Goal: Task Accomplishment & Management: Manage account settings

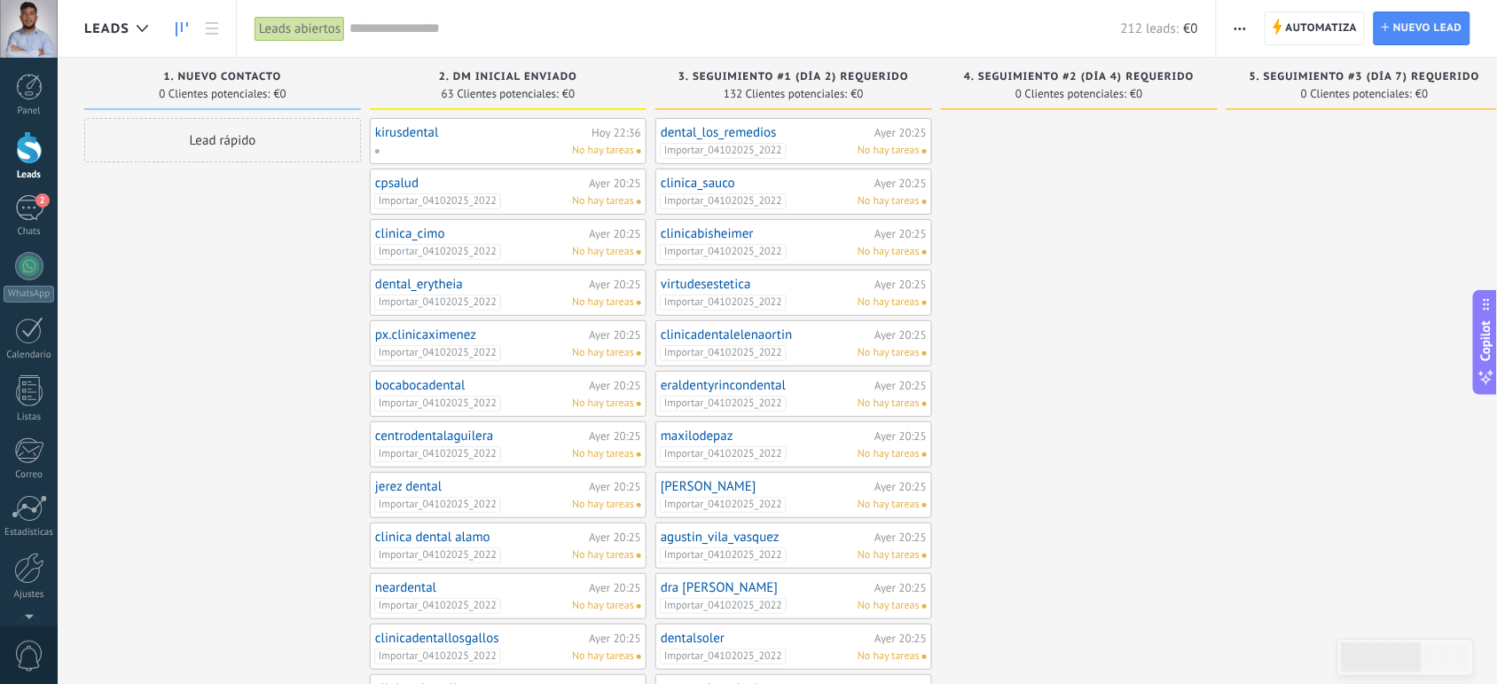
drag, startPoint x: 0, startPoint y: 0, endPoint x: 192, endPoint y: 343, distance: 393.2
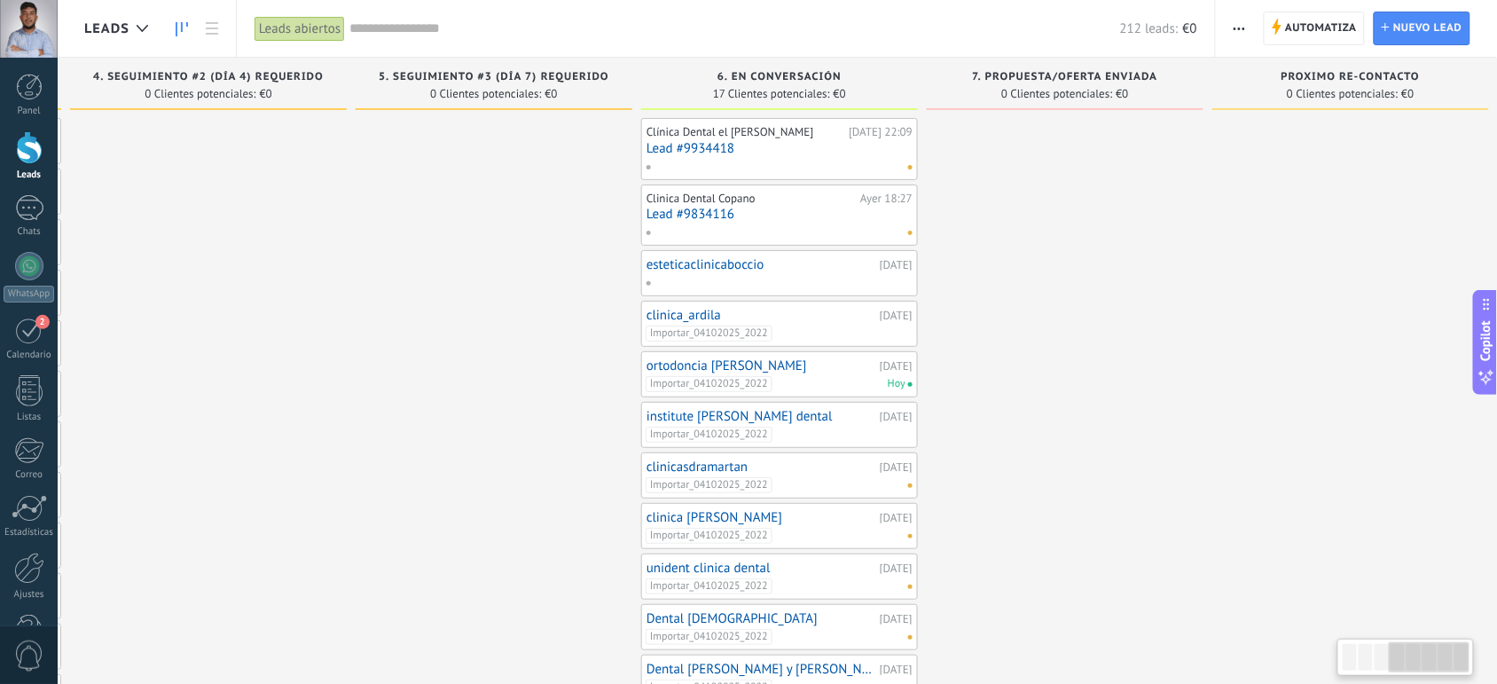
scroll to position [0, 889]
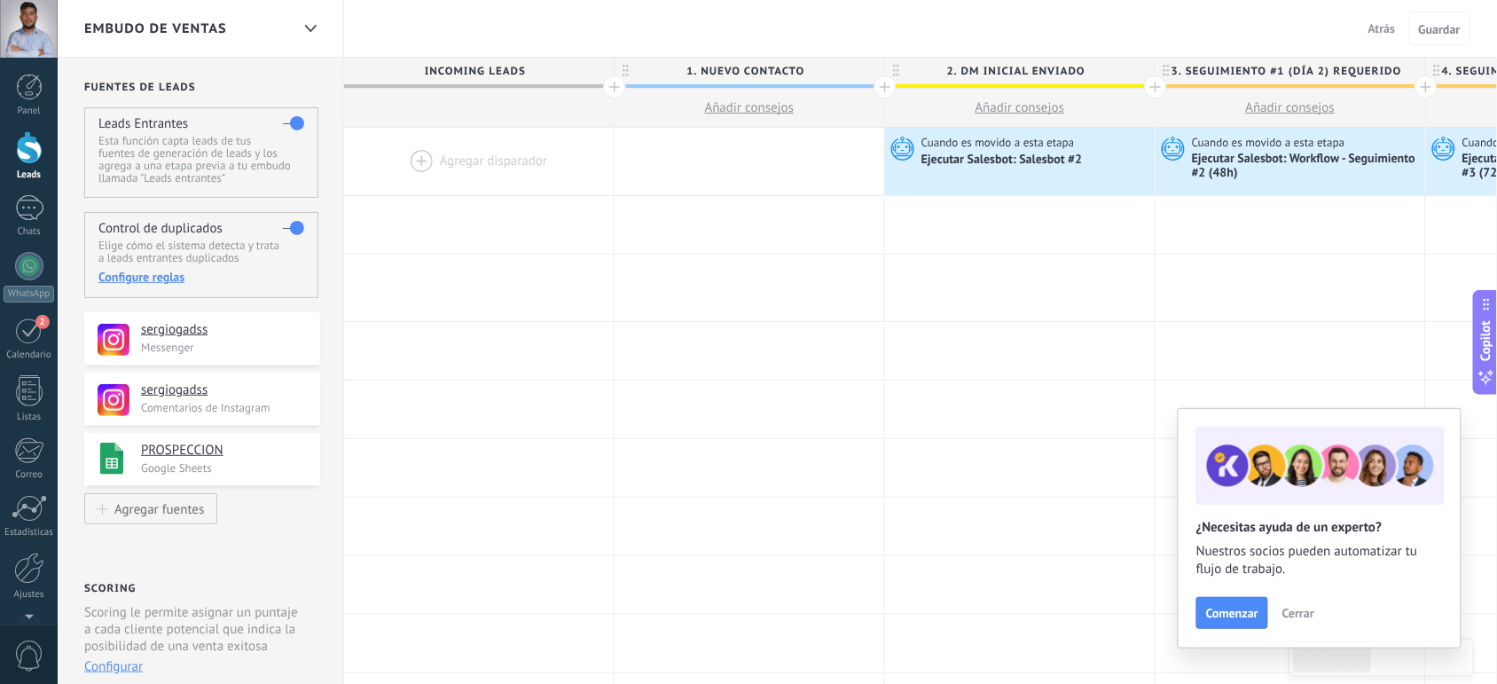
click at [24, 152] on div at bounding box center [29, 147] width 27 height 33
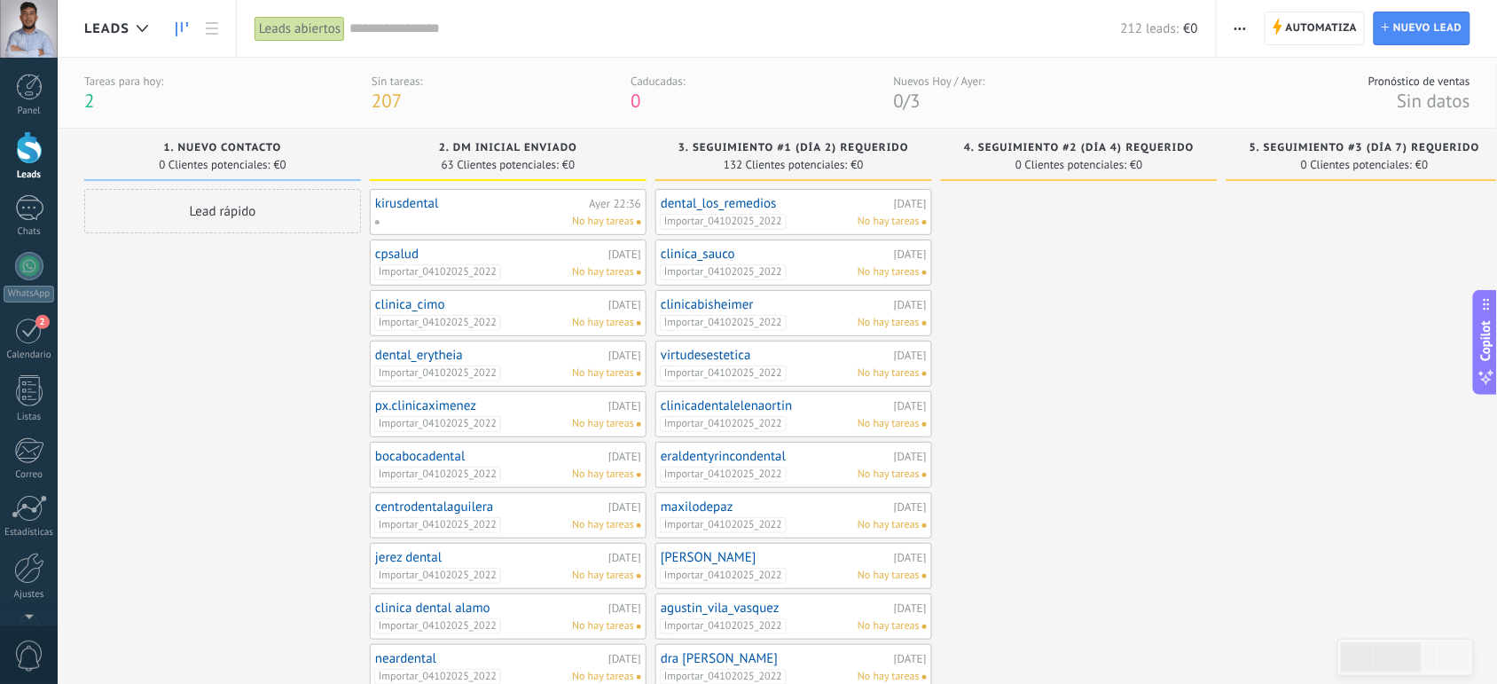
click at [423, 365] on div "dental_erytheia 04/10/2025 Importar_04102025_2022 No hay tareas" at bounding box center [508, 363] width 266 height 35
click at [24, 165] on link "Leads" at bounding box center [29, 156] width 58 height 50
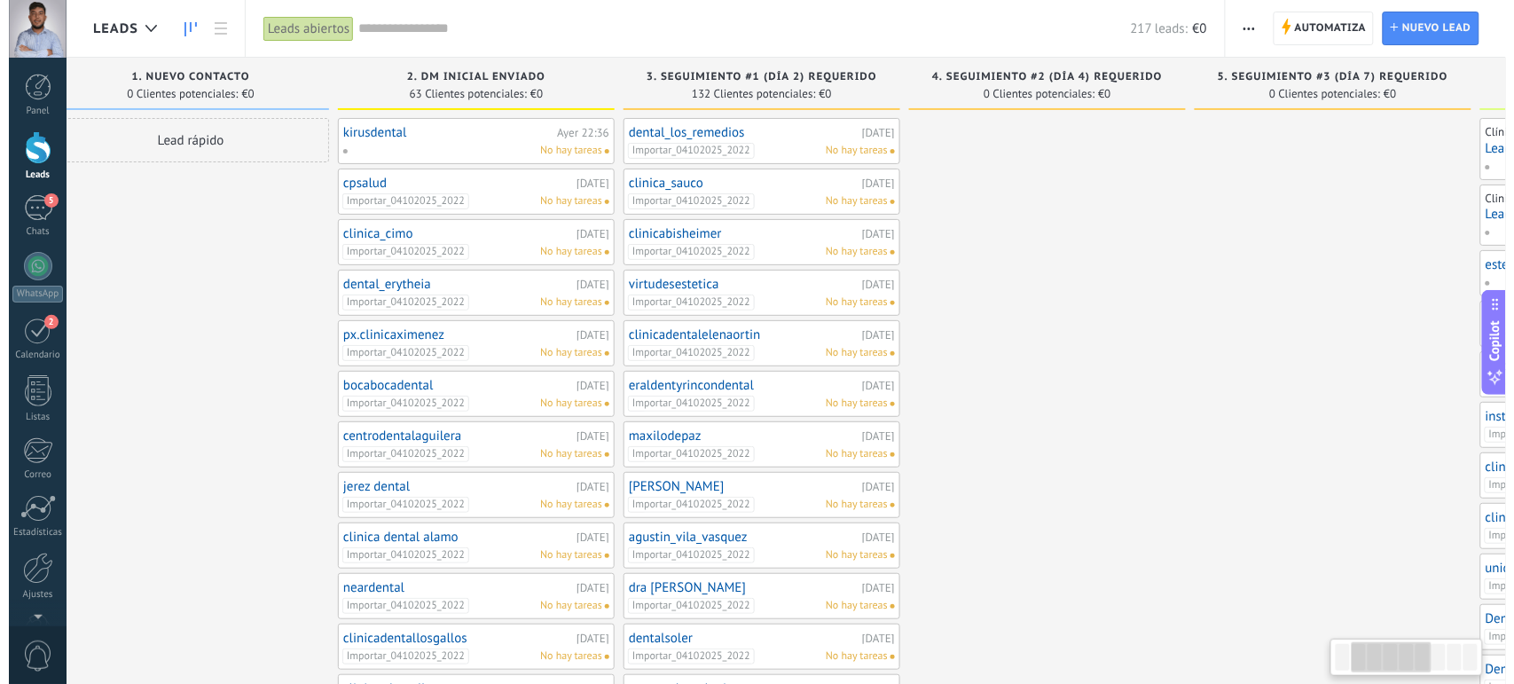
scroll to position [0, 338]
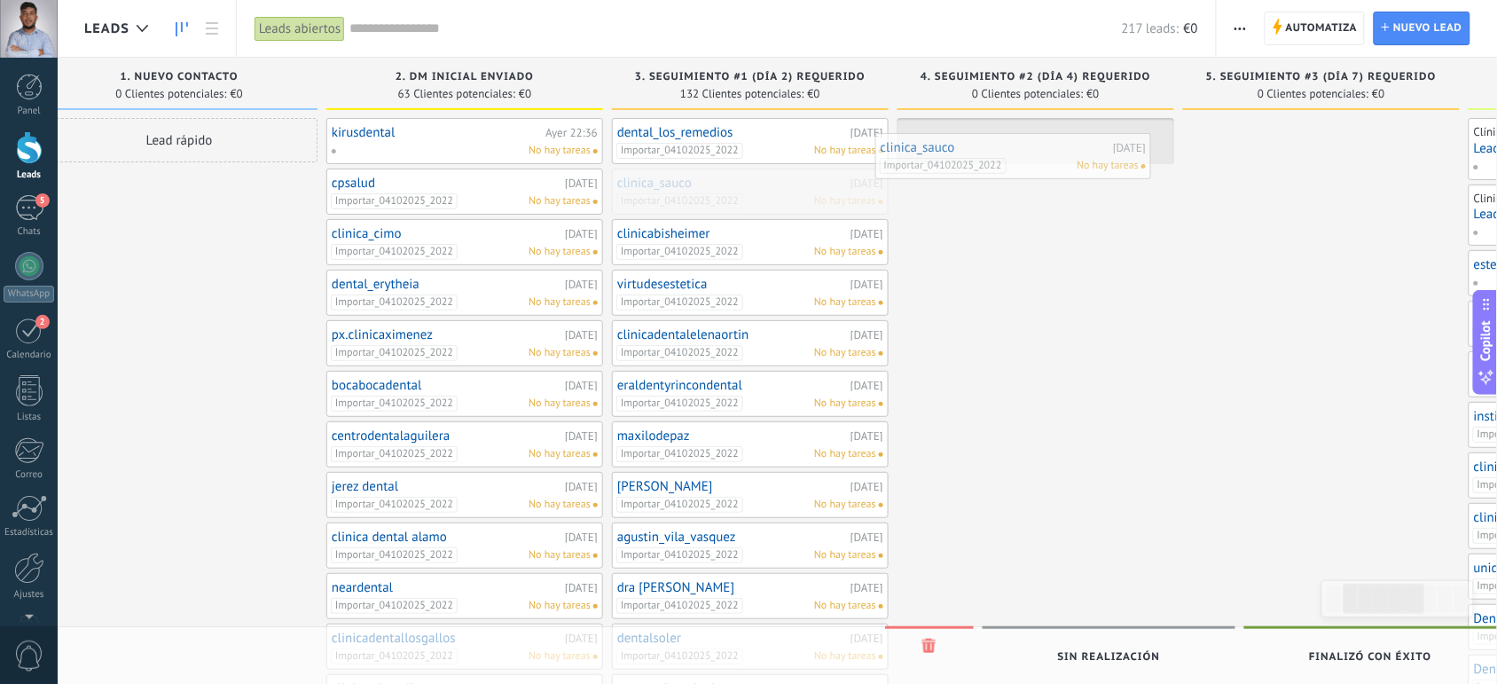
drag, startPoint x: 764, startPoint y: 200, endPoint x: 1027, endPoint y: 164, distance: 265.8
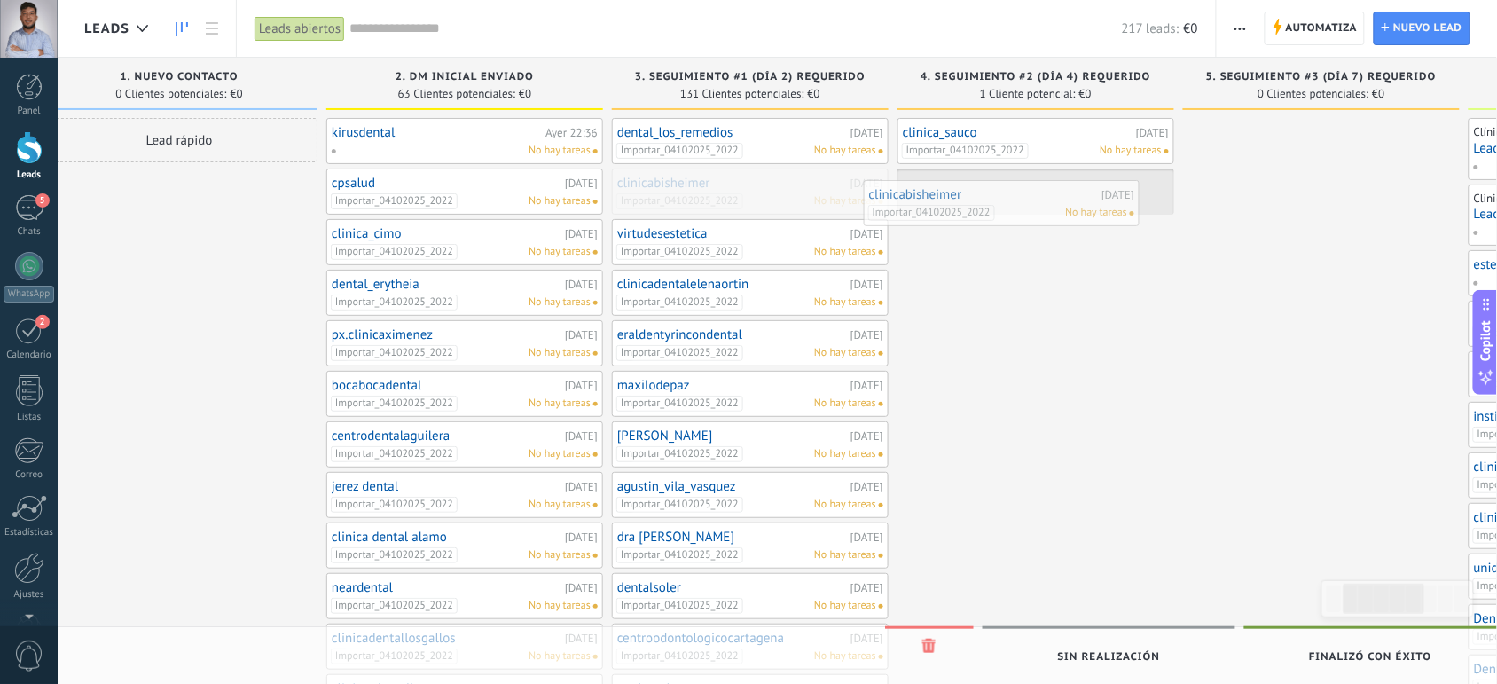
drag, startPoint x: 783, startPoint y: 188, endPoint x: 1035, endPoint y: 198, distance: 252.1
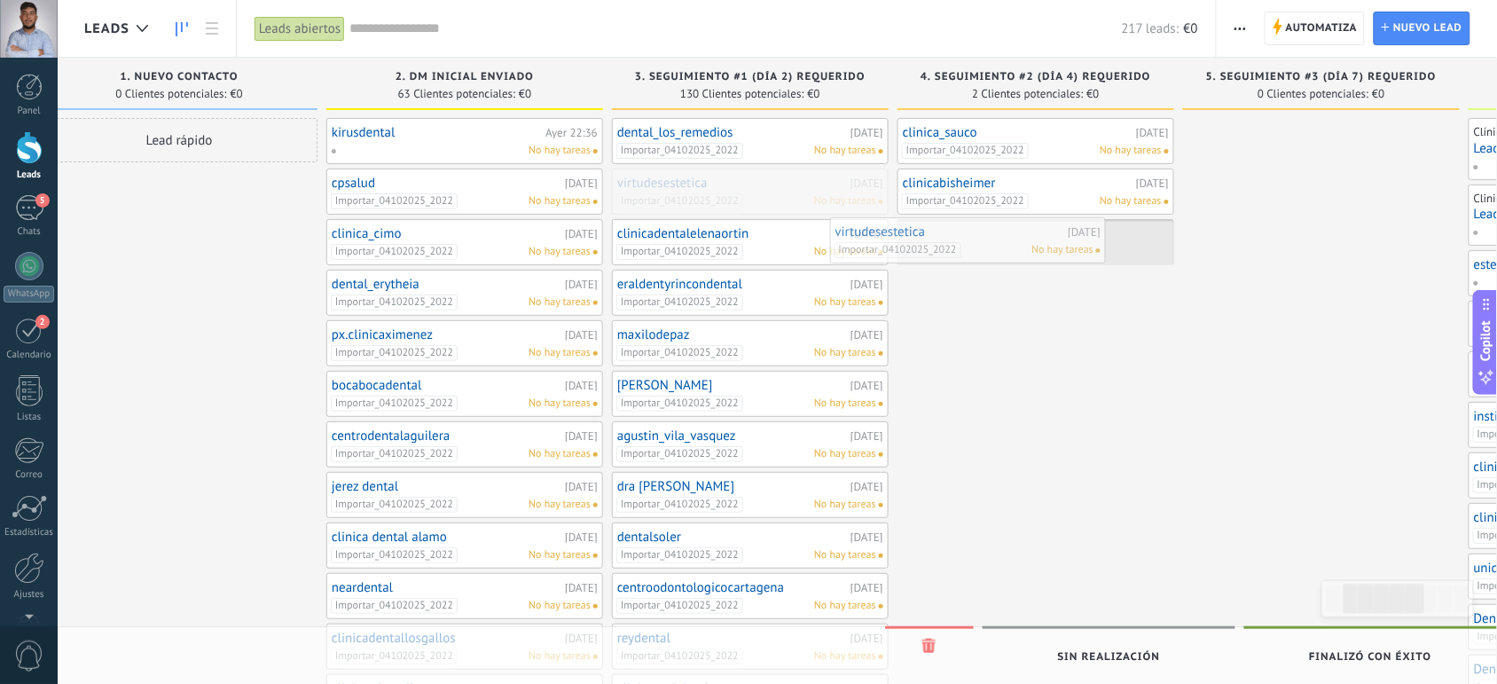
drag, startPoint x: 816, startPoint y: 196, endPoint x: 1053, endPoint y: 251, distance: 243.2
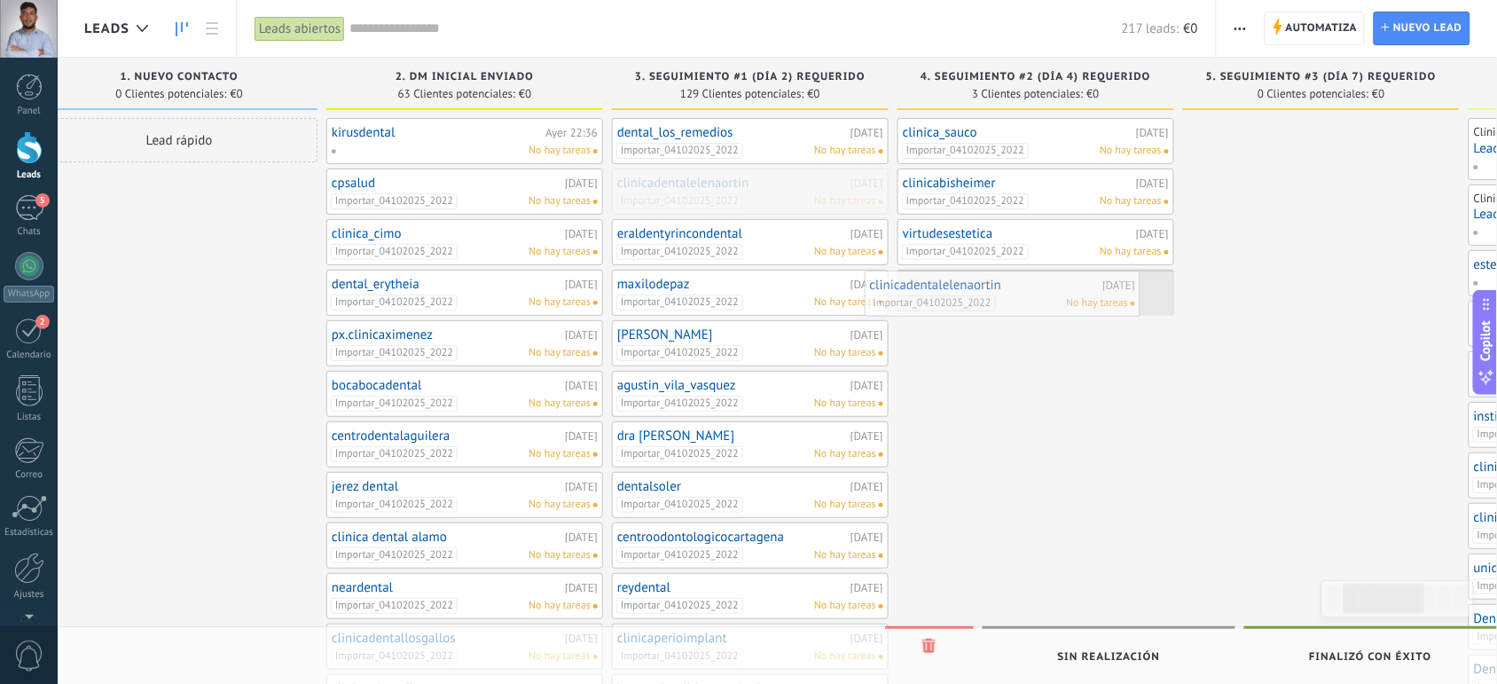
drag, startPoint x: 777, startPoint y: 196, endPoint x: 1049, endPoint y: 320, distance: 299.3
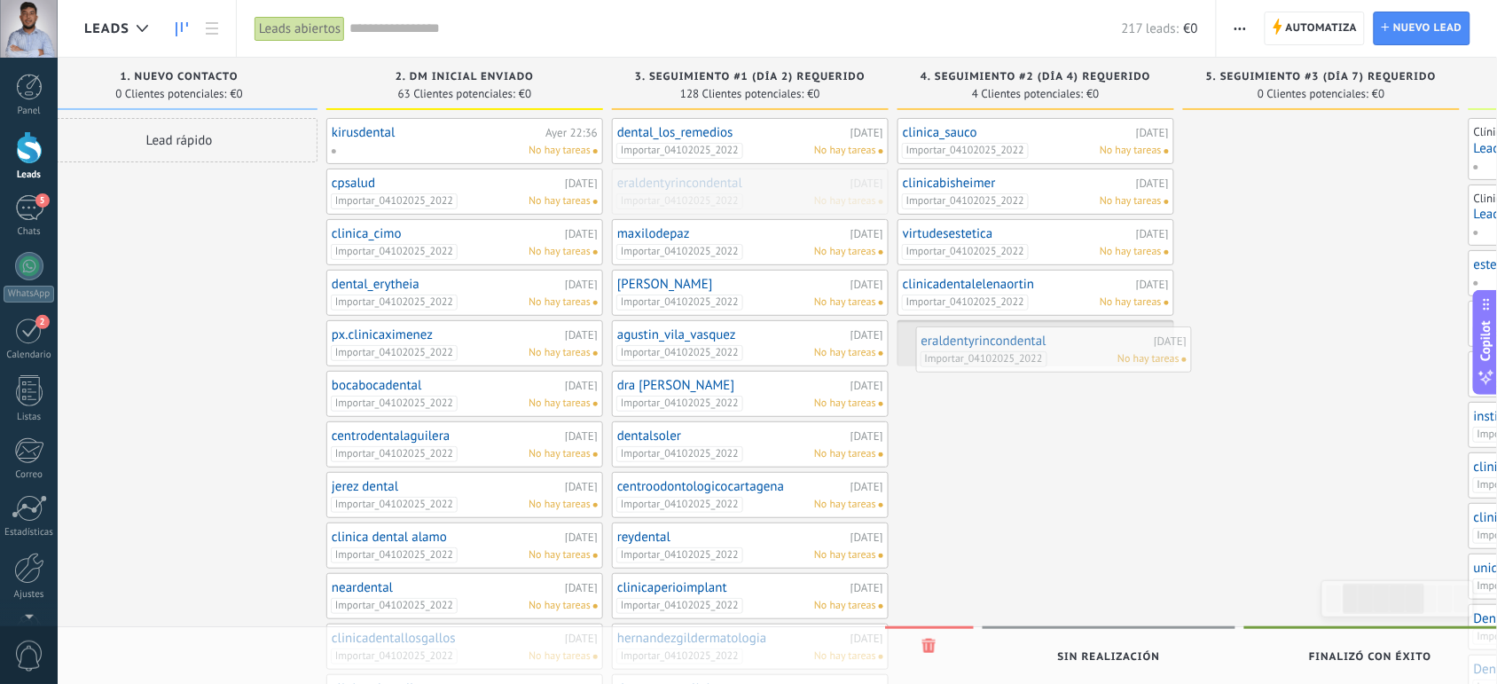
drag, startPoint x: 720, startPoint y: 185, endPoint x: 1025, endPoint y: 342, distance: 342.8
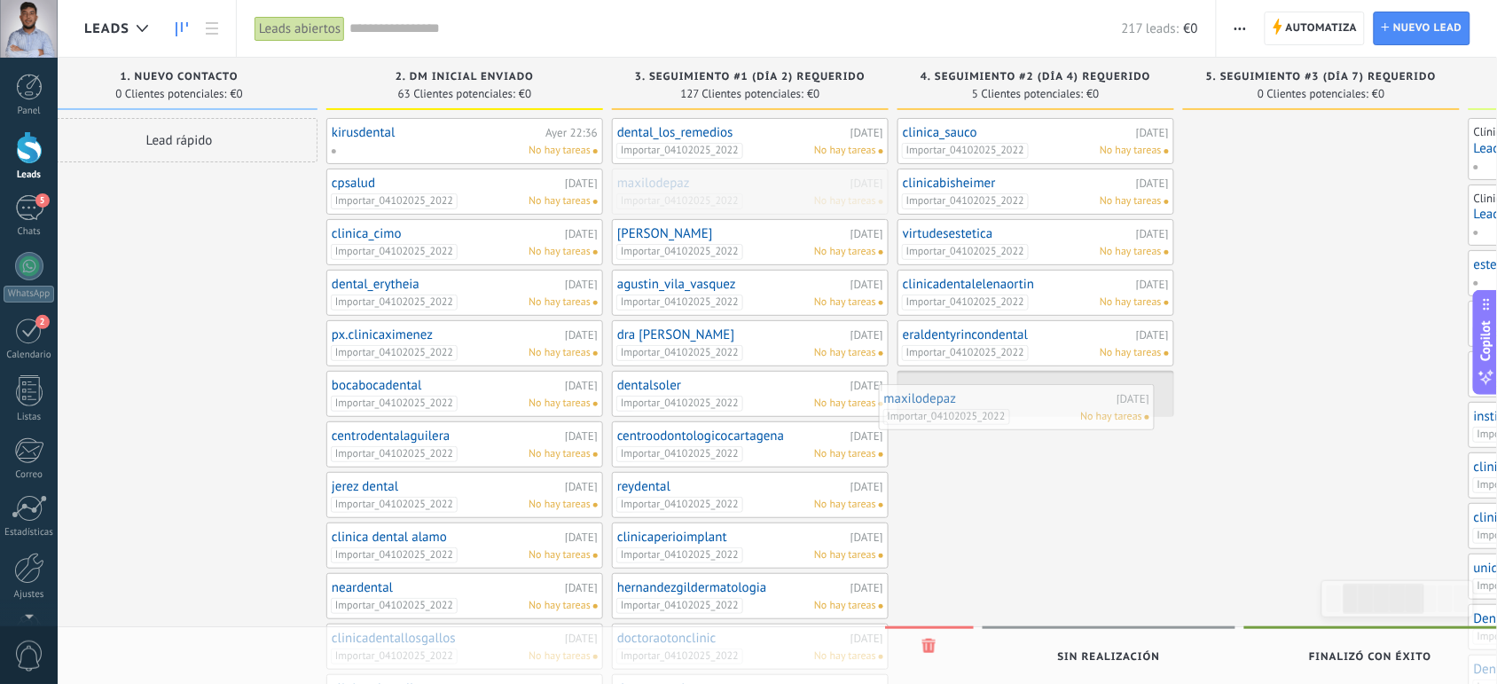
drag, startPoint x: 782, startPoint y: 192, endPoint x: 1062, endPoint y: 415, distance: 357.3
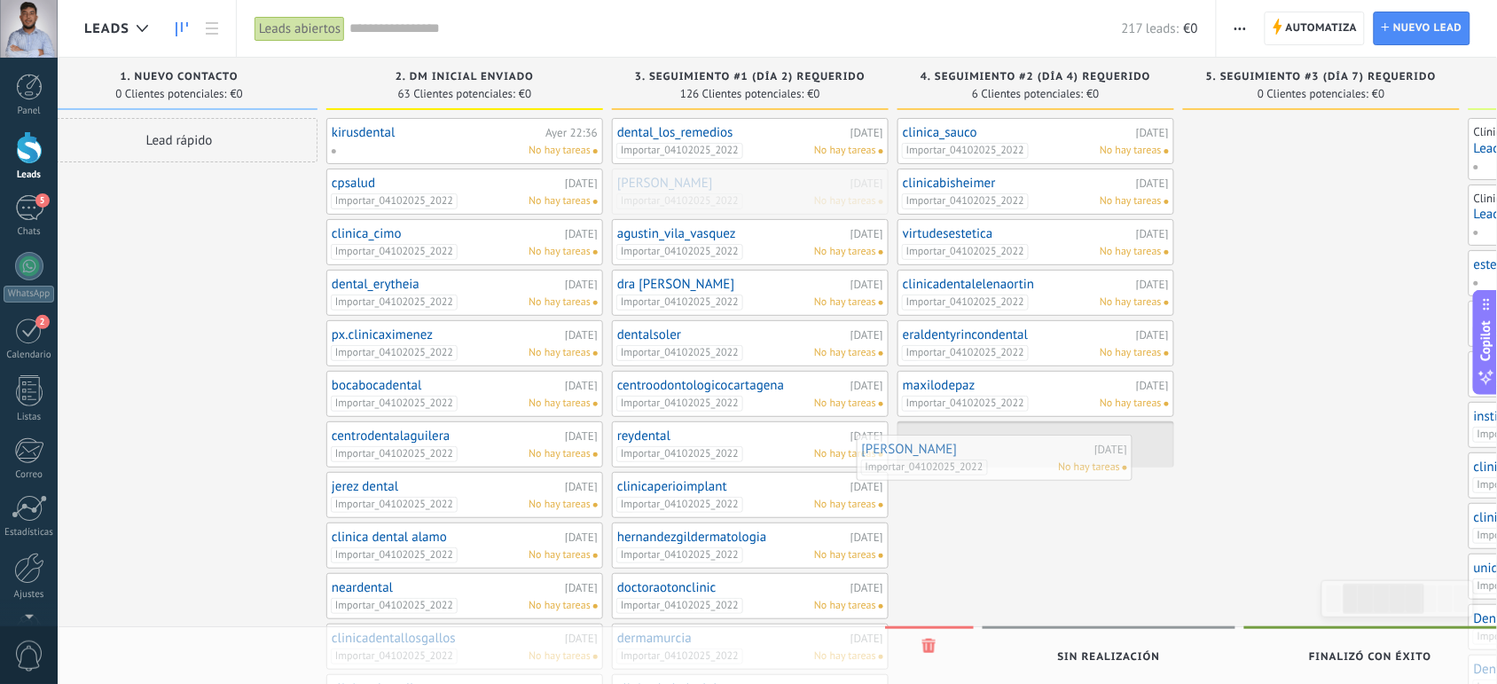
drag, startPoint x: 734, startPoint y: 200, endPoint x: 995, endPoint y: 461, distance: 370.1
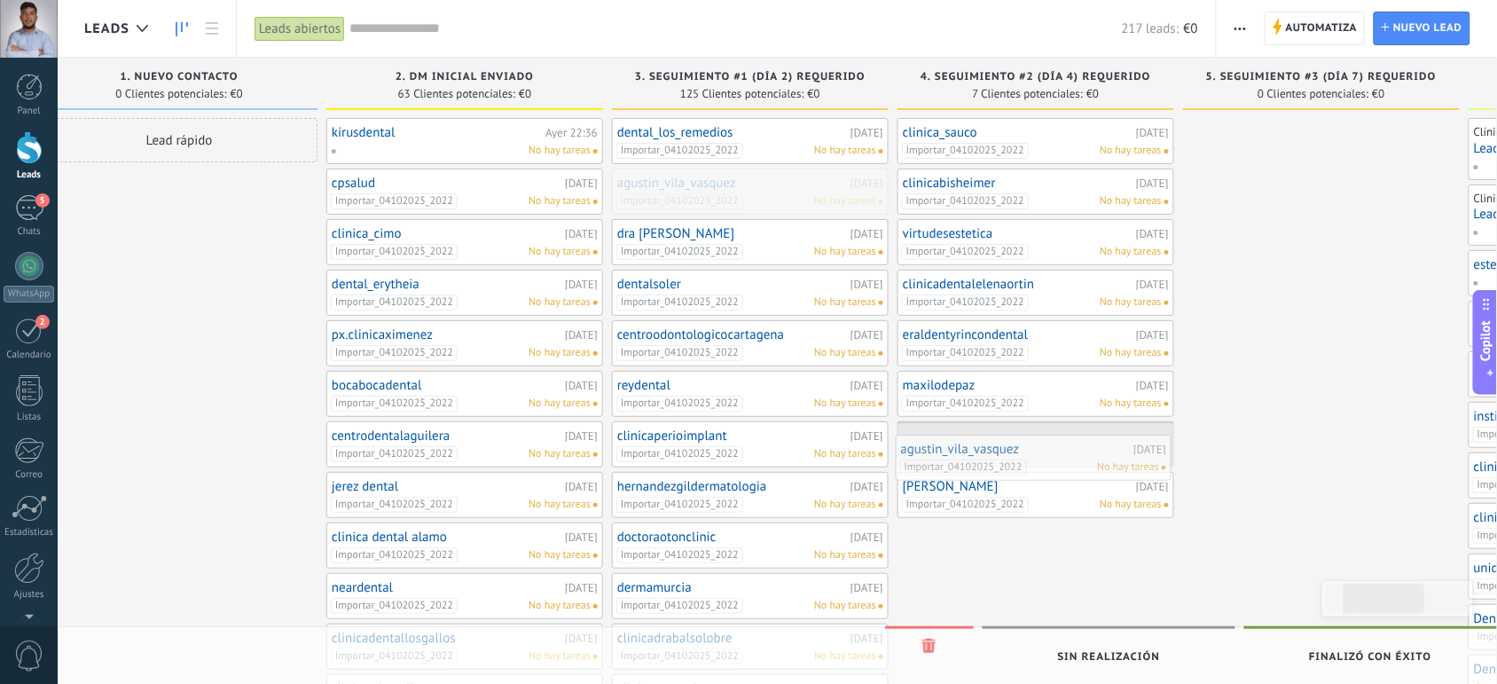
drag, startPoint x: 794, startPoint y: 192, endPoint x: 1078, endPoint y: 458, distance: 389.1
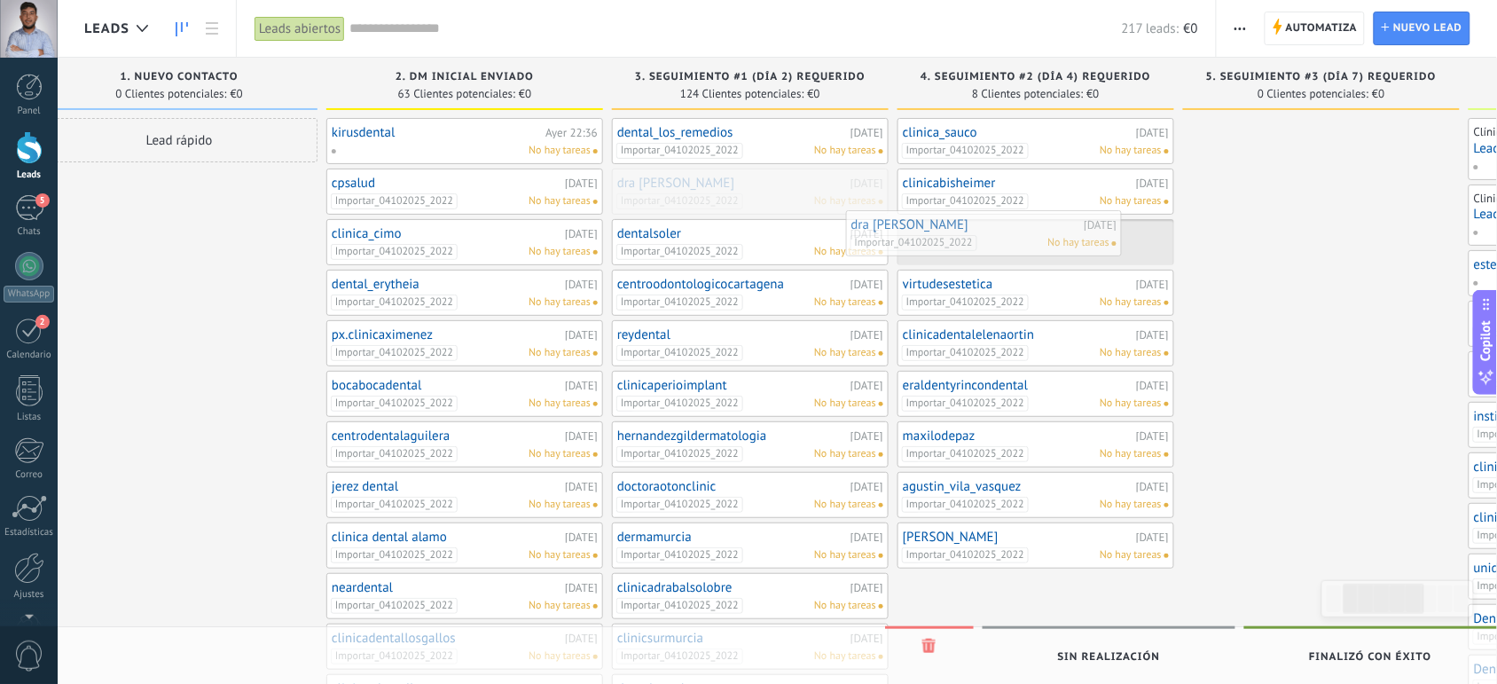
drag, startPoint x: 799, startPoint y: 191, endPoint x: 1041, endPoint y: 232, distance: 244.9
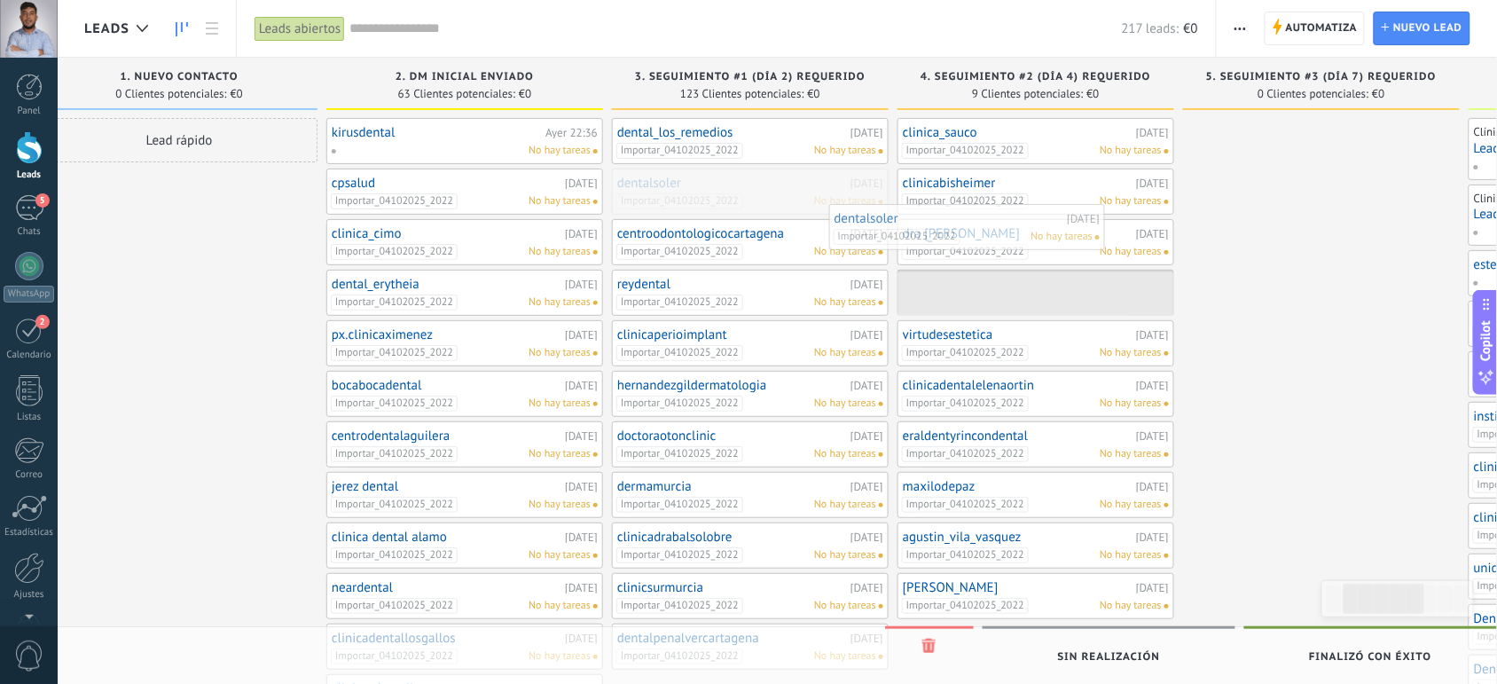
drag, startPoint x: 781, startPoint y: 196, endPoint x: 1027, endPoint y: 235, distance: 249.7
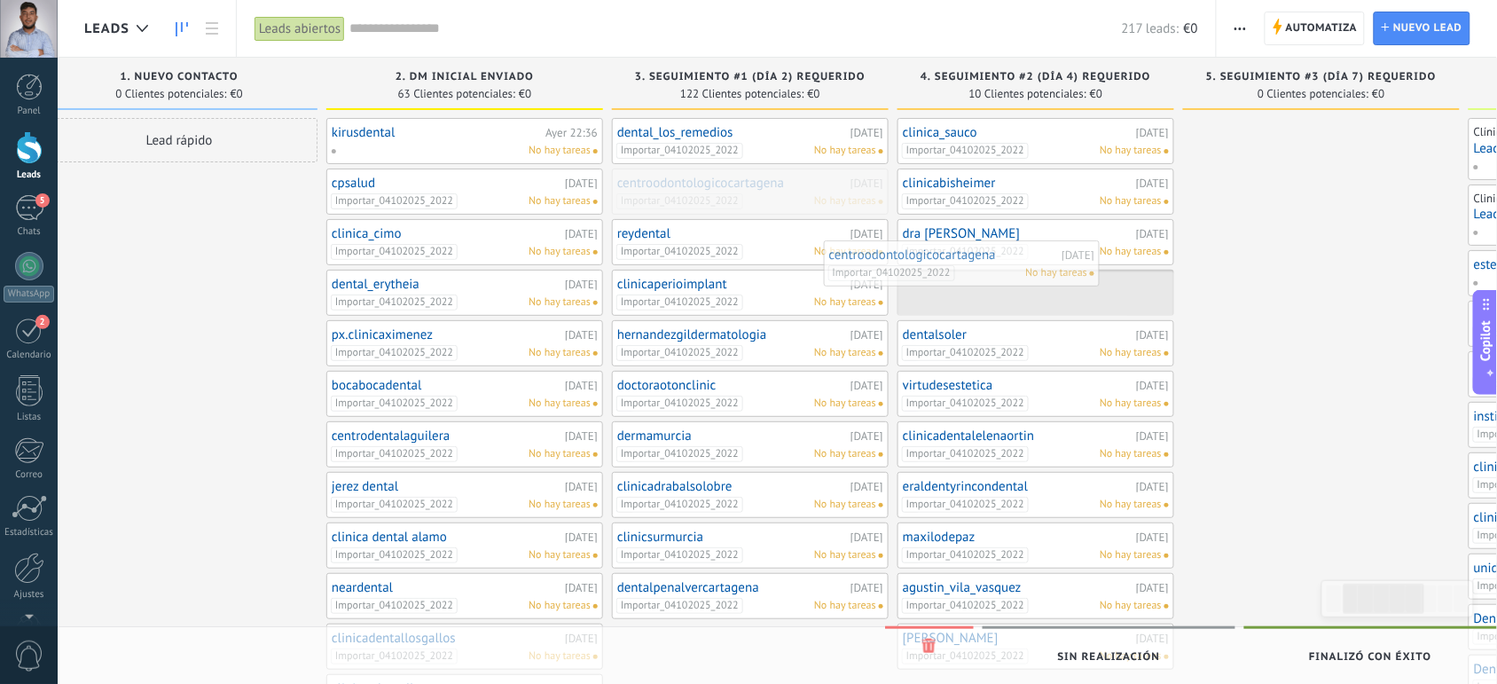
drag, startPoint x: 797, startPoint y: 192, endPoint x: 1025, endPoint y: 271, distance: 241.3
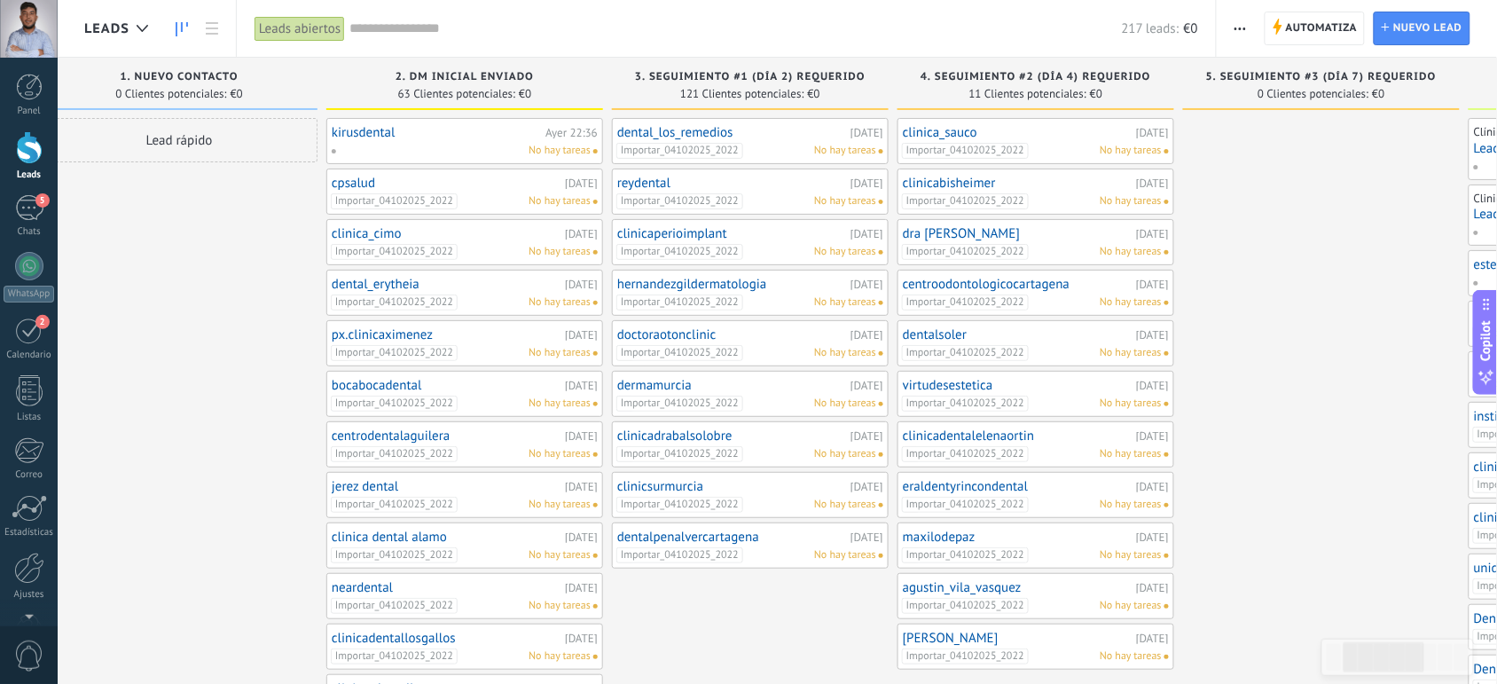
click at [831, 193] on span "No hay tareas" at bounding box center [845, 201] width 62 height 16
click at [644, 184] on link "reydental" at bounding box center [731, 183] width 229 height 15
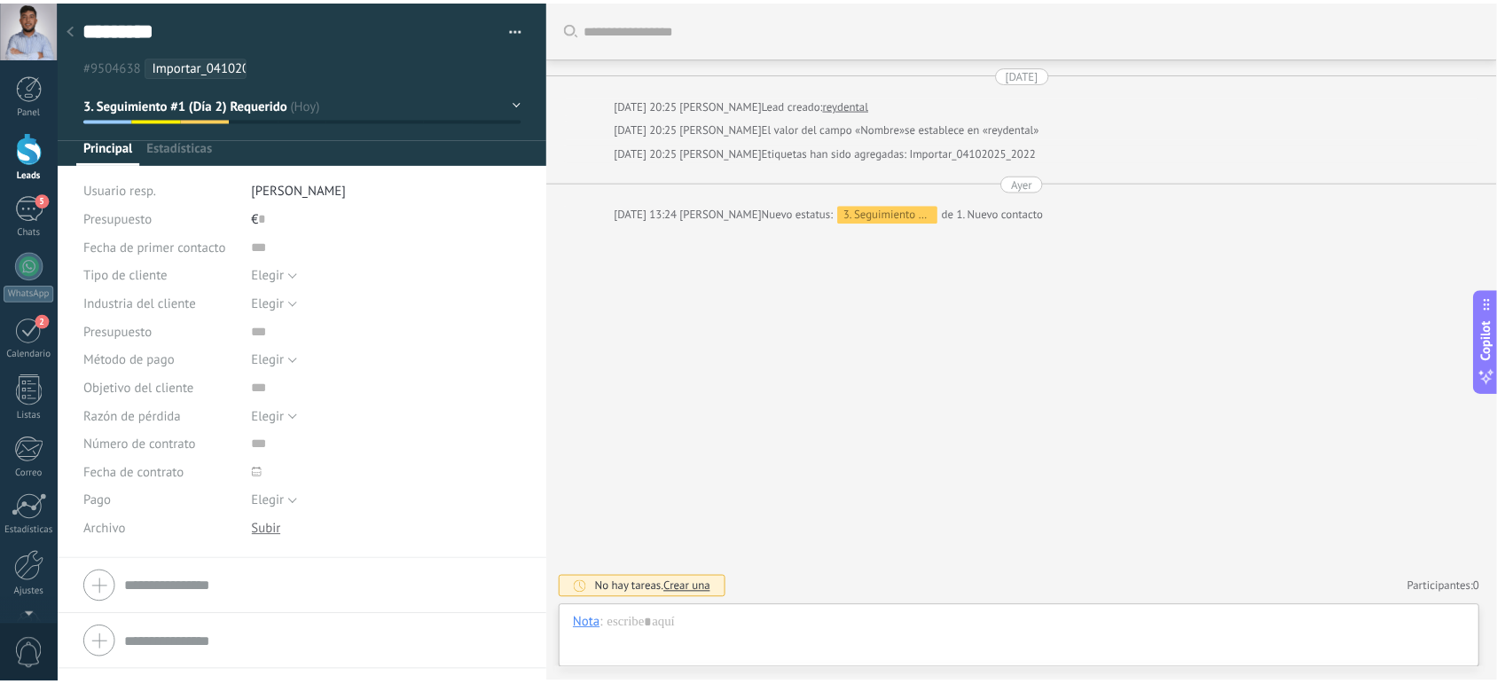
scroll to position [27, 0]
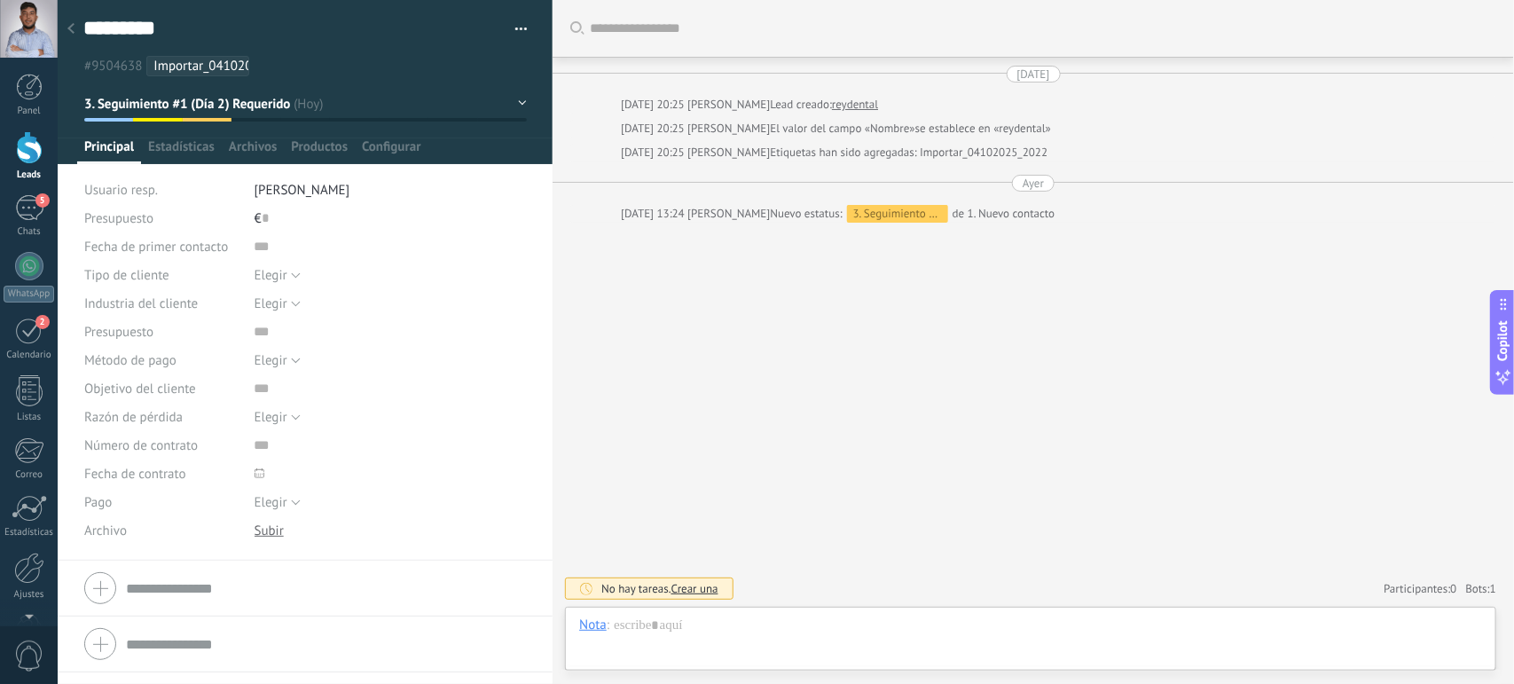
click at [695, 587] on span "Crear una" at bounding box center [695, 588] width 47 height 15
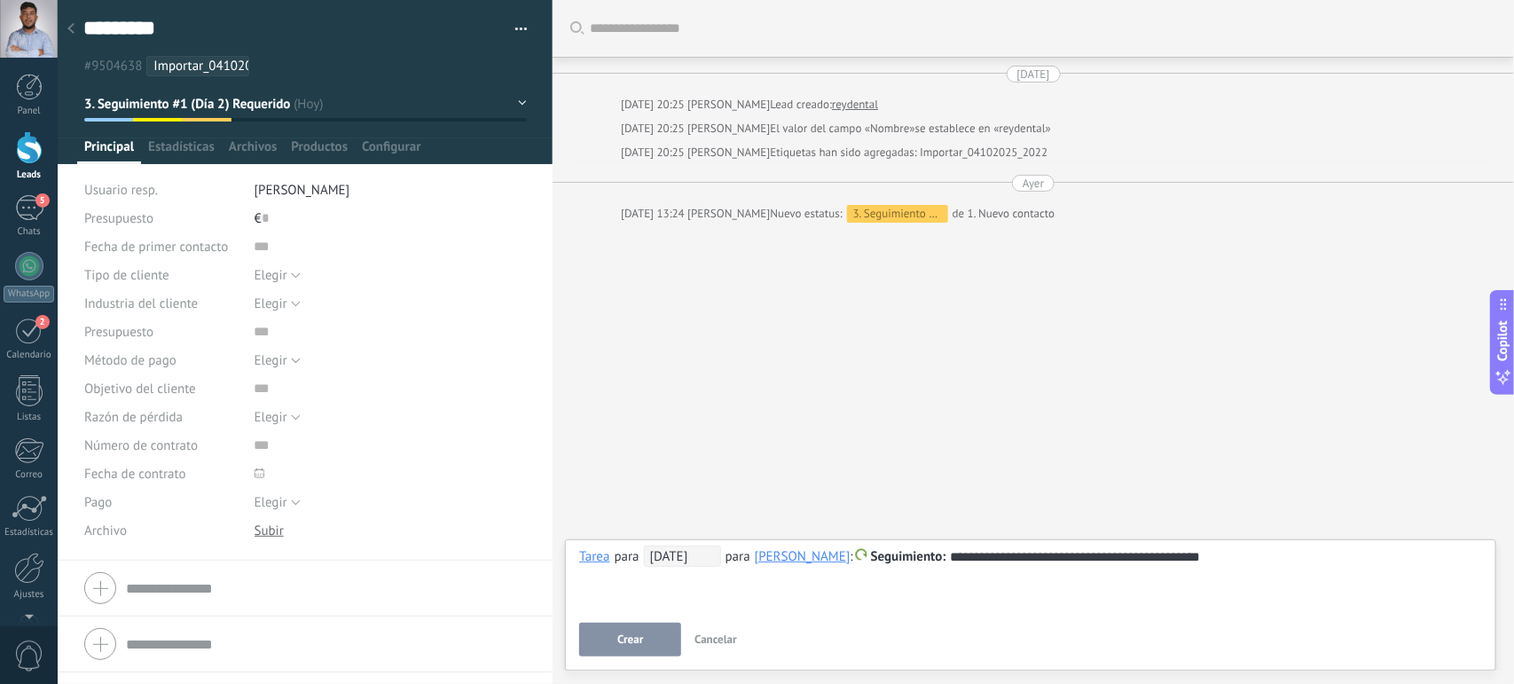
click at [621, 640] on span "Crear" at bounding box center [630, 639] width 26 height 12
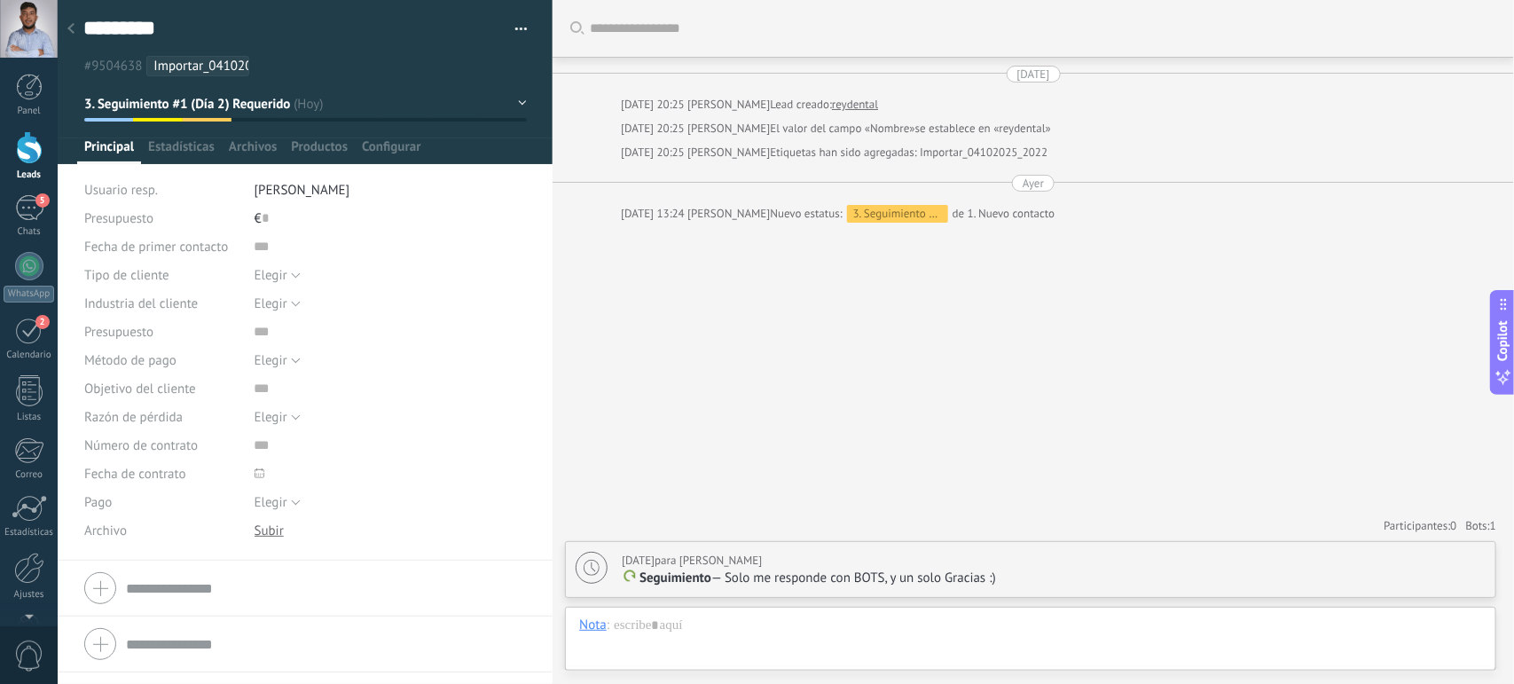
click at [68, 31] on icon at bounding box center [70, 28] width 7 height 11
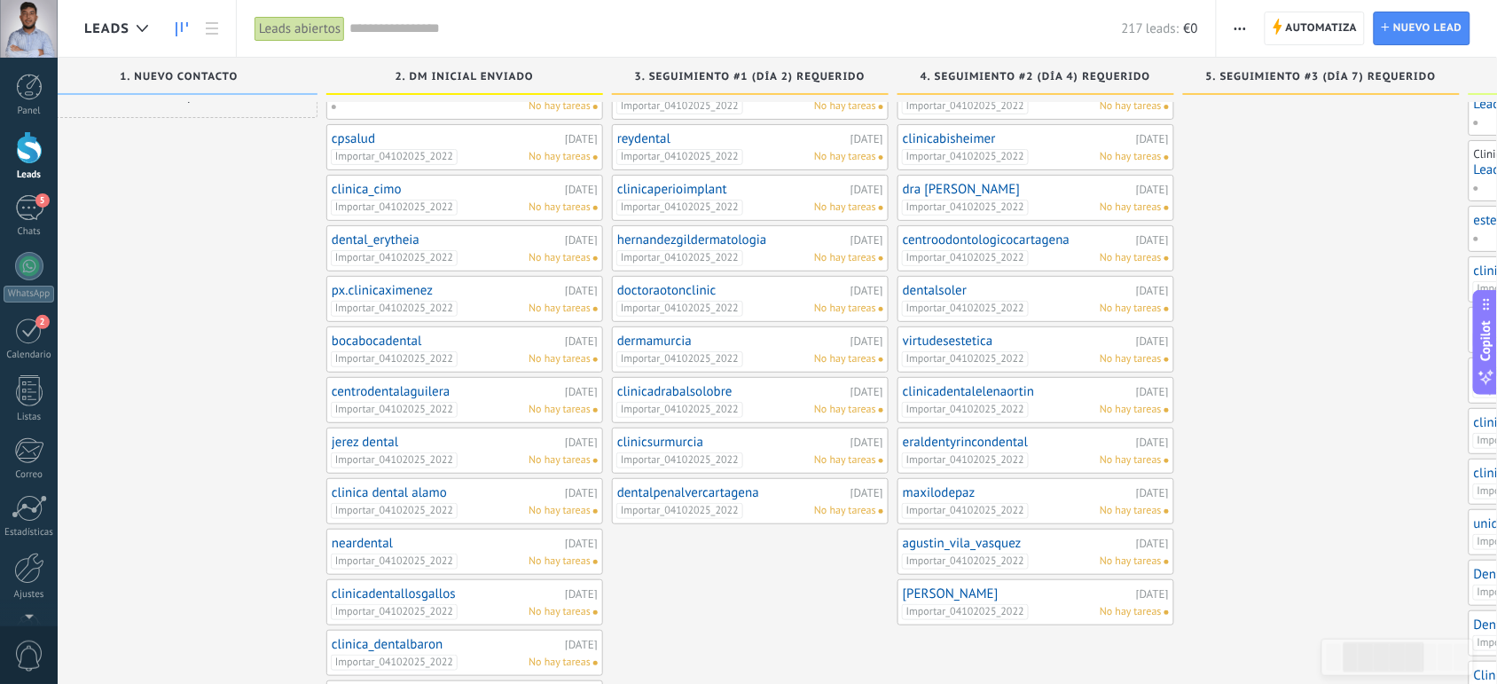
scroll to position [11, 0]
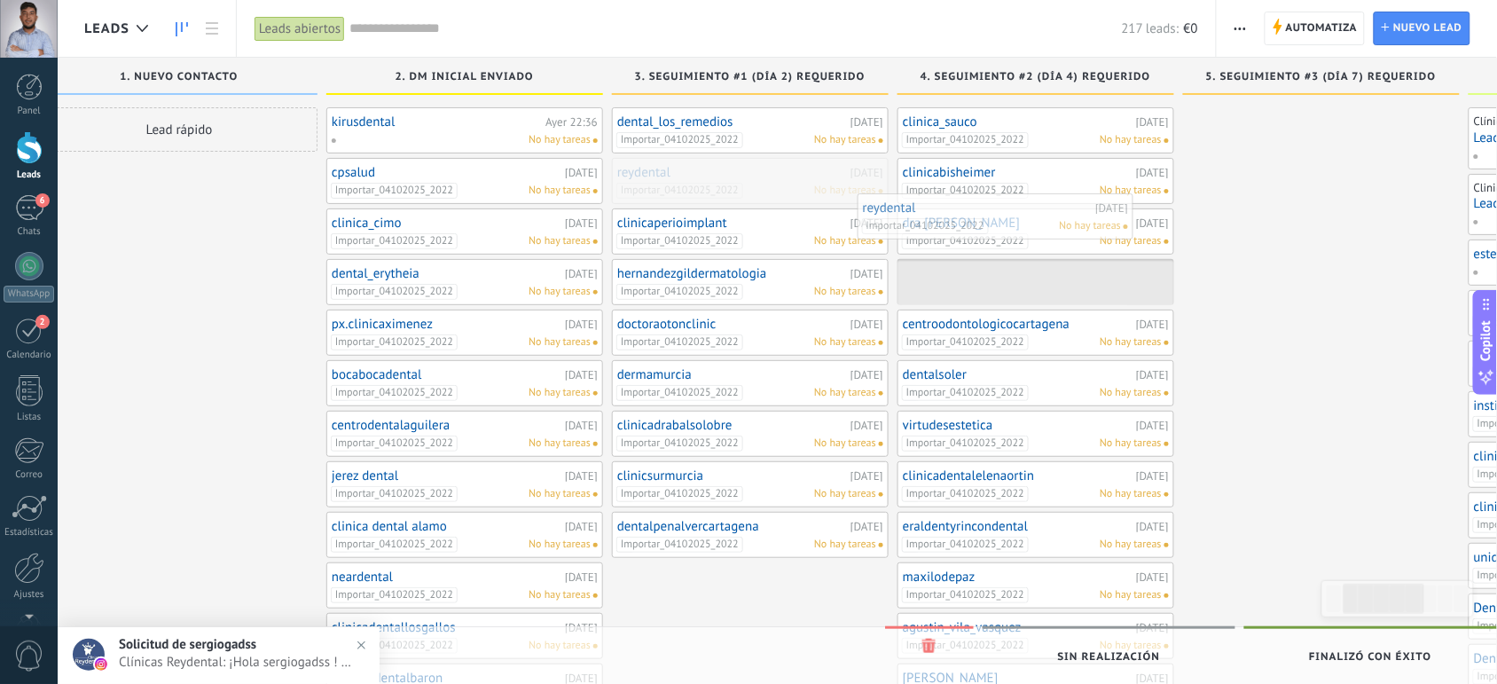
drag, startPoint x: 711, startPoint y: 179, endPoint x: 956, endPoint y: 215, distance: 248.3
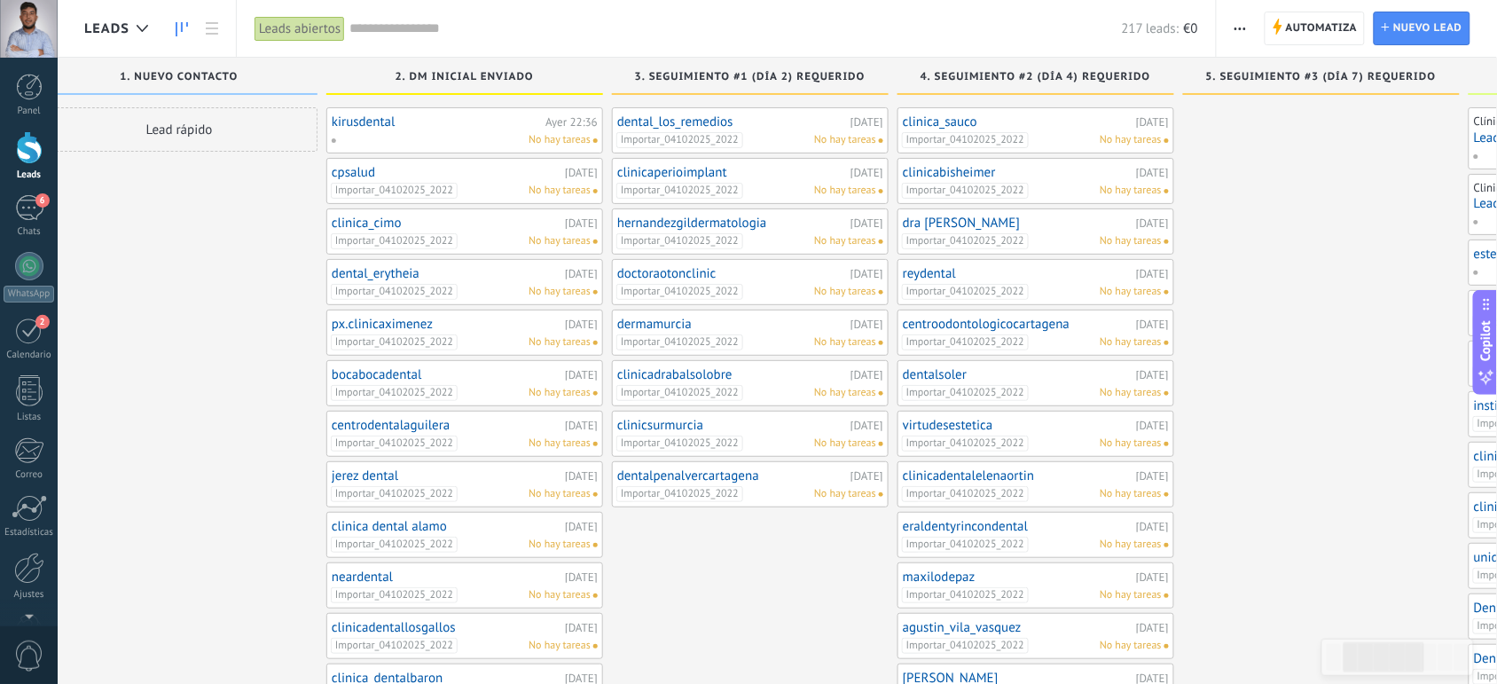
click at [1066, 289] on div "Importar_04102025_2022 No hay tareas" at bounding box center [1032, 292] width 260 height 16
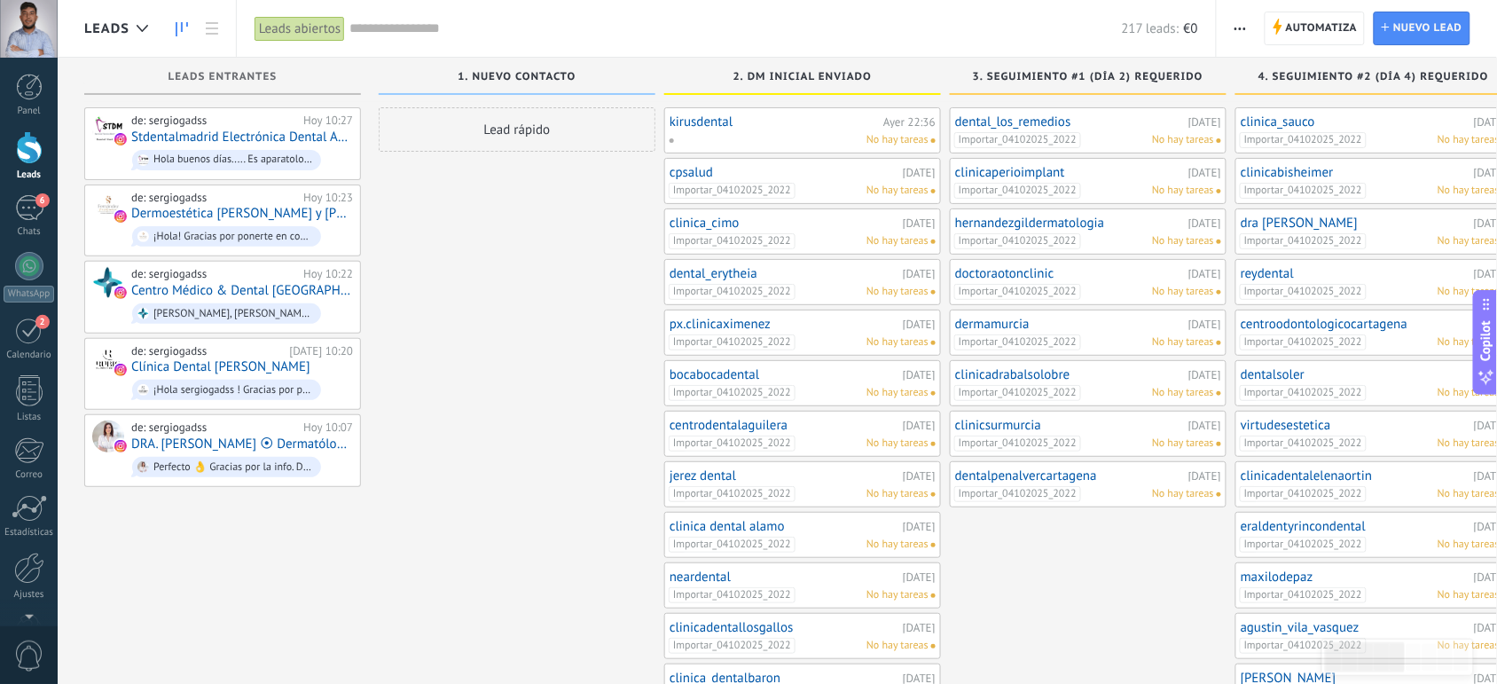
scroll to position [0, 0]
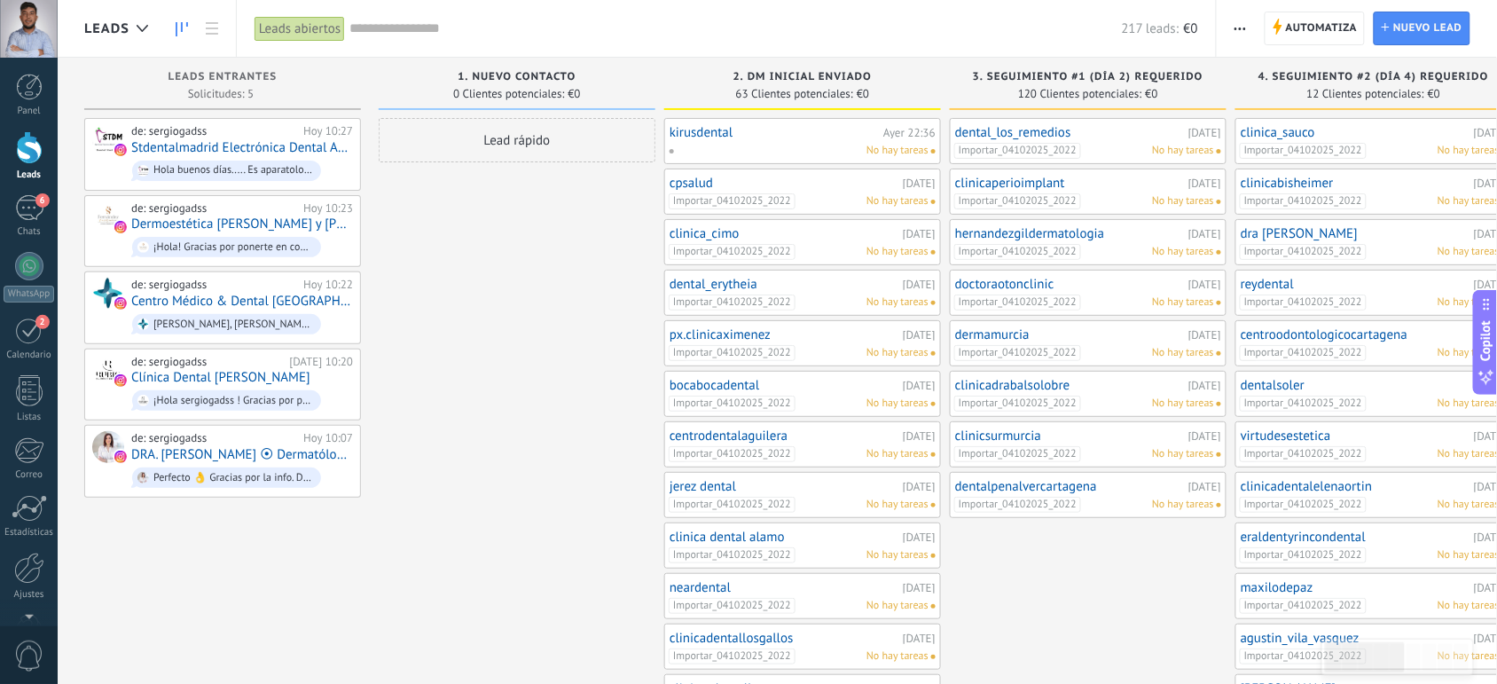
click at [20, 137] on div at bounding box center [29, 147] width 27 height 33
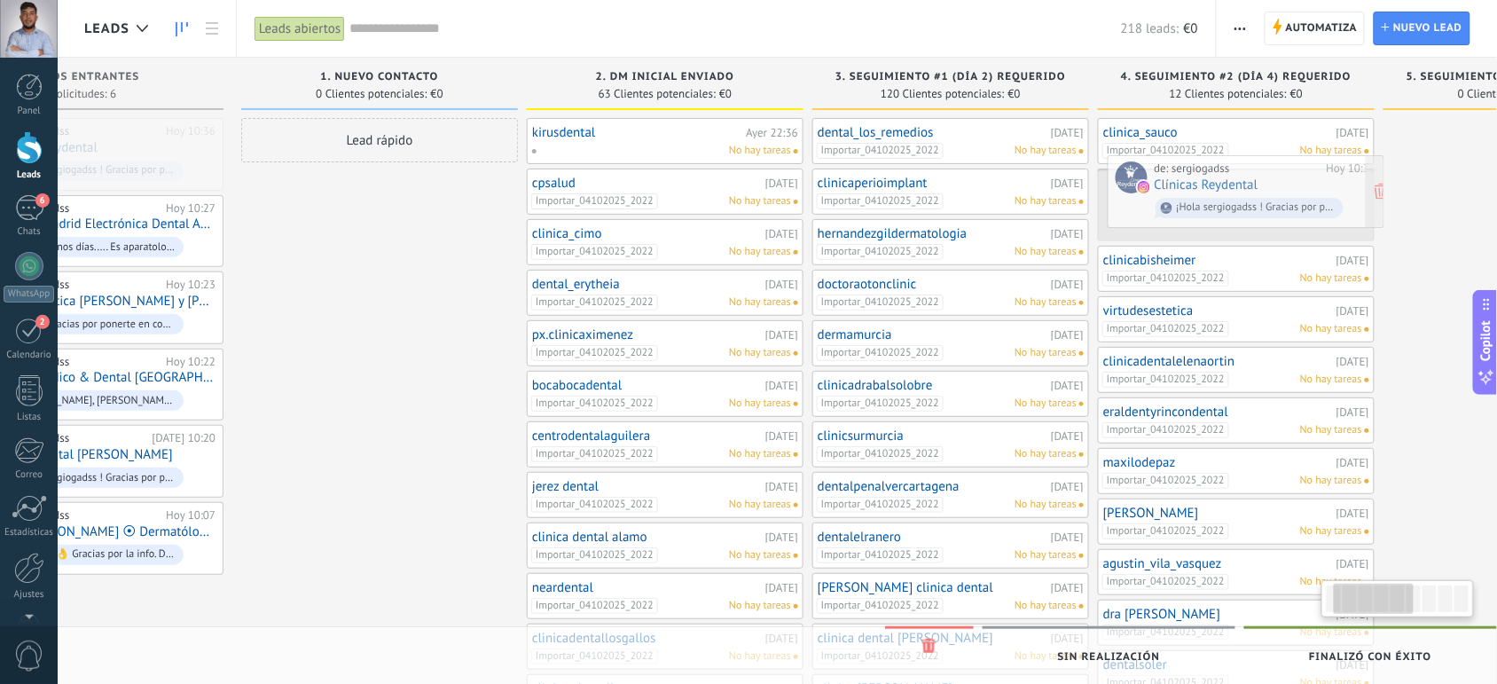
scroll to position [0, 147]
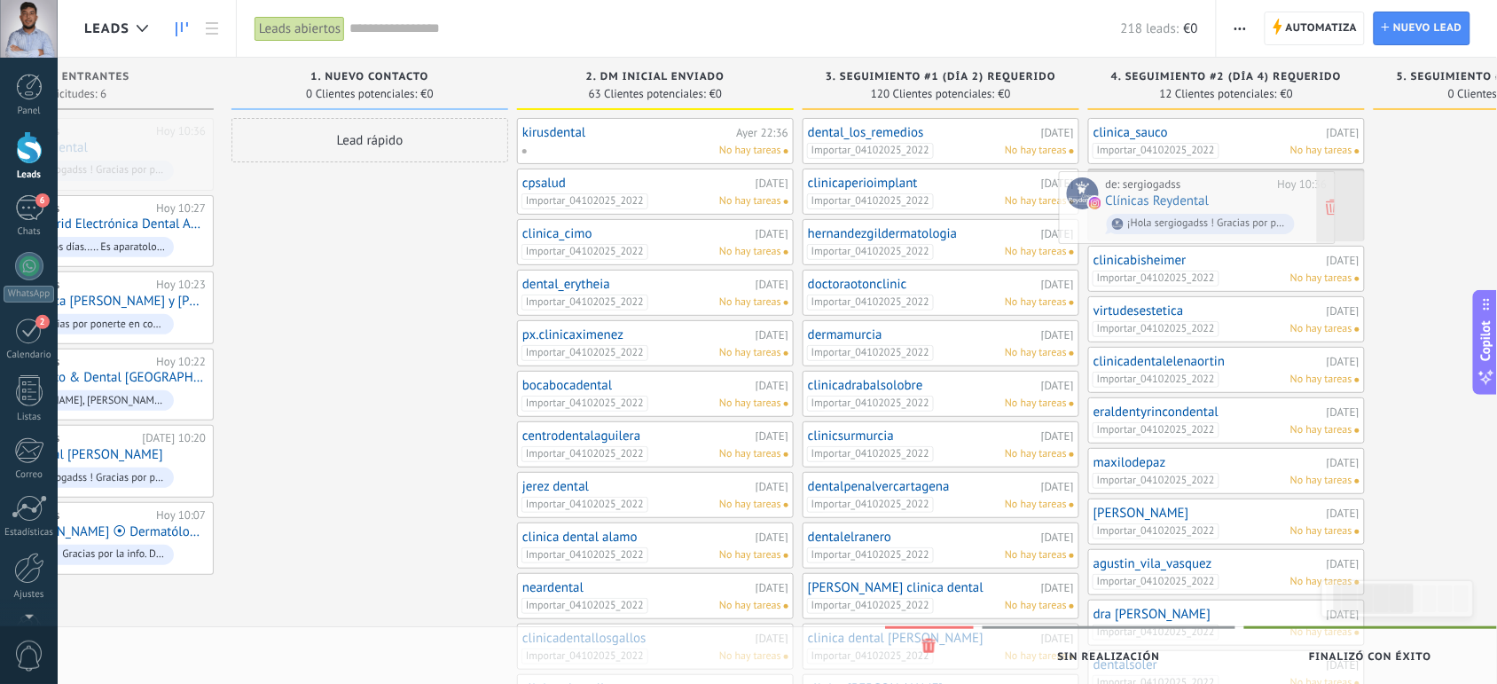
drag, startPoint x: 210, startPoint y: 151, endPoint x: 1248, endPoint y: 204, distance: 1039.3
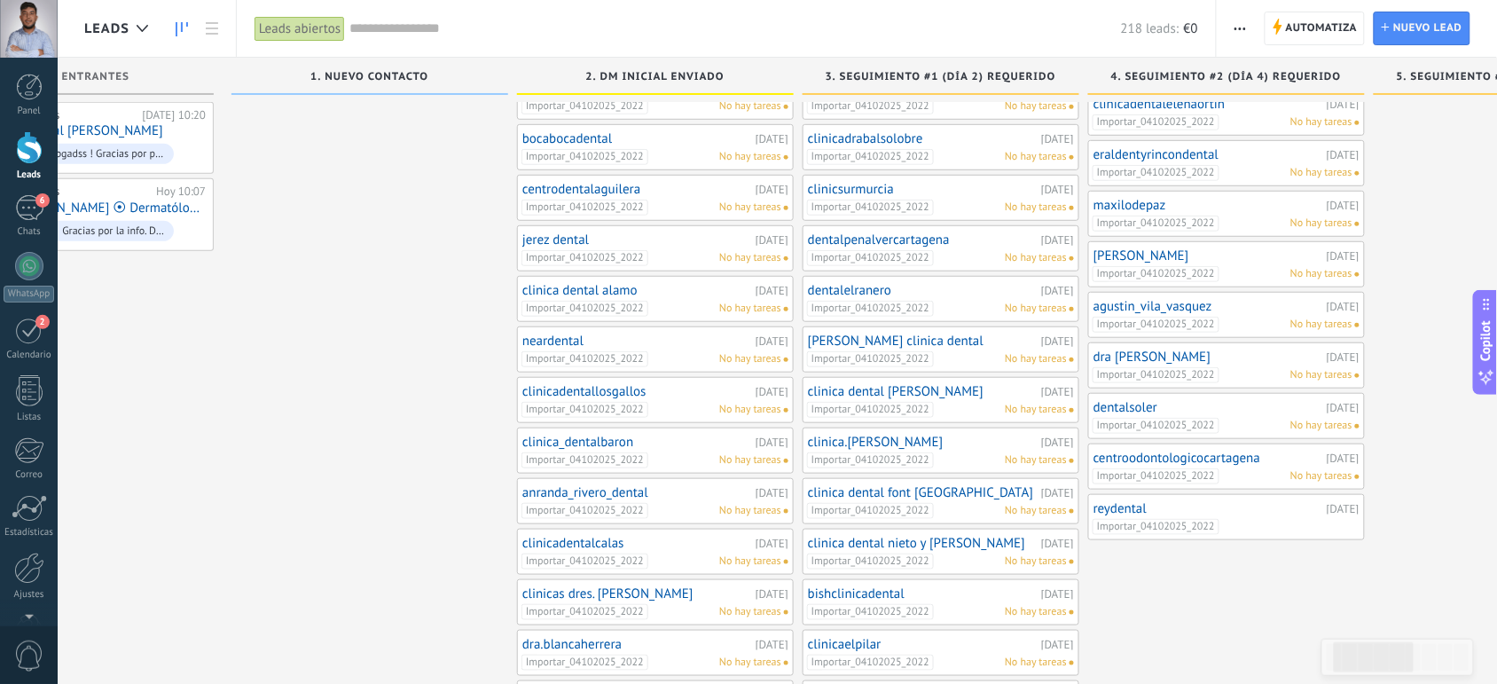
scroll to position [248, 0]
click at [1286, 515] on link "reydental" at bounding box center [1208, 506] width 229 height 15
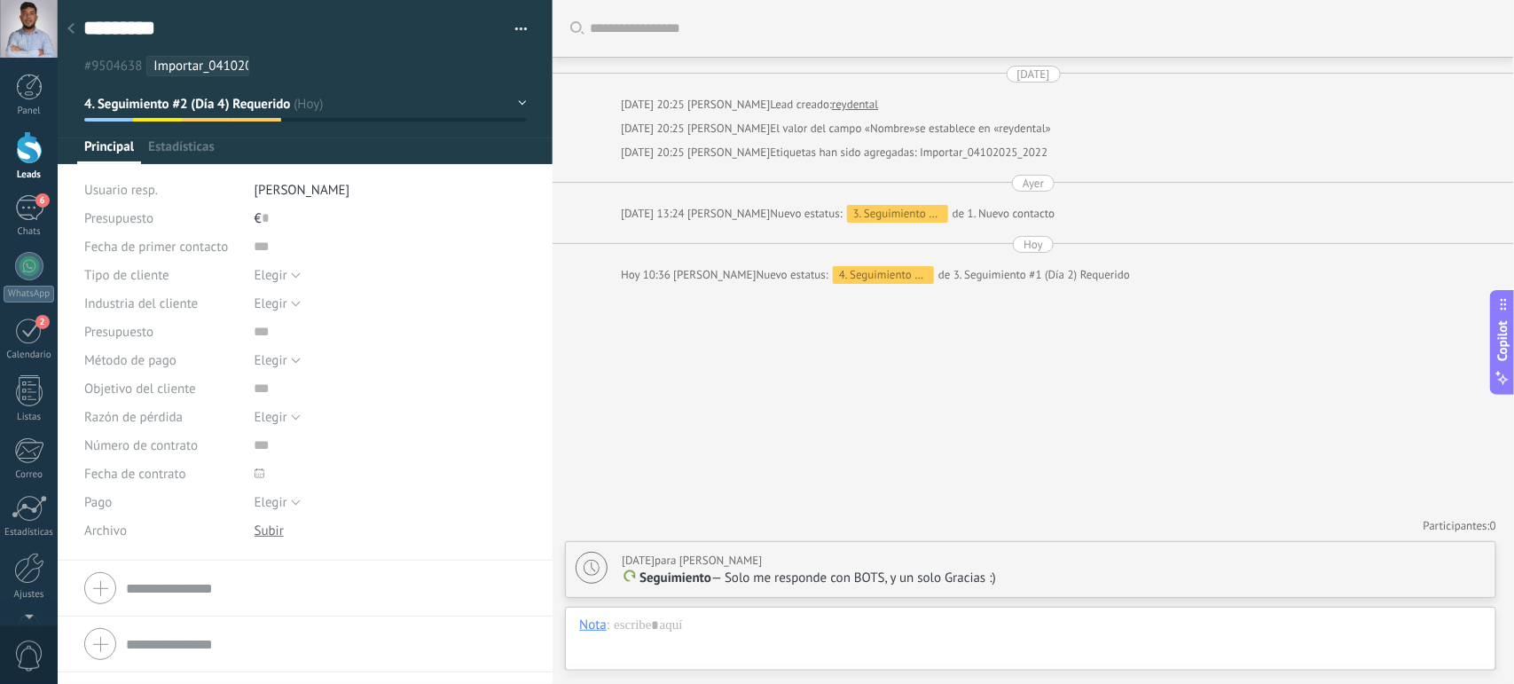
scroll to position [27, 0]
drag, startPoint x: 1002, startPoint y: 578, endPoint x: 728, endPoint y: 578, distance: 274.1
click at [728, 578] on p "Seguimiento — Solo me responde con BOTS, y un solo Gracias :)" at bounding box center [1054, 579] width 864 height 18
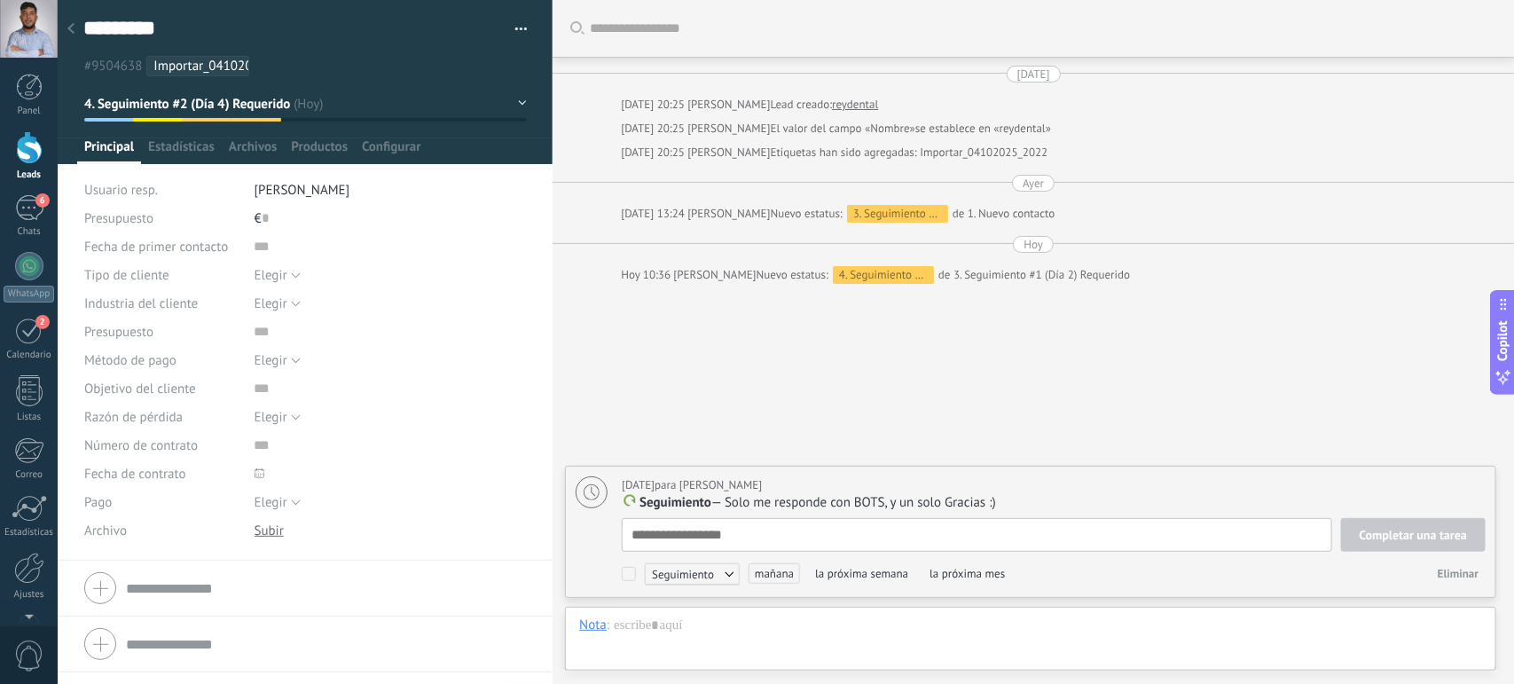
scroll to position [18, 0]
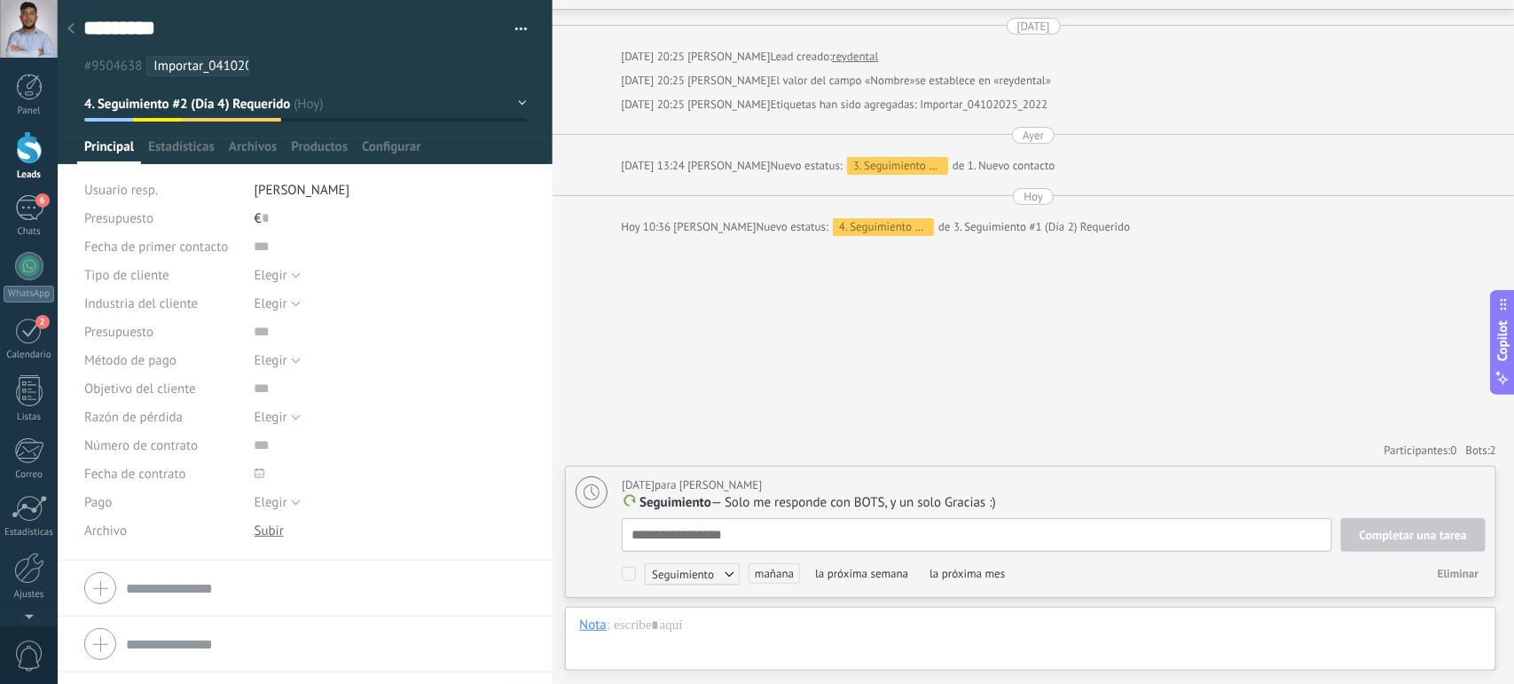
drag, startPoint x: 723, startPoint y: 499, endPoint x: 1011, endPoint y: 506, distance: 288.4
click at [1011, 506] on p "Seguimiento — Solo me responde con BOTS, y un solo Gracias :)" at bounding box center [1054, 503] width 864 height 18
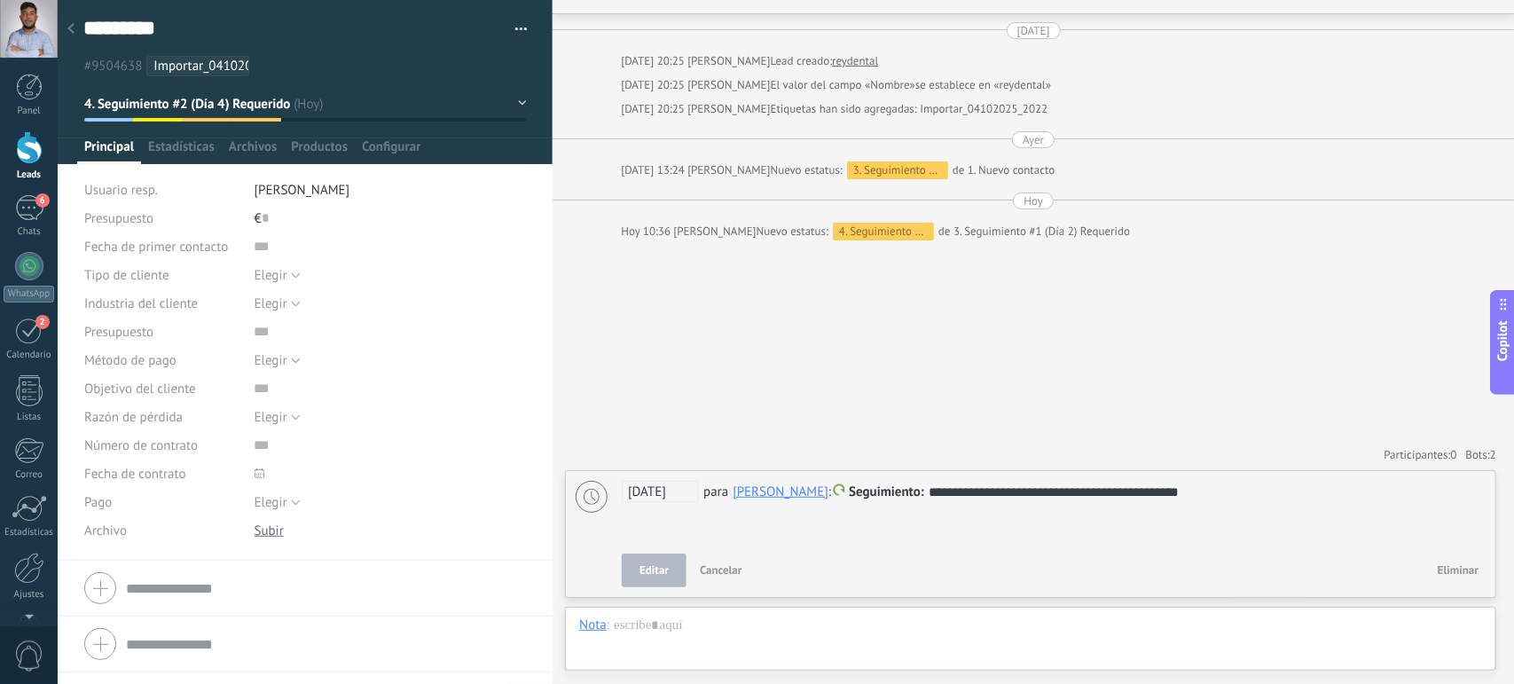
scroll to position [44, 0]
drag, startPoint x: 937, startPoint y: 497, endPoint x: 1214, endPoint y: 499, distance: 276.8
click at [1214, 499] on div "**********" at bounding box center [1053, 492] width 863 height 21
copy div "**********"
click at [512, 34] on button "button" at bounding box center [515, 29] width 26 height 27
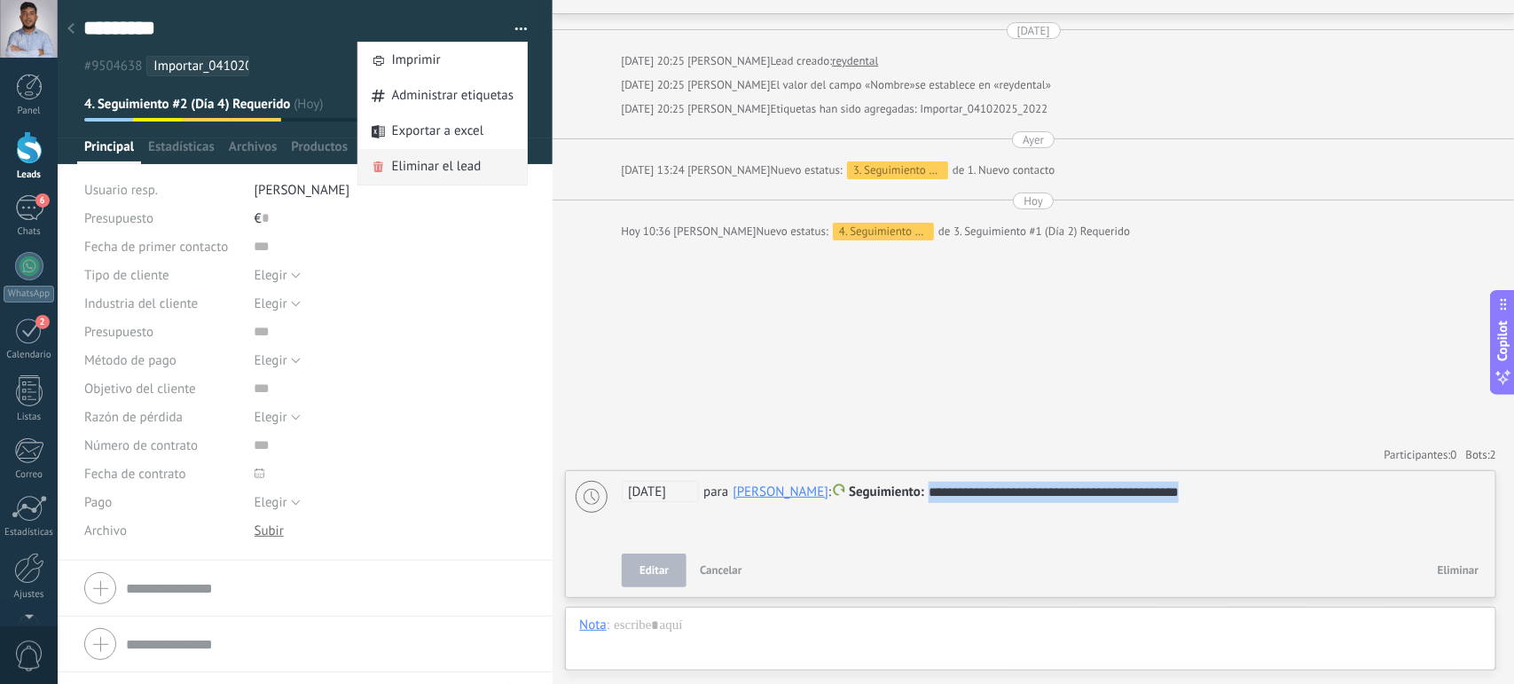
click at [433, 167] on span "Eliminar el lead" at bounding box center [437, 166] width 90 height 35
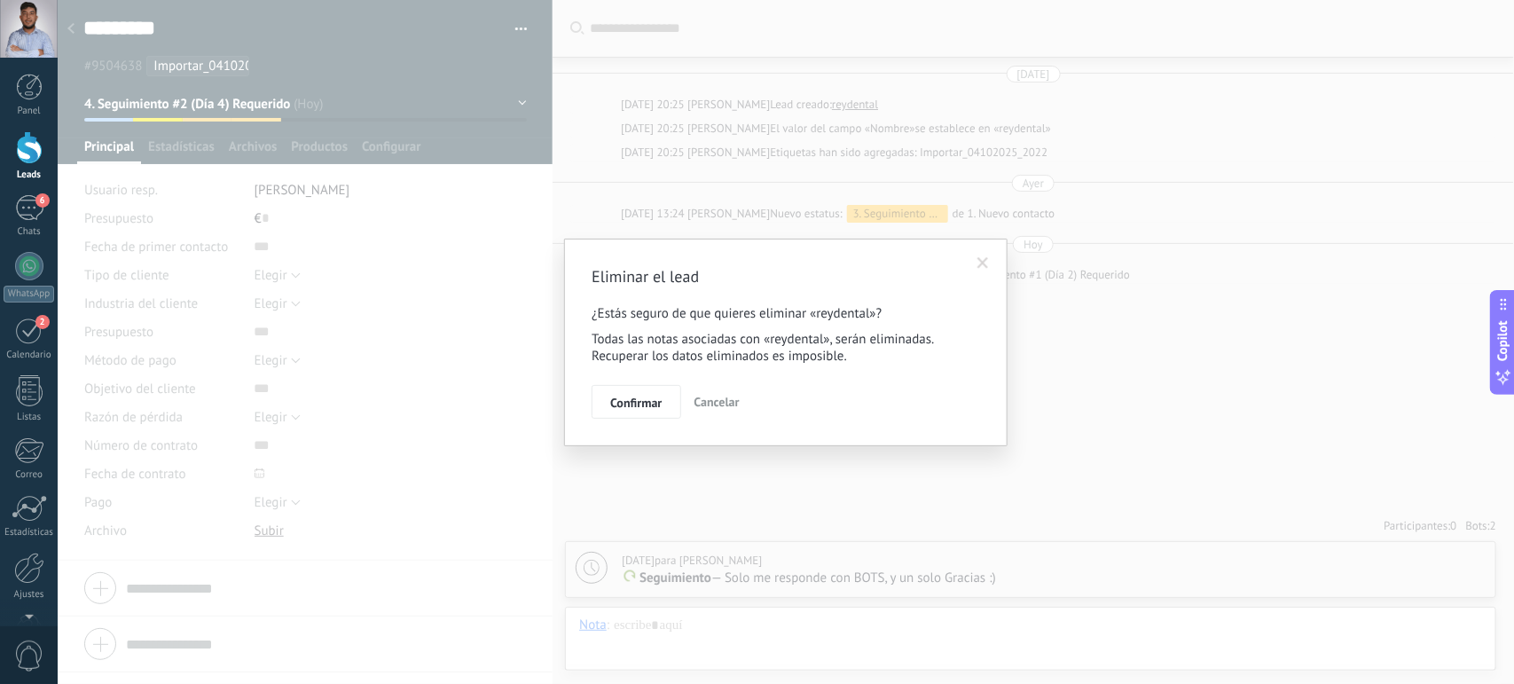
scroll to position [0, 0]
click at [622, 397] on span "Confirmar" at bounding box center [635, 403] width 51 height 12
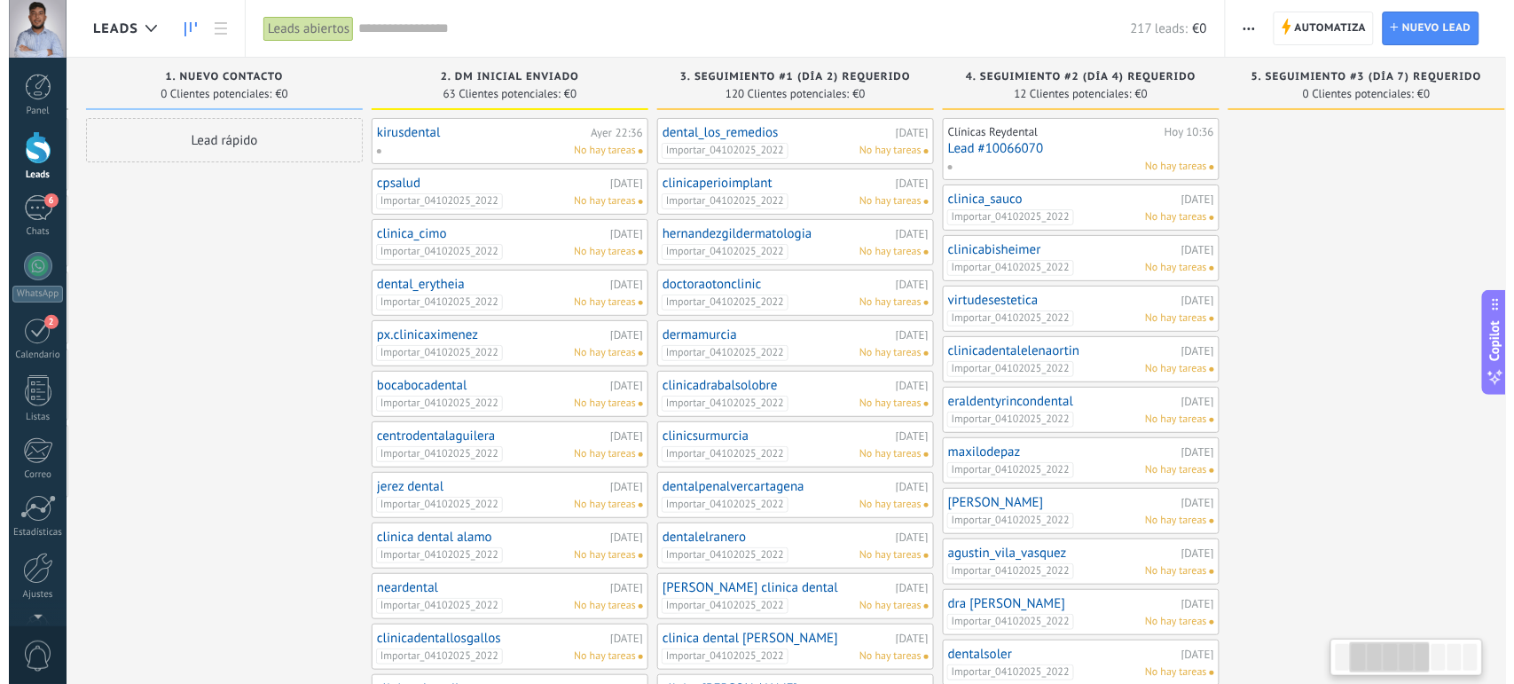
scroll to position [0, 302]
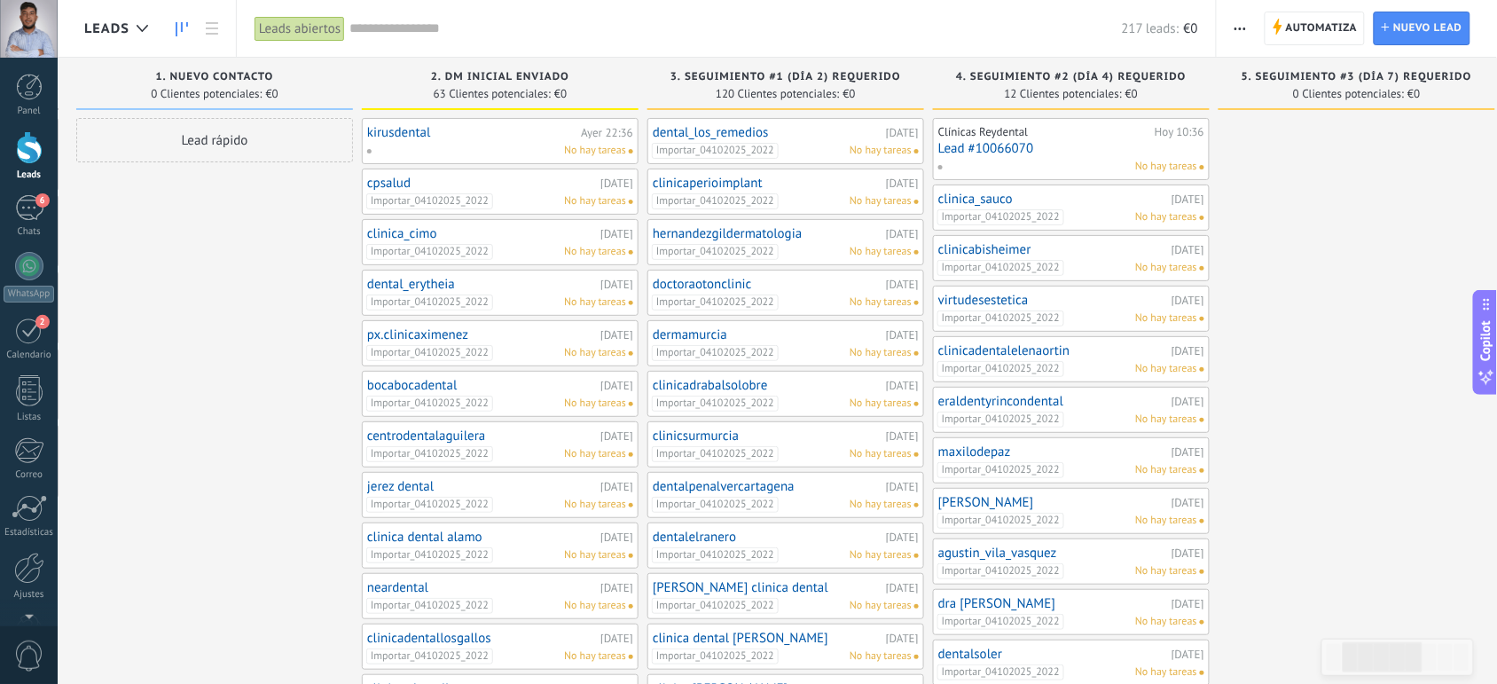
click at [1097, 164] on div "No hay tareas" at bounding box center [1068, 167] width 260 height 16
click at [1092, 135] on div "Clínicas Reydental" at bounding box center [1045, 132] width 212 height 14
click at [1096, 153] on link "Lead #10066070" at bounding box center [1072, 148] width 266 height 15
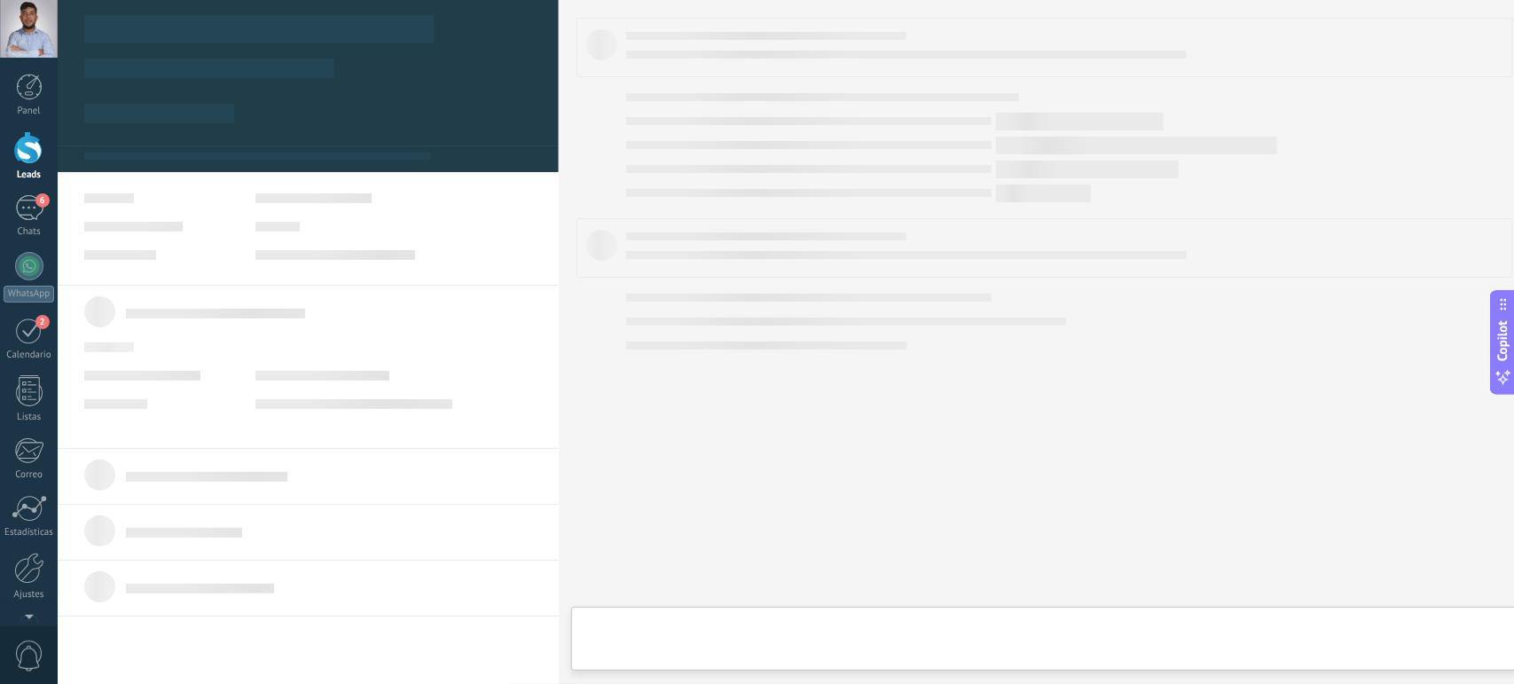
type textarea "**********"
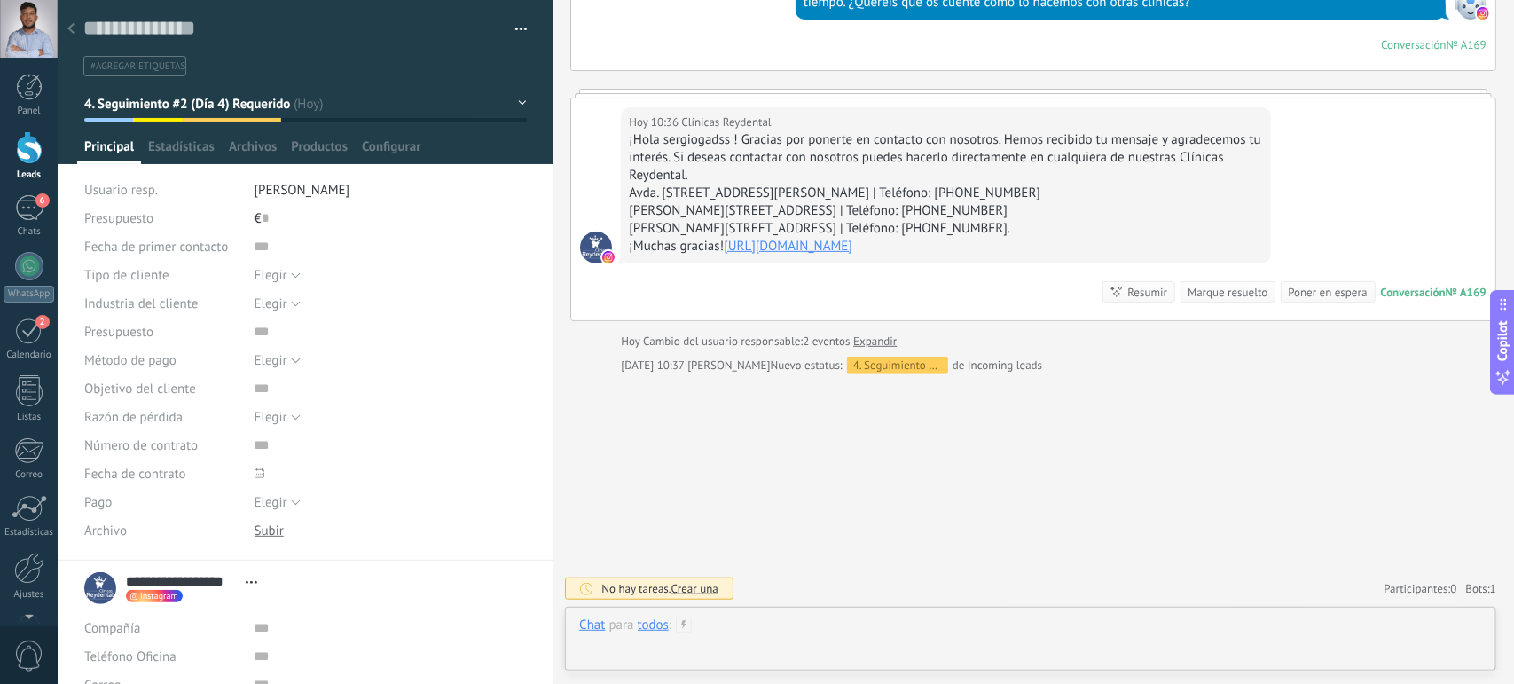
click at [739, 619] on div at bounding box center [1030, 643] width 903 height 53
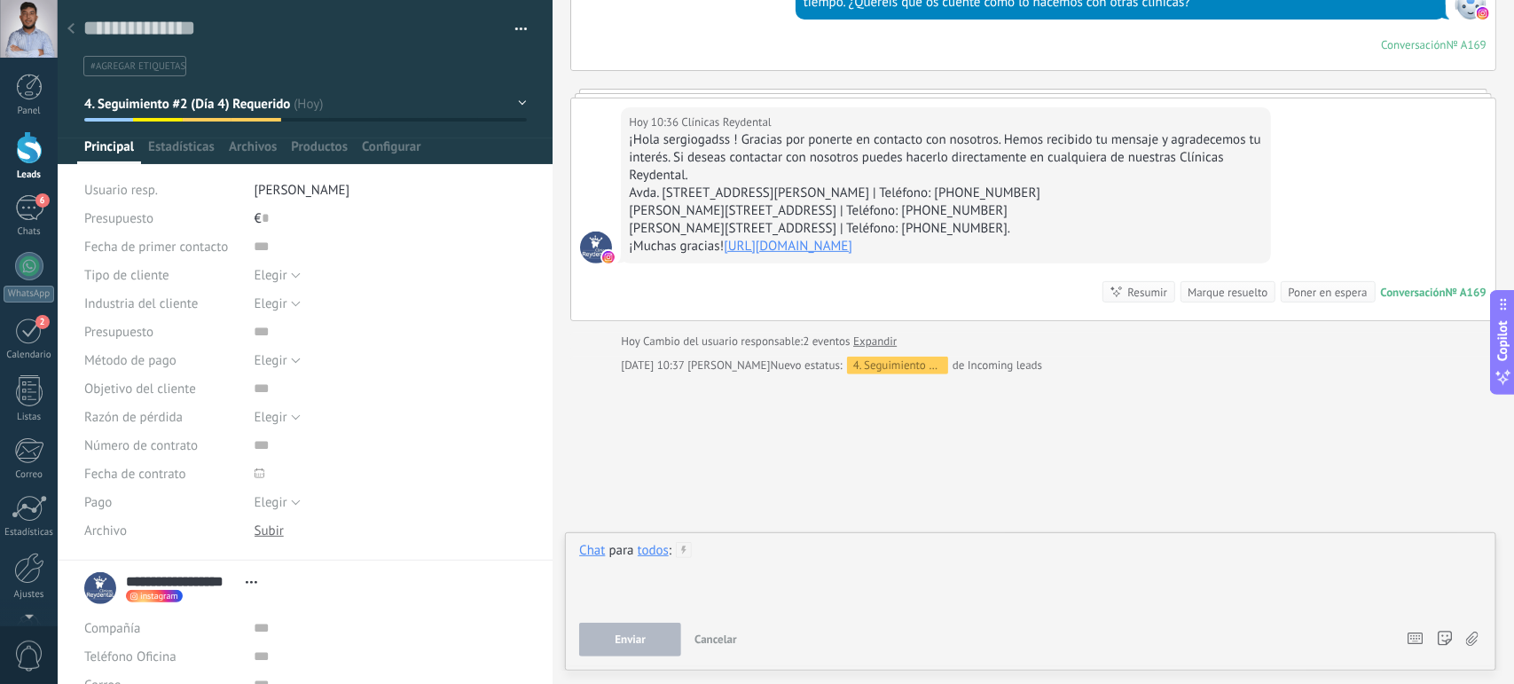
paste div
drag, startPoint x: 971, startPoint y: 552, endPoint x: 699, endPoint y: 546, distance: 272.4
click at [699, 546] on div "**********" at bounding box center [1030, 575] width 903 height 67
click at [973, 563] on div "**********" at bounding box center [1030, 575] width 903 height 67
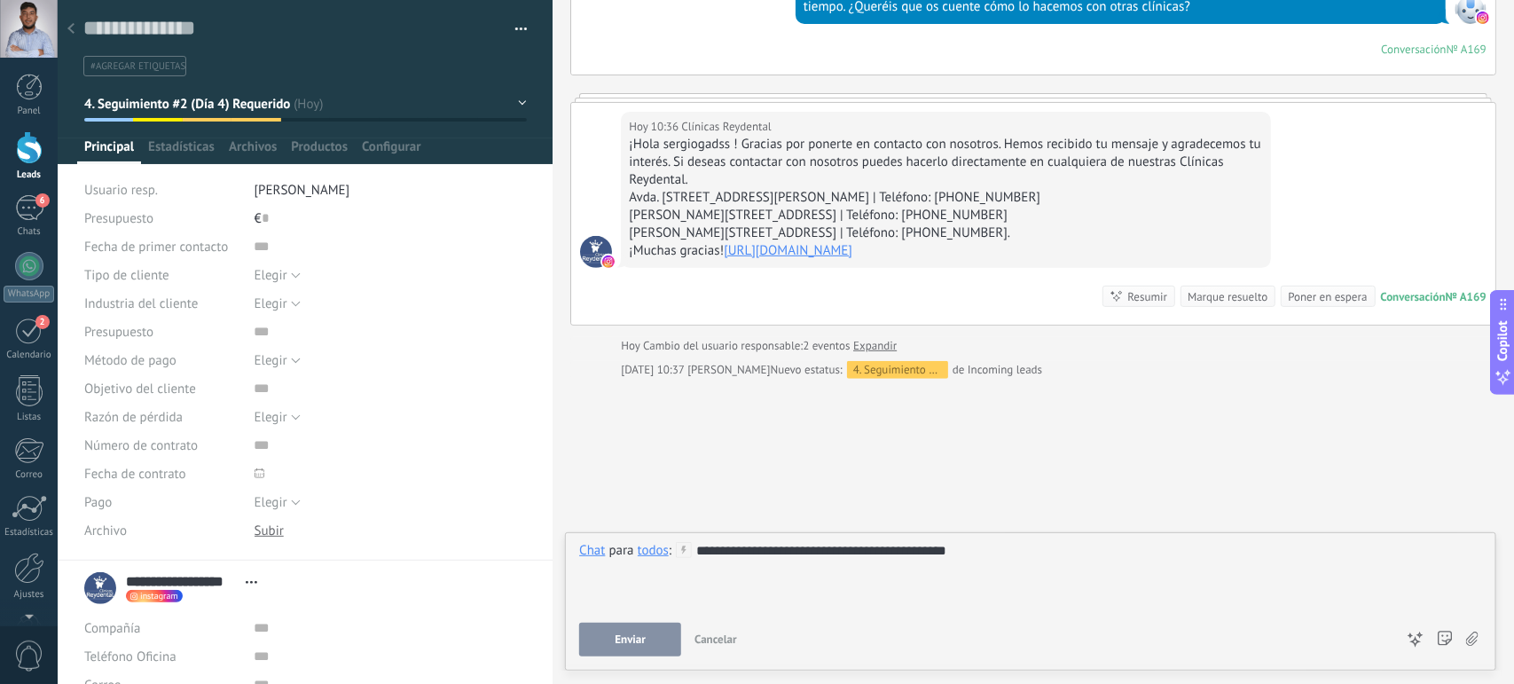
scroll to position [211, 0]
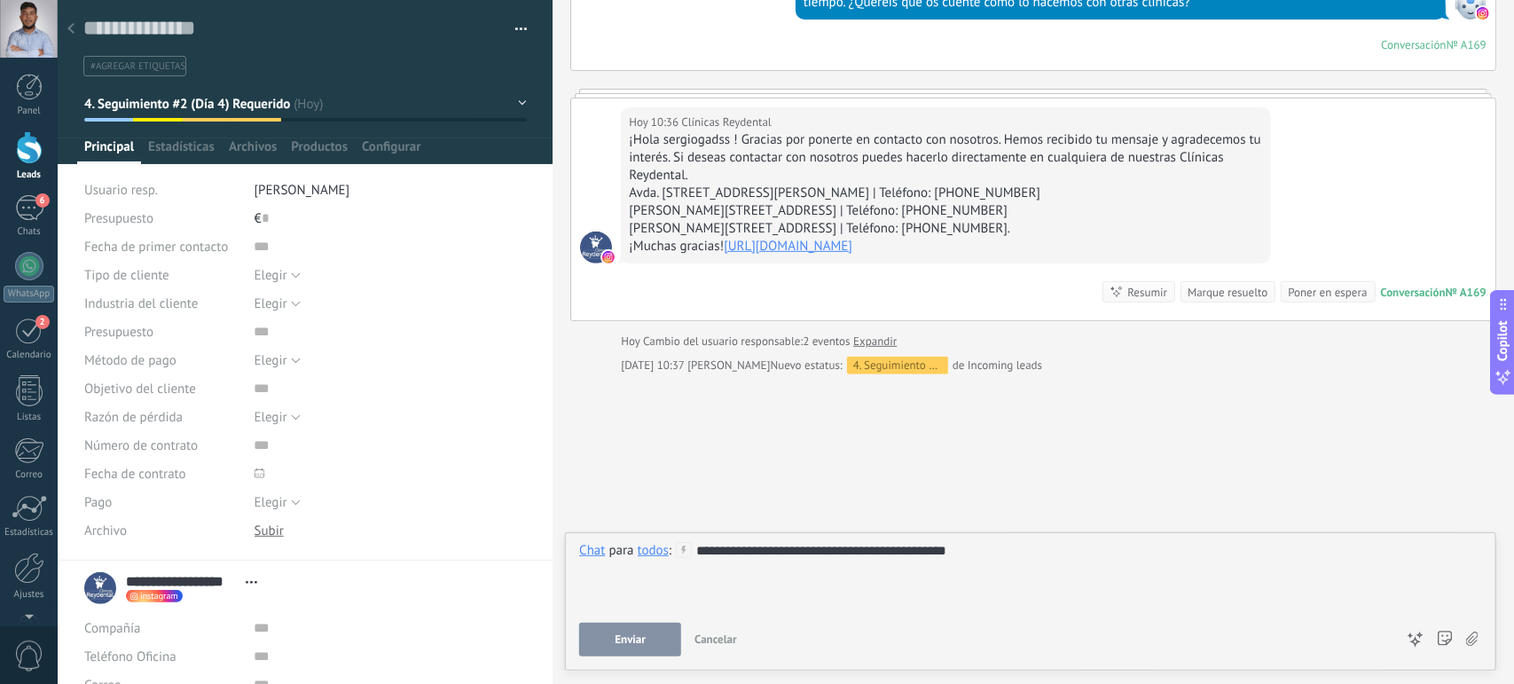
click at [683, 547] on use at bounding box center [684, 550] width 15 height 15
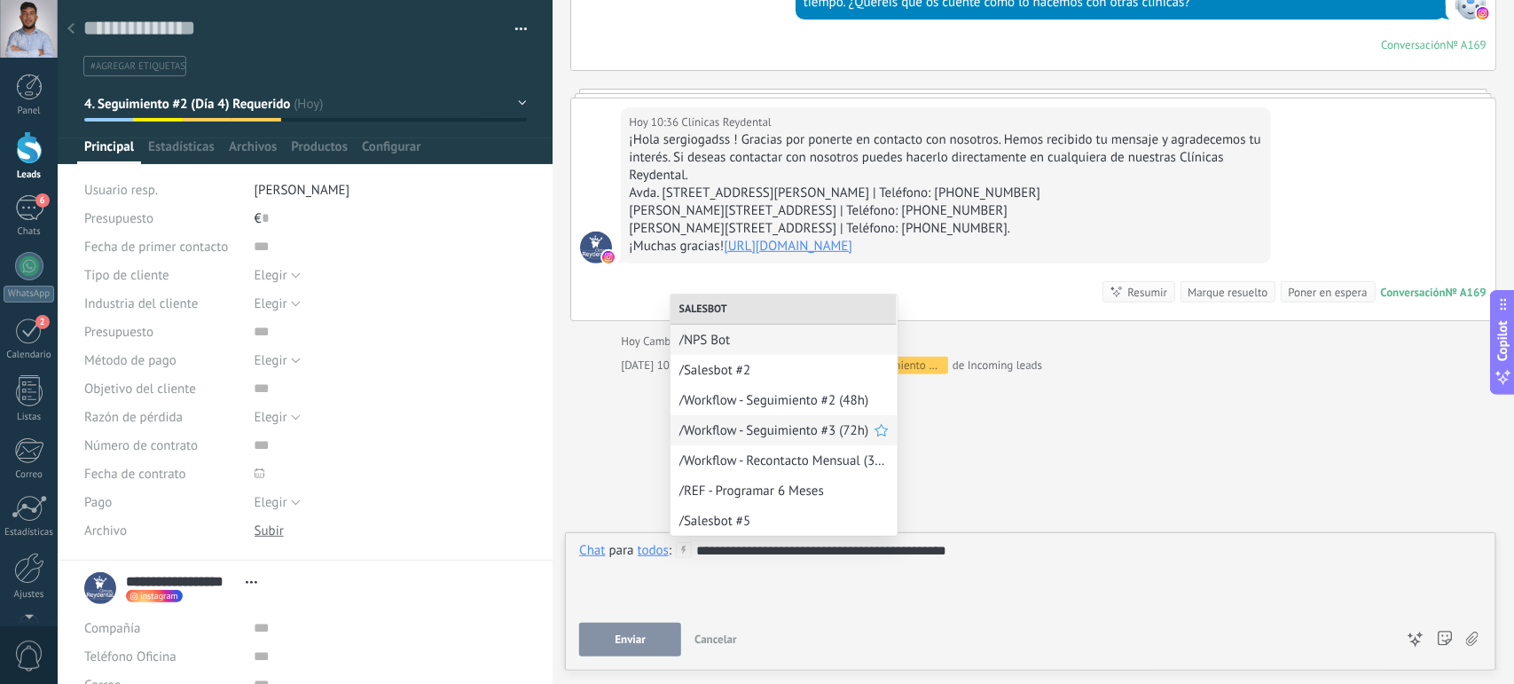
click at [781, 432] on span "/Workflow - Seguimiento #3 (72h)" at bounding box center [777, 430] width 195 height 17
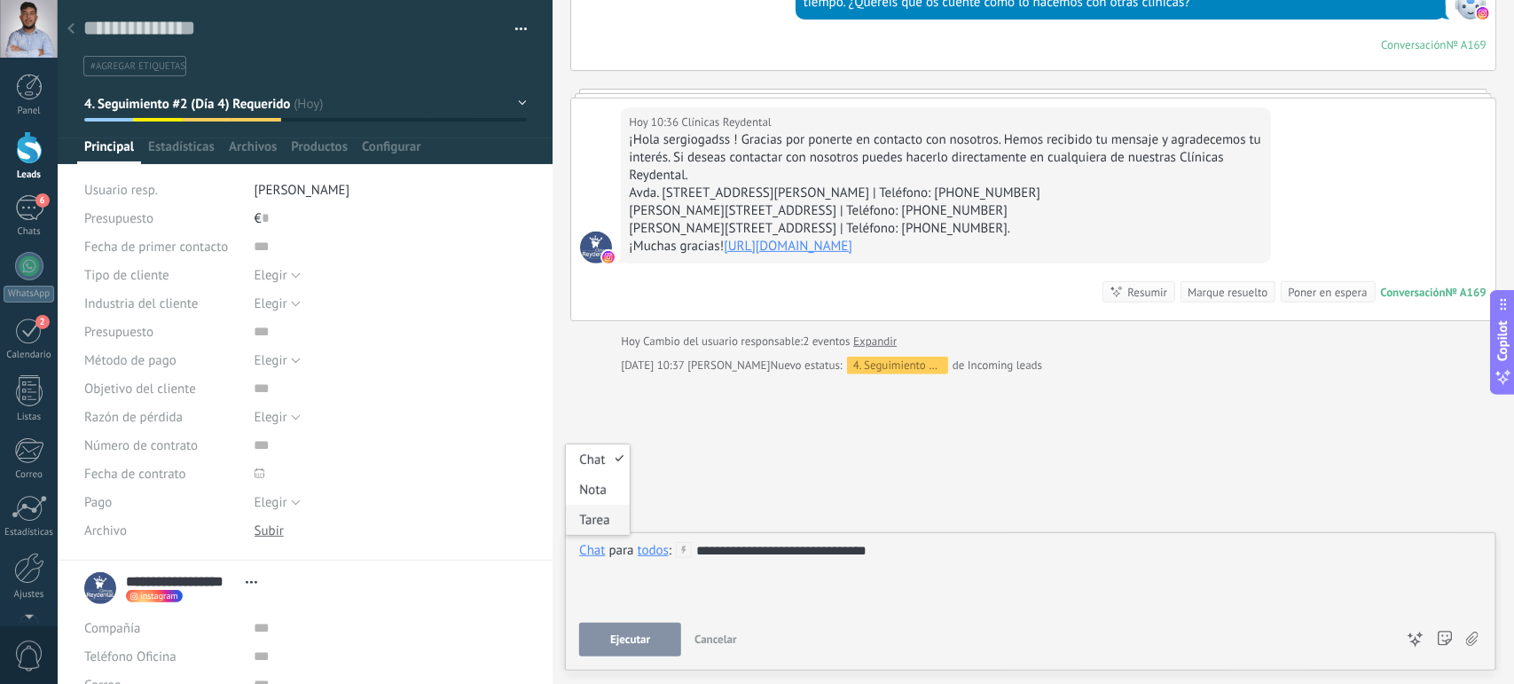
click at [600, 516] on div "Tarea" at bounding box center [597, 520] width 63 height 30
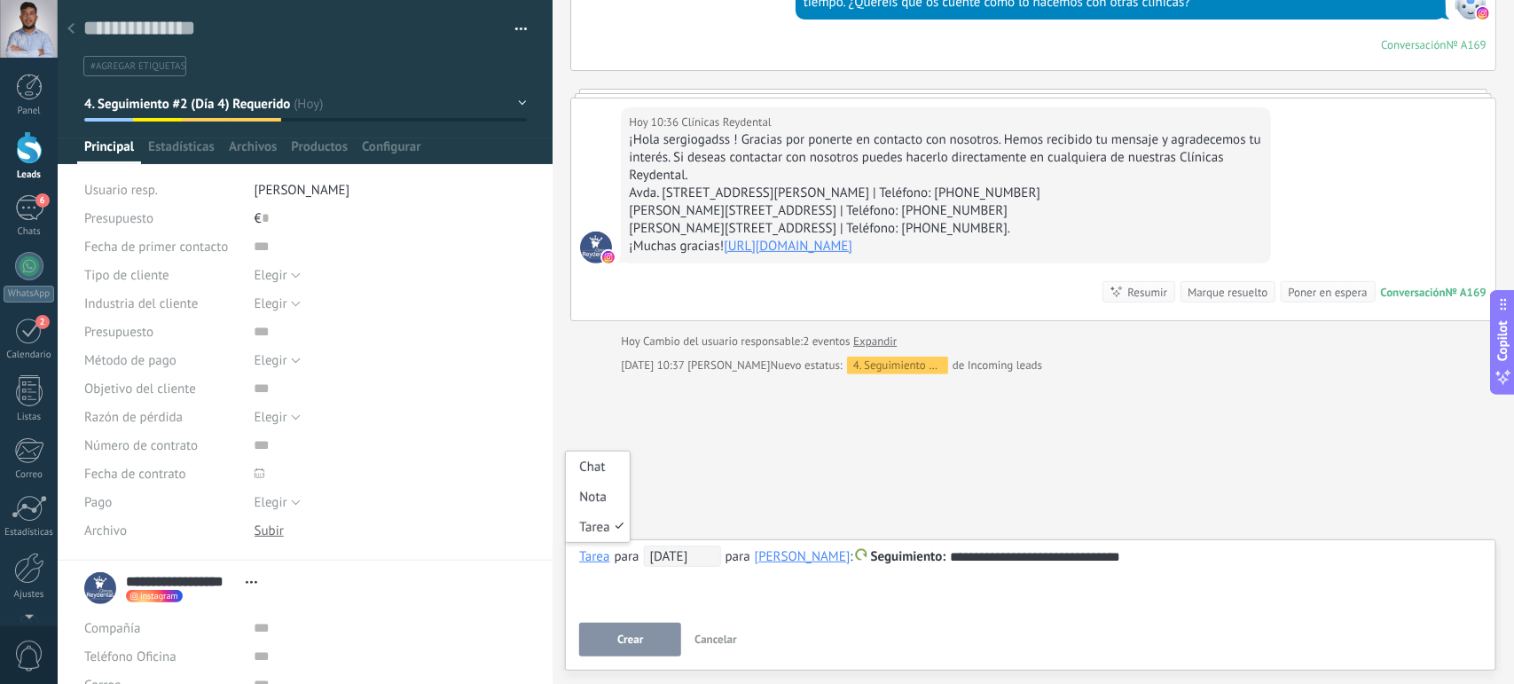
click at [591, 557] on div "Tarea" at bounding box center [594, 556] width 30 height 16
click at [603, 467] on div "Chat" at bounding box center [597, 467] width 63 height 30
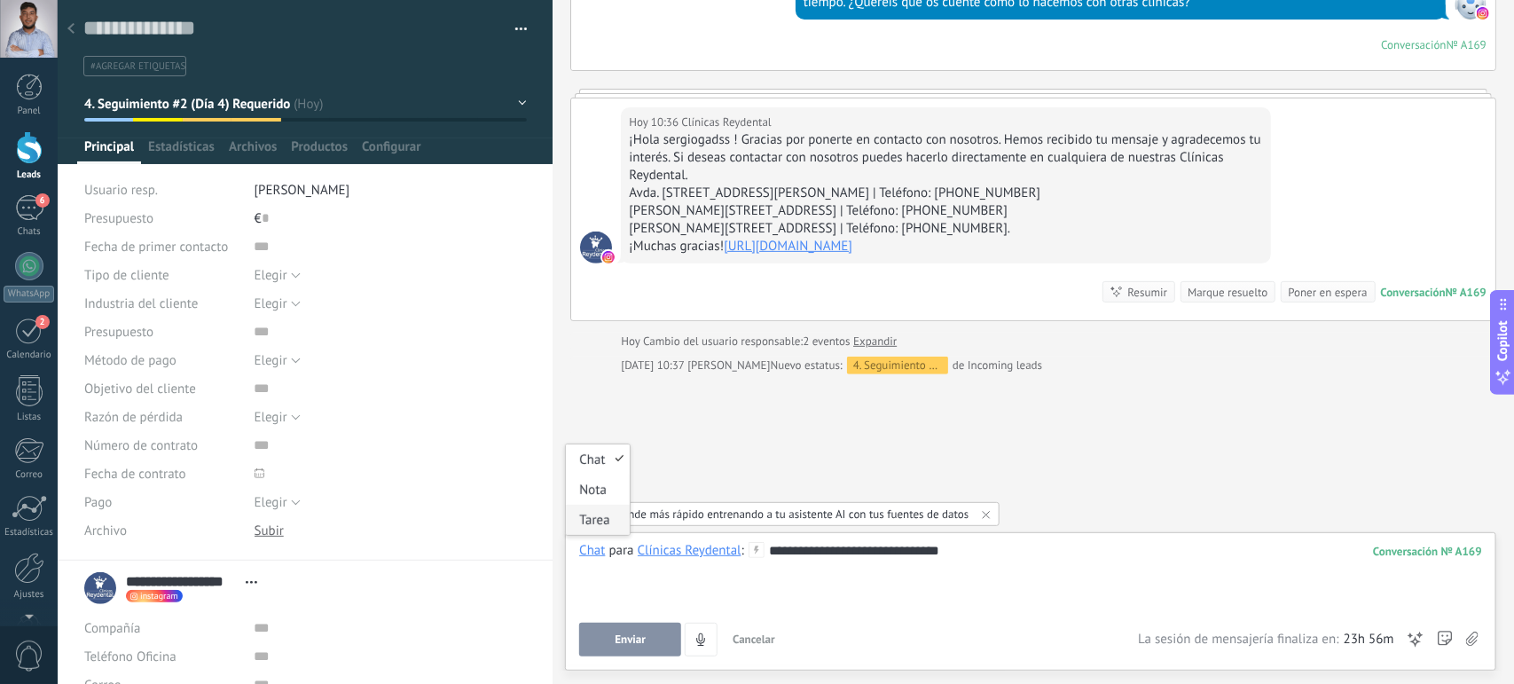
click at [590, 512] on div "Tarea" at bounding box center [597, 520] width 63 height 30
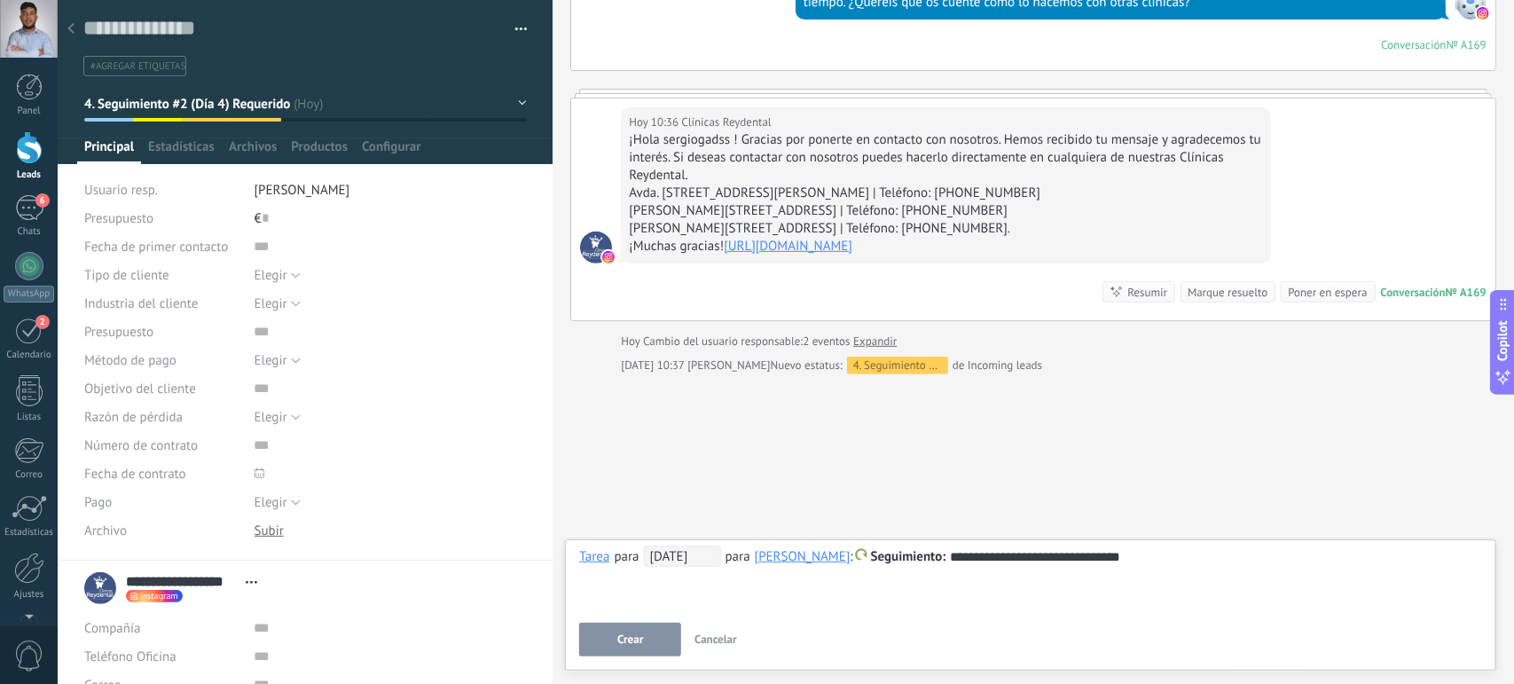
click at [634, 643] on span "Crear" at bounding box center [630, 639] width 26 height 12
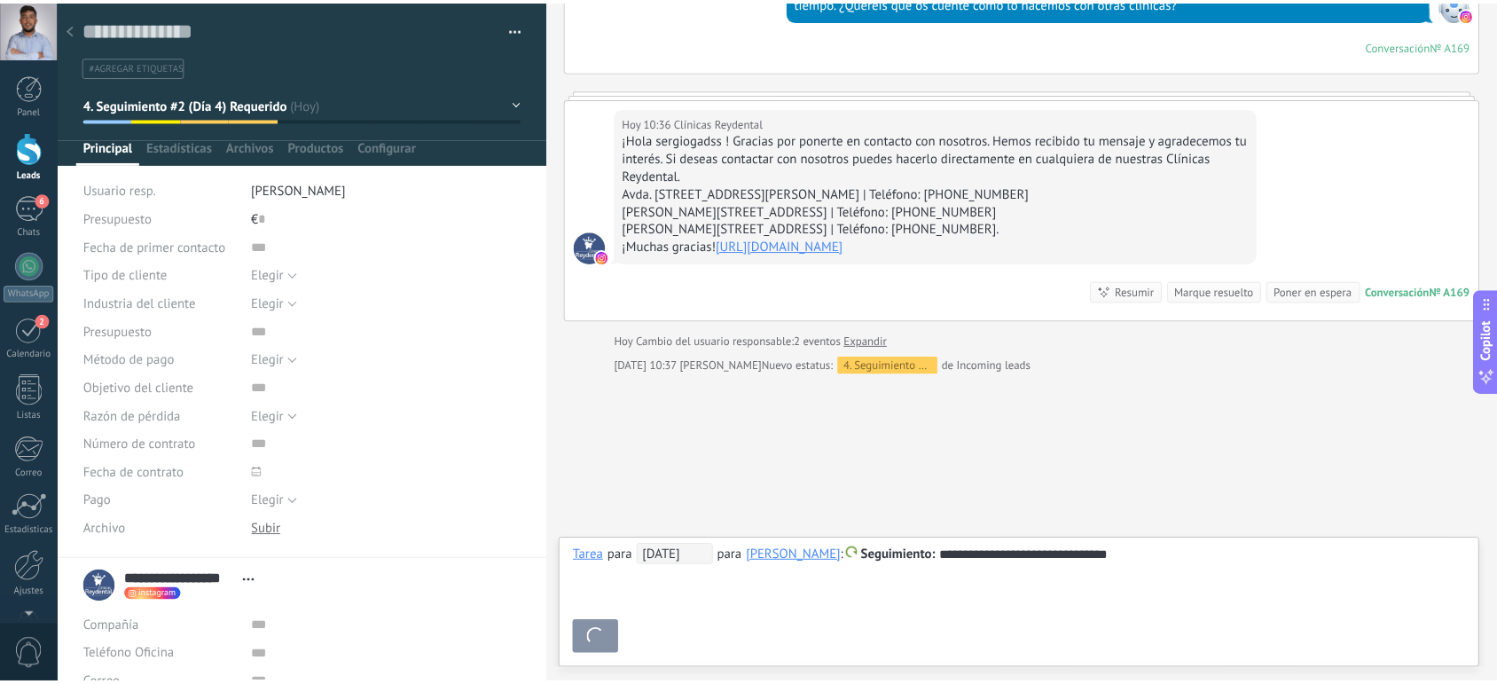
scroll to position [273, 0]
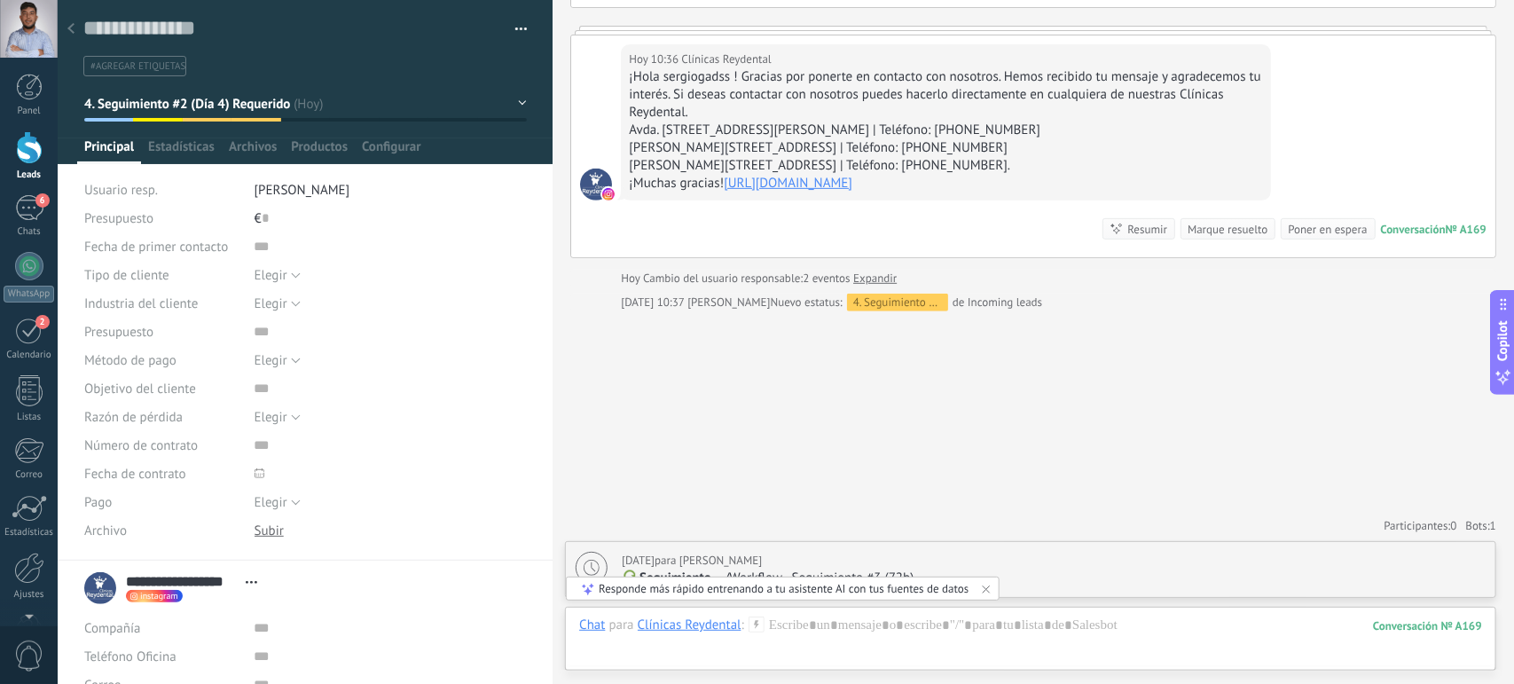
click at [40, 145] on div at bounding box center [29, 147] width 27 height 33
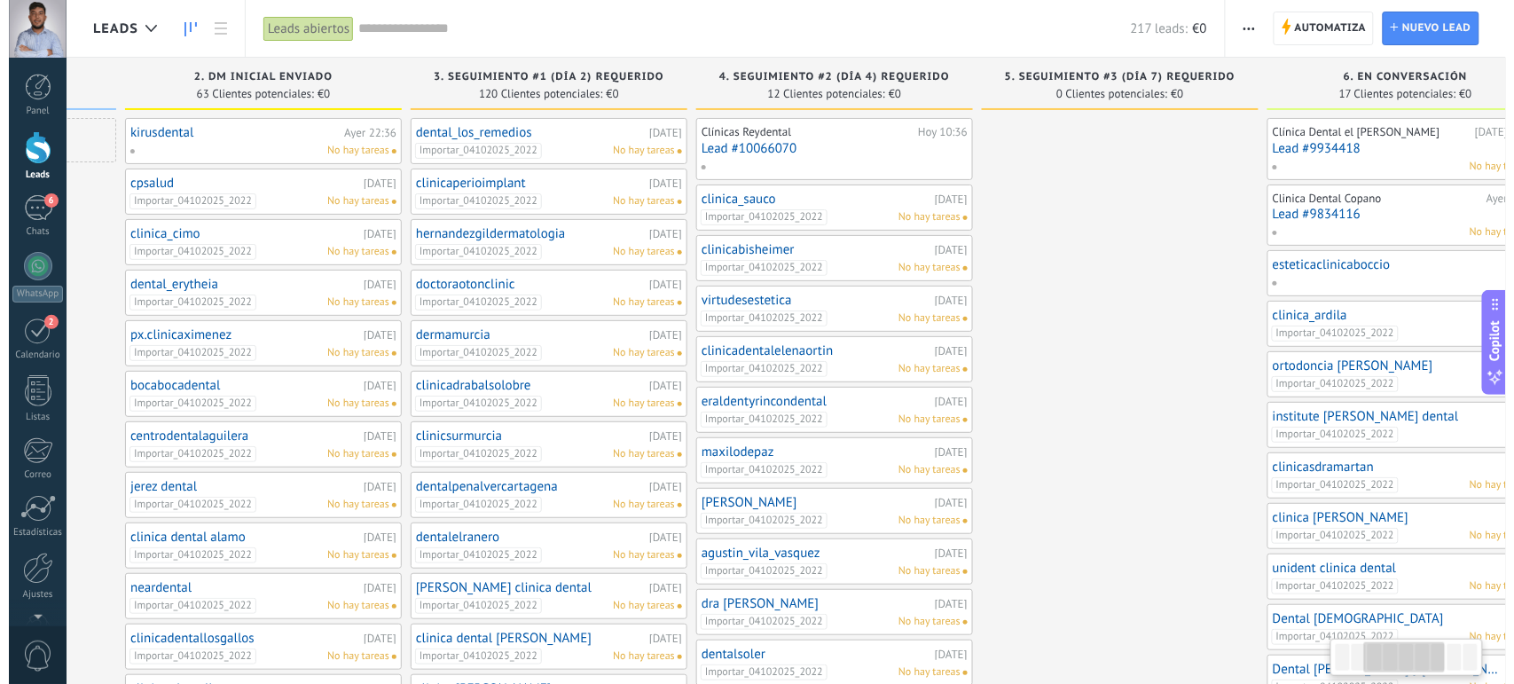
scroll to position [0, 547]
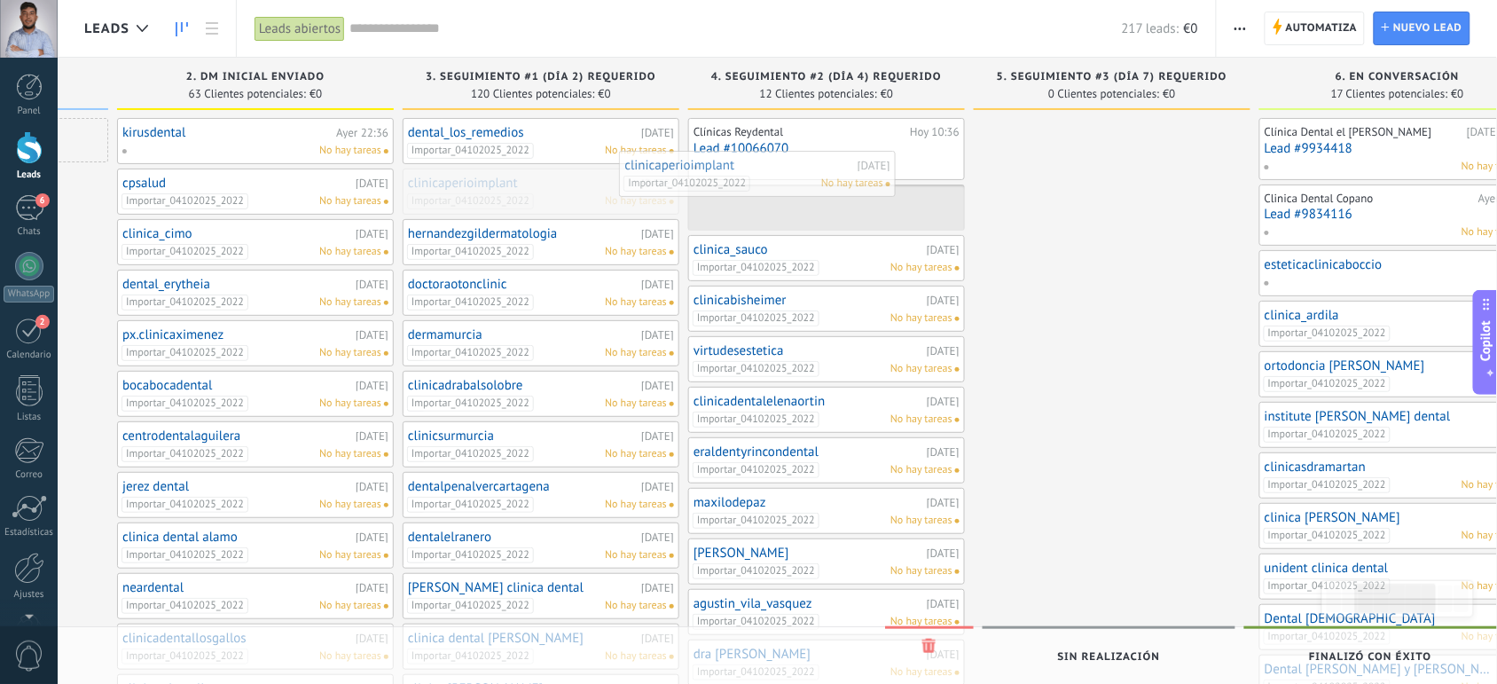
drag, startPoint x: 563, startPoint y: 204, endPoint x: 796, endPoint y: 198, distance: 232.5
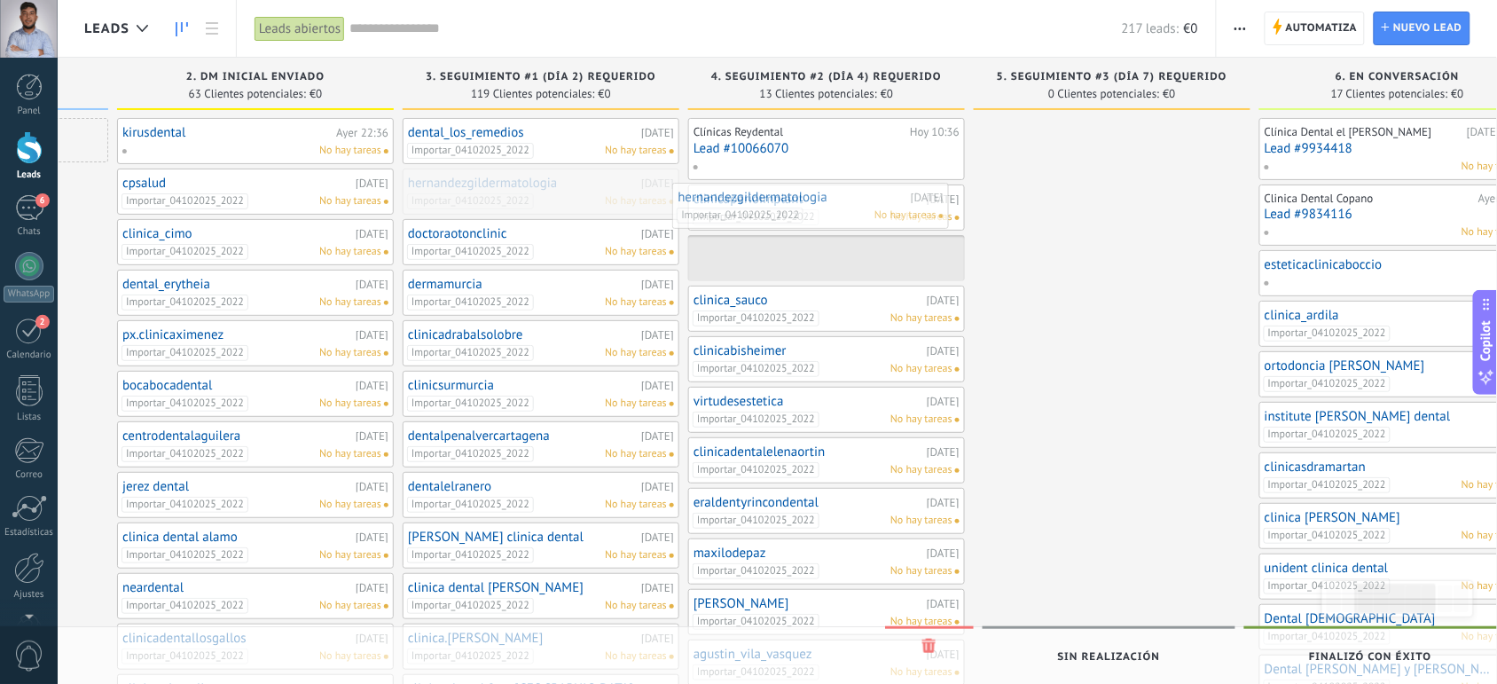
drag, startPoint x: 575, startPoint y: 191, endPoint x: 848, endPoint y: 205, distance: 273.6
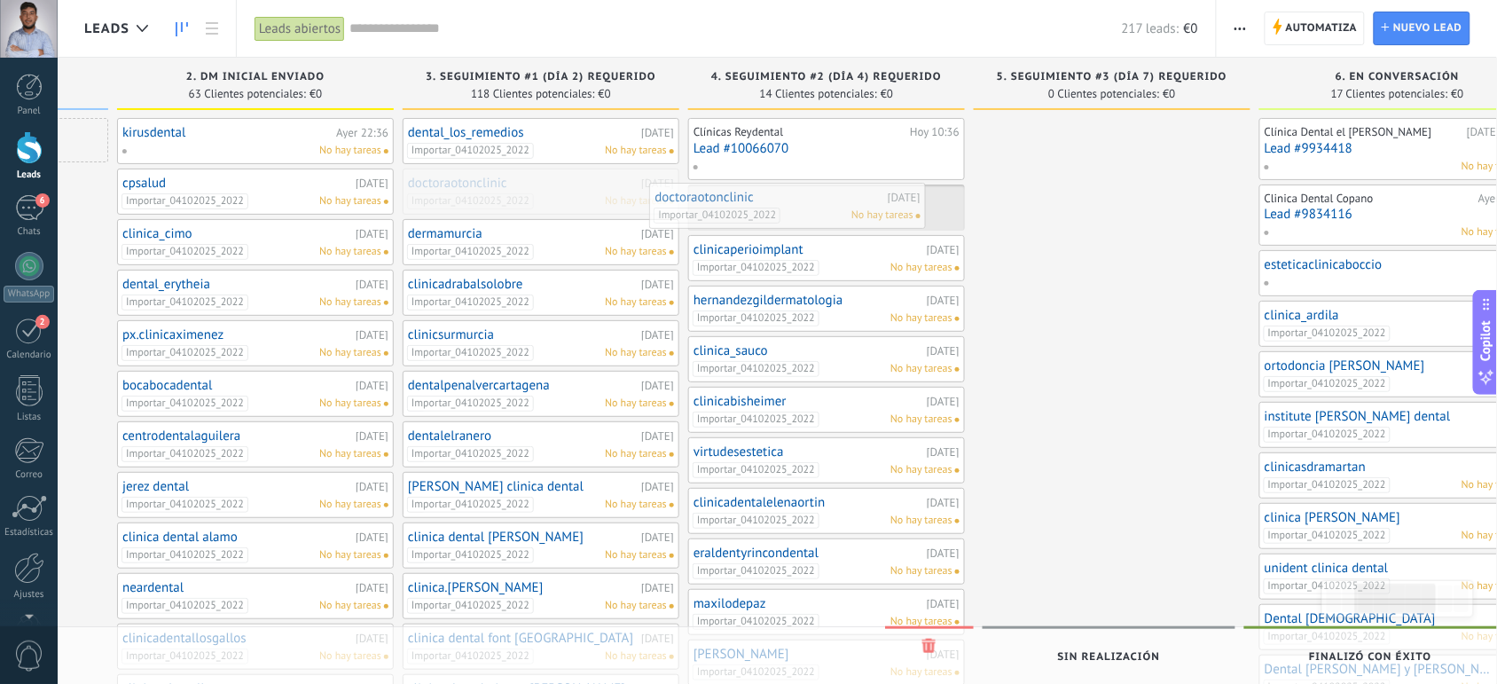
drag, startPoint x: 583, startPoint y: 188, endPoint x: 834, endPoint y: 201, distance: 251.4
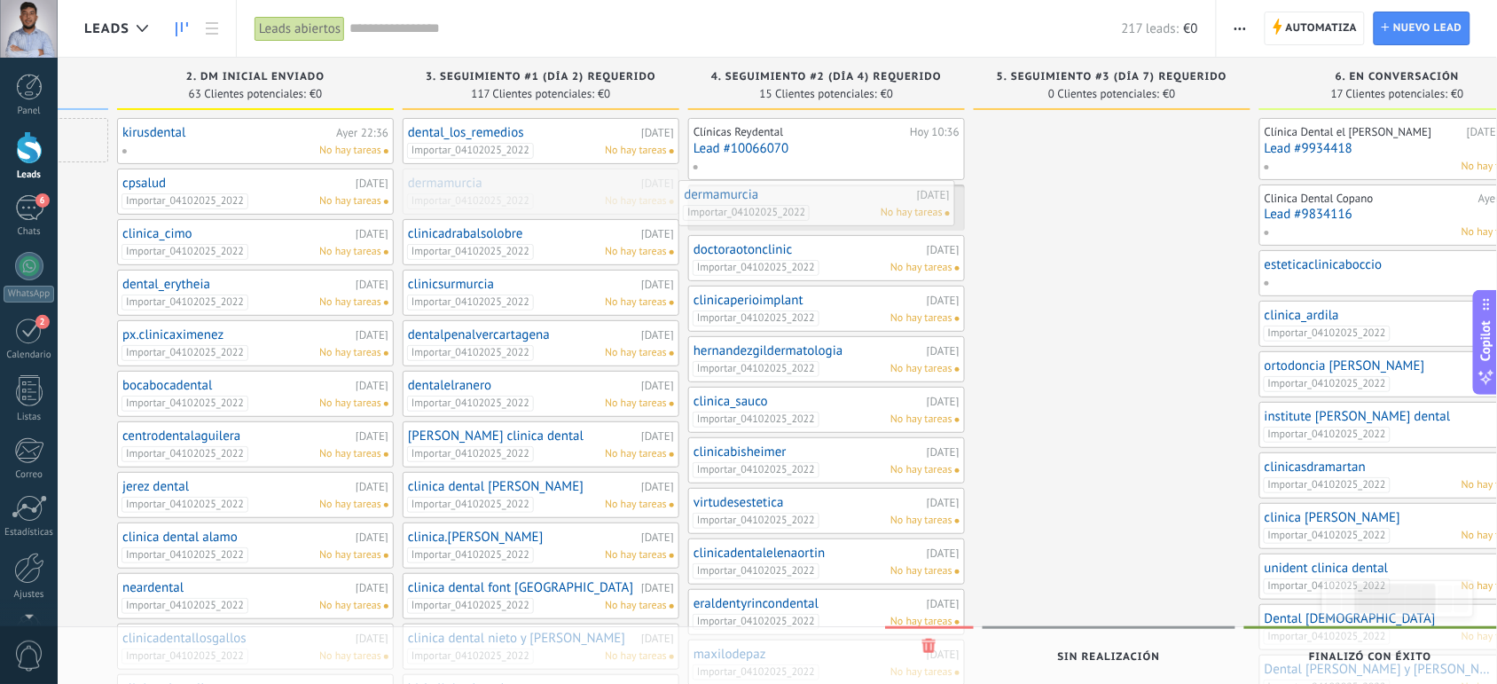
drag, startPoint x: 570, startPoint y: 193, endPoint x: 847, endPoint y: 206, distance: 277.1
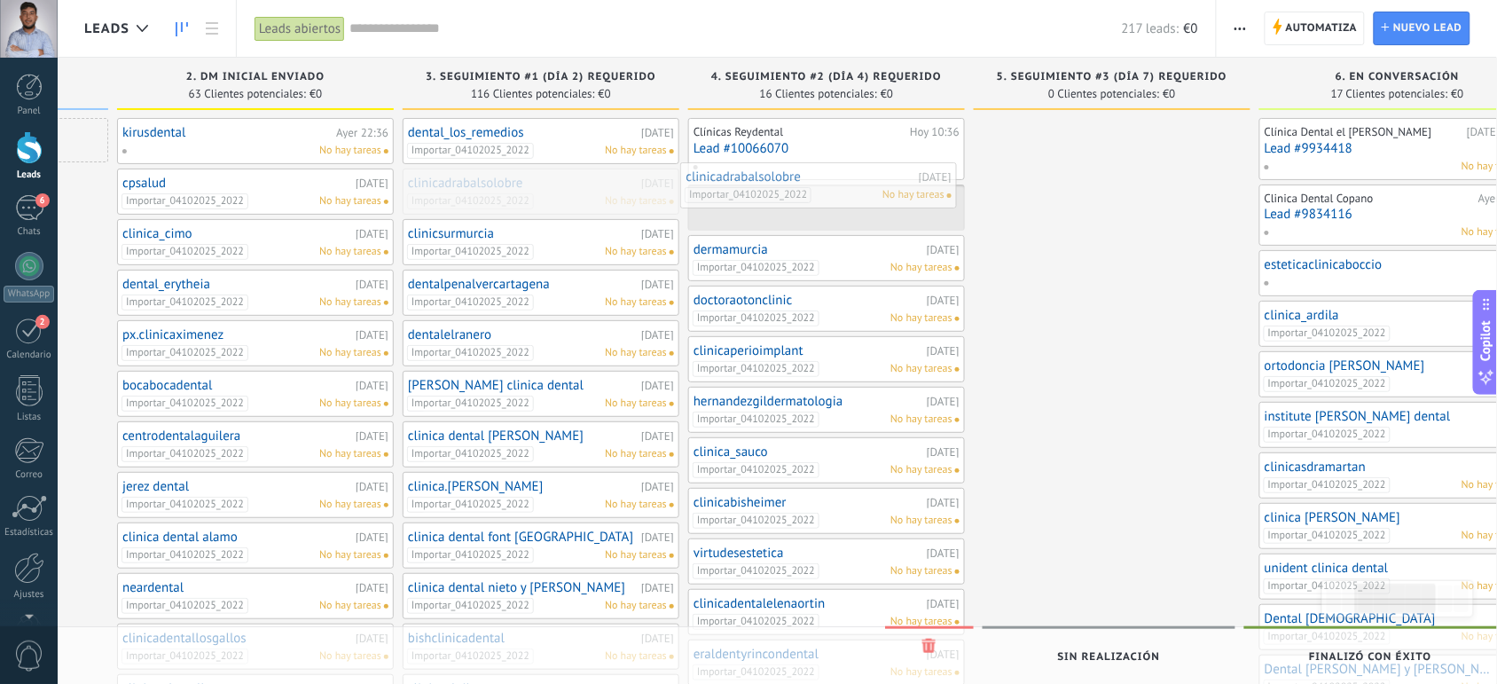
drag, startPoint x: 579, startPoint y: 195, endPoint x: 858, endPoint y: 191, distance: 278.6
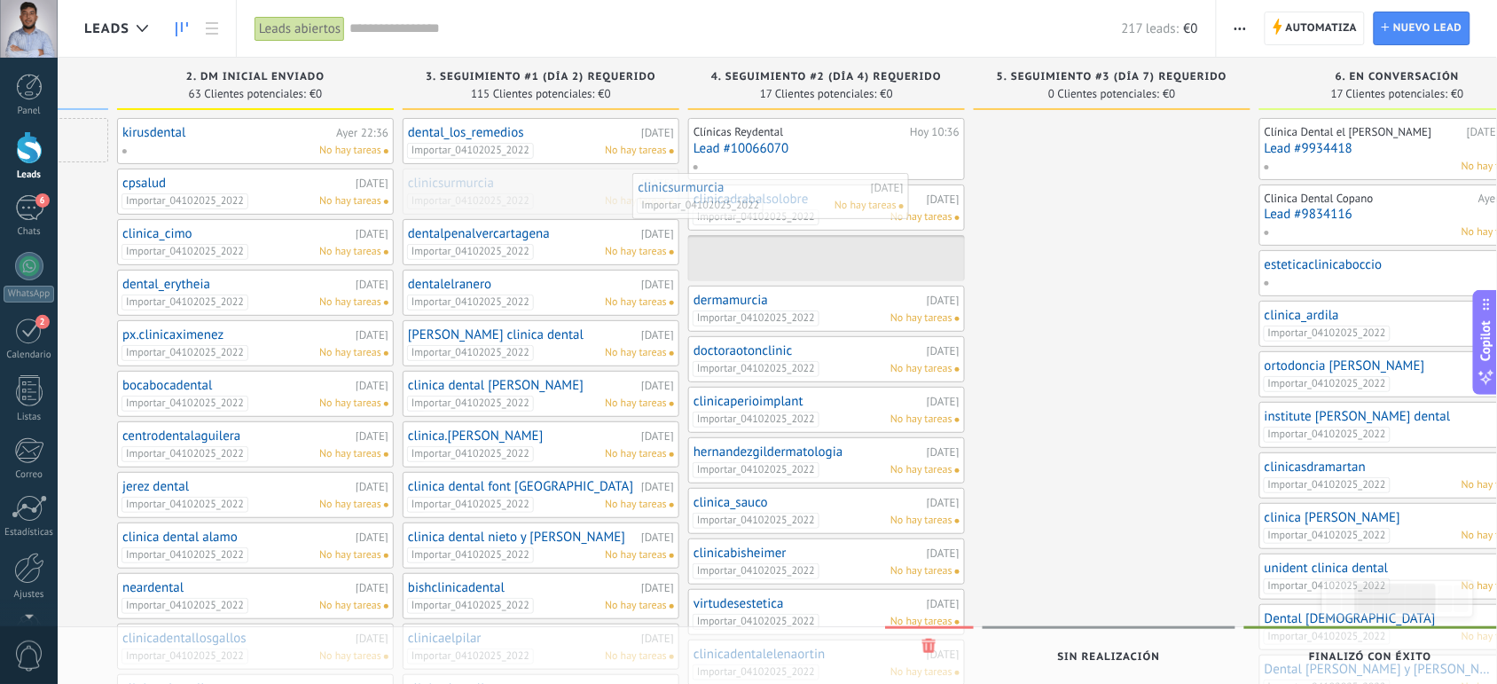
drag, startPoint x: 581, startPoint y: 185, endPoint x: 852, endPoint y: 192, distance: 271.5
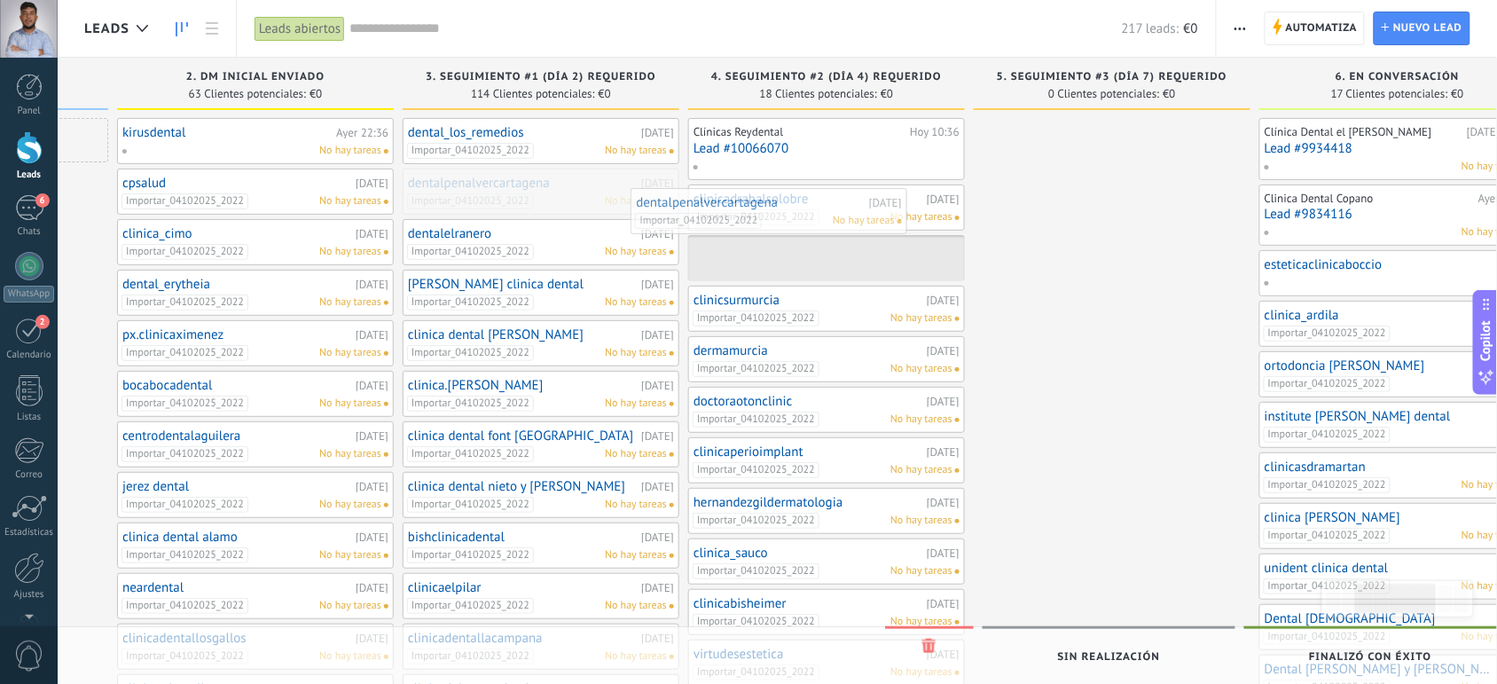
drag, startPoint x: 574, startPoint y: 185, endPoint x: 813, endPoint y: 206, distance: 240.5
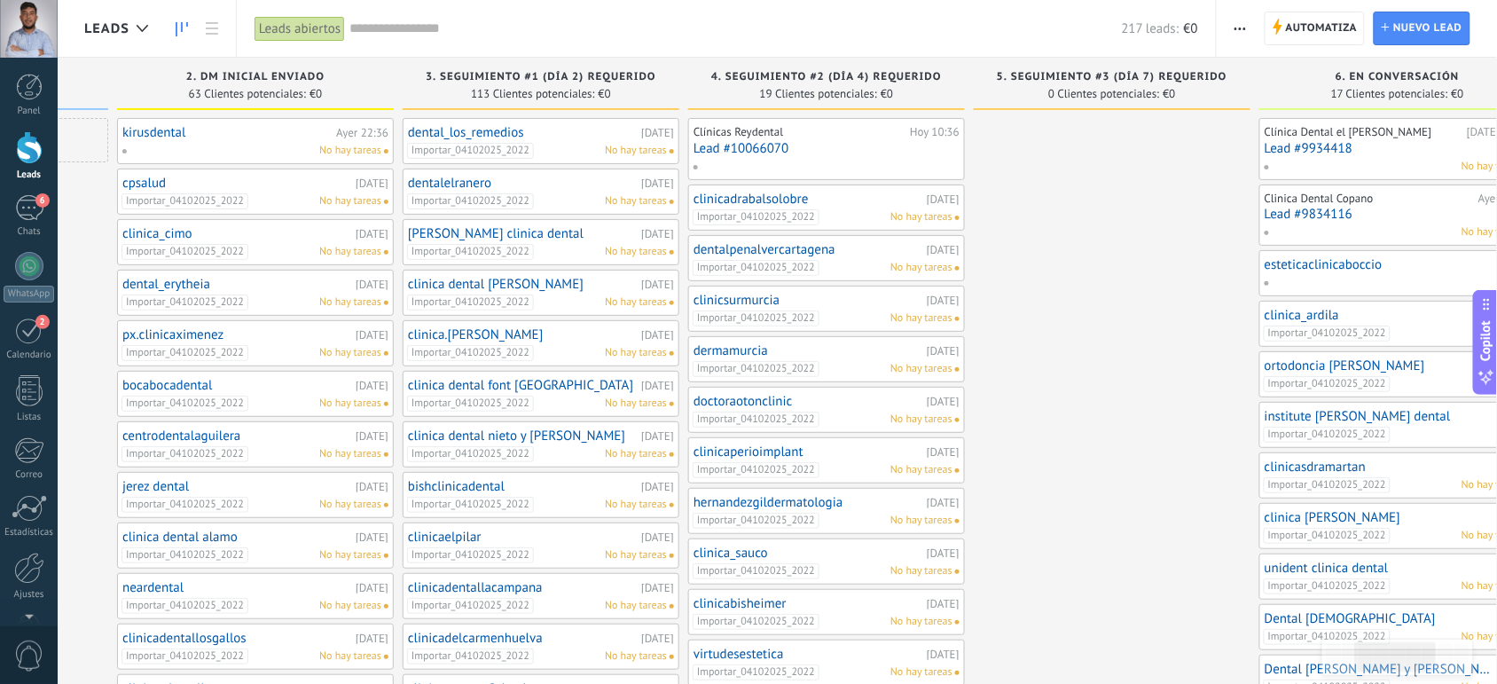
click at [648, 191] on div "dentalelranero 04/10/2025" at bounding box center [541, 183] width 266 height 15
click at [454, 179] on link "dentalelranero" at bounding box center [522, 183] width 229 height 15
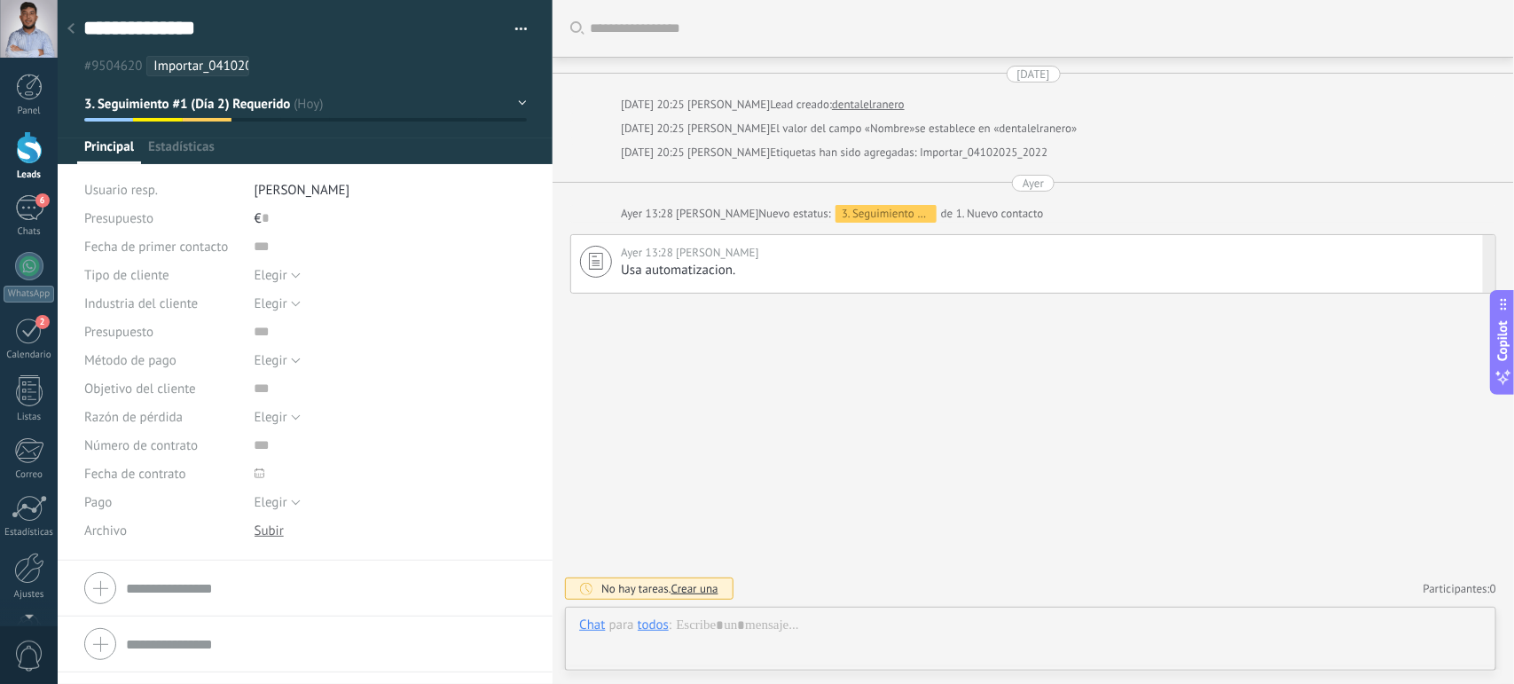
scroll to position [27, 0]
click at [515, 30] on span "button" at bounding box center [521, 32] width 12 height 4
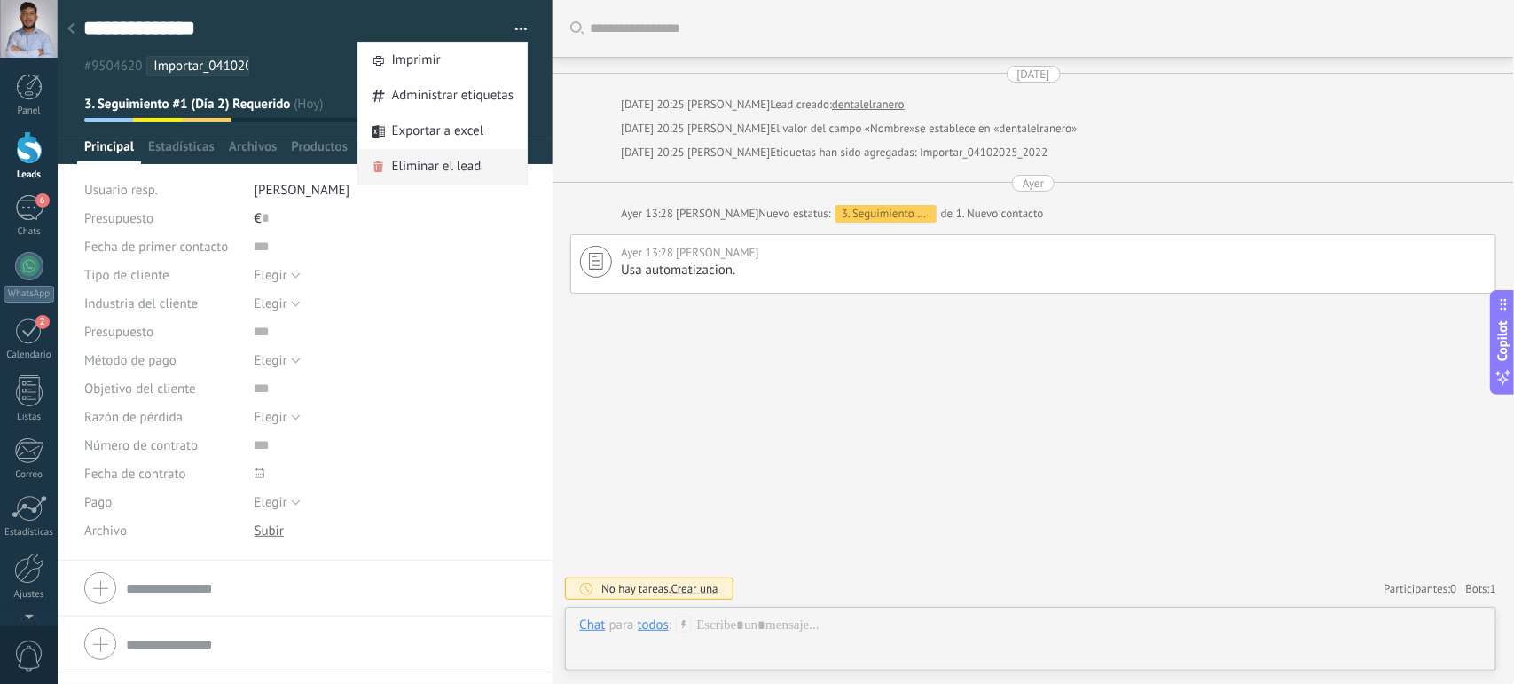
click at [432, 169] on span "Eliminar el lead" at bounding box center [437, 166] width 90 height 35
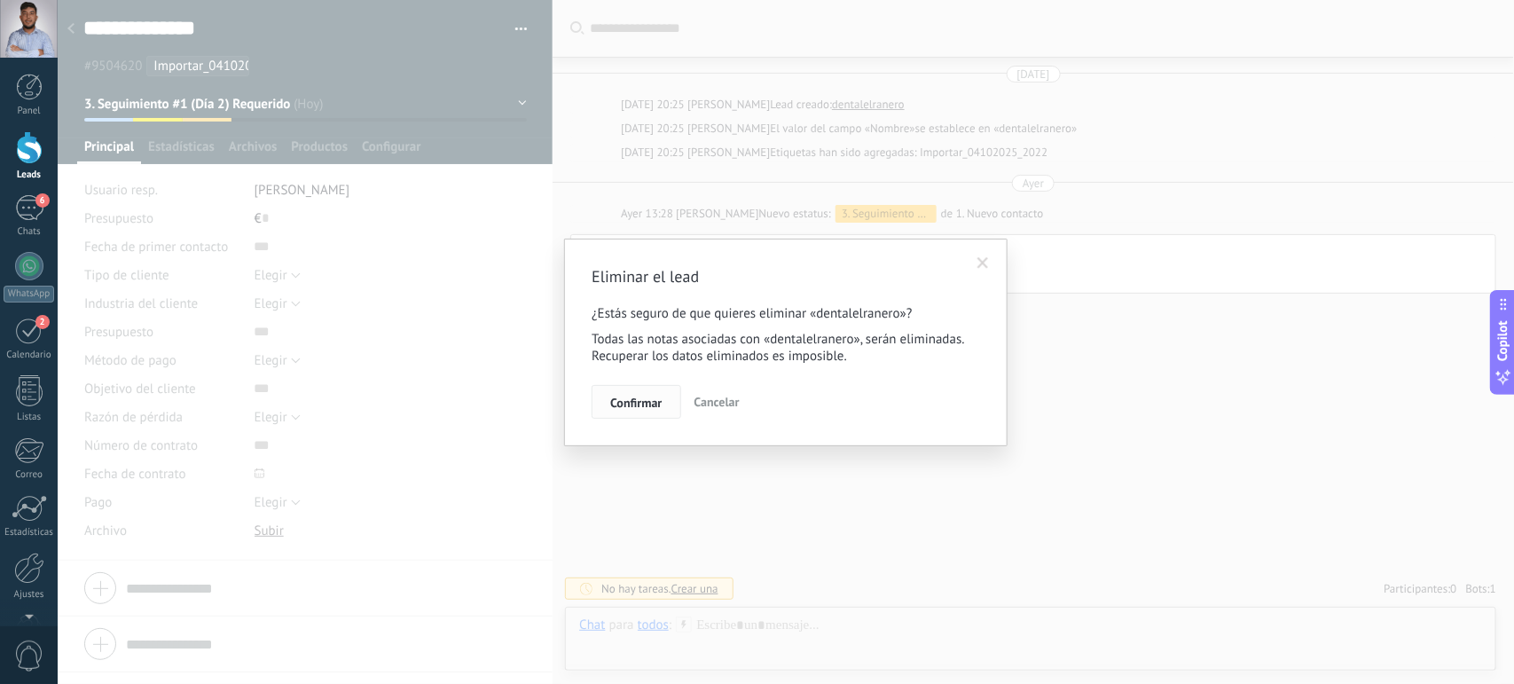
click at [652, 397] on span "Confirmar" at bounding box center [635, 403] width 51 height 12
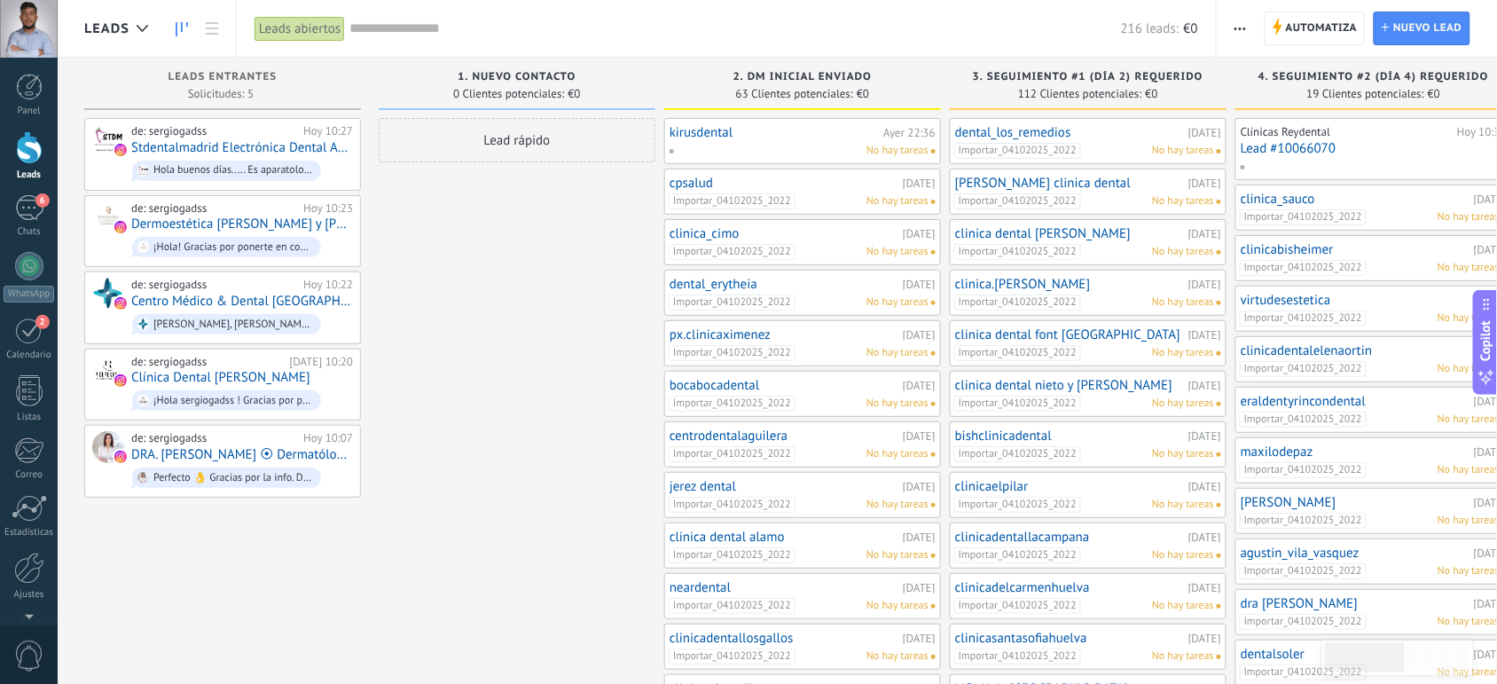
click at [1023, 179] on link "[PERSON_NAME] clinica dental" at bounding box center [1069, 183] width 229 height 15
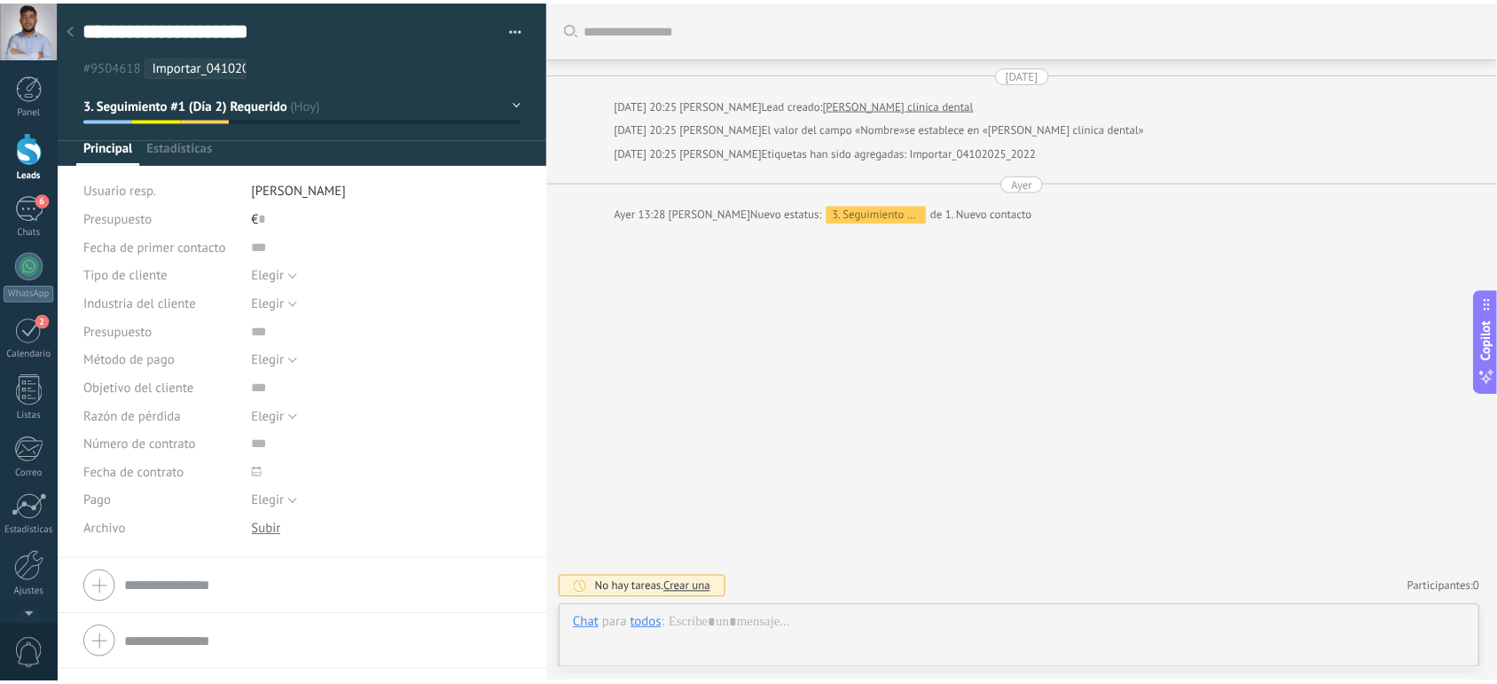
scroll to position [27, 0]
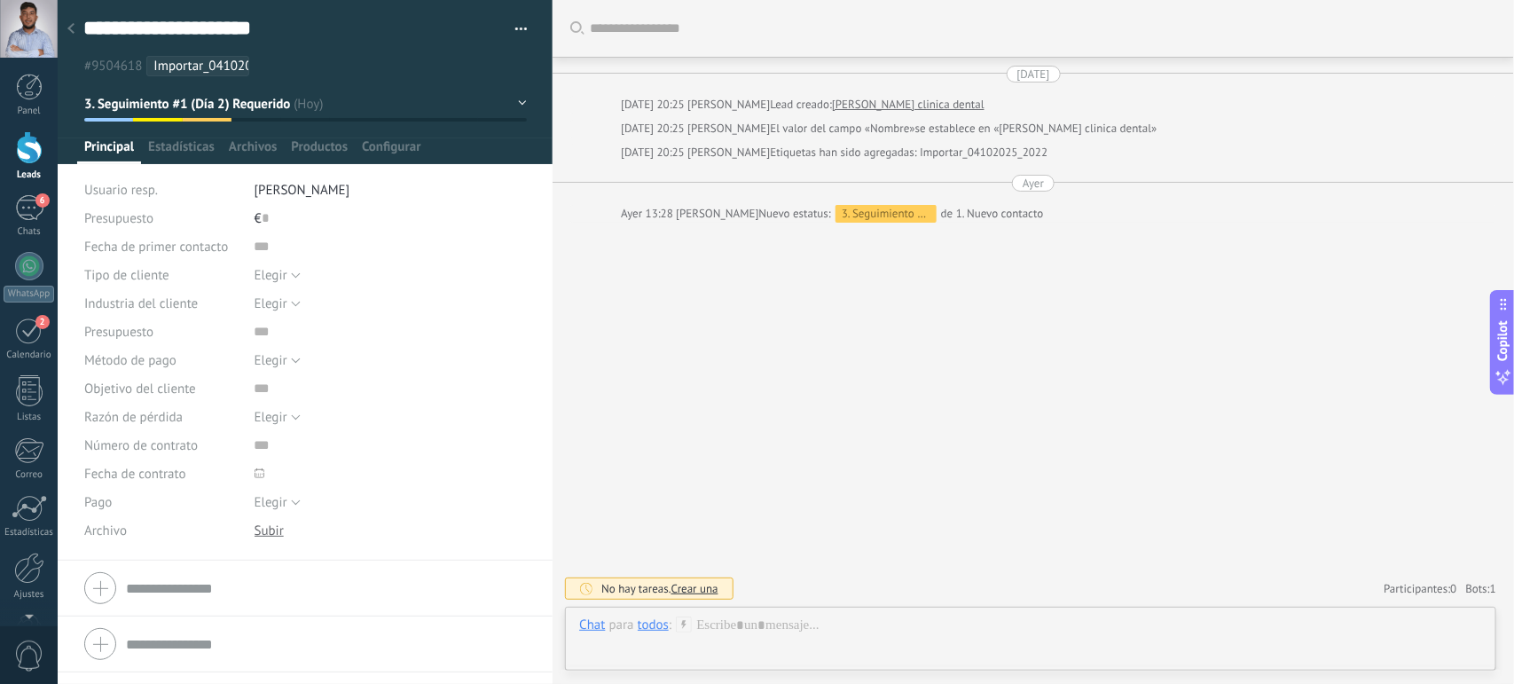
click at [654, 626] on div "todos" at bounding box center [653, 625] width 31 height 16
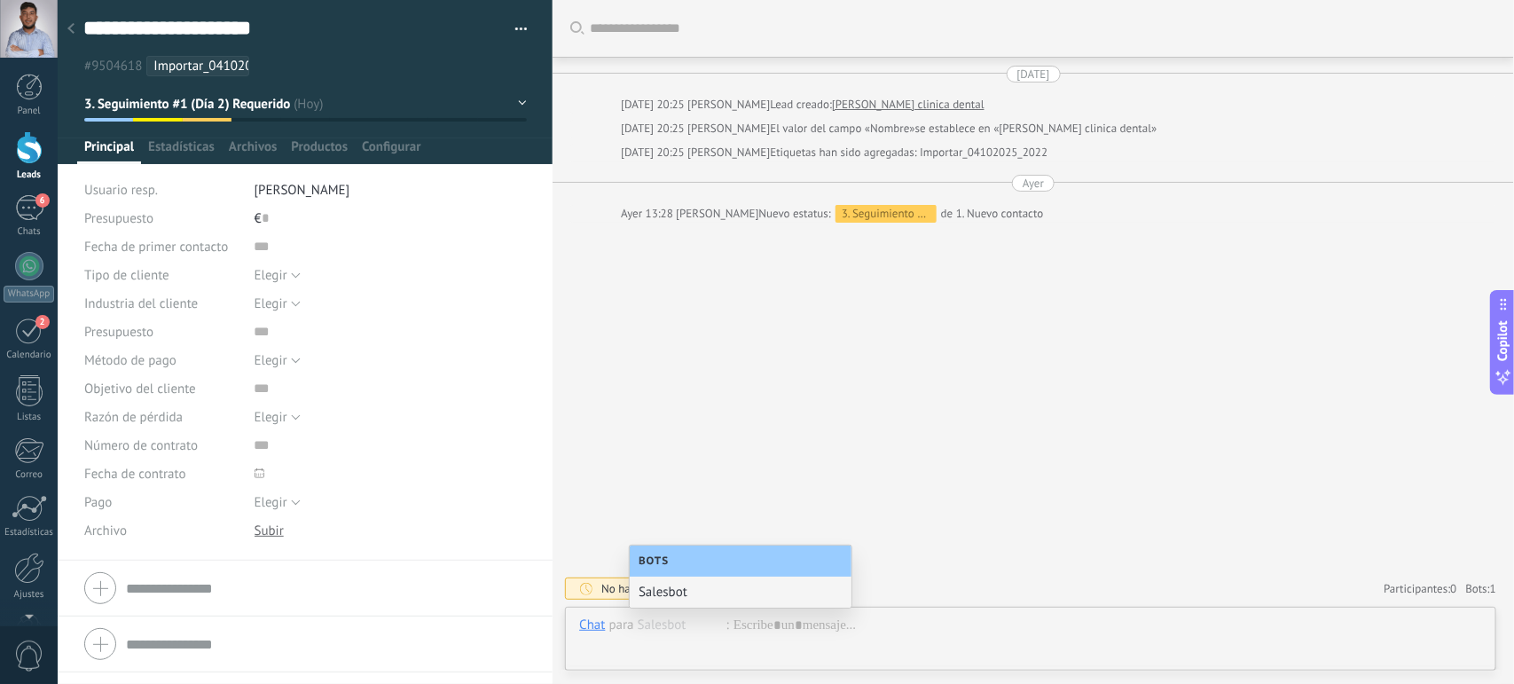
click at [670, 591] on div "Salesbot" at bounding box center [741, 592] width 222 height 31
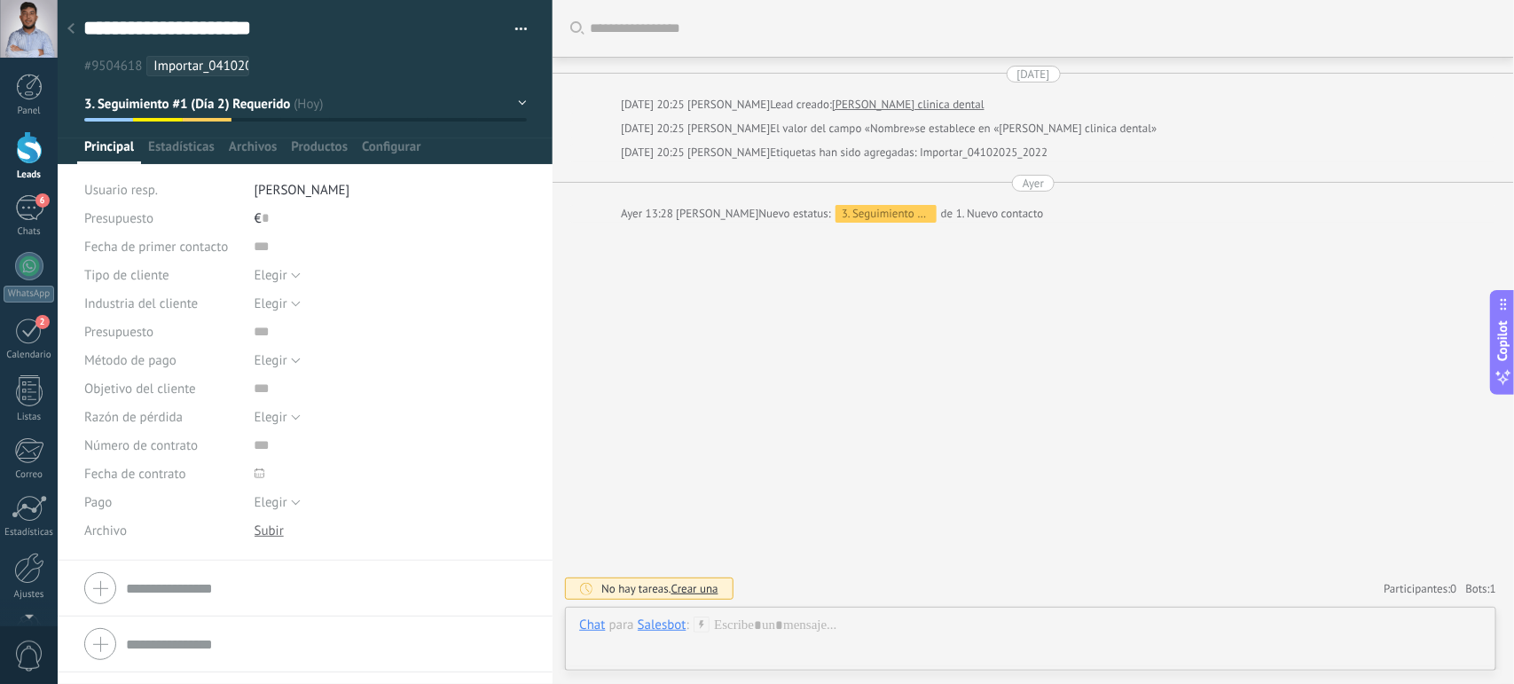
click at [705, 627] on icon at bounding box center [702, 625] width 16 height 16
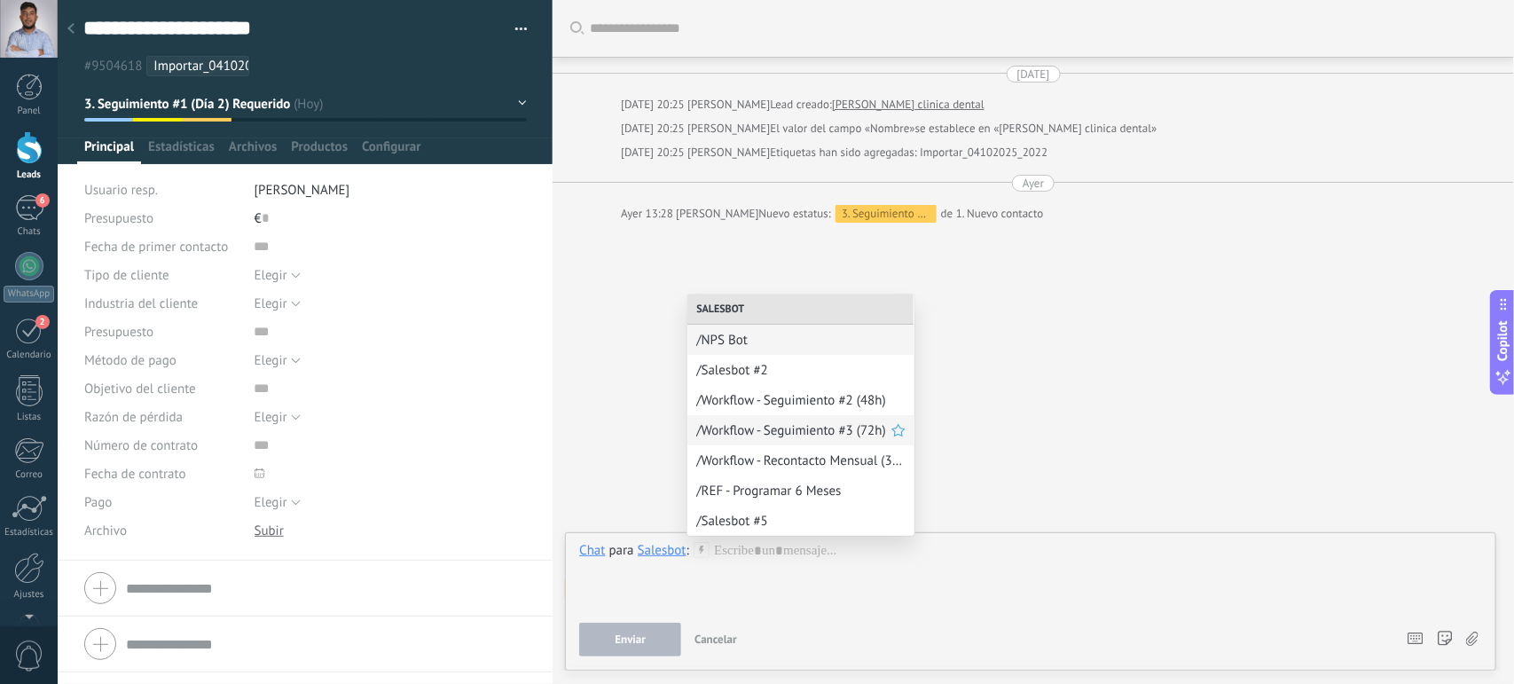
click at [776, 427] on span "/Workflow - Seguimiento #3 (72h)" at bounding box center [793, 430] width 195 height 17
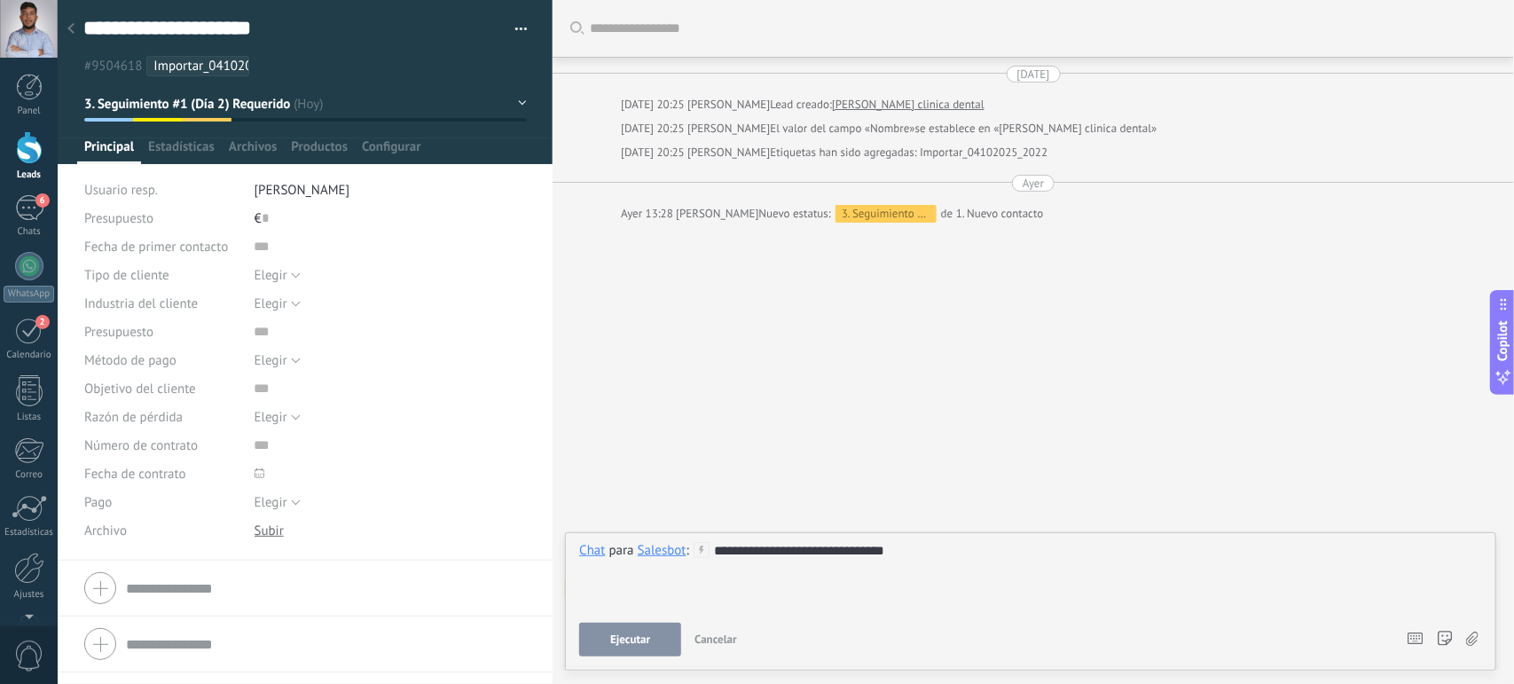
click at [627, 639] on span "Ejecutar" at bounding box center [630, 639] width 40 height 12
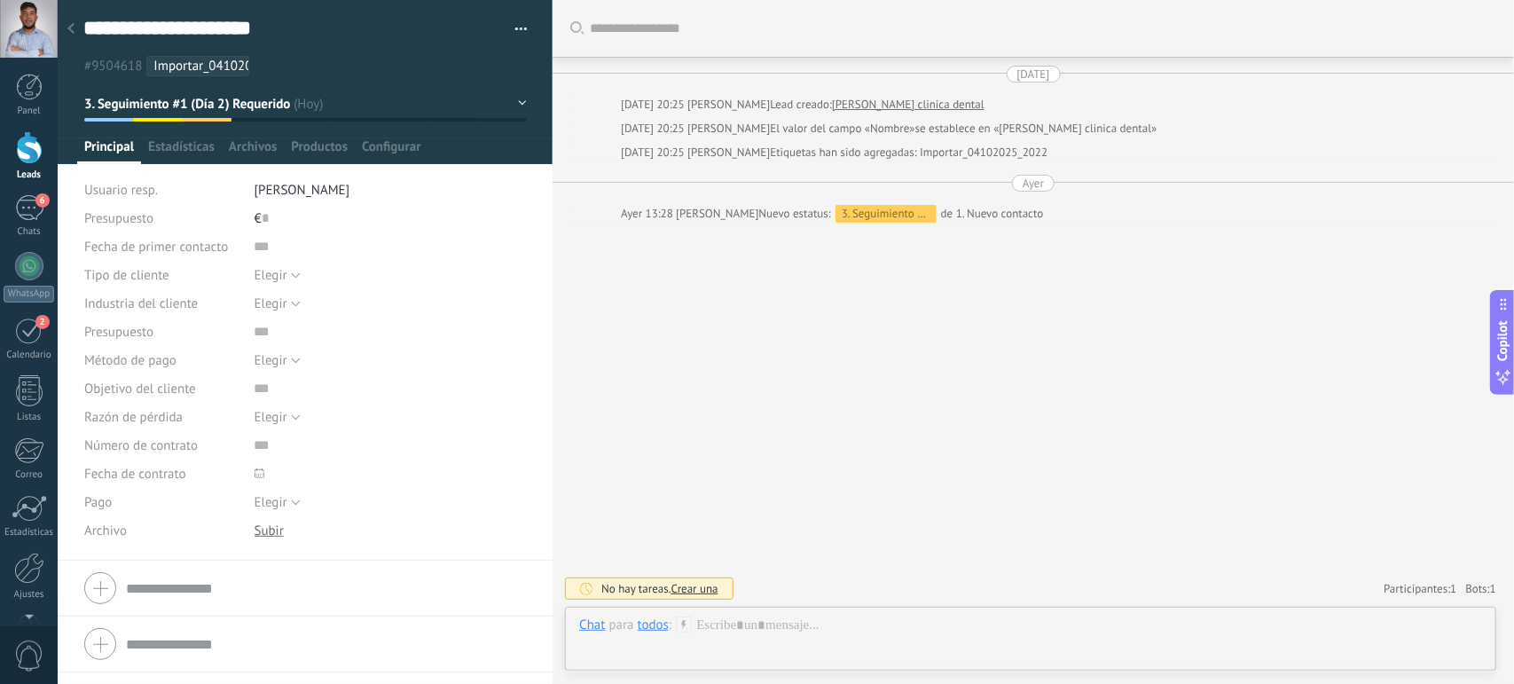
click at [27, 147] on div at bounding box center [29, 147] width 27 height 33
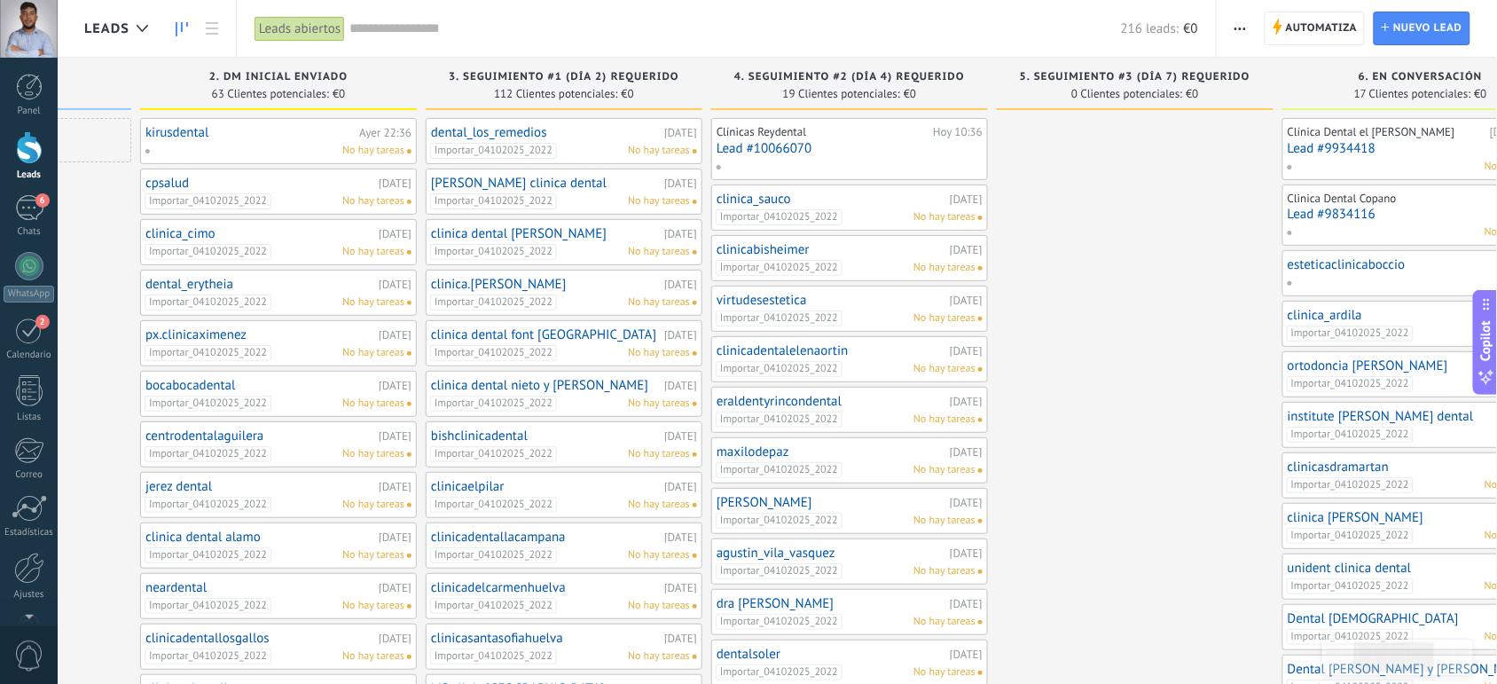
click at [577, 196] on div "Importar_04102025_2022 No hay tareas" at bounding box center [560, 201] width 260 height 16
click at [511, 183] on link "[PERSON_NAME] clinica dental" at bounding box center [545, 183] width 229 height 15
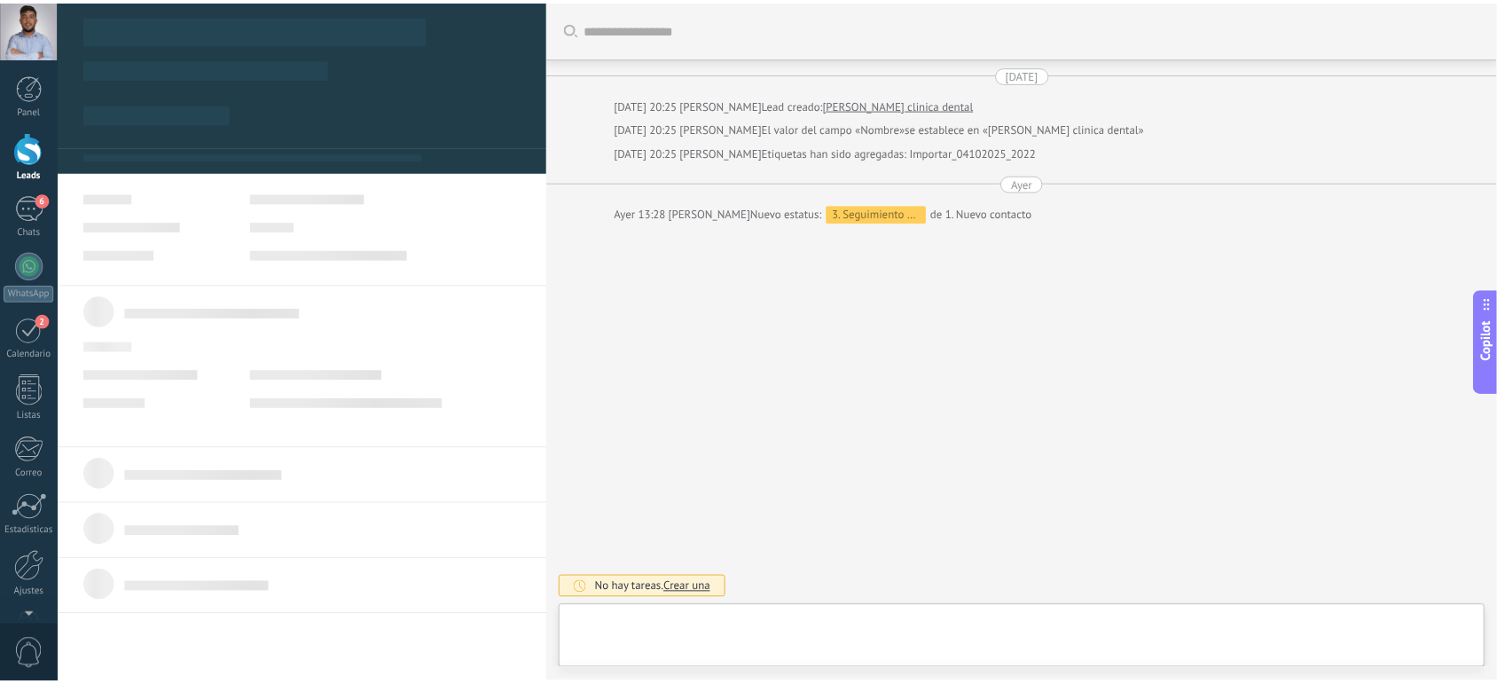
scroll to position [27, 0]
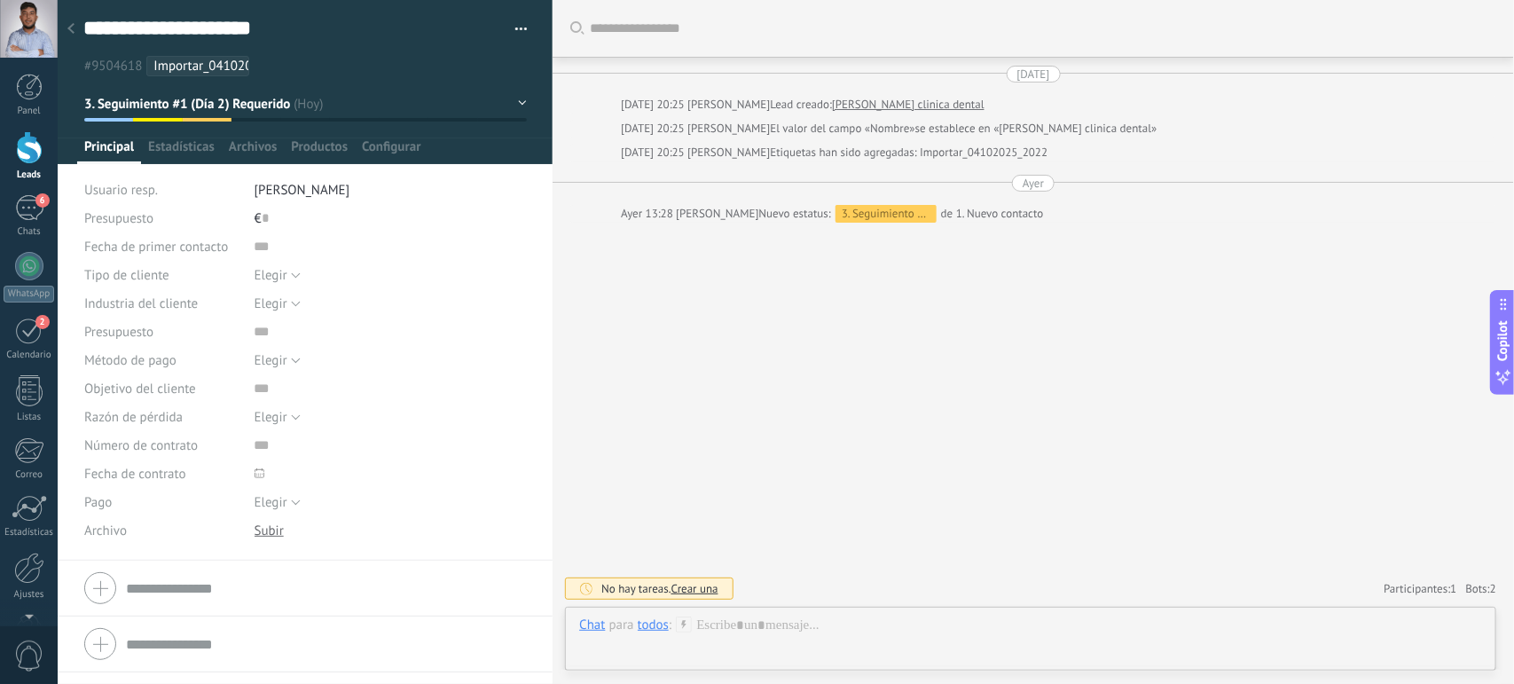
click at [33, 149] on div at bounding box center [29, 147] width 27 height 33
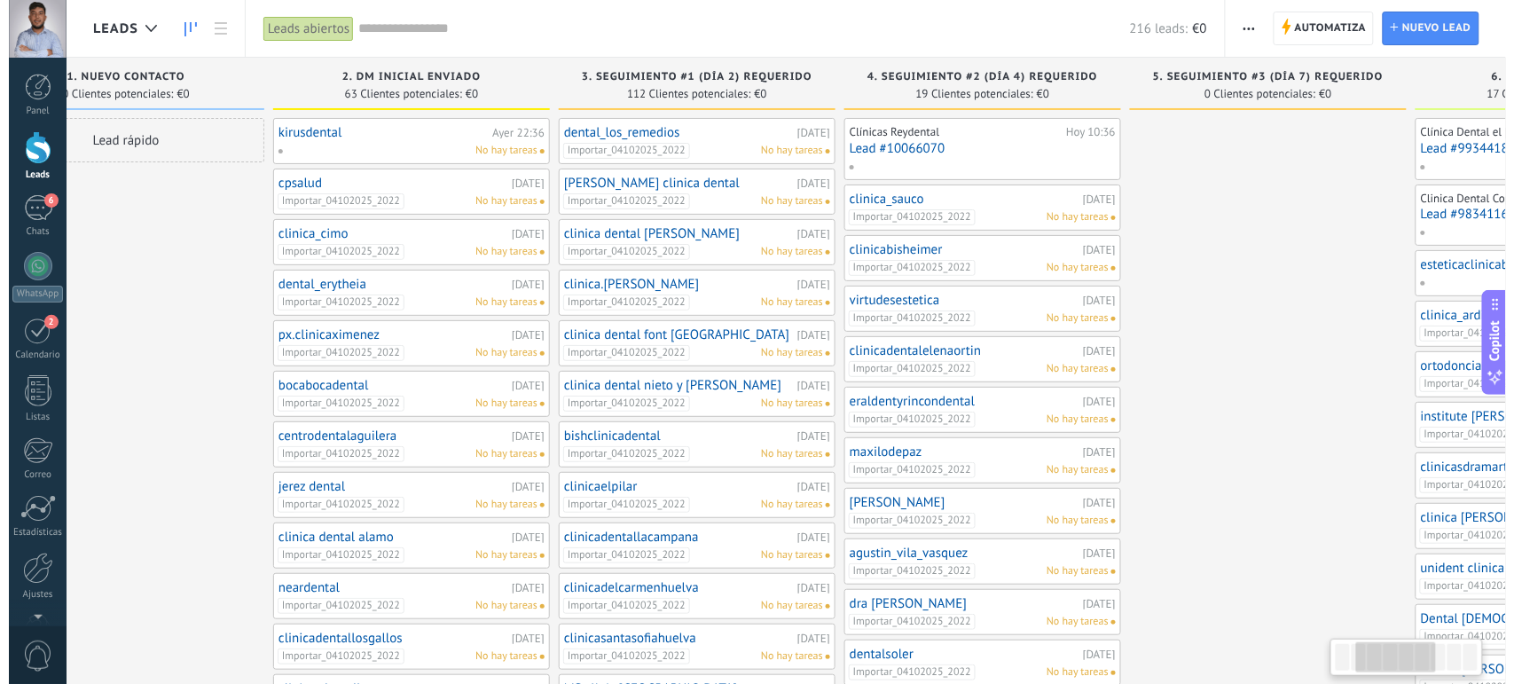
scroll to position [0, 401]
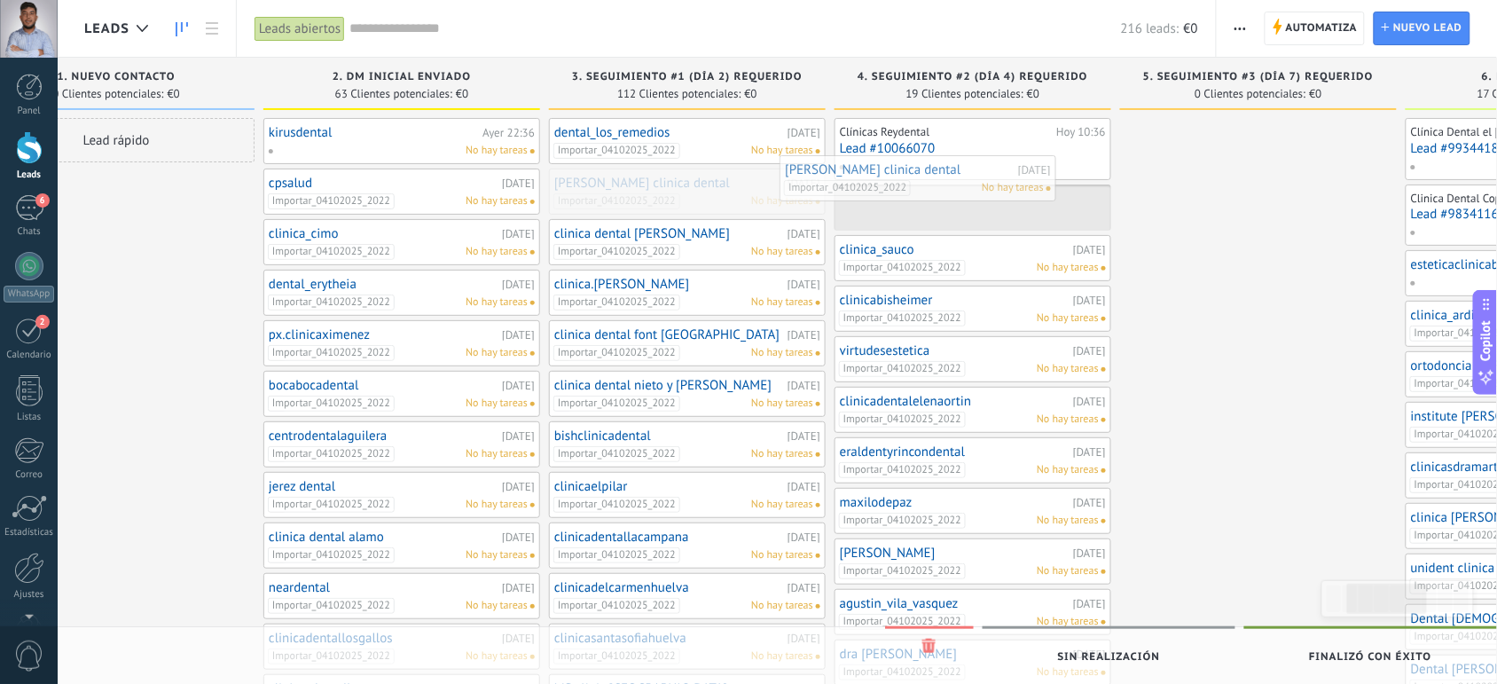
drag, startPoint x: 716, startPoint y: 201, endPoint x: 947, endPoint y: 188, distance: 231.0
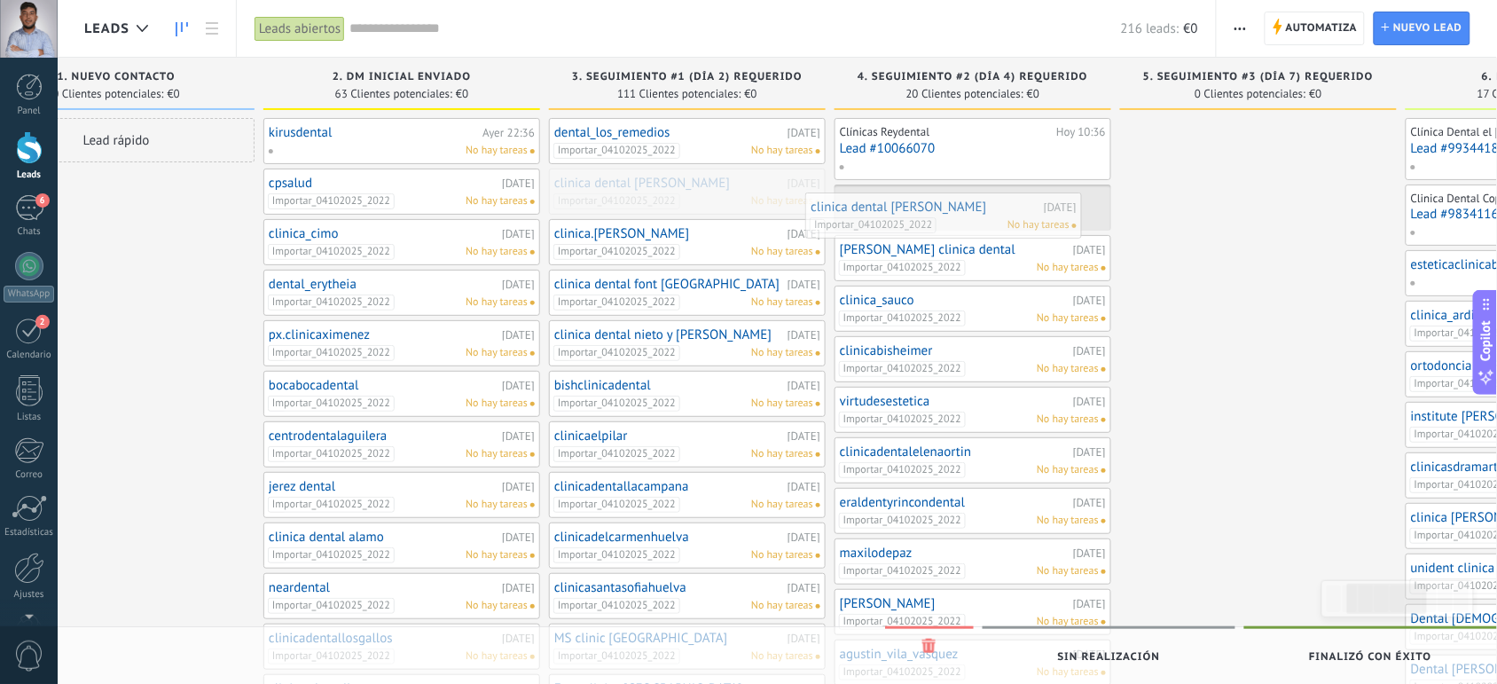
drag, startPoint x: 741, startPoint y: 185, endPoint x: 999, endPoint y: 208, distance: 259.3
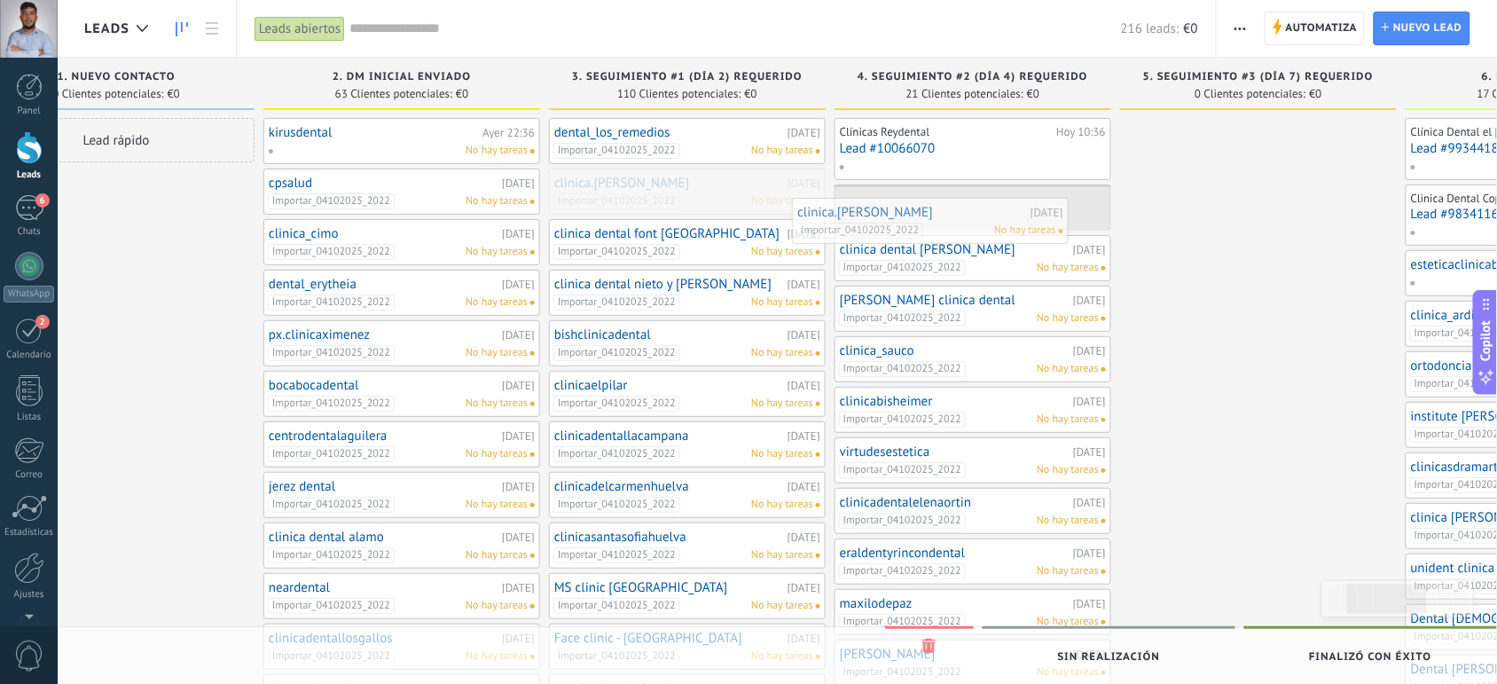
drag, startPoint x: 701, startPoint y: 189, endPoint x: 965, endPoint y: 216, distance: 265.7
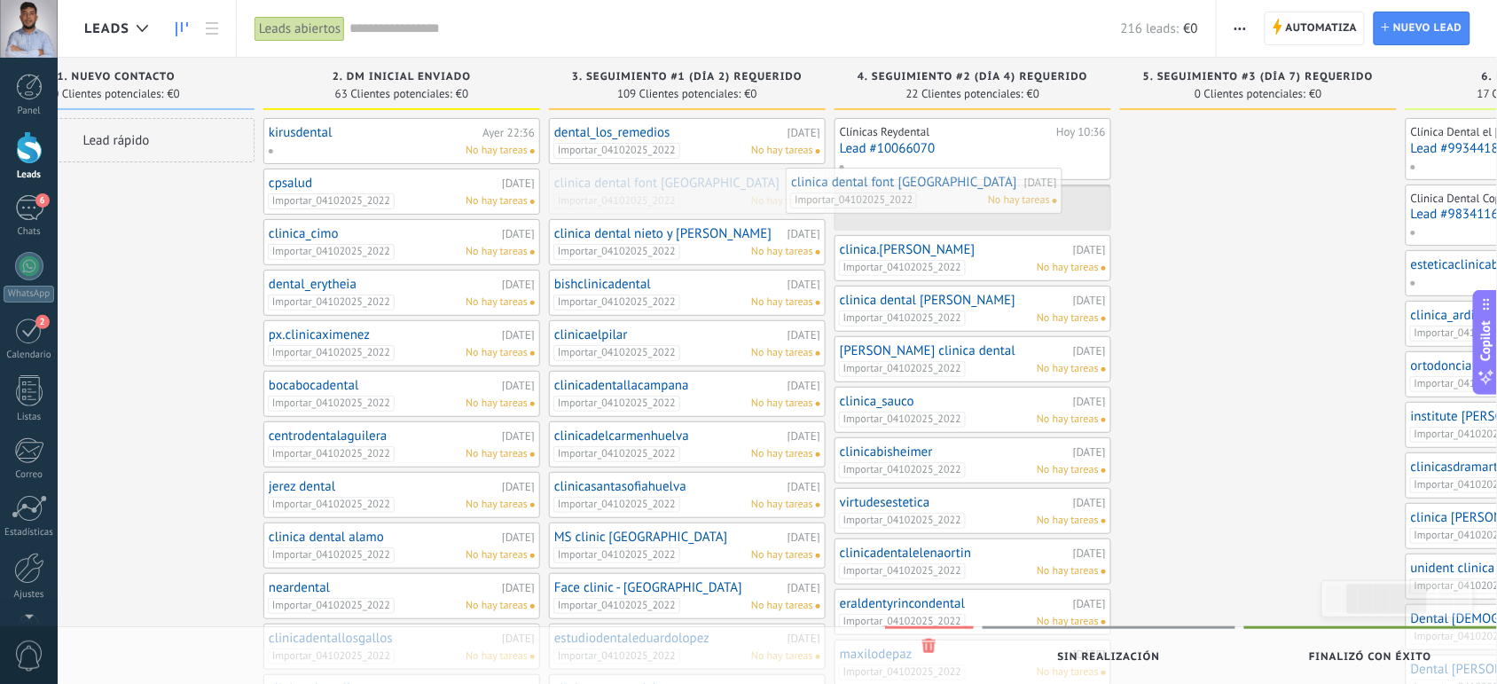
drag, startPoint x: 707, startPoint y: 192, endPoint x: 947, endPoint y: 191, distance: 239.5
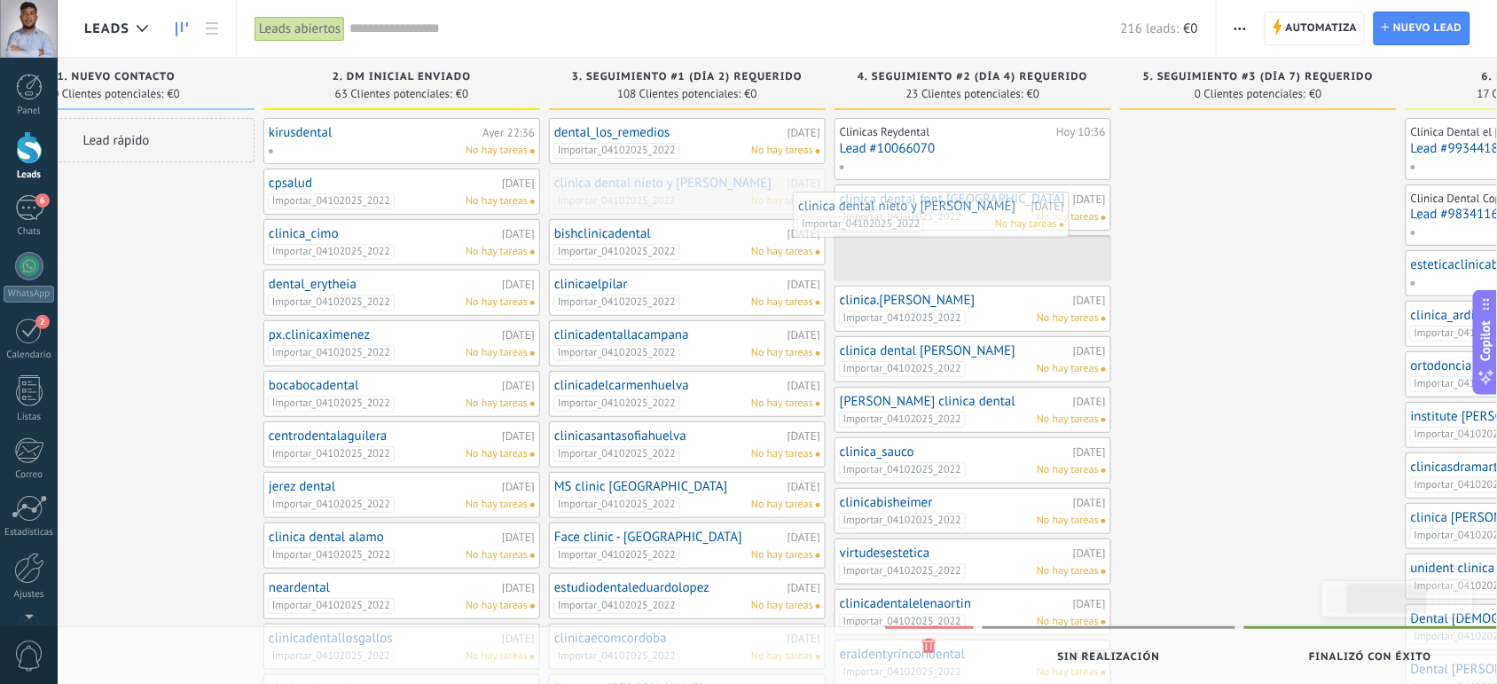
drag, startPoint x: 684, startPoint y: 192, endPoint x: 933, endPoint y: 215, distance: 250.3
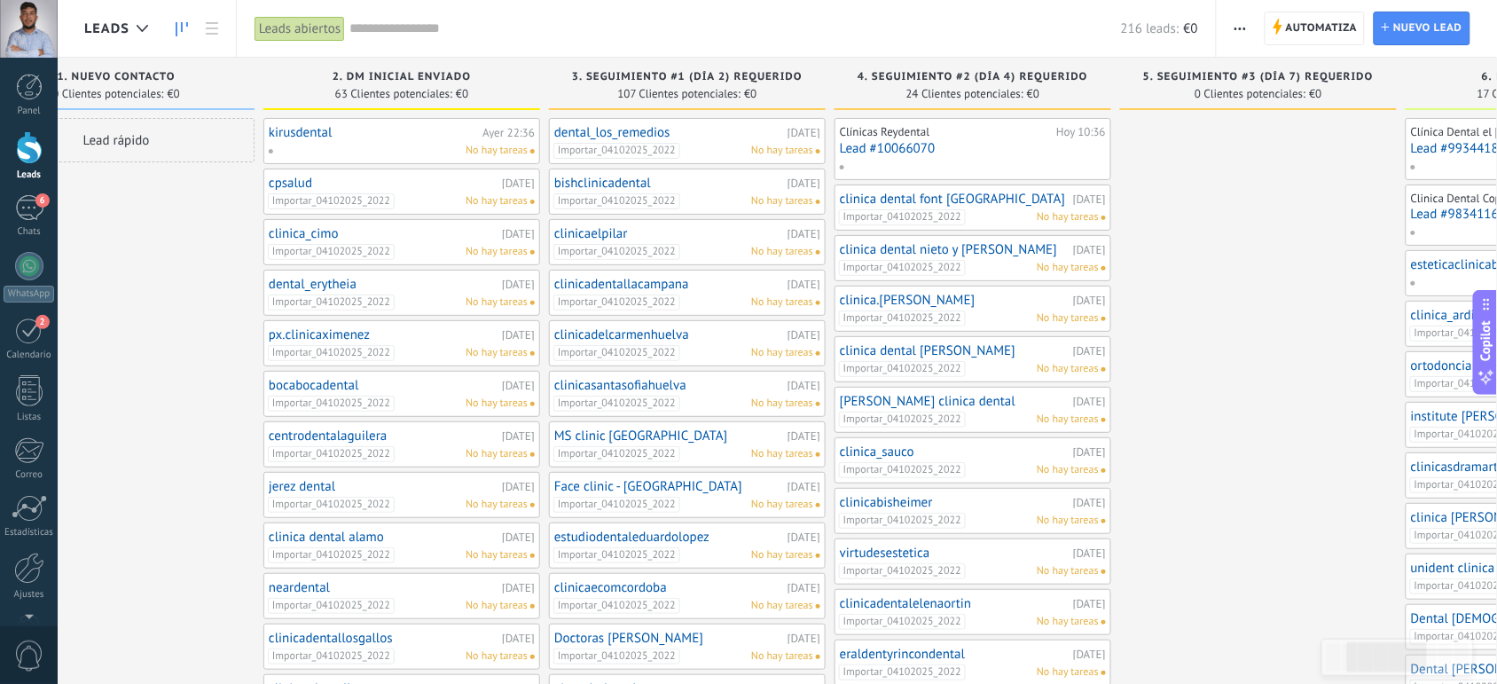
click at [708, 189] on link "bishclinicadental" at bounding box center [668, 183] width 229 height 15
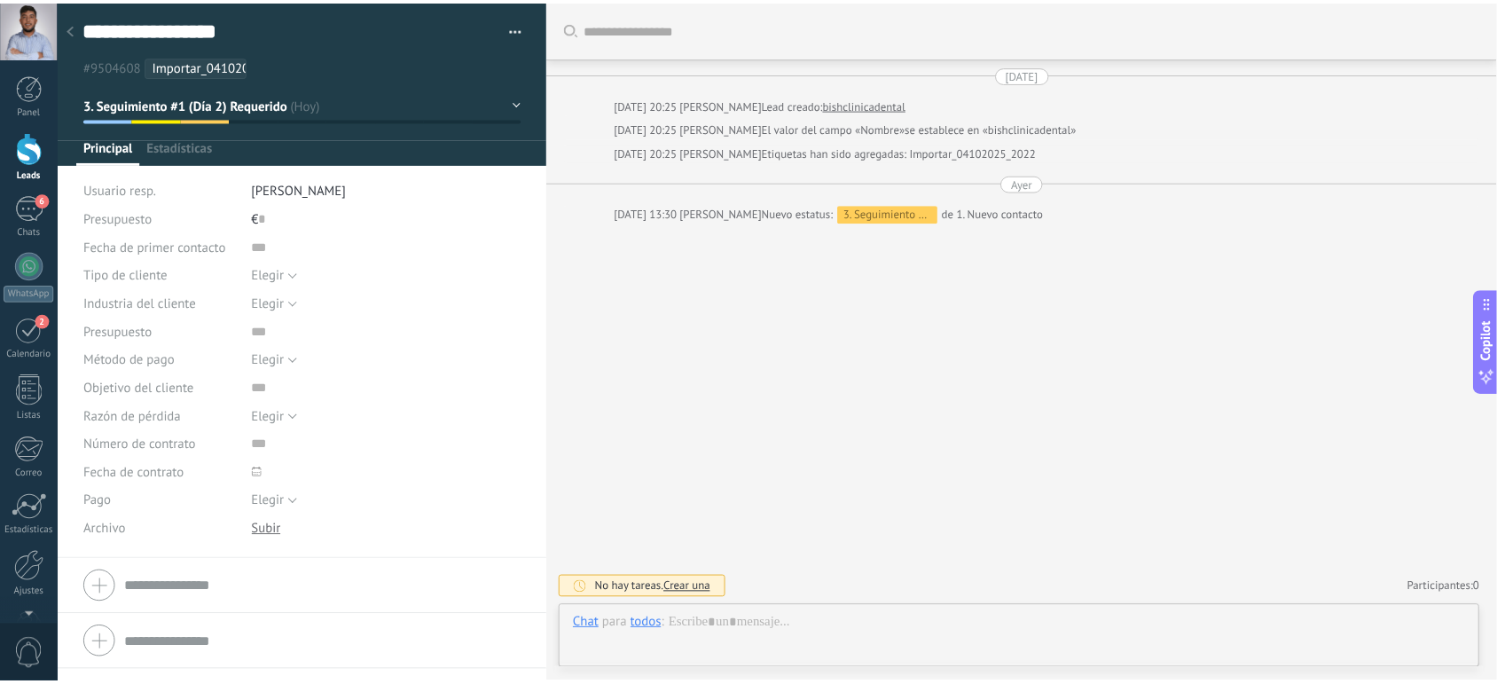
scroll to position [27, 0]
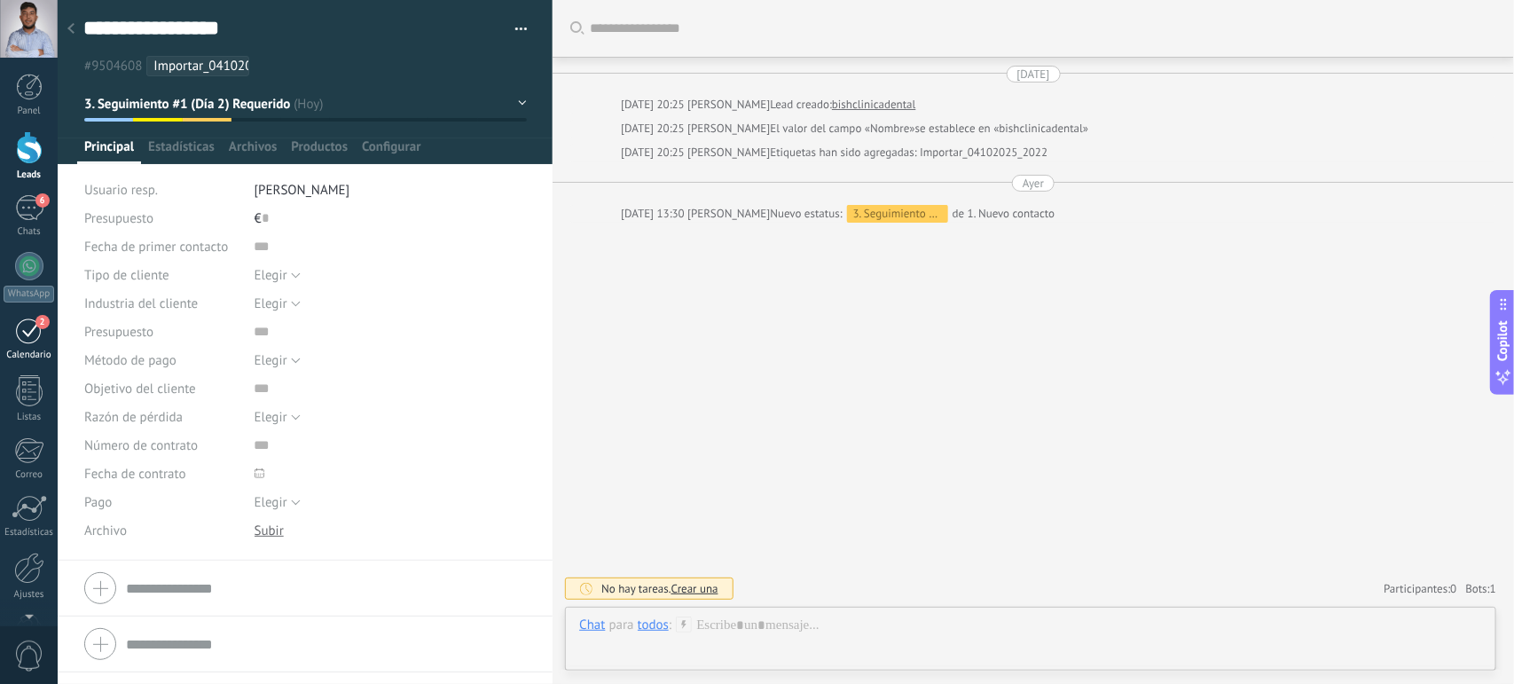
click at [27, 326] on div "2" at bounding box center [29, 330] width 28 height 27
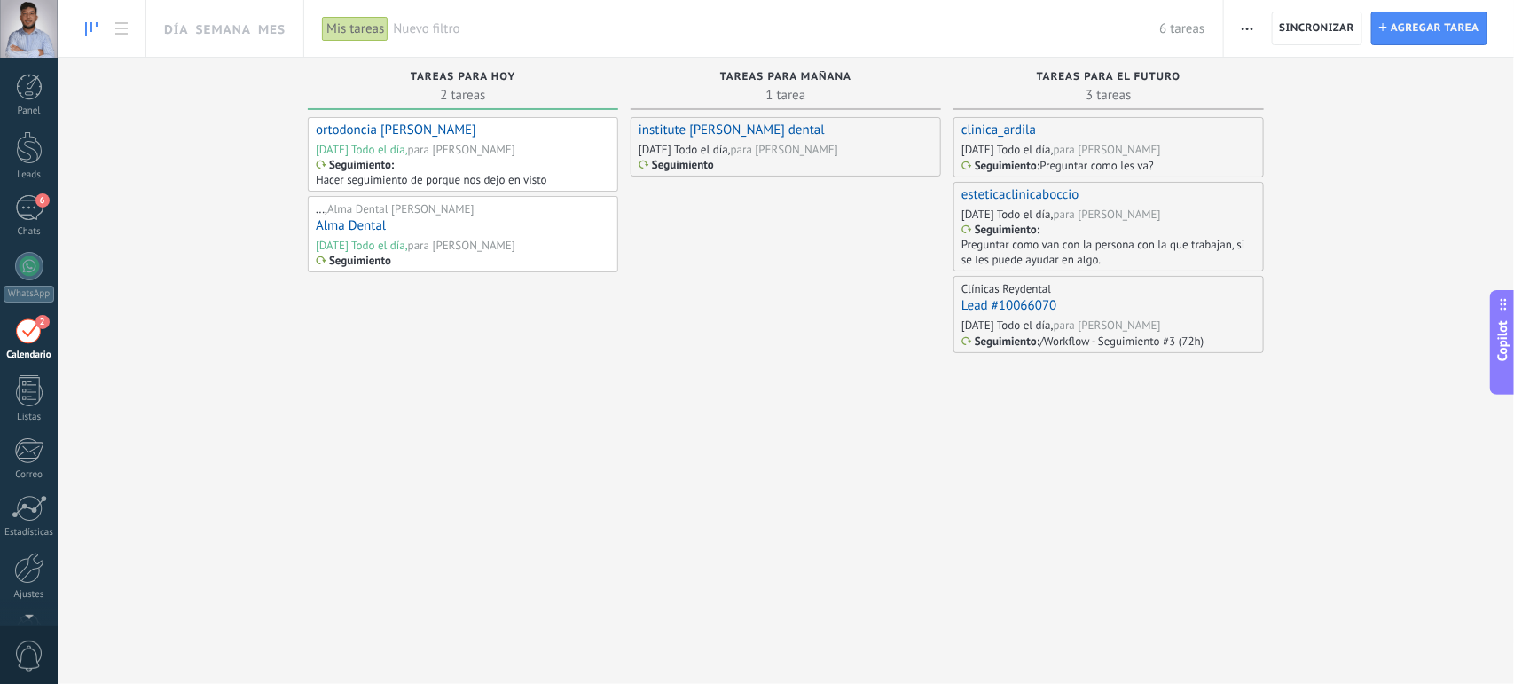
click at [351, 27] on div "Mis tareas" at bounding box center [355, 29] width 67 height 26
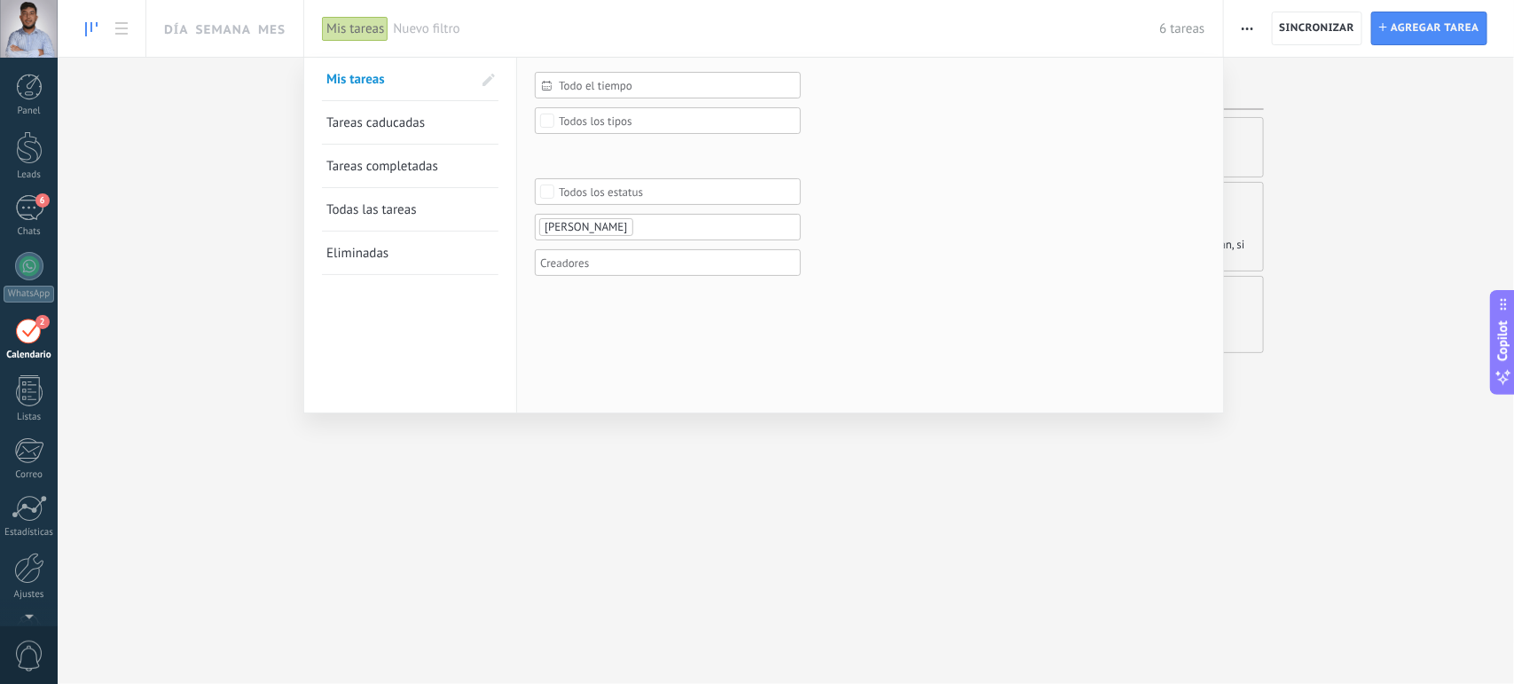
click at [542, 533] on div at bounding box center [757, 342] width 1514 height 684
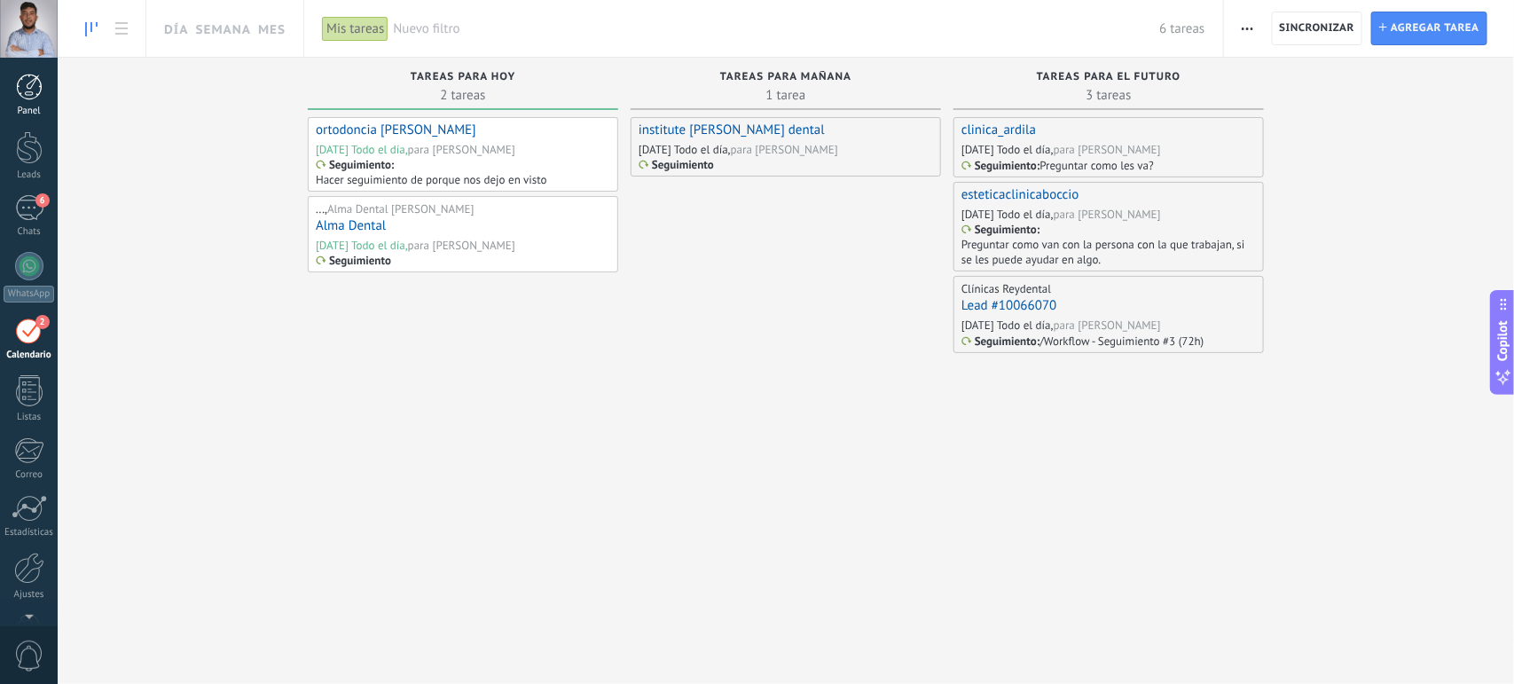
click at [24, 94] on div at bounding box center [29, 87] width 27 height 27
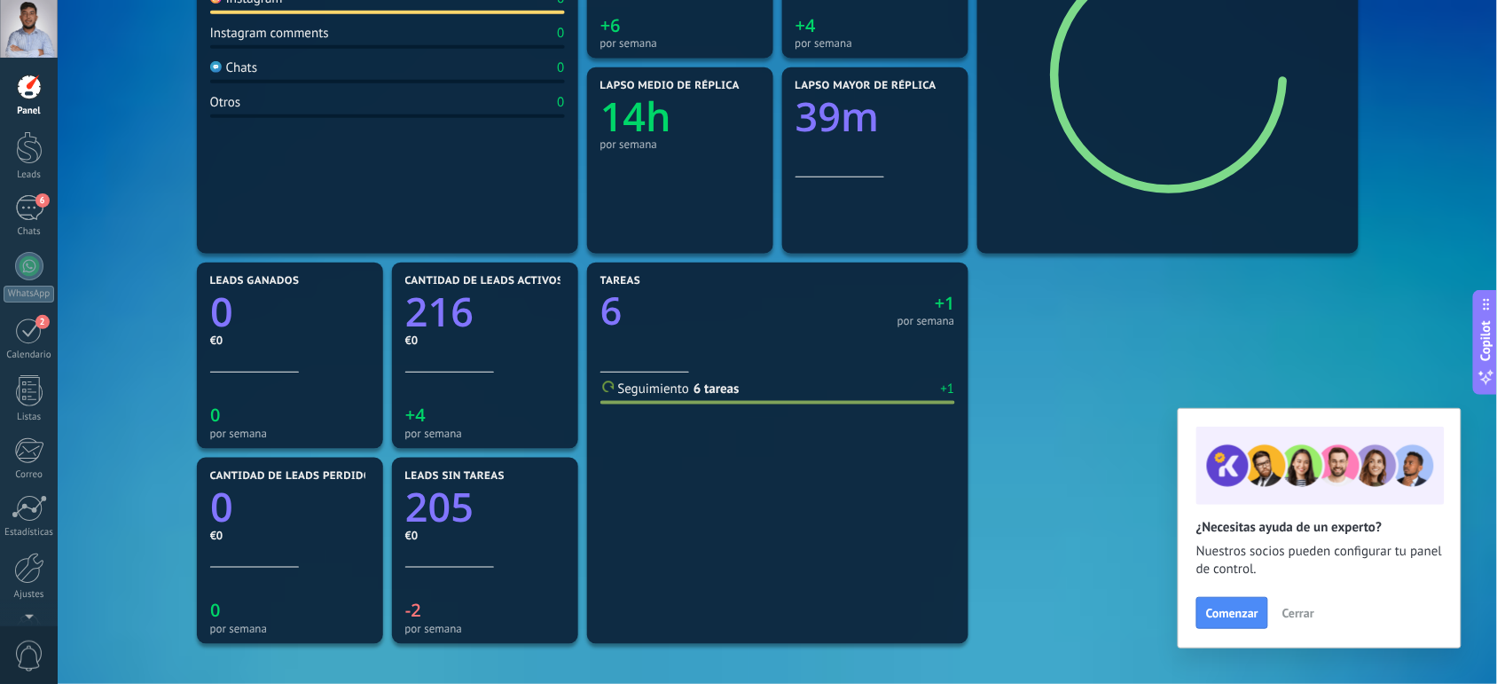
scroll to position [359, 0]
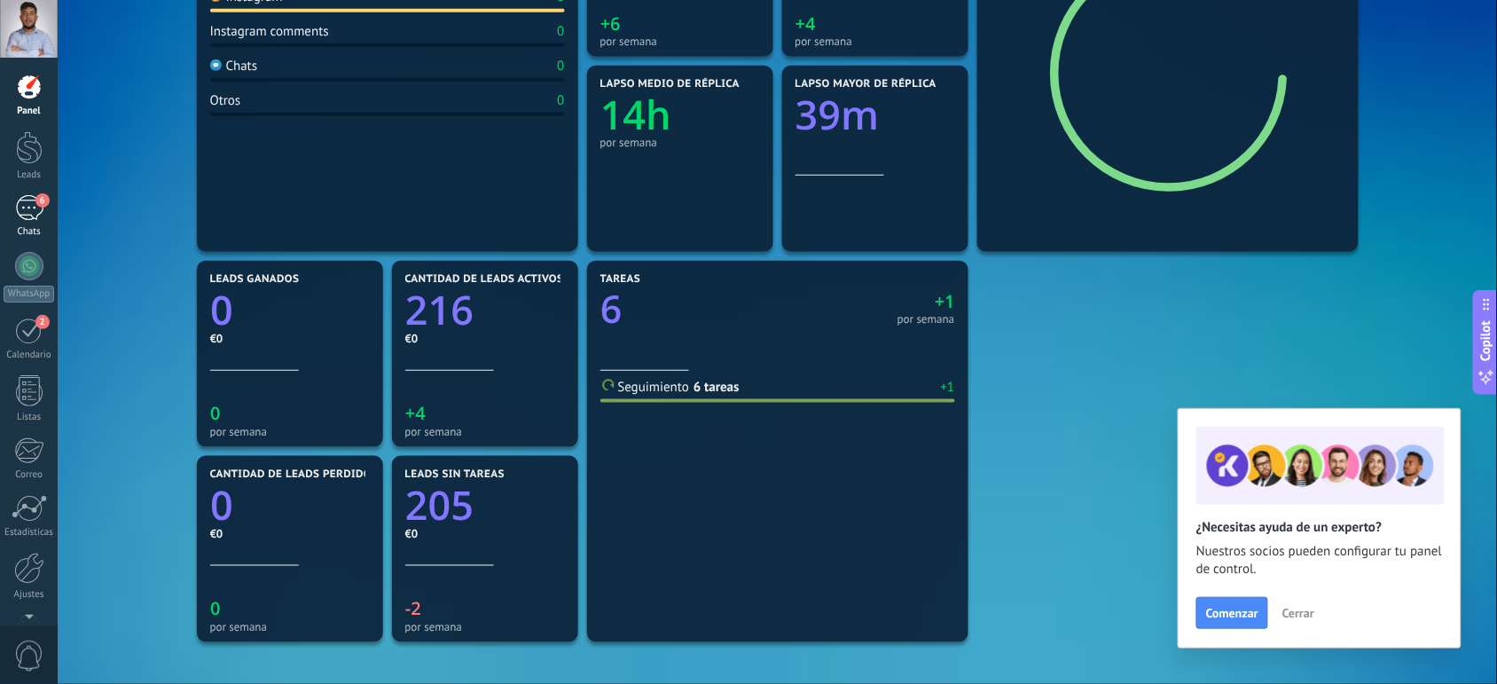
click at [18, 211] on div "6" at bounding box center [29, 208] width 28 height 26
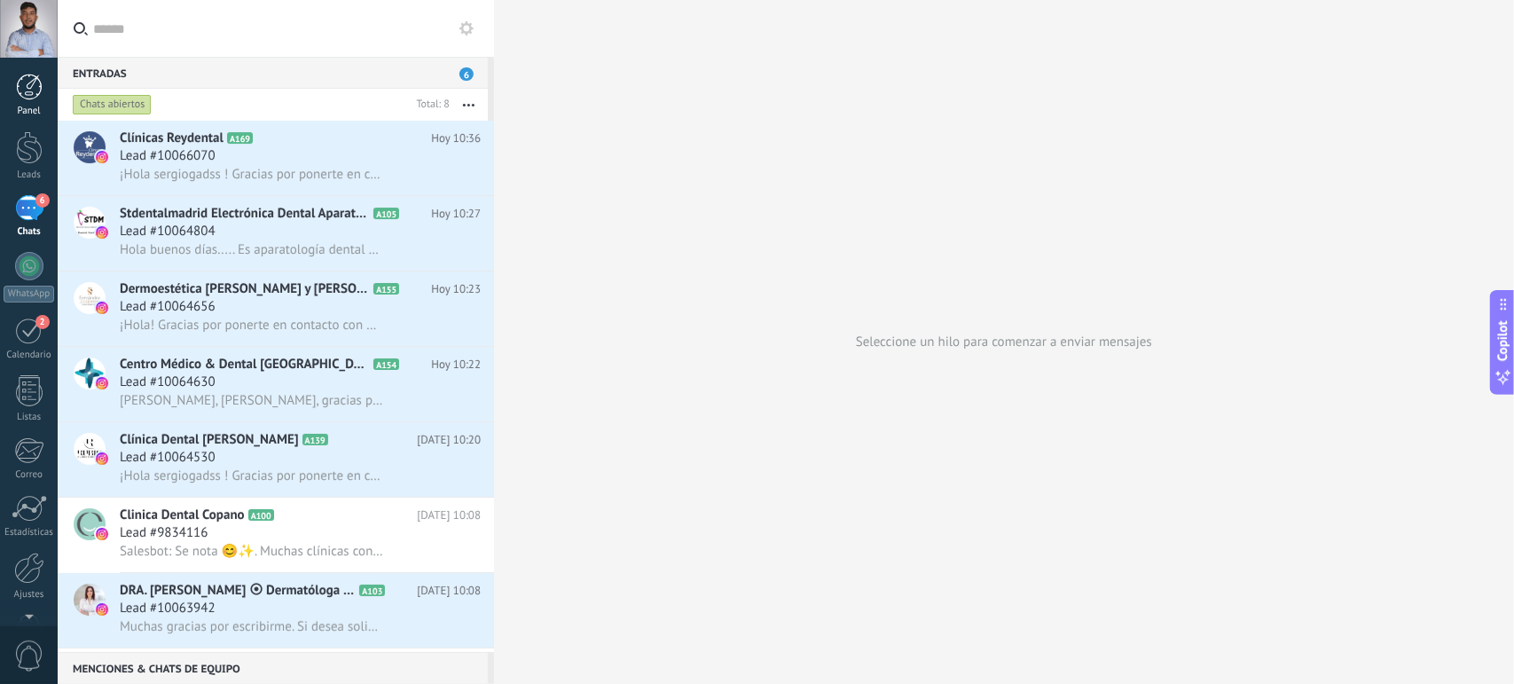
click at [31, 96] on div at bounding box center [29, 87] width 27 height 27
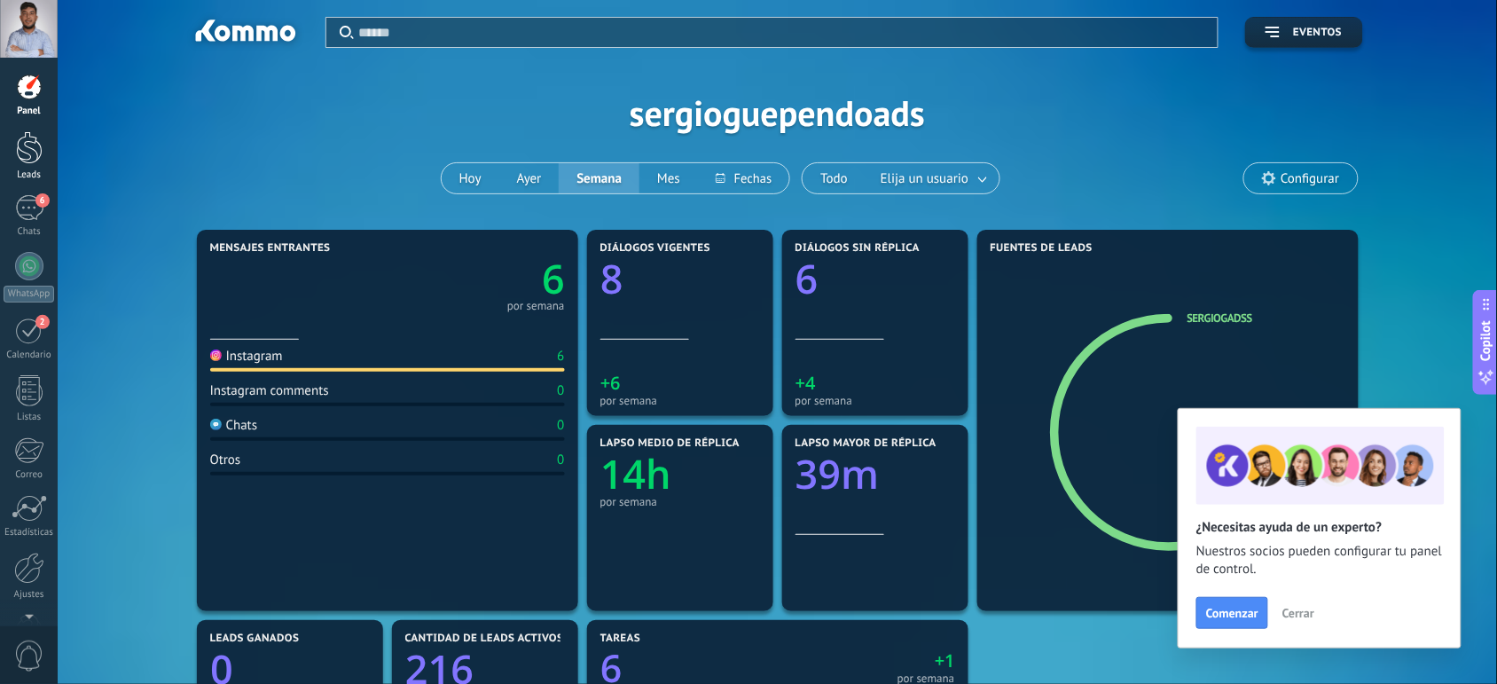
click at [25, 155] on div at bounding box center [29, 147] width 27 height 33
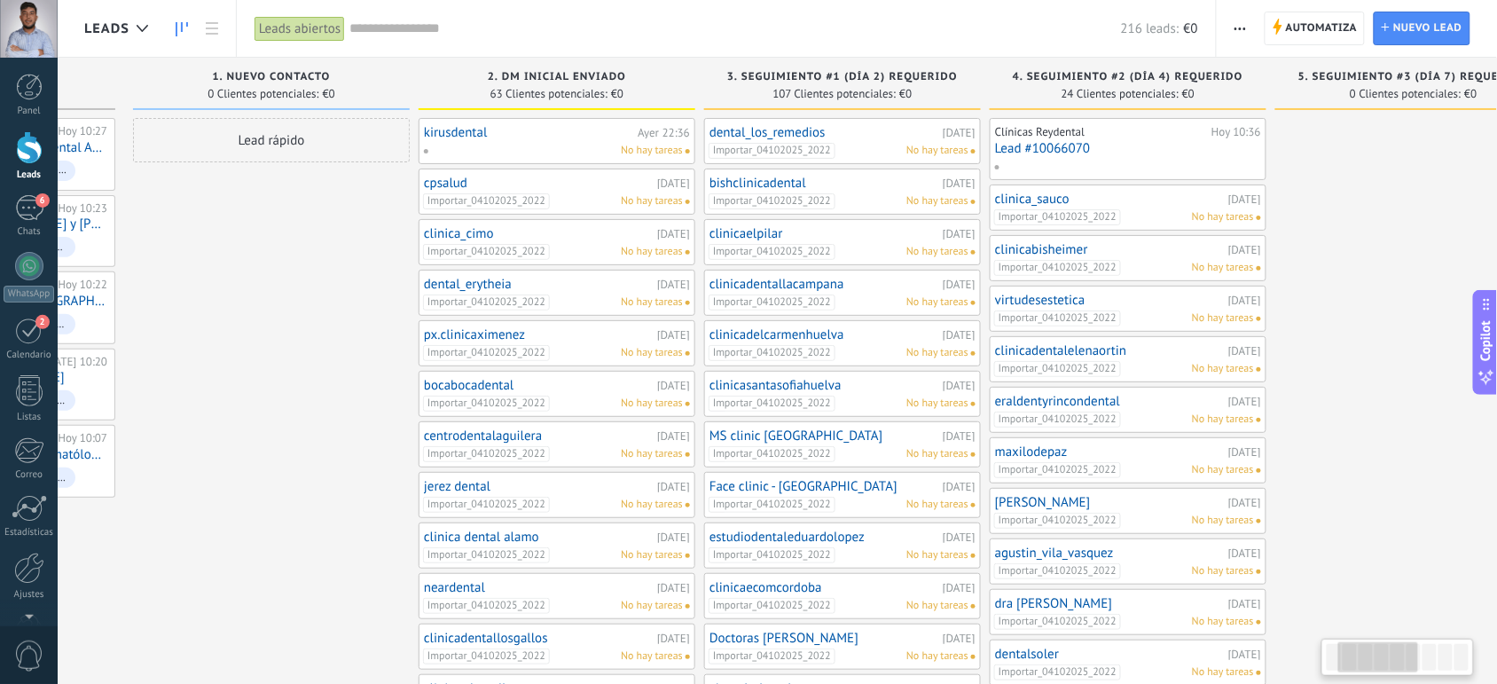
scroll to position [0, 248]
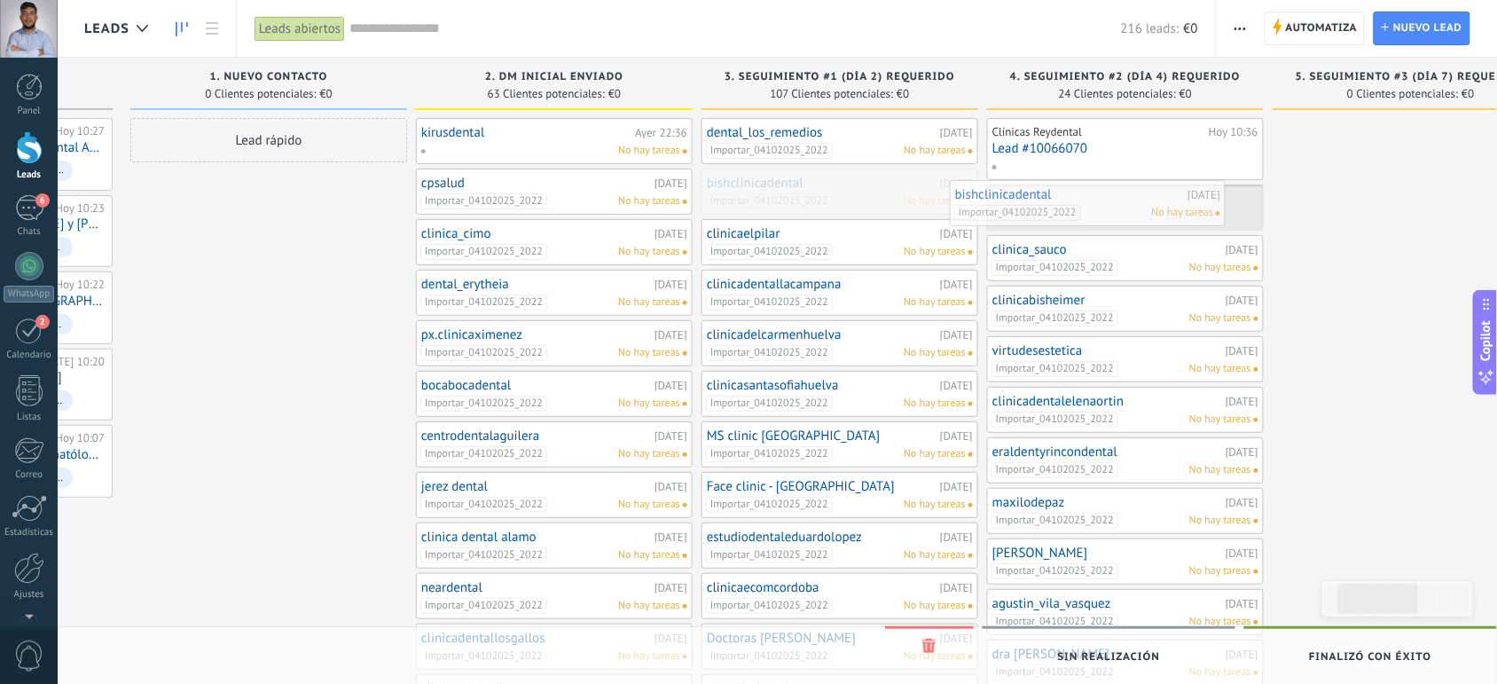
drag, startPoint x: 844, startPoint y: 208, endPoint x: 1094, endPoint y: 220, distance: 250.4
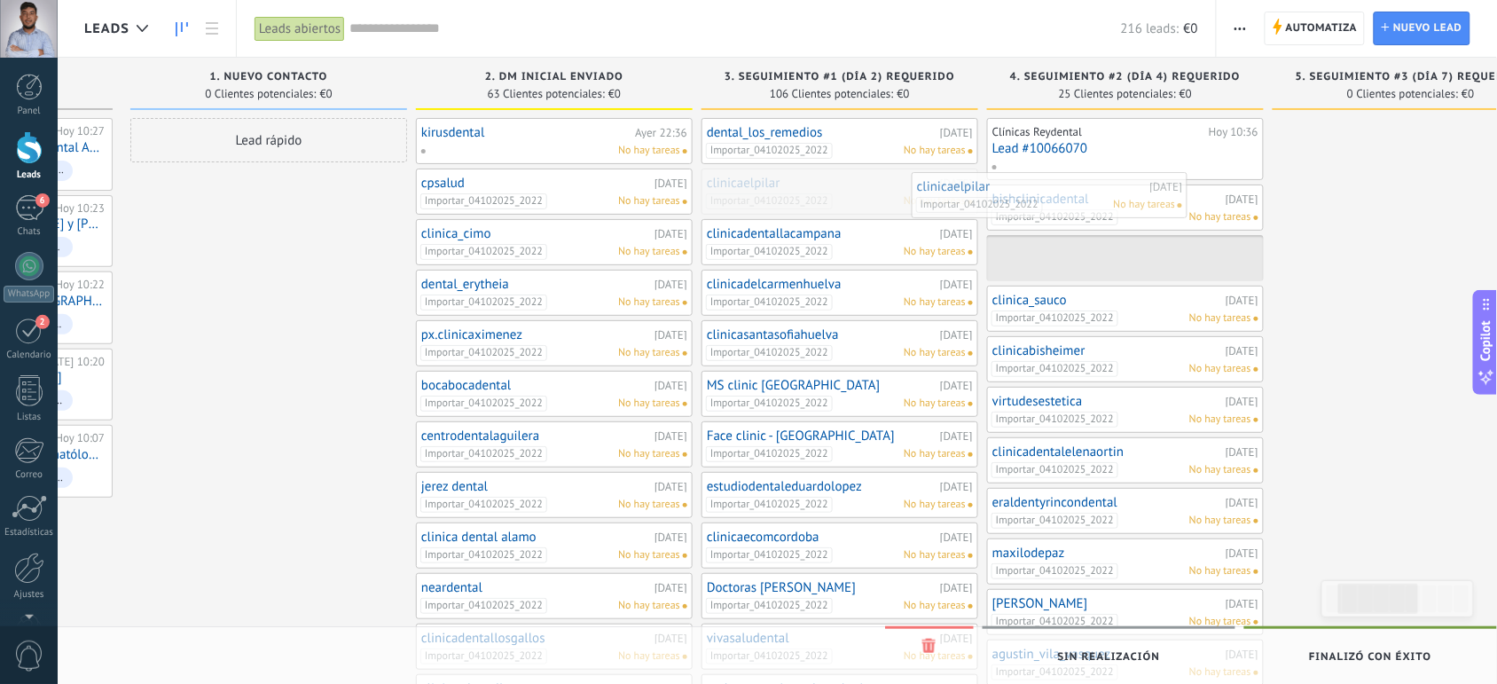
drag, startPoint x: 897, startPoint y: 196, endPoint x: 1164, endPoint y: 214, distance: 267.6
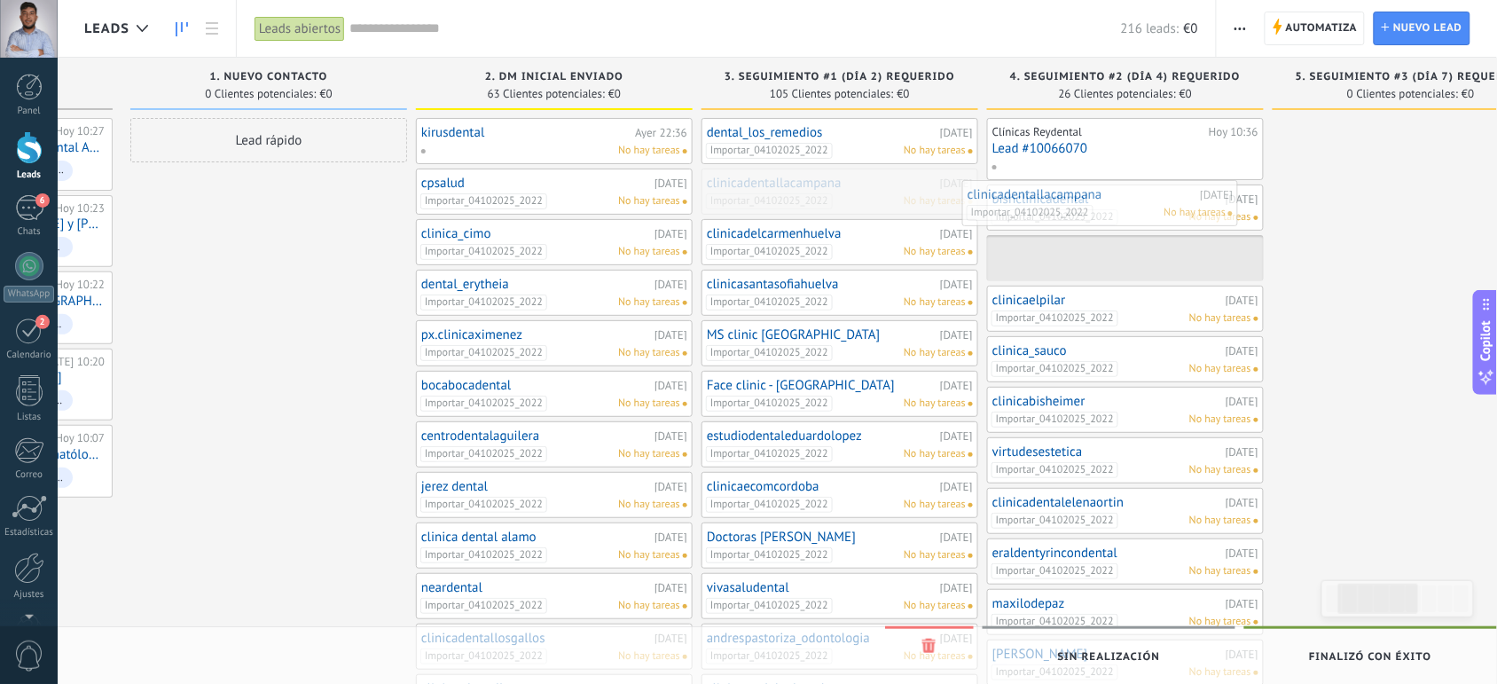
drag, startPoint x: 903, startPoint y: 195, endPoint x: 1167, endPoint y: 207, distance: 264.6
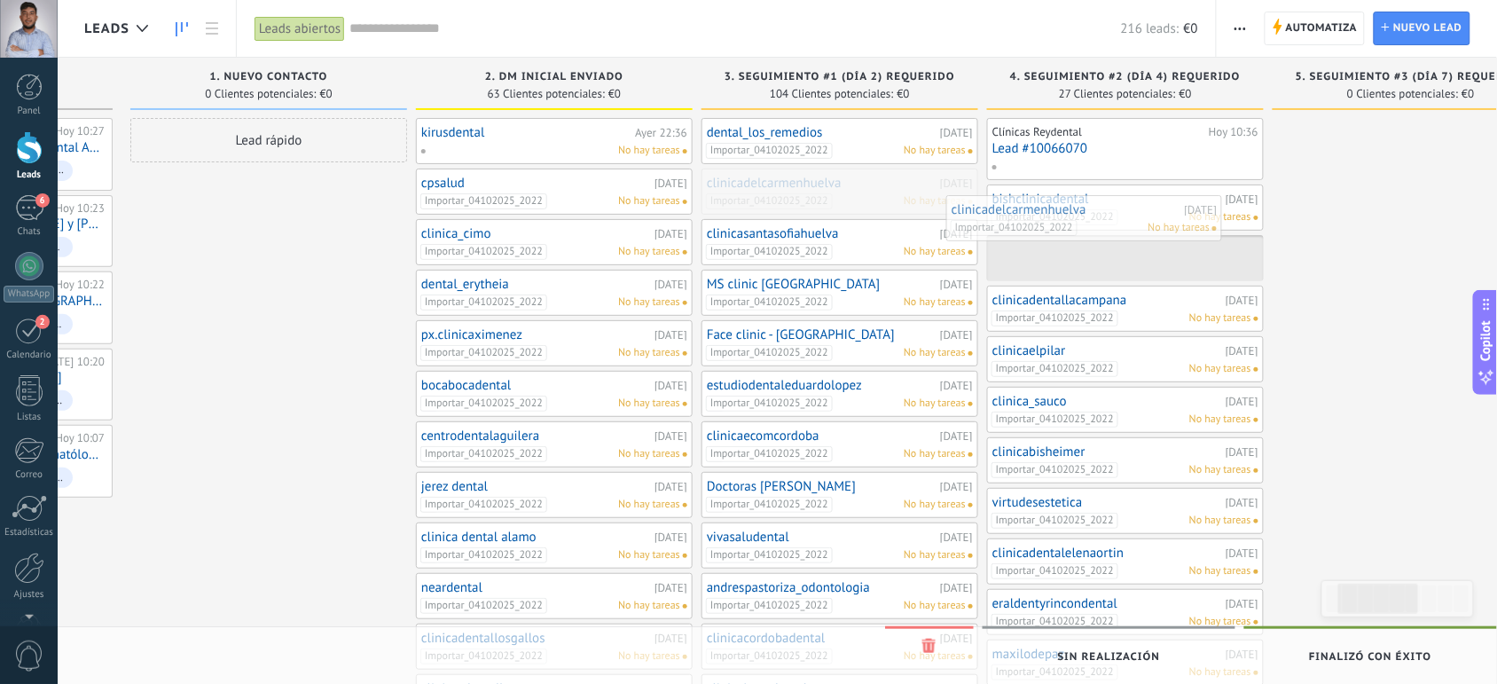
drag, startPoint x: 902, startPoint y: 195, endPoint x: 1158, endPoint y: 223, distance: 257.0
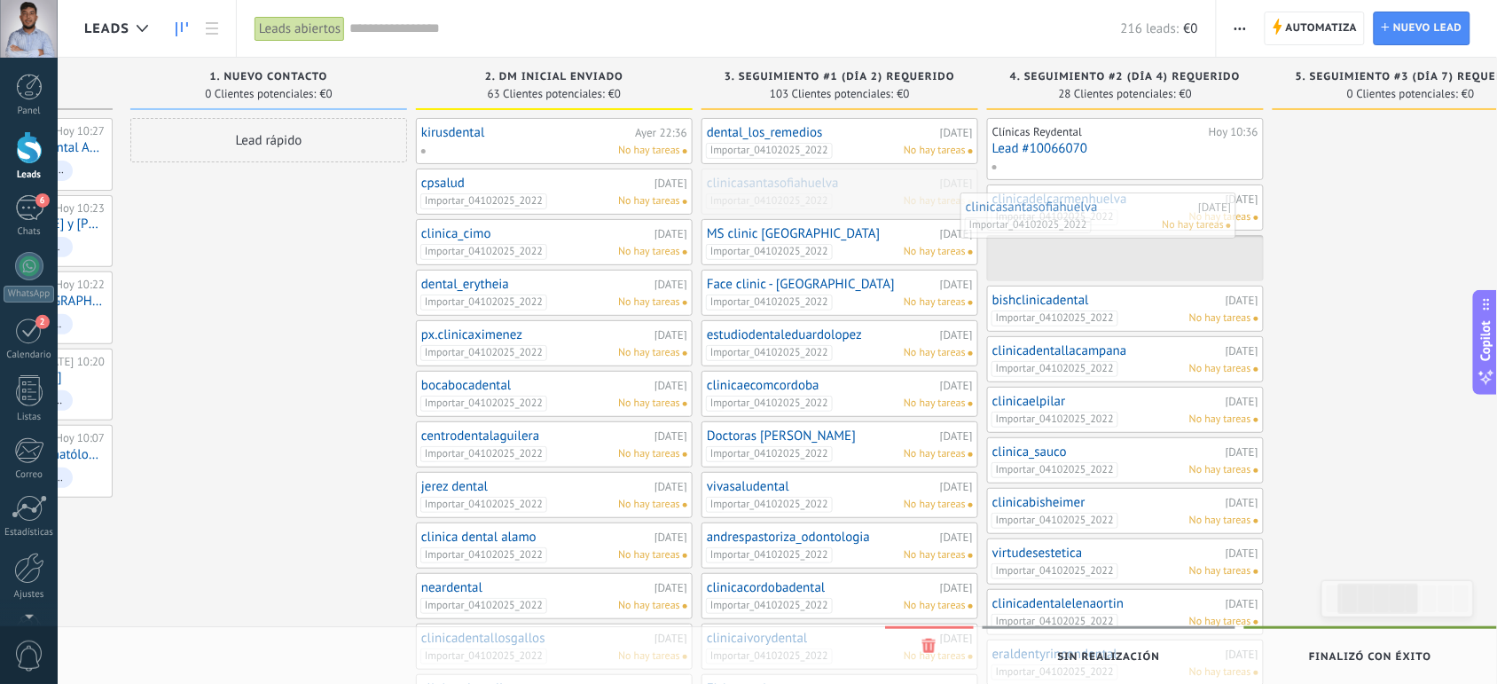
drag, startPoint x: 894, startPoint y: 185, endPoint x: 1155, endPoint y: 209, distance: 262.0
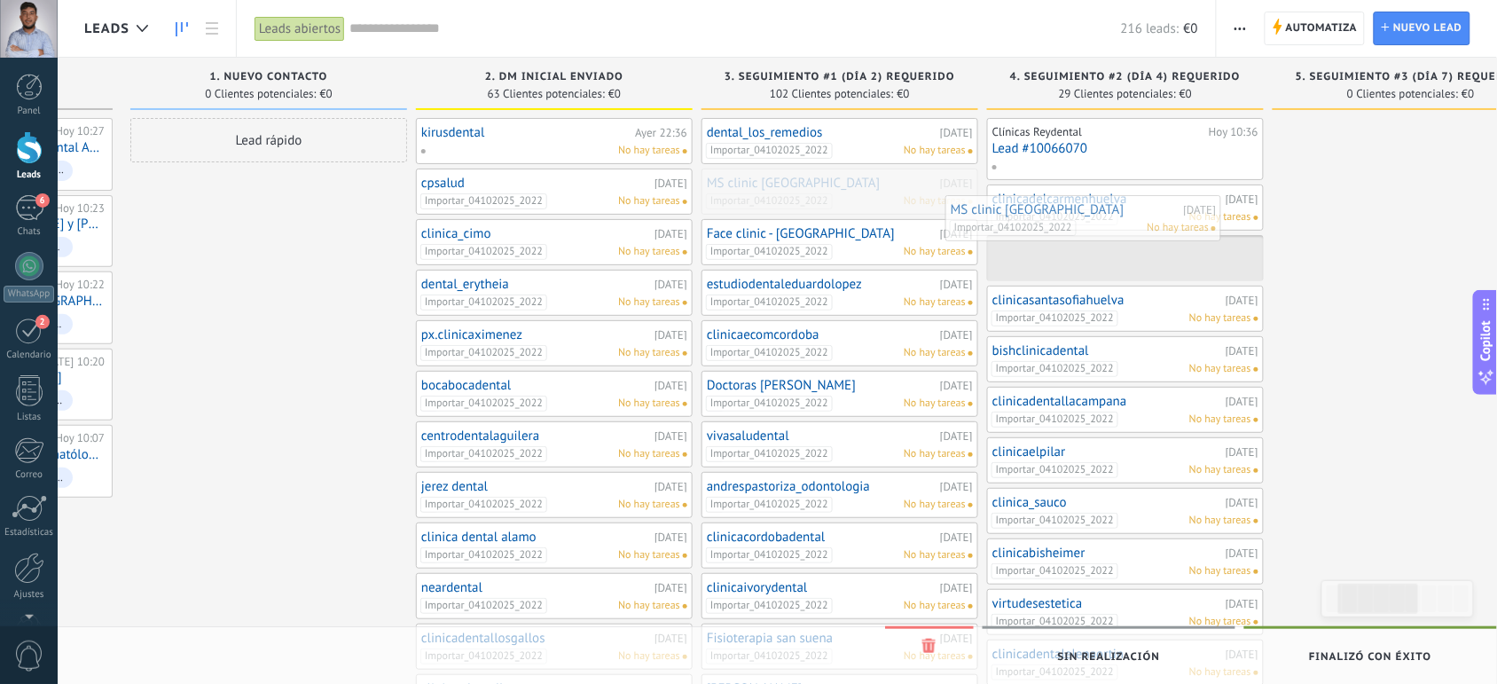
drag, startPoint x: 862, startPoint y: 192, endPoint x: 1119, endPoint y: 216, distance: 257.4
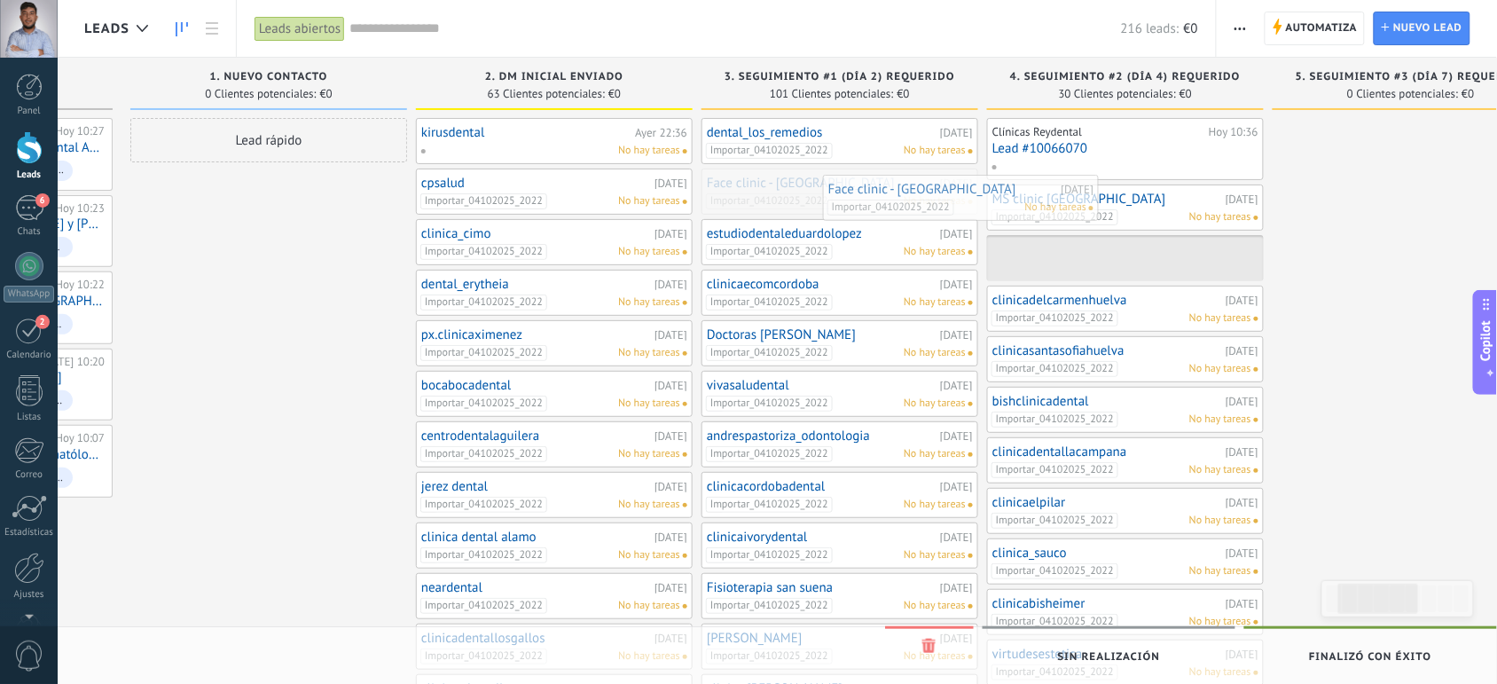
drag, startPoint x: 934, startPoint y: 198, endPoint x: 1137, endPoint y: 216, distance: 203.9
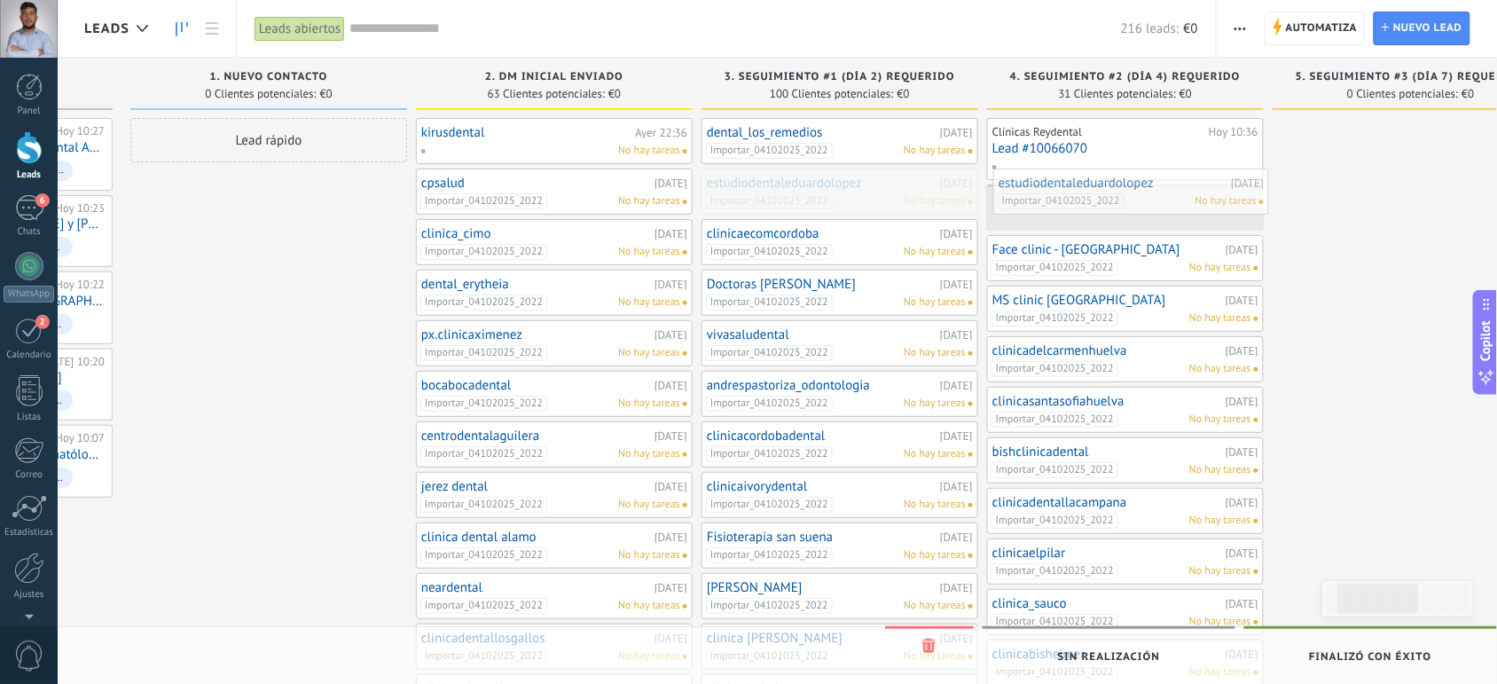
drag, startPoint x: 898, startPoint y: 198, endPoint x: 1190, endPoint y: 198, distance: 292.7
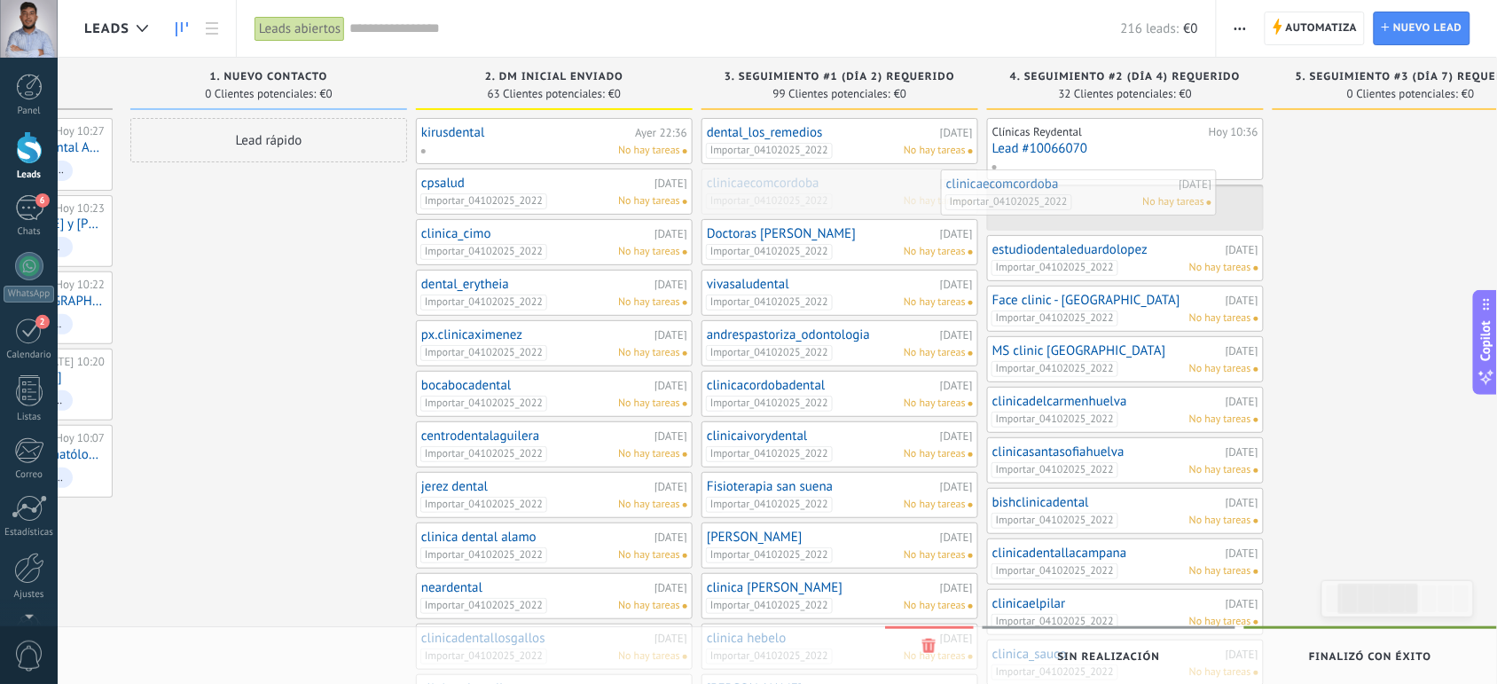
drag, startPoint x: 850, startPoint y: 205, endPoint x: 1110, endPoint y: 215, distance: 260.1
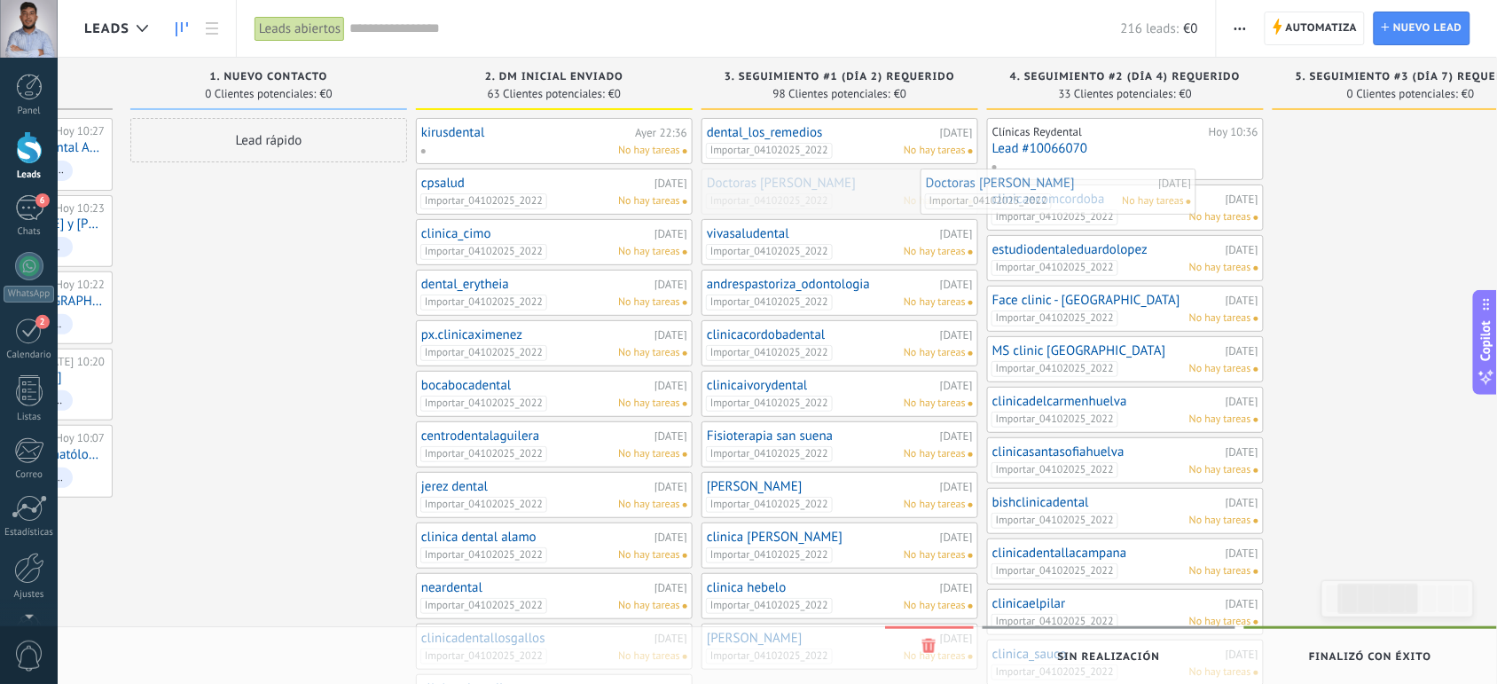
drag, startPoint x: 875, startPoint y: 192, endPoint x: 1151, endPoint y: 197, distance: 276.8
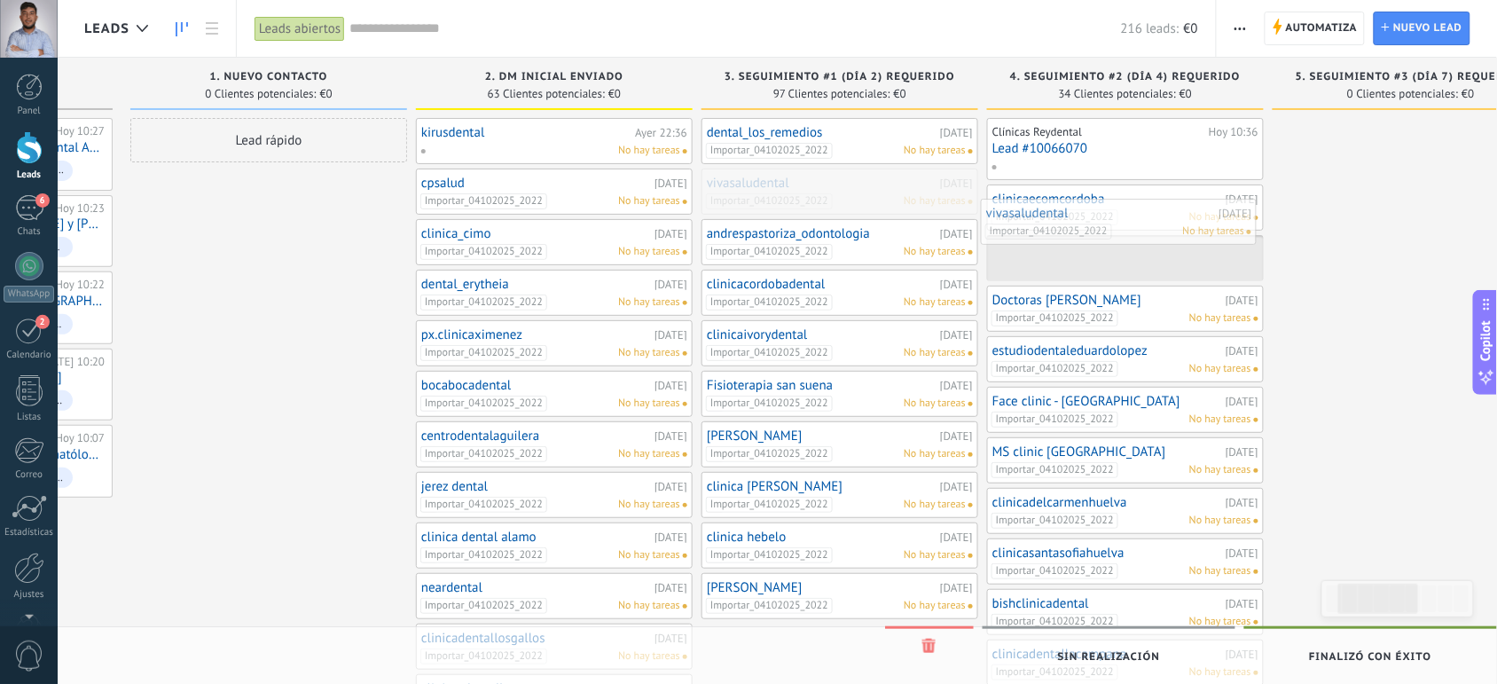
drag, startPoint x: 849, startPoint y: 179, endPoint x: 1151, endPoint y: 208, distance: 303.9
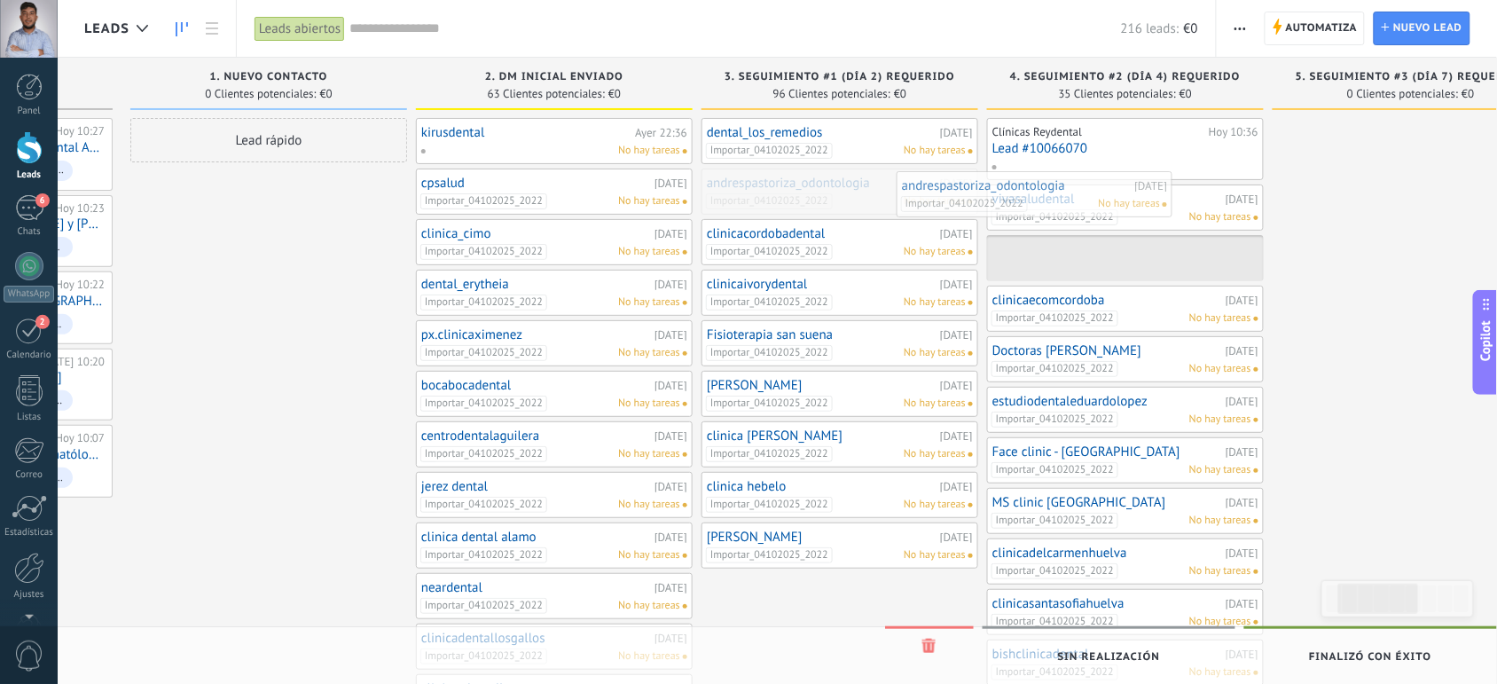
drag, startPoint x: 879, startPoint y: 198, endPoint x: 1132, endPoint y: 204, distance: 252.9
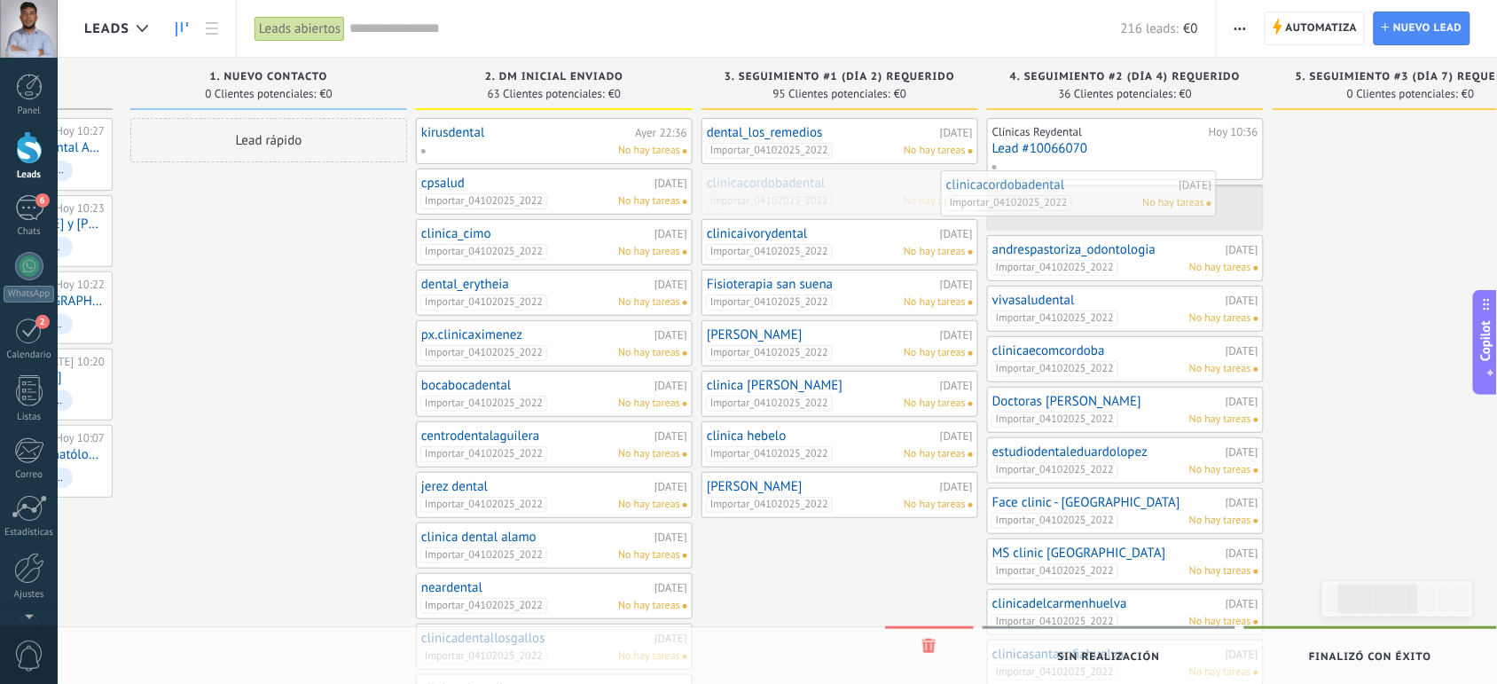
drag, startPoint x: 901, startPoint y: 186, endPoint x: 1168, endPoint y: 192, distance: 267.1
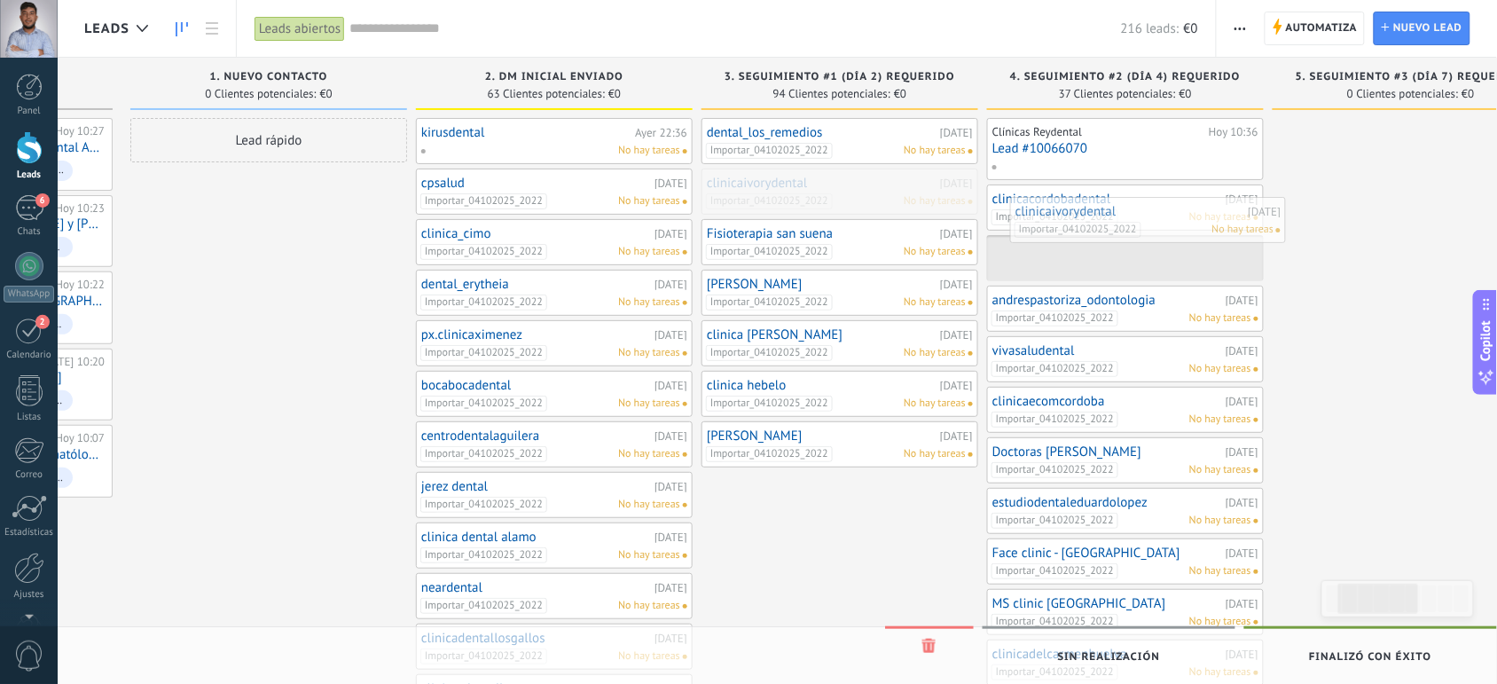
drag, startPoint x: 865, startPoint y: 200, endPoint x: 1175, endPoint y: 229, distance: 311.9
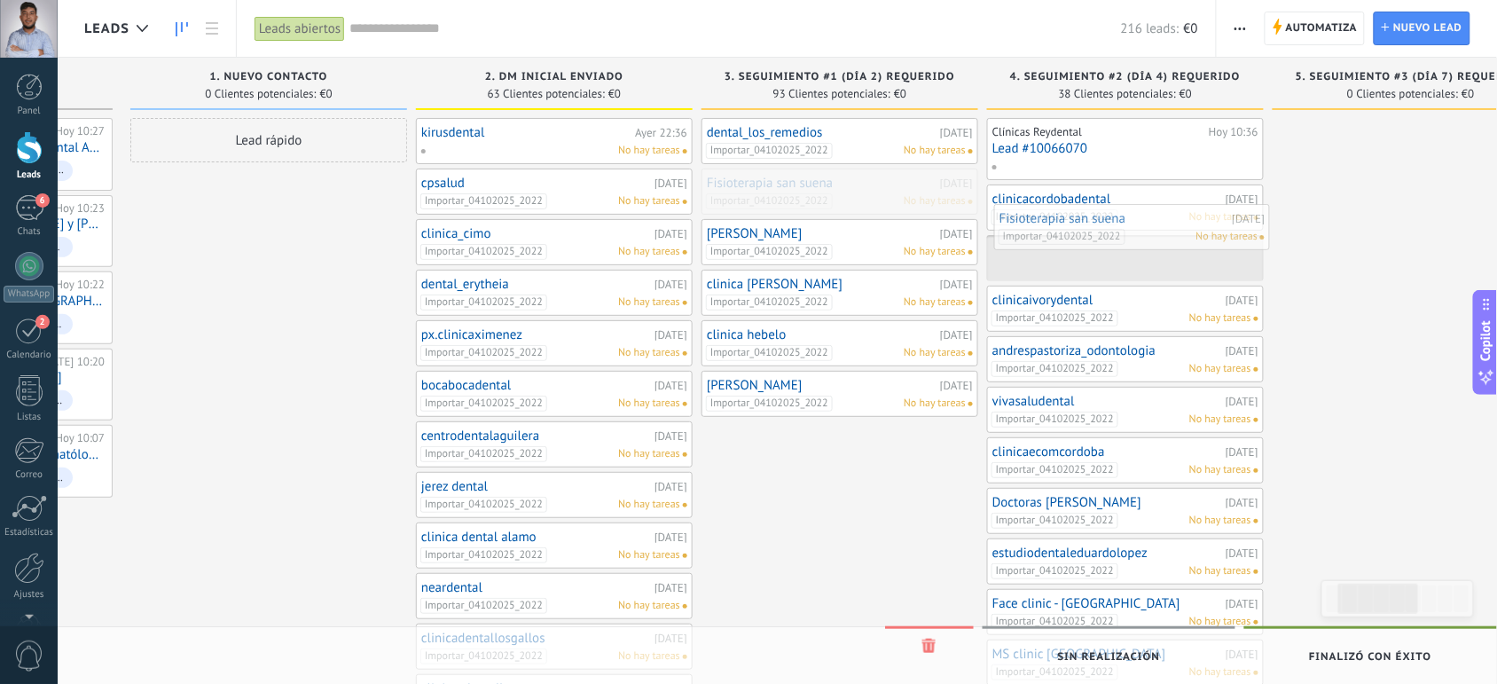
drag, startPoint x: 887, startPoint y: 192, endPoint x: 1180, endPoint y: 228, distance: 294.9
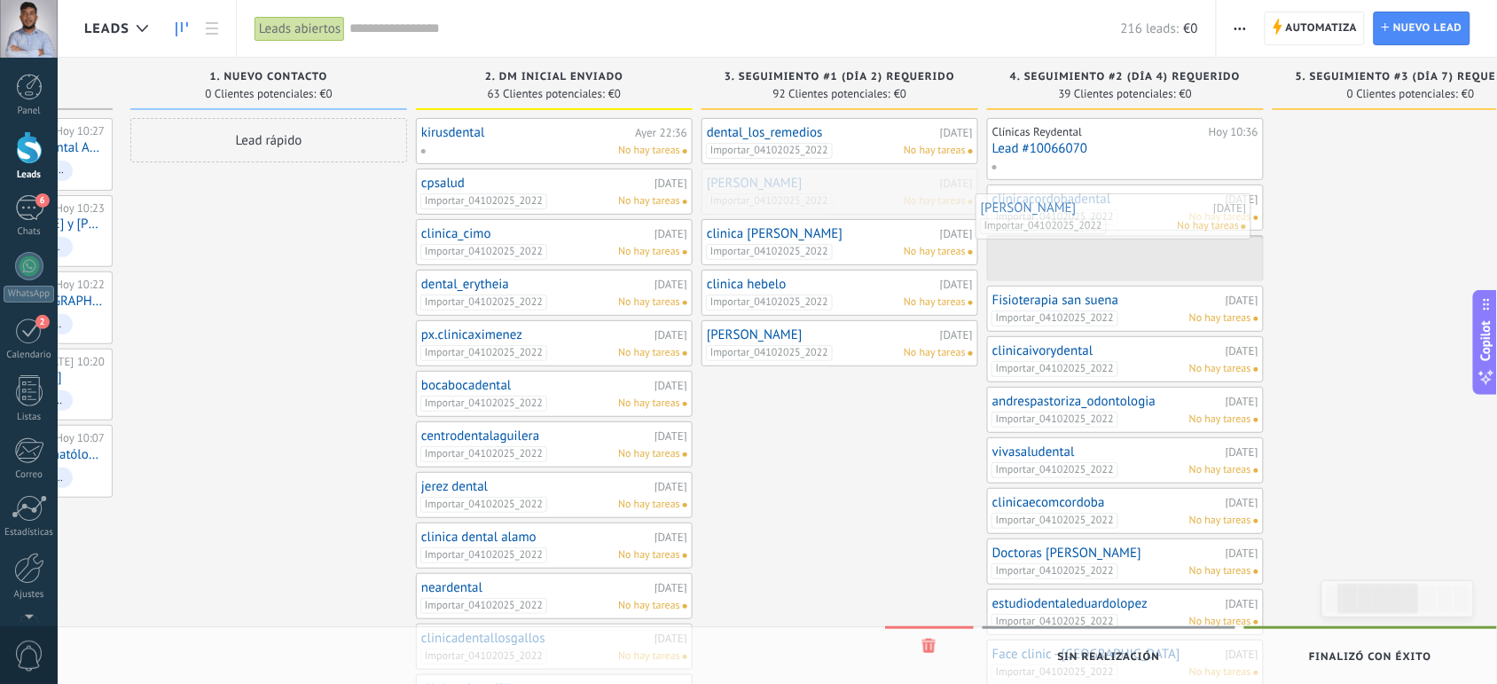
drag, startPoint x: 819, startPoint y: 195, endPoint x: 1106, endPoint y: 229, distance: 289.4
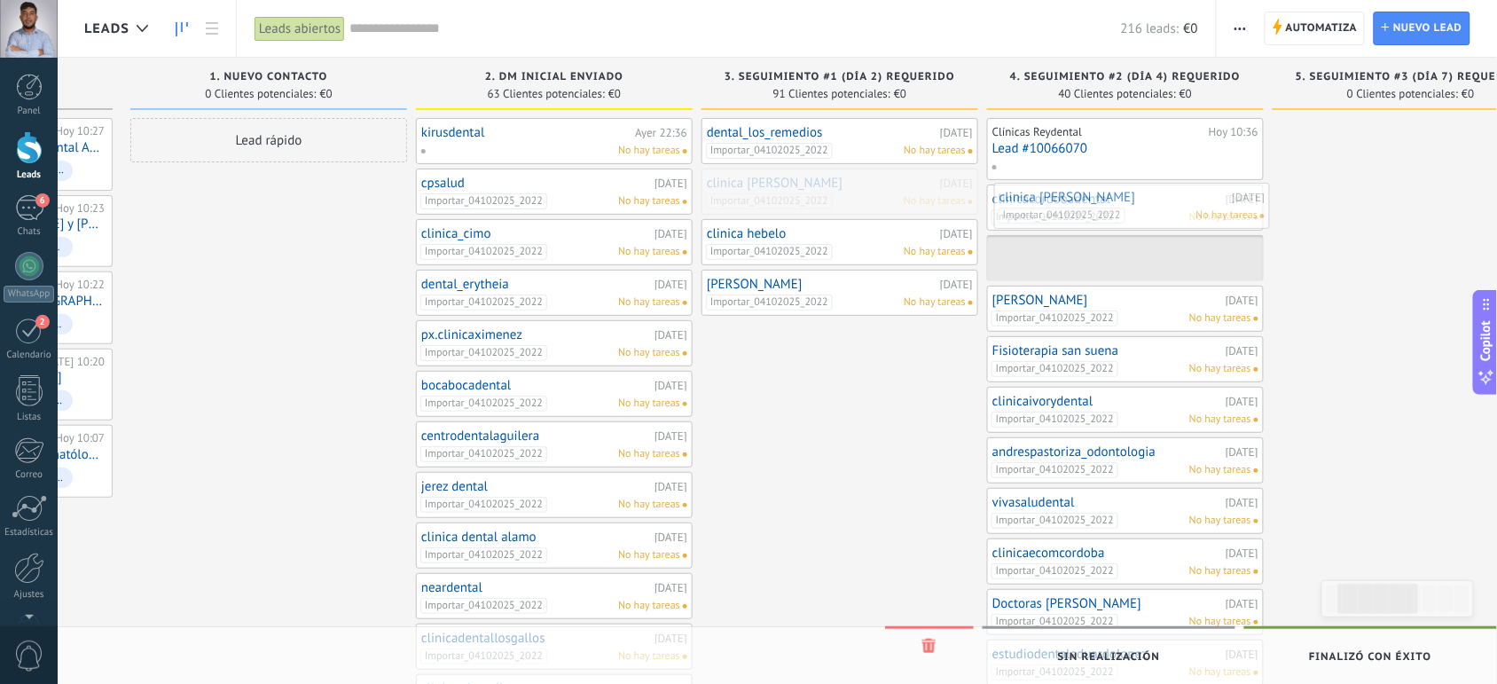
drag, startPoint x: 843, startPoint y: 192, endPoint x: 1135, endPoint y: 205, distance: 293.0
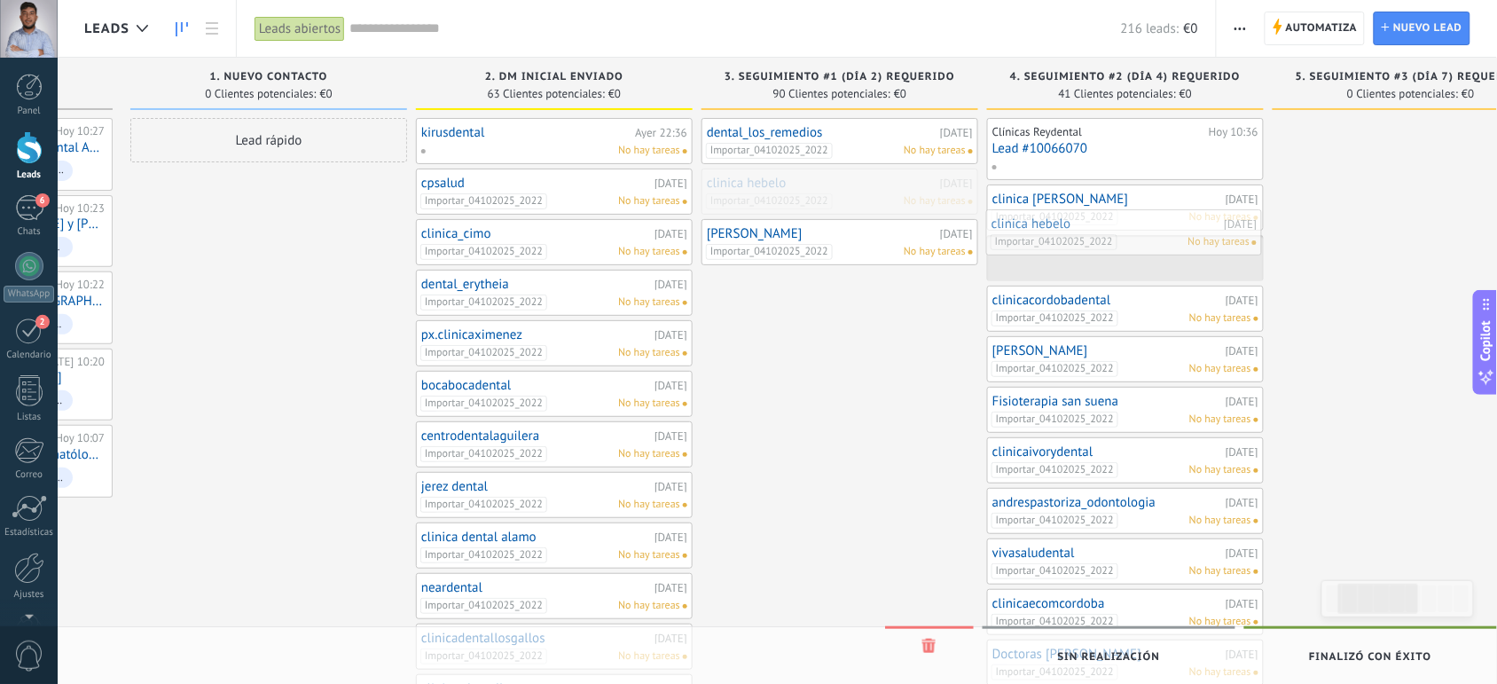
drag, startPoint x: 893, startPoint y: 191, endPoint x: 1178, endPoint y: 232, distance: 287.7
drag, startPoint x: 876, startPoint y: 192, endPoint x: 1145, endPoint y: 229, distance: 272.2
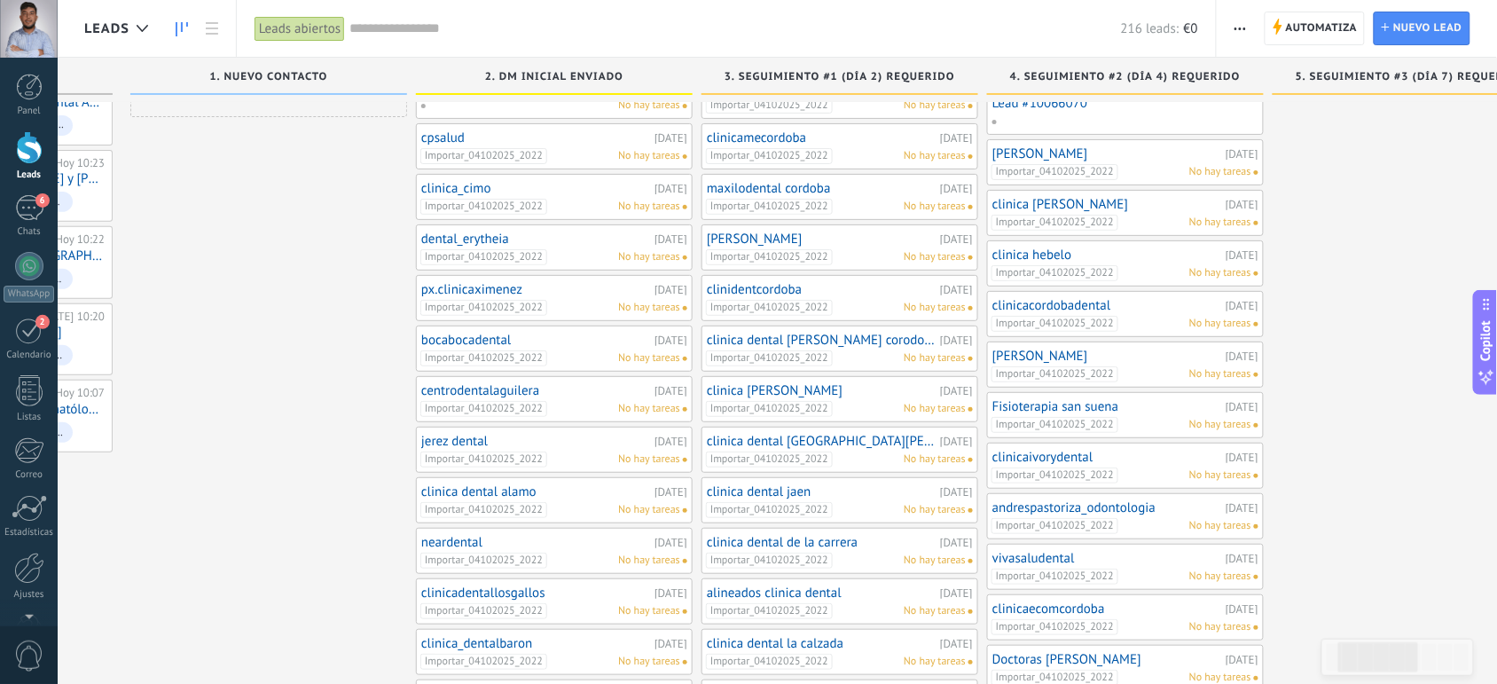
scroll to position [0, 0]
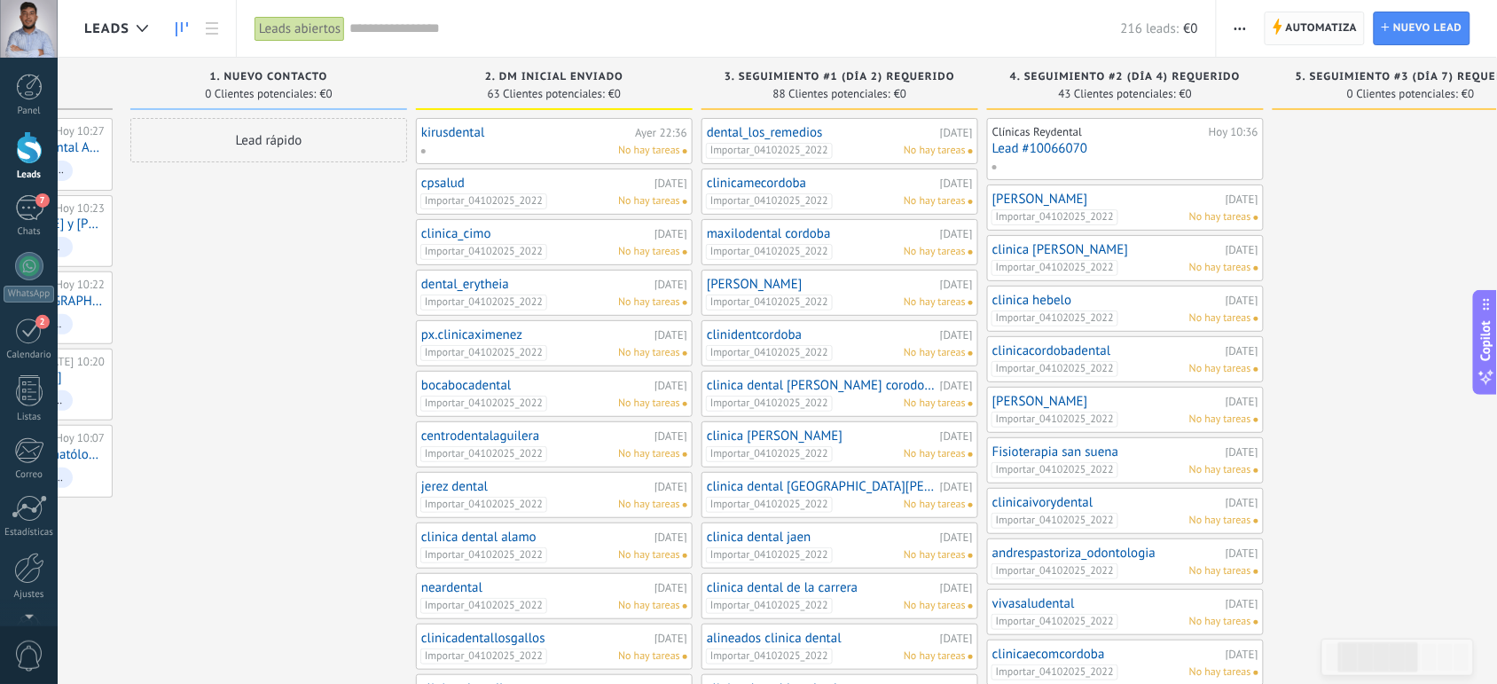
click at [1304, 28] on span "Automatiza" at bounding box center [1322, 28] width 72 height 32
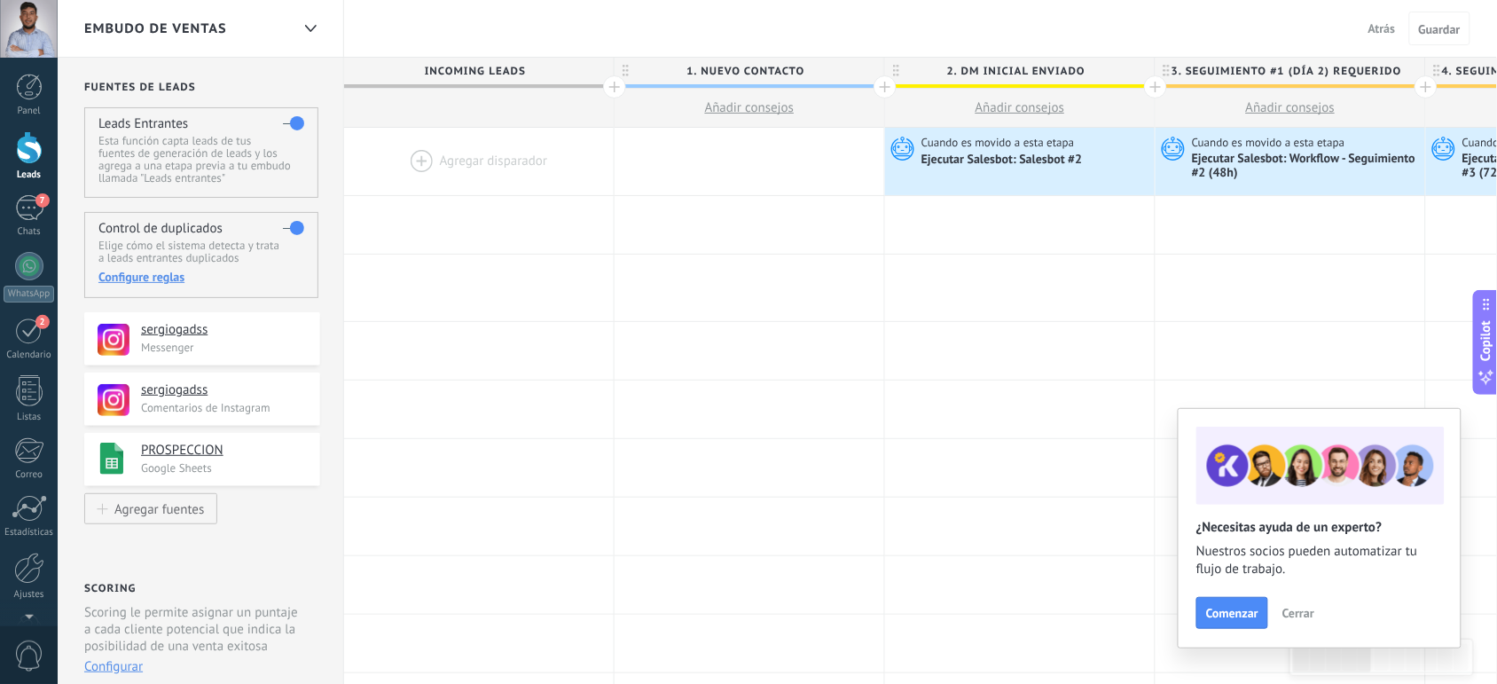
click at [1289, 615] on span "Cerrar" at bounding box center [1299, 613] width 32 height 12
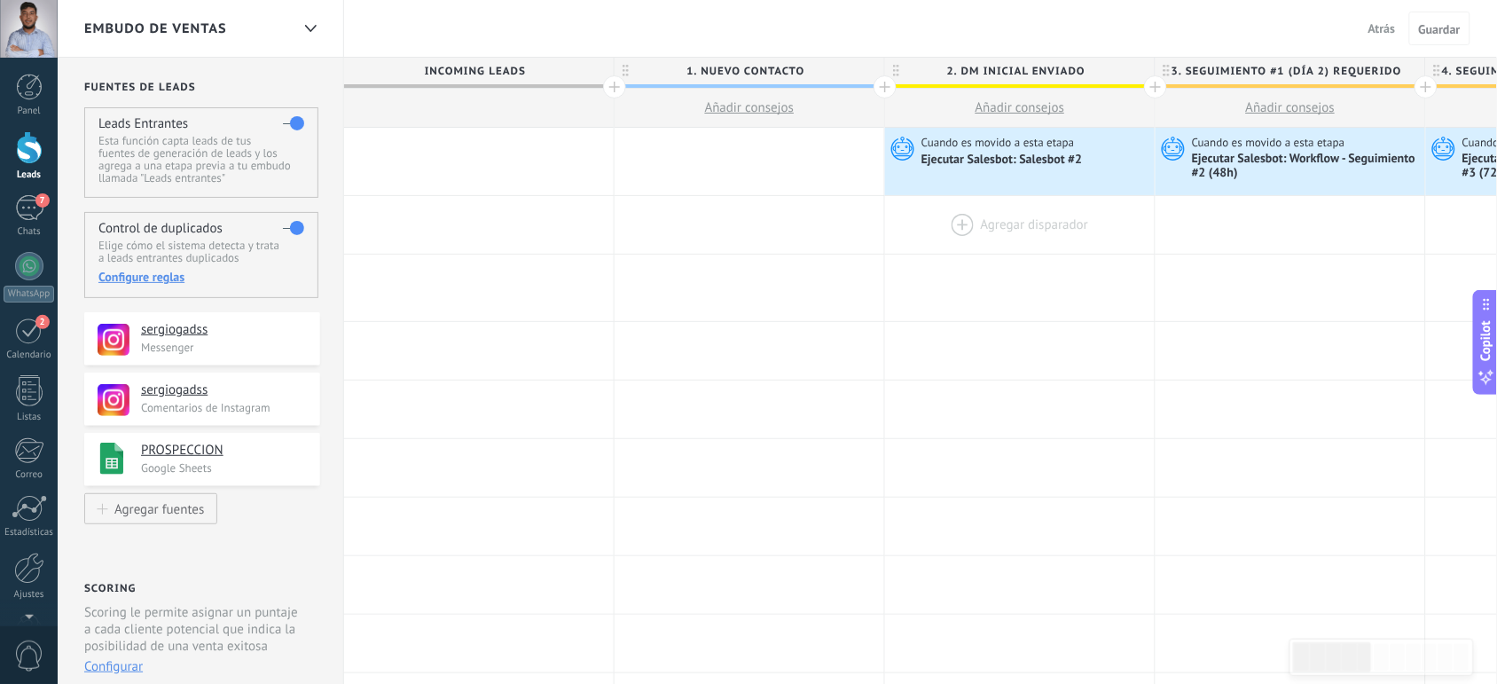
click at [950, 220] on div at bounding box center [1020, 225] width 270 height 58
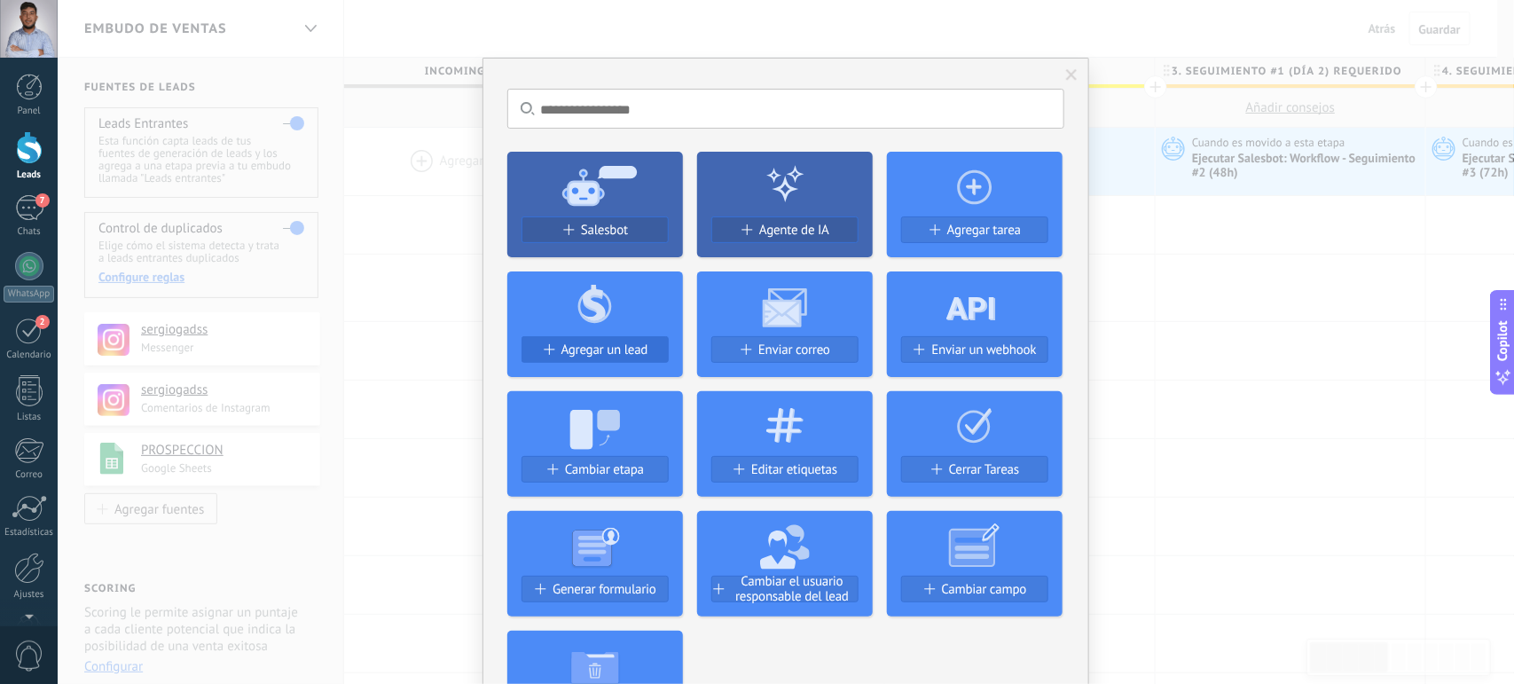
click at [599, 350] on span "Agregar un lead" at bounding box center [605, 349] width 87 height 15
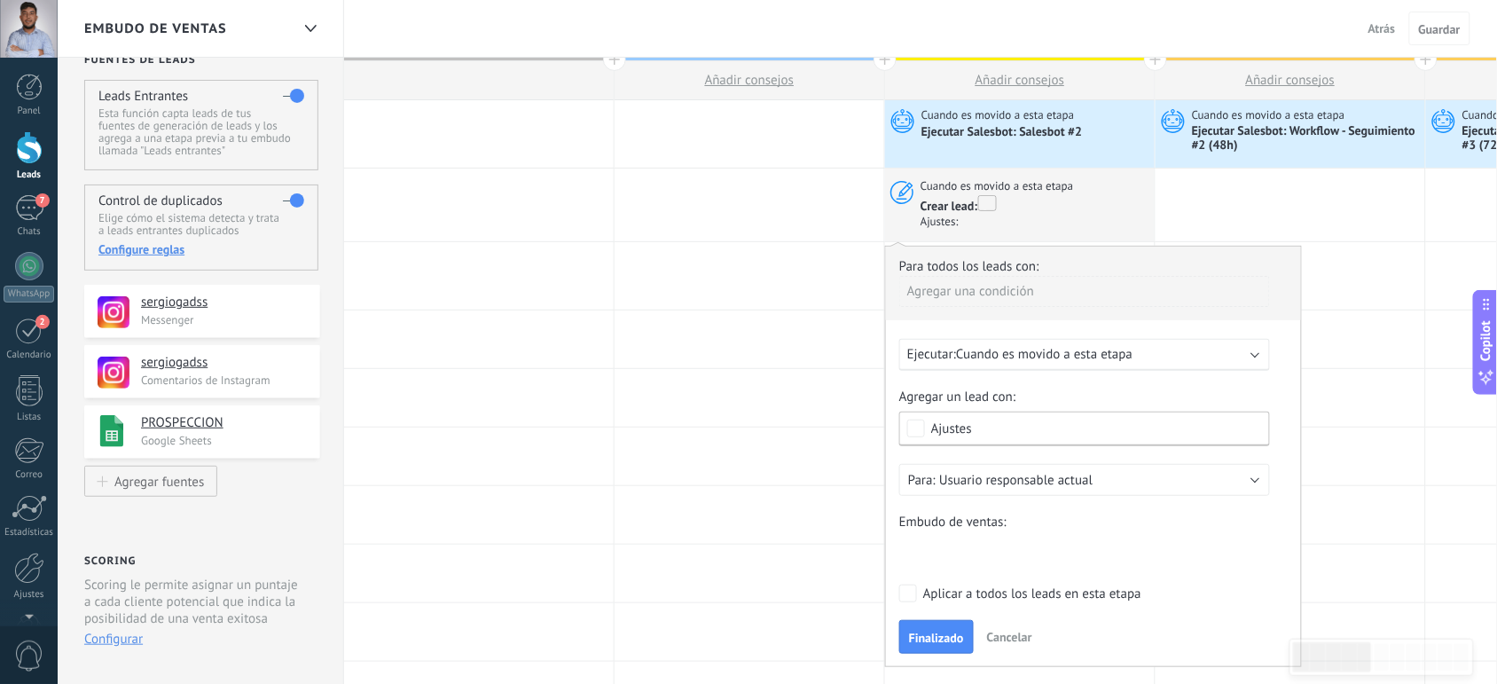
scroll to position [25, 0]
click at [754, 322] on div at bounding box center [750, 342] width 270 height 58
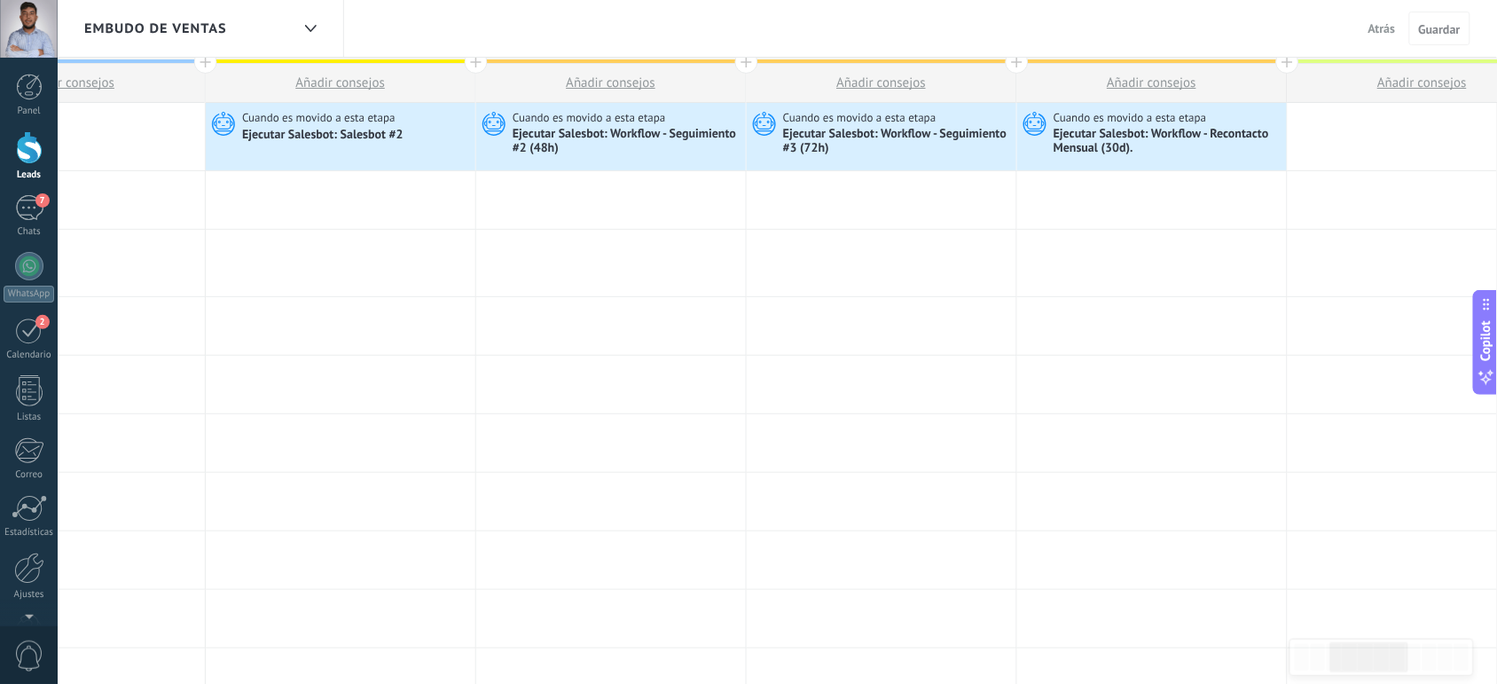
scroll to position [0, 0]
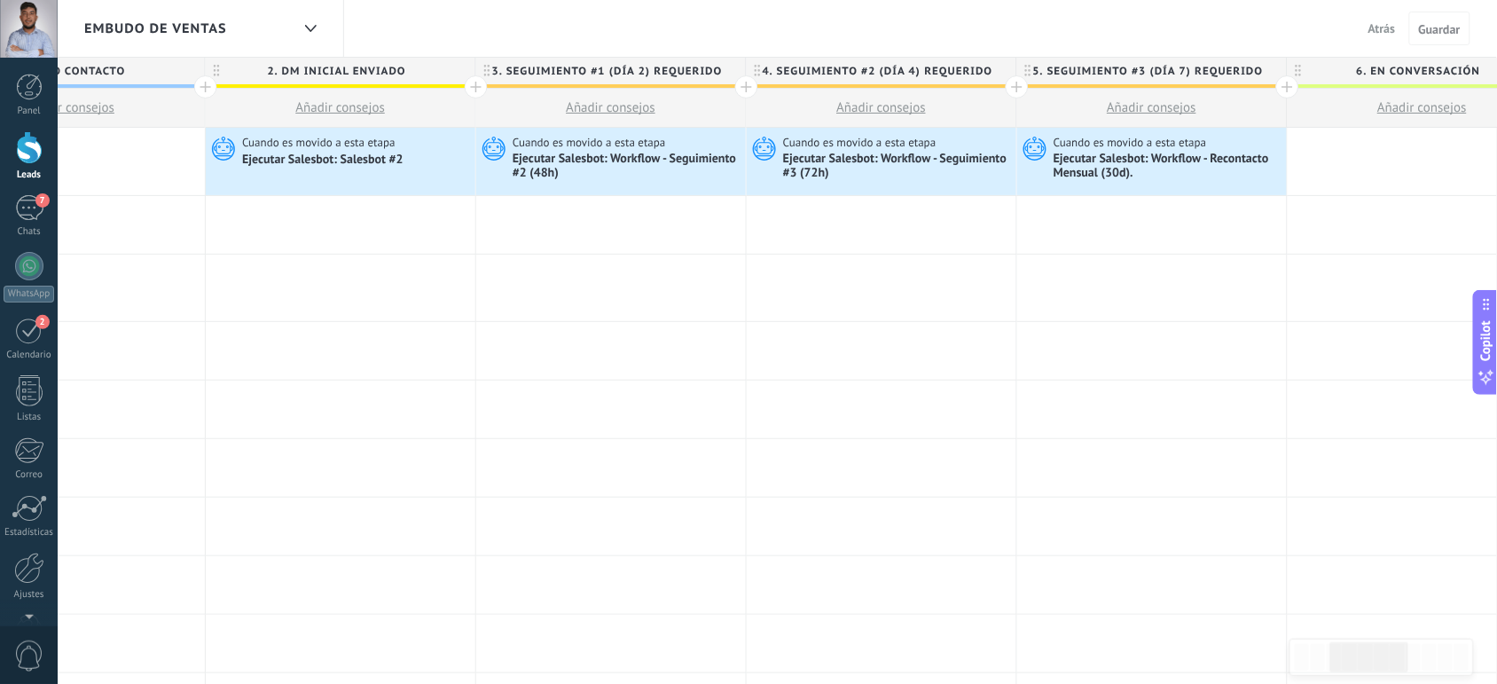
click at [1151, 103] on span "Añadir consejos" at bounding box center [1153, 107] width 90 height 17
type textarea "**********"
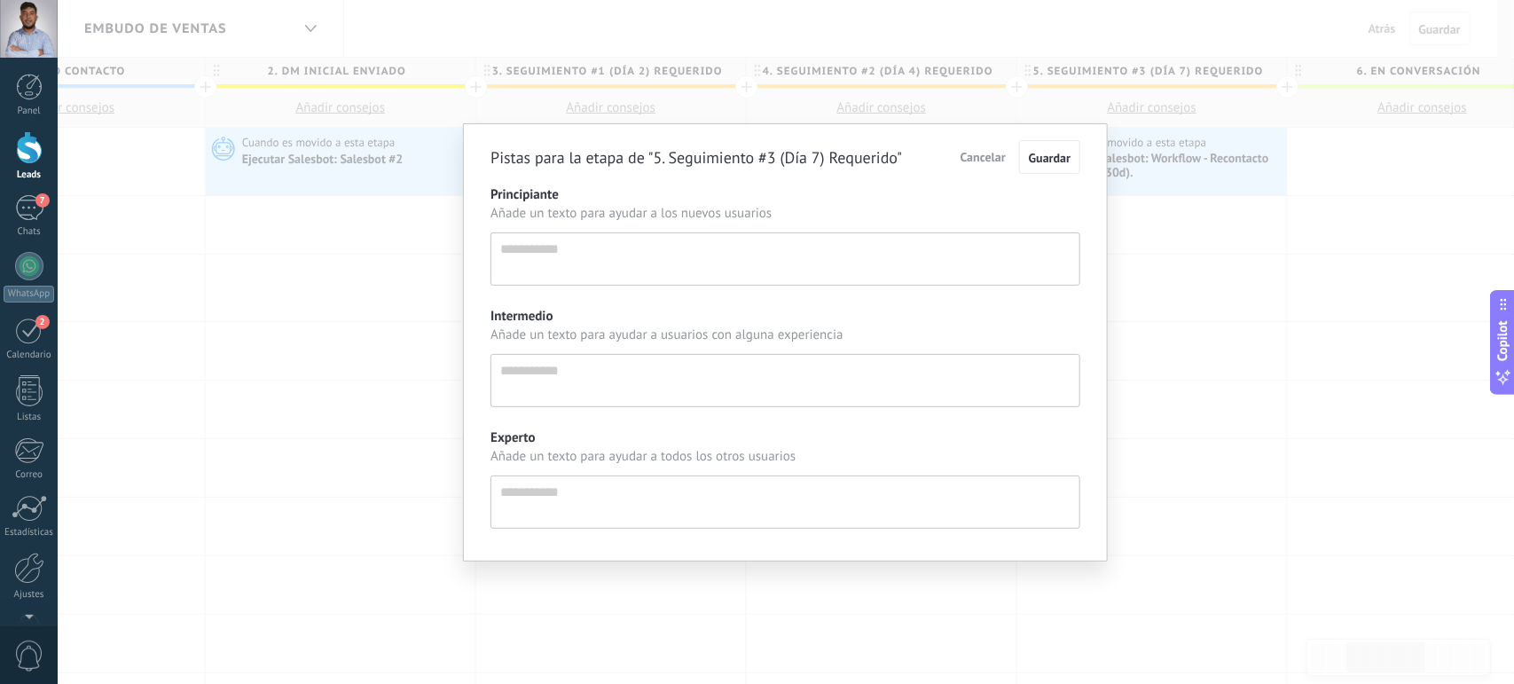
click at [977, 160] on span "Cancelar" at bounding box center [983, 157] width 45 height 16
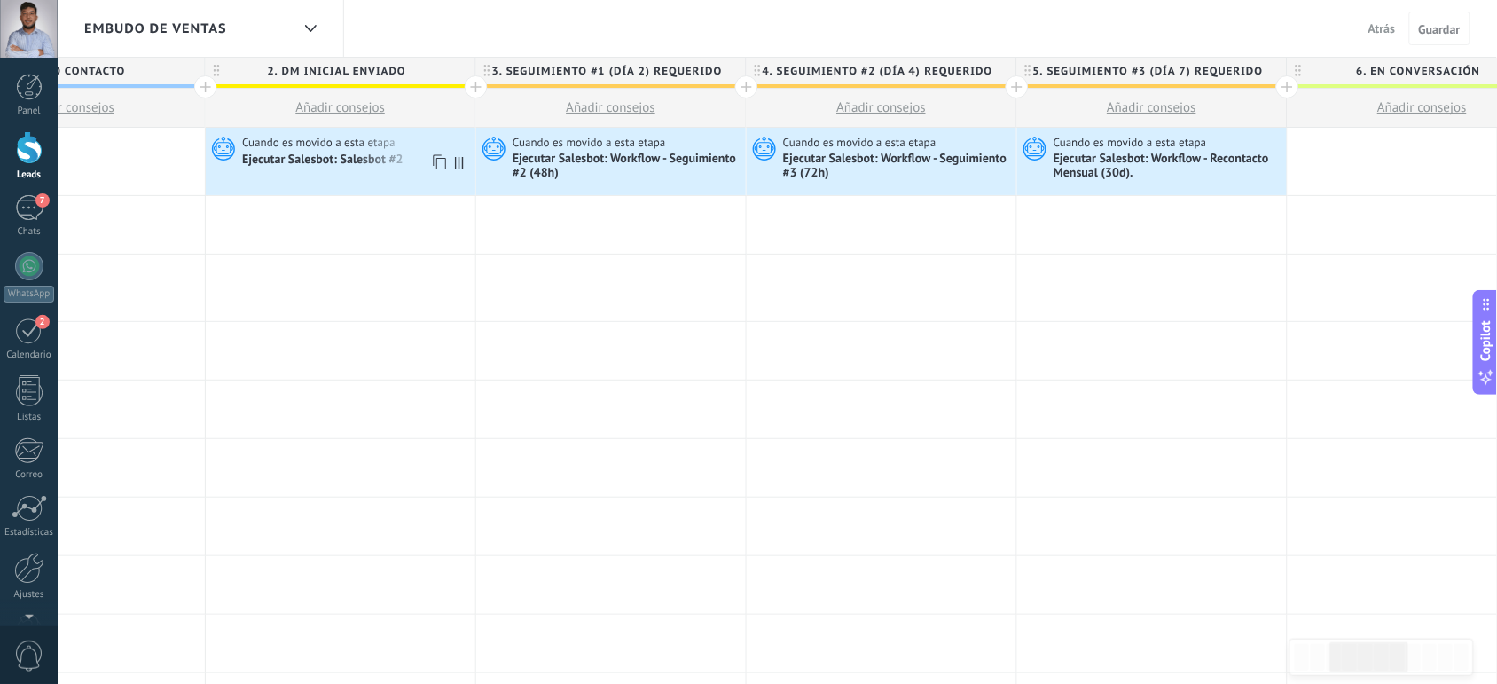
click at [333, 149] on span "Cuando es movido a esta etapa" at bounding box center [320, 143] width 156 height 16
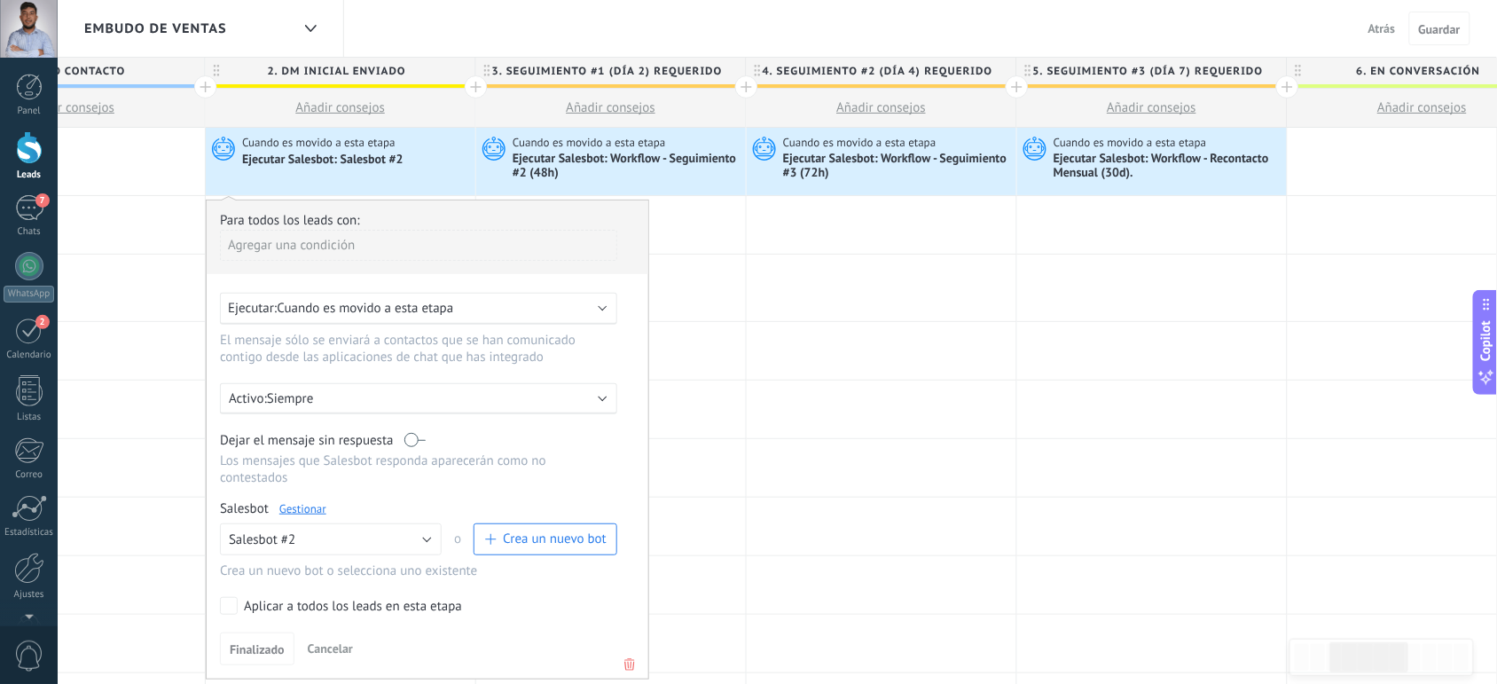
click at [632, 663] on icon at bounding box center [630, 664] width 20 height 21
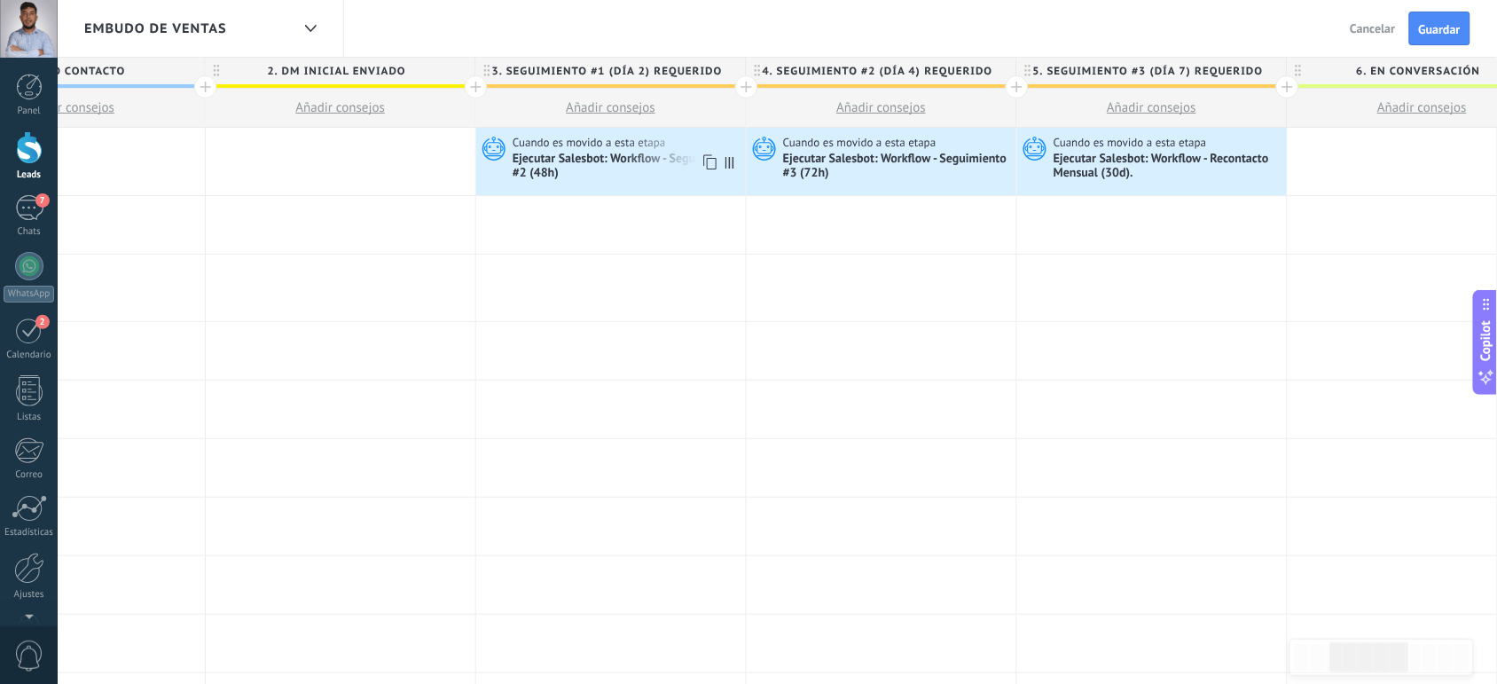
click at [696, 170] on div "Ejecutar Salesbot: Workflow - Seguimiento #2 (48h)" at bounding box center [627, 167] width 229 height 30
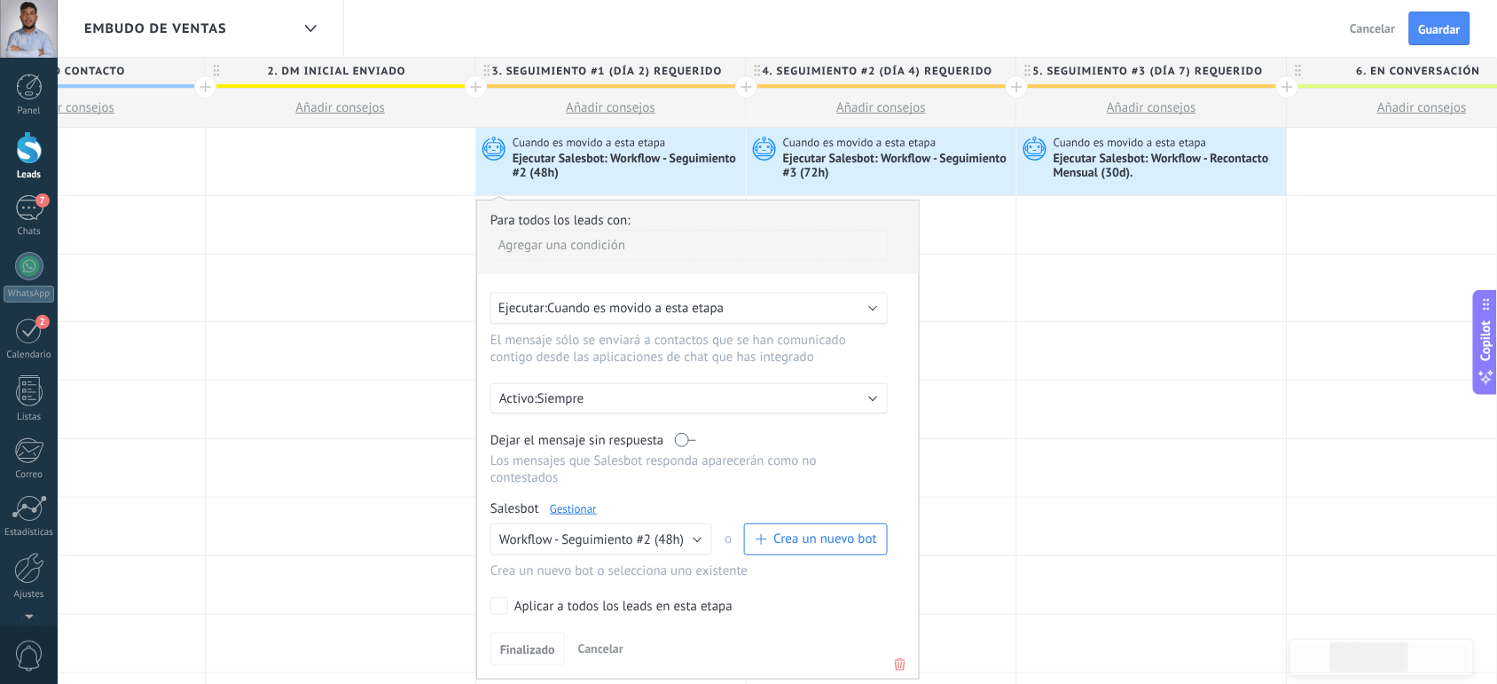
click at [896, 662] on use at bounding box center [900, 664] width 11 height 12
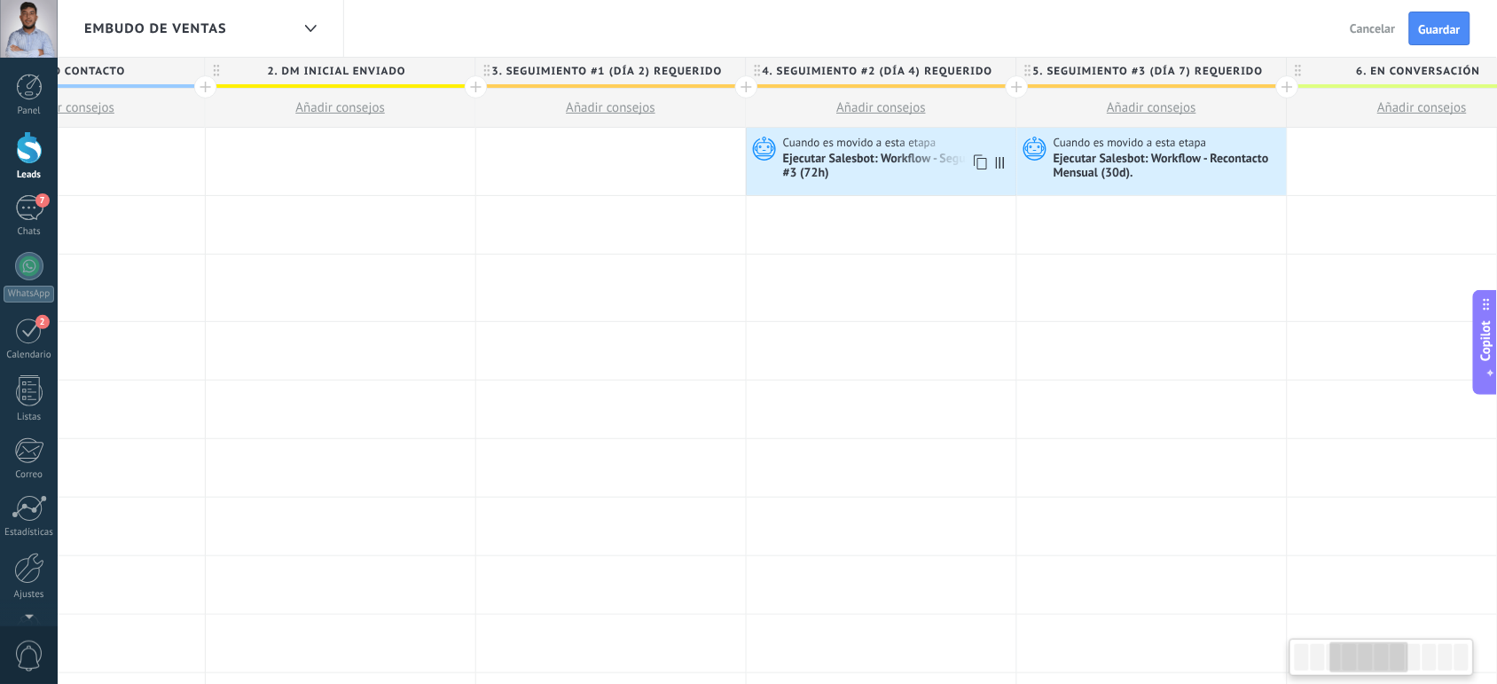
click at [894, 189] on div "Cuando es movido a esta etapa Ejecutar Salesbot: Workflow - Seguimiento #3 (72h)" at bounding box center [882, 161] width 270 height 67
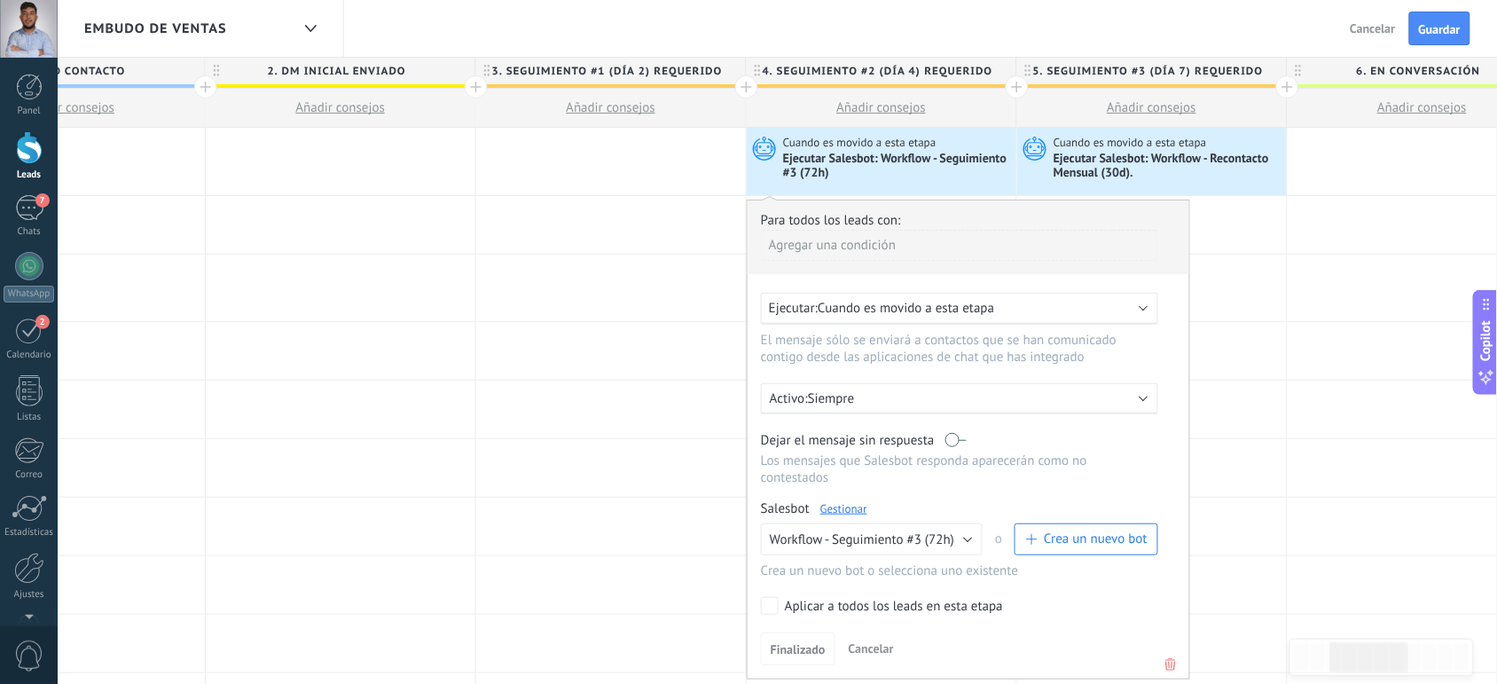
click at [1172, 655] on icon at bounding box center [1171, 664] width 20 height 21
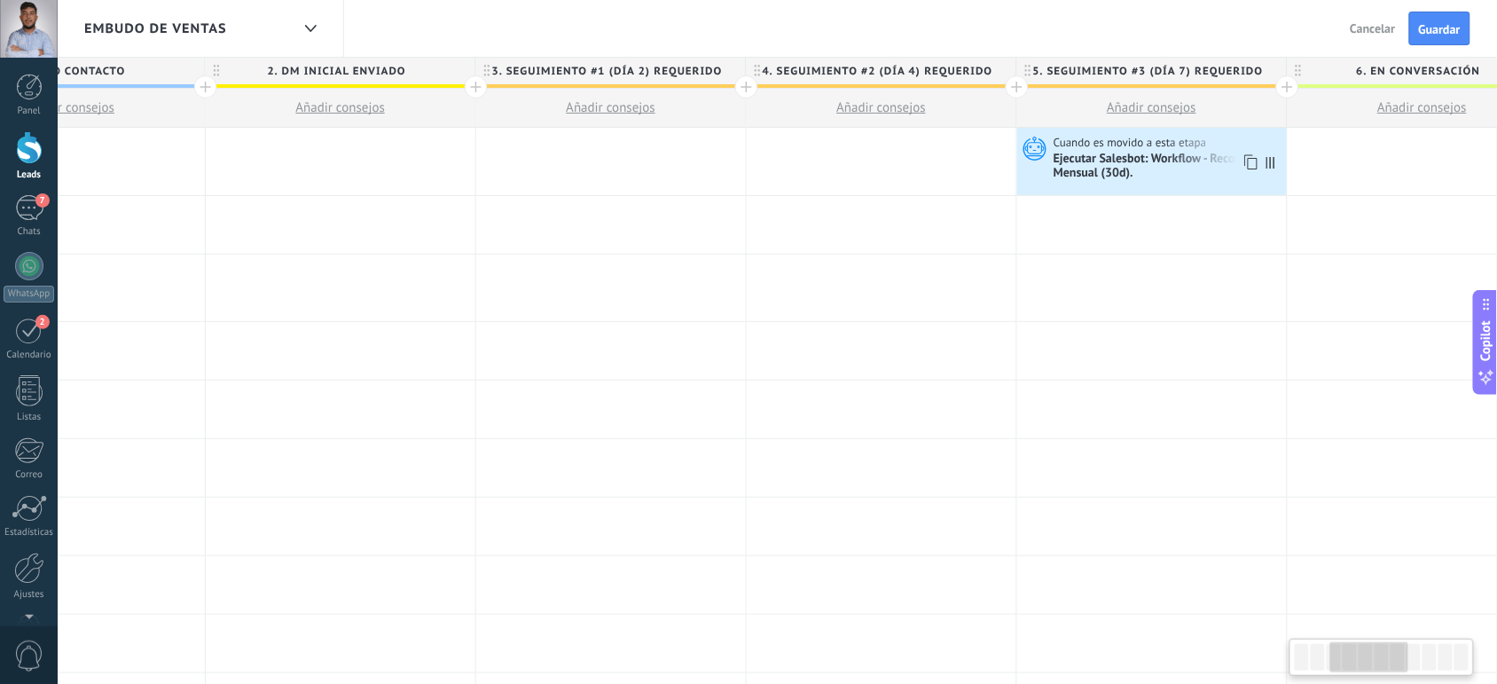
click at [1221, 155] on div "Ejecutar Salesbot: Workflow - Recontacto Mensual (30d)." at bounding box center [1168, 167] width 229 height 30
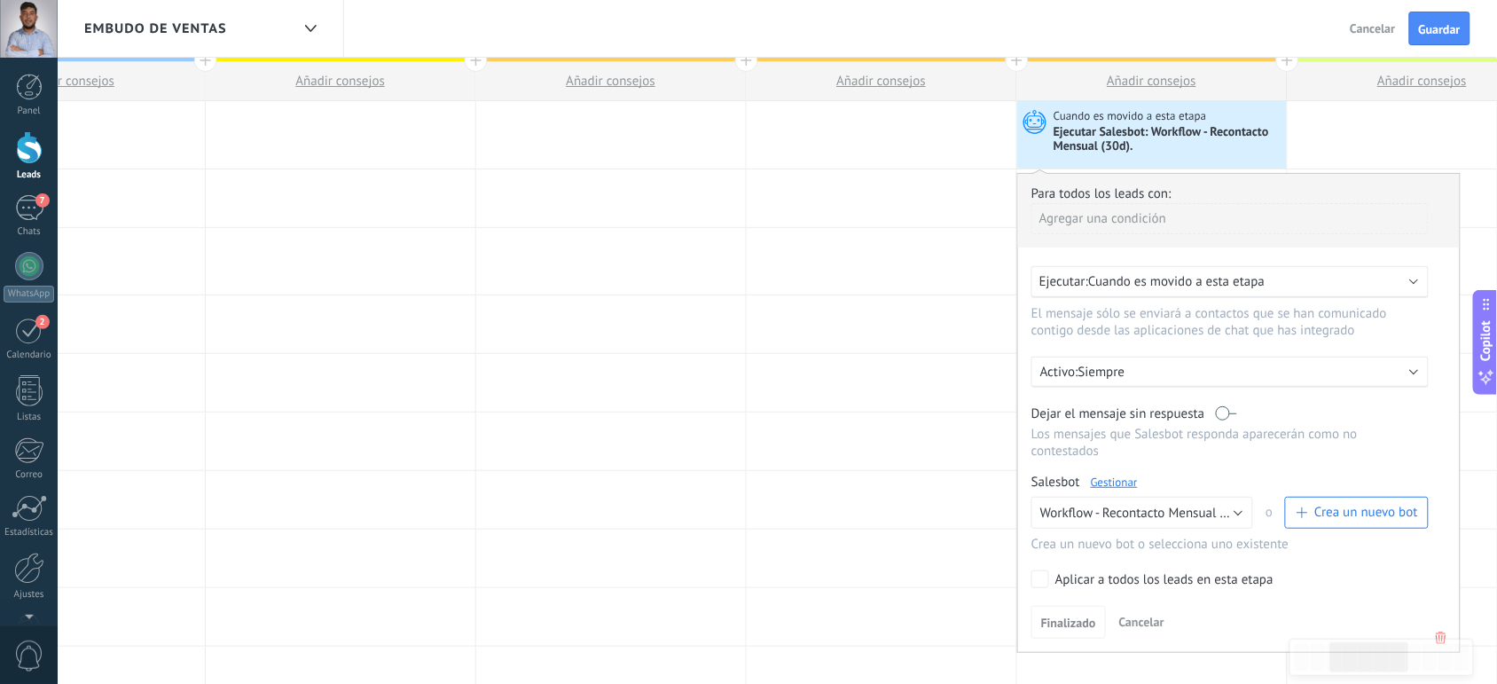
scroll to position [27, 0]
click at [1439, 634] on icon at bounding box center [1442, 636] width 20 height 21
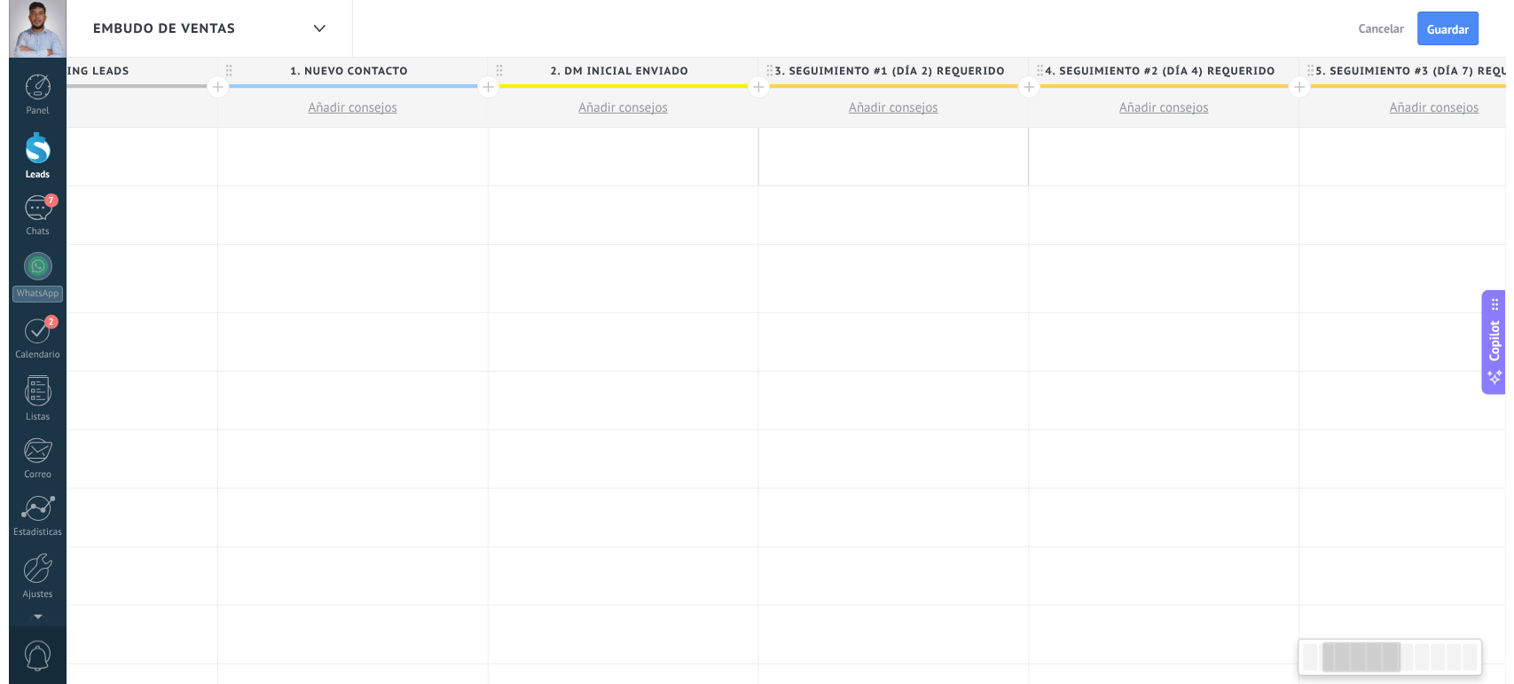
scroll to position [0, 413]
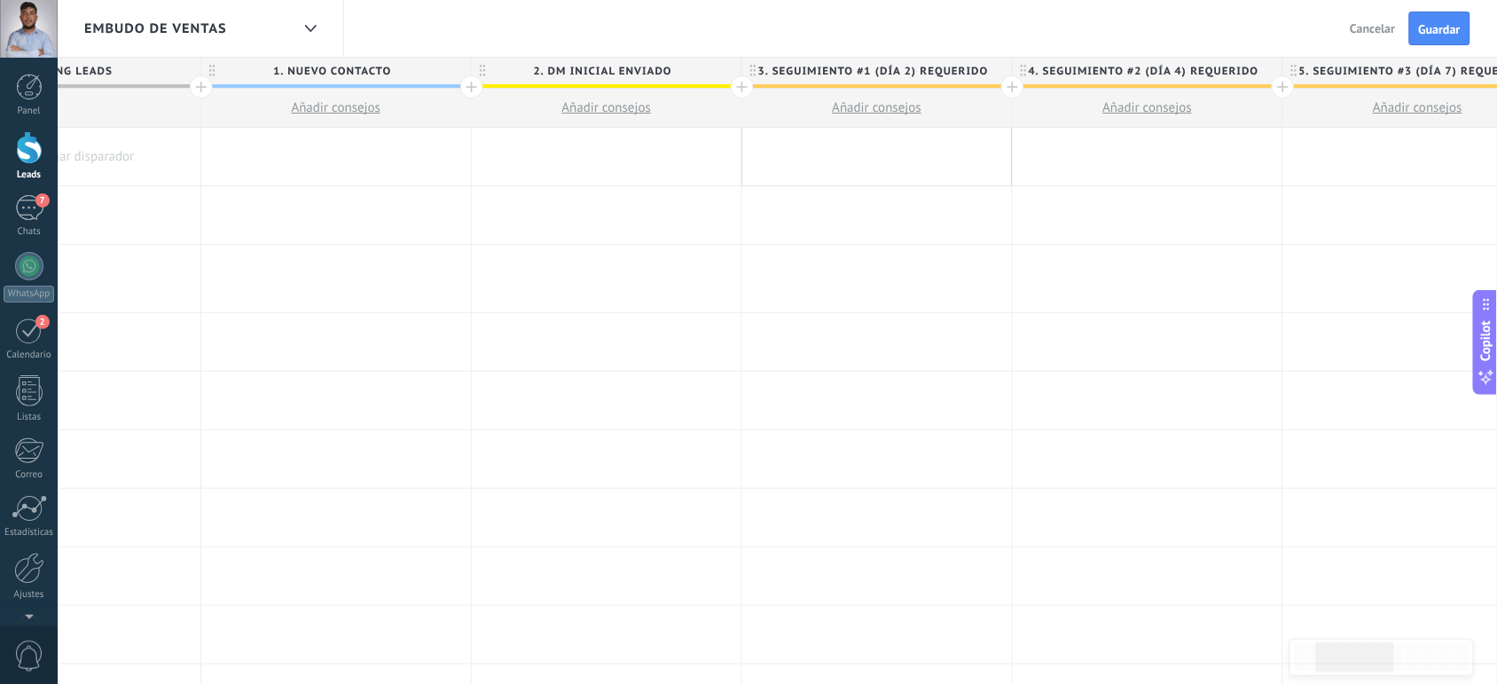
click at [852, 151] on div at bounding box center [877, 157] width 270 height 58
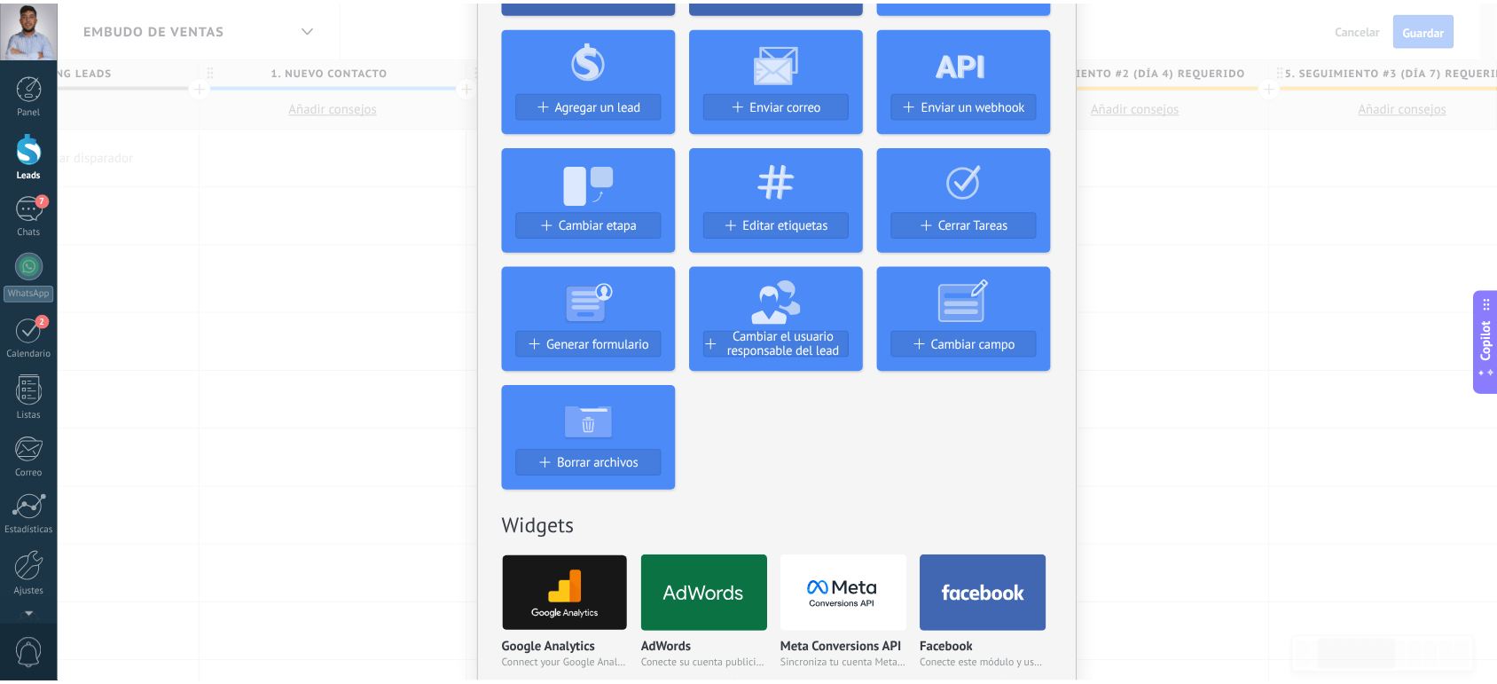
scroll to position [0, 0]
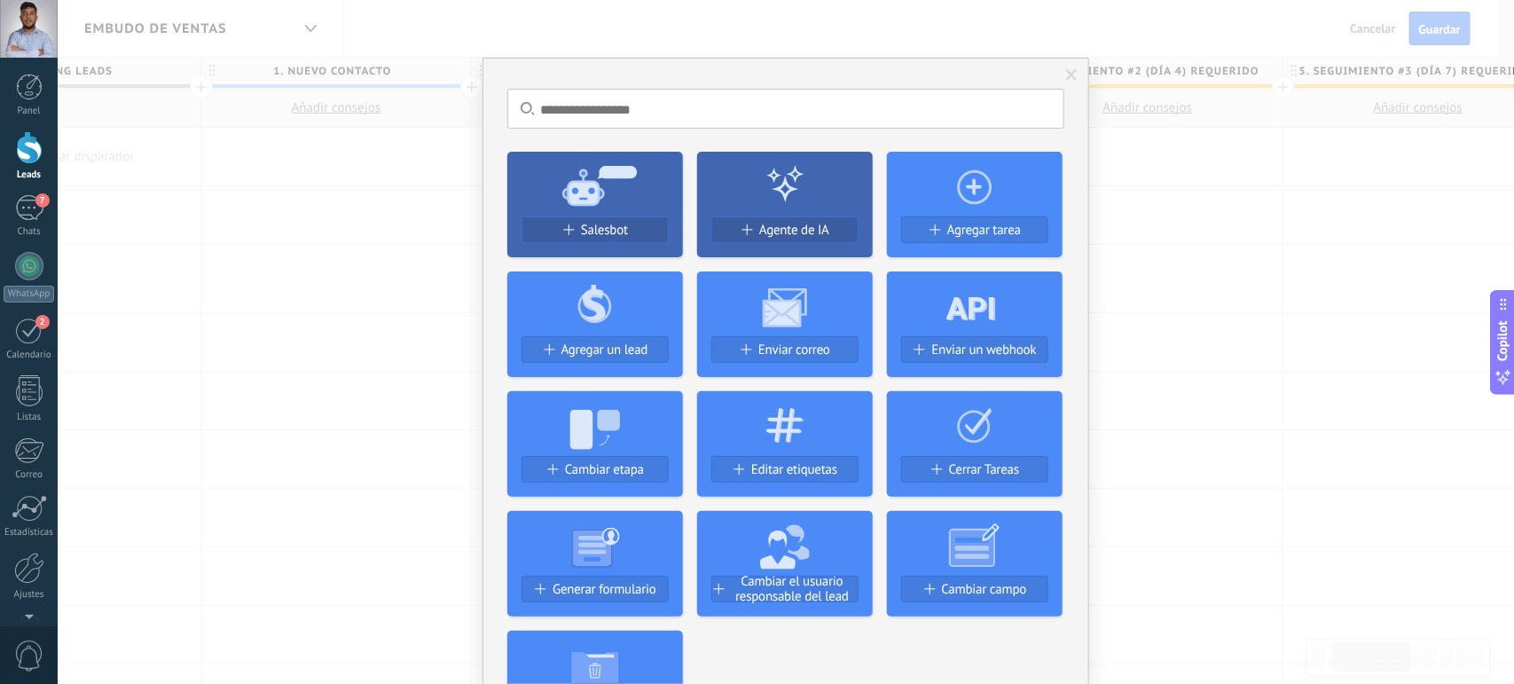
click at [450, 360] on div "No hay resultados Salesbot Agente de IA Agregar tarea Agregar un lead Enviar co…" at bounding box center [786, 342] width 1457 height 684
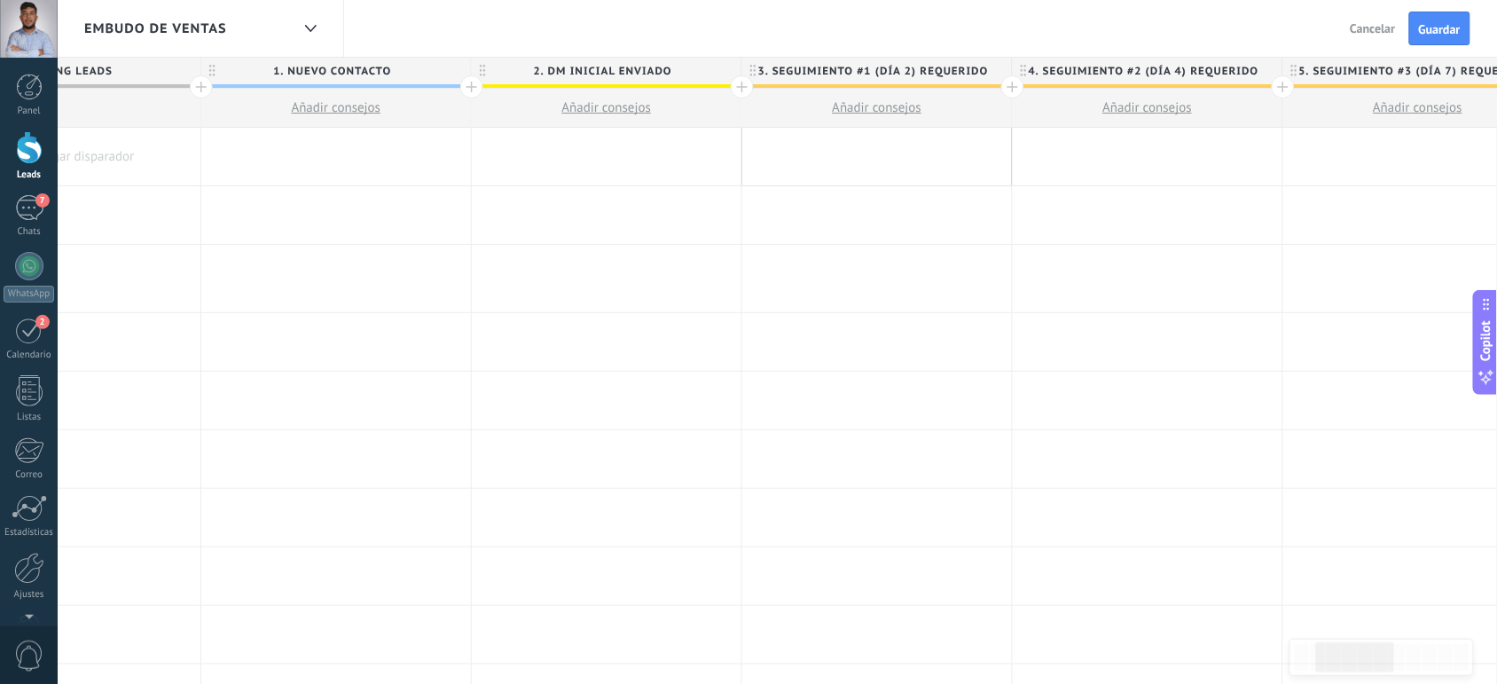
click at [565, 157] on div at bounding box center [607, 157] width 270 height 58
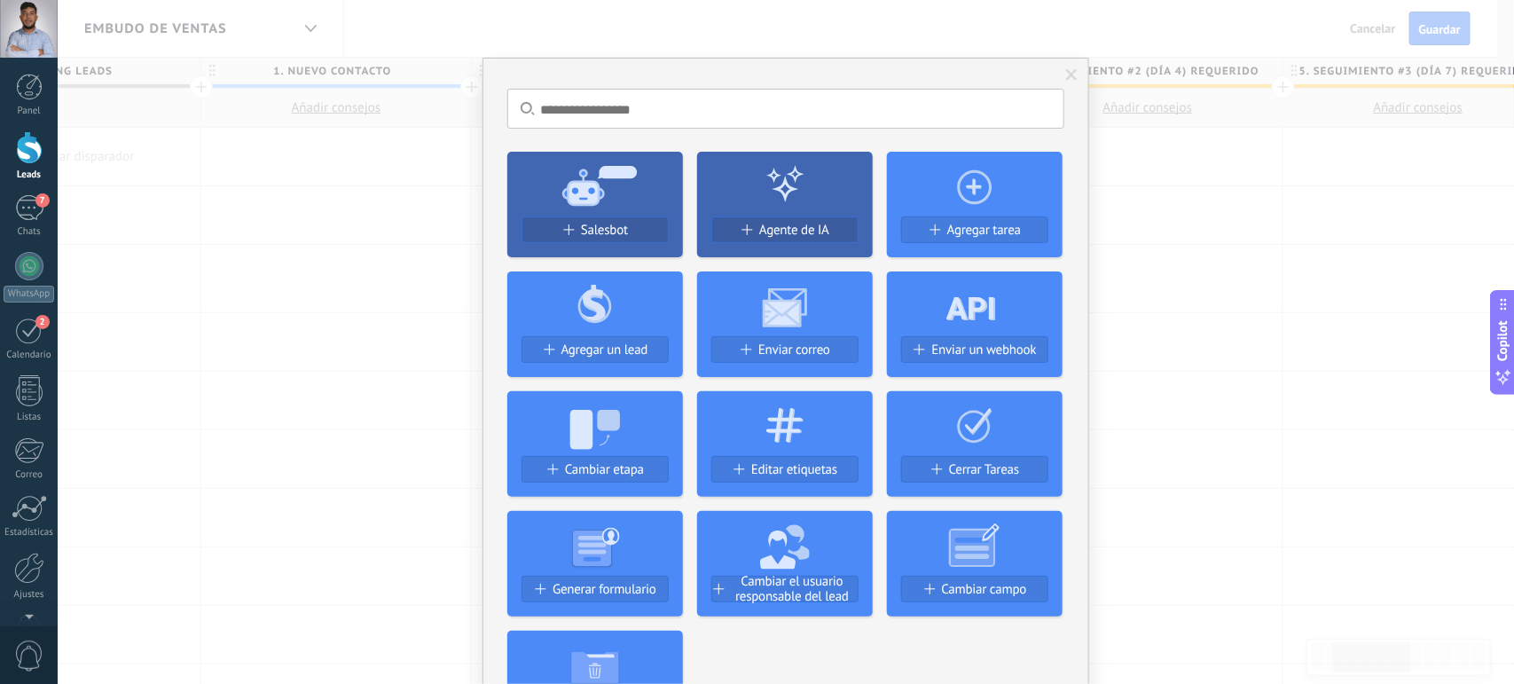
click at [1348, 397] on div "No hay resultados Salesbot Agente de IA Agregar tarea Agregar un lead Enviar co…" at bounding box center [786, 342] width 1457 height 684
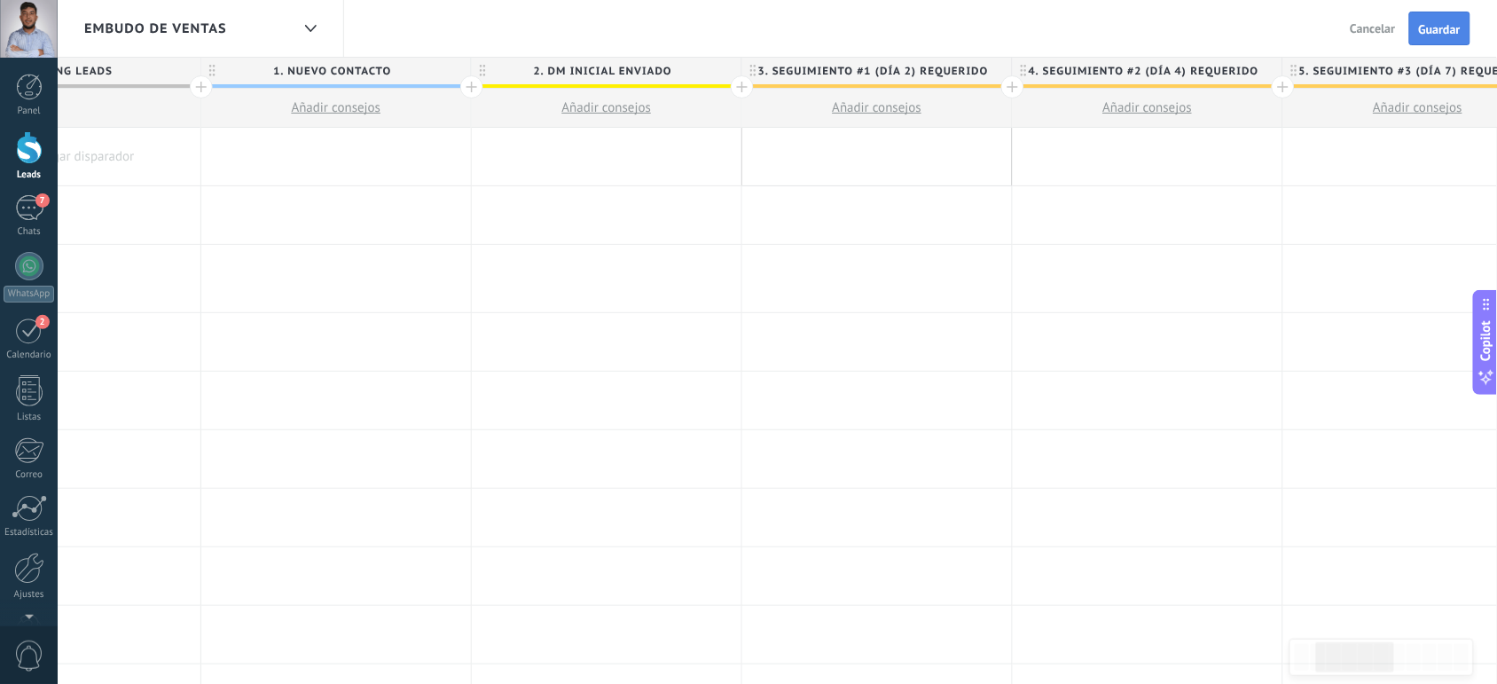
click at [1419, 27] on span "Guardar" at bounding box center [1440, 29] width 42 height 12
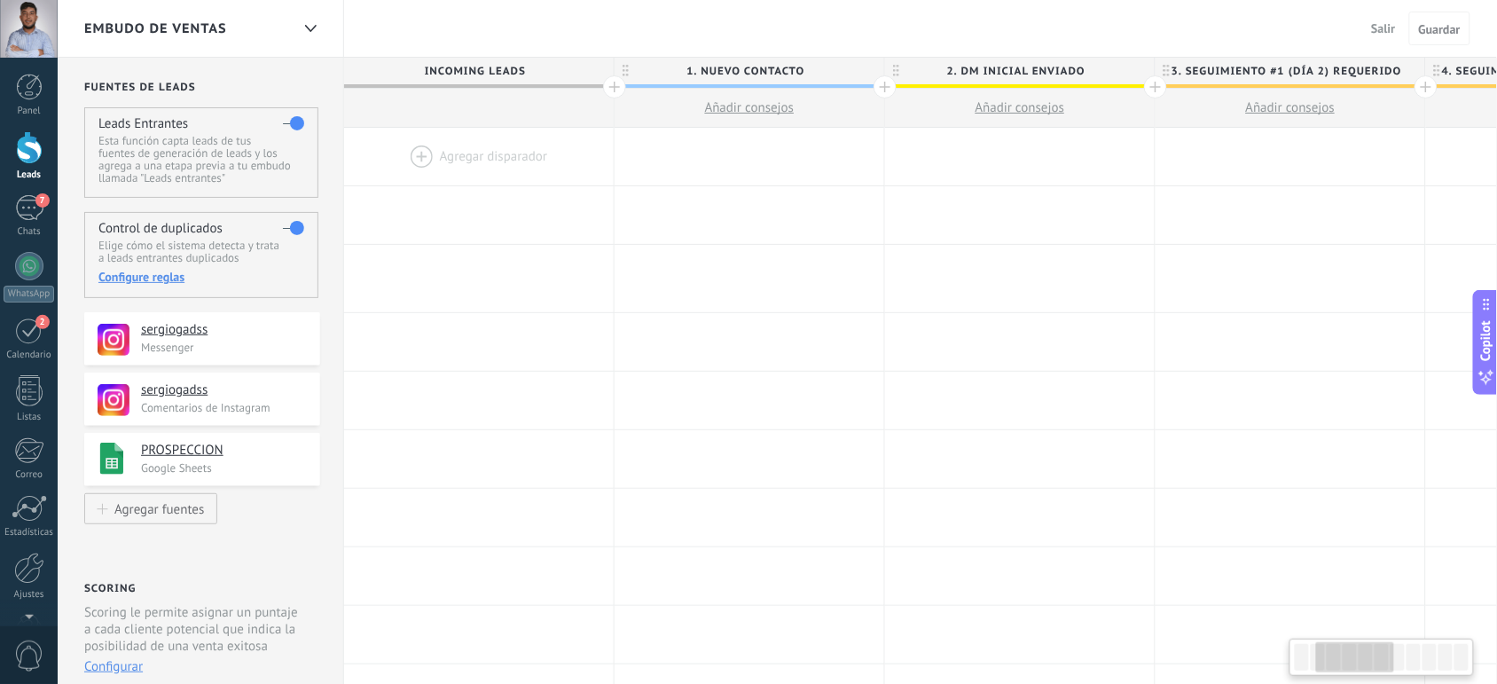
scroll to position [0, 413]
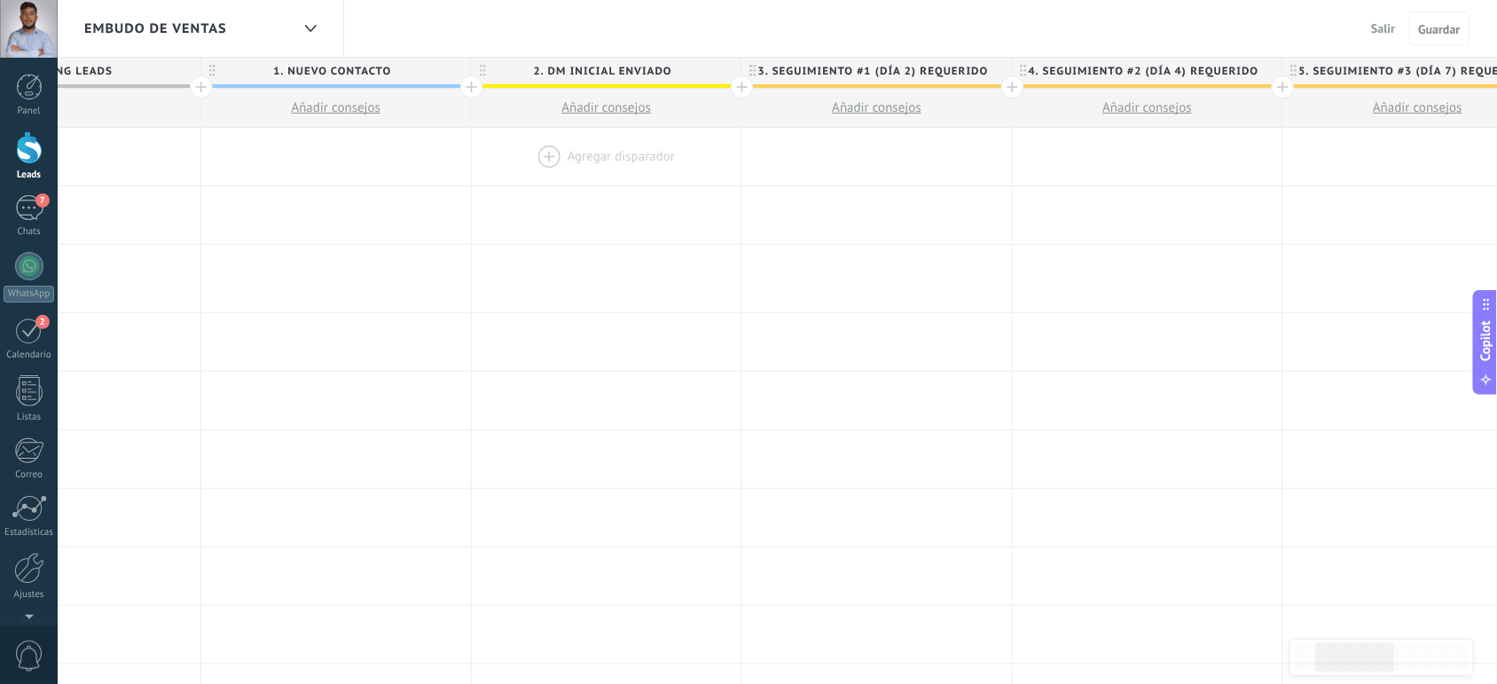
click at [597, 152] on div at bounding box center [607, 157] width 270 height 58
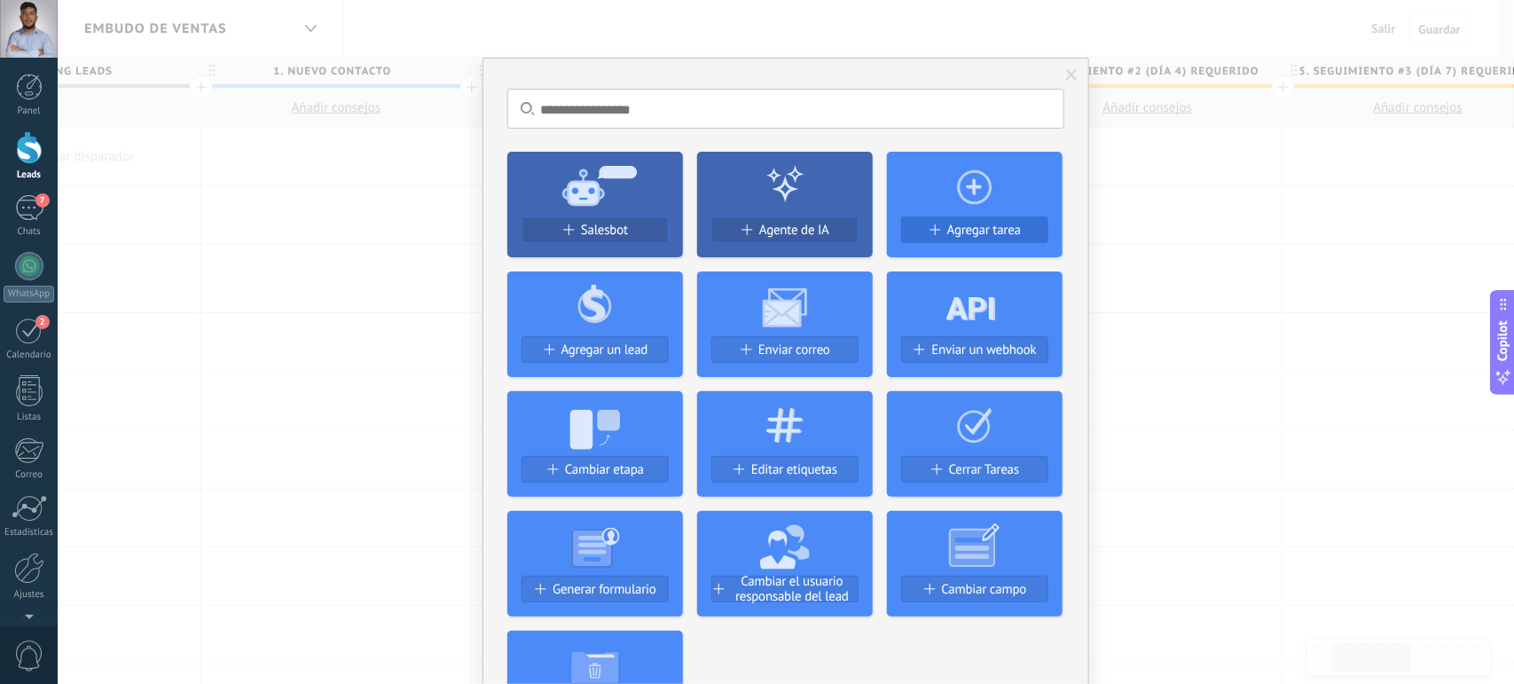
click at [955, 231] on span "Agregar tarea" at bounding box center [984, 230] width 74 height 15
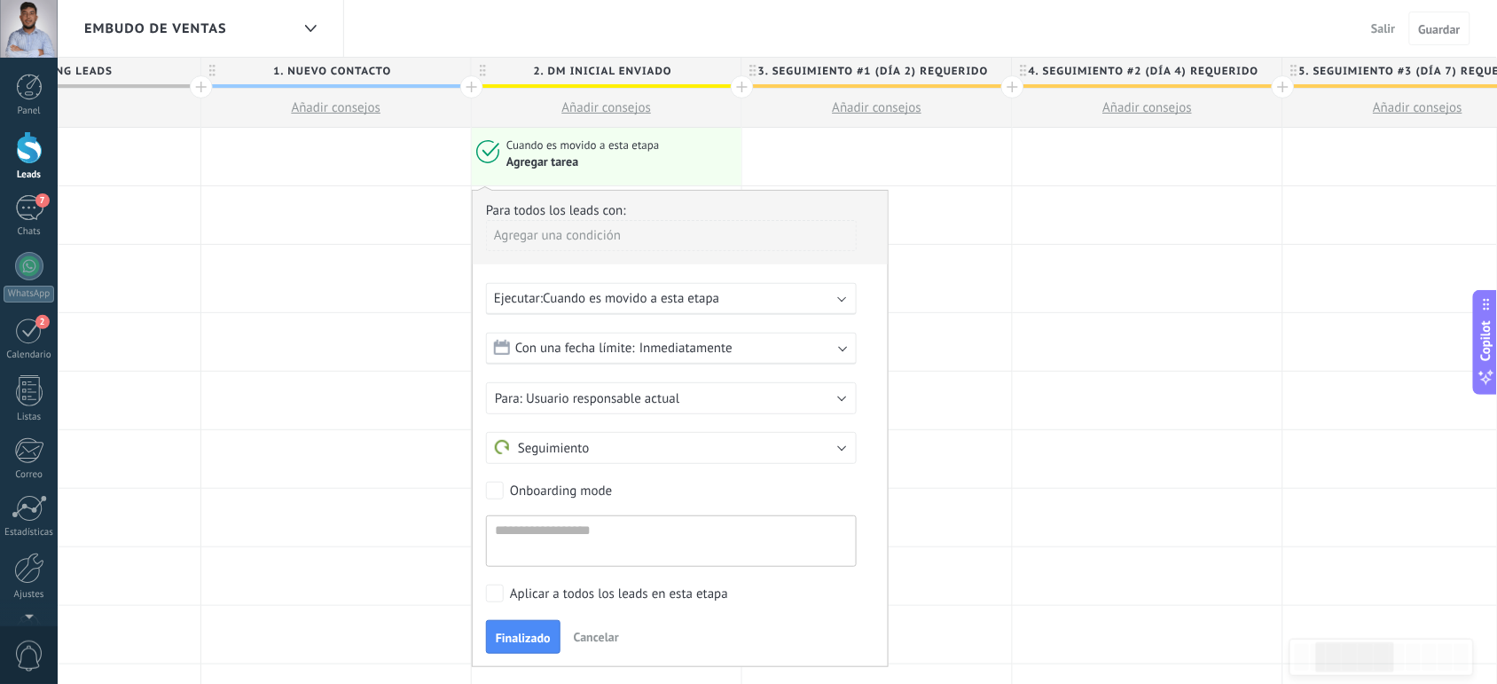
click at [752, 346] on div "Con una fecha límite: Inmediatamente" at bounding box center [671, 349] width 371 height 32
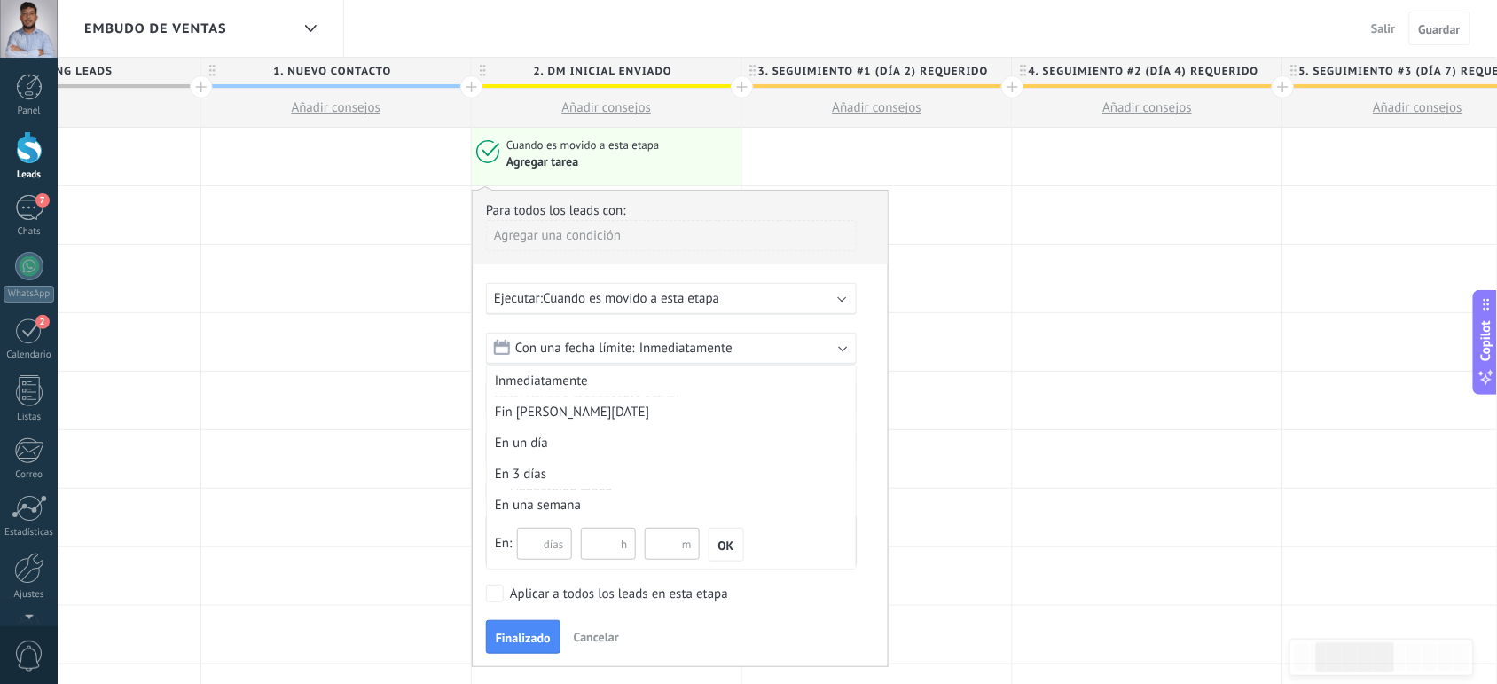
click at [542, 544] on input "text" at bounding box center [544, 544] width 55 height 32
type input "*"
click at [732, 542] on span "OK" at bounding box center [727, 545] width 16 height 12
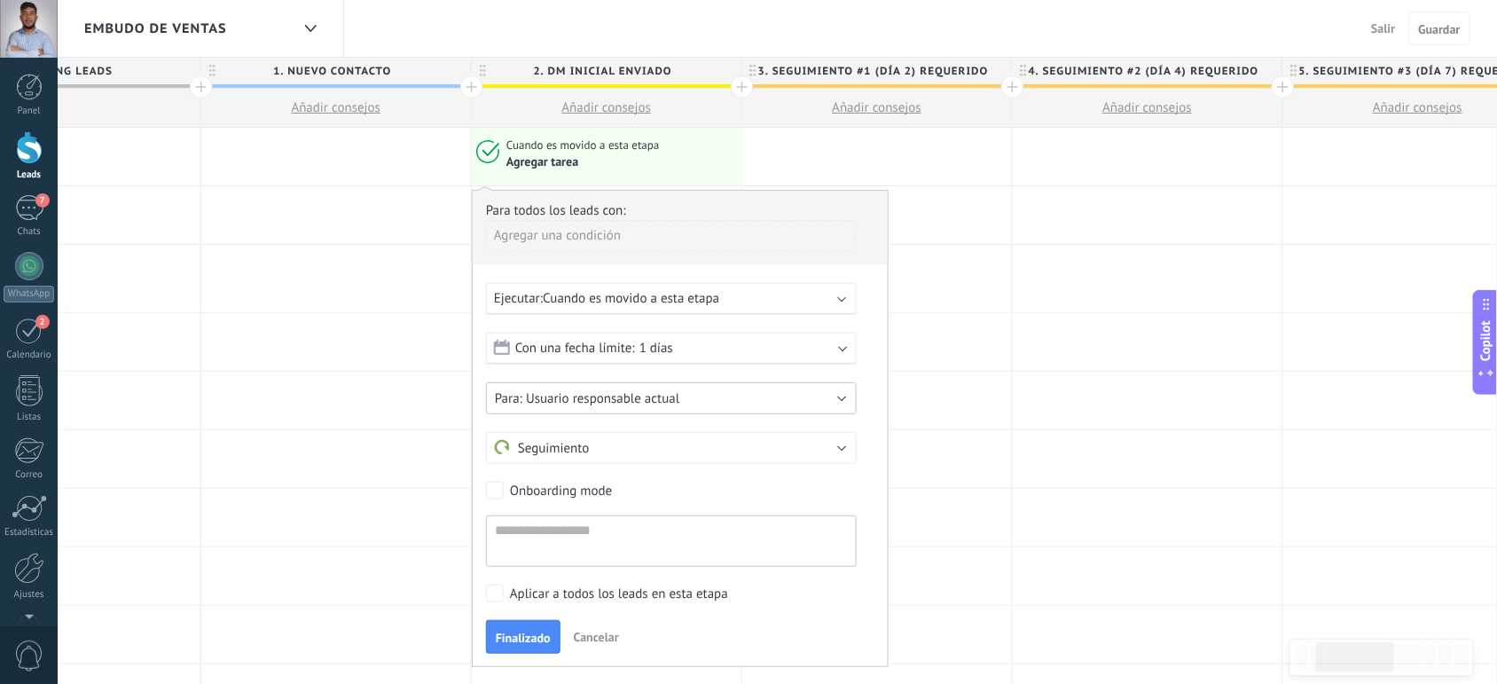
click at [604, 396] on span "Usuario responsable actual" at bounding box center [602, 398] width 153 height 17
click at [553, 455] on span "[PERSON_NAME]" at bounding box center [662, 459] width 375 height 17
click at [566, 451] on span "Seguimiento" at bounding box center [542, 448] width 95 height 17
click at [566, 451] on span "Seguimiento" at bounding box center [662, 448] width 375 height 17
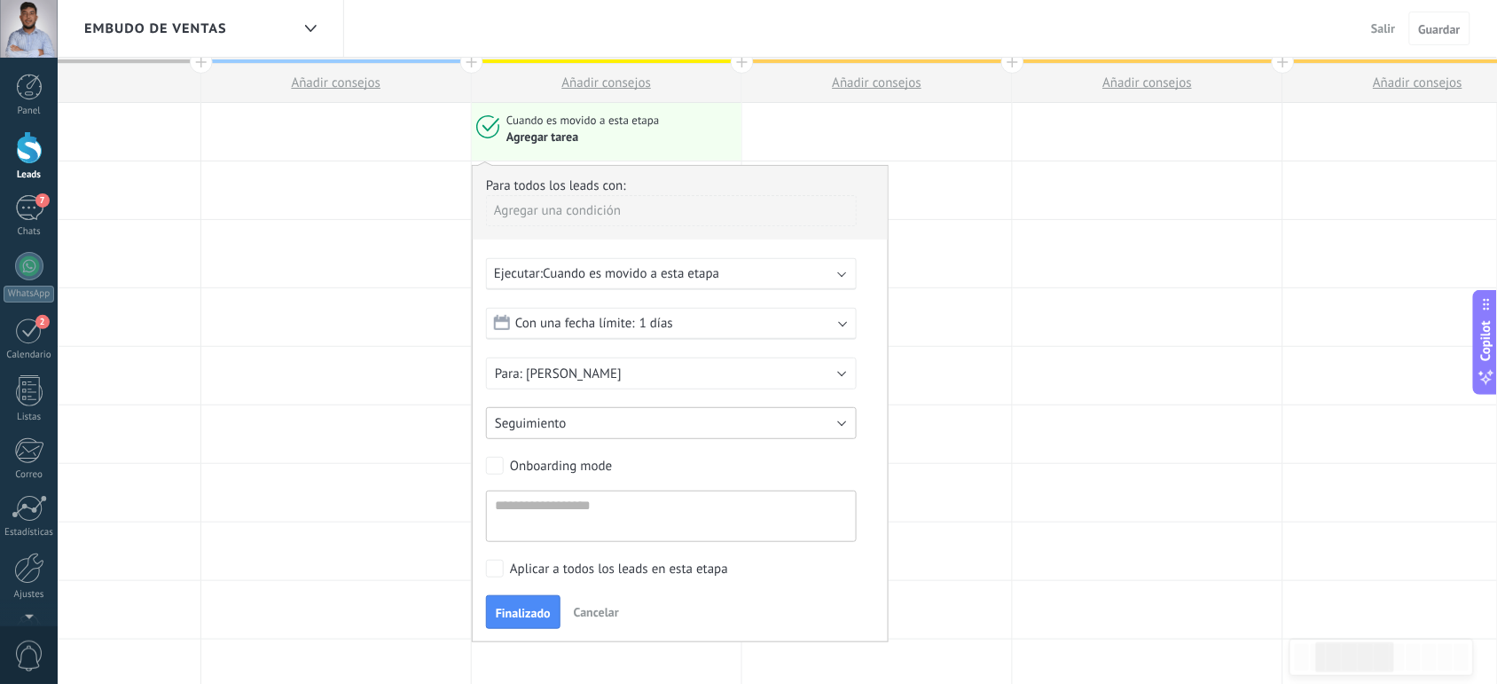
scroll to position [0, 0]
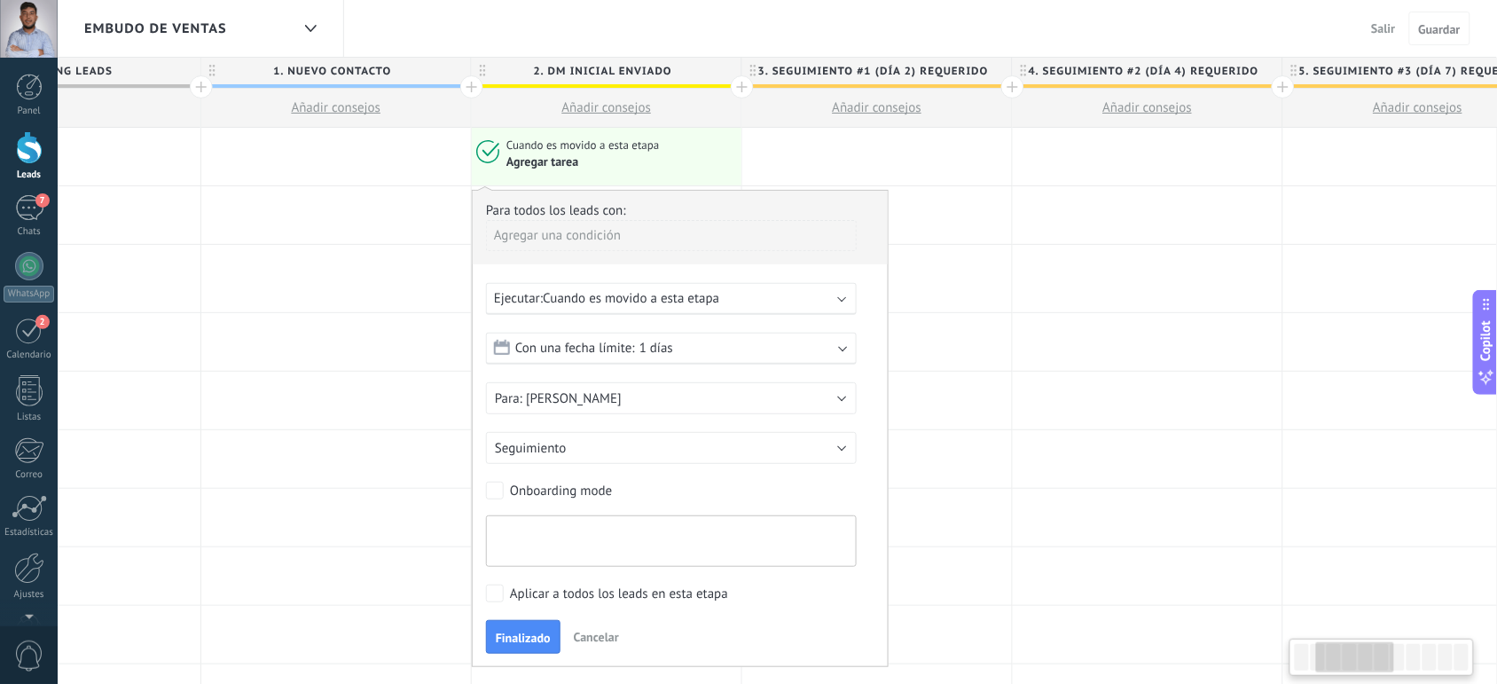
click at [564, 522] on textarea at bounding box center [671, 540] width 371 height 51
type textarea "**********"
click at [671, 344] on span "1 días" at bounding box center [657, 348] width 34 height 17
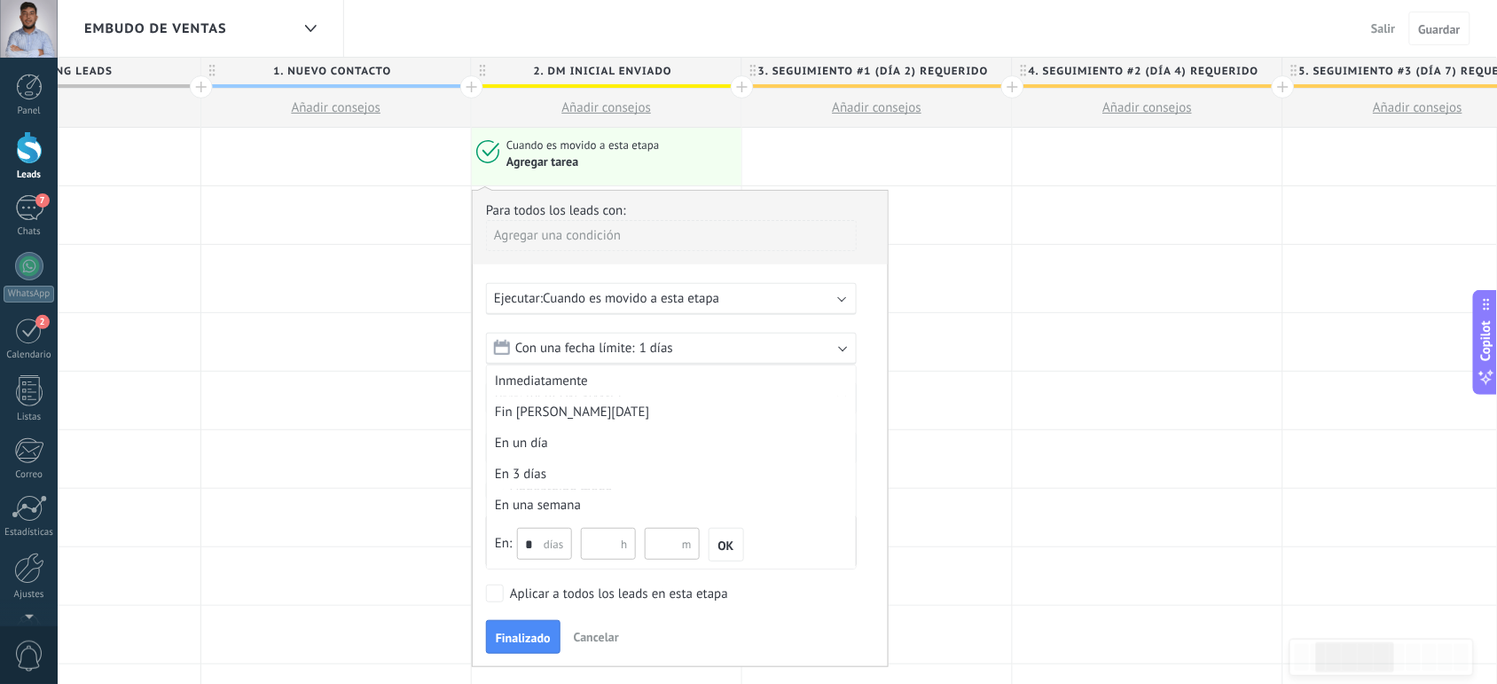
click at [671, 344] on span "1 días" at bounding box center [657, 348] width 34 height 17
click at [624, 232] on div "Agregar una condición" at bounding box center [671, 235] width 371 height 31
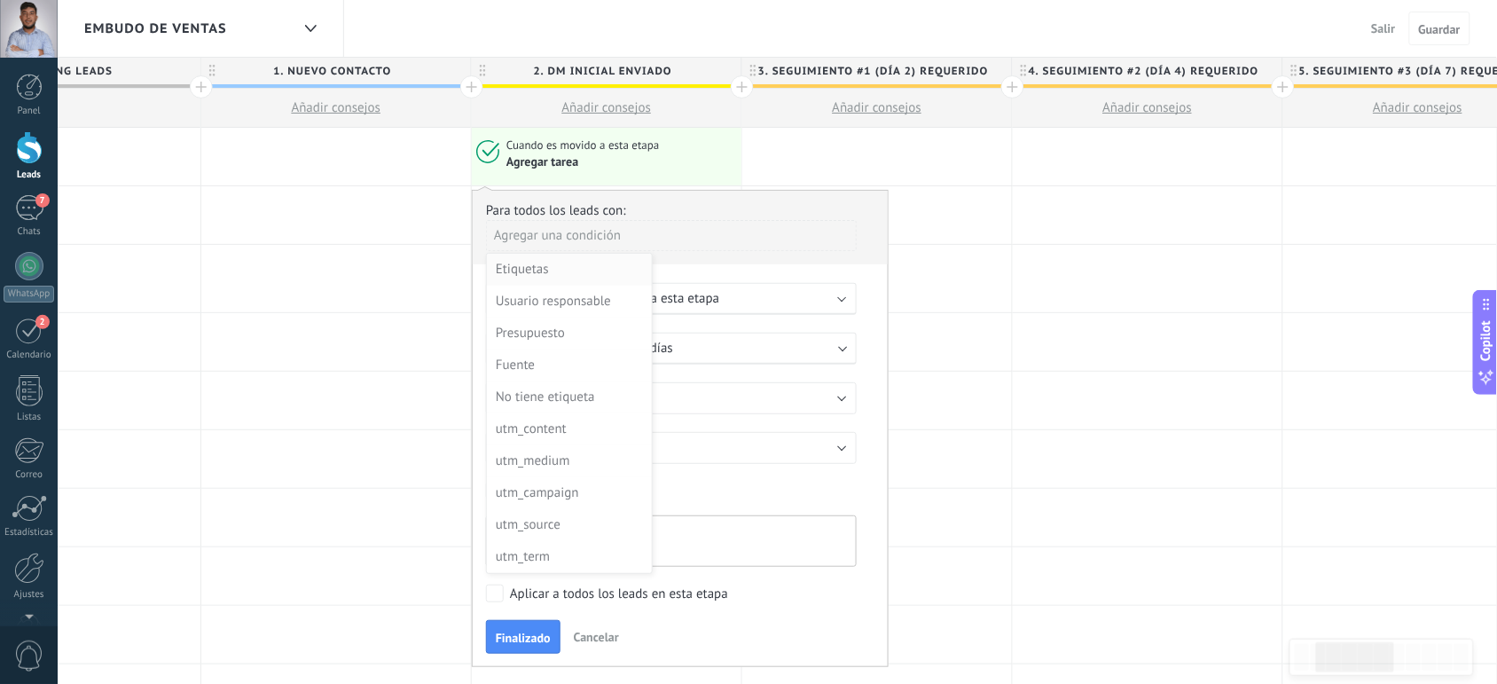
click at [579, 280] on div "Etiquetas" at bounding box center [568, 269] width 144 height 25
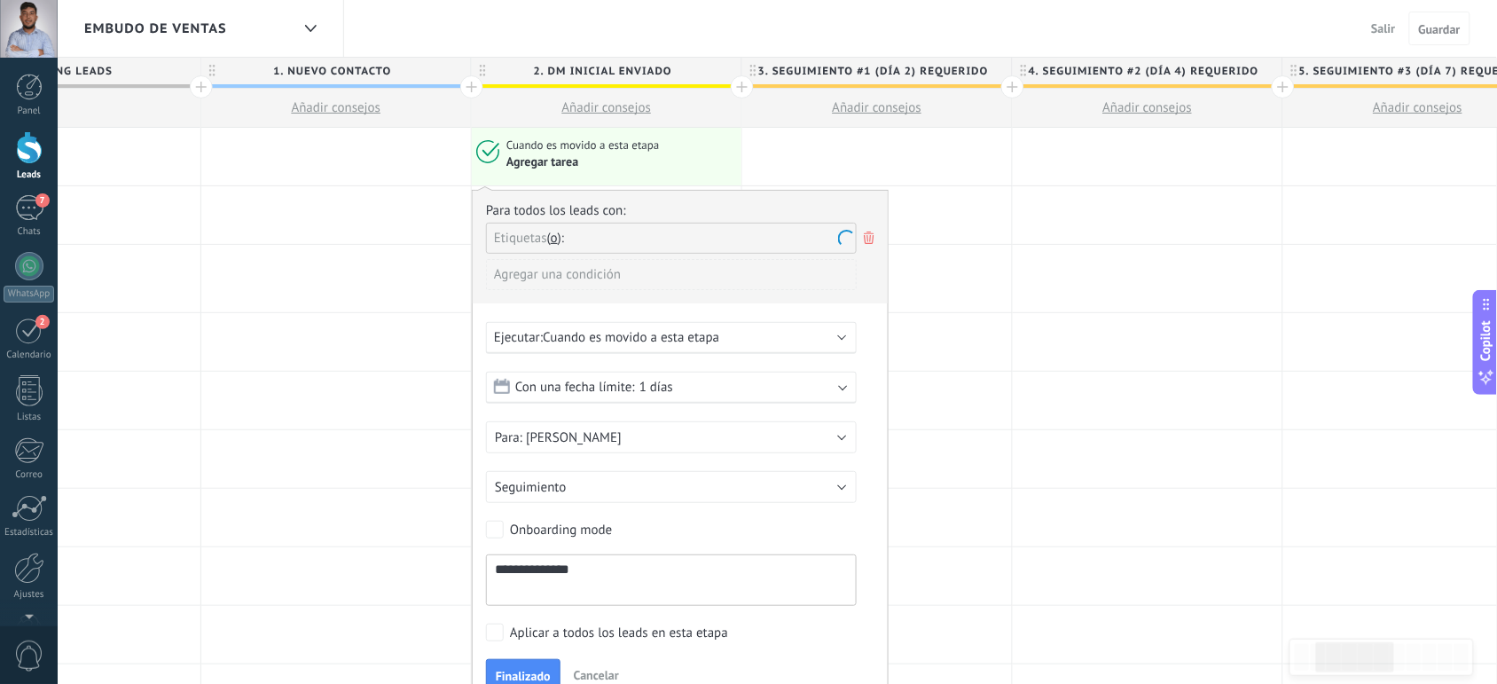
click at [597, 279] on body ".abecls-1,.abecls-2{fill-rule:evenodd}.abecls-2{fill:#fff} .abhcls-1{fill:none}…" at bounding box center [748, 342] width 1497 height 684
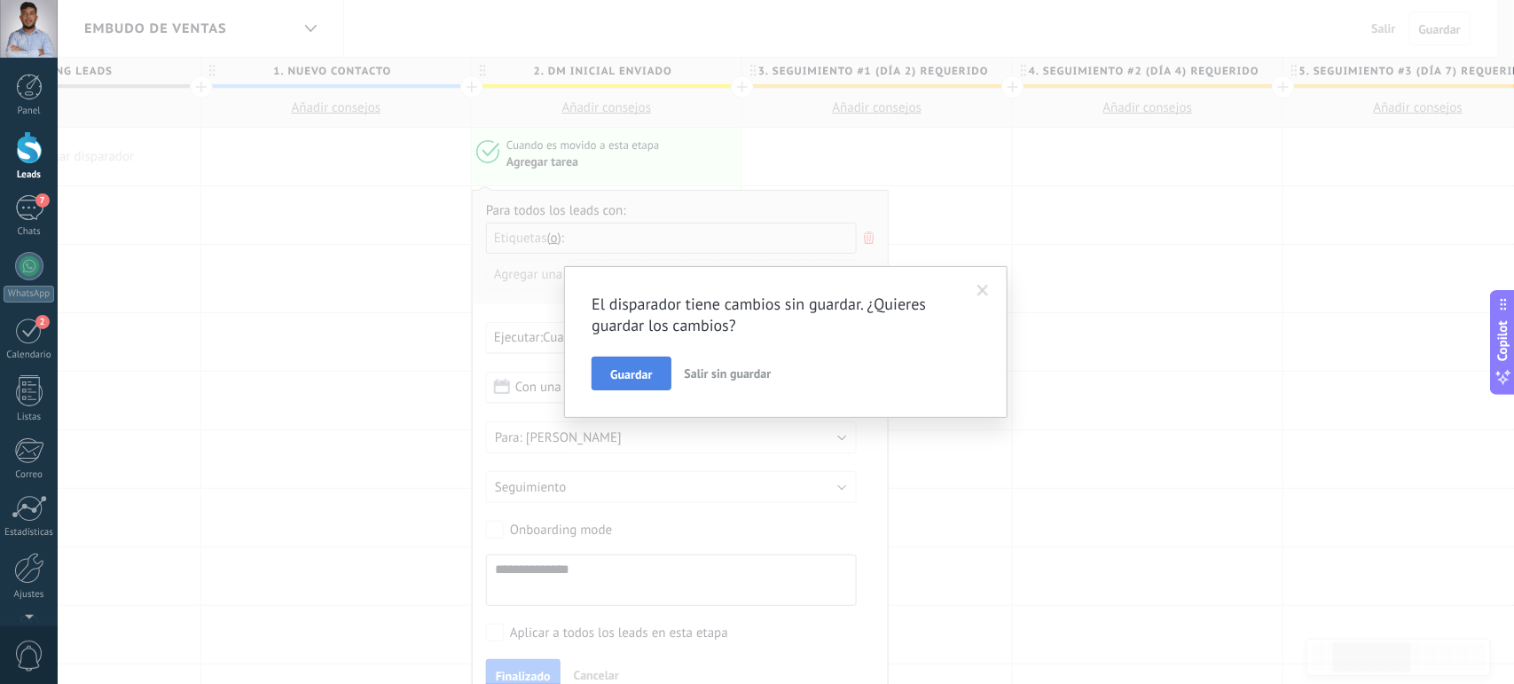
click at [648, 364] on button "Guardar" at bounding box center [631, 374] width 79 height 34
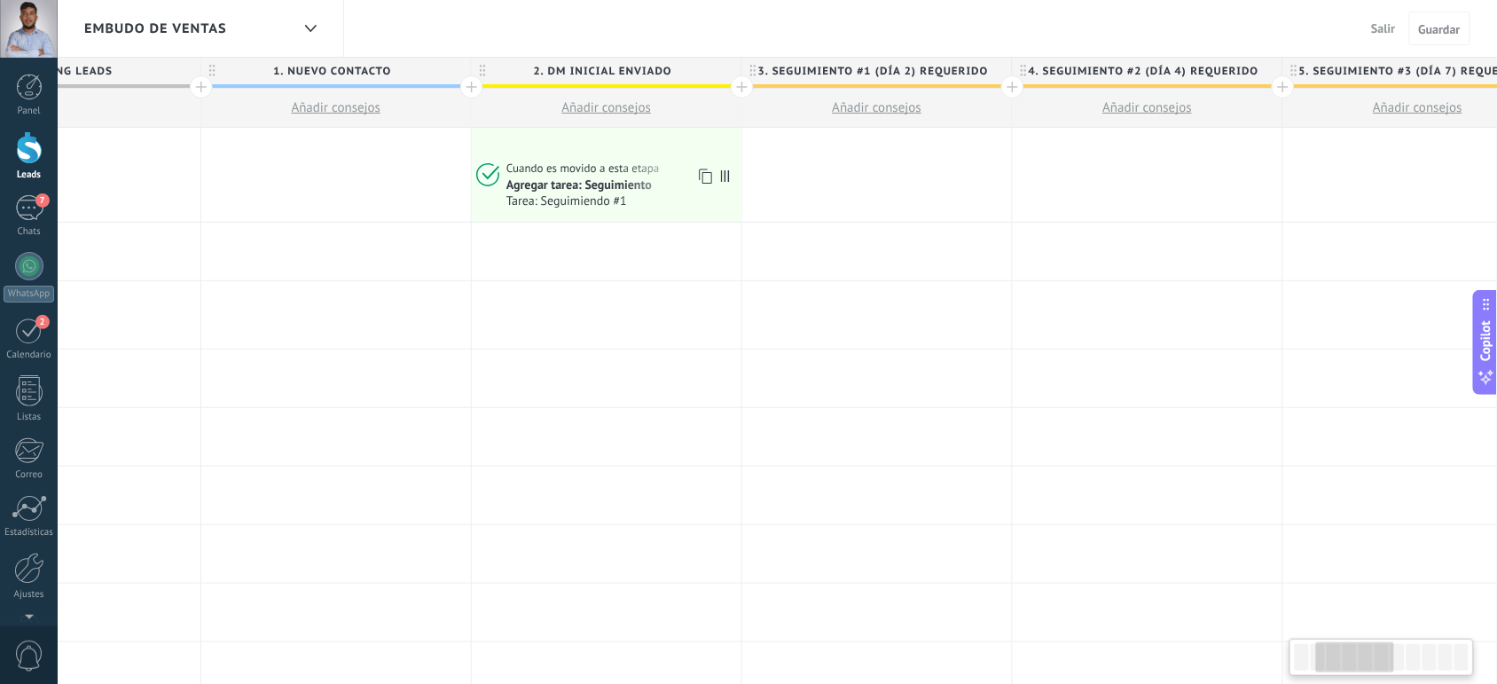
click at [544, 188] on div "Agregar tarea: Seguimiento" at bounding box center [579, 185] width 145 height 16
click at [497, 176] on icon at bounding box center [486, 174] width 28 height 27
click at [586, 207] on span "Tarea: Seguimiendo #1" at bounding box center [621, 200] width 229 height 15
click at [566, 179] on div "Agregar tarea: Seguimiento" at bounding box center [579, 185] width 145 height 16
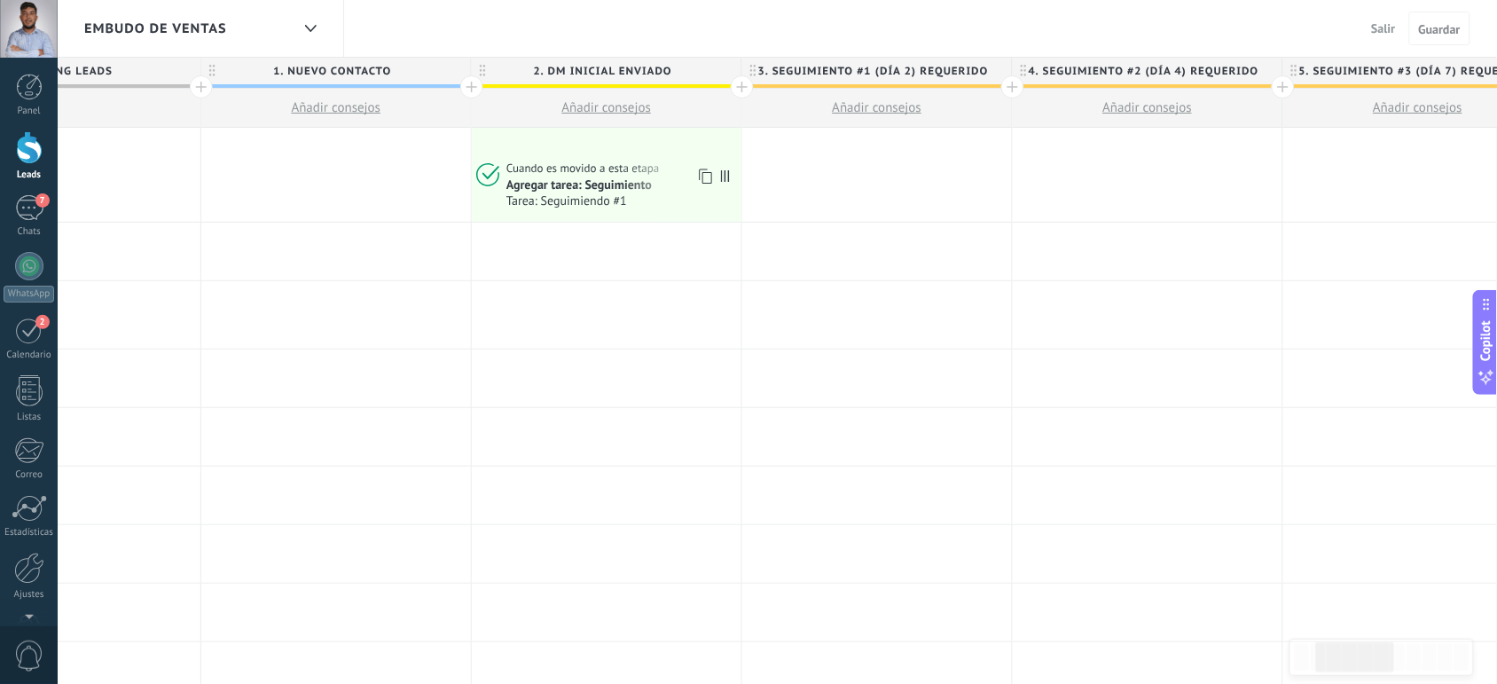
click at [566, 179] on div "Agregar tarea: Seguimiento" at bounding box center [579, 185] width 145 height 16
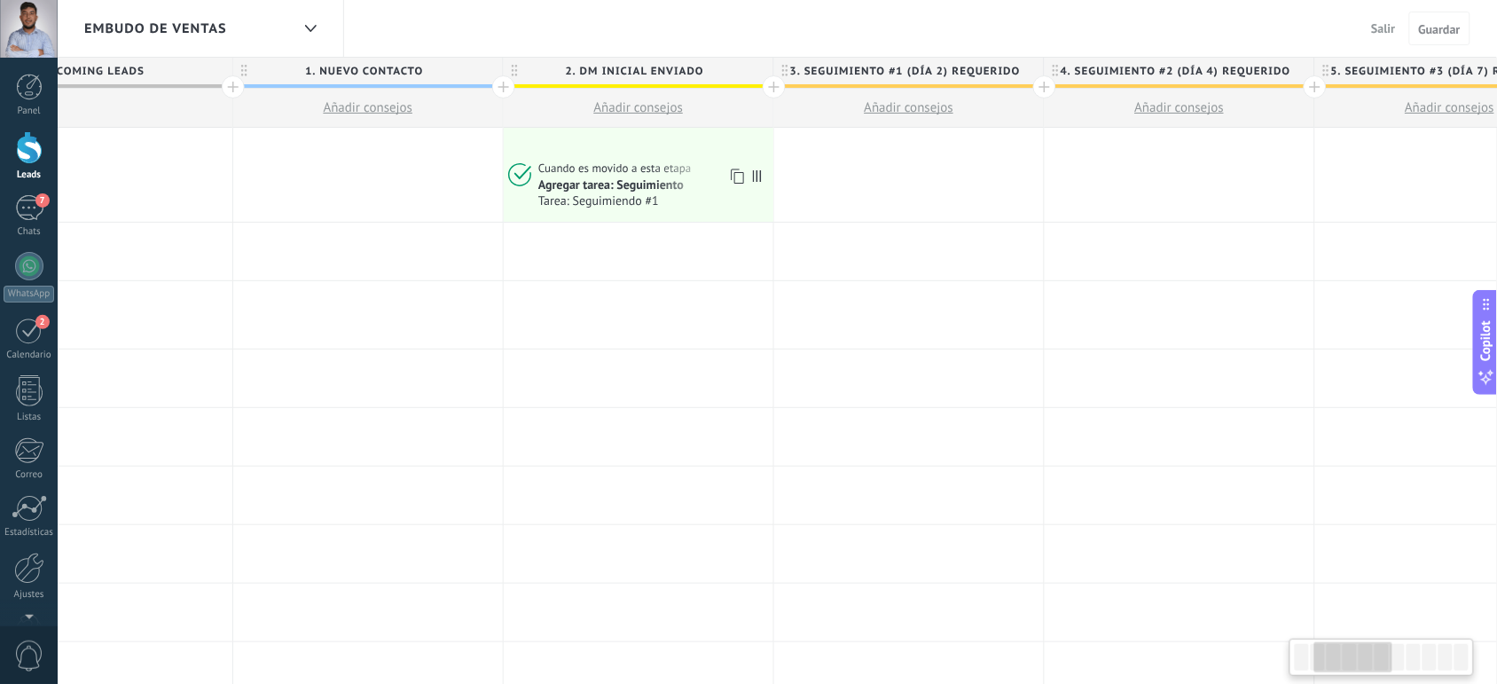
scroll to position [0, 380]
drag, startPoint x: 714, startPoint y: 184, endPoint x: 747, endPoint y: 191, distance: 33.6
click at [747, 191] on div "Agregar tarea: Seguimiento Tarea: Seguimiendo #1" at bounding box center [654, 193] width 229 height 32
click at [737, 180] on icon at bounding box center [738, 176] width 18 height 23
click at [869, 167] on div at bounding box center [911, 175] width 270 height 94
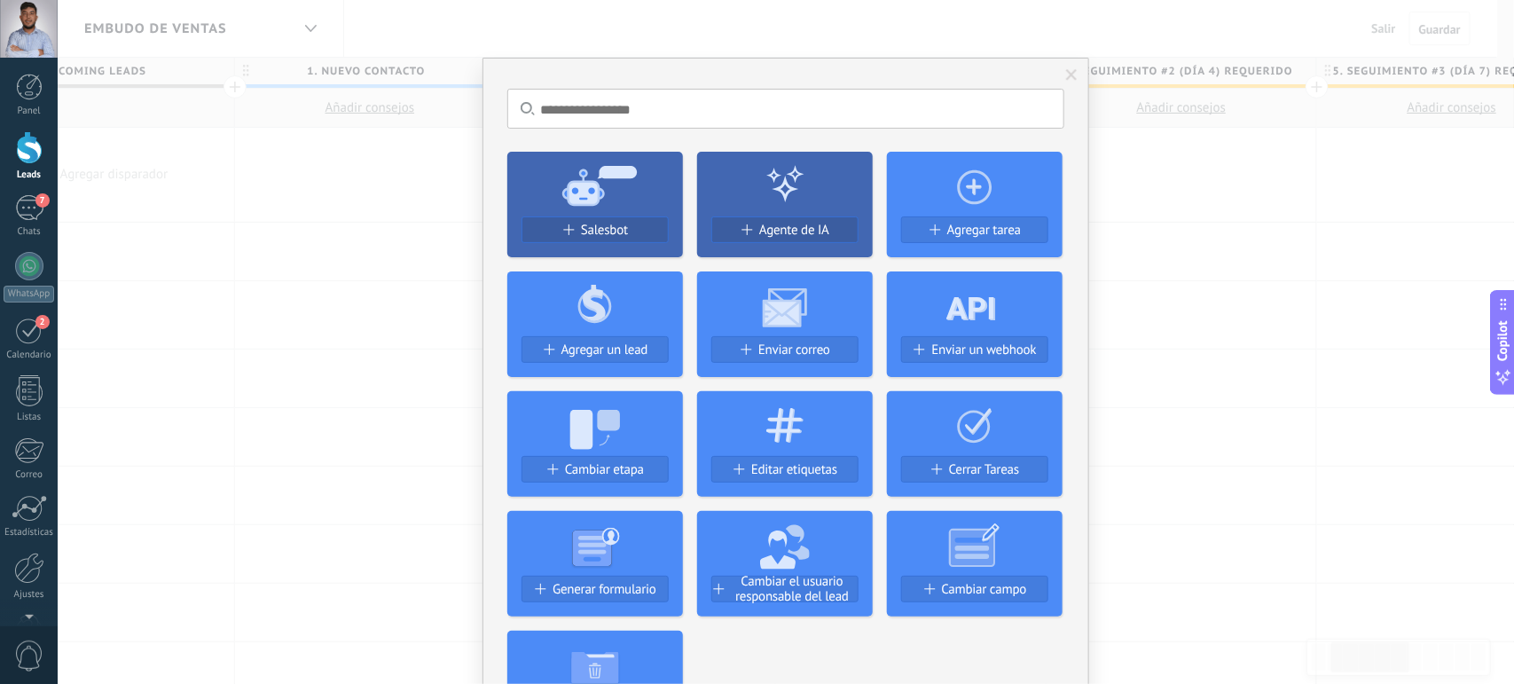
click at [1066, 77] on span at bounding box center [1072, 75] width 12 height 12
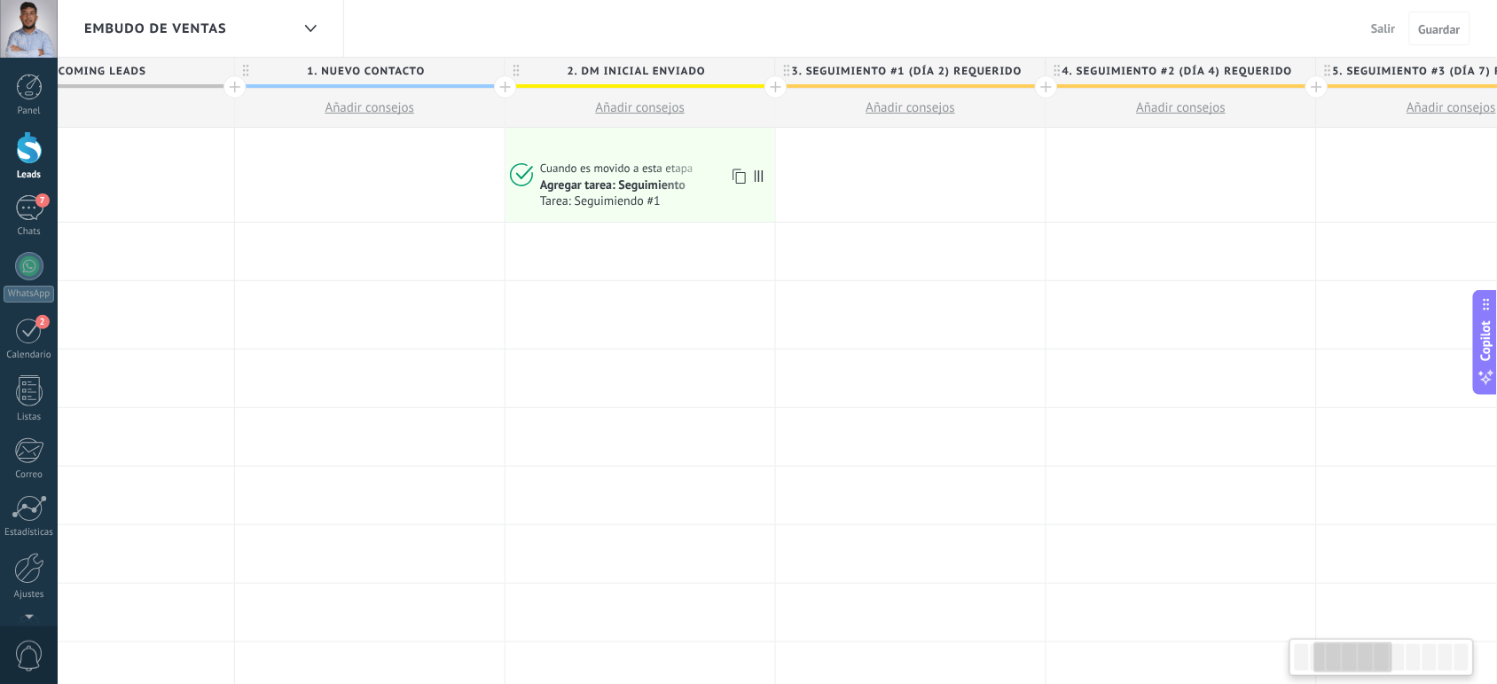
click at [570, 191] on div "Agregar tarea: Seguimiento" at bounding box center [612, 185] width 145 height 16
drag, startPoint x: 615, startPoint y: 192, endPoint x: 507, endPoint y: 176, distance: 108.7
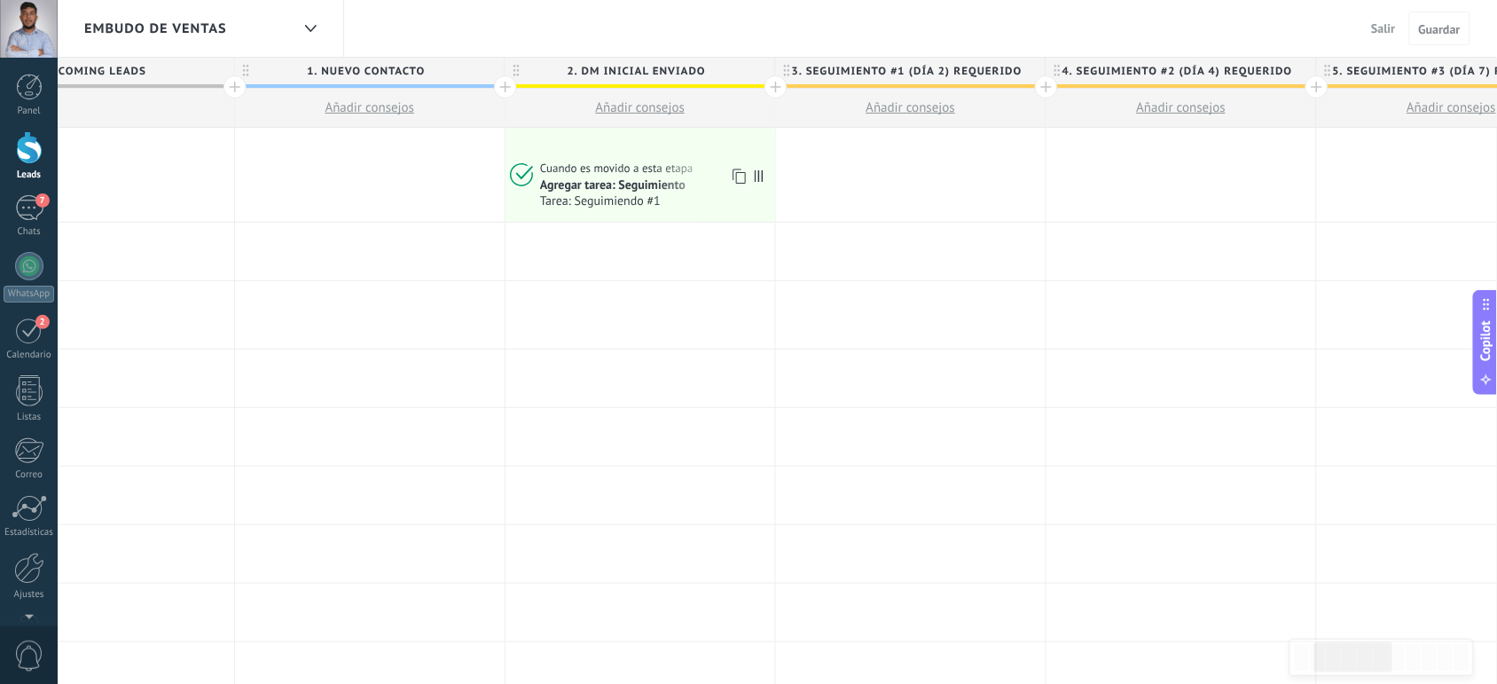
click at [507, 176] on icon at bounding box center [520, 174] width 28 height 27
click at [515, 178] on icon at bounding box center [520, 174] width 28 height 27
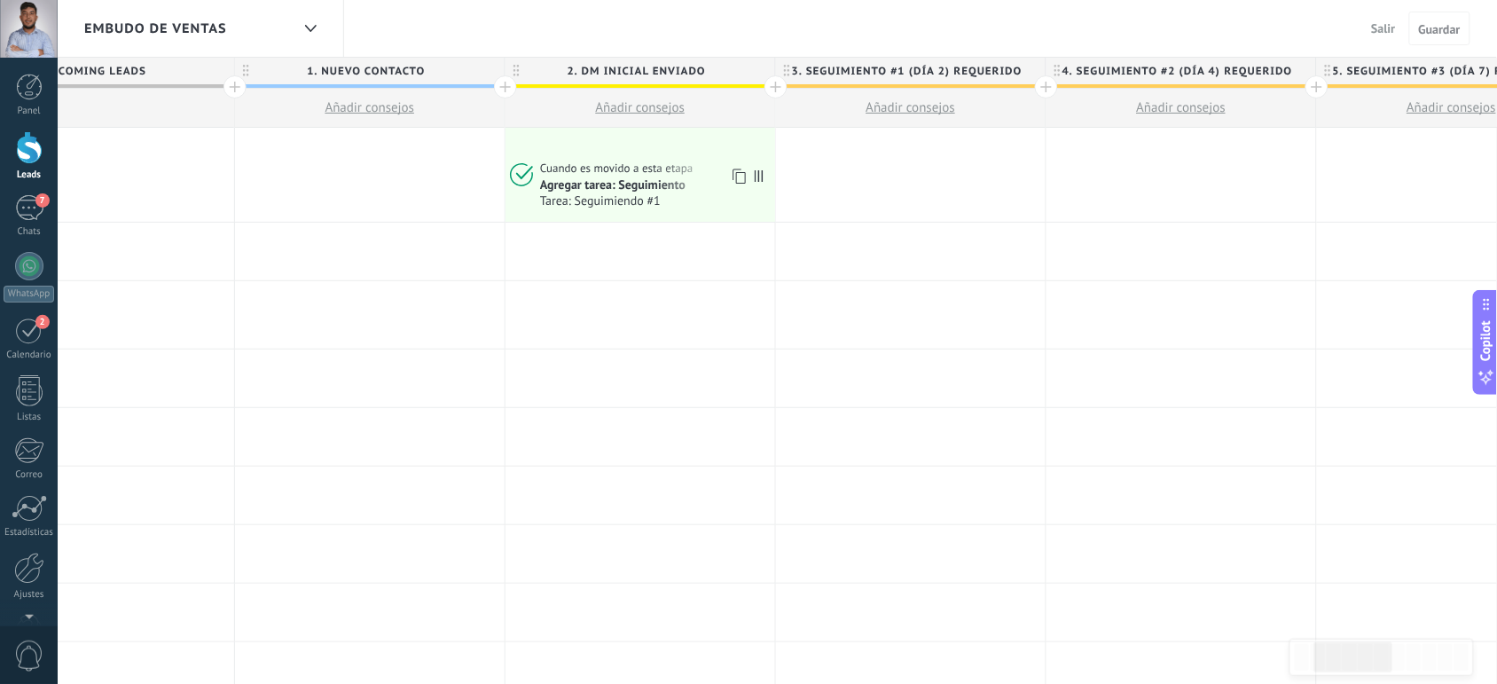
click at [760, 178] on icon at bounding box center [759, 176] width 9 height 12
click at [696, 346] on div at bounding box center [641, 314] width 270 height 67
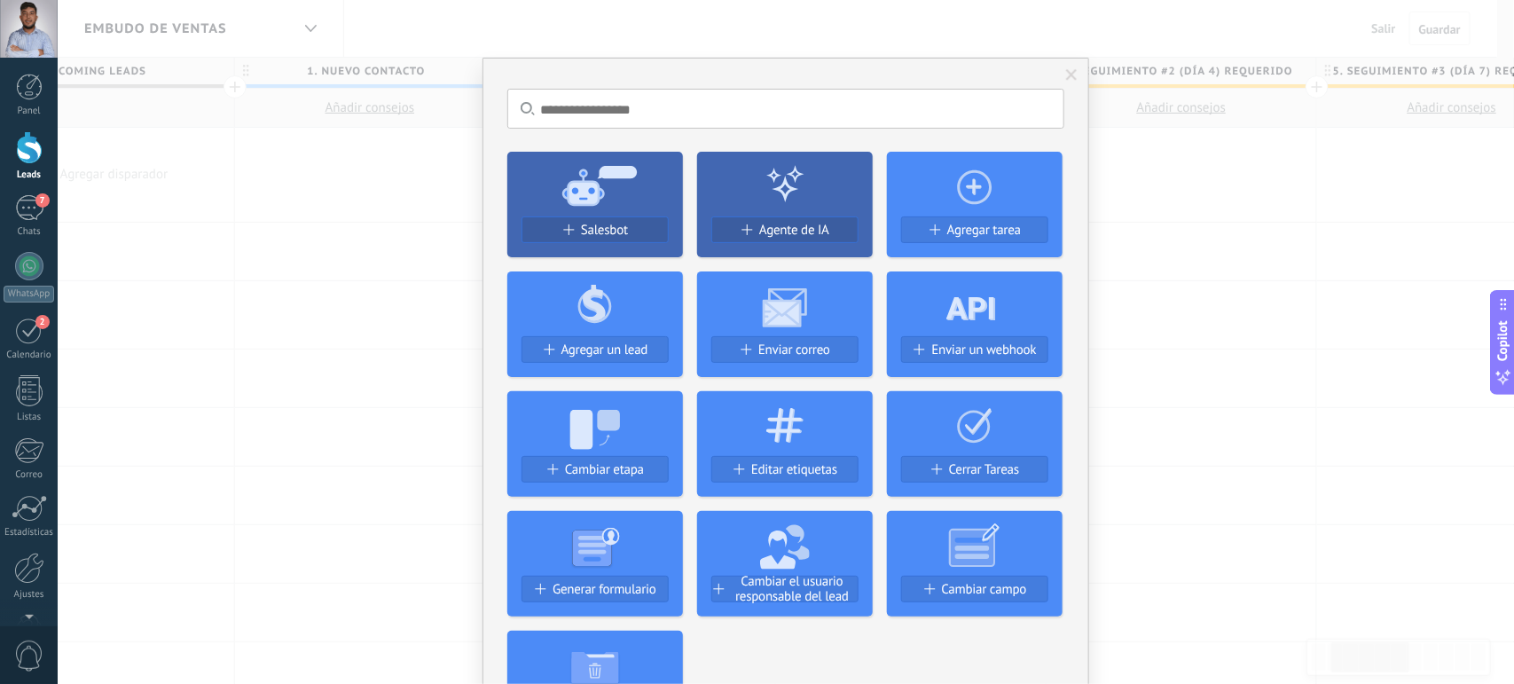
click at [1243, 171] on div "No hay resultados Salesbot Agente de IA Agregar tarea Agregar un lead Enviar co…" at bounding box center [786, 342] width 1457 height 684
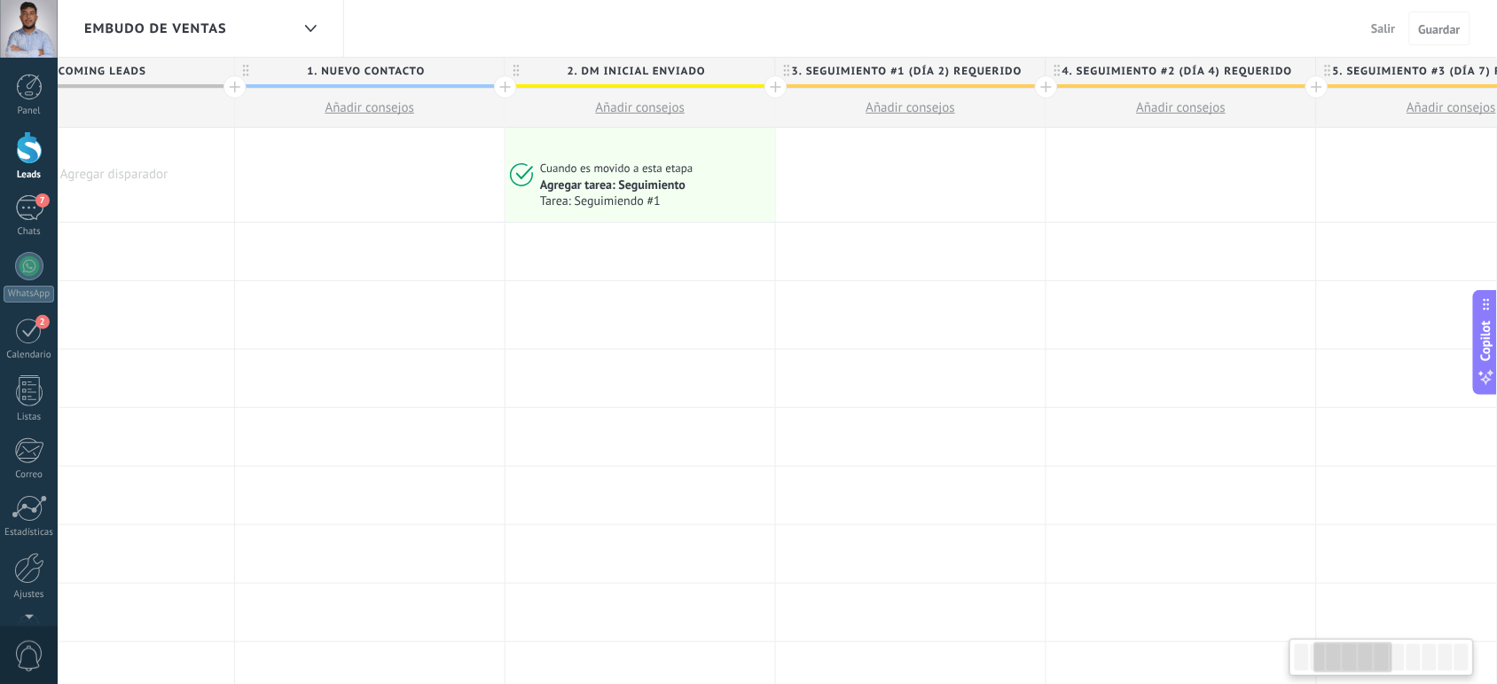
click at [1395, 22] on span "Salir" at bounding box center [1384, 28] width 24 height 16
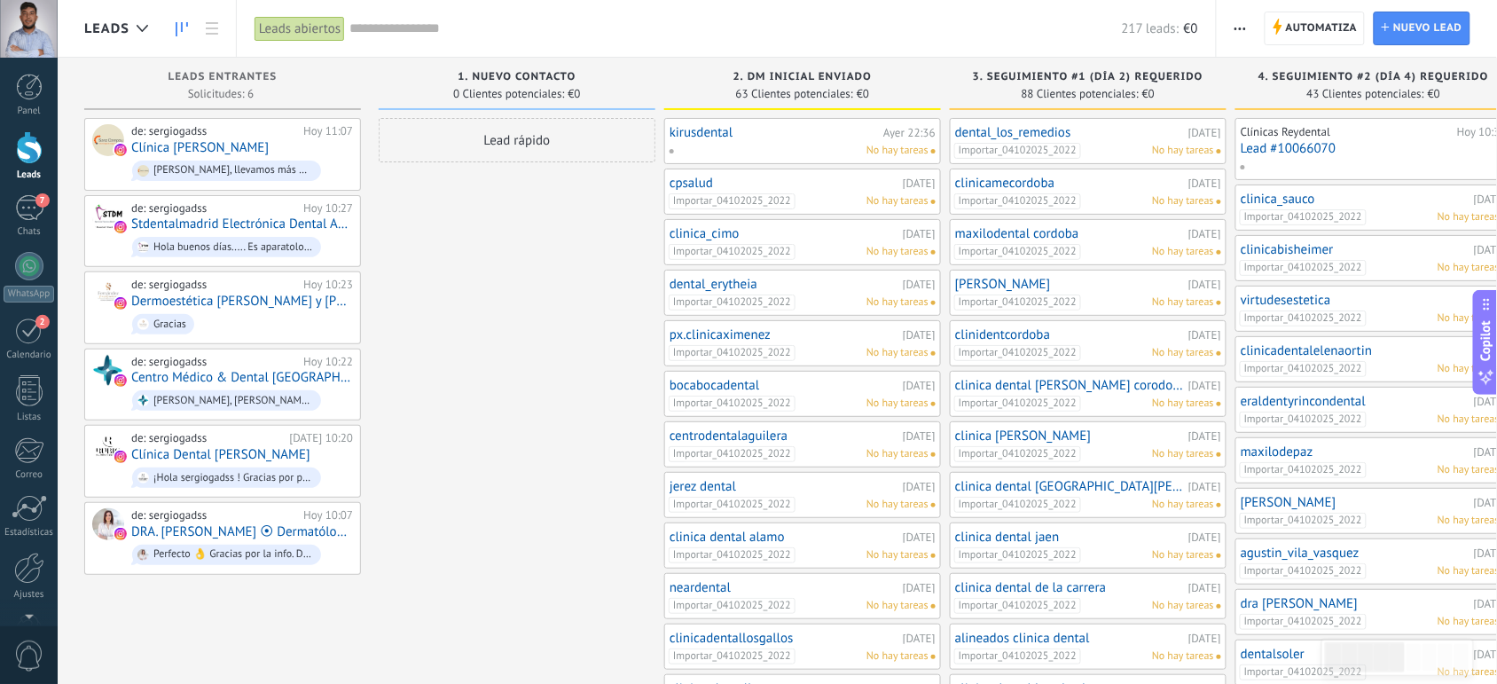
click at [1240, 32] on span "button" at bounding box center [1241, 29] width 12 height 34
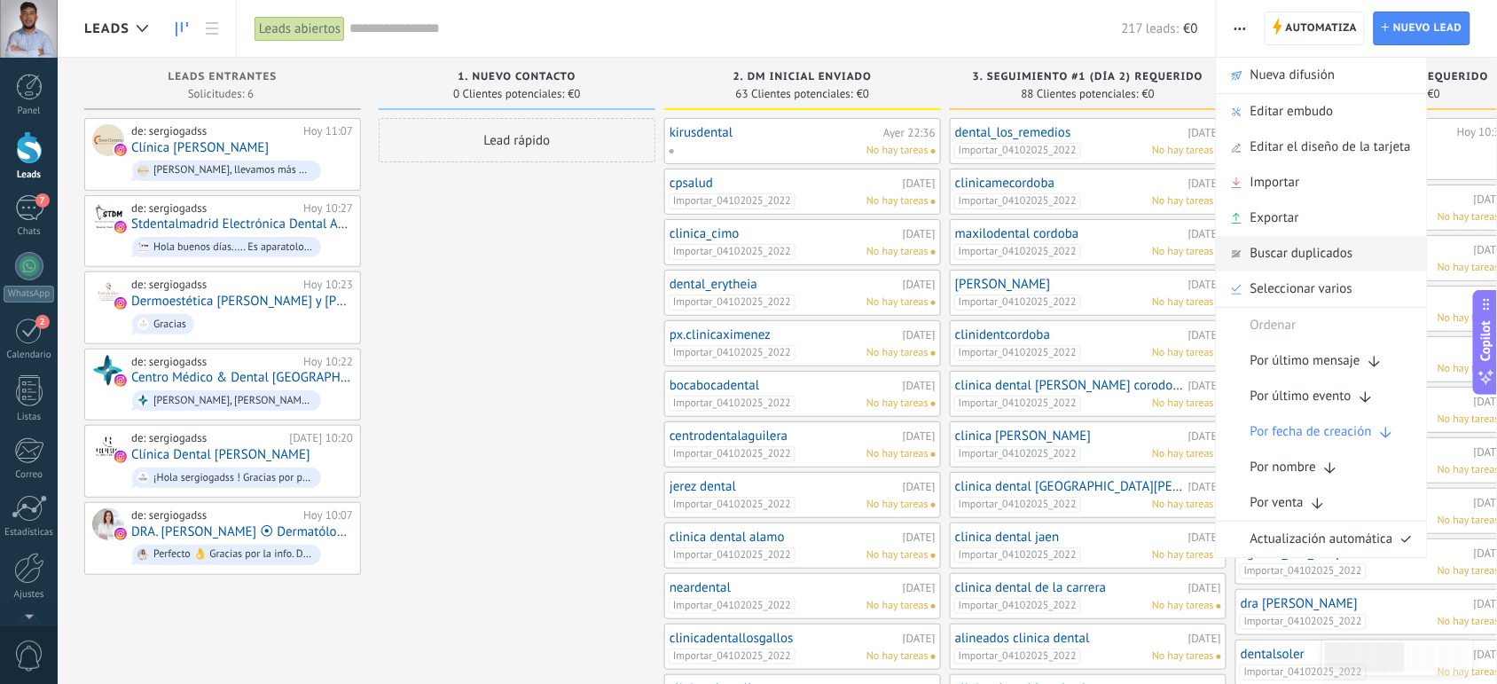
click at [1297, 248] on span "Buscar duplicados" at bounding box center [1302, 253] width 103 height 35
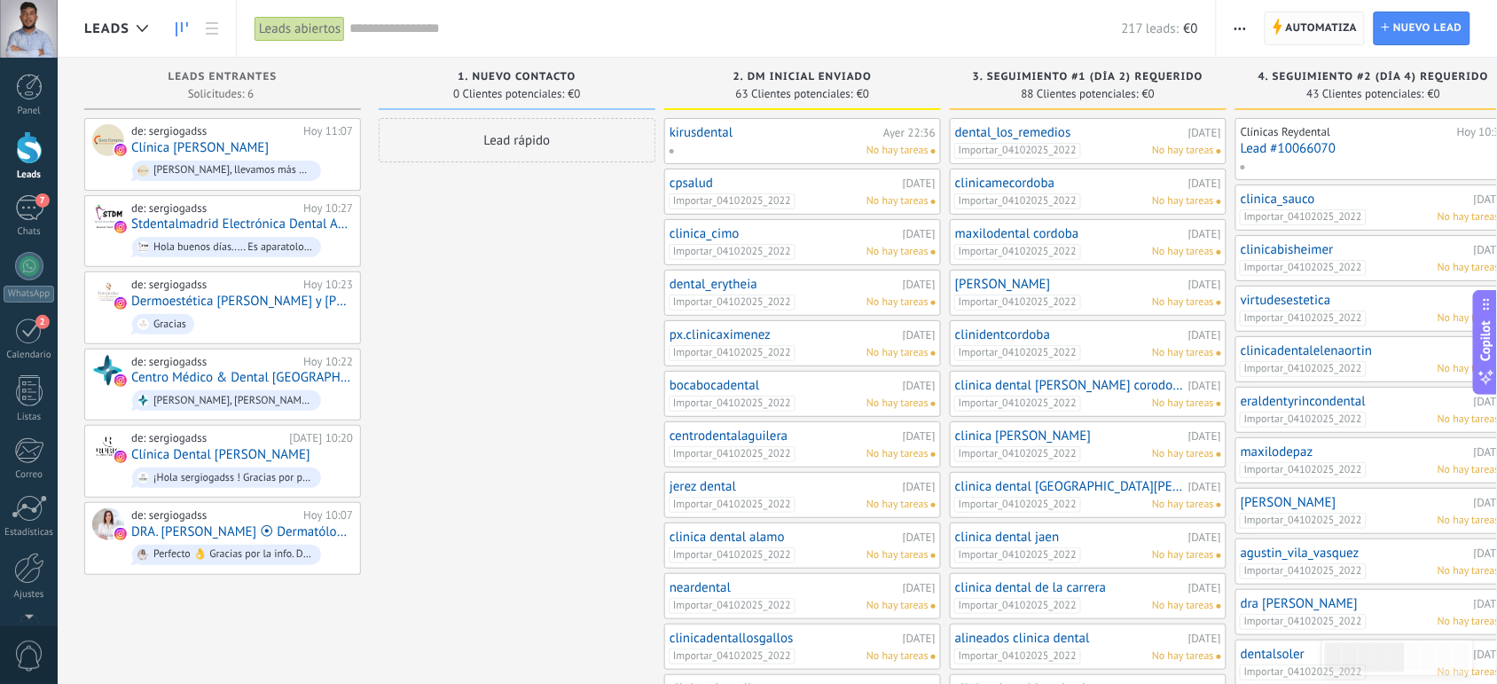
click at [1301, 31] on span "Automatiza" at bounding box center [1322, 28] width 72 height 32
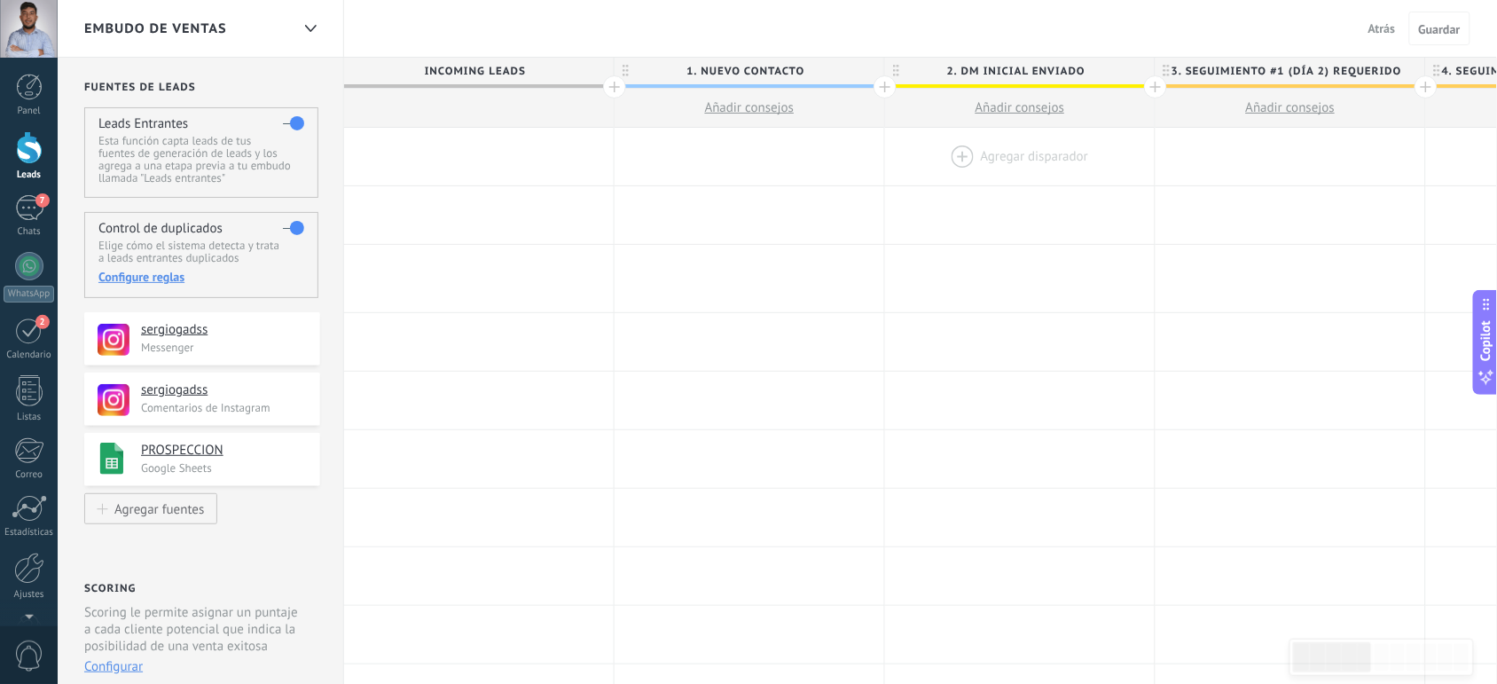
click at [956, 147] on div at bounding box center [1020, 157] width 270 height 58
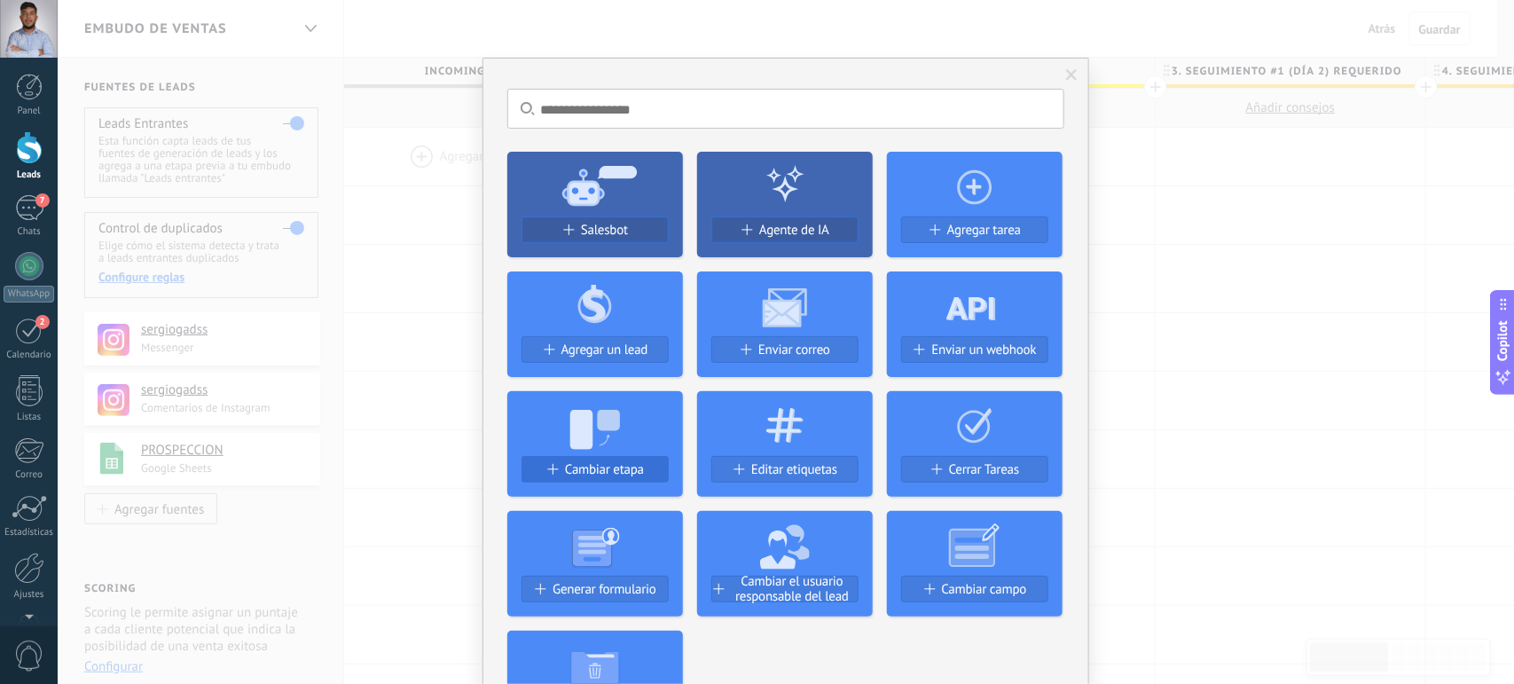
click at [568, 475] on span "Cambiar etapa" at bounding box center [604, 469] width 79 height 15
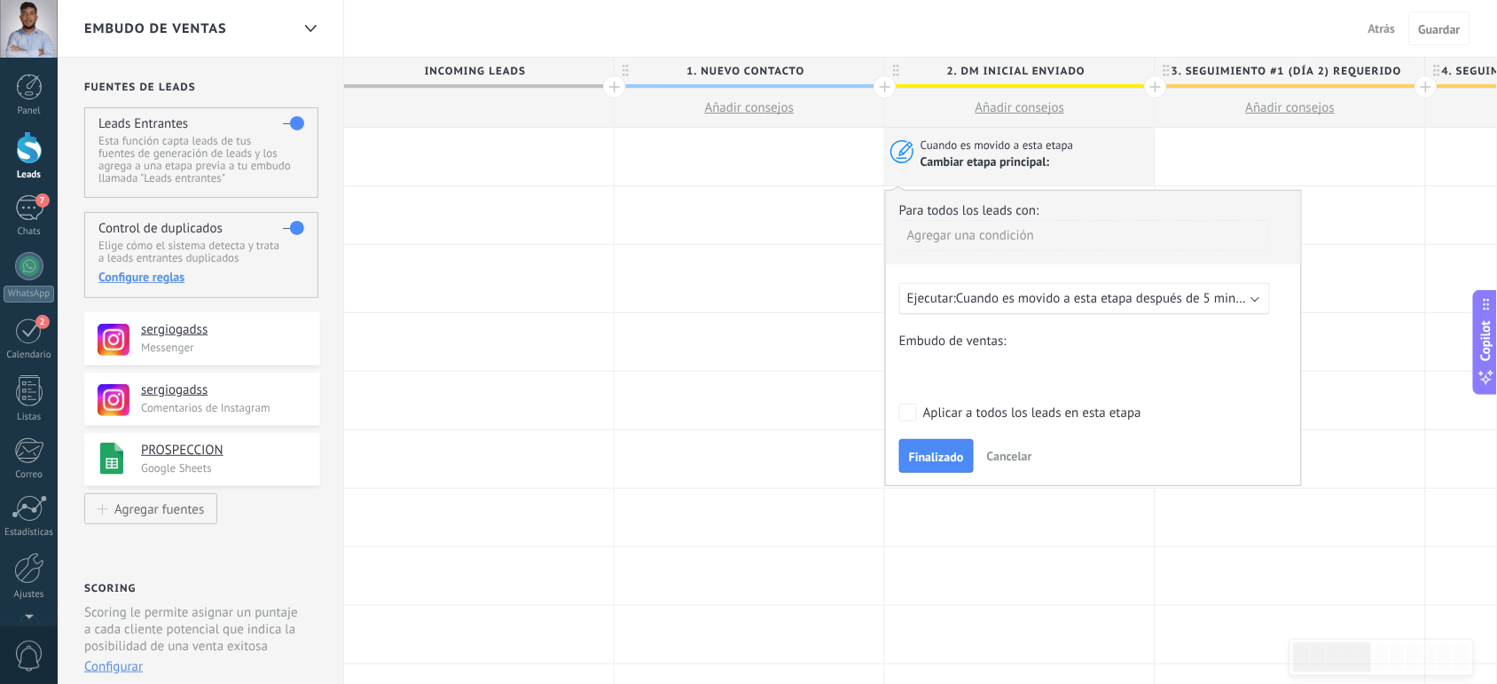
click at [1014, 452] on span "Cancelar" at bounding box center [1009, 456] width 45 height 16
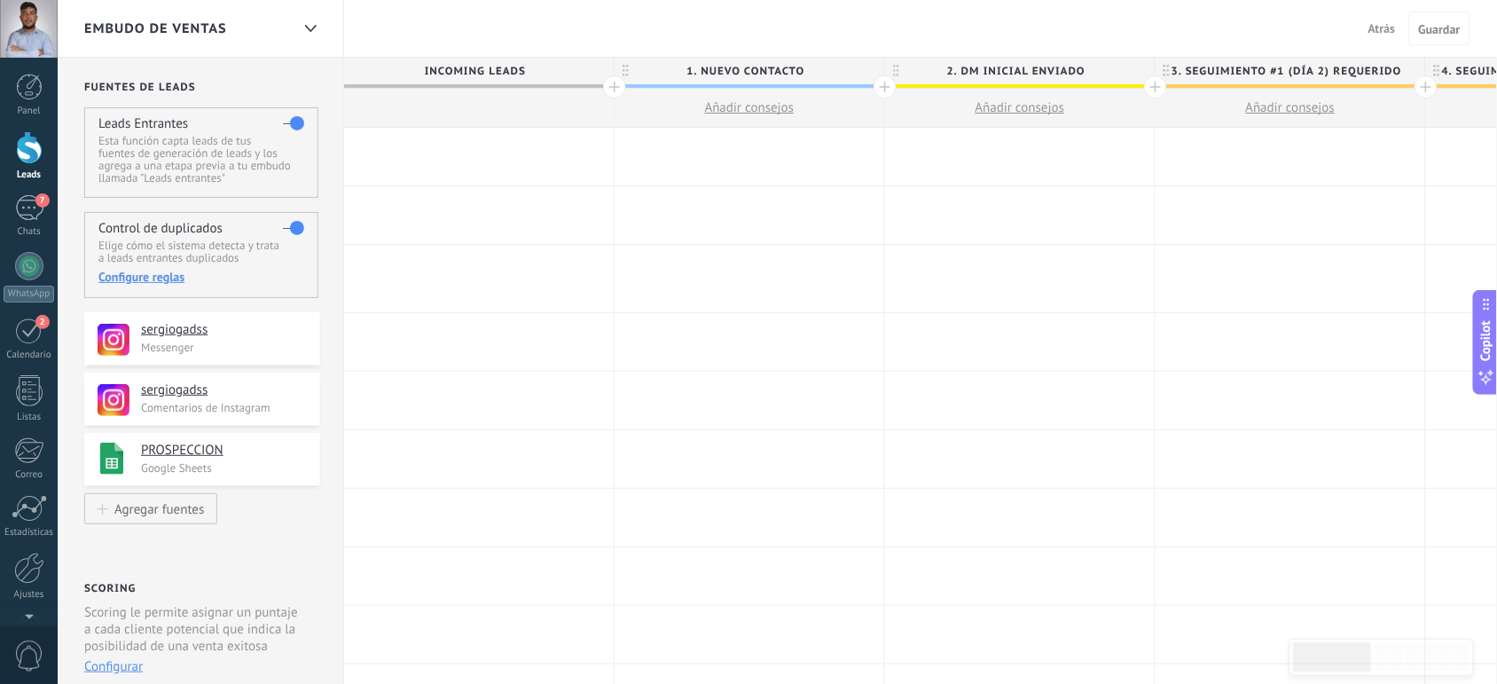
click at [1029, 161] on div at bounding box center [1020, 157] width 270 height 58
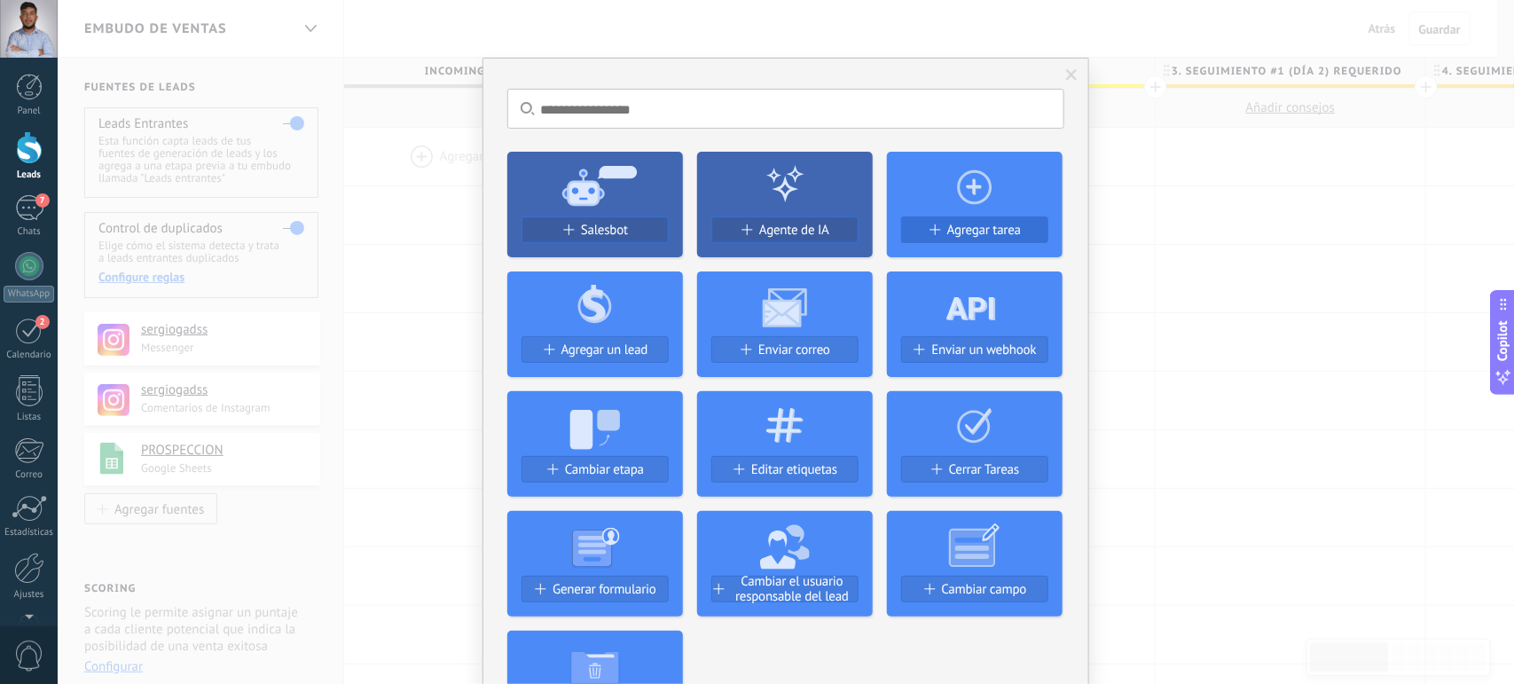
click at [918, 237] on div "Agregar tarea" at bounding box center [974, 230] width 145 height 15
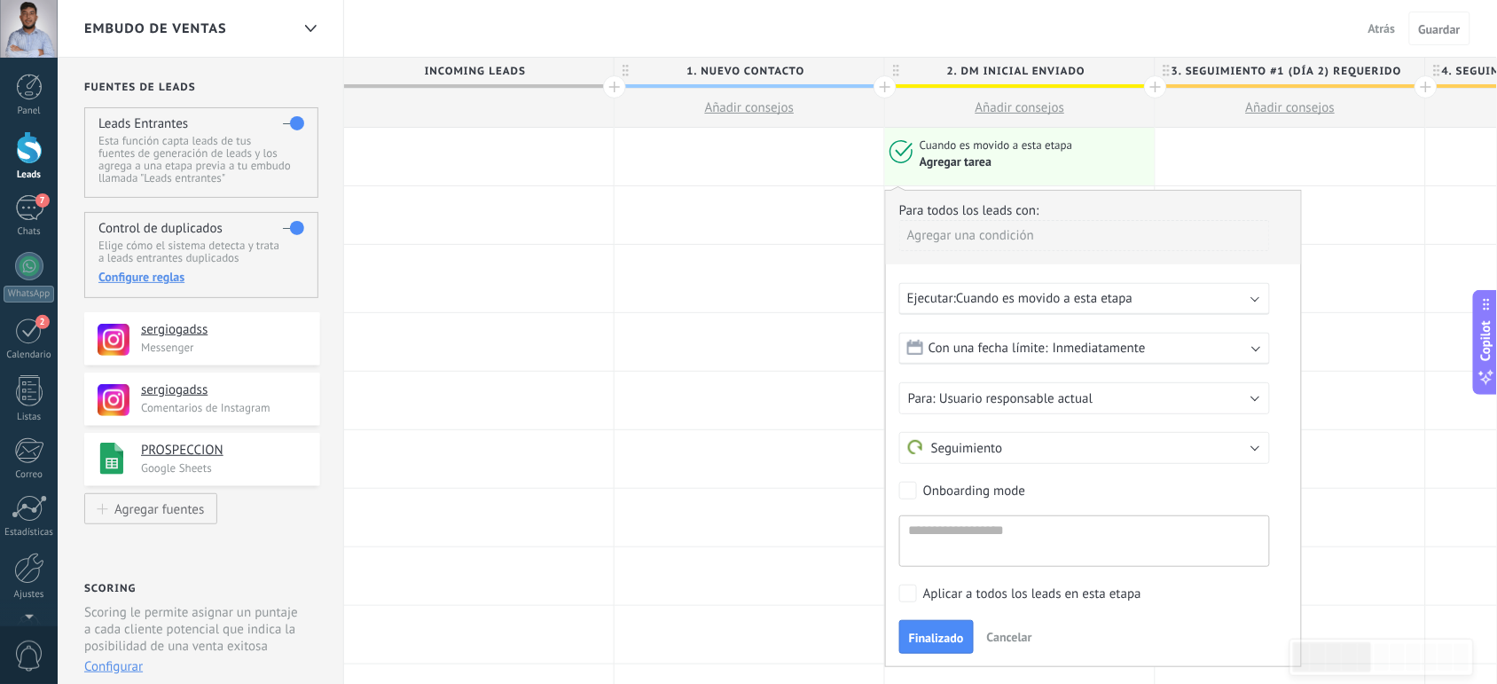
click at [982, 340] on span "Con una fecha límite:" at bounding box center [989, 348] width 120 height 17
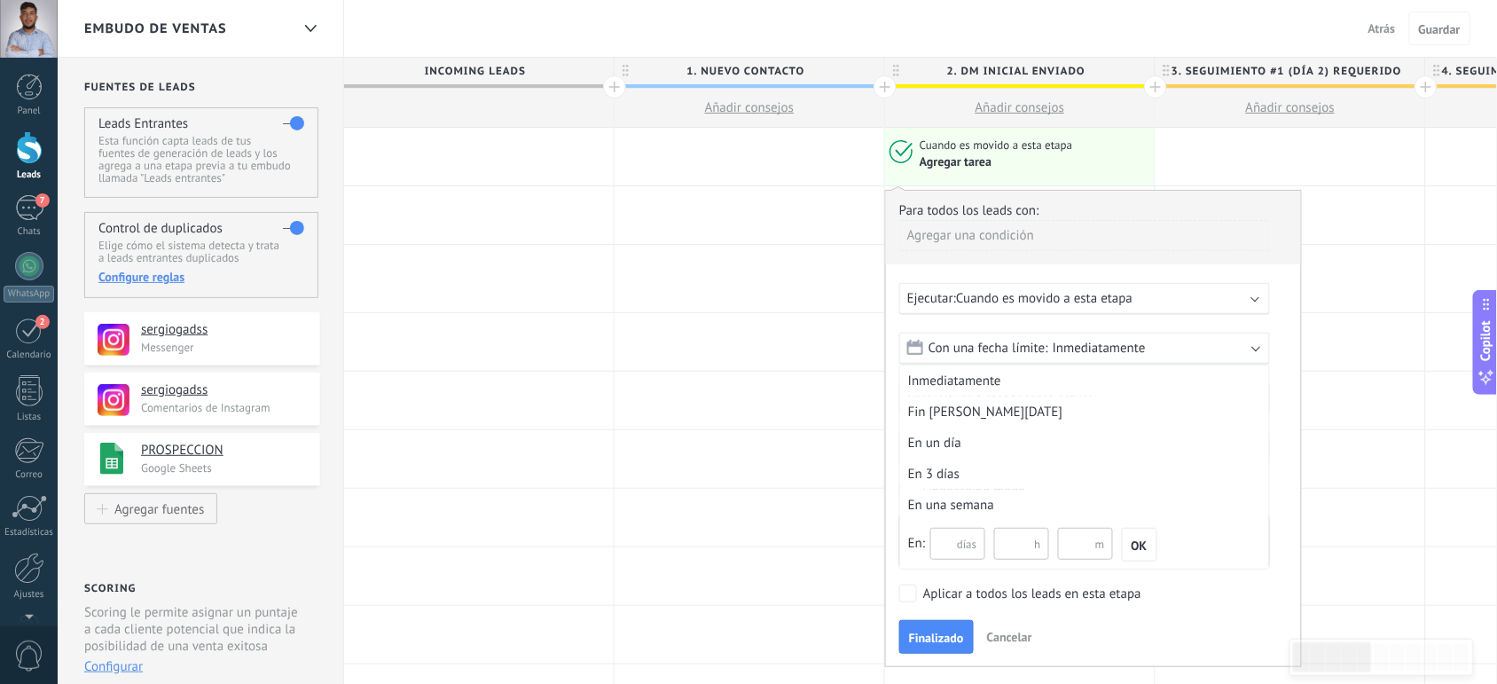
click at [950, 544] on input "text" at bounding box center [958, 544] width 55 height 32
type input "*"
click at [1103, 594] on div "Aplicar a todos los leads en esta etapa" at bounding box center [1032, 594] width 218 height 18
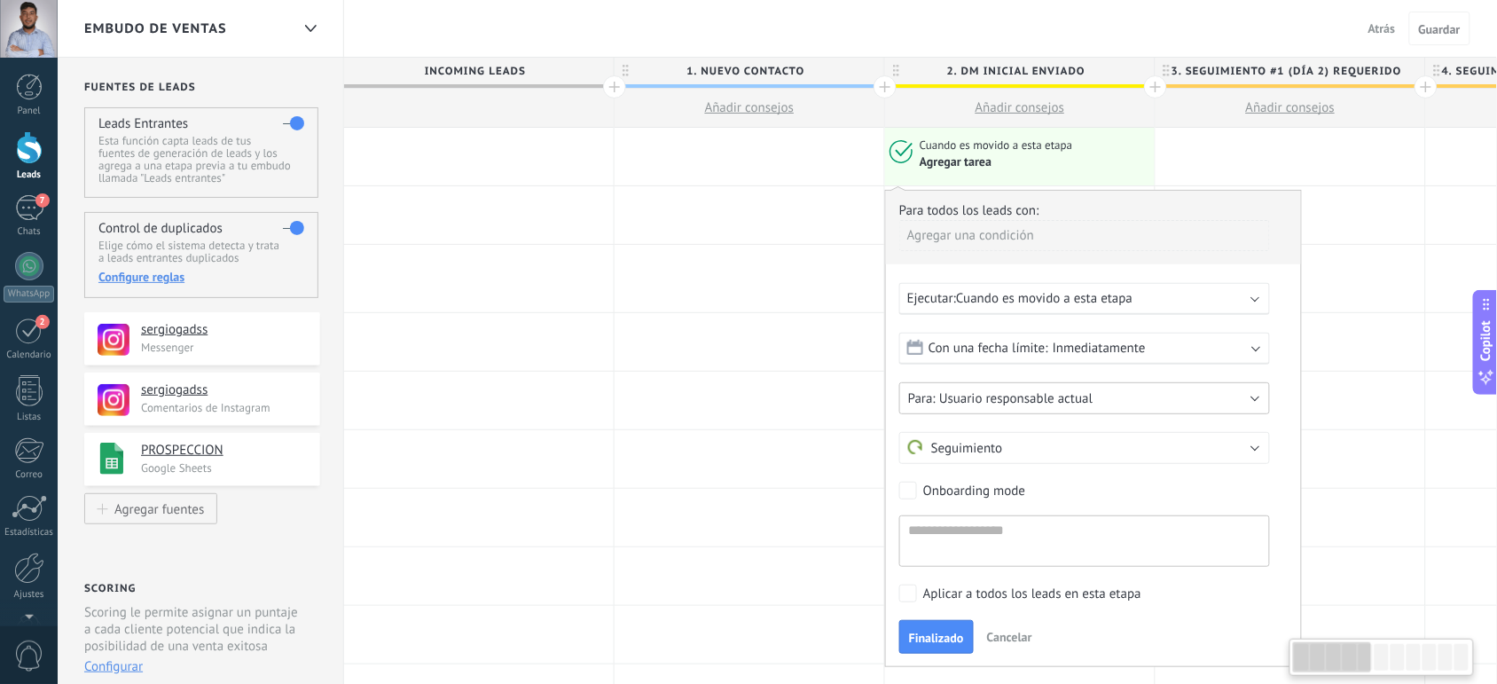
click at [1033, 392] on span "Usuario responsable actual" at bounding box center [1015, 398] width 153 height 17
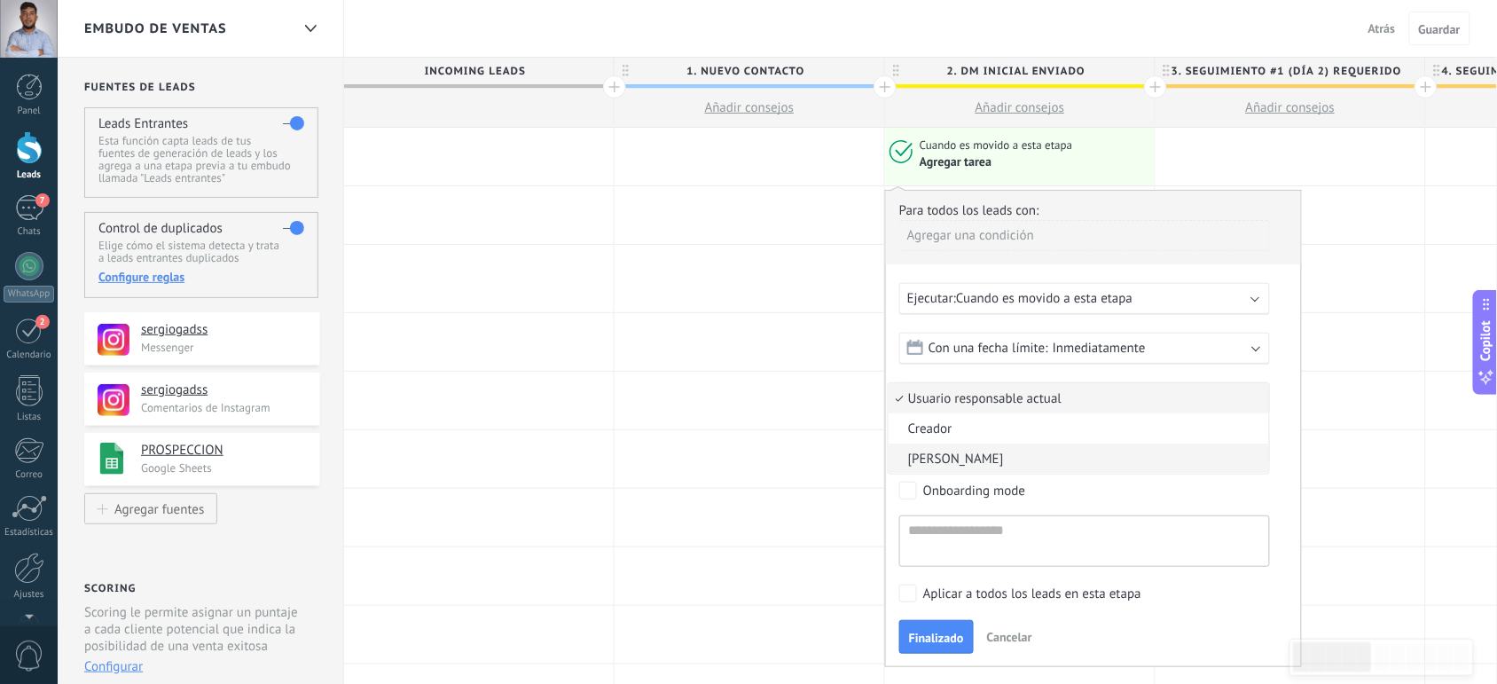
click at [955, 459] on span "[PERSON_NAME]" at bounding box center [1076, 459] width 375 height 17
click at [989, 451] on span "Seguimiento" at bounding box center [955, 448] width 95 height 17
click at [989, 451] on span "Seguimiento" at bounding box center [1076, 448] width 375 height 17
click at [987, 245] on div "Agregar una condición" at bounding box center [1085, 235] width 371 height 31
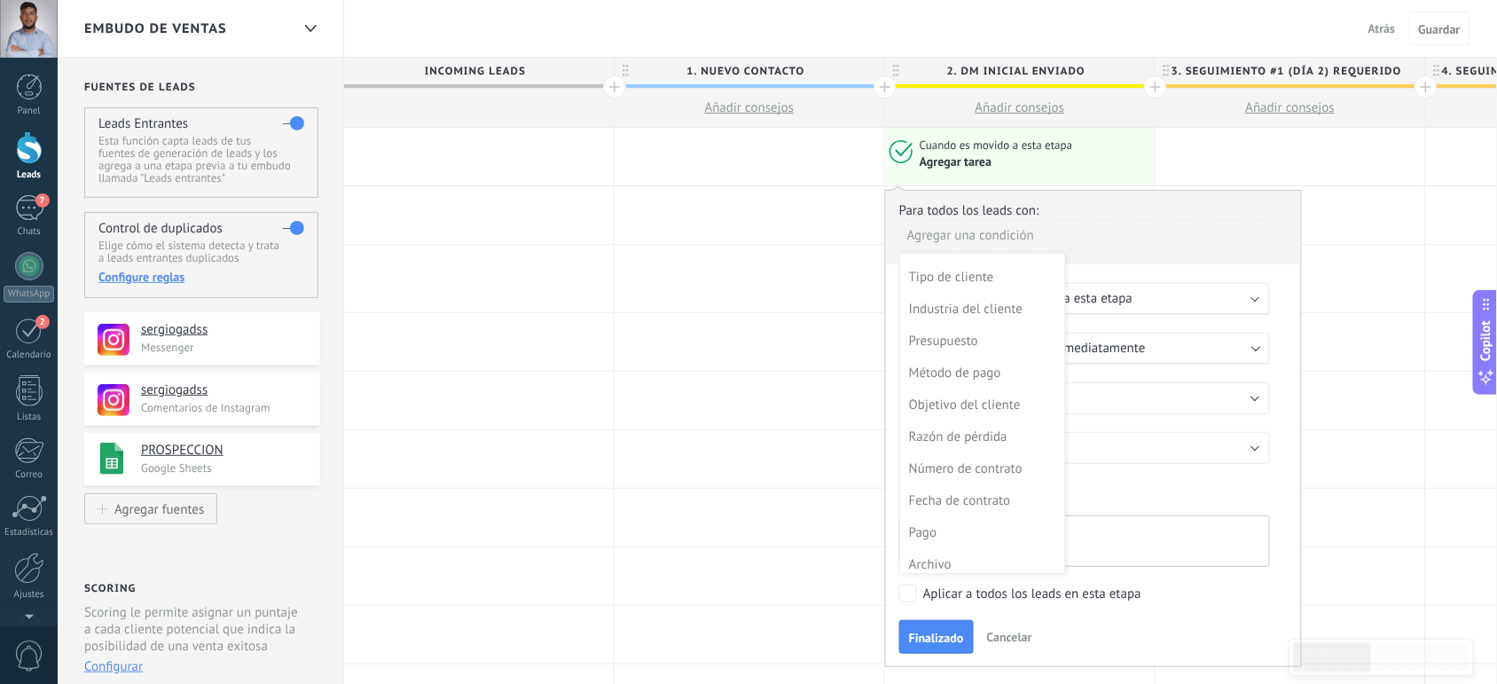
scroll to position [510, 0]
click at [954, 273] on div "Tipo de cliente" at bounding box center [981, 270] width 144 height 25
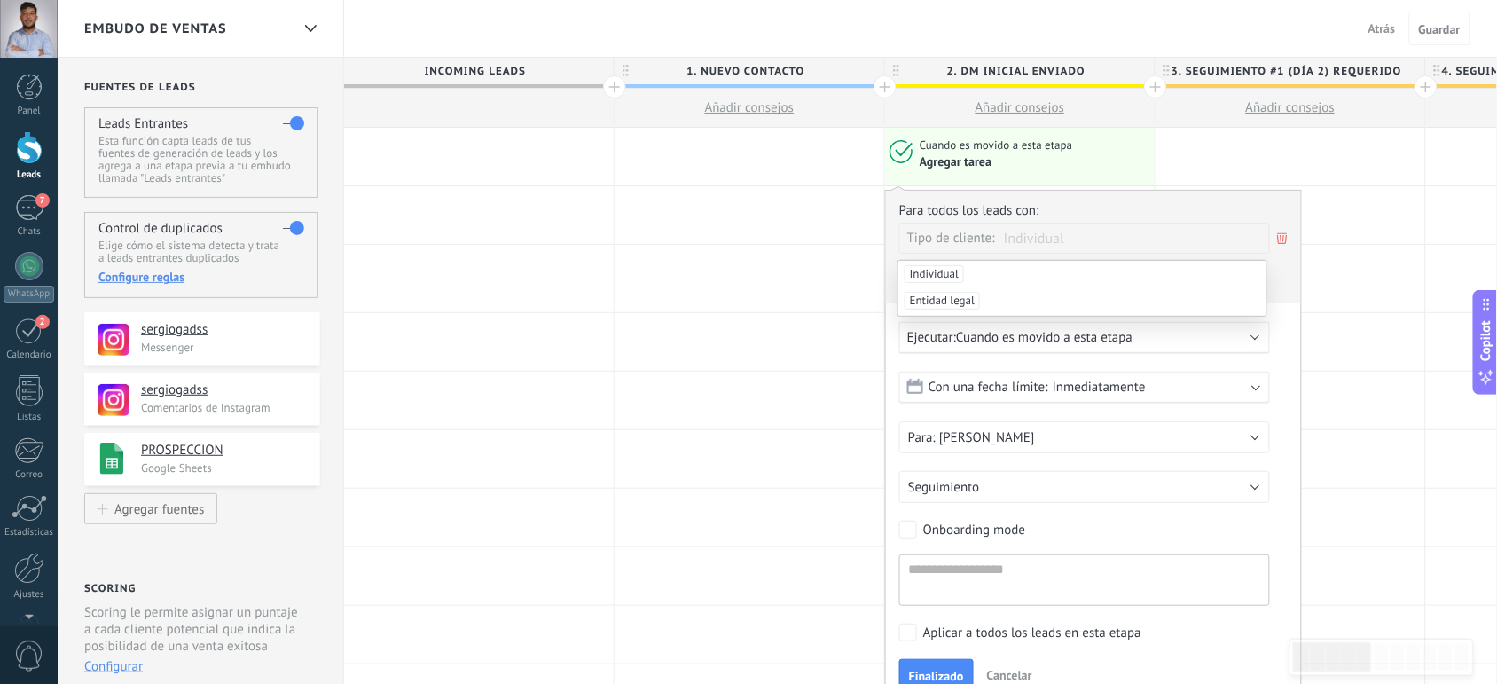
click at [1282, 236] on use at bounding box center [1282, 238] width 11 height 12
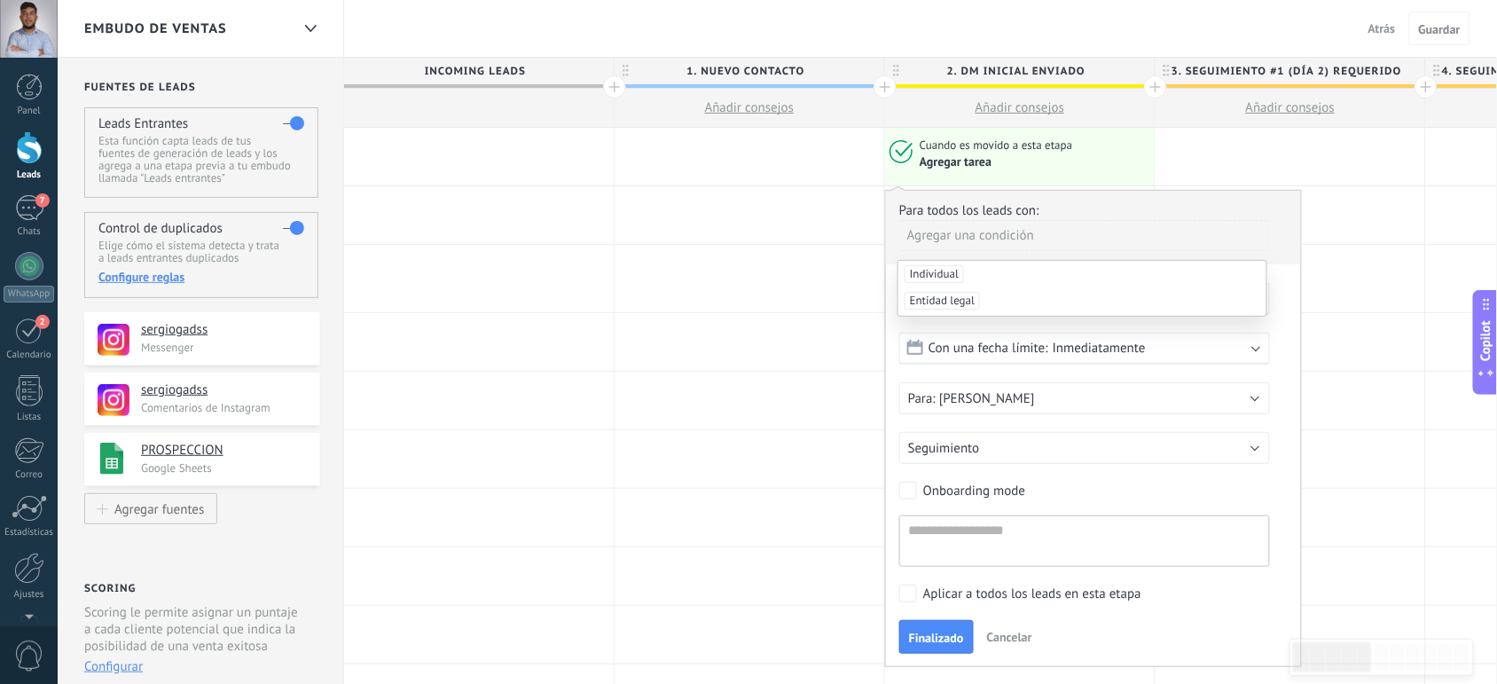
click at [1003, 302] on li "Entidad legal" at bounding box center [1083, 300] width 369 height 27
click at [936, 223] on div "Agregar una condición" at bounding box center [1085, 235] width 371 height 31
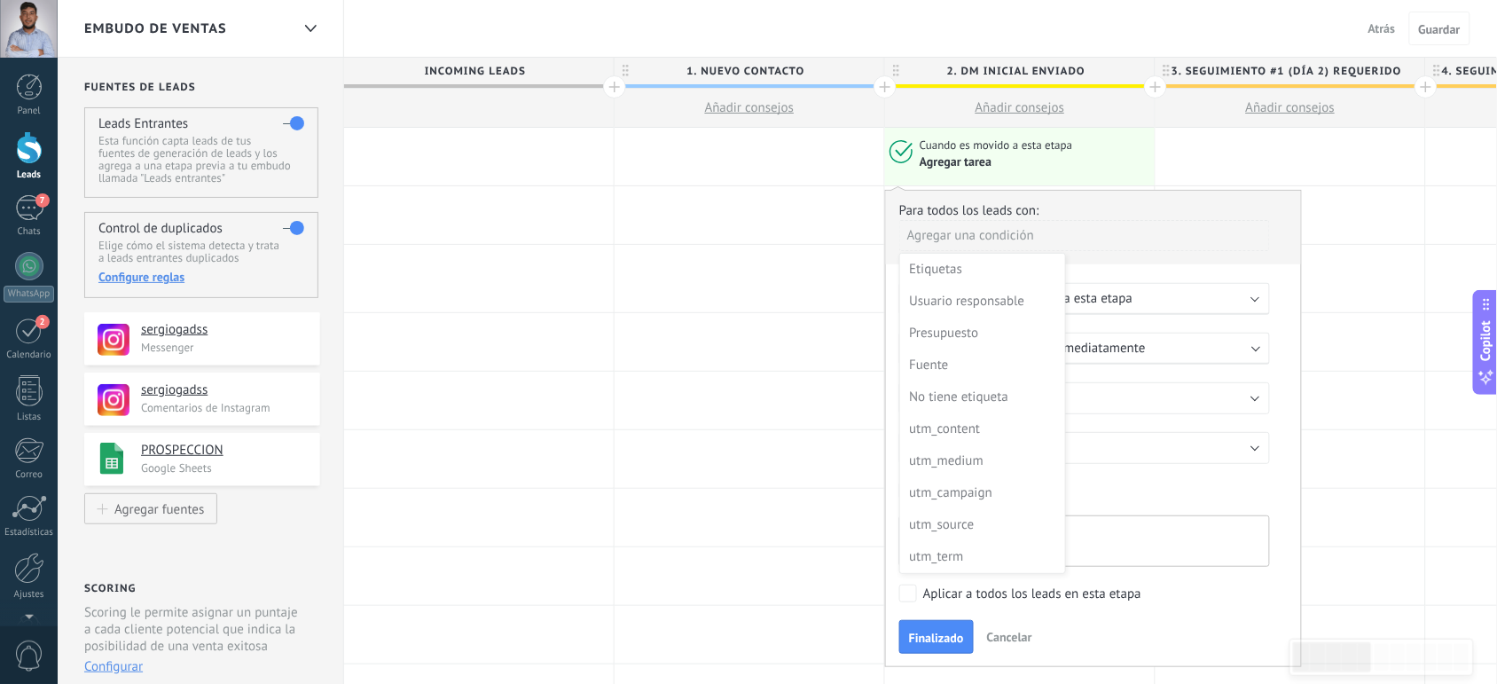
click at [1159, 200] on div at bounding box center [1093, 428] width 415 height 475
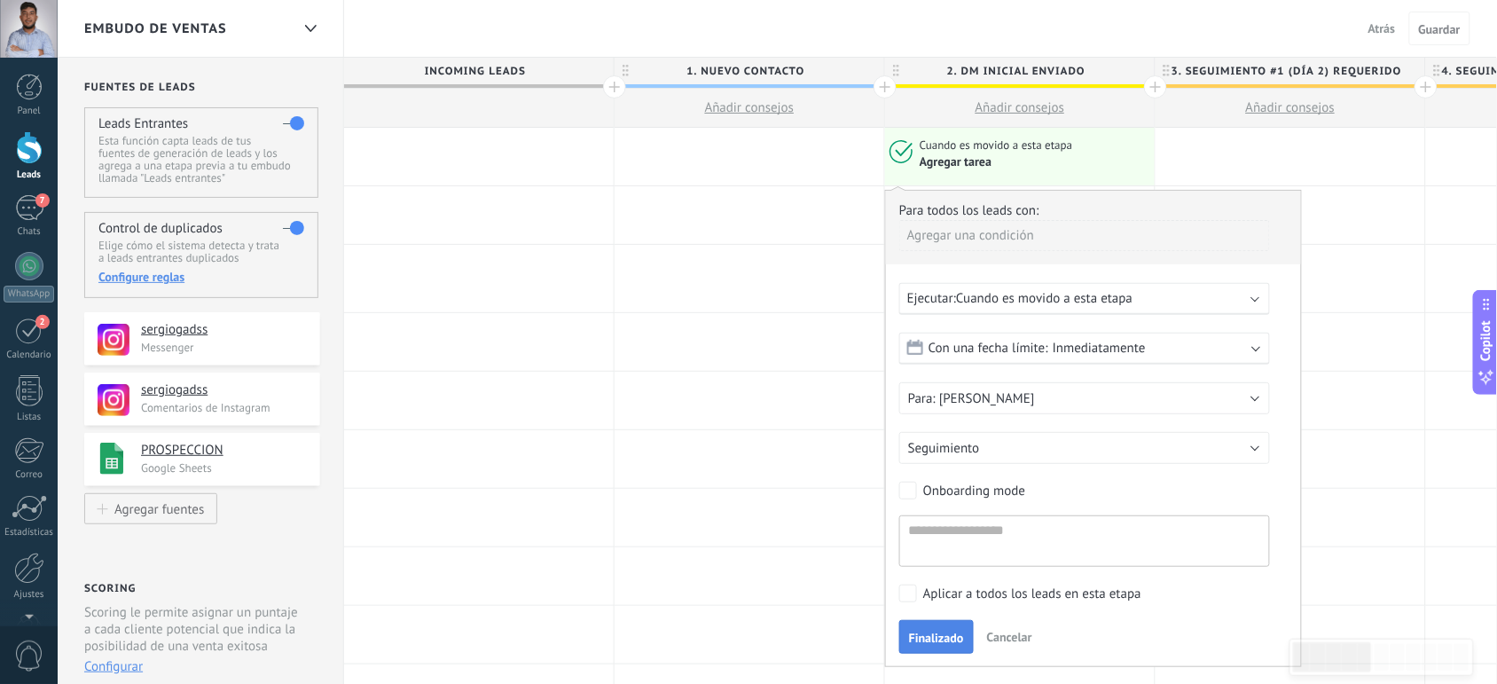
click at [936, 635] on span "Finalizado" at bounding box center [936, 638] width 55 height 12
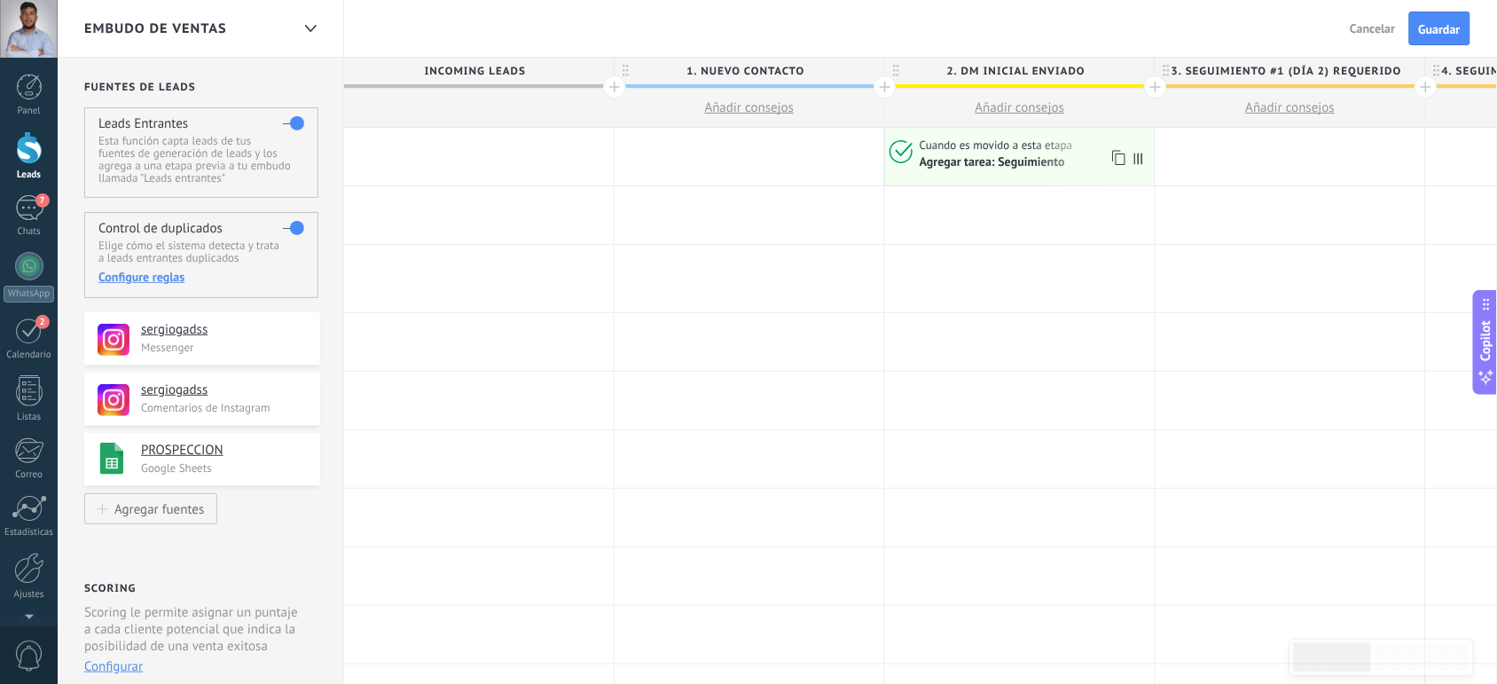
click at [958, 153] on div "Agregar tarea: Seguimiento" at bounding box center [1034, 161] width 229 height 17
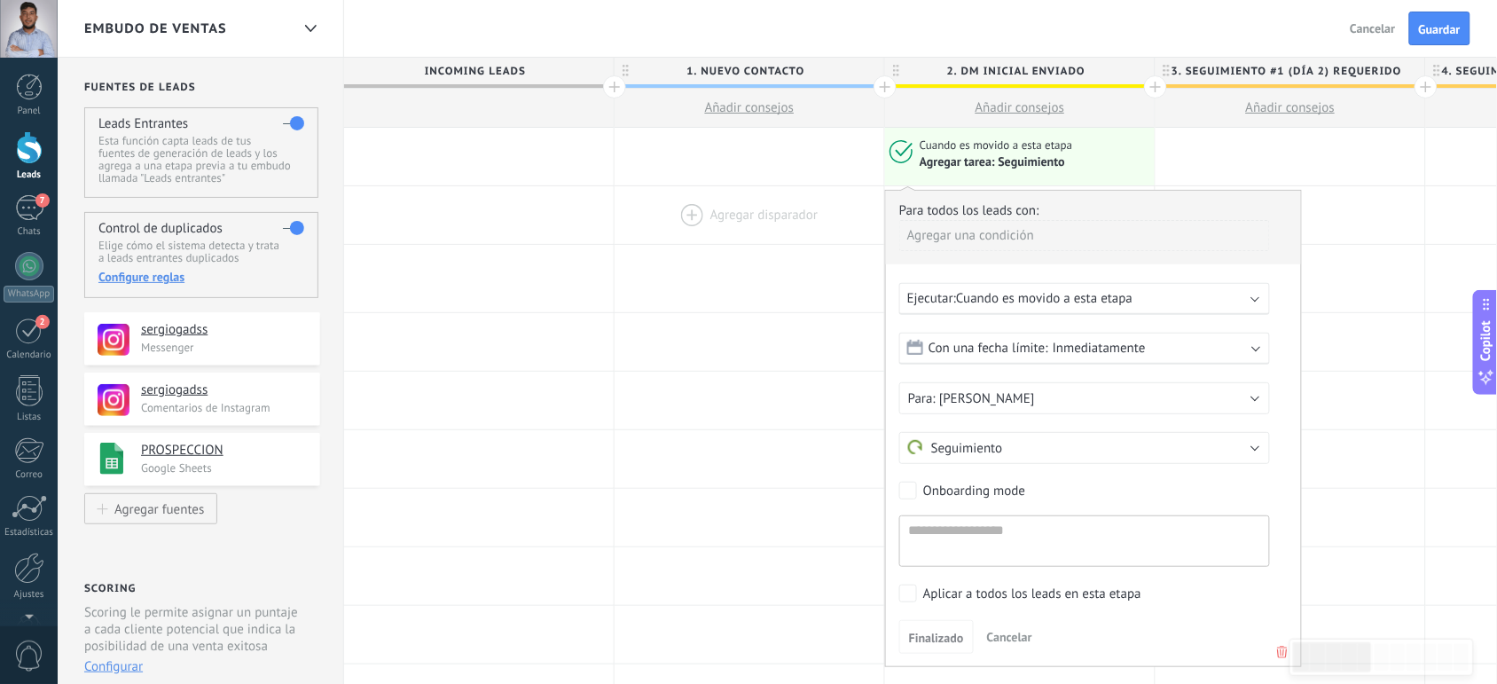
click at [805, 231] on div at bounding box center [750, 215] width 270 height 58
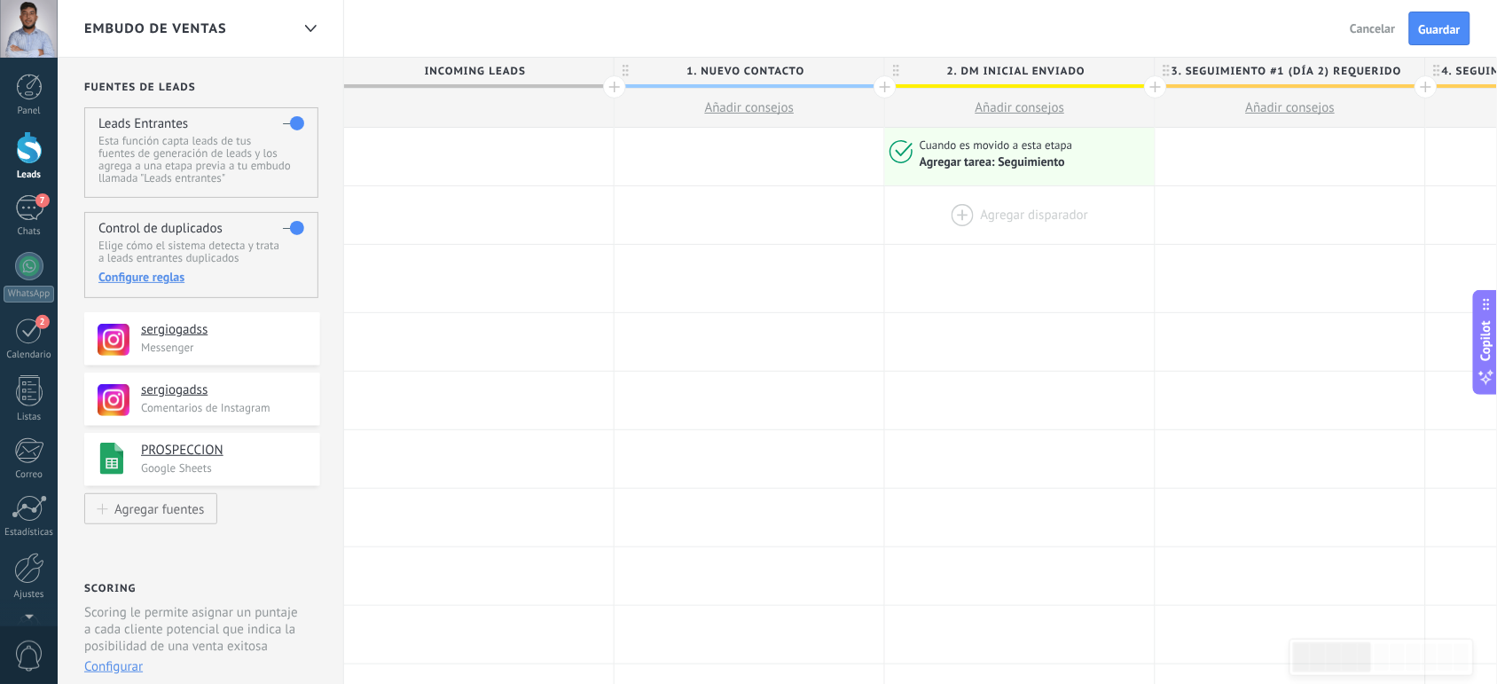
click at [955, 213] on div at bounding box center [1020, 215] width 270 height 58
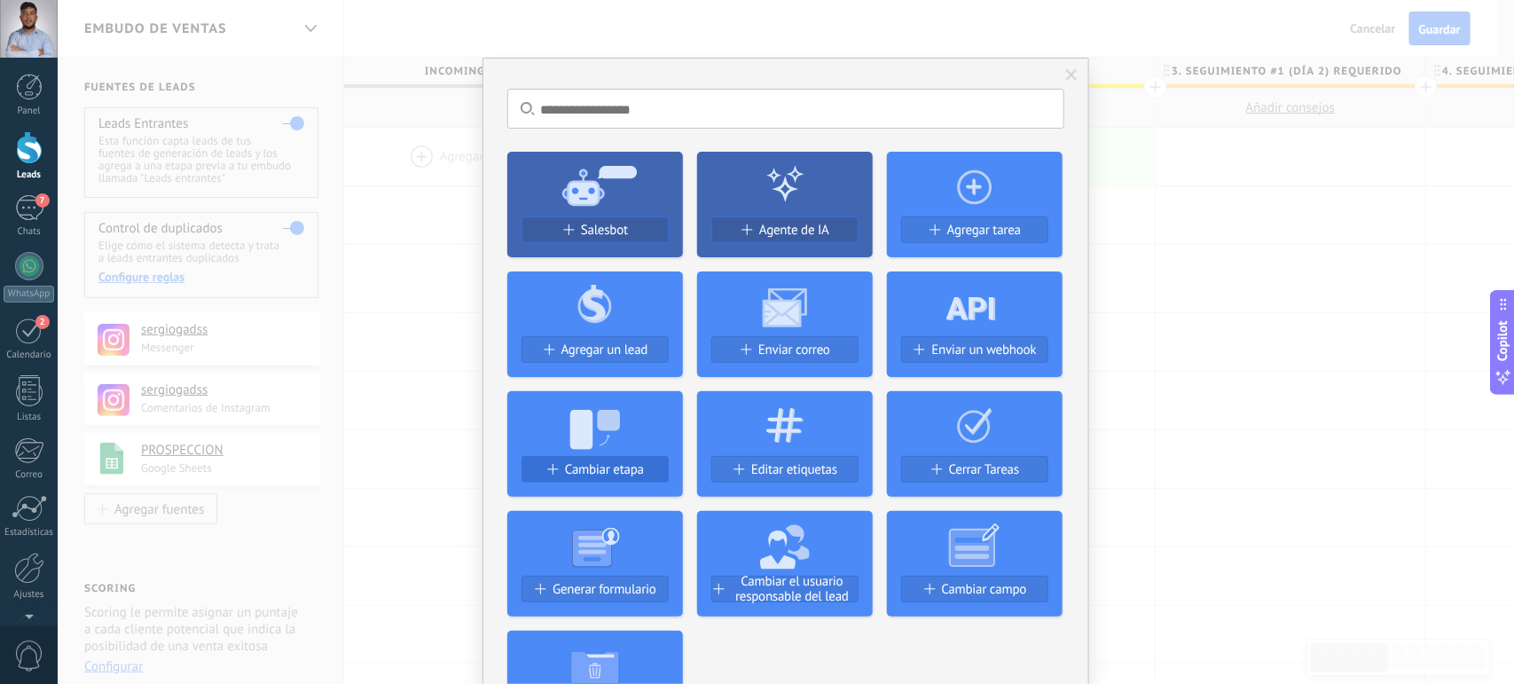
click at [570, 462] on span "Cambiar etapa" at bounding box center [604, 469] width 79 height 15
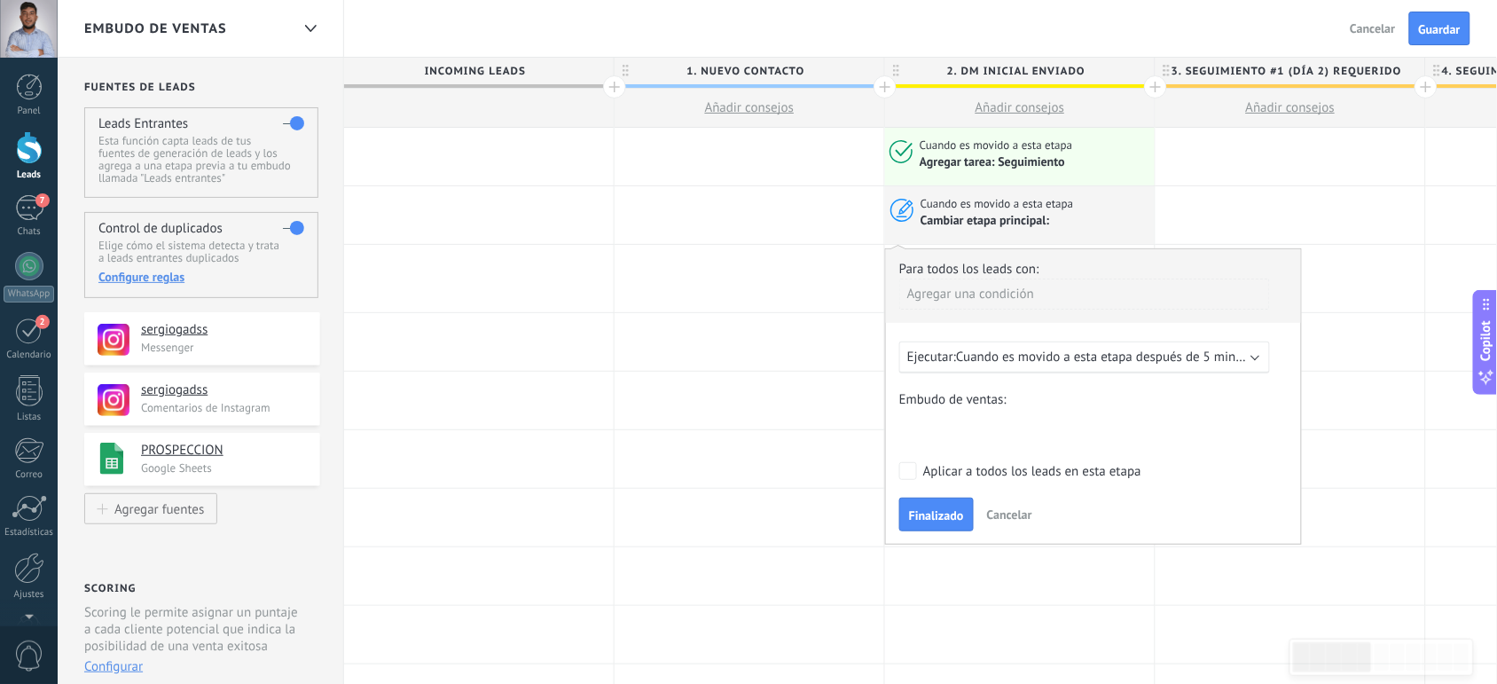
click at [1093, 357] on span "Cuando es movido a esta etapa después de 5 minutos" at bounding box center [1108, 357] width 304 height 17
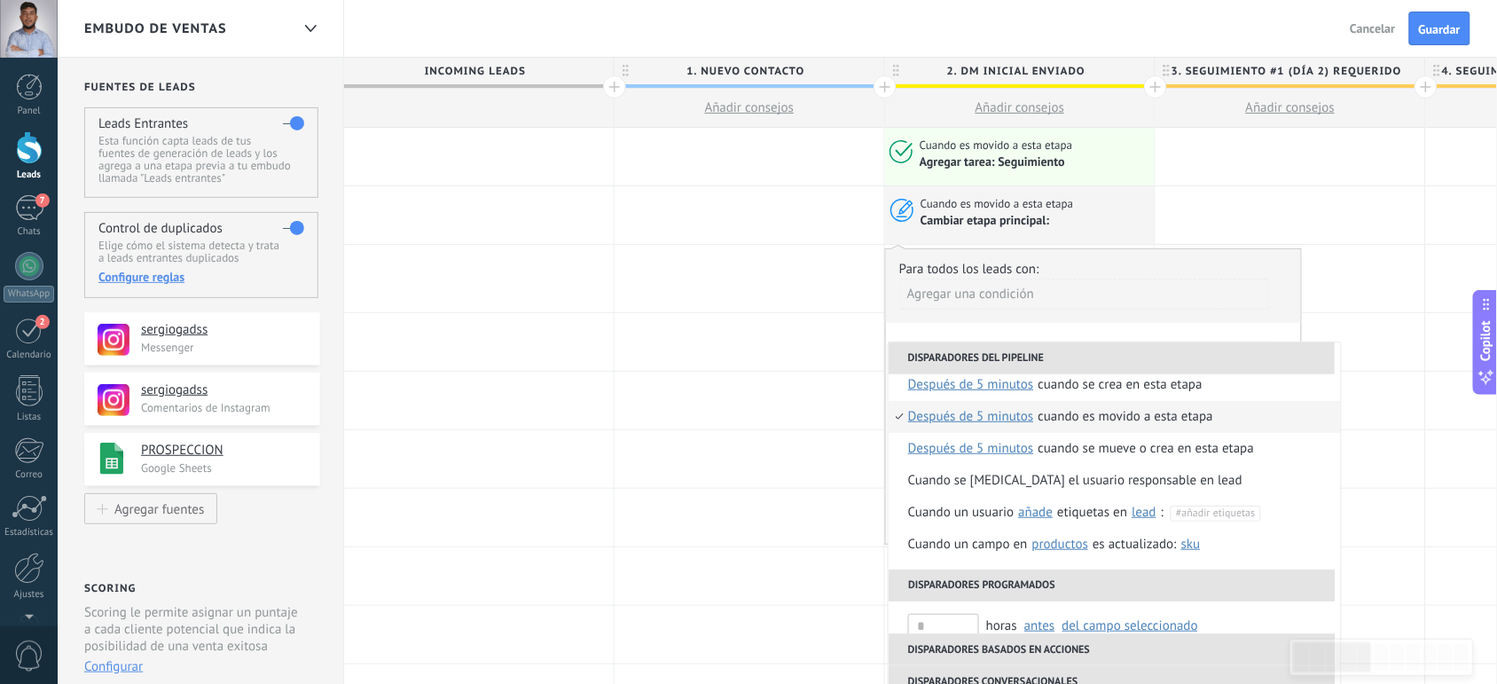
scroll to position [0, 0]
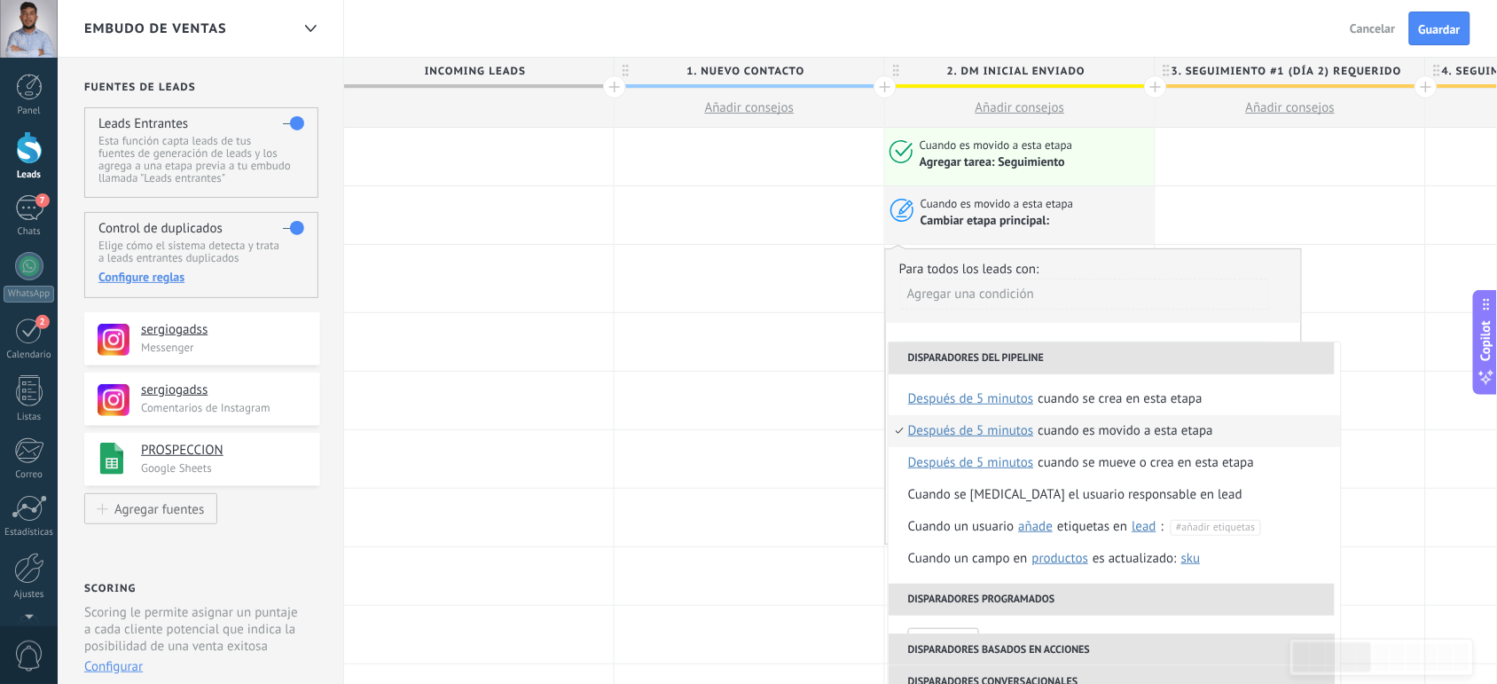
click at [969, 427] on span "después de 5 minutos" at bounding box center [971, 431] width 126 height 32
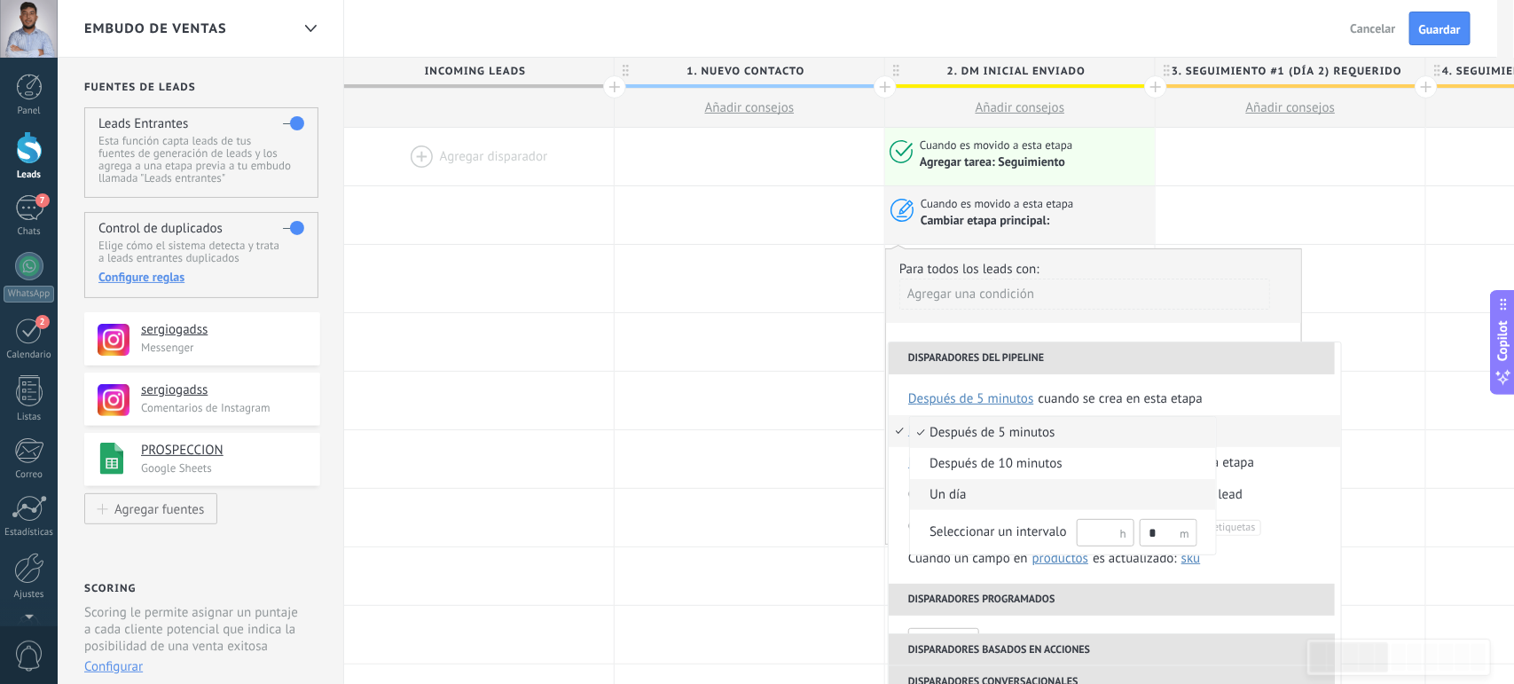
click at [1001, 491] on span "un día" at bounding box center [1053, 495] width 287 height 18
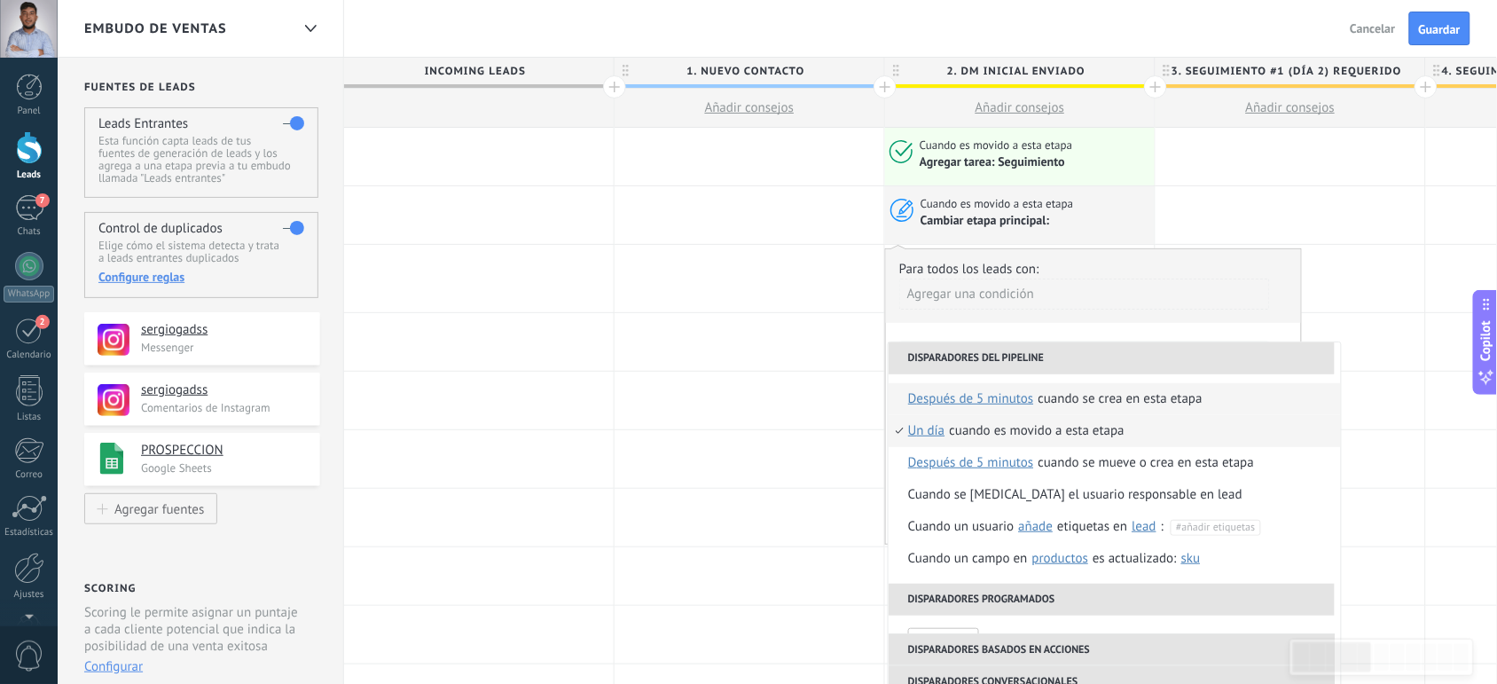
click at [951, 400] on span "después de 5 minutos" at bounding box center [971, 399] width 126 height 32
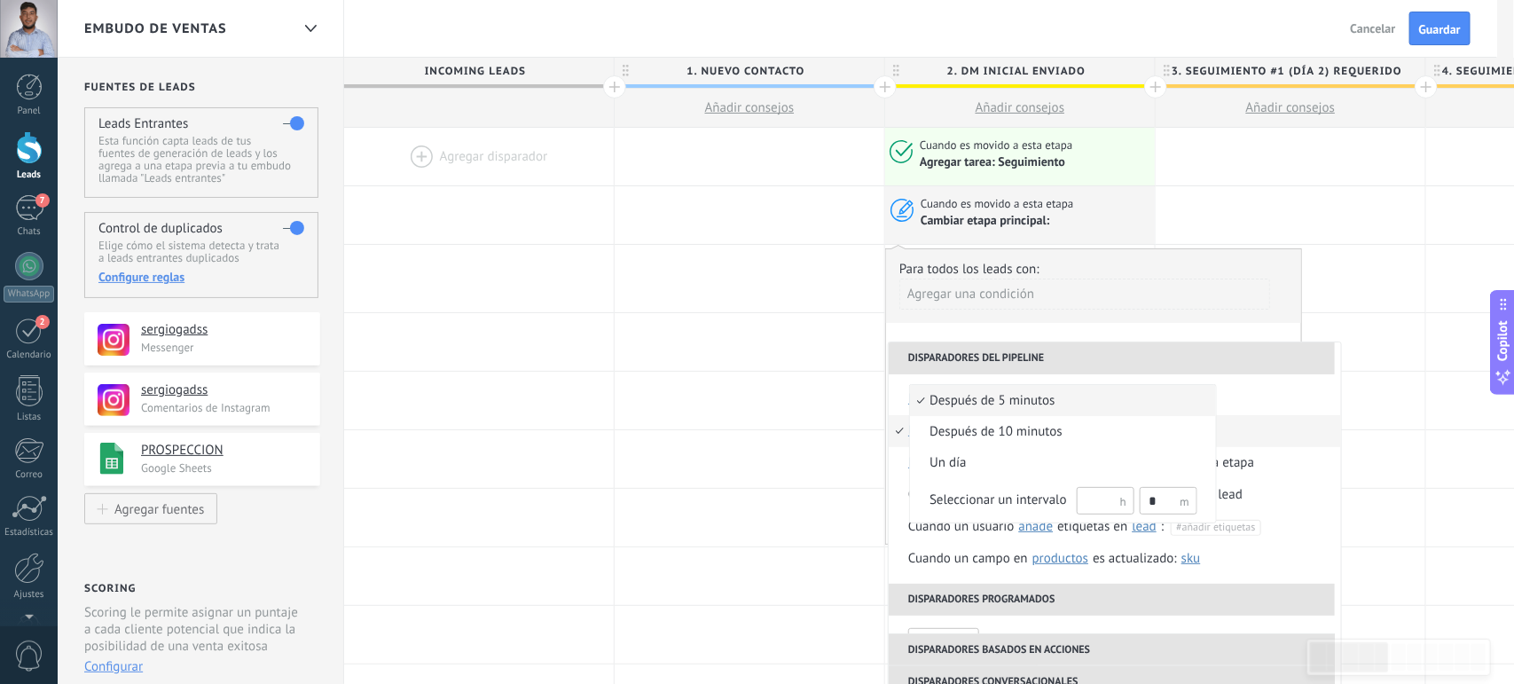
click at [951, 400] on span "después de 5 minutos" at bounding box center [1053, 401] width 287 height 18
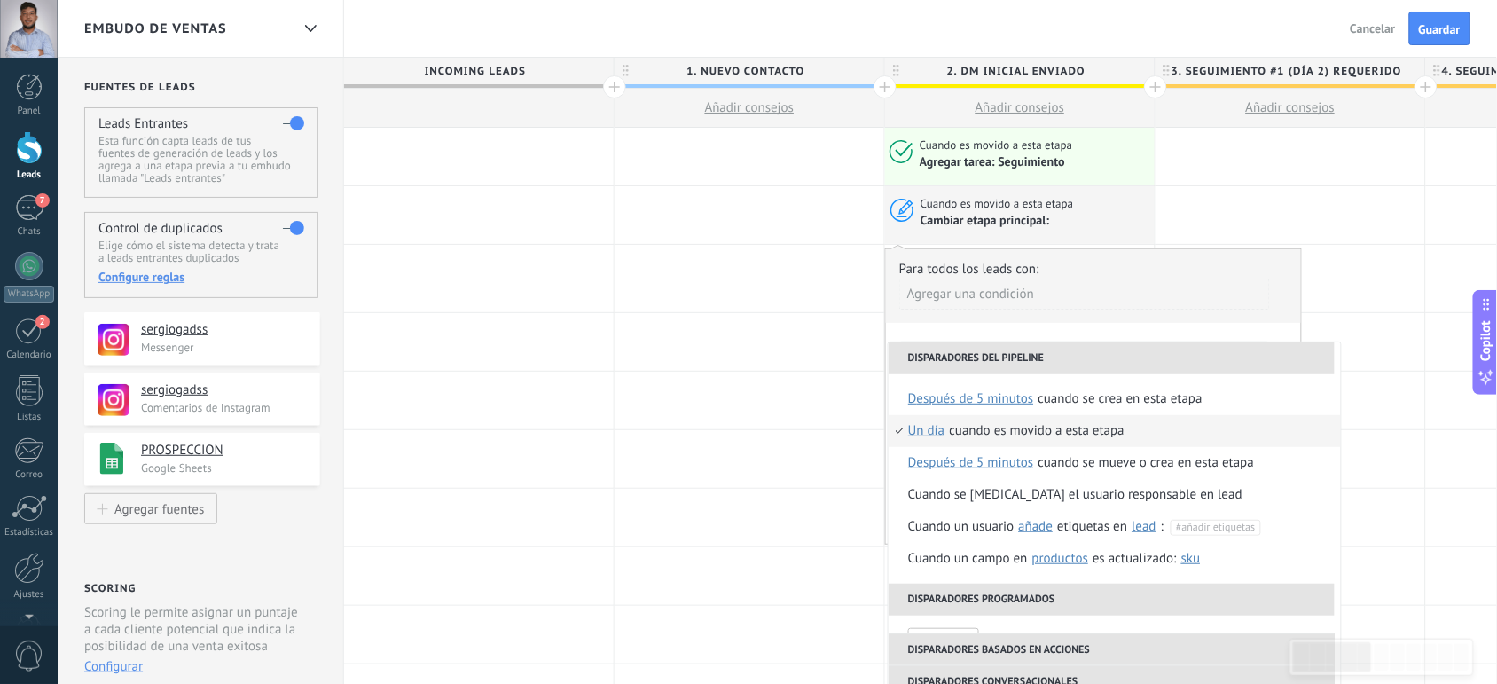
click at [1066, 263] on div "Para todos los leads con:" at bounding box center [1094, 269] width 389 height 17
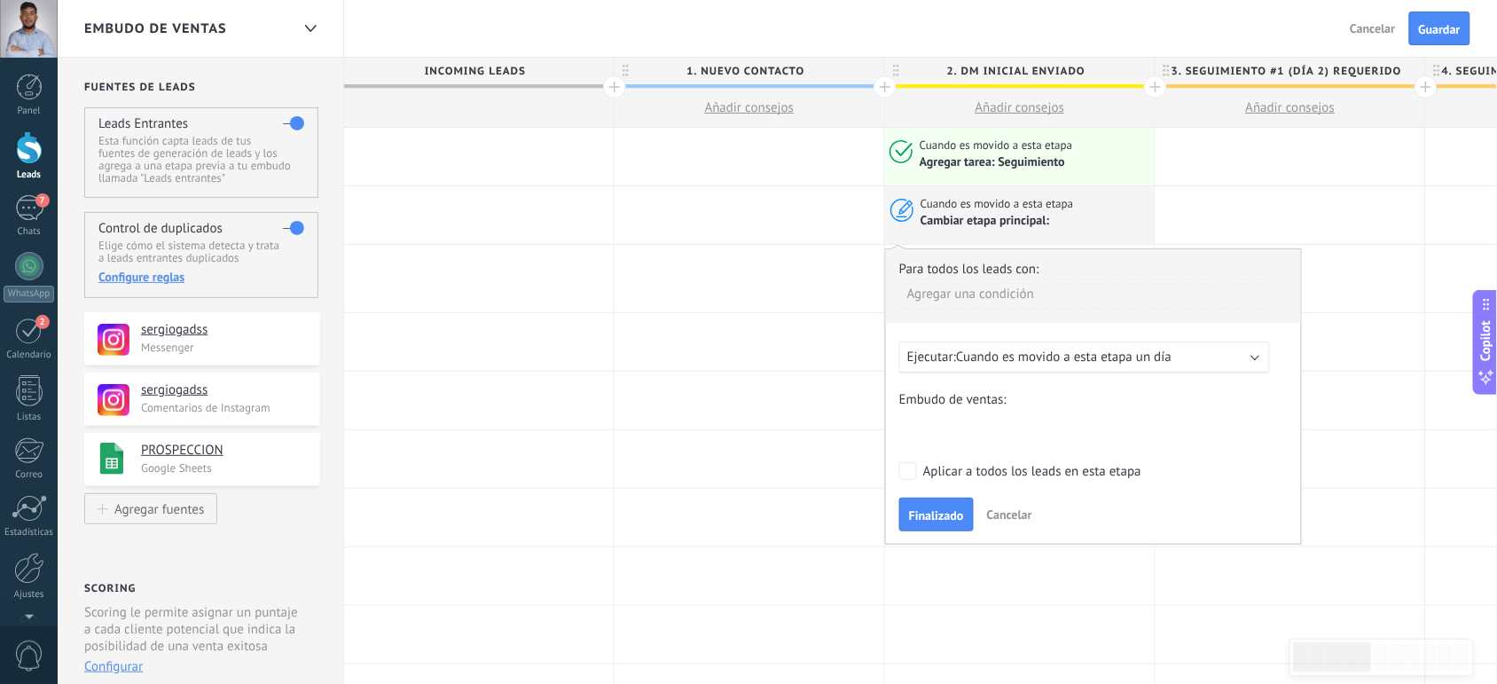
click at [1021, 360] on span "Cuando es movido a esta etapa un día" at bounding box center [1064, 357] width 216 height 17
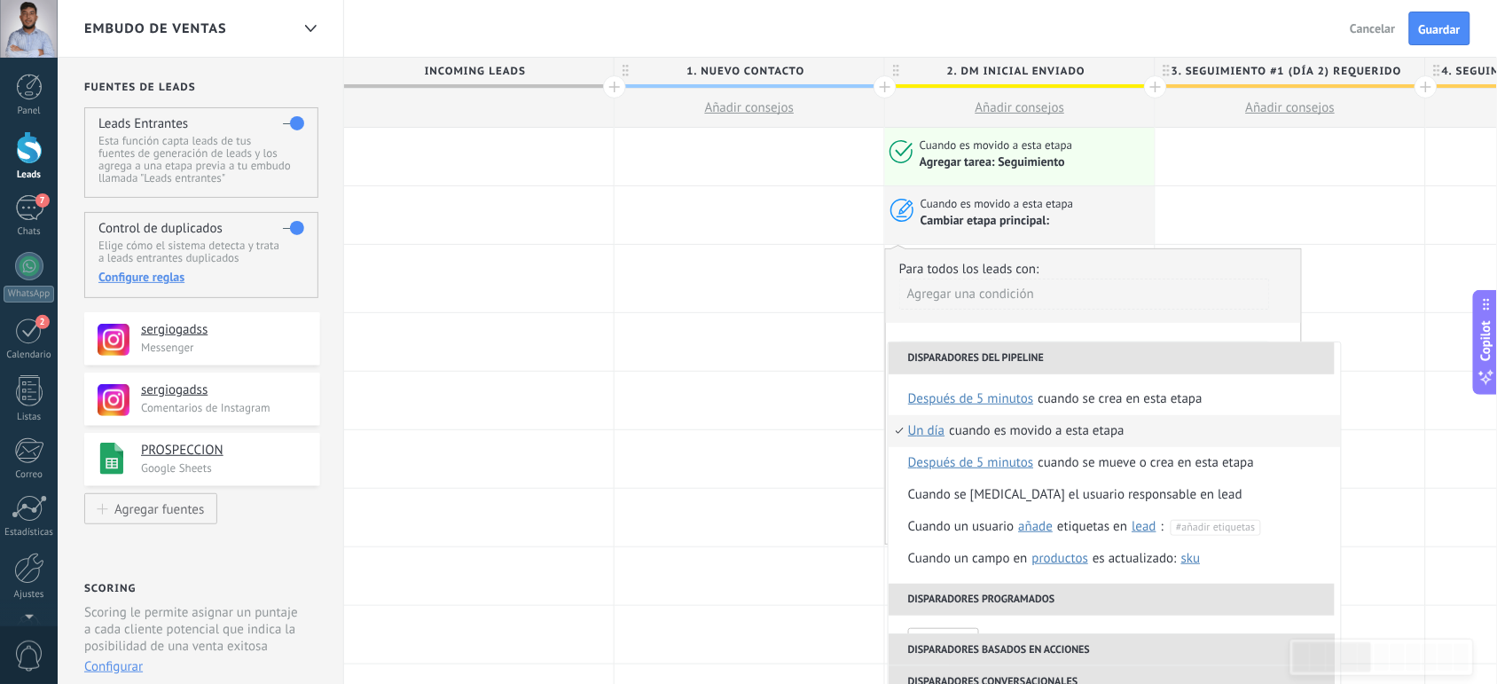
click at [1021, 360] on li "Disparadores del pipeline" at bounding box center [1112, 358] width 446 height 32
click at [1106, 261] on div "Para todos los leads con: Agregar una condición" at bounding box center [1094, 292] width 389 height 62
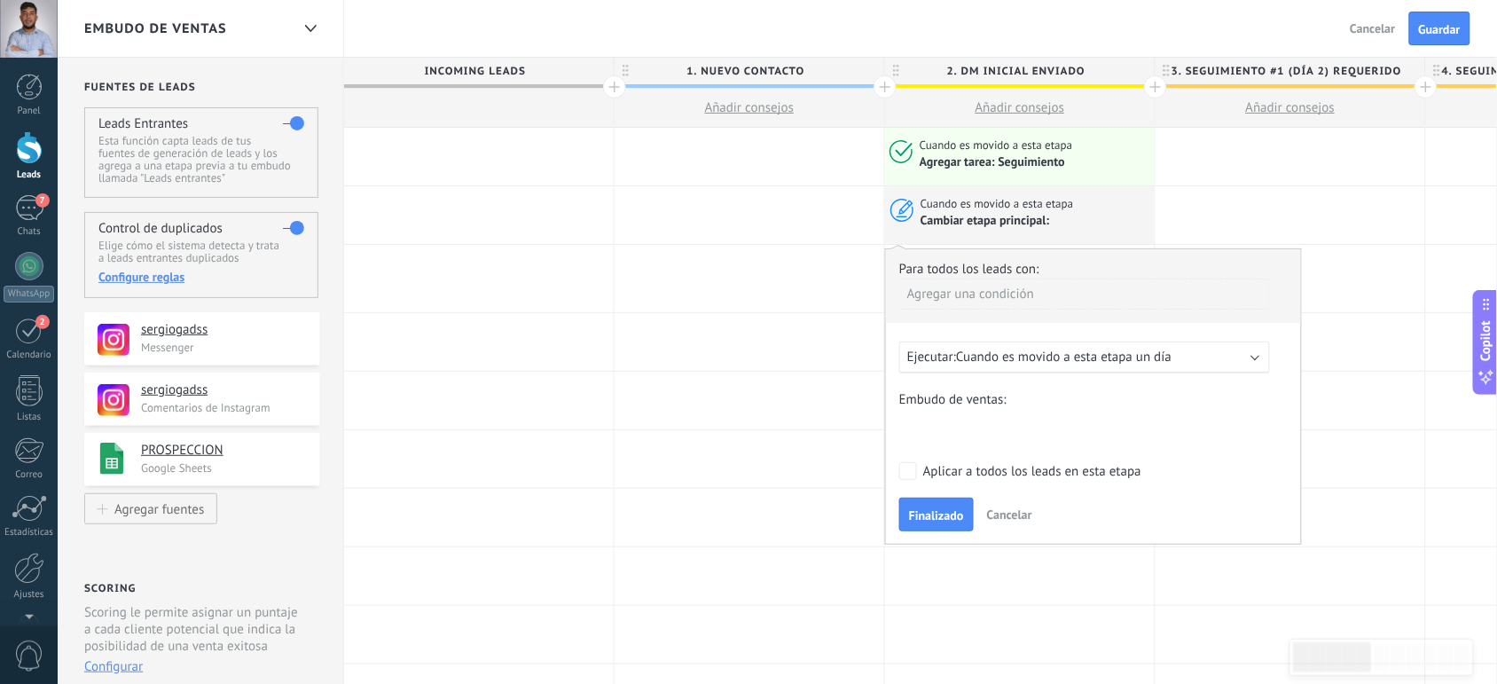
click at [0, 0] on div "1. Nuevo contacto 2. DM Inicial Enviado 3. Seguimiento #1 (Día 2) Requerido 4. …" at bounding box center [0, 0] width 0 height 0
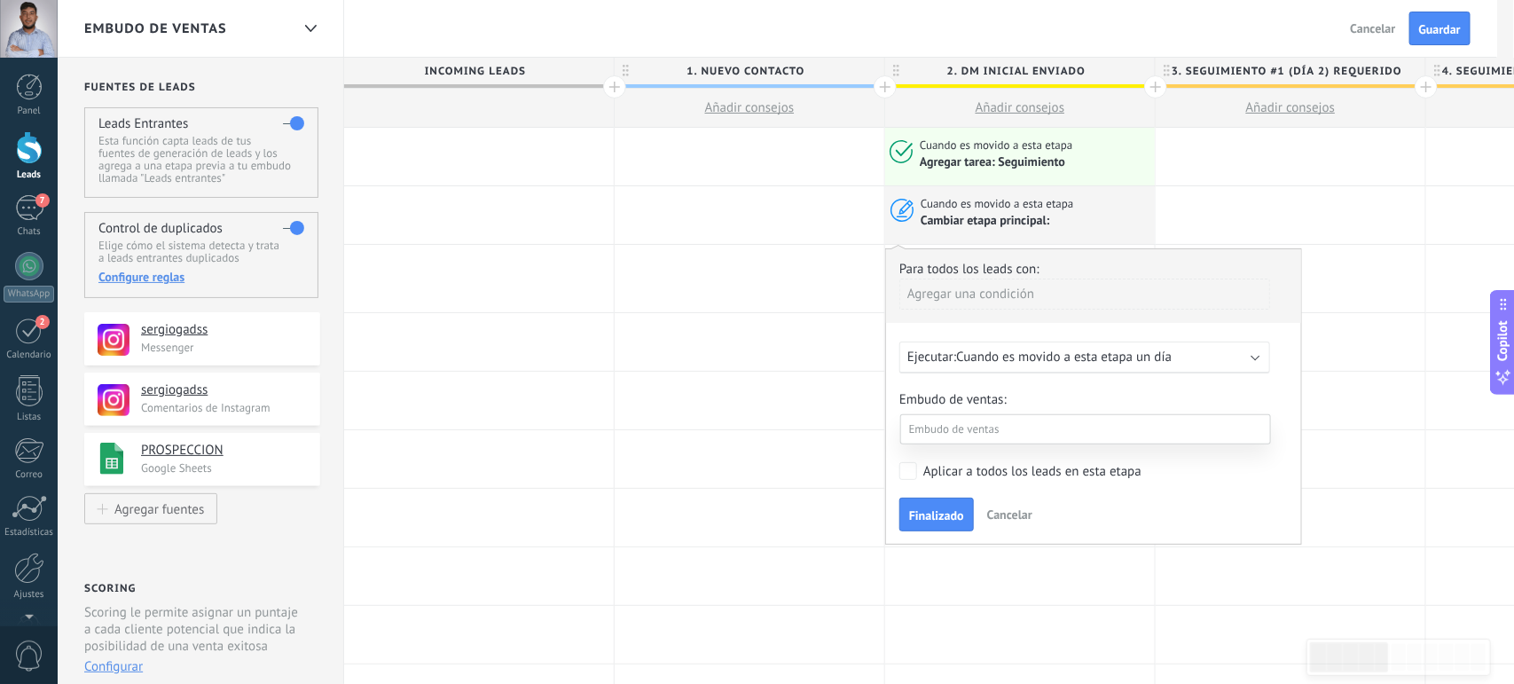
click at [1043, 390] on div at bounding box center [786, 342] width 1457 height 684
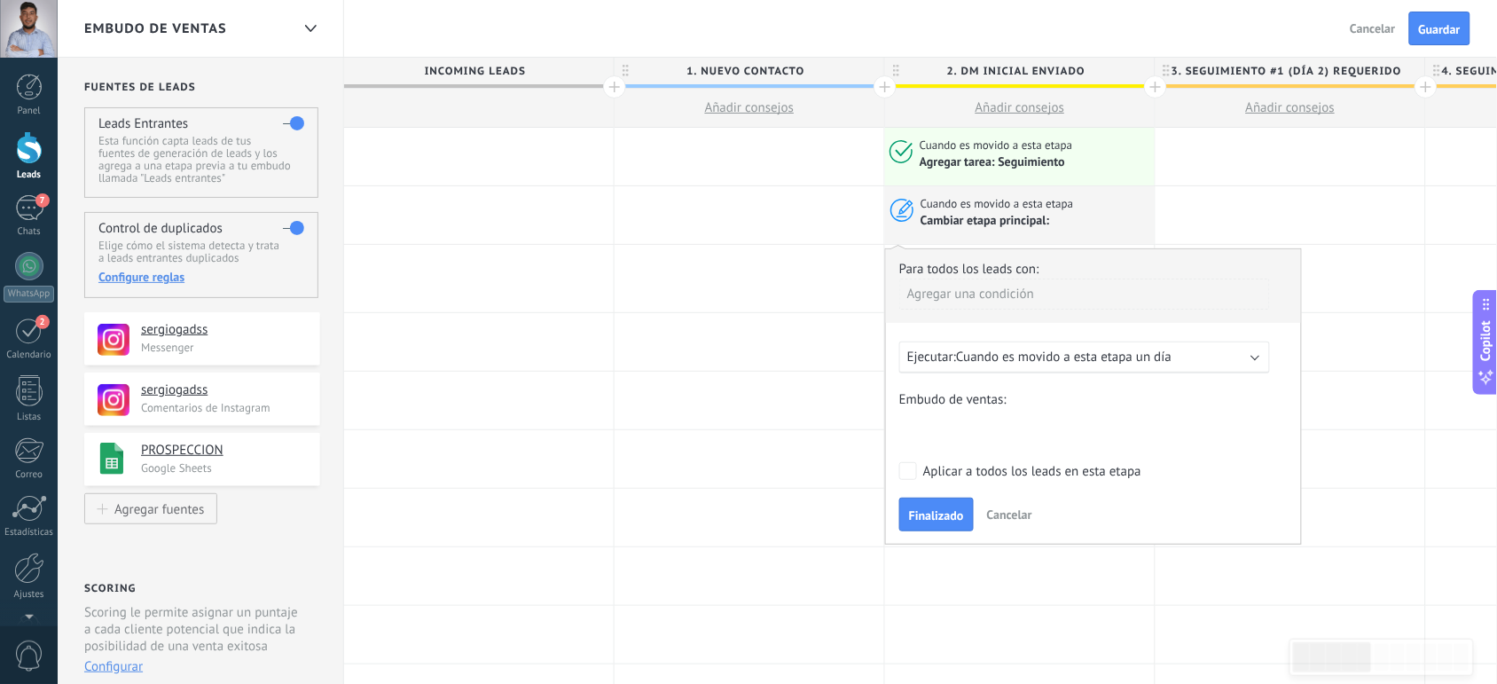
click at [0, 0] on div "1. Nuevo contacto 2. DM Inicial Enviado 3. Seguimiento #1 (Día 2) Requerido 4. …" at bounding box center [0, 0] width 0 height 0
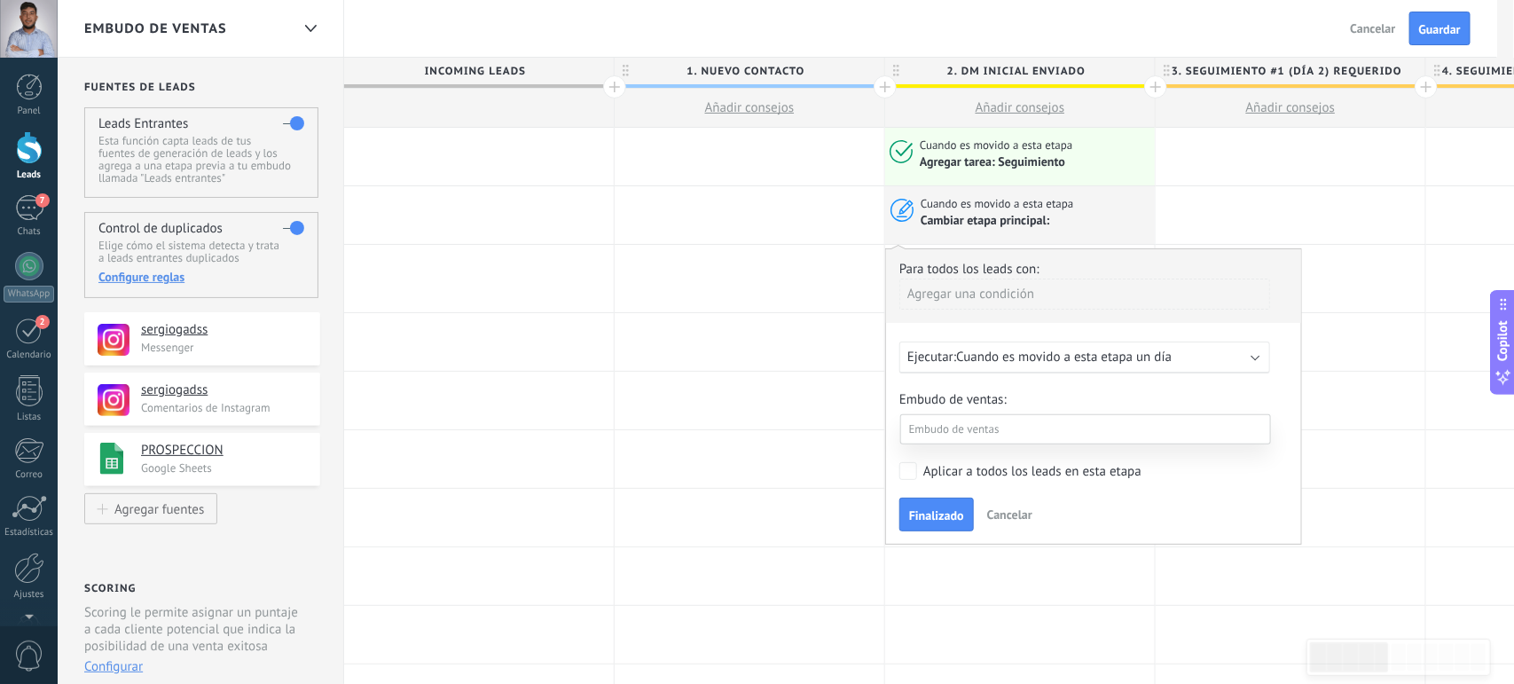
click at [0, 0] on label "3. Seguimiento #1 (Día 2) Requerido" at bounding box center [0, 0] width 0 height 0
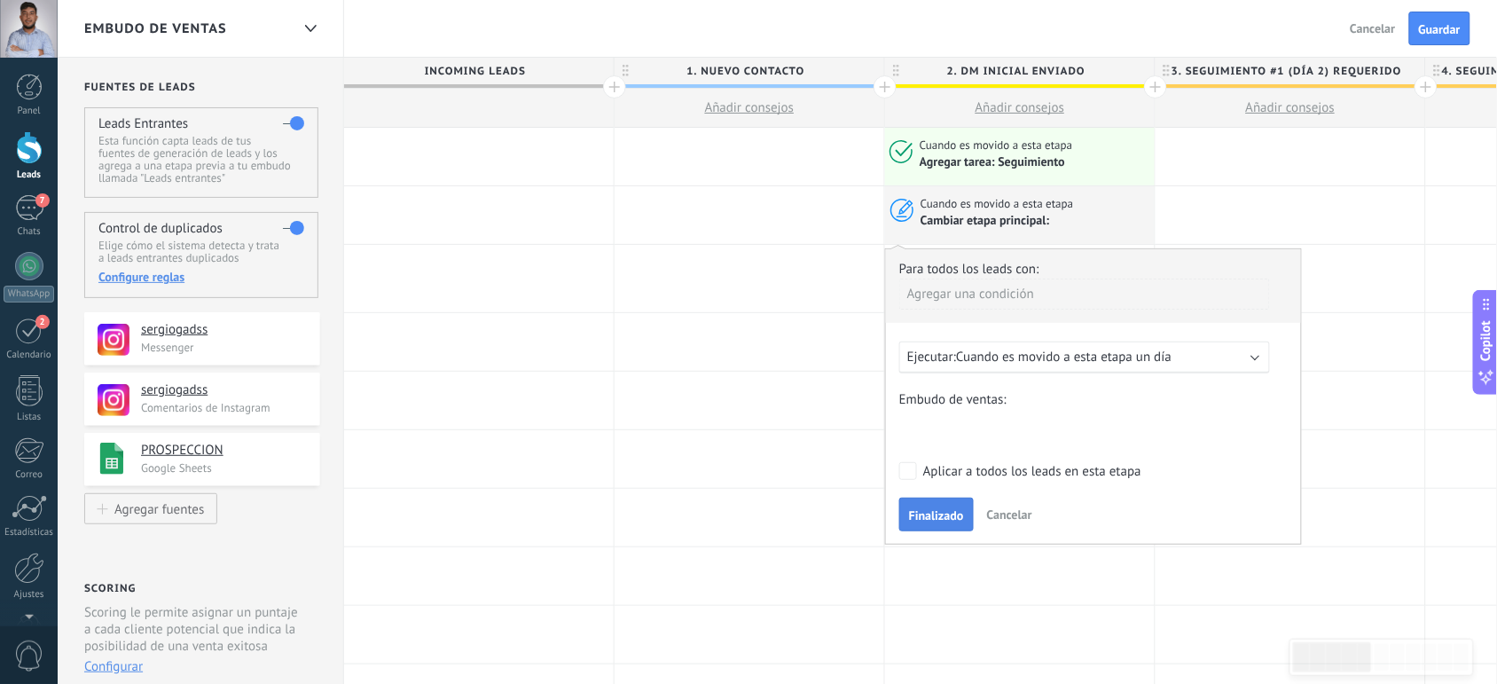
click at [929, 515] on span "Finalizado" at bounding box center [936, 515] width 55 height 12
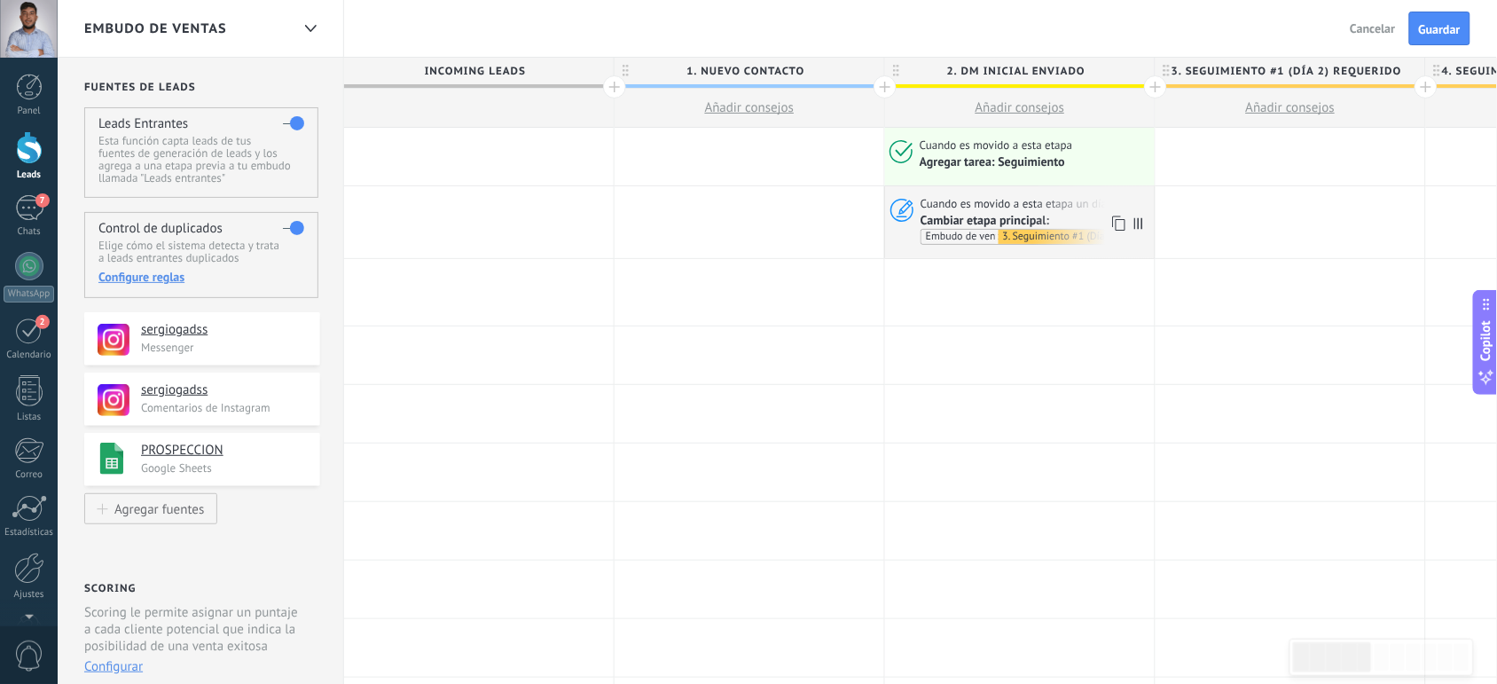
click at [971, 217] on span "Cambiar etapa principal:" at bounding box center [986, 220] width 130 height 16
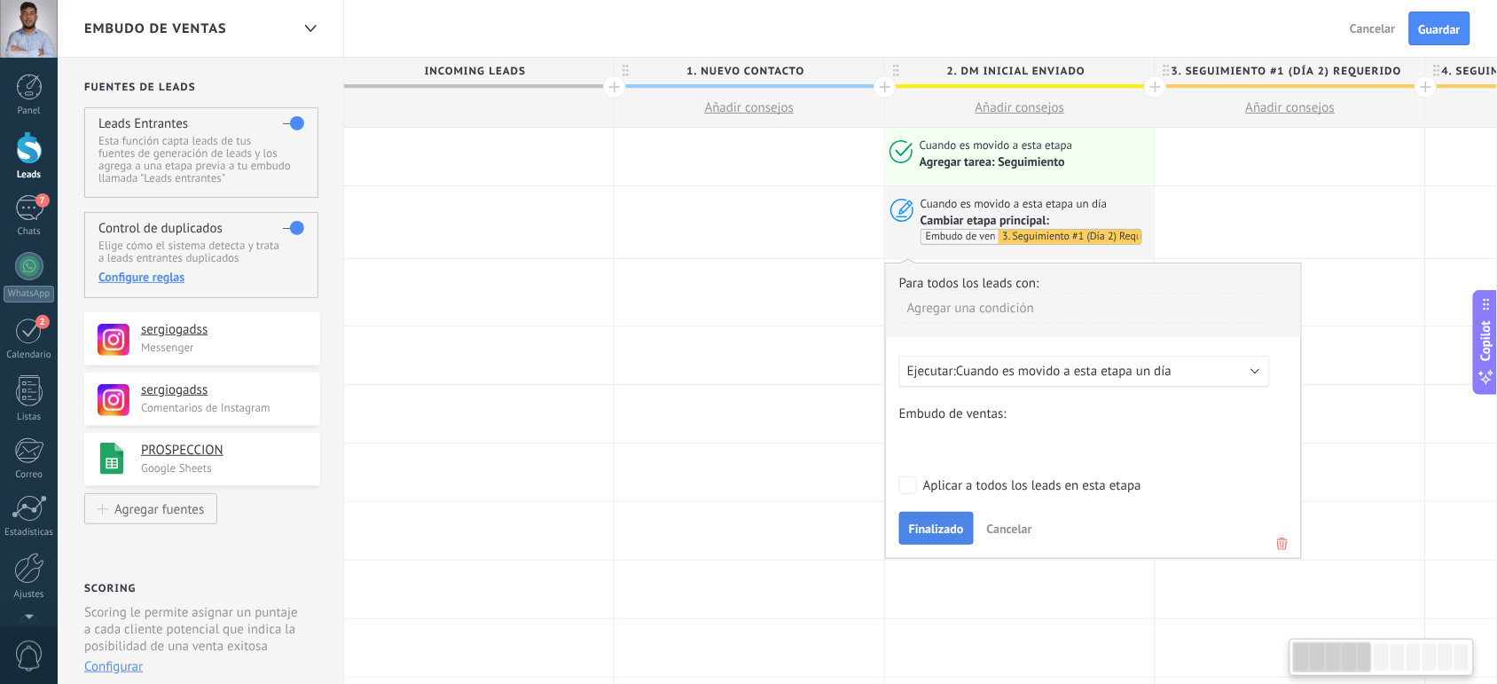
click at [927, 525] on span "Finalizado" at bounding box center [936, 528] width 55 height 12
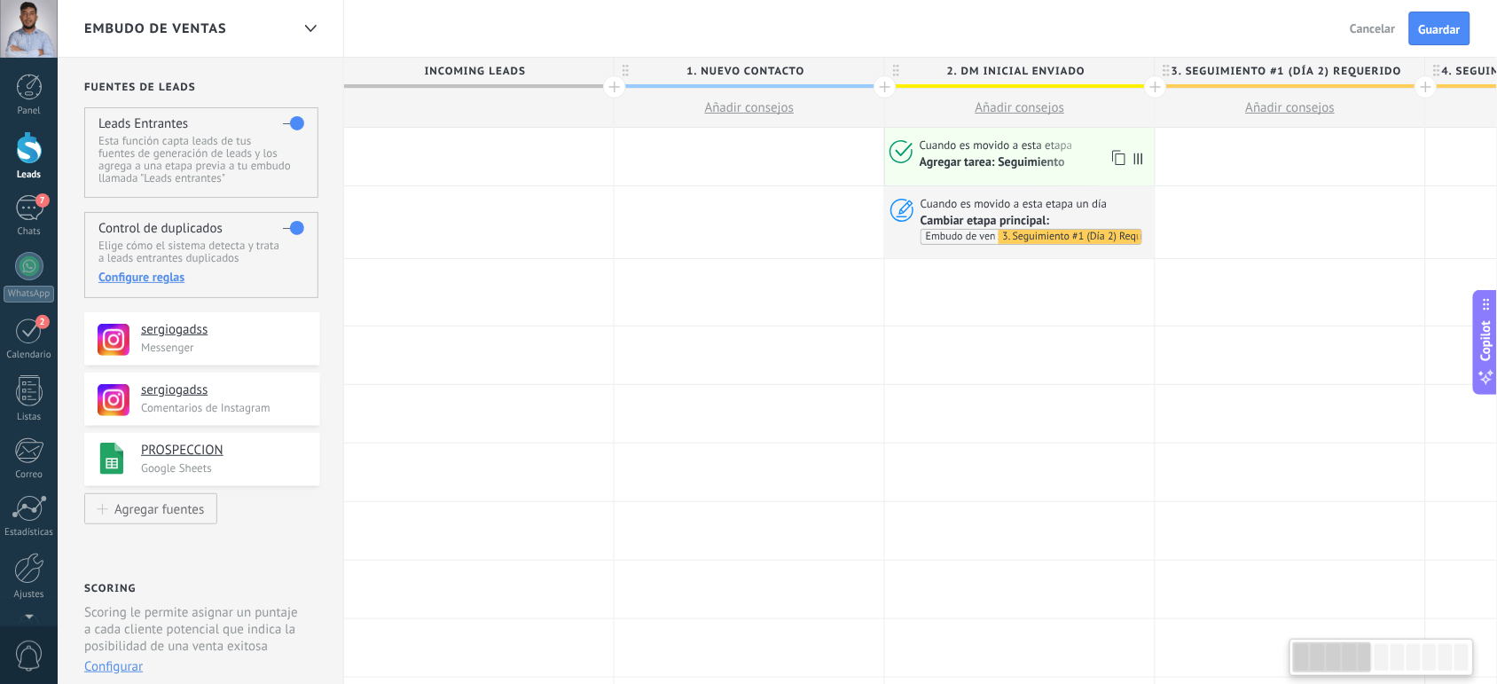
click at [995, 155] on div "Agregar tarea: Seguimiento" at bounding box center [992, 162] width 145 height 16
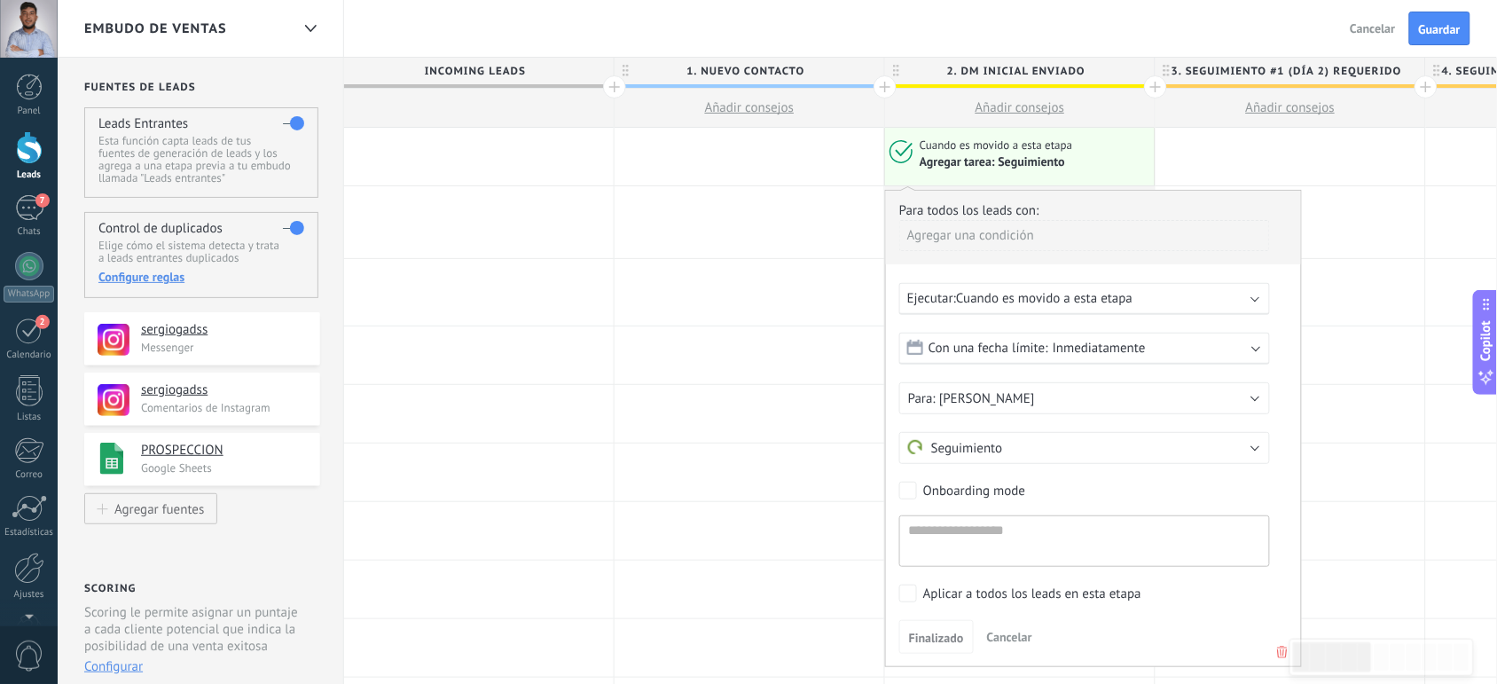
click at [995, 155] on div "Agregar tarea: Seguimiento" at bounding box center [992, 162] width 145 height 16
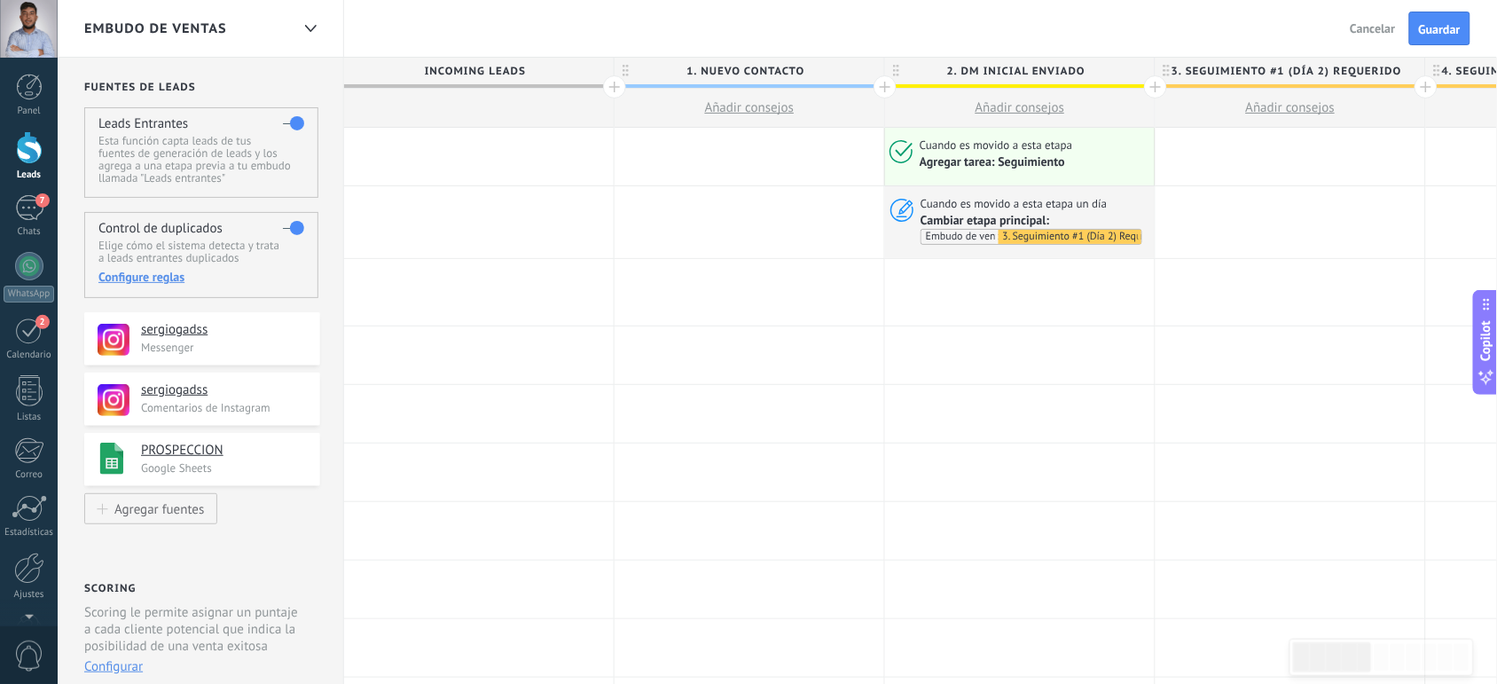
click at [995, 155] on div "Agregar tarea: Seguimiento" at bounding box center [992, 162] width 145 height 16
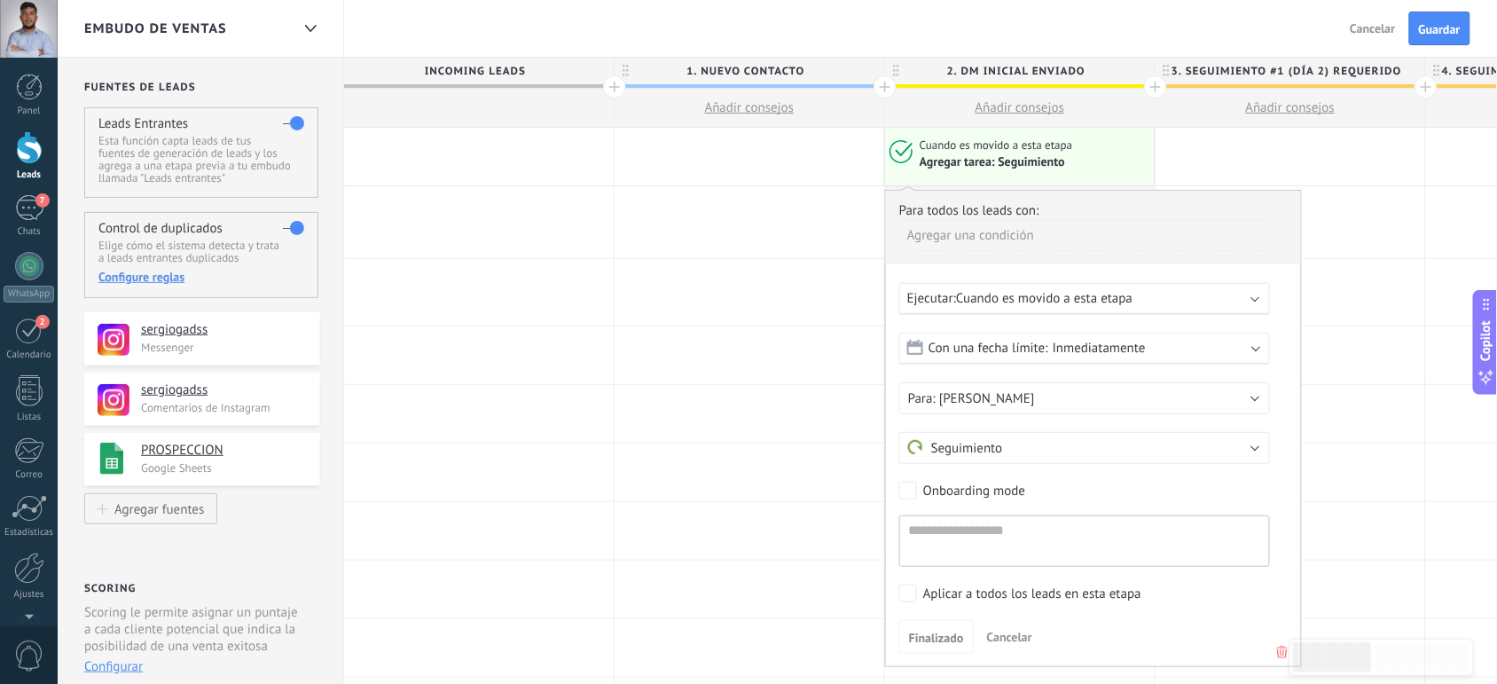
click at [995, 155] on div "Agregar tarea: Seguimiento" at bounding box center [992, 162] width 145 height 16
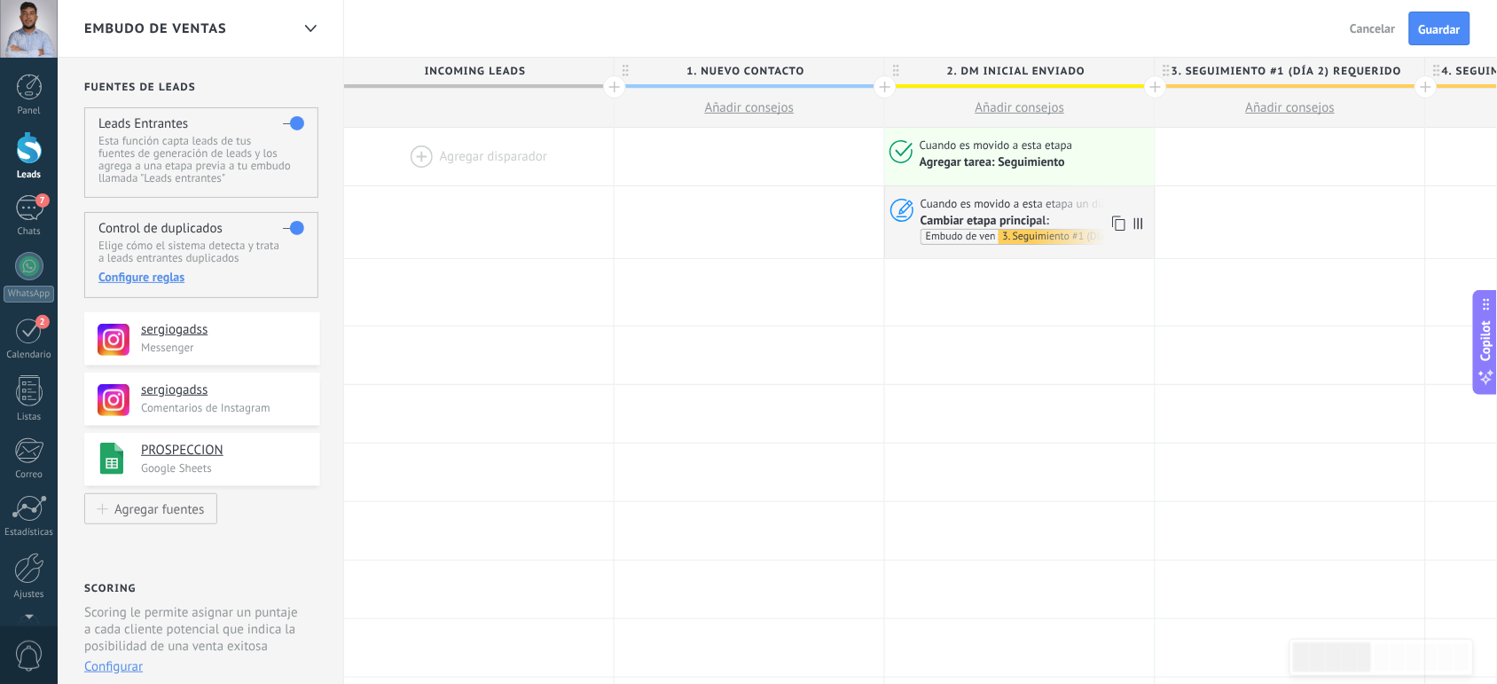
click at [963, 209] on span "Cuando es movido a esta etapa un día" at bounding box center [1016, 204] width 190 height 16
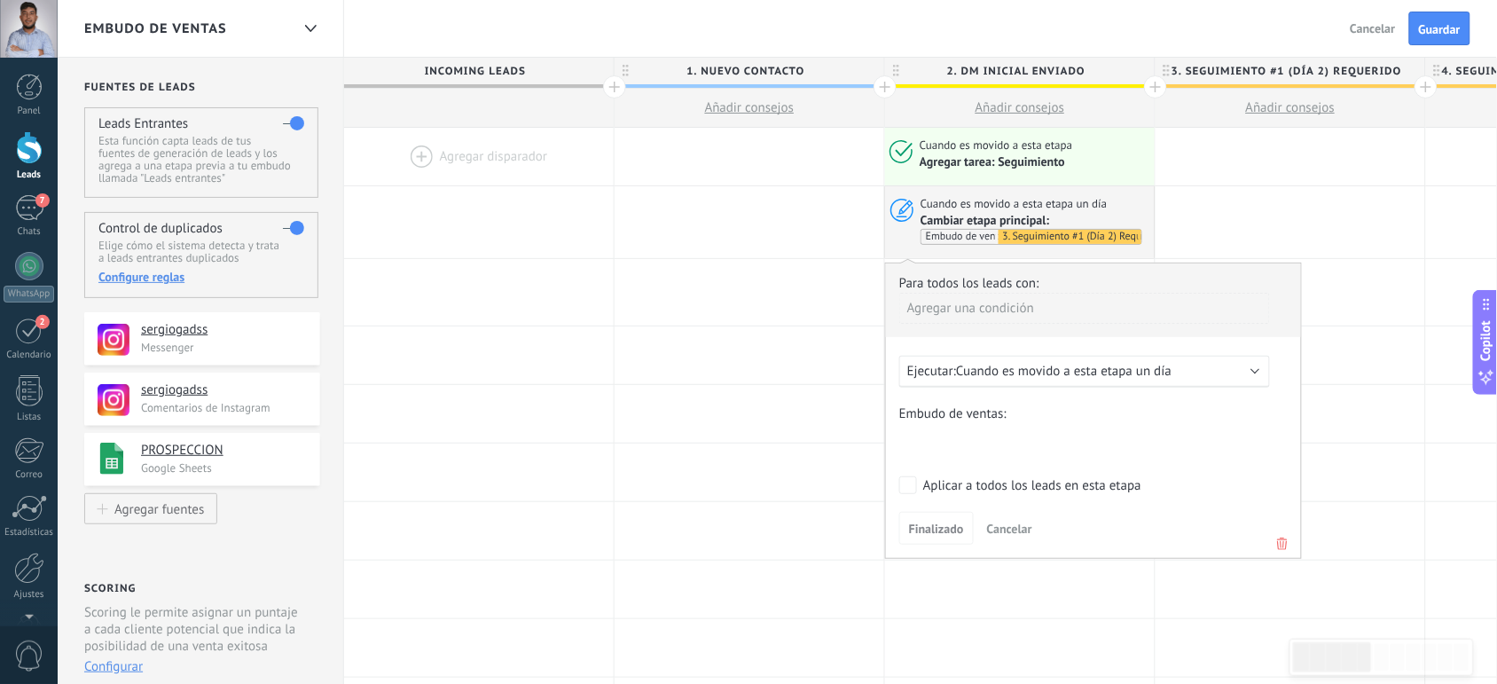
click at [1284, 546] on use at bounding box center [1282, 544] width 11 height 12
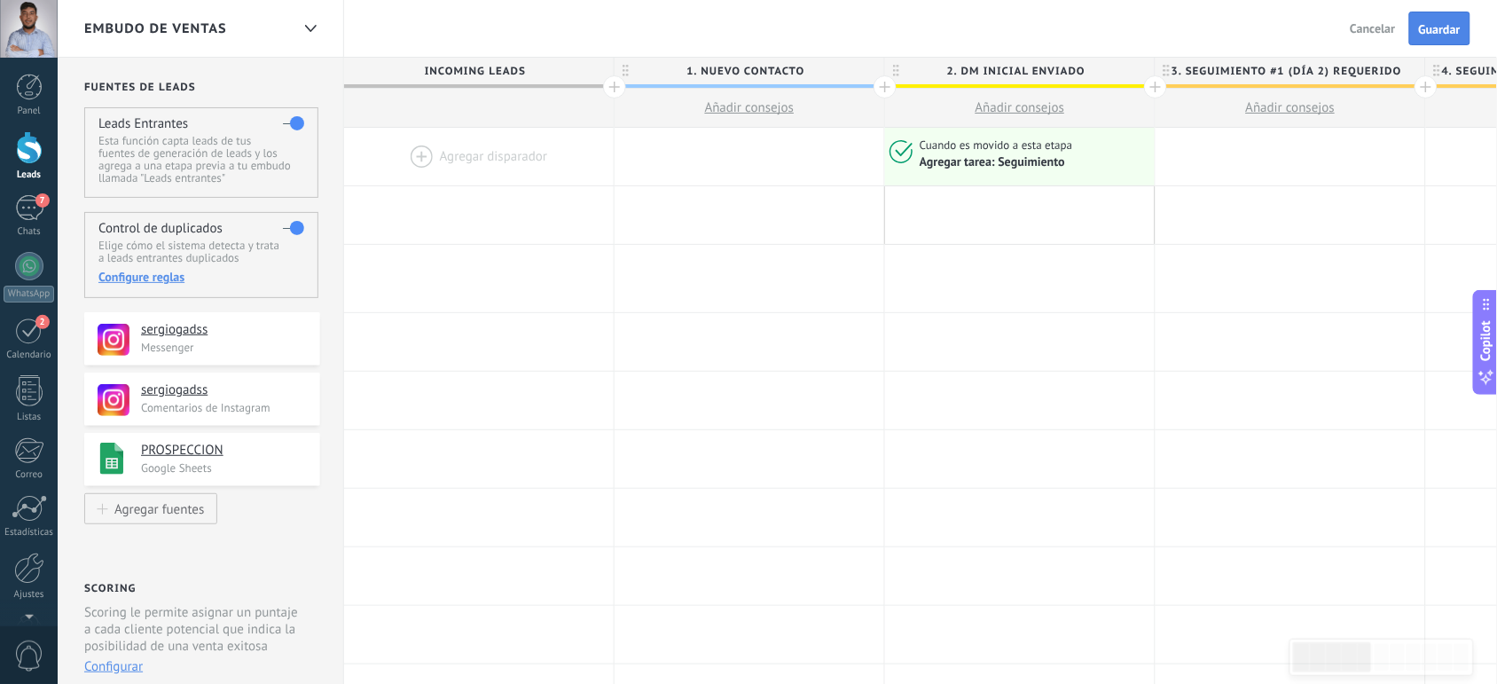
click at [1424, 32] on span "Guardar" at bounding box center [1440, 29] width 42 height 12
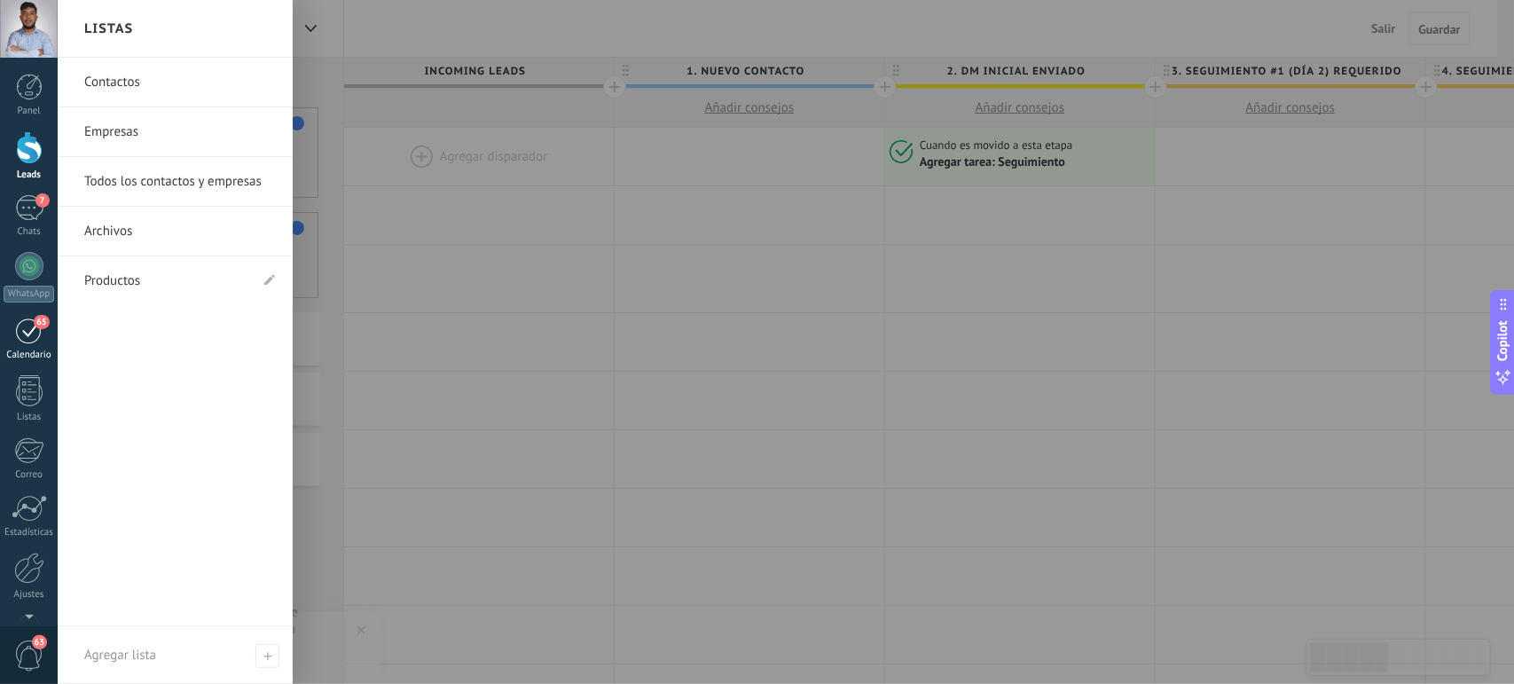
click at [28, 342] on div "65" at bounding box center [29, 330] width 28 height 27
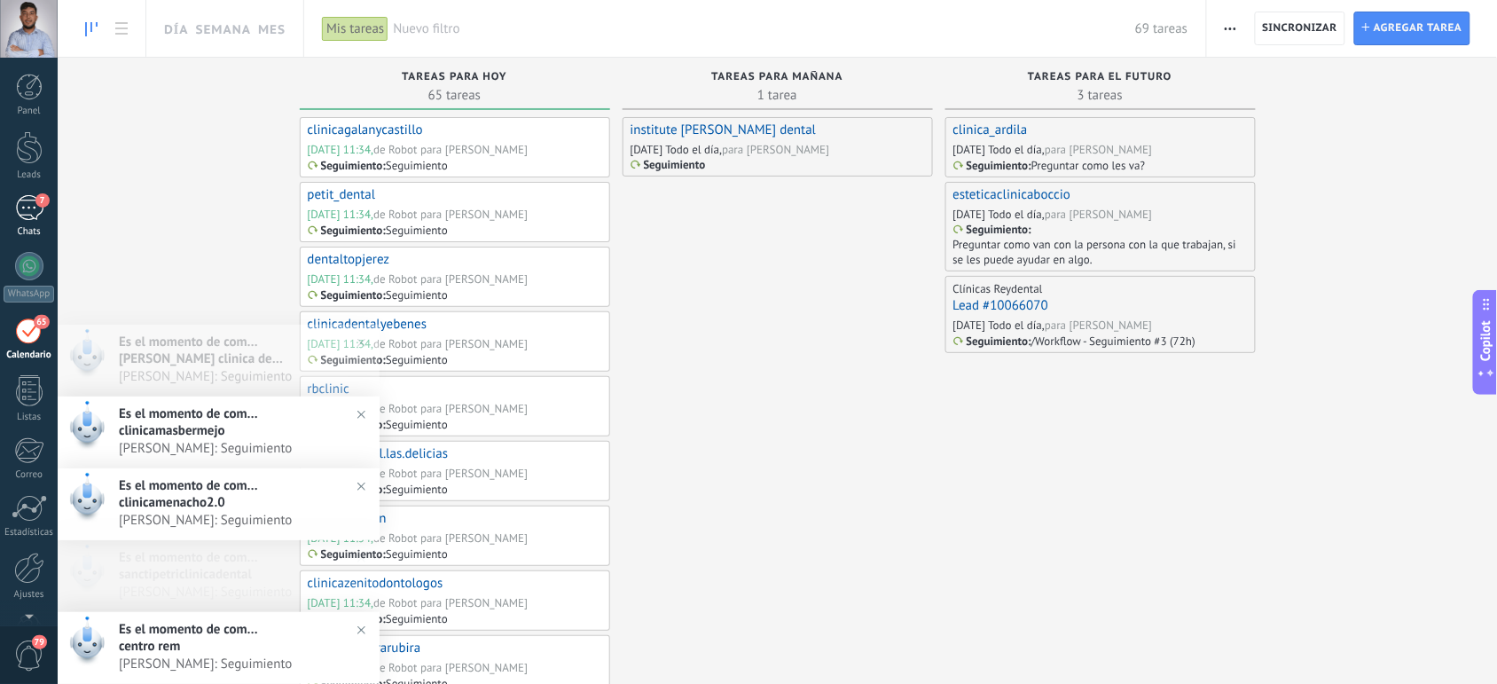
click at [27, 210] on div "7" at bounding box center [29, 208] width 28 height 26
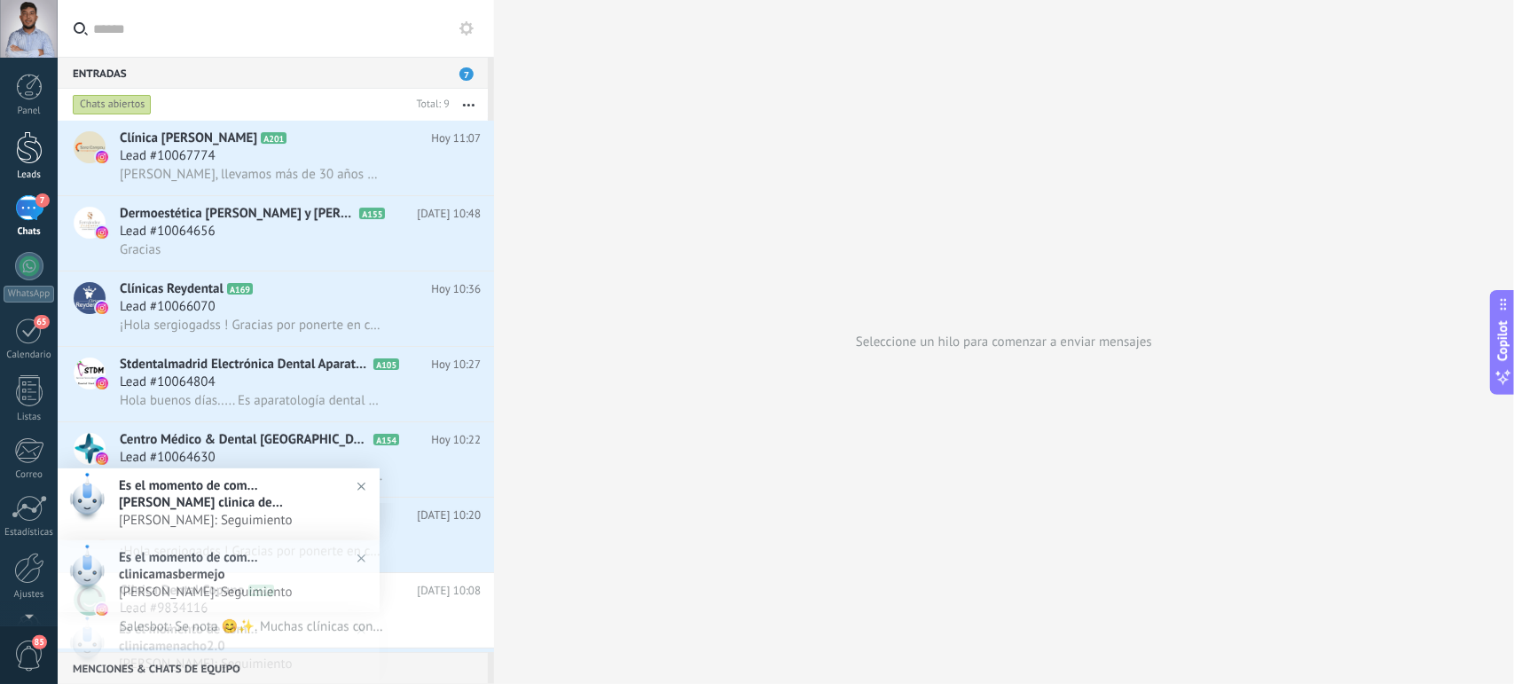
click at [27, 162] on div at bounding box center [29, 147] width 27 height 33
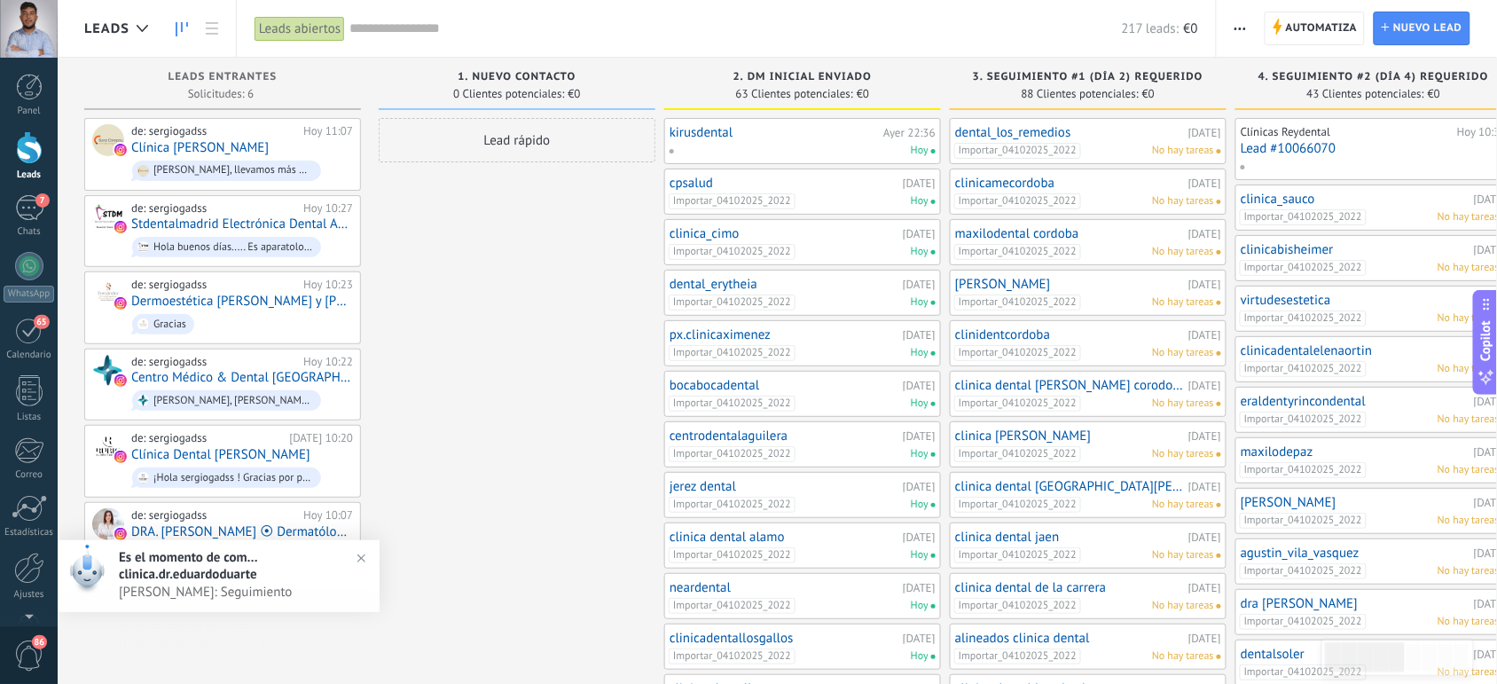
scroll to position [16, 0]
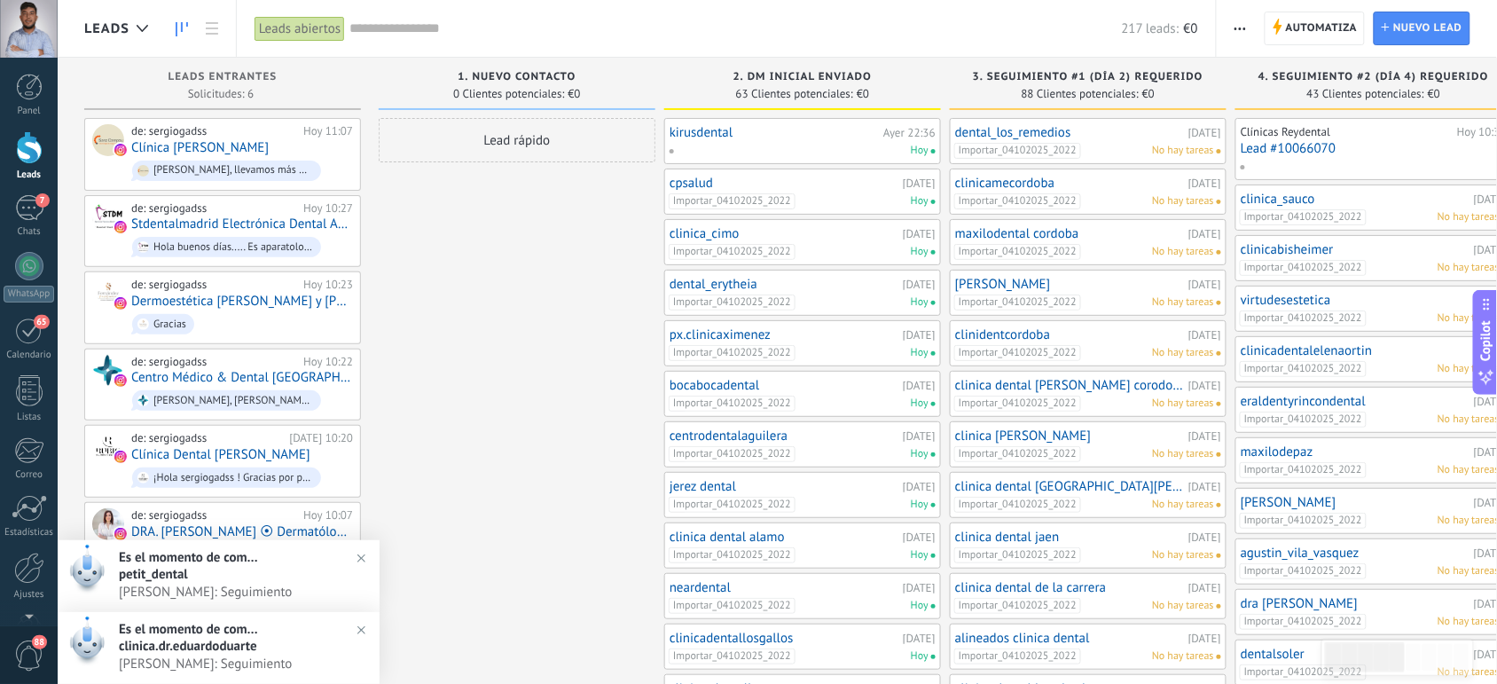
click at [357, 632] on img at bounding box center [362, 630] width 26 height 26
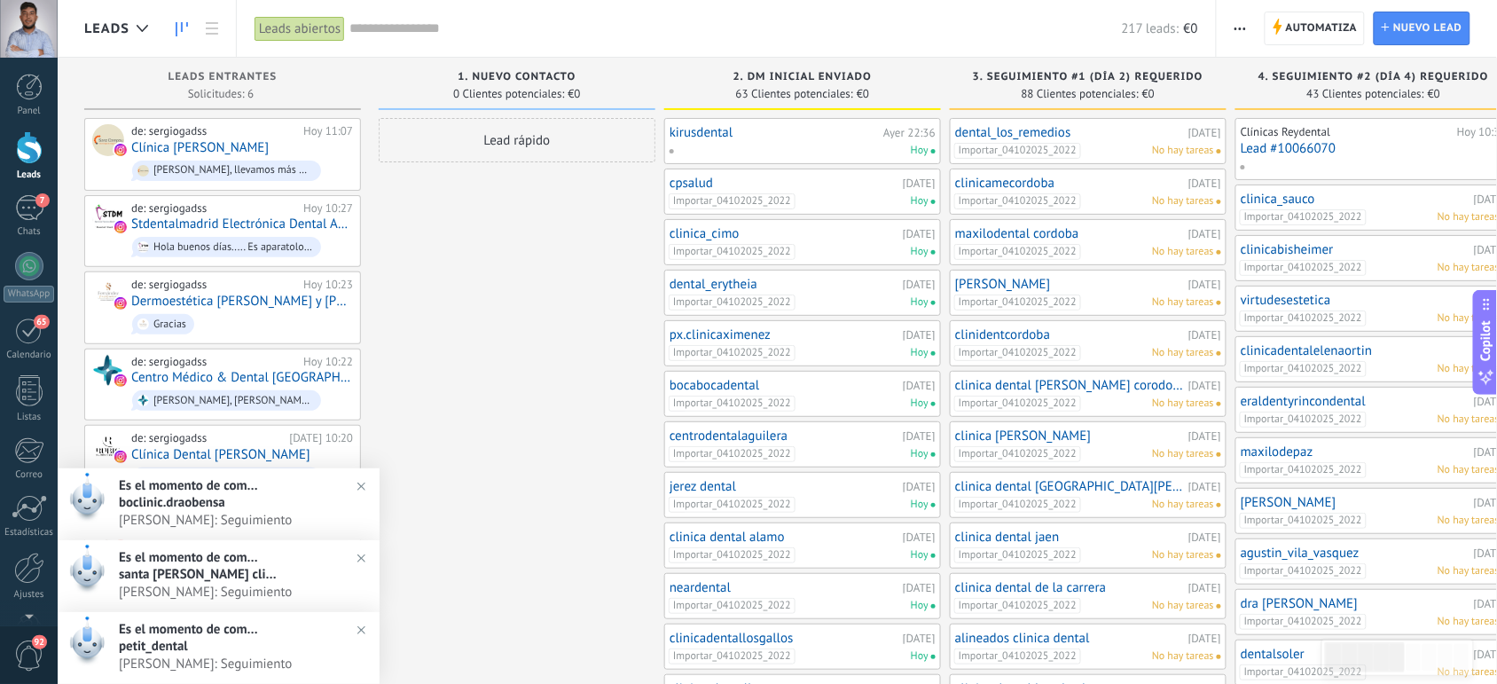
click at [360, 561] on img at bounding box center [362, 559] width 26 height 26
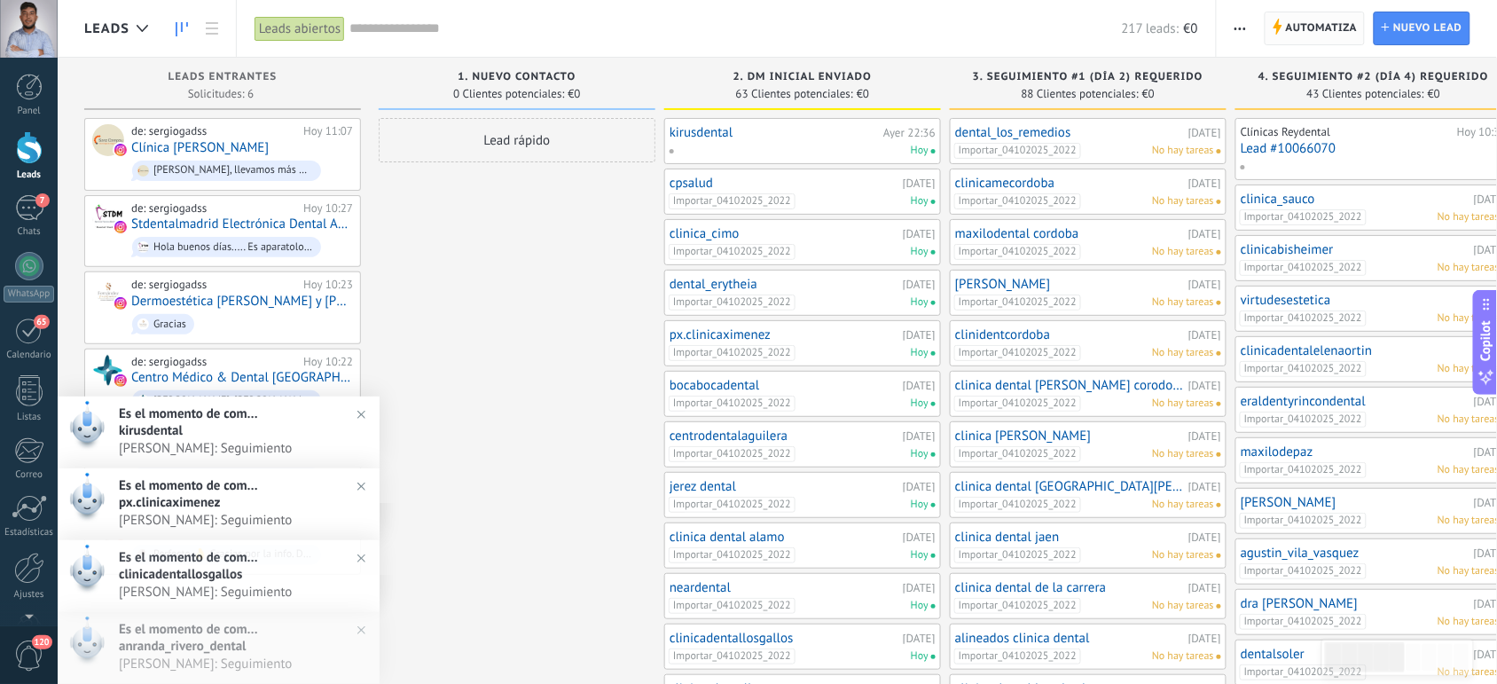
click at [1291, 27] on span "Automatiza" at bounding box center [1322, 28] width 72 height 32
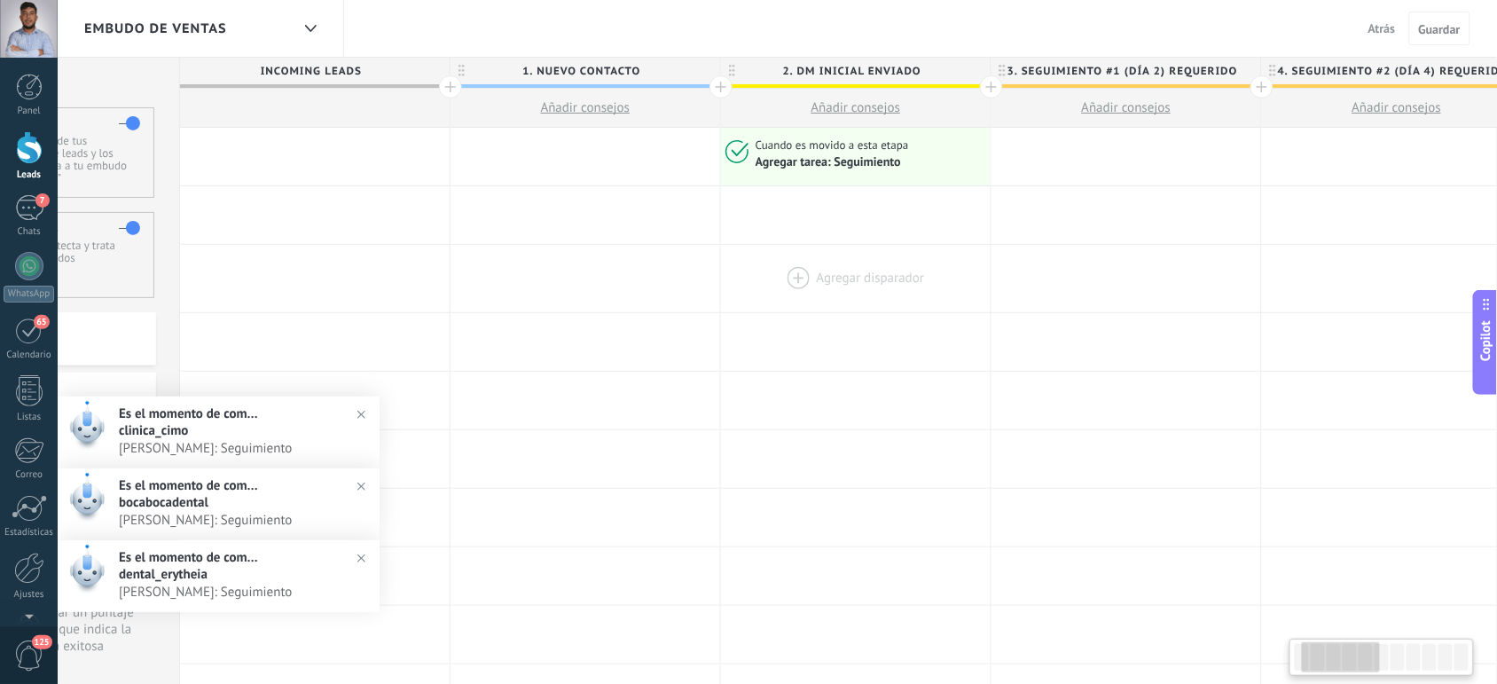
scroll to position [0, 174]
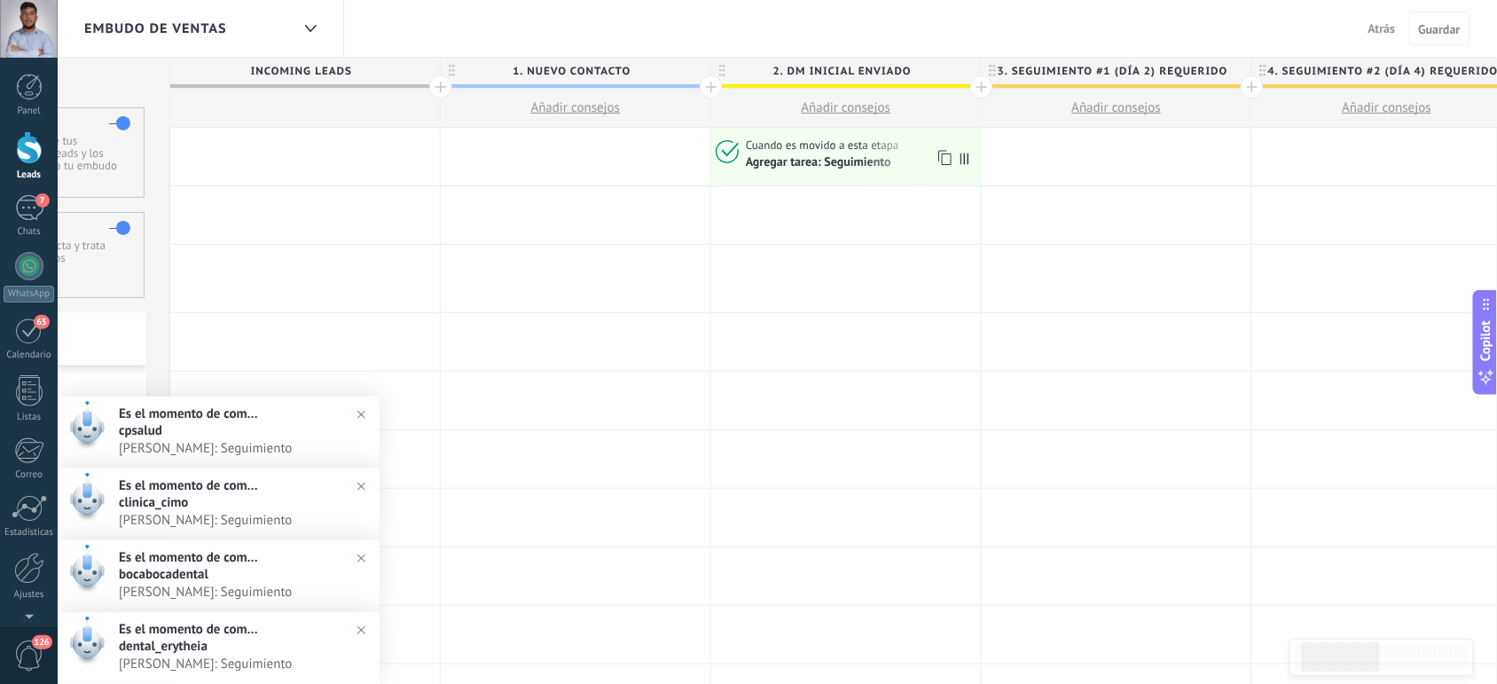
click at [798, 167] on div "Agregar tarea: Seguimiento" at bounding box center [818, 162] width 145 height 16
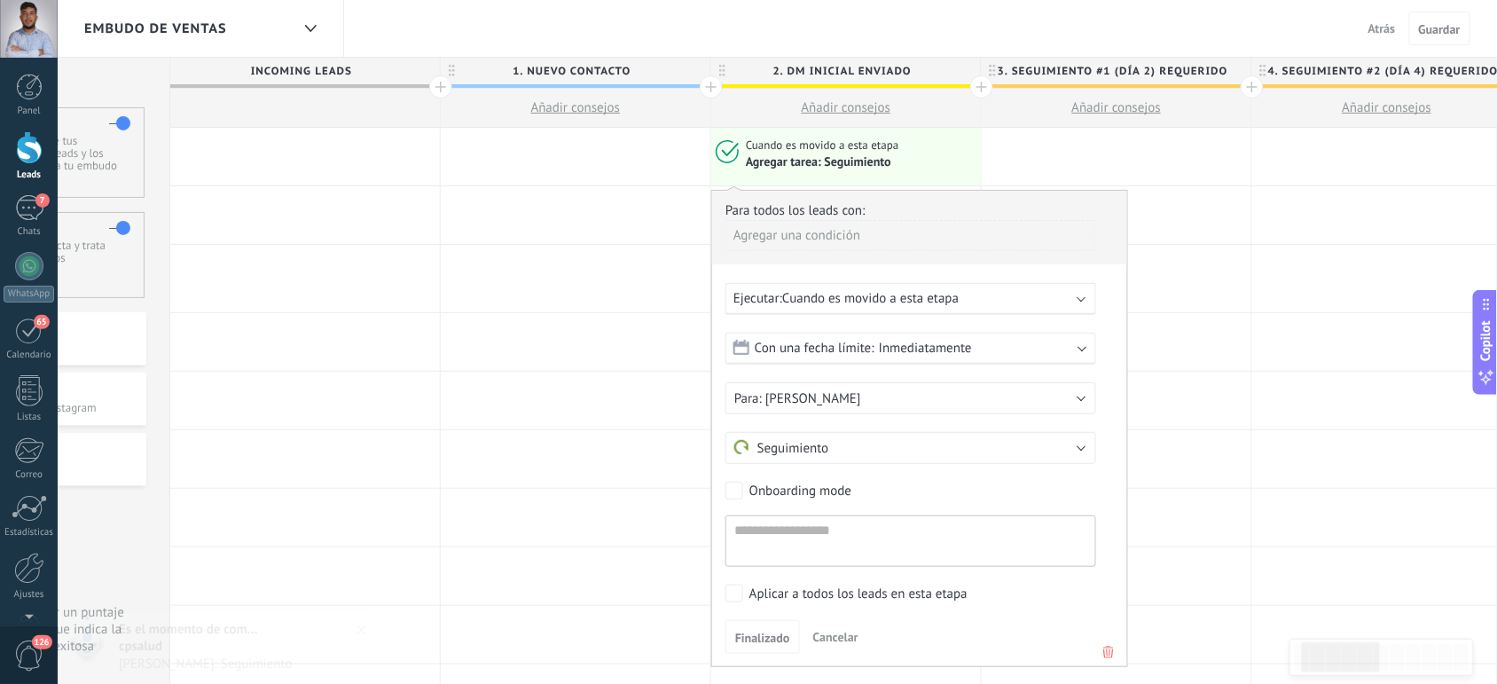
click at [862, 347] on span "Con una fecha límite:" at bounding box center [815, 348] width 120 height 17
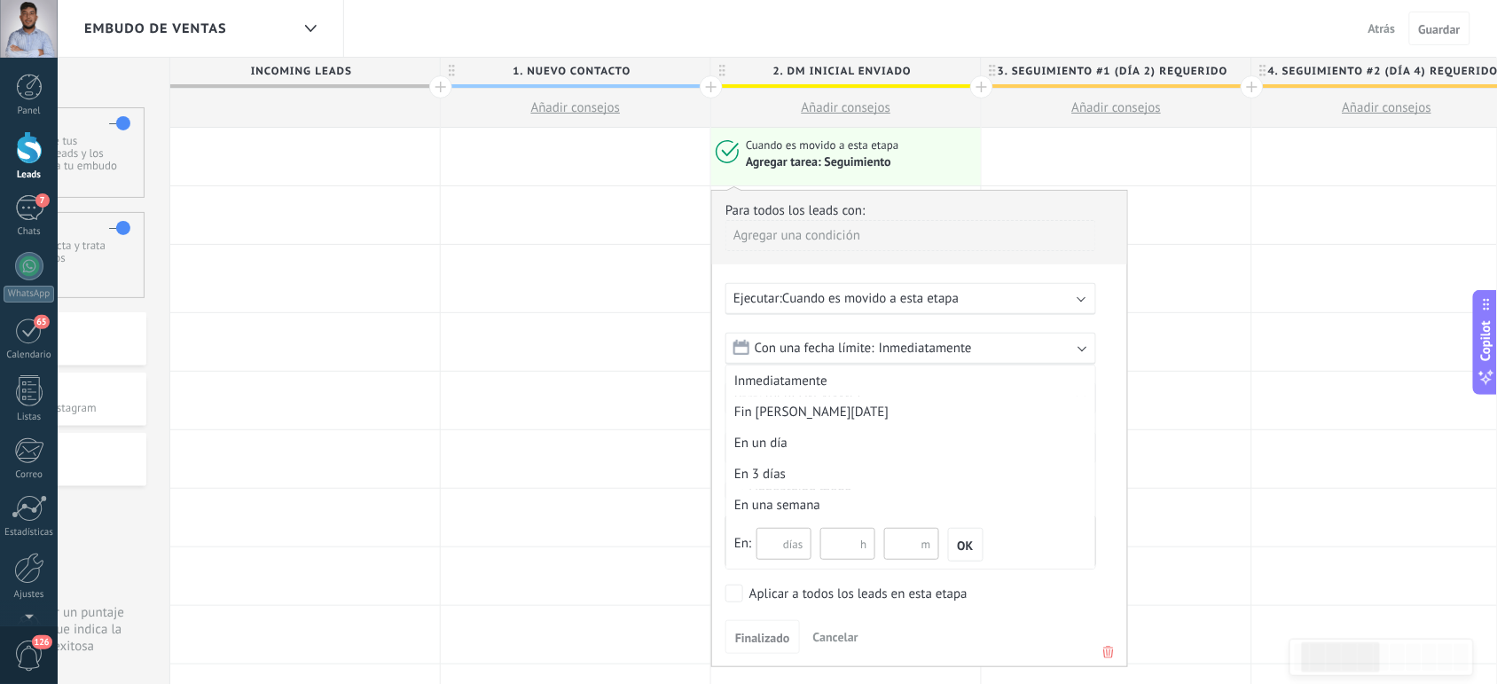
click at [790, 538] on span "días" at bounding box center [793, 544] width 20 height 19
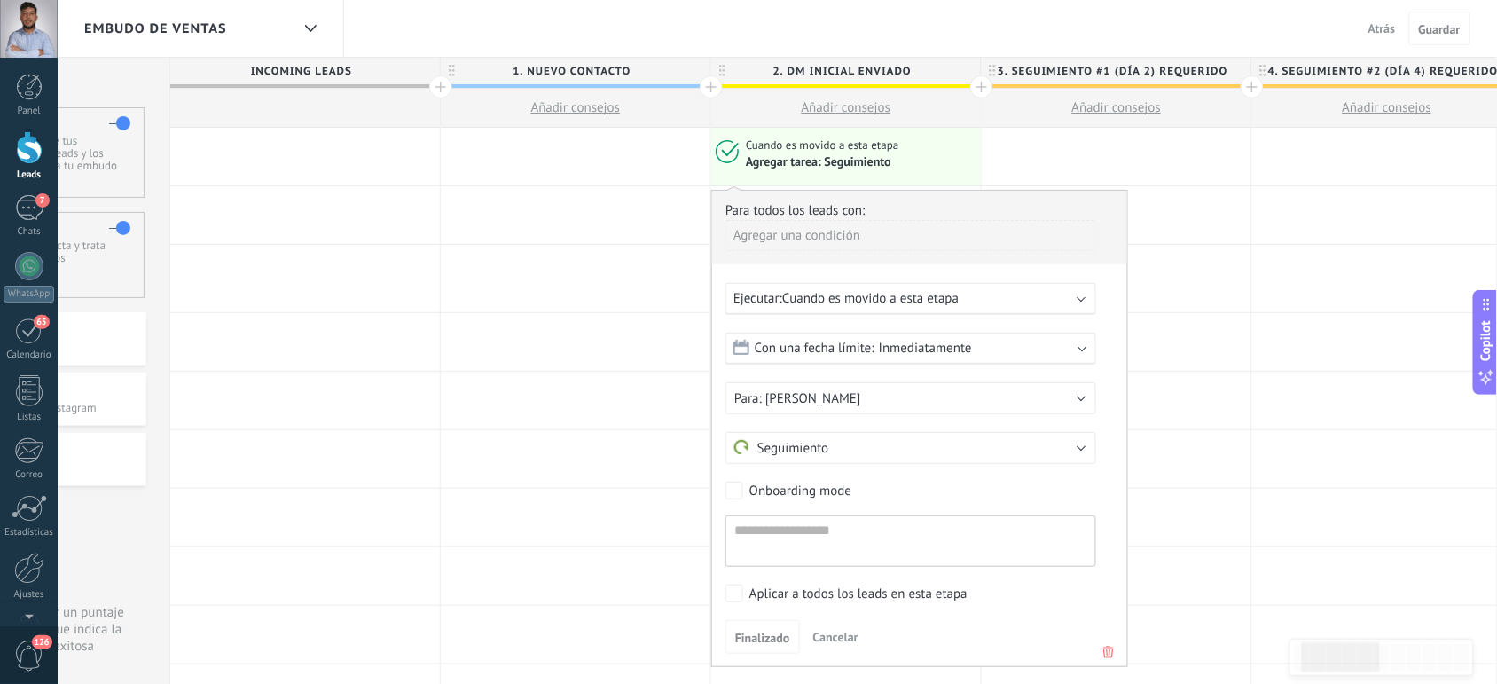
click at [887, 356] on span "Inmediatamente" at bounding box center [925, 348] width 93 height 17
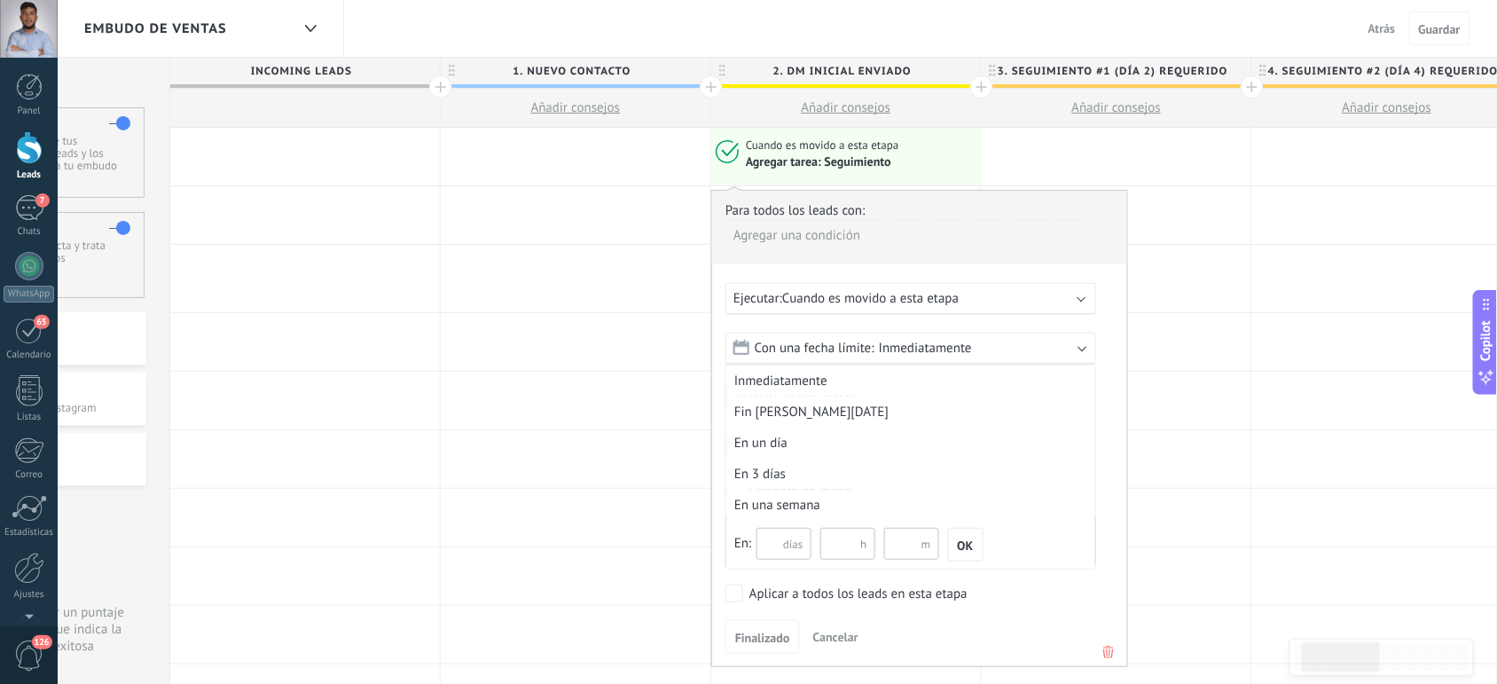
click at [768, 542] on input "text" at bounding box center [784, 544] width 55 height 32
type input "*"
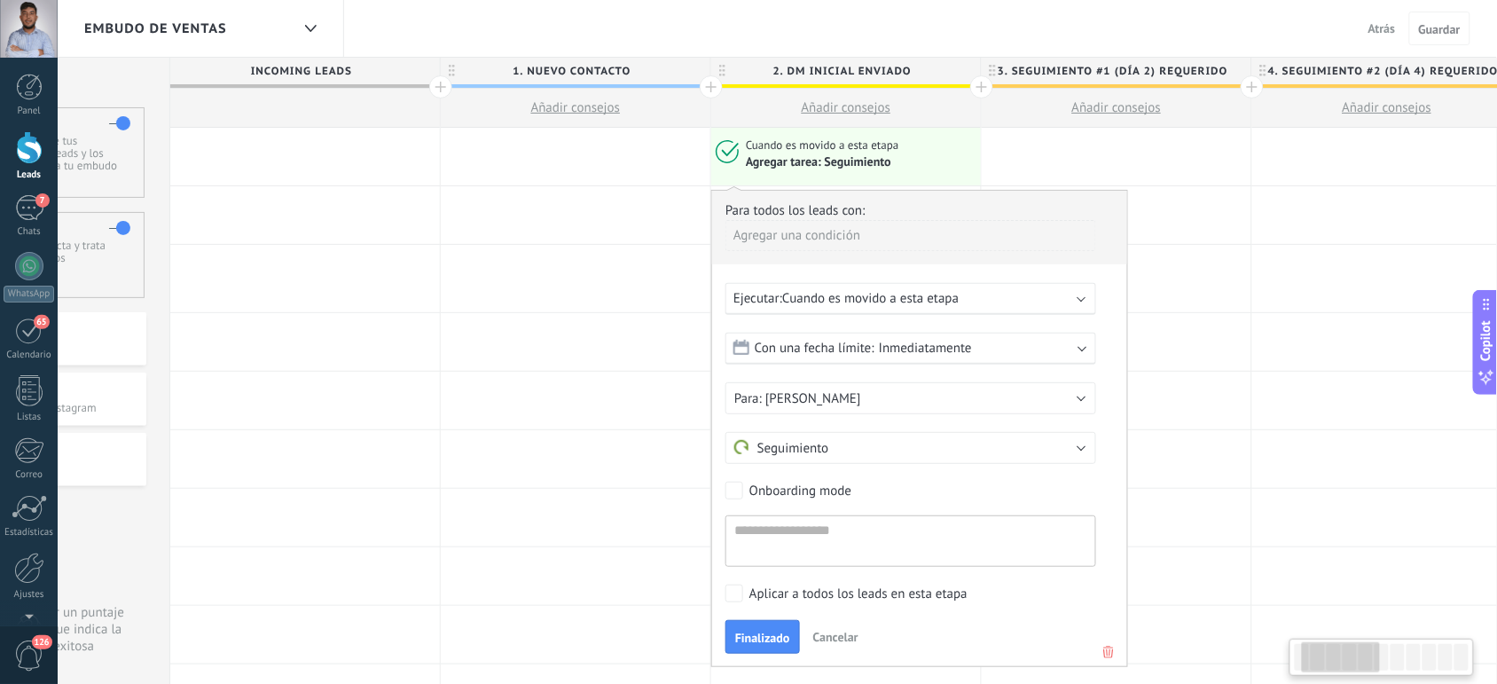
click at [843, 351] on span "Con una fecha límite:" at bounding box center [815, 348] width 120 height 17
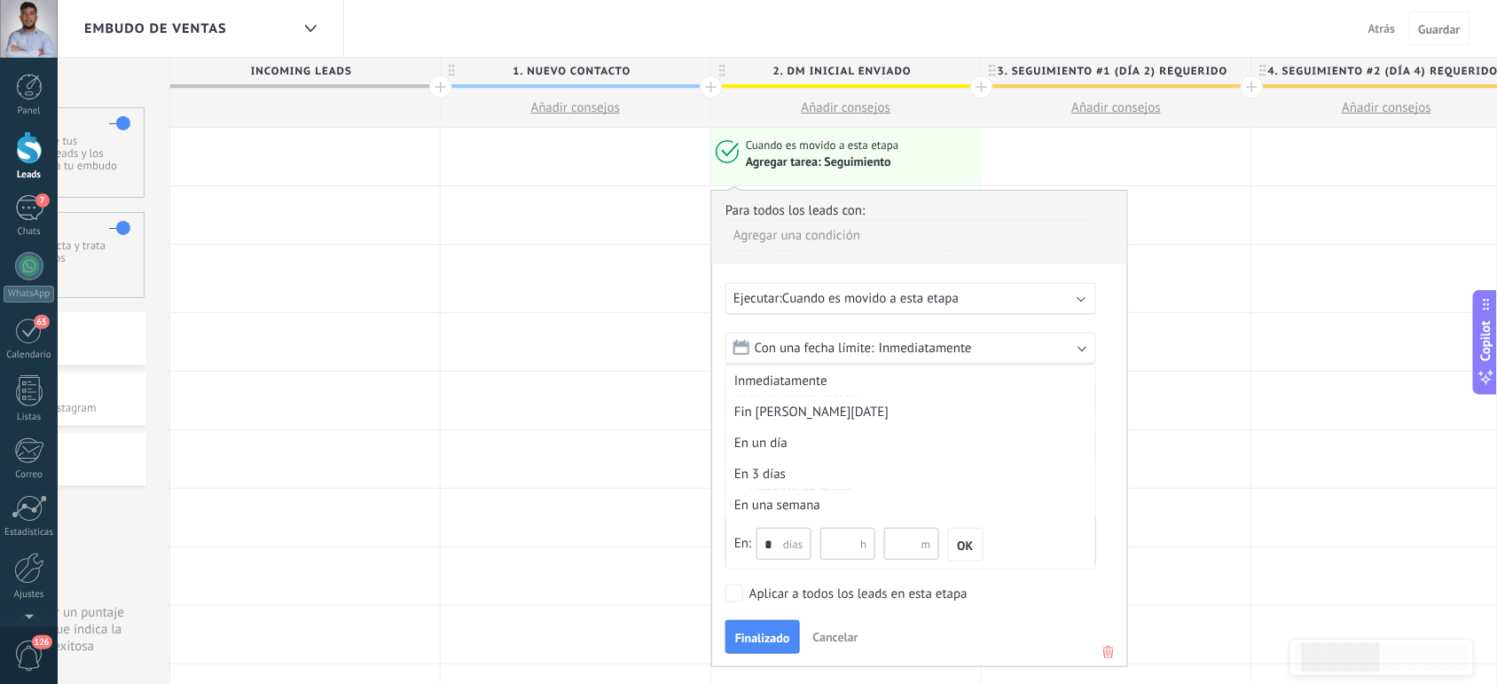
click at [778, 546] on input "*" at bounding box center [784, 544] width 55 height 32
click at [969, 551] on button "OK" at bounding box center [965, 545] width 35 height 34
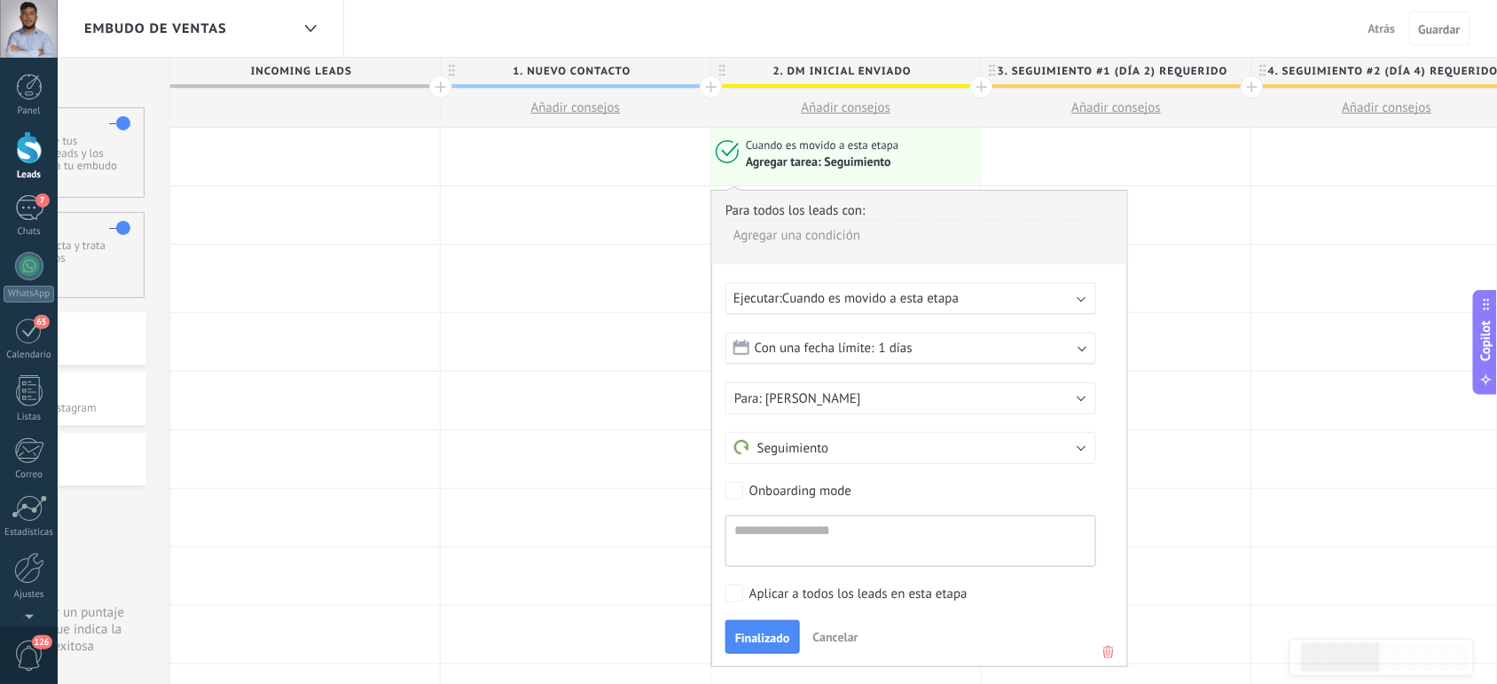
click at [921, 349] on div "Con una fecha límite: 1 días" at bounding box center [911, 349] width 371 height 32
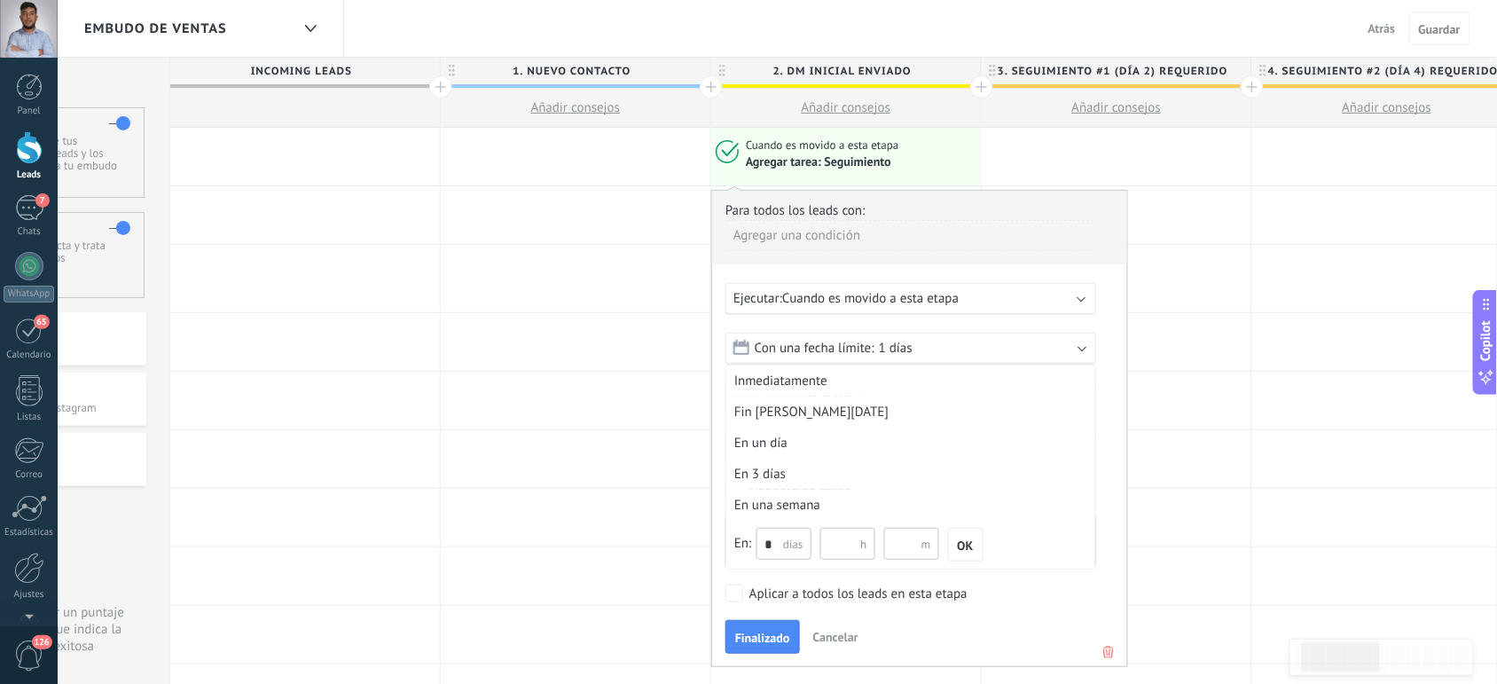
click at [777, 535] on input "*" at bounding box center [784, 544] width 55 height 32
type input "*"
click at [736, 648] on button "Finalizado" at bounding box center [763, 637] width 75 height 34
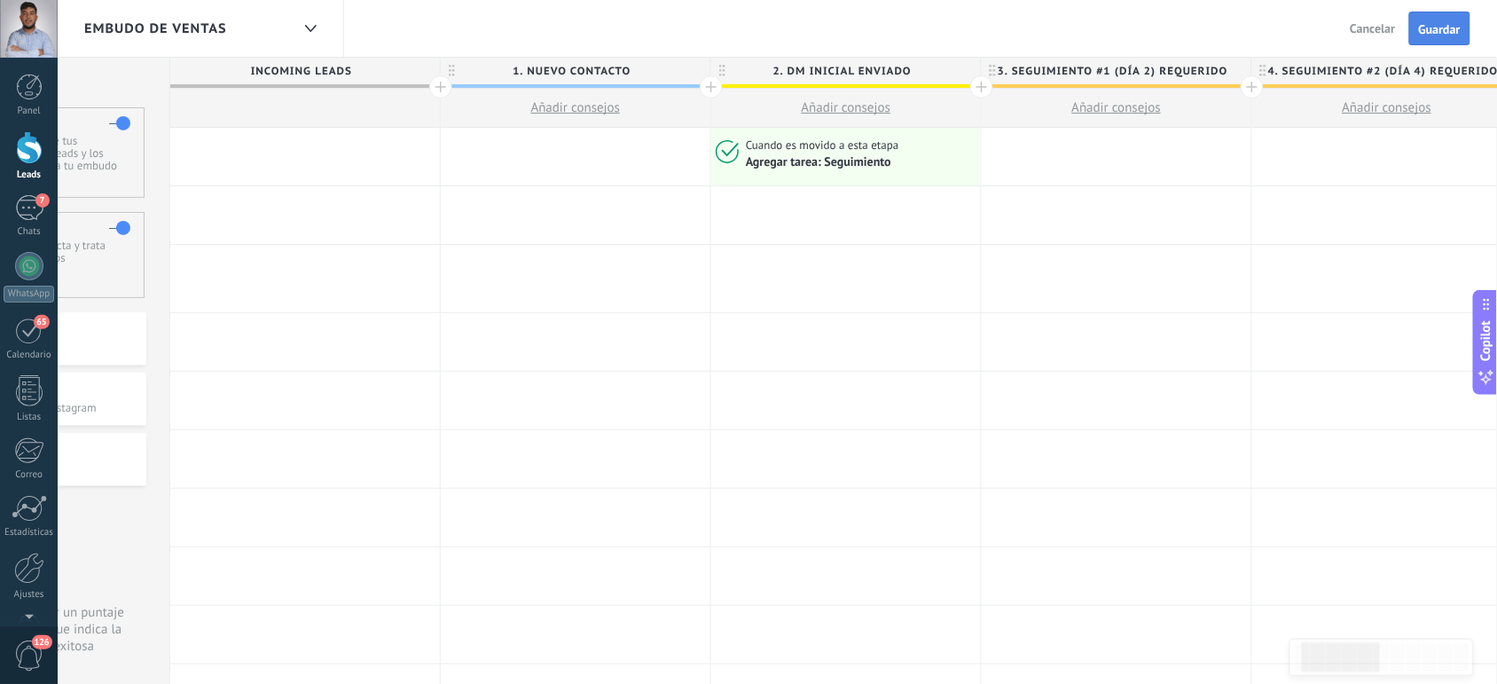
click at [1425, 34] on span "Guardar" at bounding box center [1440, 29] width 42 height 12
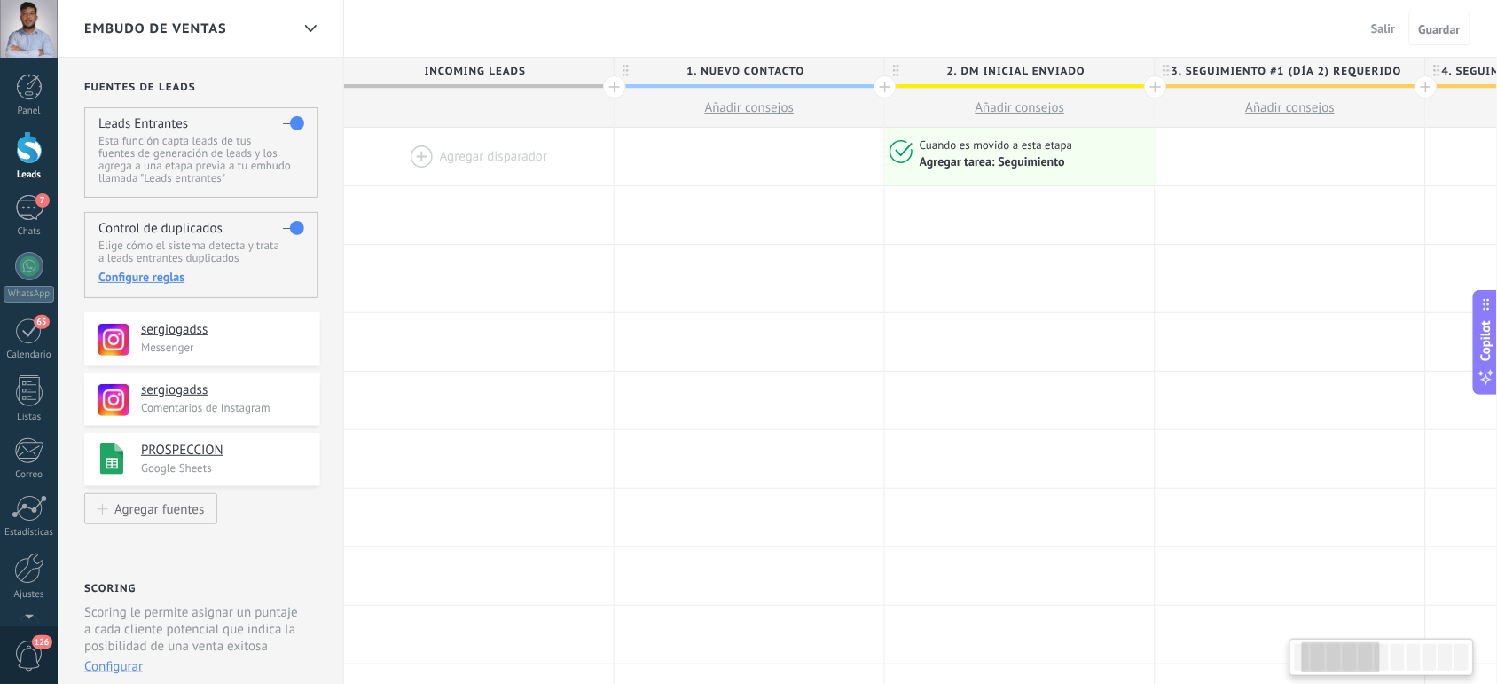
scroll to position [0, 174]
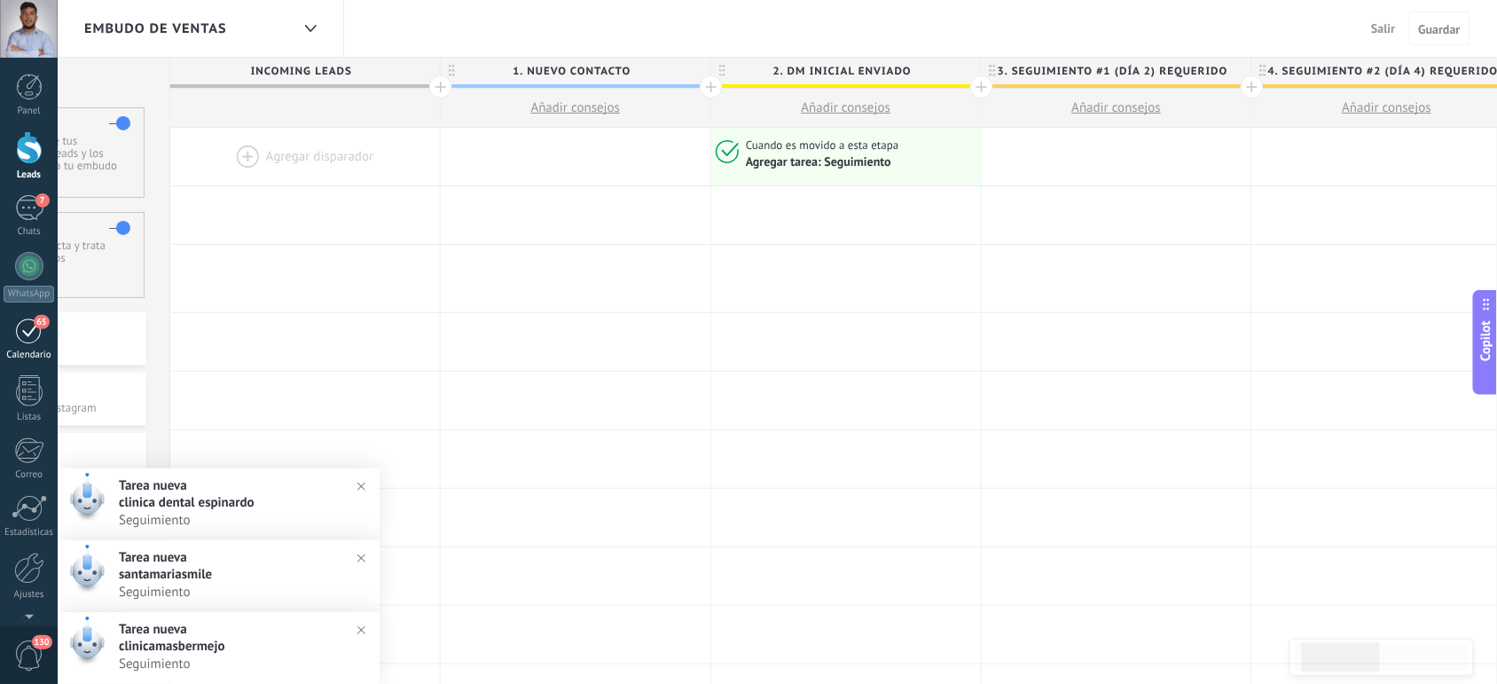
click at [32, 333] on div "65" at bounding box center [29, 330] width 28 height 27
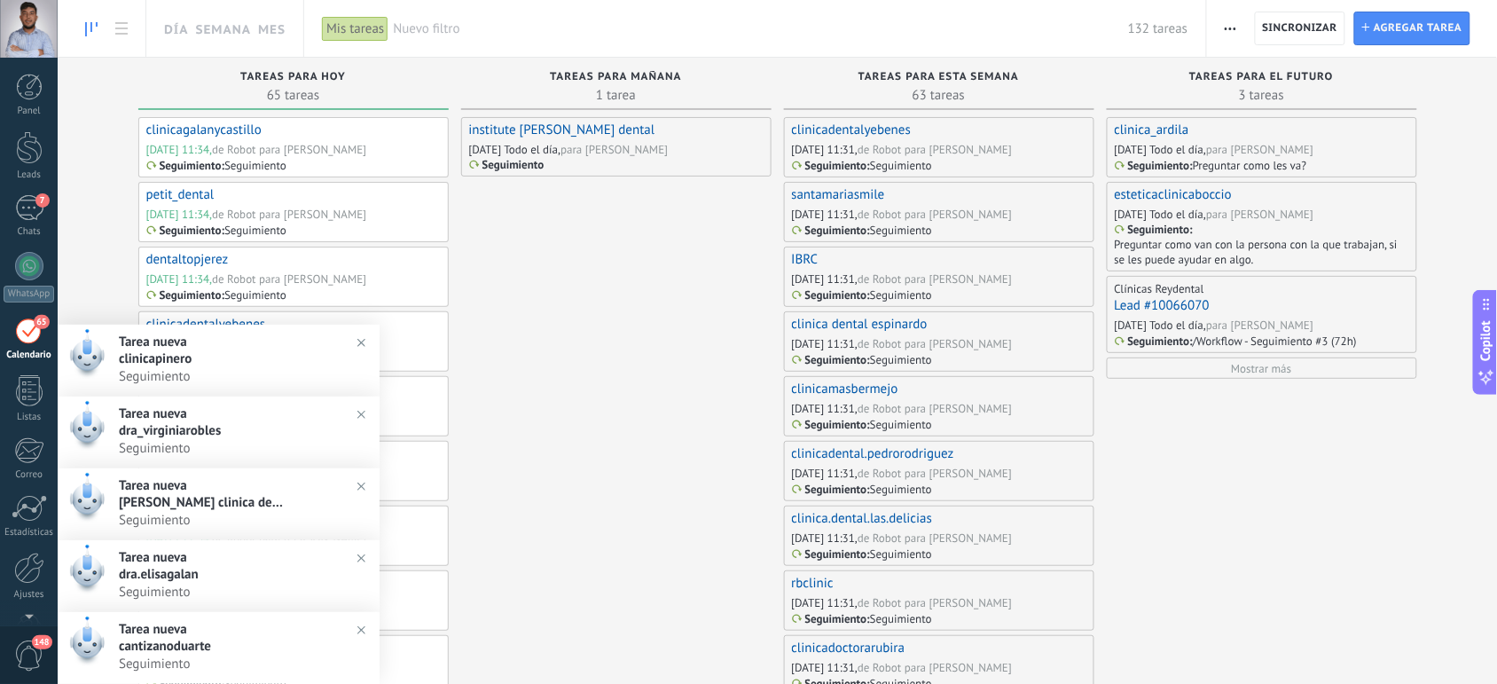
click at [1231, 27] on icon "button" at bounding box center [1231, 28] width 12 height 3
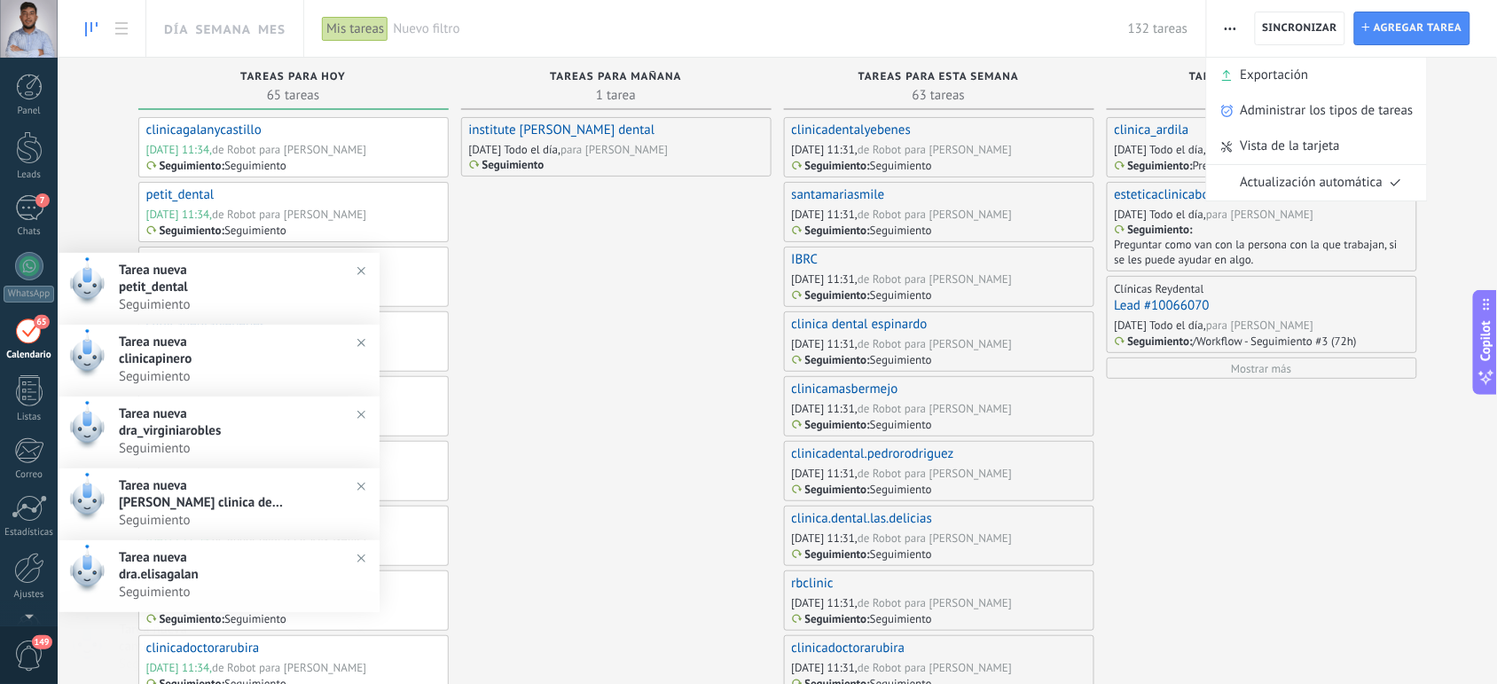
click at [1231, 27] on icon "button" at bounding box center [1231, 28] width 12 height 3
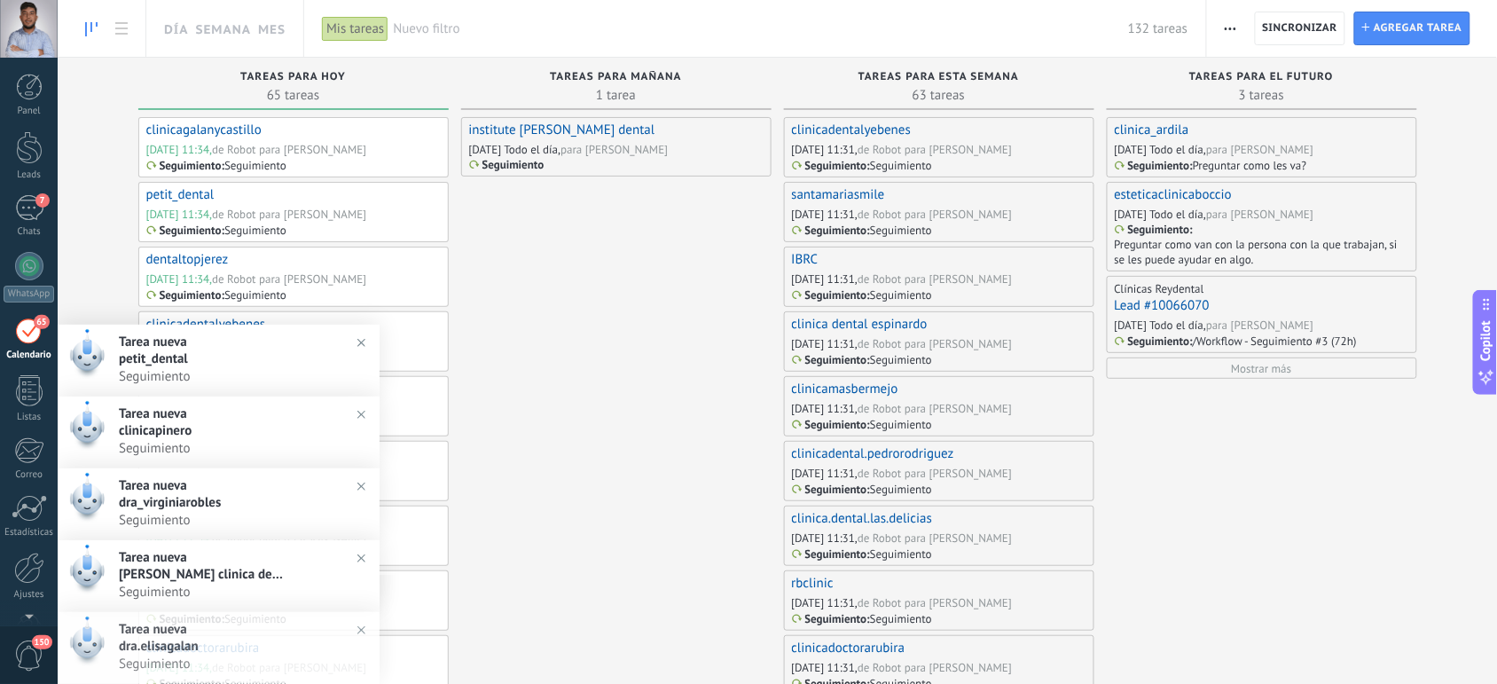
click at [1231, 27] on icon "button" at bounding box center [1231, 28] width 12 height 3
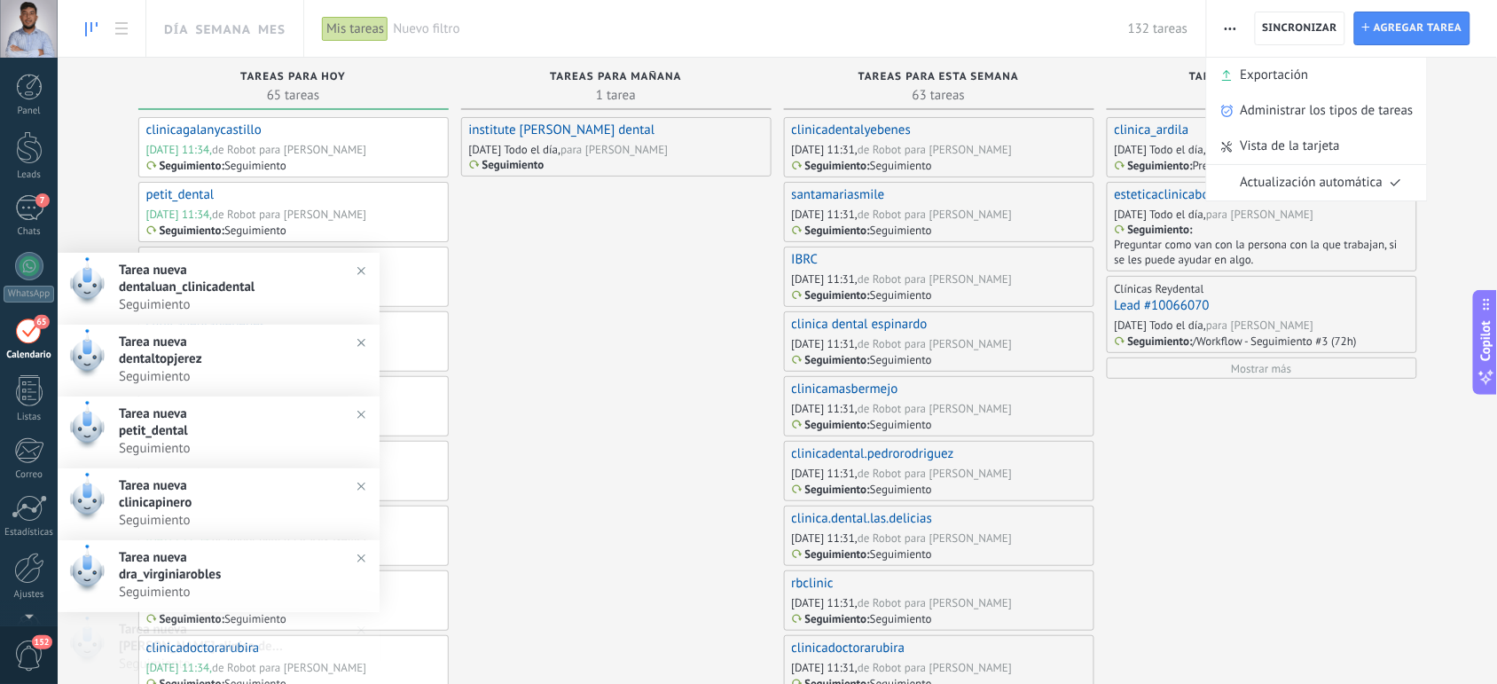
click at [1231, 27] on icon "button" at bounding box center [1231, 28] width 12 height 3
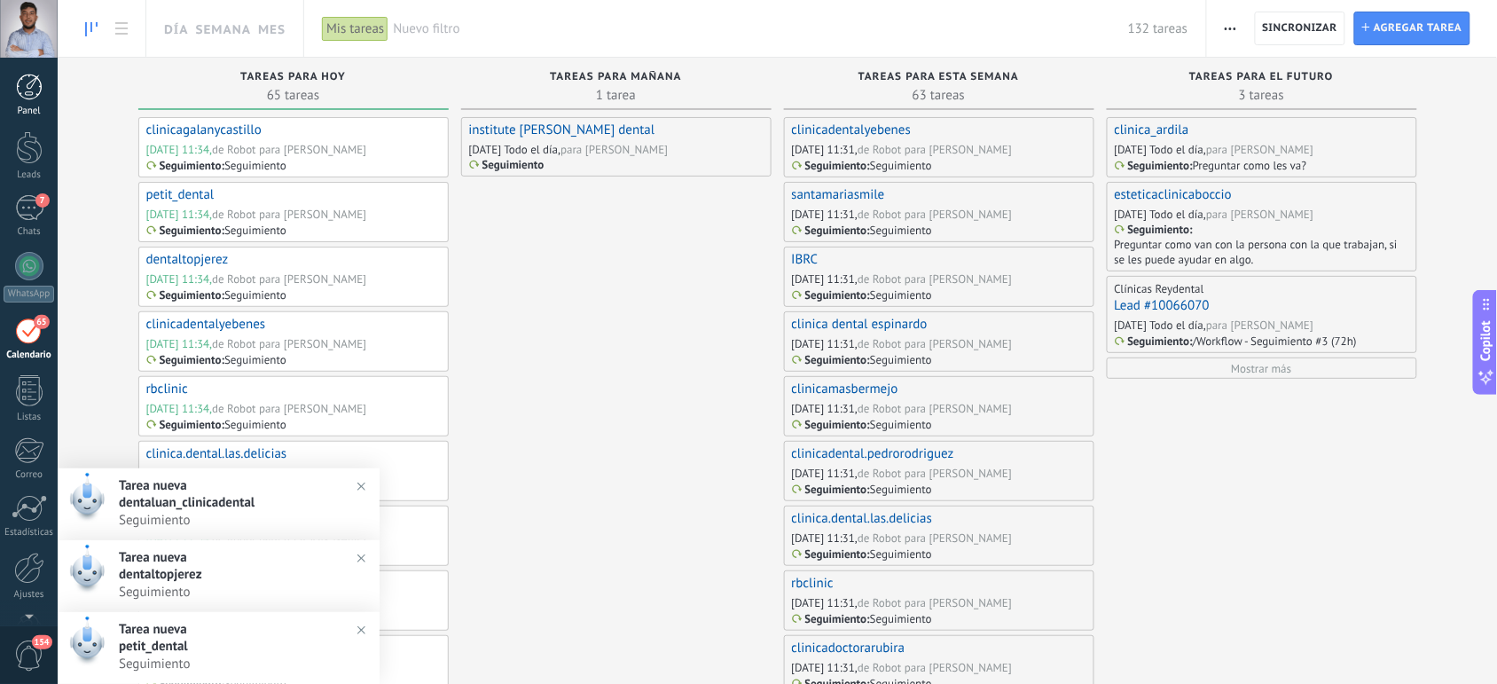
click at [37, 96] on div at bounding box center [29, 87] width 27 height 27
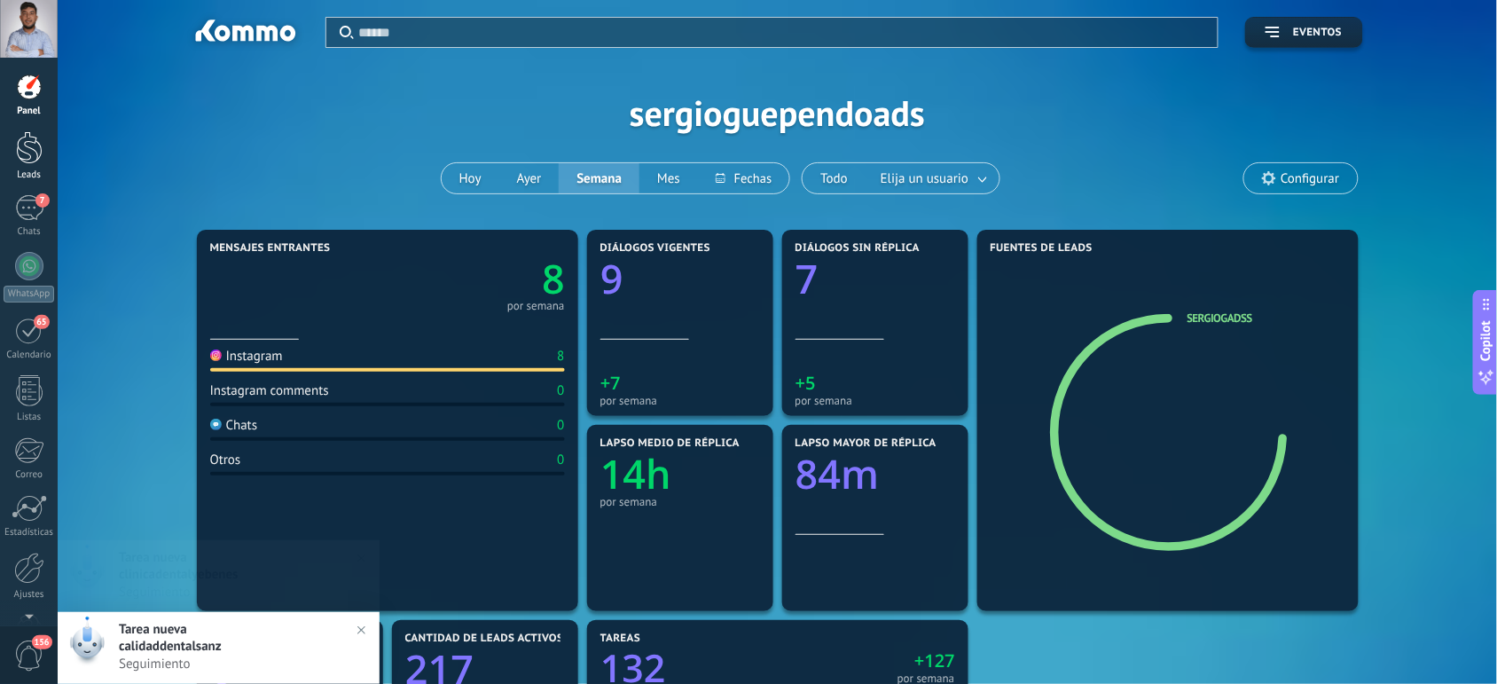
click at [29, 174] on div "Leads" at bounding box center [29, 175] width 51 height 12
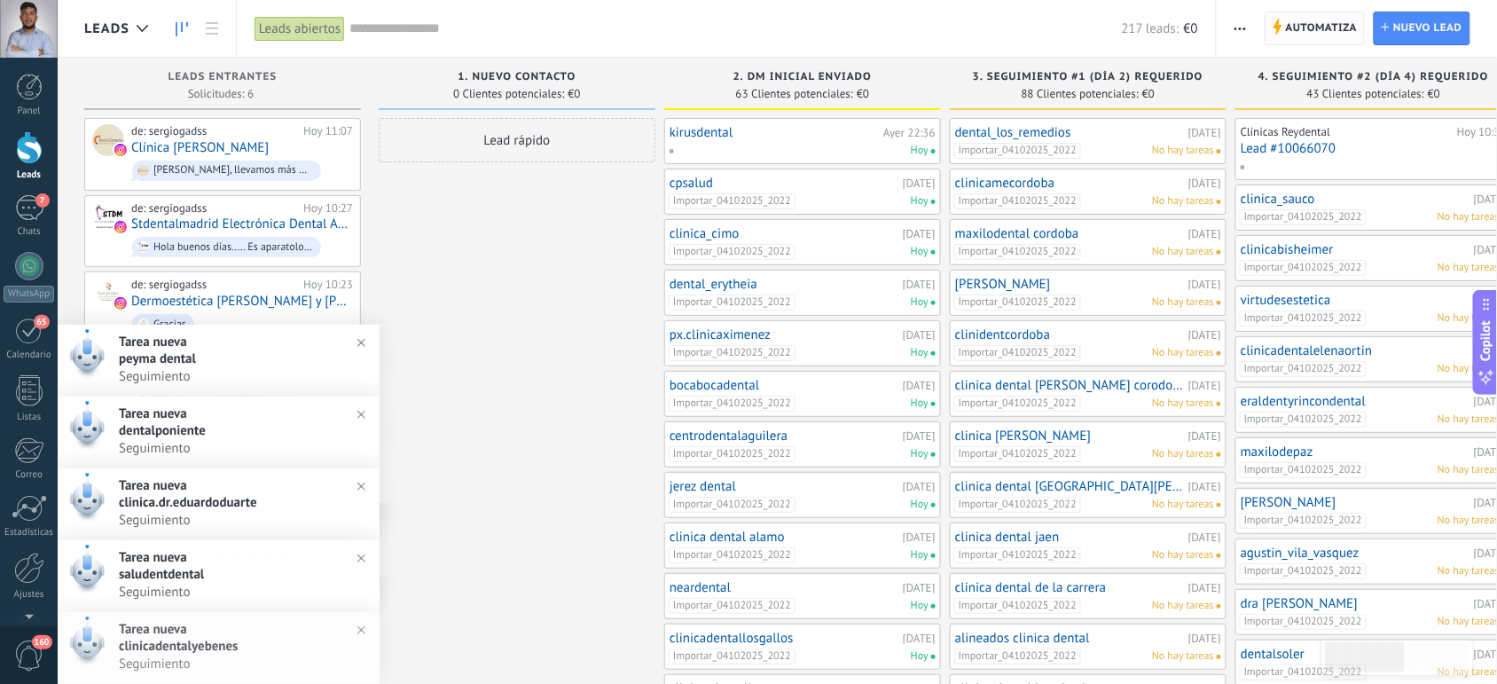
click at [1286, 23] on span "Automatiza" at bounding box center [1322, 28] width 72 height 32
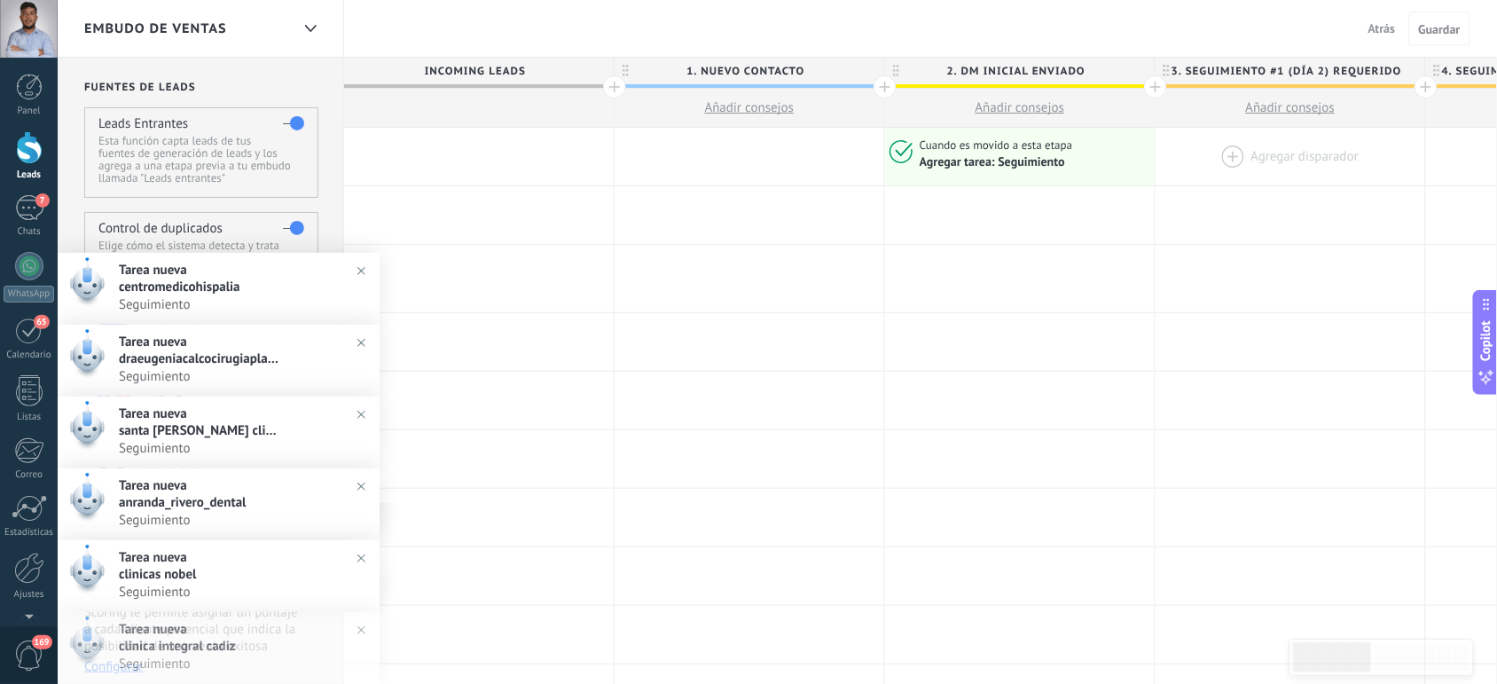
click at [1222, 155] on div at bounding box center [1291, 157] width 270 height 58
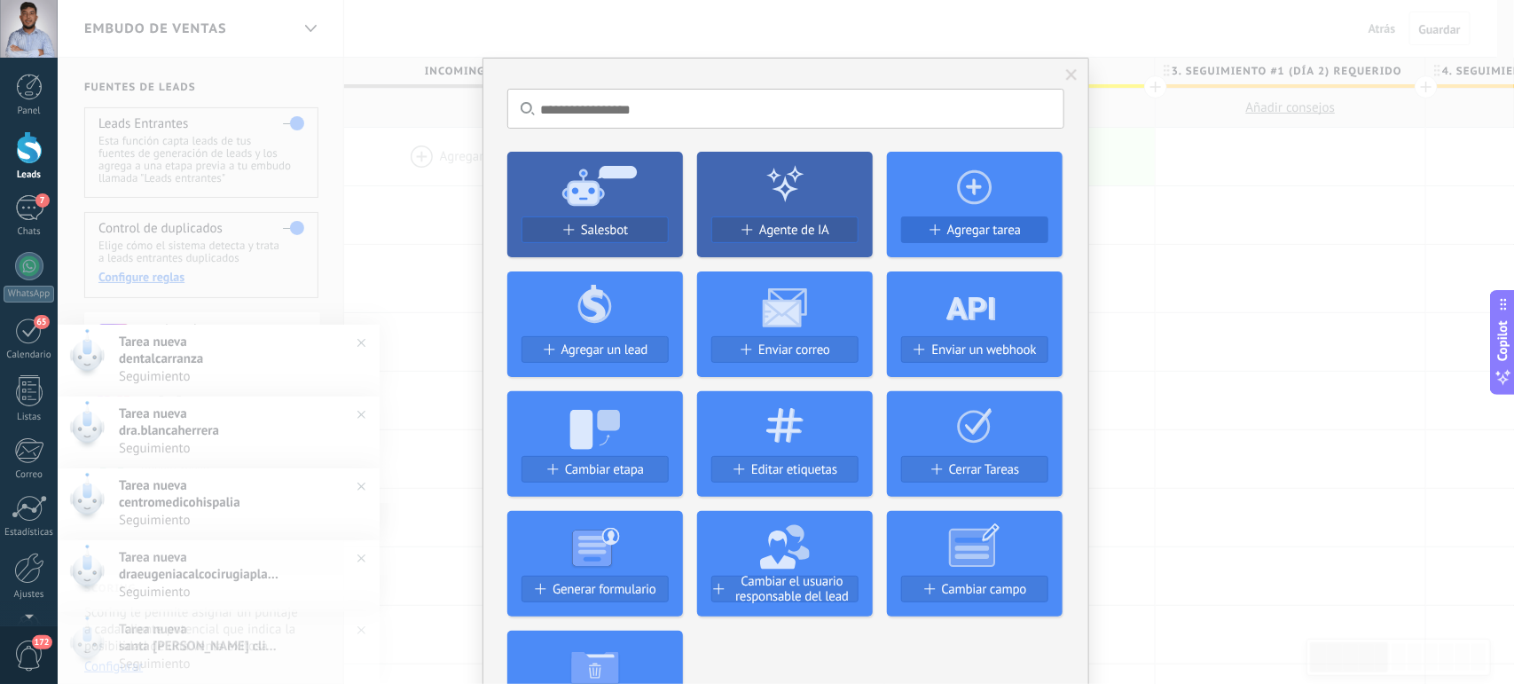
click at [939, 232] on div "Agregar tarea" at bounding box center [974, 230] width 145 height 15
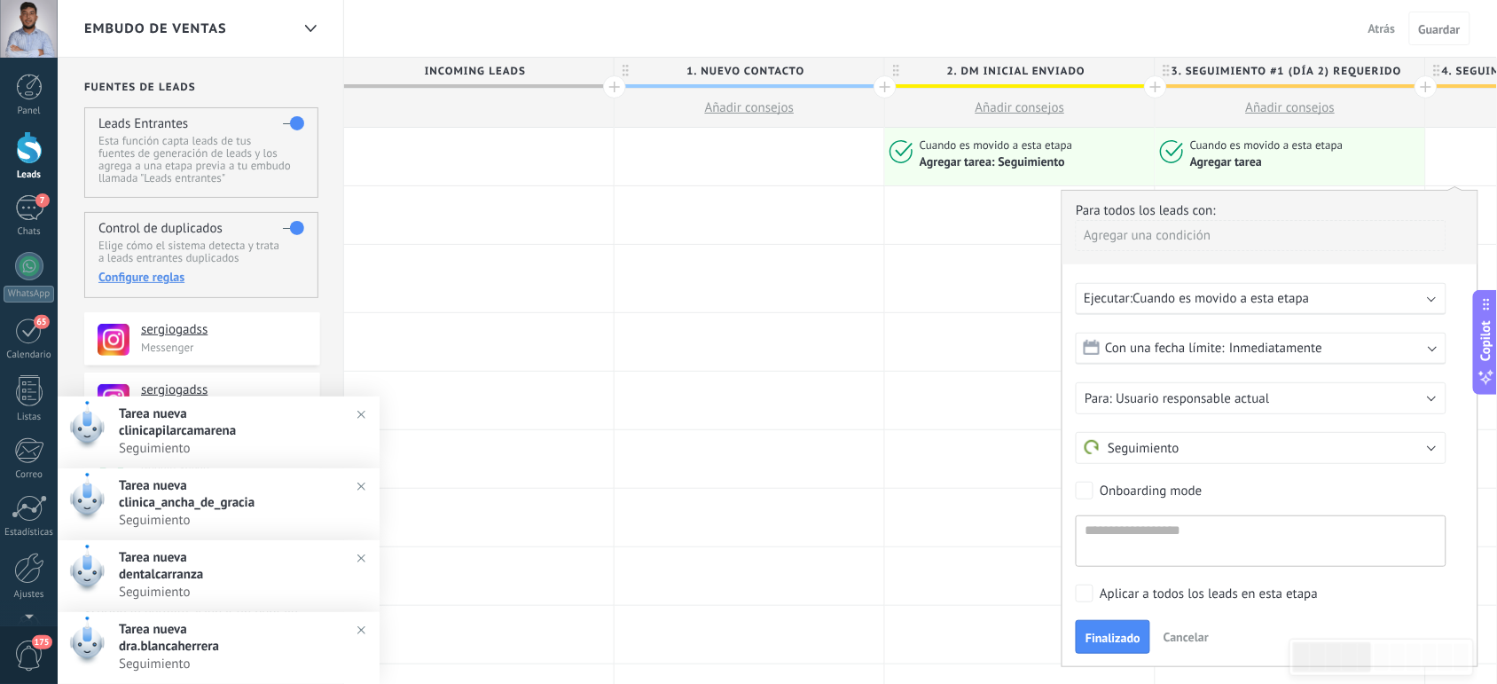
click at [1138, 344] on span "Con una fecha límite:" at bounding box center [1165, 348] width 120 height 17
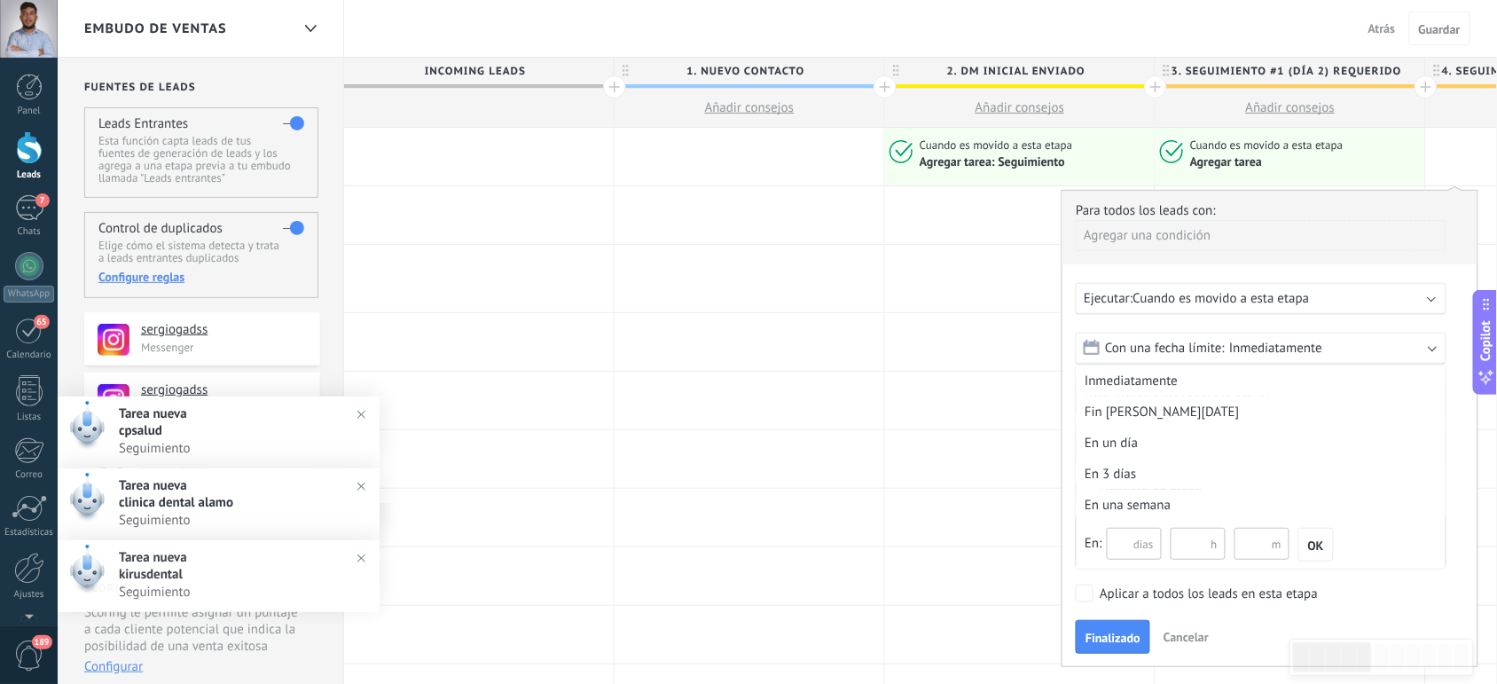
click at [1122, 539] on input "text" at bounding box center [1134, 544] width 55 height 32
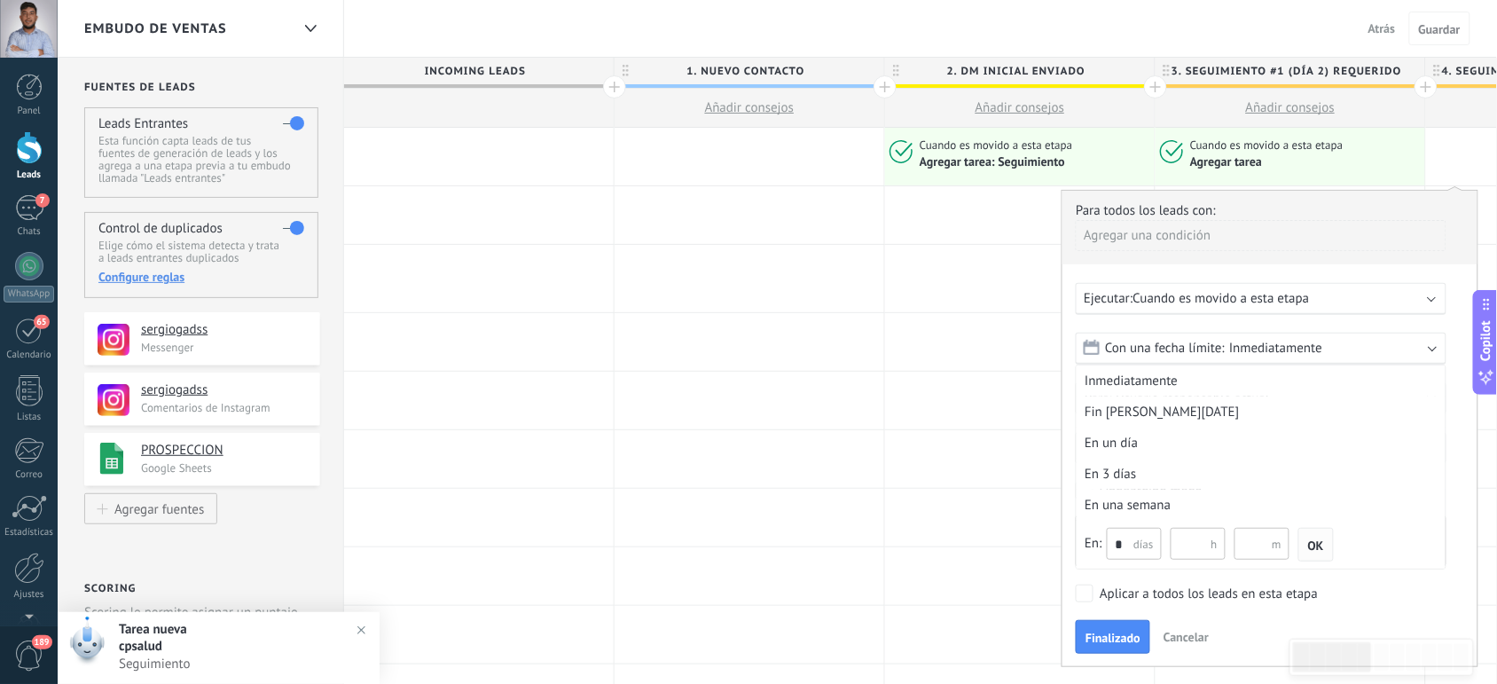
type input "*"
click at [1309, 547] on span "OK" at bounding box center [1316, 545] width 16 height 12
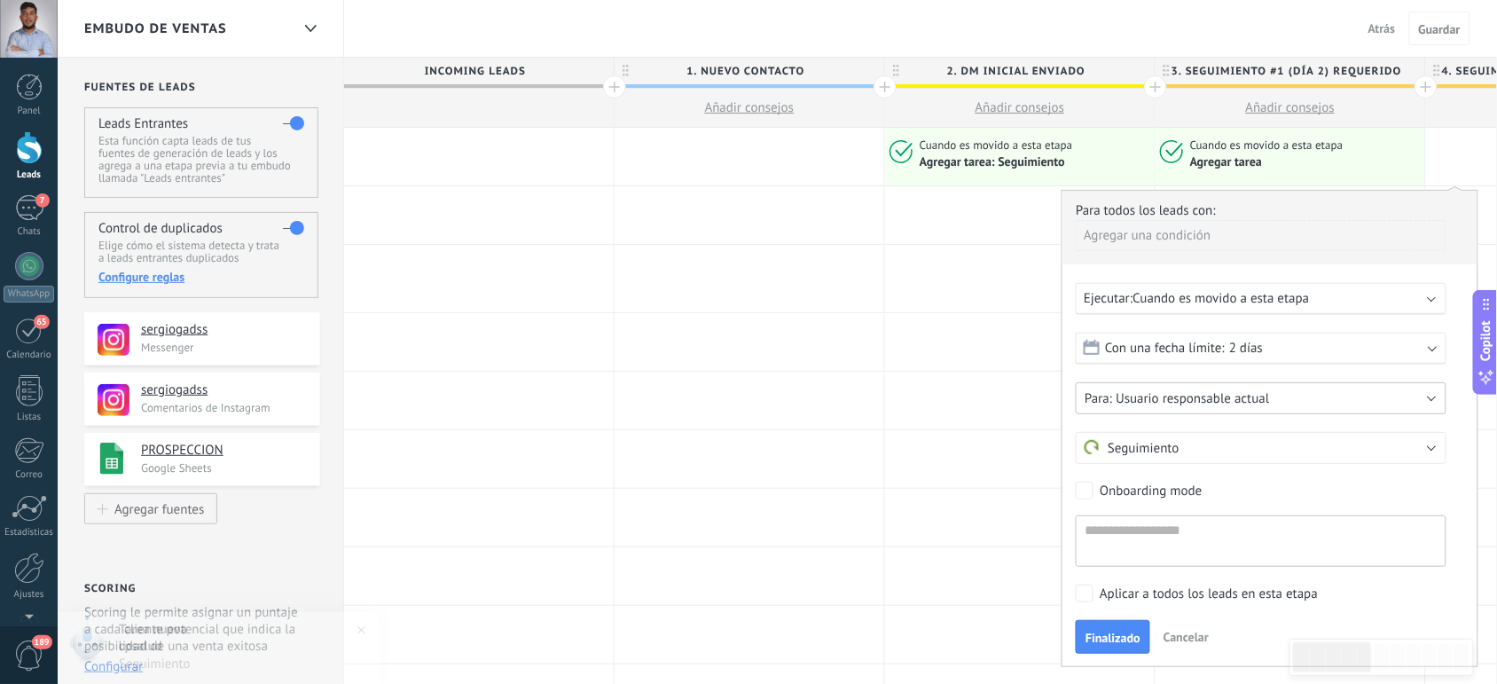
click at [1242, 391] on span "Usuario responsable actual" at bounding box center [1192, 398] width 153 height 17
click at [1134, 452] on span "[PERSON_NAME]" at bounding box center [1252, 459] width 375 height 17
click at [1102, 632] on span "Finalizado" at bounding box center [1113, 638] width 55 height 12
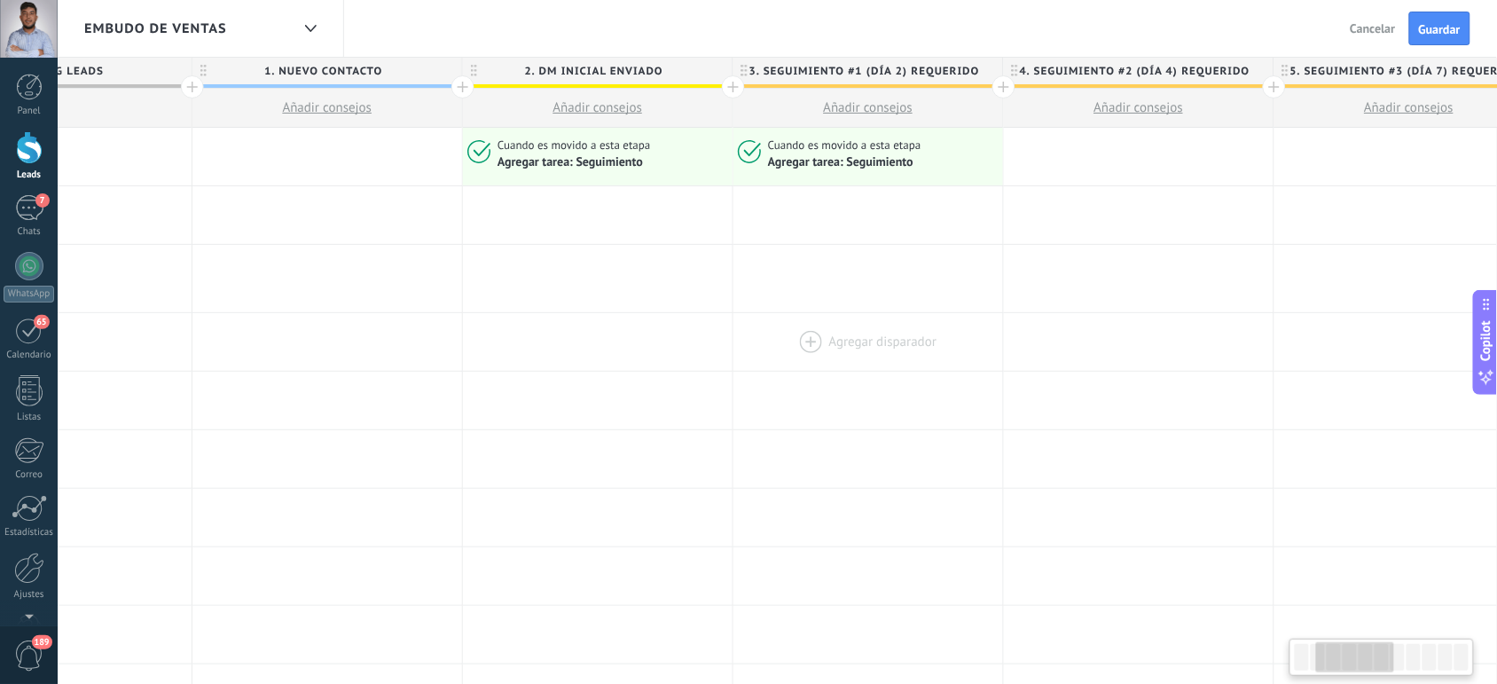
scroll to position [0, 423]
click at [1072, 149] on div at bounding box center [1138, 157] width 270 height 58
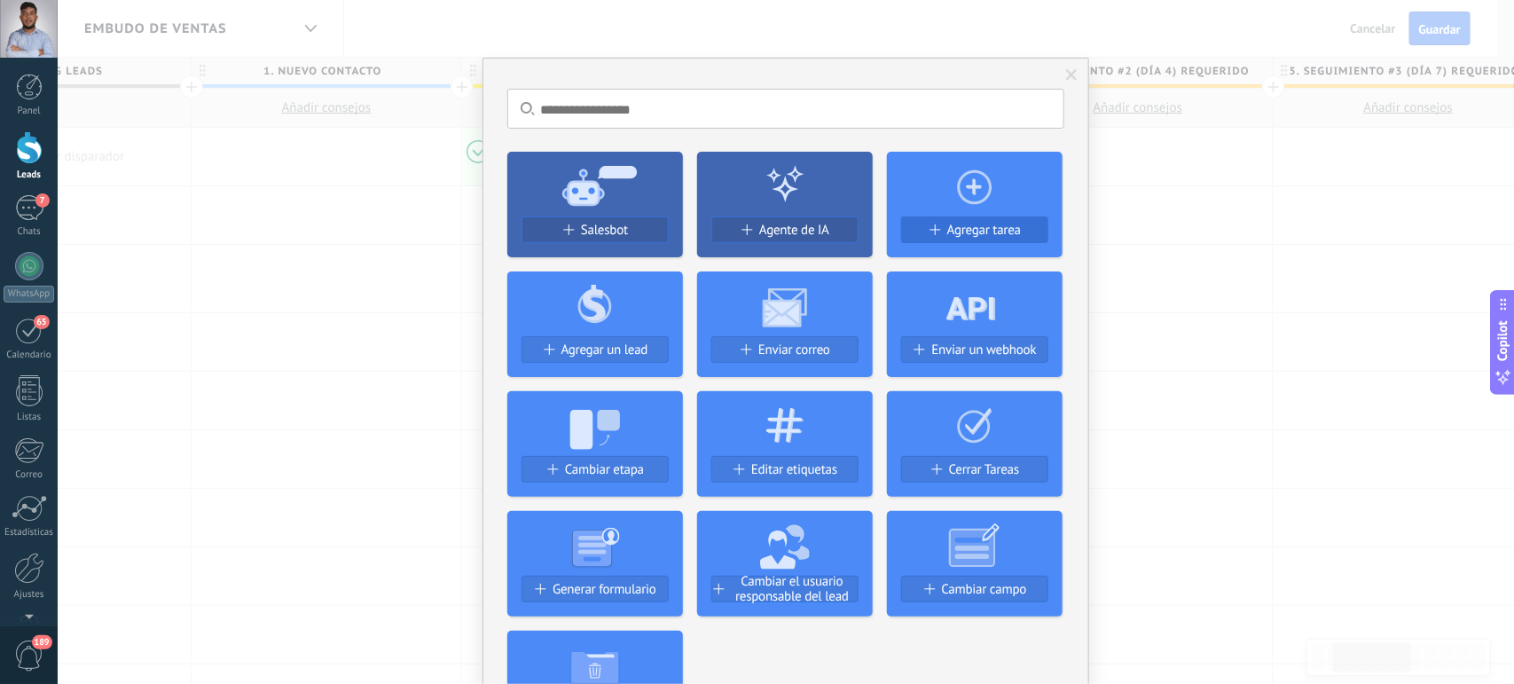
click at [952, 220] on button "Agregar tarea" at bounding box center [974, 229] width 147 height 27
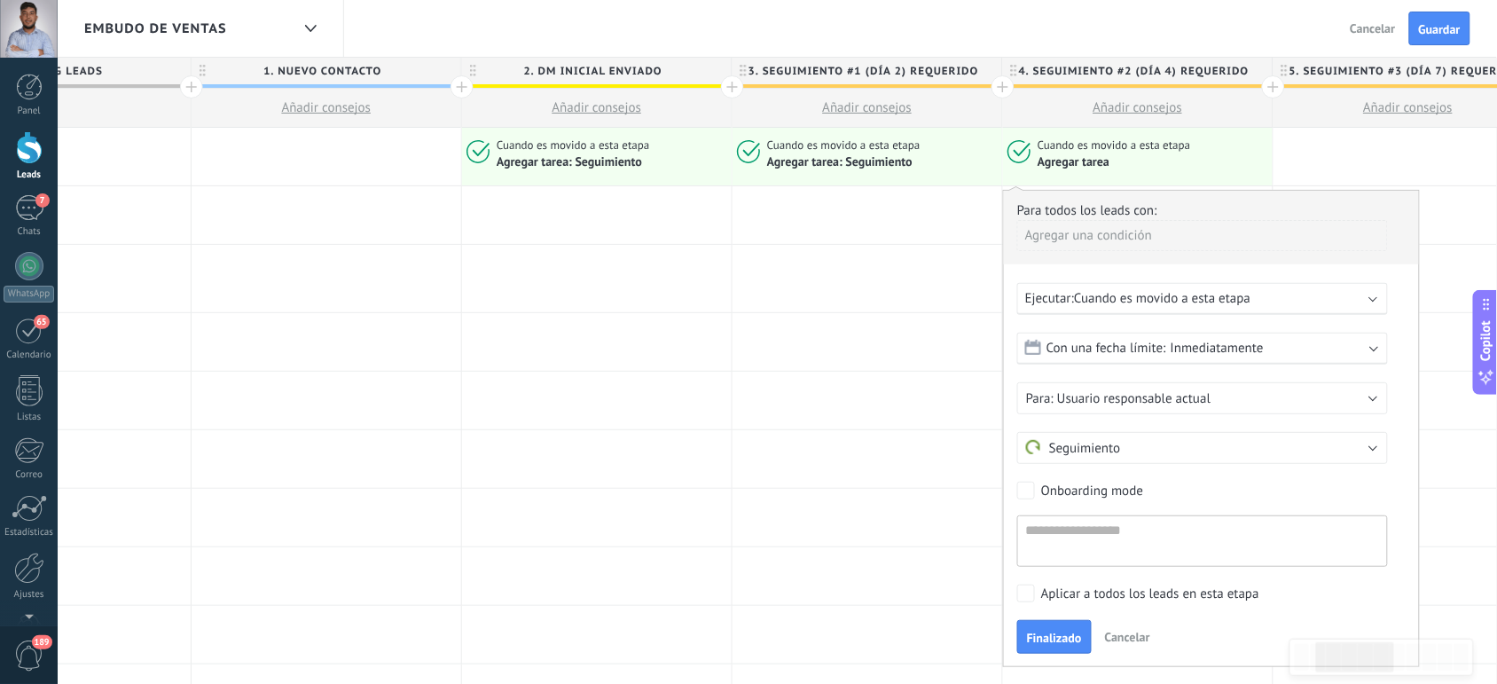
click at [1083, 342] on span "Con una fecha límite:" at bounding box center [1107, 348] width 120 height 17
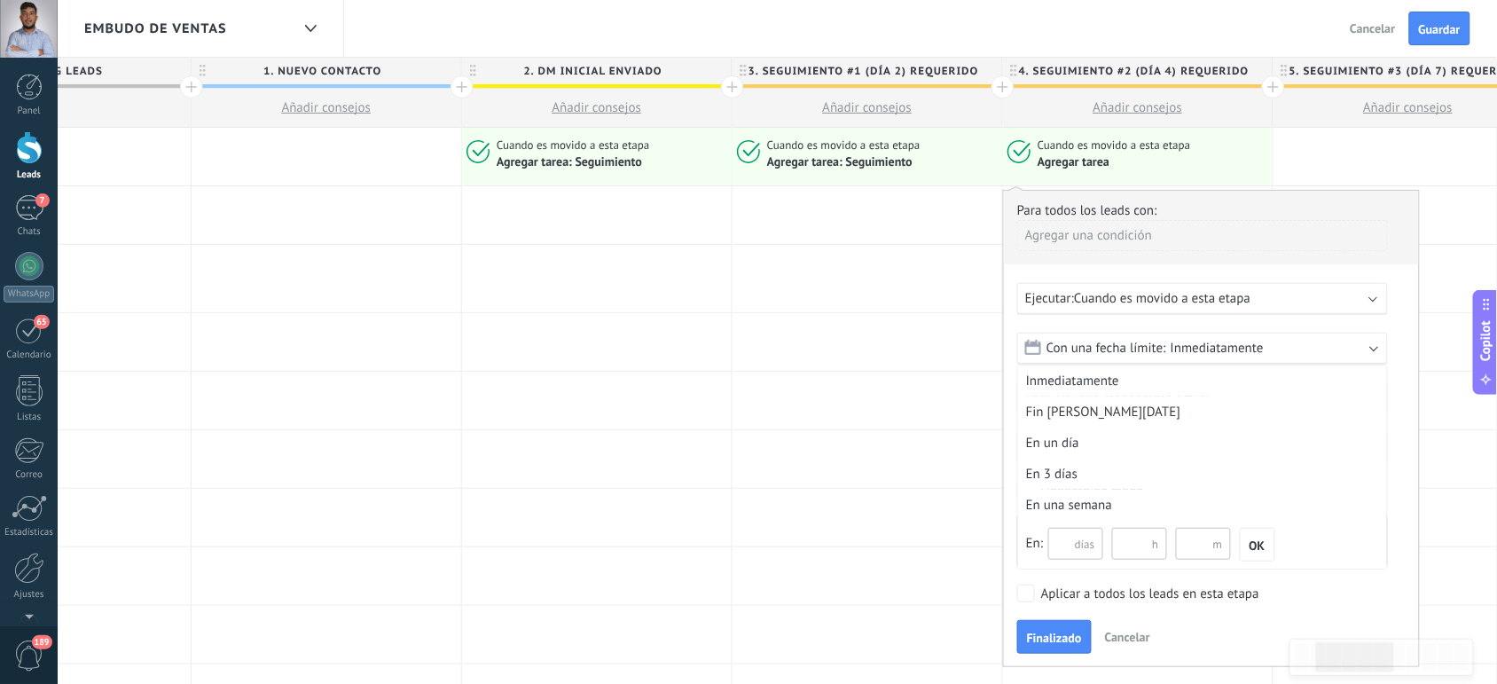
click at [1069, 535] on input "text" at bounding box center [1076, 544] width 55 height 32
type input "*"
click at [1258, 546] on span "OK" at bounding box center [1258, 545] width 16 height 12
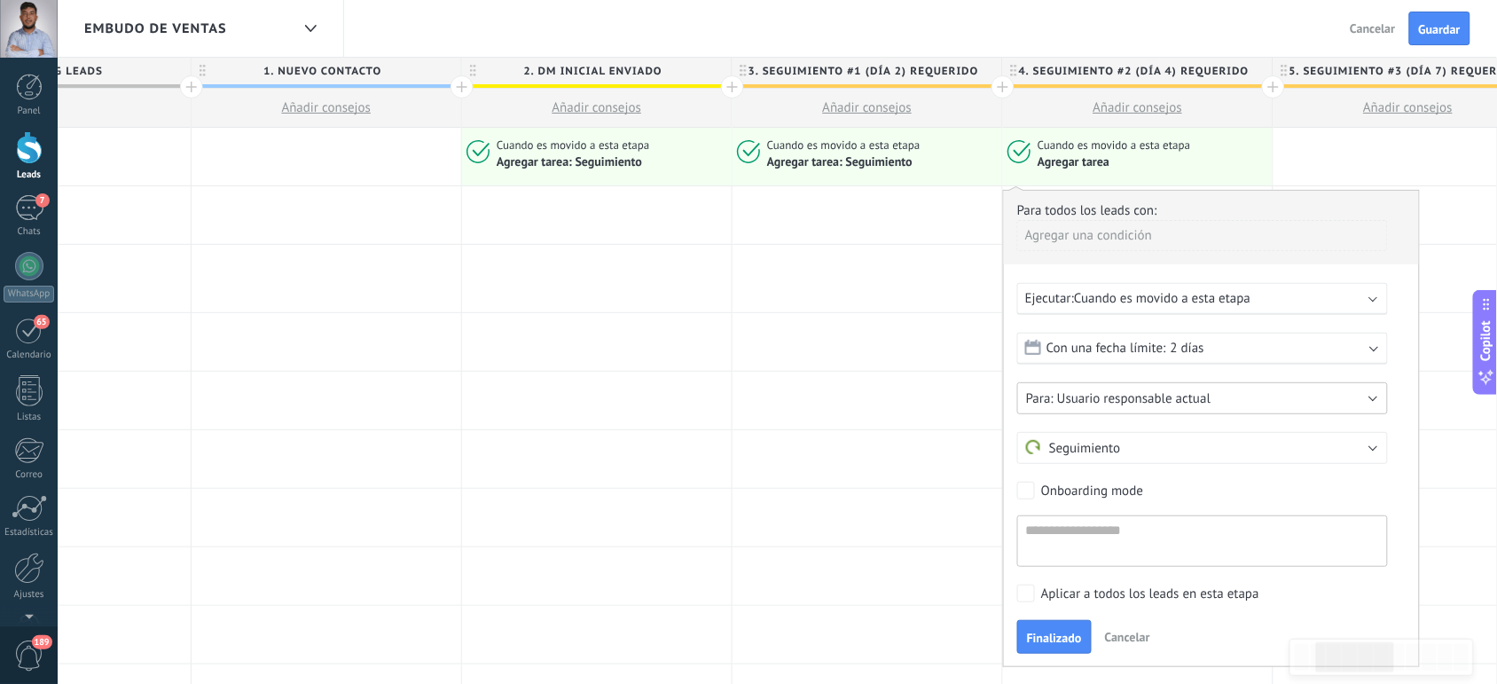
click at [1140, 406] on button "Usuario responsable actual" at bounding box center [1202, 398] width 371 height 32
click at [1096, 455] on span "[PERSON_NAME]" at bounding box center [1194, 459] width 375 height 17
click at [1039, 637] on span "Finalizado" at bounding box center [1054, 638] width 55 height 12
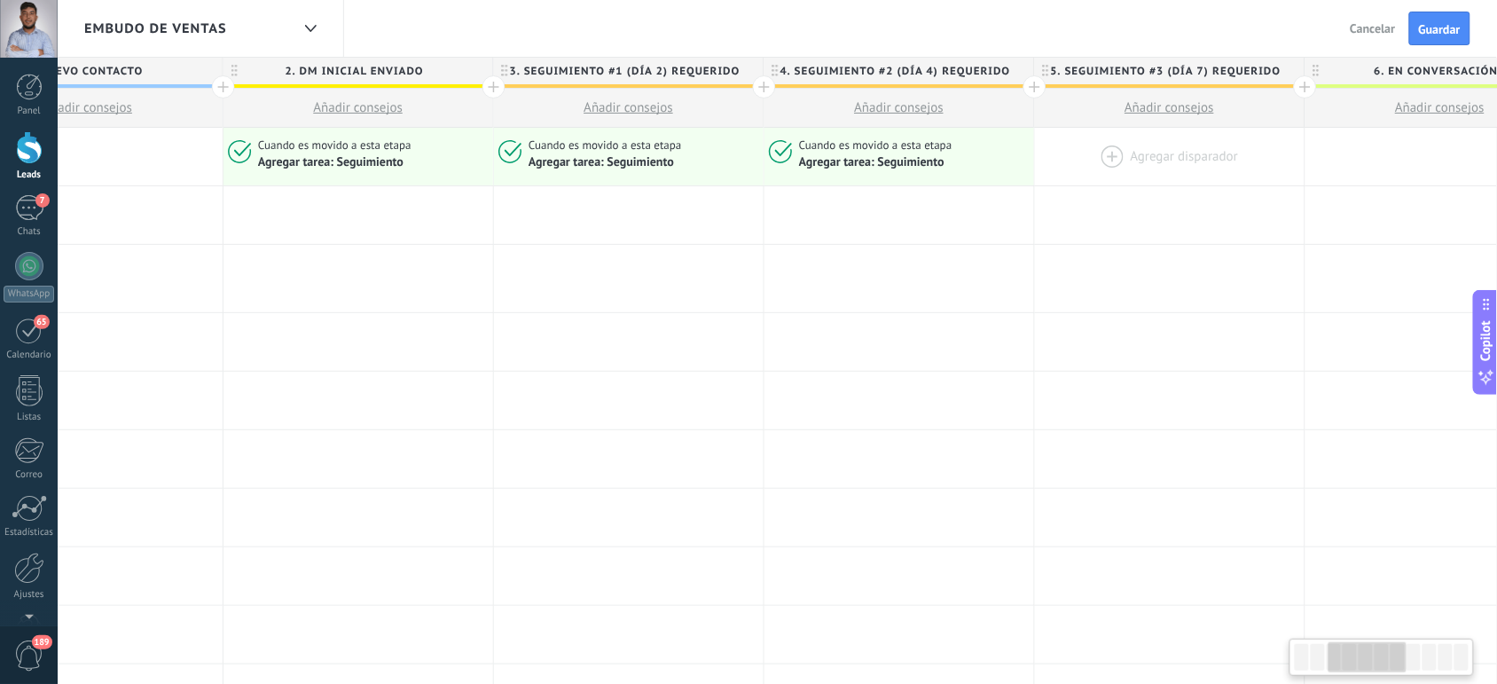
scroll to position [0, 663]
click at [1102, 151] on div at bounding box center [1169, 157] width 270 height 58
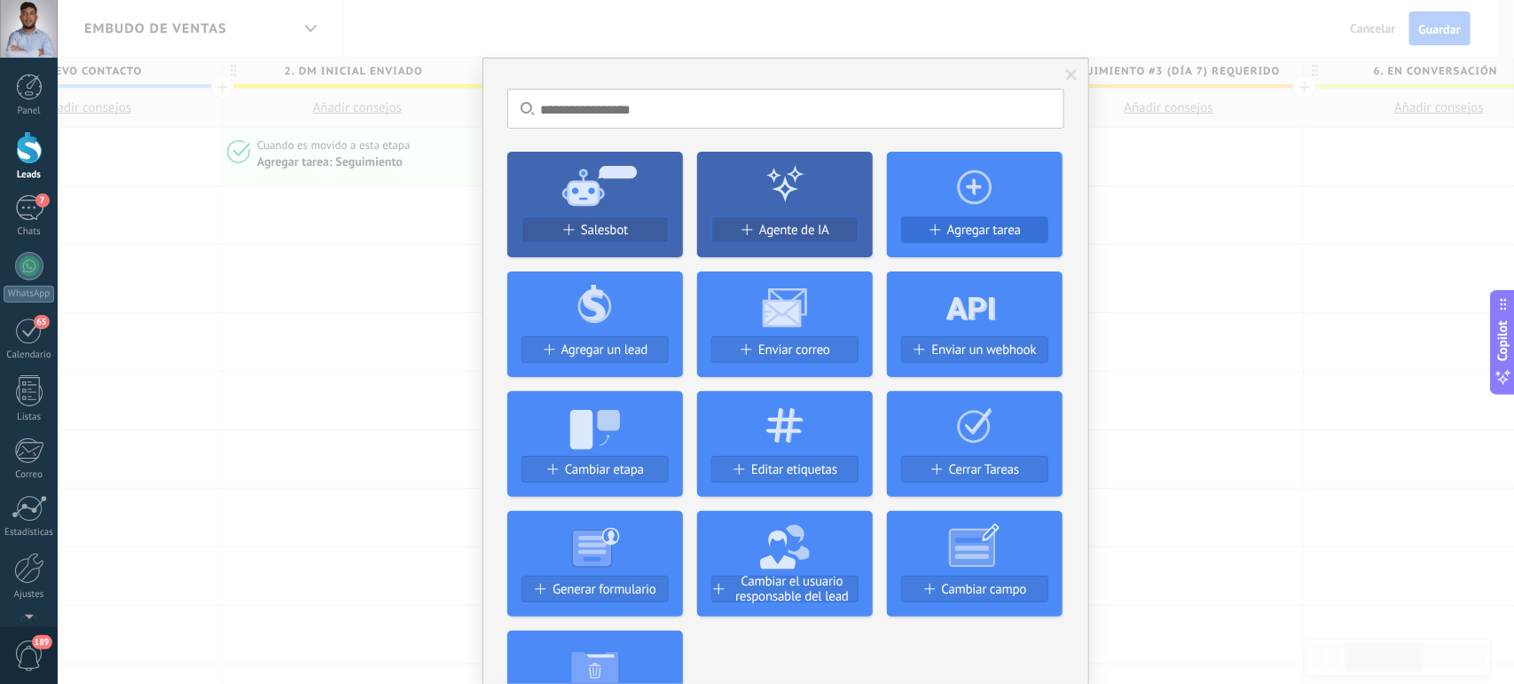
click at [964, 240] on button "Agregar tarea" at bounding box center [974, 229] width 147 height 27
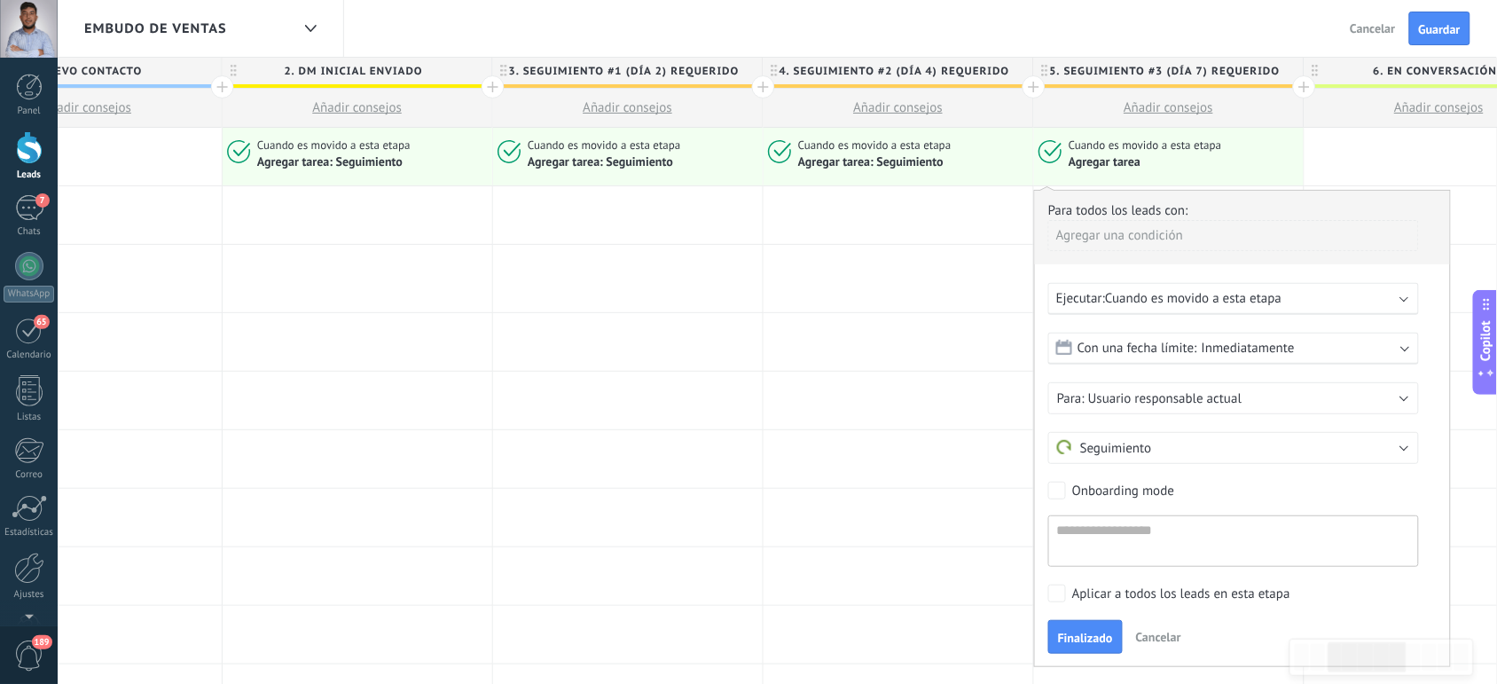
click at [1202, 348] on span "Inmediatamente" at bounding box center [1248, 348] width 93 height 17
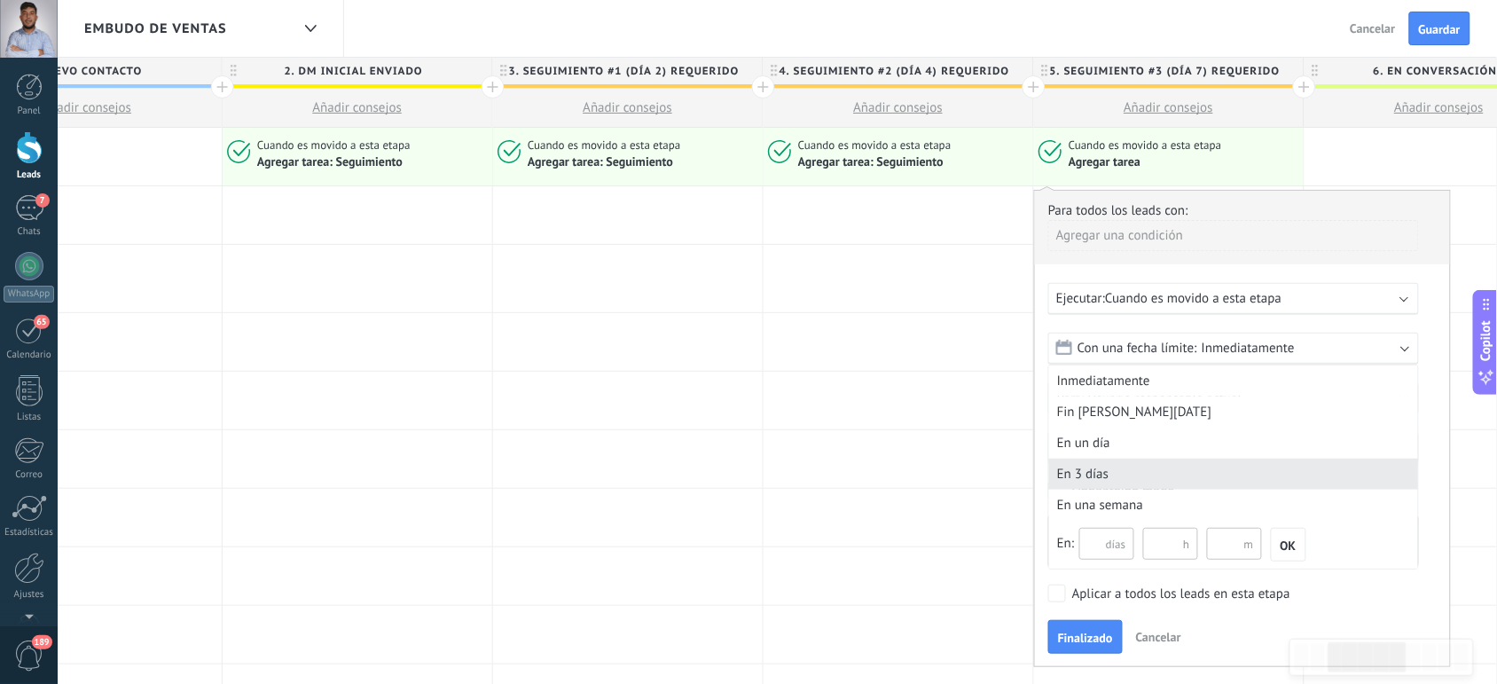
click at [1073, 475] on div "En 3 días" at bounding box center [1233, 474] width 369 height 31
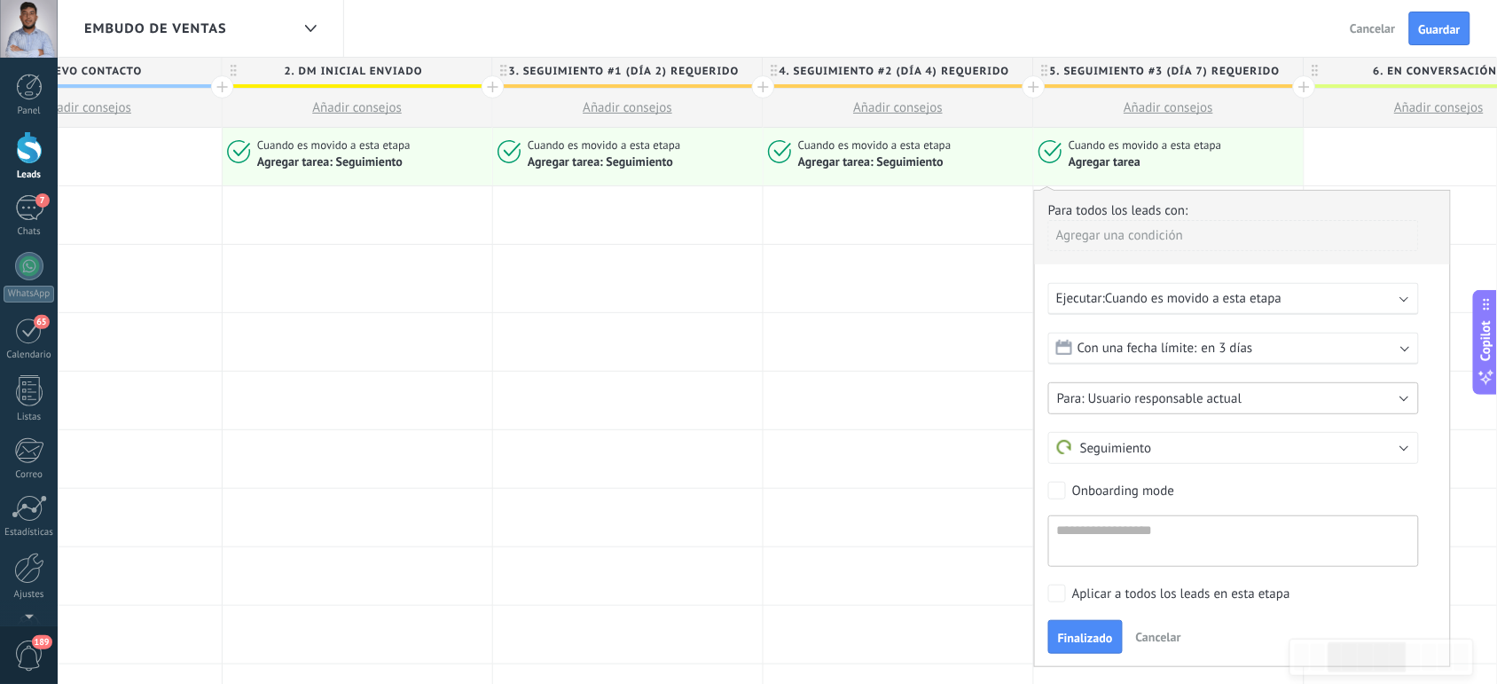
click at [1112, 405] on span "Usuario responsable actual" at bounding box center [1164, 398] width 153 height 17
click at [1094, 453] on span "[PERSON_NAME]" at bounding box center [1225, 459] width 375 height 17
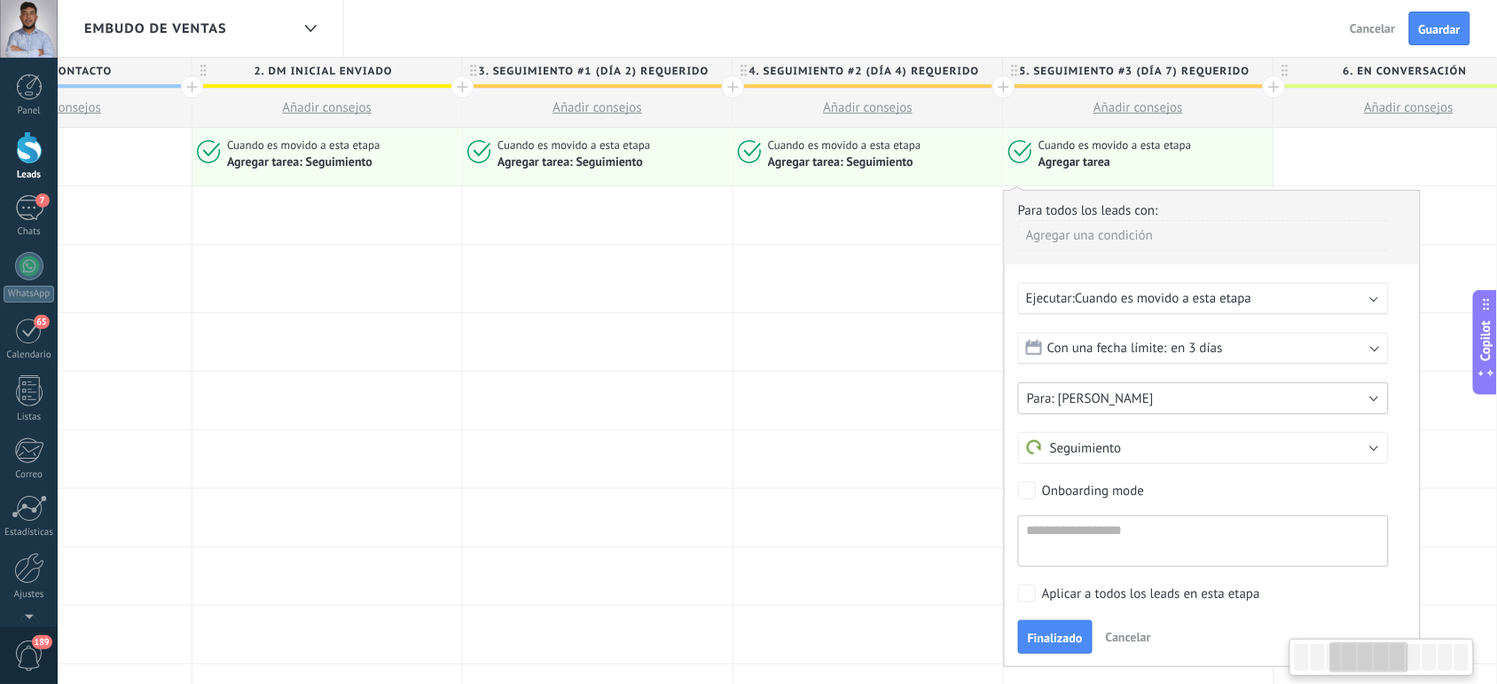
scroll to position [0, 699]
click at [1033, 632] on span "Finalizado" at bounding box center [1049, 638] width 55 height 12
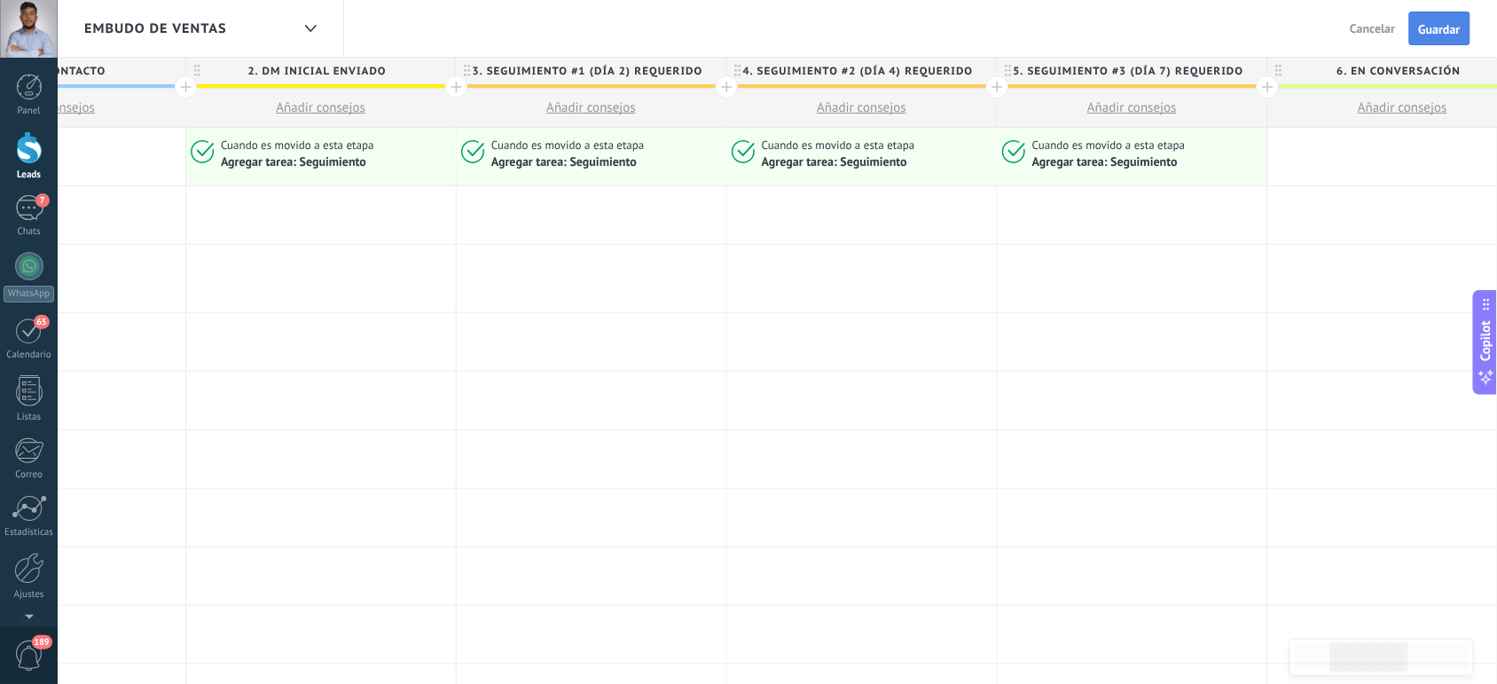
click at [1440, 27] on span "Guardar" at bounding box center [1440, 29] width 42 height 12
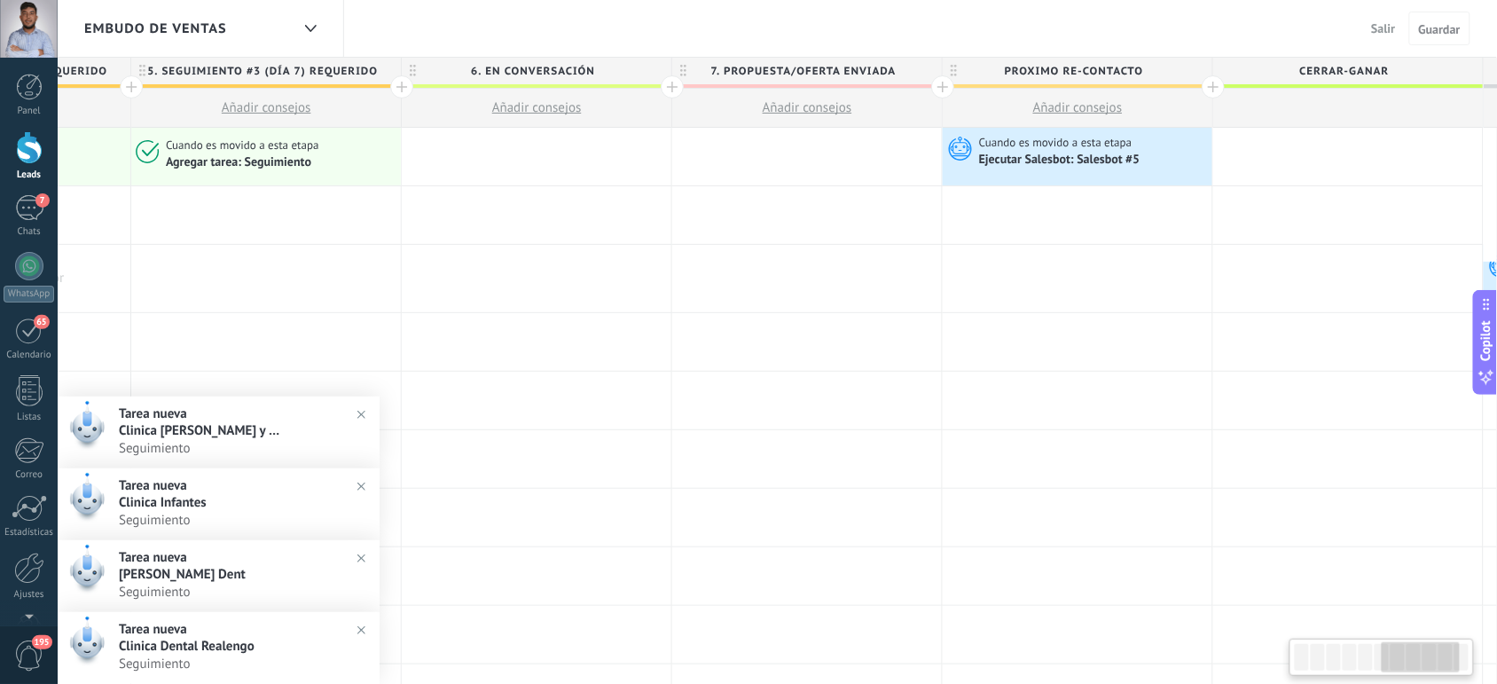
scroll to position [0, 1824]
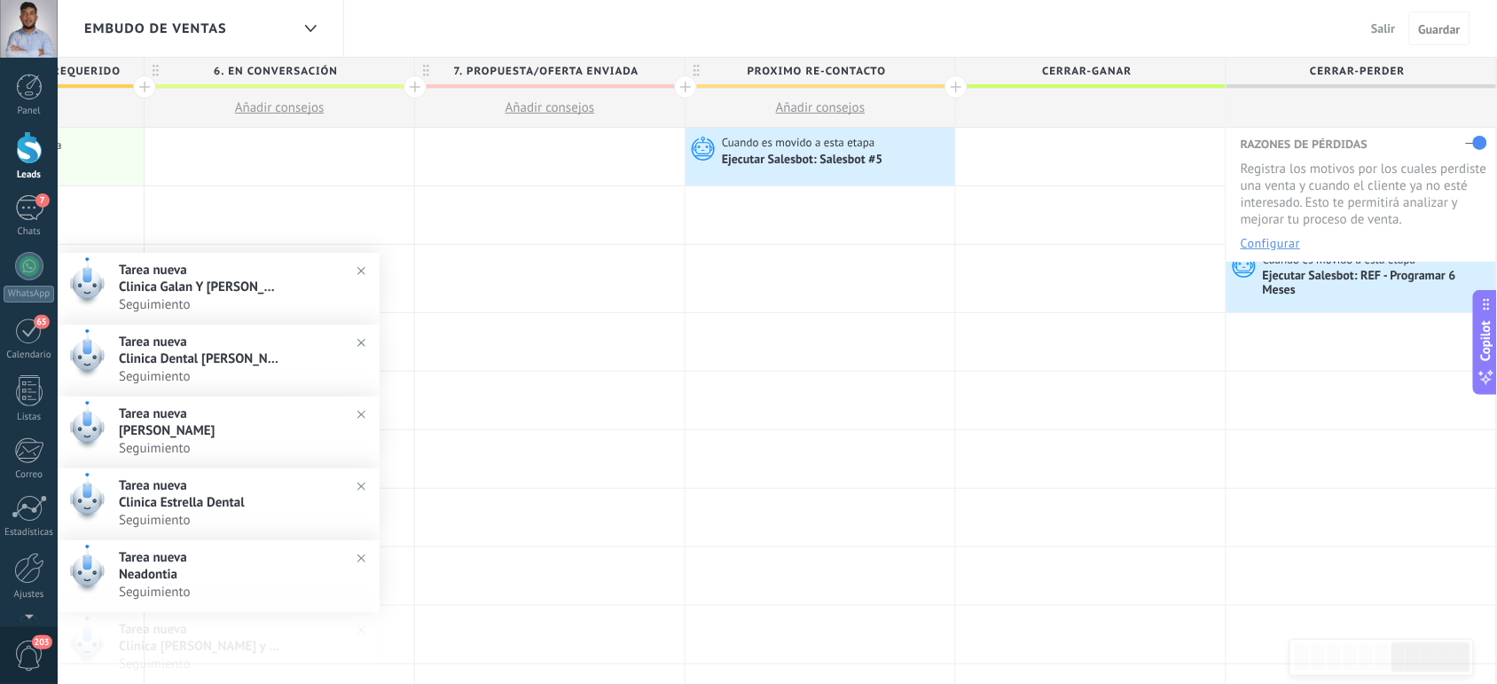
click at [1270, 238] on button "Configurar" at bounding box center [1270, 243] width 59 height 12
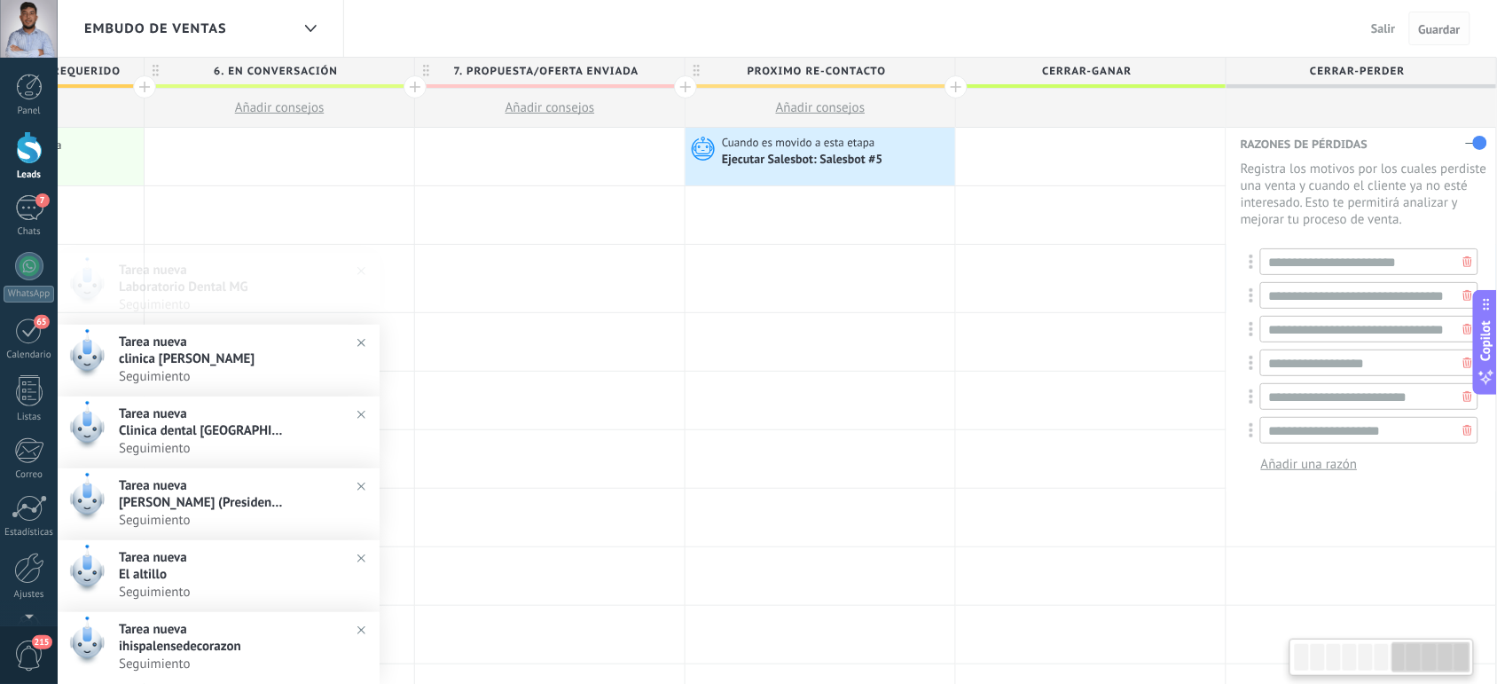
click at [1431, 24] on span "Guardar" at bounding box center [1440, 29] width 42 height 12
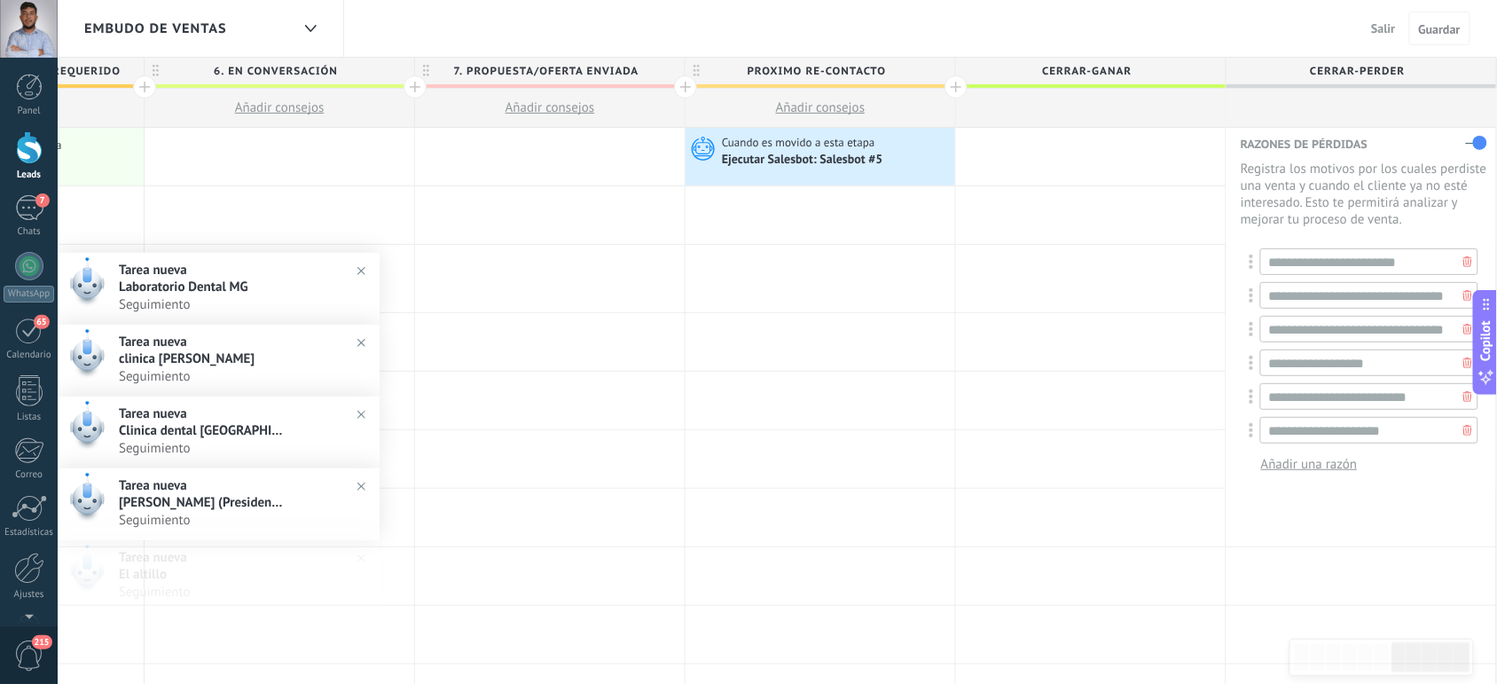
click at [1371, 23] on button "Salir" at bounding box center [1384, 28] width 38 height 27
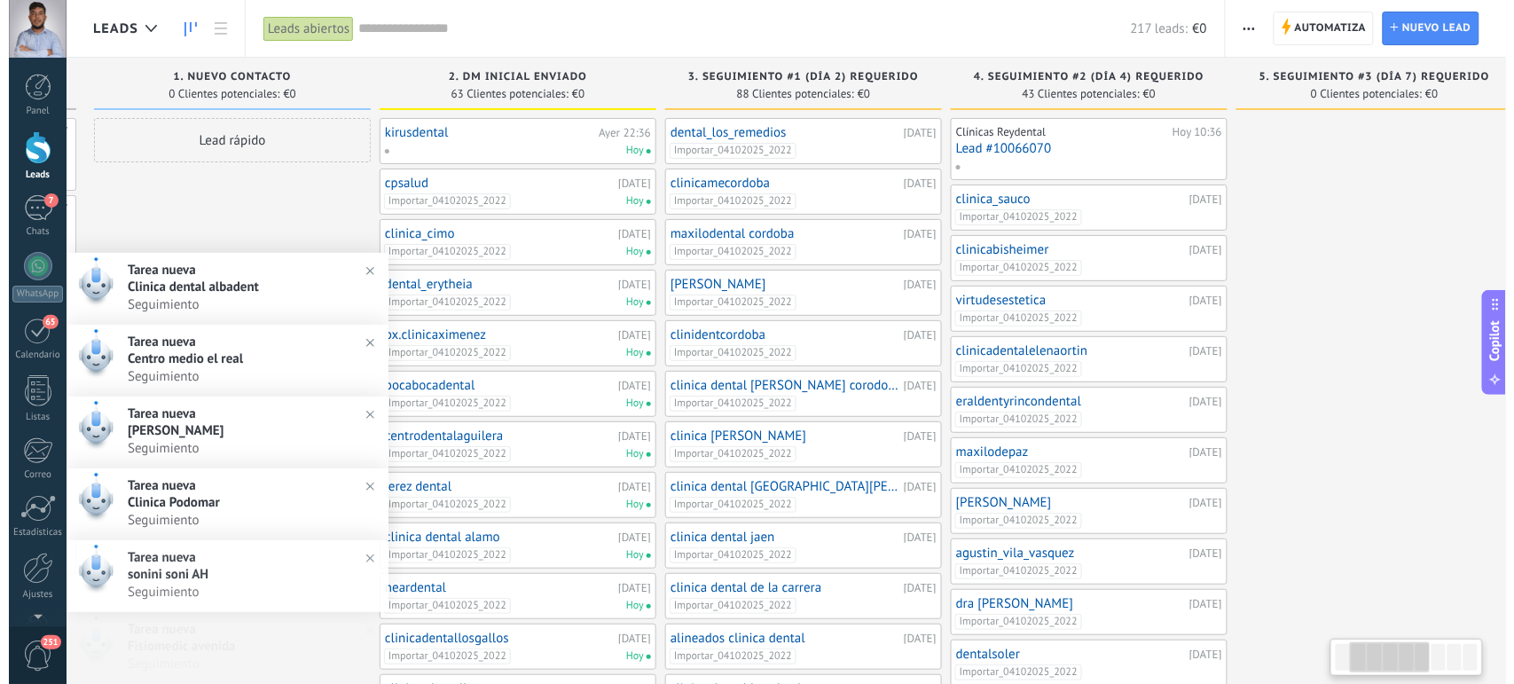
scroll to position [0, 295]
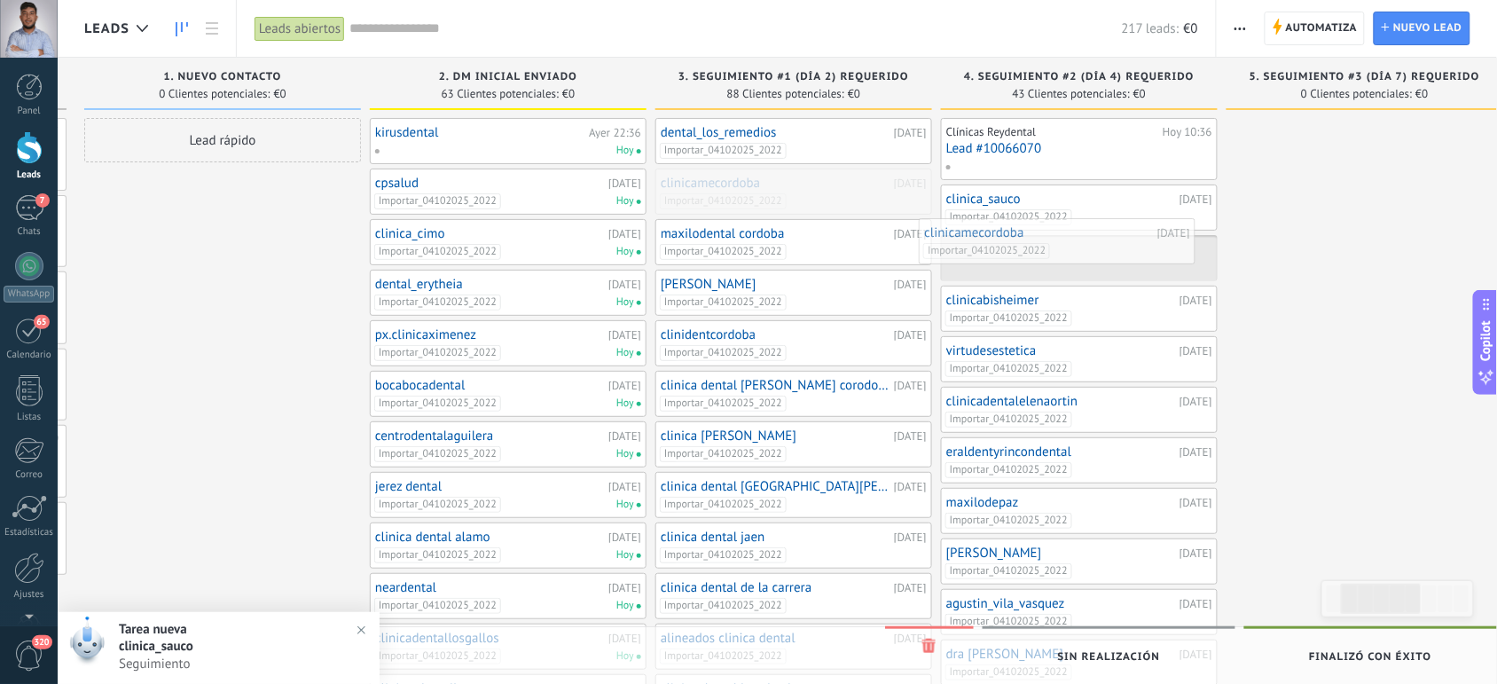
drag, startPoint x: 776, startPoint y: 183, endPoint x: 1049, endPoint y: 232, distance: 277.5
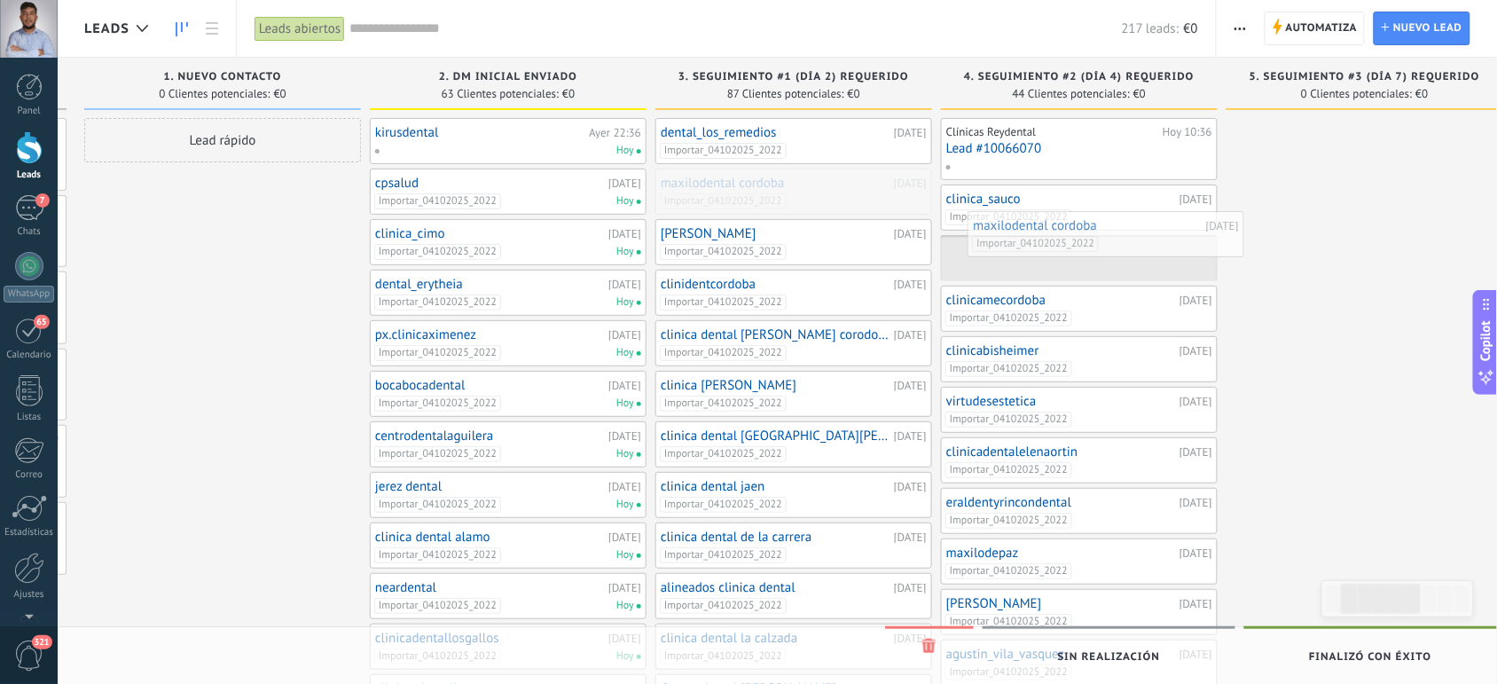
drag, startPoint x: 743, startPoint y: 191, endPoint x: 1062, endPoint y: 238, distance: 321.9
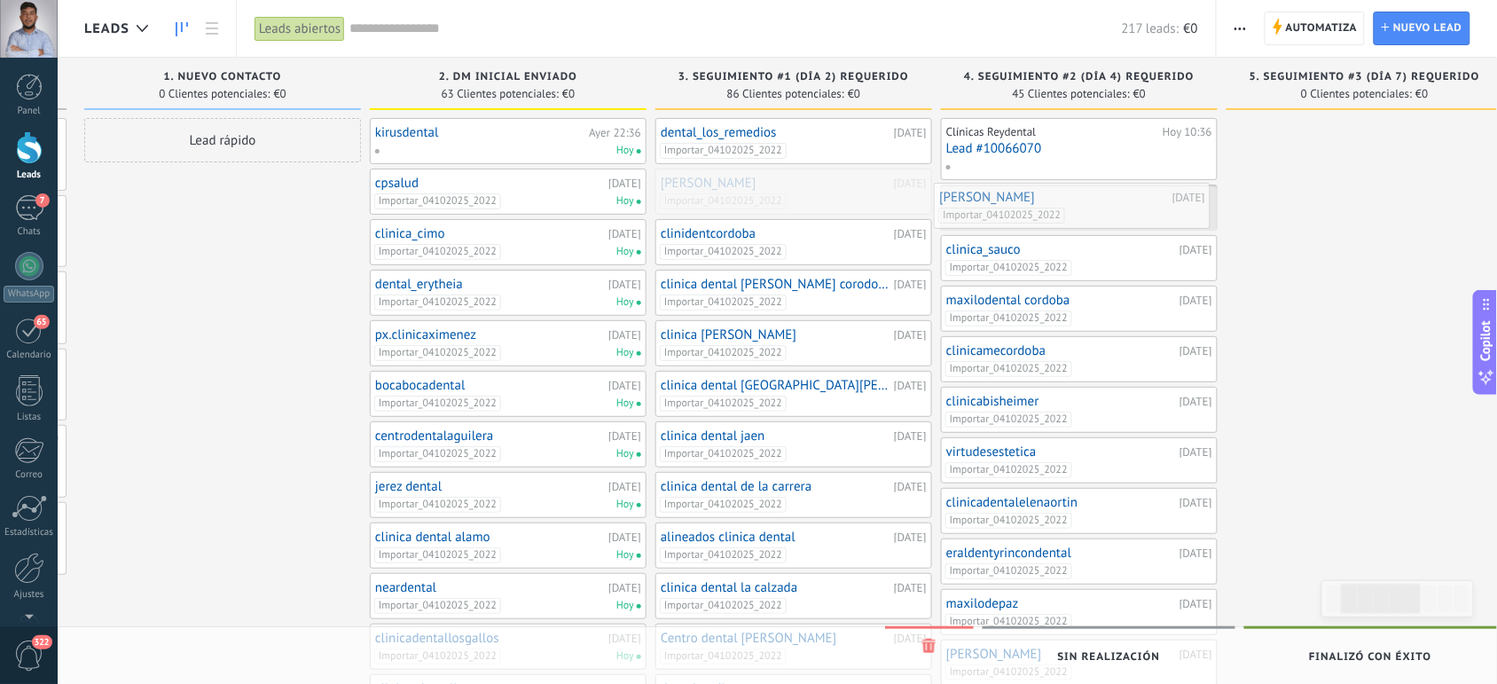
drag, startPoint x: 782, startPoint y: 200, endPoint x: 1060, endPoint y: 214, distance: 278.9
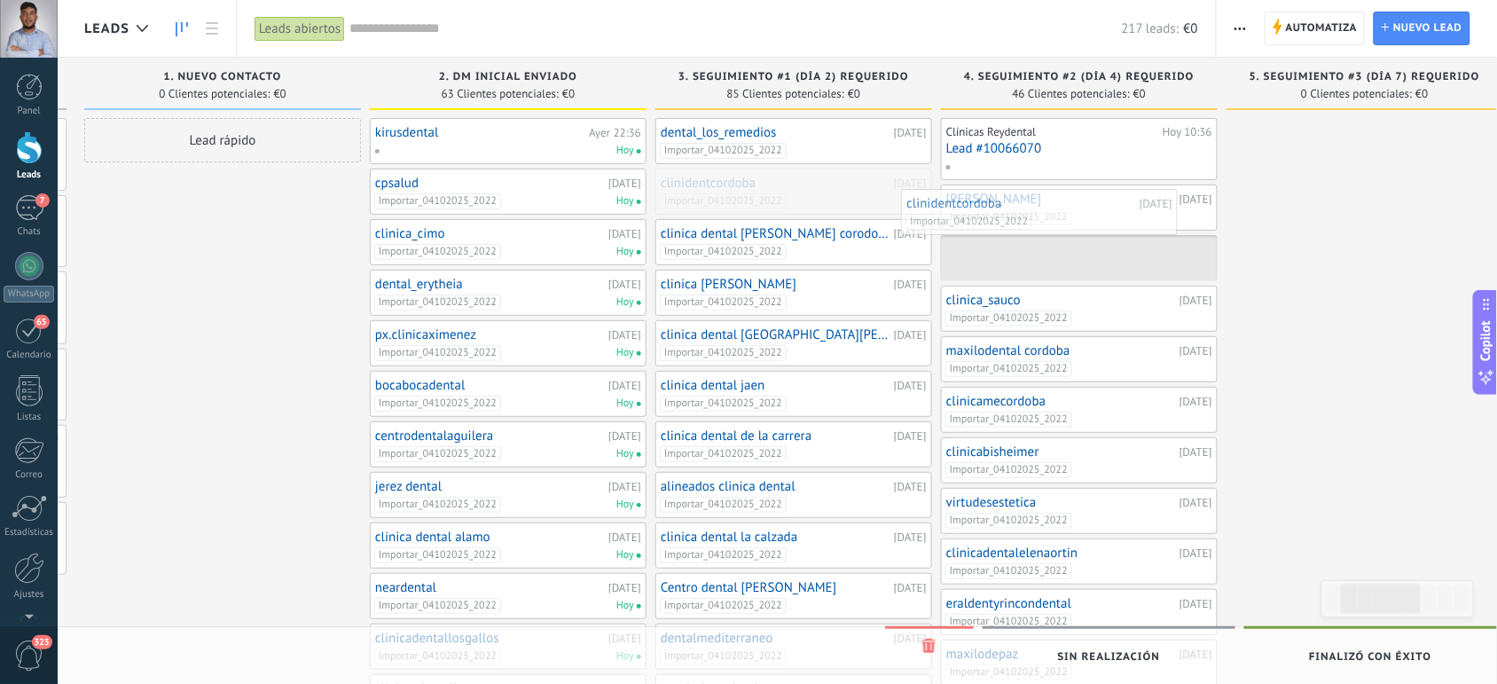
drag, startPoint x: 871, startPoint y: 204, endPoint x: 1119, endPoint y: 224, distance: 248.3
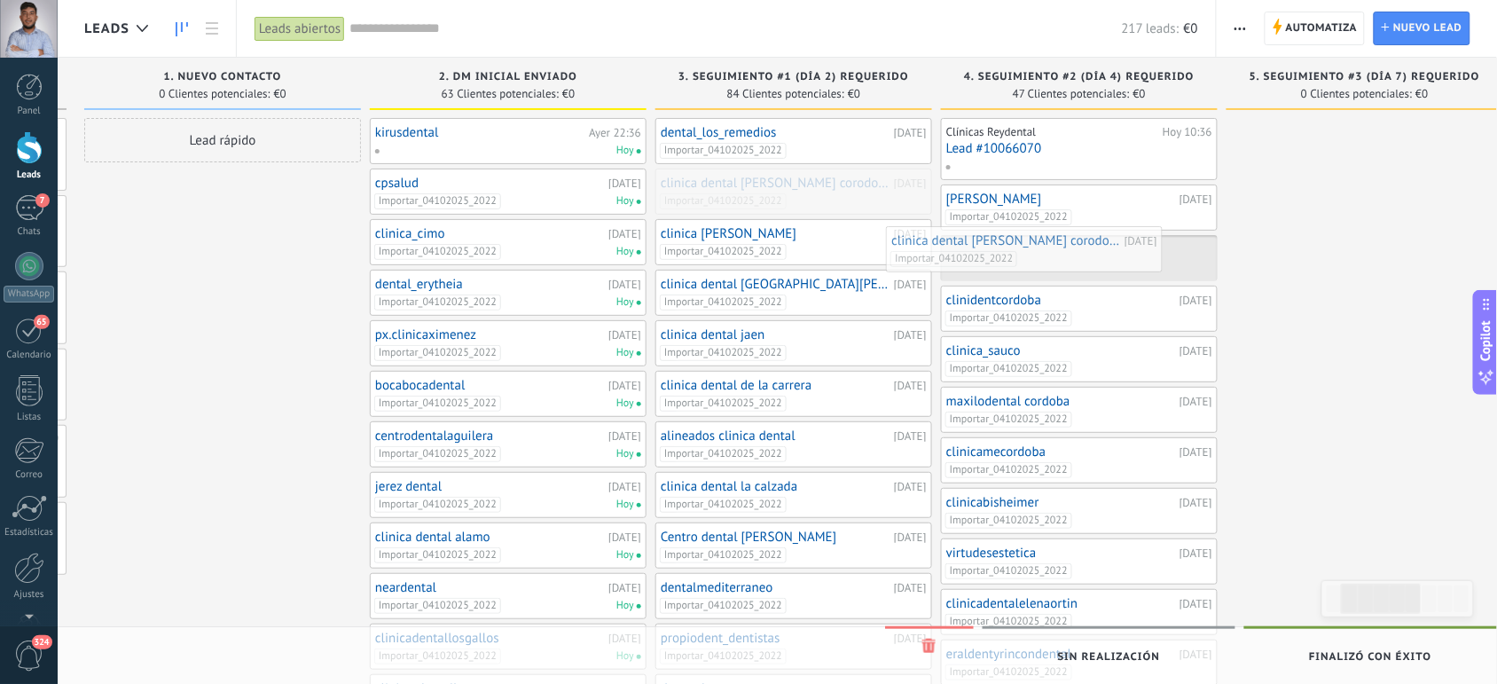
drag, startPoint x: 870, startPoint y: 191, endPoint x: 1106, endPoint y: 250, distance: 243.3
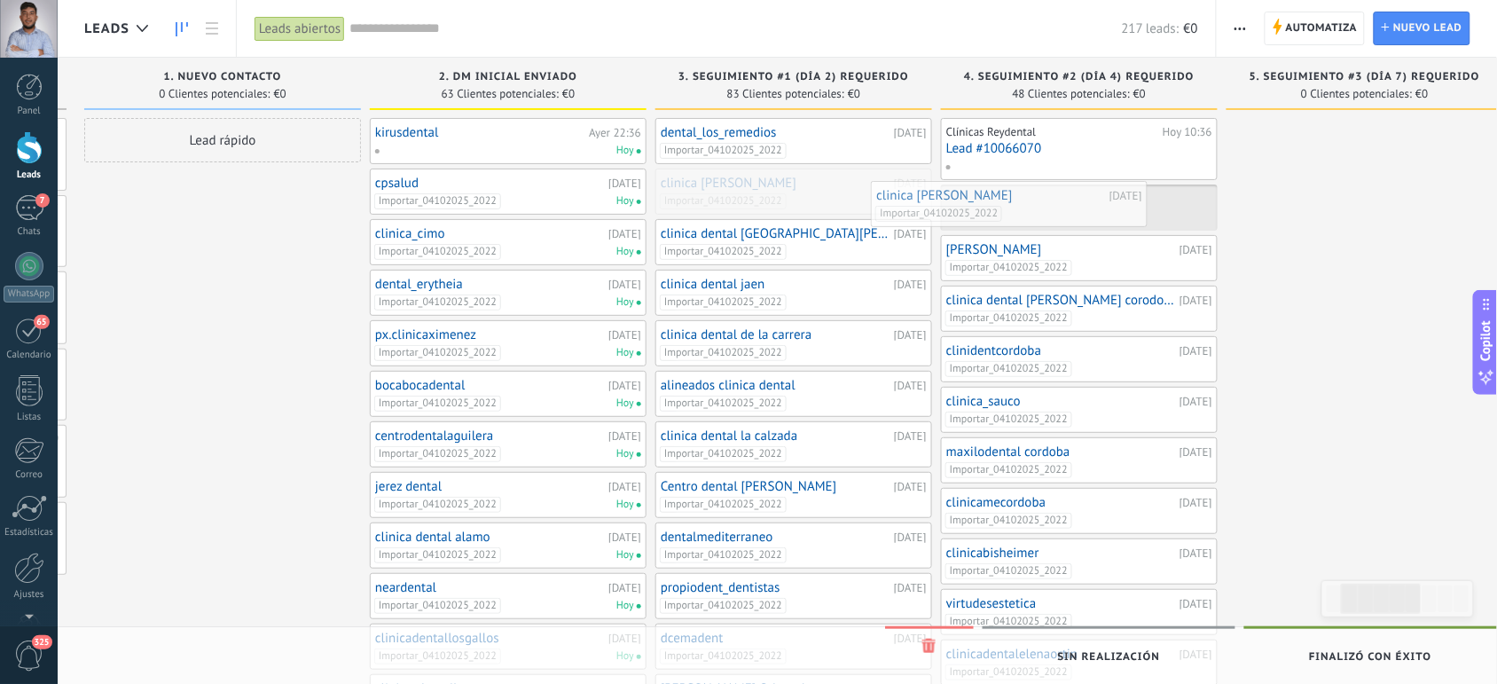
drag, startPoint x: 852, startPoint y: 202, endPoint x: 1072, endPoint y: 216, distance: 219.5
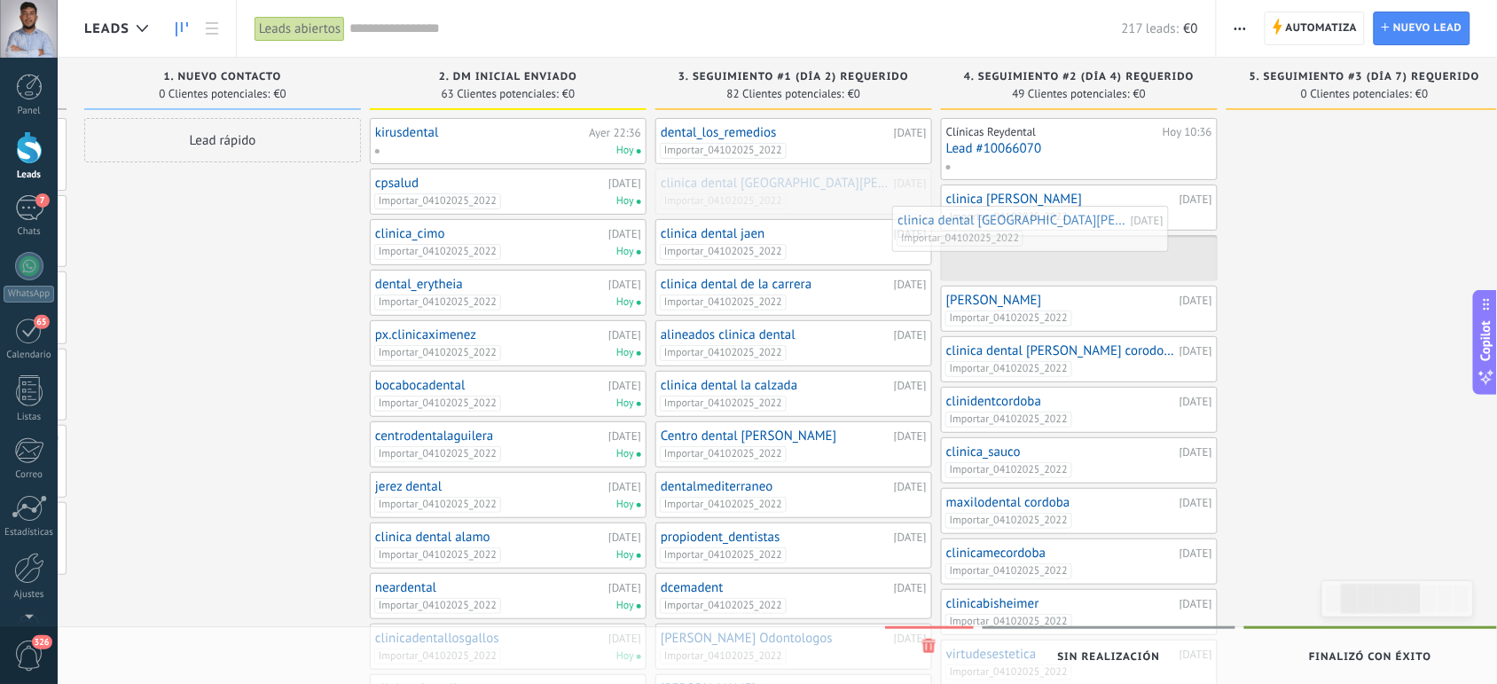
drag, startPoint x: 854, startPoint y: 191, endPoint x: 1098, endPoint y: 232, distance: 247.5
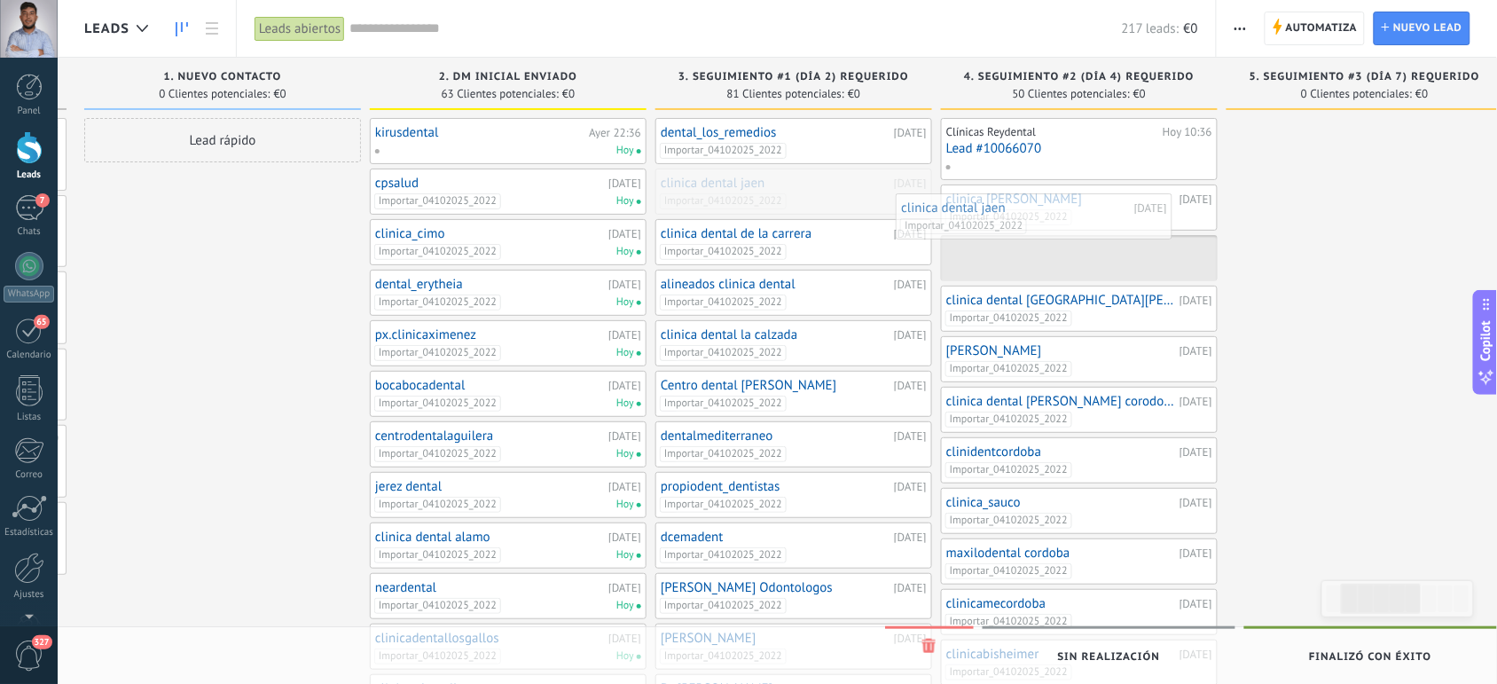
drag, startPoint x: 860, startPoint y: 197, endPoint x: 1102, endPoint y: 222, distance: 242.6
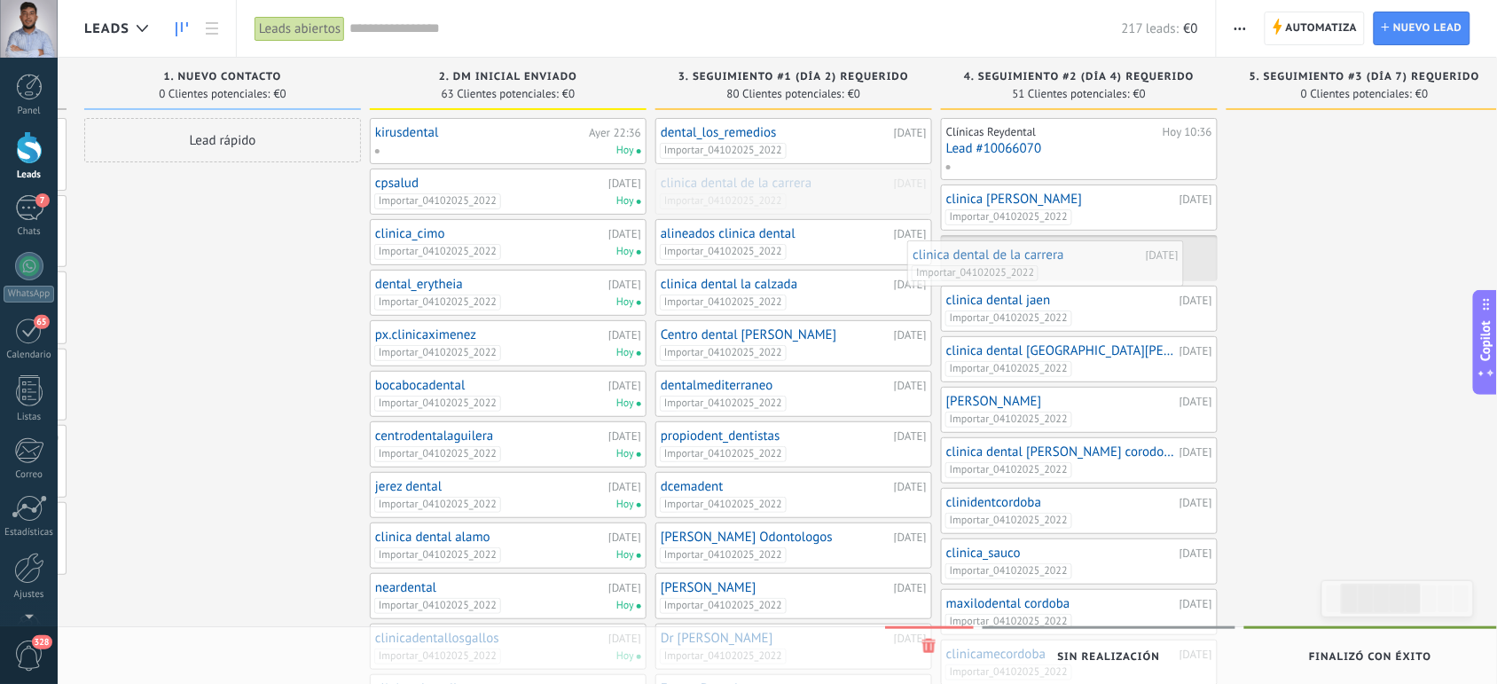
drag, startPoint x: 861, startPoint y: 187, endPoint x: 1114, endPoint y: 258, distance: 262.6
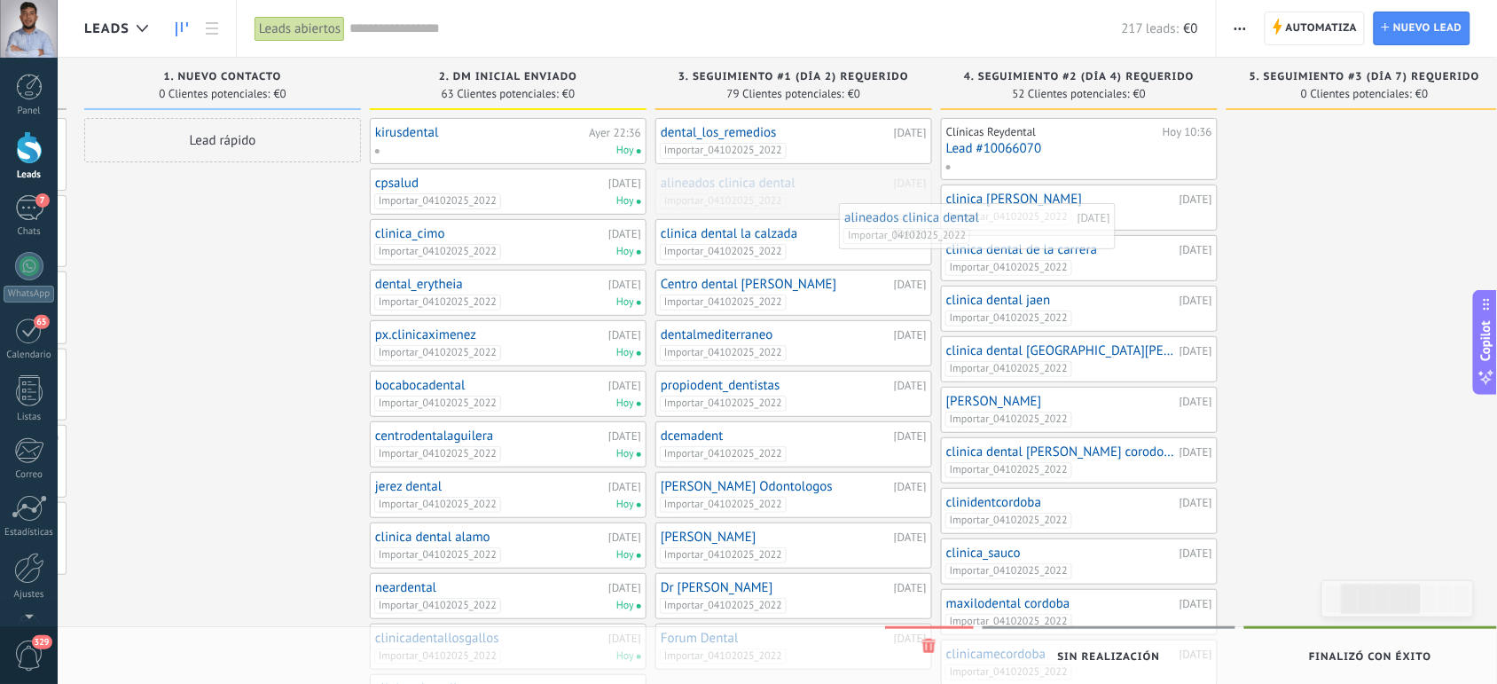
drag, startPoint x: 871, startPoint y: 188, endPoint x: 1120, endPoint y: 238, distance: 253.3
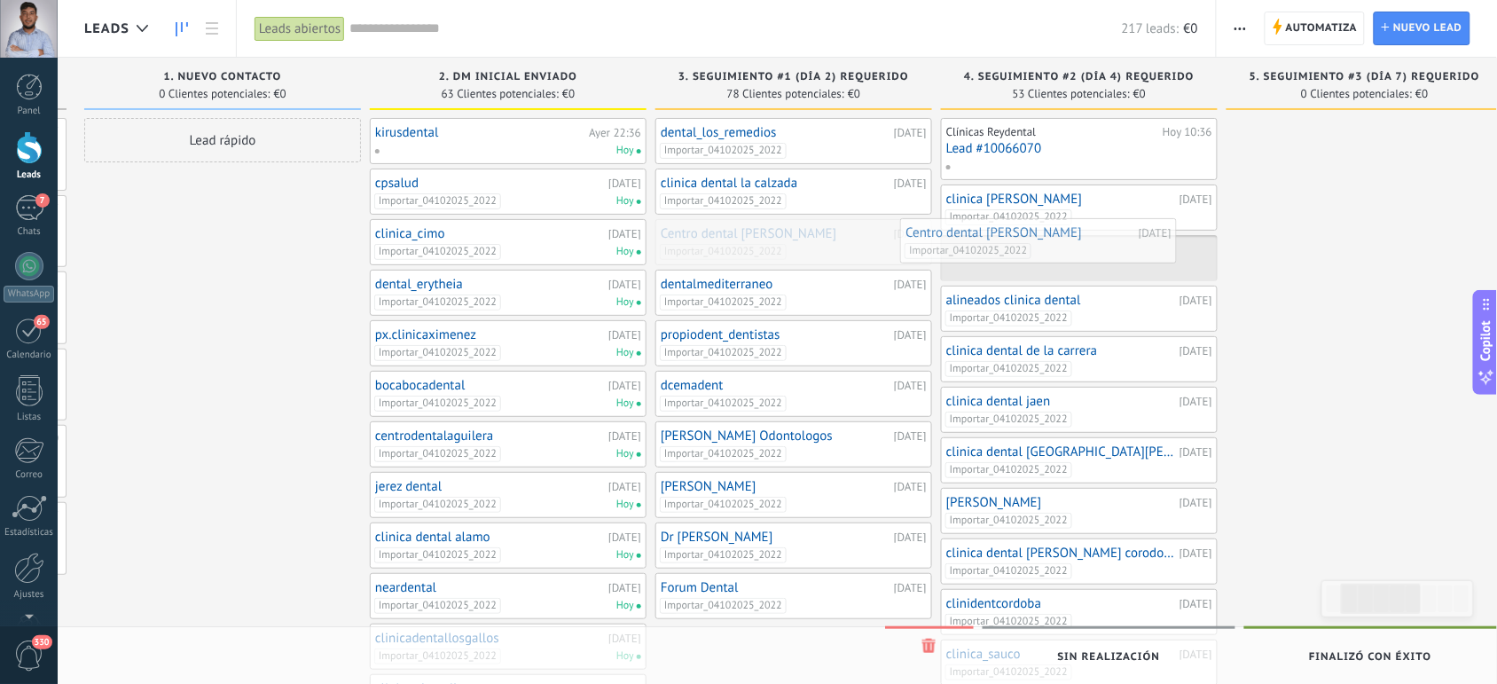
drag, startPoint x: 828, startPoint y: 260, endPoint x: 1106, endPoint y: 266, distance: 278.6
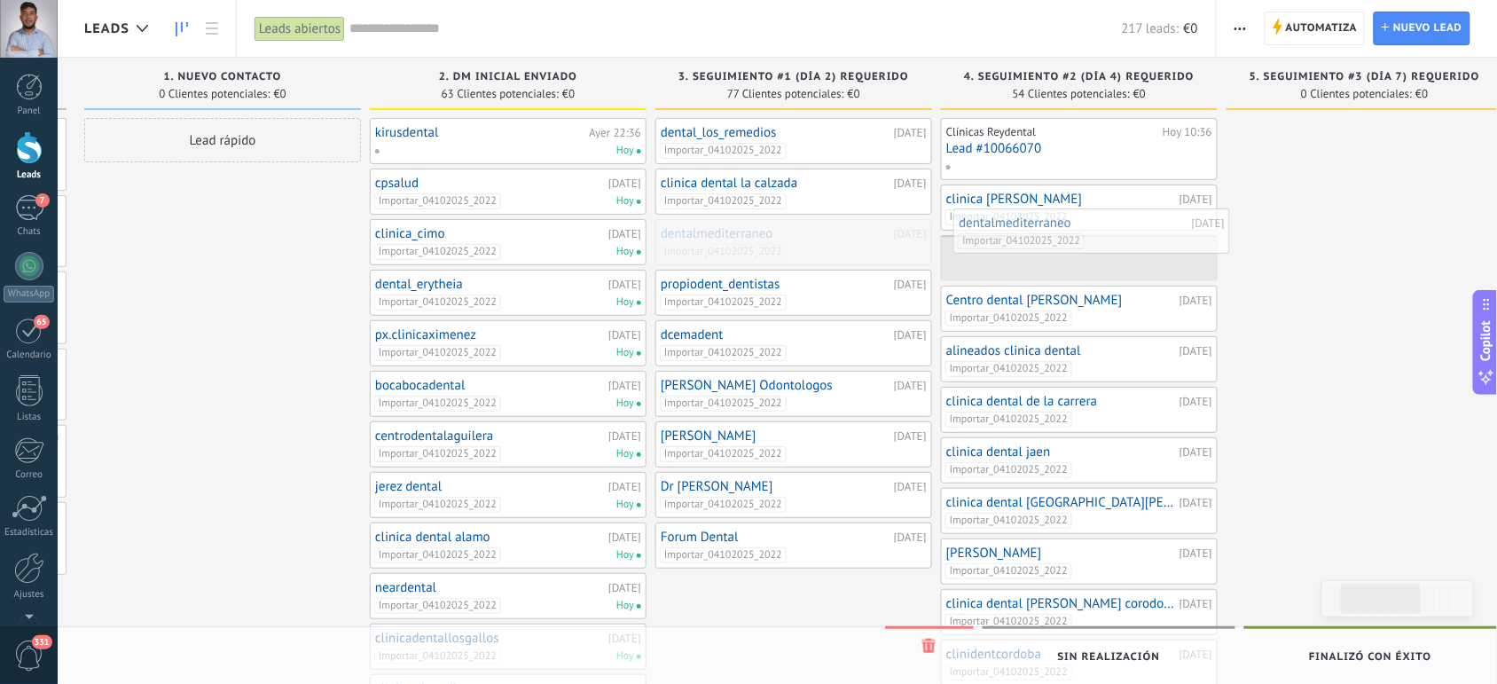
drag, startPoint x: 776, startPoint y: 255, endPoint x: 1075, endPoint y: 244, distance: 299.2
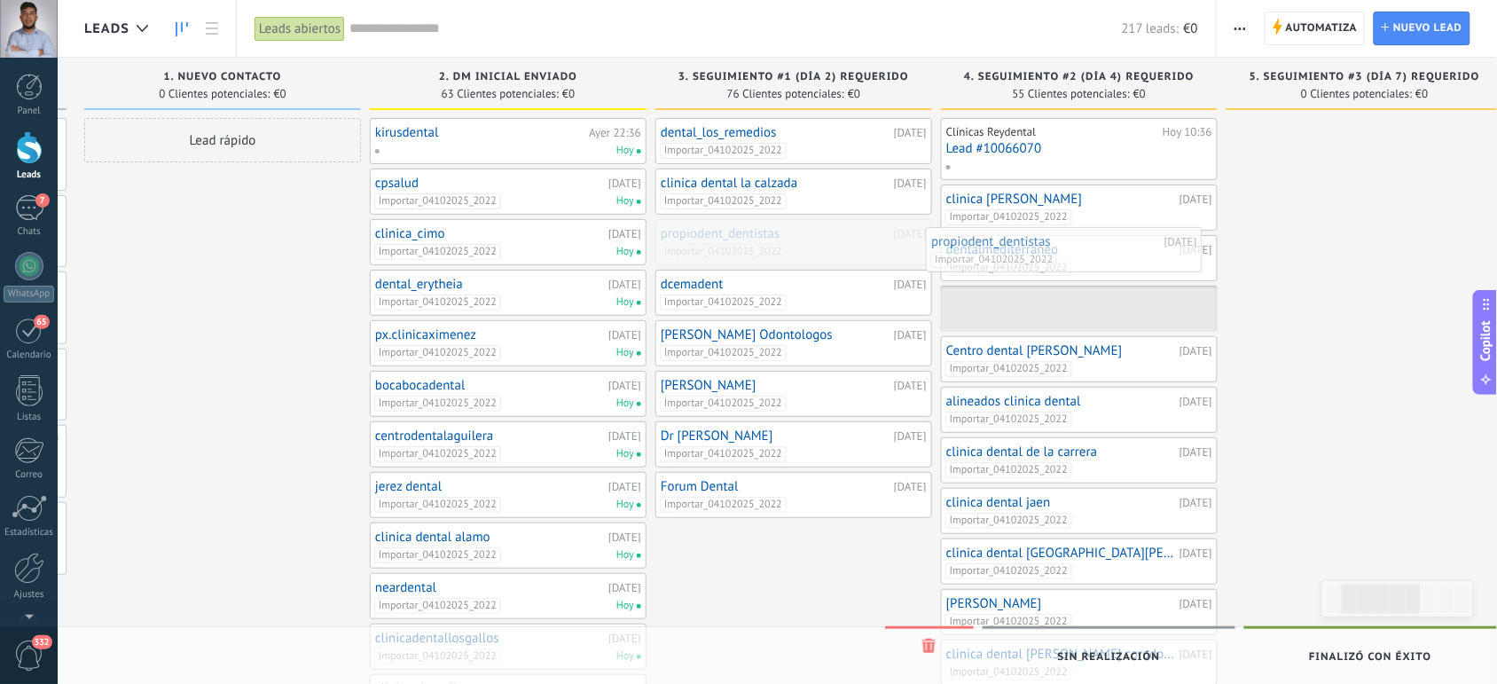
drag, startPoint x: 831, startPoint y: 246, endPoint x: 1103, endPoint y: 253, distance: 271.5
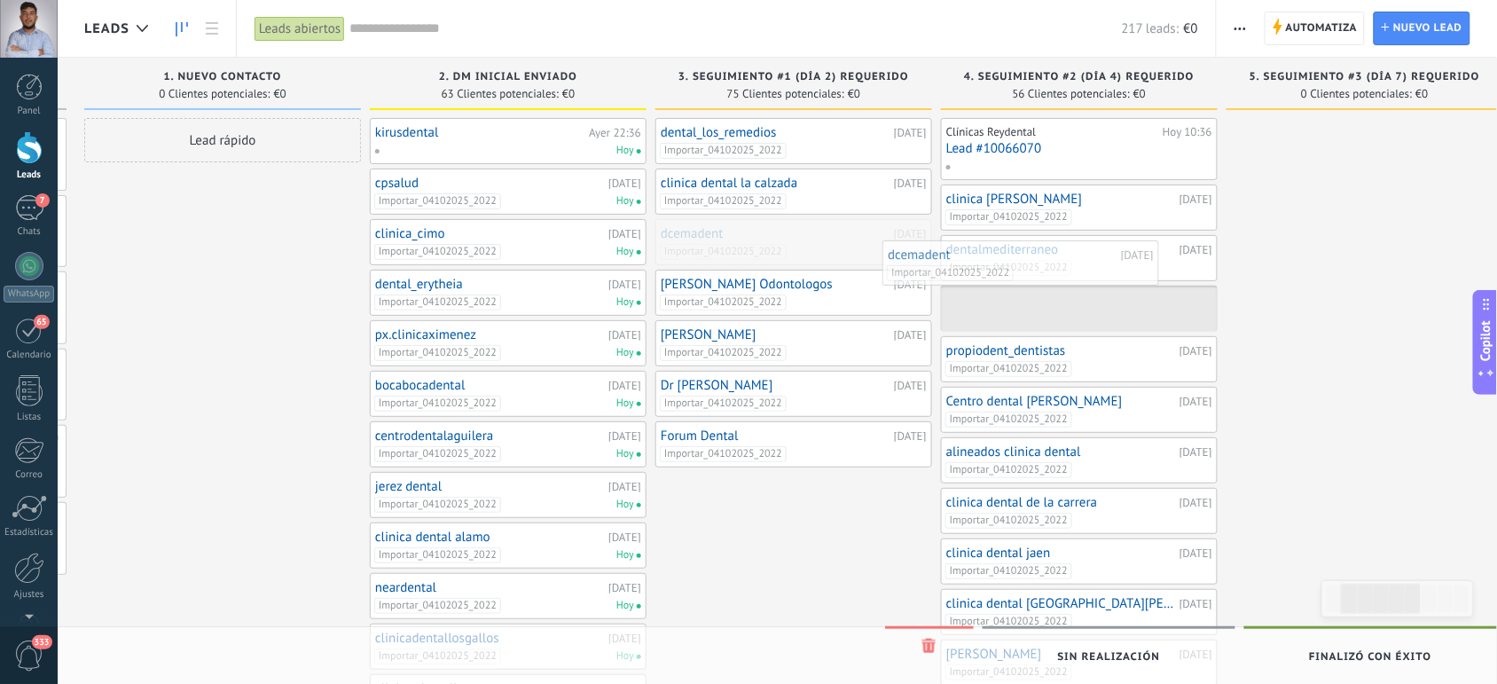
drag, startPoint x: 866, startPoint y: 237, endPoint x: 1122, endPoint y: 263, distance: 257.7
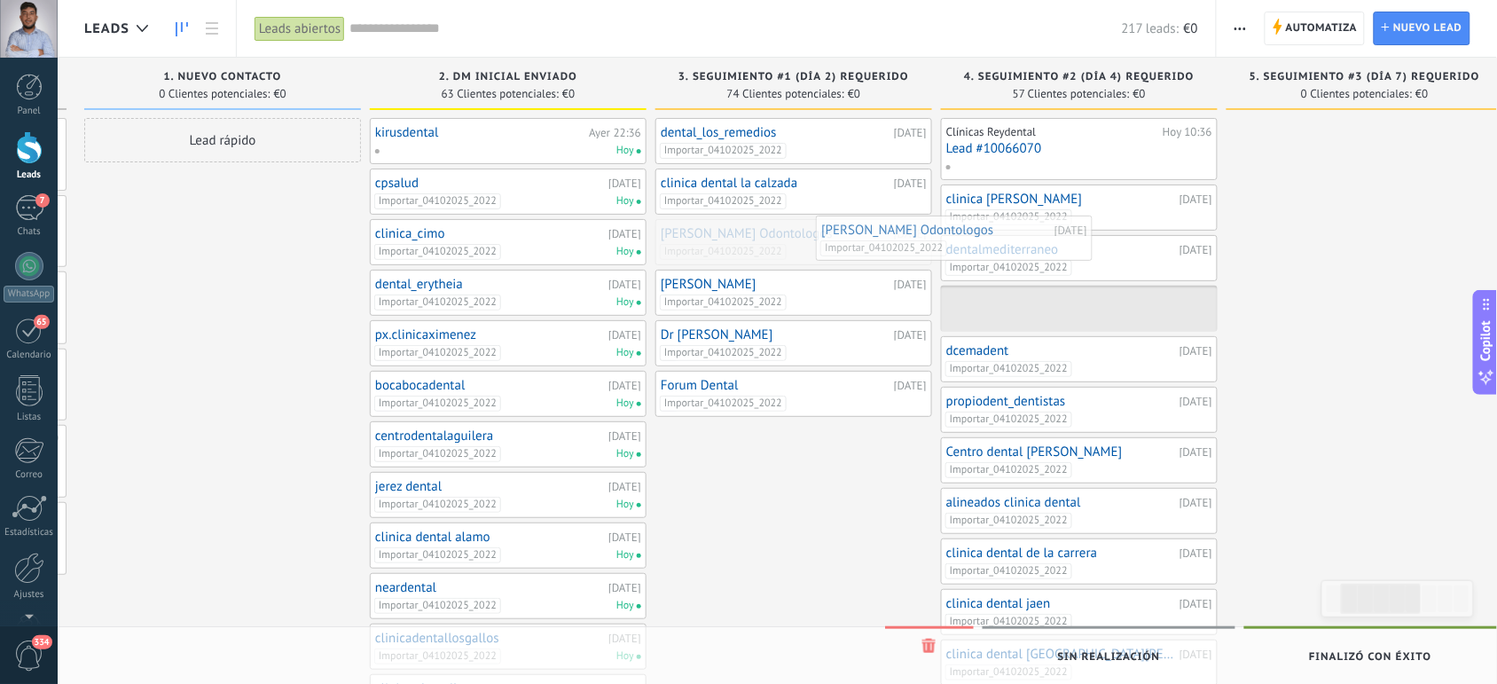
drag, startPoint x: 884, startPoint y: 251, endPoint x: 1151, endPoint y: 262, distance: 267.2
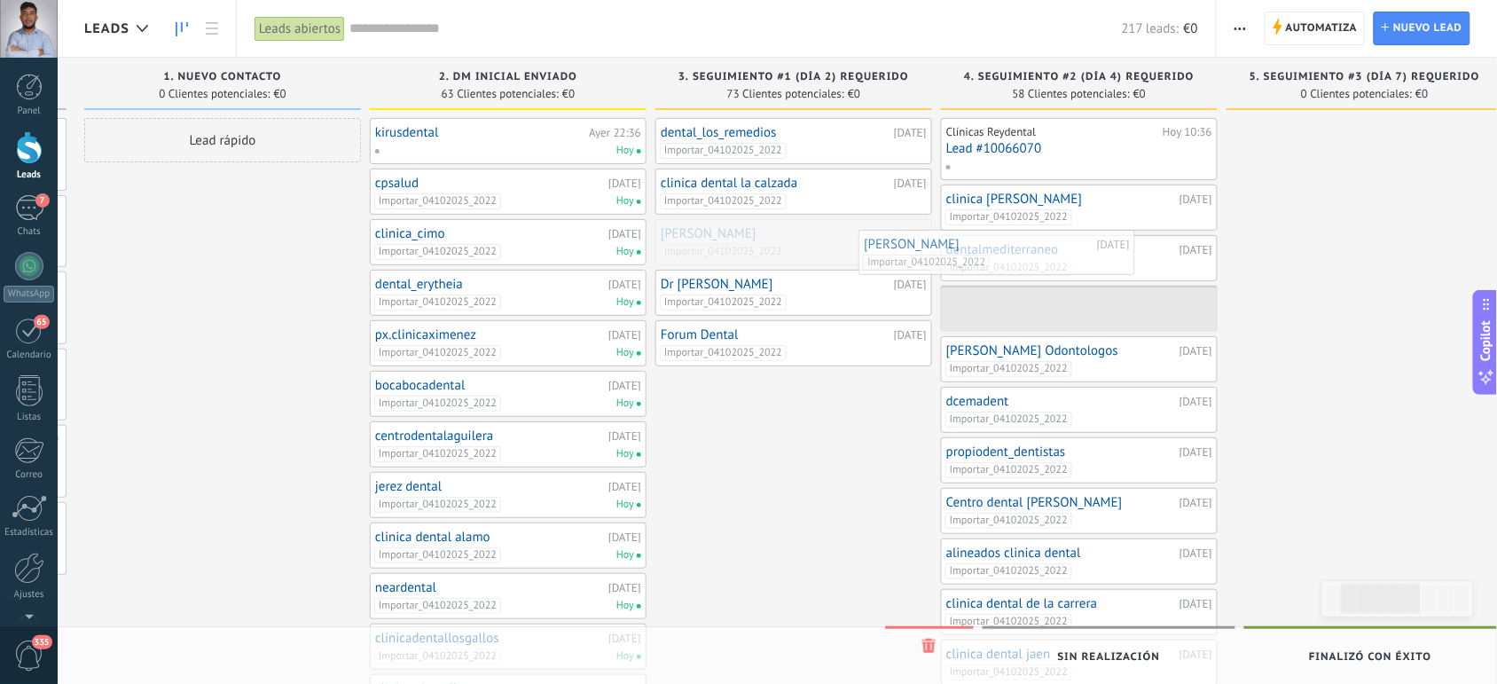
drag, startPoint x: 880, startPoint y: 235, endPoint x: 1143, endPoint y: 255, distance: 263.4
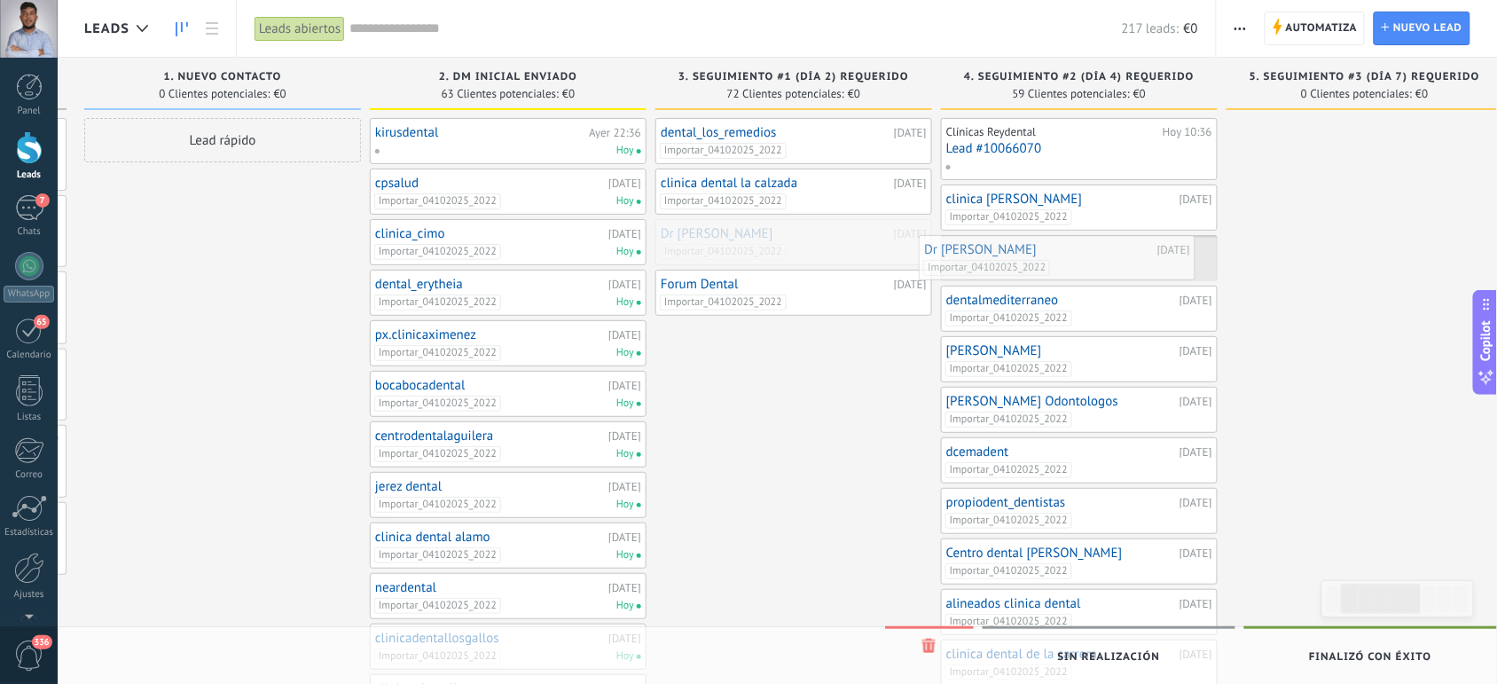
drag, startPoint x: 822, startPoint y: 240, endPoint x: 1120, endPoint y: 255, distance: 297.5
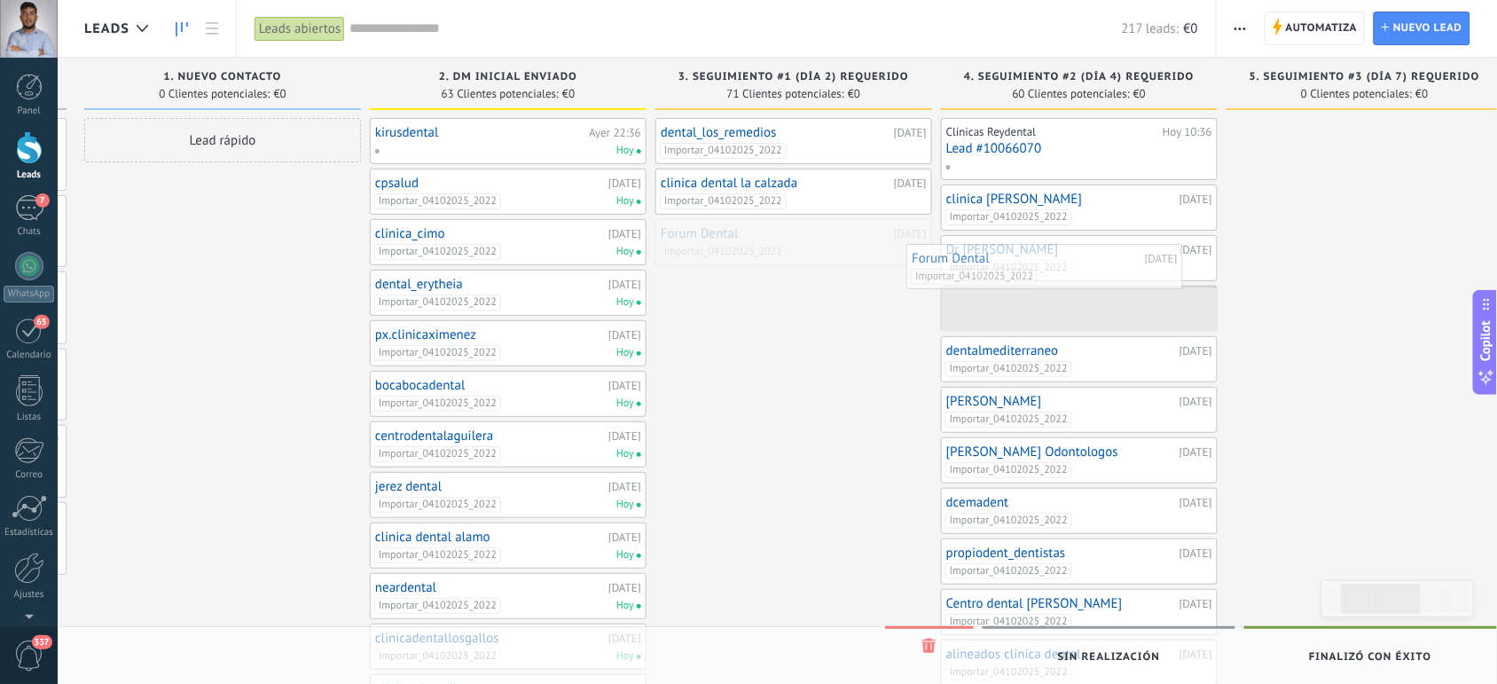
drag, startPoint x: 799, startPoint y: 244, endPoint x: 1112, endPoint y: 277, distance: 314.0
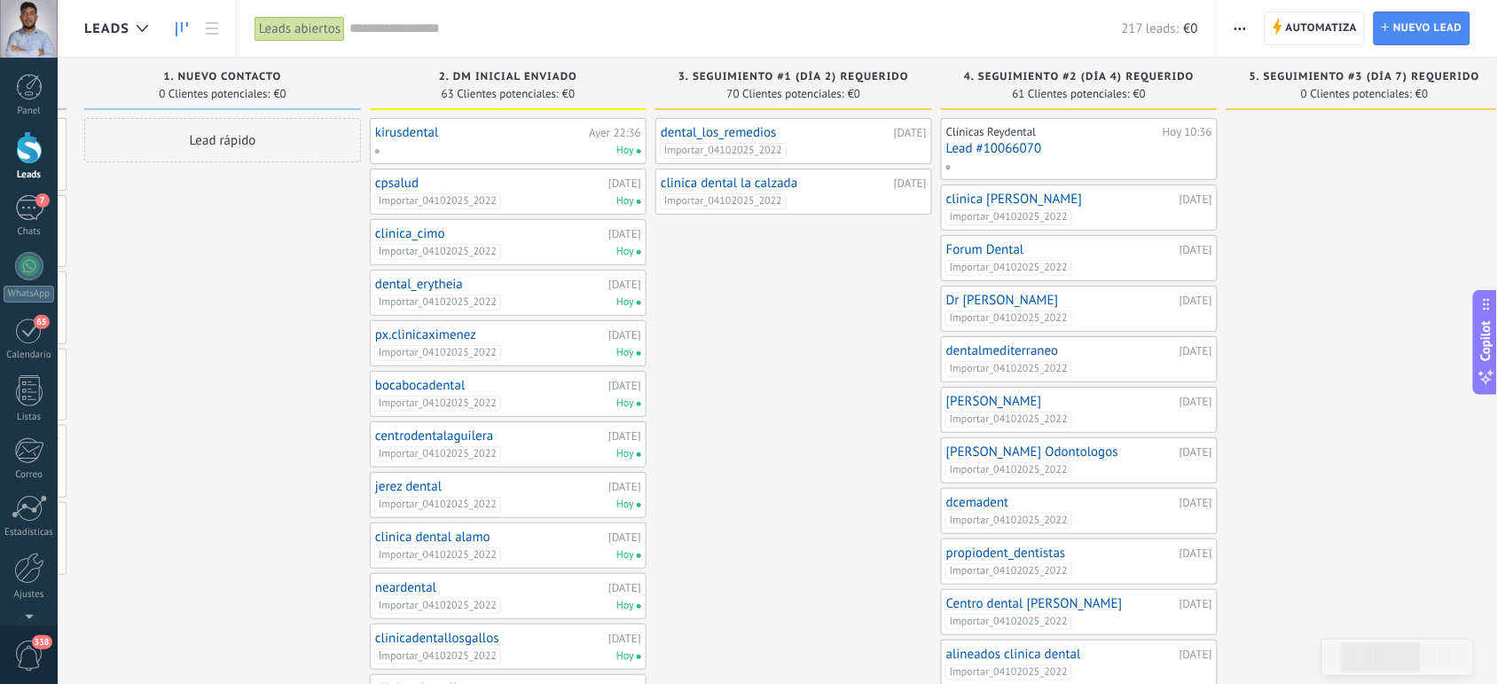
click at [746, 180] on link "clinica dental la calzada" at bounding box center [775, 183] width 229 height 15
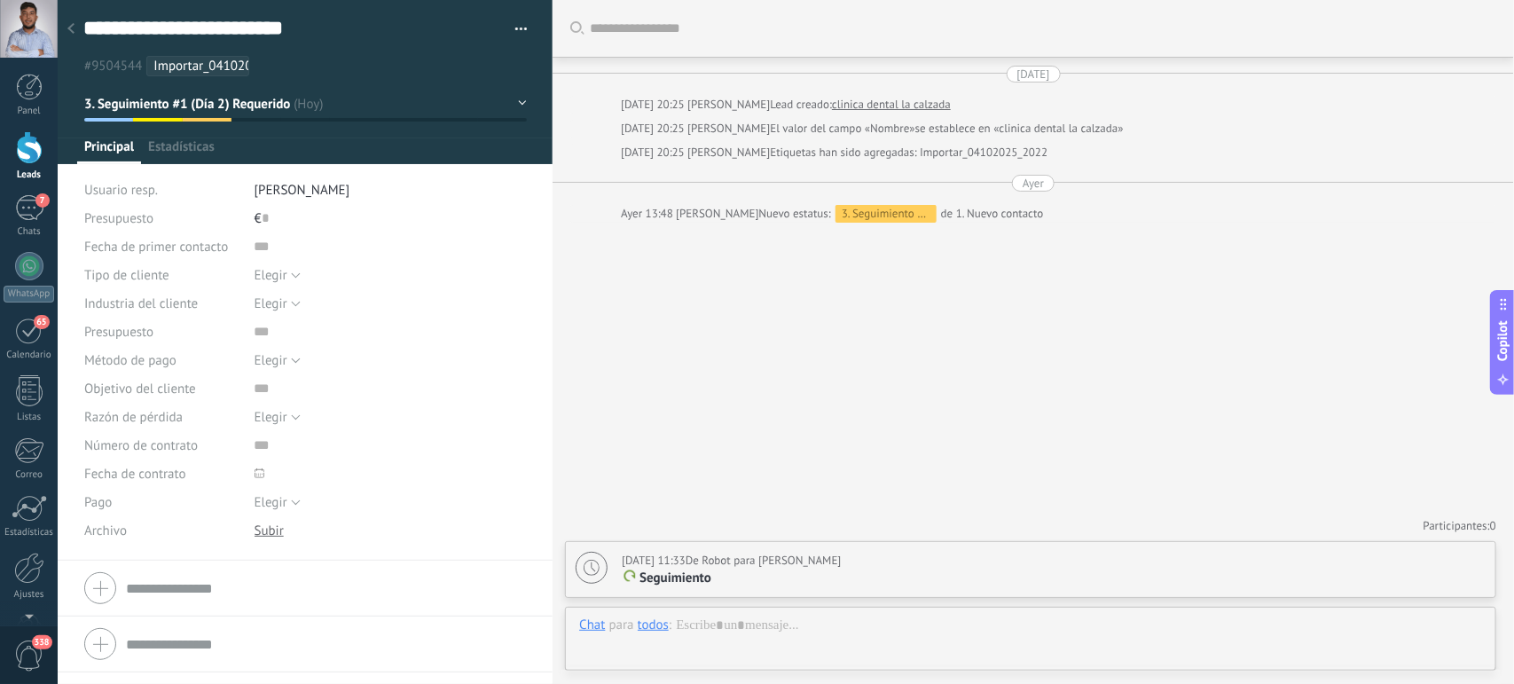
type textarea "**********"
click at [195, 578] on input "text" at bounding box center [326, 588] width 400 height 28
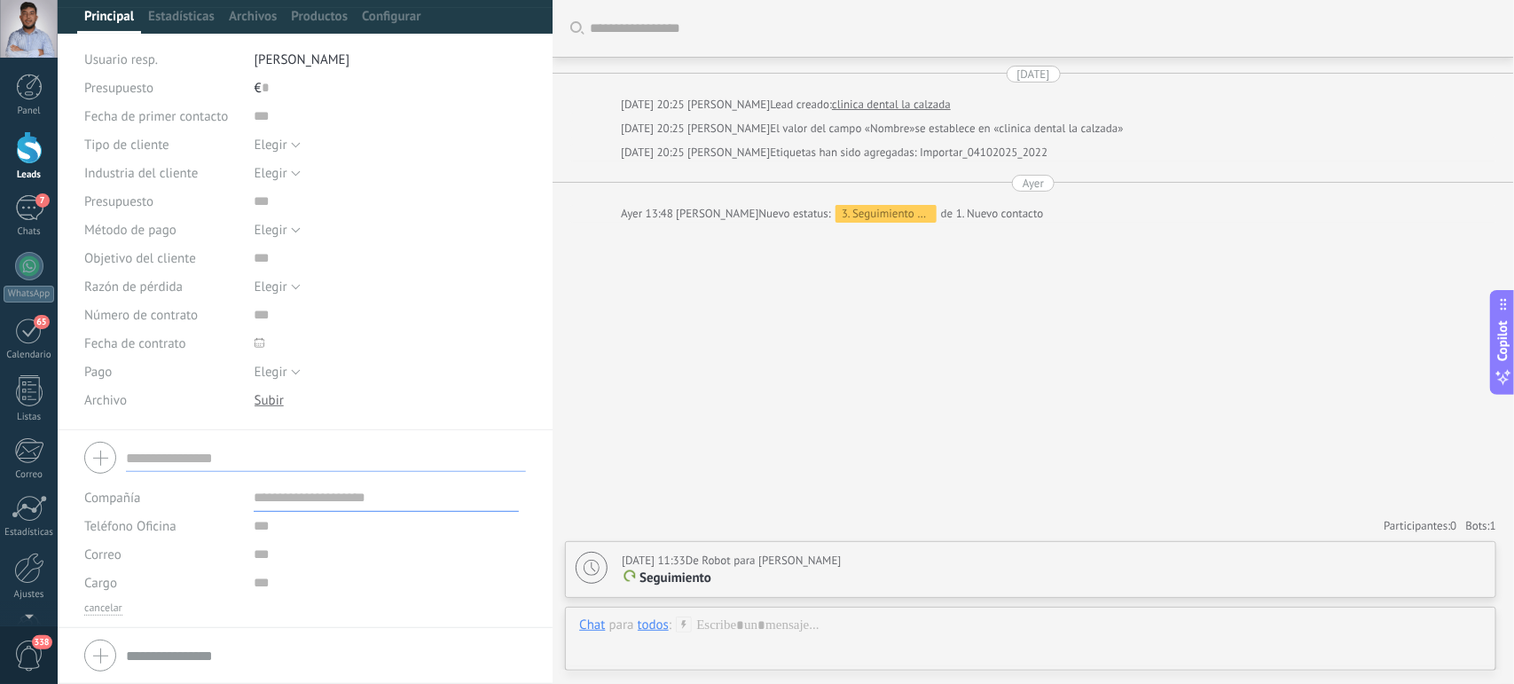
click at [304, 502] on input "text" at bounding box center [386, 497] width 265 height 28
type input "**********"
click at [273, 523] on input "text" at bounding box center [386, 525] width 265 height 28
type input "**********"
click at [121, 650] on span "Guardar" at bounding box center [115, 656] width 42 height 12
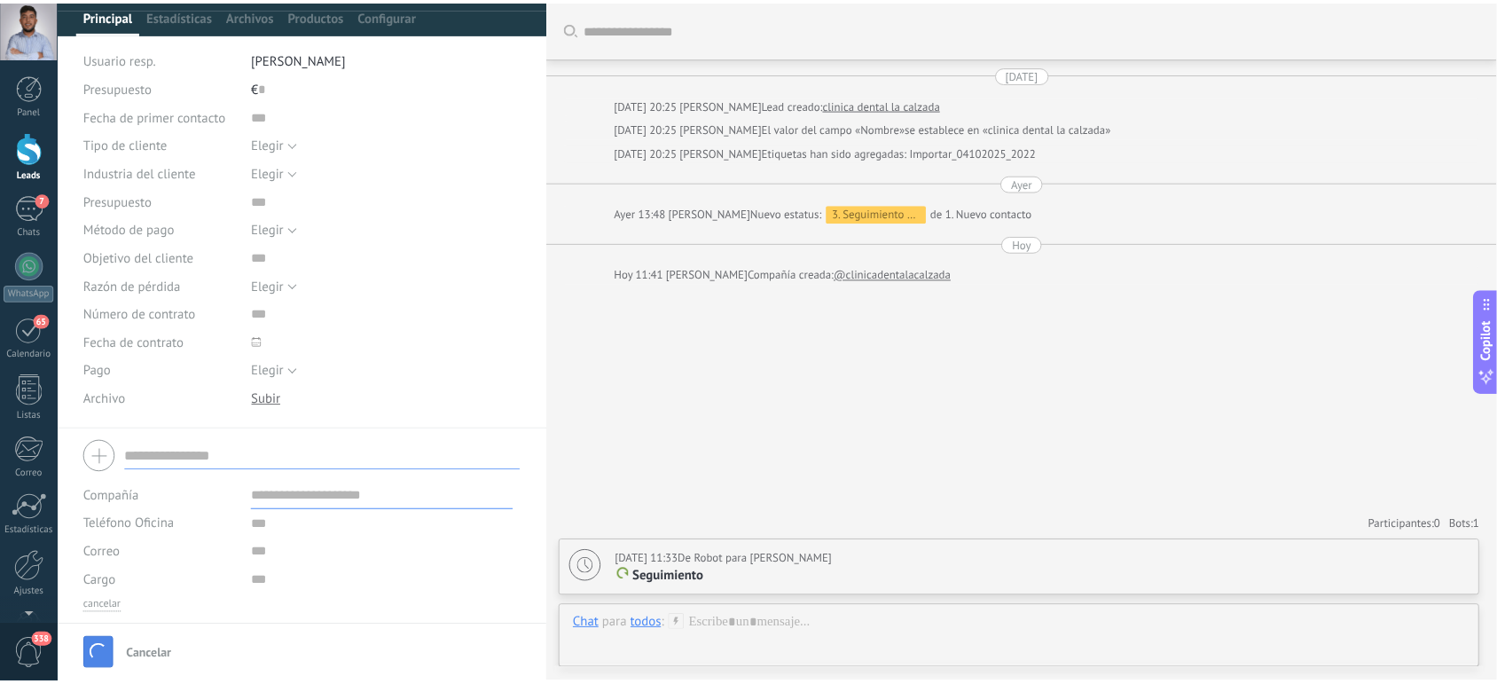
scroll to position [18, 0]
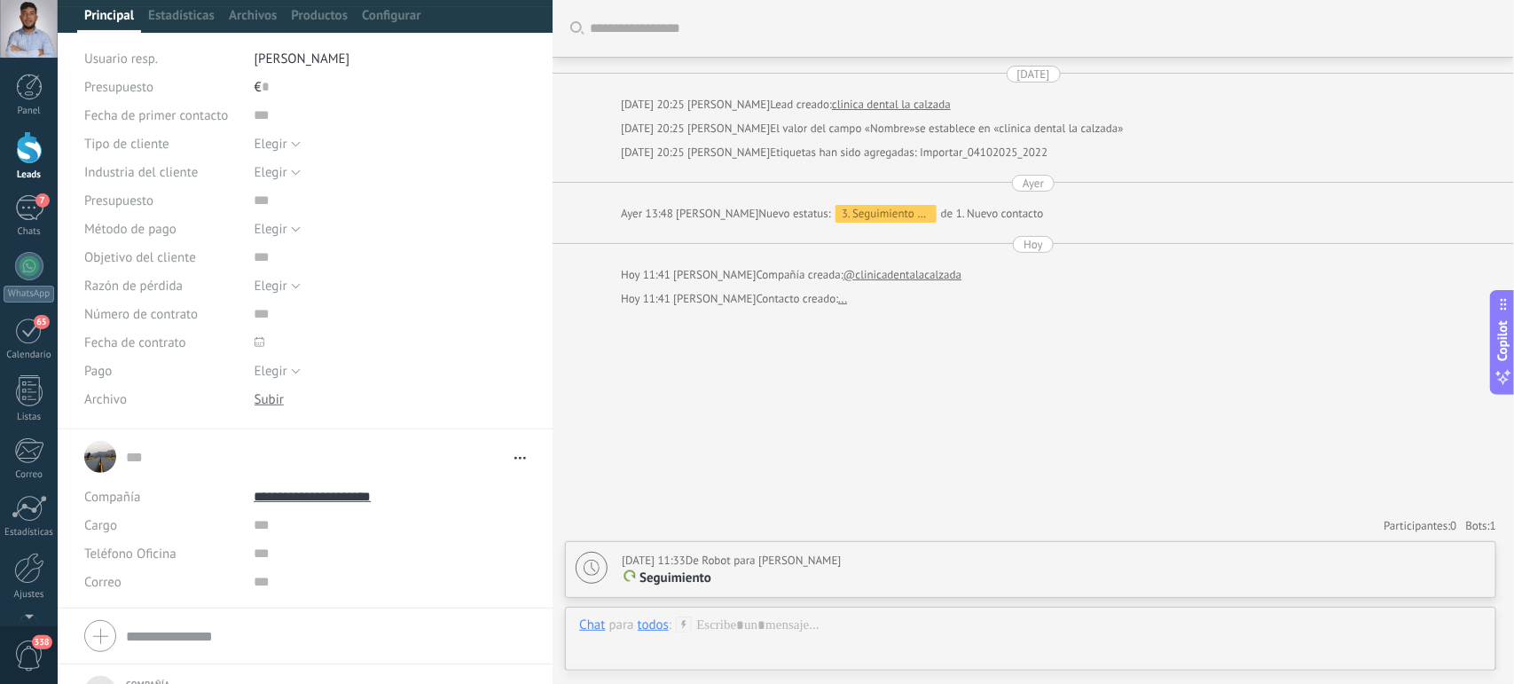
click at [27, 134] on div at bounding box center [29, 147] width 27 height 33
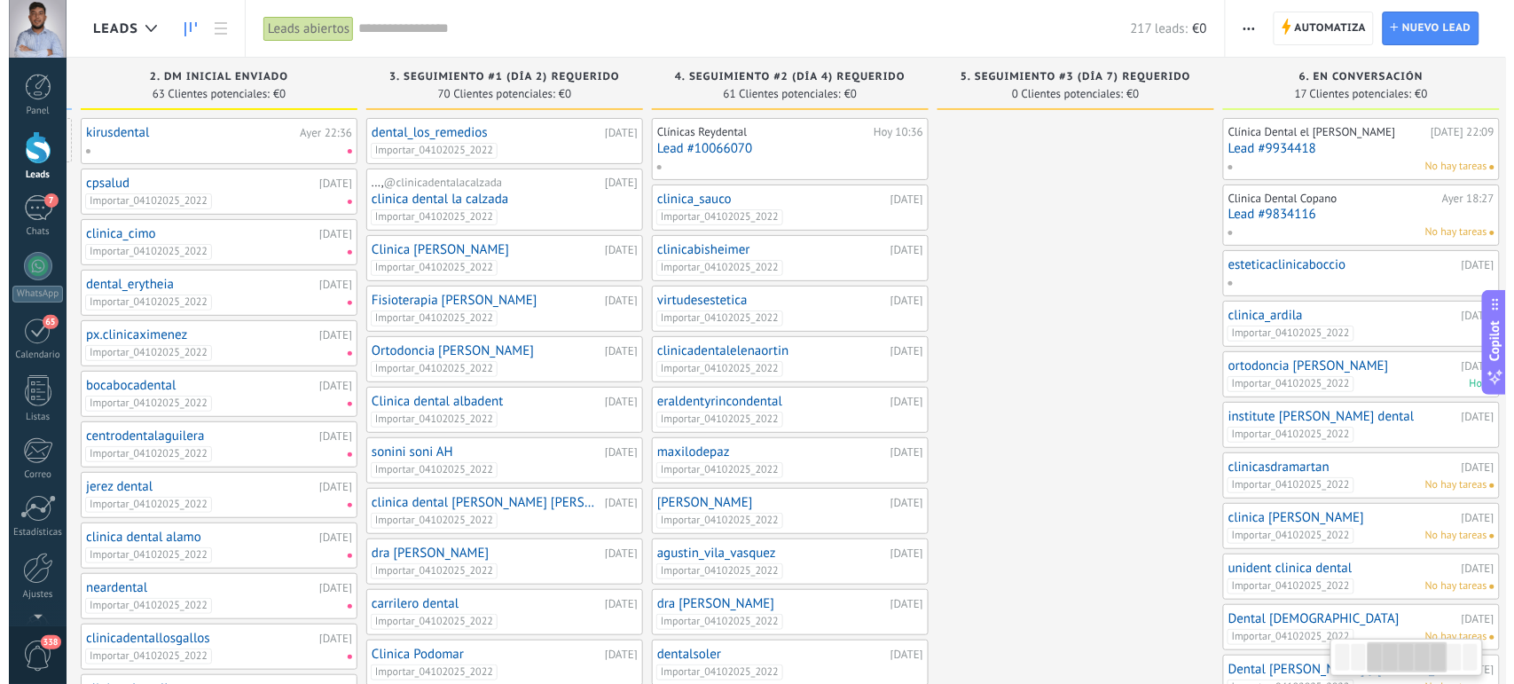
scroll to position [0, 595]
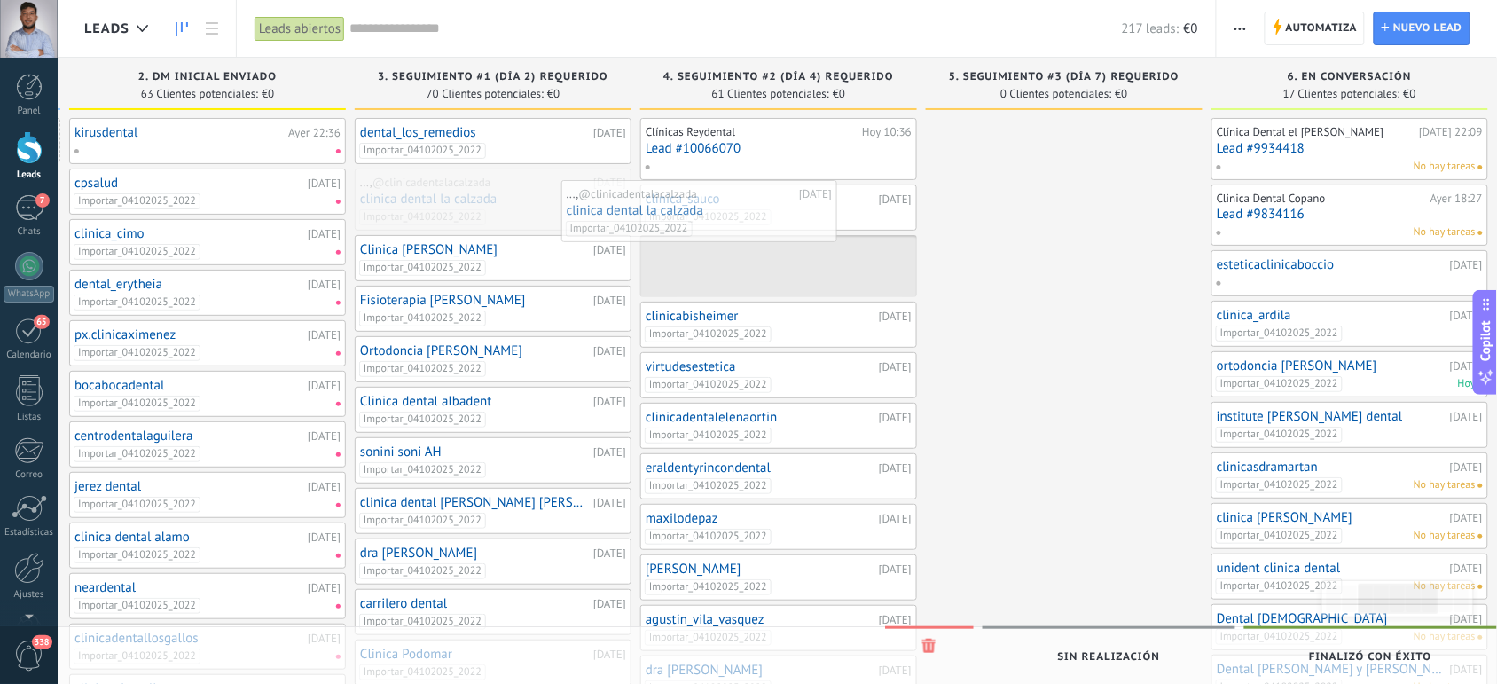
drag, startPoint x: 537, startPoint y: 213, endPoint x: 782, endPoint y: 231, distance: 246.4
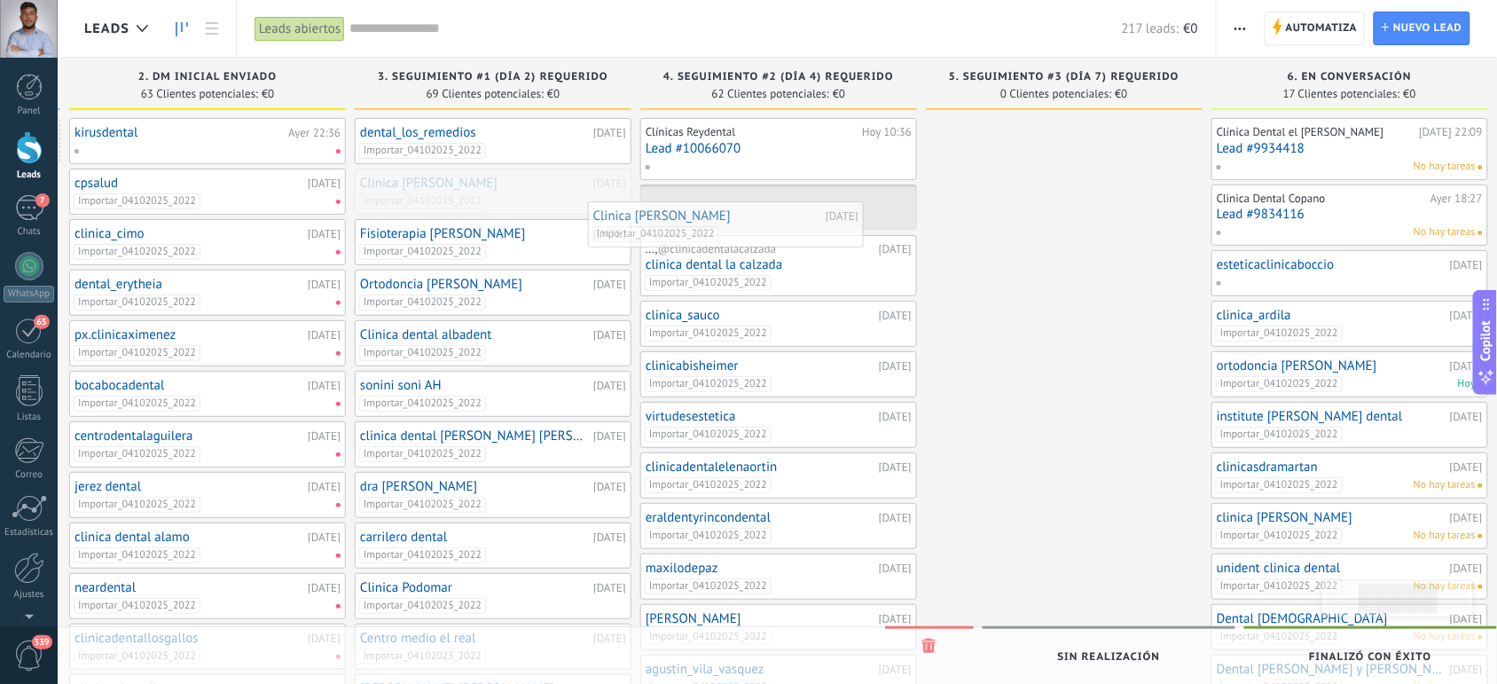
drag, startPoint x: 541, startPoint y: 200, endPoint x: 779, endPoint y: 229, distance: 239.5
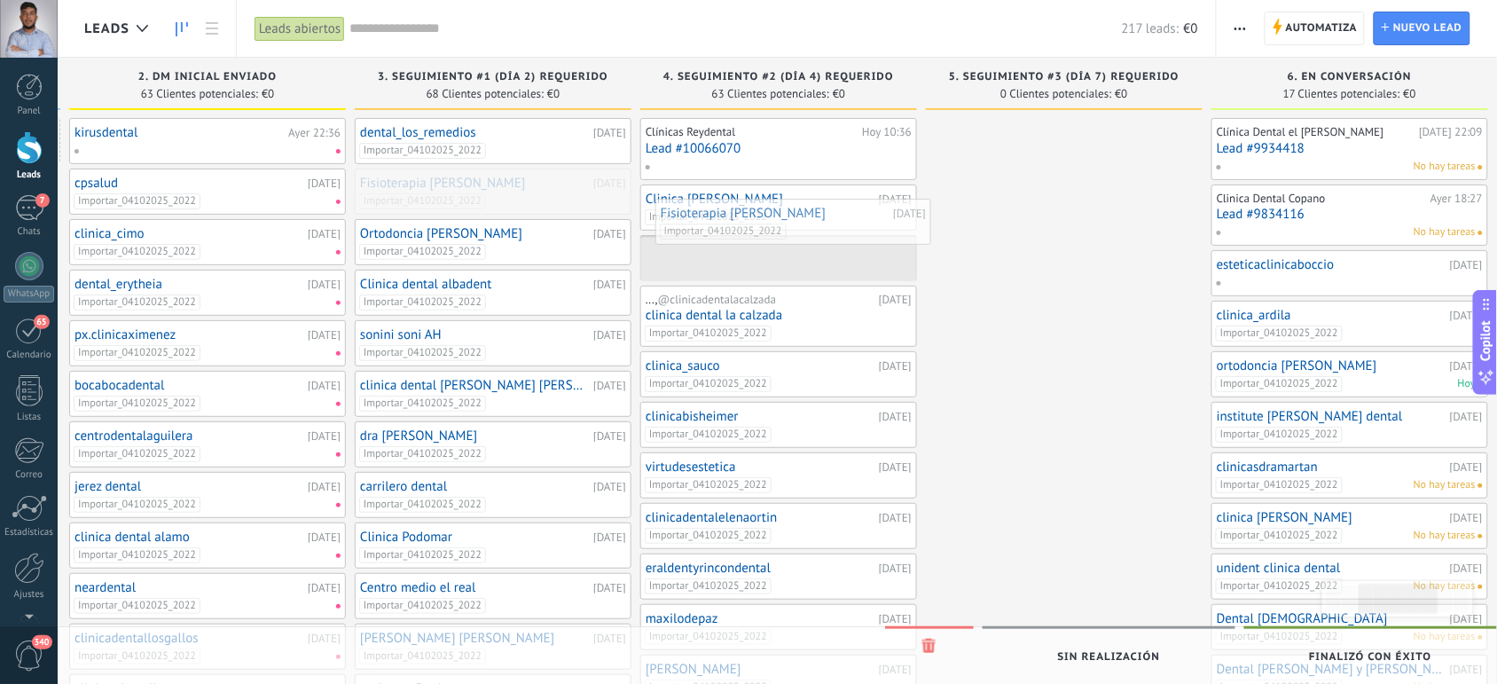
drag, startPoint x: 538, startPoint y: 188, endPoint x: 845, endPoint y: 218, distance: 308.4
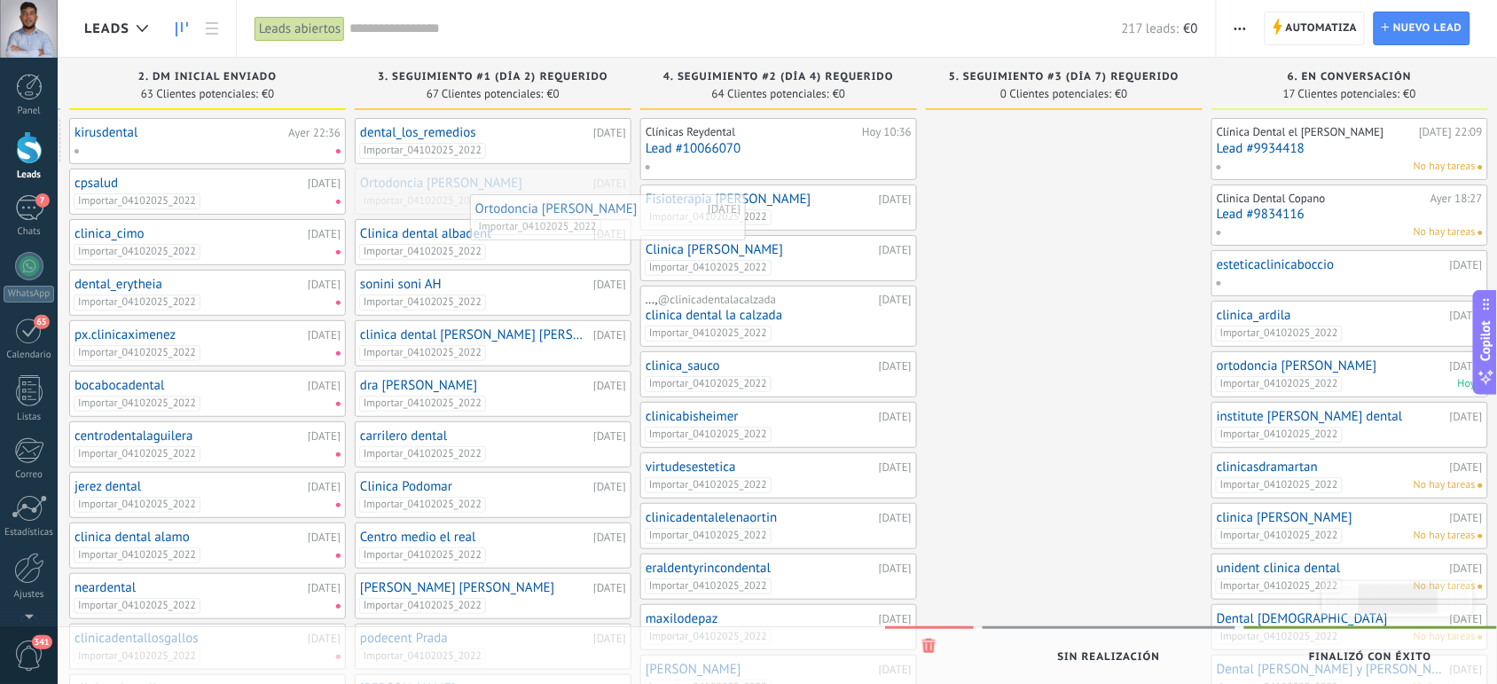
drag, startPoint x: 534, startPoint y: 183, endPoint x: 805, endPoint y: 235, distance: 275.6
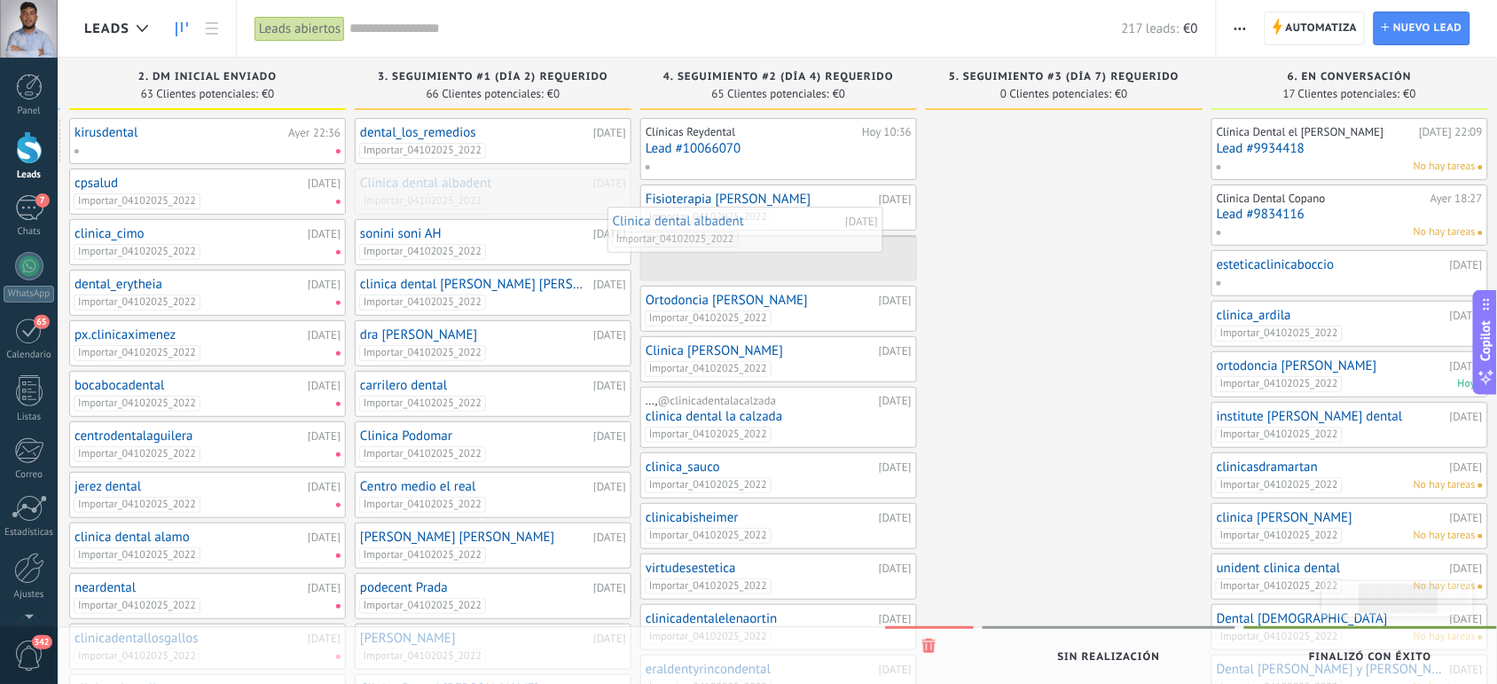
drag, startPoint x: 584, startPoint y: 186, endPoint x: 860, endPoint y: 229, distance: 280.0
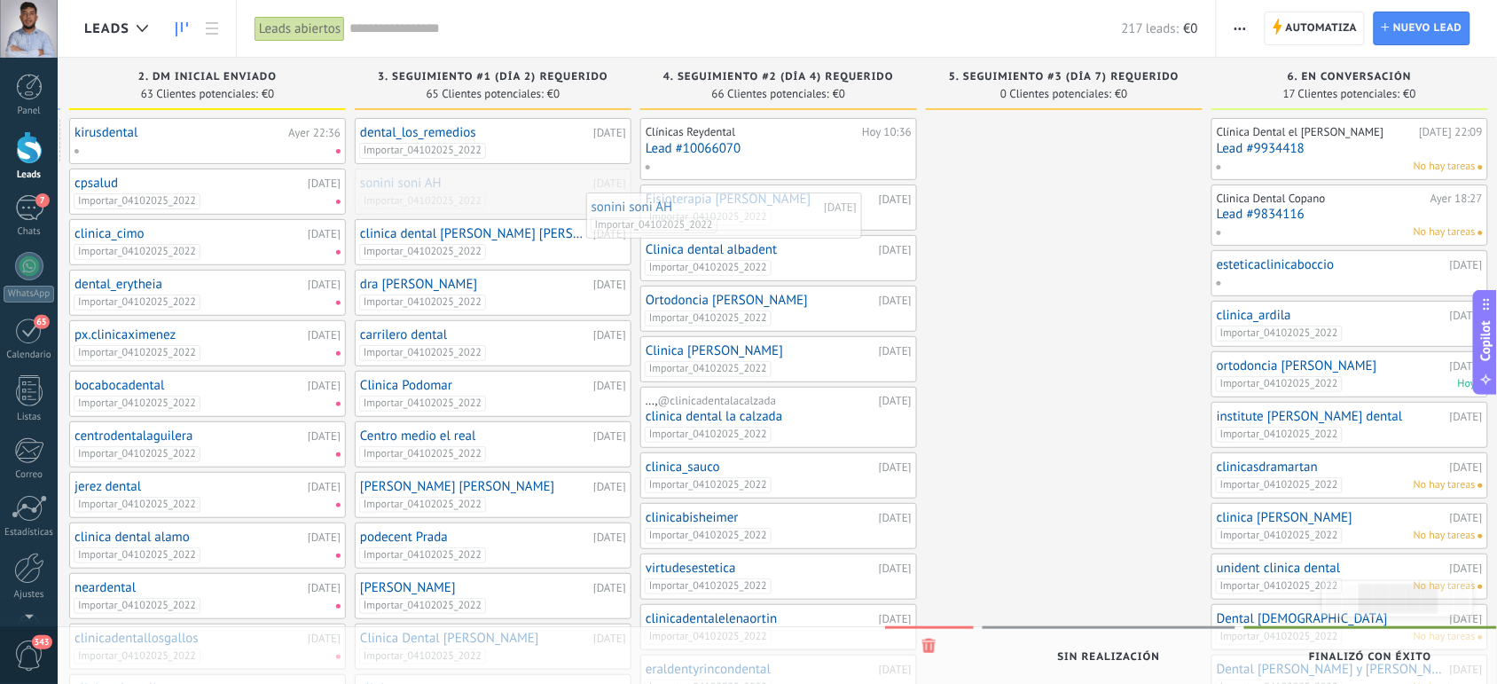
drag, startPoint x: 586, startPoint y: 186, endPoint x: 848, endPoint y: 219, distance: 263.7
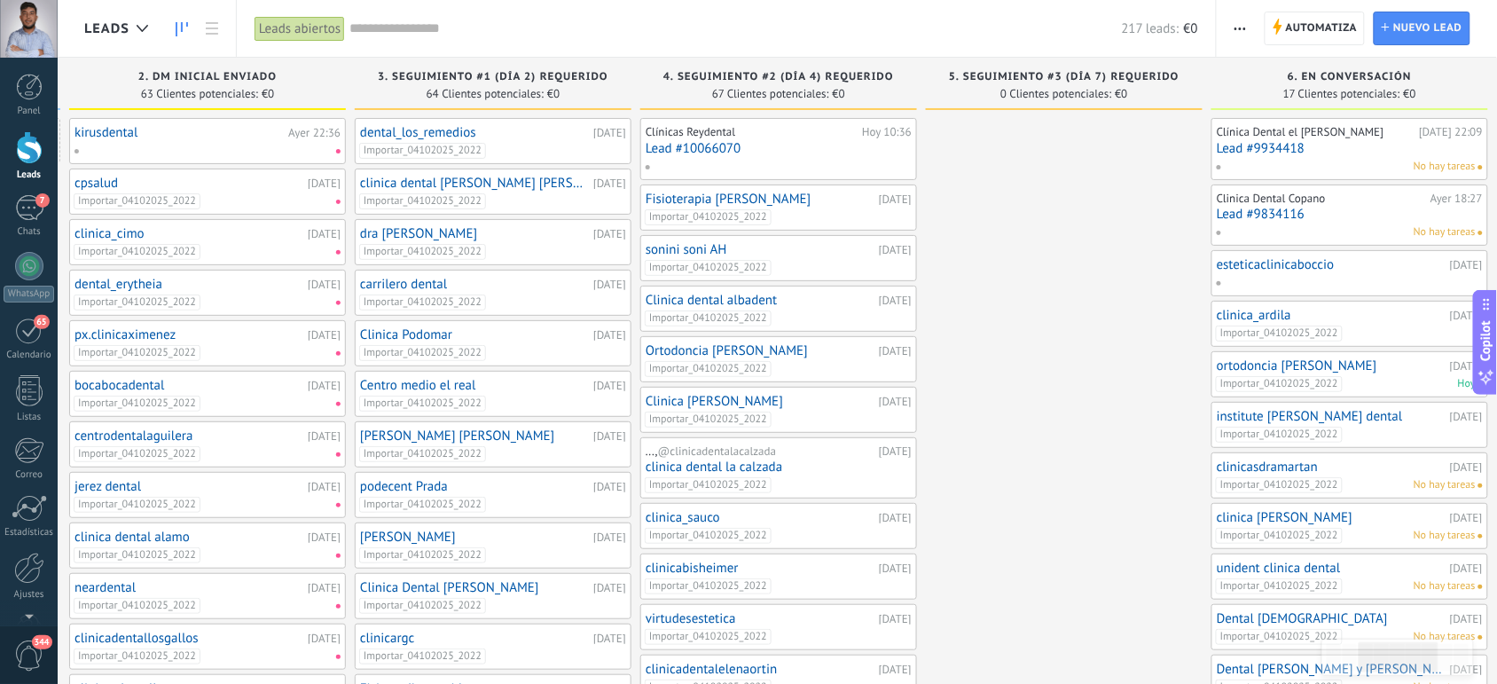
click at [459, 191] on link "clinica dental gonzales orta" at bounding box center [474, 183] width 229 height 15
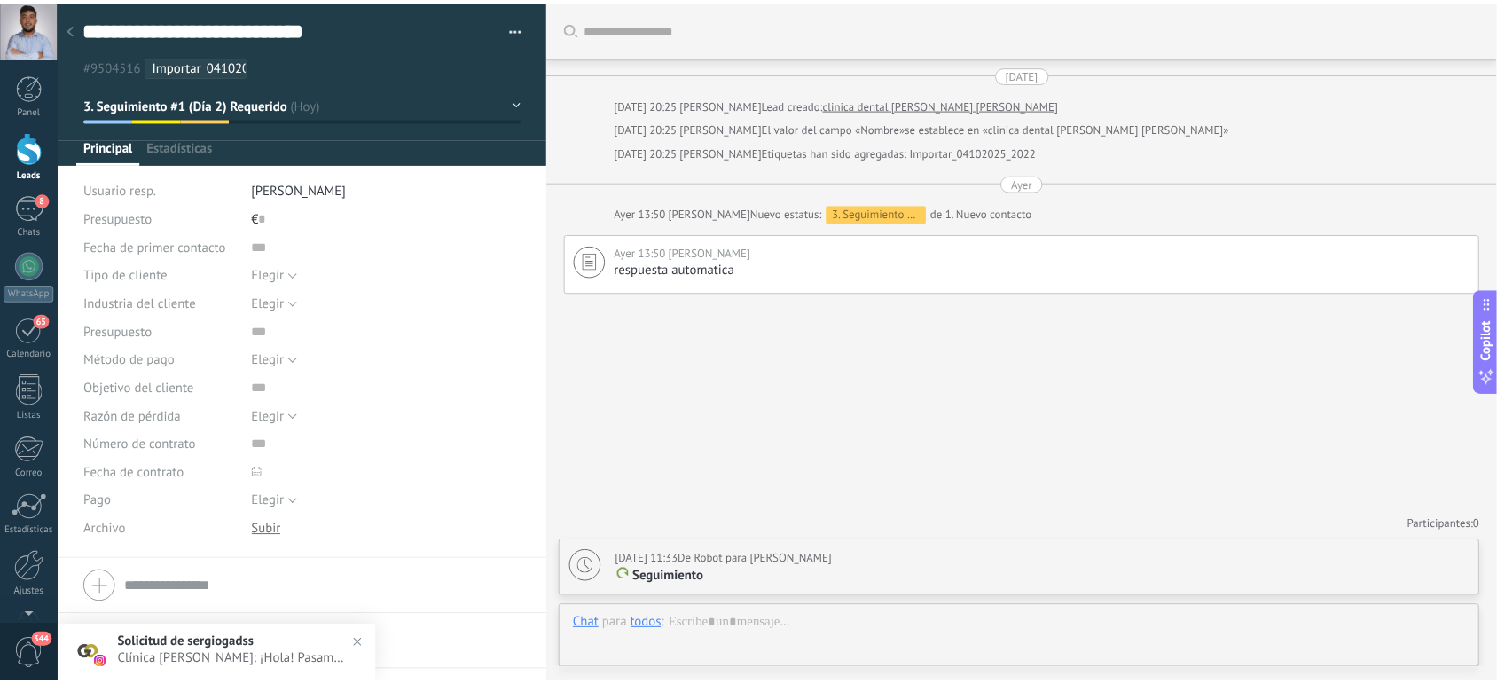
scroll to position [27, 0]
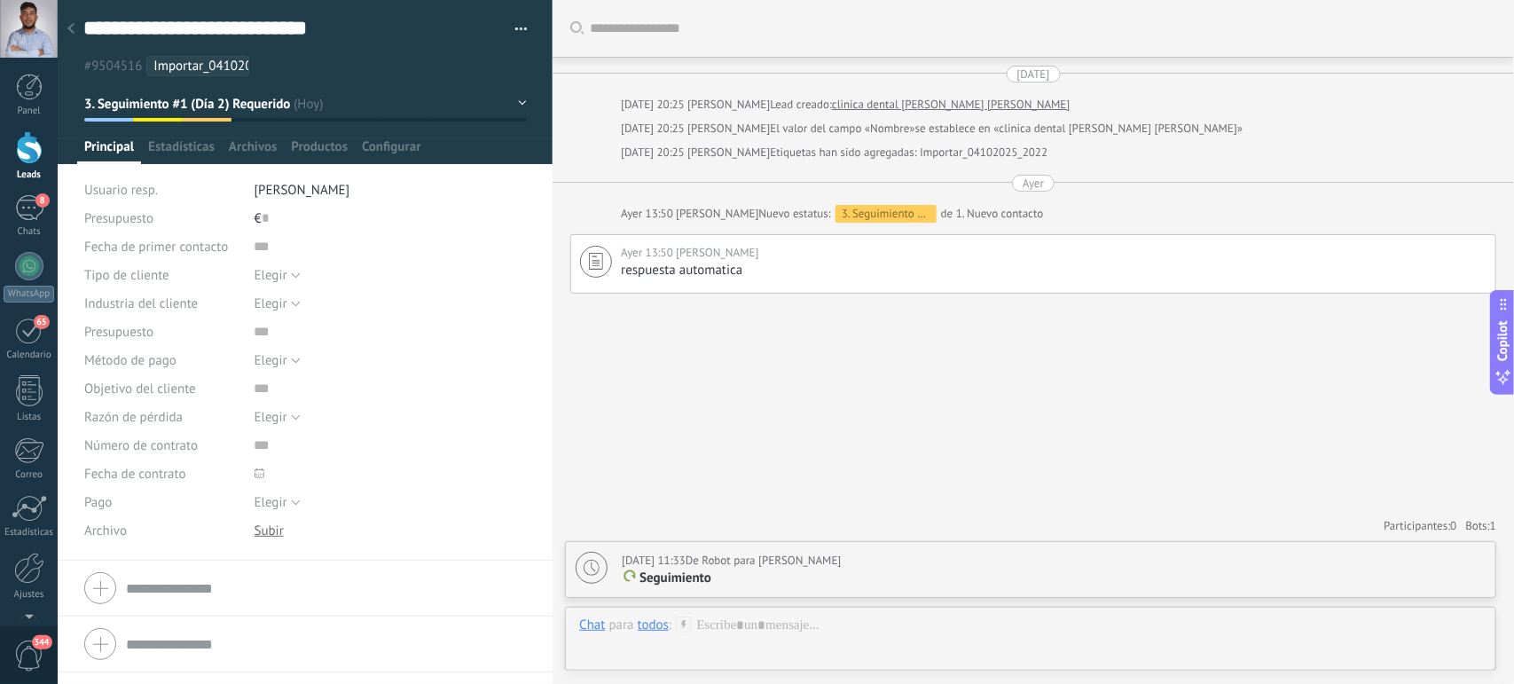
click at [522, 25] on button "button" at bounding box center [515, 29] width 26 height 27
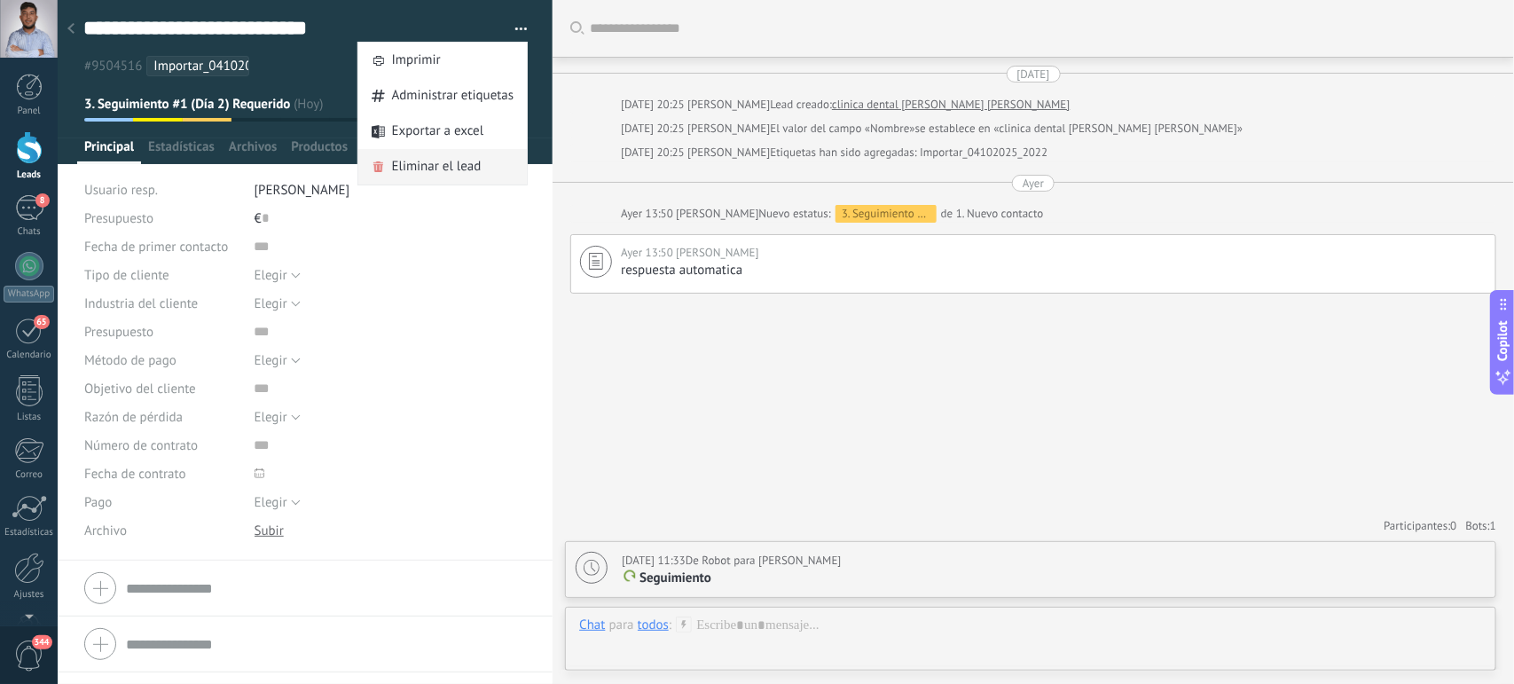
click at [420, 158] on span "Eliminar el lead" at bounding box center [437, 166] width 90 height 35
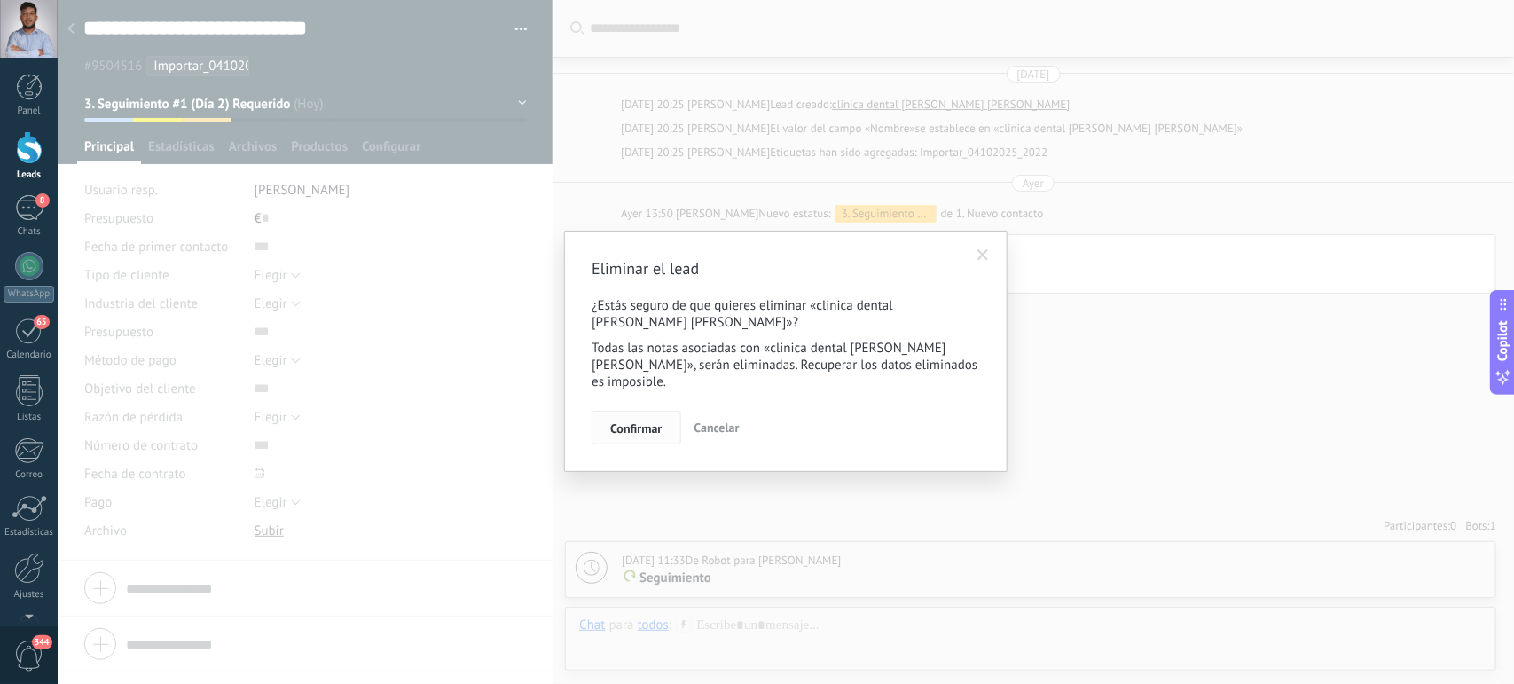
click at [648, 422] on span "Confirmar" at bounding box center [635, 428] width 51 height 12
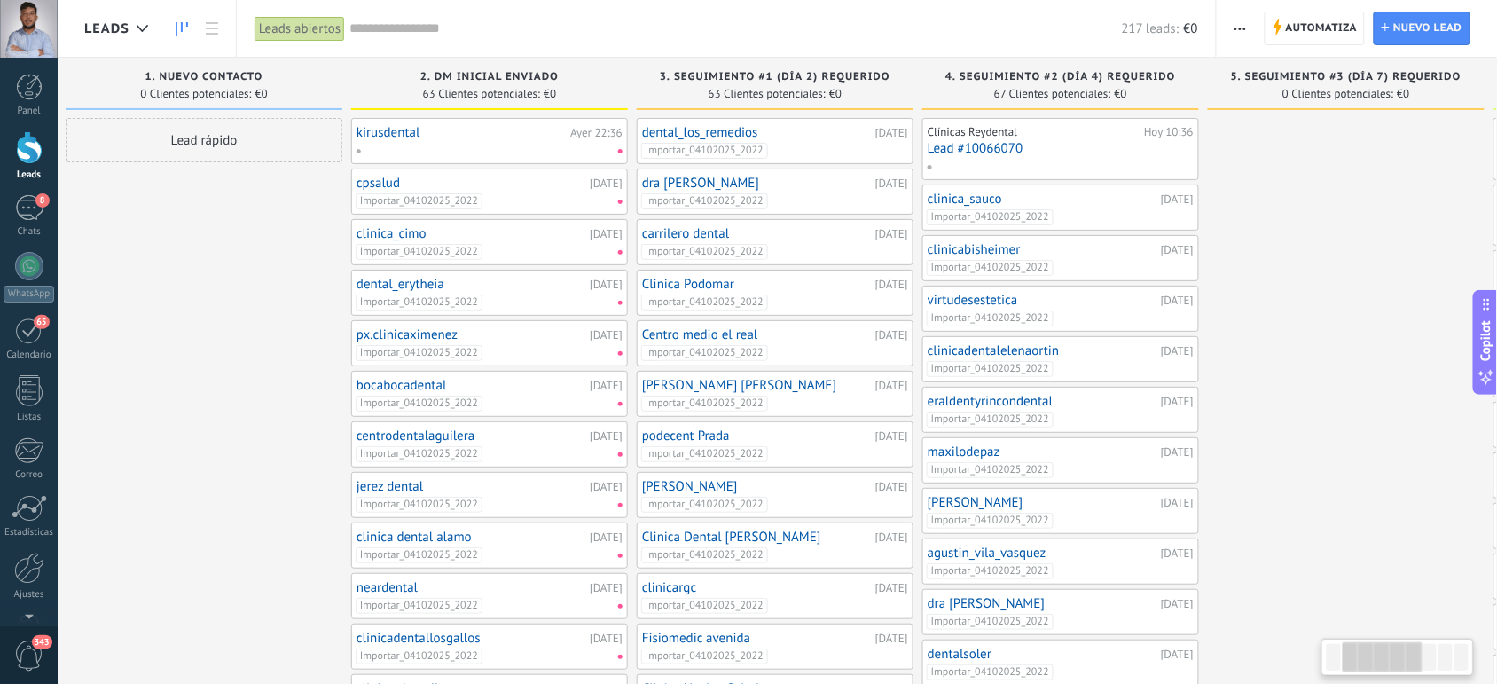
scroll to position [0, 309]
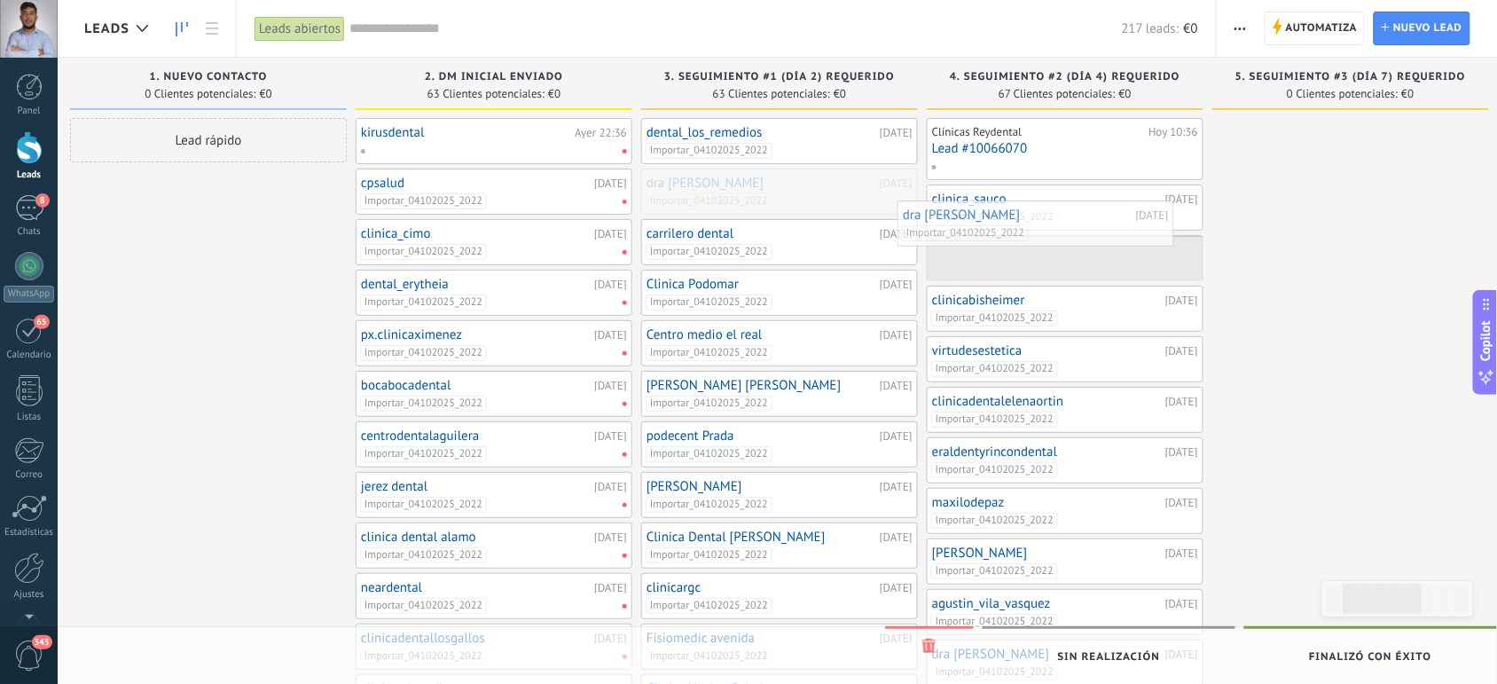
drag, startPoint x: 755, startPoint y: 196, endPoint x: 1012, endPoint y: 228, distance: 259.2
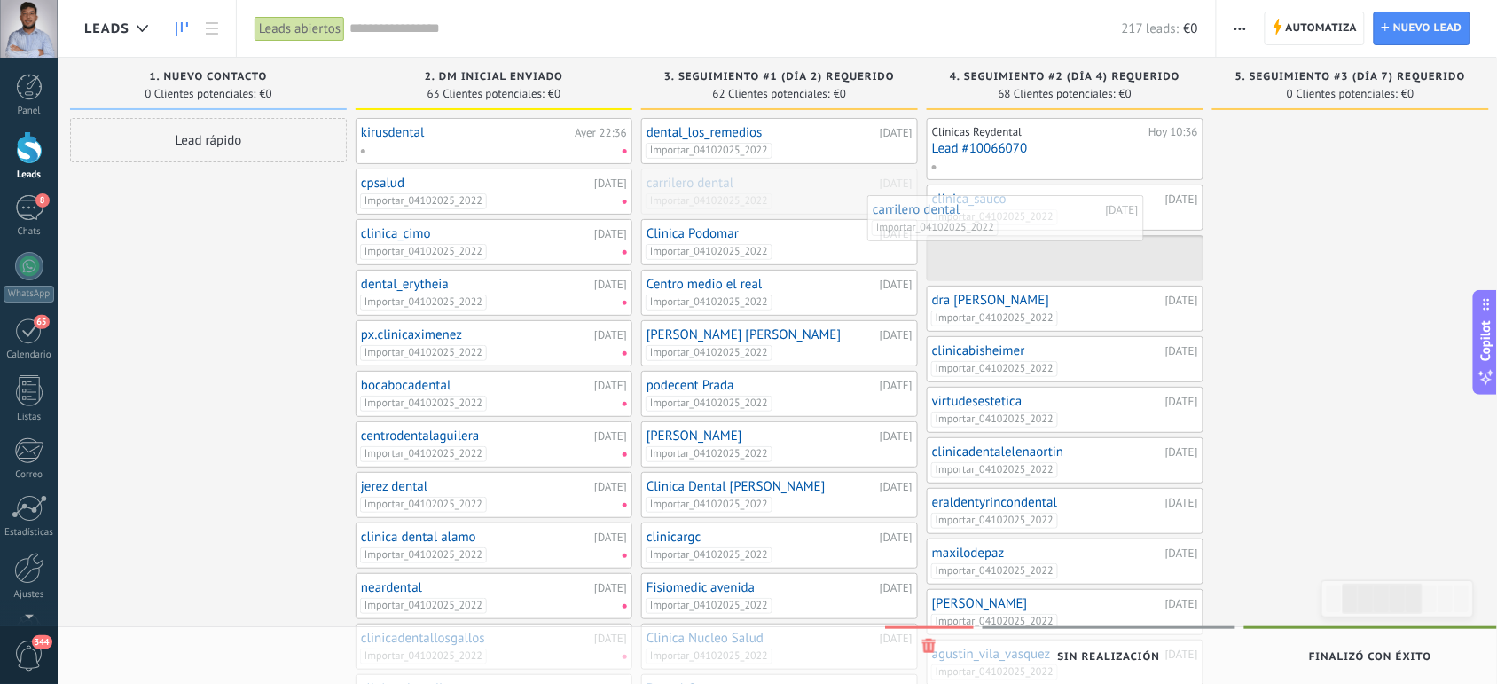
drag, startPoint x: 860, startPoint y: 206, endPoint x: 1088, endPoint y: 232, distance: 228.7
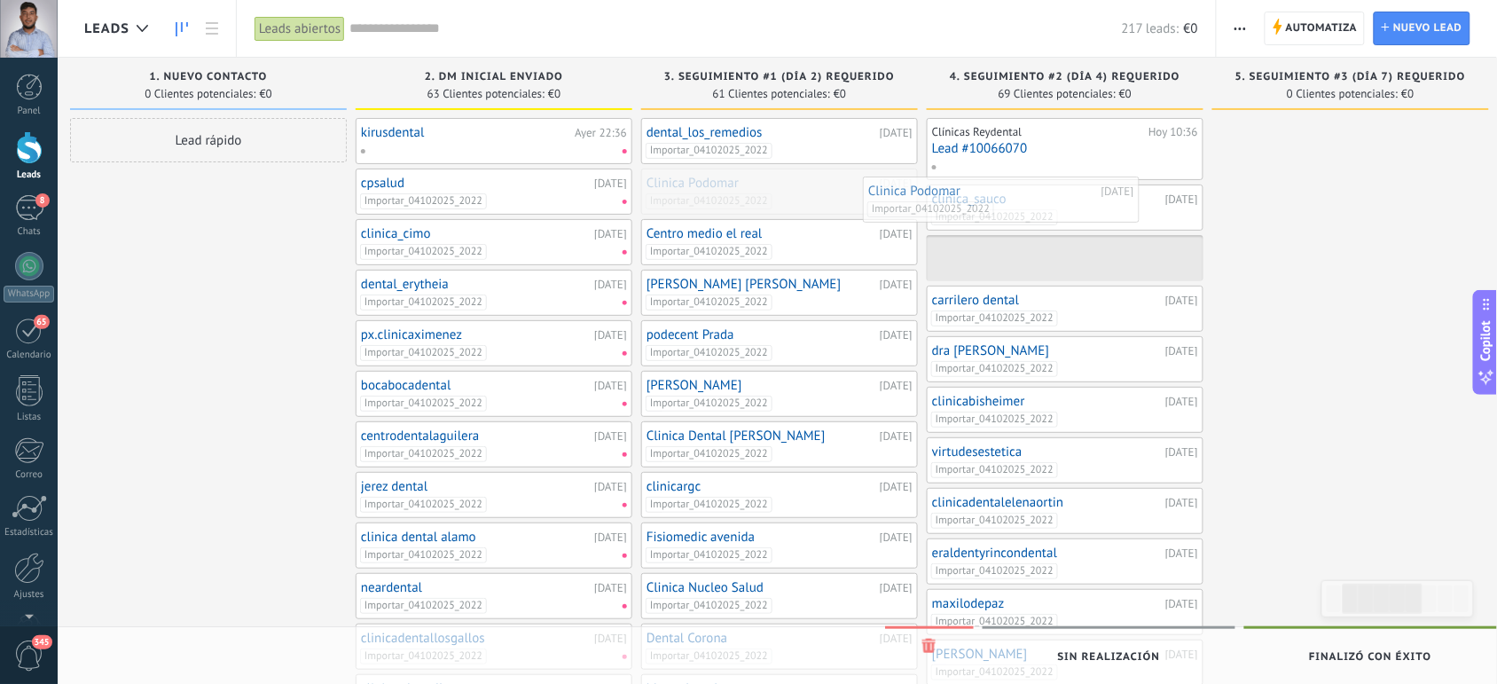
drag, startPoint x: 840, startPoint y: 202, endPoint x: 1072, endPoint y: 213, distance: 231.8
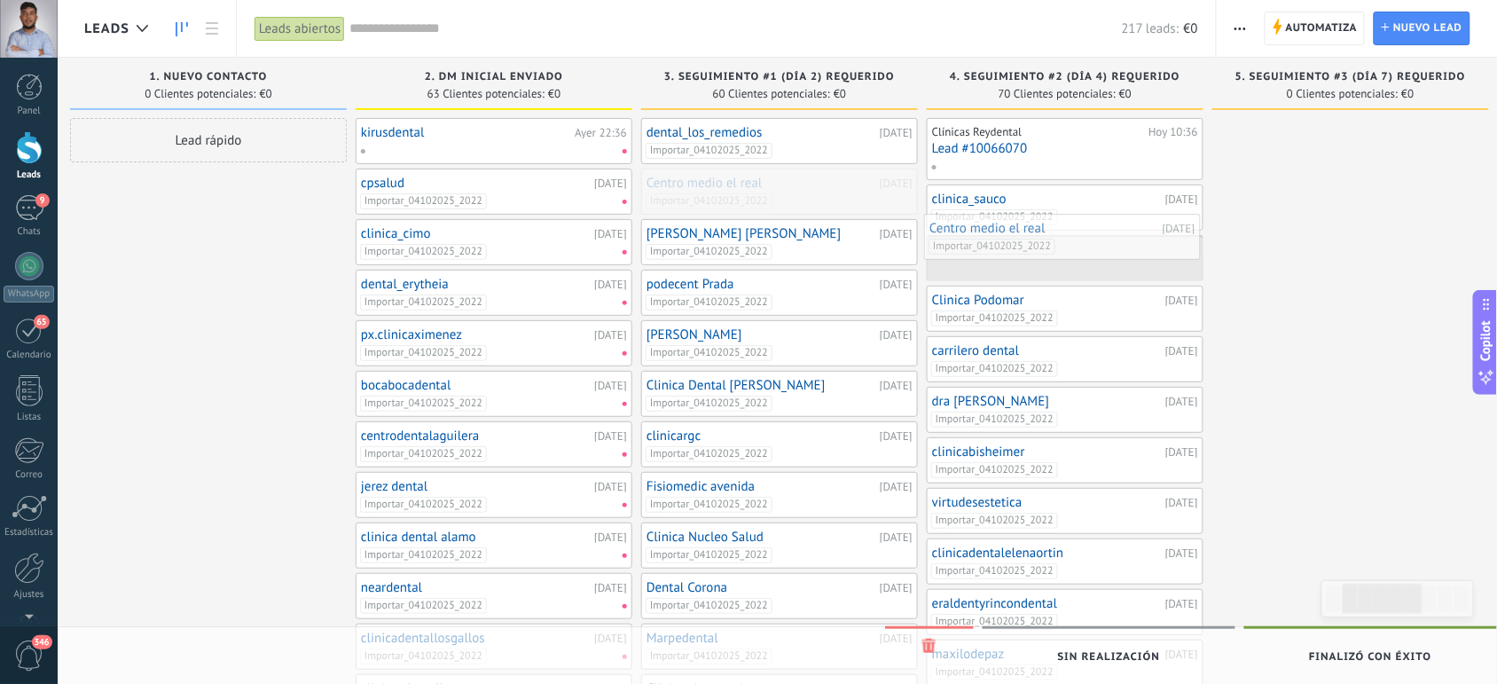
drag, startPoint x: 829, startPoint y: 192, endPoint x: 1115, endPoint y: 238, distance: 289.3
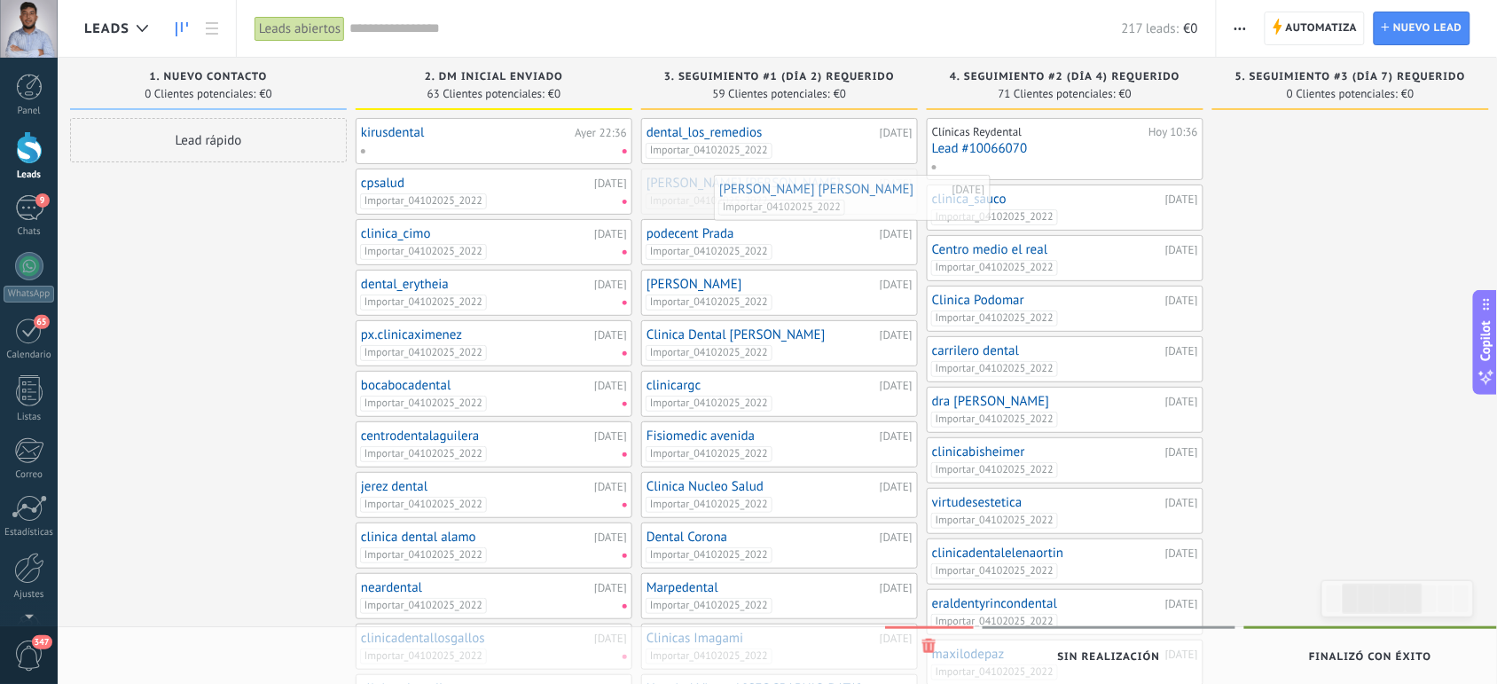
drag, startPoint x: 831, startPoint y: 196, endPoint x: 1072, endPoint y: 227, distance: 242.4
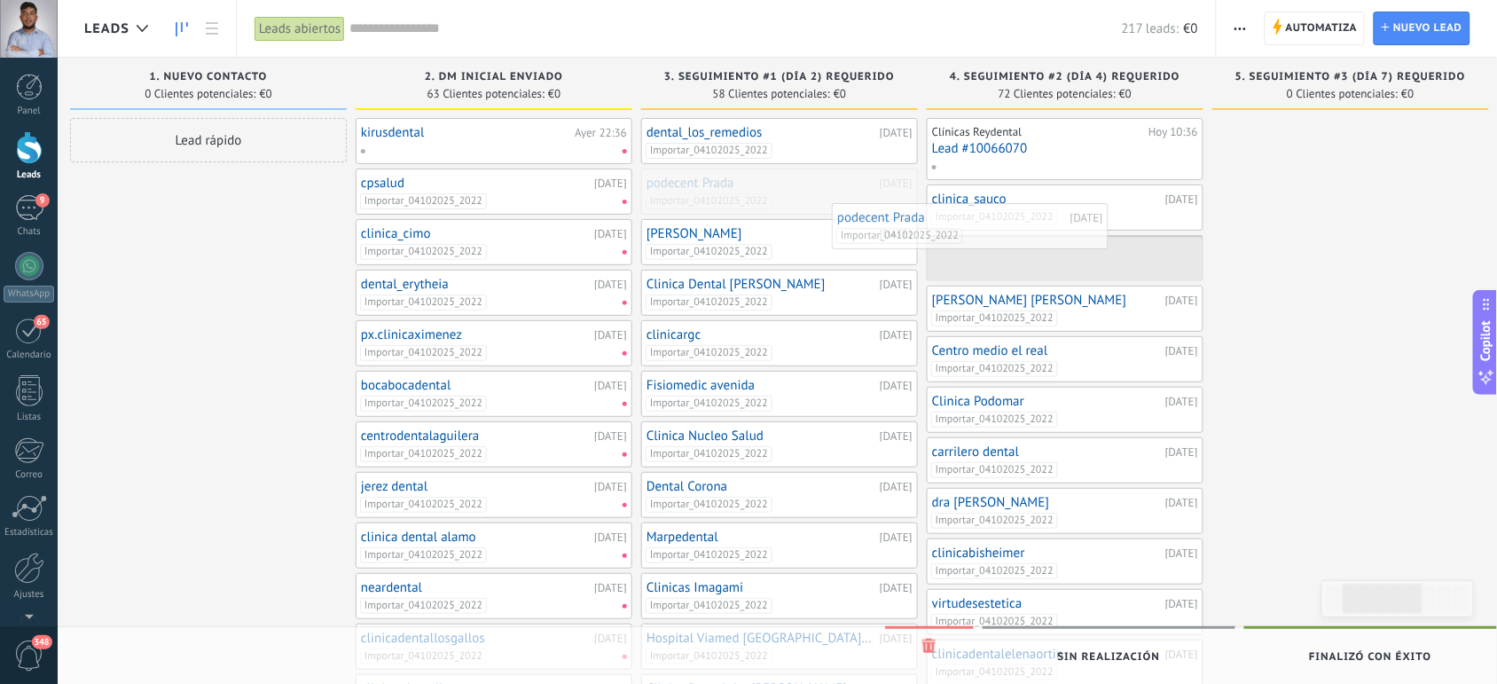
drag, startPoint x: 834, startPoint y: 196, endPoint x: 1116, endPoint y: 241, distance: 285.7
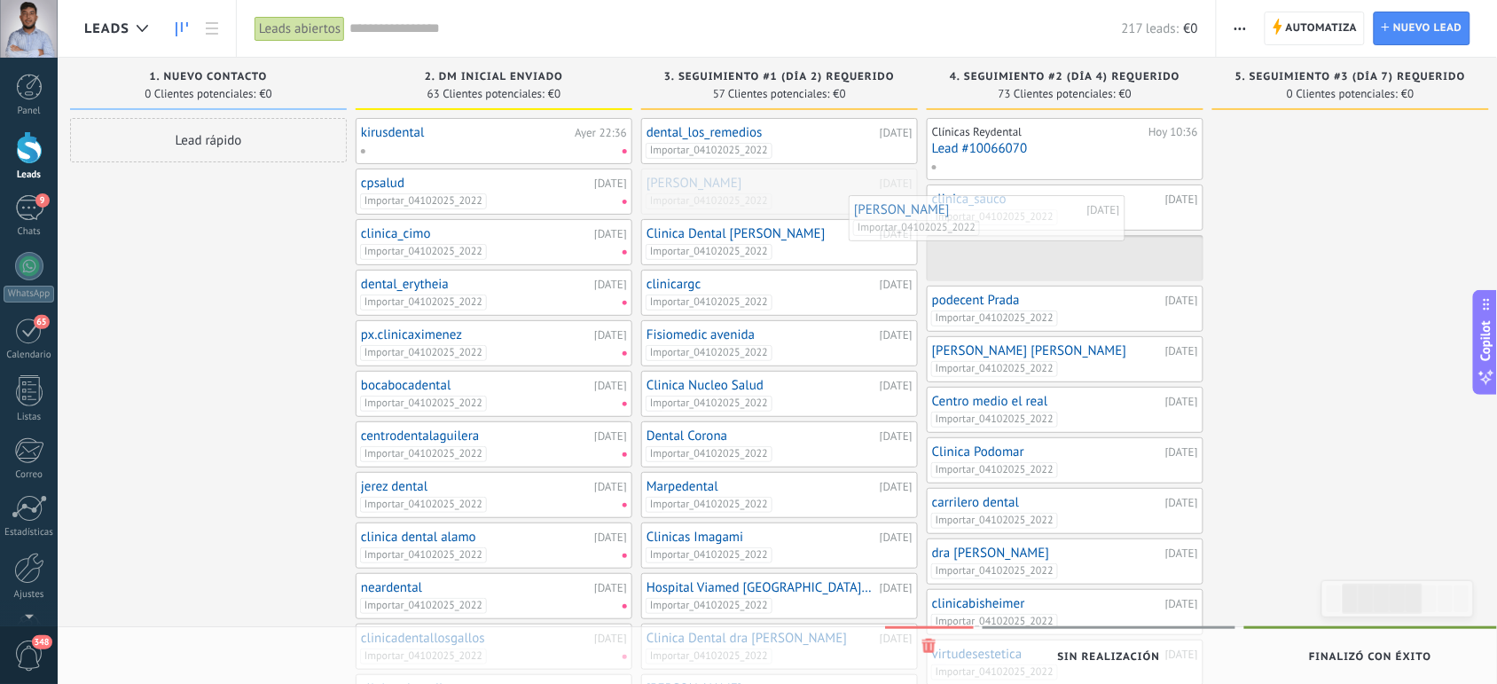
drag, startPoint x: 860, startPoint y: 185, endPoint x: 943, endPoint y: 189, distance: 82.6
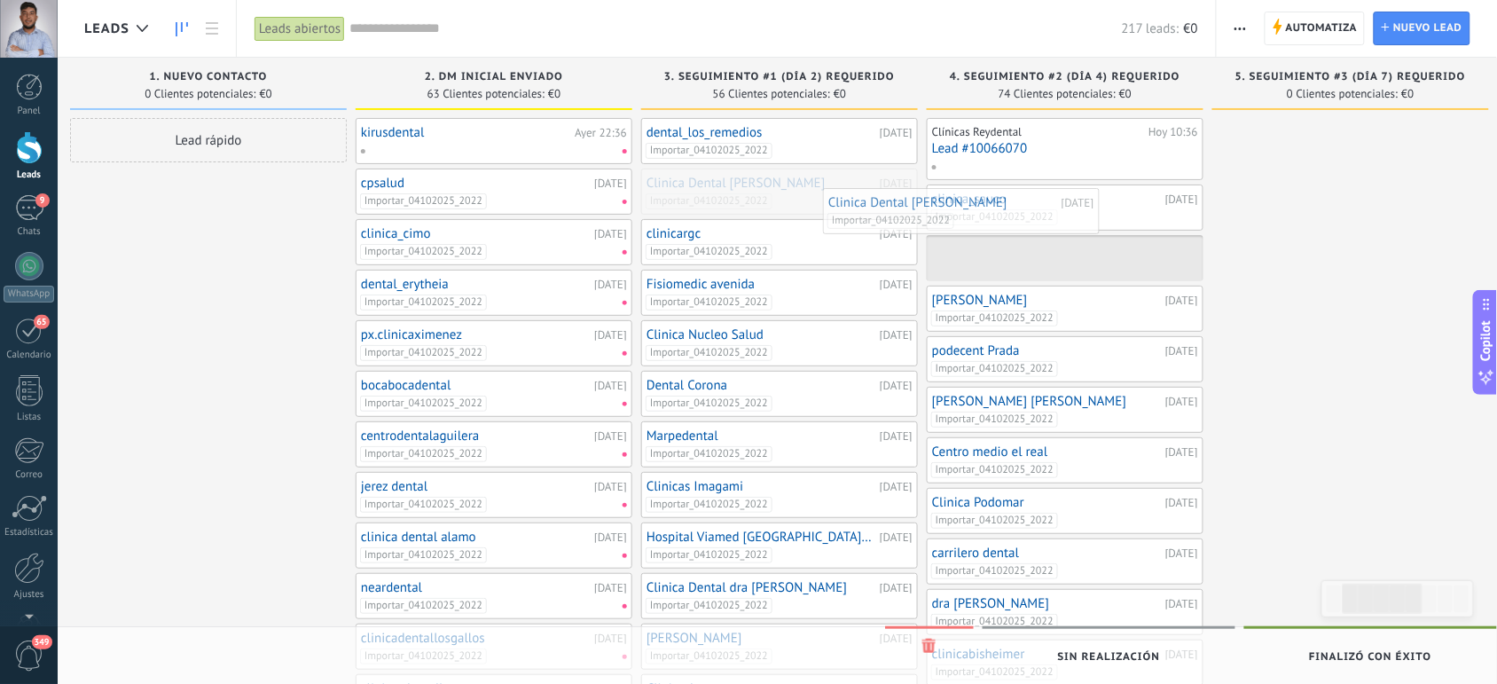
drag, startPoint x: 829, startPoint y: 192, endPoint x: 1097, endPoint y: 231, distance: 270.7
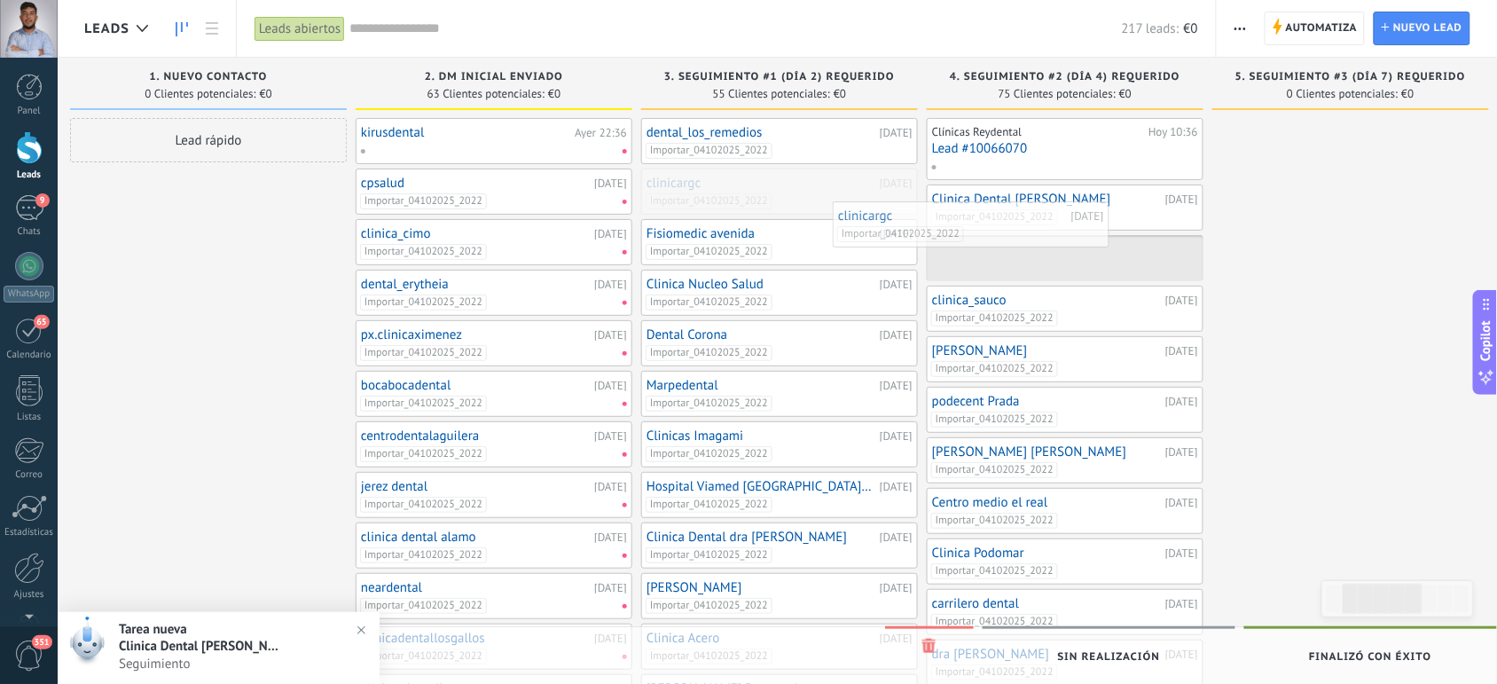
drag, startPoint x: 835, startPoint y: 192, endPoint x: 1096, endPoint y: 250, distance: 268.2
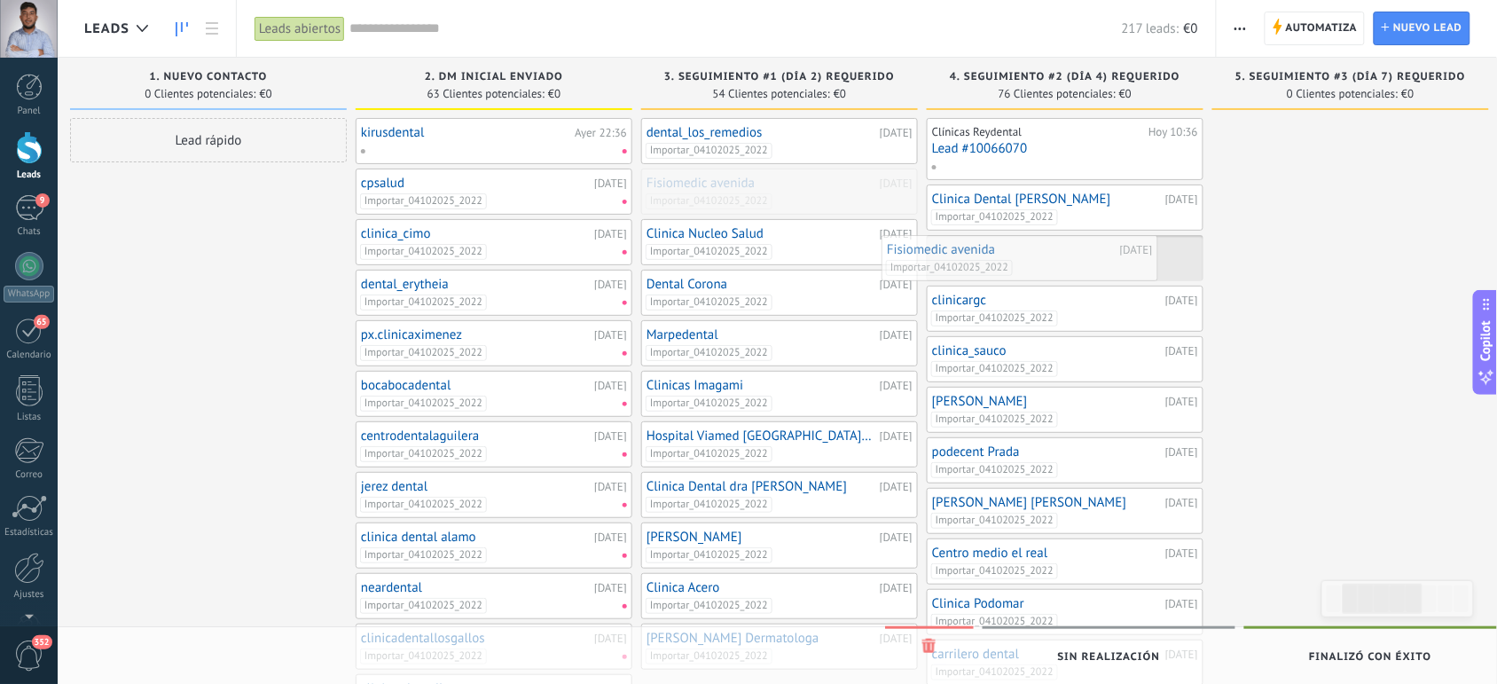
drag, startPoint x: 837, startPoint y: 195, endPoint x: 1083, endPoint y: 263, distance: 255.9
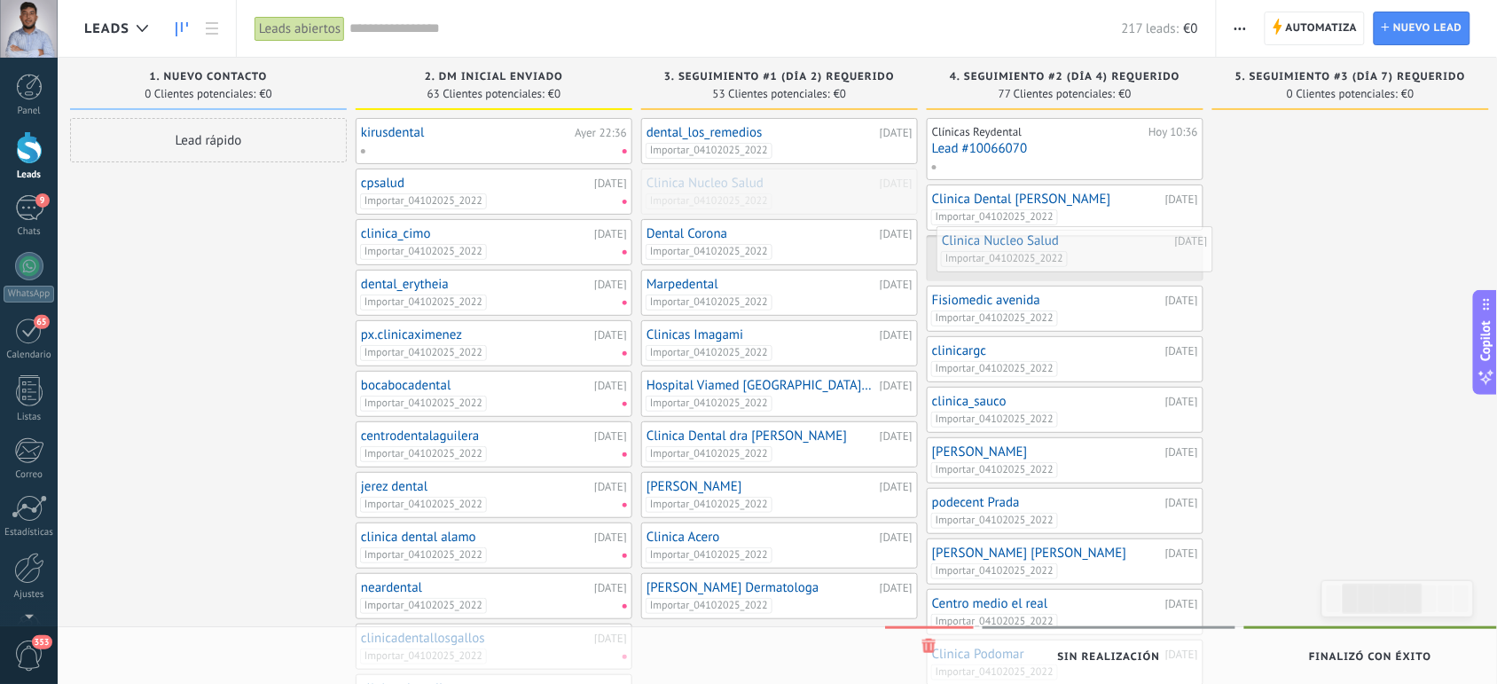
drag, startPoint x: 837, startPoint y: 187, endPoint x: 1134, endPoint y: 247, distance: 303.1
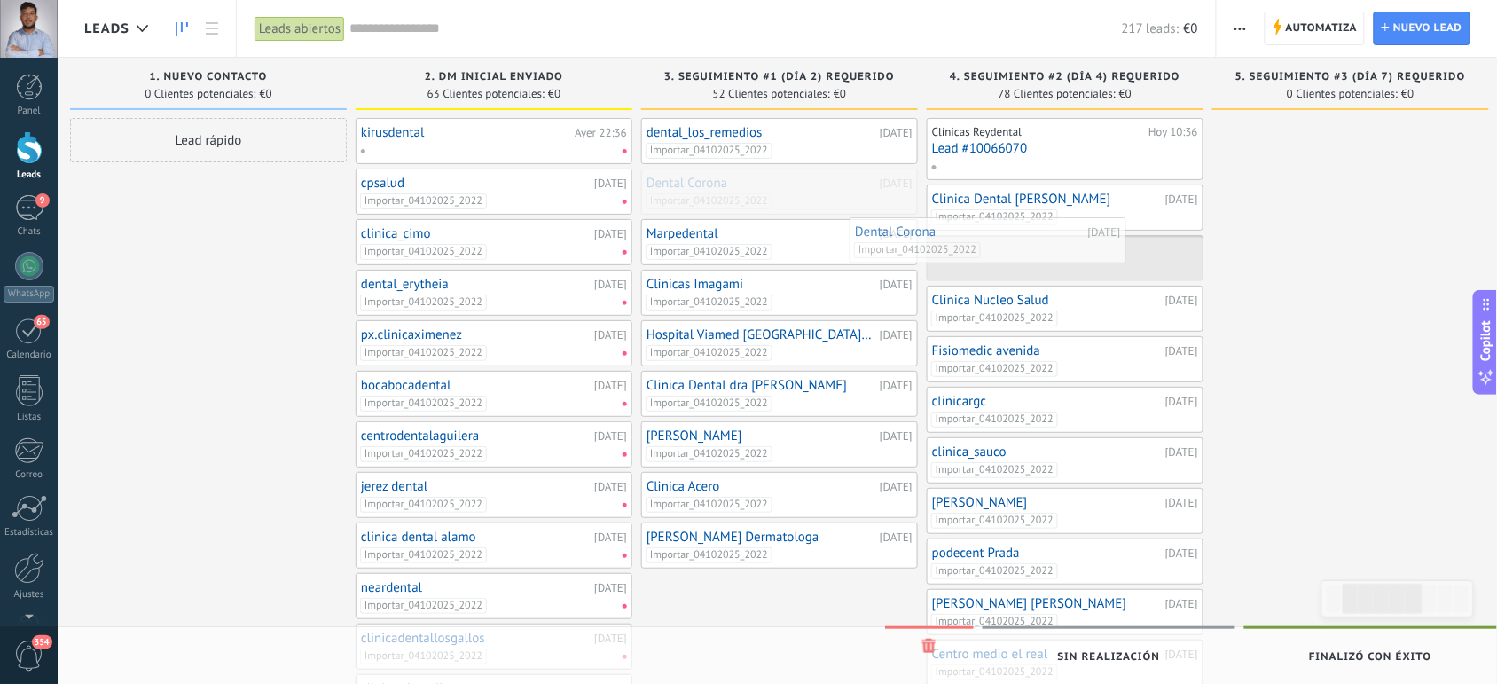
drag, startPoint x: 831, startPoint y: 185, endPoint x: 1100, endPoint y: 248, distance: 276.3
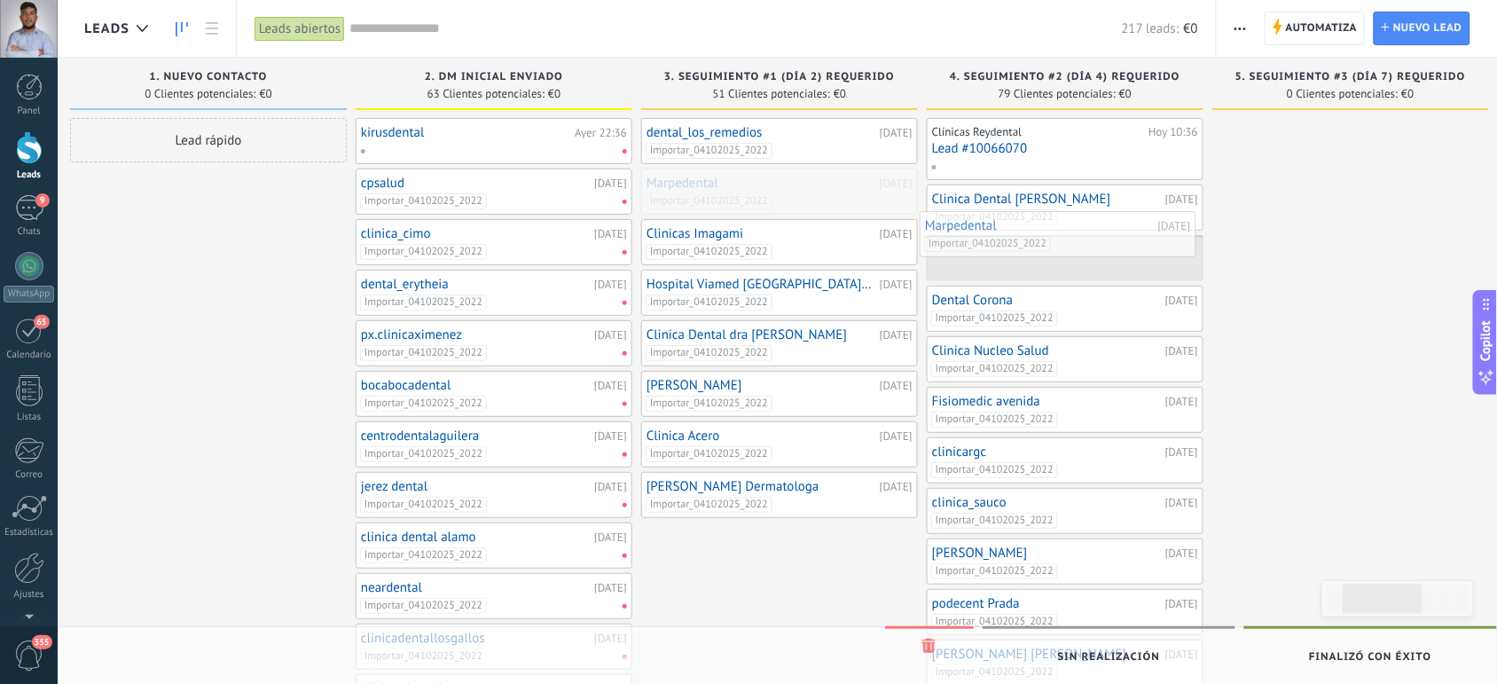
drag, startPoint x: 831, startPoint y: 204, endPoint x: 1111, endPoint y: 247, distance: 282.7
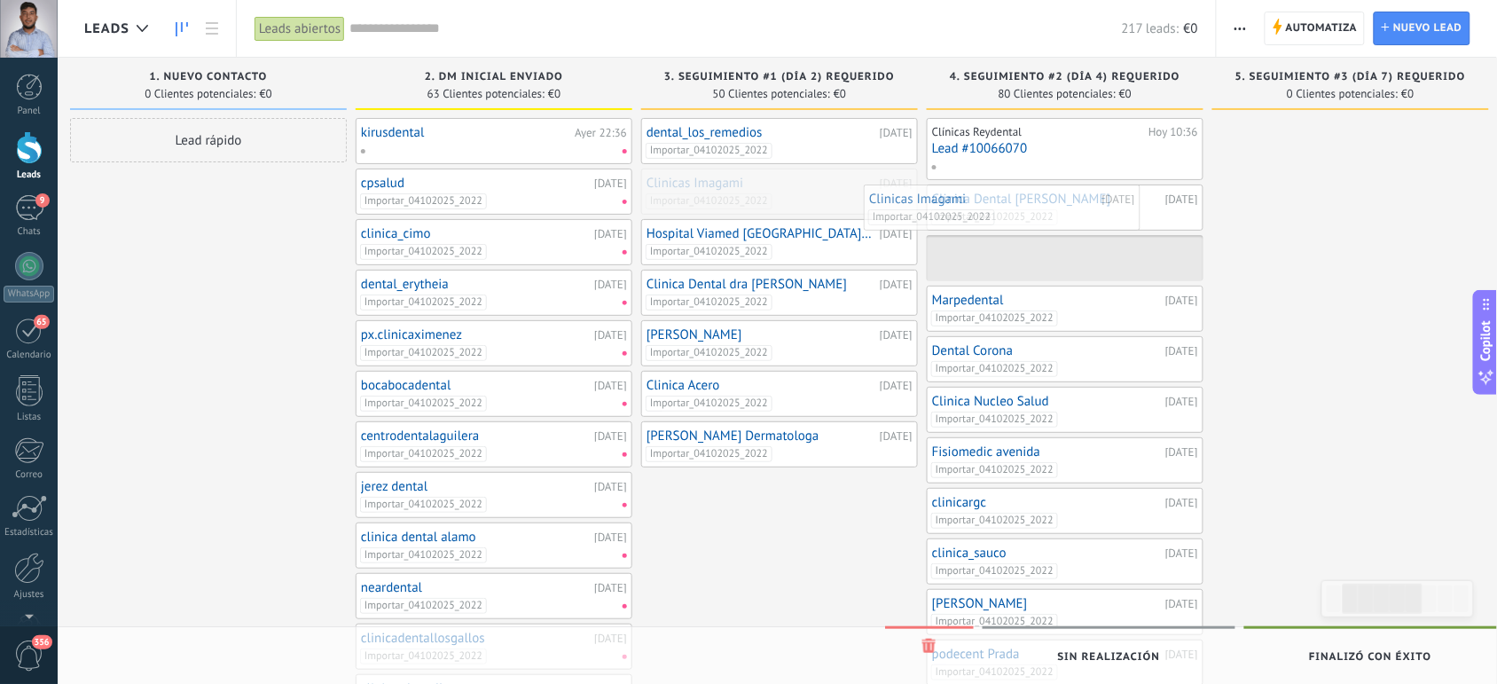
drag, startPoint x: 799, startPoint y: 192, endPoint x: 1023, endPoint y: 207, distance: 224.0
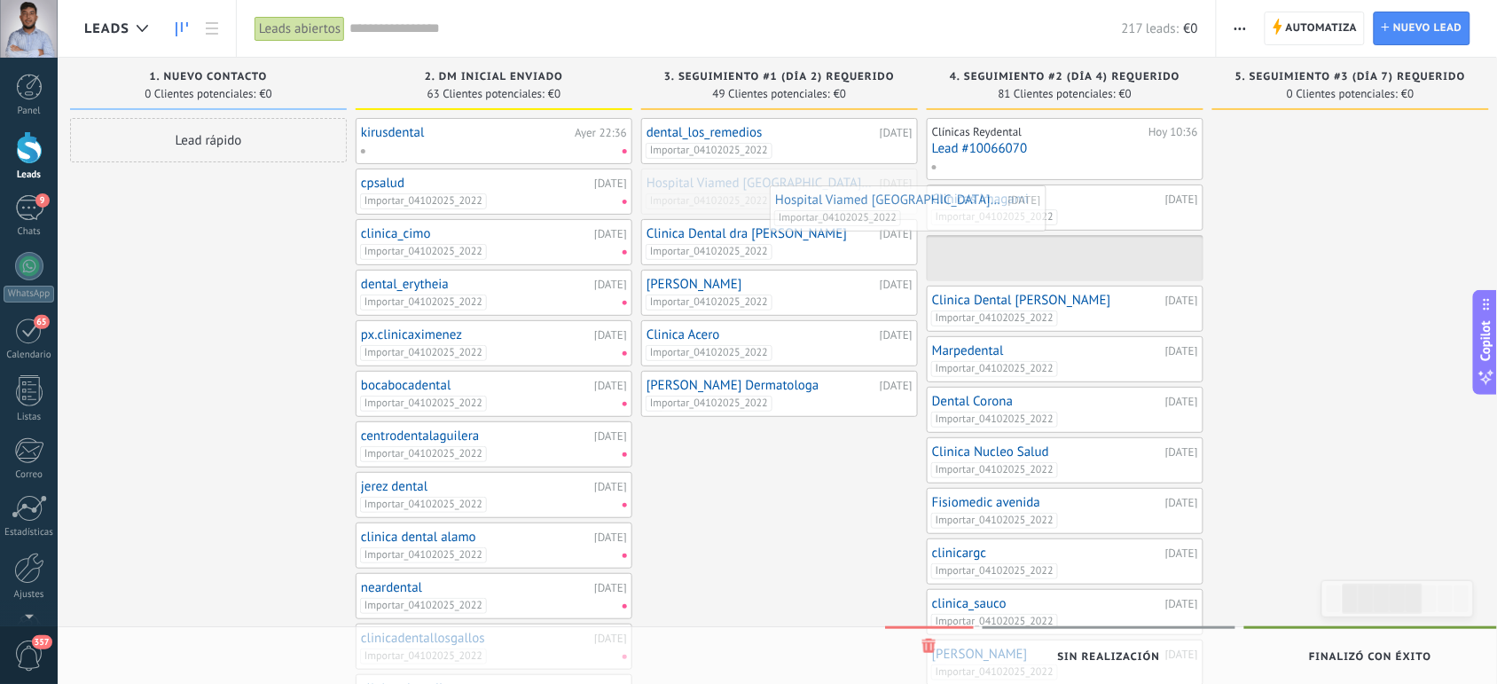
drag, startPoint x: 857, startPoint y: 192, endPoint x: 1069, endPoint y: 228, distance: 215.0
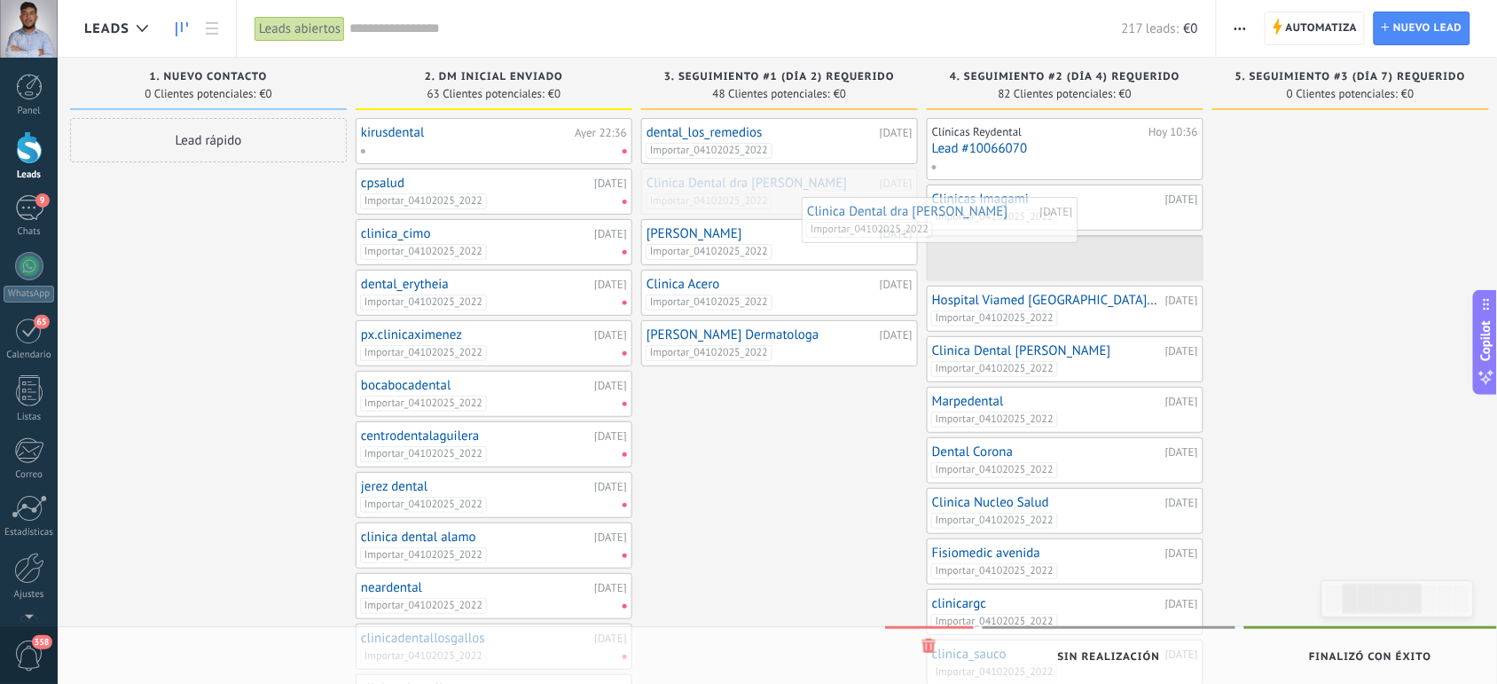
drag, startPoint x: 829, startPoint y: 195, endPoint x: 1070, endPoint y: 246, distance: 245.7
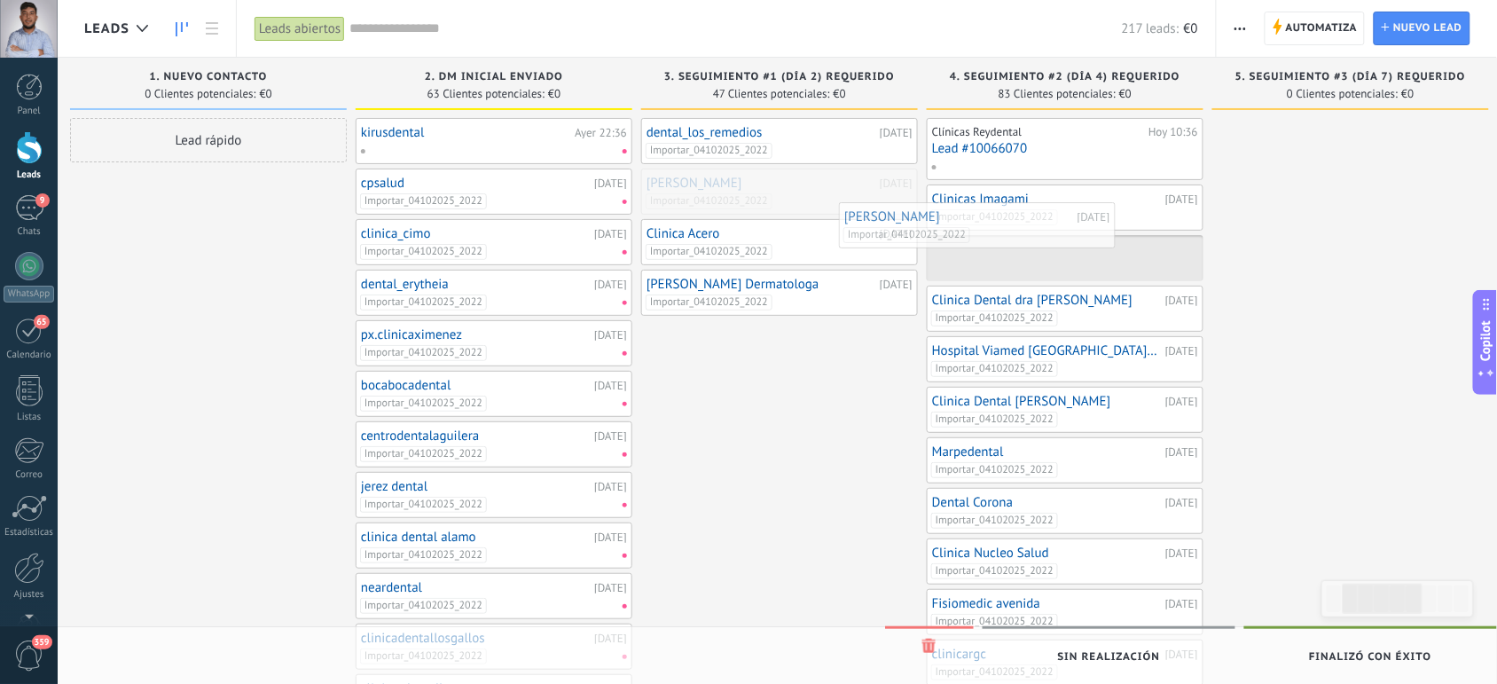
drag, startPoint x: 841, startPoint y: 193, endPoint x: 1098, endPoint y: 236, distance: 260.8
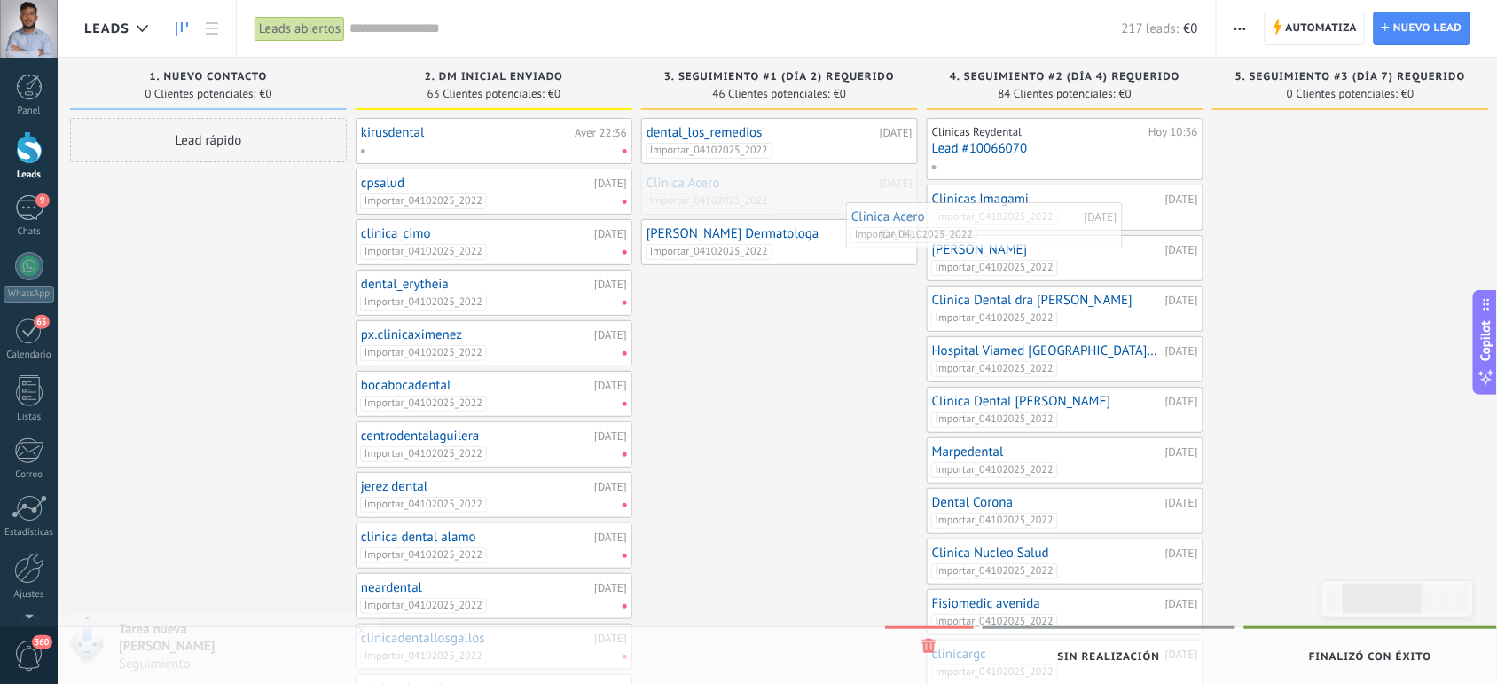
drag, startPoint x: 857, startPoint y: 189, endPoint x: 1109, endPoint y: 232, distance: 255.7
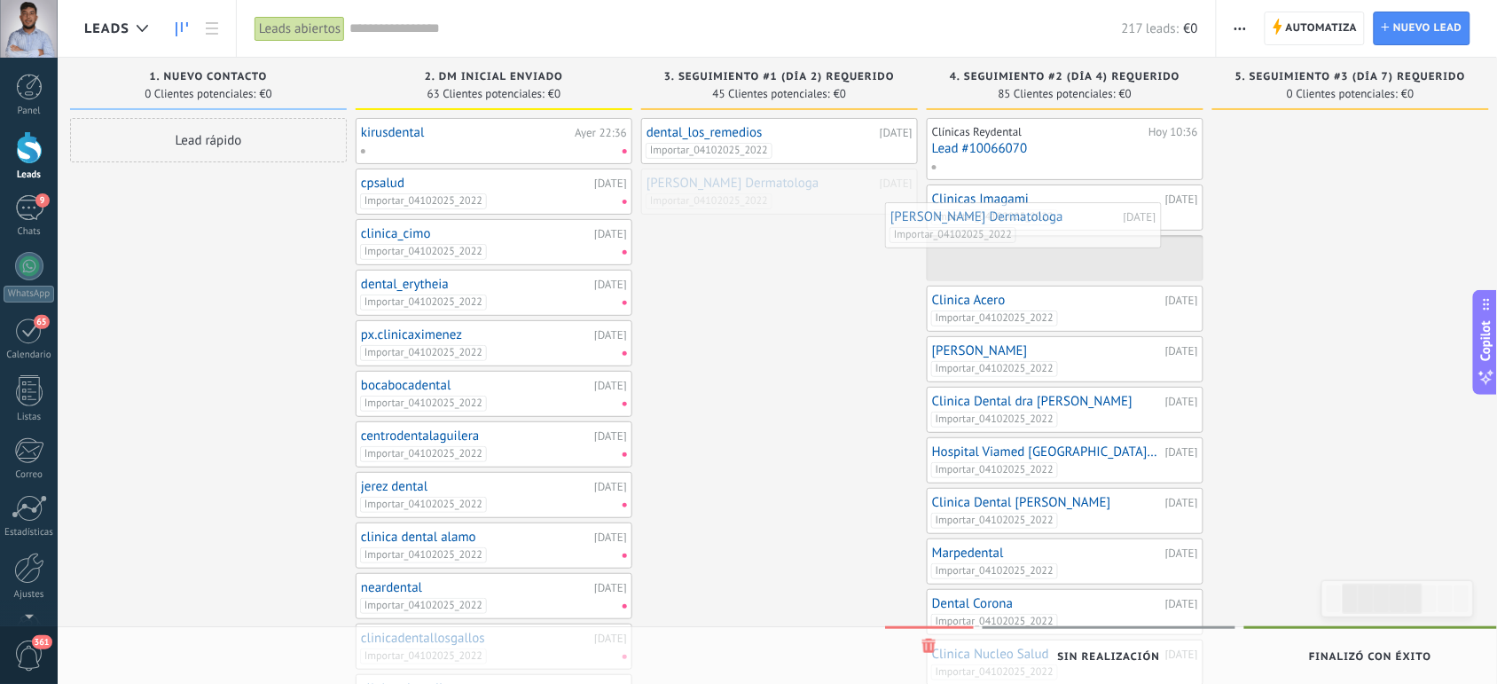
drag, startPoint x: 821, startPoint y: 198, endPoint x: 1066, endPoint y: 232, distance: 247.1
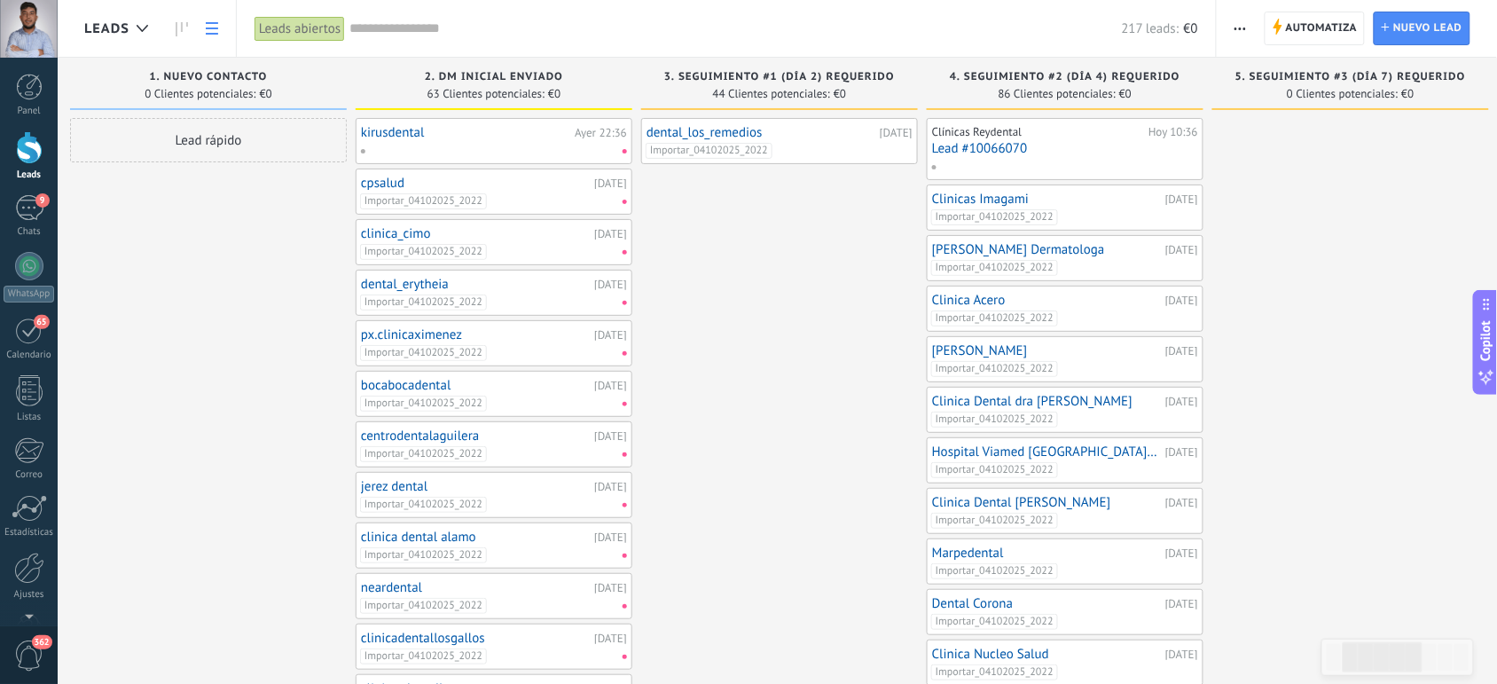
click at [215, 27] on use at bounding box center [212, 28] width 12 height 12
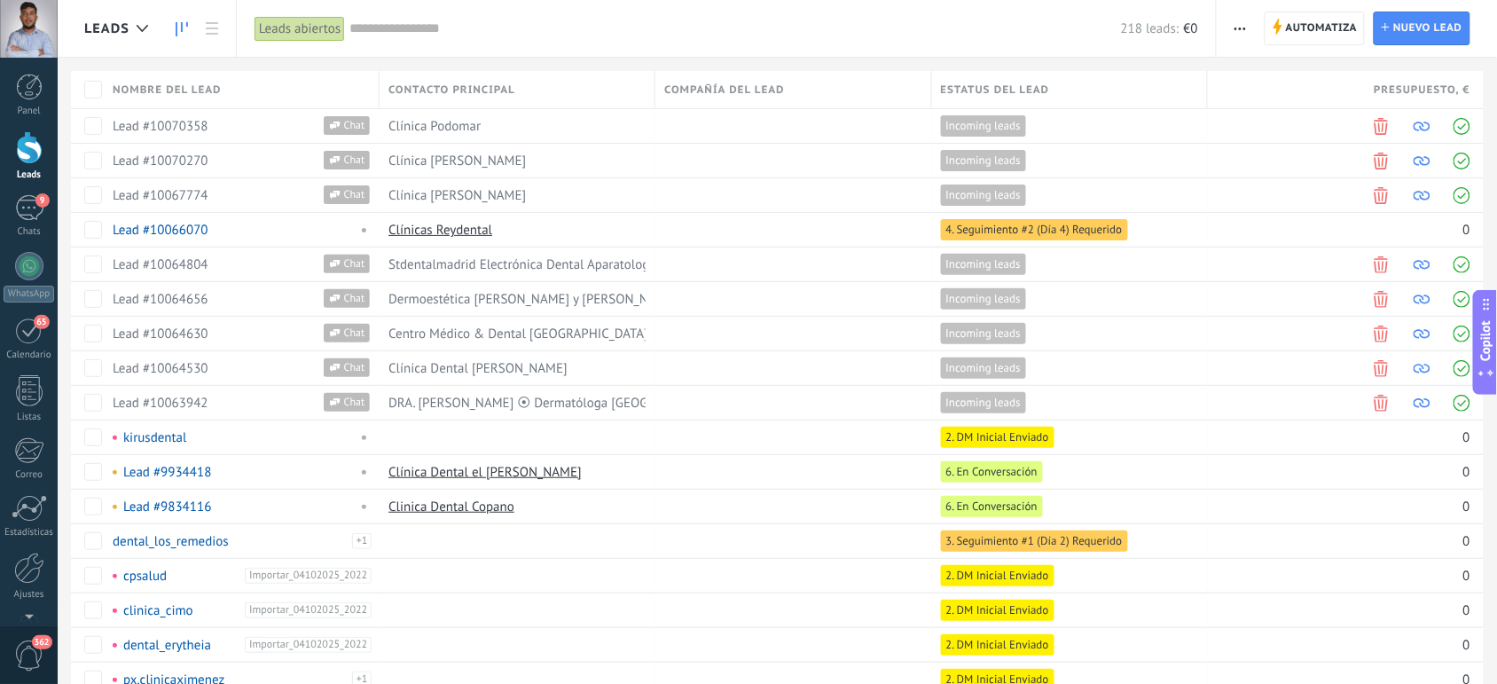
click at [179, 34] on icon at bounding box center [182, 29] width 12 height 14
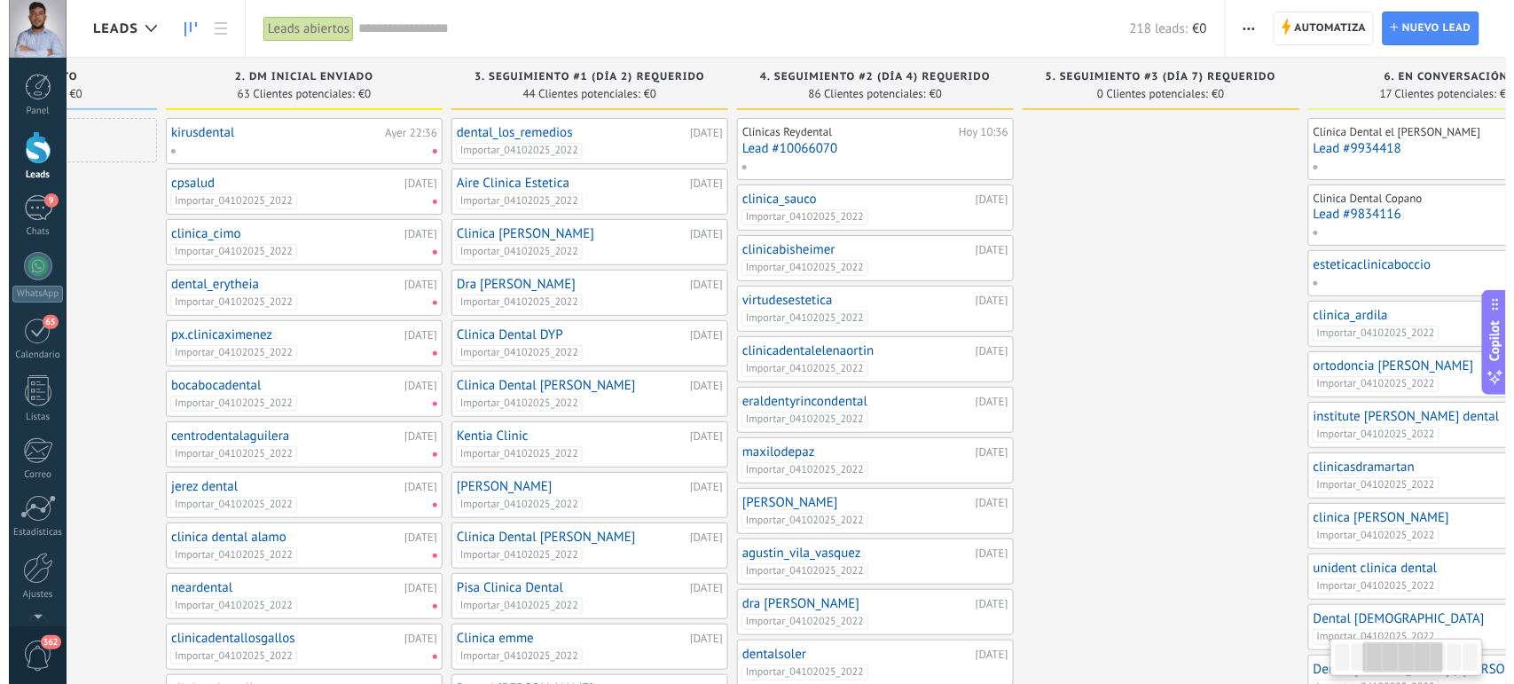
scroll to position [0, 519]
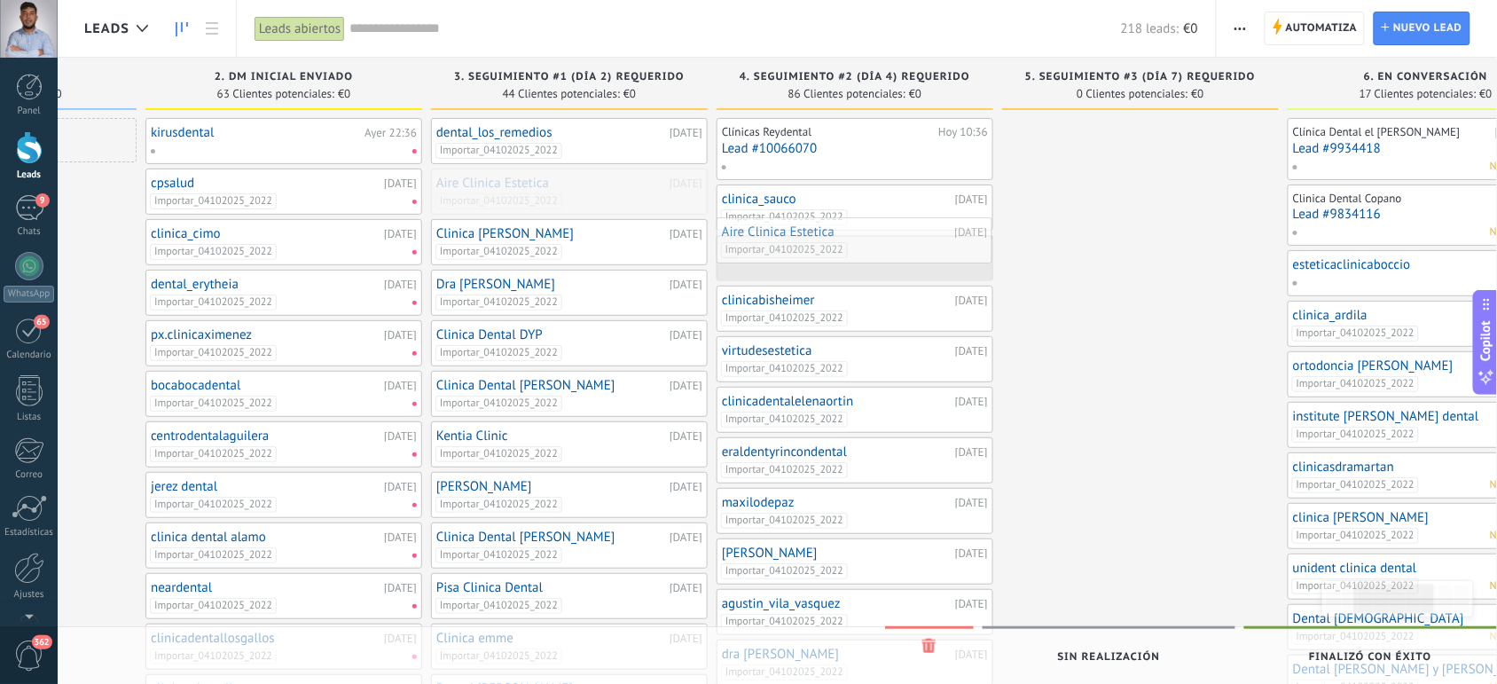
drag, startPoint x: 533, startPoint y: 185, endPoint x: 827, endPoint y: 236, distance: 298.1
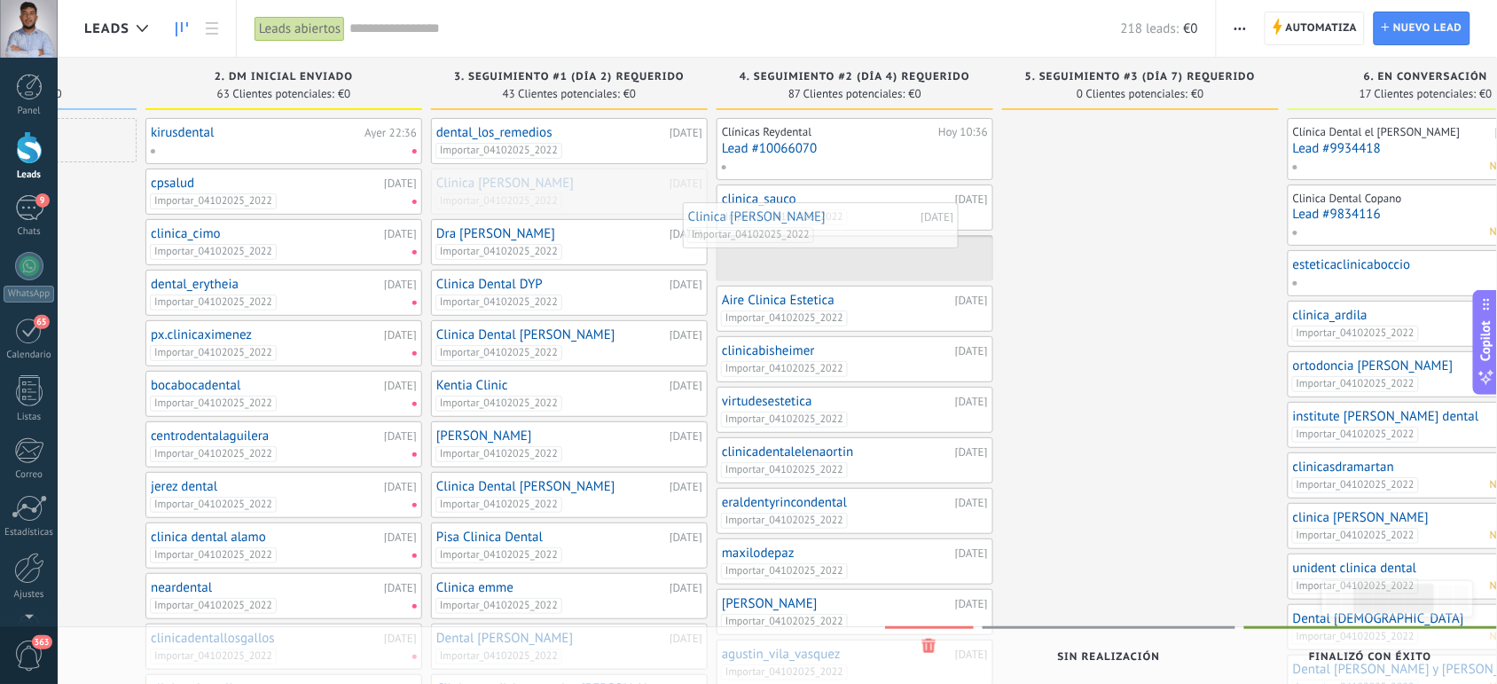
drag, startPoint x: 597, startPoint y: 189, endPoint x: 849, endPoint y: 224, distance: 254.3
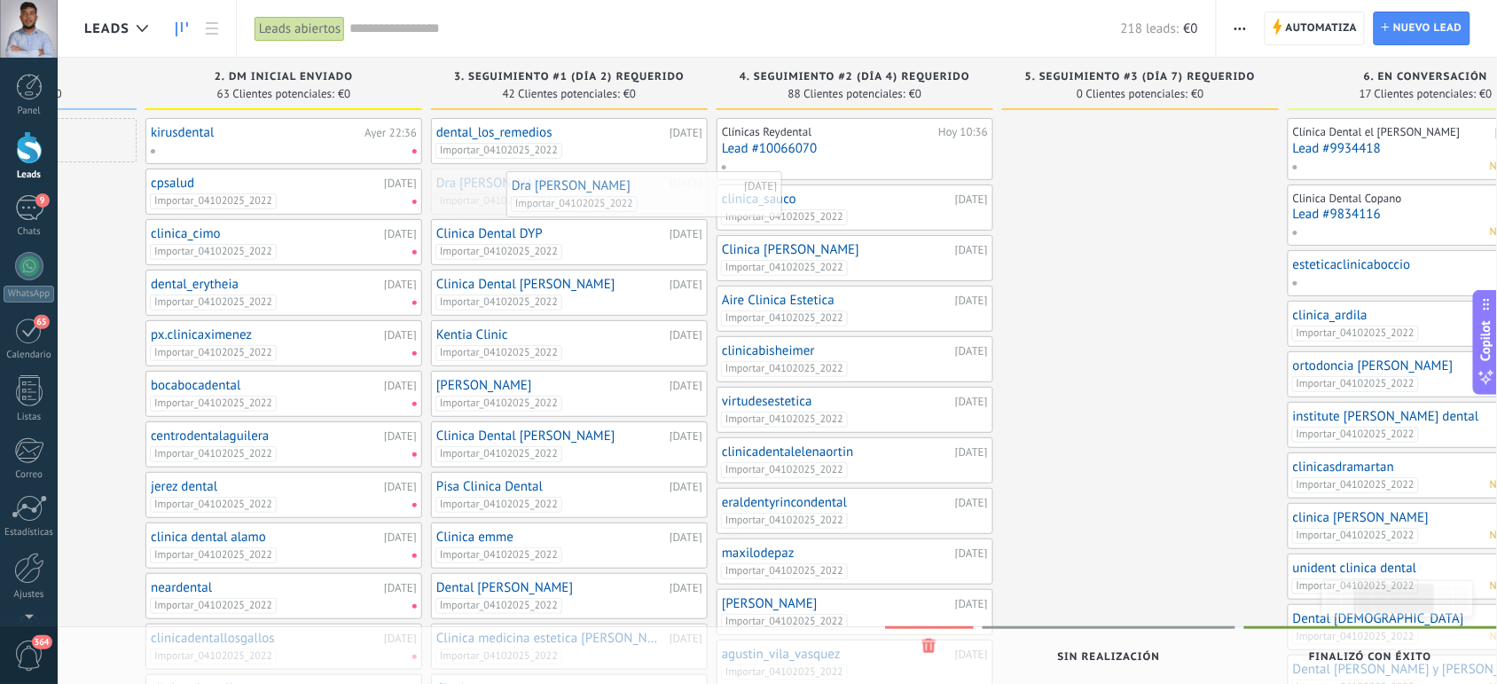
drag, startPoint x: 586, startPoint y: 195, endPoint x: 875, endPoint y: 218, distance: 289.2
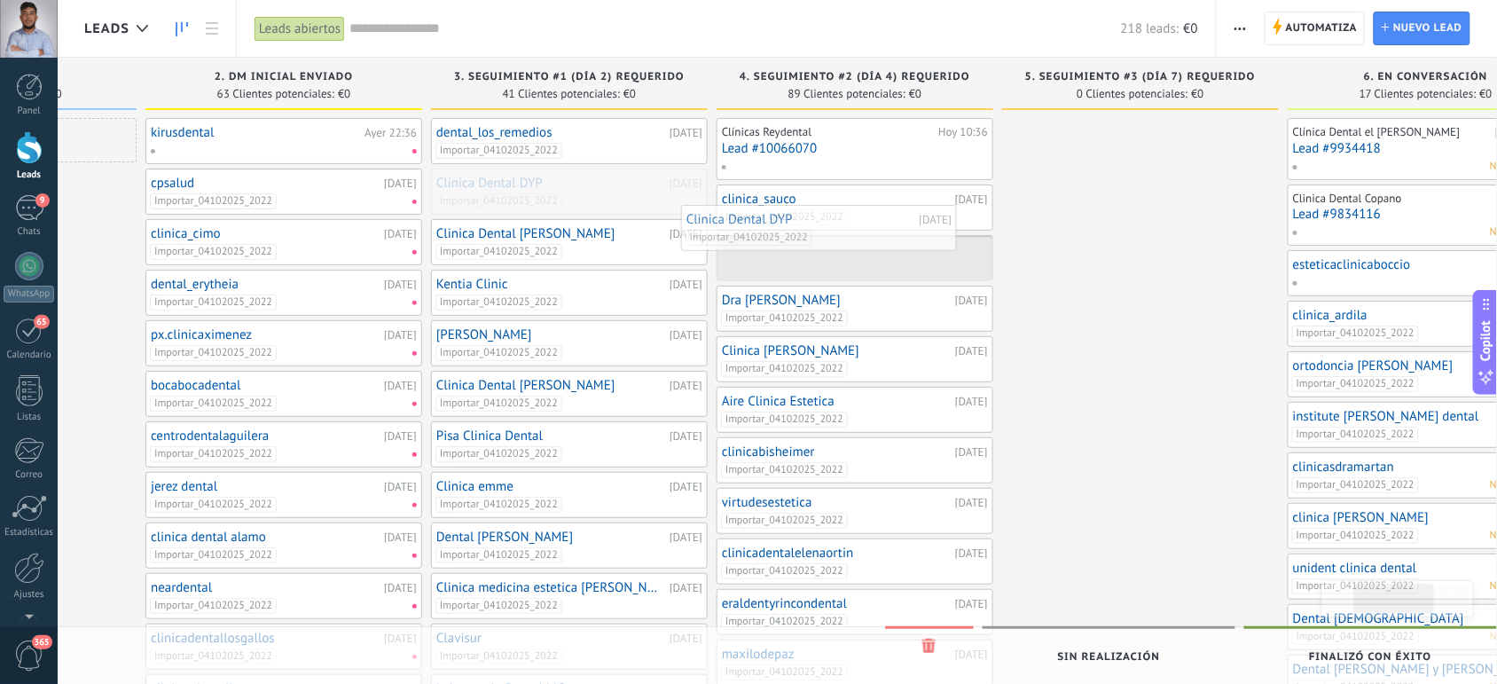
drag, startPoint x: 657, startPoint y: 196, endPoint x: 920, endPoint y: 235, distance: 265.5
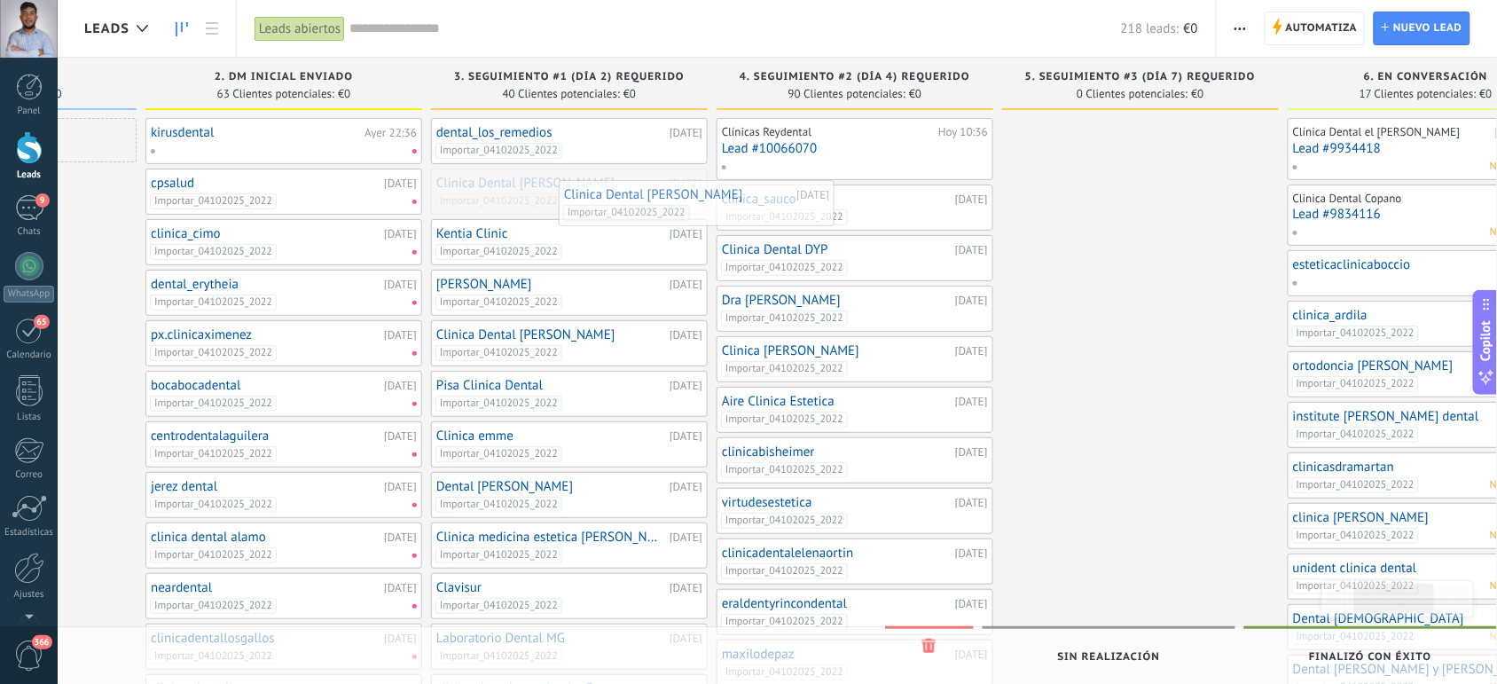
drag, startPoint x: 606, startPoint y: 195, endPoint x: 870, endPoint y: 224, distance: 265.9
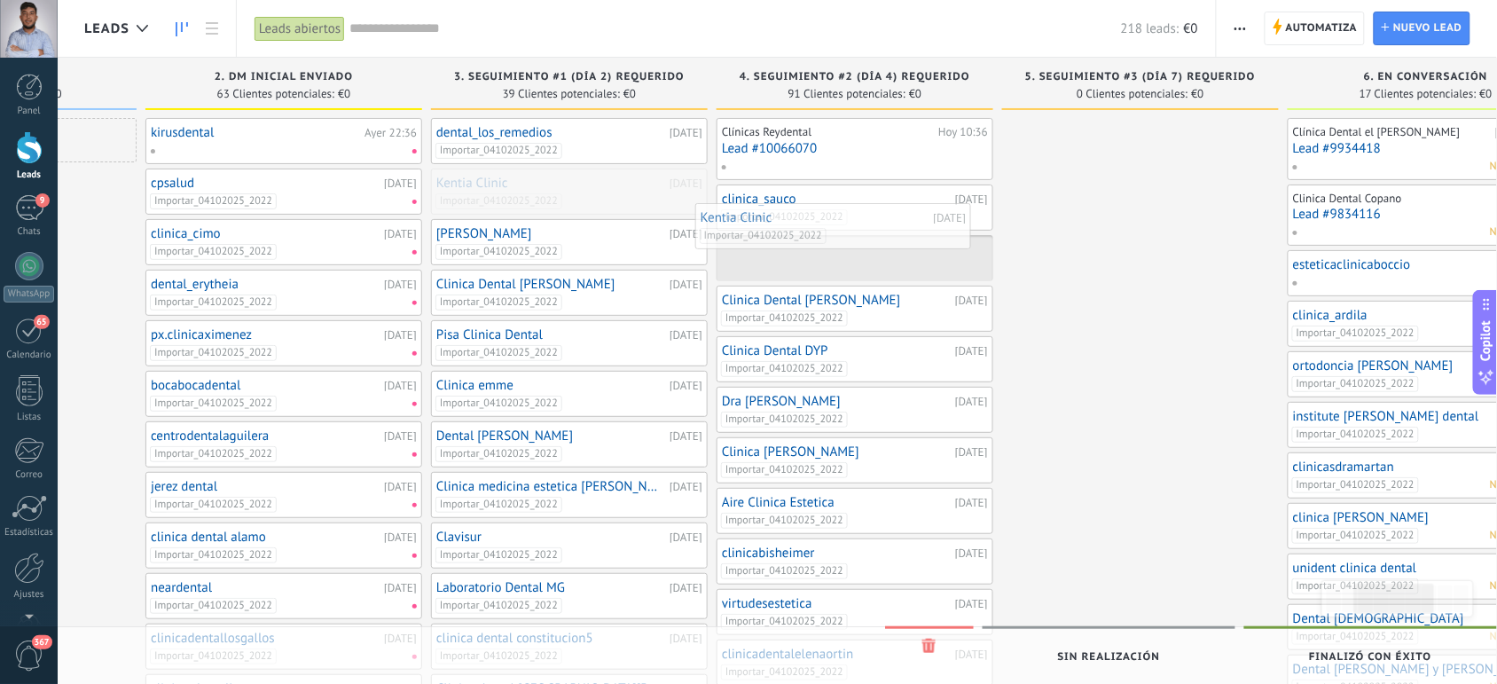
drag, startPoint x: 619, startPoint y: 196, endPoint x: 897, endPoint y: 236, distance: 280.5
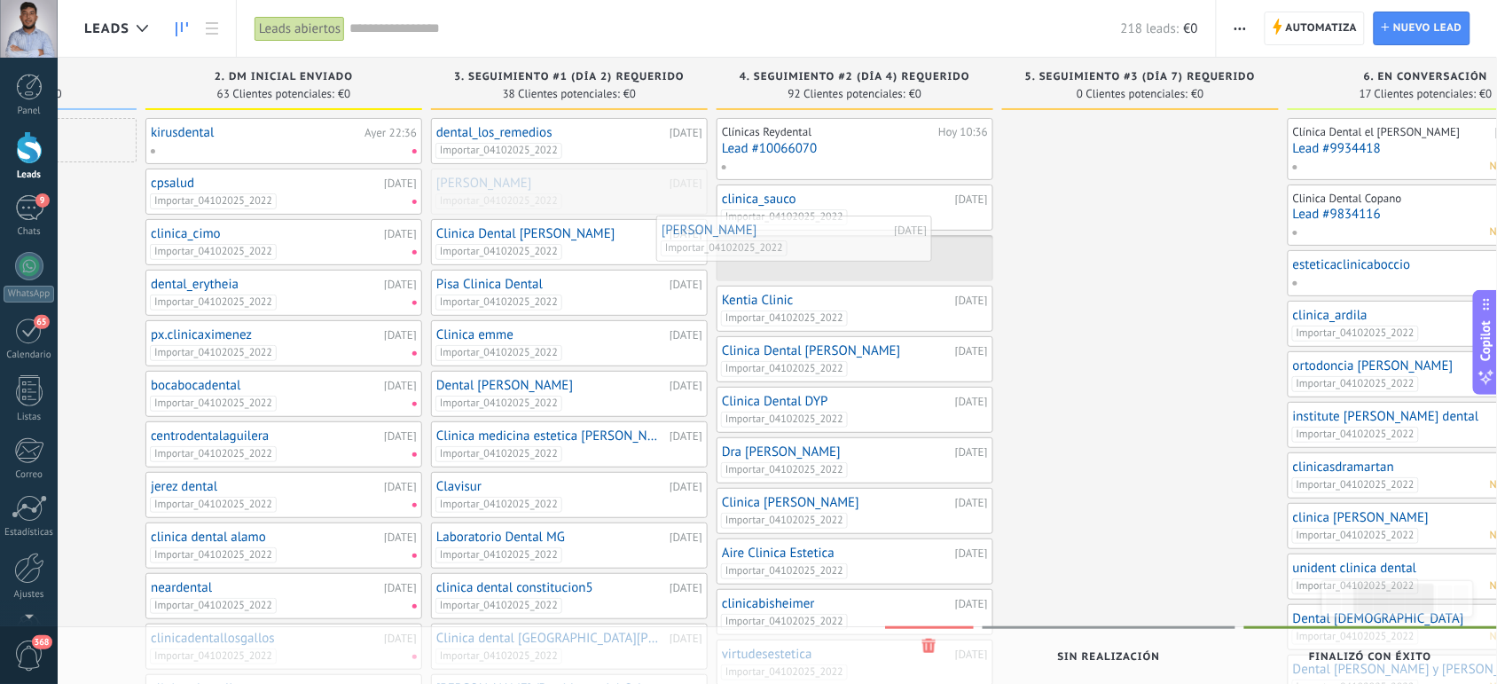
drag, startPoint x: 644, startPoint y: 191, endPoint x: 899, endPoint y: 248, distance: 261.0
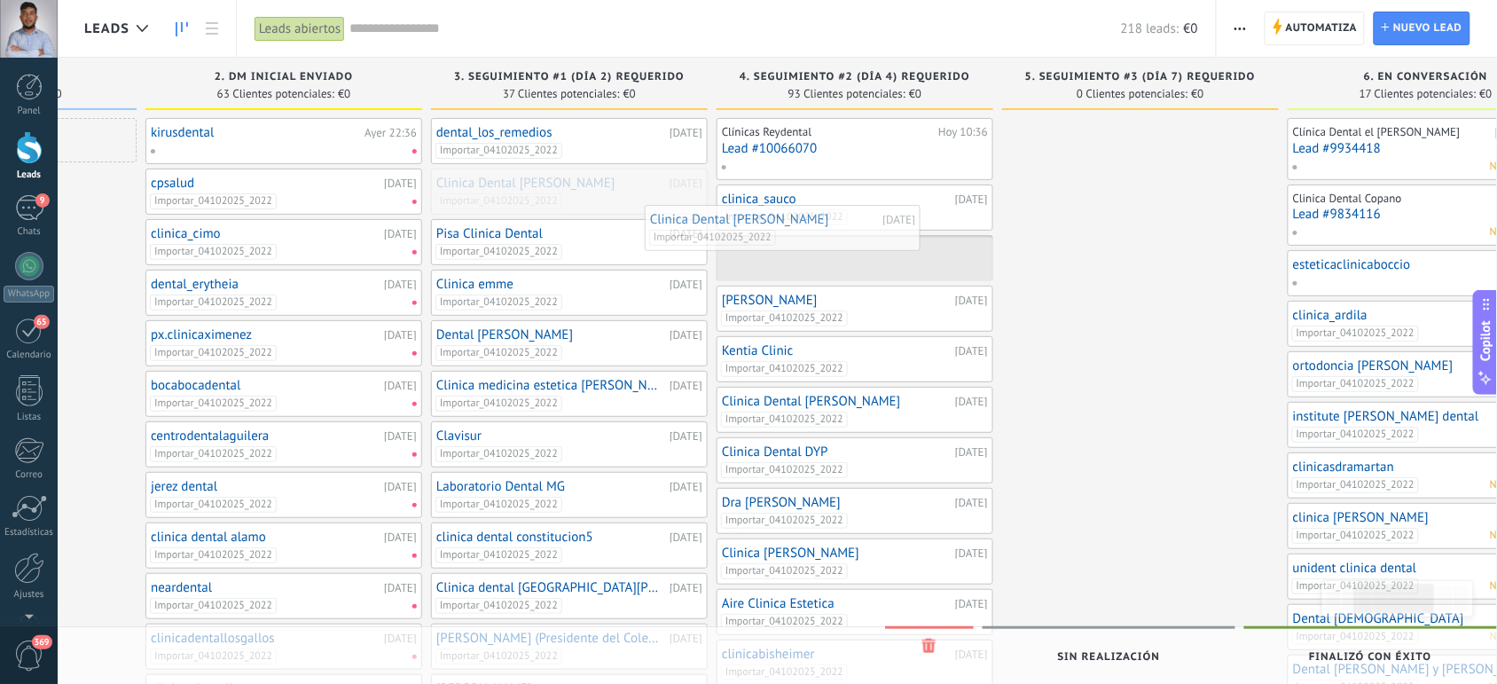
drag, startPoint x: 594, startPoint y: 196, endPoint x: 832, endPoint y: 240, distance: 241.7
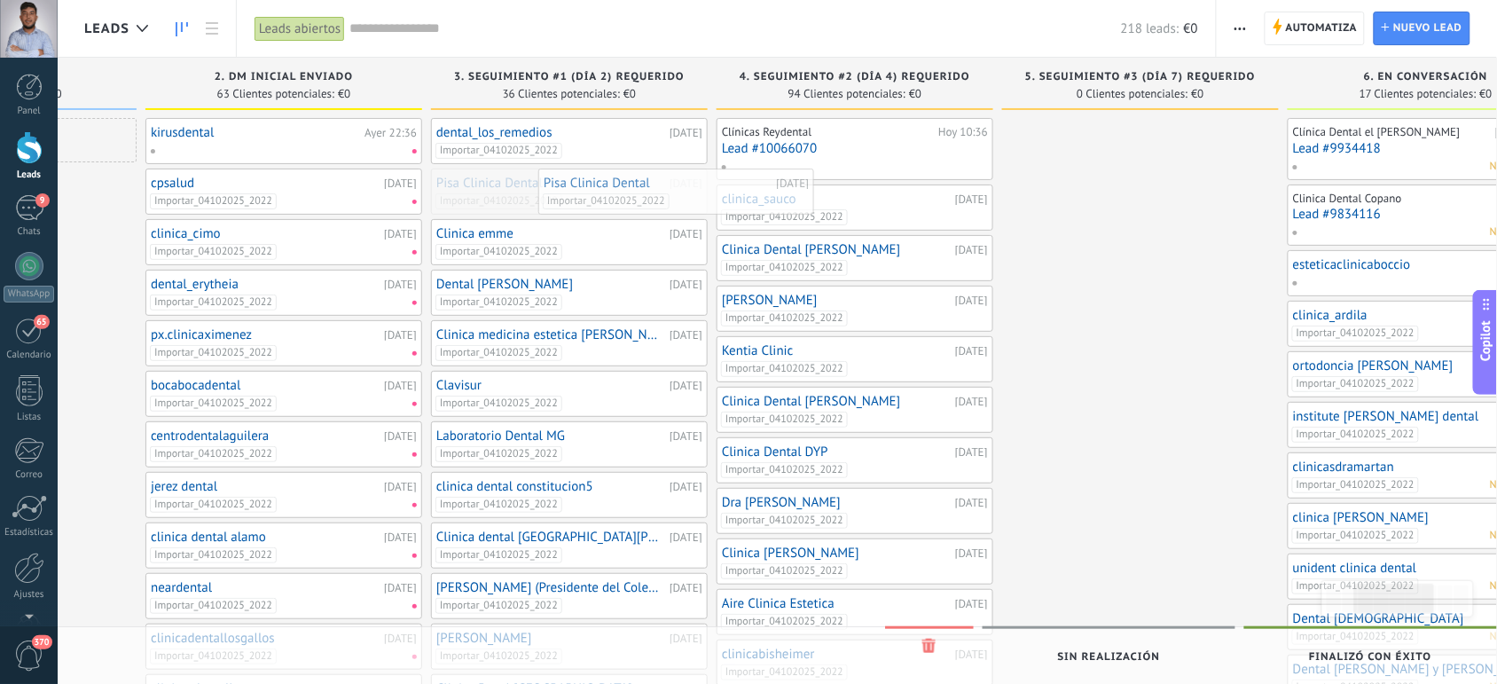
drag, startPoint x: 614, startPoint y: 201, endPoint x: 874, endPoint y: 224, distance: 260.9
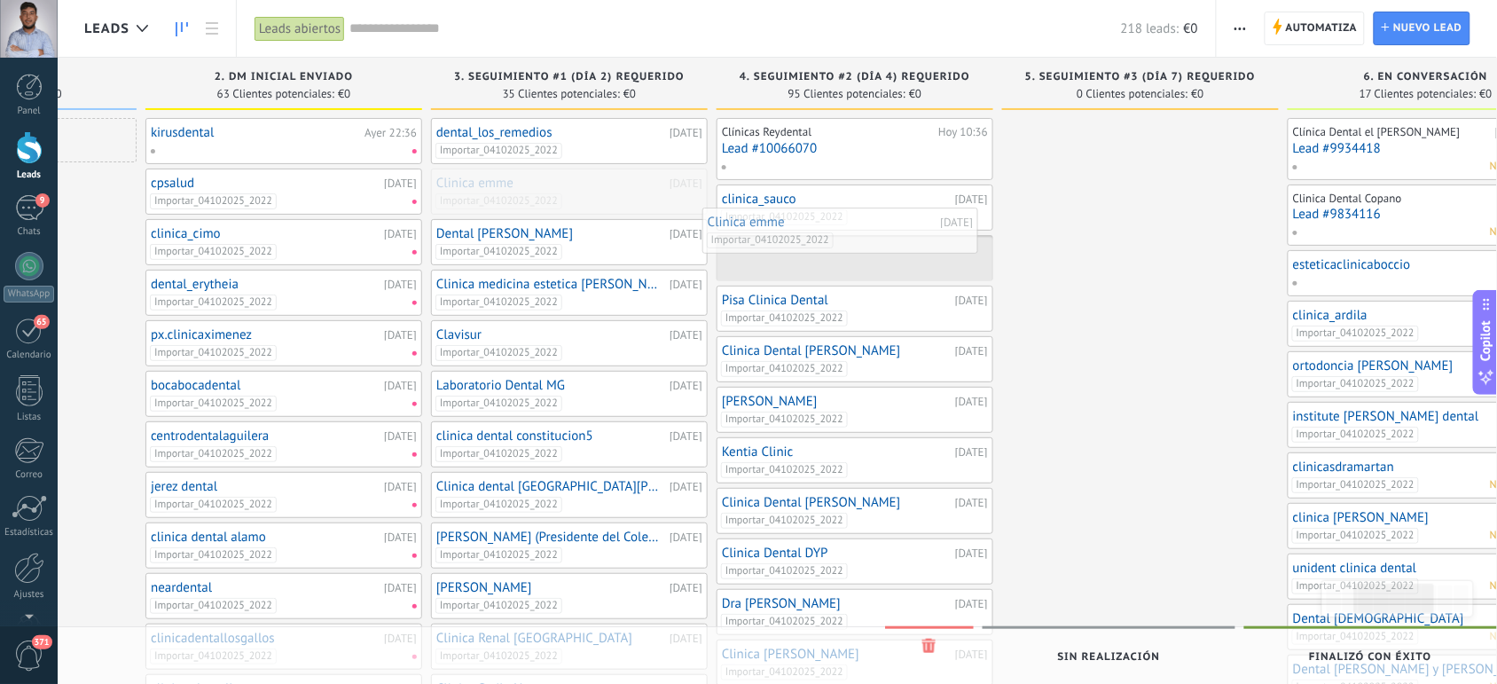
drag, startPoint x: 595, startPoint y: 187, endPoint x: 867, endPoint y: 226, distance: 274.2
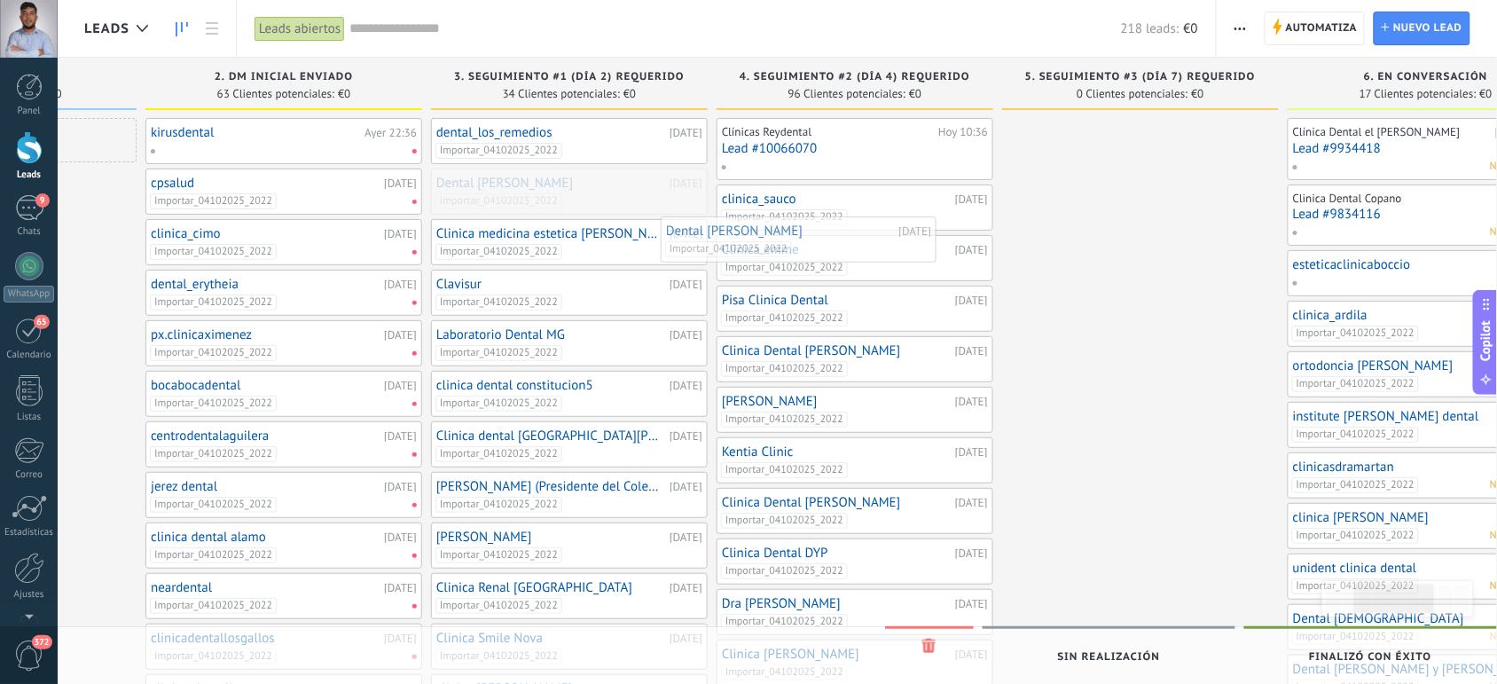
drag, startPoint x: 648, startPoint y: 196, endPoint x: 896, endPoint y: 250, distance: 253.3
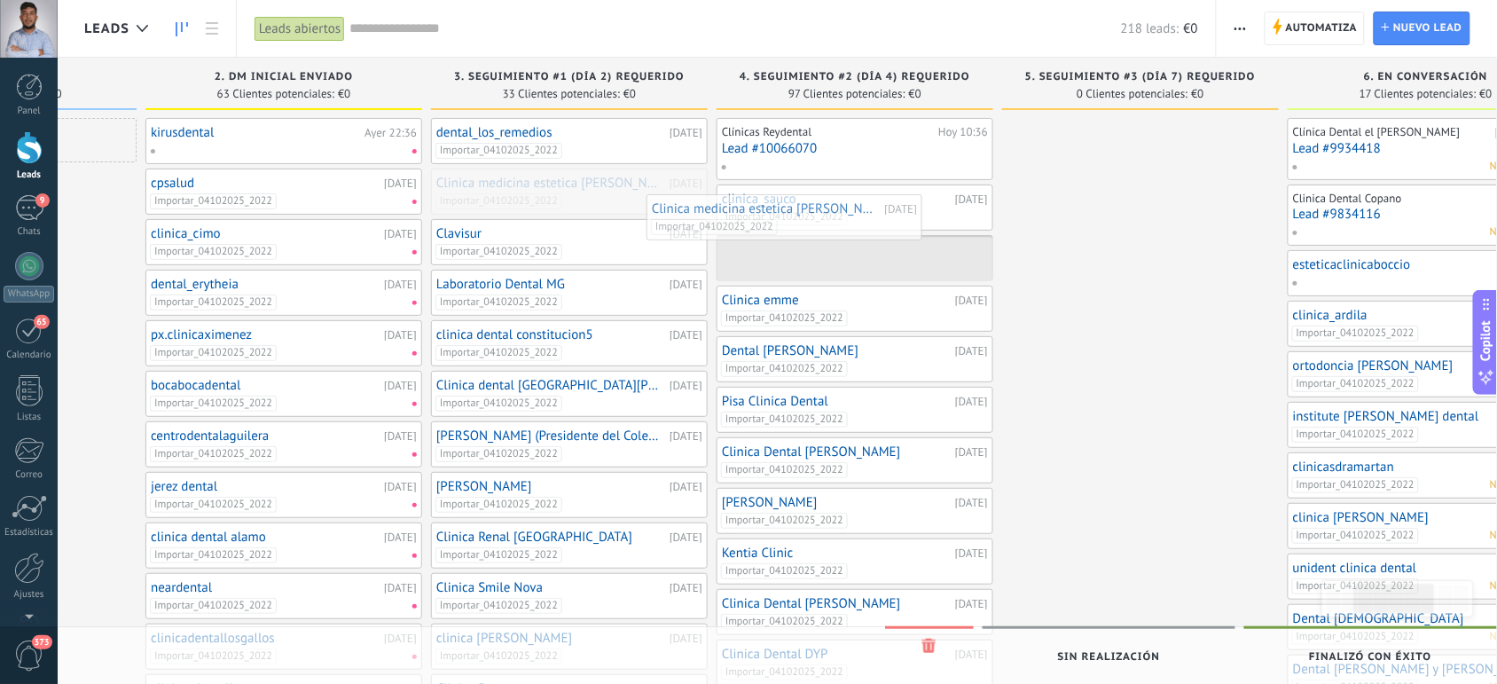
drag, startPoint x: 632, startPoint y: 197, endPoint x: 915, endPoint y: 240, distance: 285.4
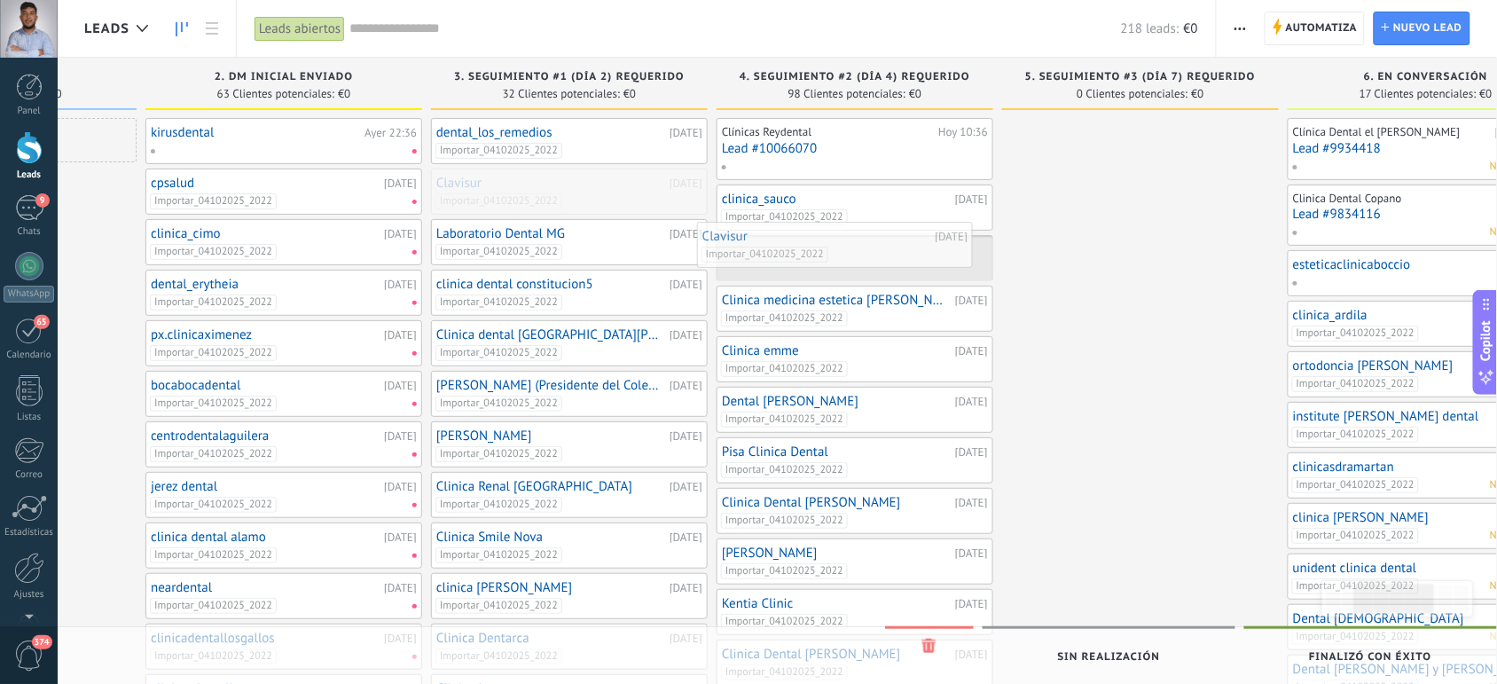
drag, startPoint x: 650, startPoint y: 191, endPoint x: 915, endPoint y: 242, distance: 270.2
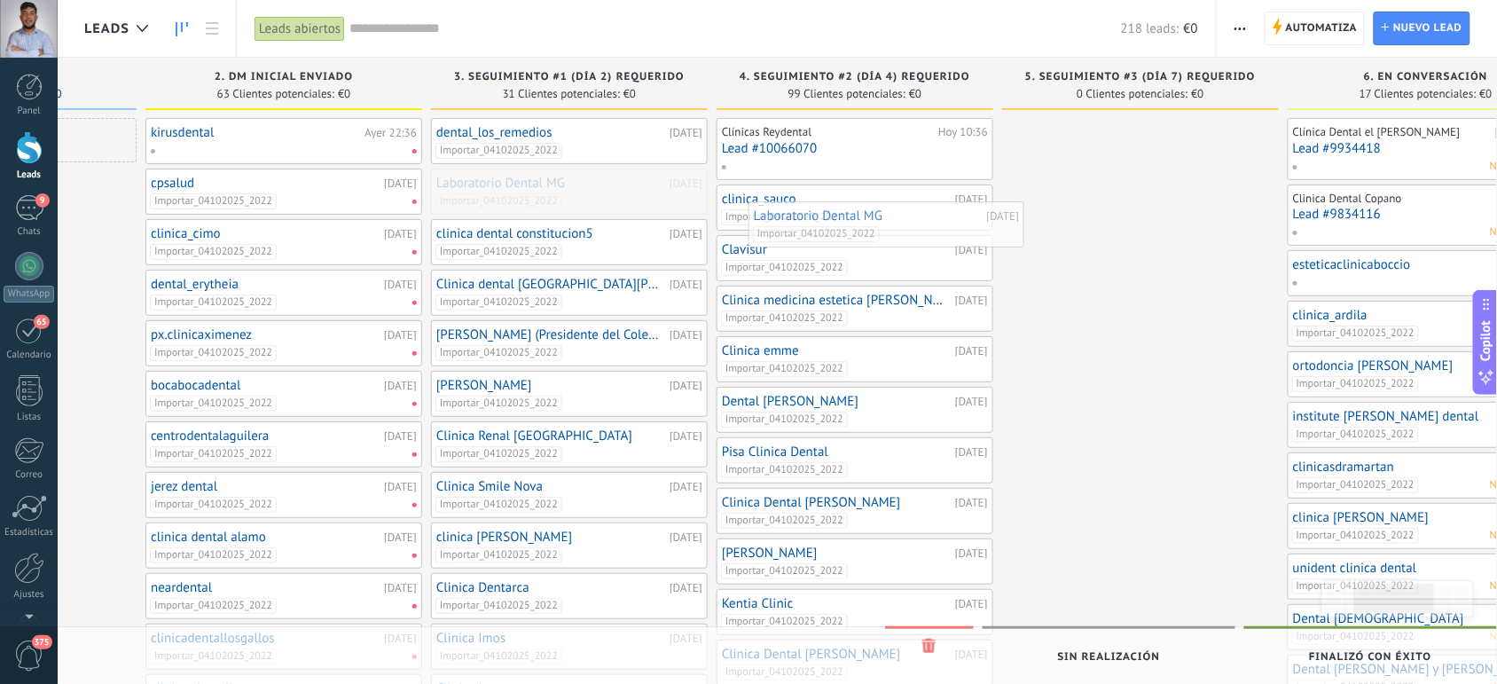
drag, startPoint x: 619, startPoint y: 186, endPoint x: 938, endPoint y: 219, distance: 320.2
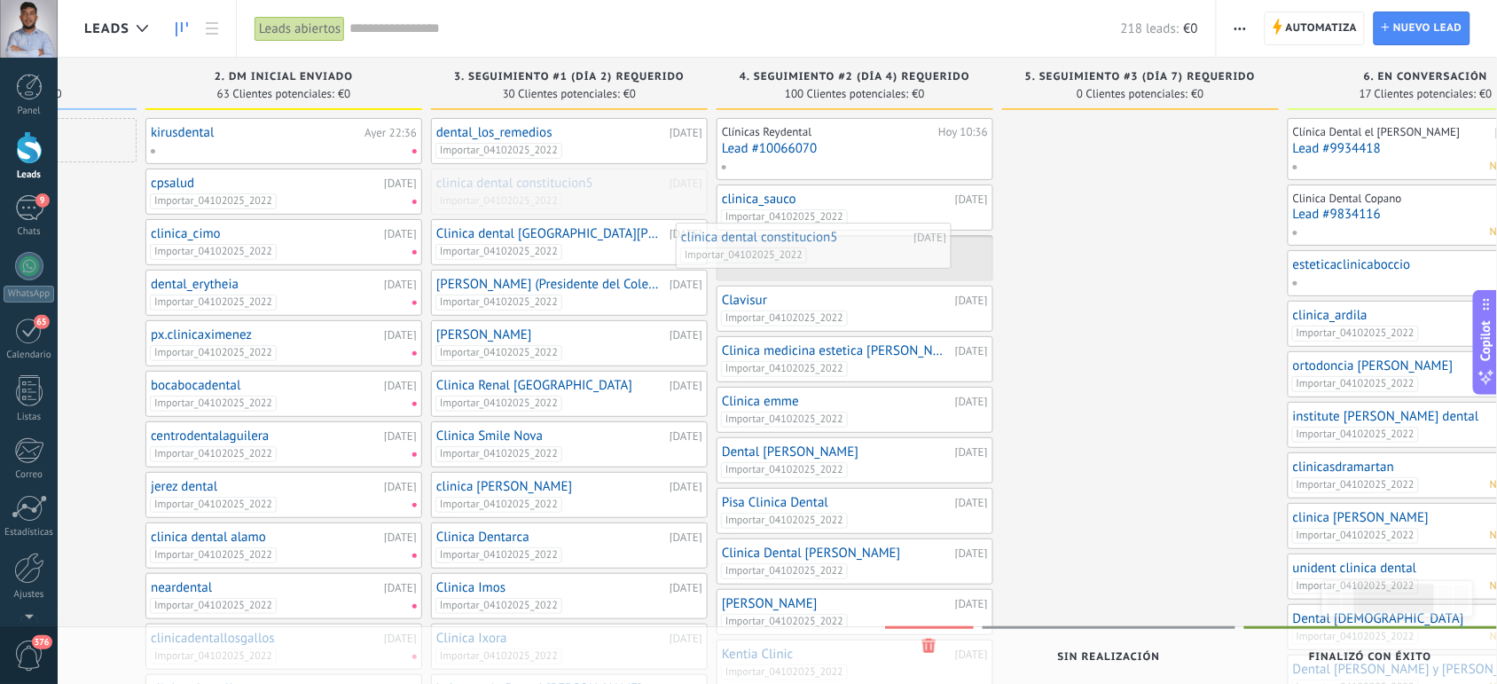
drag, startPoint x: 639, startPoint y: 179, endPoint x: 899, endPoint y: 237, distance: 266.2
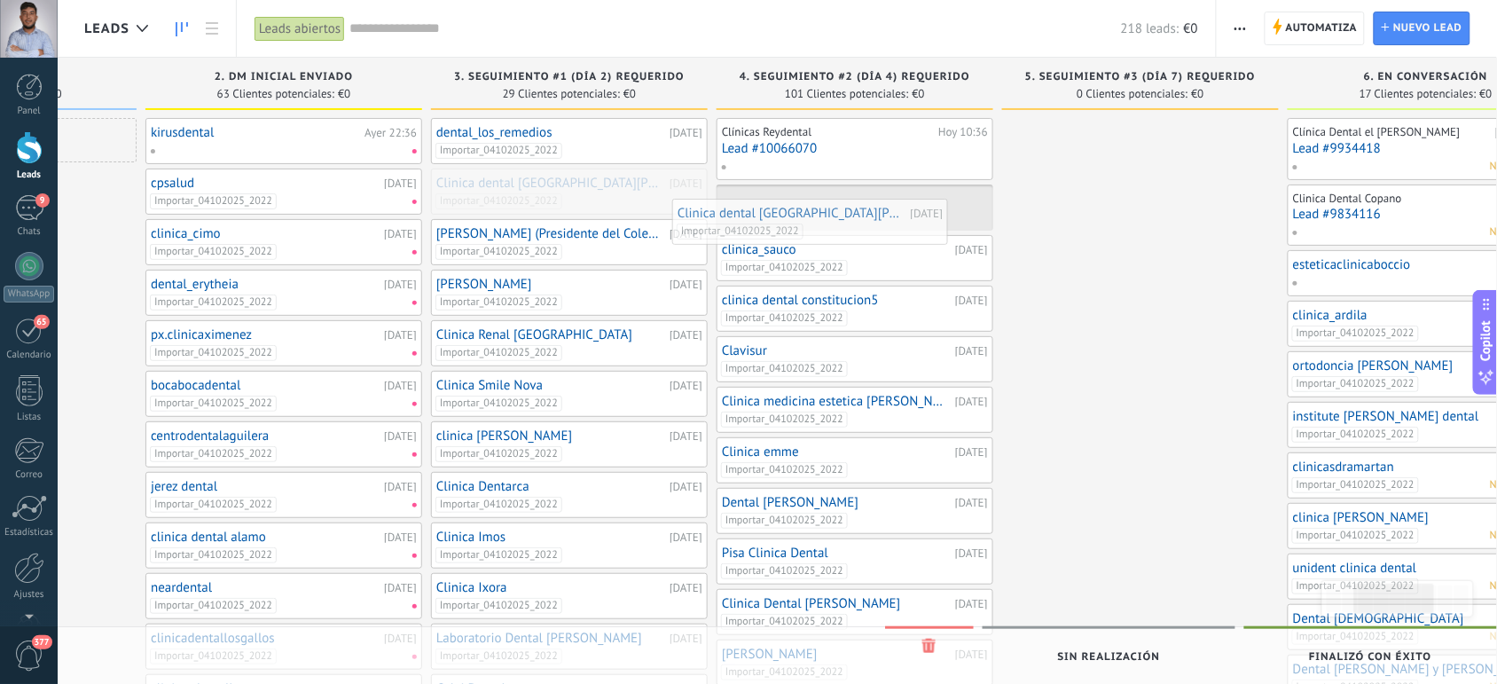
drag, startPoint x: 643, startPoint y: 192, endPoint x: 884, endPoint y: 222, distance: 243.2
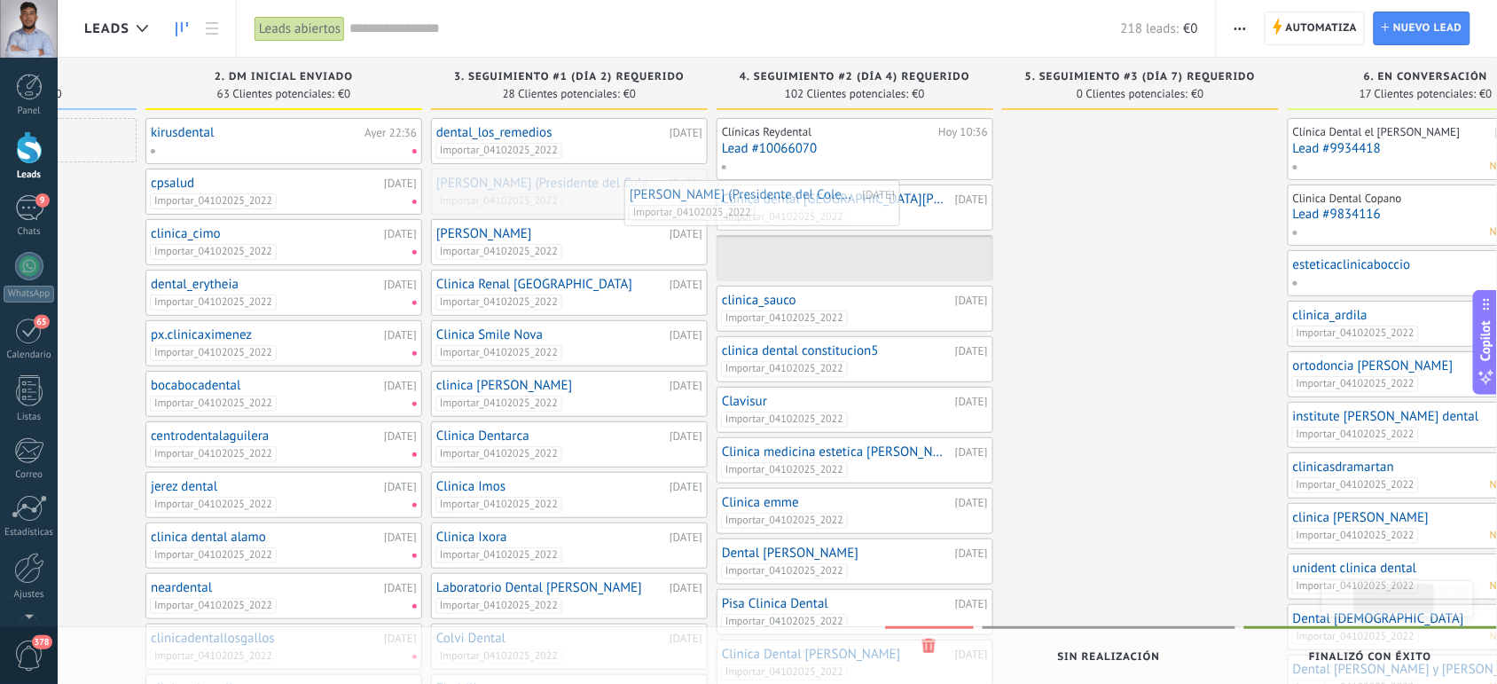
drag, startPoint x: 632, startPoint y: 195, endPoint x: 897, endPoint y: 215, distance: 265.1
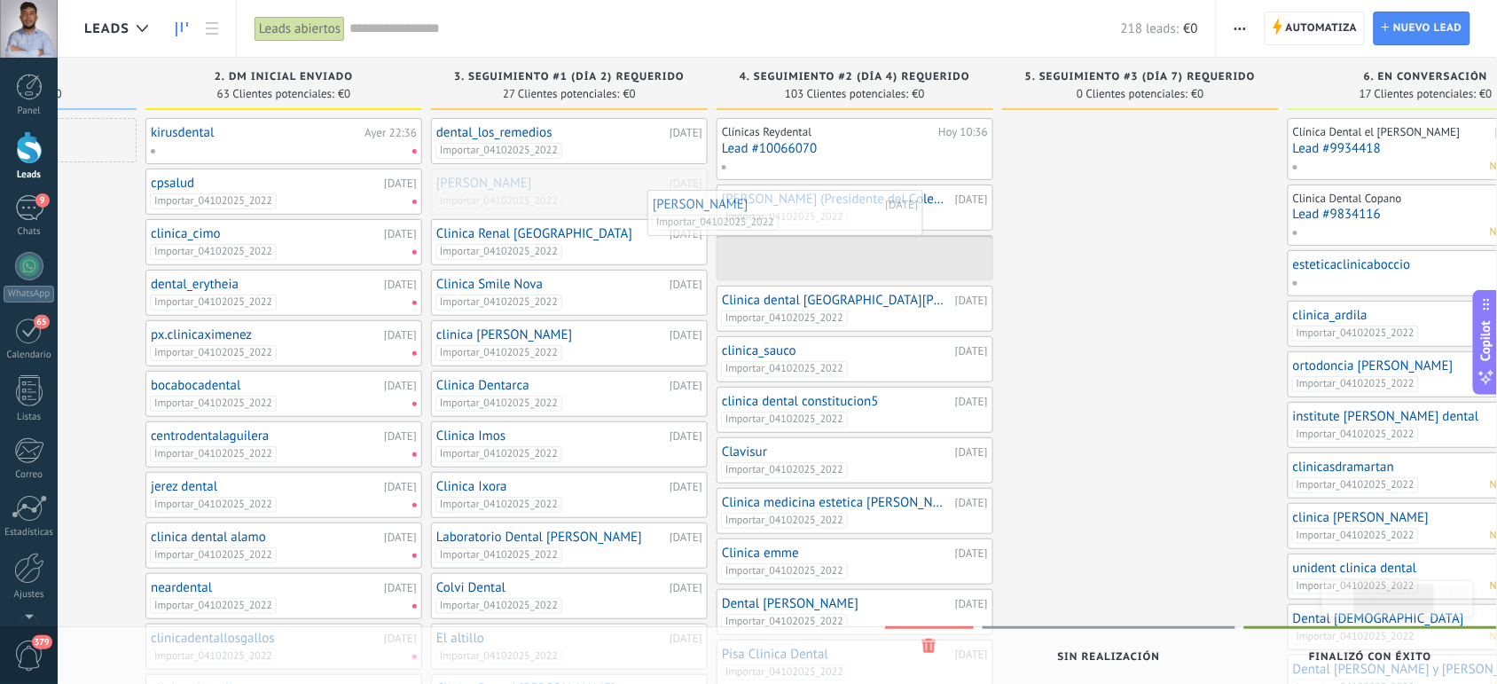
drag, startPoint x: 623, startPoint y: 192, endPoint x: 859, endPoint y: 218, distance: 237.4
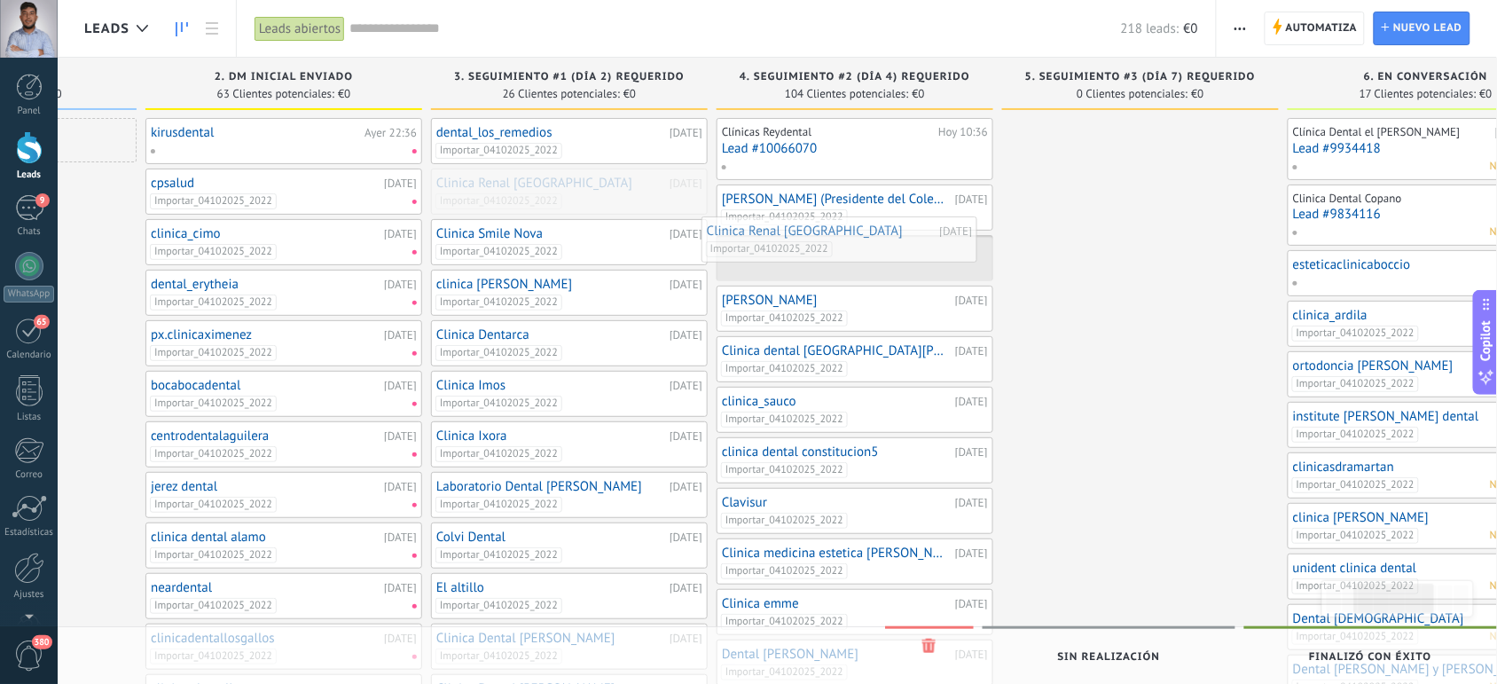
drag, startPoint x: 627, startPoint y: 193, endPoint x: 900, endPoint y: 242, distance: 277.5
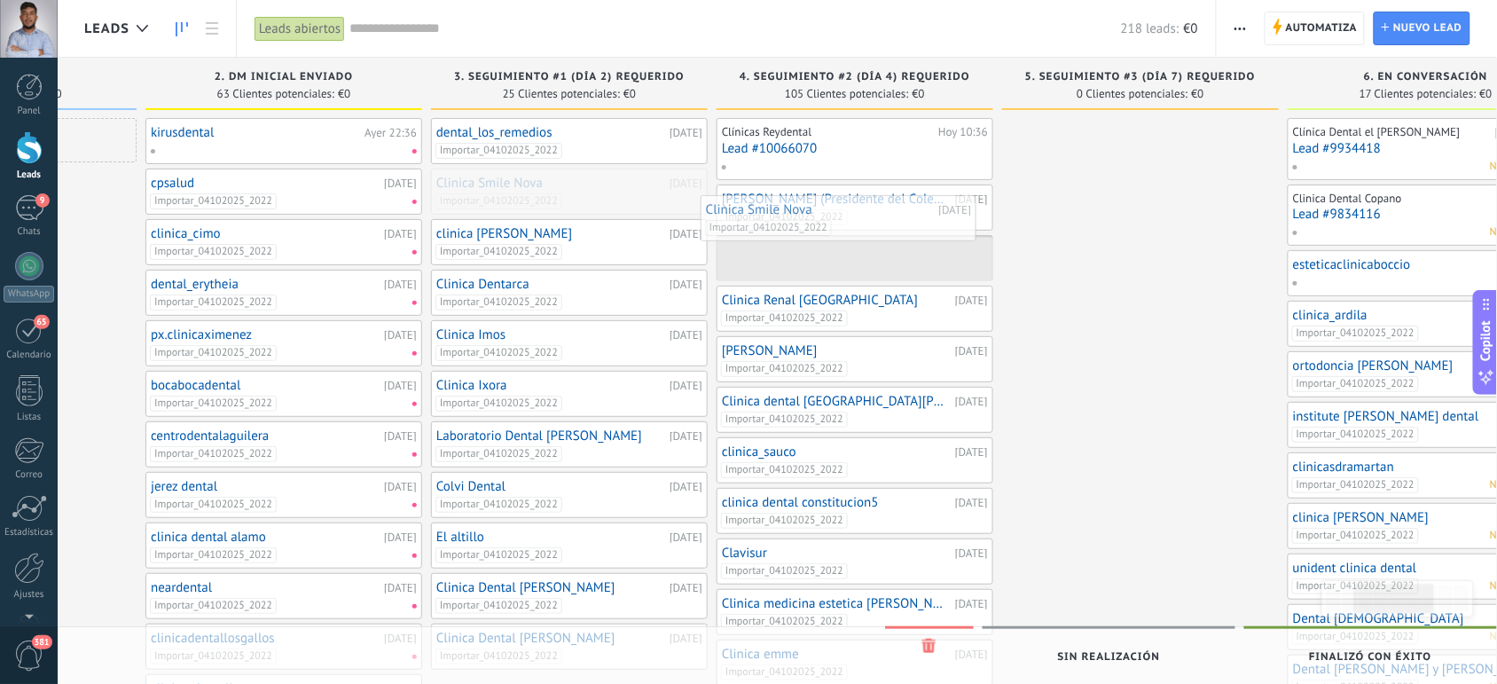
drag, startPoint x: 610, startPoint y: 204, endPoint x: 881, endPoint y: 232, distance: 272.0
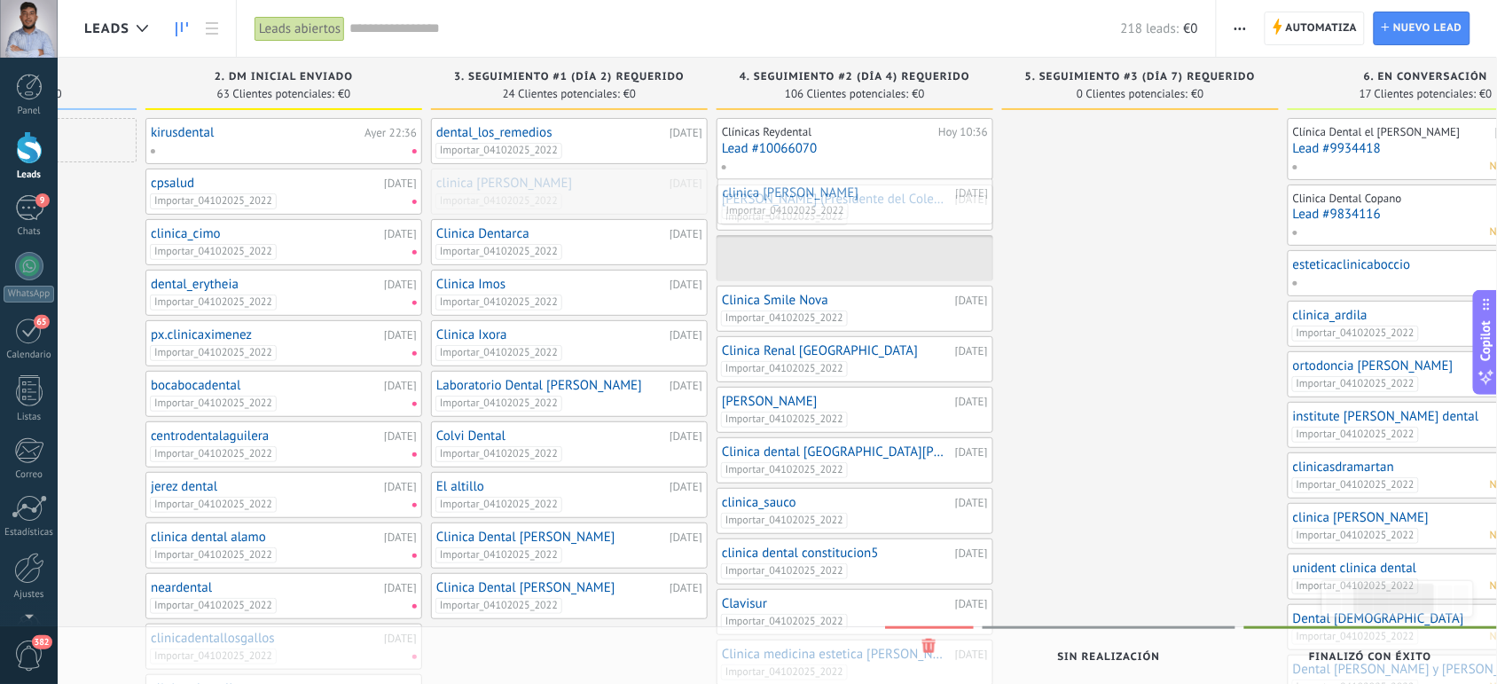
drag, startPoint x: 612, startPoint y: 205, endPoint x: 902, endPoint y: 215, distance: 290.2
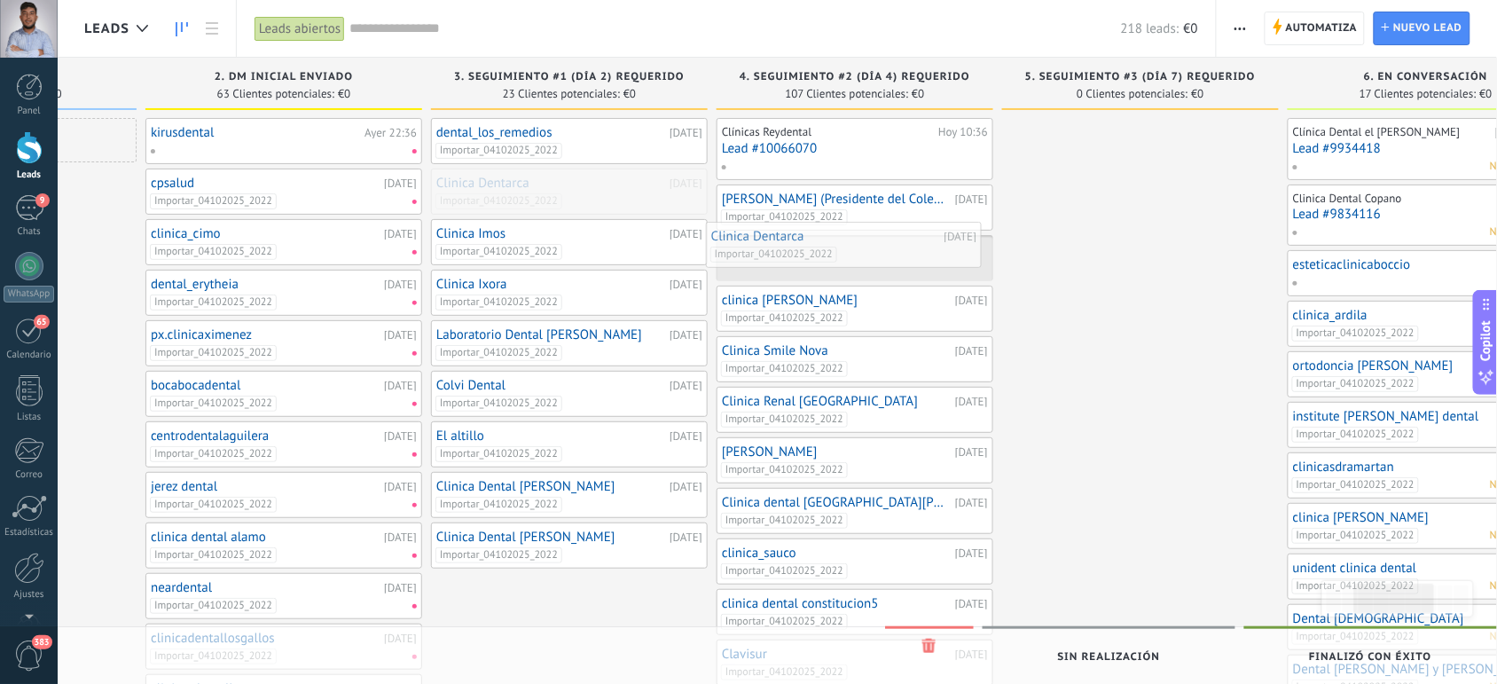
drag, startPoint x: 613, startPoint y: 198, endPoint x: 887, endPoint y: 250, distance: 279.1
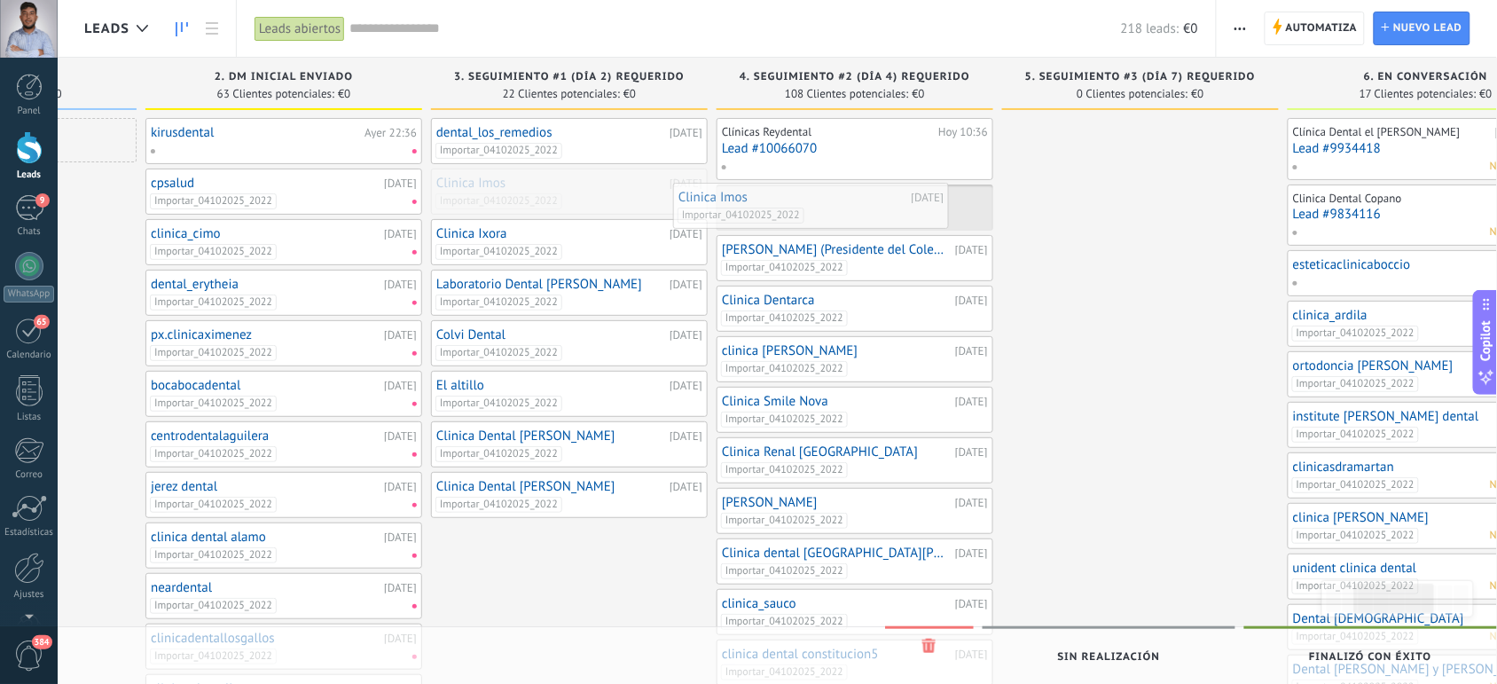
drag, startPoint x: 630, startPoint y: 197, endPoint x: 872, endPoint y: 210, distance: 242.5
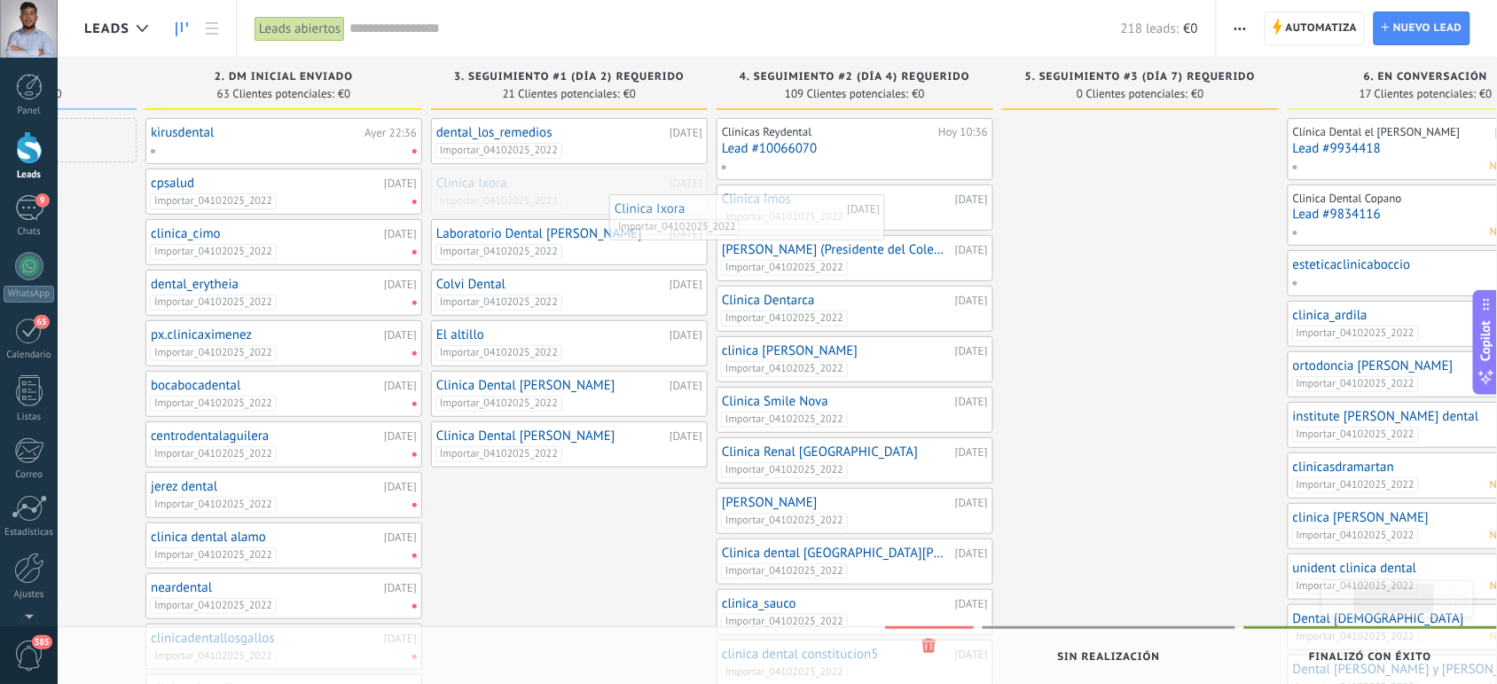
drag, startPoint x: 618, startPoint y: 188, endPoint x: 844, endPoint y: 217, distance: 227.2
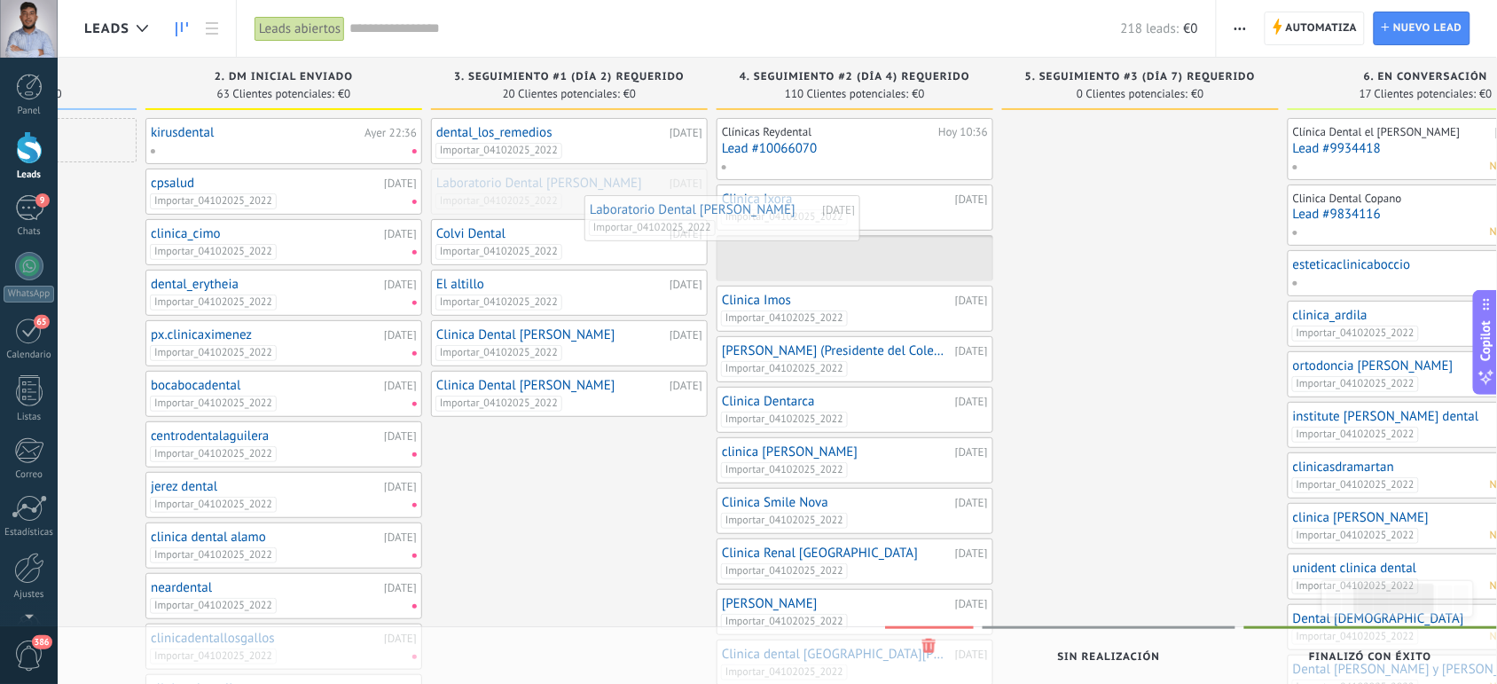
drag, startPoint x: 649, startPoint y: 186, endPoint x: 887, endPoint y: 233, distance: 242.3
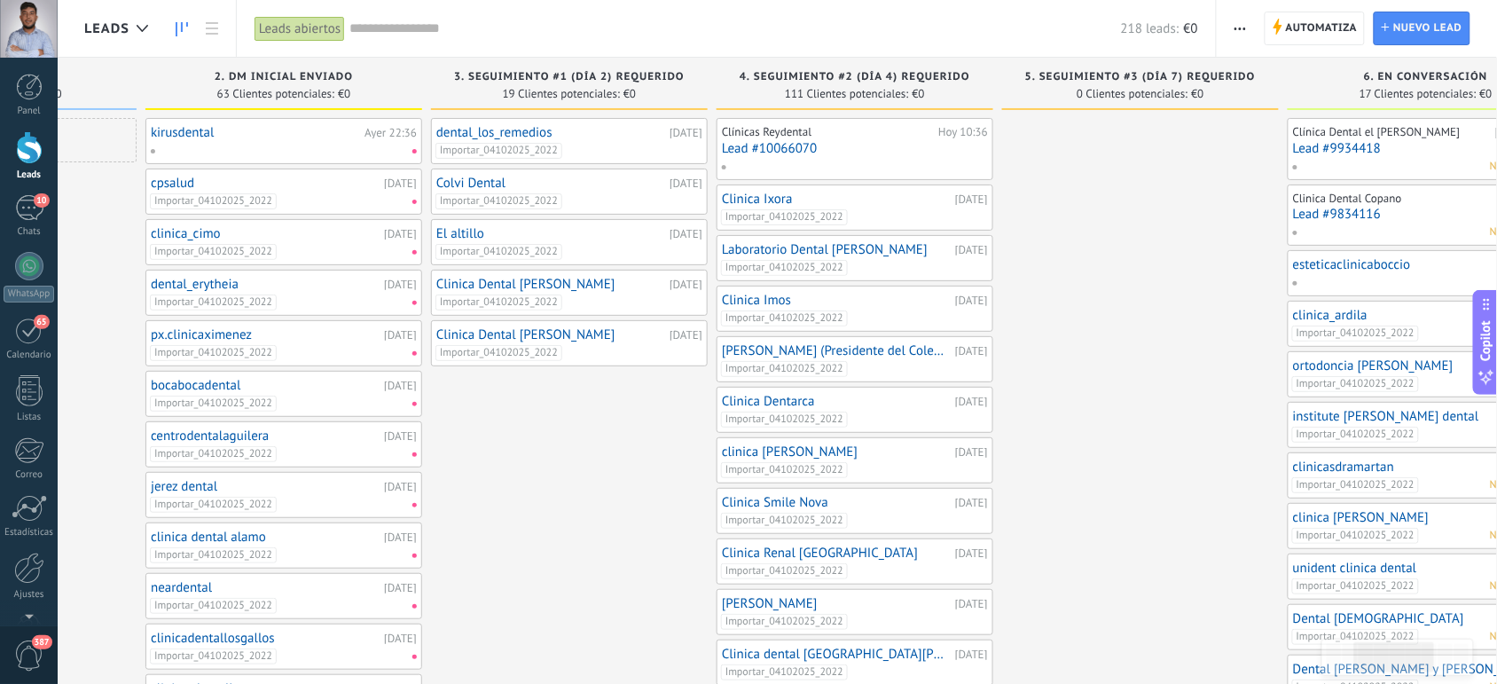
click at [609, 191] on link "Colvi Dental" at bounding box center [550, 183] width 229 height 15
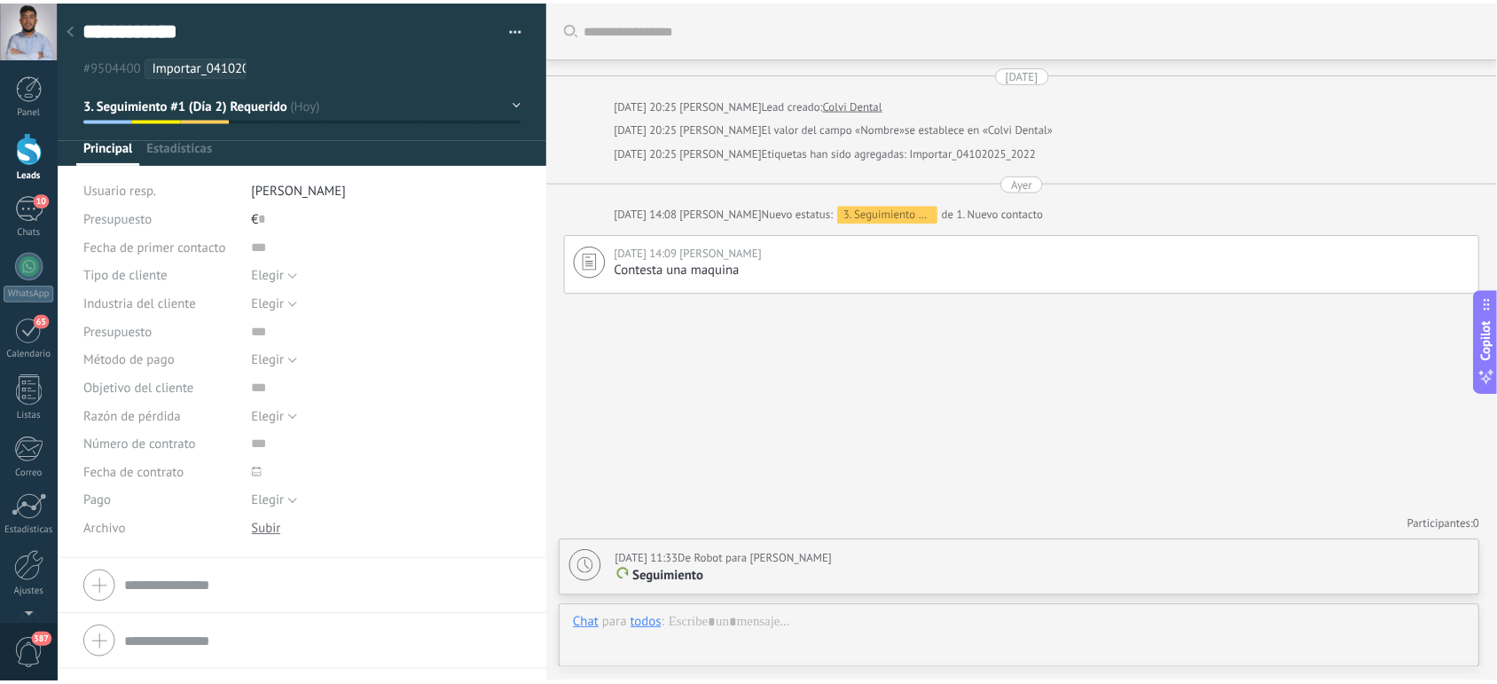
scroll to position [27, 0]
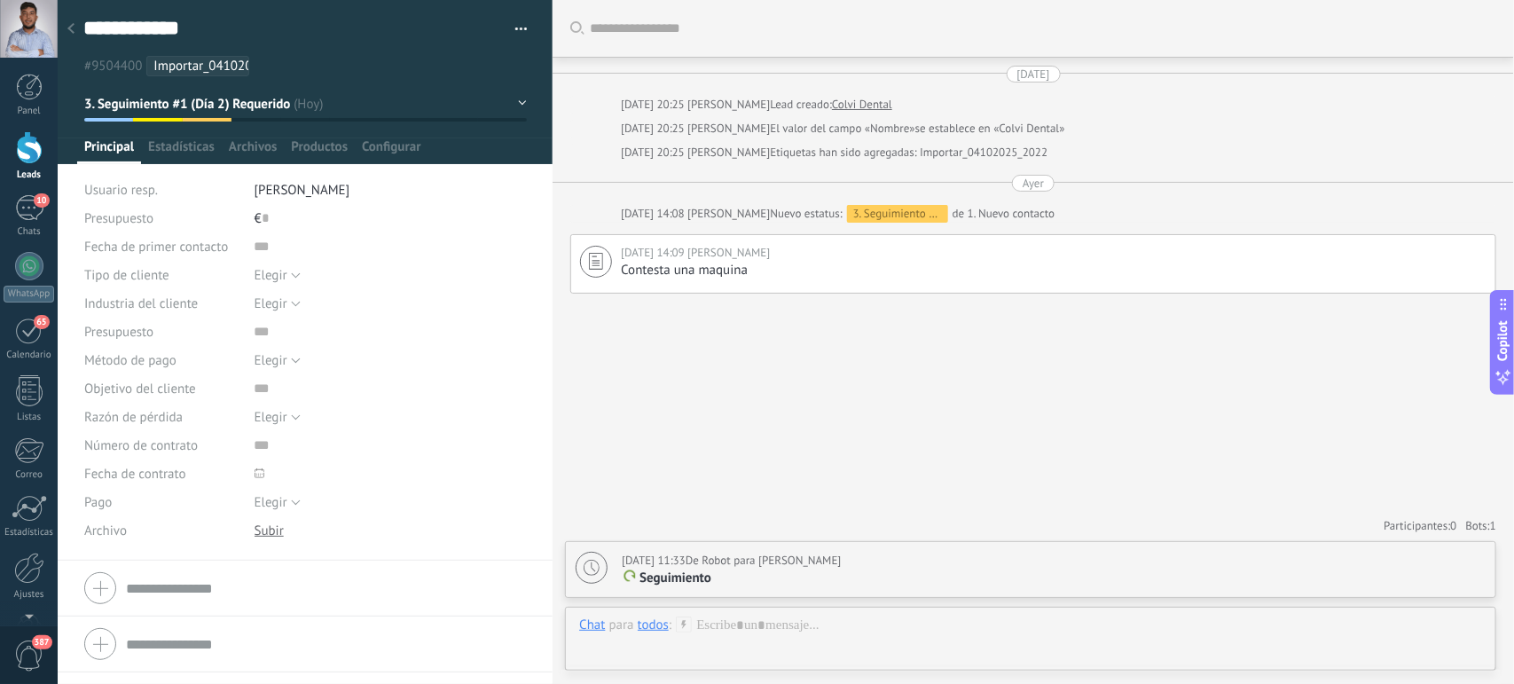
click at [511, 35] on button "button" at bounding box center [515, 29] width 26 height 27
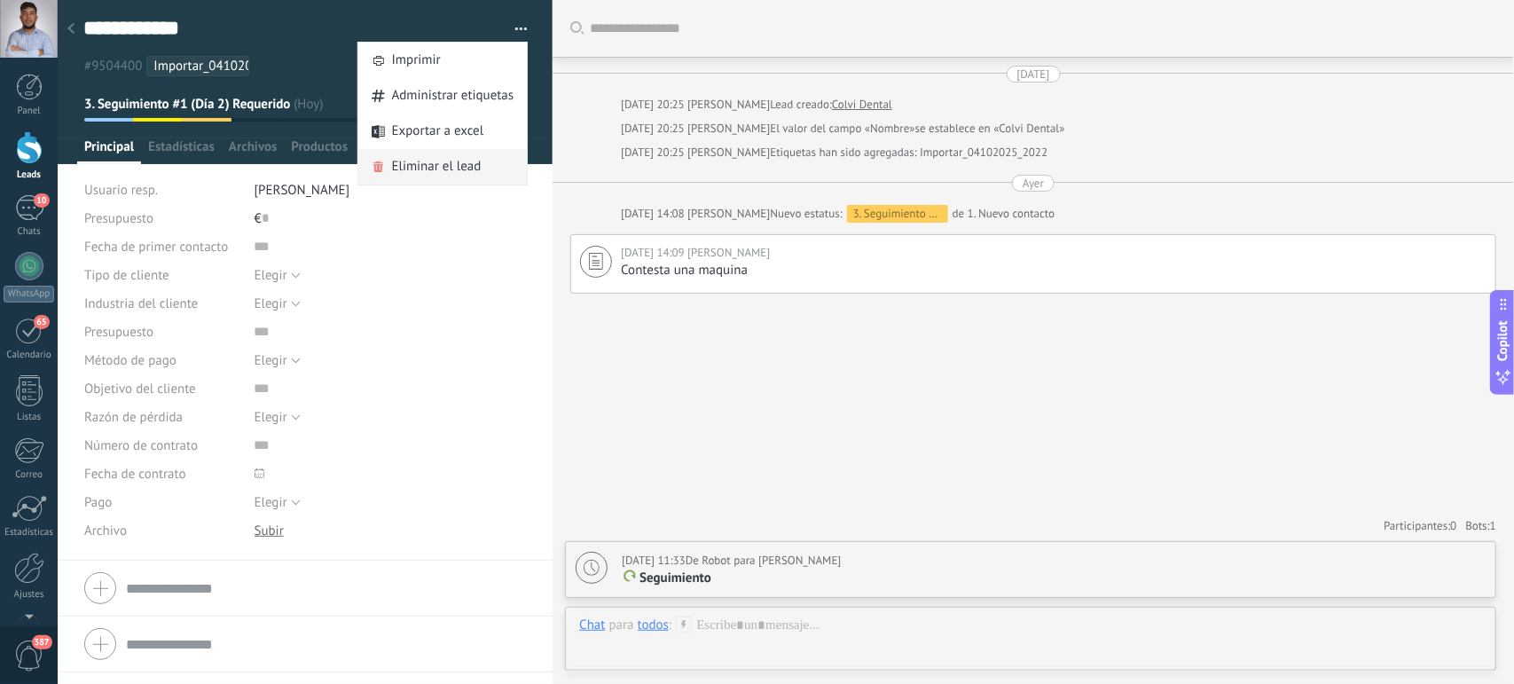
click at [402, 165] on span "Eliminar el lead" at bounding box center [437, 166] width 90 height 35
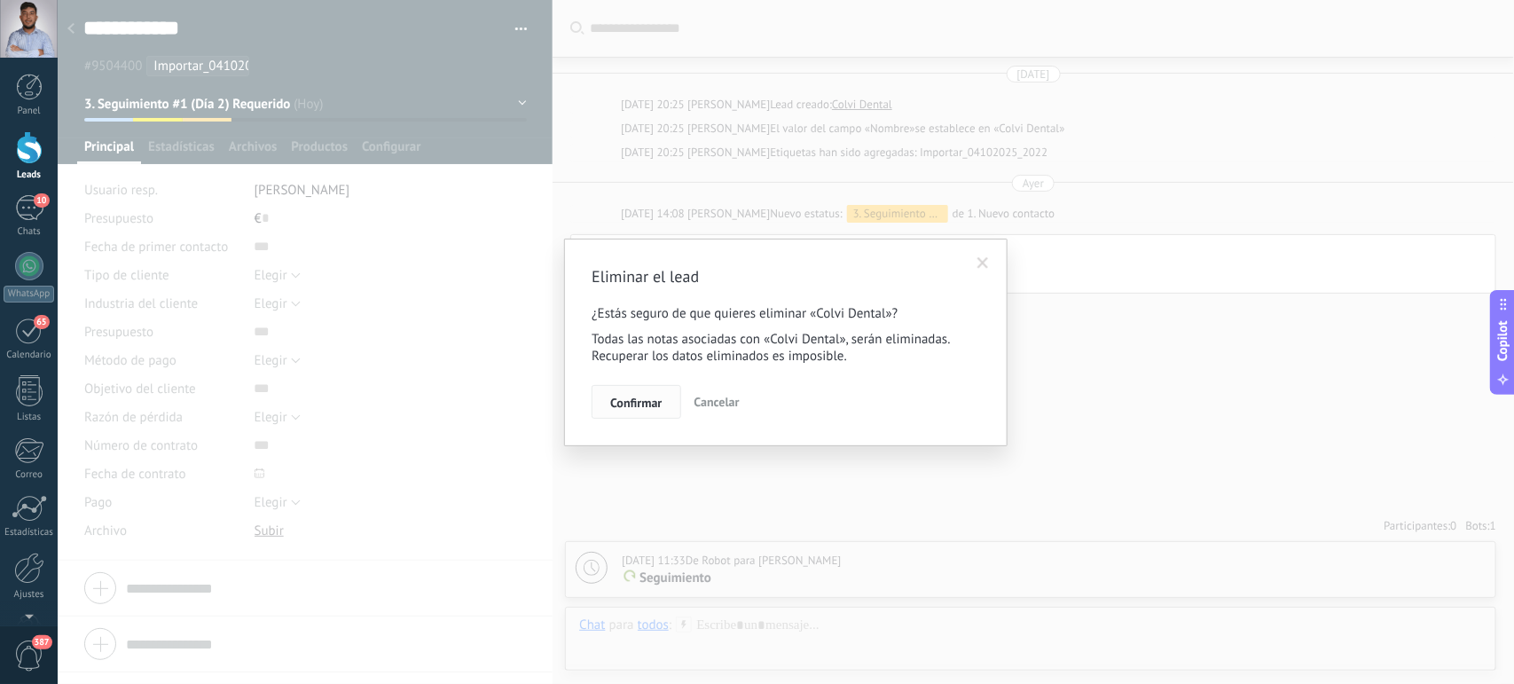
click at [650, 406] on span "Confirmar" at bounding box center [635, 403] width 51 height 12
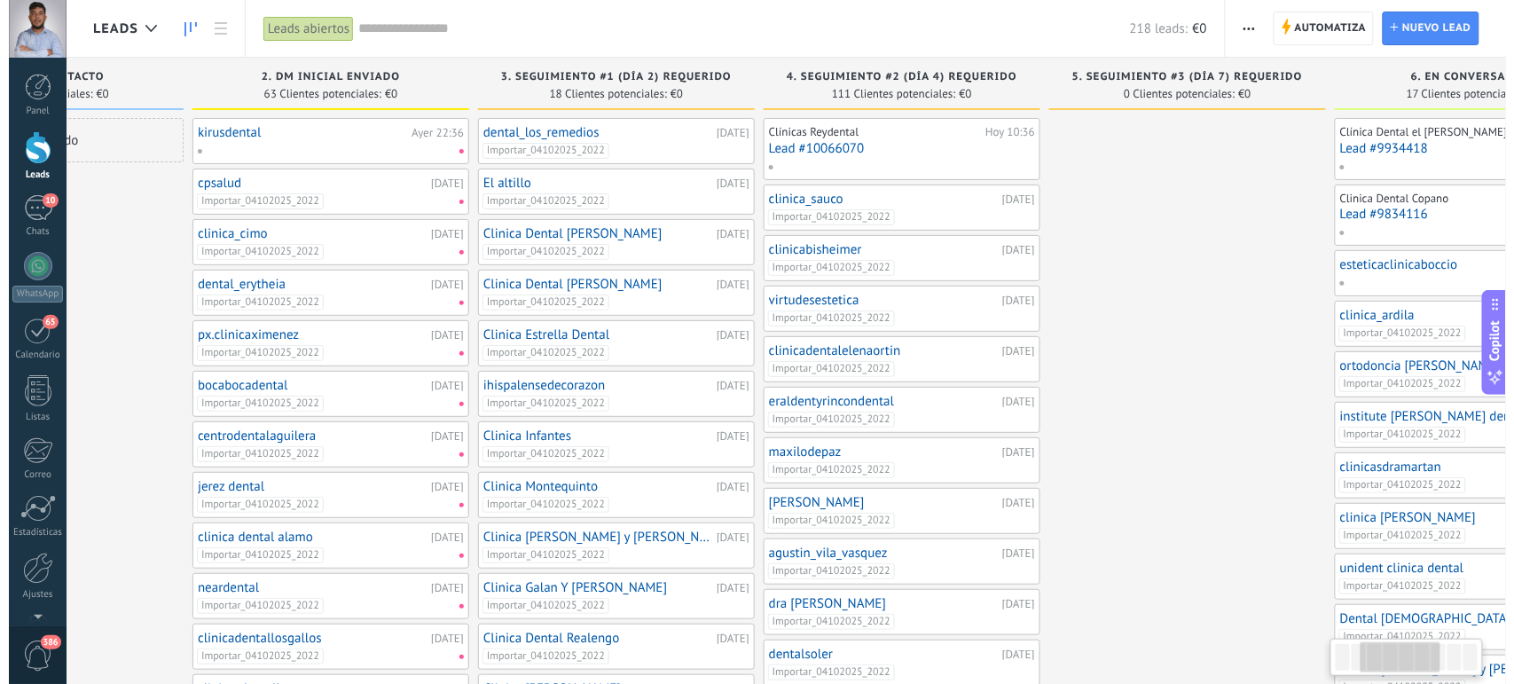
scroll to position [0, 482]
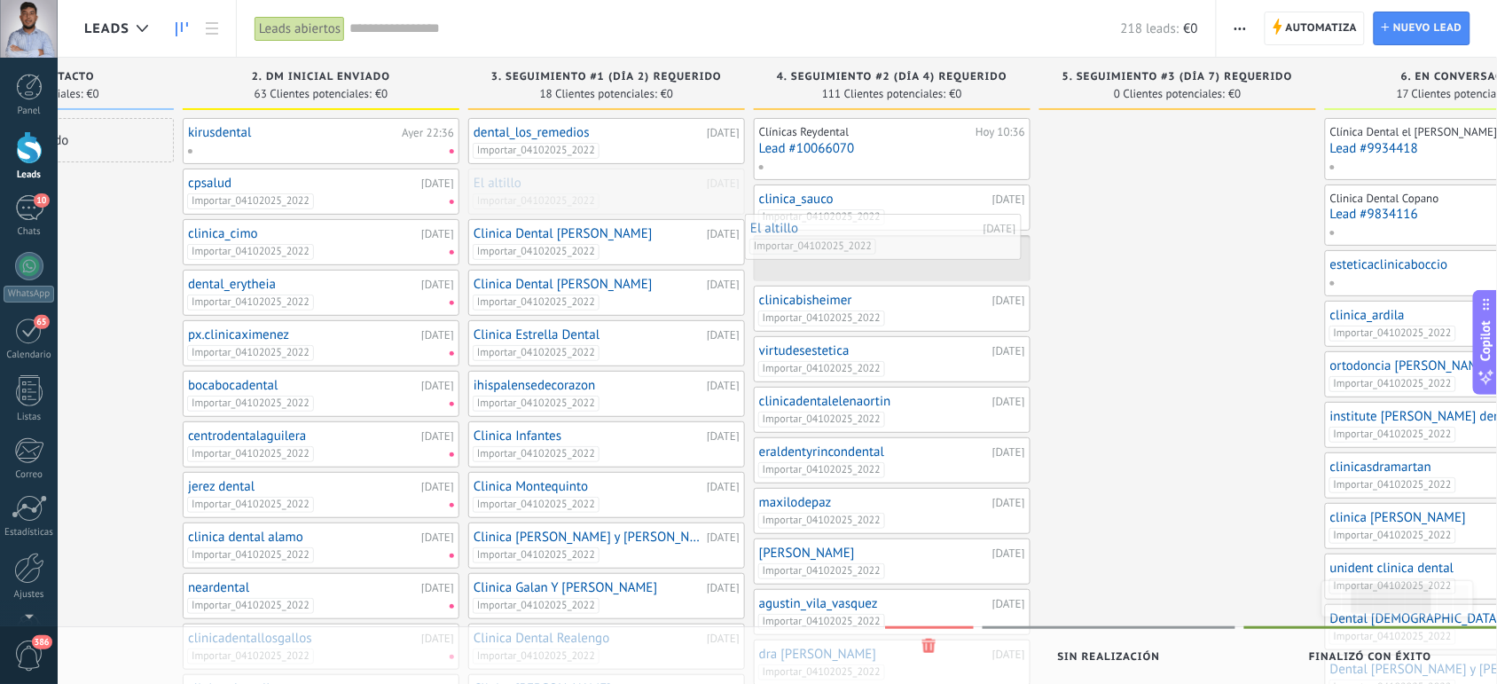
drag, startPoint x: 609, startPoint y: 196, endPoint x: 887, endPoint y: 241, distance: 281.3
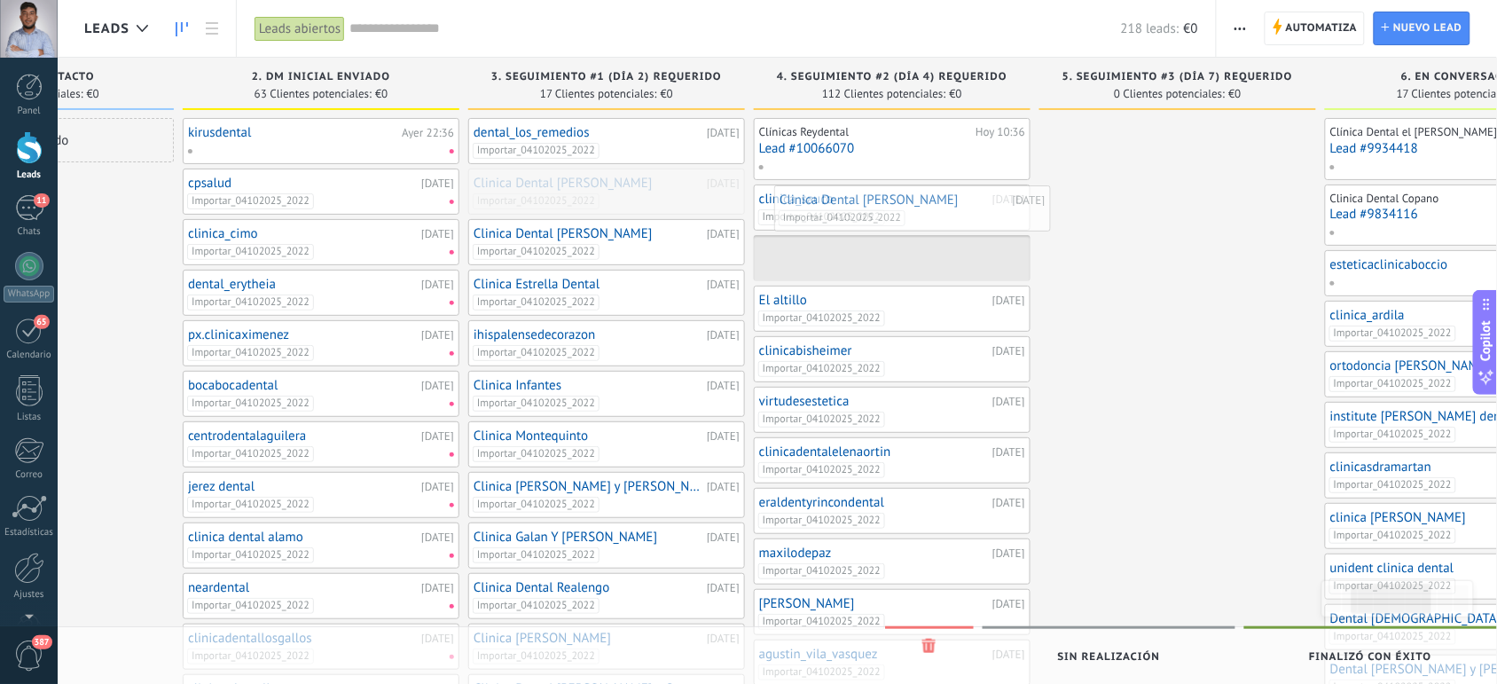
drag, startPoint x: 636, startPoint y: 193, endPoint x: 943, endPoint y: 210, distance: 307.4
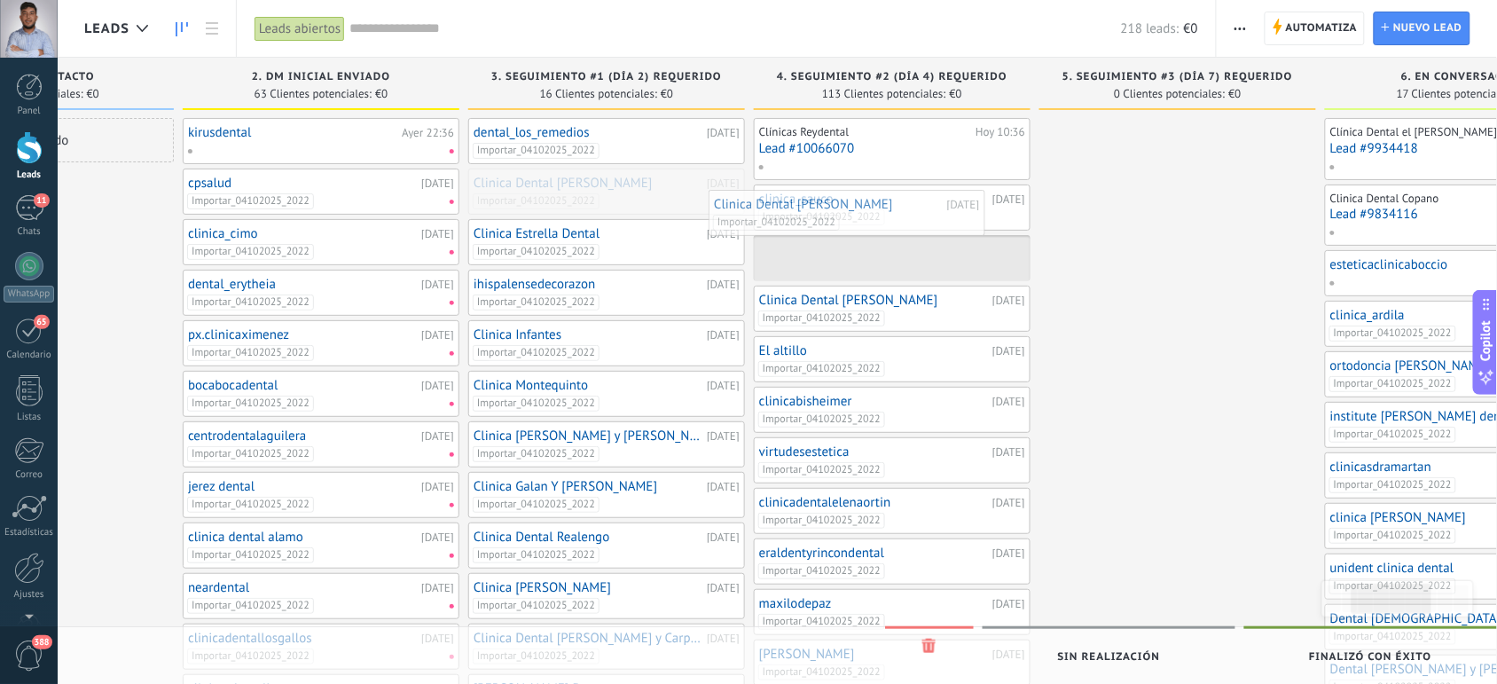
drag, startPoint x: 637, startPoint y: 189, endPoint x: 878, endPoint y: 211, distance: 242.3
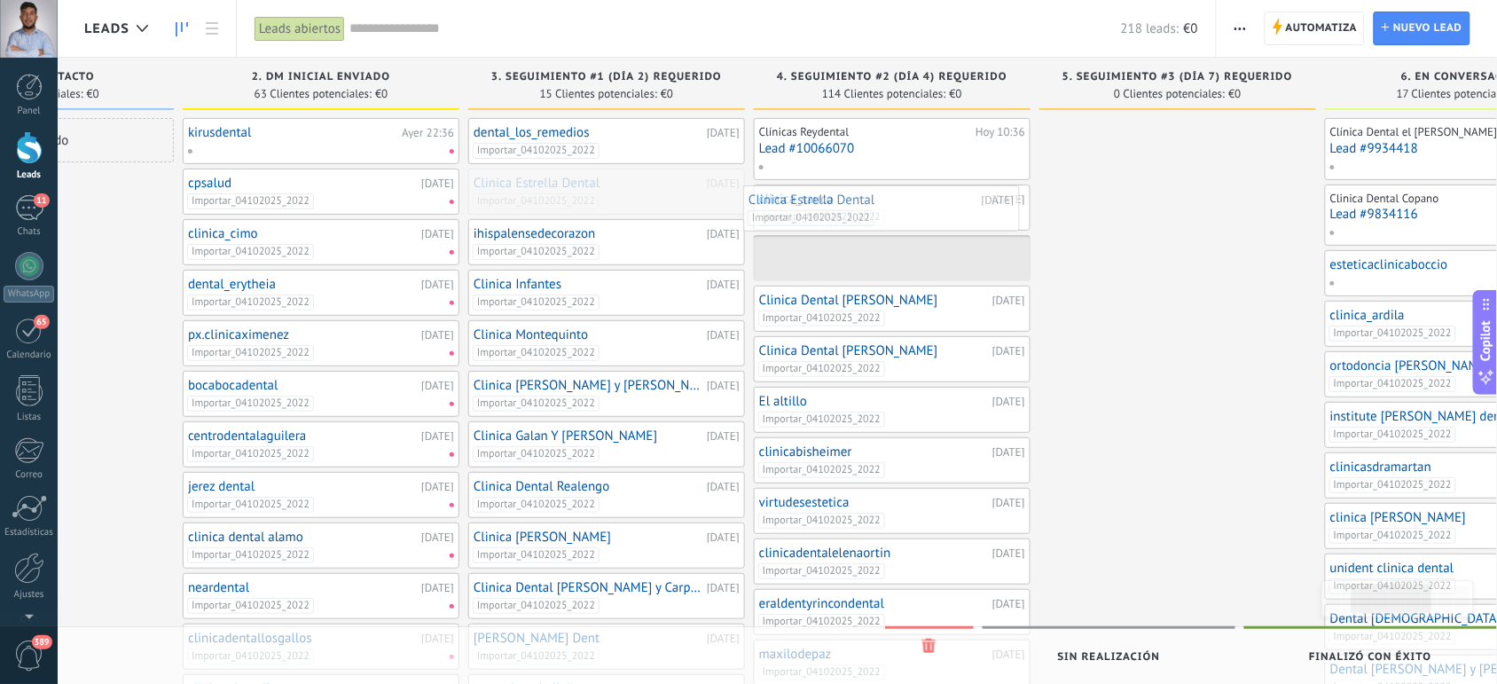
drag, startPoint x: 648, startPoint y: 193, endPoint x: 937, endPoint y: 215, distance: 289.1
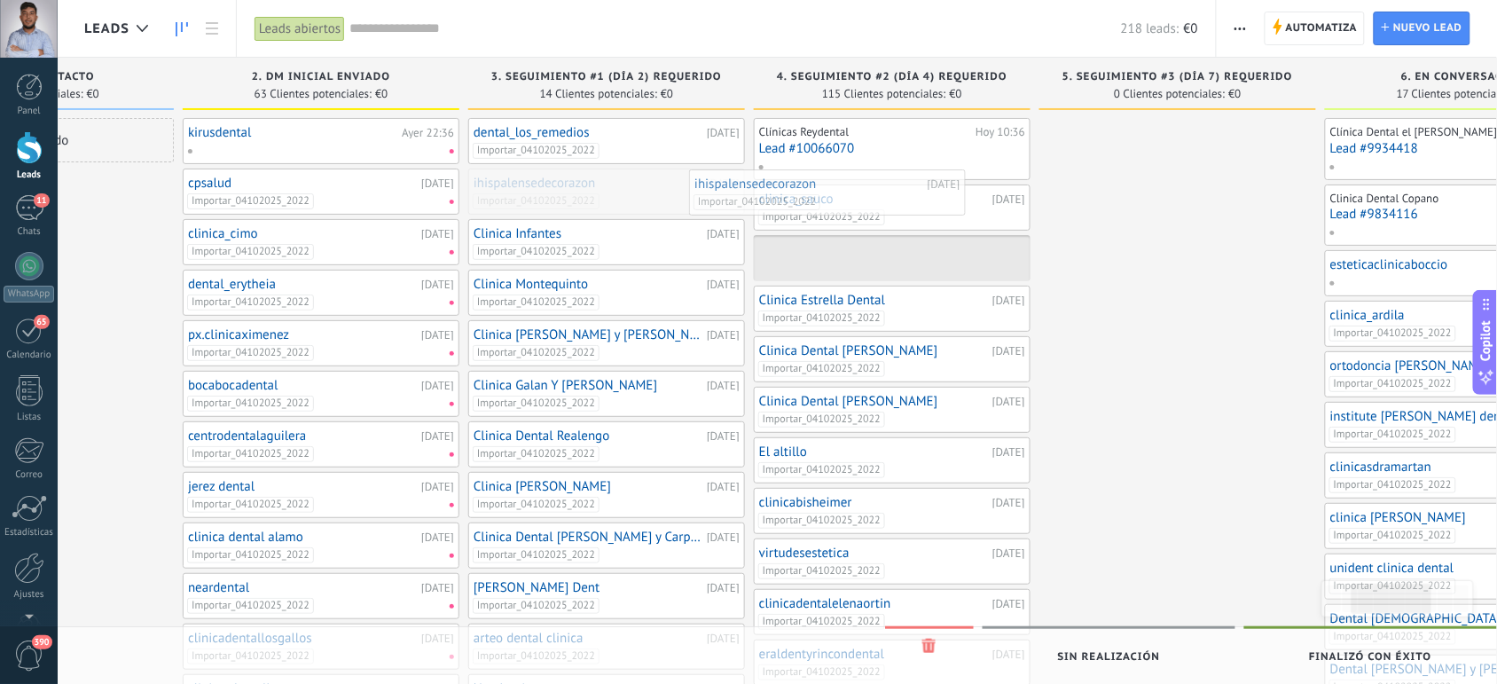
drag, startPoint x: 679, startPoint y: 200, endPoint x: 912, endPoint y: 206, distance: 233.4
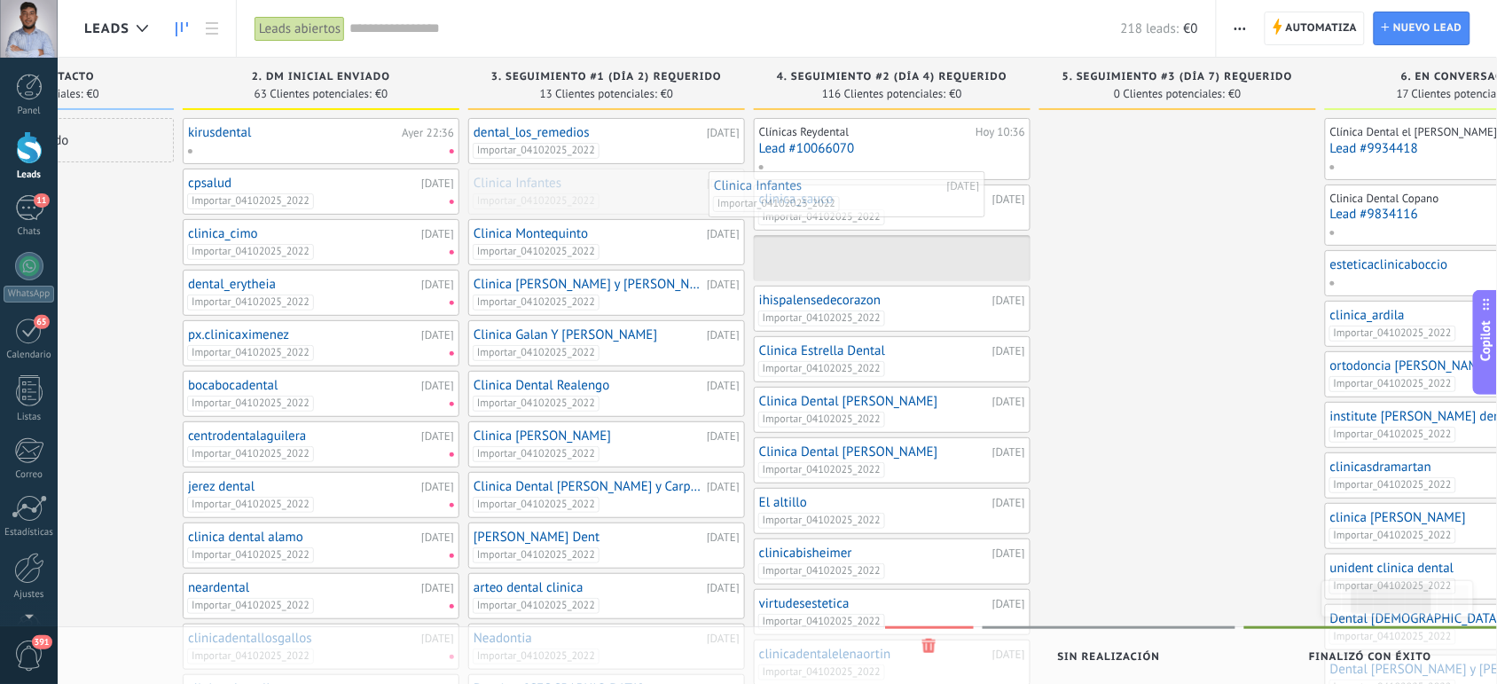
drag, startPoint x: 639, startPoint y: 189, endPoint x: 897, endPoint y: 193, distance: 258.2
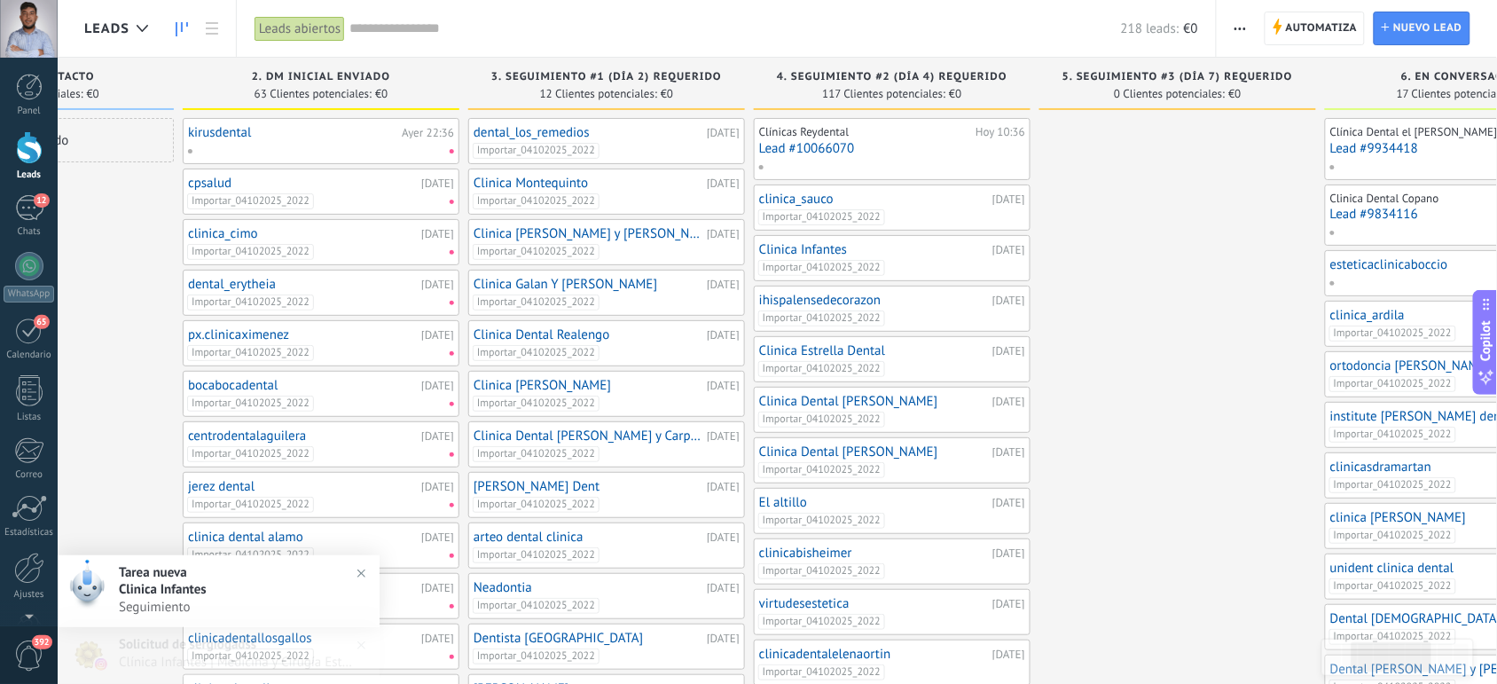
click at [950, 263] on div "Importar_04102025_2022" at bounding box center [890, 268] width 264 height 16
click at [781, 247] on link "Clinica Infantes" at bounding box center [873, 249] width 229 height 15
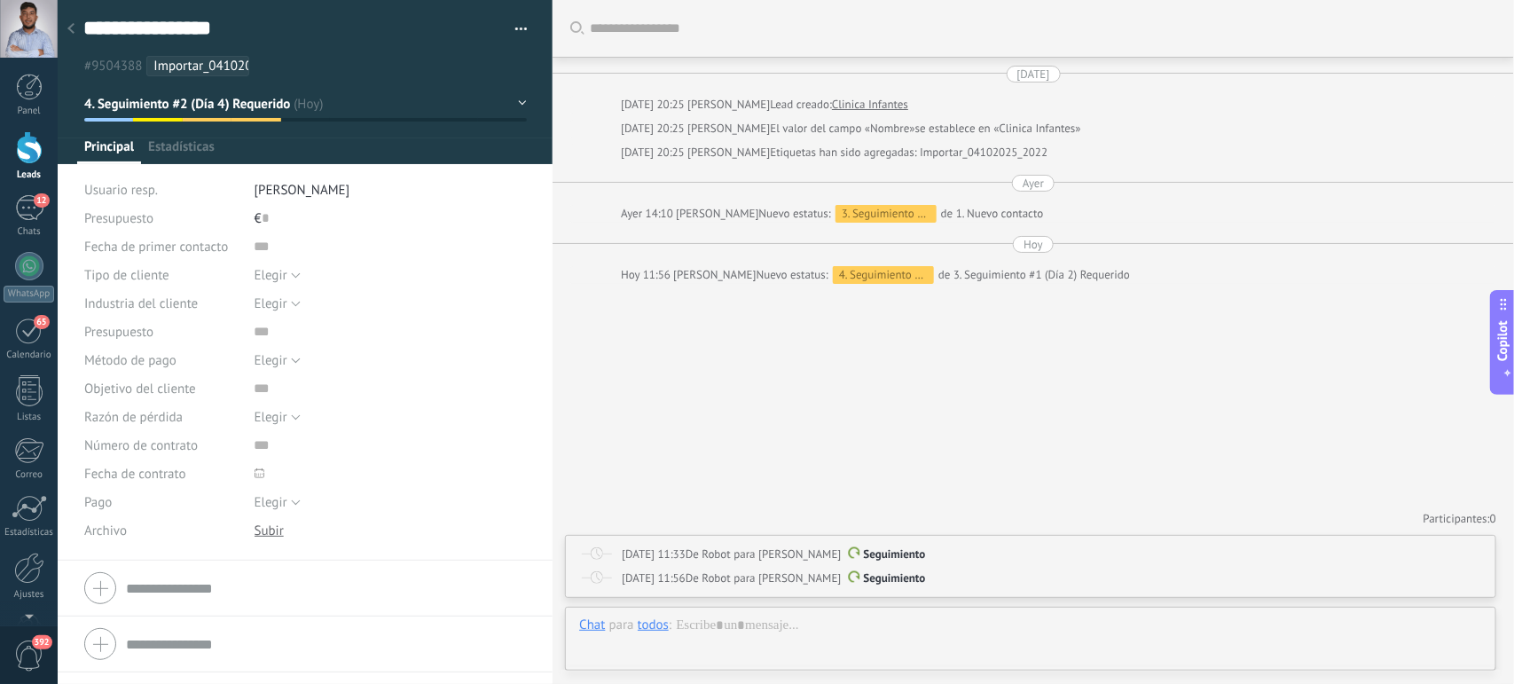
type textarea "**********"
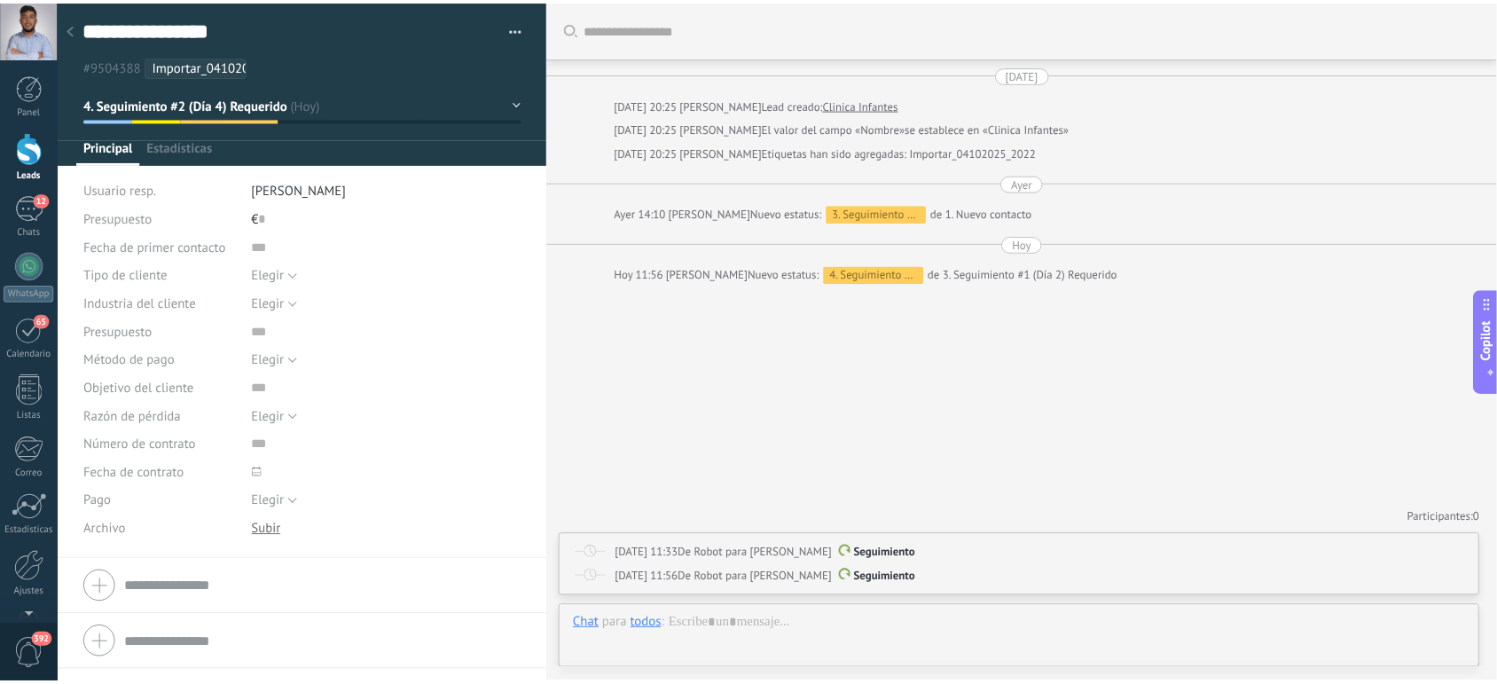
scroll to position [27, 0]
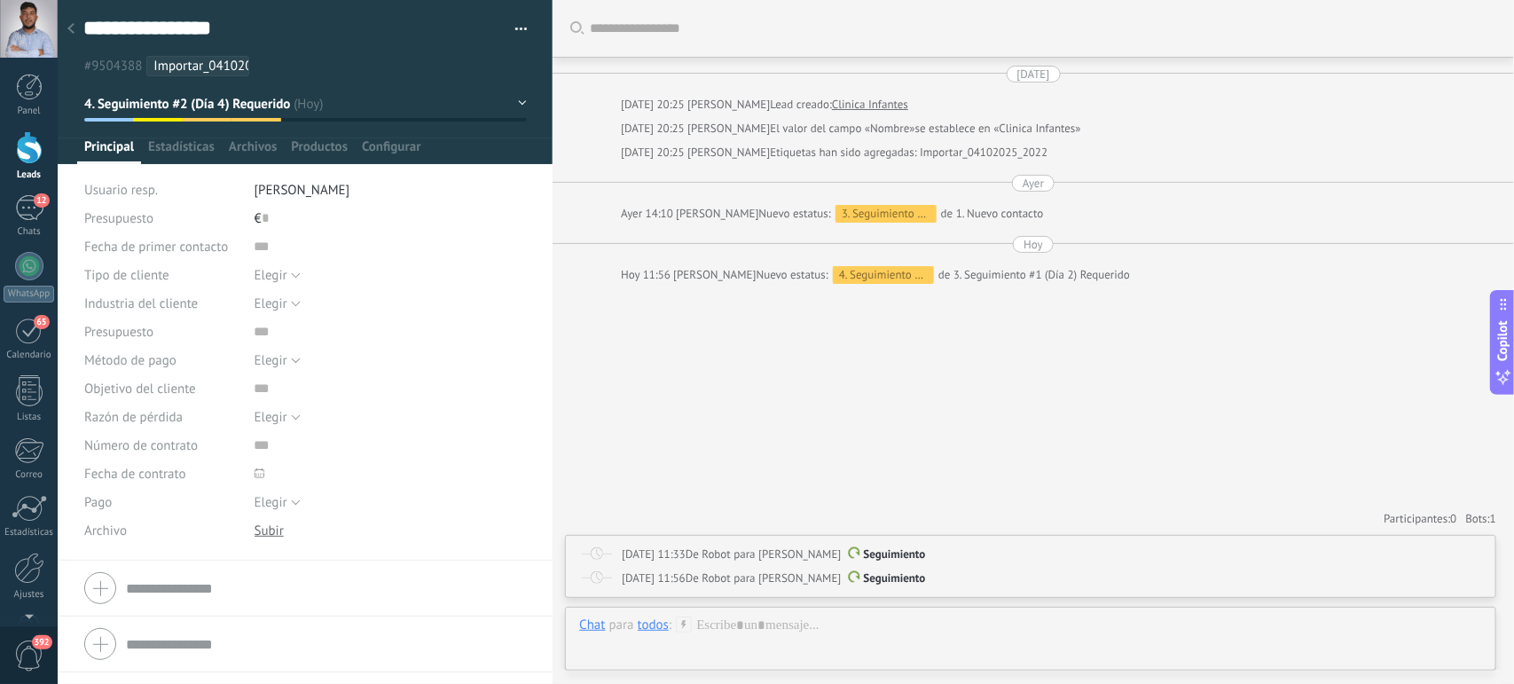
click at [517, 31] on span "button" at bounding box center [521, 32] width 12 height 4
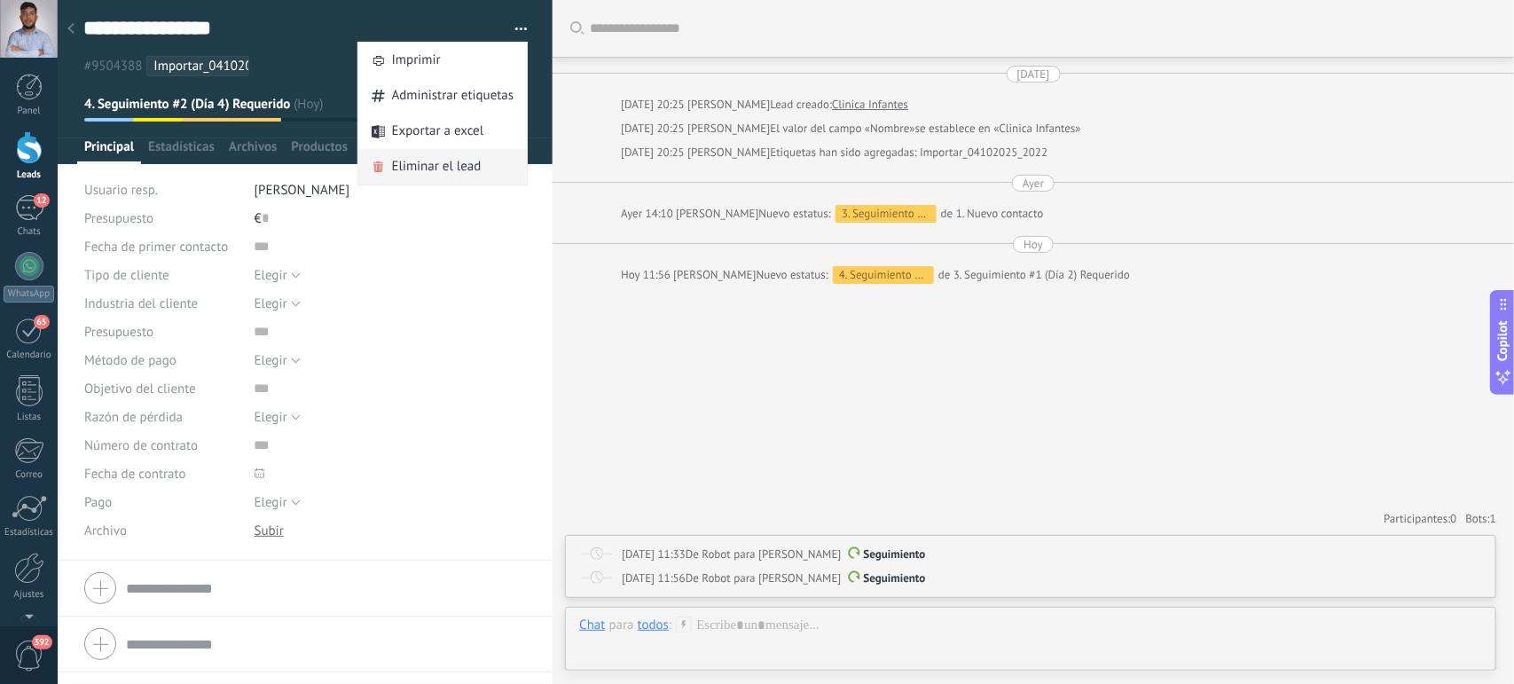
click at [428, 166] on span "Eliminar el lead" at bounding box center [437, 166] width 90 height 35
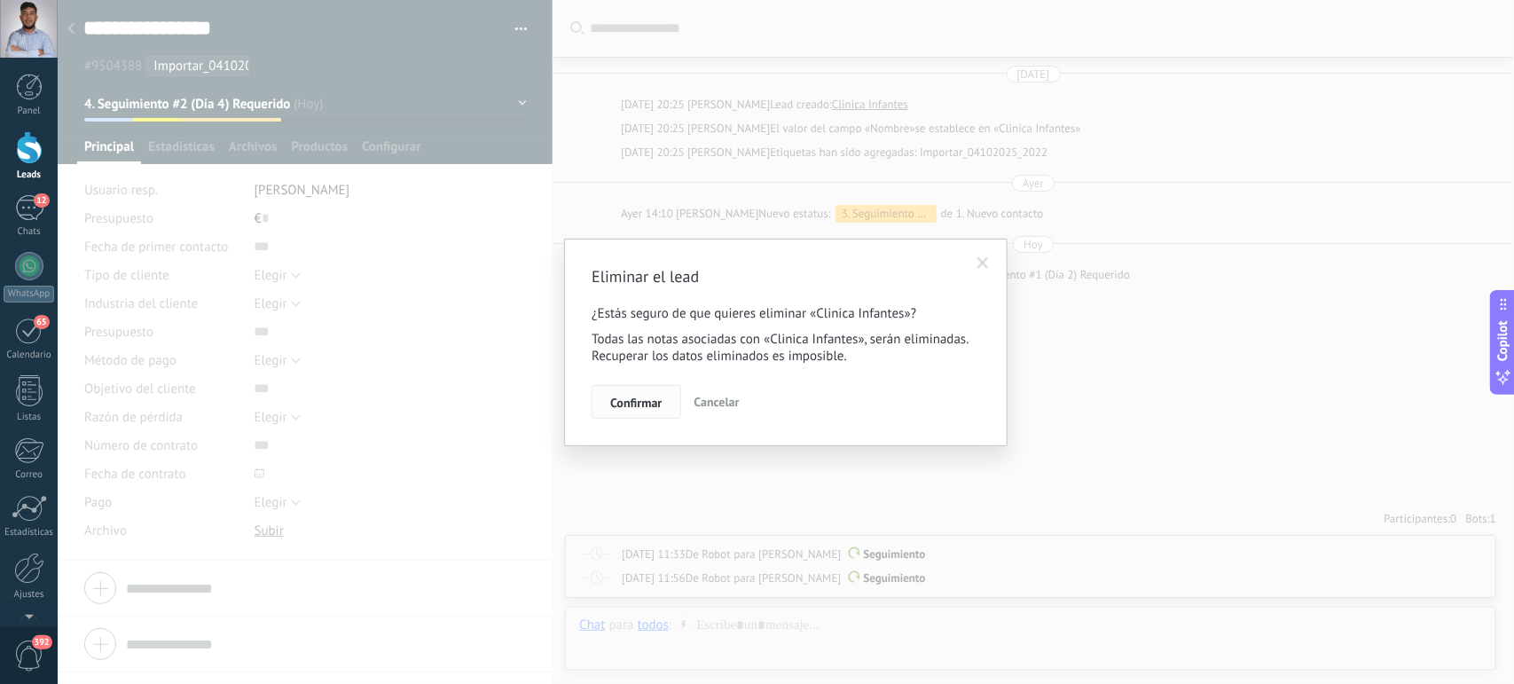
click at [637, 397] on span "Confirmar" at bounding box center [635, 403] width 51 height 12
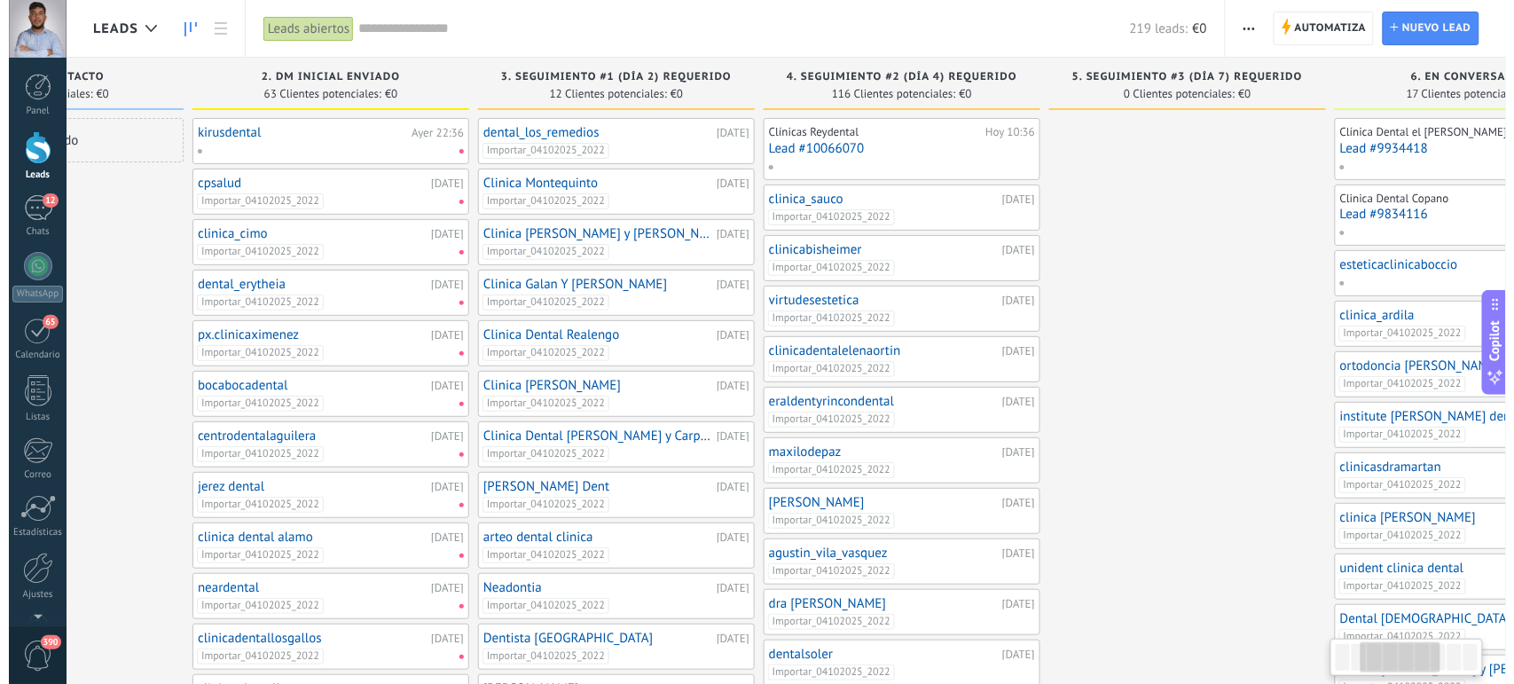
scroll to position [0, 482]
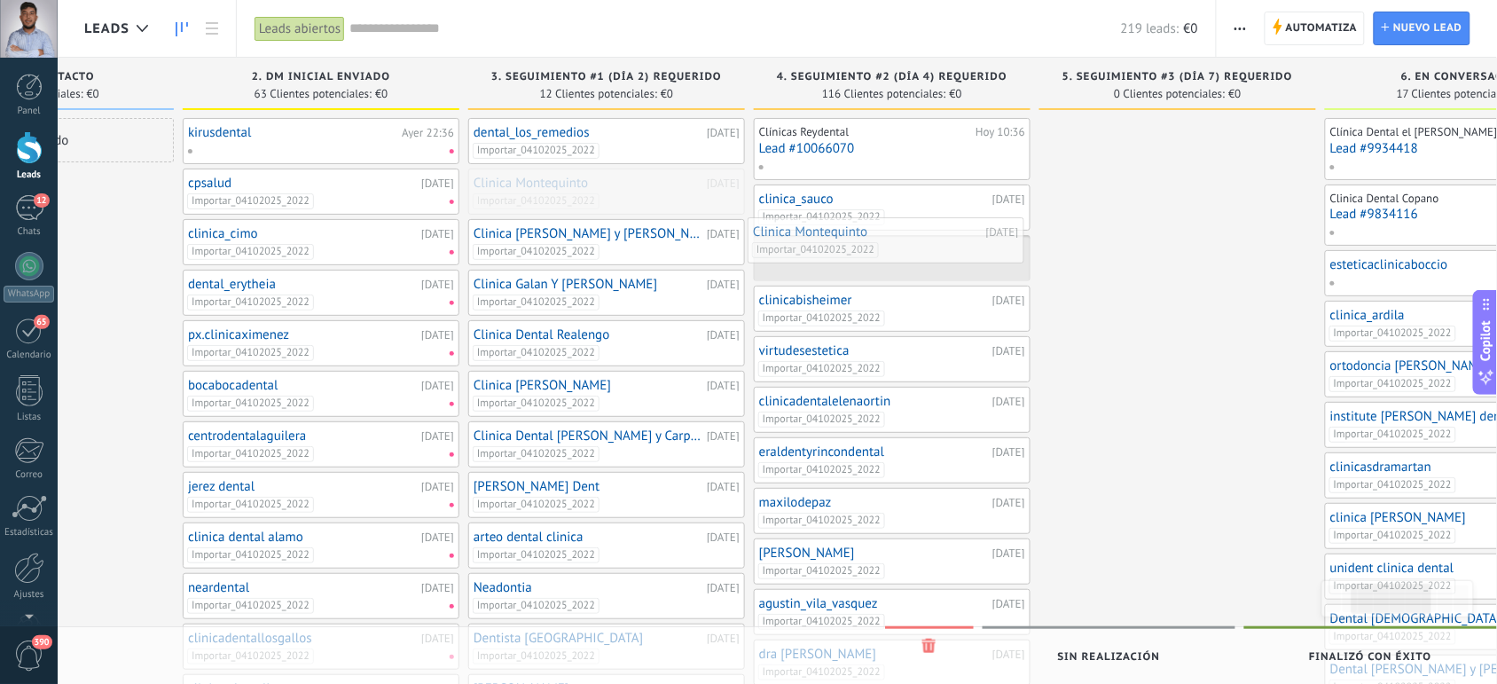
drag, startPoint x: 546, startPoint y: 184, endPoint x: 826, endPoint y: 232, distance: 284.5
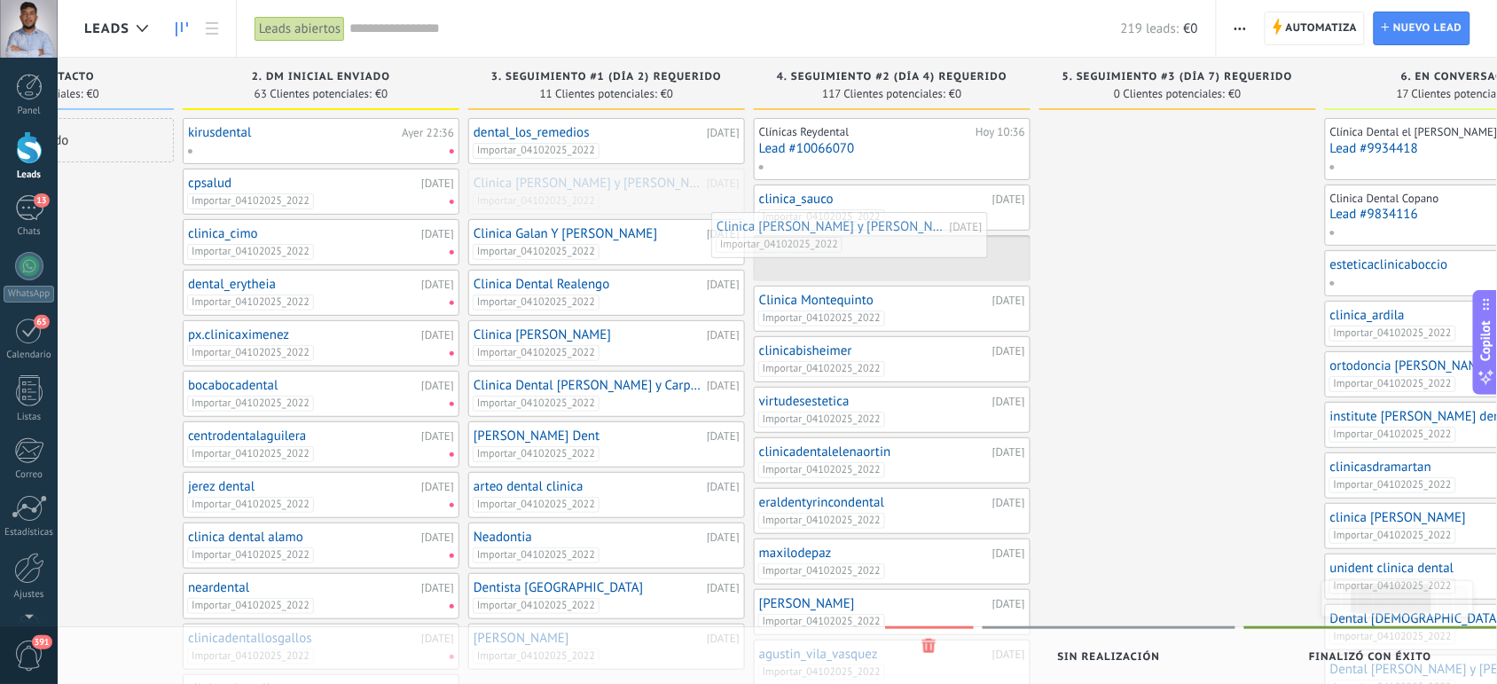
drag, startPoint x: 637, startPoint y: 187, endPoint x: 887, endPoint y: 233, distance: 254.4
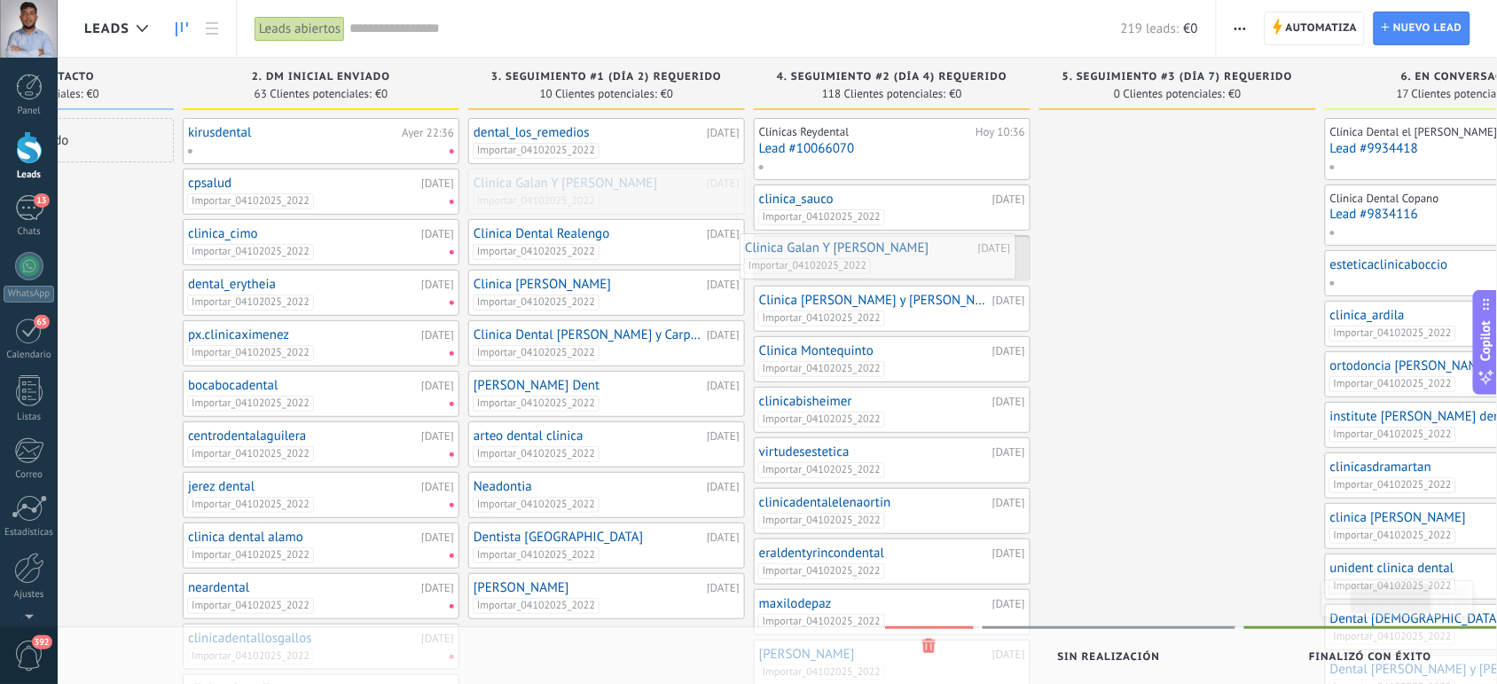
drag, startPoint x: 666, startPoint y: 188, endPoint x: 939, endPoint y: 253, distance: 279.9
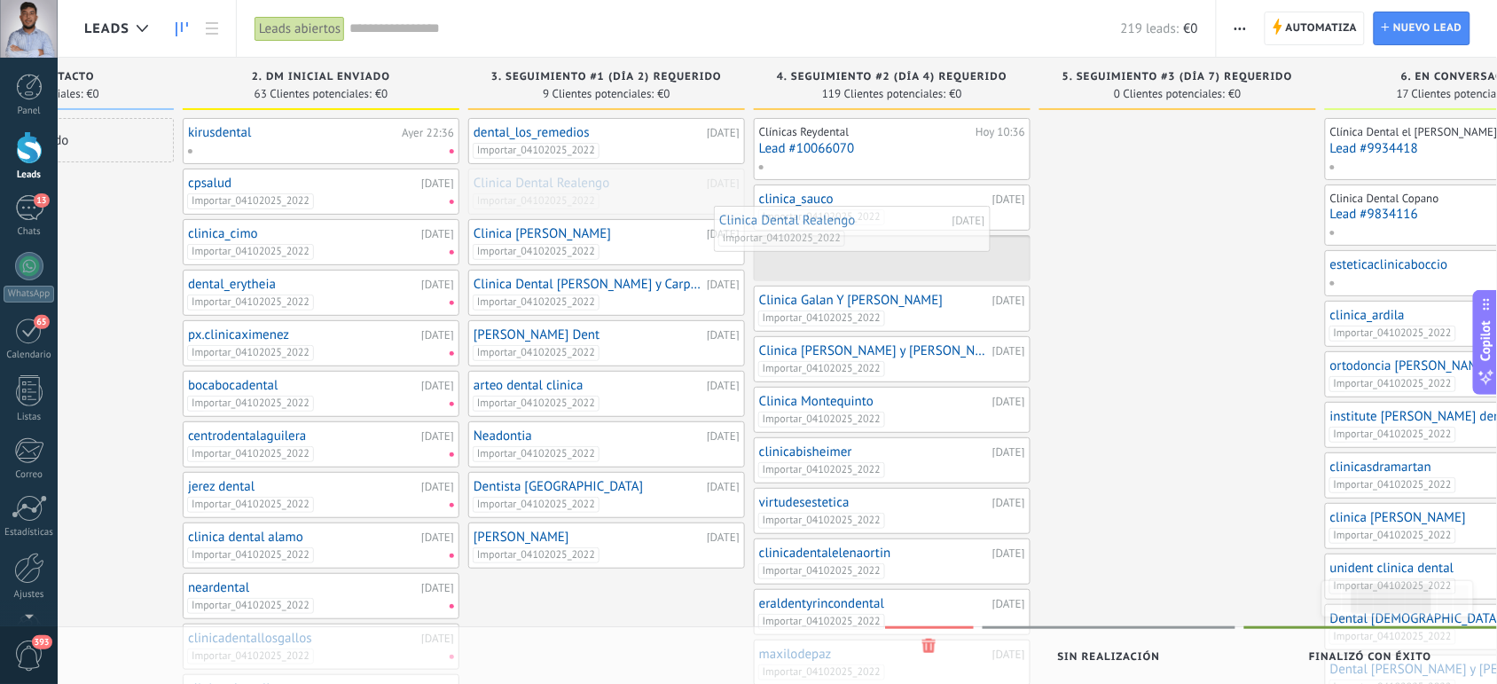
drag, startPoint x: 679, startPoint y: 189, endPoint x: 936, endPoint y: 228, distance: 260.2
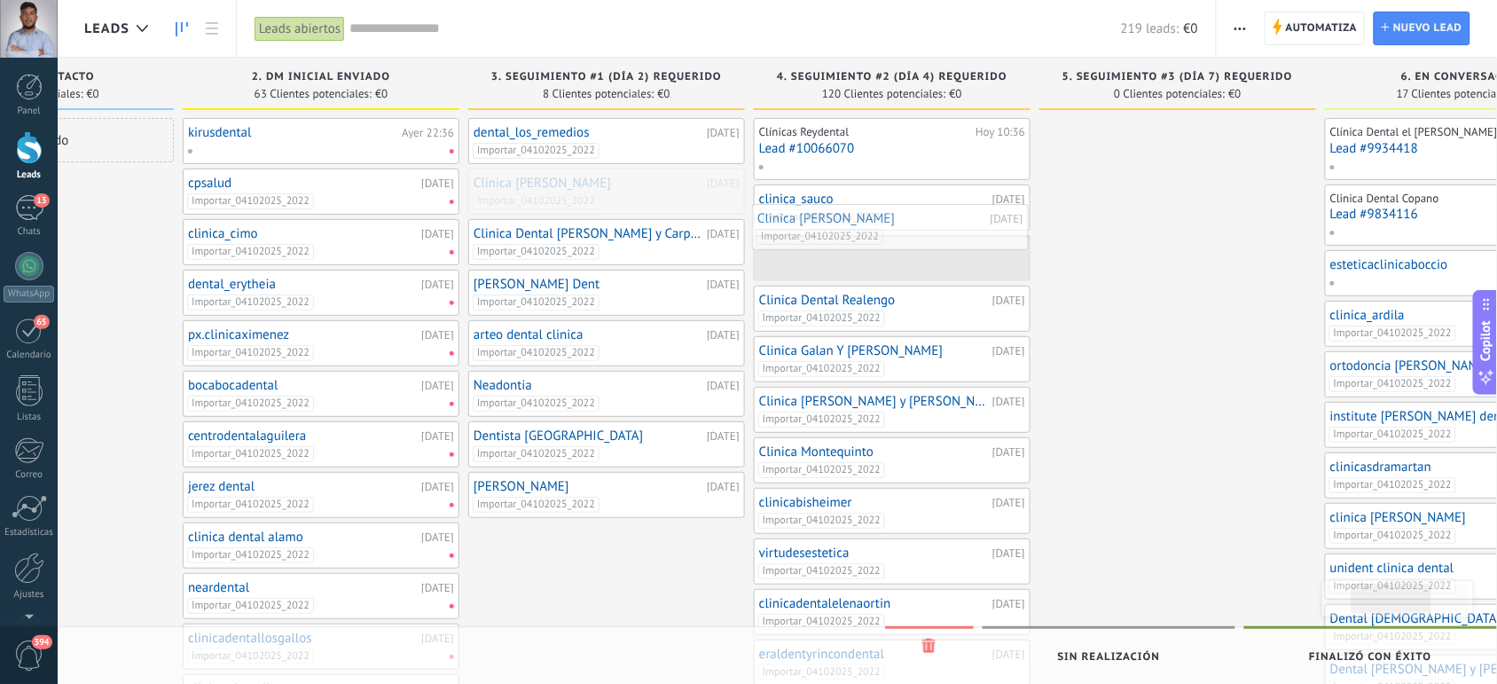
drag, startPoint x: 666, startPoint y: 195, endPoint x: 959, endPoint y: 232, distance: 295.1
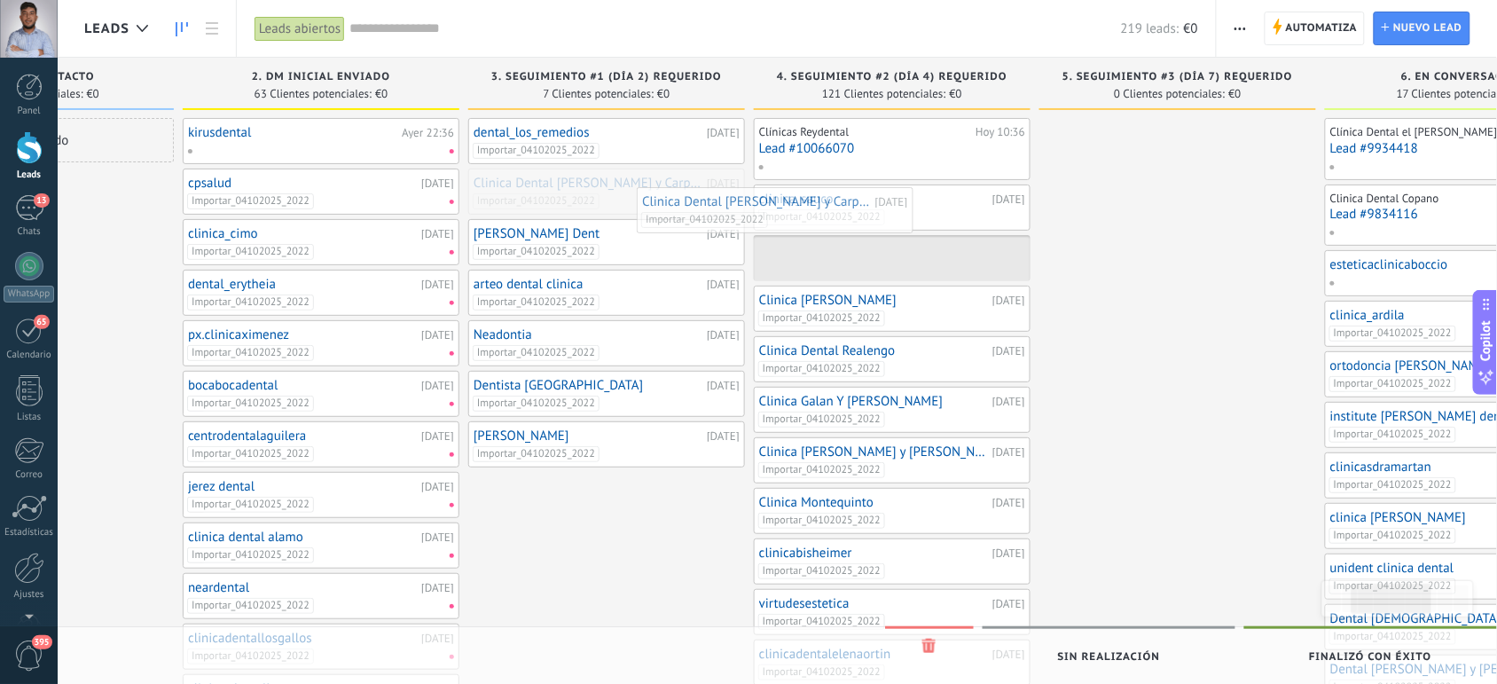
drag, startPoint x: 648, startPoint y: 192, endPoint x: 943, endPoint y: 222, distance: 296.8
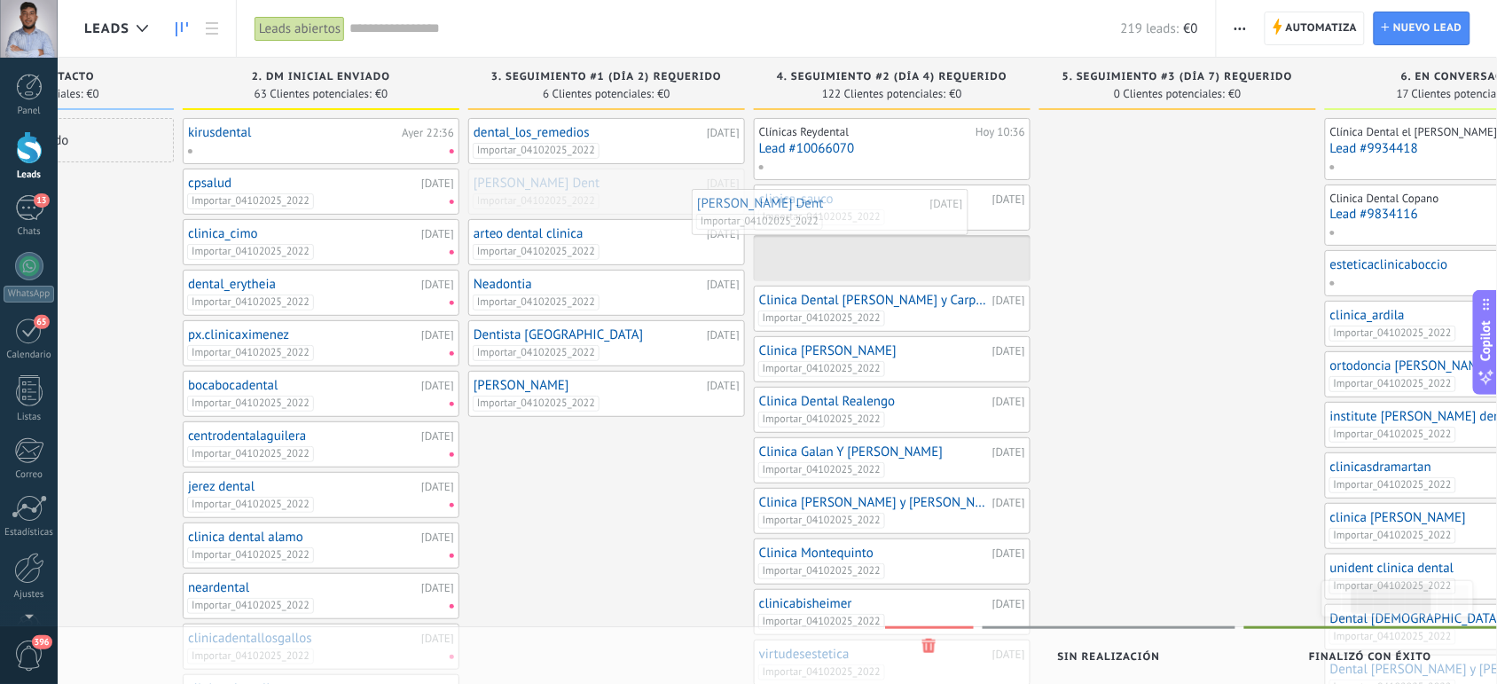
drag, startPoint x: 690, startPoint y: 204, endPoint x: 914, endPoint y: 224, distance: 224.4
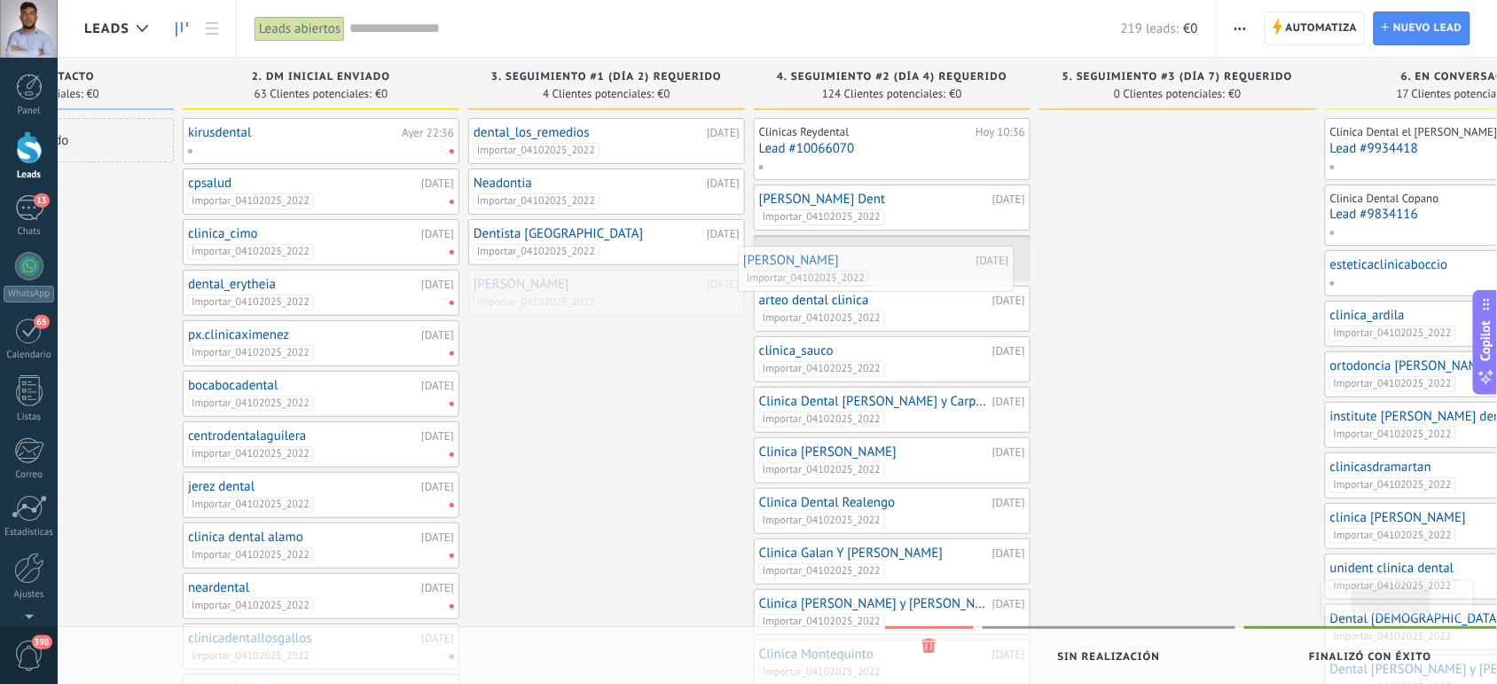
drag, startPoint x: 608, startPoint y: 298, endPoint x: 878, endPoint y: 273, distance: 271.7
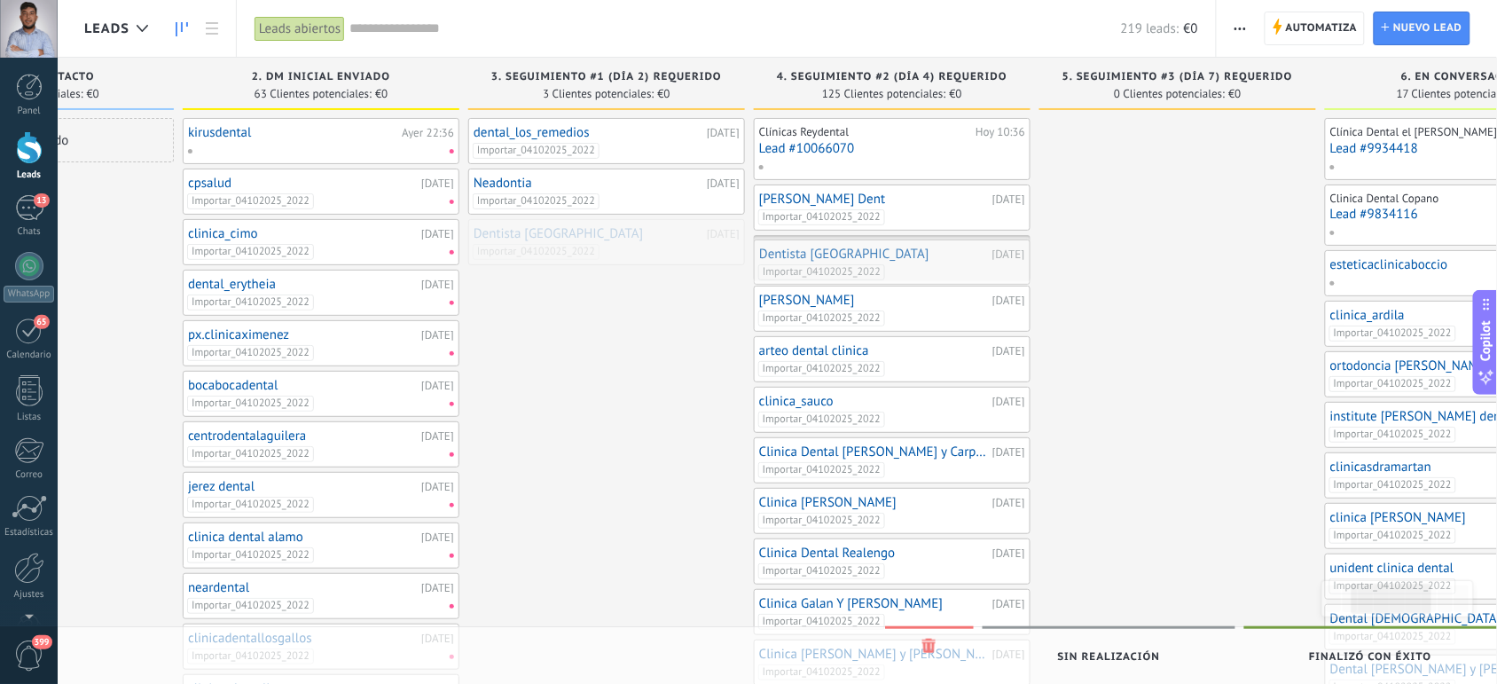
drag, startPoint x: 581, startPoint y: 242, endPoint x: 896, endPoint y: 262, distance: 315.5
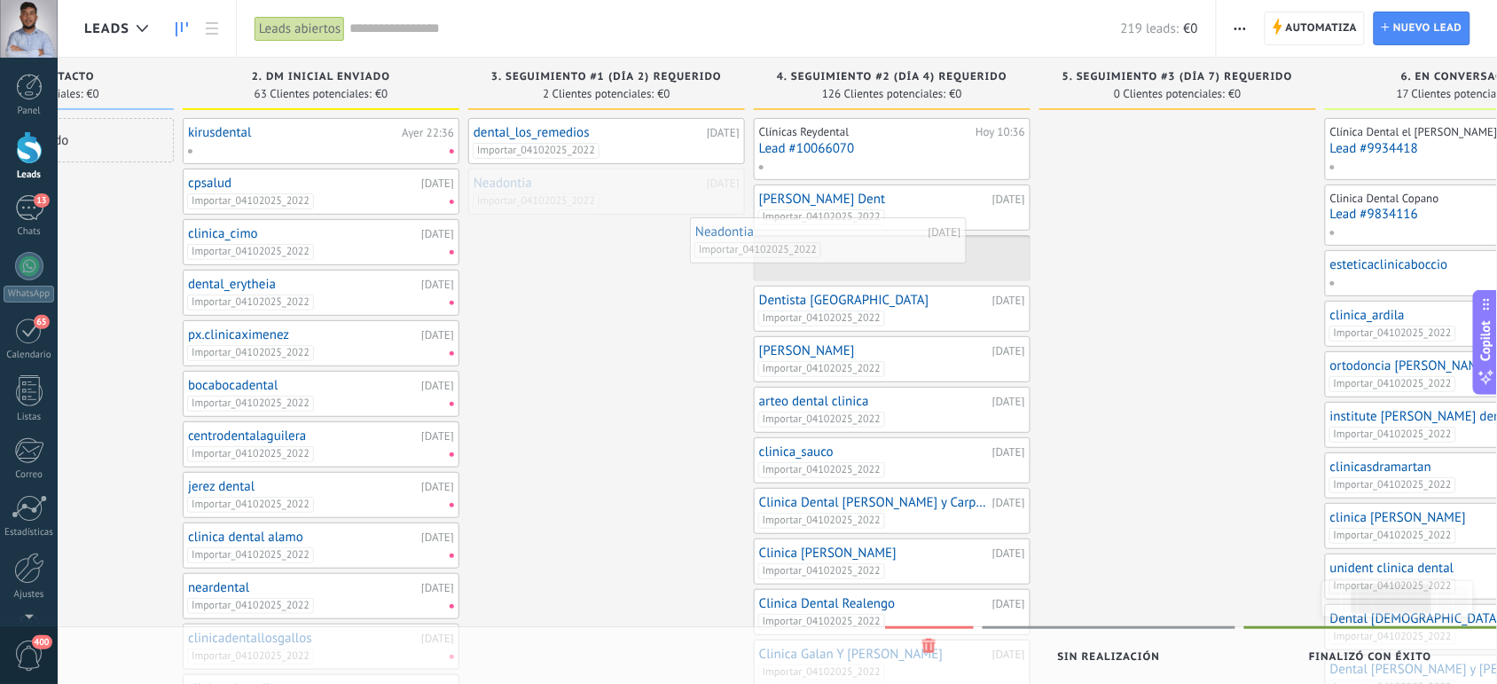
drag, startPoint x: 639, startPoint y: 195, endPoint x: 861, endPoint y: 244, distance: 227.9
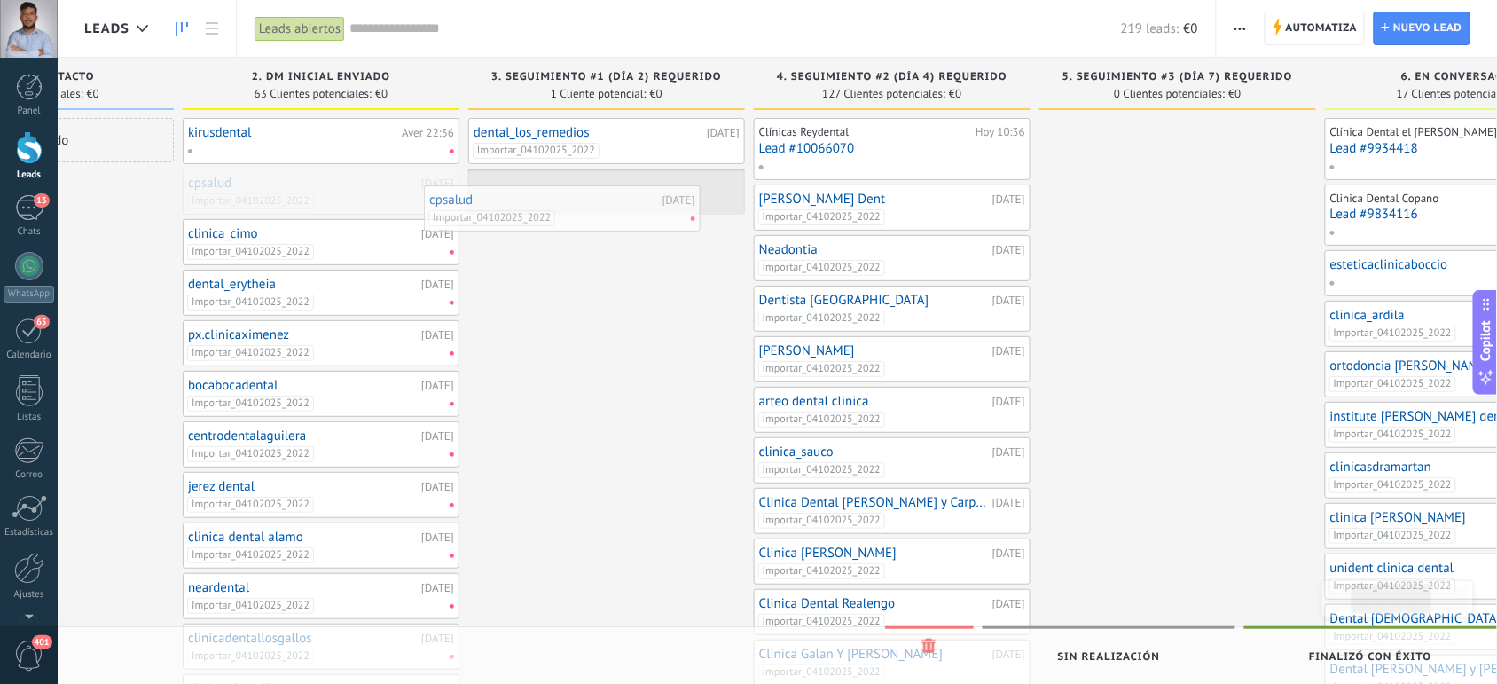
drag, startPoint x: 331, startPoint y: 202, endPoint x: 599, endPoint y: 224, distance: 268.7
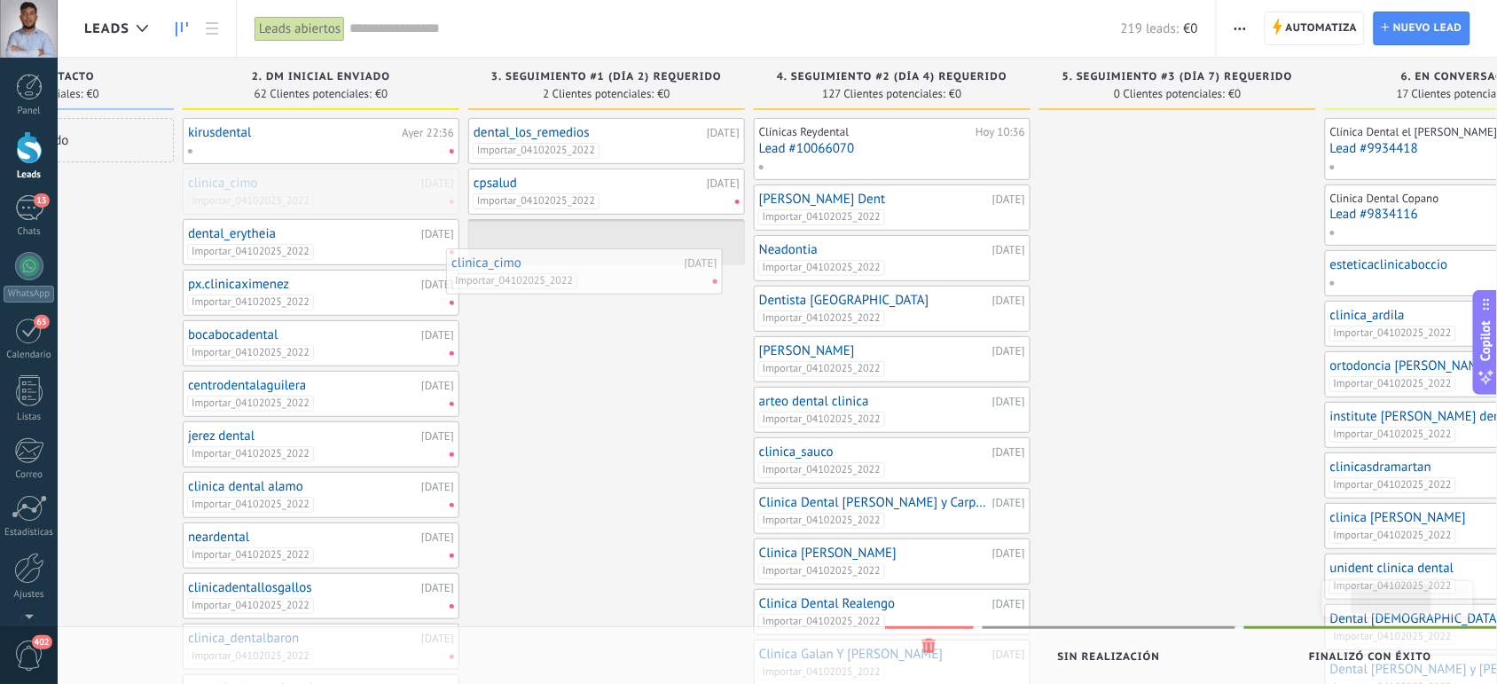
drag, startPoint x: 361, startPoint y: 207, endPoint x: 626, endPoint y: 288, distance: 277.5
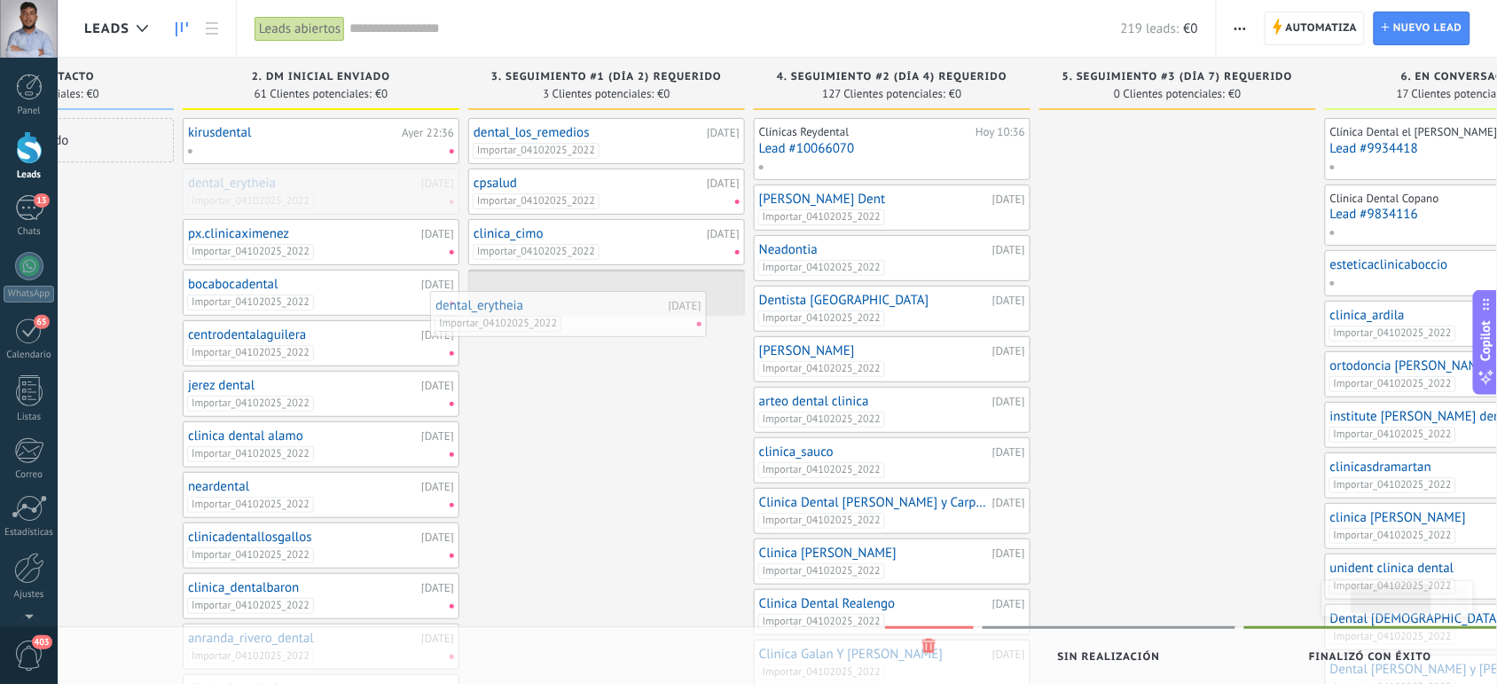
drag, startPoint x: 344, startPoint y: 200, endPoint x: 595, endPoint y: 324, distance: 280.1
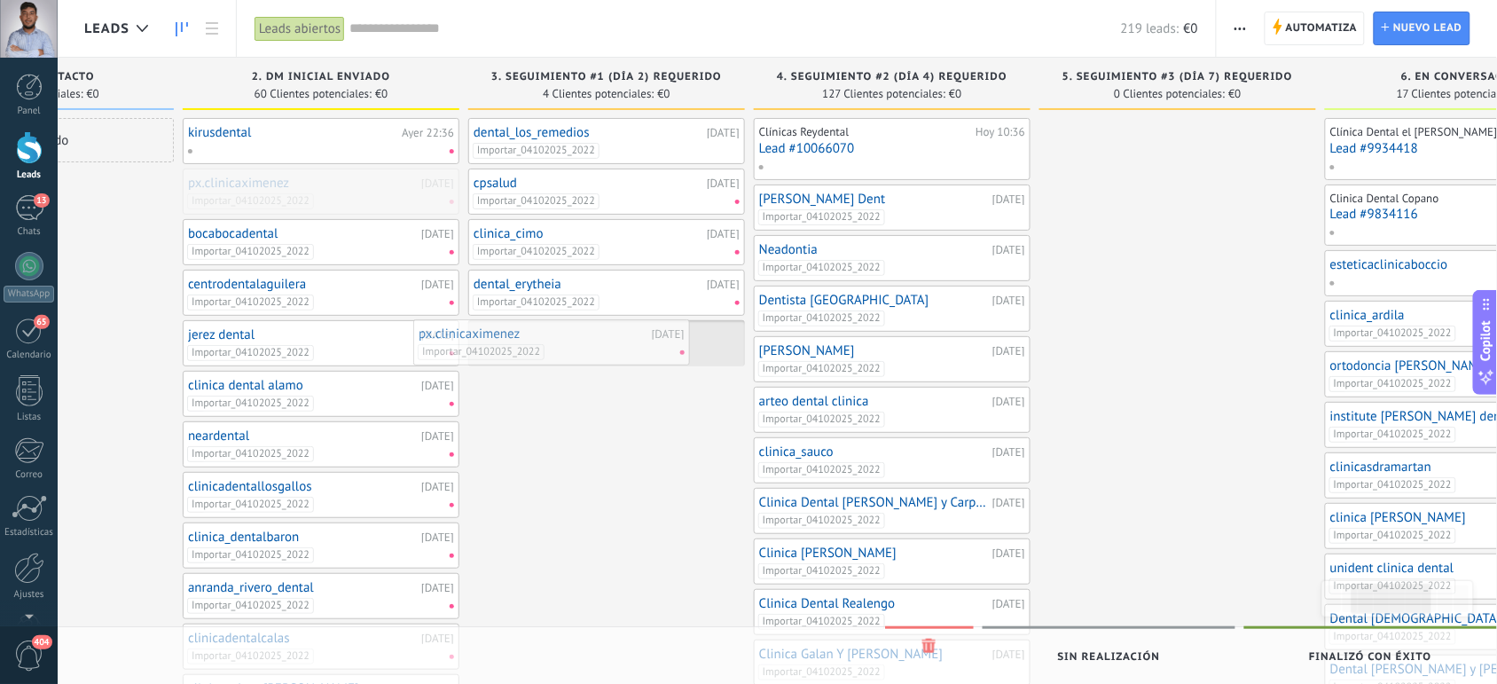
drag, startPoint x: 360, startPoint y: 200, endPoint x: 599, endPoint y: 356, distance: 285.2
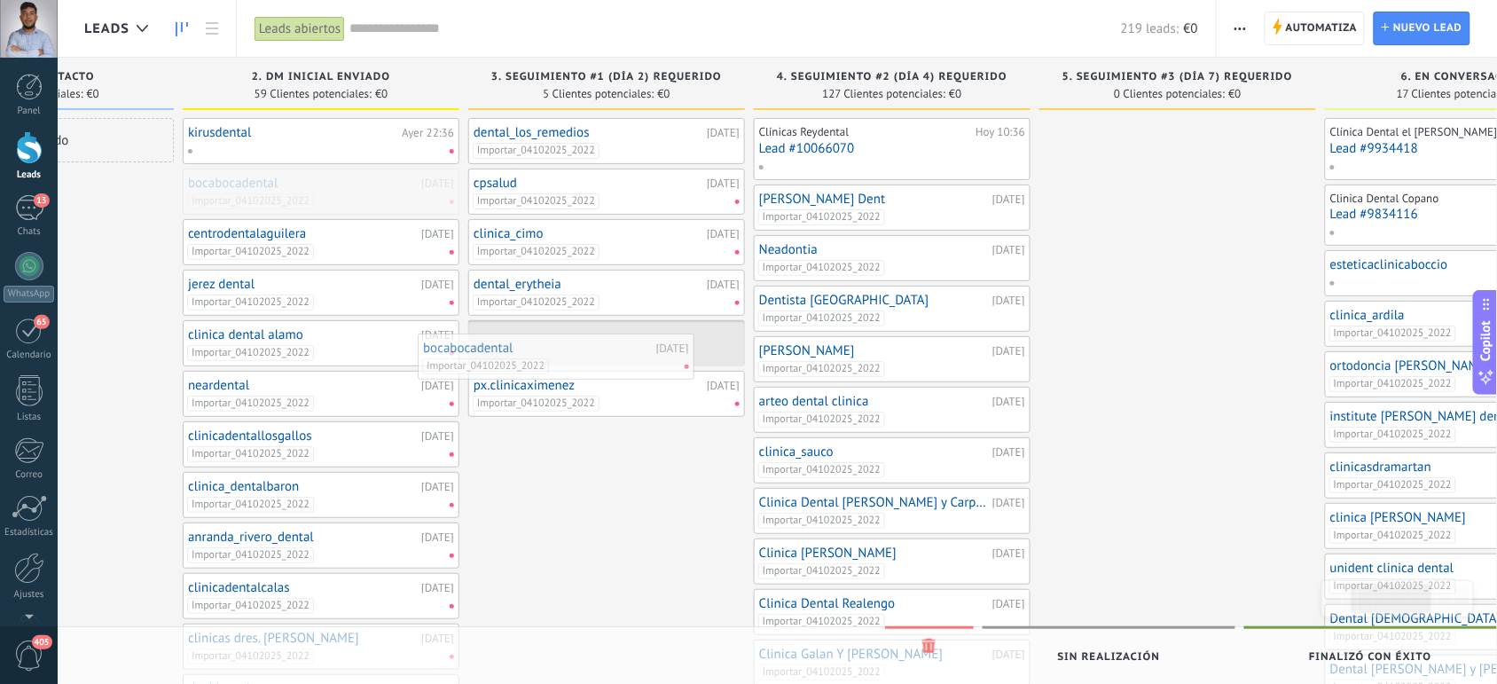
drag, startPoint x: 329, startPoint y: 195, endPoint x: 579, endPoint y: 373, distance: 306.7
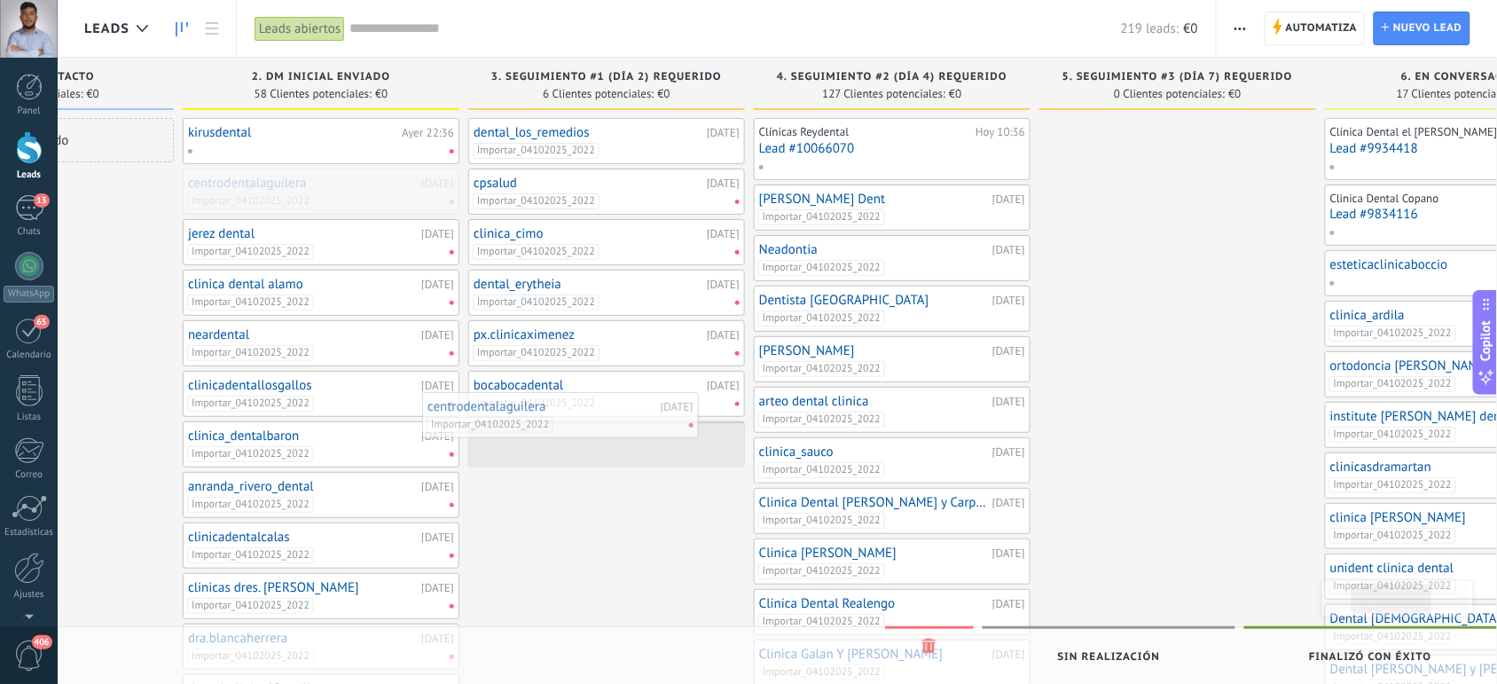
drag, startPoint x: 334, startPoint y: 202, endPoint x: 577, endPoint y: 433, distance: 335.7
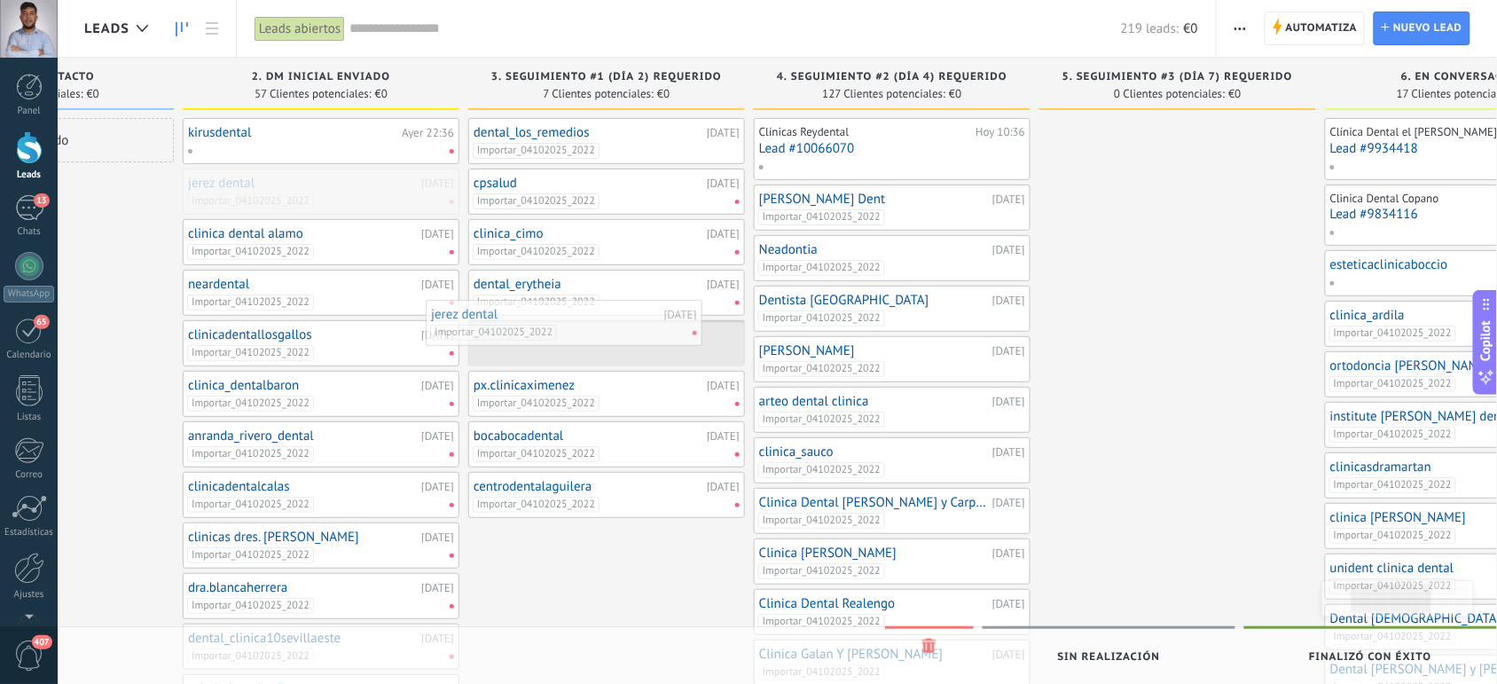
drag, startPoint x: 362, startPoint y: 197, endPoint x: 613, endPoint y: 329, distance: 283.7
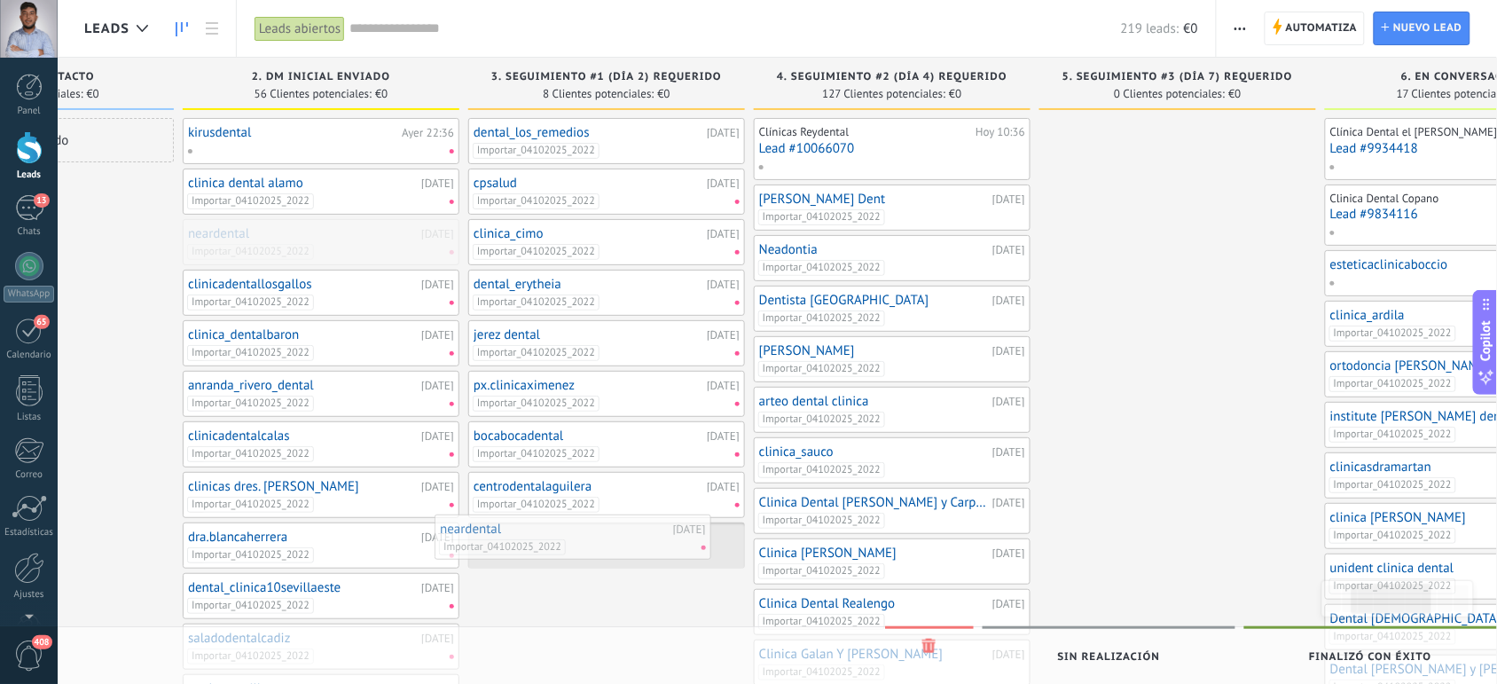
drag, startPoint x: 353, startPoint y: 242, endPoint x: 608, endPoint y: 535, distance: 388.0
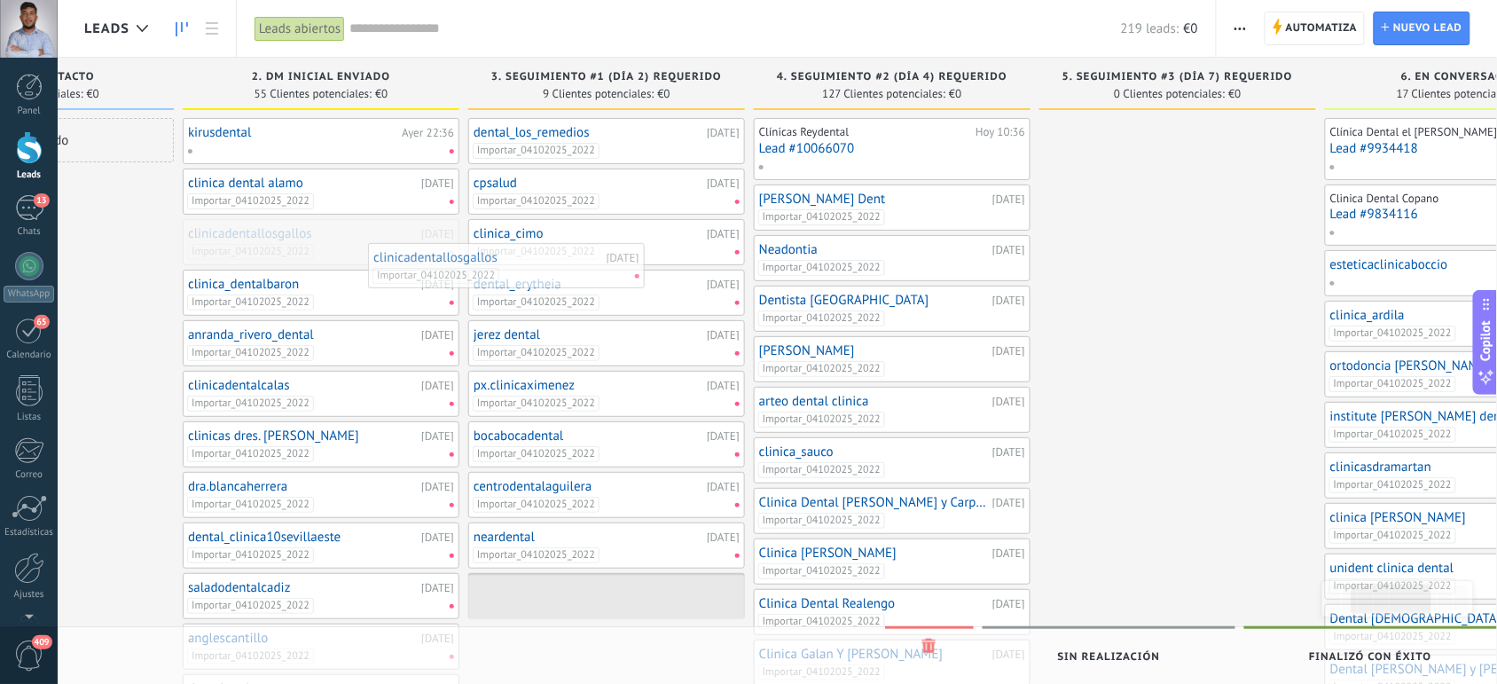
drag, startPoint x: 302, startPoint y: 248, endPoint x: 543, endPoint y: 285, distance: 244.0
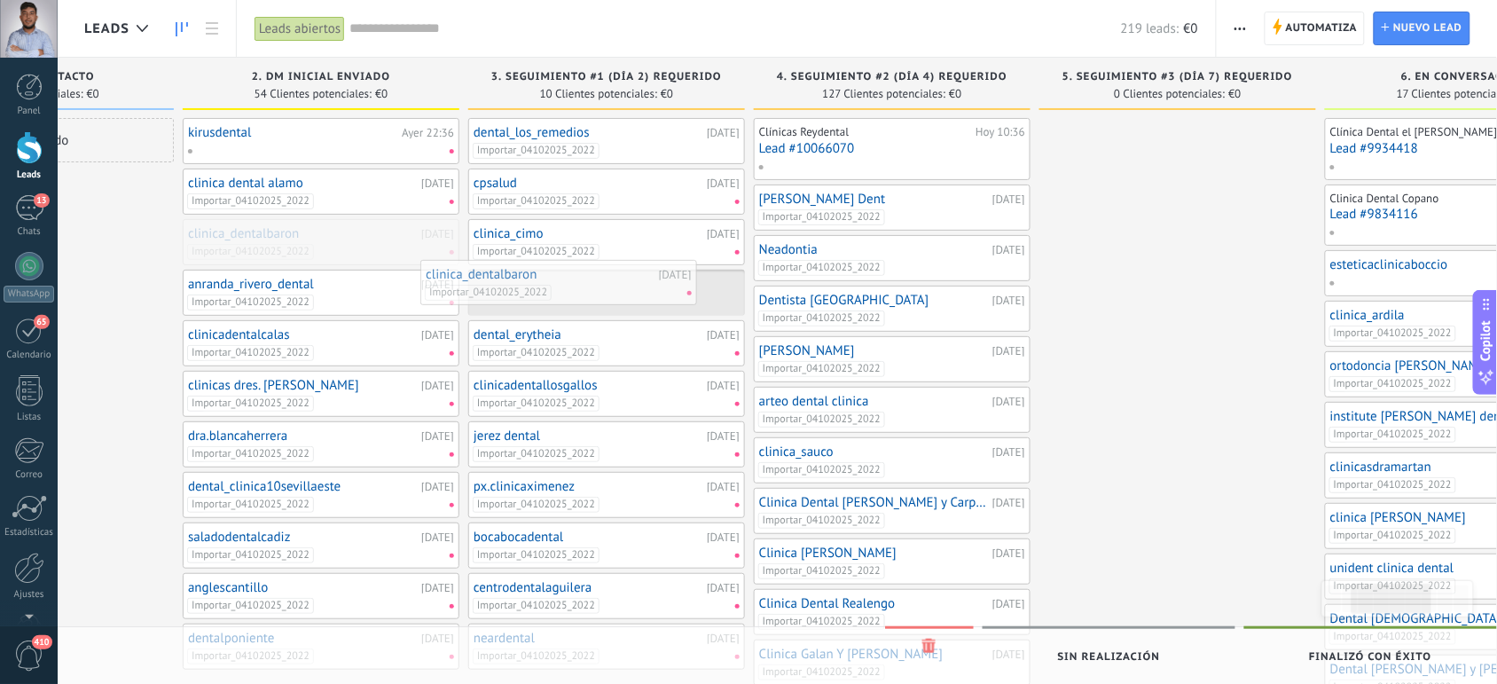
drag, startPoint x: 330, startPoint y: 231, endPoint x: 579, endPoint y: 271, distance: 252.6
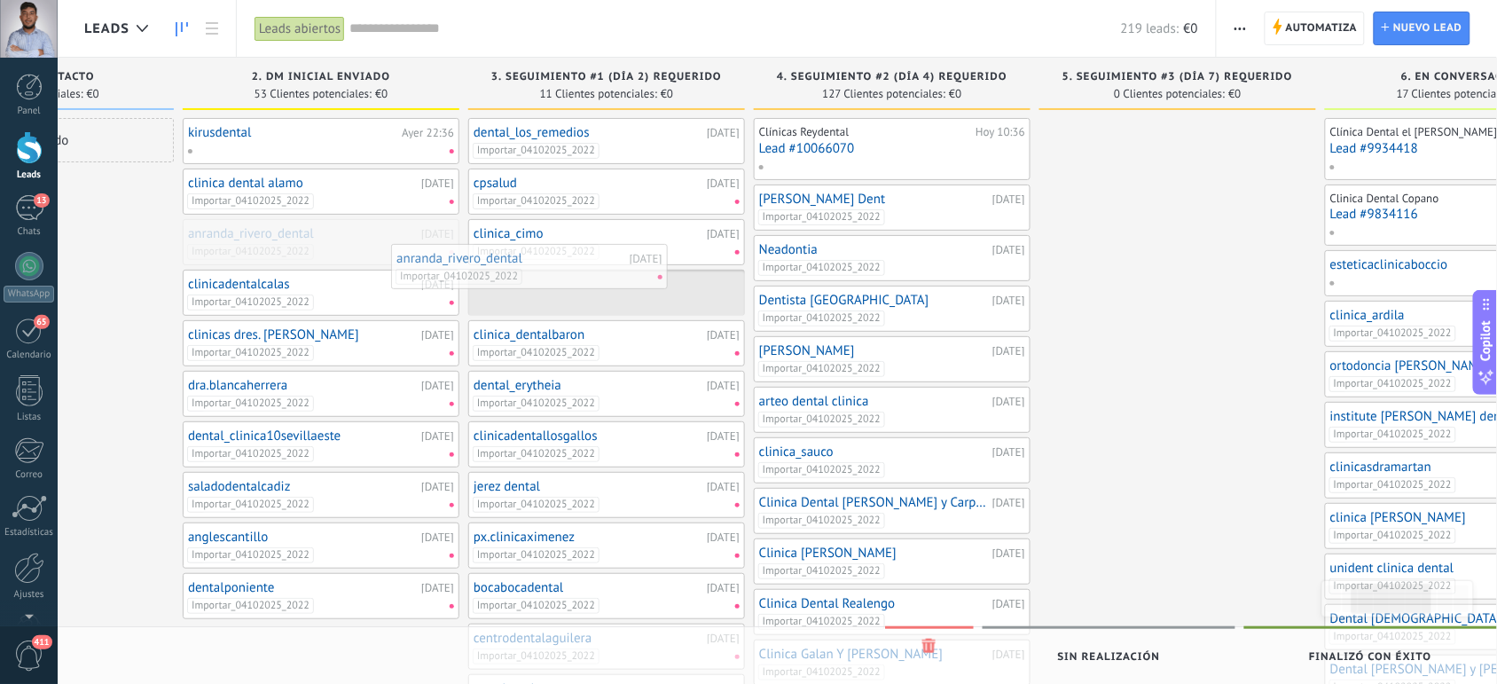
drag, startPoint x: 347, startPoint y: 254, endPoint x: 555, endPoint y: 278, distance: 209.8
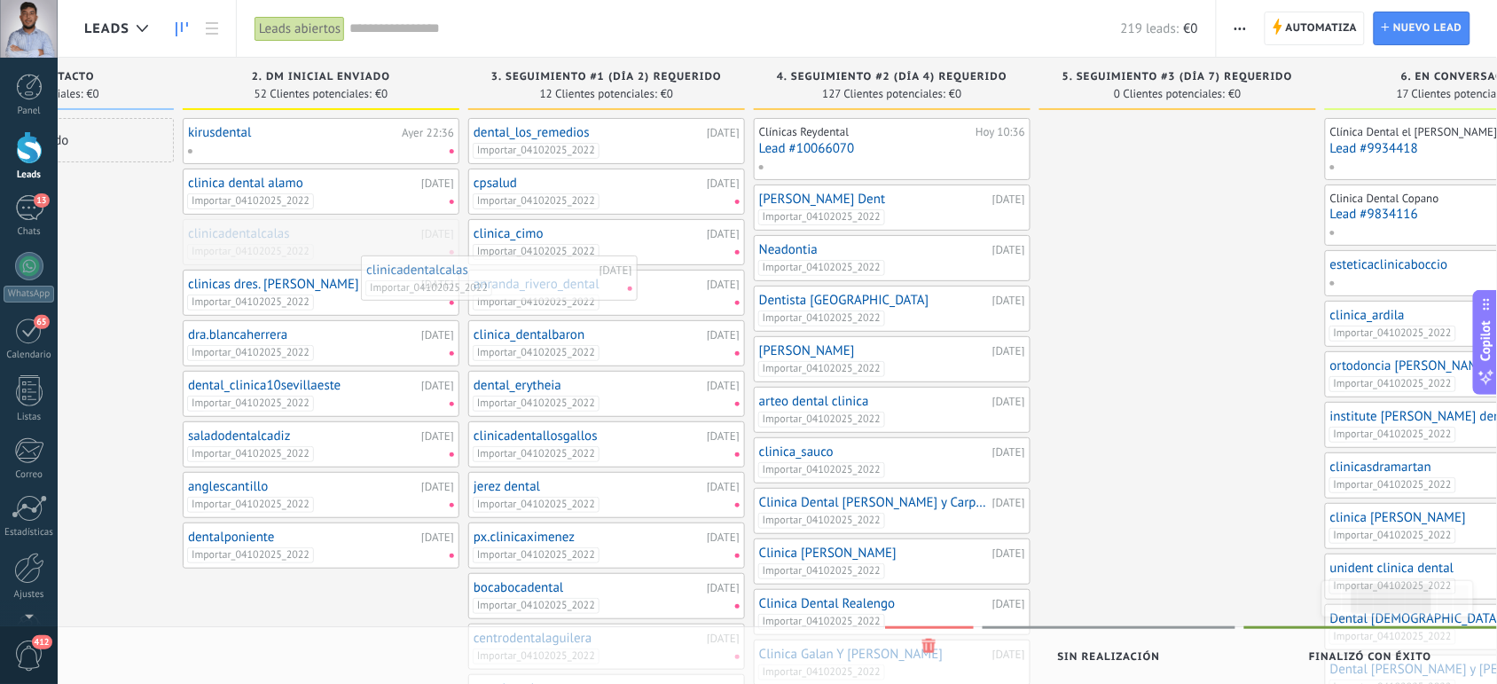
drag, startPoint x: 307, startPoint y: 244, endPoint x: 554, endPoint y: 298, distance: 253.3
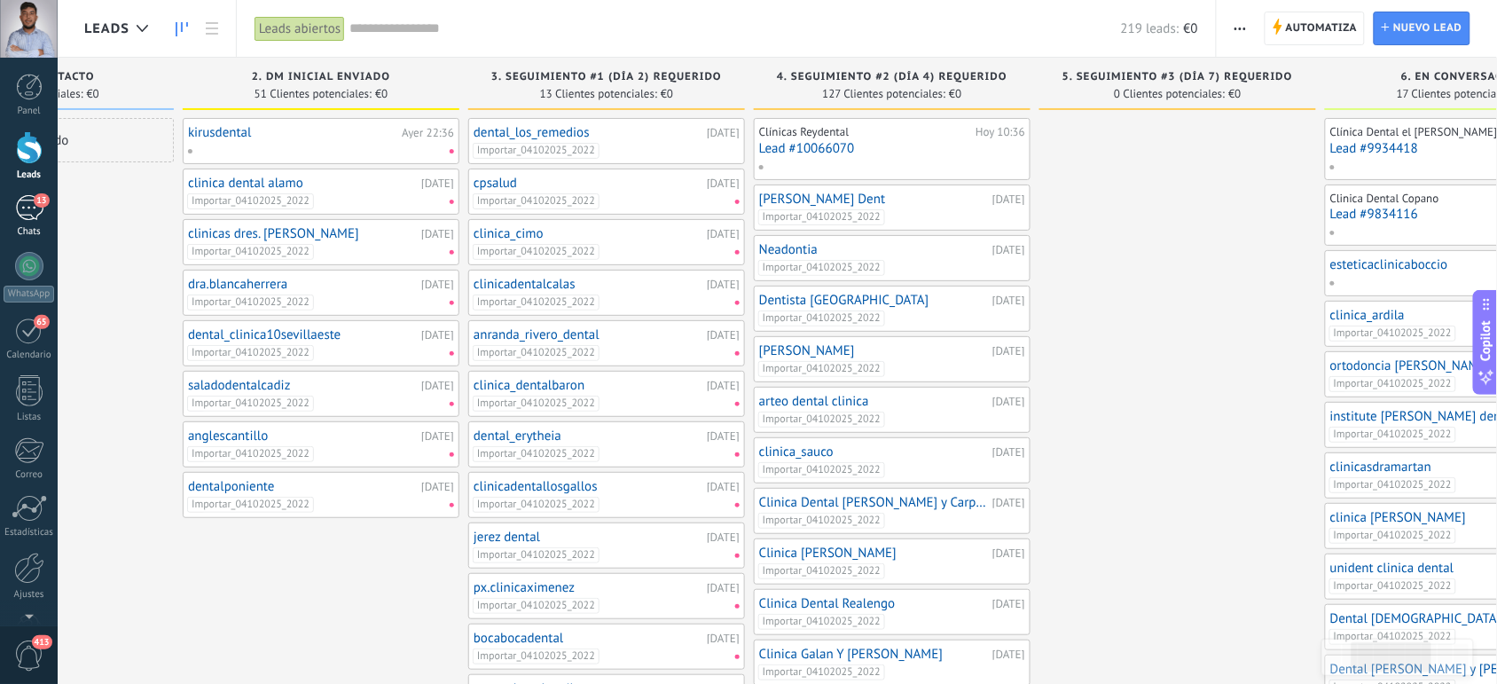
click at [37, 204] on span "13" at bounding box center [41, 200] width 15 height 14
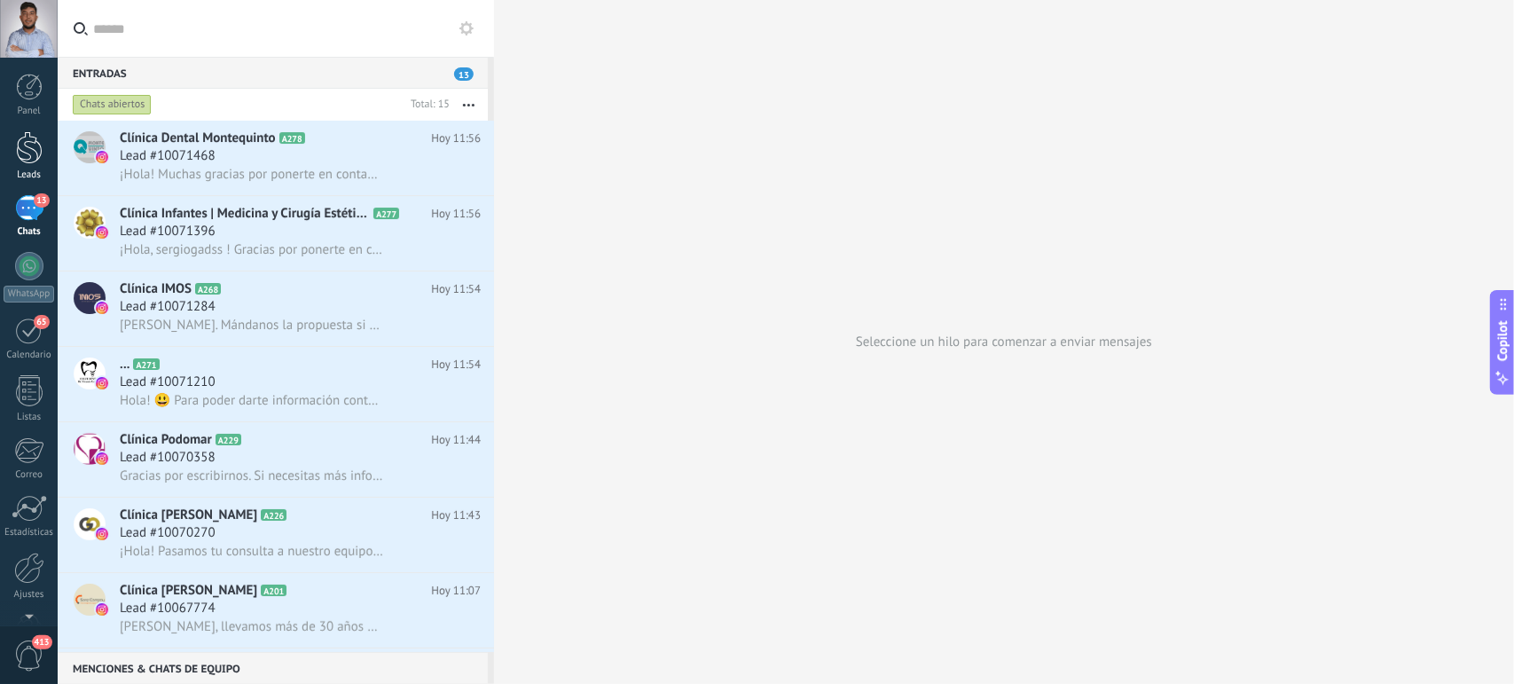
click at [38, 146] on div at bounding box center [29, 147] width 27 height 33
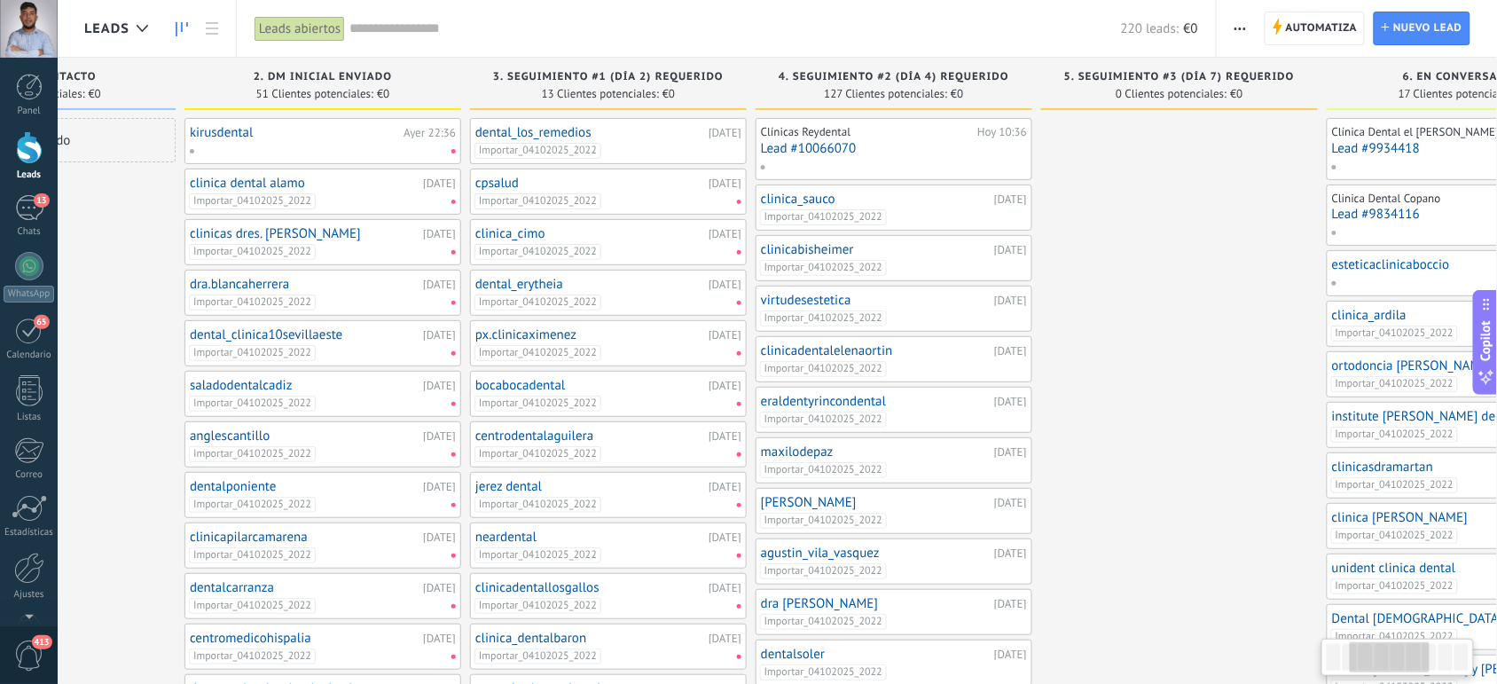
scroll to position [0, 482]
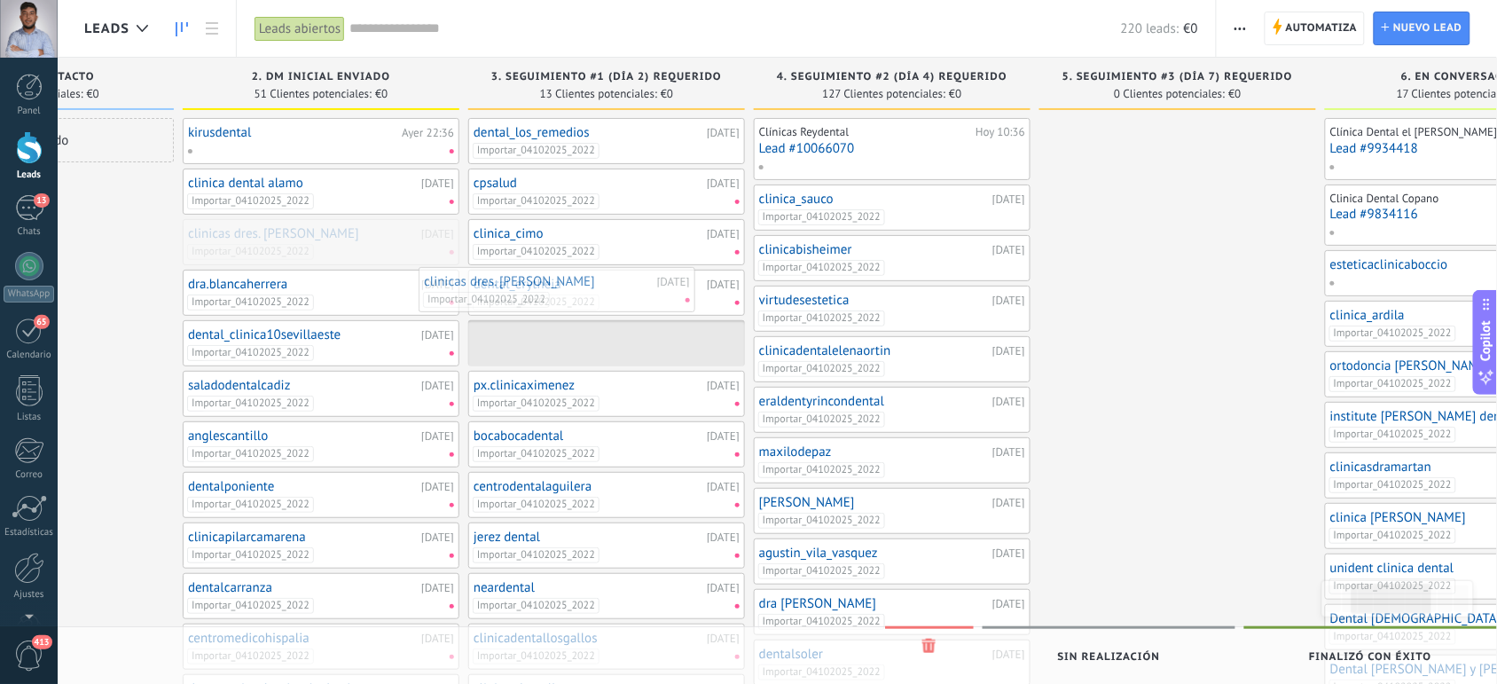
drag, startPoint x: 335, startPoint y: 246, endPoint x: 572, endPoint y: 291, distance: 241.1
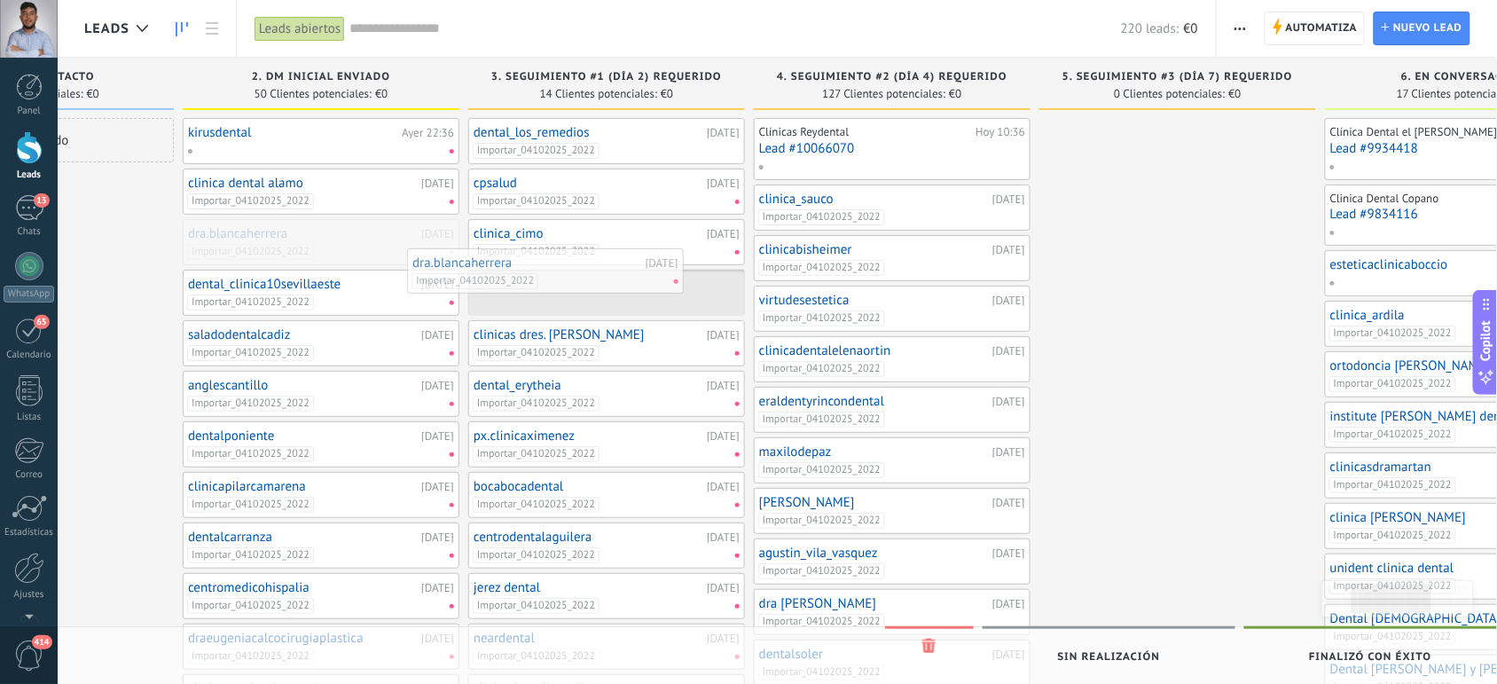
drag, startPoint x: 360, startPoint y: 248, endPoint x: 601, endPoint y: 281, distance: 243.5
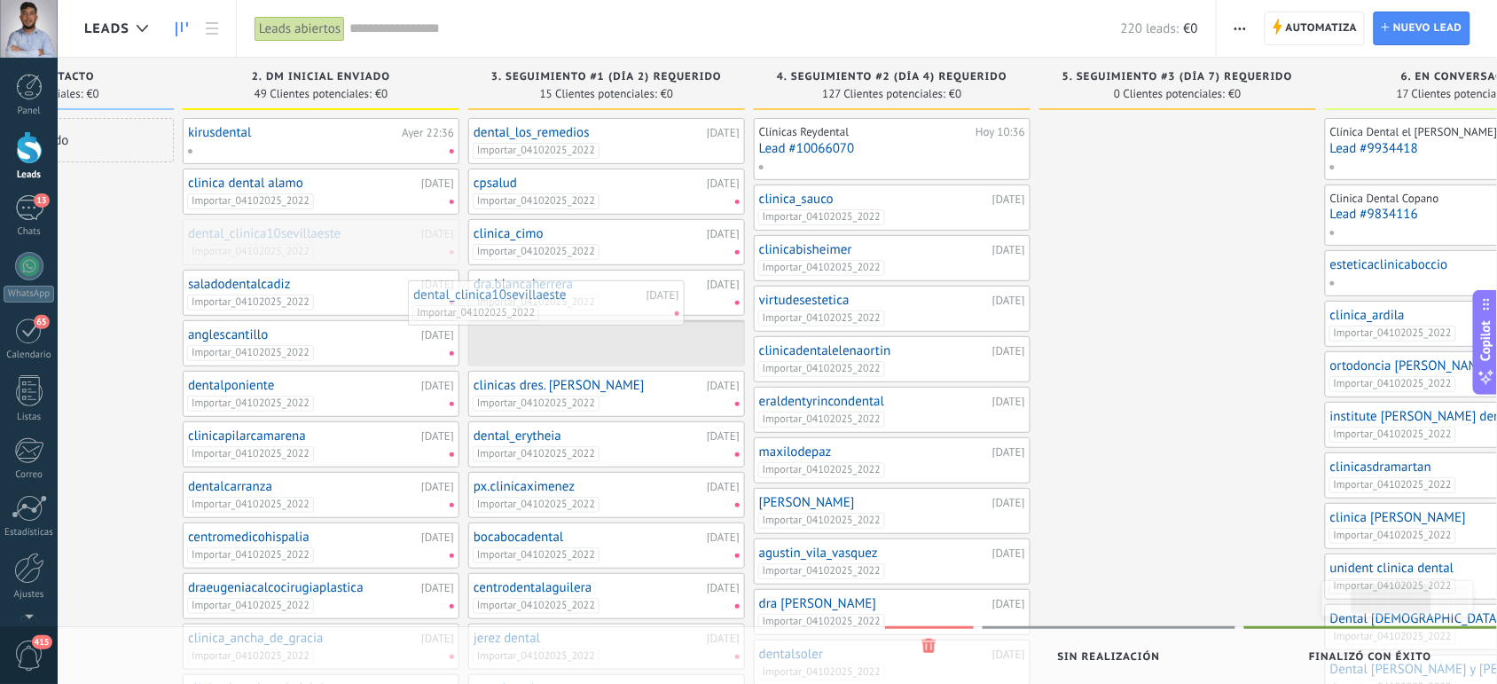
drag, startPoint x: 406, startPoint y: 247, endPoint x: 634, endPoint y: 307, distance: 235.8
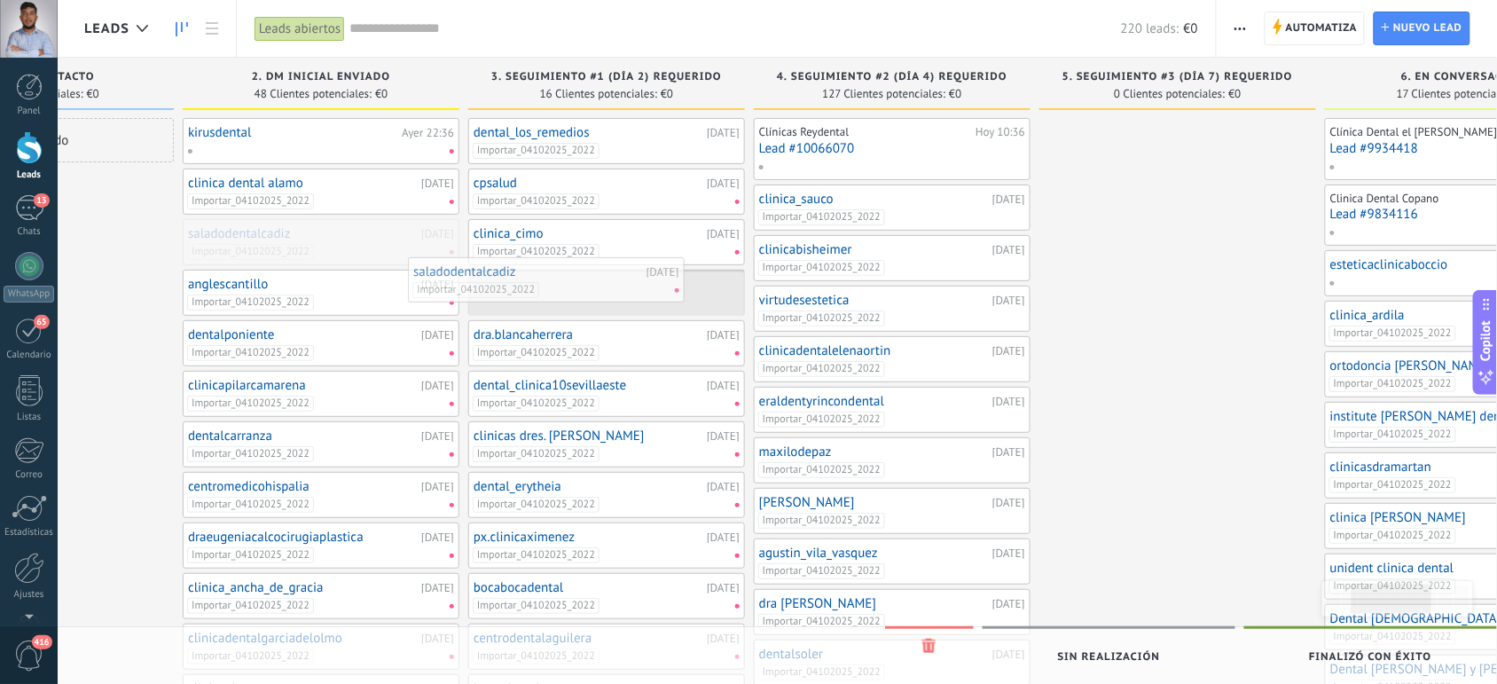
drag, startPoint x: 389, startPoint y: 240, endPoint x: 619, endPoint y: 282, distance: 234.4
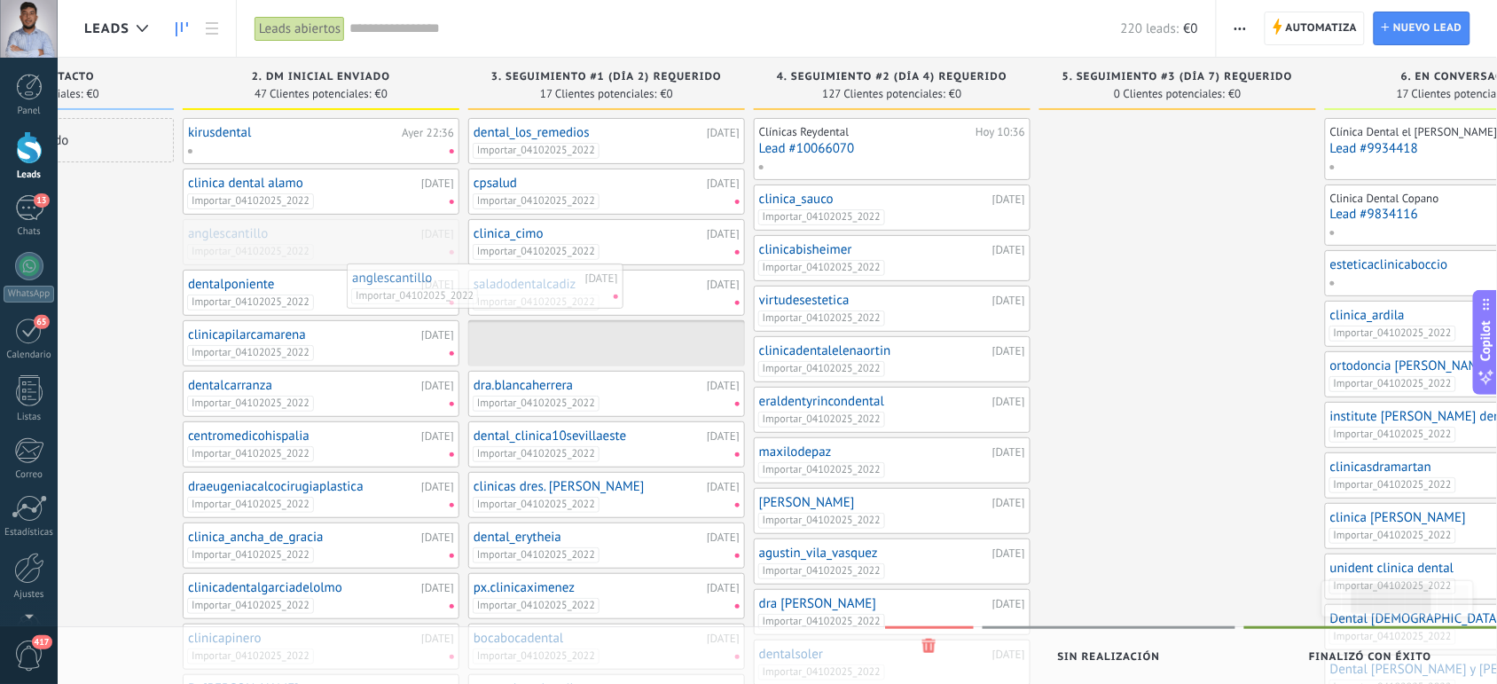
drag, startPoint x: 378, startPoint y: 245, endPoint x: 619, endPoint y: 306, distance: 248.9
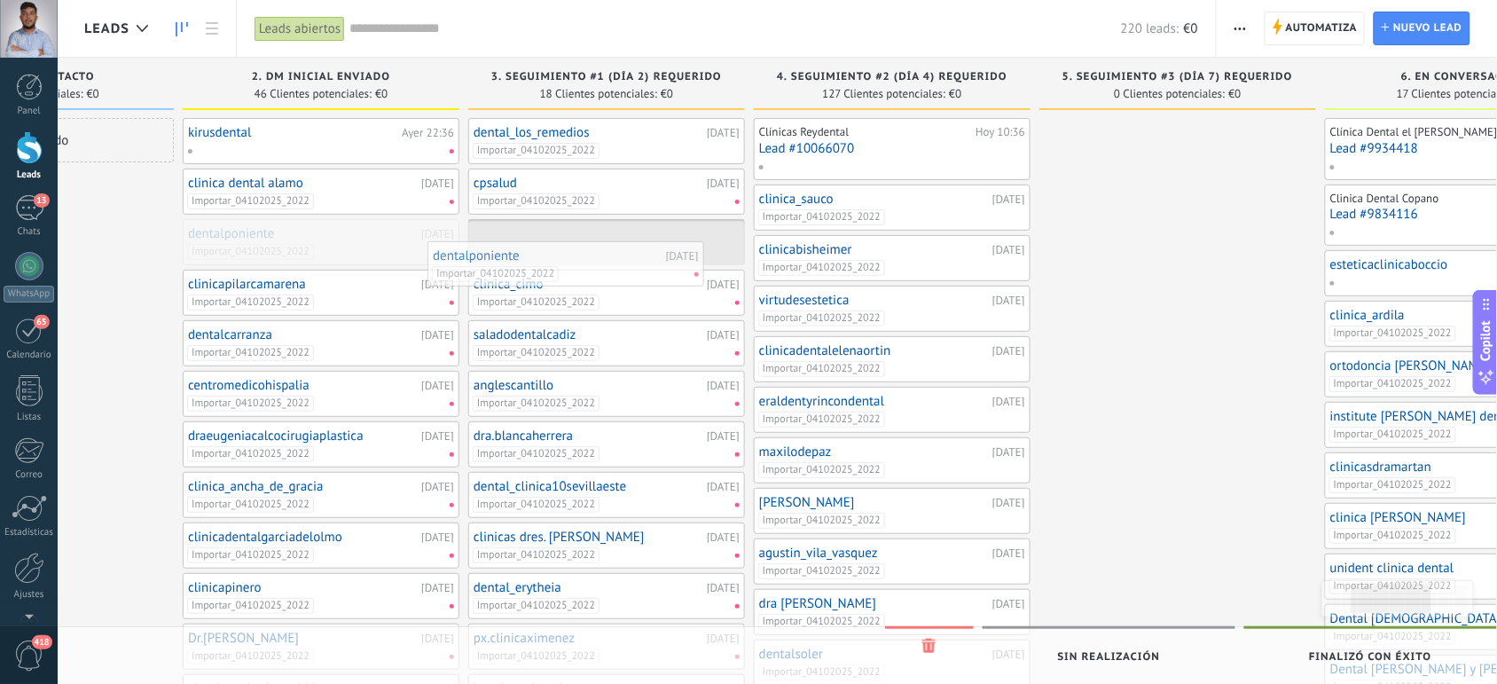
drag, startPoint x: 357, startPoint y: 242, endPoint x: 606, endPoint y: 266, distance: 249.5
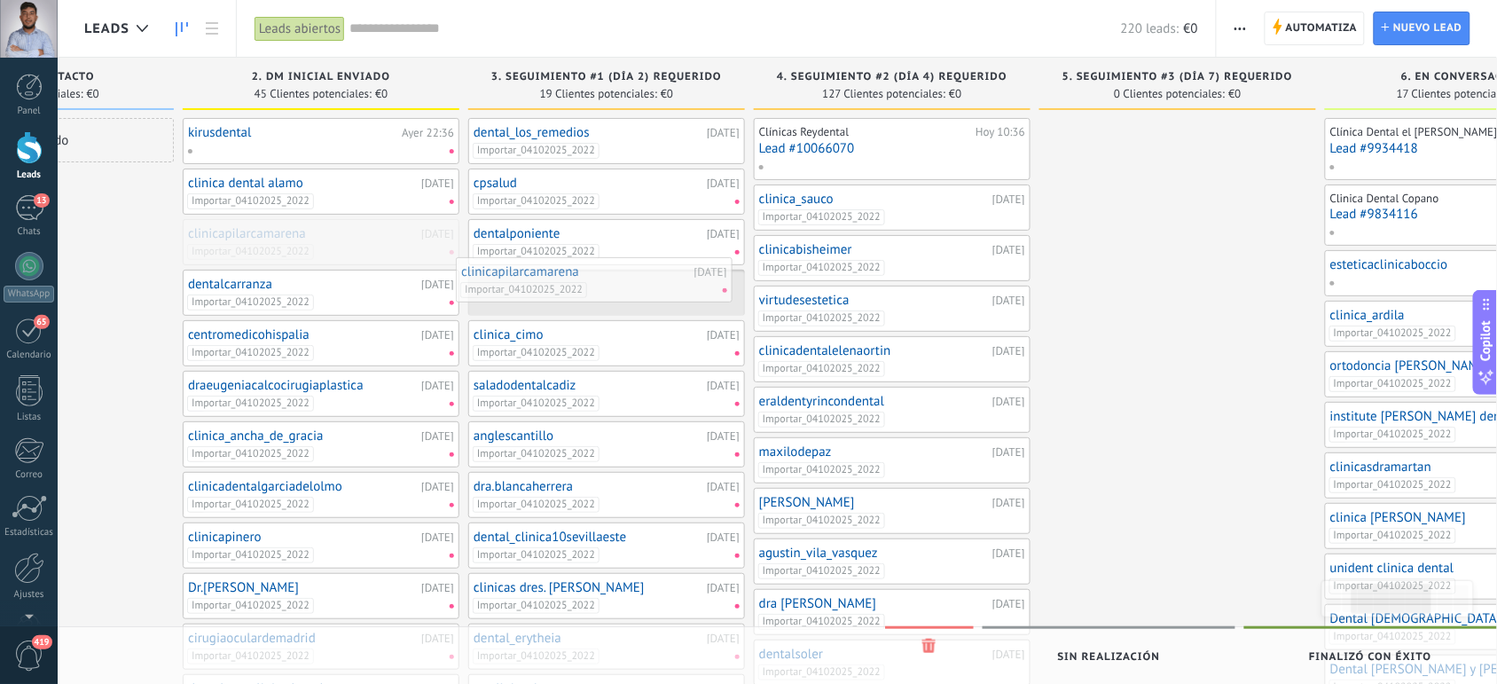
drag, startPoint x: 343, startPoint y: 244, endPoint x: 617, endPoint y: 284, distance: 277.0
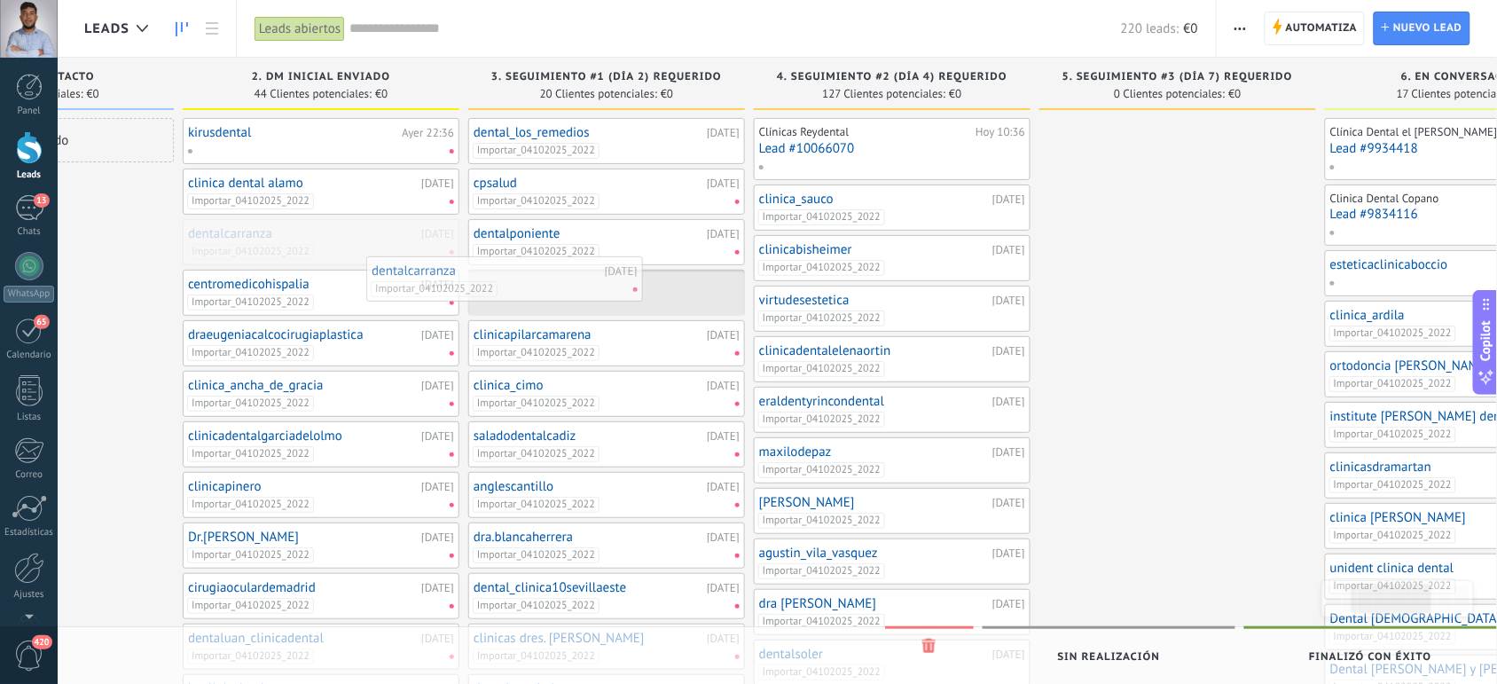
drag, startPoint x: 393, startPoint y: 237, endPoint x: 597, endPoint y: 280, distance: 208.6
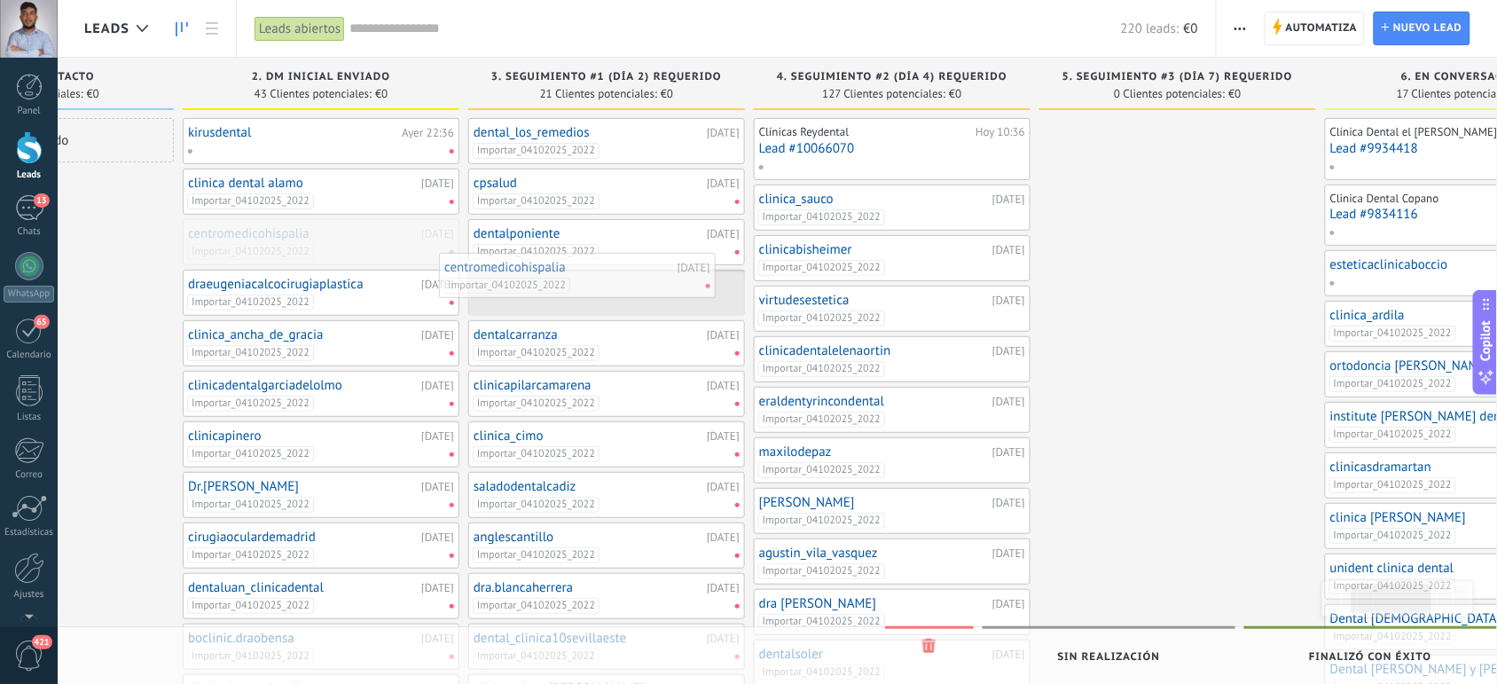
drag, startPoint x: 342, startPoint y: 251, endPoint x: 608, endPoint y: 285, distance: 268.3
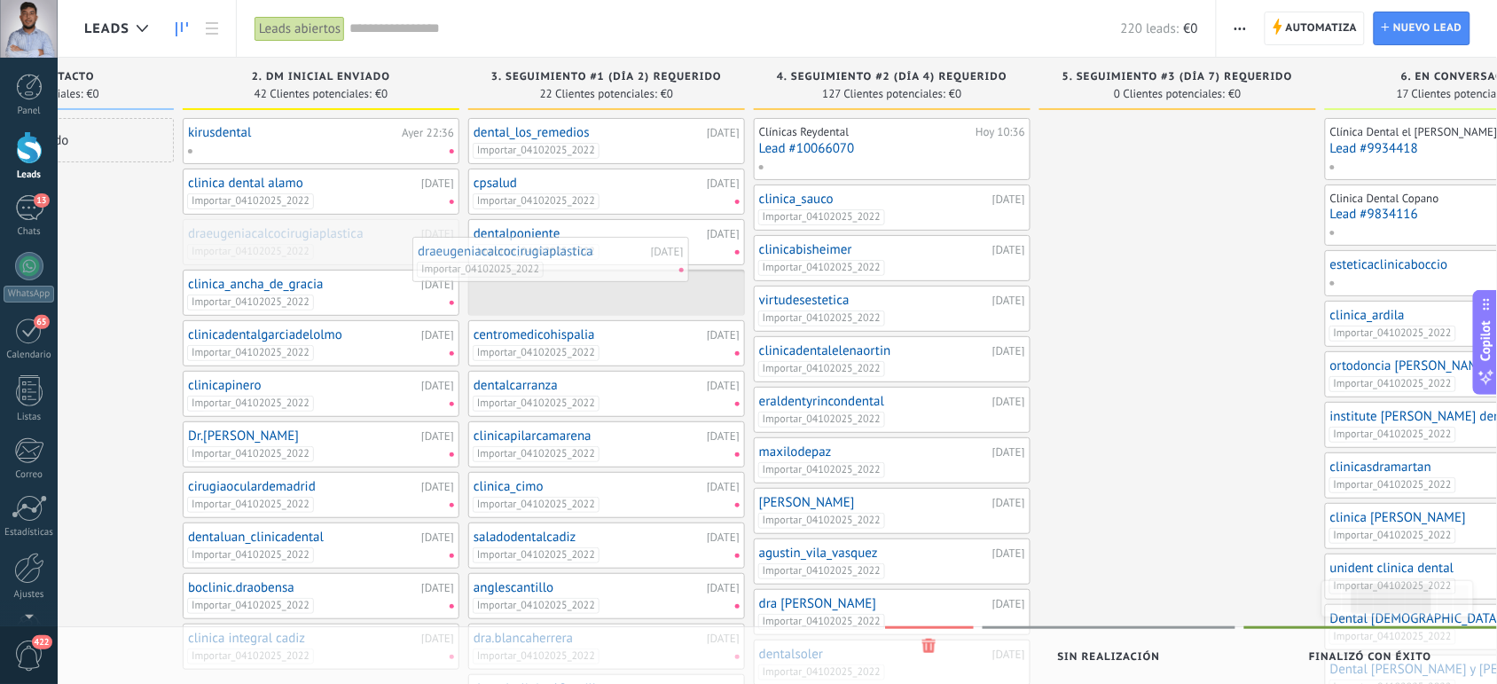
drag, startPoint x: 364, startPoint y: 240, endPoint x: 625, endPoint y: 264, distance: 262.8
drag, startPoint x: 357, startPoint y: 245, endPoint x: 639, endPoint y: 290, distance: 285.7
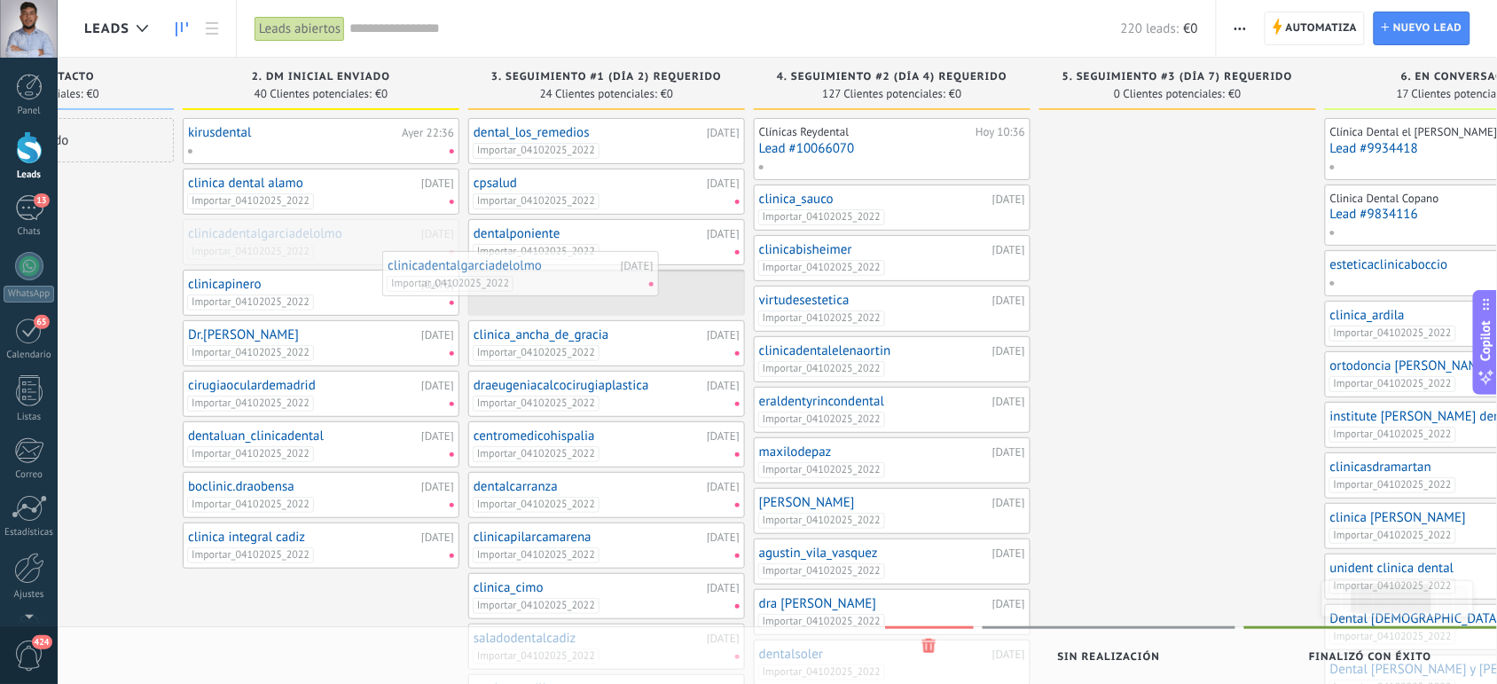
drag, startPoint x: 405, startPoint y: 238, endPoint x: 605, endPoint y: 269, distance: 202.9
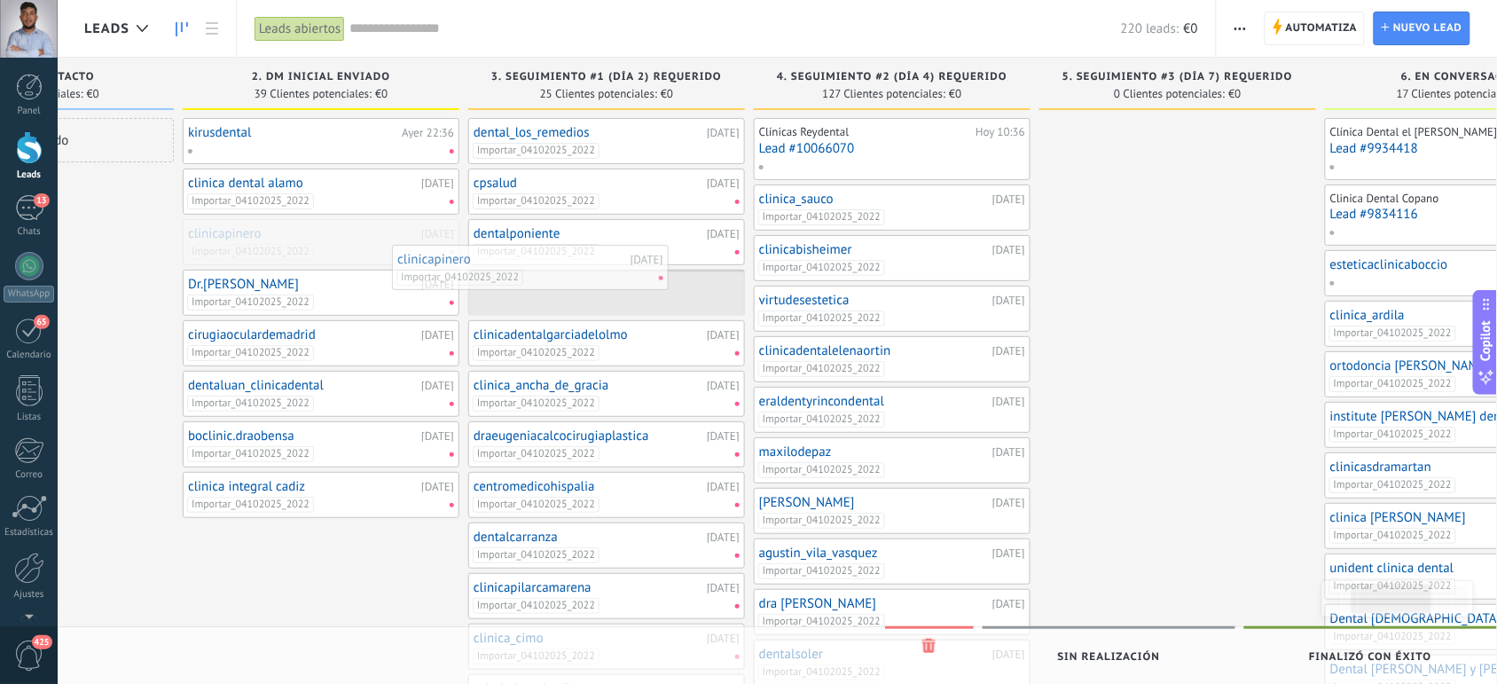
drag, startPoint x: 373, startPoint y: 244, endPoint x: 585, endPoint y: 271, distance: 213.7
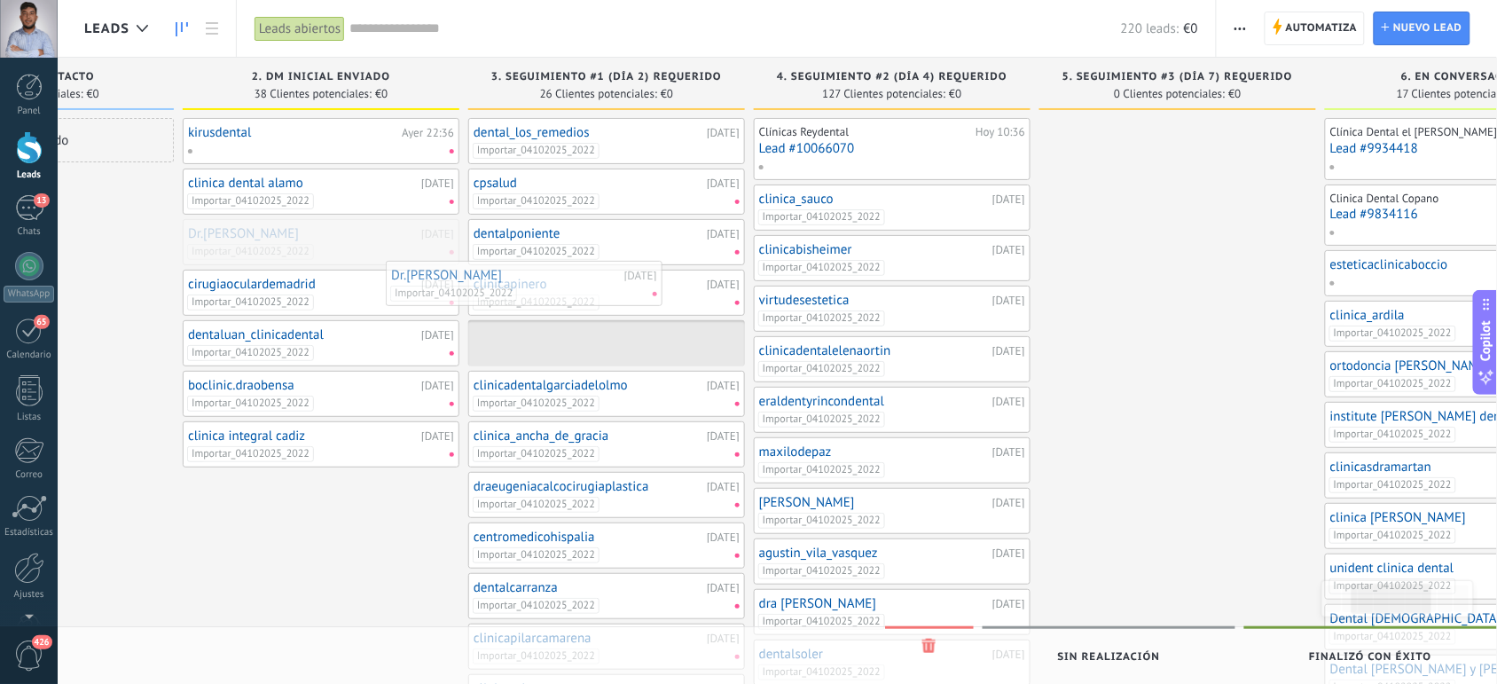
drag, startPoint x: 364, startPoint y: 248, endPoint x: 568, endPoint y: 289, distance: 208.1
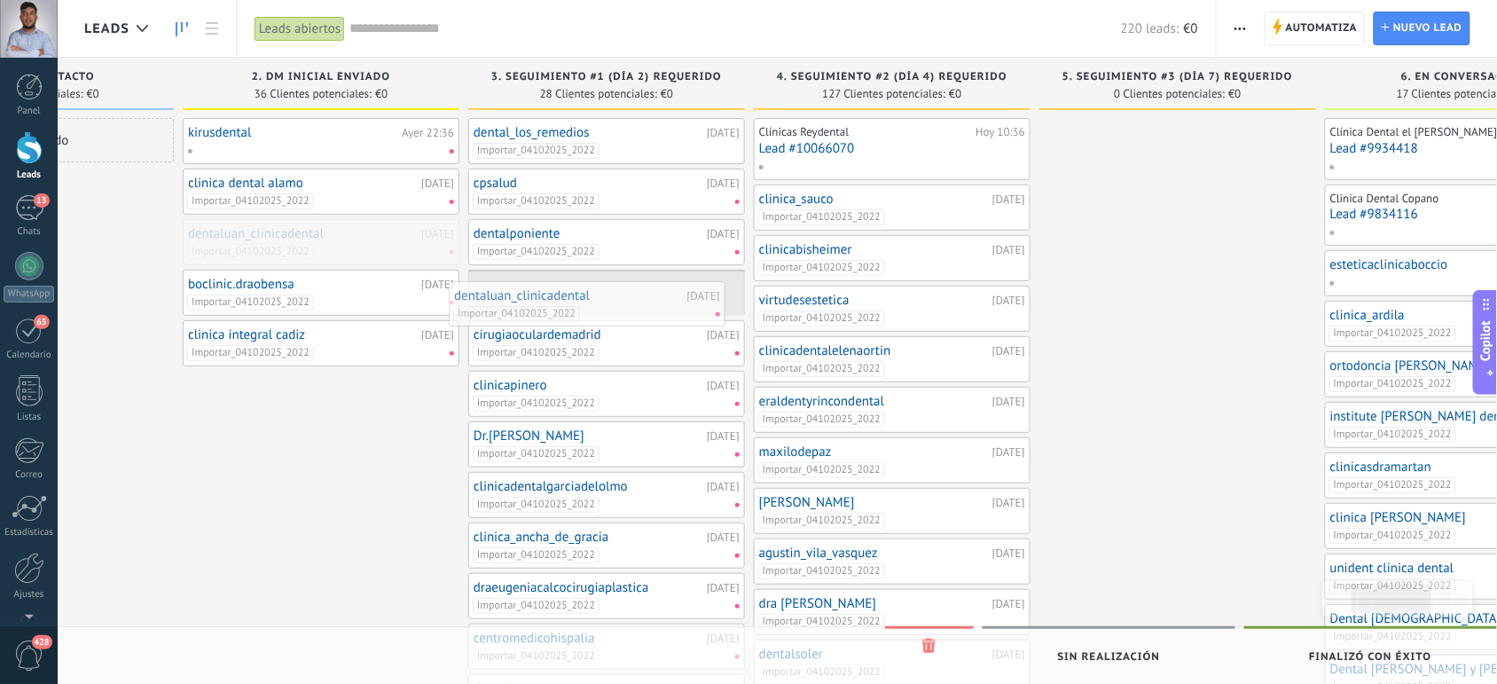
drag, startPoint x: 347, startPoint y: 229, endPoint x: 618, endPoint y: 291, distance: 278.5
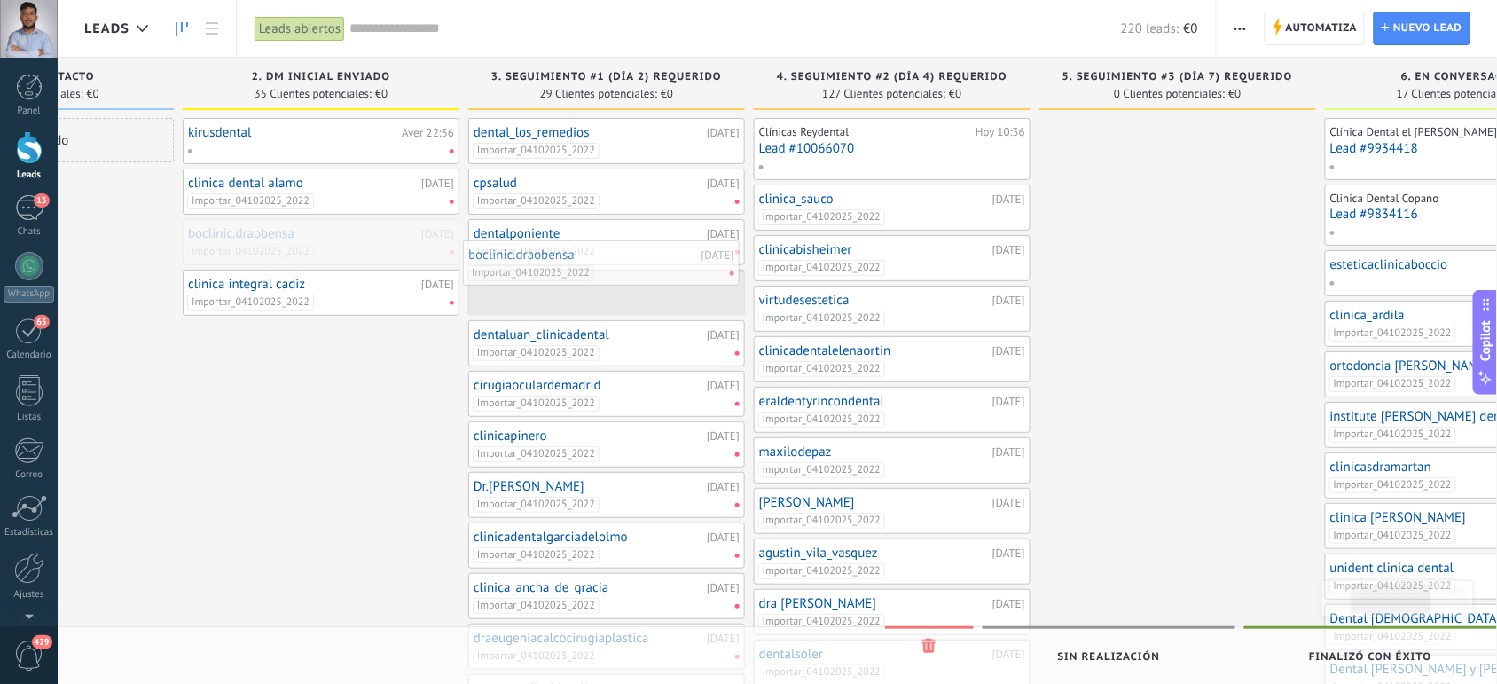
drag, startPoint x: 287, startPoint y: 240, endPoint x: 578, endPoint y: 266, distance: 293.1
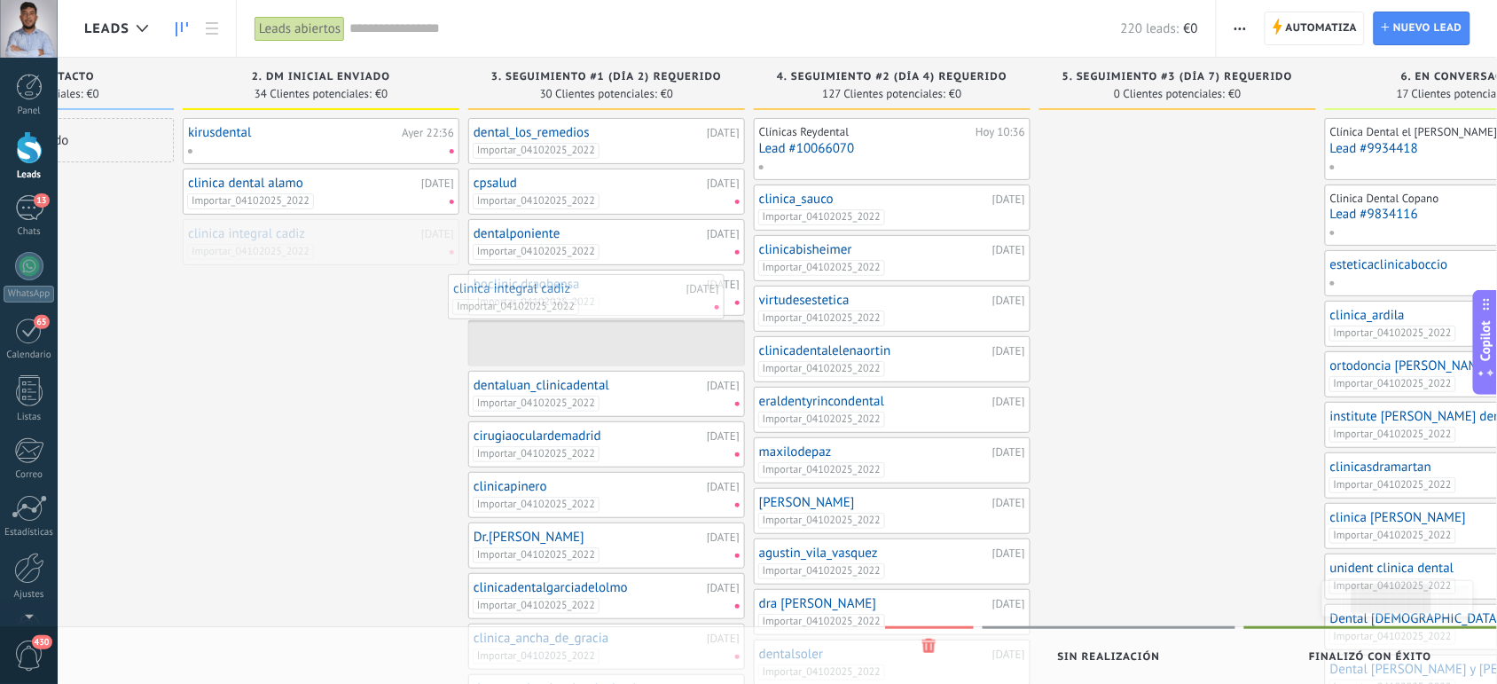
drag, startPoint x: 328, startPoint y: 237, endPoint x: 597, endPoint y: 291, distance: 274.2
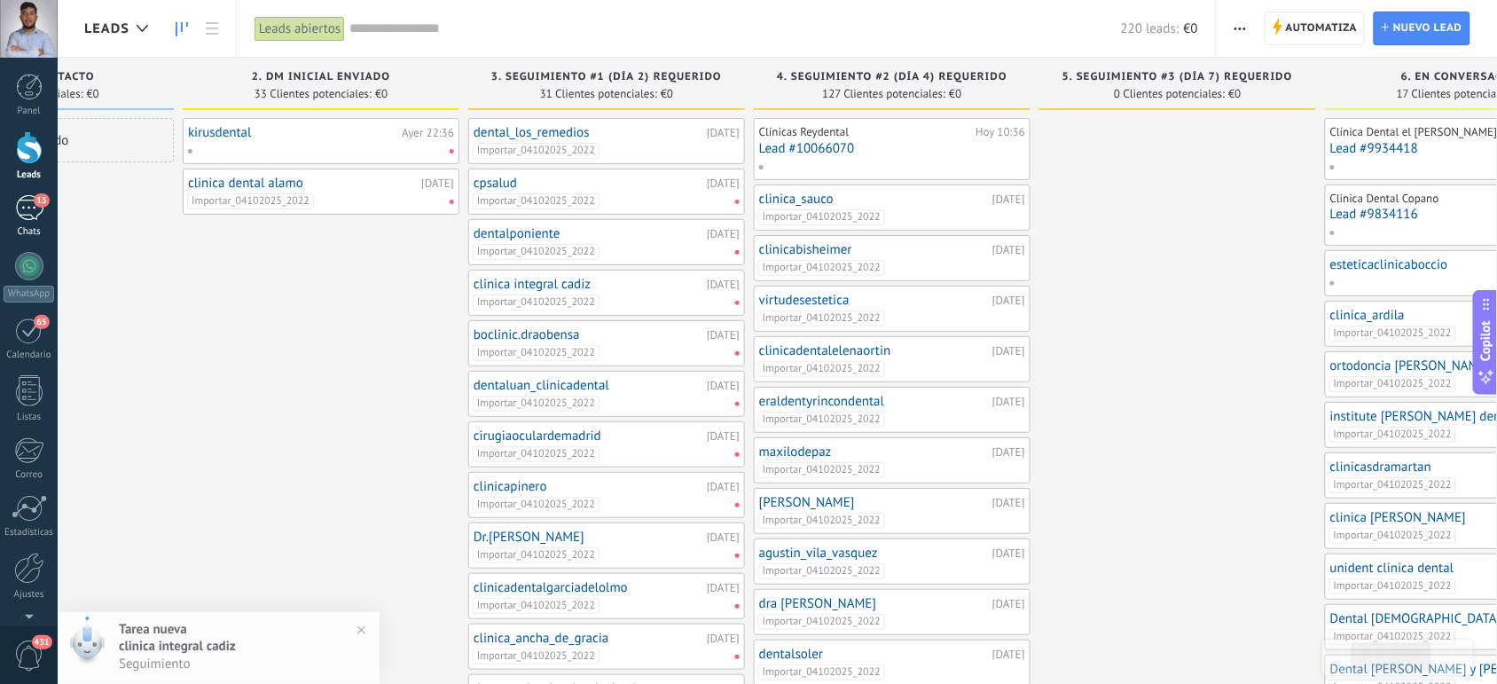
click at [23, 214] on div "13" at bounding box center [29, 208] width 28 height 26
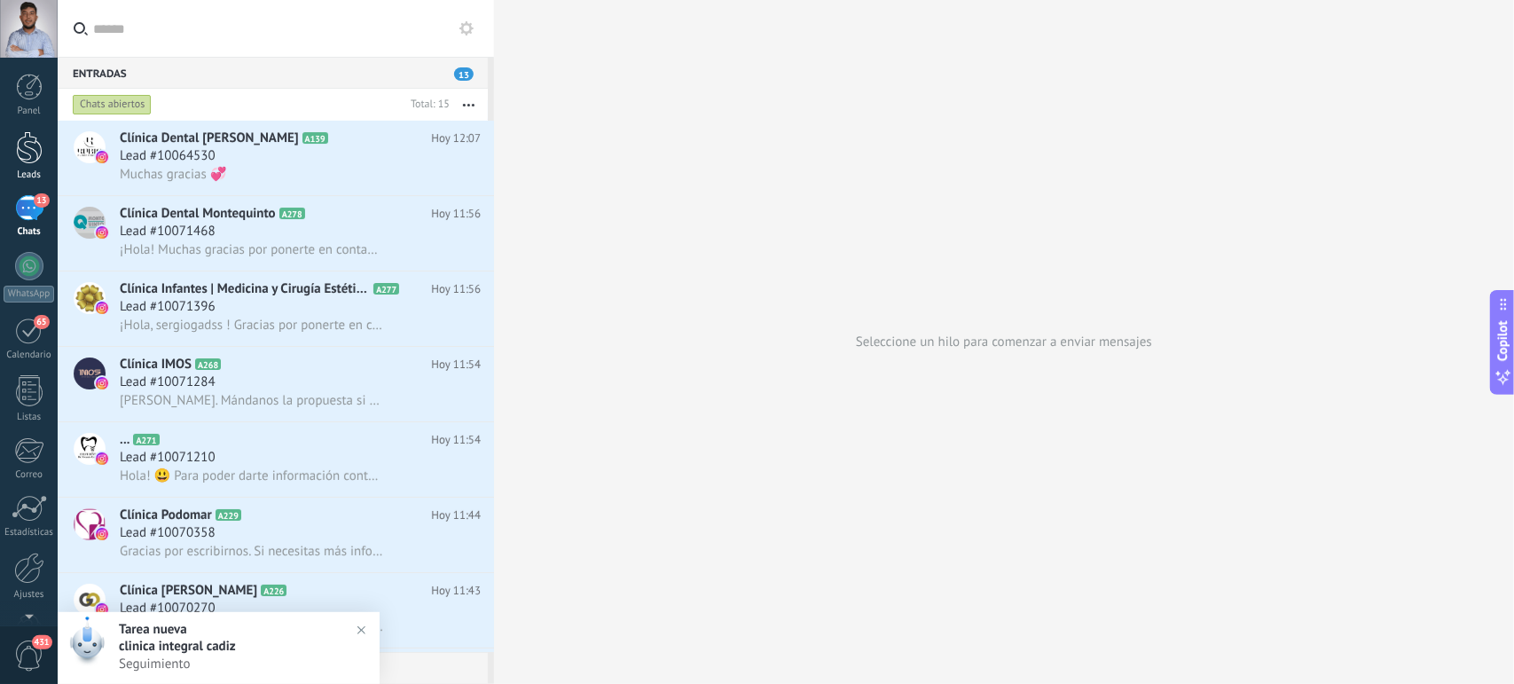
click at [23, 153] on div at bounding box center [29, 147] width 27 height 33
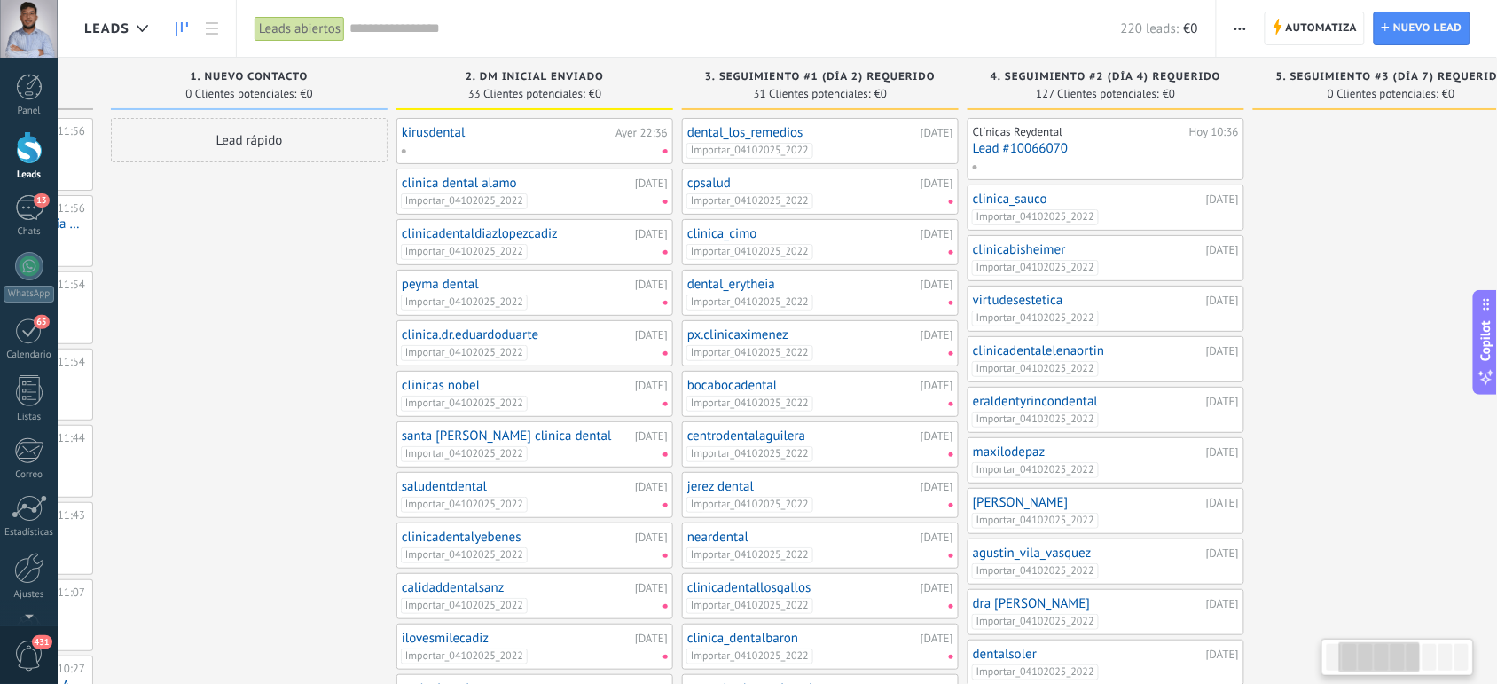
scroll to position [0, 269]
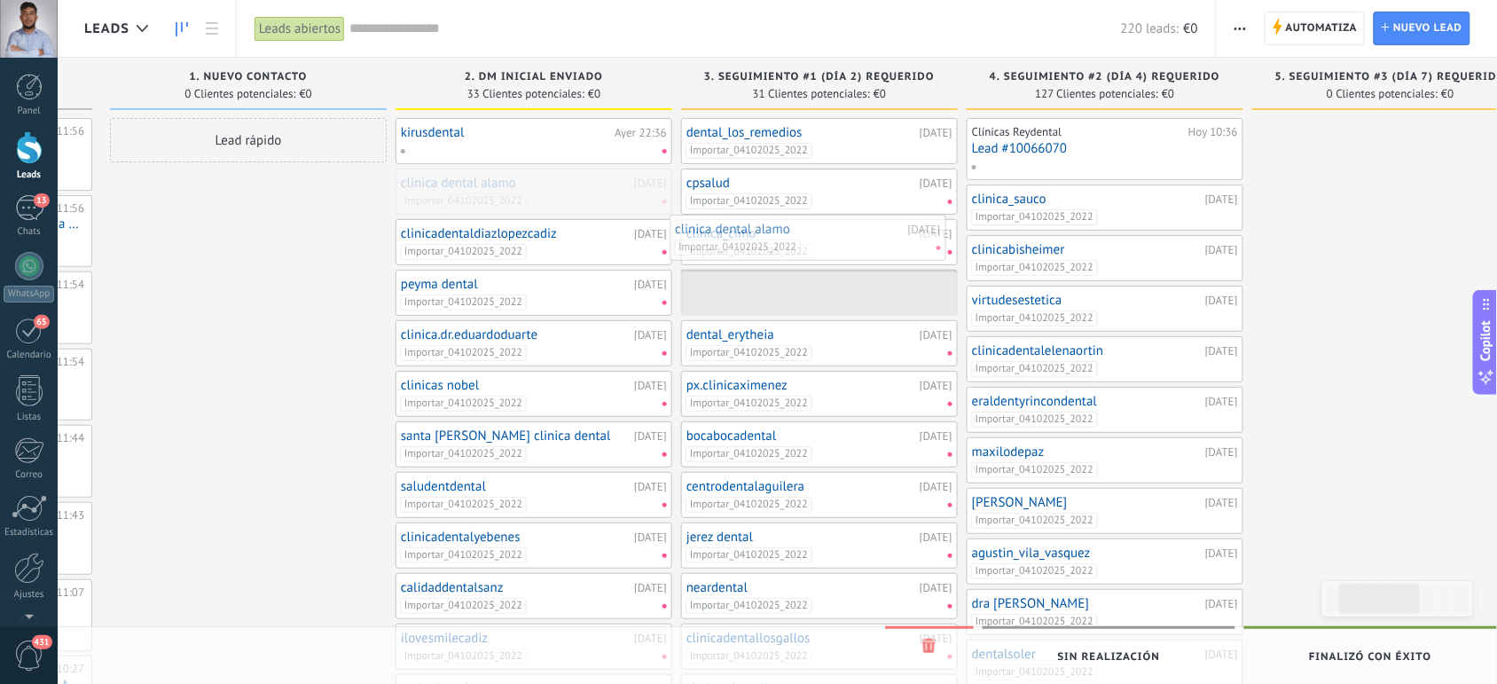
drag, startPoint x: 501, startPoint y: 192, endPoint x: 776, endPoint y: 238, distance: 278.8
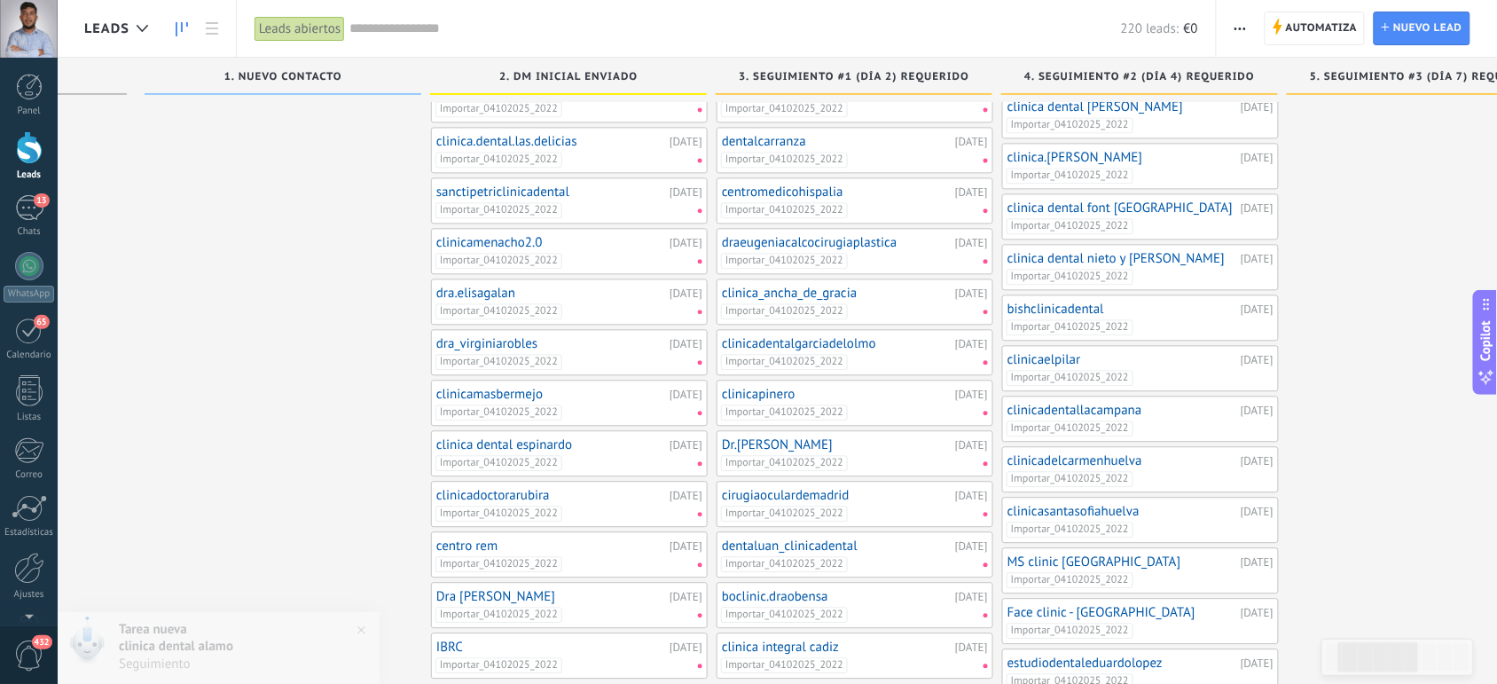
scroll to position [1527, 0]
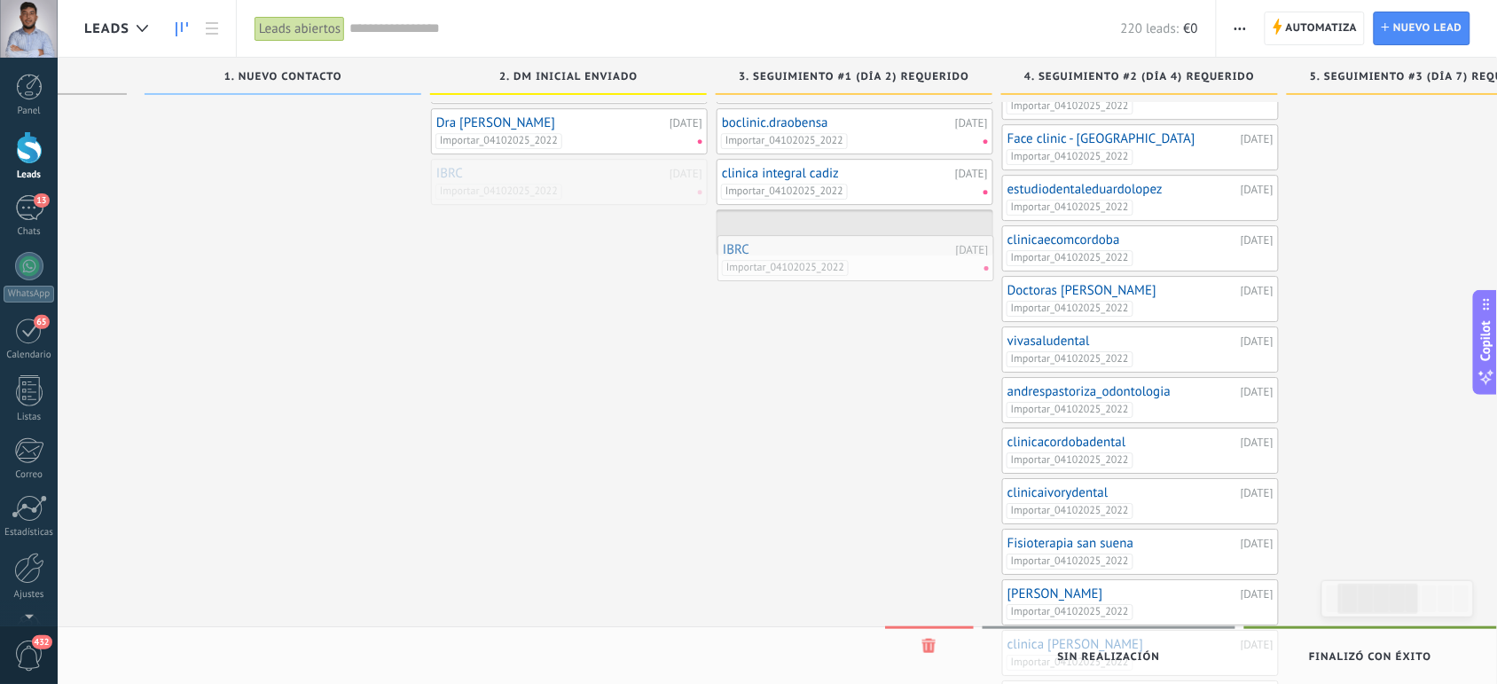
drag, startPoint x: 565, startPoint y: 201, endPoint x: 862, endPoint y: 264, distance: 303.8
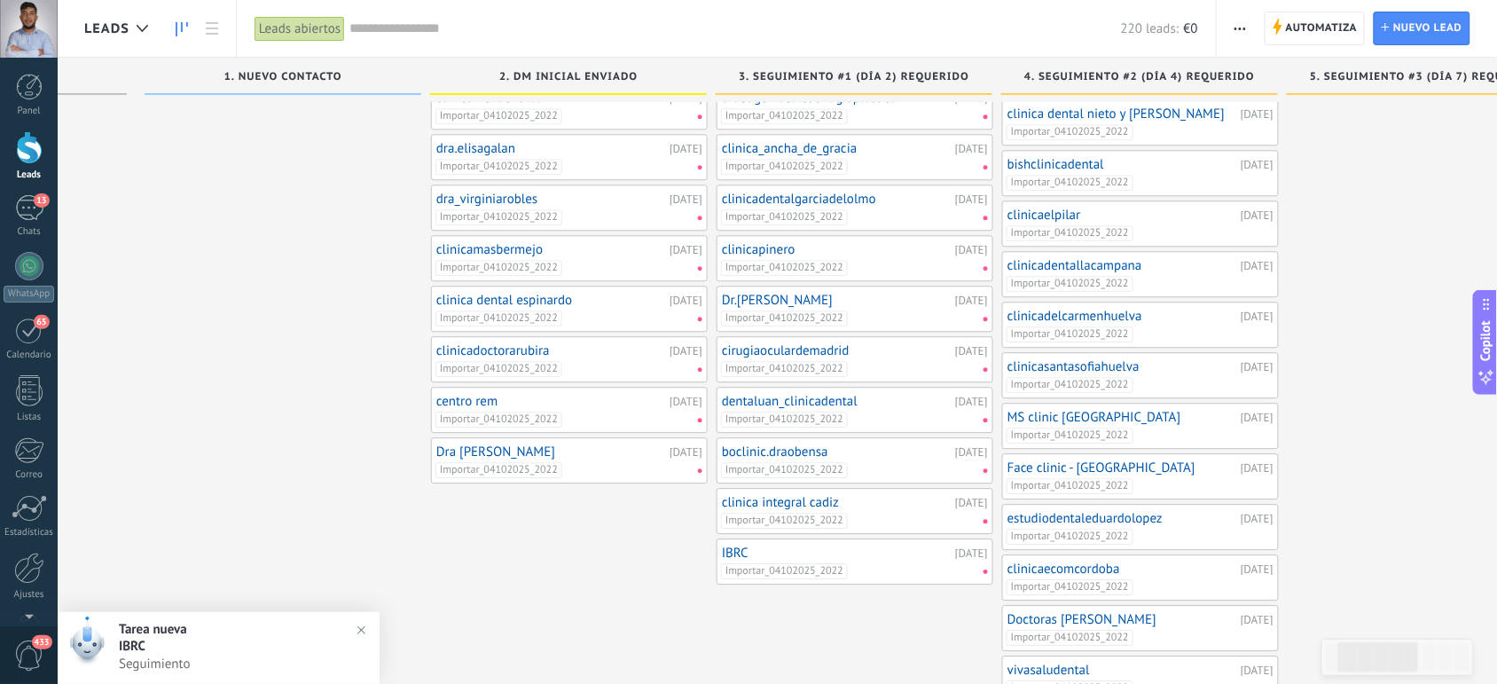
scroll to position [1196, 0]
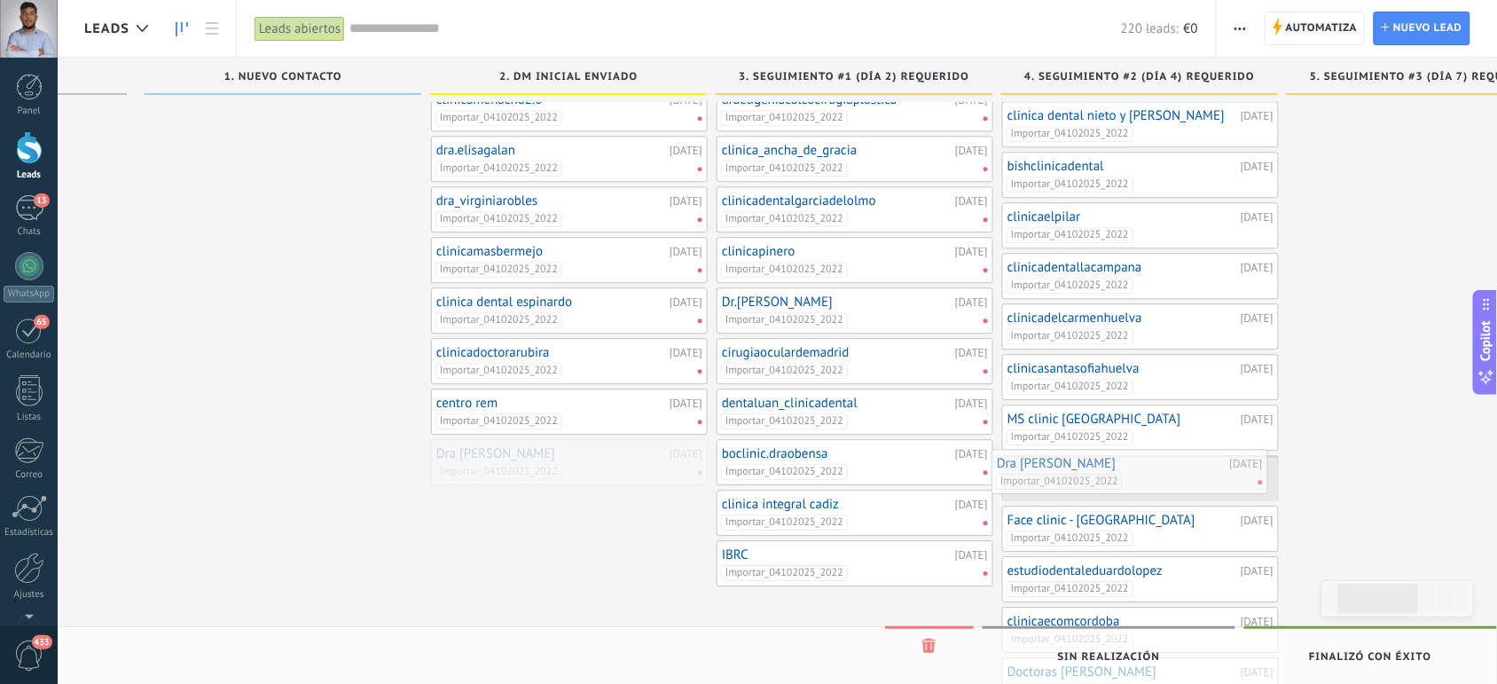
drag, startPoint x: 548, startPoint y: 466, endPoint x: 1110, endPoint y: 462, distance: 561.5
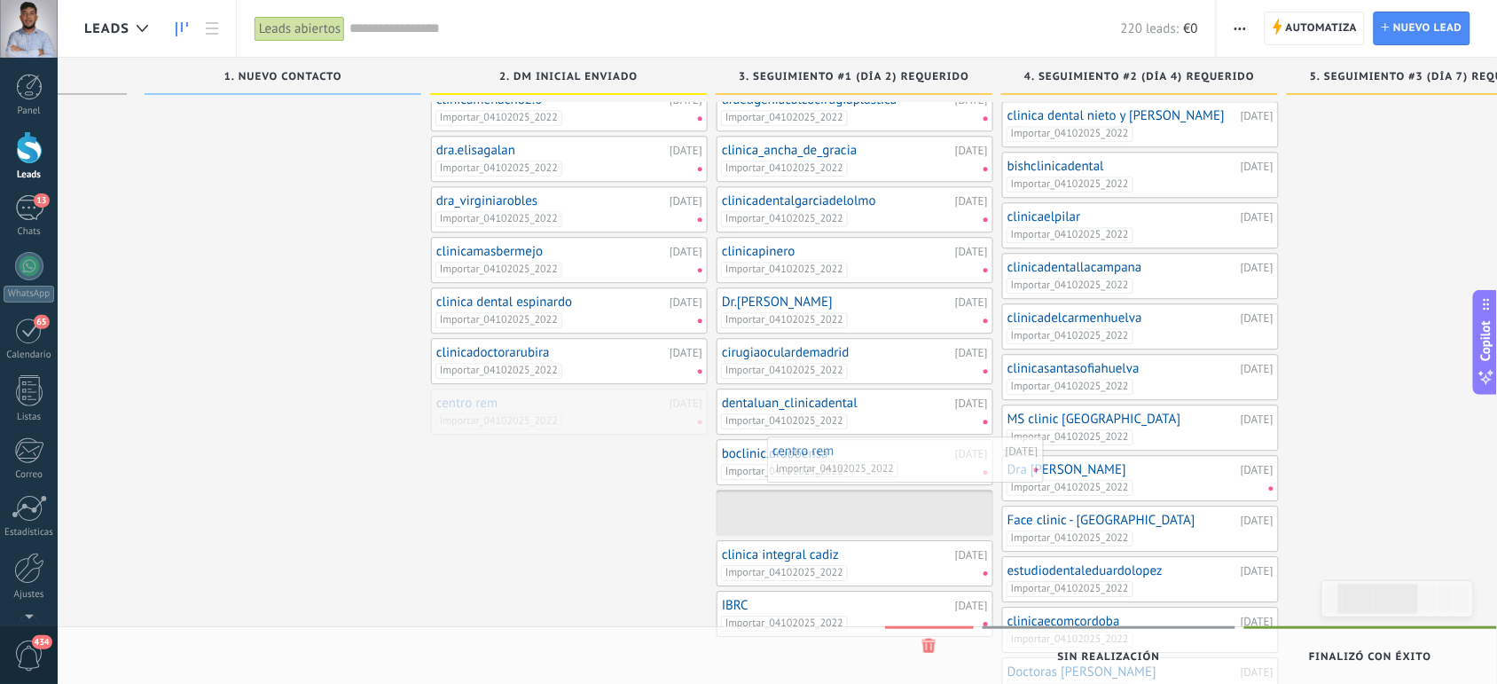
drag, startPoint x: 532, startPoint y: 427, endPoint x: 865, endPoint y: 453, distance: 333.7
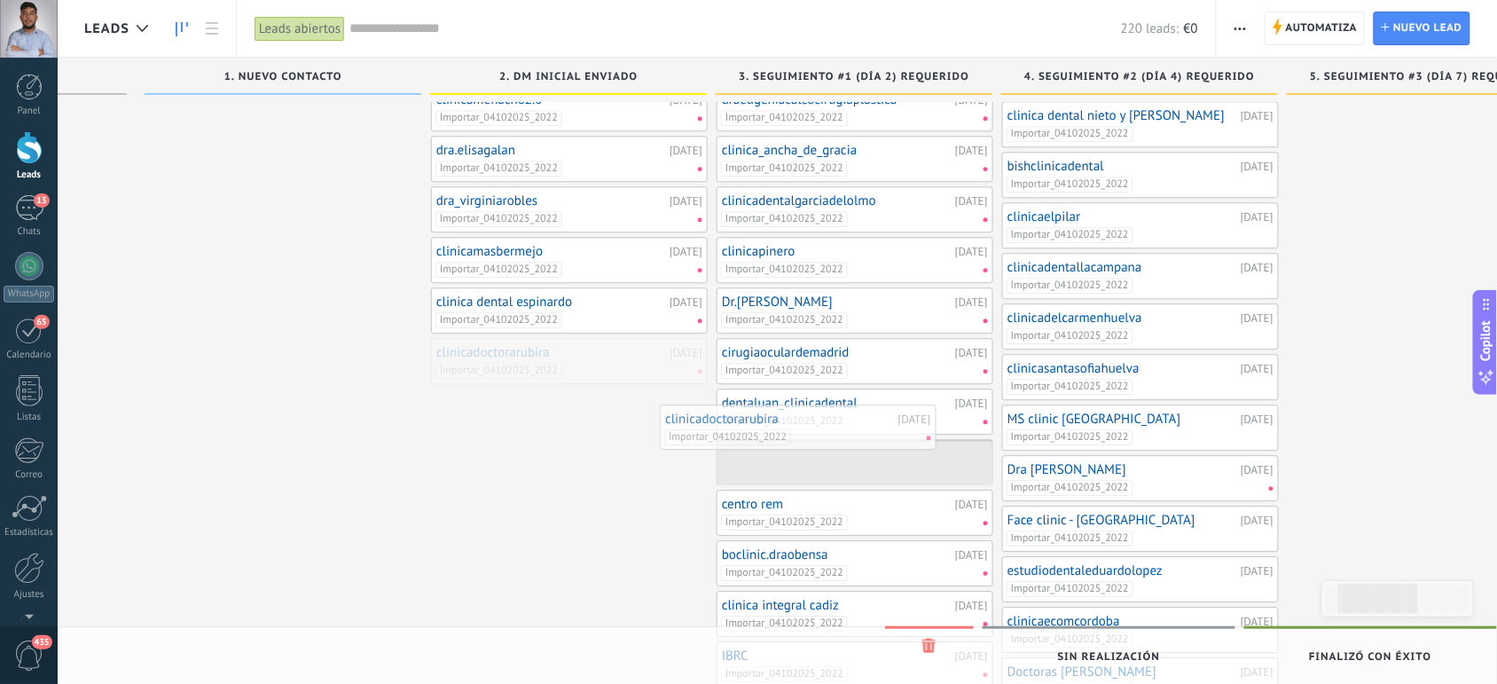
drag, startPoint x: 636, startPoint y: 373, endPoint x: 871, endPoint y: 433, distance: 242.5
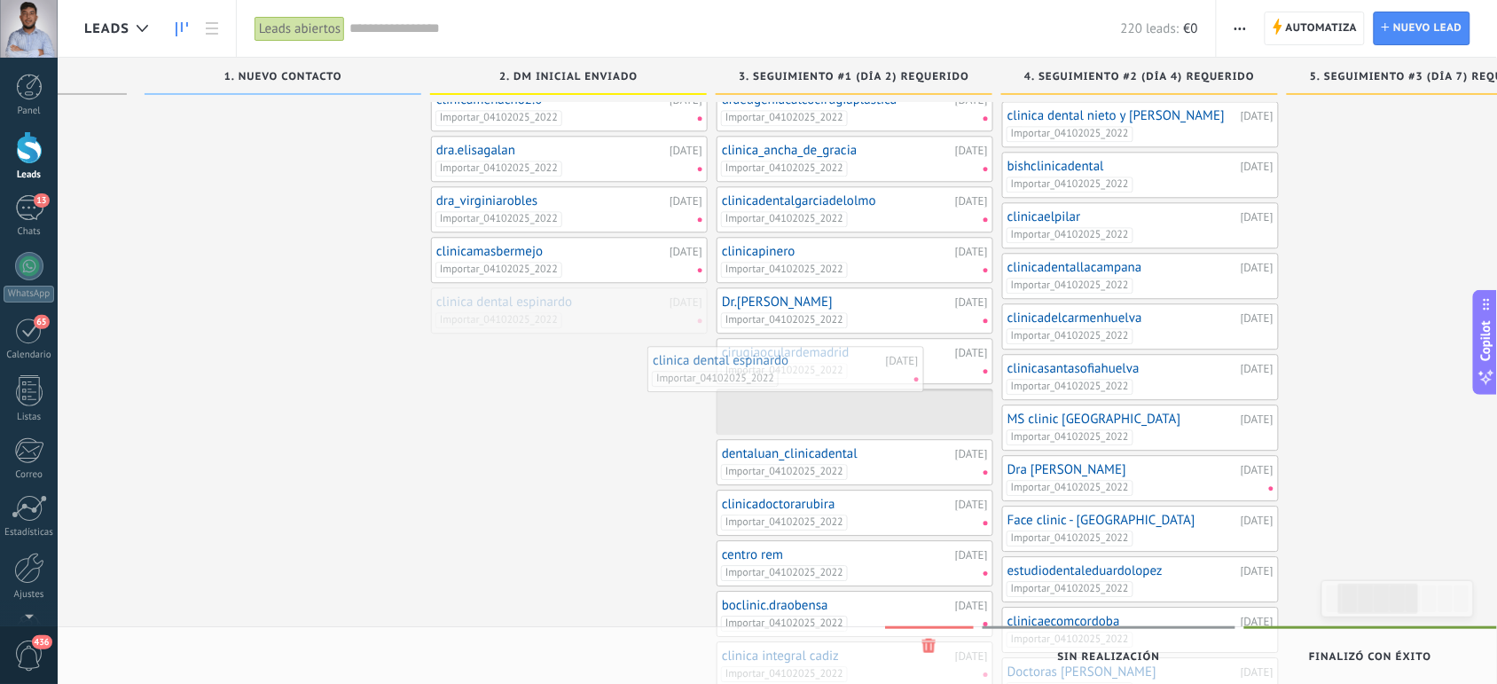
drag, startPoint x: 614, startPoint y: 324, endPoint x: 840, endPoint y: 374, distance: 231.8
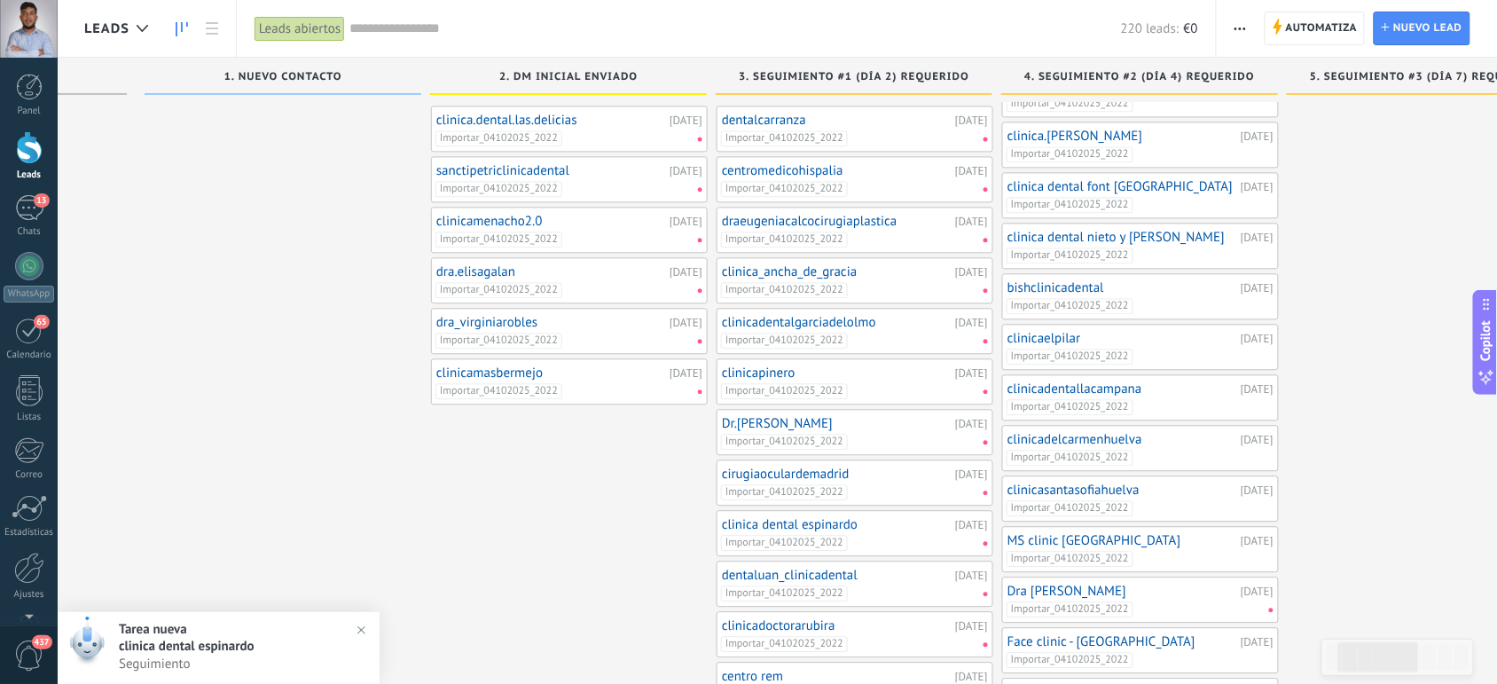
scroll to position [1063, 0]
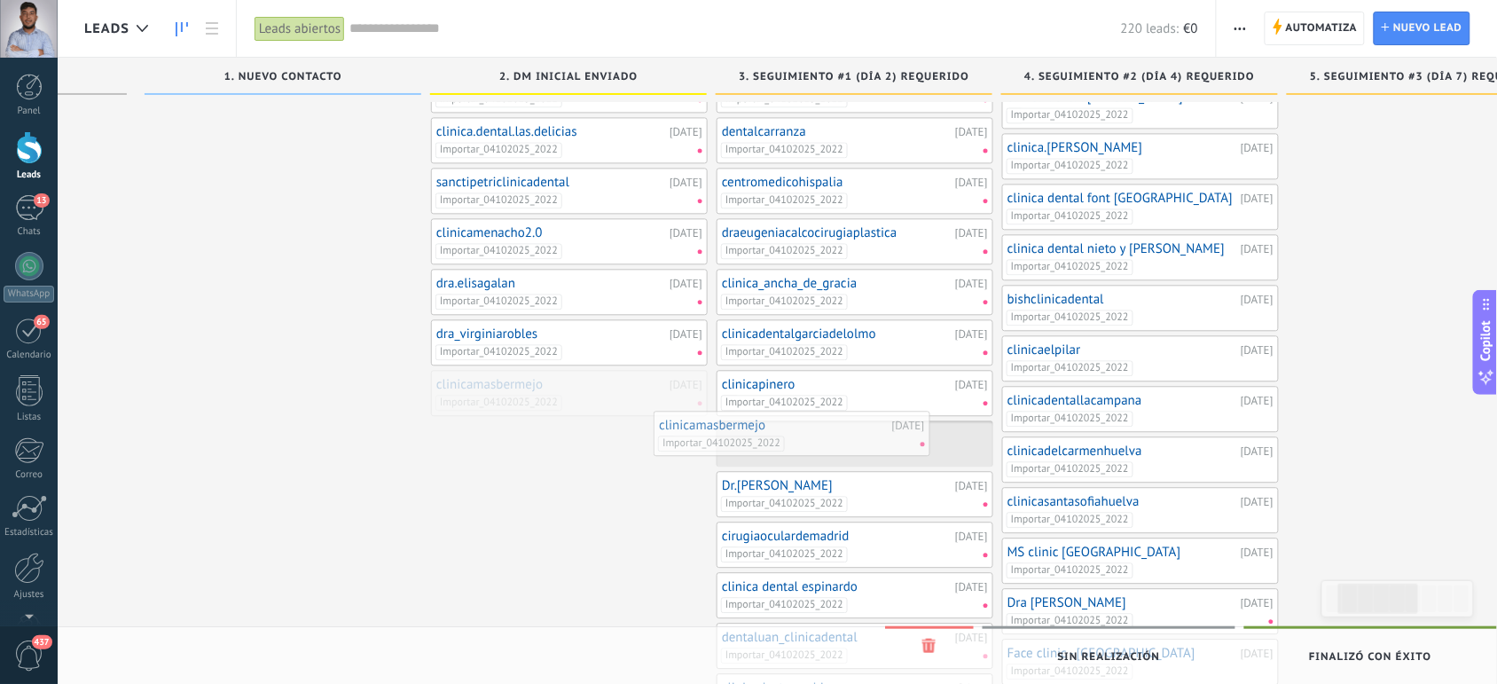
drag, startPoint x: 632, startPoint y: 399, endPoint x: 881, endPoint y: 441, distance: 251.9
drag, startPoint x: 546, startPoint y: 340, endPoint x: 845, endPoint y: 404, distance: 304.8
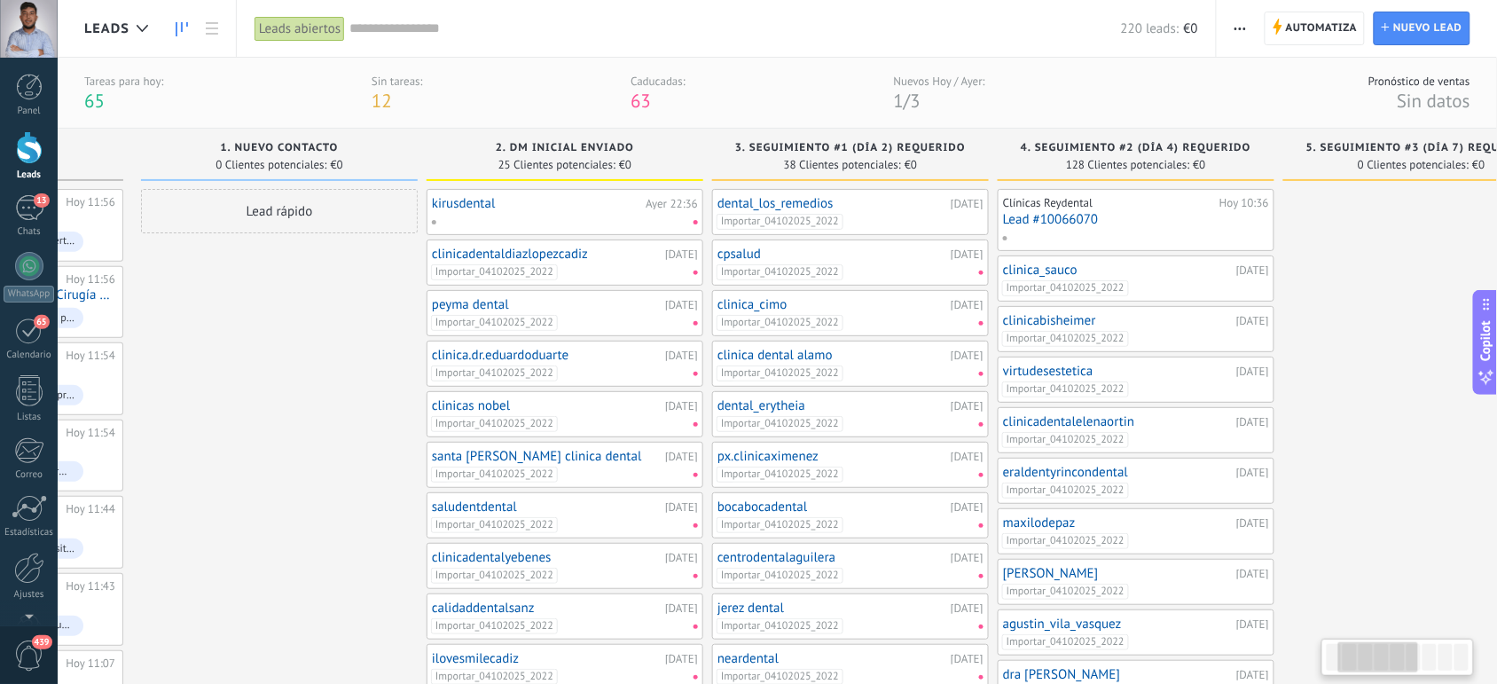
scroll to position [0, 240]
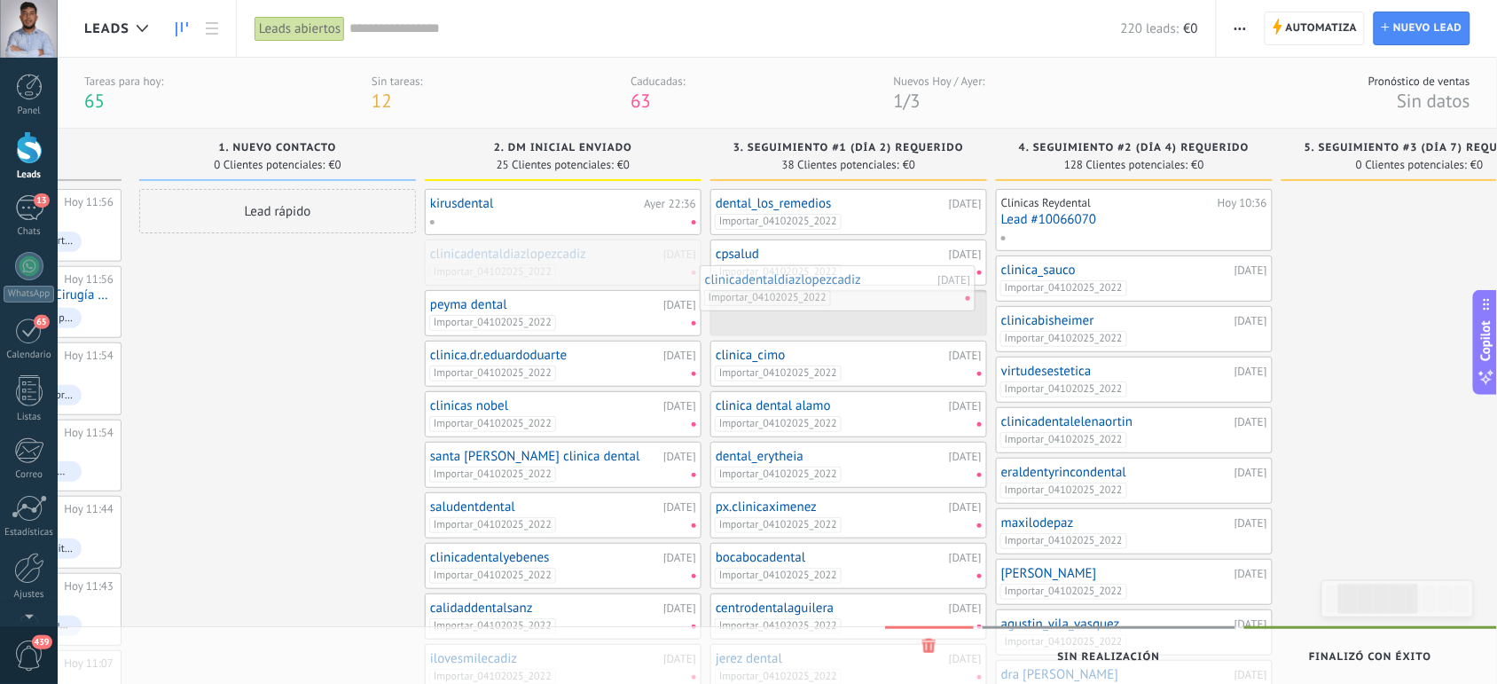
drag, startPoint x: 537, startPoint y: 271, endPoint x: 812, endPoint y: 297, distance: 276.2
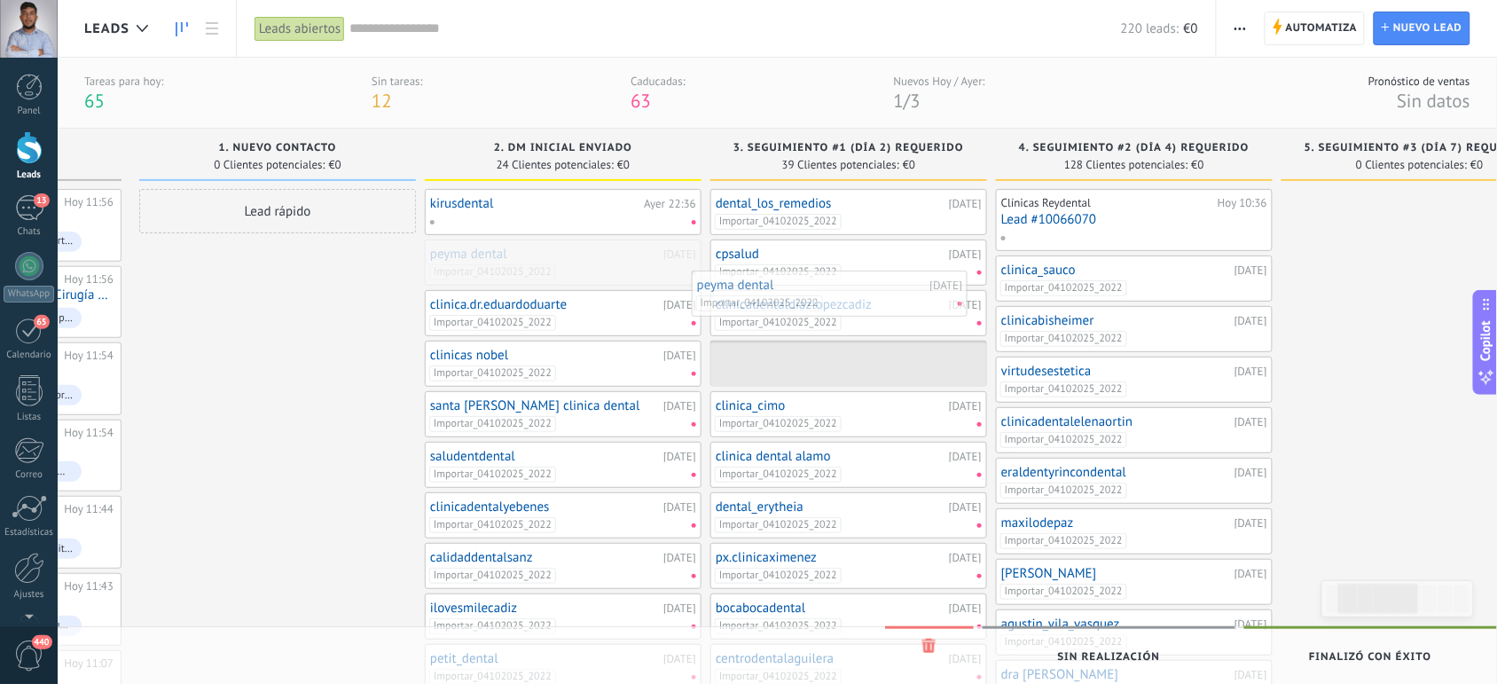
drag, startPoint x: 640, startPoint y: 267, endPoint x: 907, endPoint y: 298, distance: 268.8
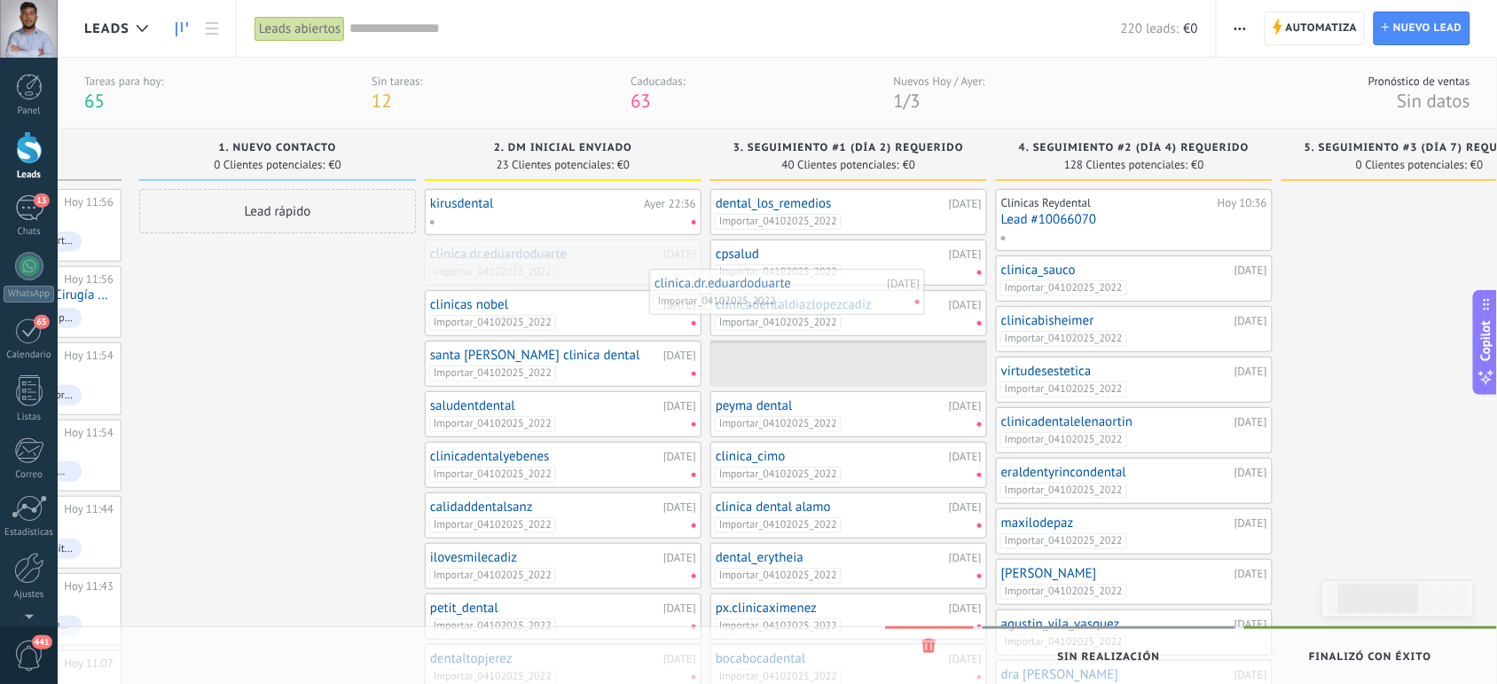
drag, startPoint x: 632, startPoint y: 264, endPoint x: 863, endPoint y: 295, distance: 233.5
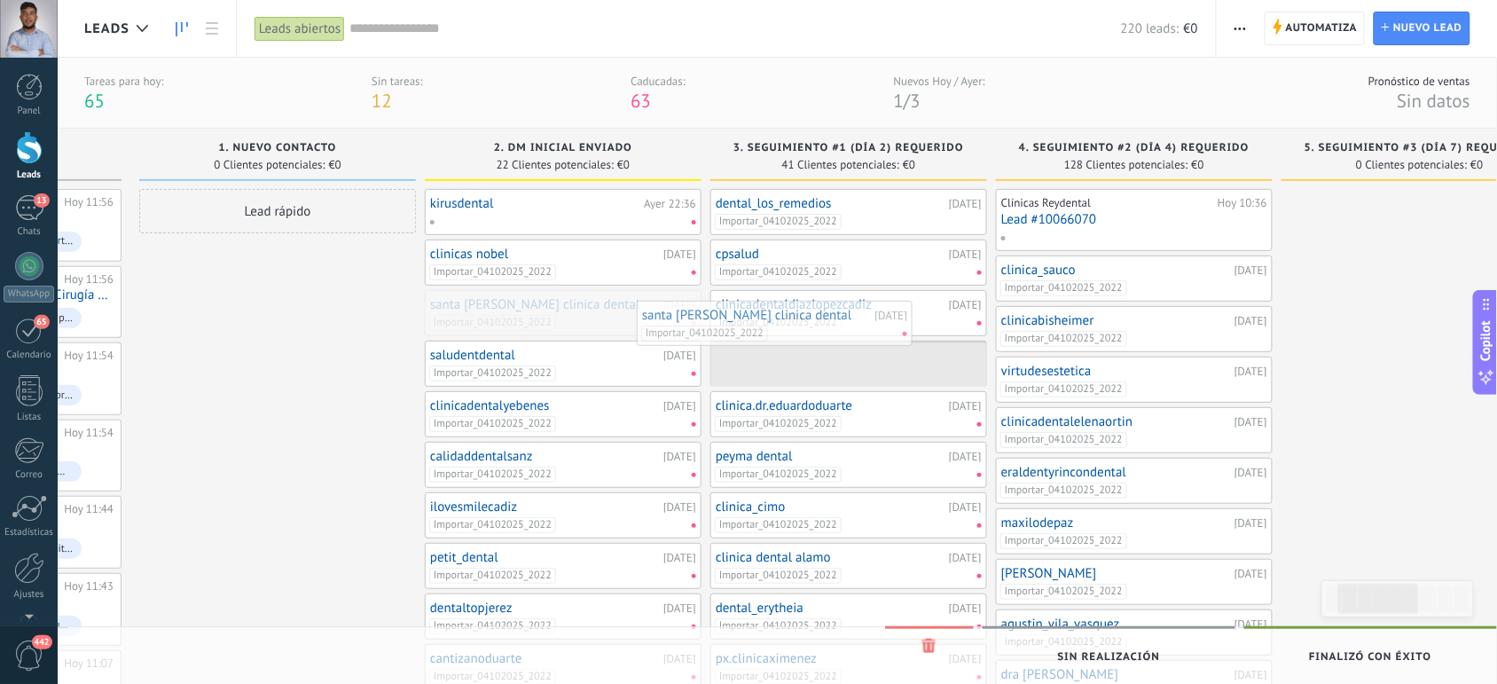
drag, startPoint x: 586, startPoint y: 321, endPoint x: 871, endPoint y: 342, distance: 285.6
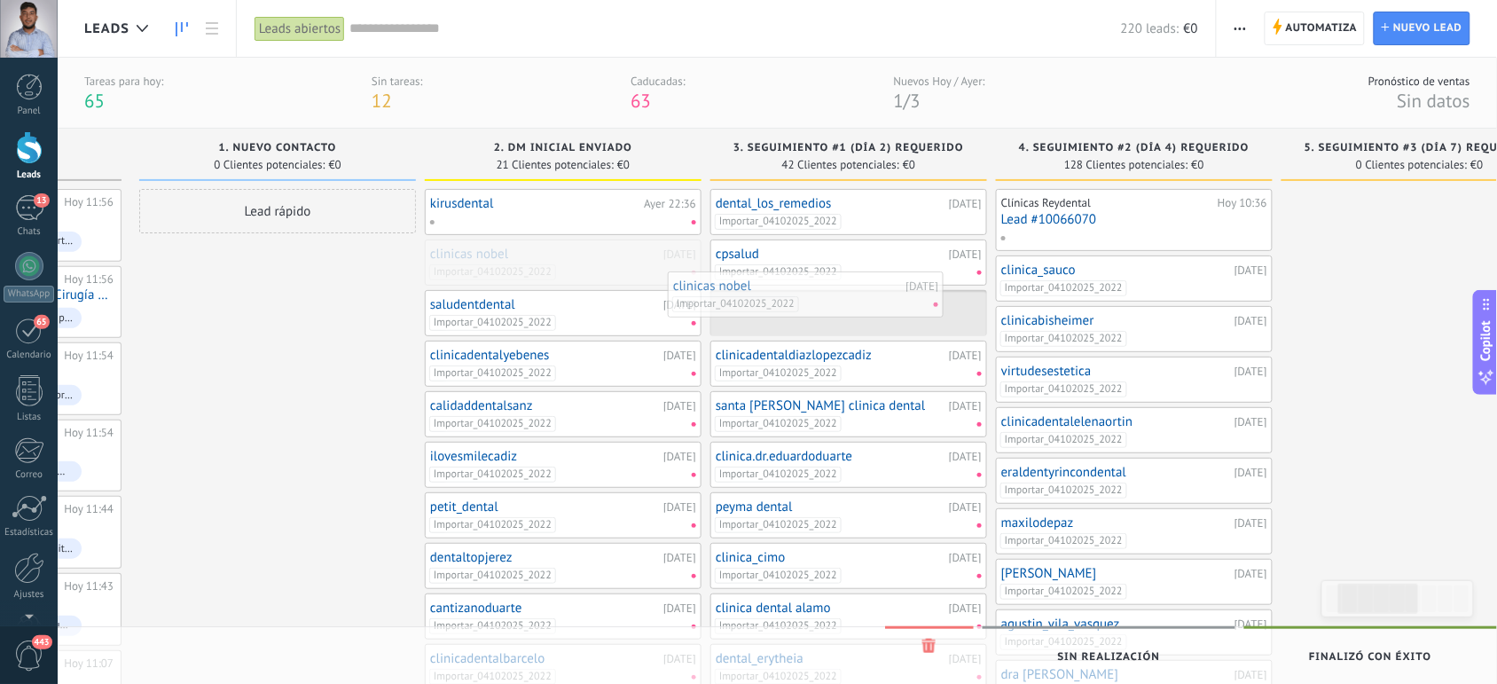
drag, startPoint x: 619, startPoint y: 271, endPoint x: 874, endPoint y: 308, distance: 257.3
drag, startPoint x: 649, startPoint y: 263, endPoint x: 843, endPoint y: 278, distance: 194.0
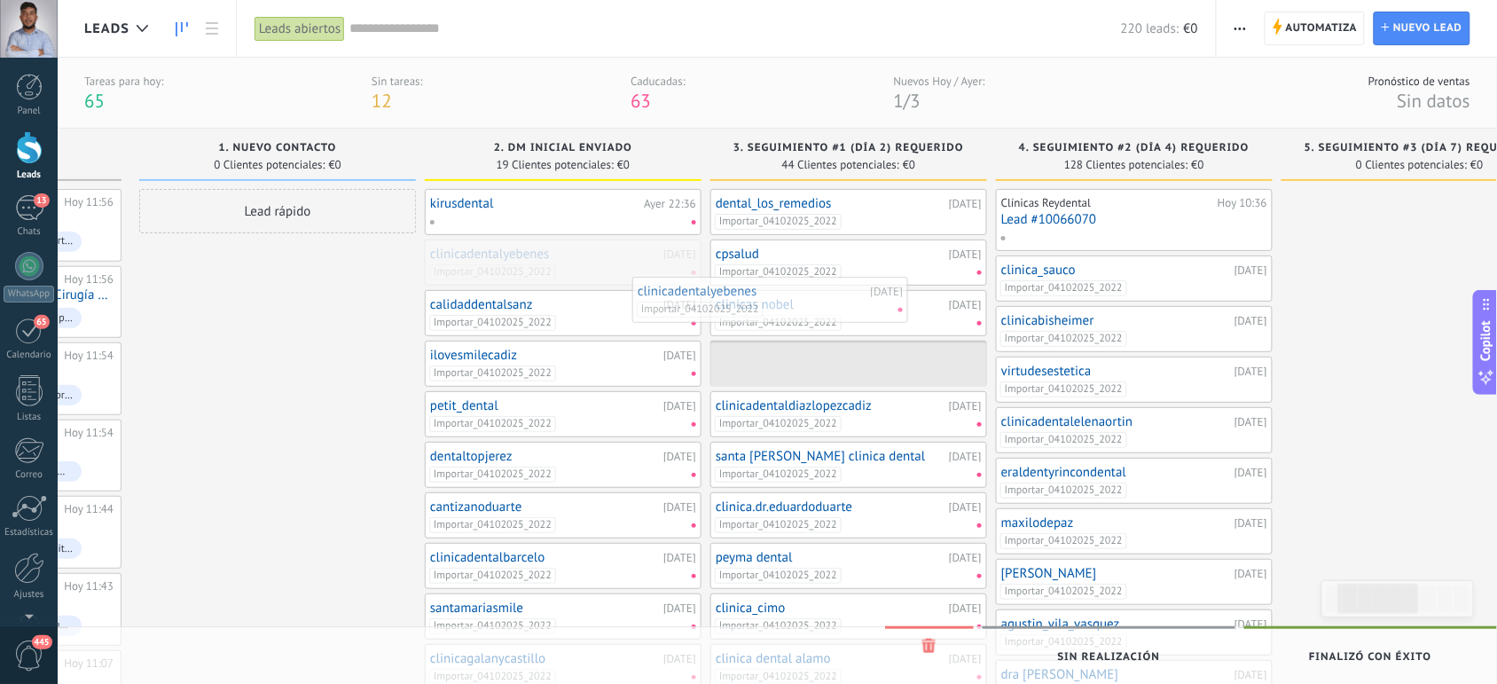
drag, startPoint x: 637, startPoint y: 263, endPoint x: 894, endPoint y: 312, distance: 262.0
drag, startPoint x: 578, startPoint y: 269, endPoint x: 885, endPoint y: 295, distance: 308.0
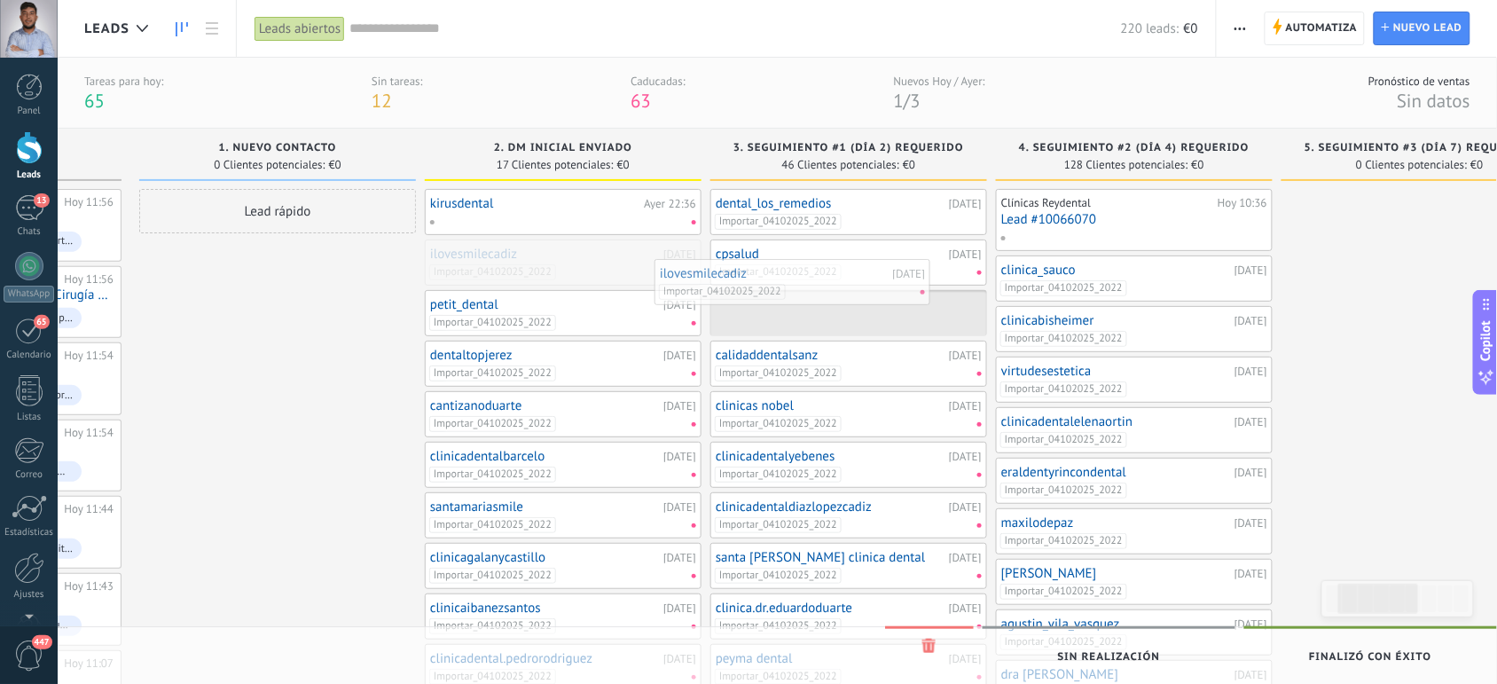
drag, startPoint x: 615, startPoint y: 267, endPoint x: 845, endPoint y: 285, distance: 230.4
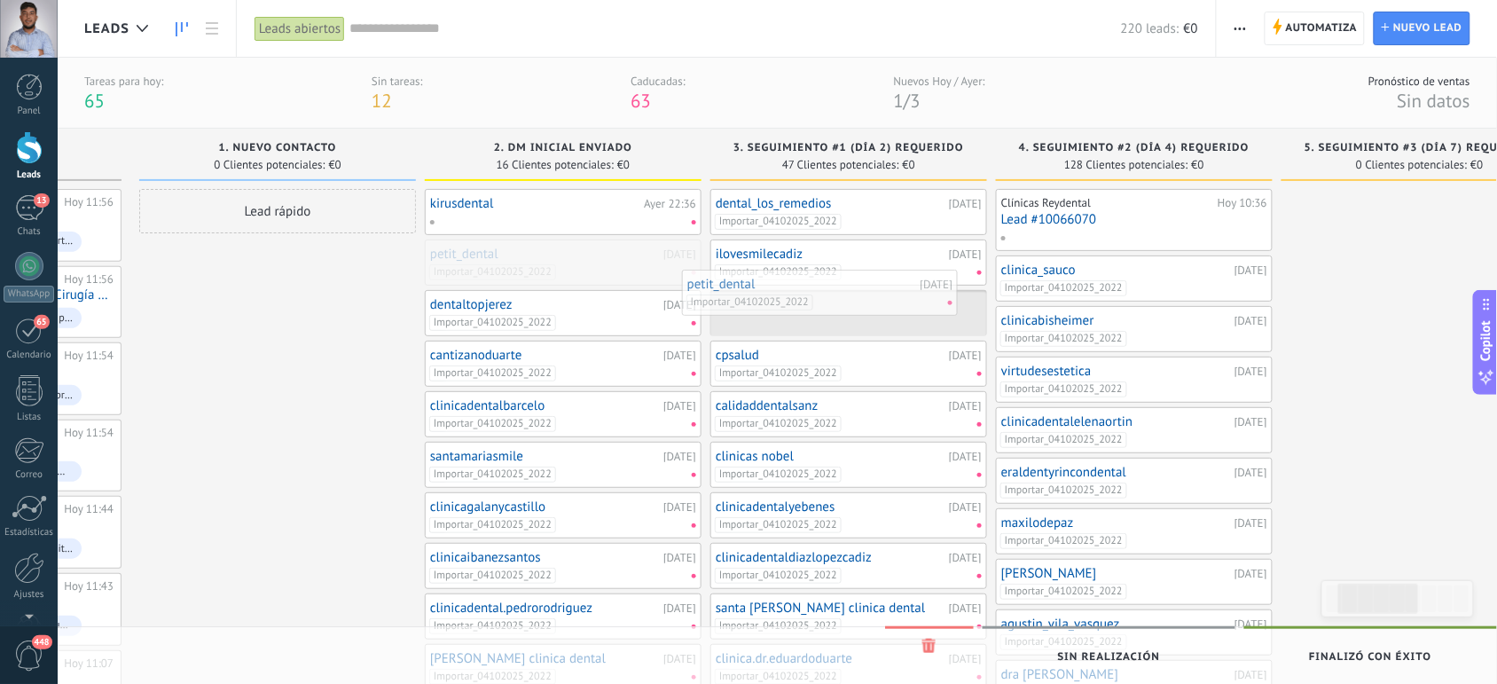
drag, startPoint x: 603, startPoint y: 258, endPoint x: 892, endPoint y: 288, distance: 290.8
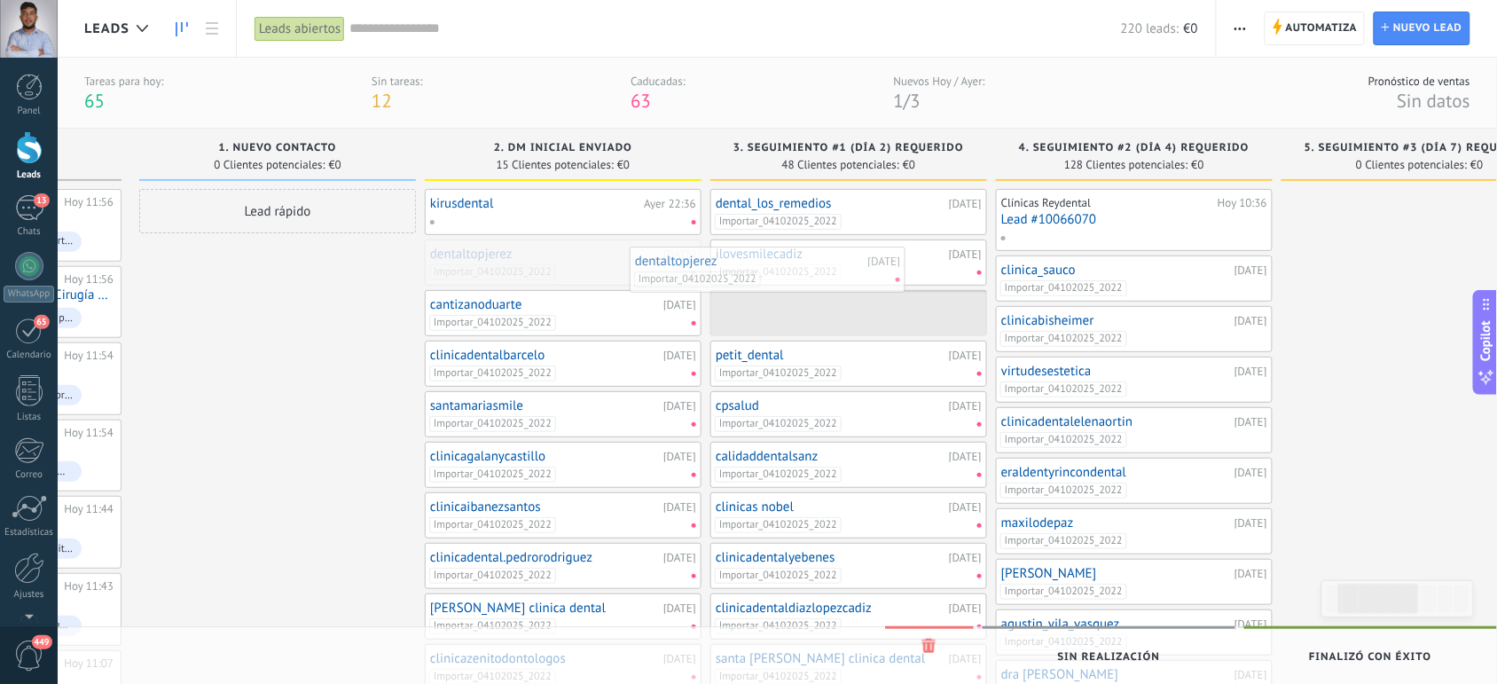
drag, startPoint x: 617, startPoint y: 269, endPoint x: 907, endPoint y: 284, distance: 289.6
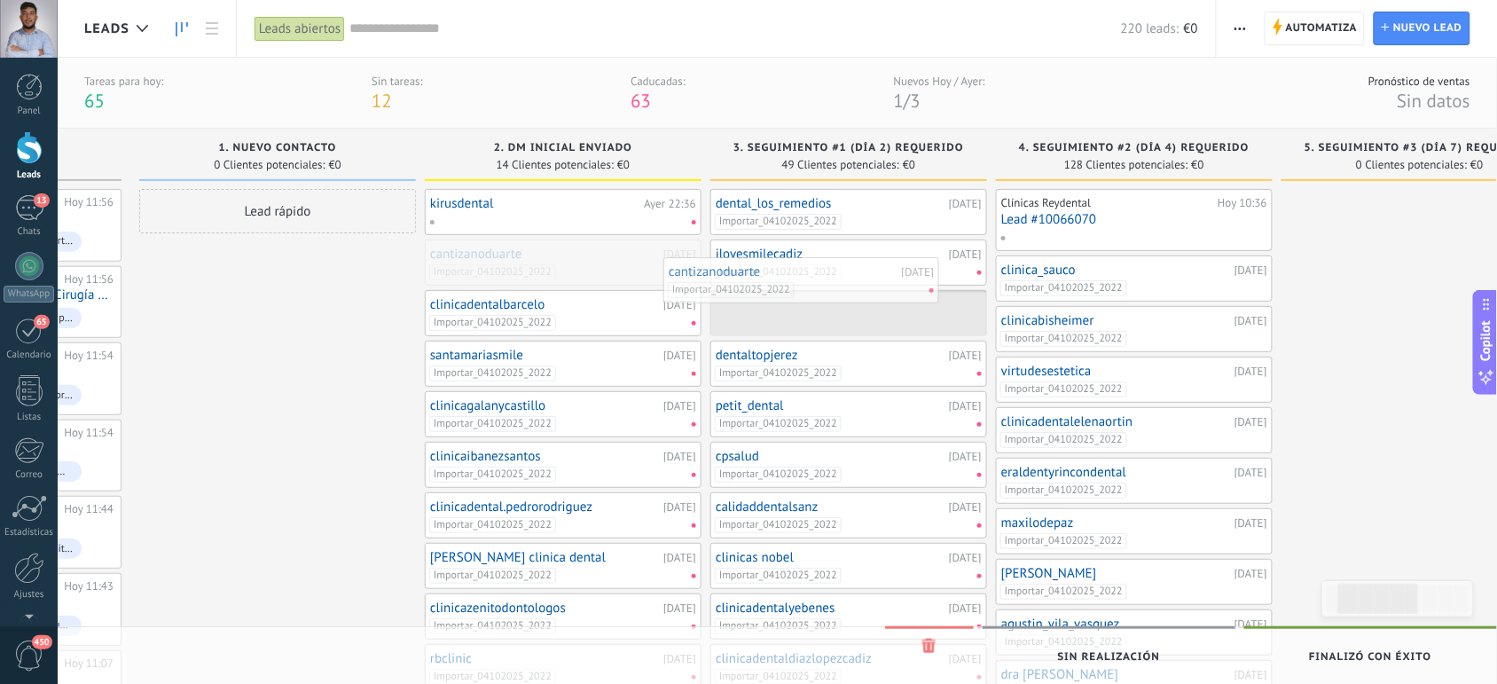
drag, startPoint x: 617, startPoint y: 266, endPoint x: 897, endPoint y: 288, distance: 280.3
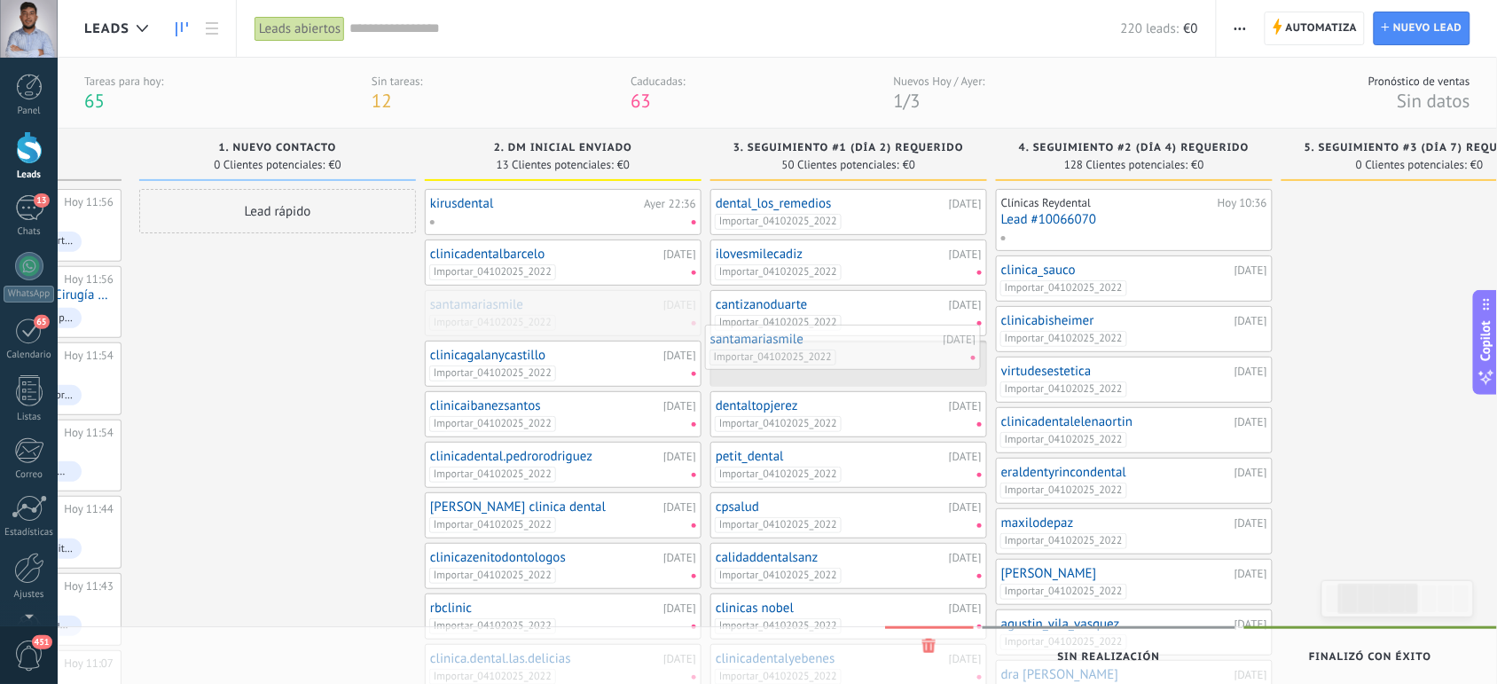
drag, startPoint x: 578, startPoint y: 315, endPoint x: 858, endPoint y: 348, distance: 281.4
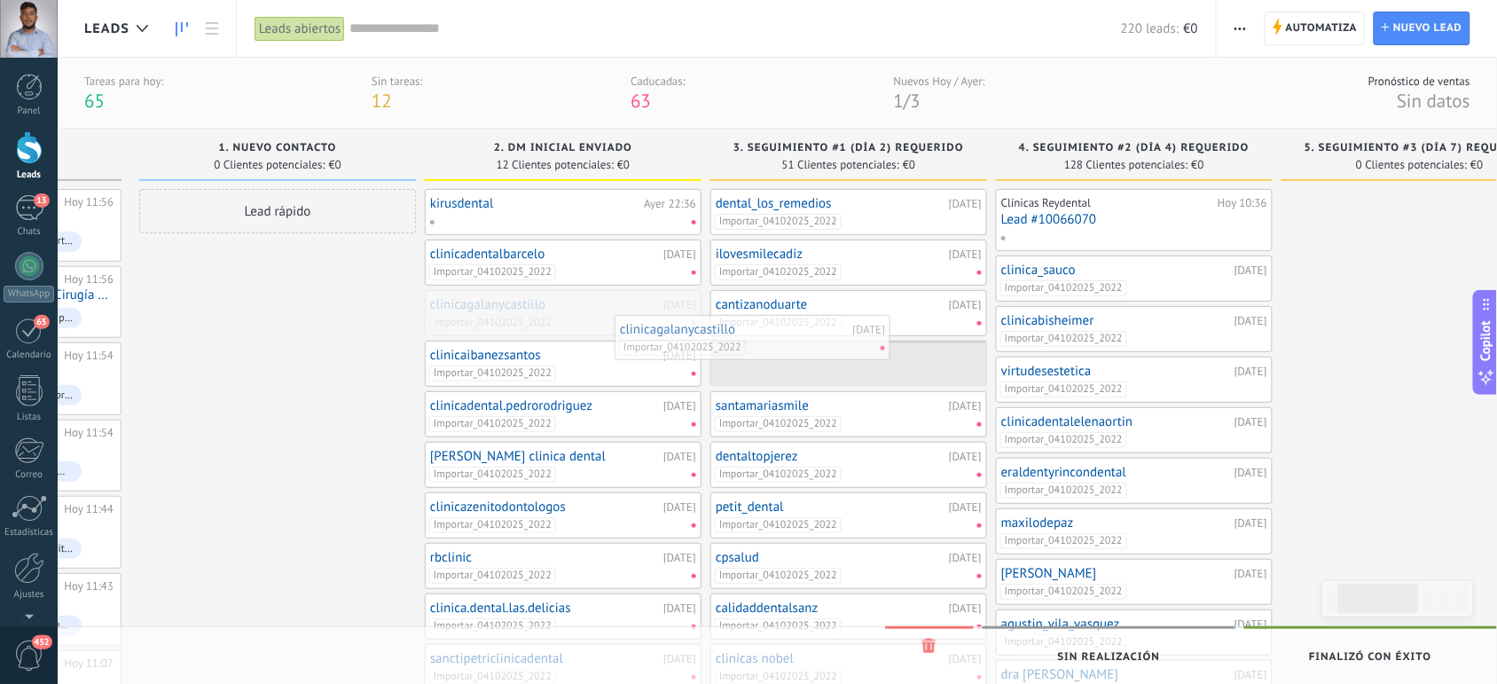
drag, startPoint x: 600, startPoint y: 315, endPoint x: 814, endPoint y: 342, distance: 216.3
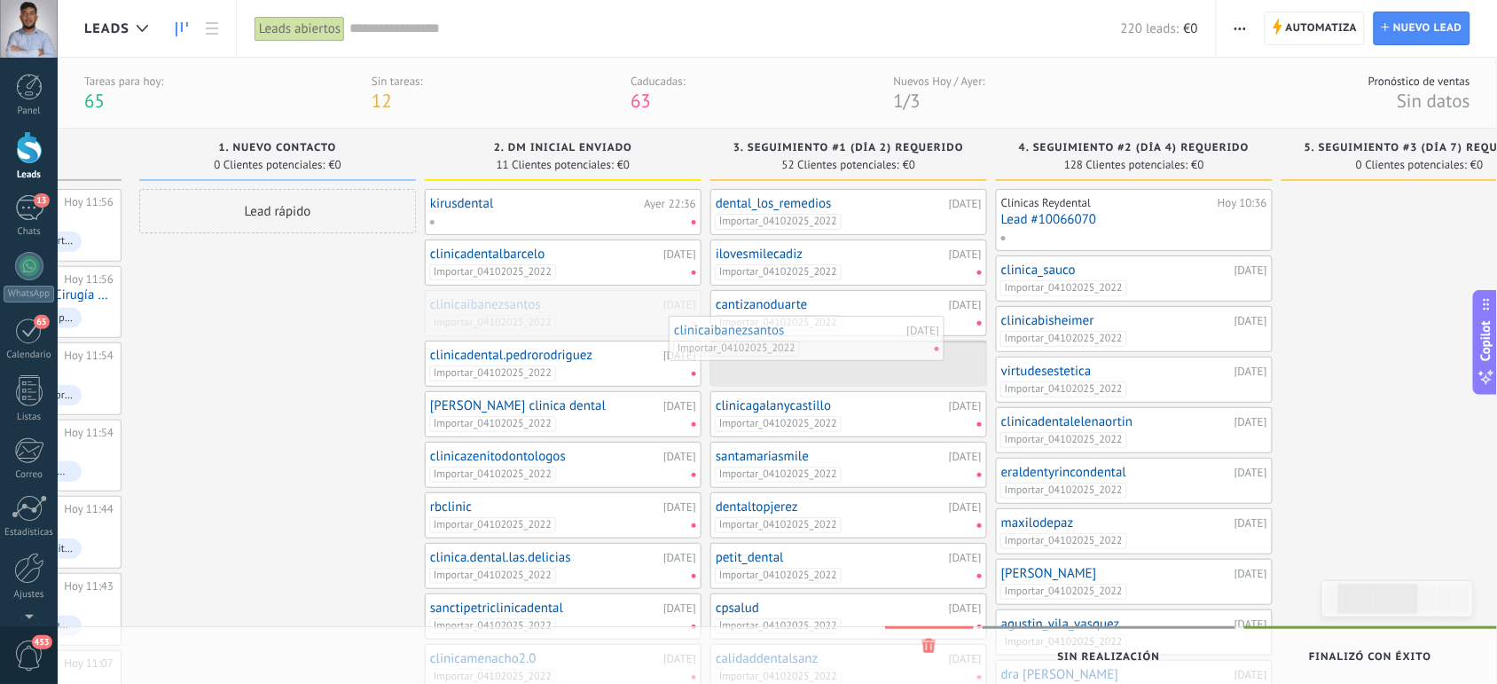
drag, startPoint x: 593, startPoint y: 309, endPoint x: 872, endPoint y: 338, distance: 281.0
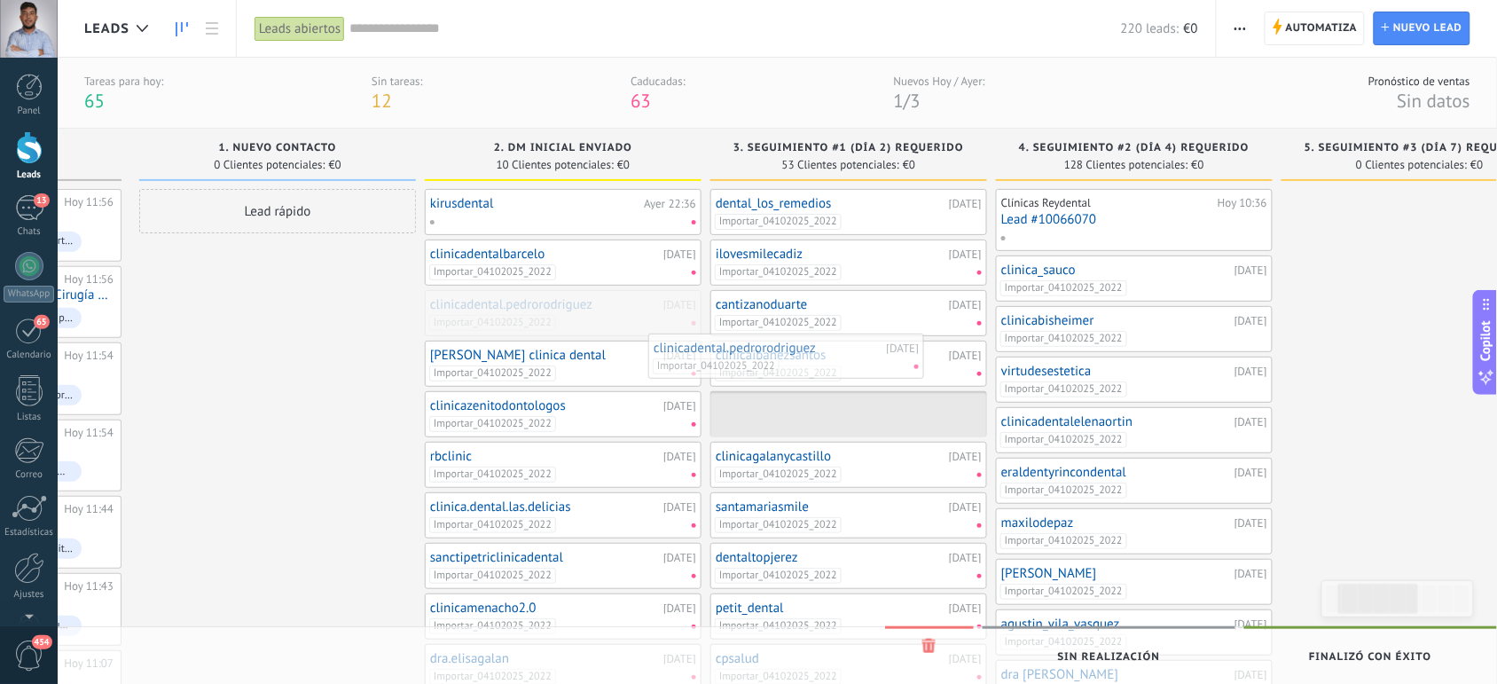
drag, startPoint x: 610, startPoint y: 317, endPoint x: 835, endPoint y: 357, distance: 228.1
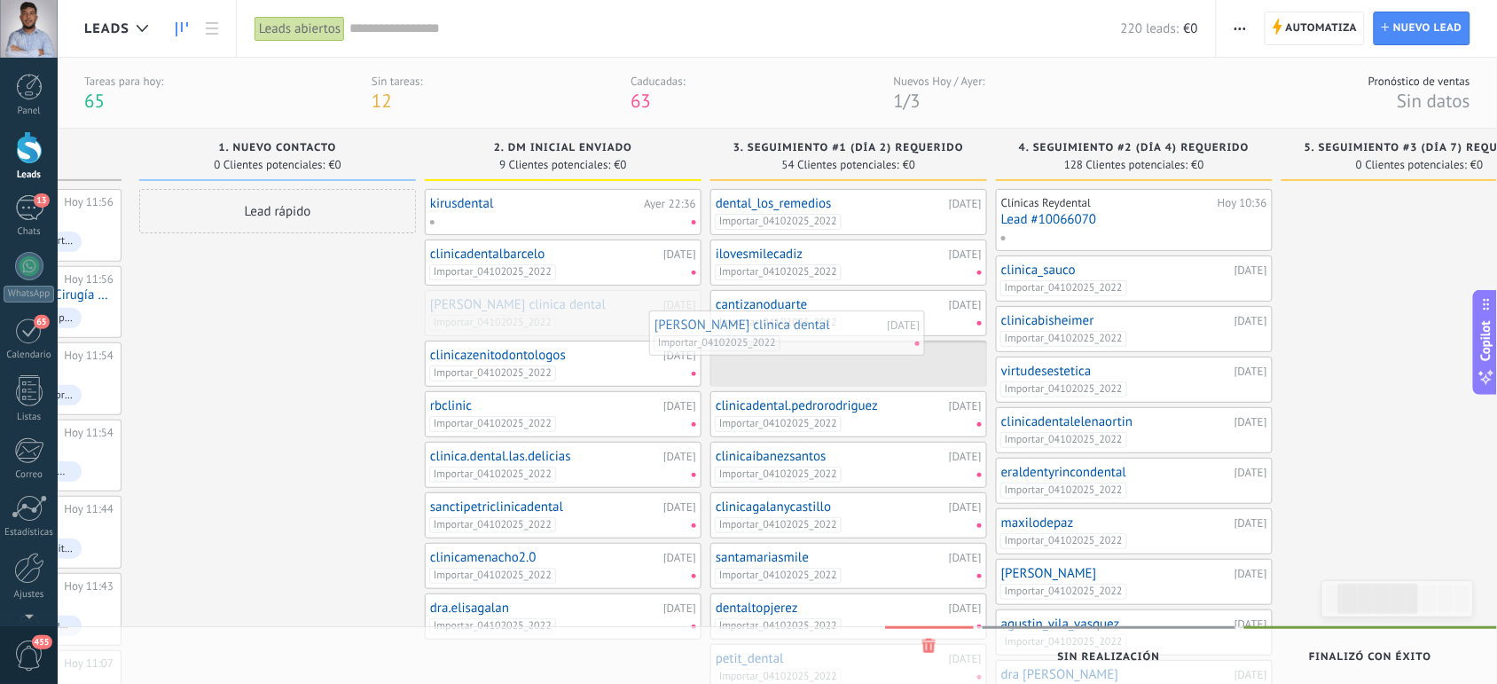
drag, startPoint x: 639, startPoint y: 322, endPoint x: 865, endPoint y: 342, distance: 227.1
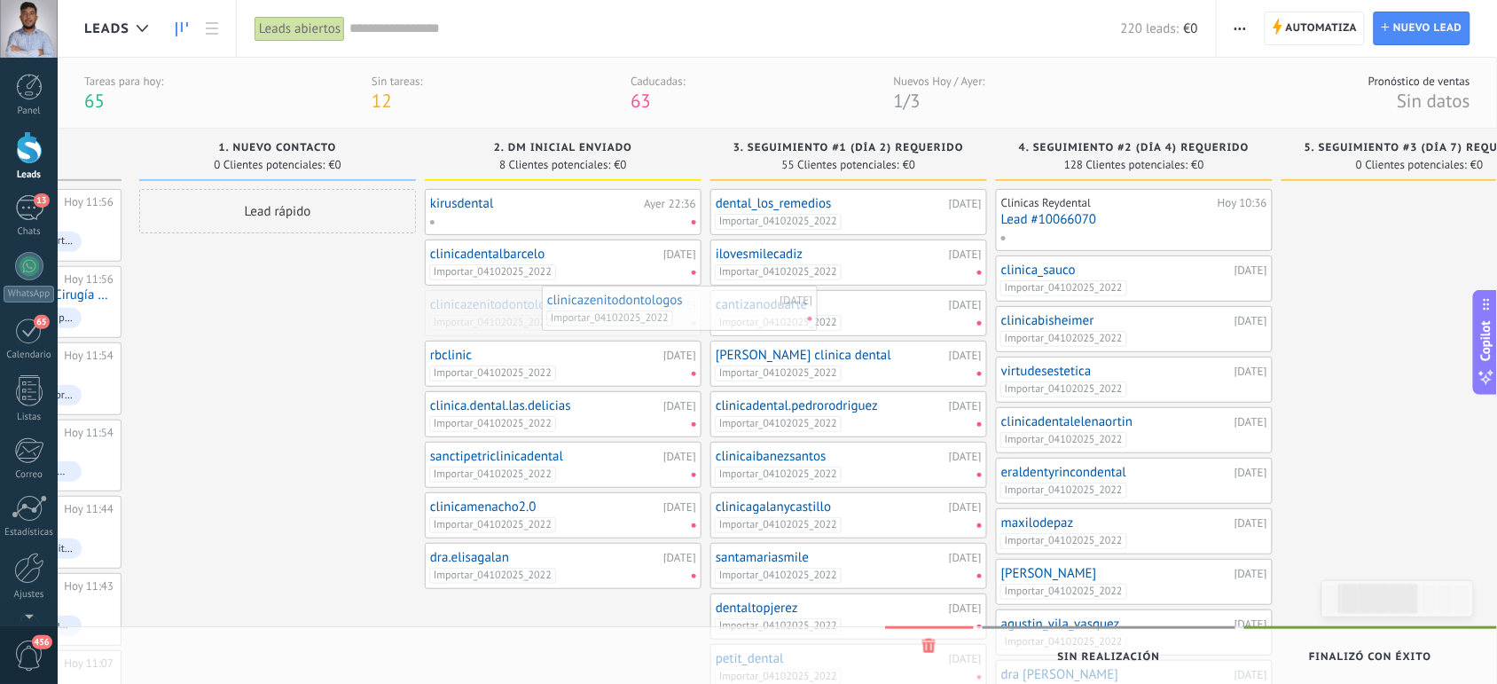
drag, startPoint x: 630, startPoint y: 329, endPoint x: 860, endPoint y: 335, distance: 230.7
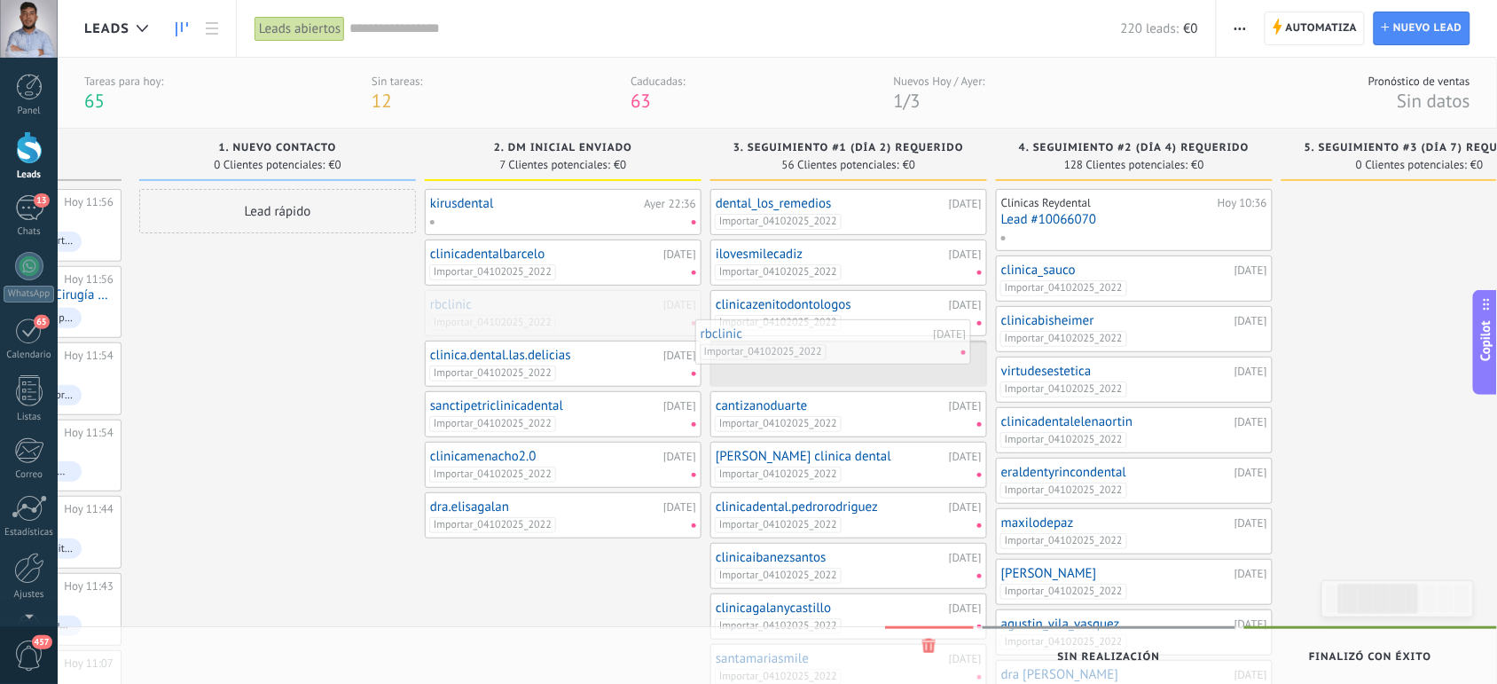
drag, startPoint x: 593, startPoint y: 313, endPoint x: 862, endPoint y: 339, distance: 270.9
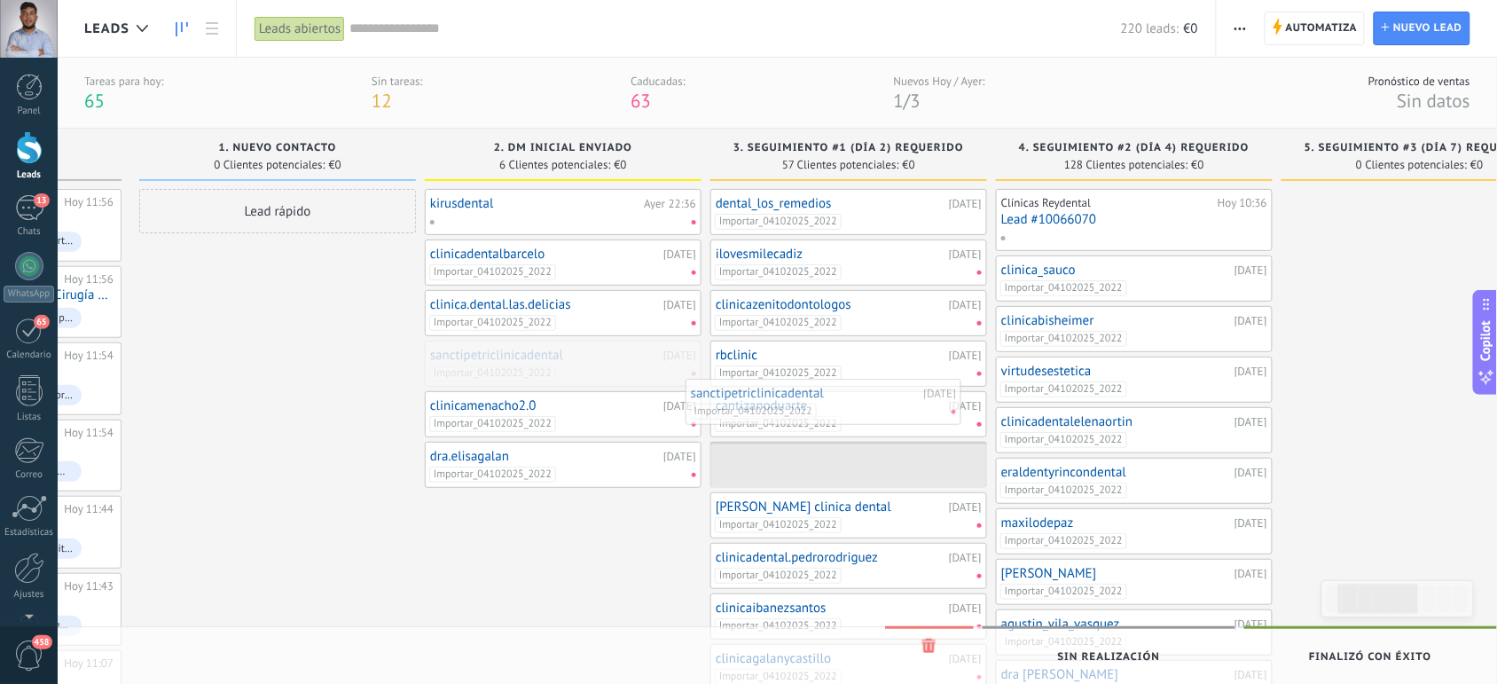
drag, startPoint x: 577, startPoint y: 362, endPoint x: 838, endPoint y: 399, distance: 263.5
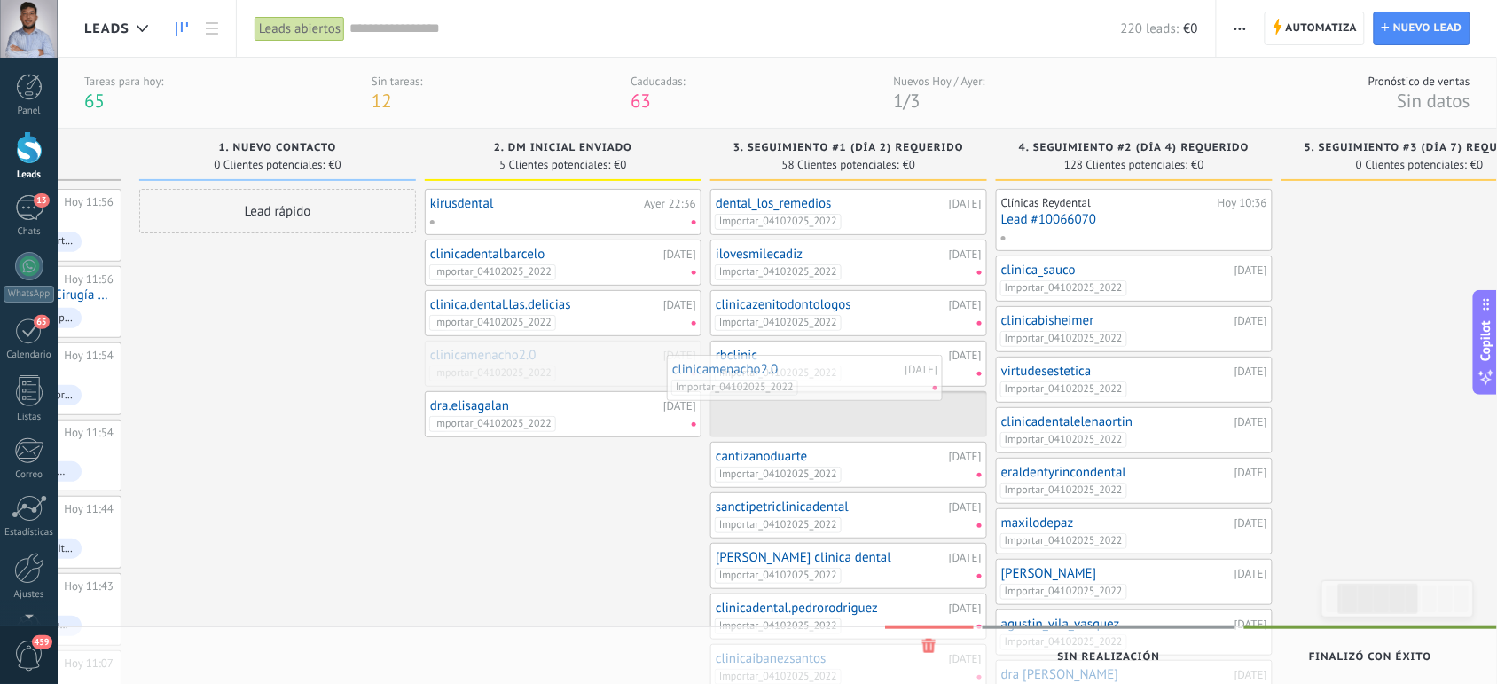
drag, startPoint x: 585, startPoint y: 369, endPoint x: 838, endPoint y: 382, distance: 253.2
drag, startPoint x: 592, startPoint y: 357, endPoint x: 821, endPoint y: 387, distance: 231.6
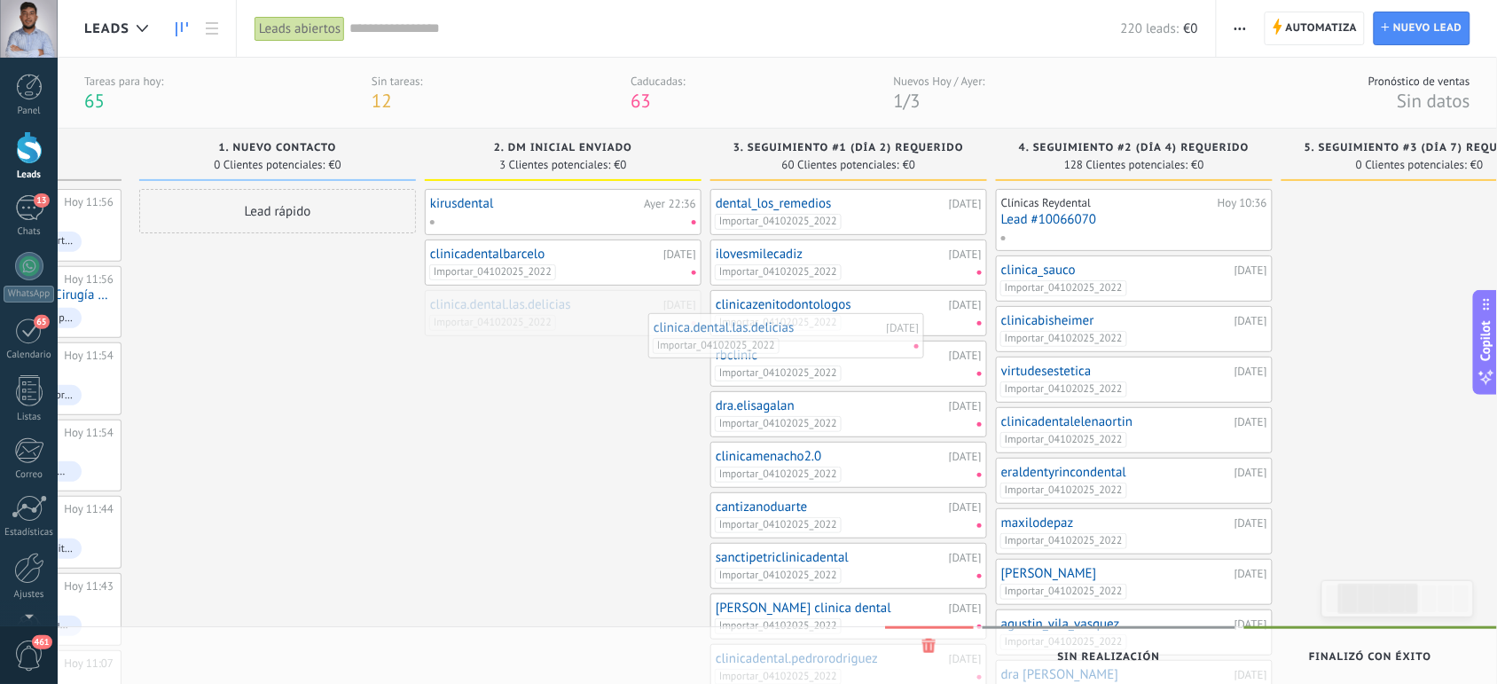
drag, startPoint x: 637, startPoint y: 320, endPoint x: 909, endPoint y: 365, distance: 275.9
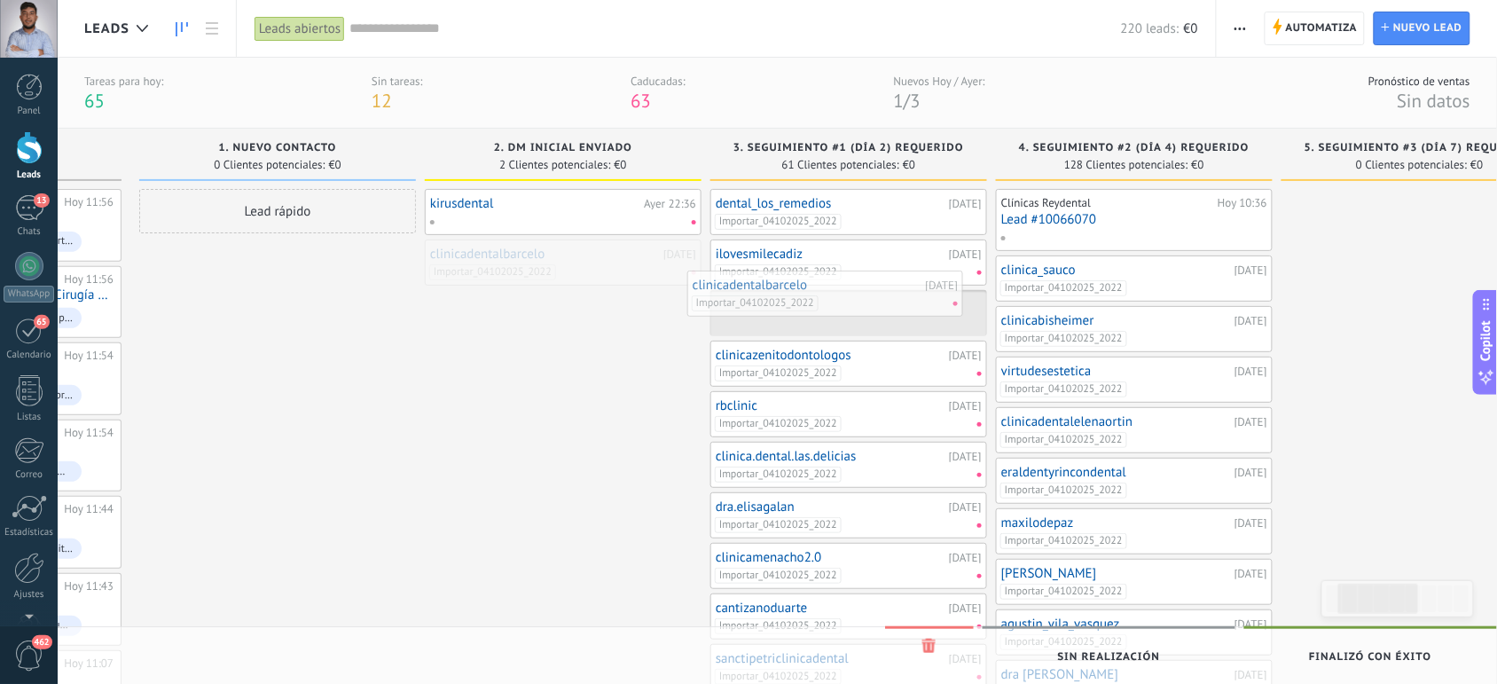
drag, startPoint x: 634, startPoint y: 266, endPoint x: 898, endPoint y: 297, distance: 265.3
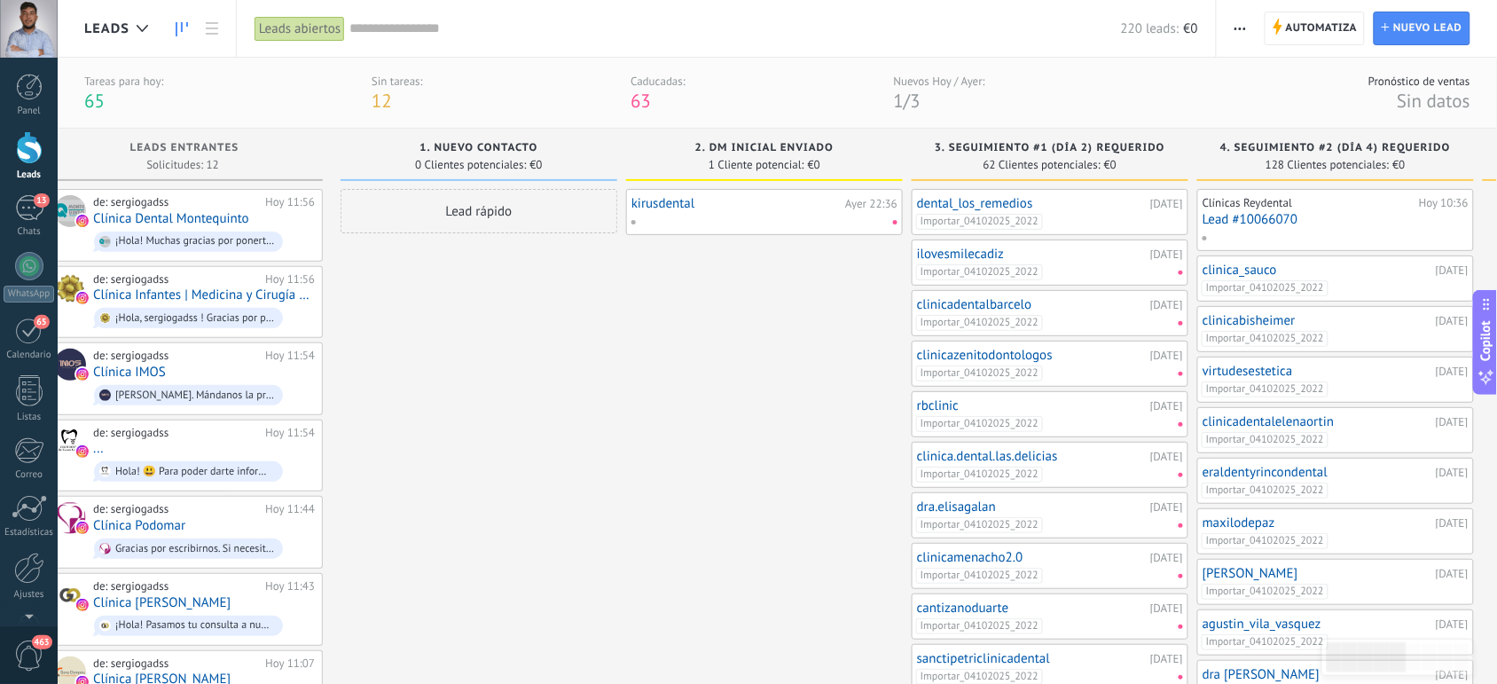
scroll to position [0, 0]
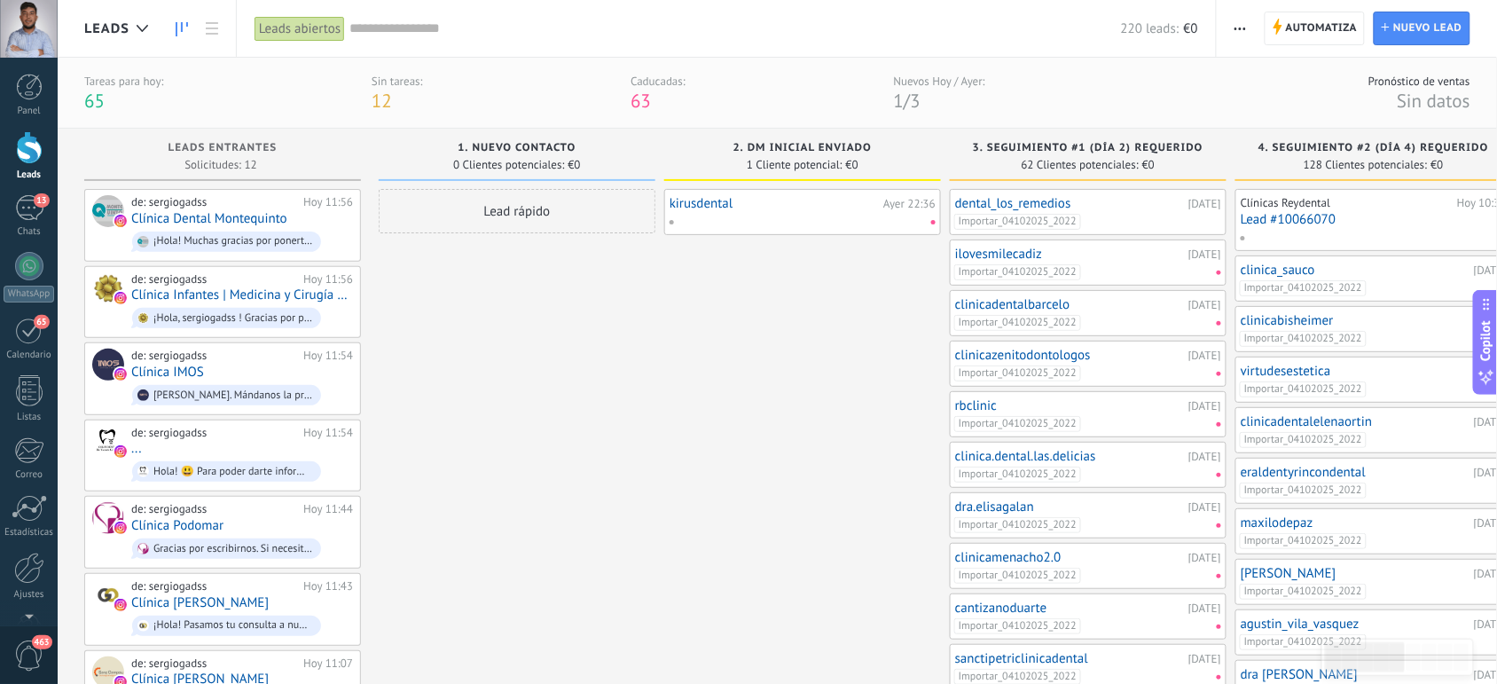
click at [534, 214] on div "Lead rápido" at bounding box center [517, 211] width 277 height 44
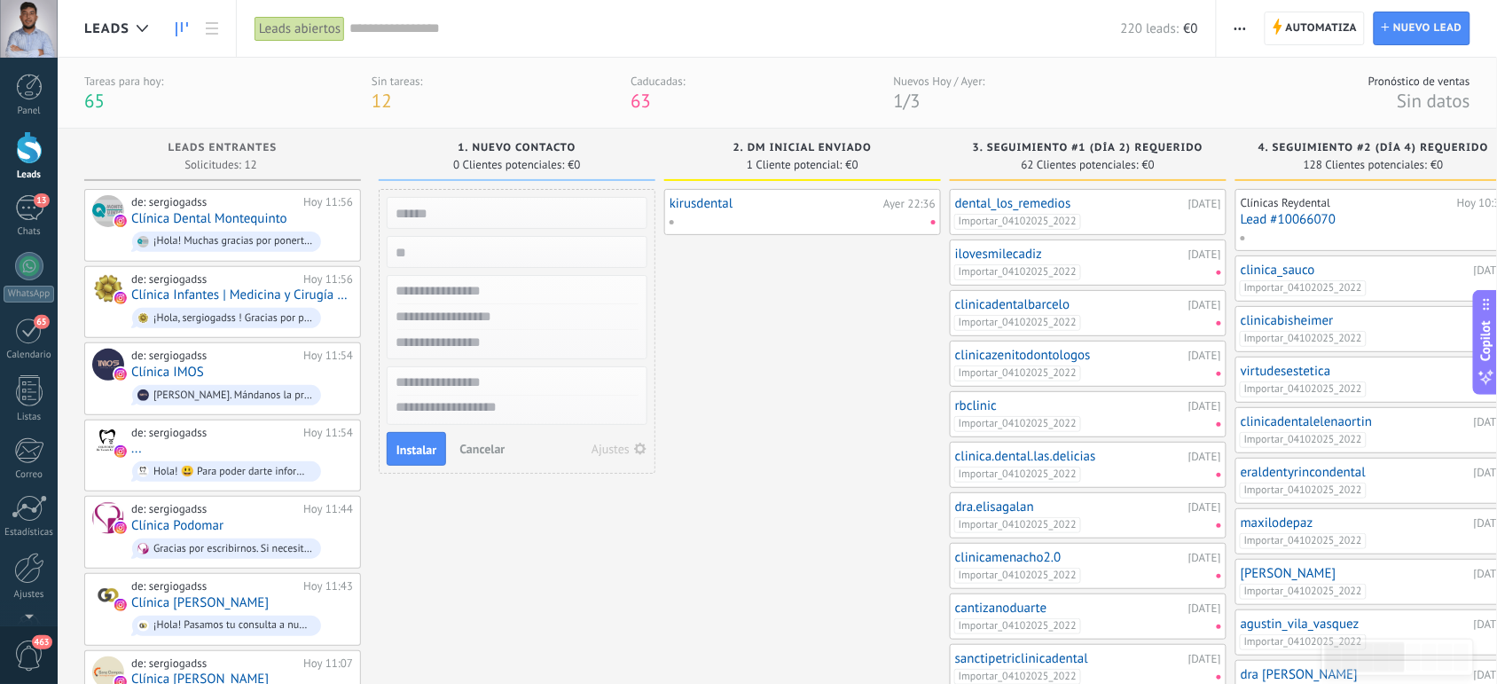
click at [635, 444] on icon "button" at bounding box center [640, 449] width 12 height 12
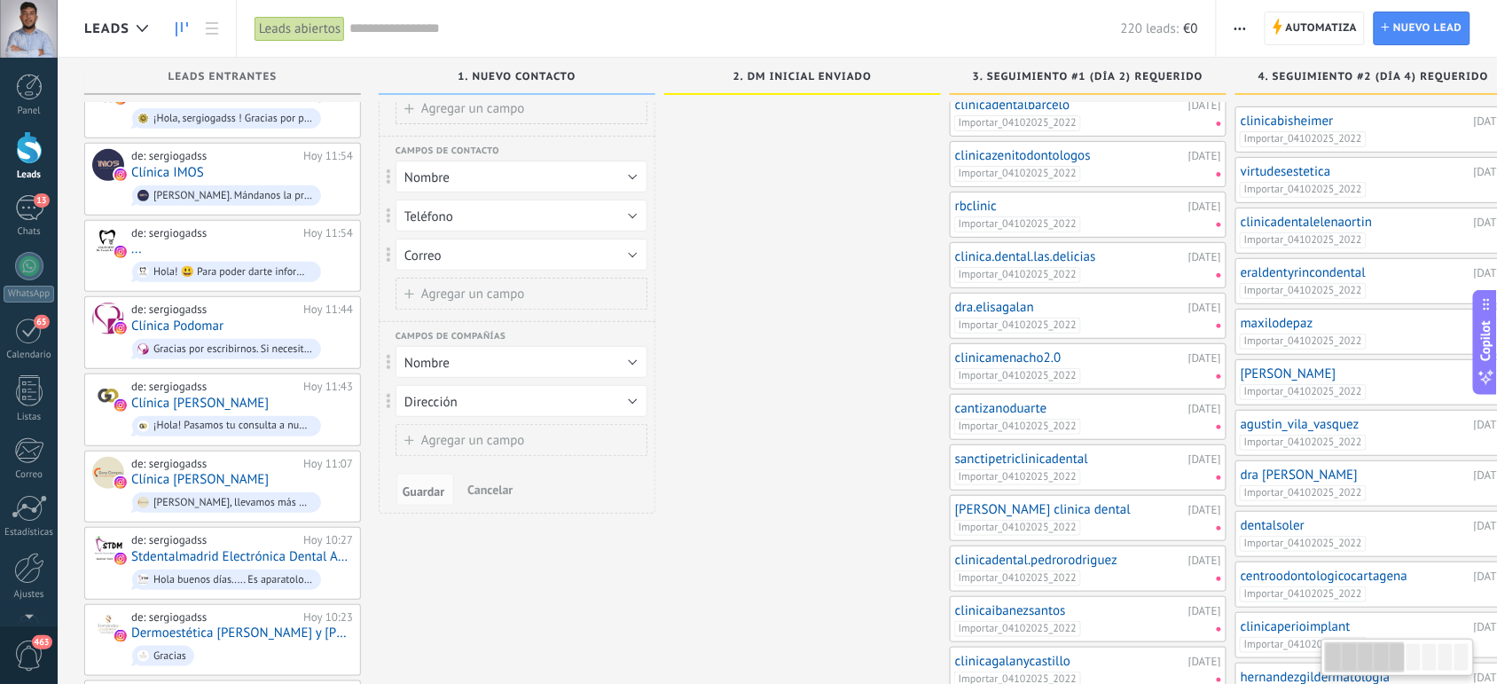
scroll to position [58, 0]
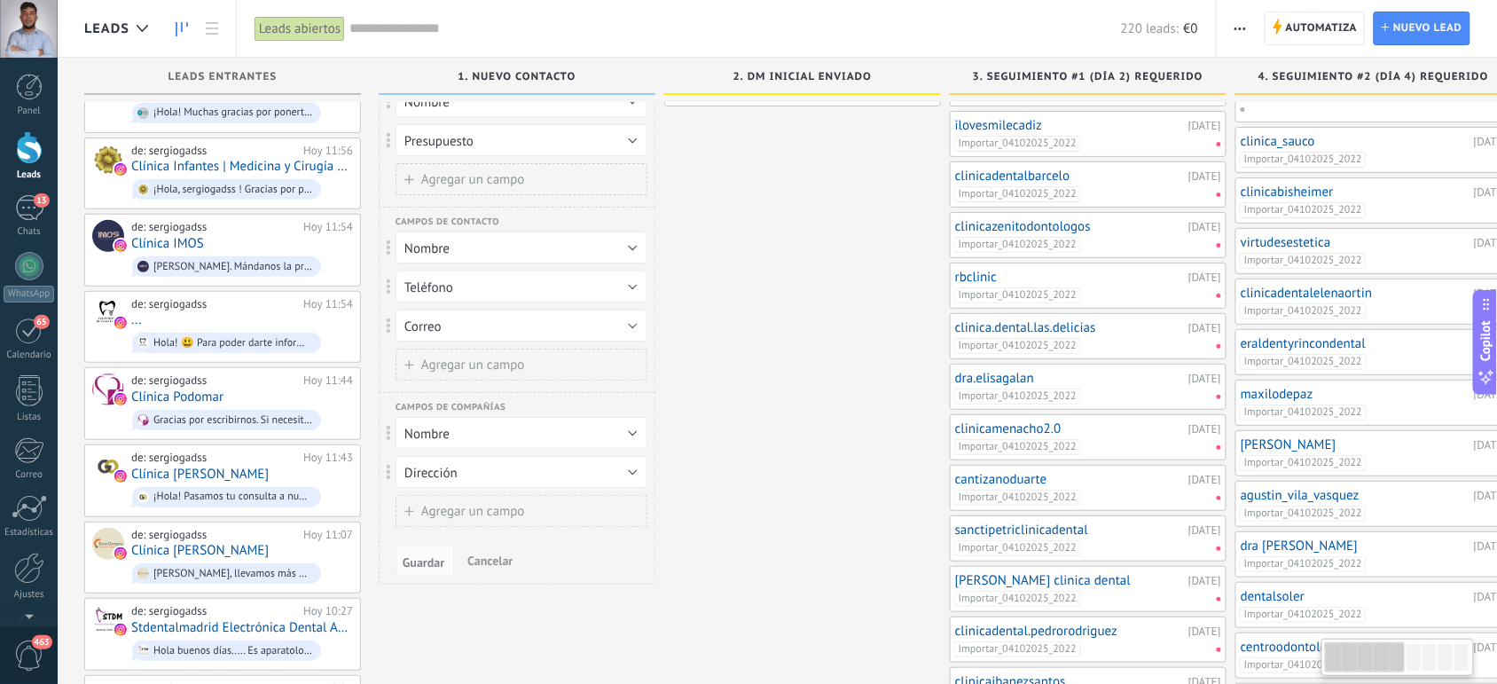
click at [482, 553] on span "Cancelar" at bounding box center [489, 561] width 45 height 16
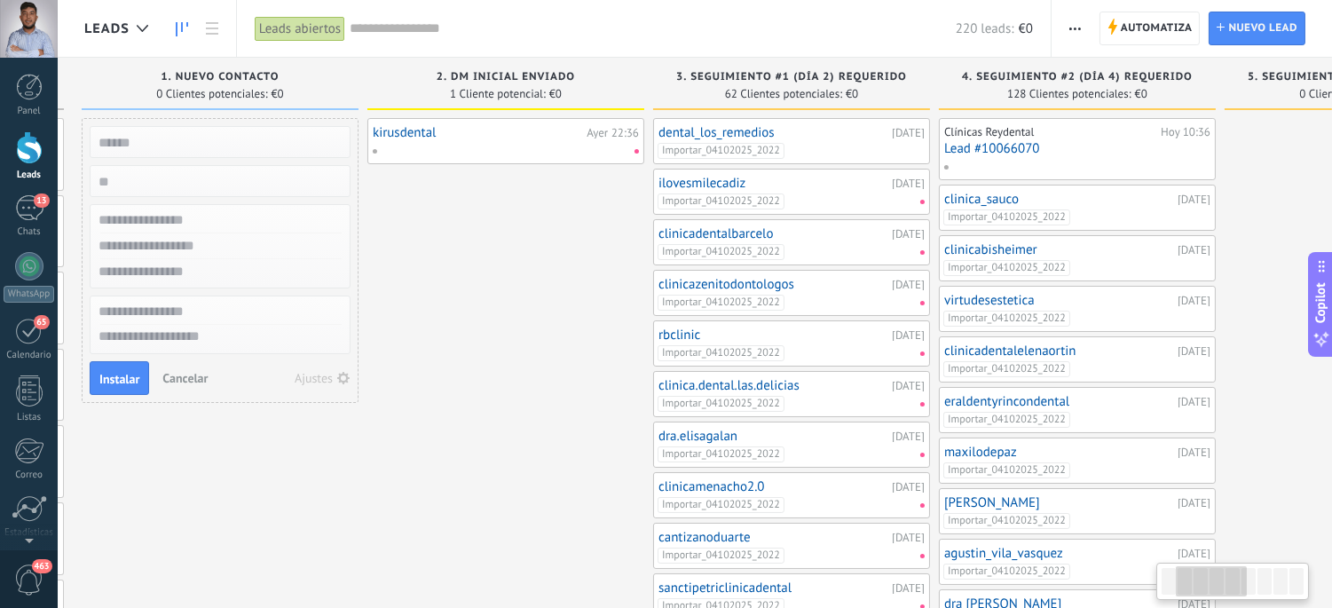
scroll to position [0, 298]
click at [171, 373] on span "Cancelar" at bounding box center [183, 378] width 45 height 16
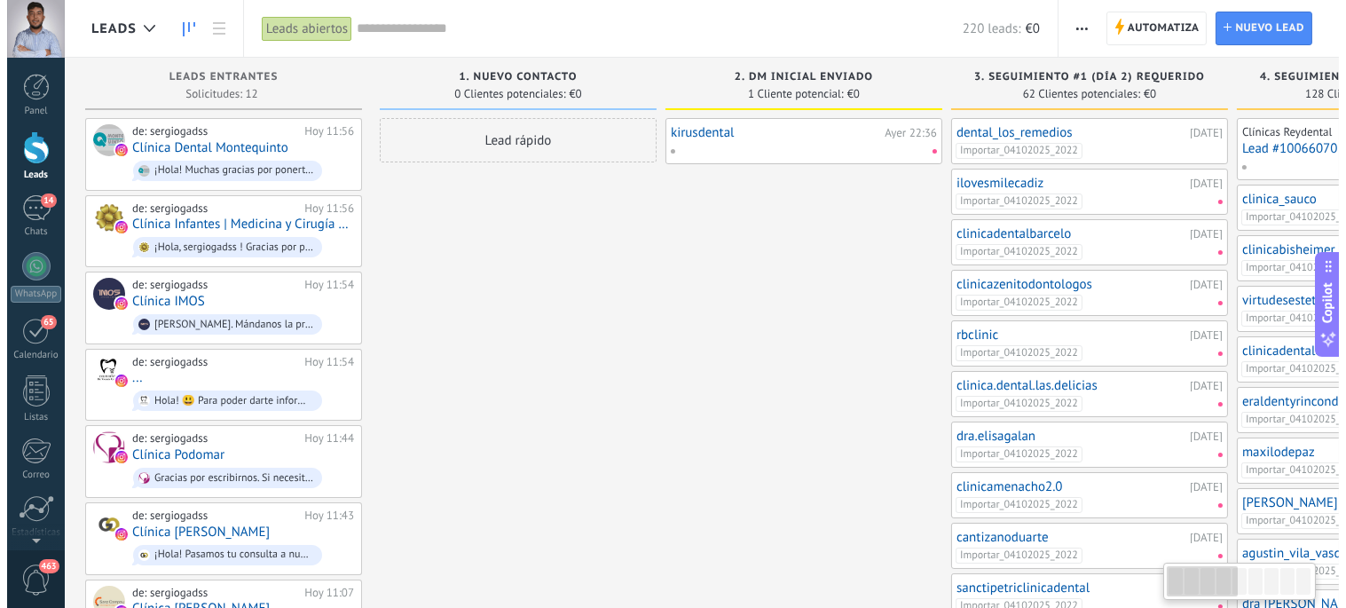
scroll to position [0, 0]
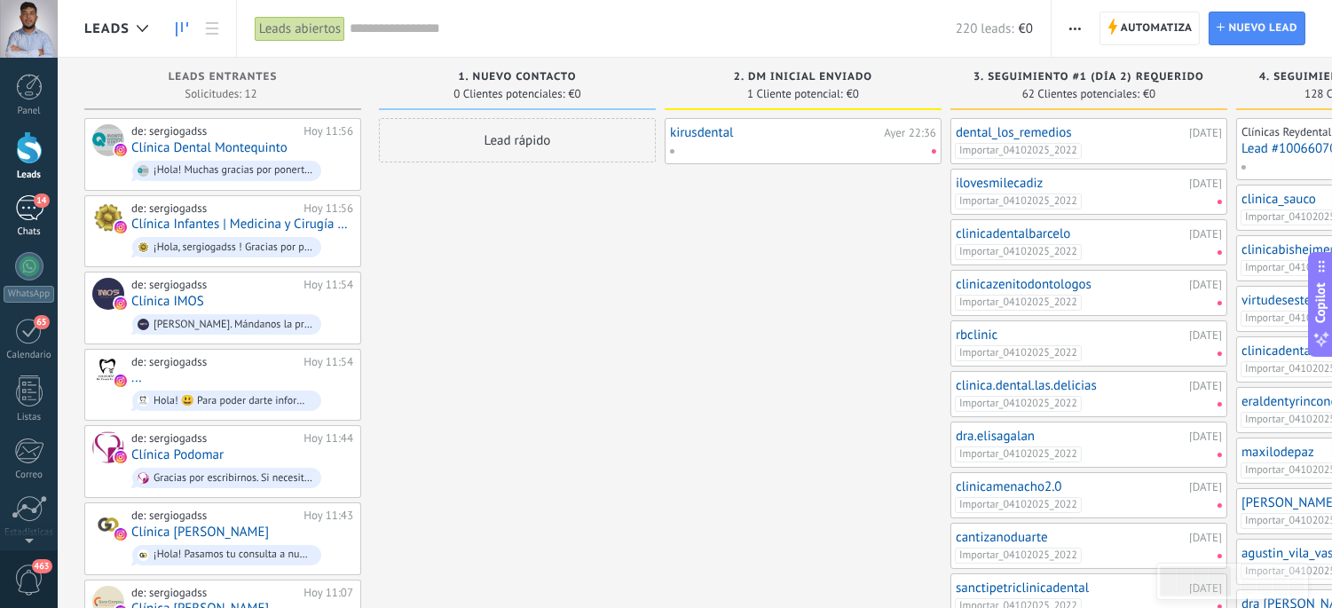
click at [36, 213] on div "14" at bounding box center [29, 208] width 28 height 26
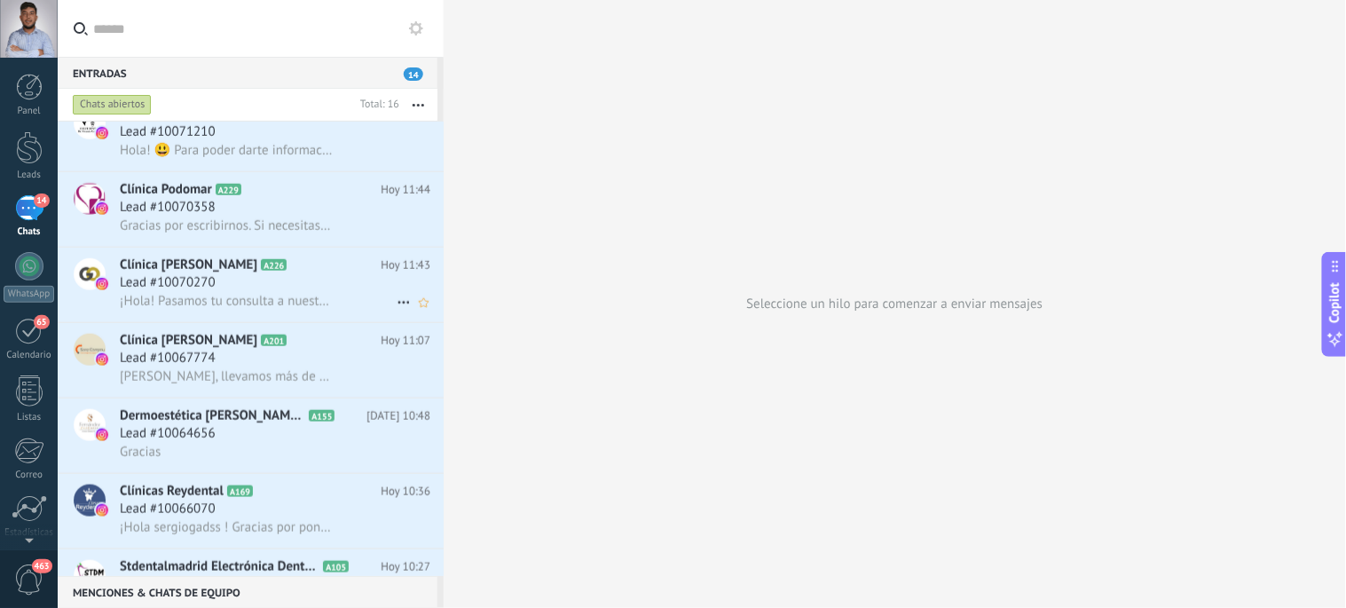
scroll to position [697, 0]
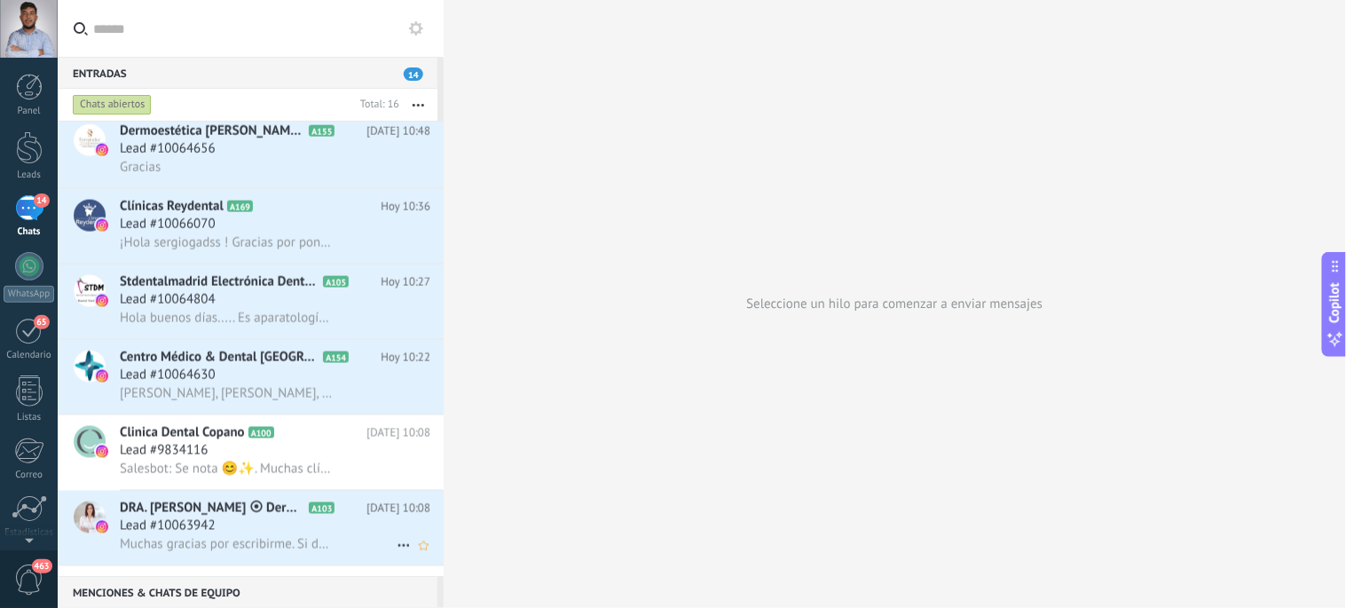
click at [228, 535] on div "Lead #10063942" at bounding box center [275, 526] width 310 height 18
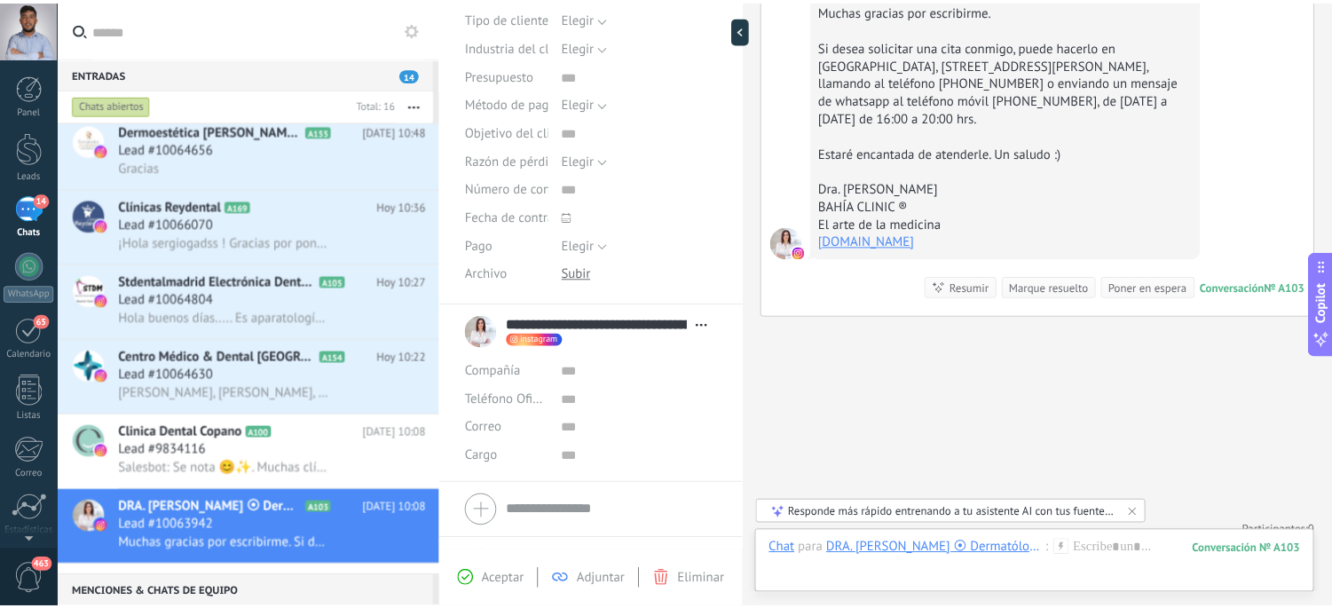
scroll to position [304, 0]
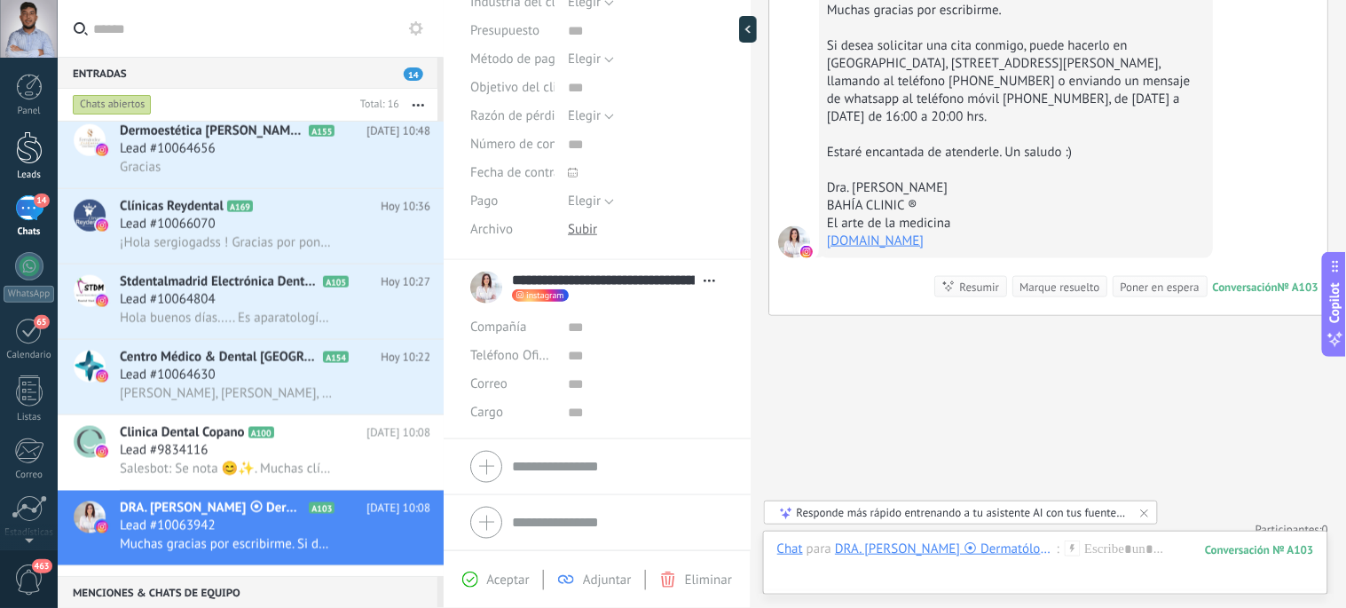
click at [16, 145] on div at bounding box center [29, 147] width 27 height 33
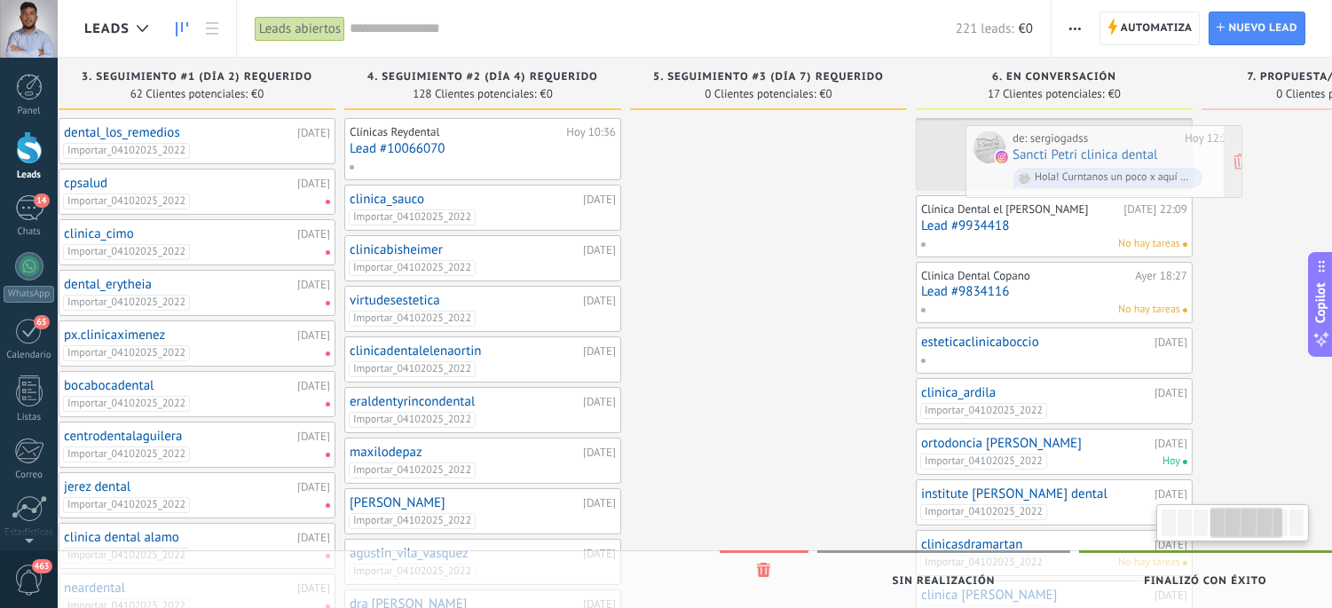
scroll to position [0, 918]
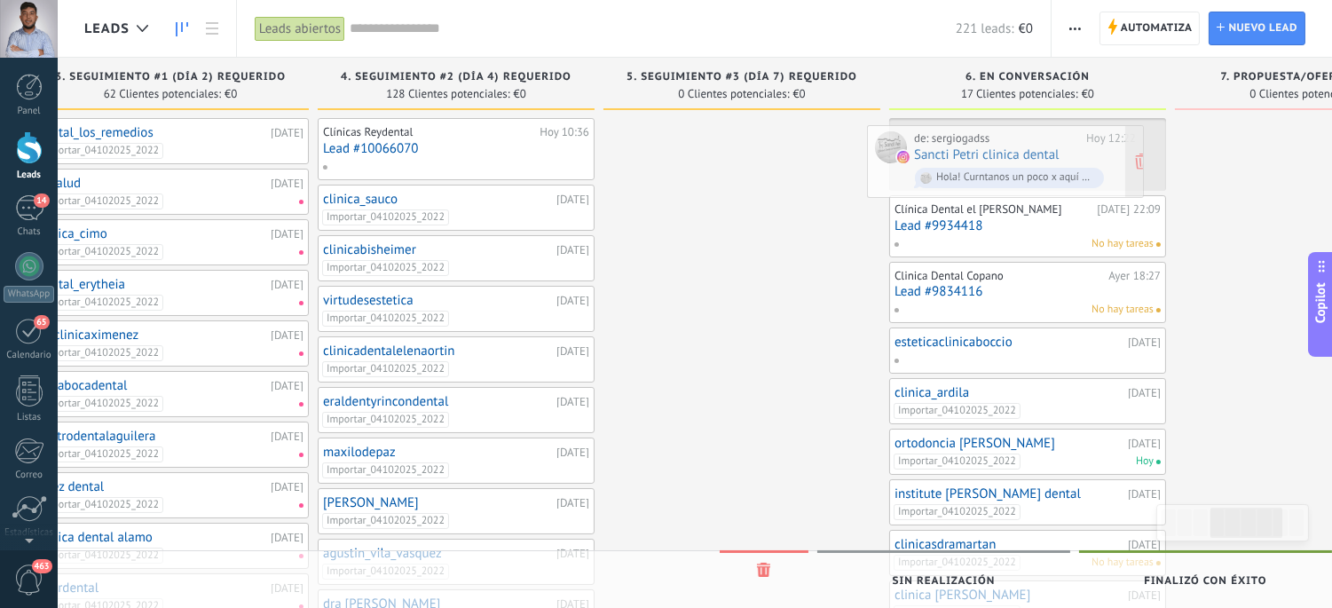
drag, startPoint x: 214, startPoint y: 144, endPoint x: 996, endPoint y: 151, distance: 782.4
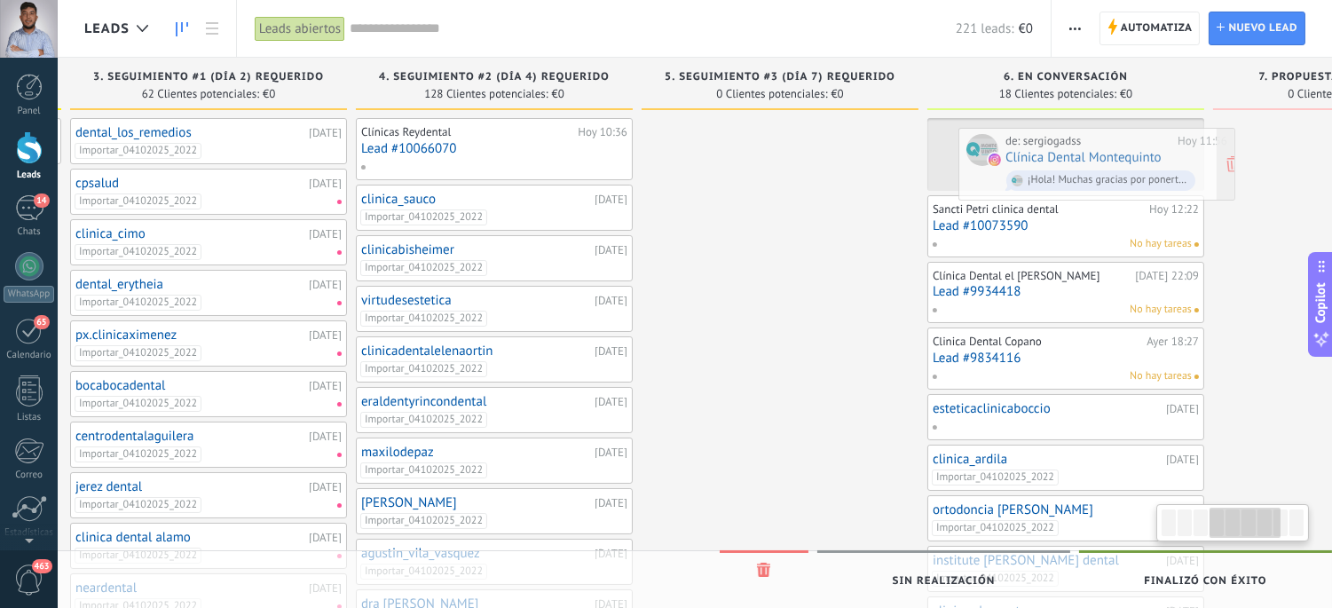
scroll to position [0, 900]
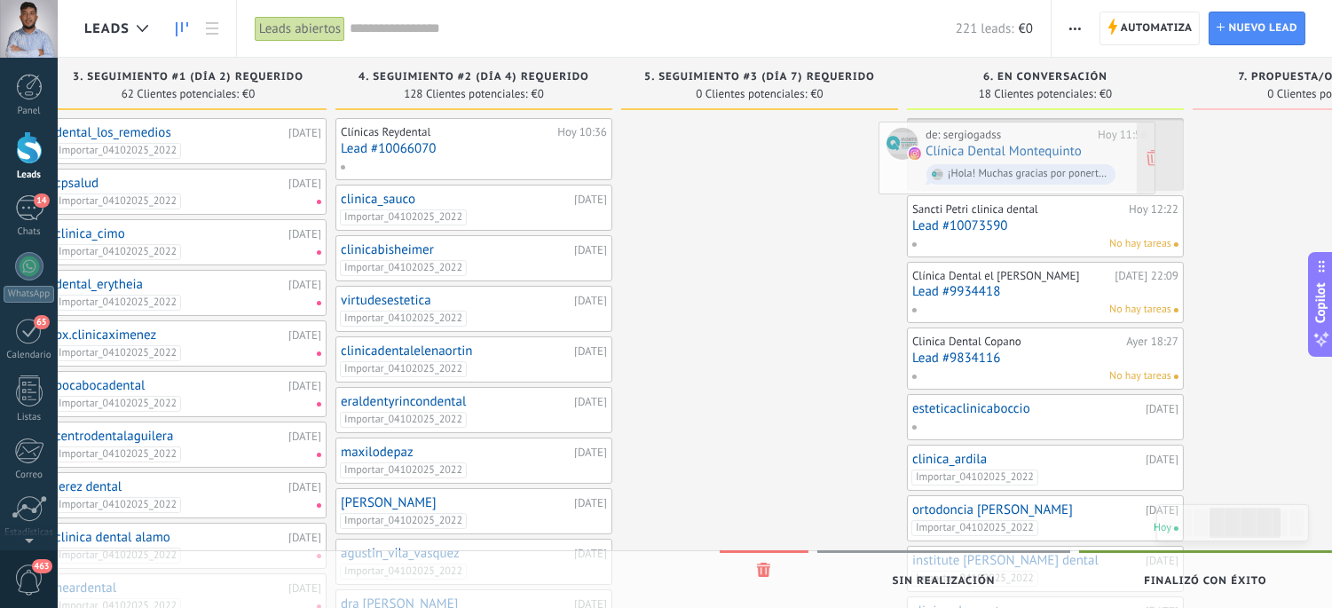
drag, startPoint x: 240, startPoint y: 139, endPoint x: 1033, endPoint y: 142, distance: 794.0
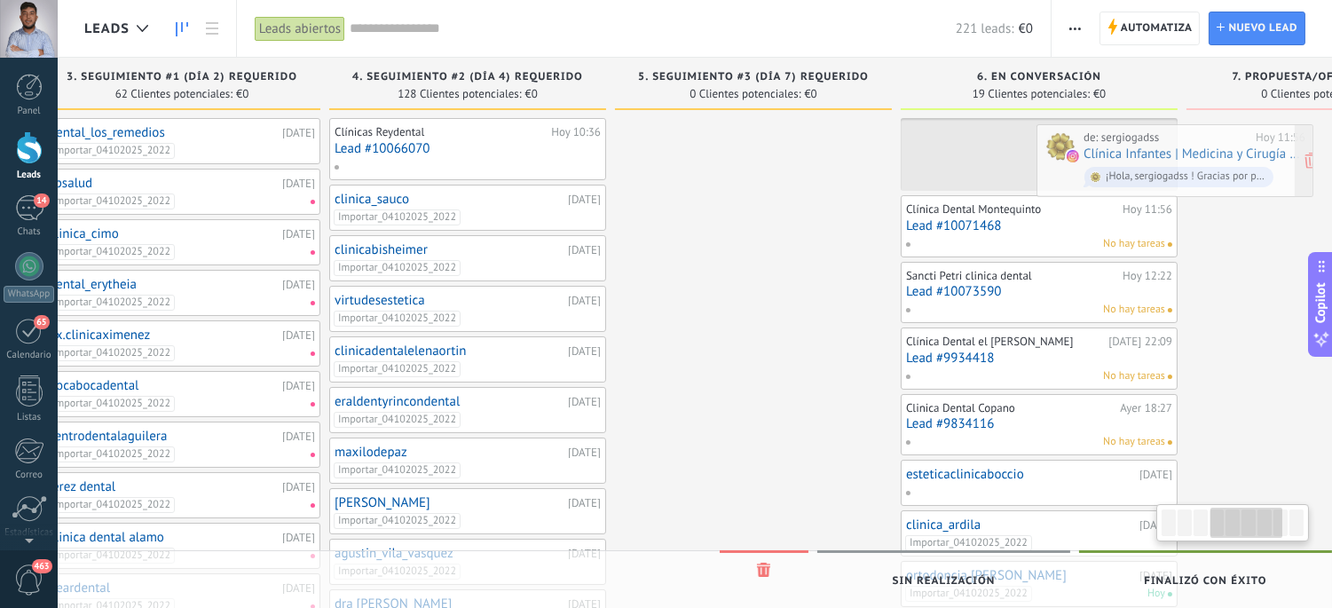
scroll to position [0, 988]
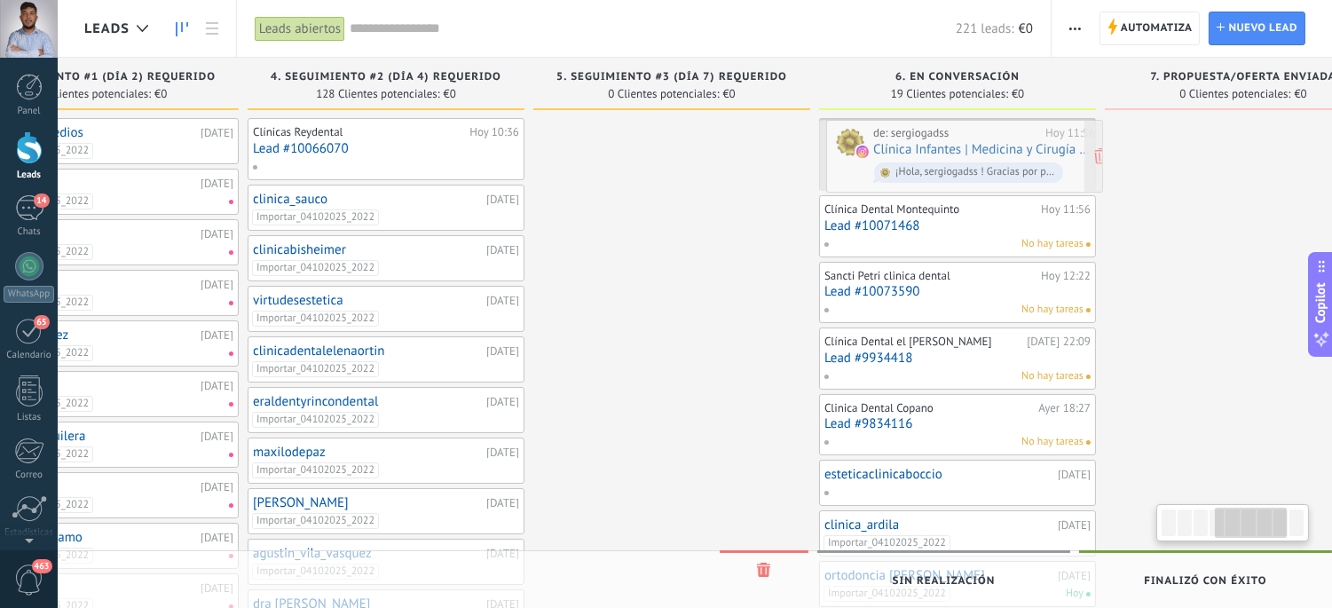
drag, startPoint x: 181, startPoint y: 142, endPoint x: 923, endPoint y: 144, distance: 741.6
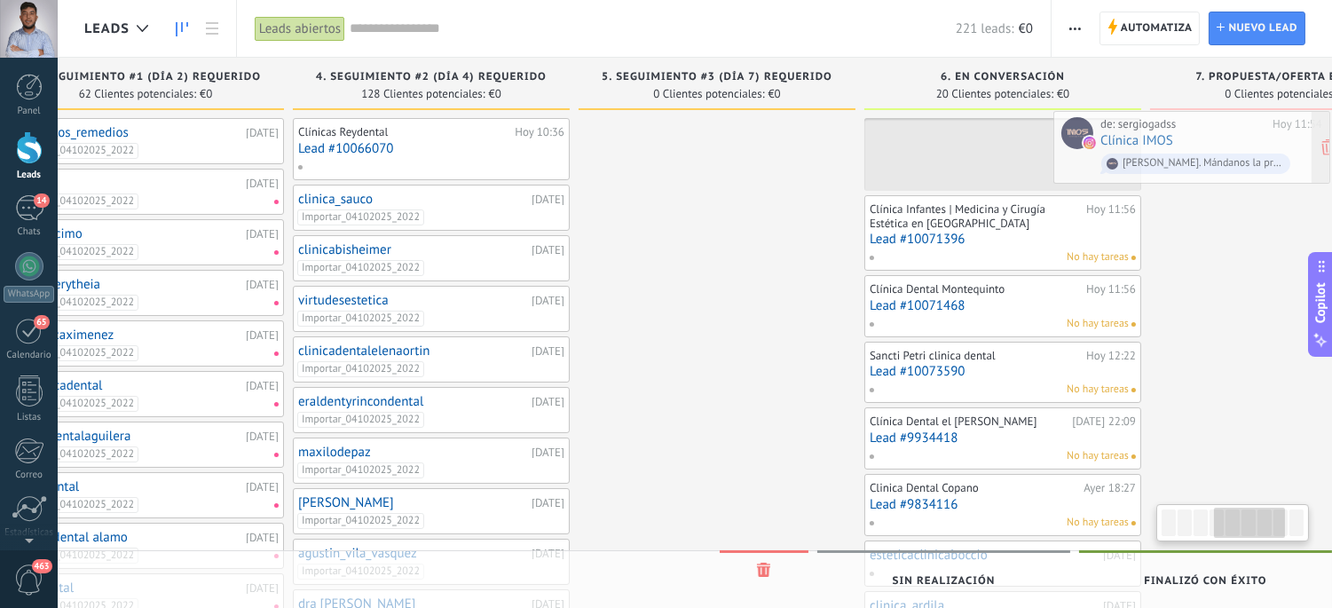
scroll to position [0, 1007]
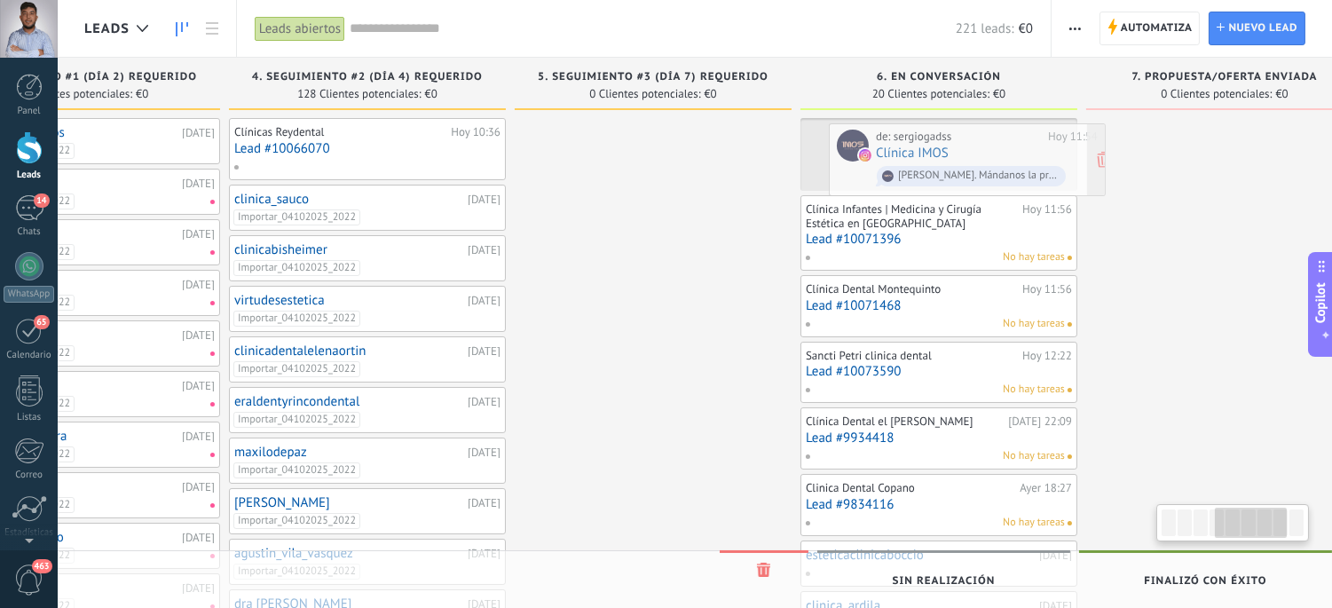
drag, startPoint x: 169, startPoint y: 145, endPoint x: 906, endPoint y: 146, distance: 736.3
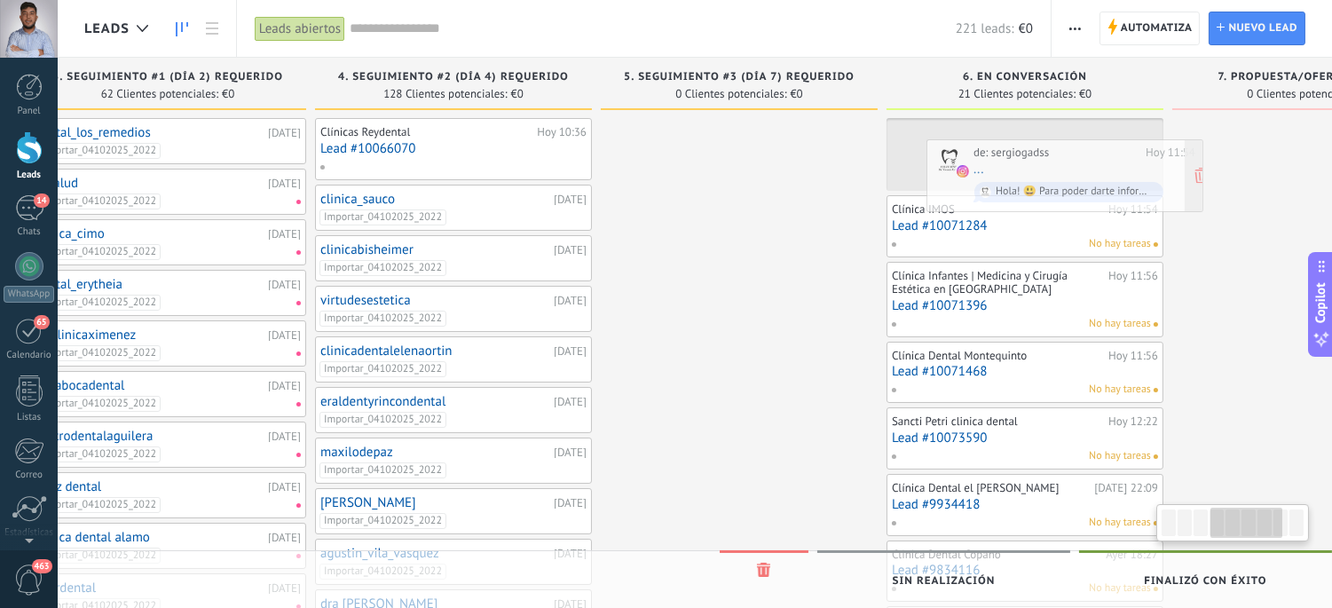
scroll to position [0, 931]
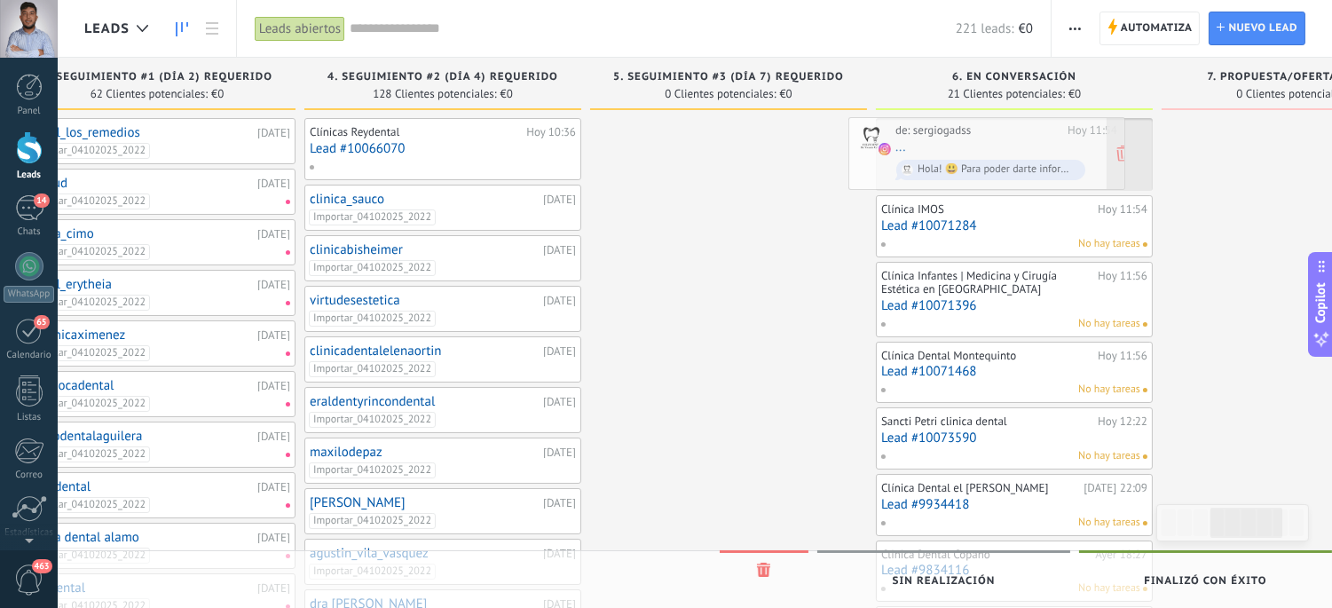
drag, startPoint x: 192, startPoint y: 147, endPoint x: 955, endPoint y: 146, distance: 763.8
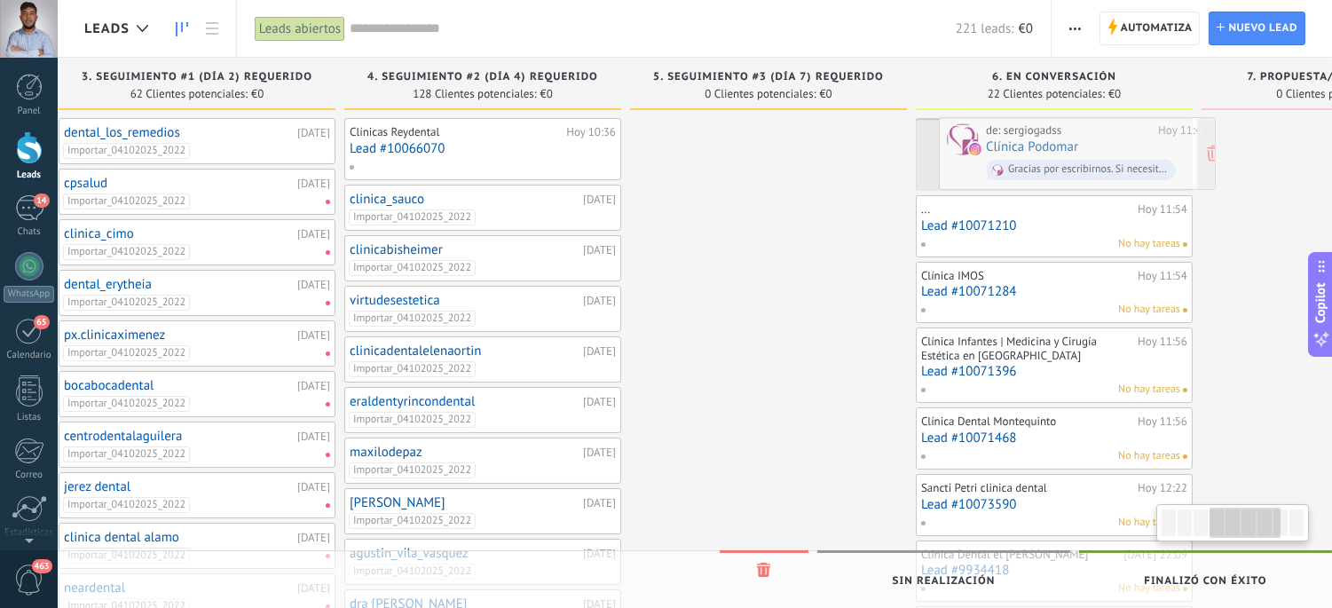
scroll to position [0, 901]
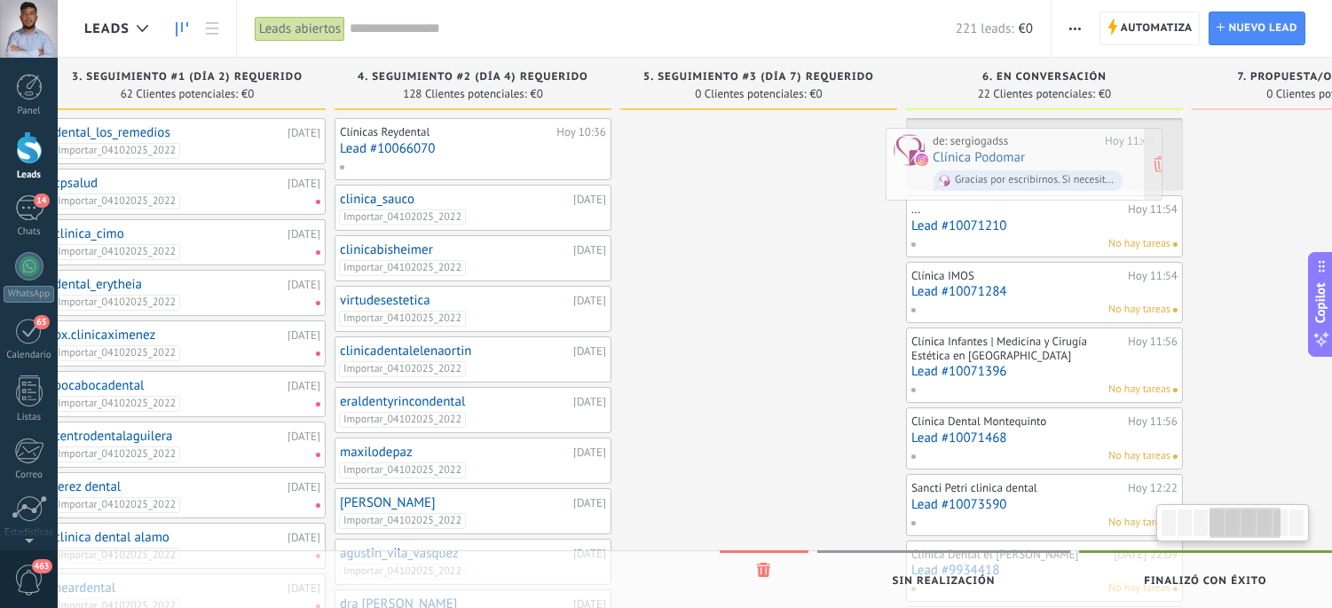
drag, startPoint x: 216, startPoint y: 147, endPoint x: 1017, endPoint y: 157, distance: 801.1
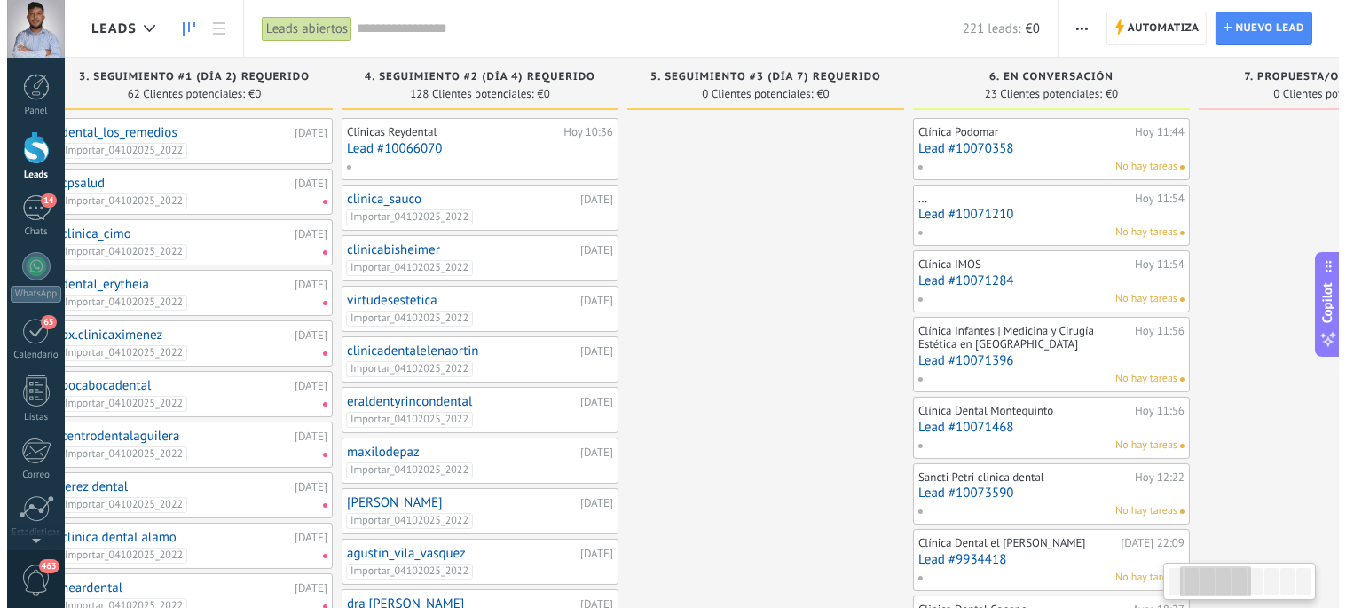
scroll to position [0, 0]
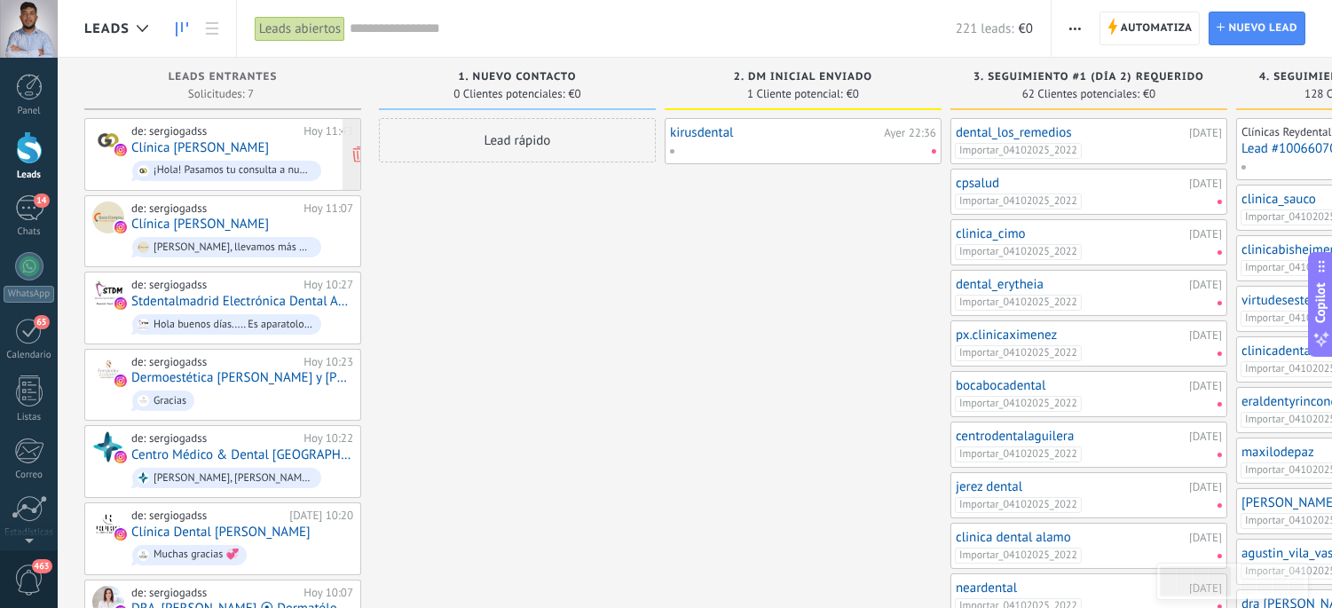
click at [183, 144] on link "Clínica [PERSON_NAME]" at bounding box center [199, 147] width 137 height 15
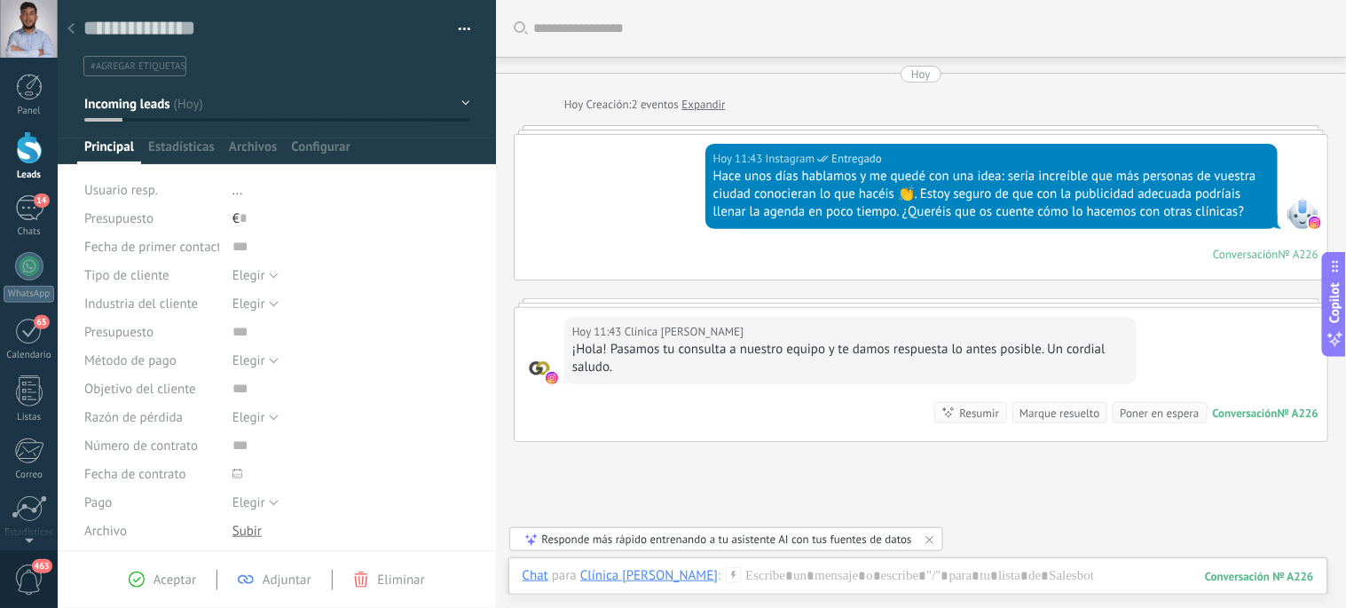
click at [29, 152] on div at bounding box center [29, 147] width 27 height 33
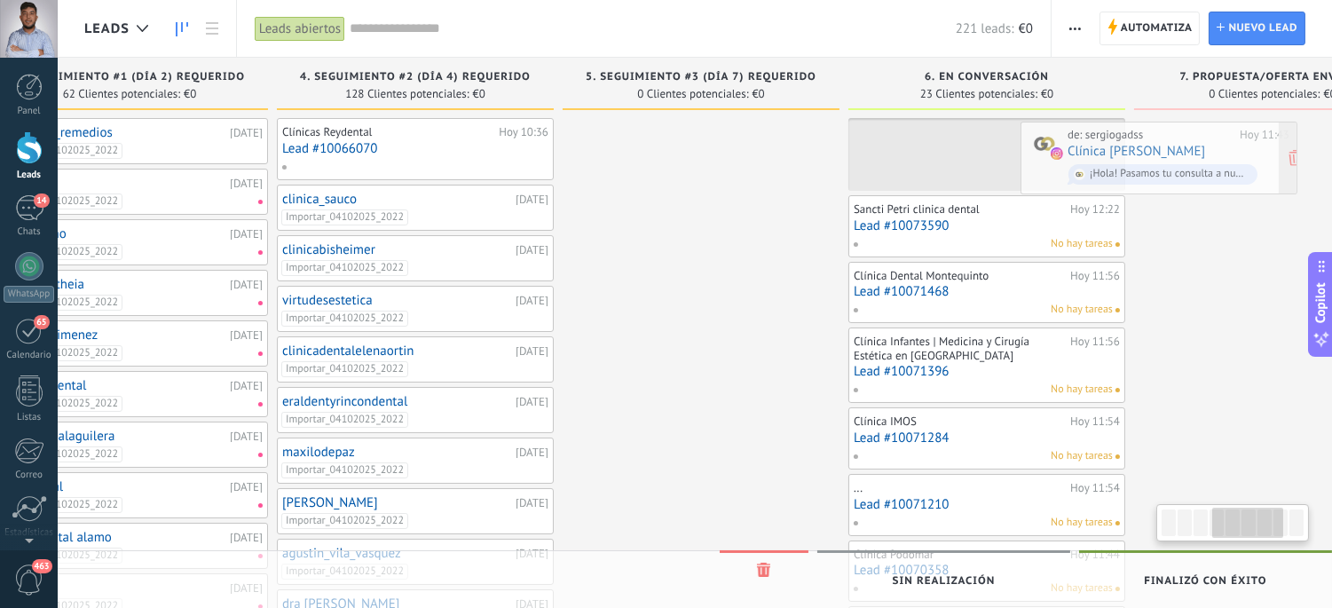
scroll to position [0, 968]
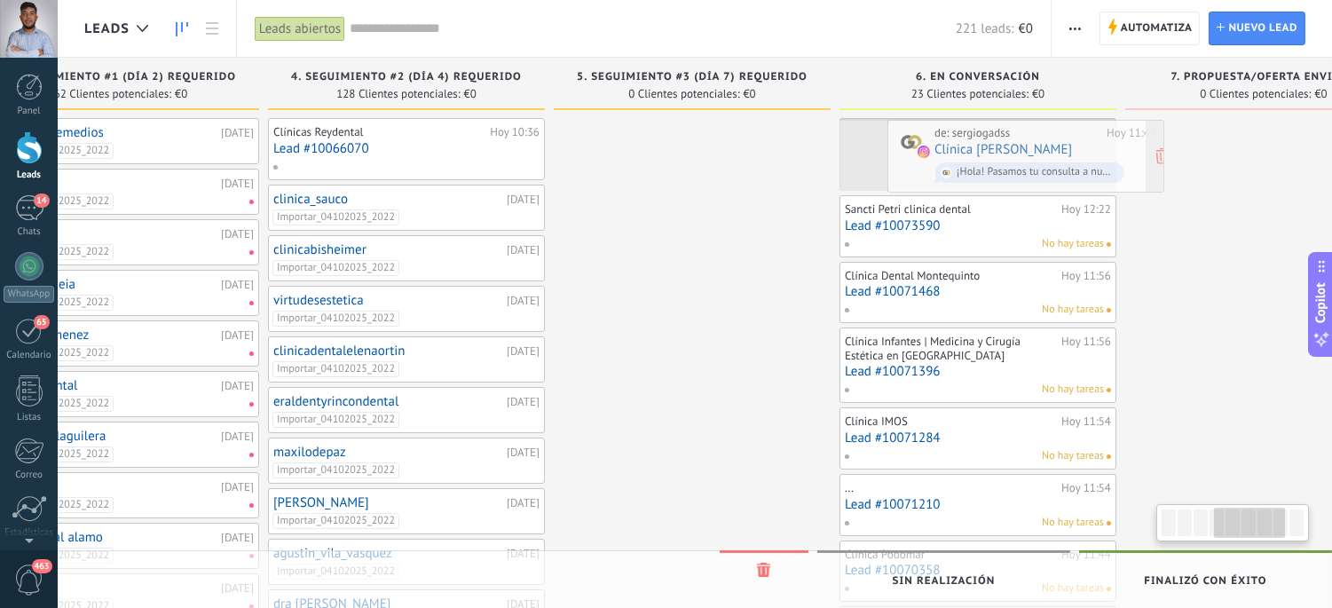
drag, startPoint x: 213, startPoint y: 145, endPoint x: 983, endPoint y: 145, distance: 770.0
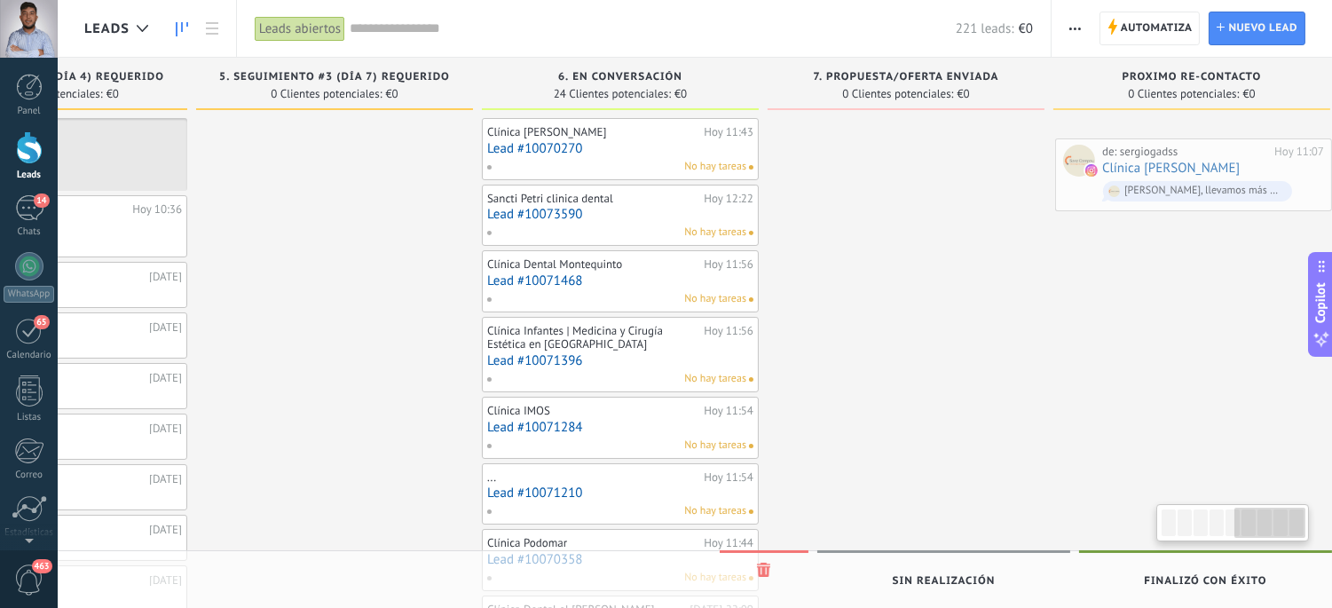
scroll to position [0, 1349]
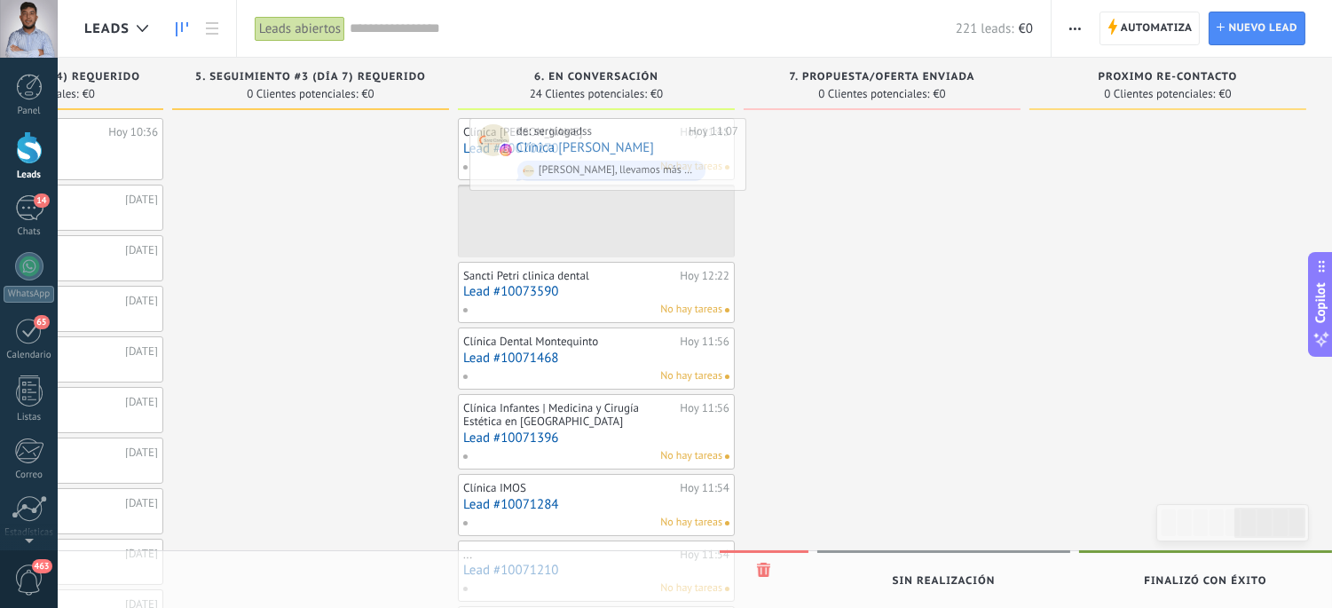
drag, startPoint x: 213, startPoint y: 142, endPoint x: 650, endPoint y: 143, distance: 437.3
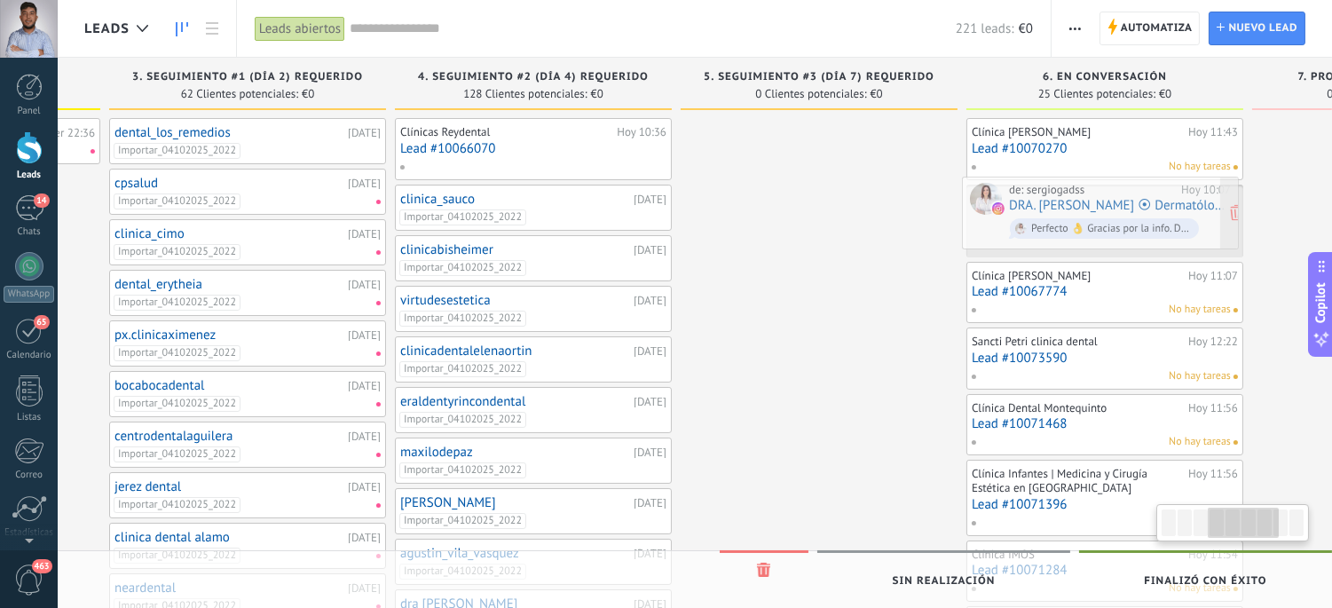
scroll to position [0, 862]
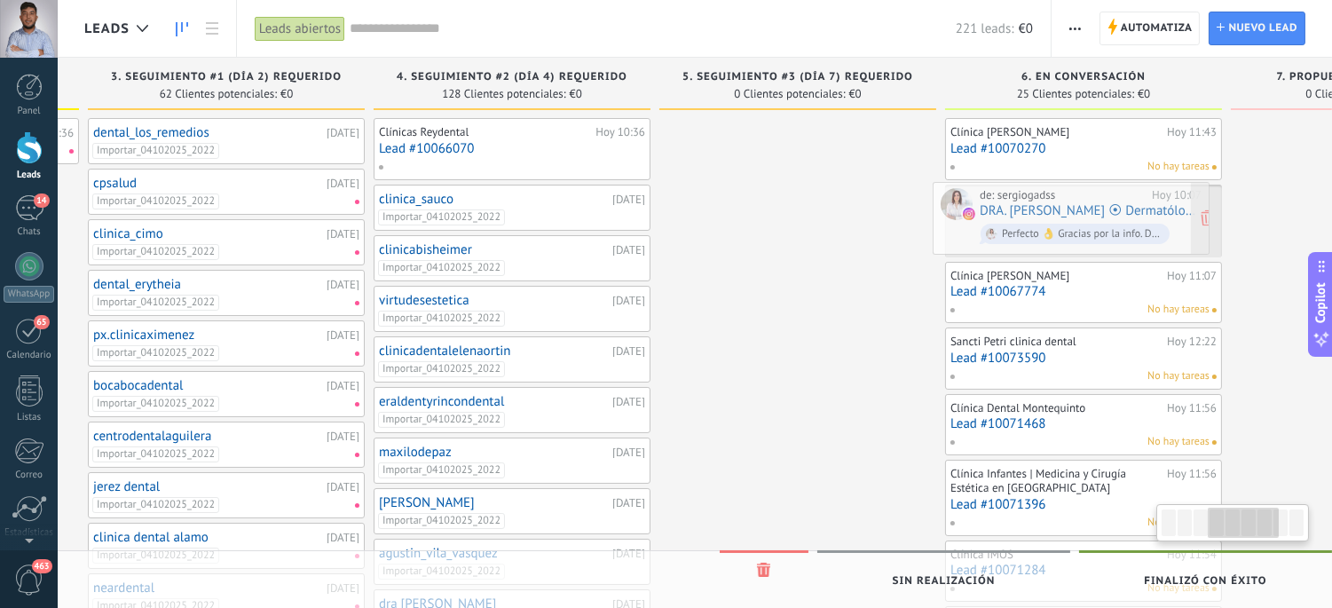
drag, startPoint x: 148, startPoint y: 446, endPoint x: 998, endPoint y: 204, distance: 883.7
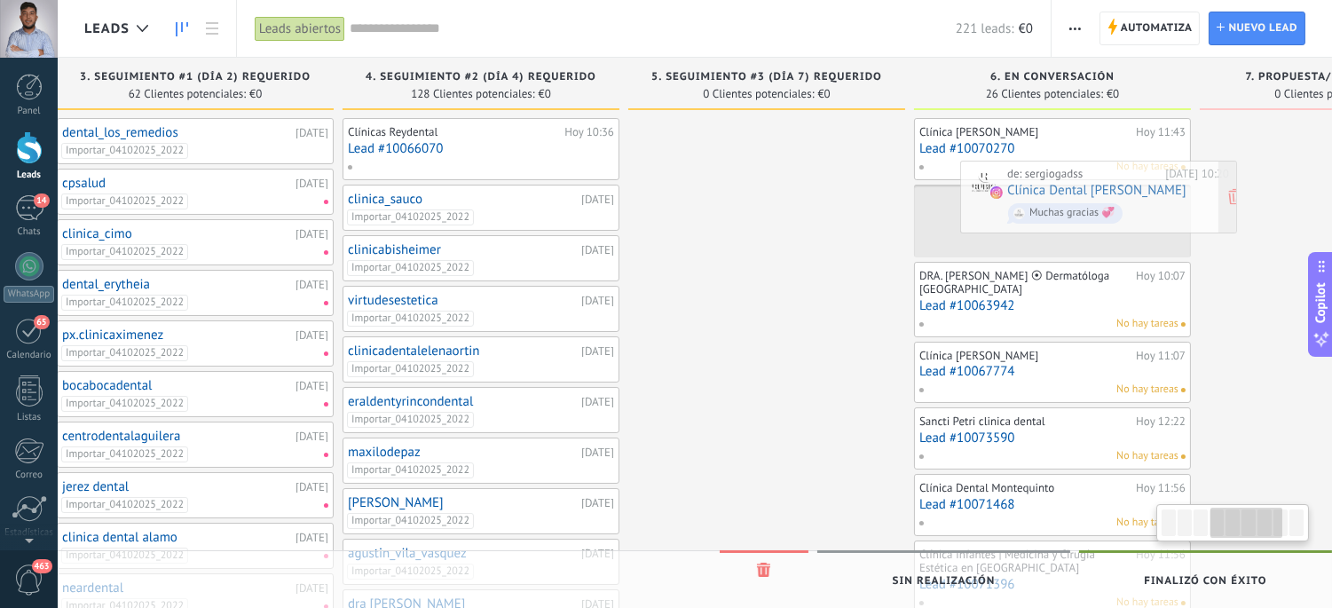
scroll to position [0, 916]
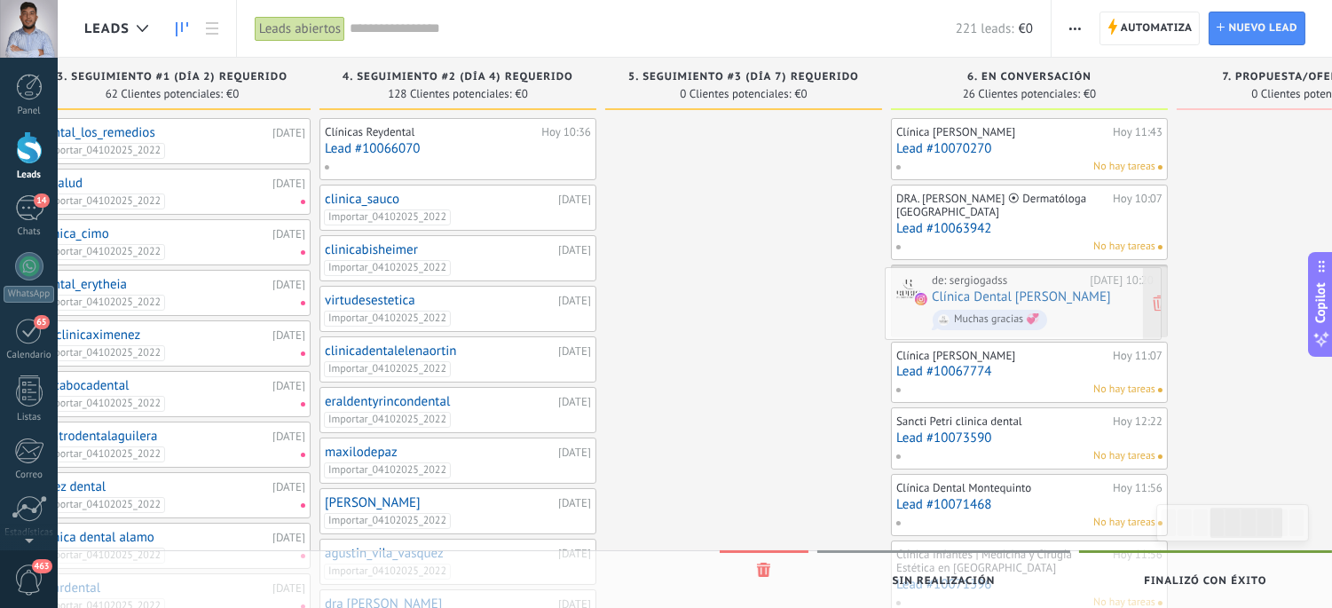
drag, startPoint x: 196, startPoint y: 373, endPoint x: 996, endPoint y: 290, distance: 804.4
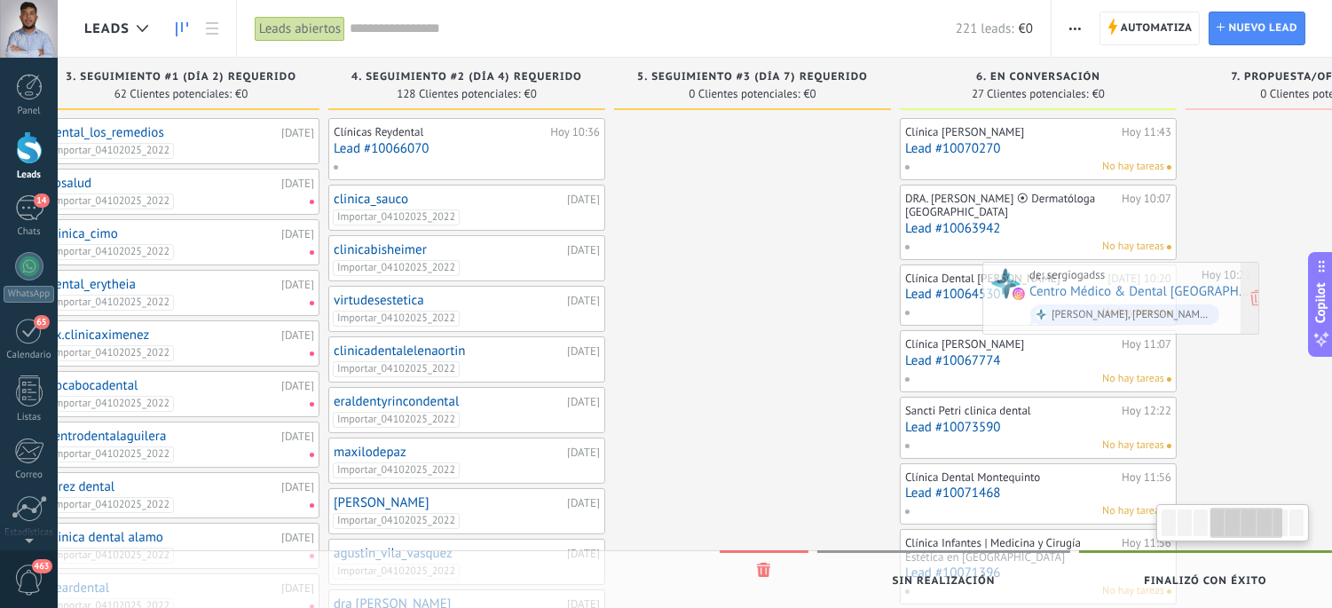
scroll to position [0, 944]
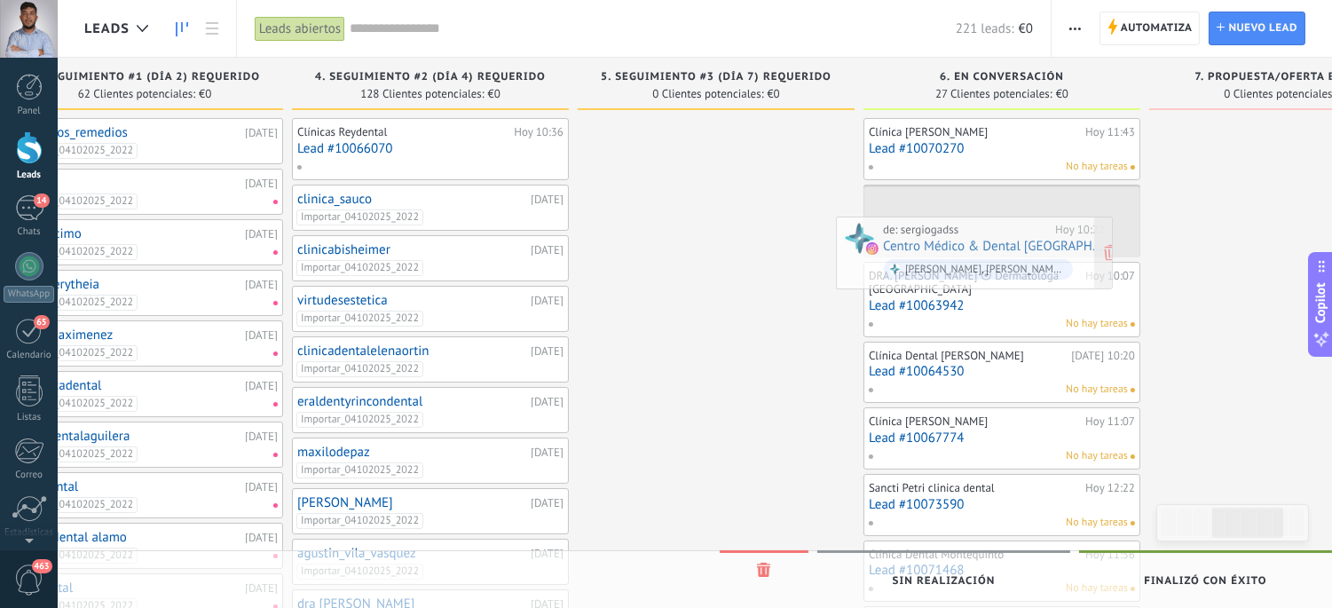
drag, startPoint x: 216, startPoint y: 287, endPoint x: 972, endPoint y: 227, distance: 759.1
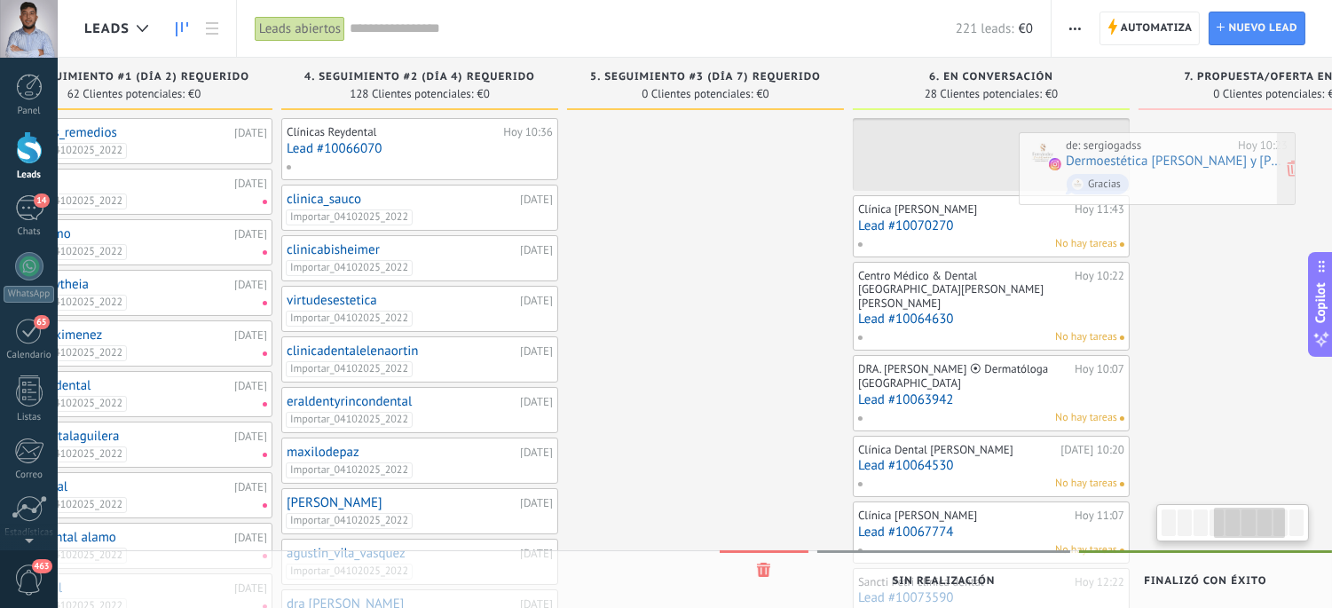
scroll to position [0, 1025]
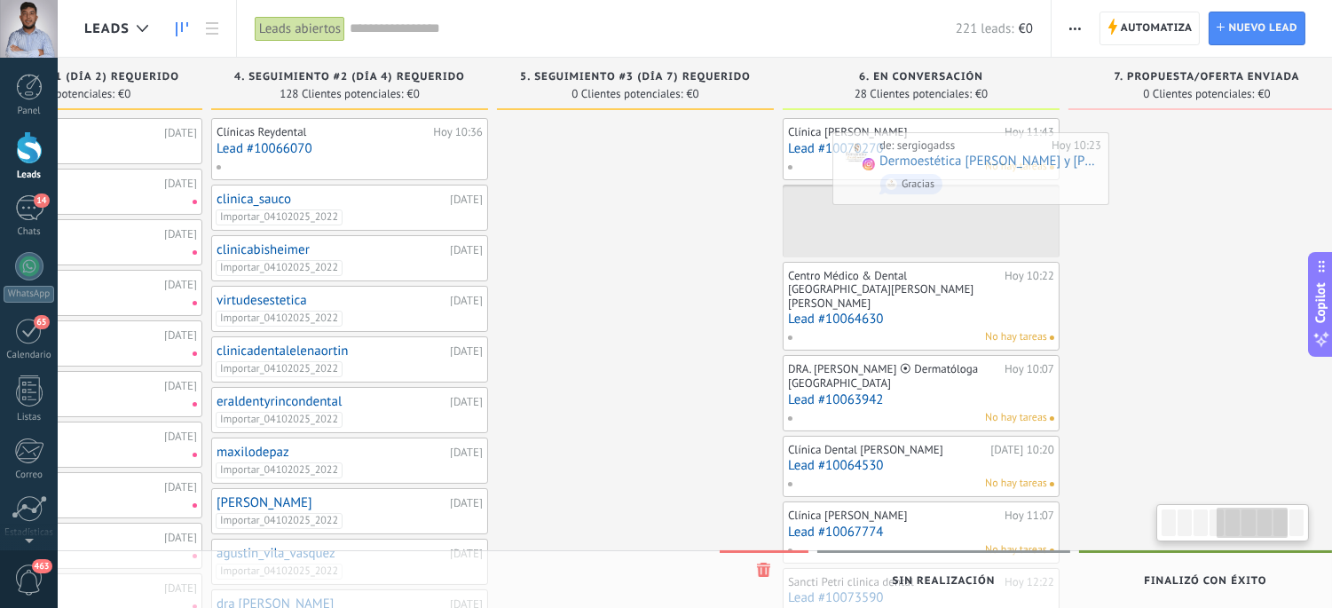
drag, startPoint x: 144, startPoint y: 232, endPoint x: 891, endPoint y: 169, distance: 749.6
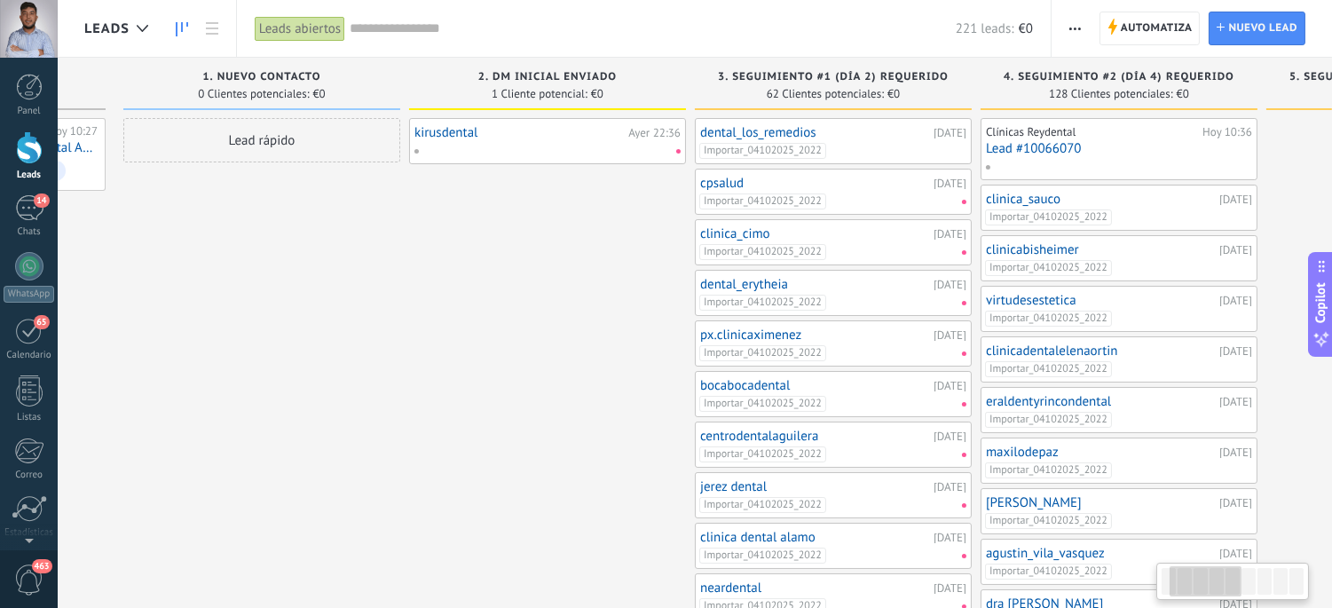
scroll to position [0, 104]
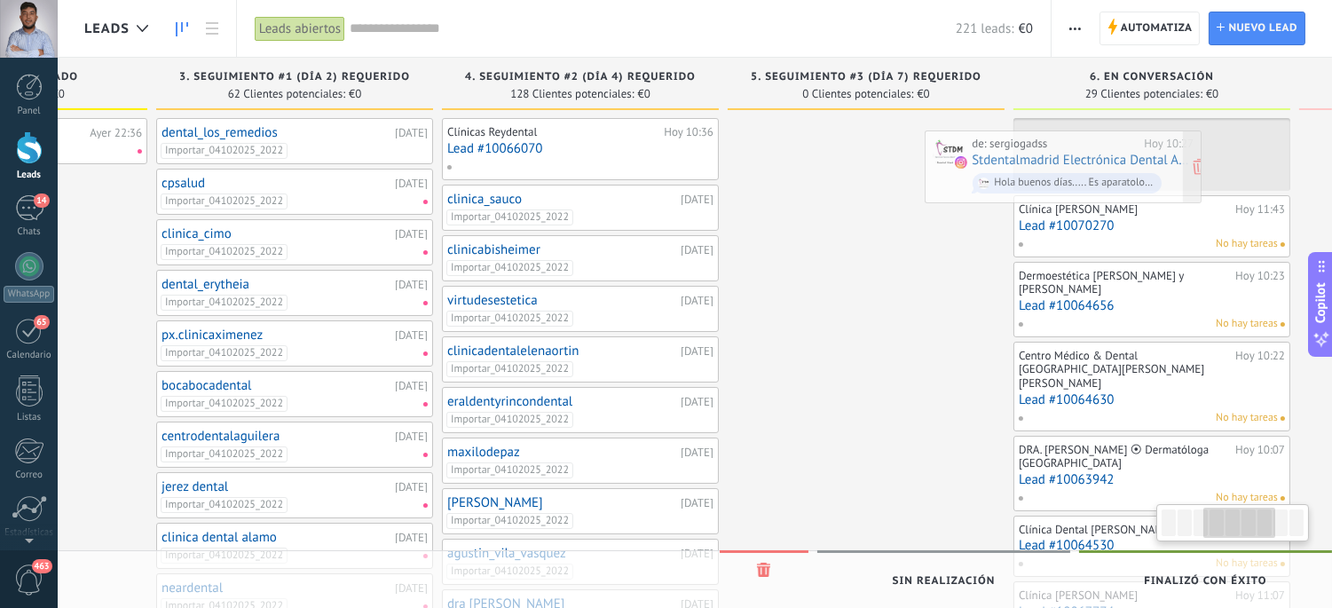
drag, startPoint x: 152, startPoint y: 143, endPoint x: 1114, endPoint y: 155, distance: 962.6
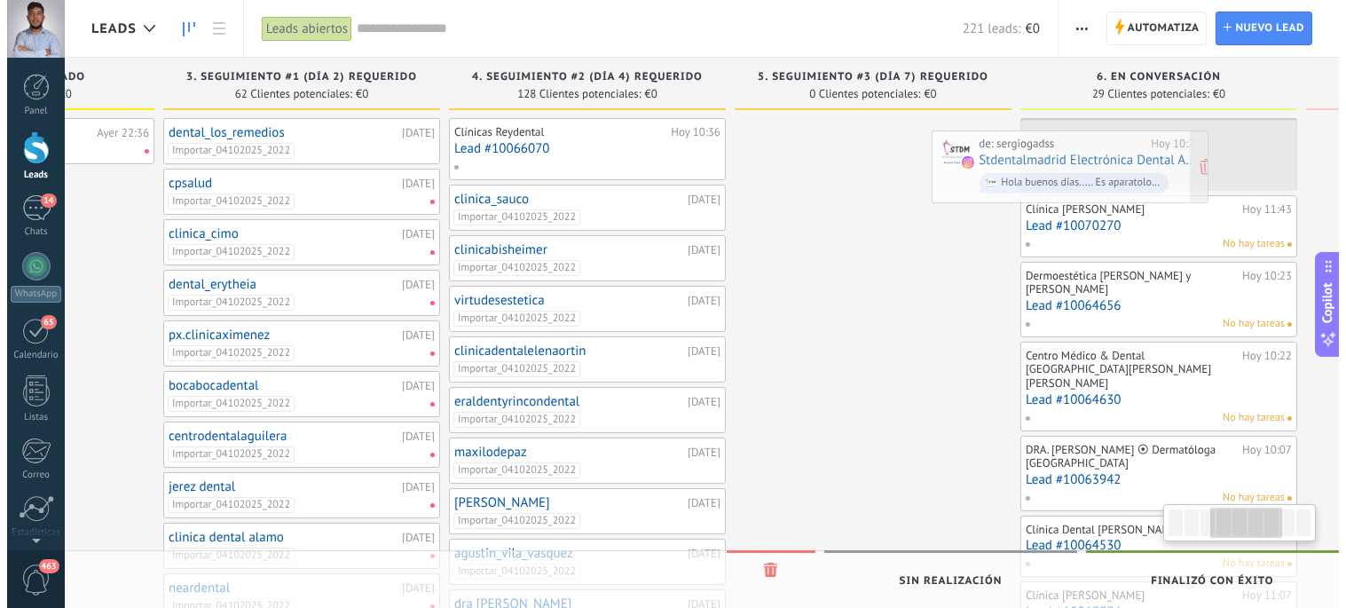
scroll to position [0, 821]
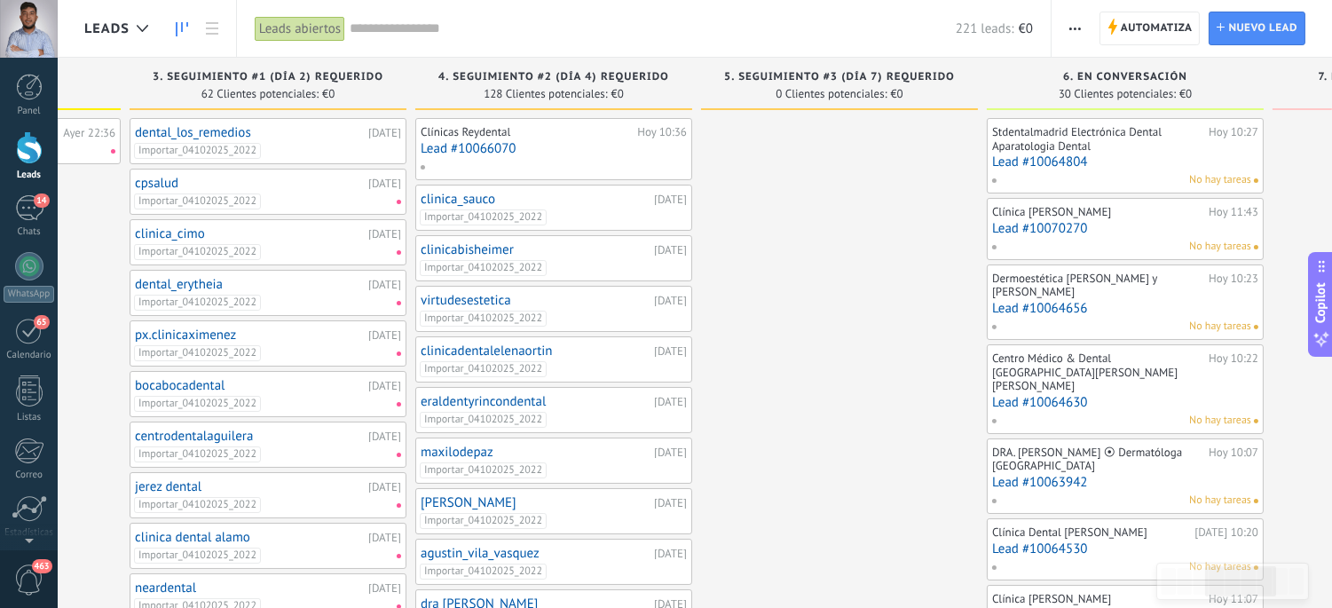
click at [1103, 154] on link "Lead #10064804" at bounding box center [1125, 161] width 266 height 15
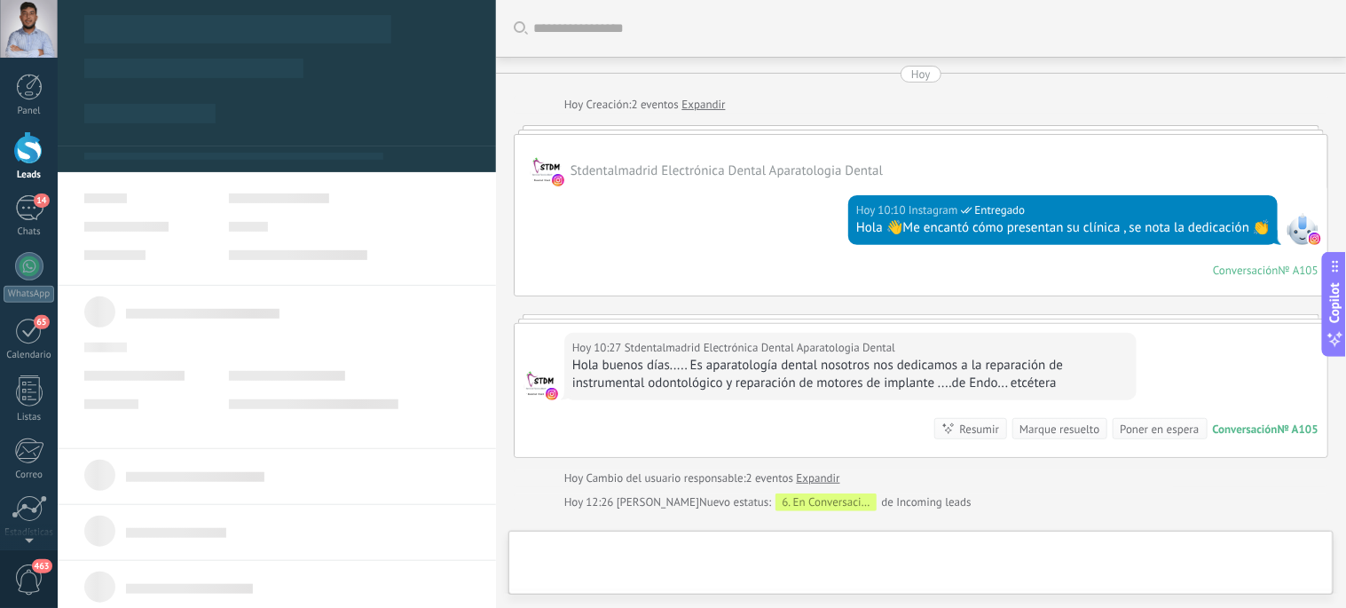
type textarea "**********"
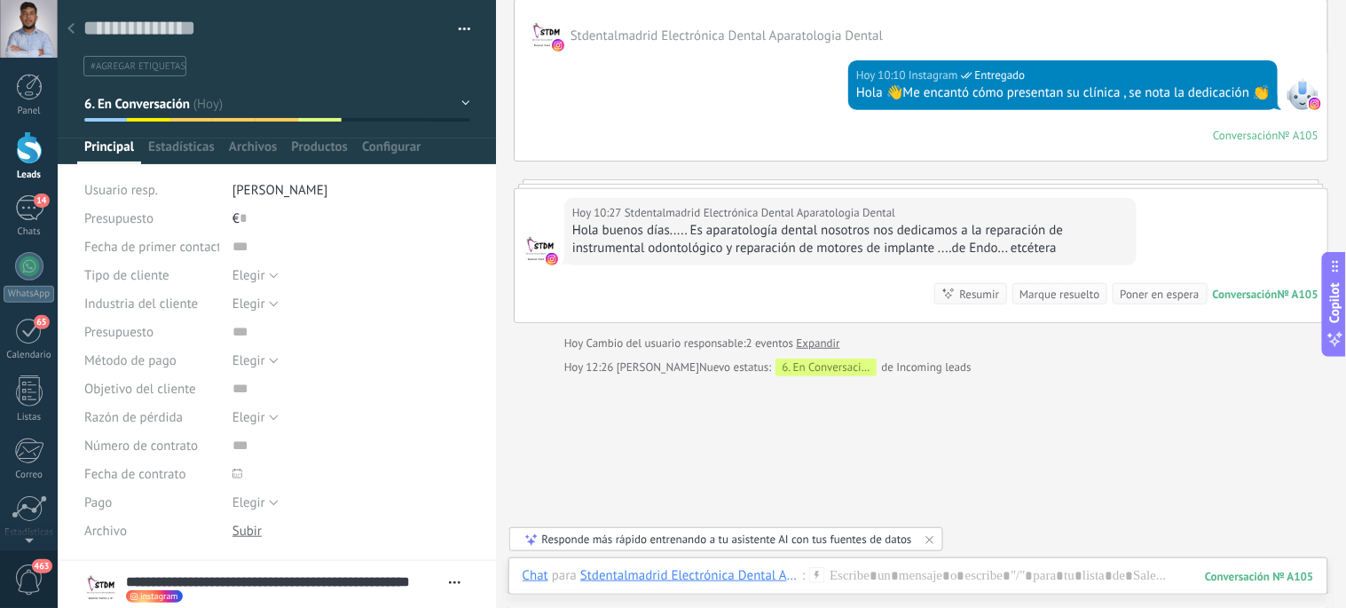
scroll to position [133, 0]
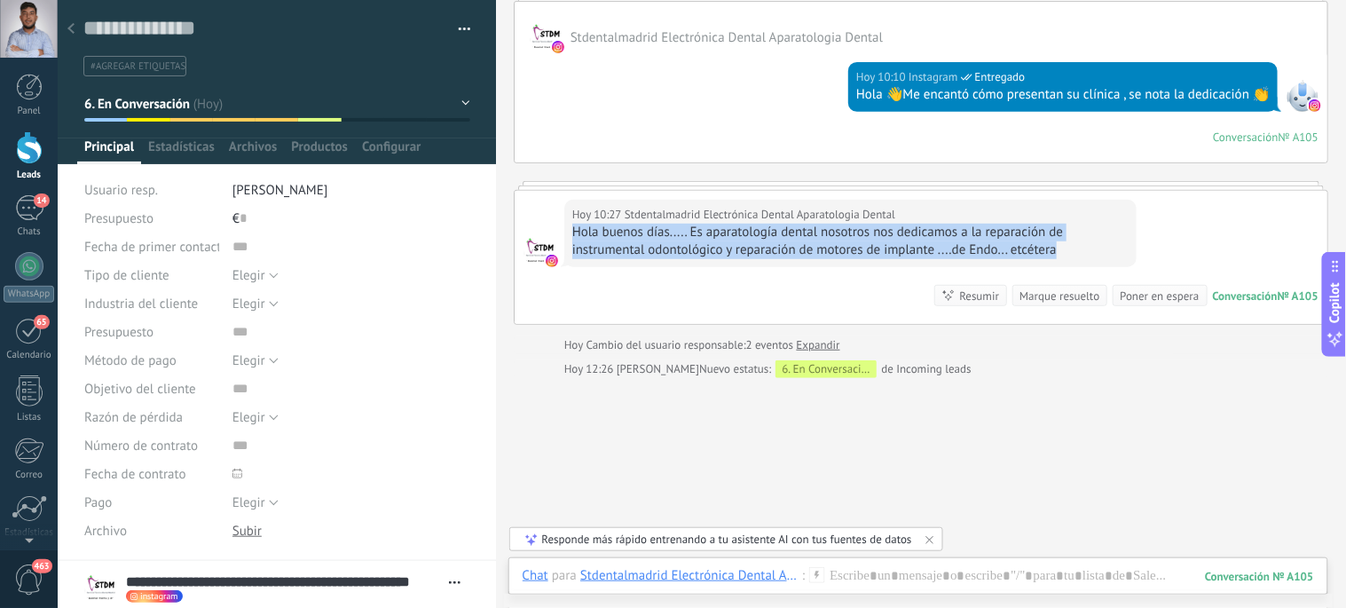
drag, startPoint x: 1065, startPoint y: 251, endPoint x: 573, endPoint y: 233, distance: 491.8
click at [573, 233] on div "Hola buenos días..... Es aparatología dental nosotros nos dedicamos a la repara…" at bounding box center [850, 241] width 556 height 35
copy div "Hola buenos días..... Es aparatología dental nosotros nos dedicamos a la repara…"
click at [890, 584] on div at bounding box center [917, 593] width 791 height 53
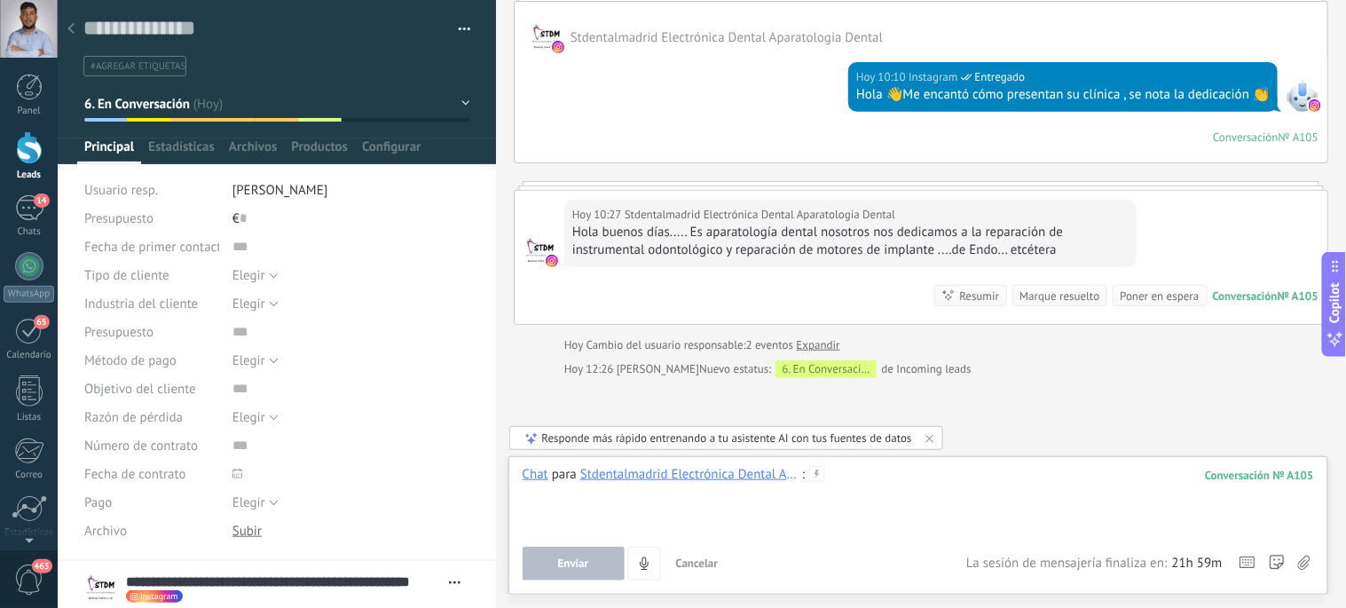
click at [889, 499] on div at bounding box center [917, 499] width 791 height 67
paste div
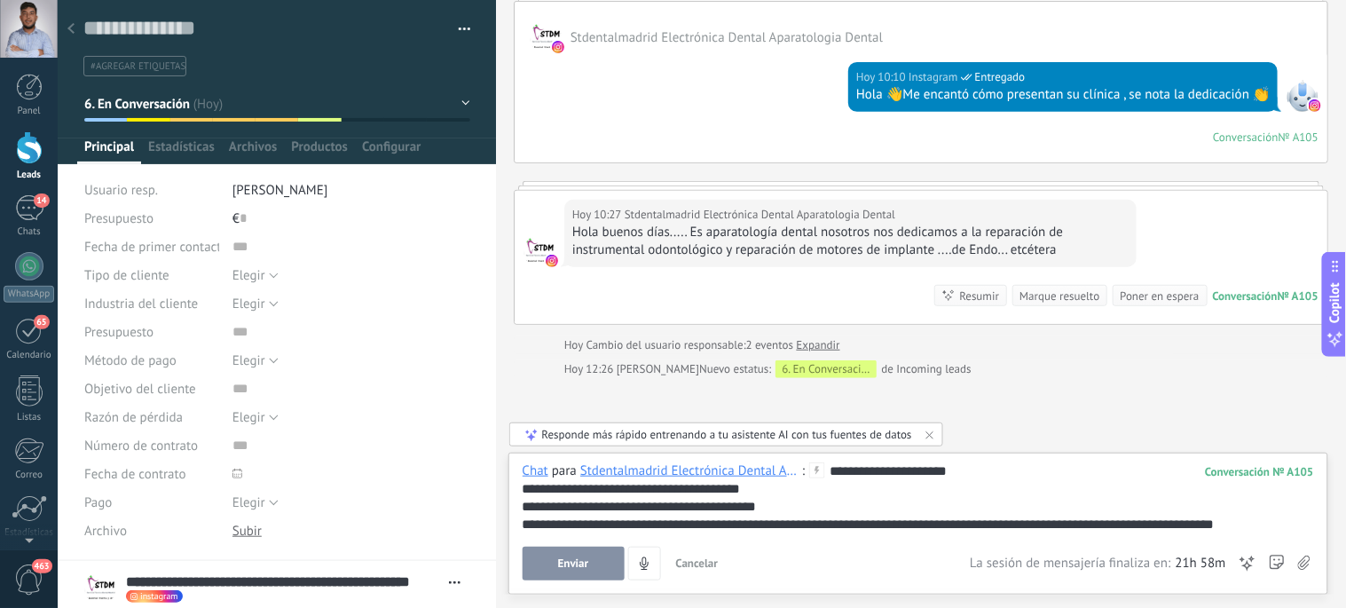
click at [772, 519] on div "**********" at bounding box center [918, 524] width 792 height 18
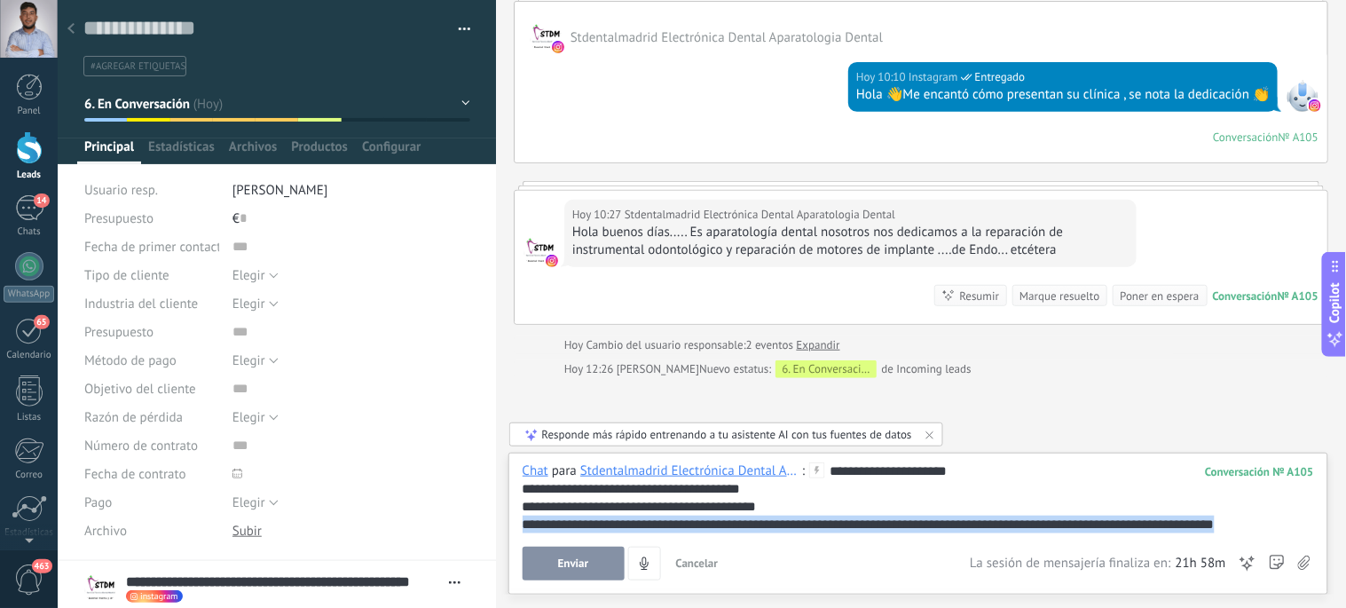
click at [772, 519] on div "**********" at bounding box center [918, 524] width 792 height 18
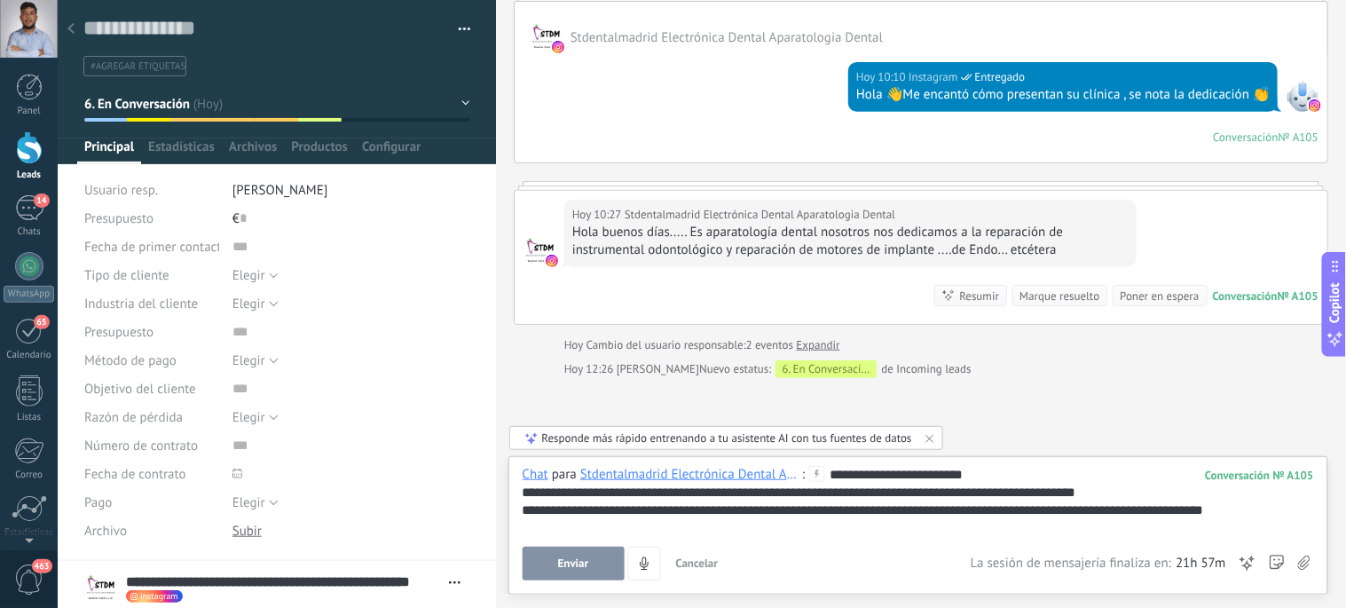
click at [565, 562] on span "Enviar" at bounding box center [573, 563] width 31 height 12
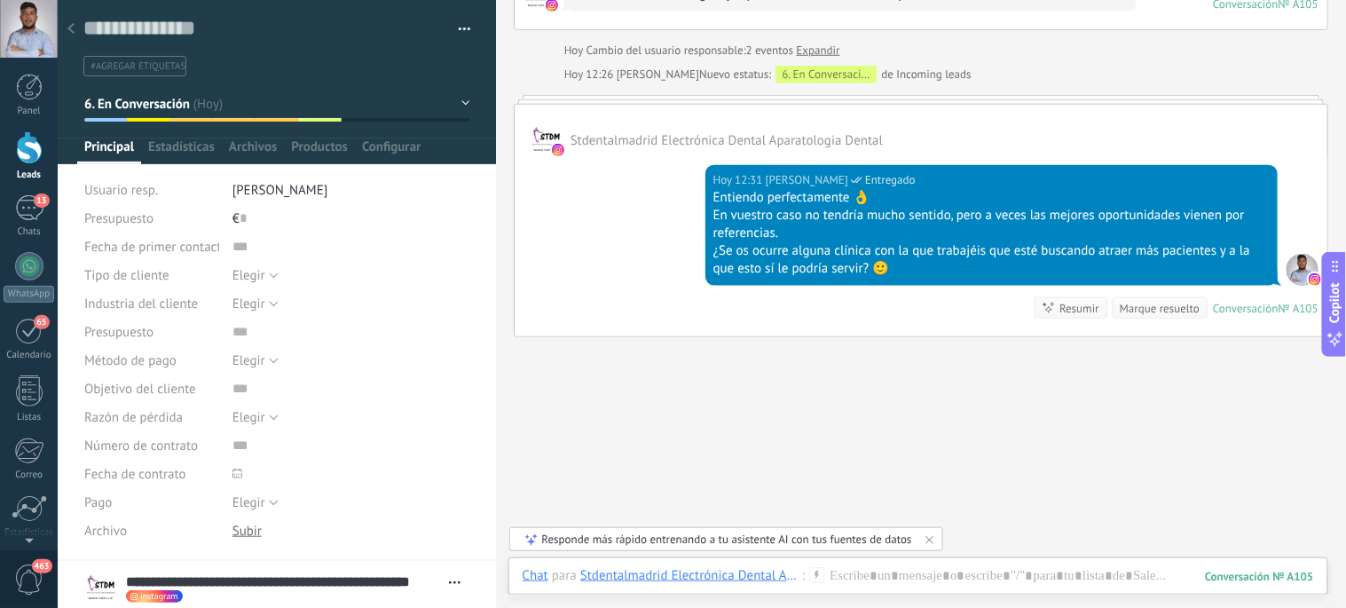
scroll to position [390, 0]
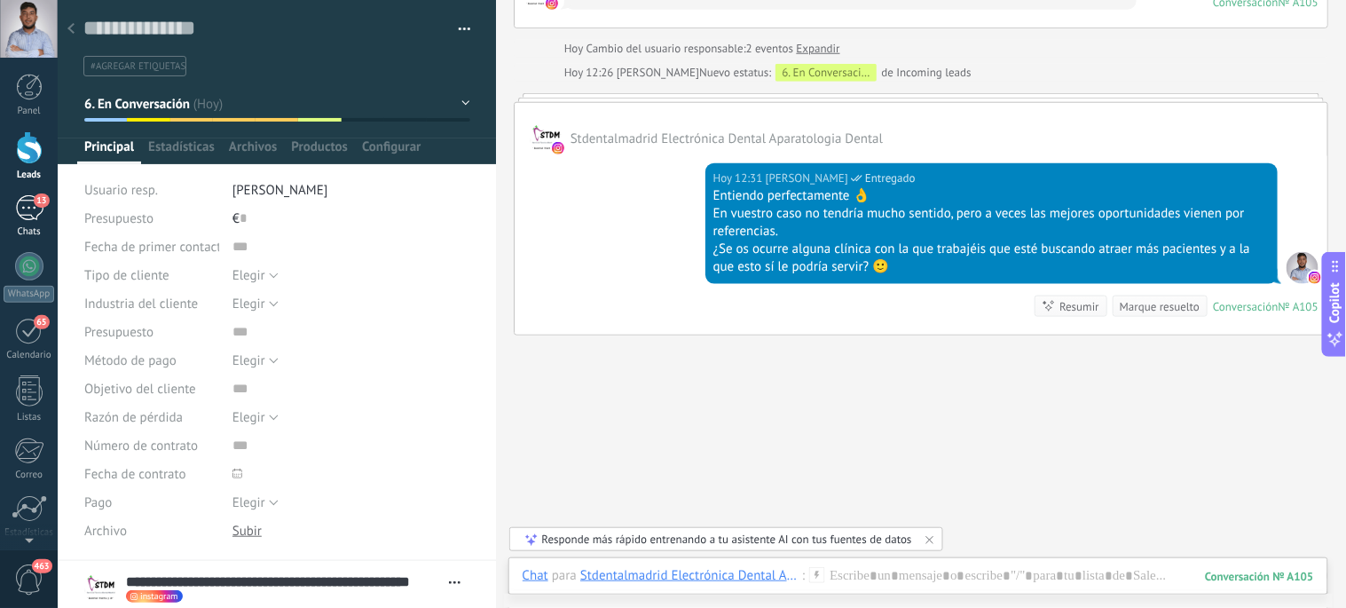
click at [27, 204] on div "13" at bounding box center [29, 208] width 28 height 26
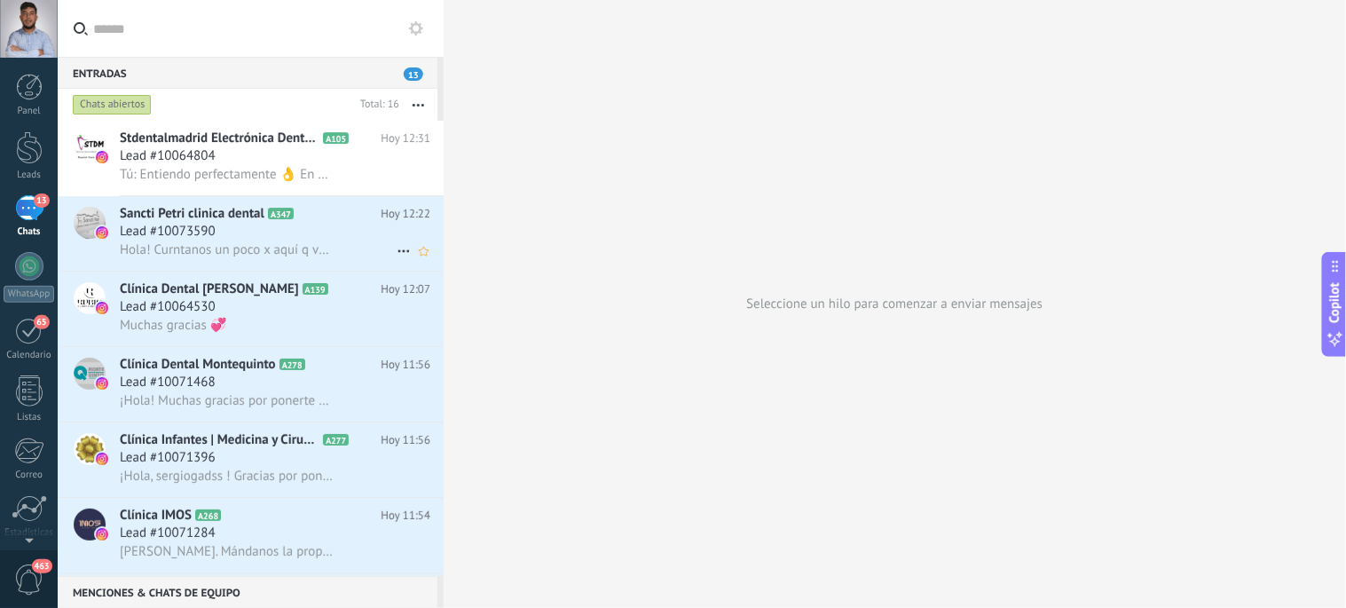
click at [244, 254] on span "Hola! Curntanos un poco x aquí q vamos a hablar en la clínica ay así darte el t…" at bounding box center [226, 249] width 213 height 17
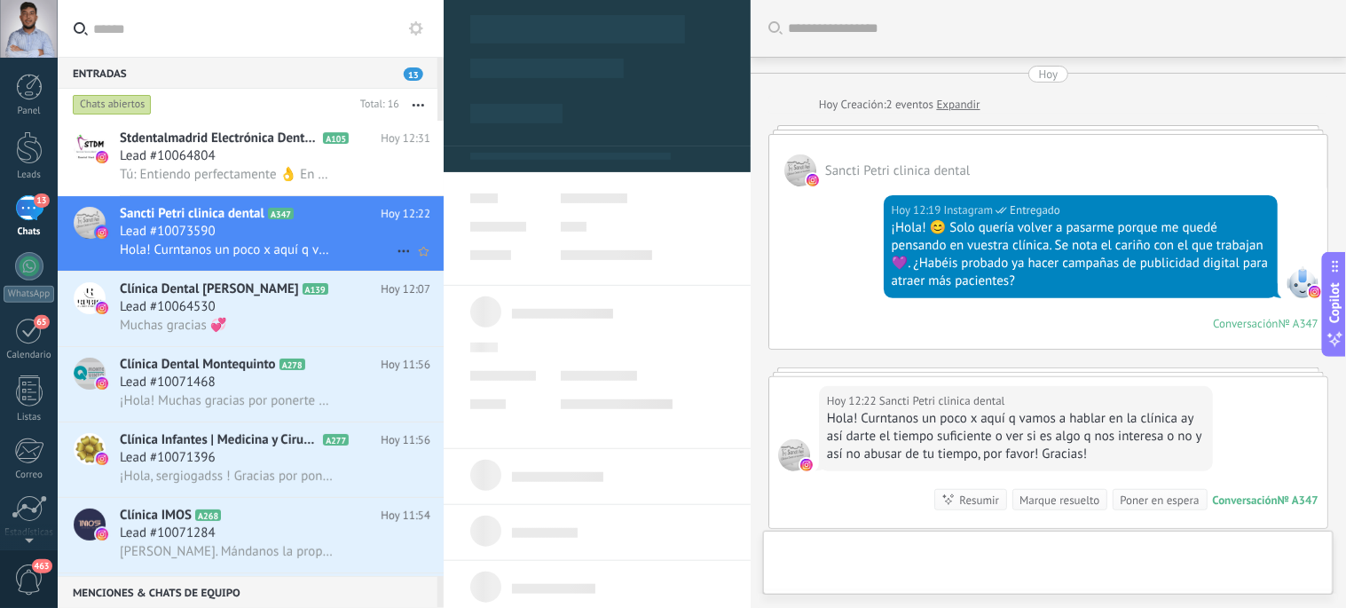
type textarea "**********"
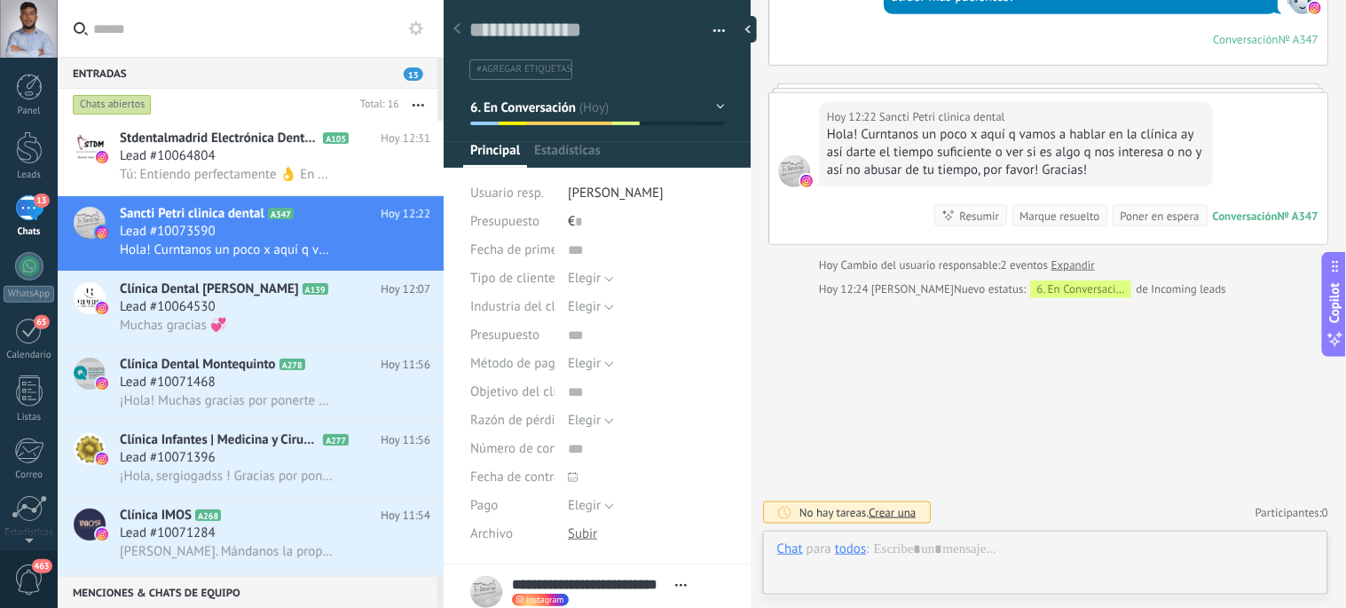
scroll to position [27, 0]
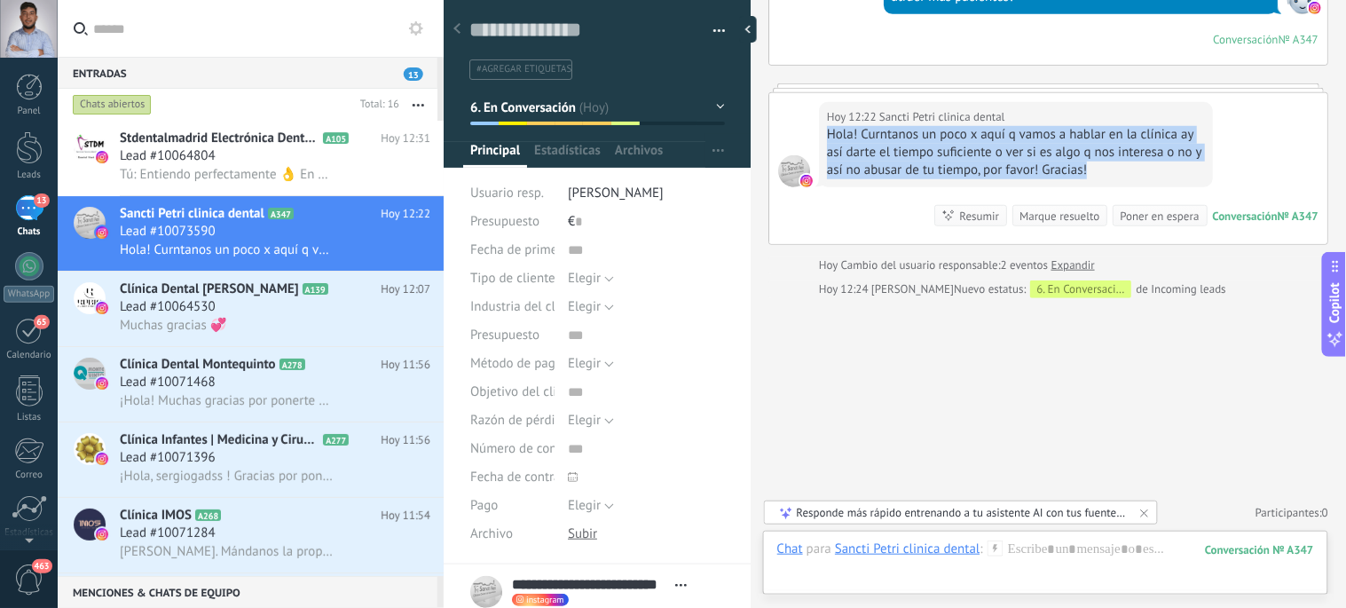
drag, startPoint x: 1107, startPoint y: 174, endPoint x: 827, endPoint y: 138, distance: 282.6
click at [827, 138] on div "Hola! Curntanos un poco x aquí q vamos a hablar en la clínica ay así darte el t…" at bounding box center [1016, 152] width 378 height 53
copy div "Hola! Curntanos un poco x aquí q vamos a hablar en la clínica ay así darte el t…"
click at [808, 572] on div at bounding box center [1045, 566] width 537 height 53
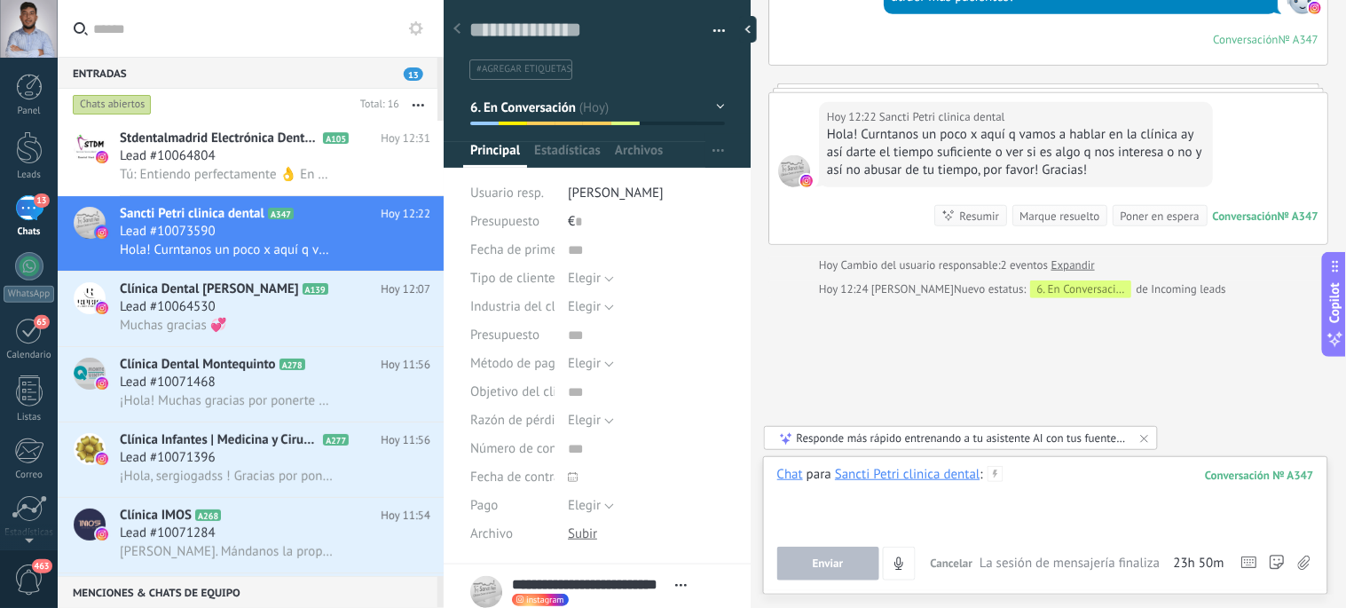
click at [1023, 507] on div at bounding box center [1045, 499] width 537 height 67
paste div
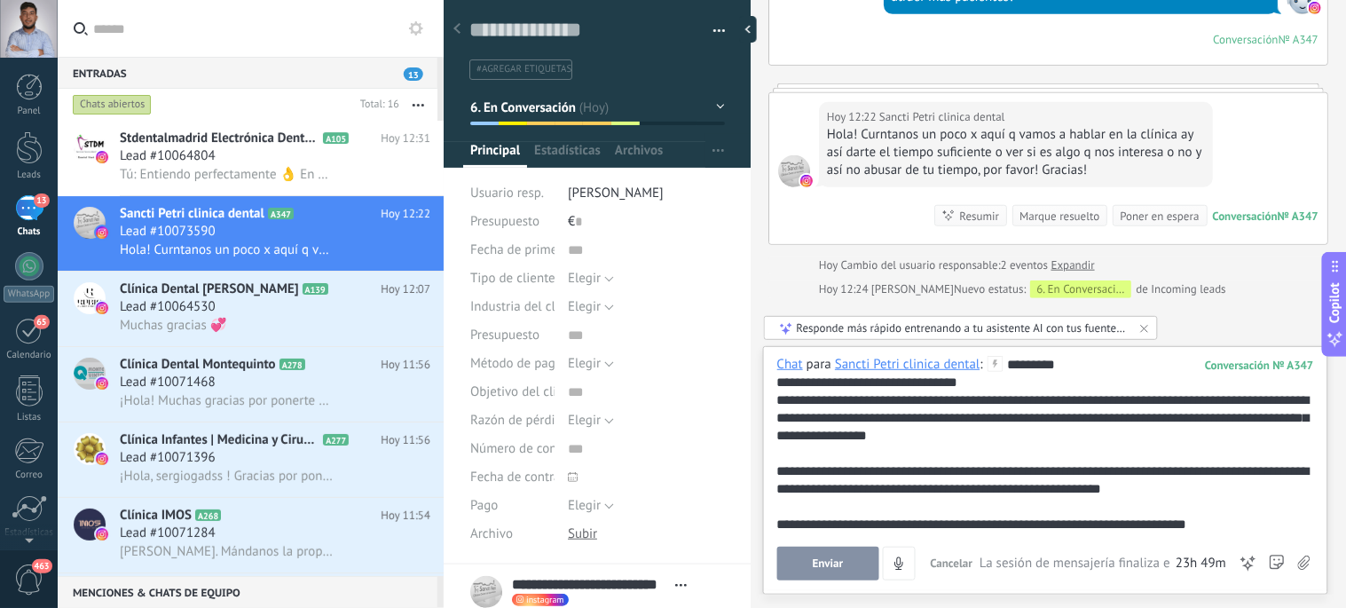
click at [810, 555] on button "Enviar" at bounding box center [828, 563] width 102 height 34
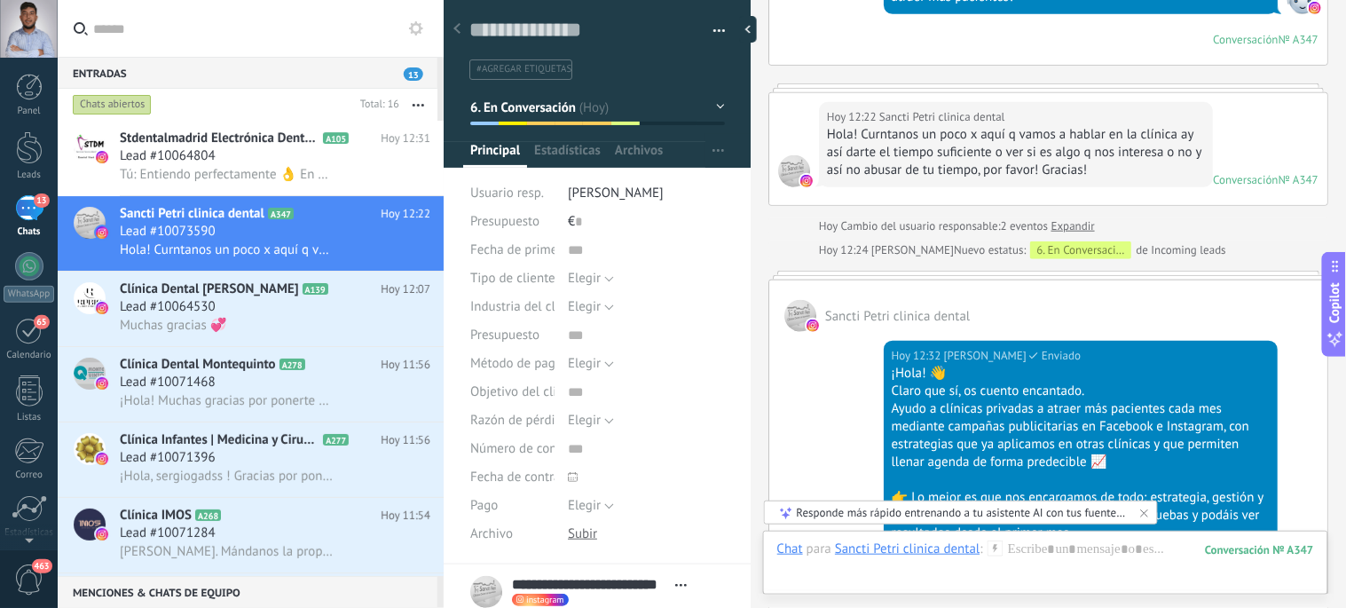
scroll to position [266, 0]
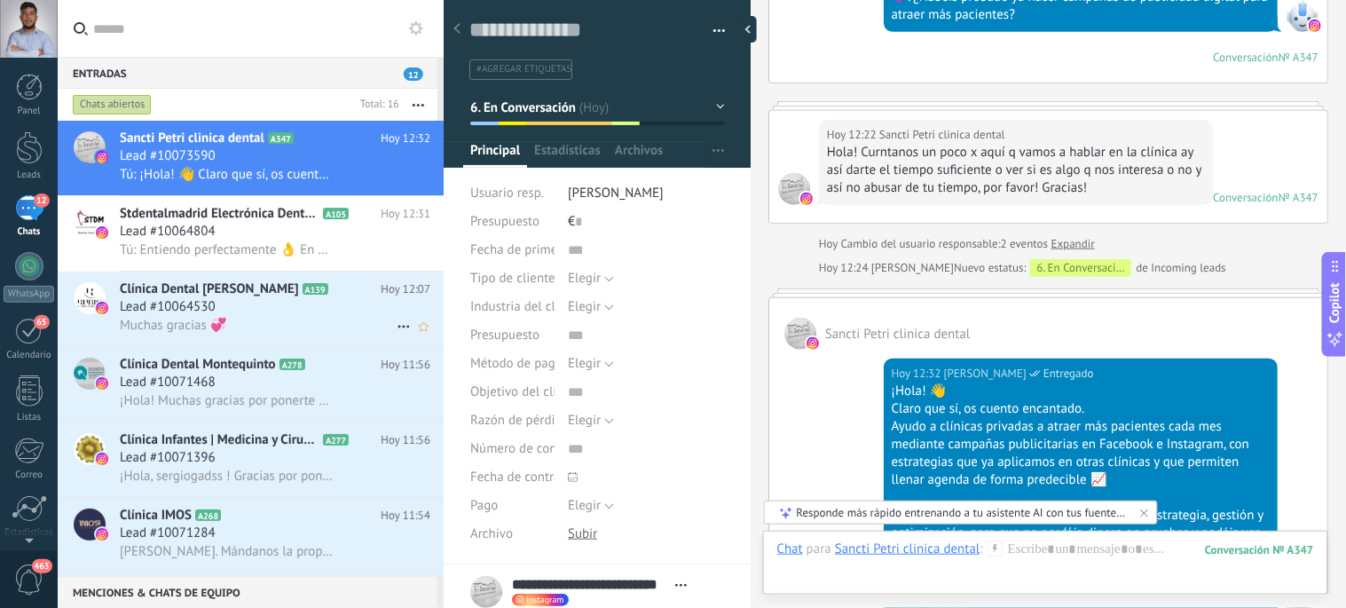
click at [171, 303] on span "Lead #10064530" at bounding box center [168, 307] width 96 height 18
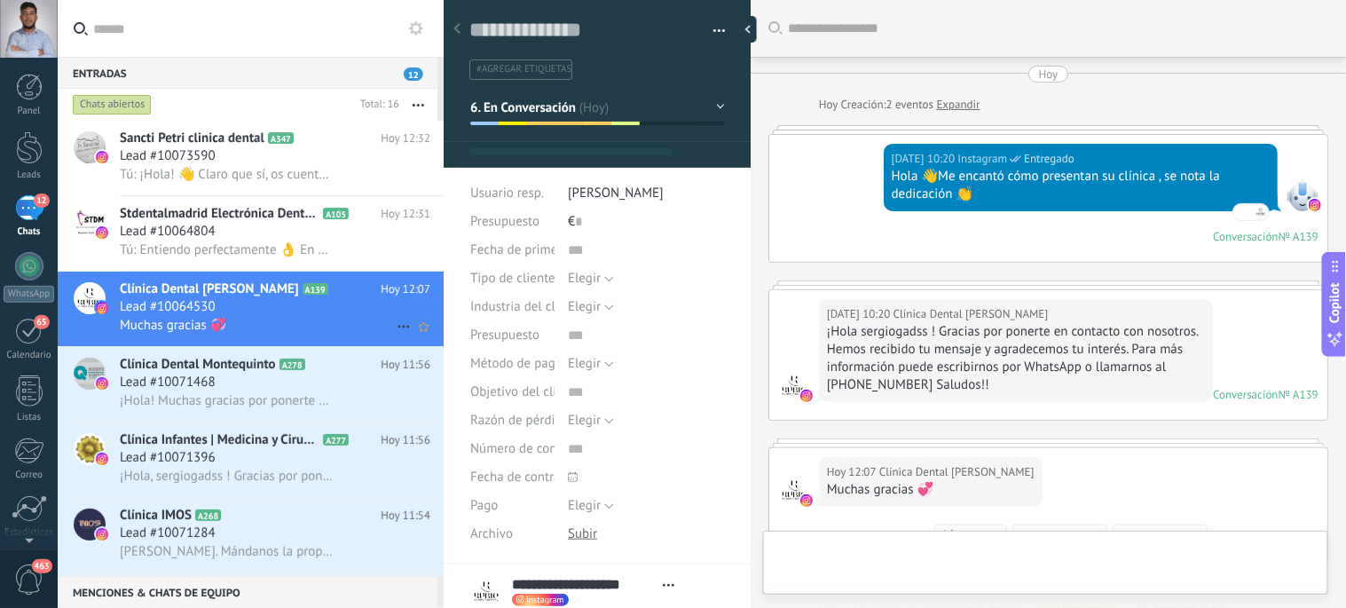
type textarea "**********"
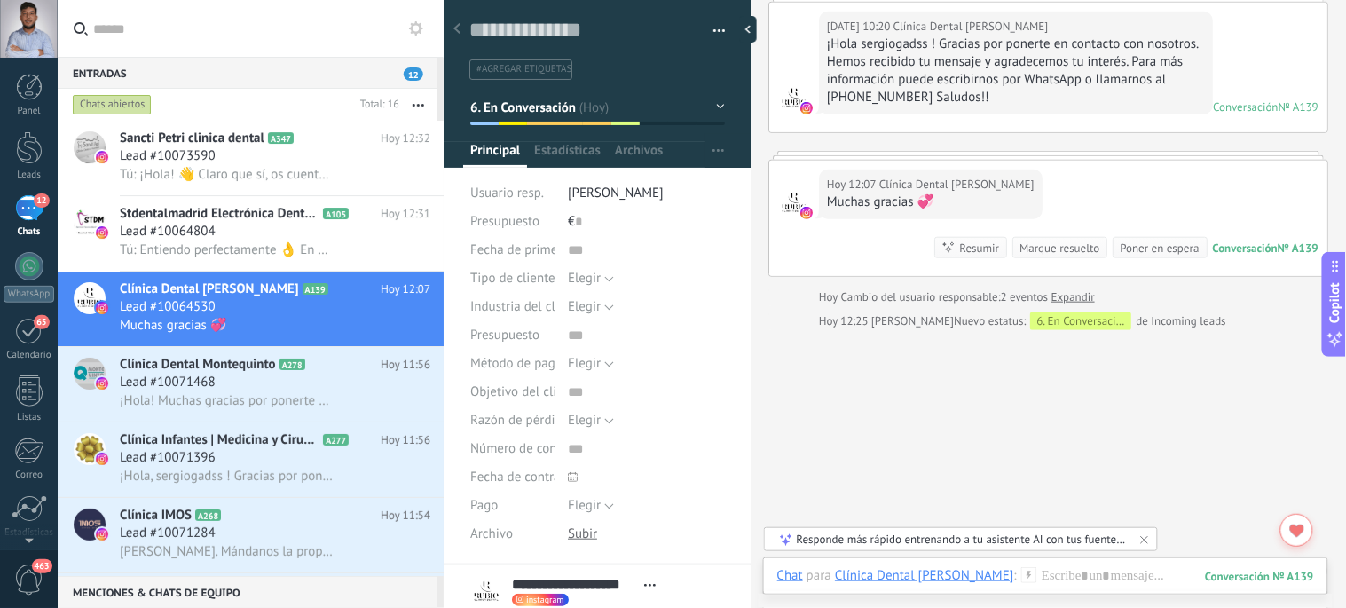
scroll to position [288, 0]
click at [1004, 579] on div at bounding box center [1045, 593] width 537 height 53
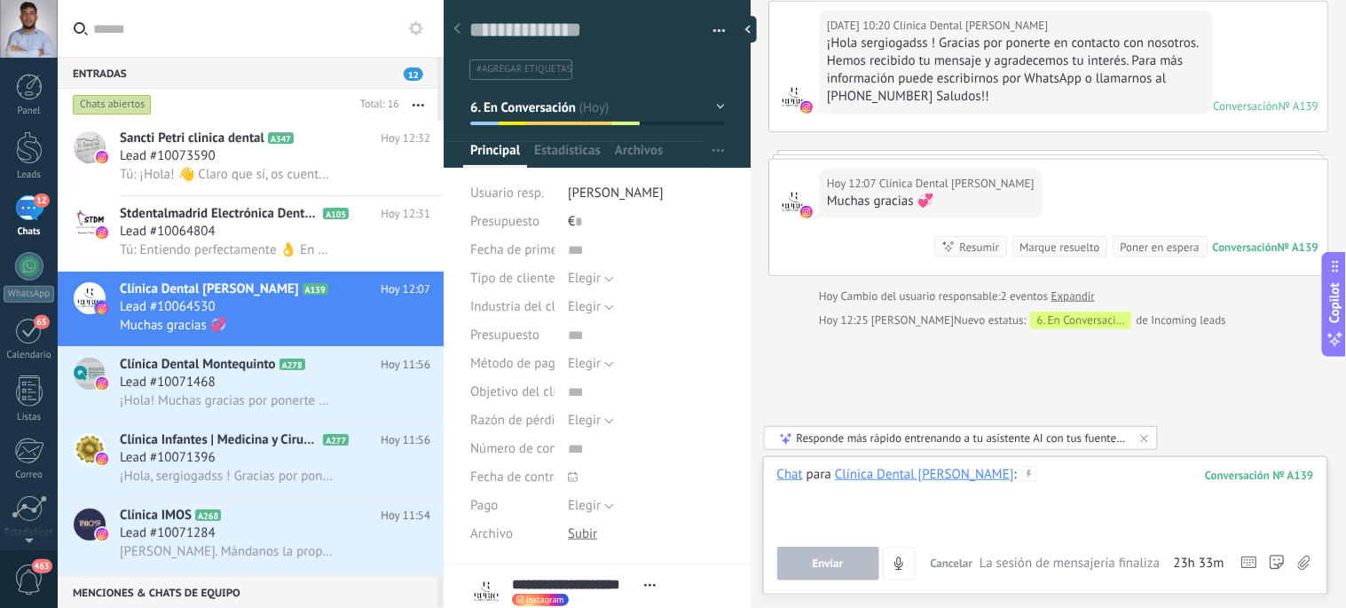
paste div
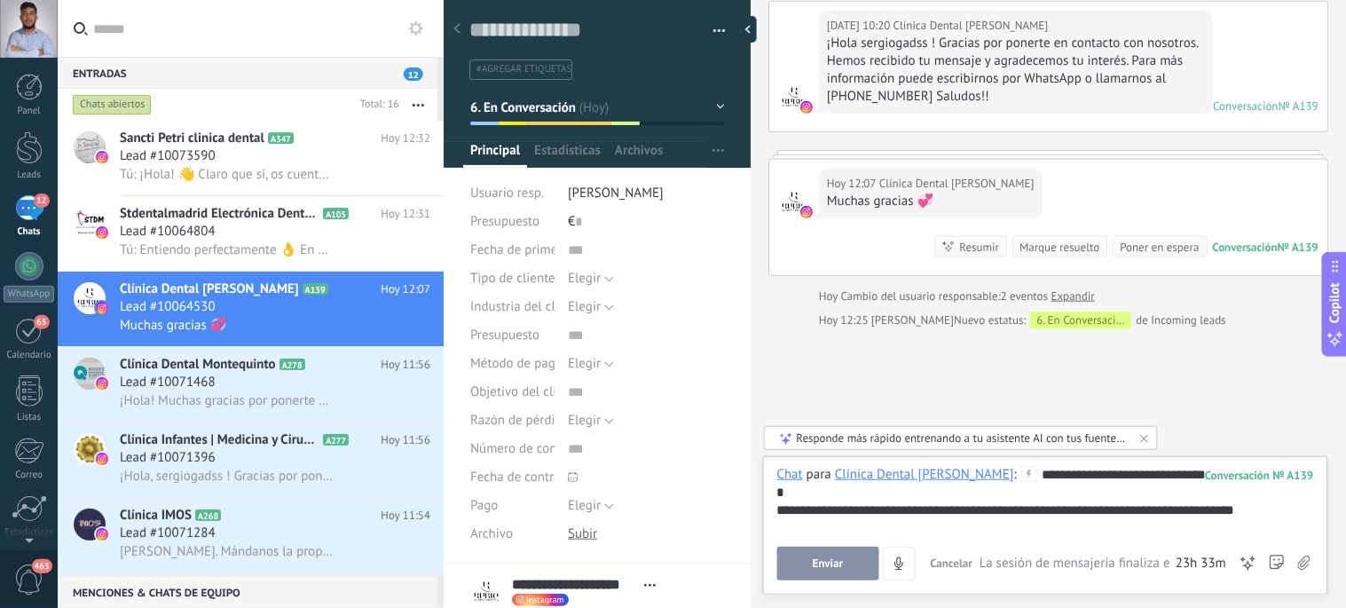
click at [807, 562] on button "Enviar" at bounding box center [828, 563] width 102 height 34
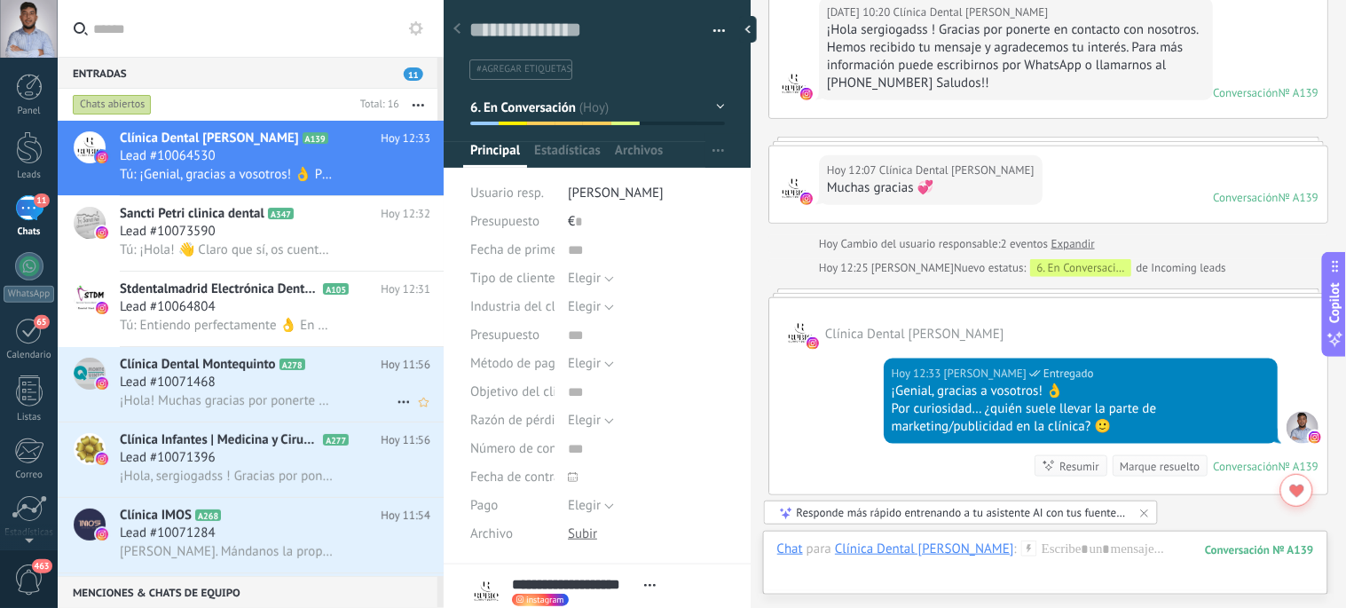
click at [258, 391] on div "Lead #10071468" at bounding box center [275, 382] width 310 height 18
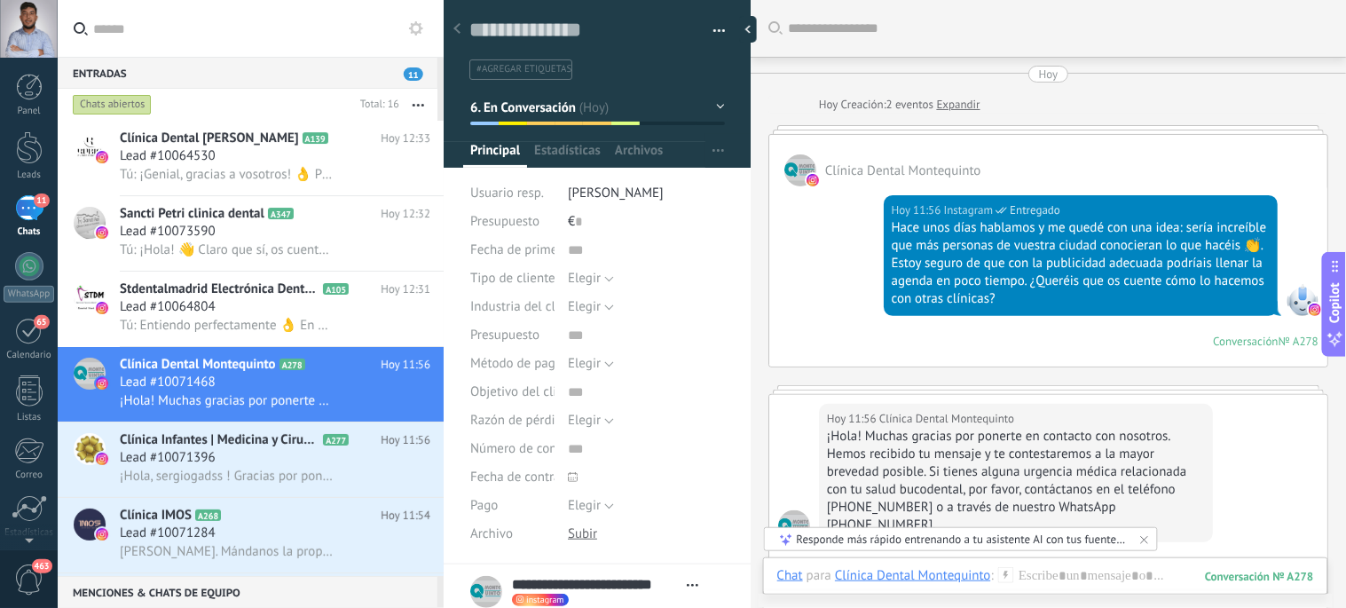
click at [958, 100] on link "Expandir" at bounding box center [957, 105] width 43 height 18
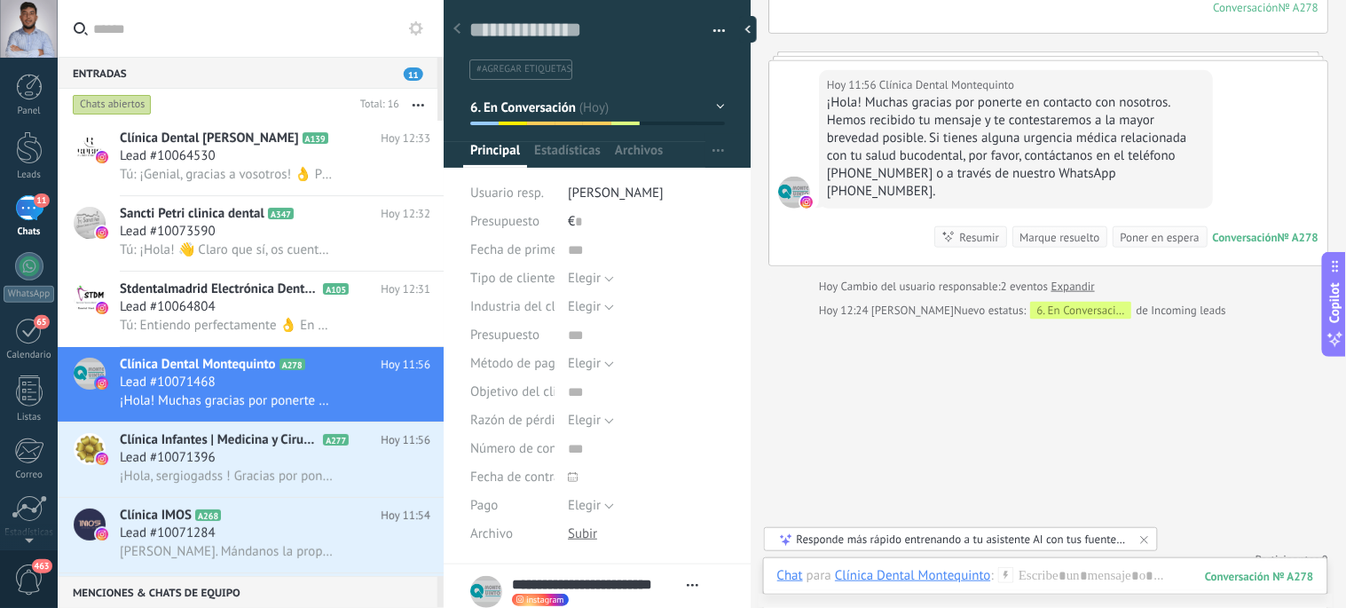
scroll to position [360, 0]
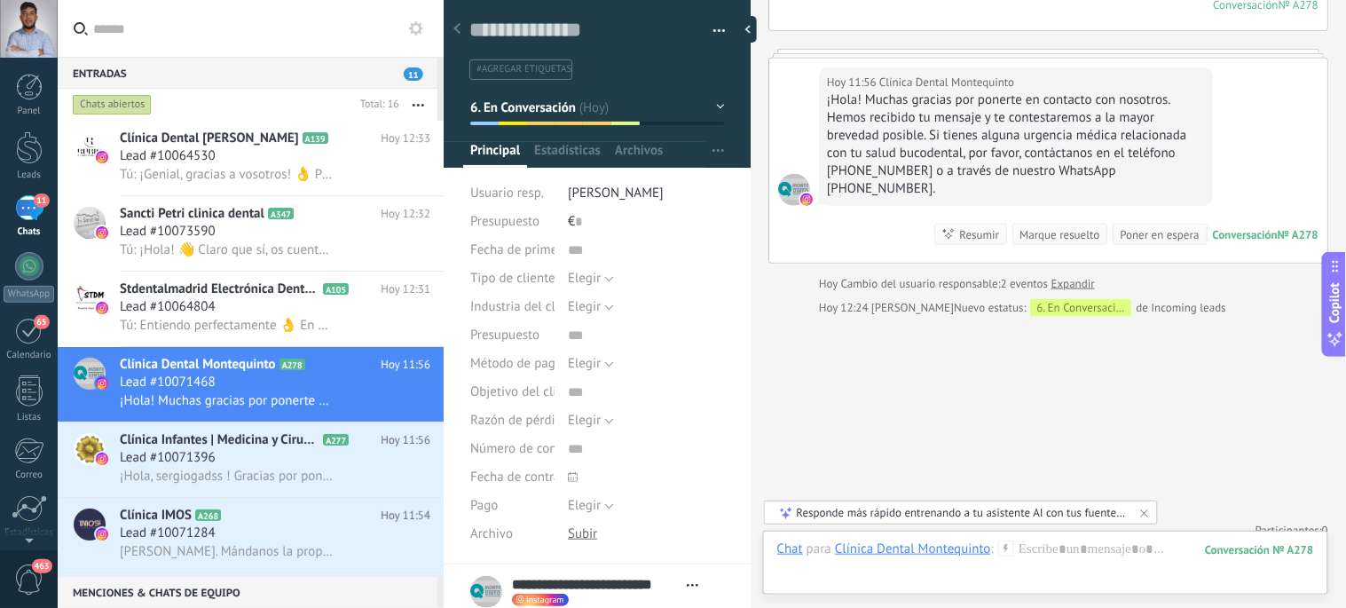
click at [1033, 519] on div "Responde más rápido entrenando a tu asistente AI con tus fuentes de datos" at bounding box center [962, 512] width 331 height 15
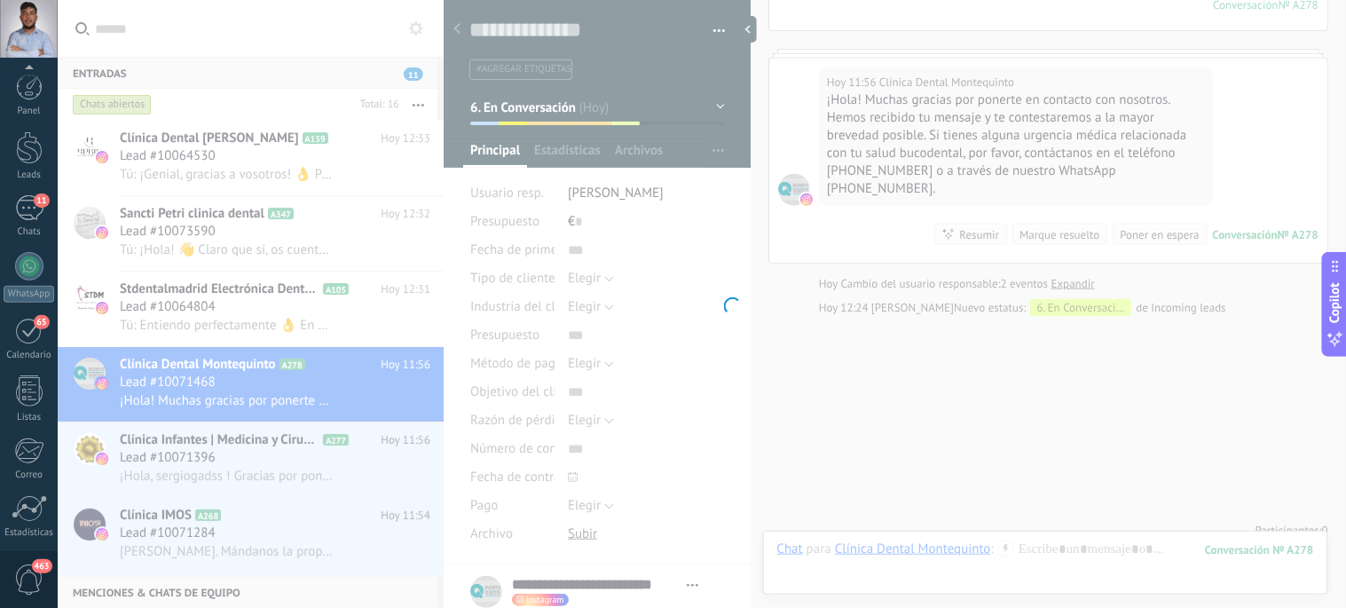
scroll to position [130, 0]
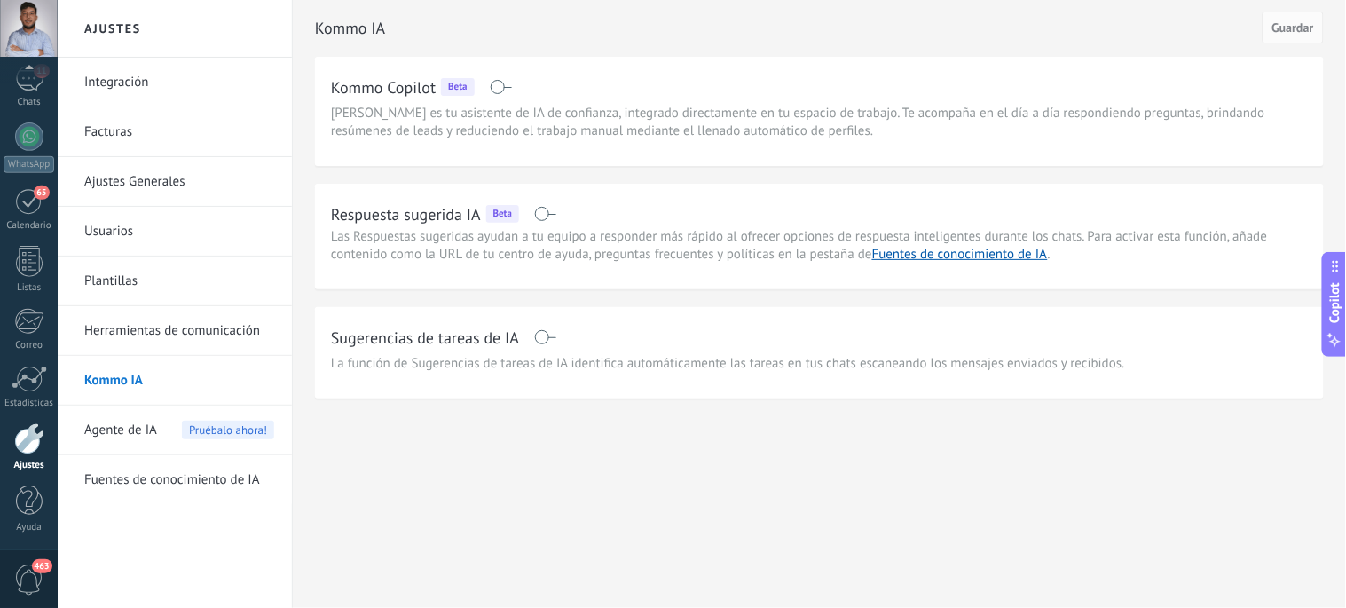
click at [545, 211] on span at bounding box center [545, 214] width 22 height 14
click at [543, 337] on span at bounding box center [545, 337] width 22 height 14
click at [1293, 37] on button "Guardar" at bounding box center [1292, 28] width 61 height 32
click at [153, 431] on span "Agente de IA" at bounding box center [120, 430] width 73 height 50
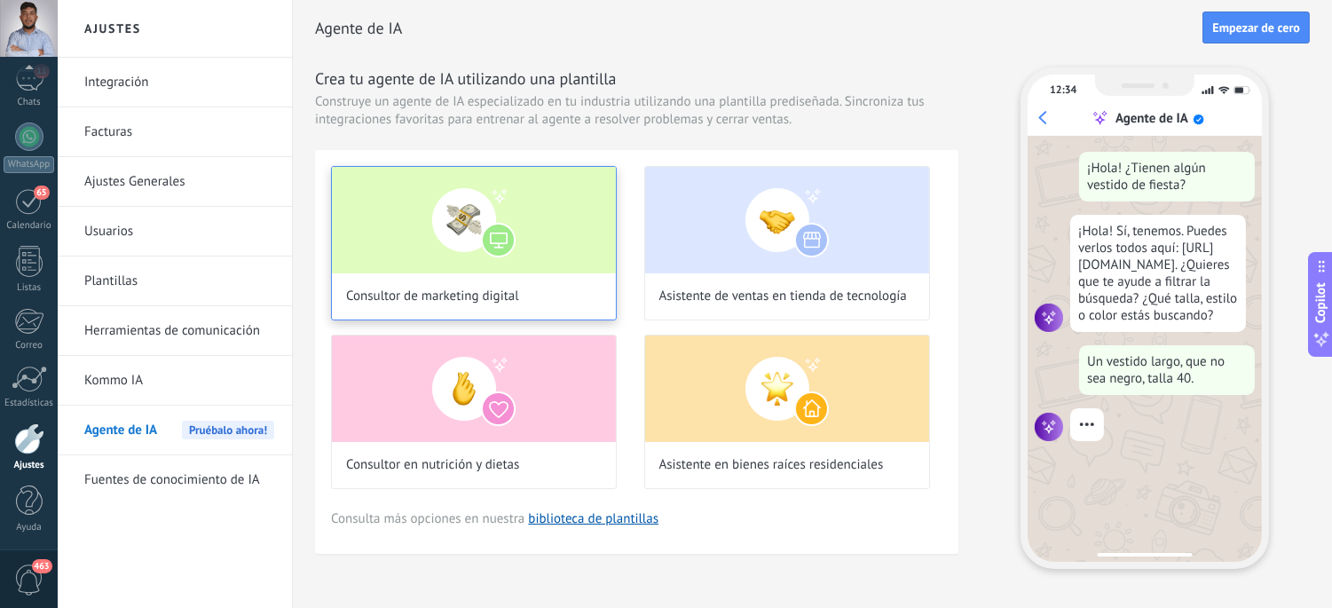
click at [473, 295] on span "Consultor de marketing digital" at bounding box center [432, 296] width 173 height 18
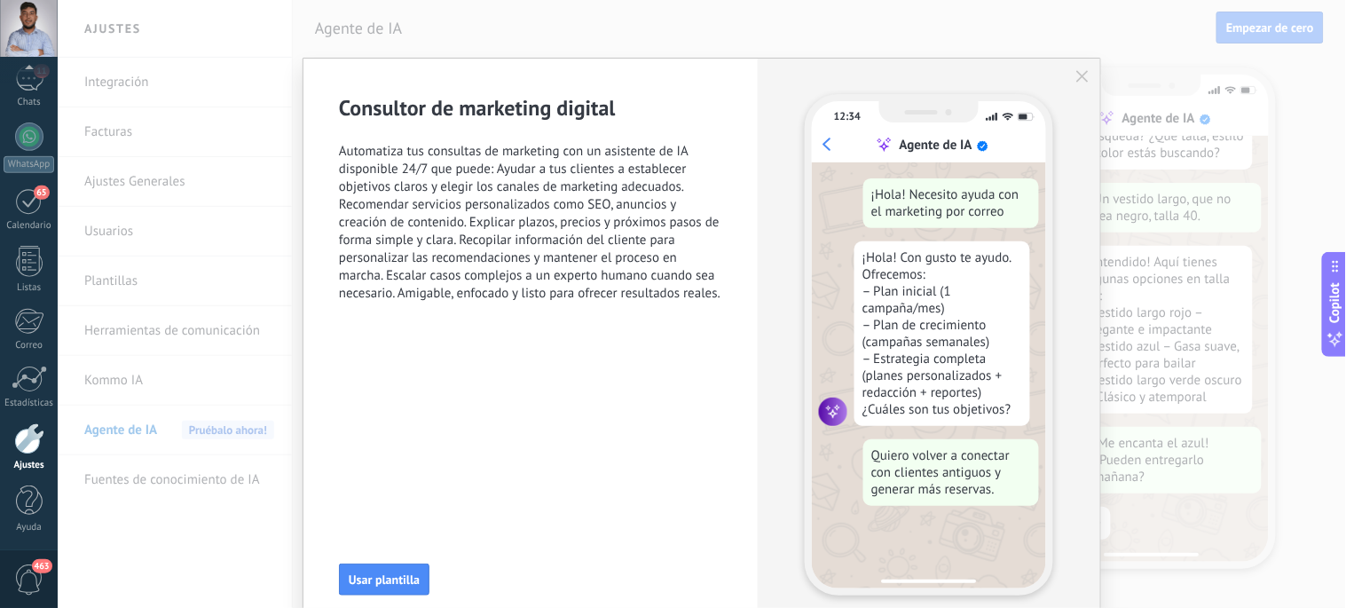
click at [1076, 74] on use "button" at bounding box center [1082, 76] width 12 height 12
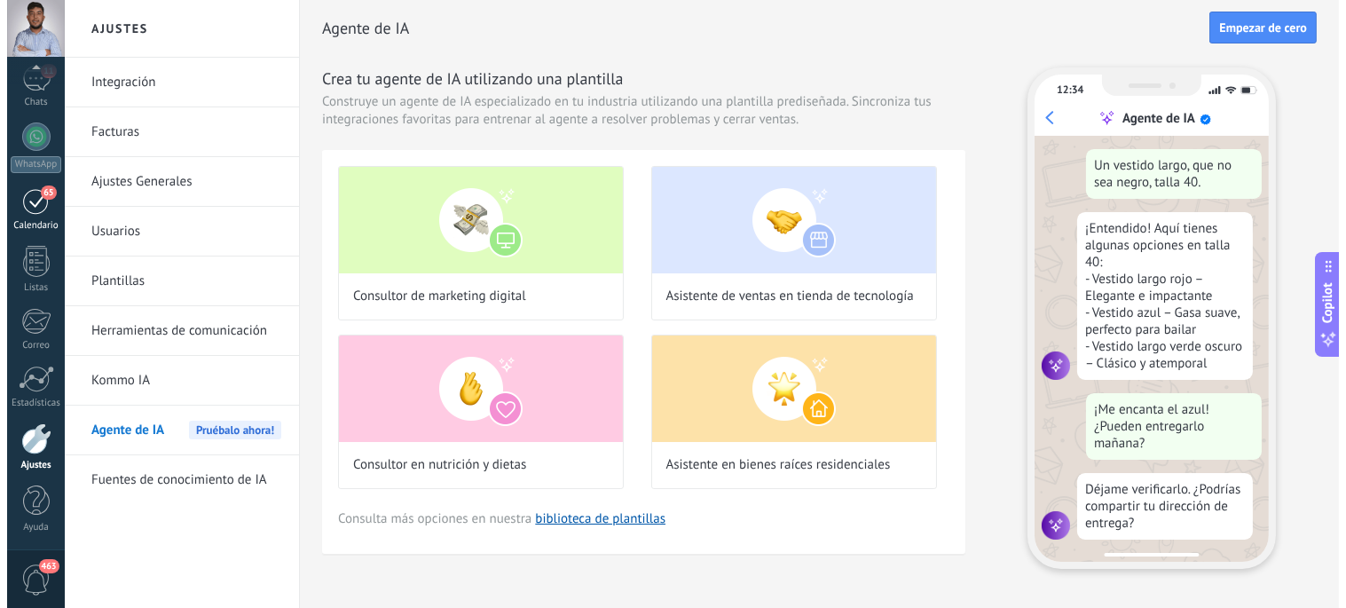
scroll to position [235, 0]
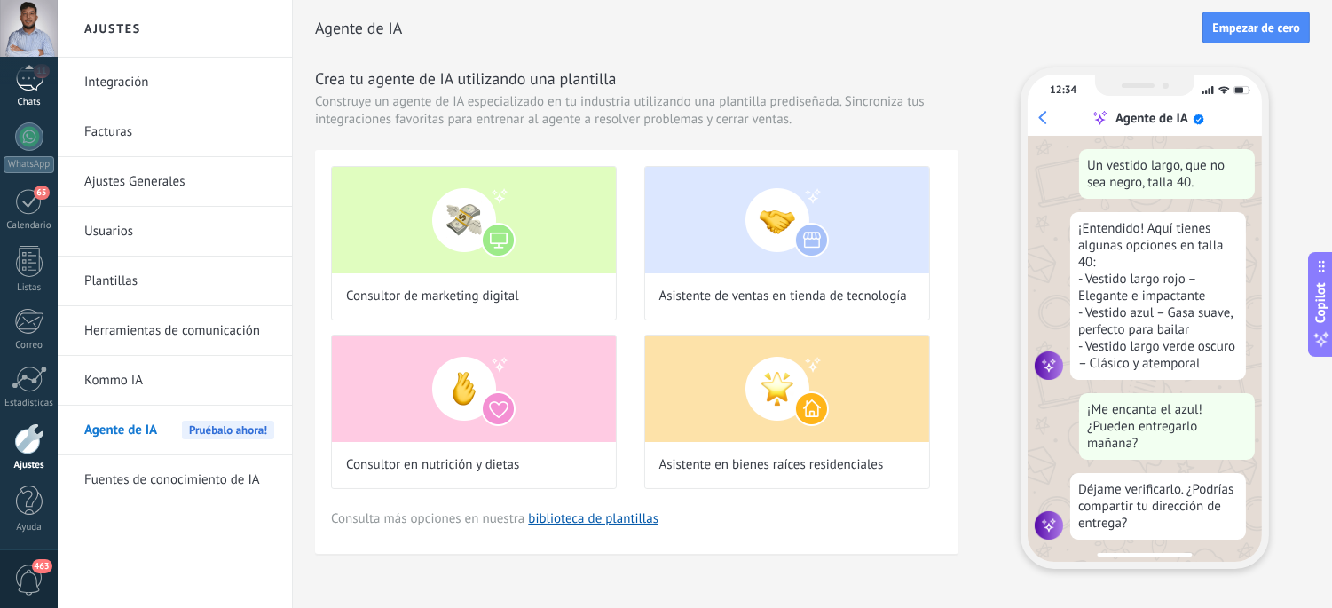
click at [29, 90] on div "11" at bounding box center [29, 79] width 28 height 26
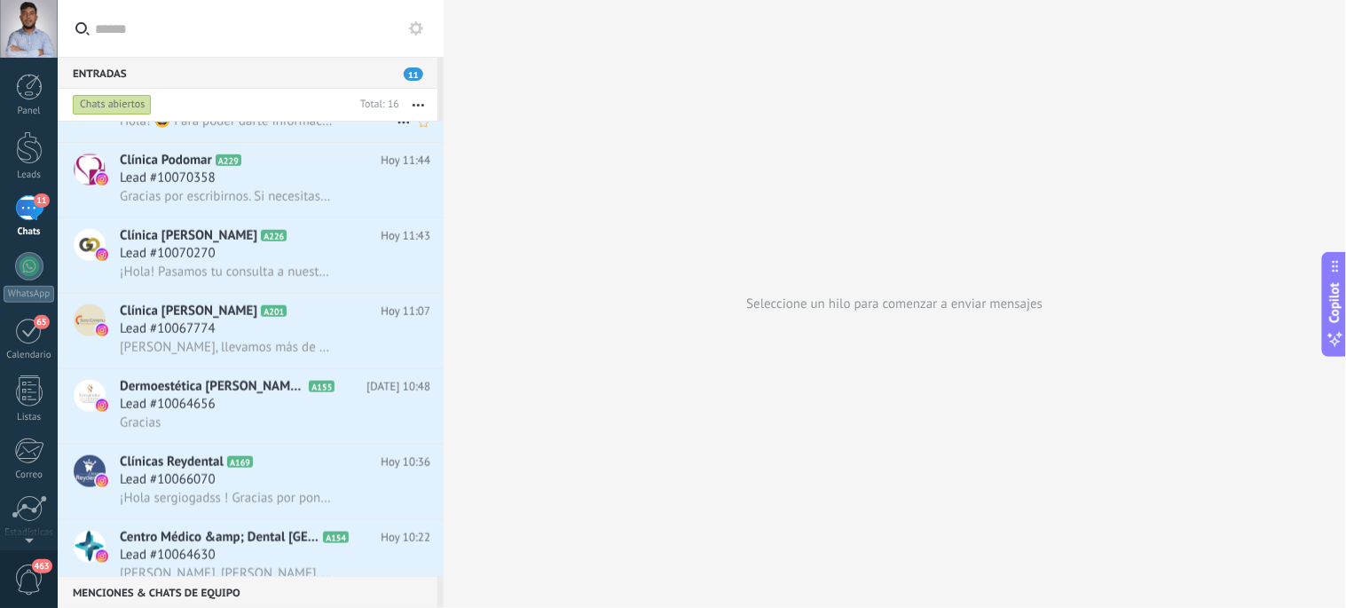
scroll to position [697, 0]
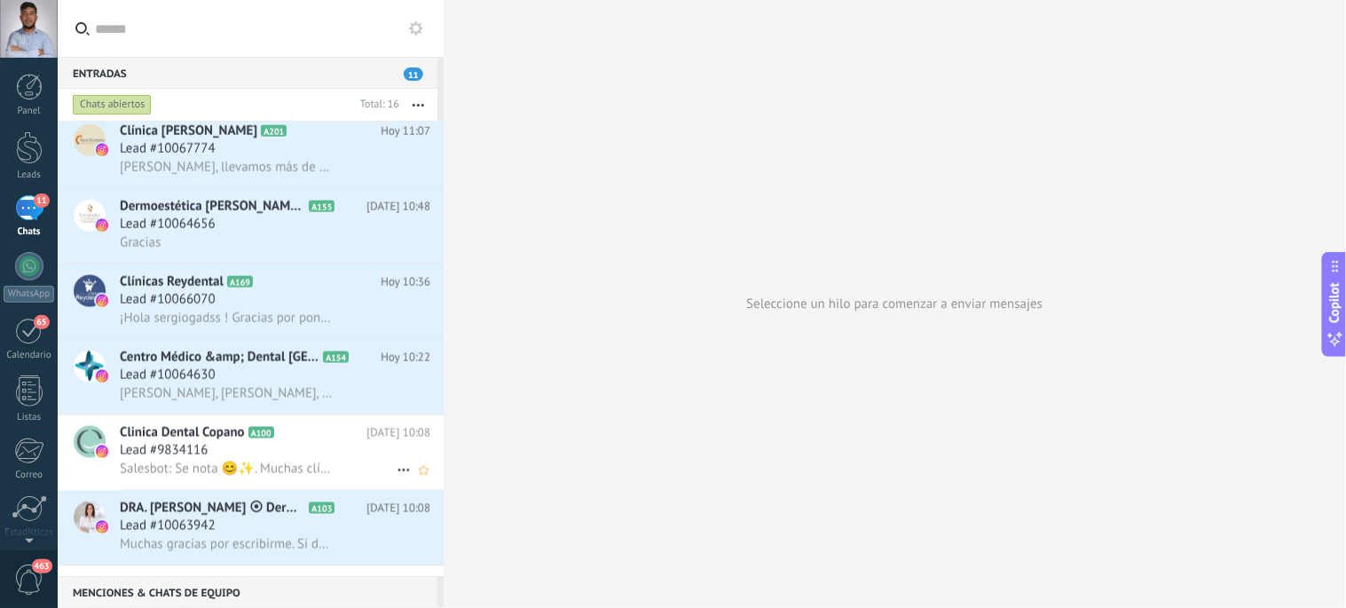
click at [197, 460] on span "Lead #9834116" at bounding box center [164, 451] width 88 height 18
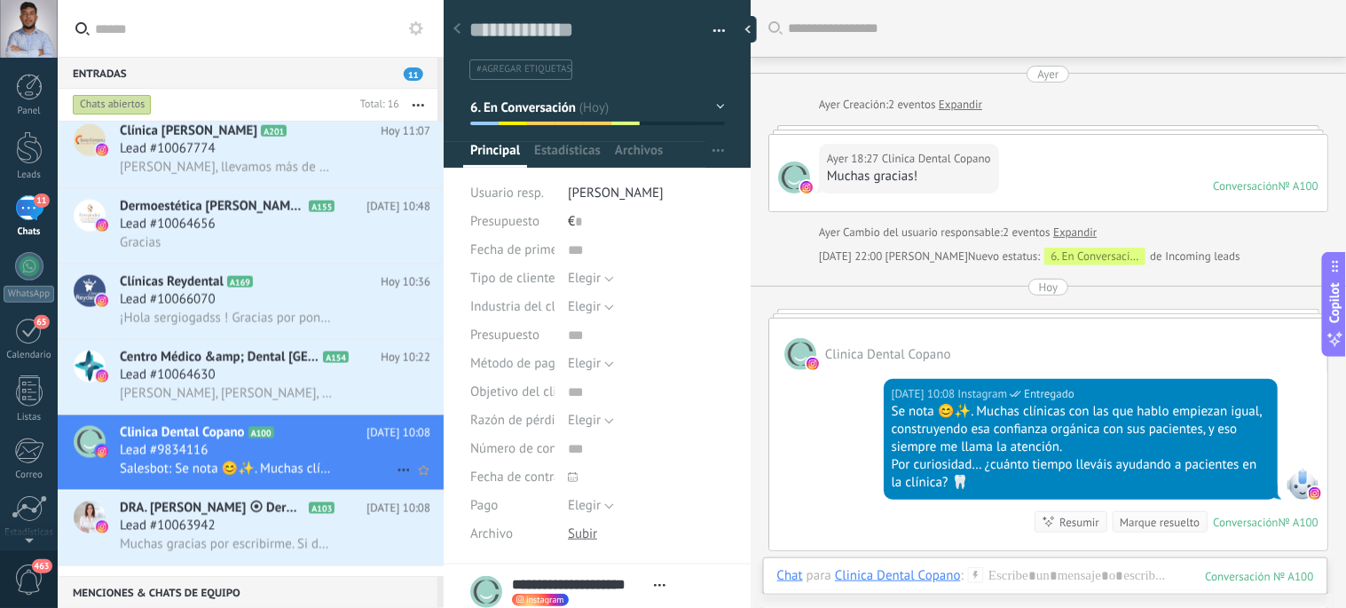
scroll to position [125, 0]
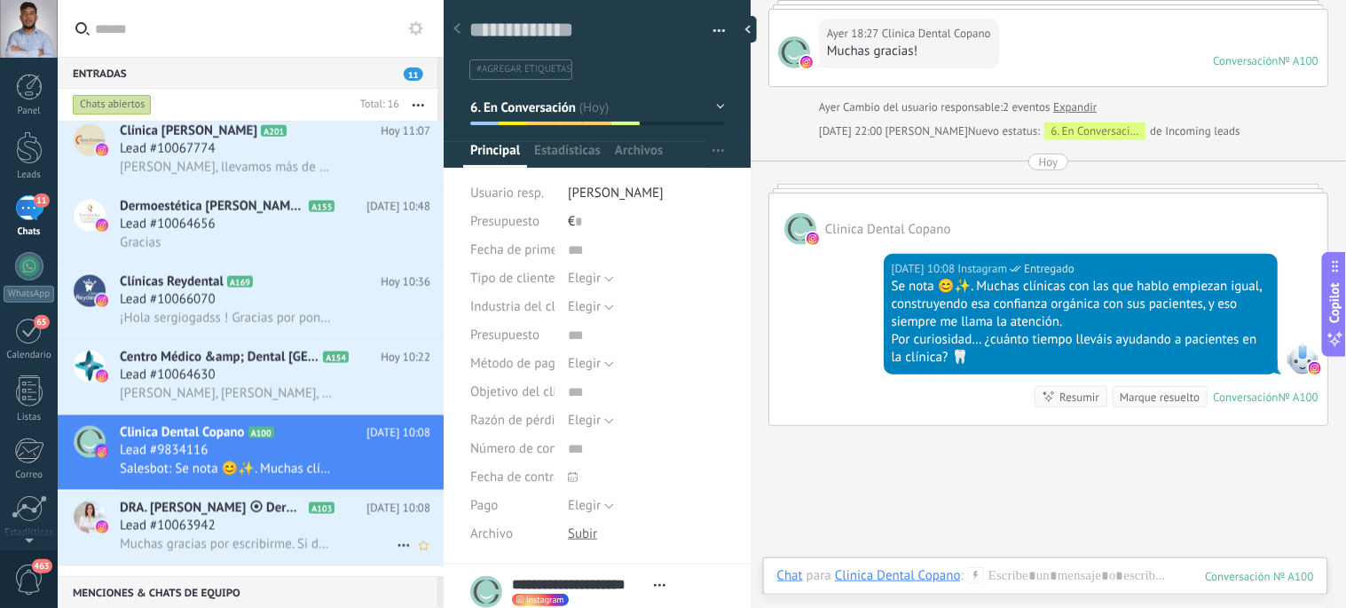
click at [170, 517] on span "DRA. [PERSON_NAME] ⦿ Dermatóloga [GEOGRAPHIC_DATA]" at bounding box center [212, 508] width 185 height 18
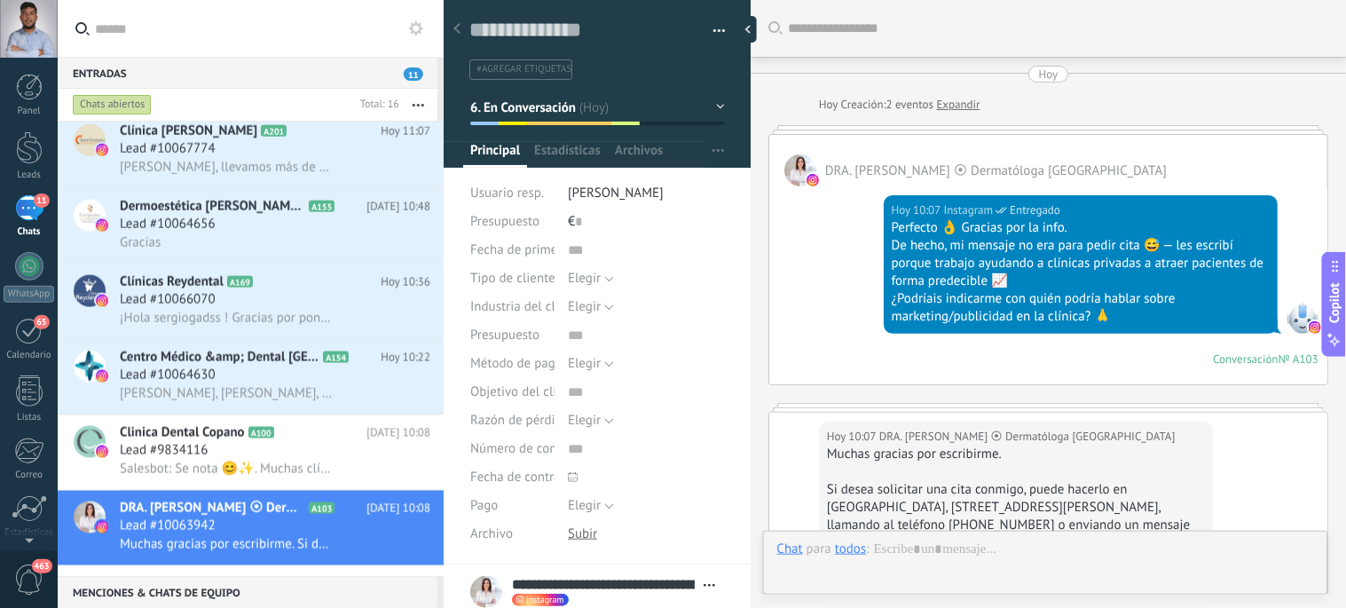
scroll to position [27, 0]
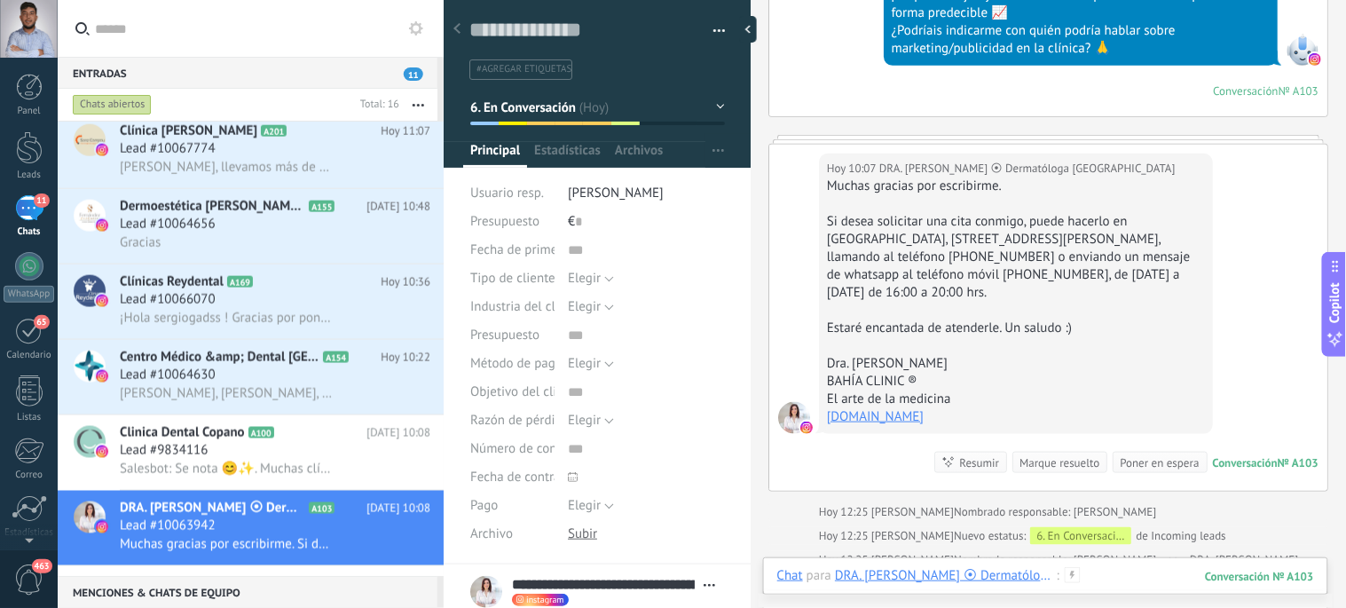
click at [1151, 574] on div at bounding box center [1045, 593] width 537 height 53
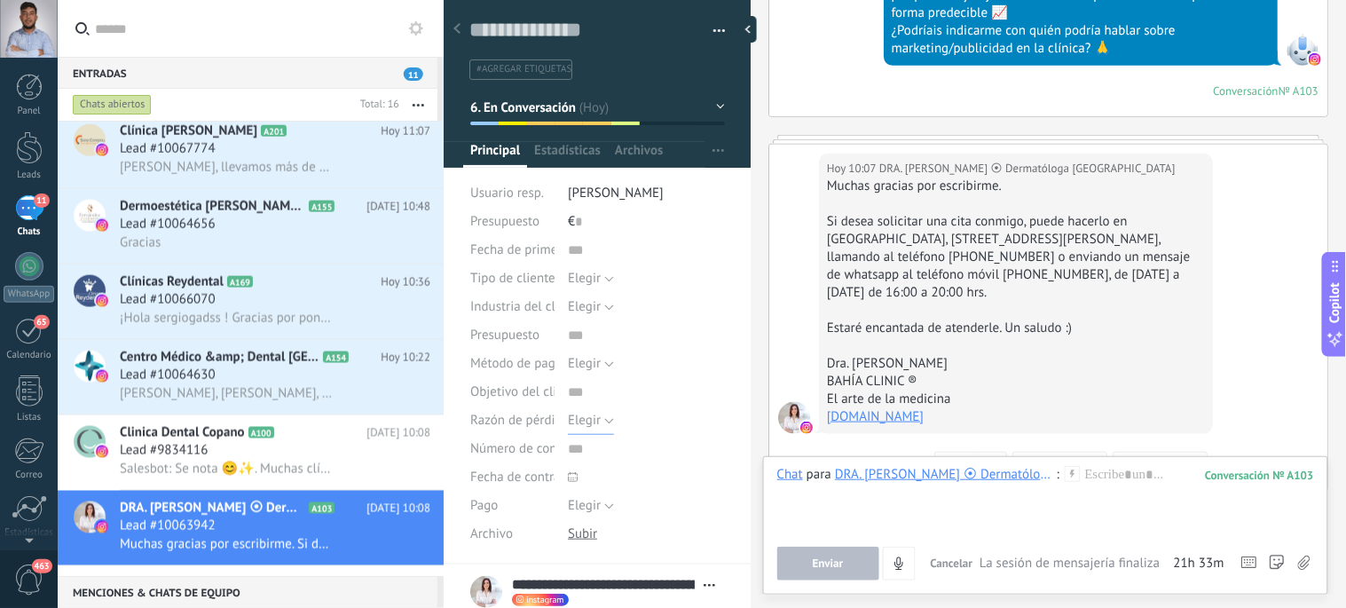
click at [590, 423] on span "Elegir" at bounding box center [584, 420] width 33 height 17
click at [590, 423] on span "Elegir" at bounding box center [628, 420] width 161 height 17
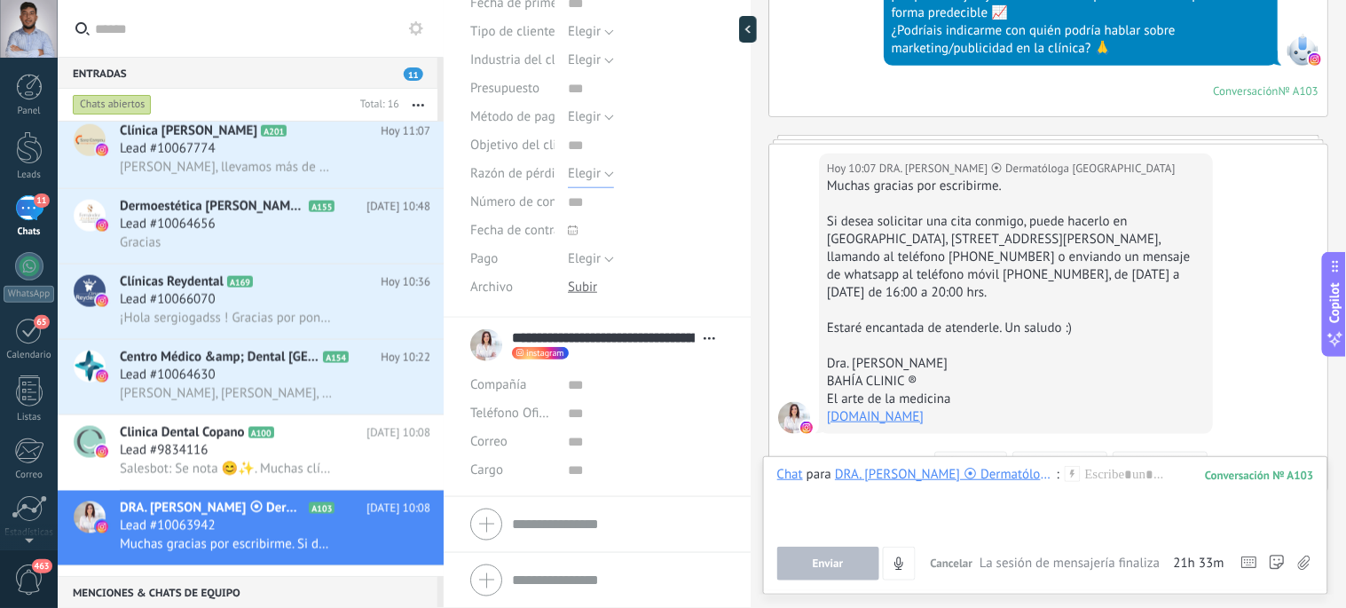
scroll to position [0, 0]
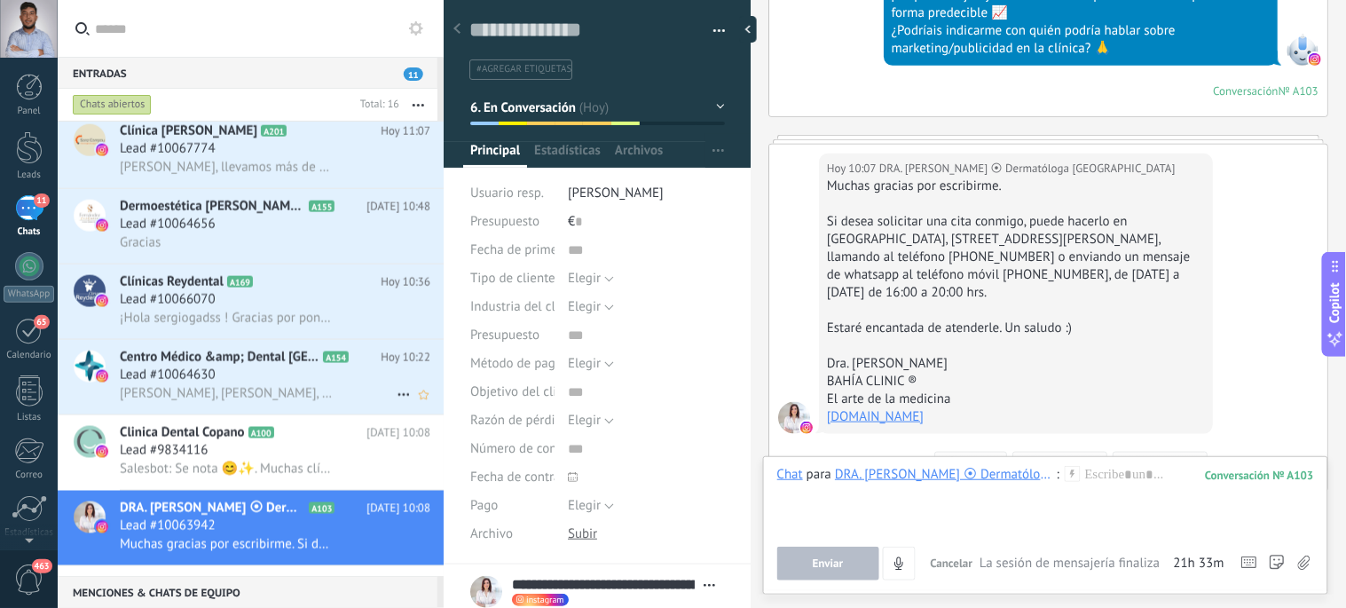
click at [303, 402] on span "Hola, sergiogadss, gracias por su mensaje, le responderemos lo más pronto posib…" at bounding box center [226, 393] width 213 height 17
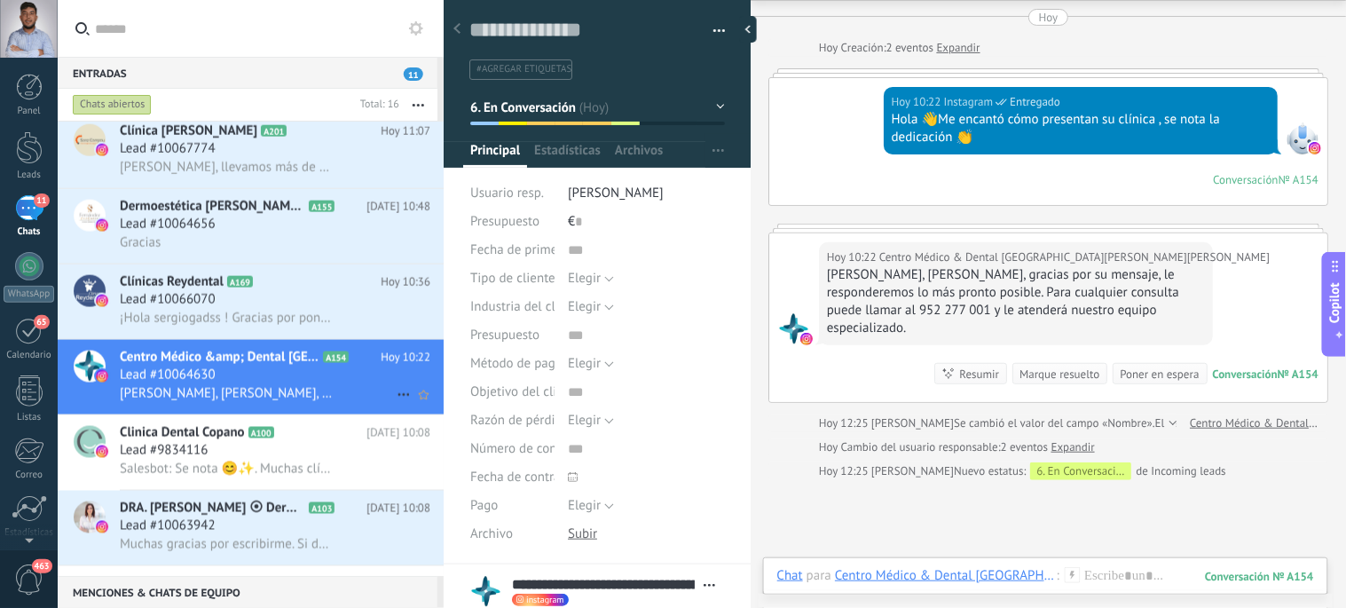
scroll to position [779, 0]
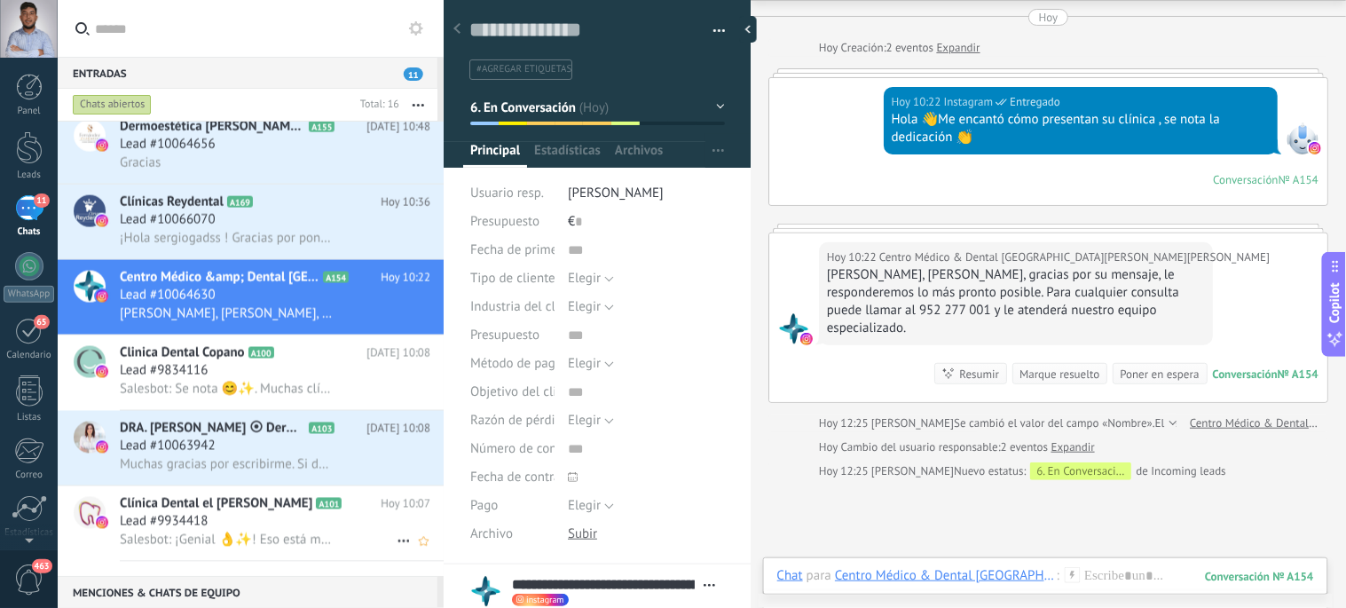
click at [252, 530] on div "Lead #9934418" at bounding box center [275, 522] width 310 height 18
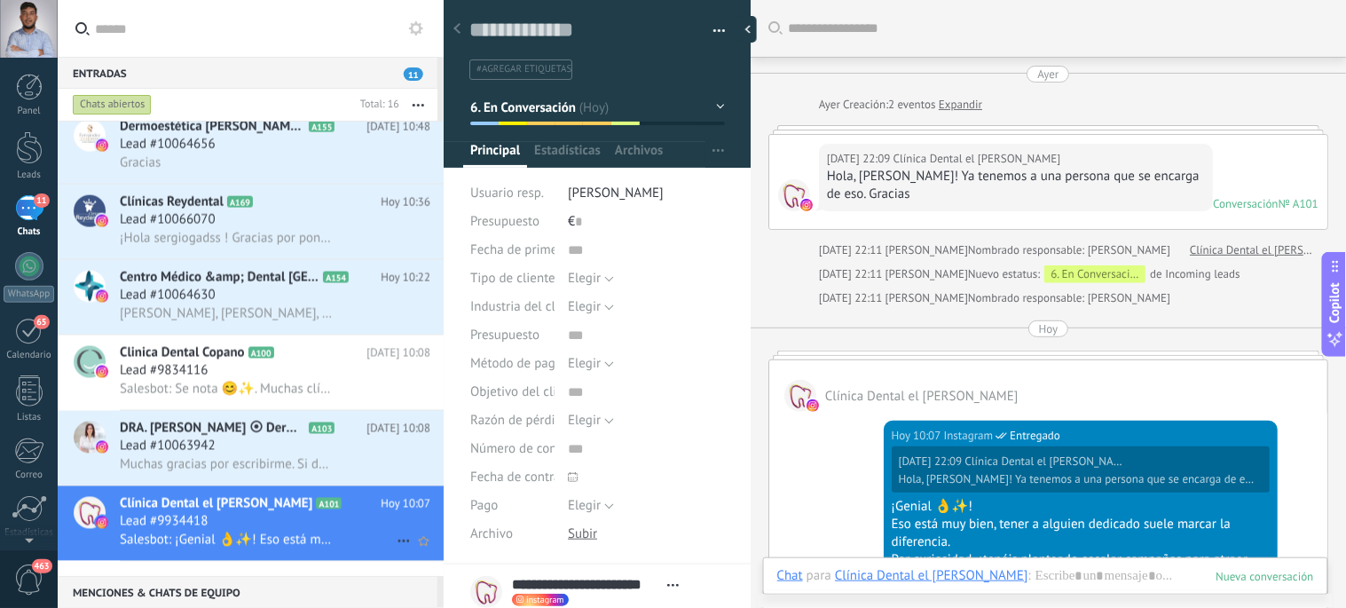
scroll to position [234, 0]
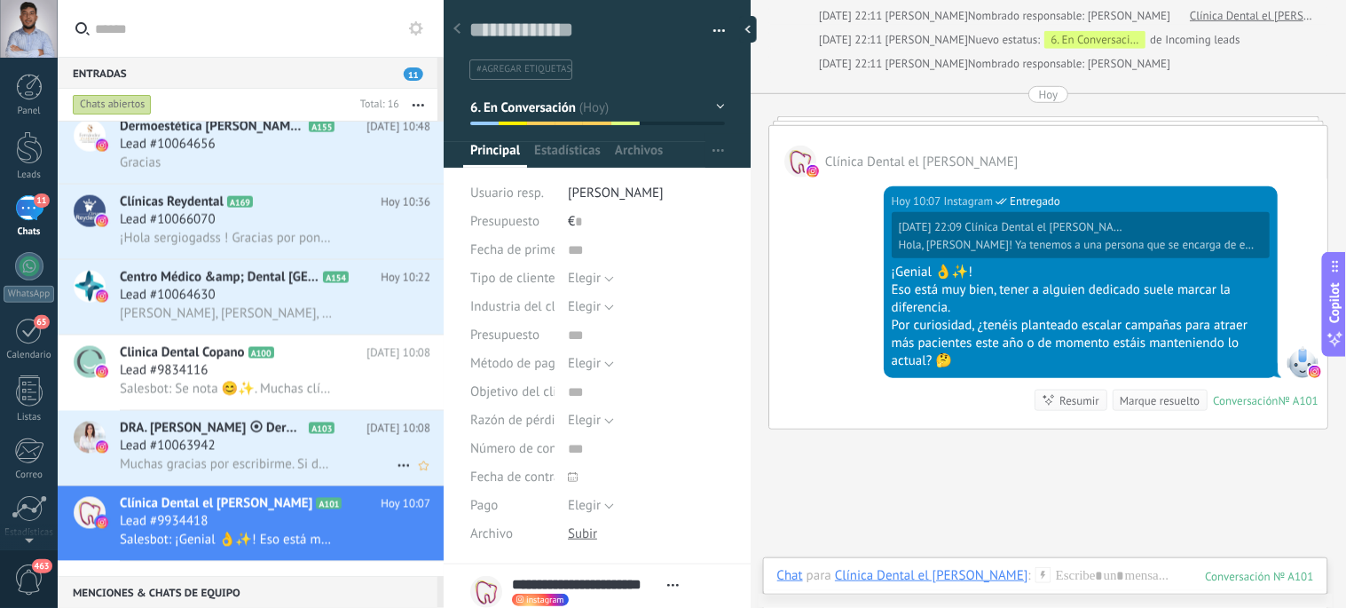
click at [241, 437] on span "DRA. [PERSON_NAME] ⦿ Dermatóloga [GEOGRAPHIC_DATA]" at bounding box center [212, 429] width 185 height 18
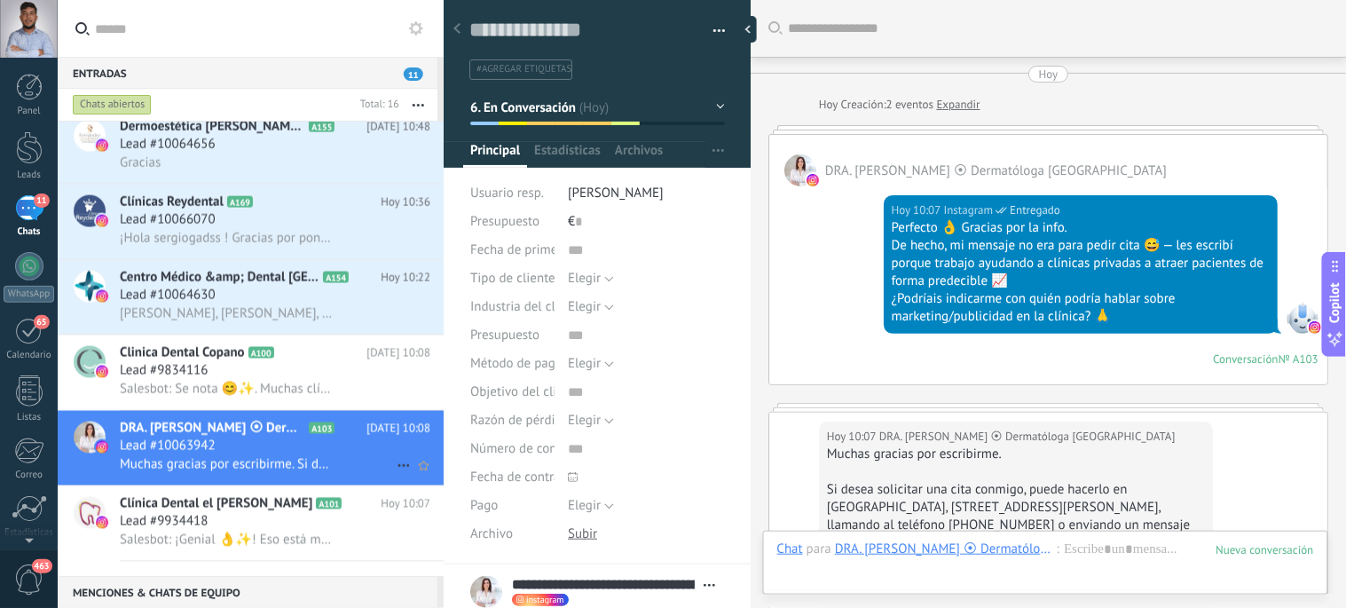
scroll to position [268, 0]
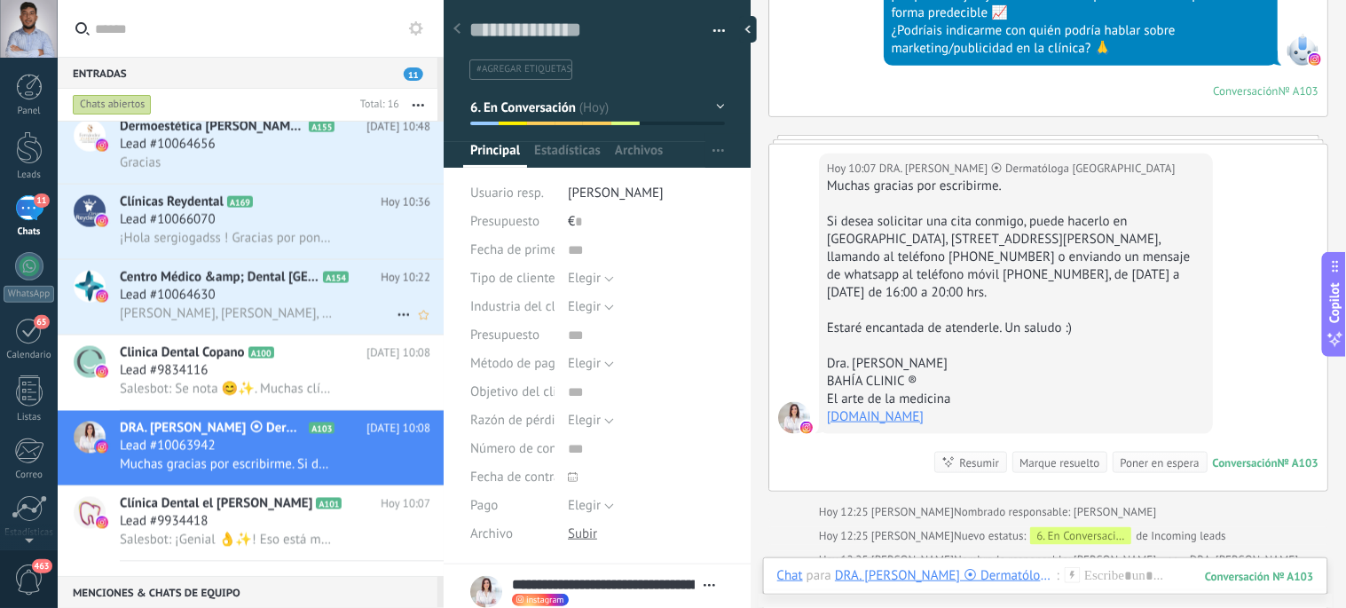
click at [263, 316] on span "Hola, sergiogadss, gracias por su mensaje, le responderemos lo más pronto posib…" at bounding box center [226, 313] width 213 height 17
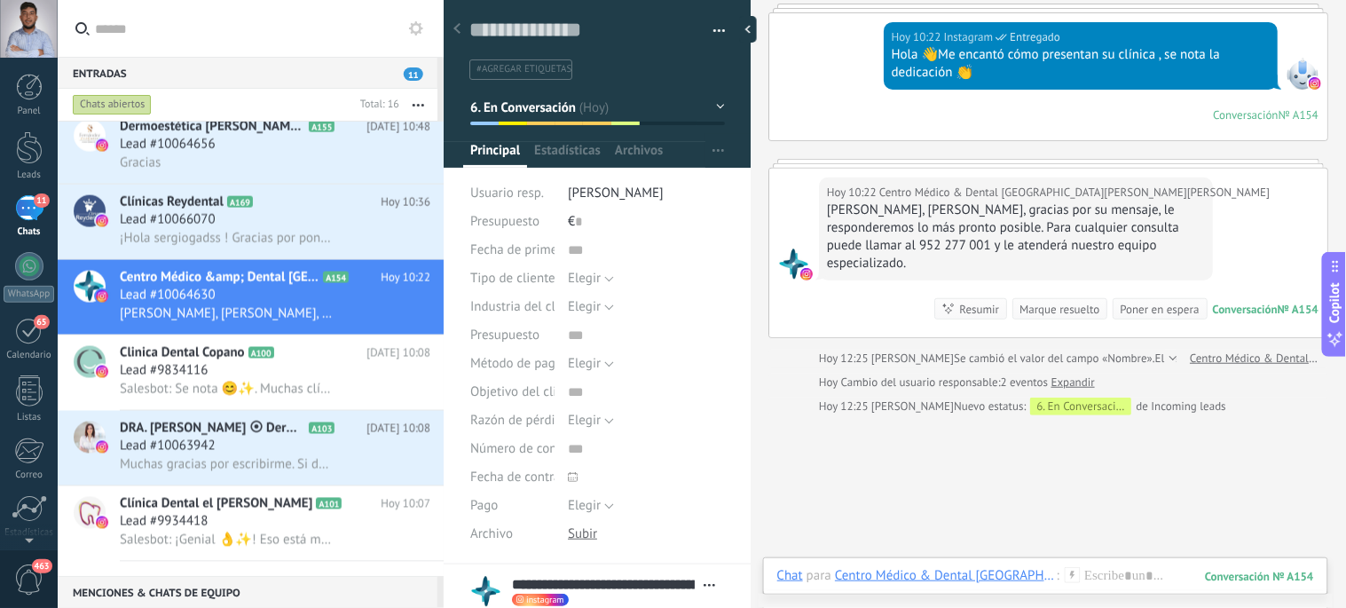
scroll to position [121, 0]
click at [243, 247] on span "¡Hola sergiogadss ! Gracias por ponerte en contacto con nosotros. Hemos recibid…" at bounding box center [226, 238] width 213 height 17
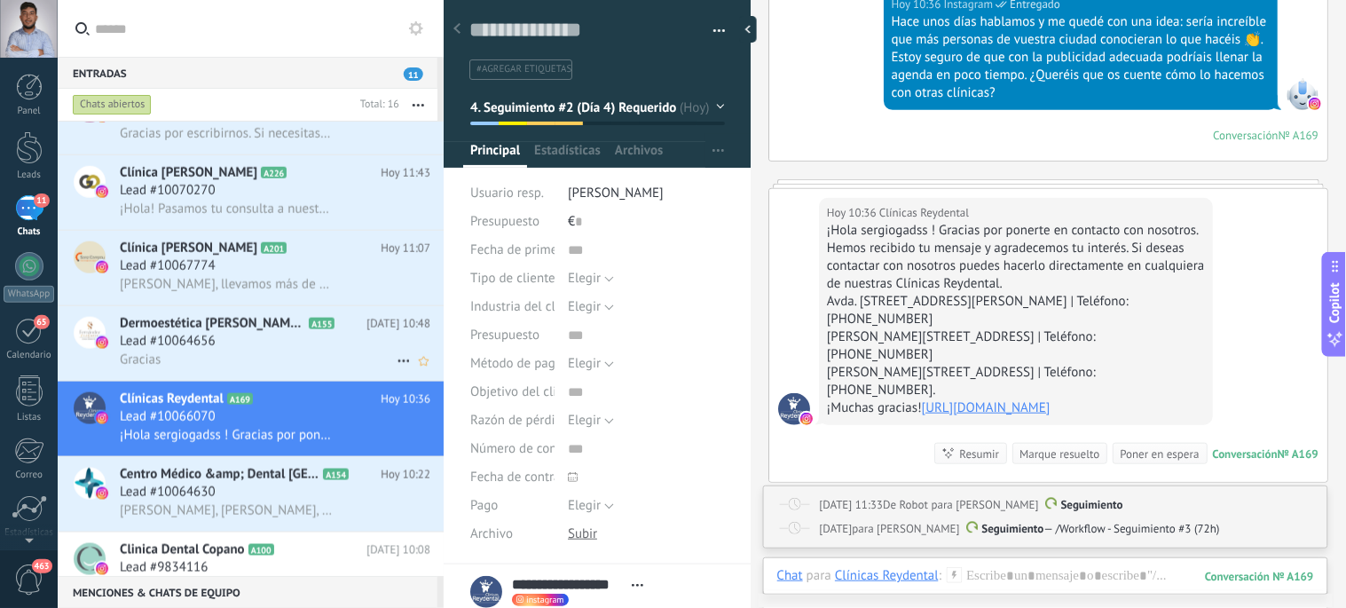
scroll to position [575, 0]
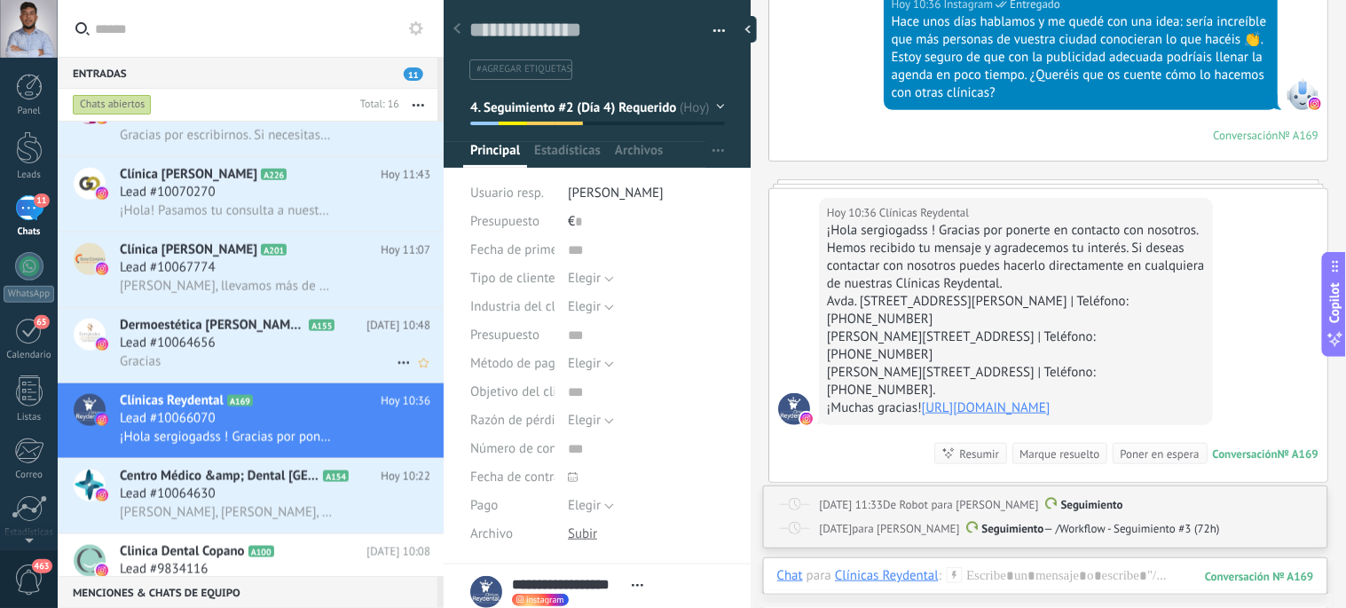
click at [241, 382] on div "Dermoestética Fernández y Casquero A155 Hoy 10:48 Lead #10064656 Gracias" at bounding box center [282, 345] width 324 height 75
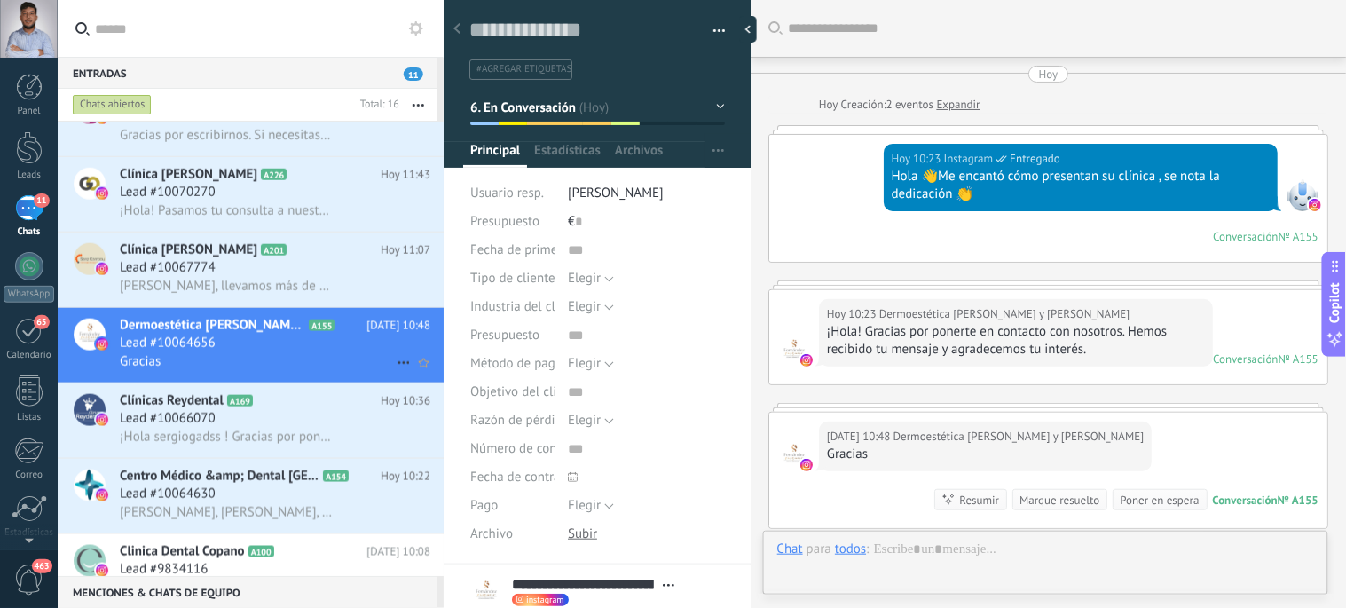
type textarea "**********"
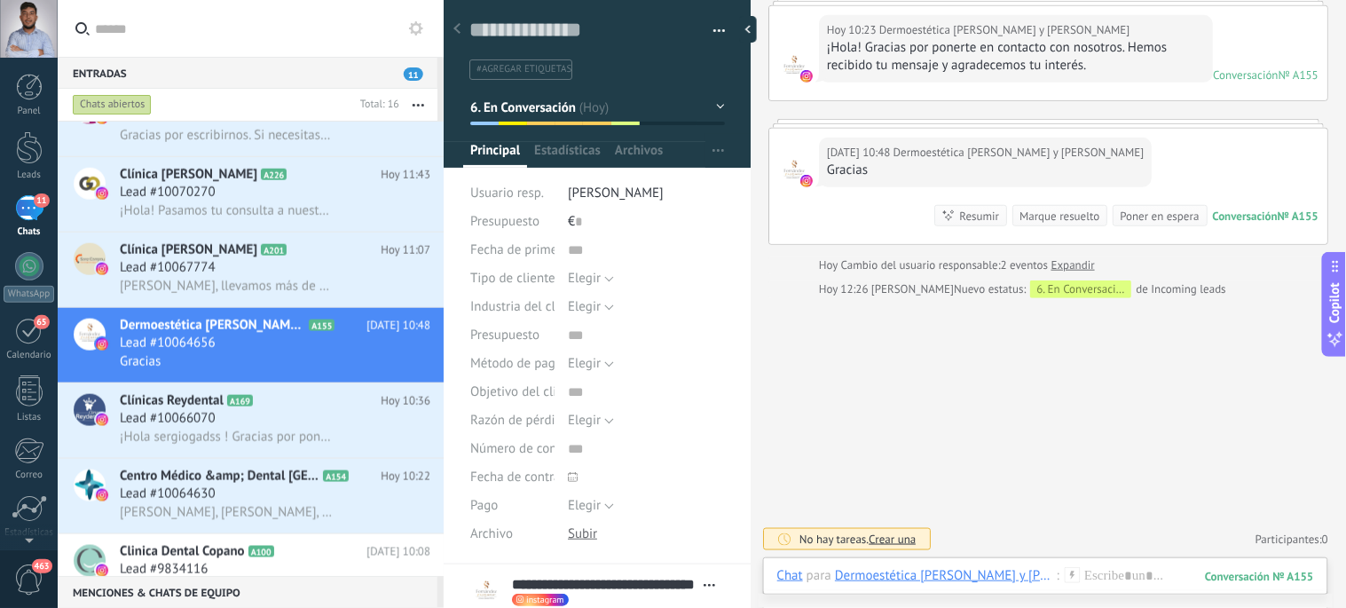
scroll to position [316, 0]
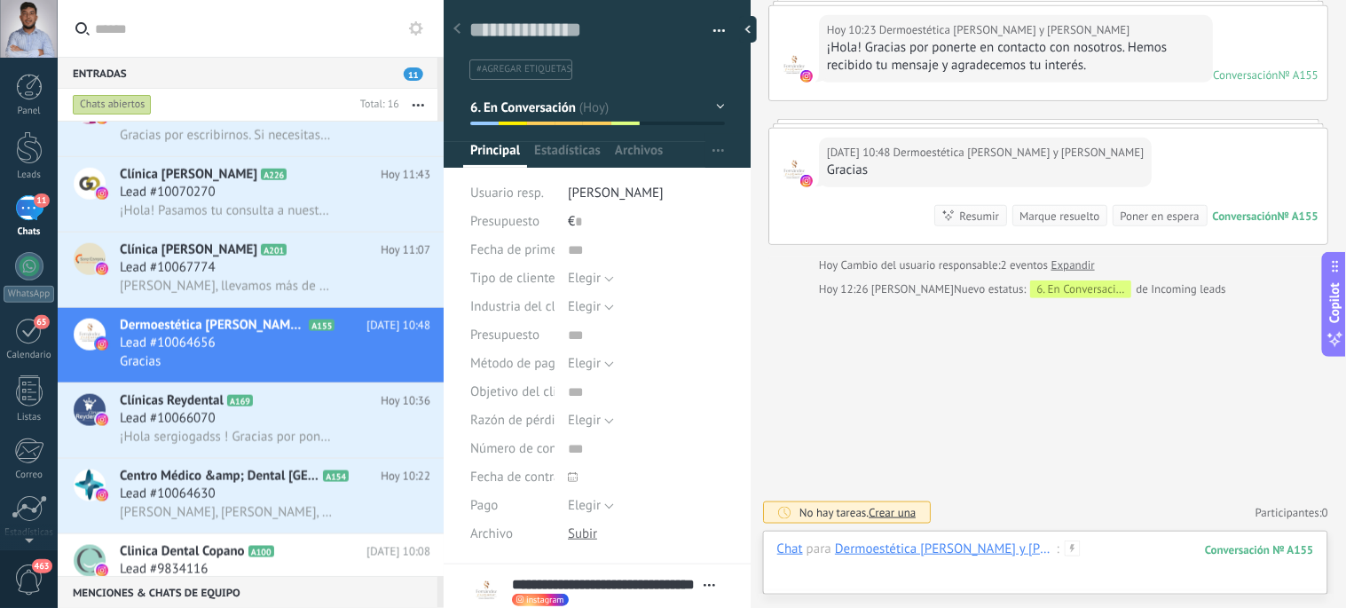
click at [1127, 548] on div at bounding box center [1045, 566] width 537 height 53
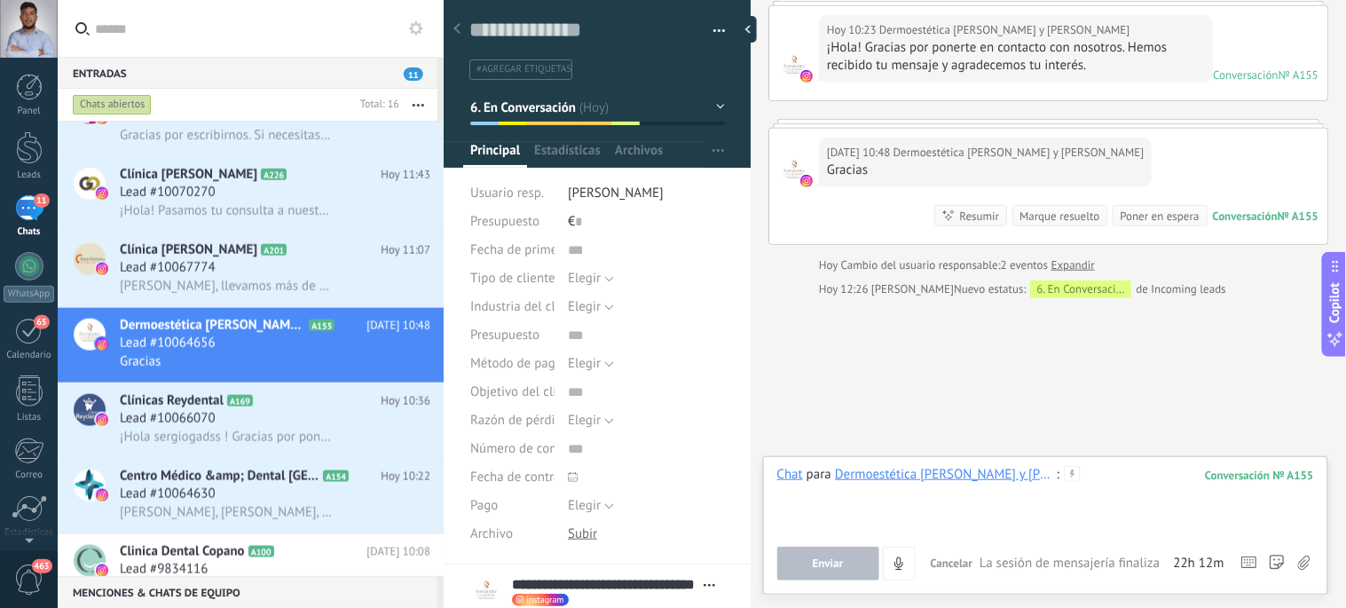
paste div
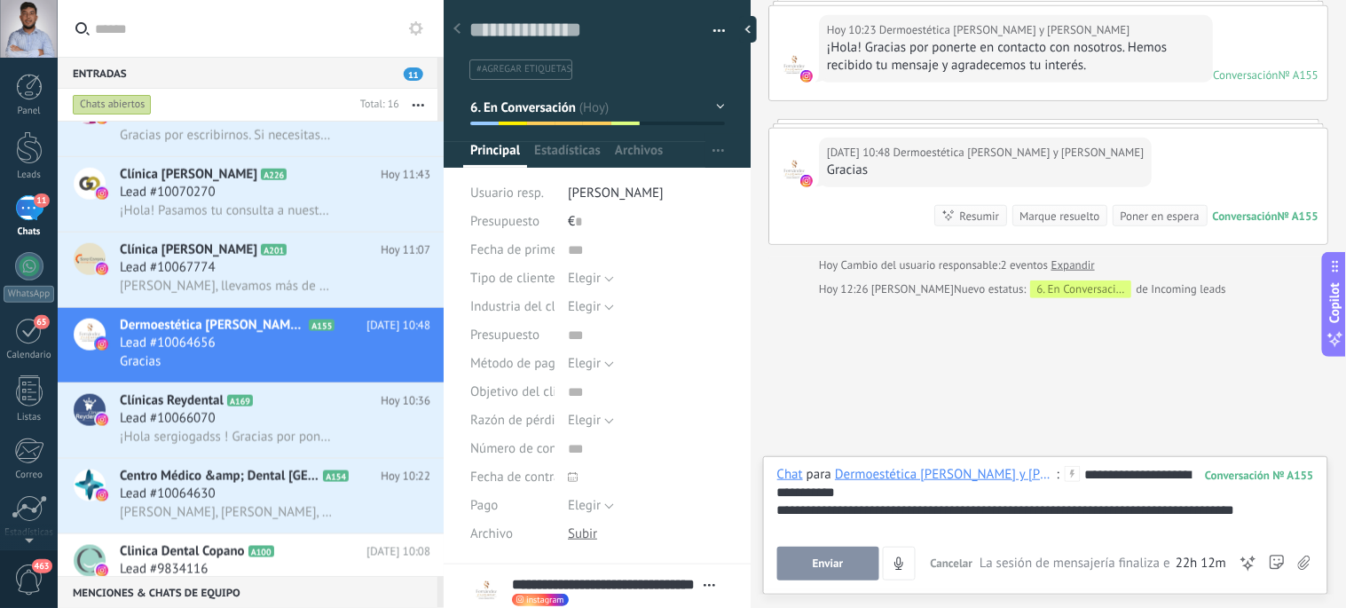
click at [804, 562] on button "Enviar" at bounding box center [828, 563] width 102 height 34
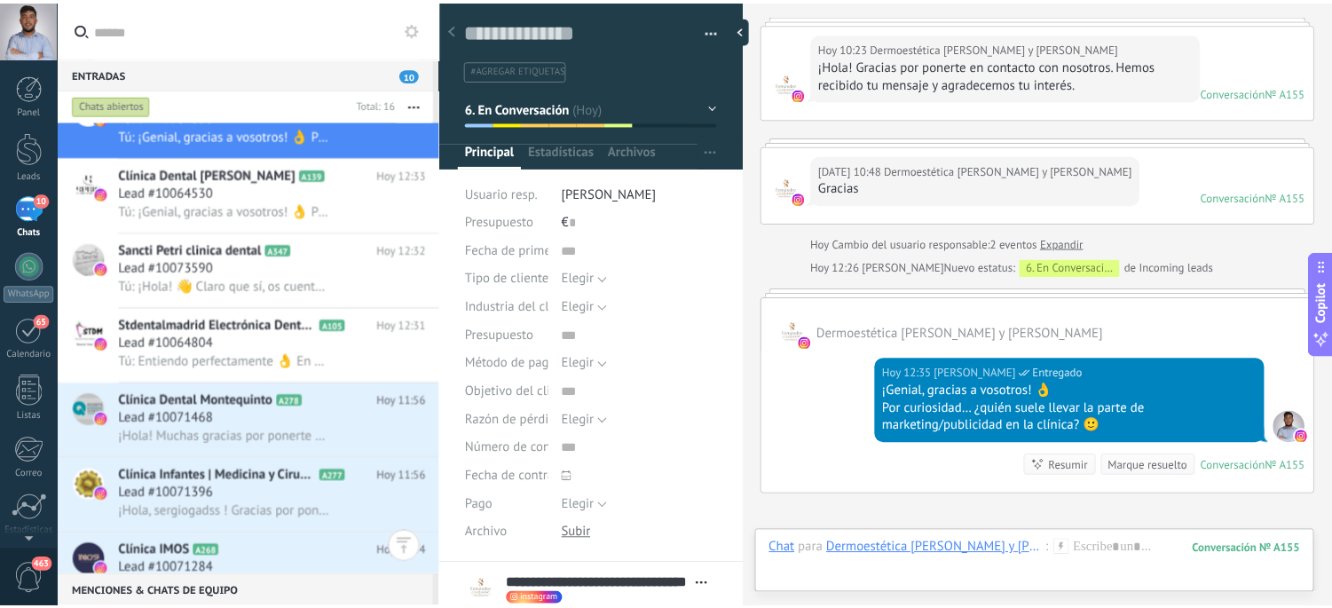
scroll to position [0, 0]
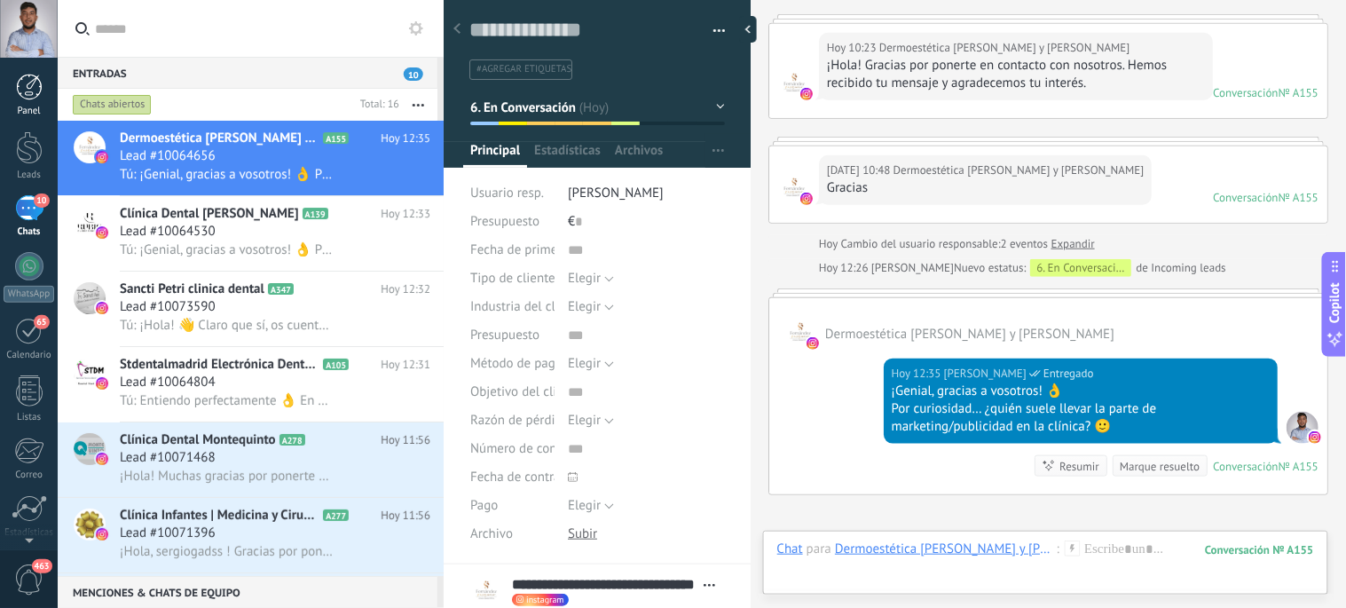
click at [29, 98] on div at bounding box center [29, 87] width 27 height 27
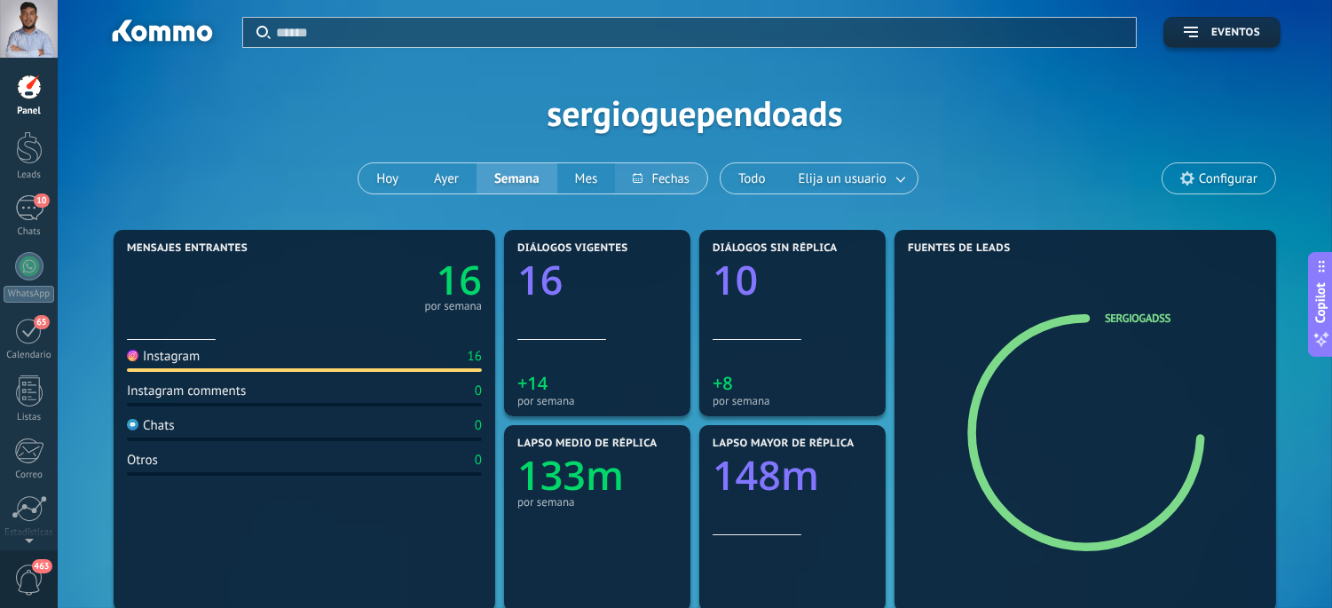
click at [653, 174] on button at bounding box center [660, 178] width 91 height 30
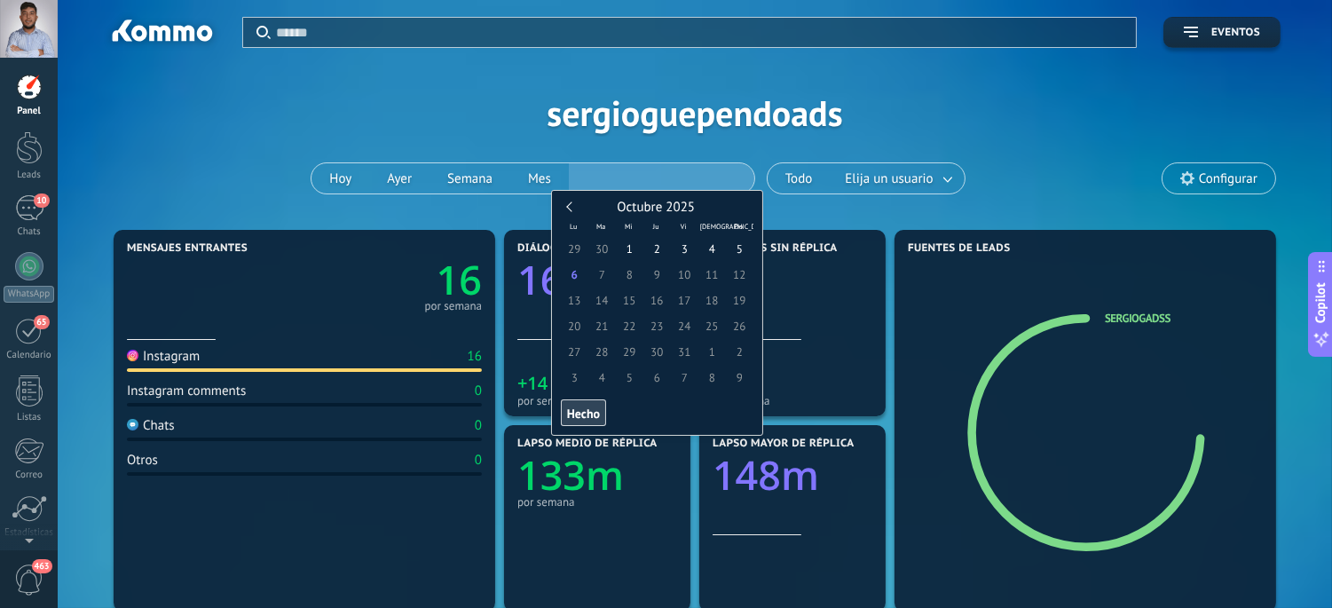
click at [290, 101] on div "Aplicar Eventos sergioguependoads Hoy Ayer Semana Mes Todo Elija un usuario Con…" at bounding box center [694, 112] width 1221 height 225
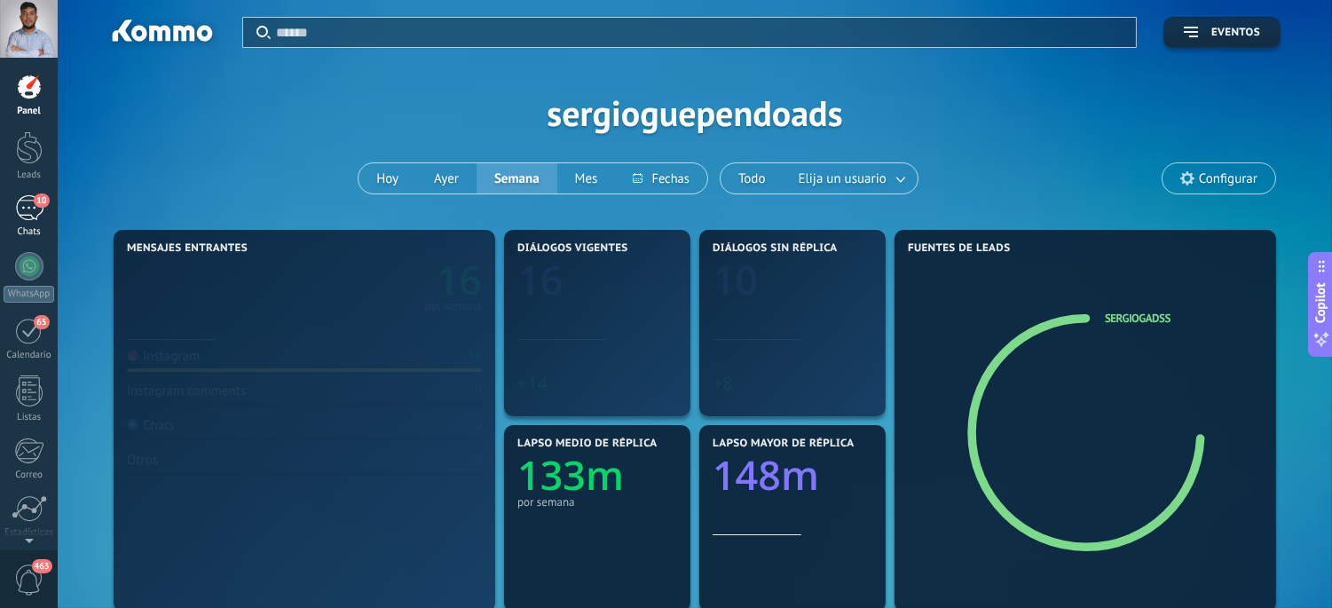
click at [20, 214] on div "10" at bounding box center [29, 208] width 28 height 26
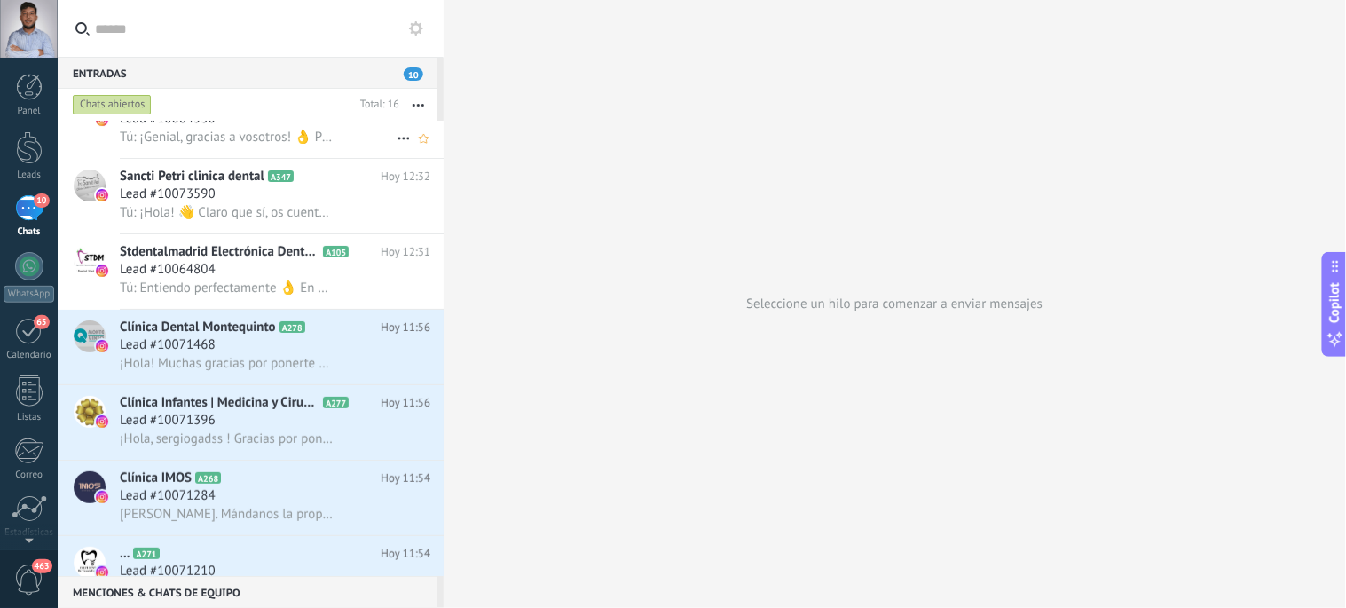
scroll to position [116, 0]
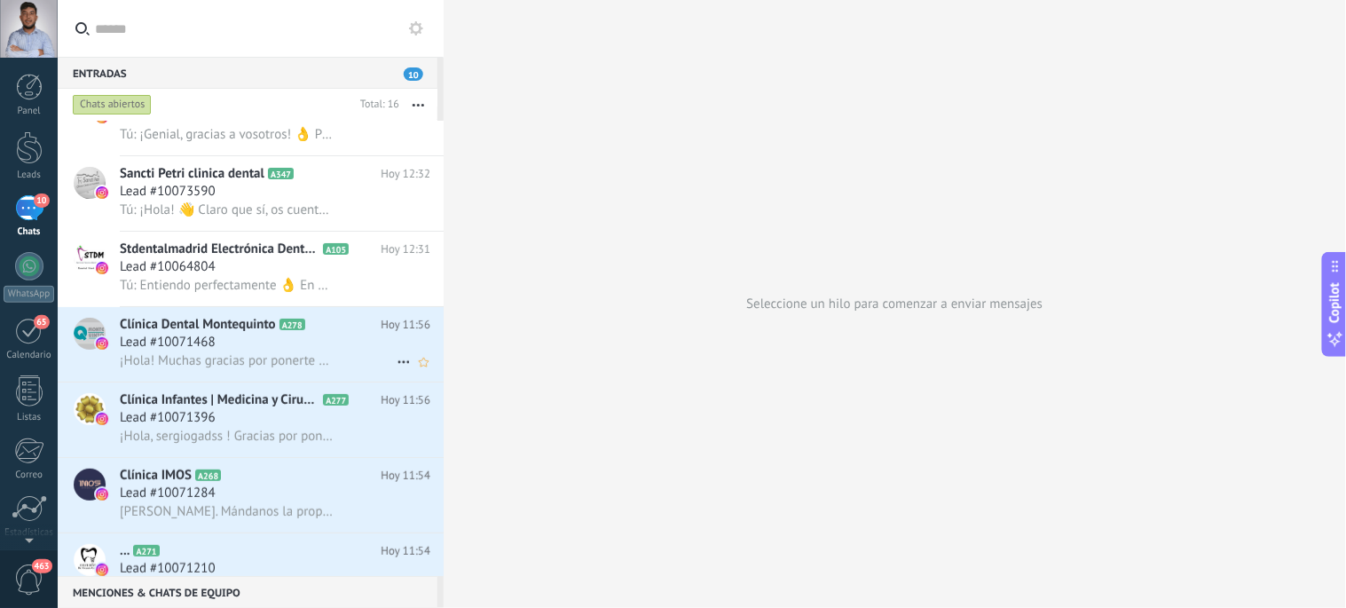
click at [253, 347] on div "Lead #10071468" at bounding box center [275, 343] width 310 height 18
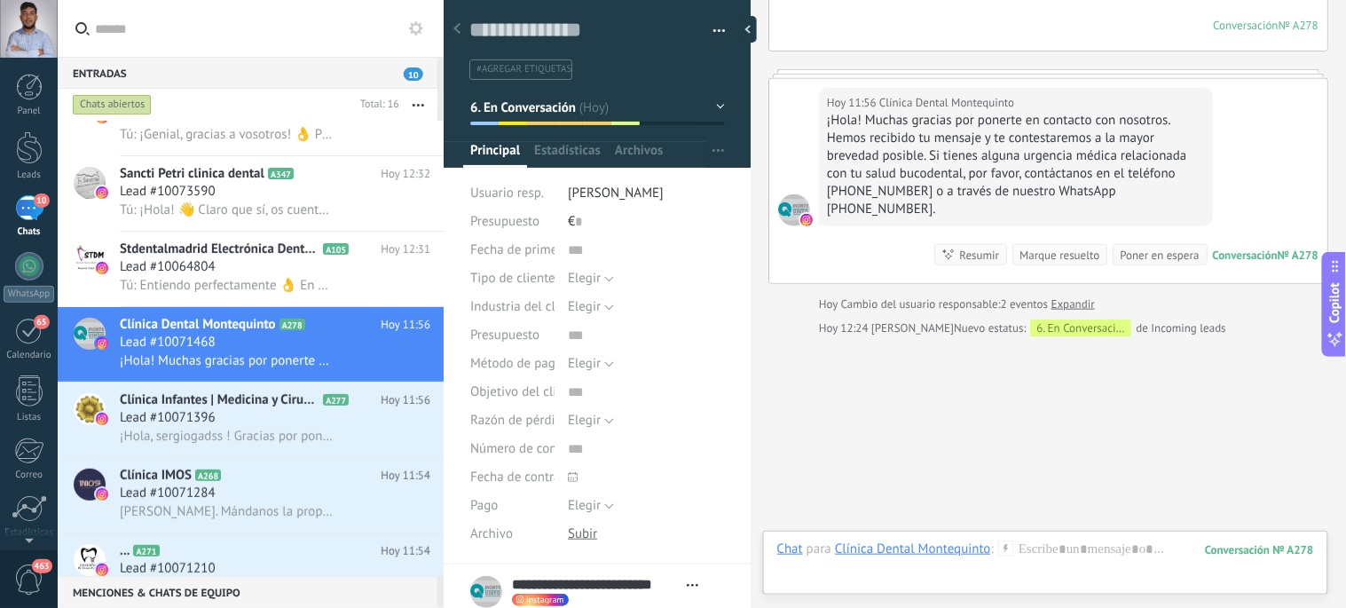
scroll to position [337, 0]
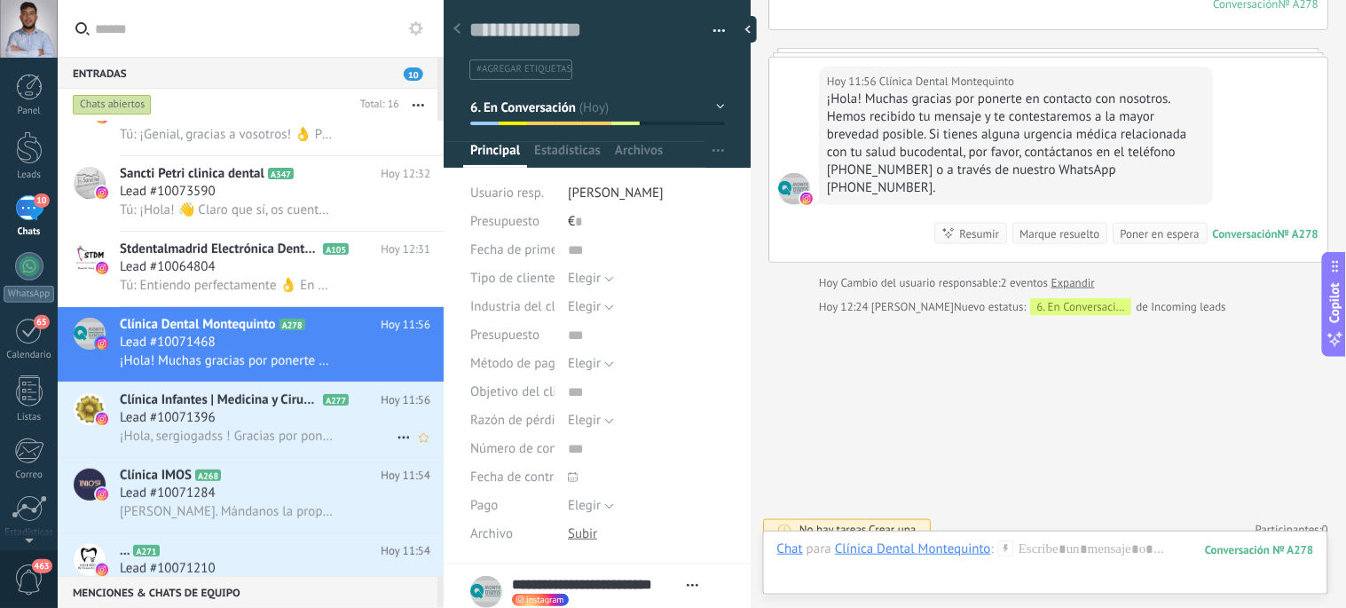
click at [276, 422] on div "Lead #10071396" at bounding box center [275, 418] width 310 height 18
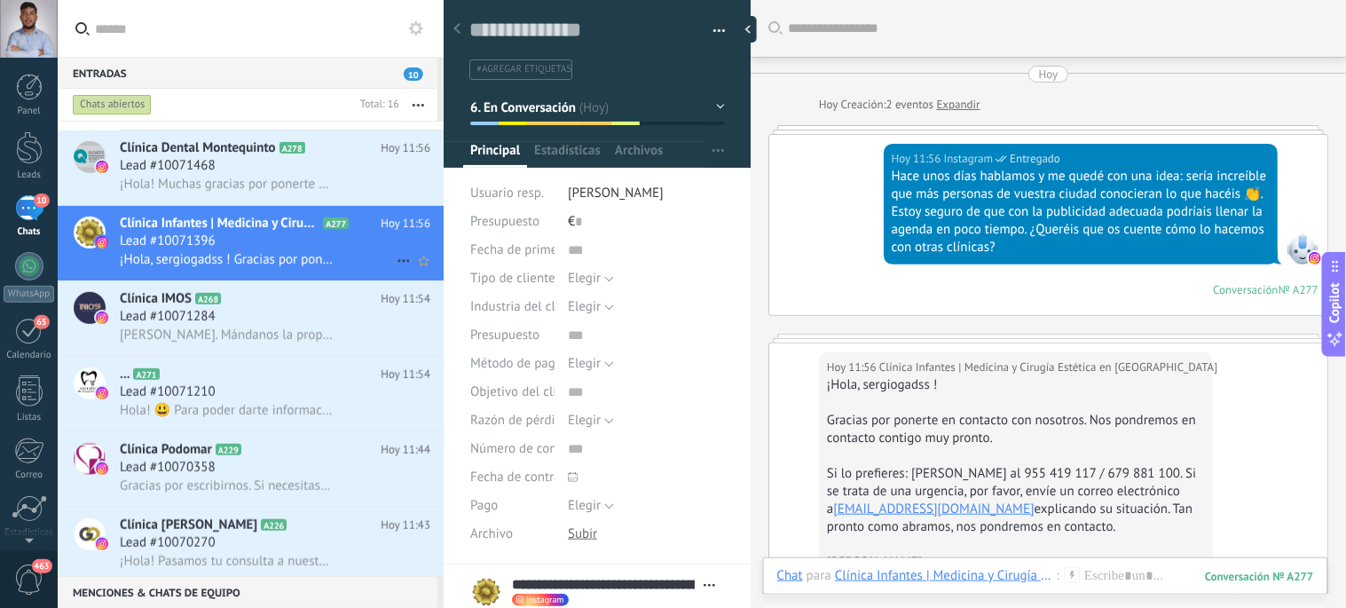
scroll to position [294, 0]
click at [254, 325] on div "Lead #10071284" at bounding box center [275, 316] width 310 height 18
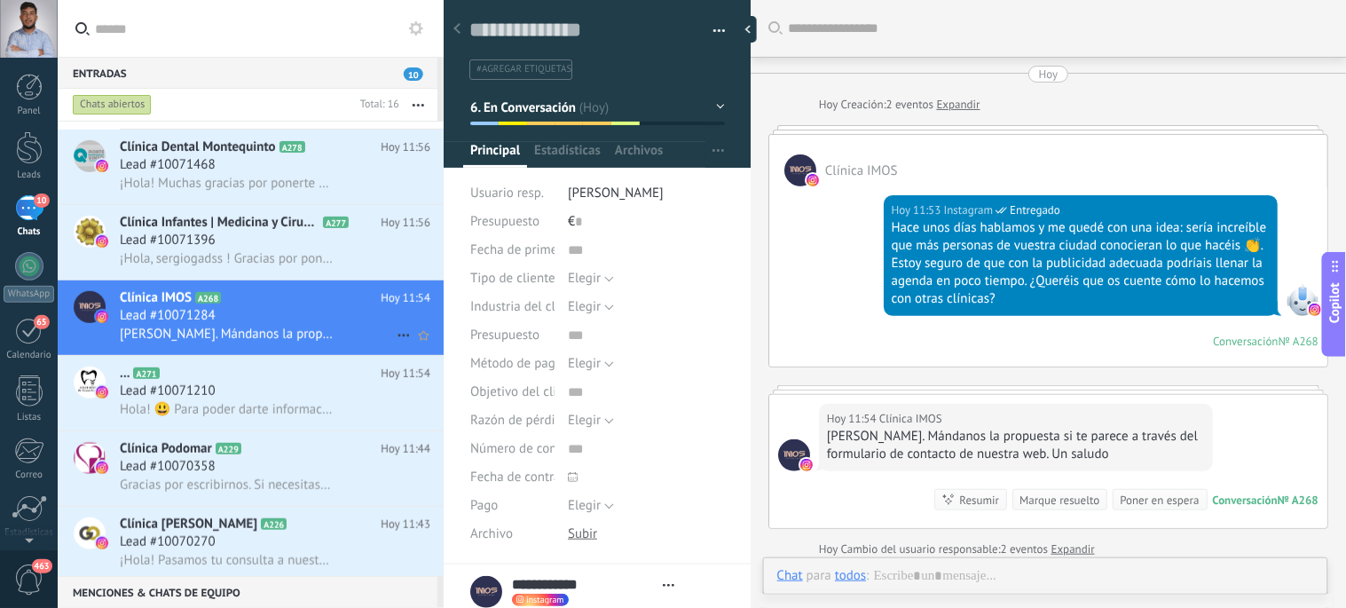
type textarea "**********"
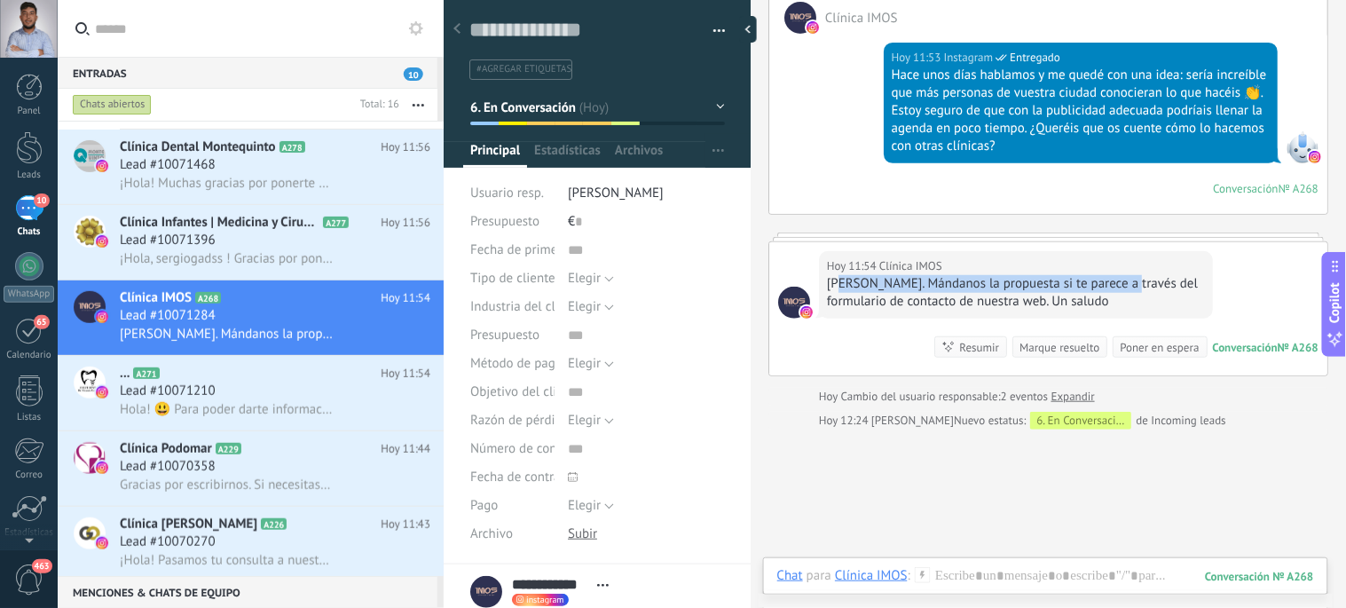
drag, startPoint x: 1120, startPoint y: 291, endPoint x: 845, endPoint y: 287, distance: 275.0
click at [845, 287] on div "Hola, Sergio. Mándanos la propuesta si te parece a través del formulario de con…" at bounding box center [1016, 292] width 378 height 35
drag, startPoint x: 827, startPoint y: 284, endPoint x: 1132, endPoint y: 302, distance: 305.7
click at [1132, 302] on div "Hola, Sergio. Mándanos la propuesta si te parece a través del formulario de con…" at bounding box center [1016, 292] width 378 height 35
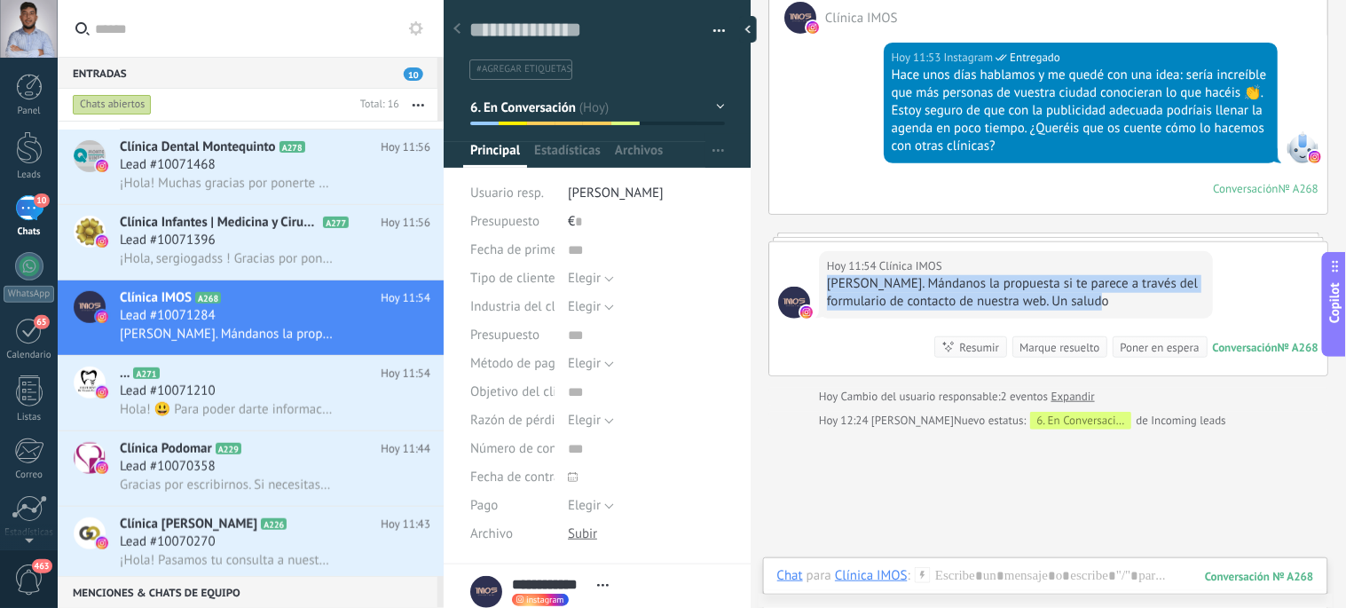
copy div "Hola, Sergio. Mándanos la propuesta si te parece a través del formulario de con…"
click at [969, 574] on div at bounding box center [1045, 593] width 537 height 53
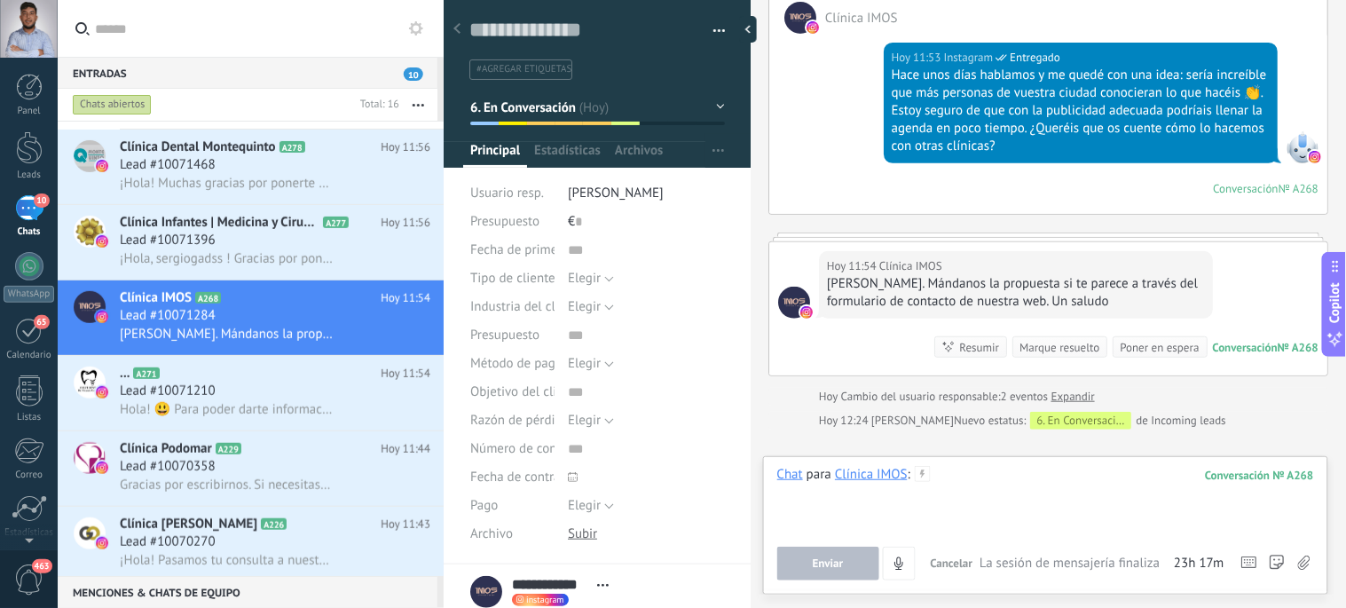
click at [968, 497] on div at bounding box center [1045, 499] width 537 height 67
paste div
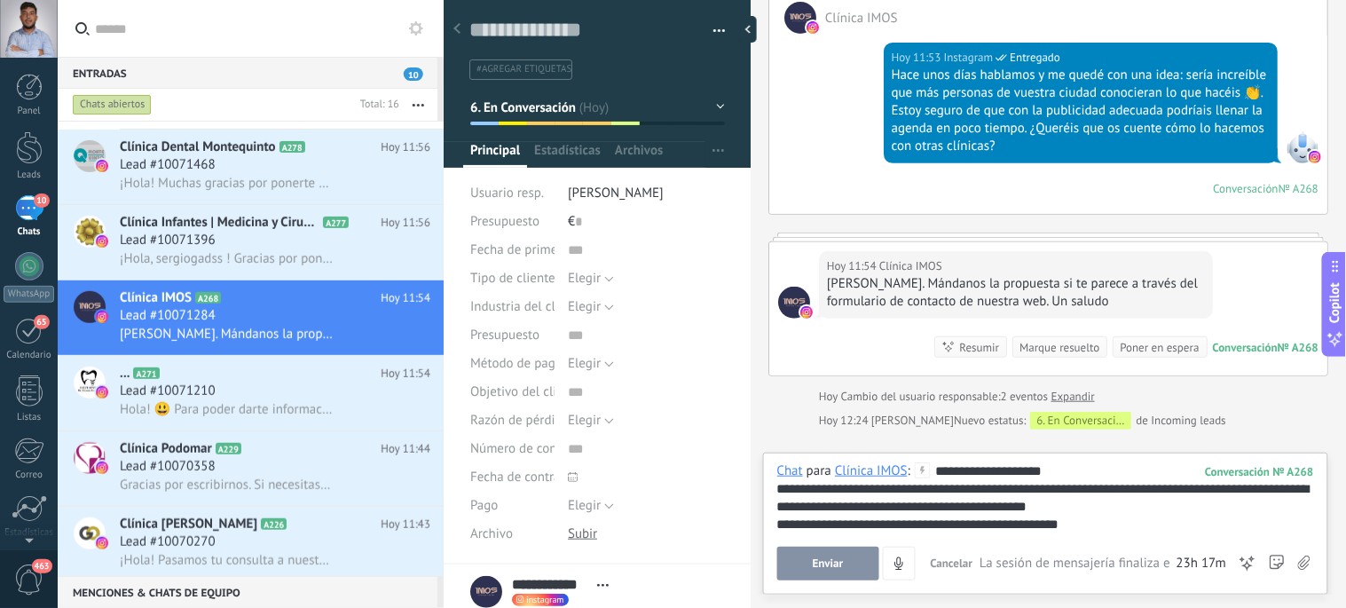
click at [809, 547] on button "Enviar" at bounding box center [828, 563] width 102 height 34
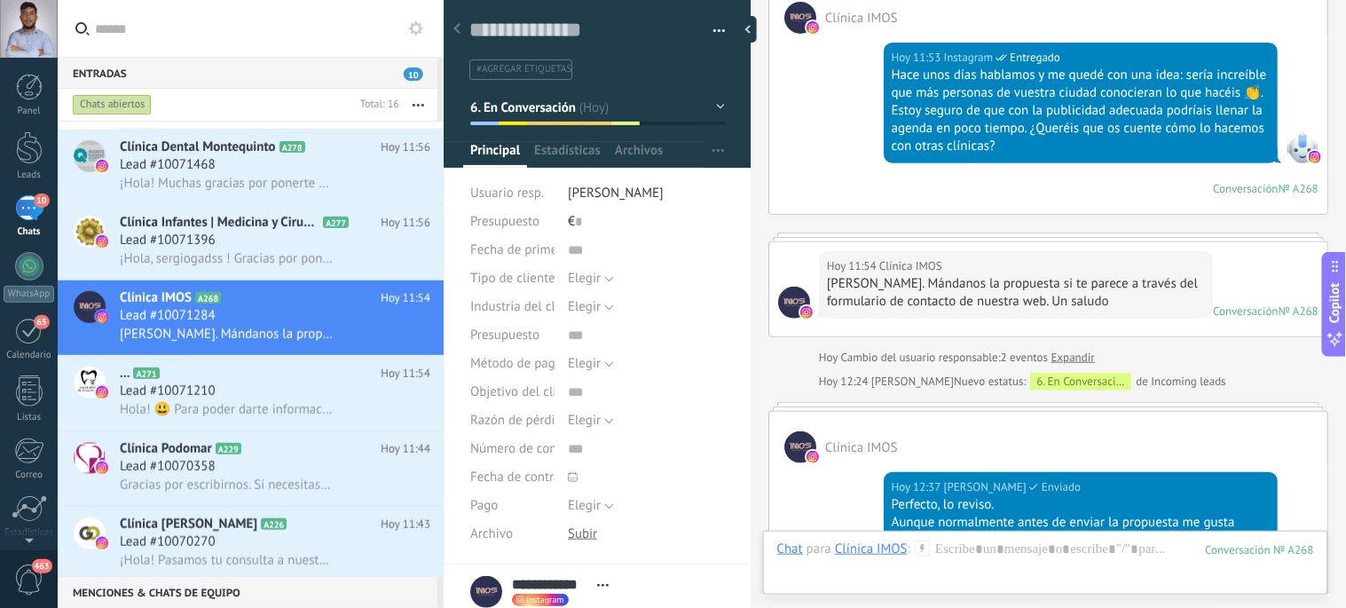
scroll to position [530, 0]
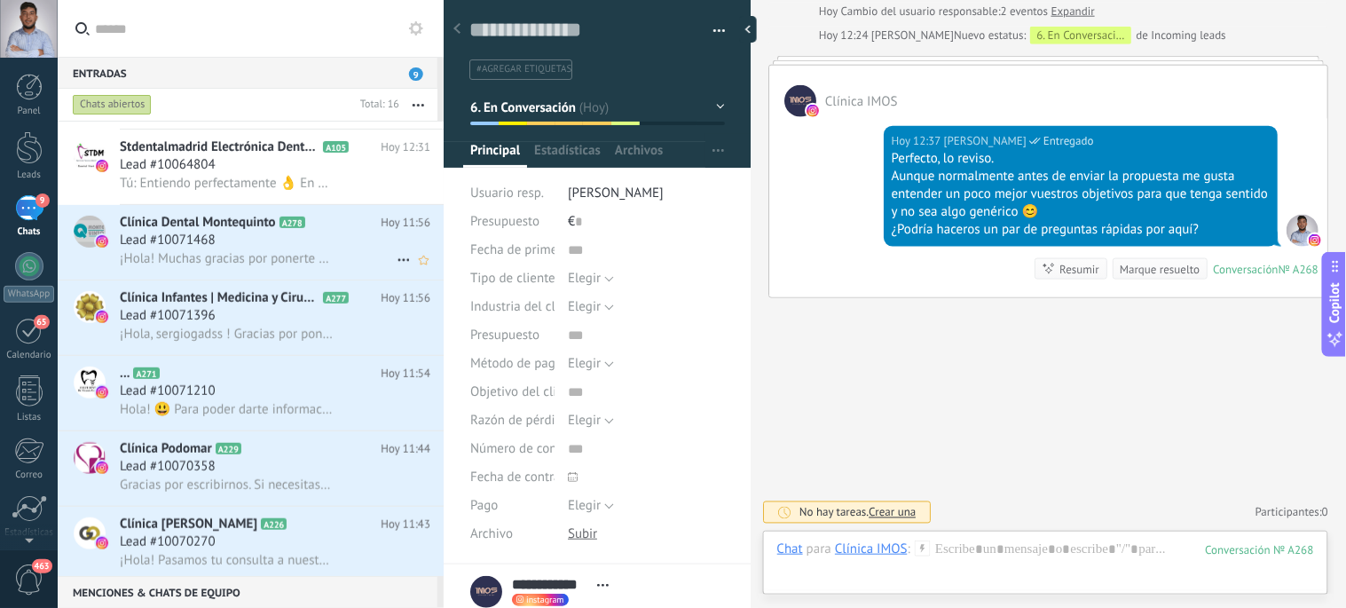
click at [318, 249] on div "Lead #10071468" at bounding box center [275, 241] width 310 height 18
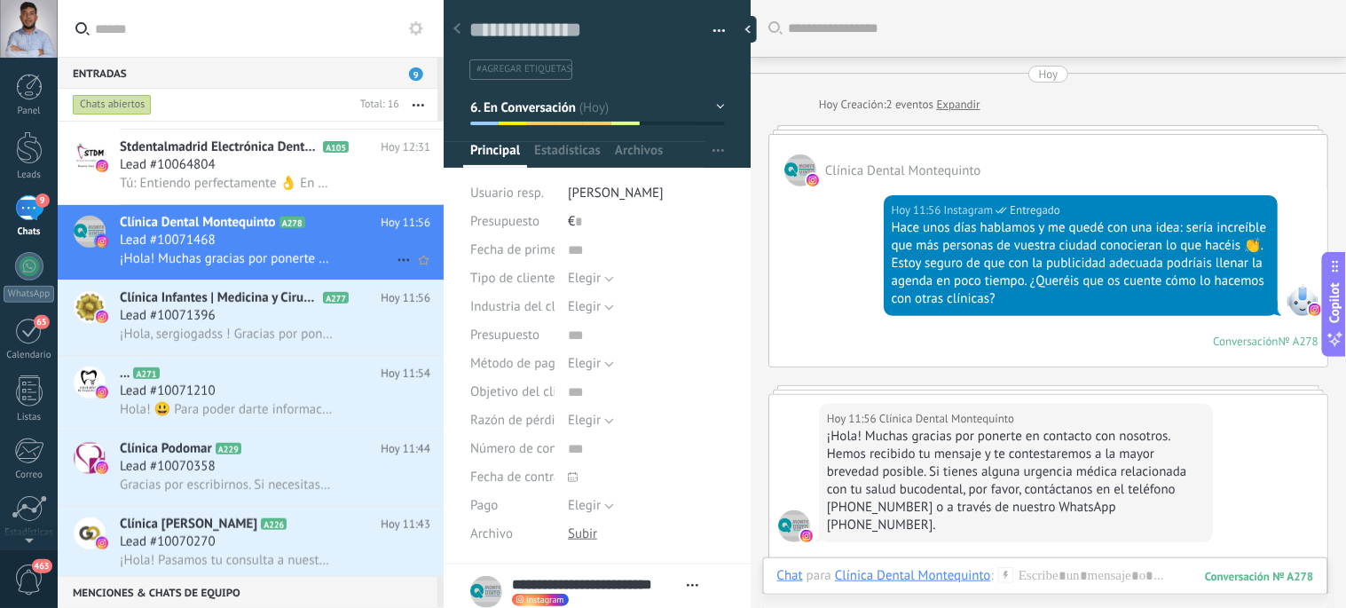
scroll to position [179, 0]
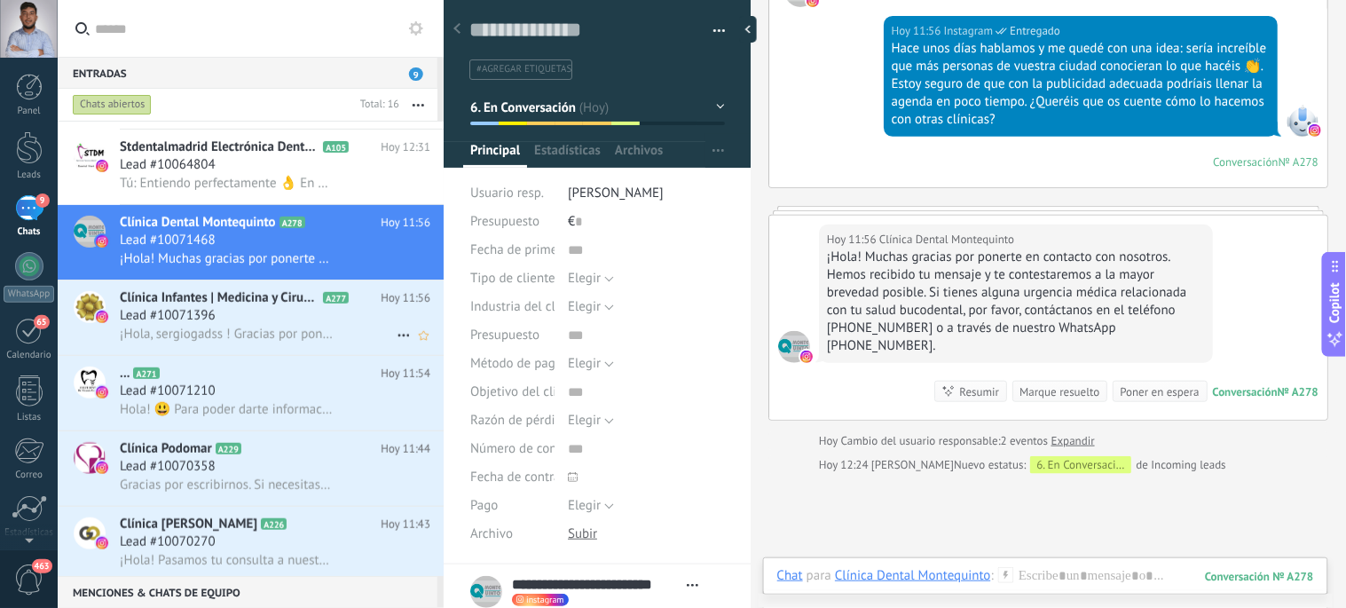
click at [281, 325] on div "Lead #10071396" at bounding box center [275, 316] width 310 height 18
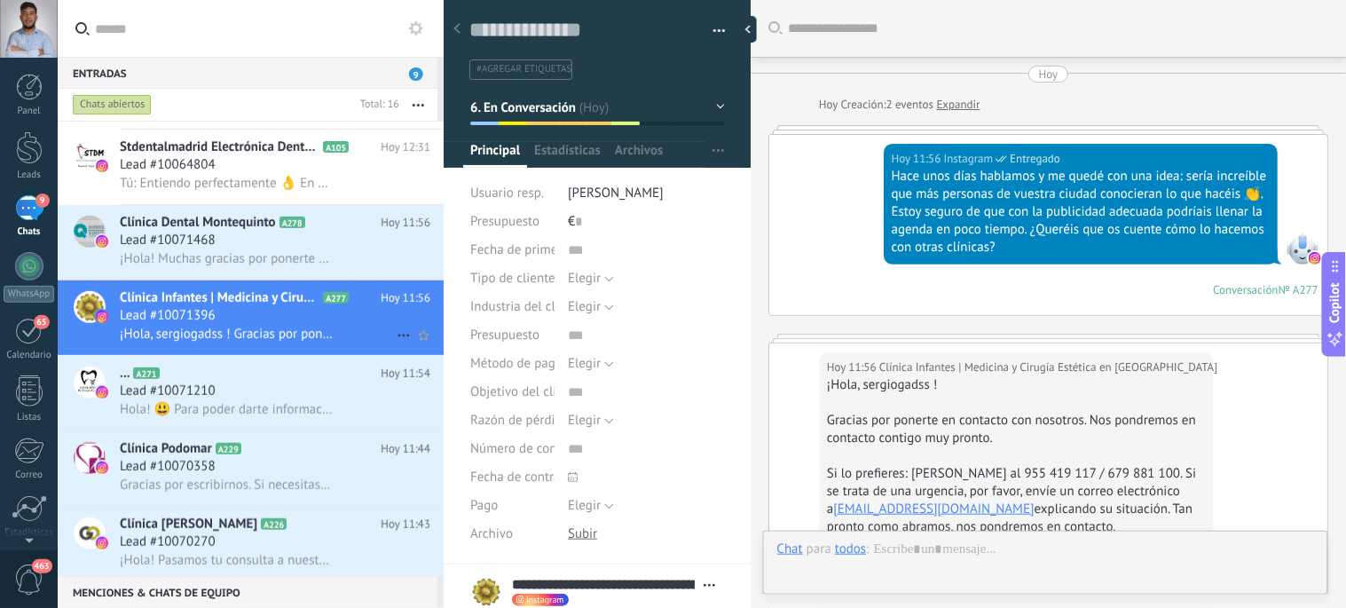
scroll to position [225, 0]
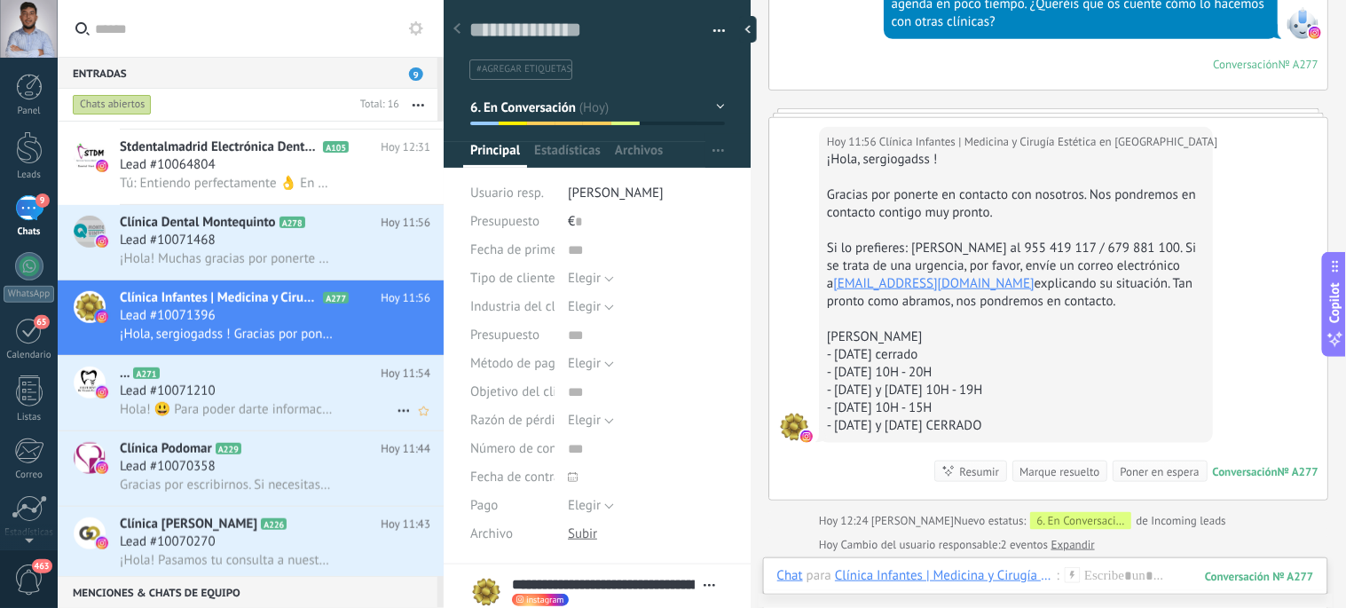
click at [260, 400] on div "Lead #10071210" at bounding box center [275, 391] width 310 height 18
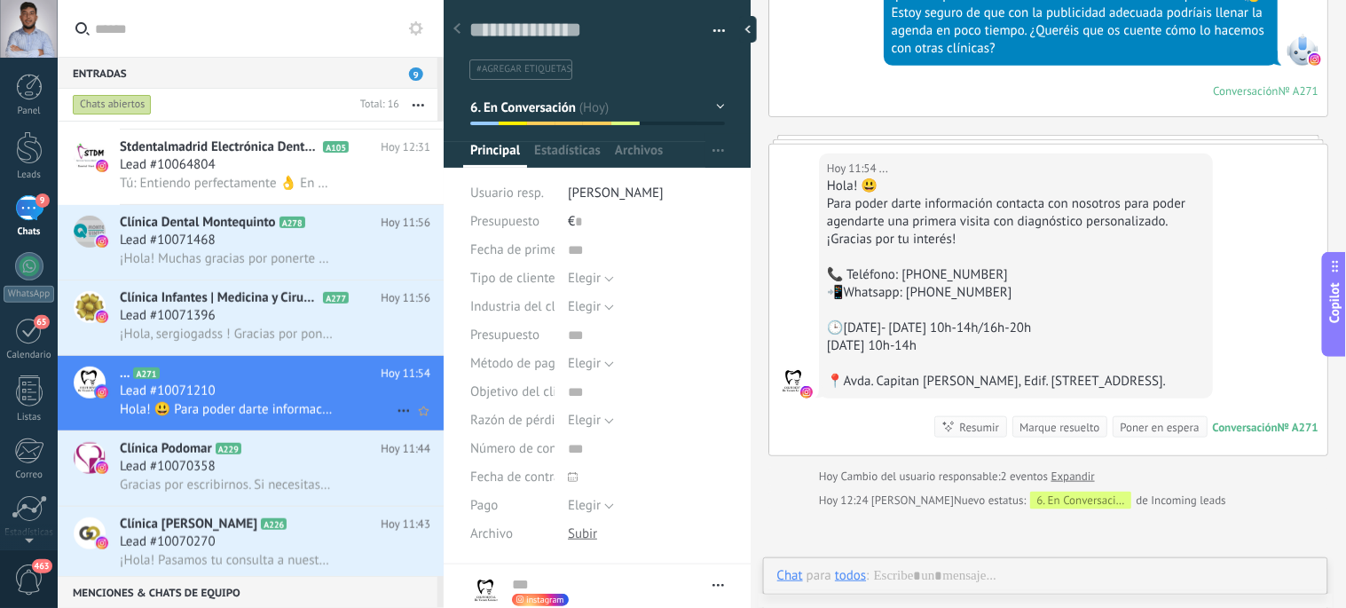
scroll to position [27, 0]
click at [234, 493] on div "Gracias por escribirnos. Si necesitas más información ponte en contacto con Clí…" at bounding box center [275, 484] width 310 height 19
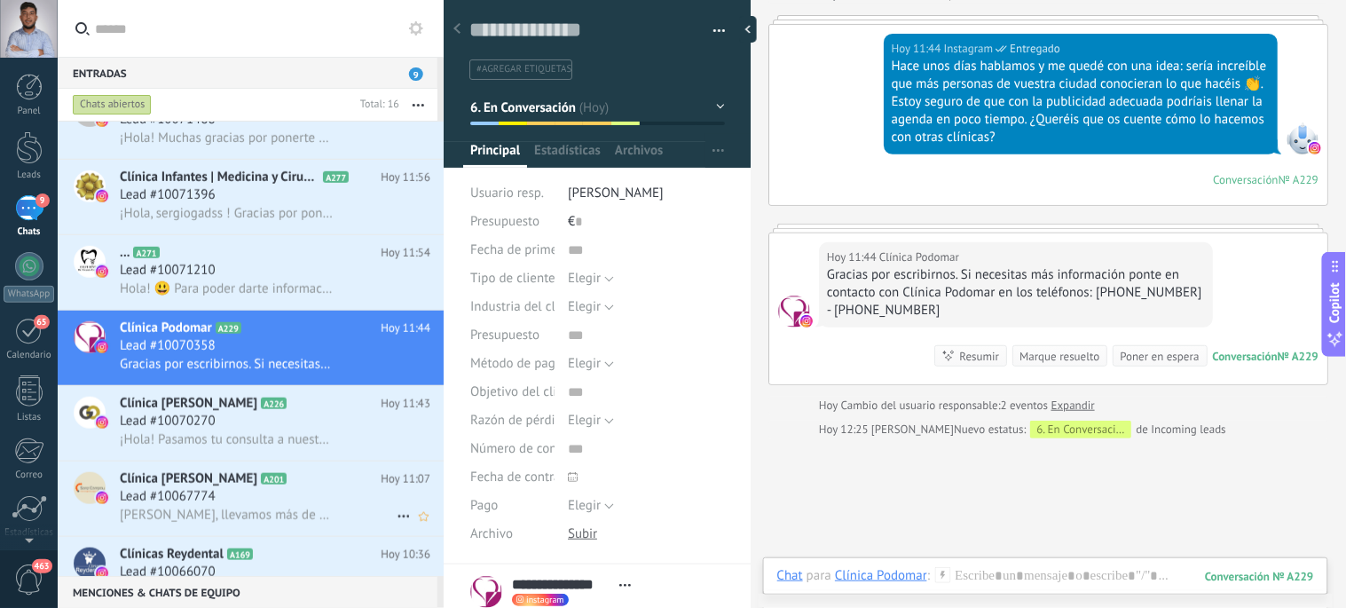
scroll to position [419, 0]
click at [233, 447] on span "¡Hola! Pasamos tu consulta a nuestro equipo y te damos respuesta lo antes posib…" at bounding box center [226, 438] width 213 height 17
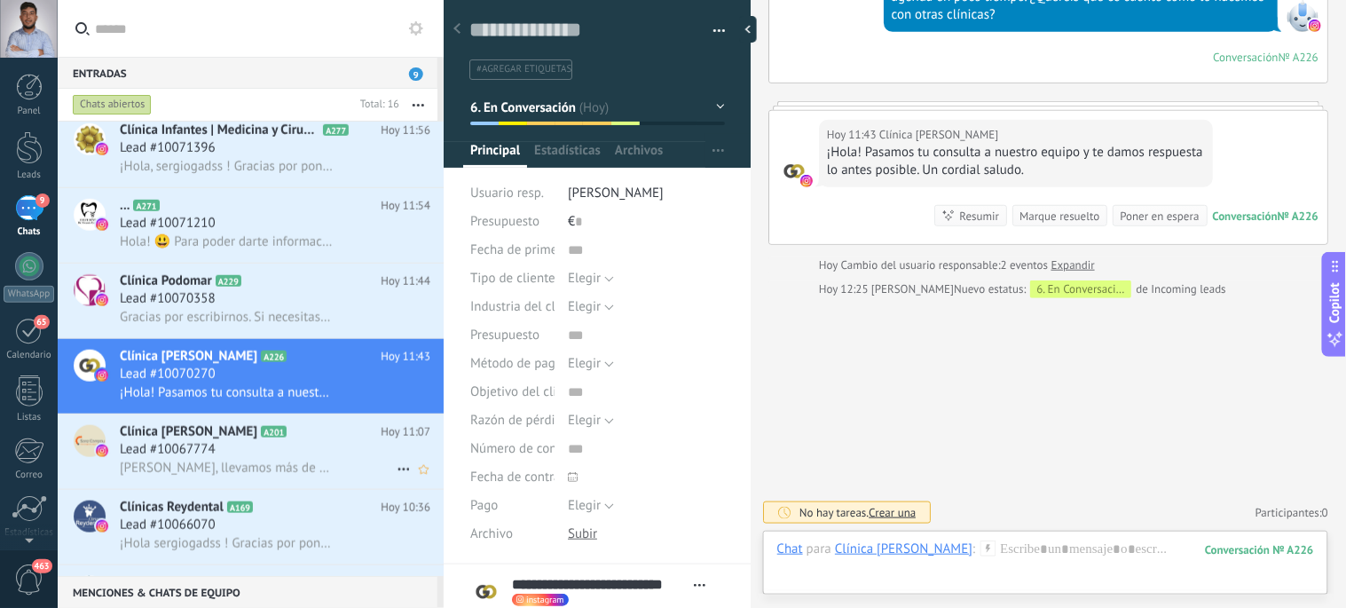
scroll to position [507, 0]
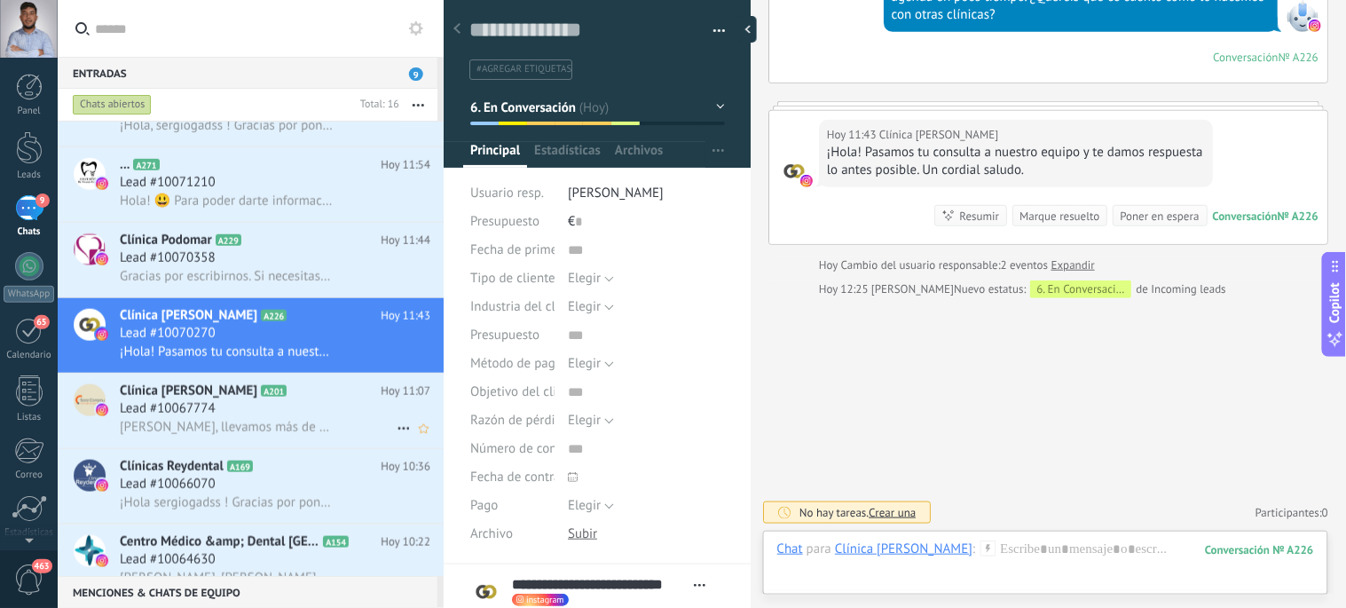
click at [252, 418] on div "Lead #10067774" at bounding box center [275, 409] width 310 height 18
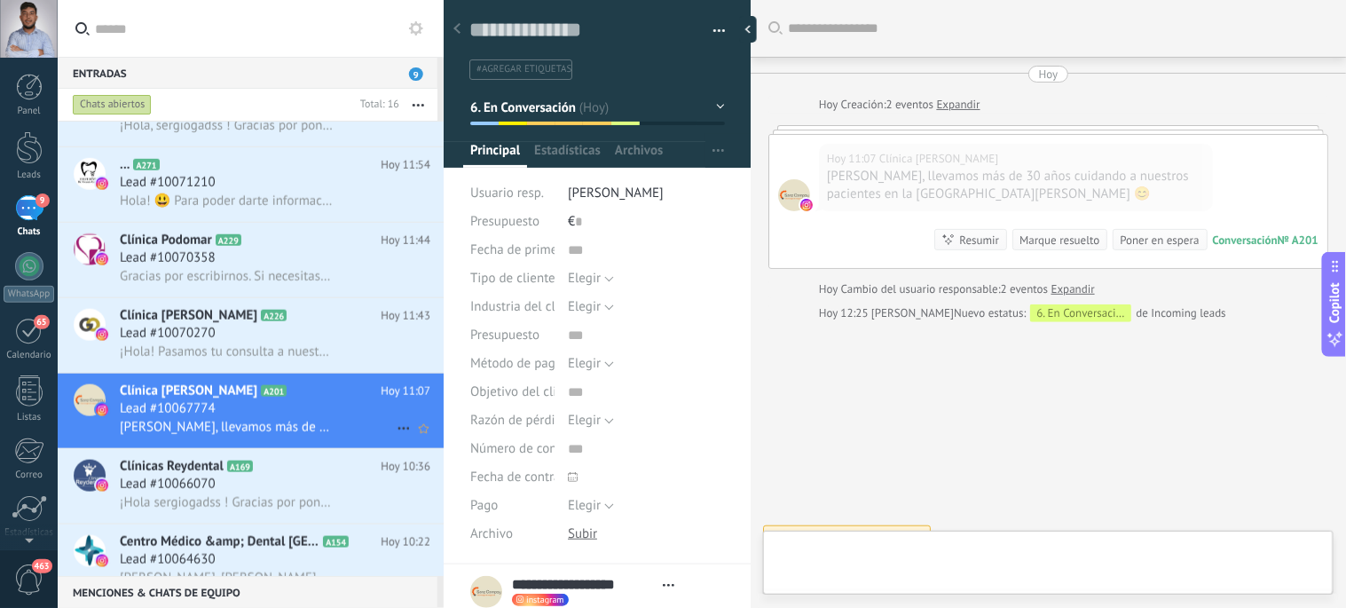
type textarea "**********"
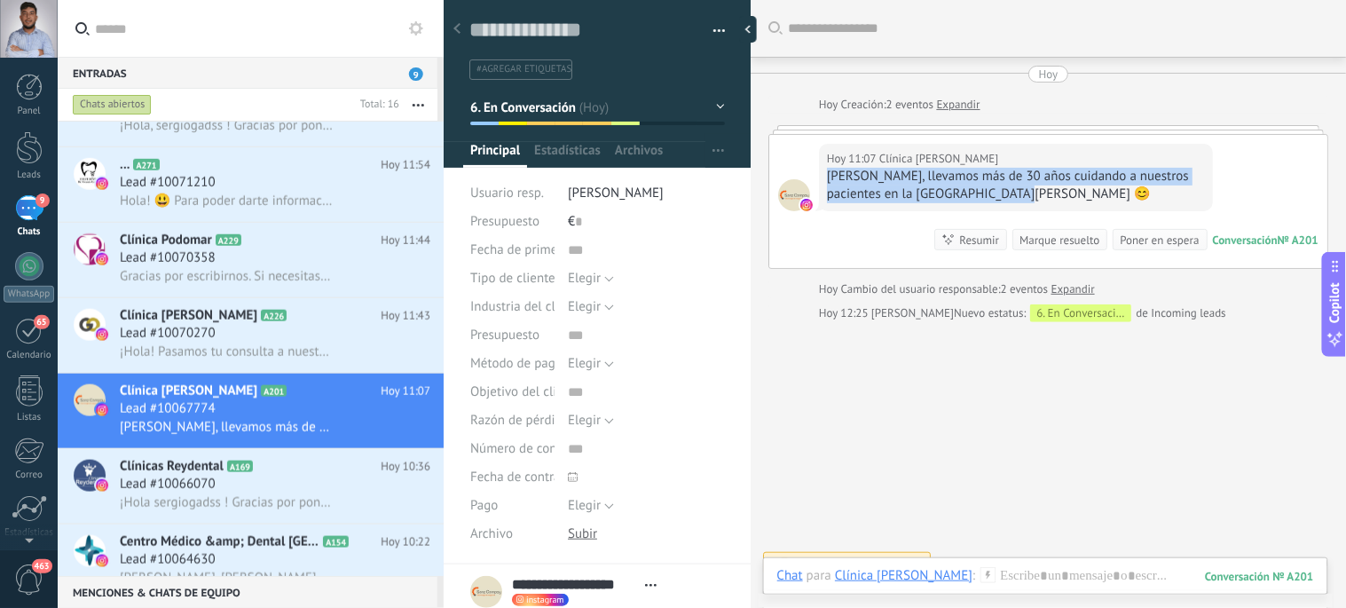
drag, startPoint x: 1051, startPoint y: 199, endPoint x: 827, endPoint y: 180, distance: 225.2
click at [827, 180] on div "Hola Sergio, llevamos más de 30 años cuidando a nuestros pacientes en la Región…" at bounding box center [1016, 185] width 378 height 35
copy div "Hola Sergio, llevamos más de 30 años cuidando a nuestros pacientes en la Región…"
click at [1000, 570] on div at bounding box center [1045, 593] width 537 height 53
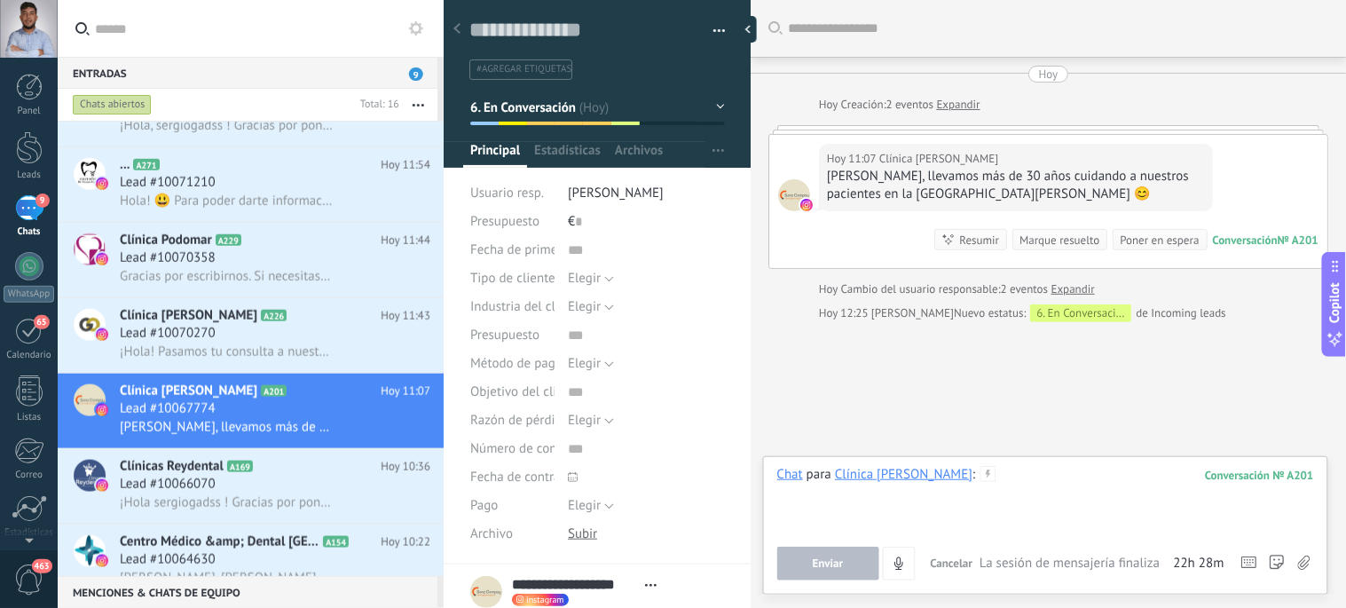
click at [1018, 483] on div at bounding box center [1045, 499] width 537 height 67
paste div
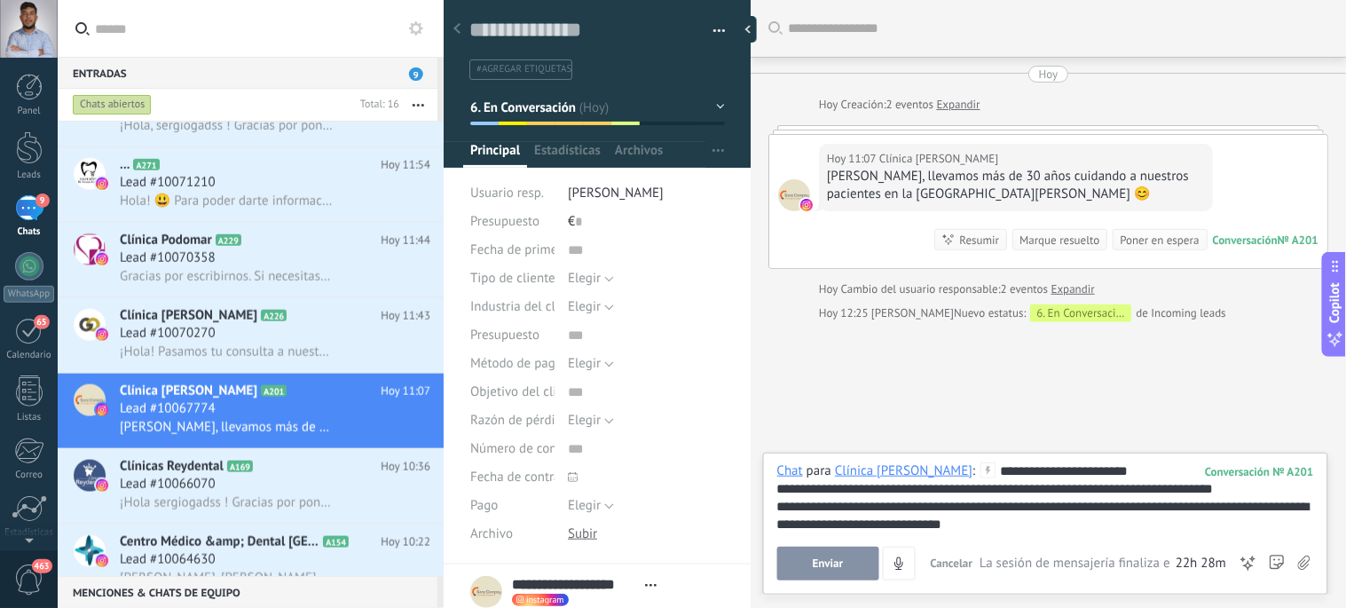
click at [829, 564] on span "Enviar" at bounding box center [828, 563] width 31 height 12
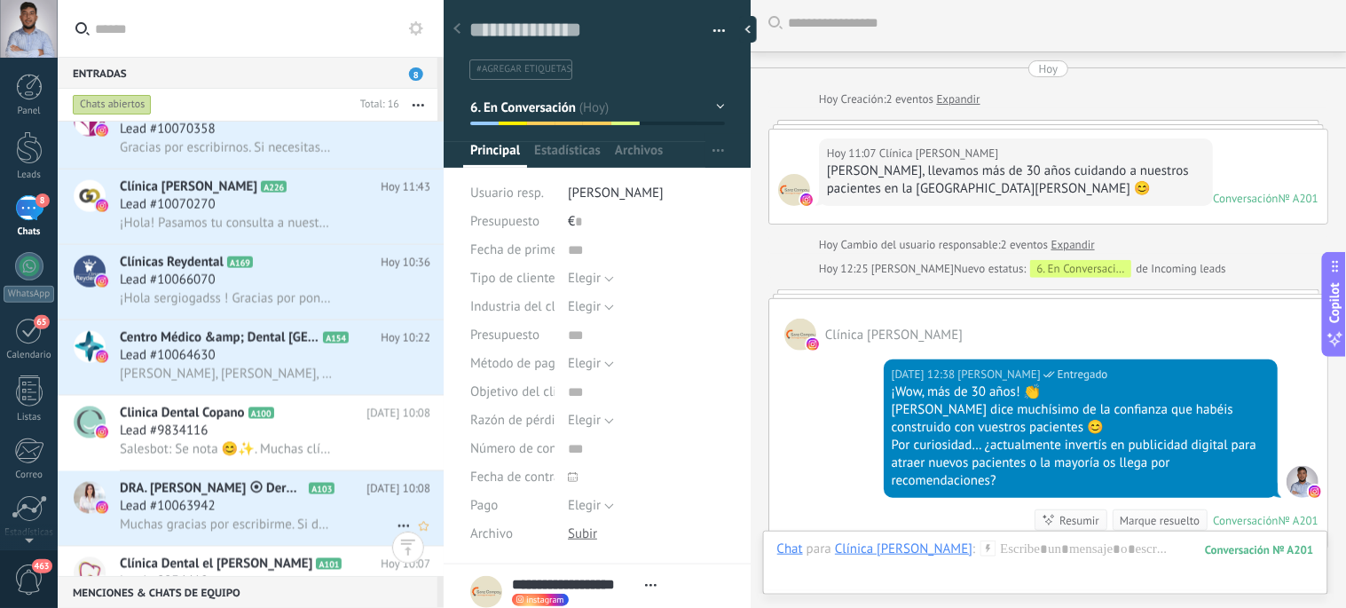
scroll to position [779, 0]
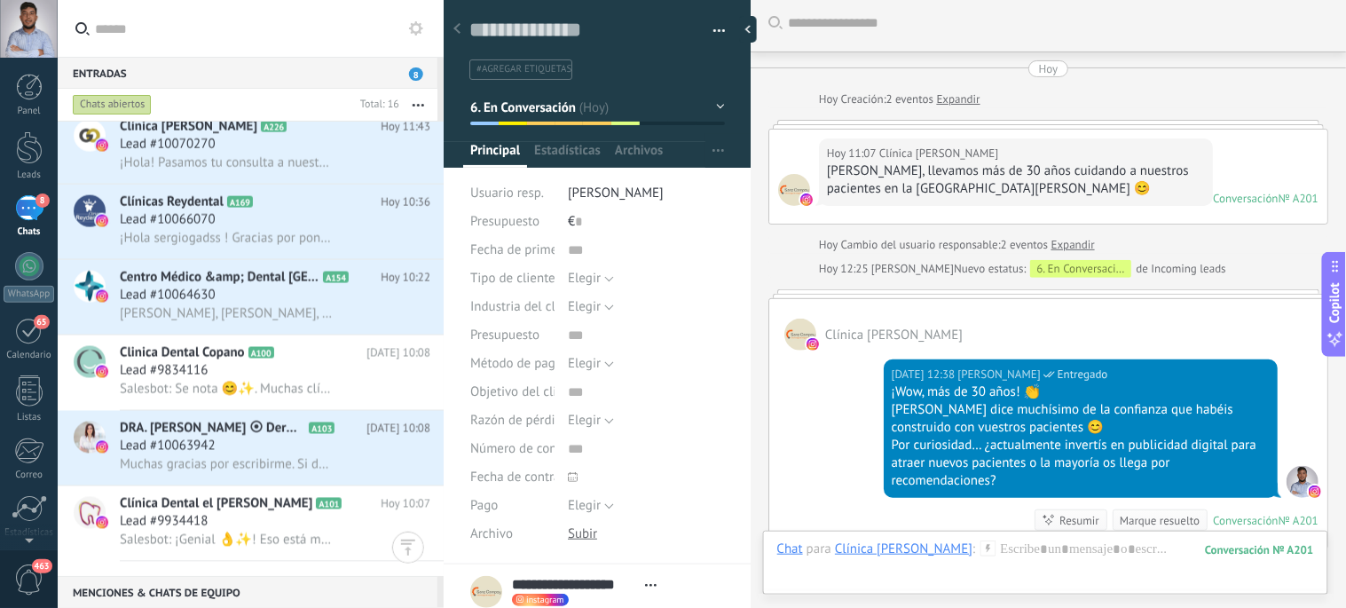
click at [414, 71] on span "8" at bounding box center [416, 73] width 14 height 13
click at [414, 98] on button "button" at bounding box center [418, 105] width 38 height 32
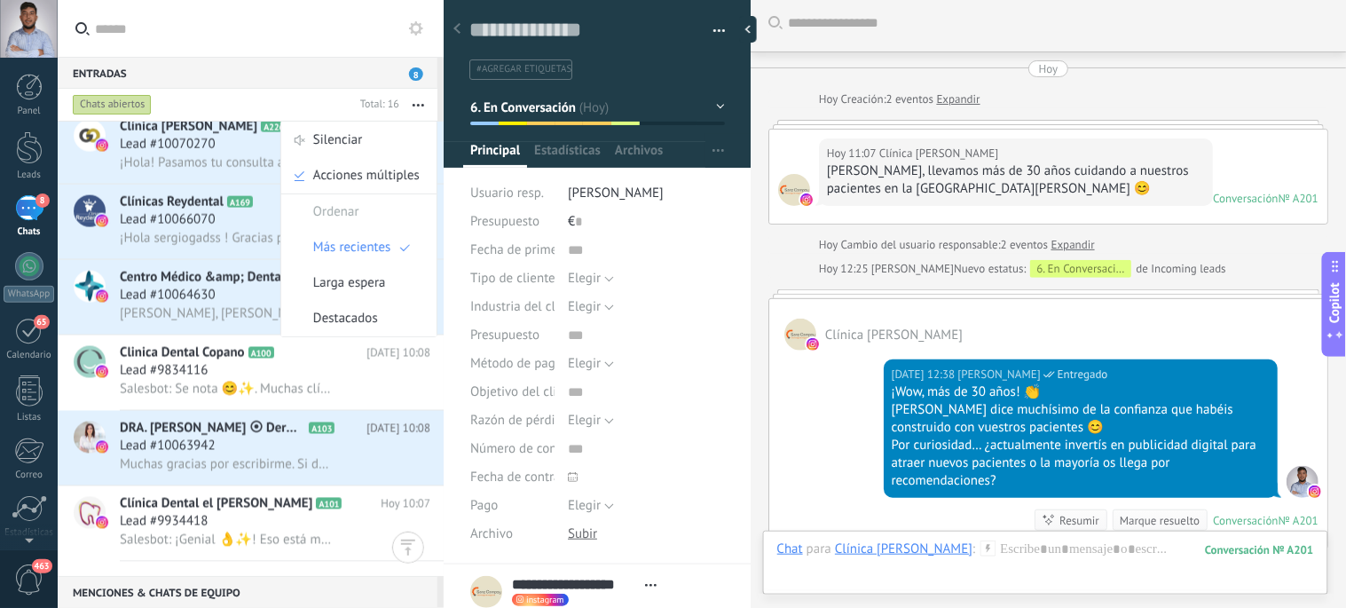
click at [296, 41] on input "text" at bounding box center [260, 28] width 331 height 57
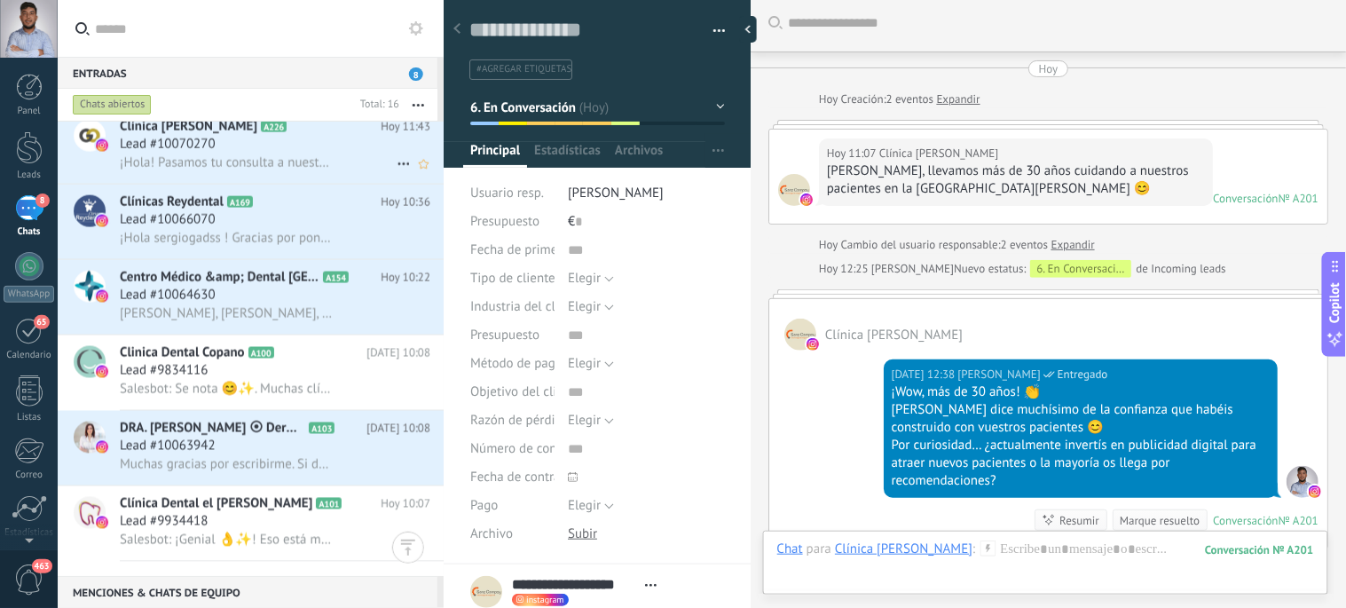
click at [211, 162] on span "¡Hola! Pasamos tu consulta a nuestro equipo y te damos respuesta lo antes posib…" at bounding box center [226, 162] width 213 height 17
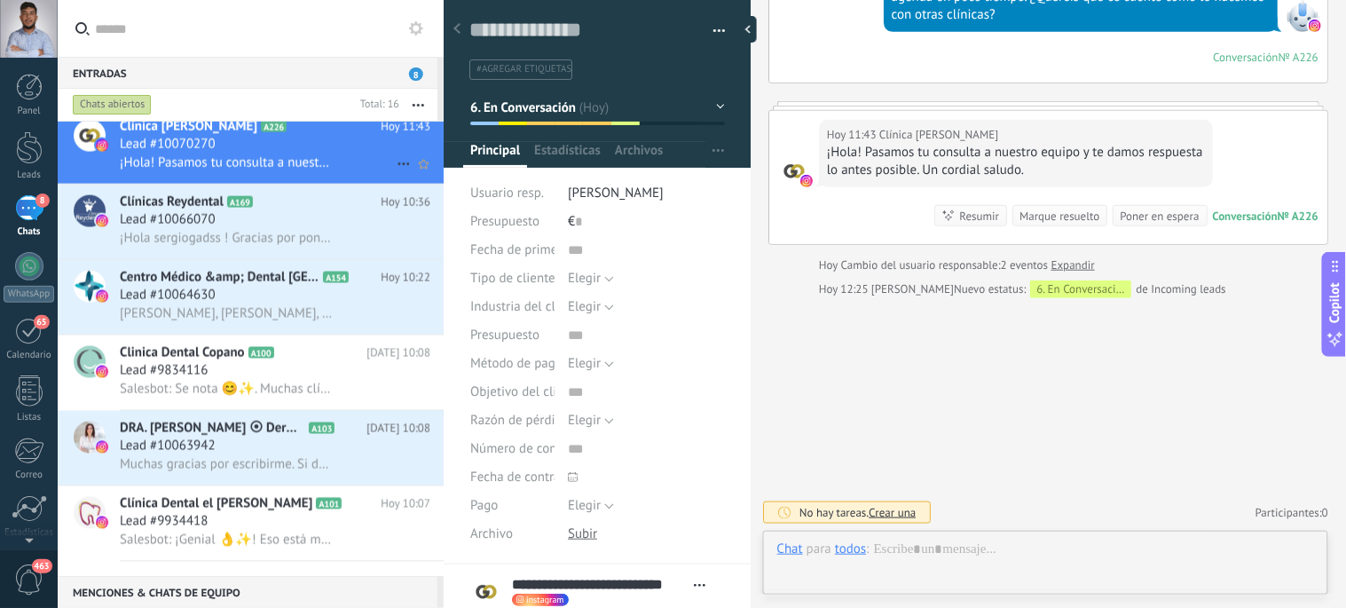
scroll to position [27, 0]
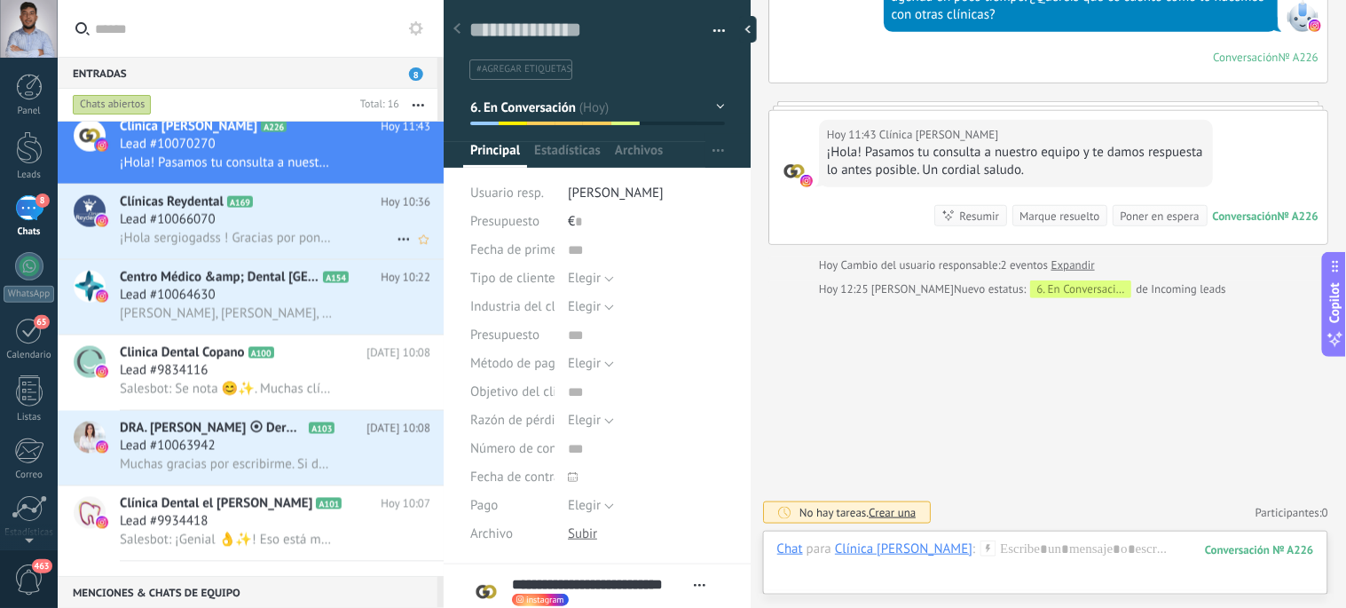
click at [224, 211] on span "Clínicas Reydental" at bounding box center [172, 202] width 104 height 18
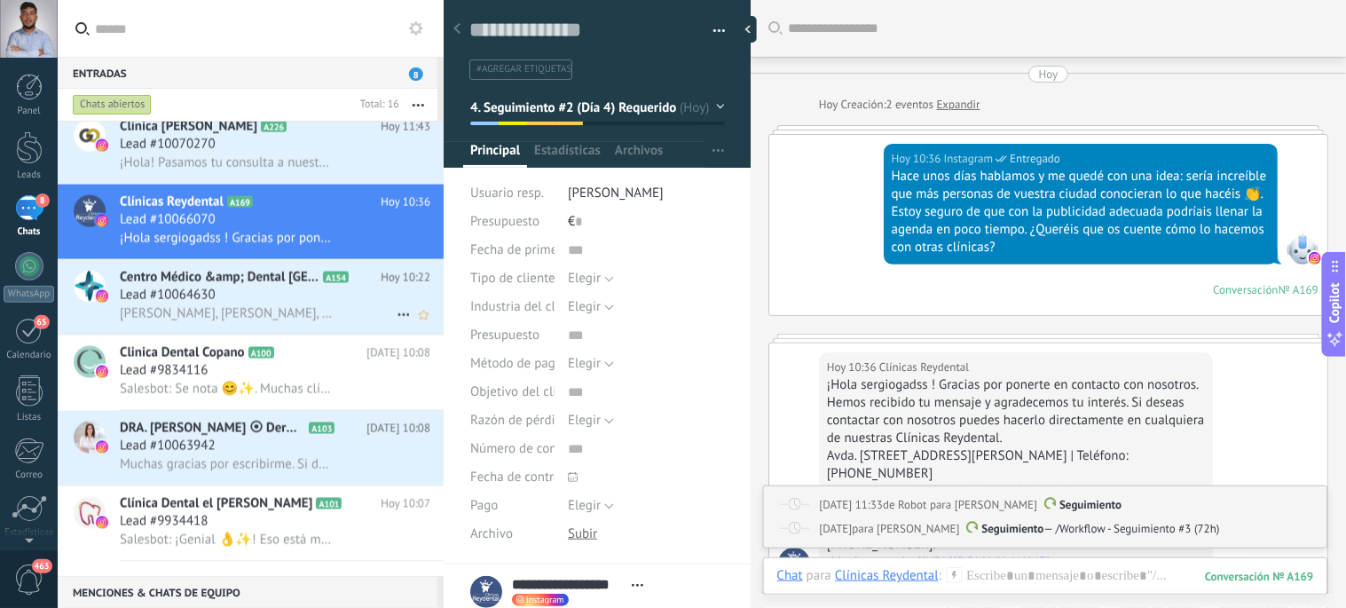
scroll to position [154, 0]
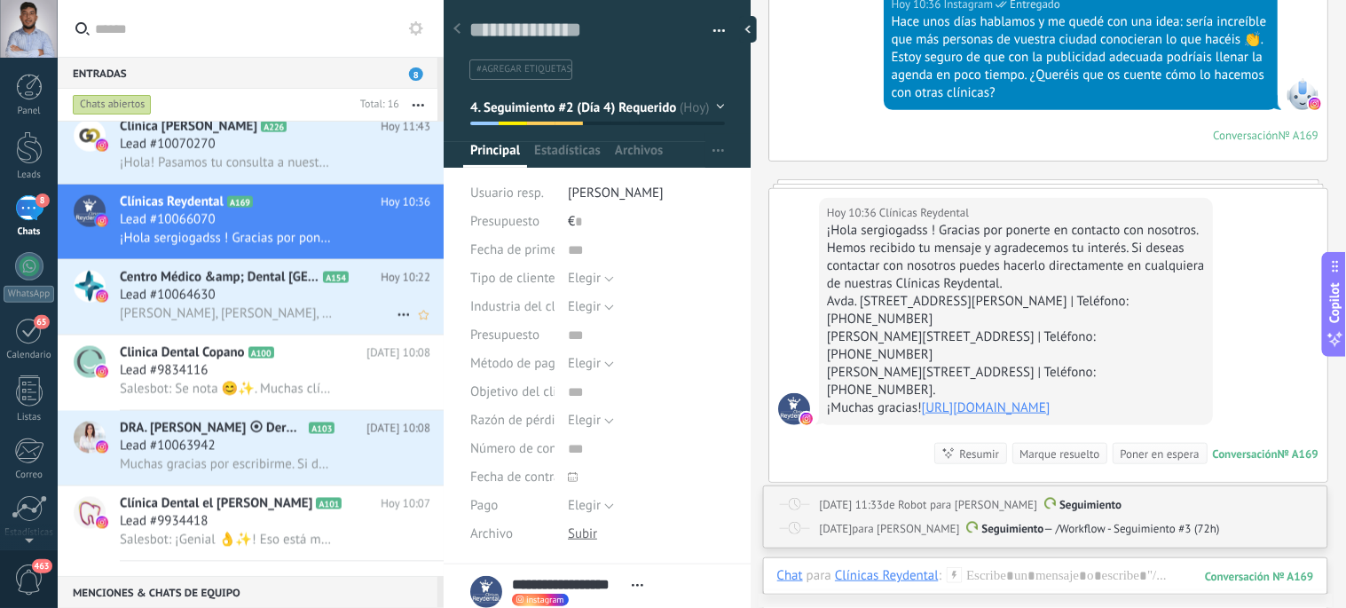
click at [251, 304] on div "Lead #10064630" at bounding box center [275, 296] width 310 height 18
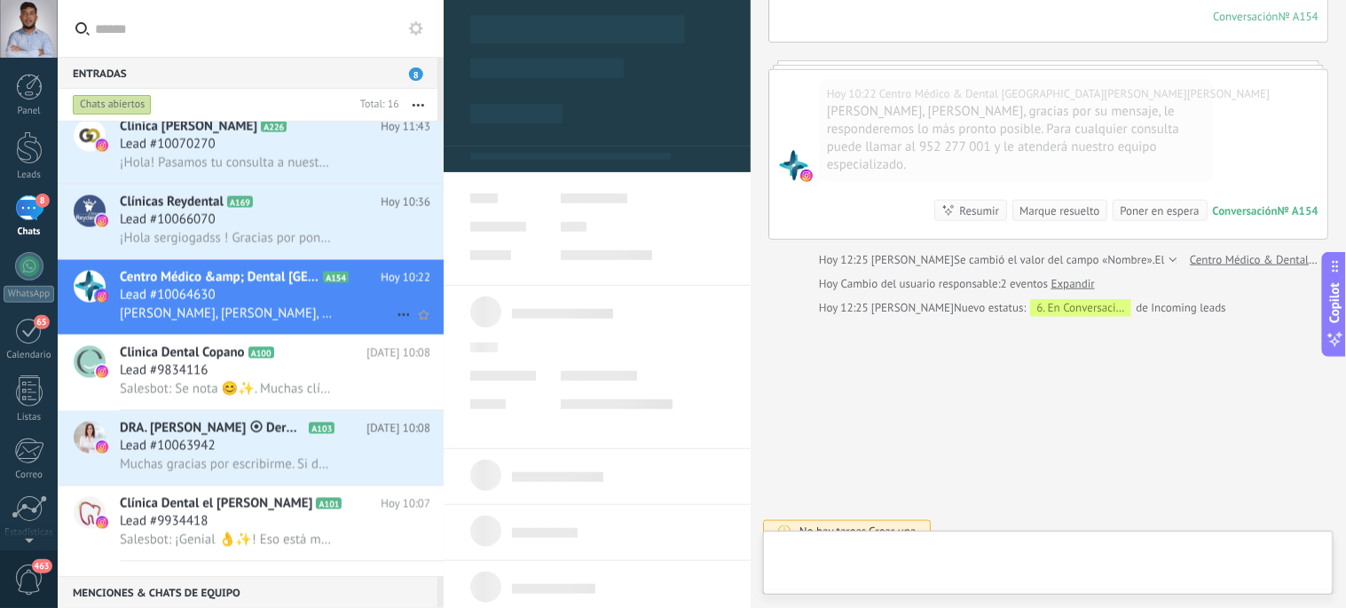
scroll to position [27, 0]
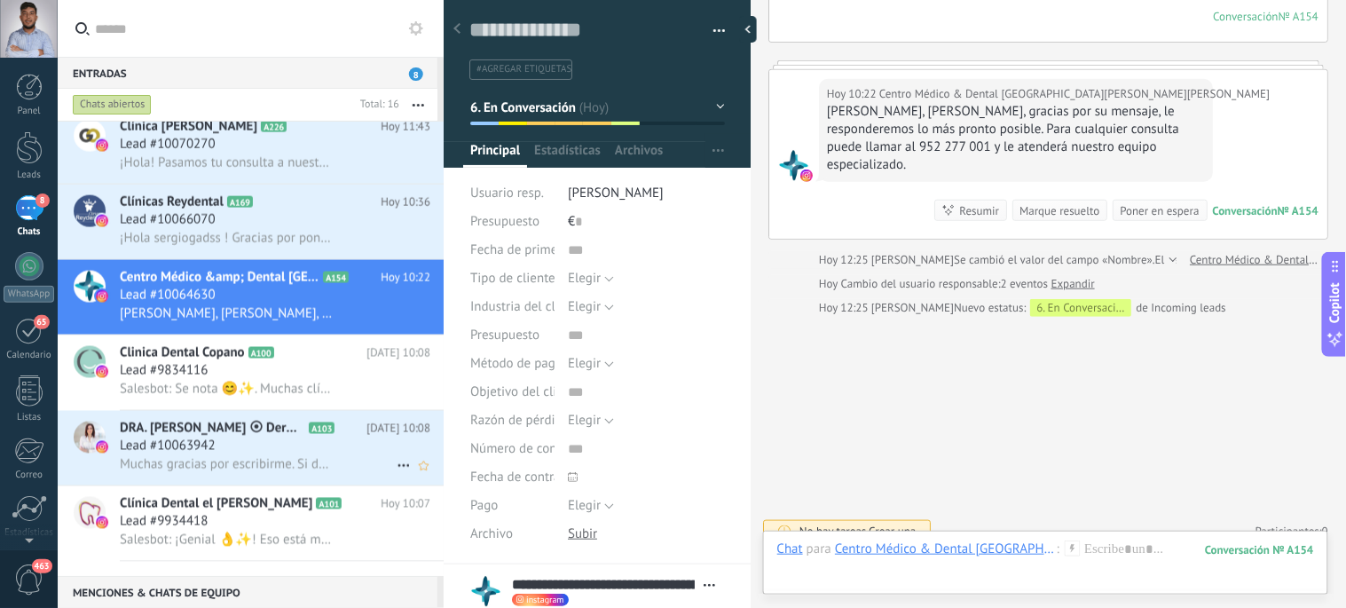
click at [233, 473] on span "Muchas gracias por escribirme. Si desea solicitar una cita conmigo, puede hacer…" at bounding box center [226, 464] width 213 height 17
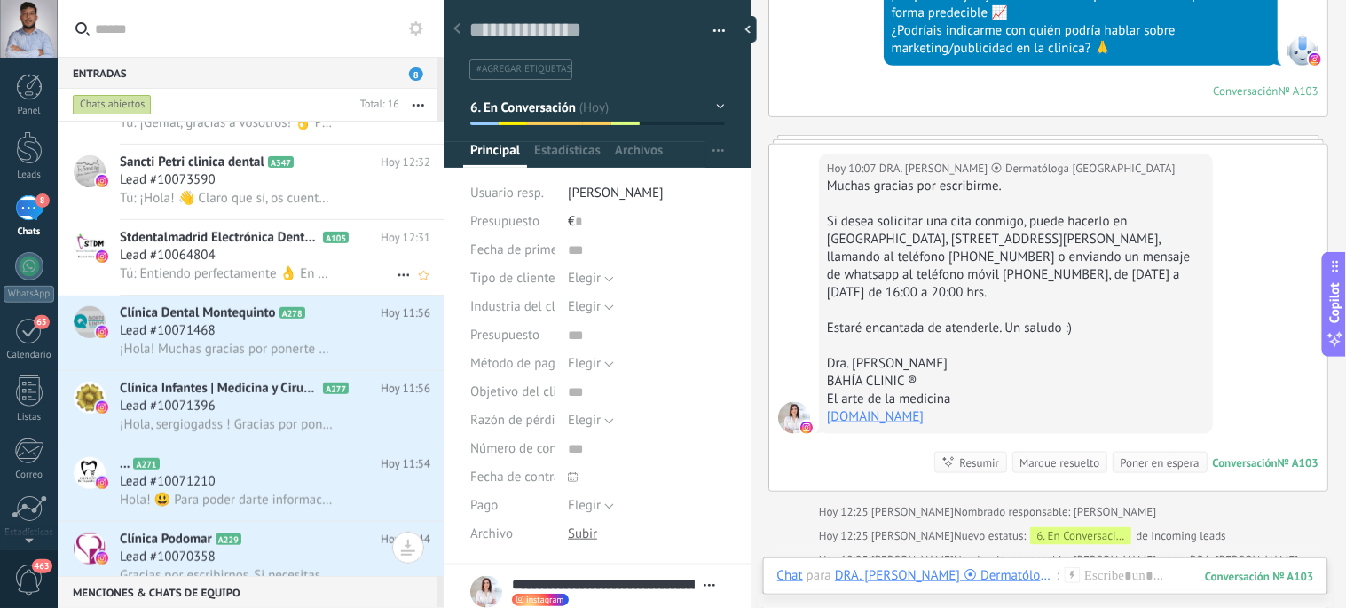
scroll to position [279, 0]
click at [342, 339] on div "Lead #10071468" at bounding box center [275, 330] width 310 height 18
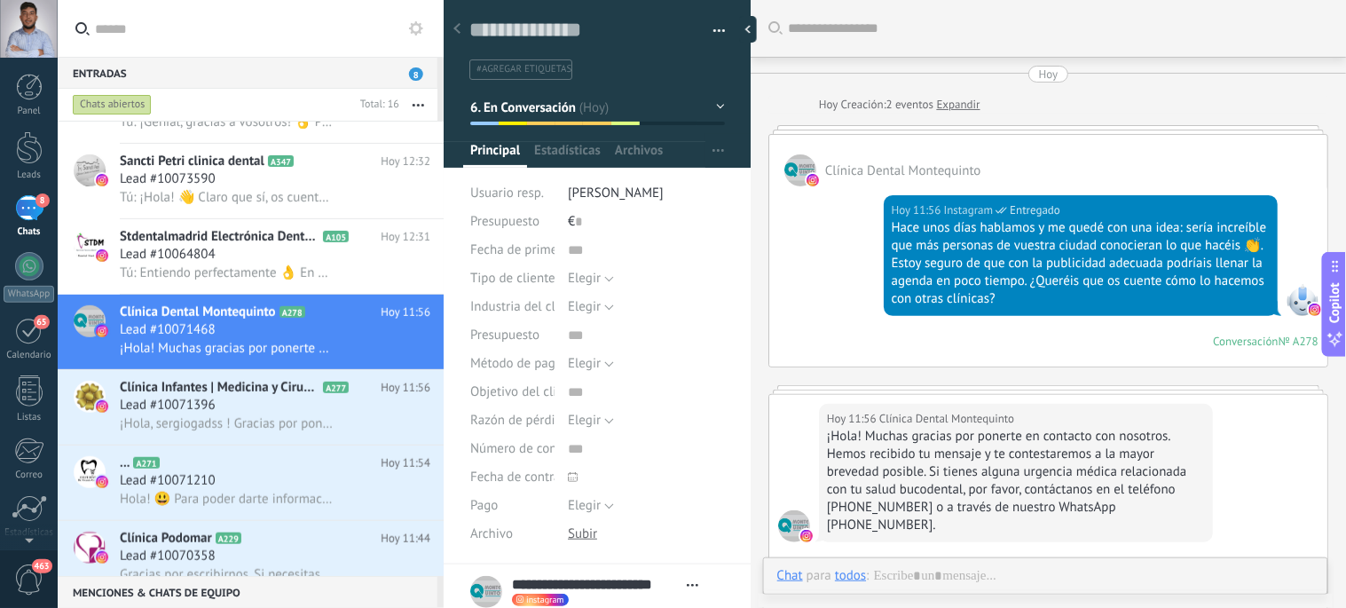
scroll to position [179, 0]
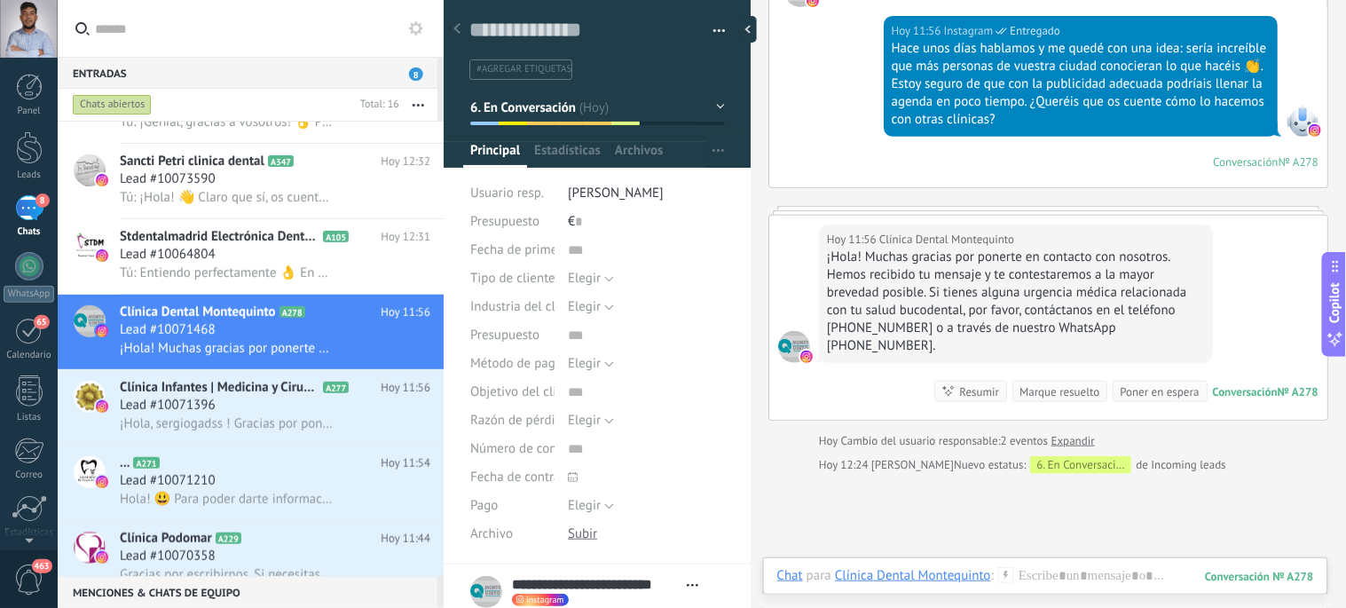
click at [1008, 578] on icon at bounding box center [1006, 575] width 16 height 16
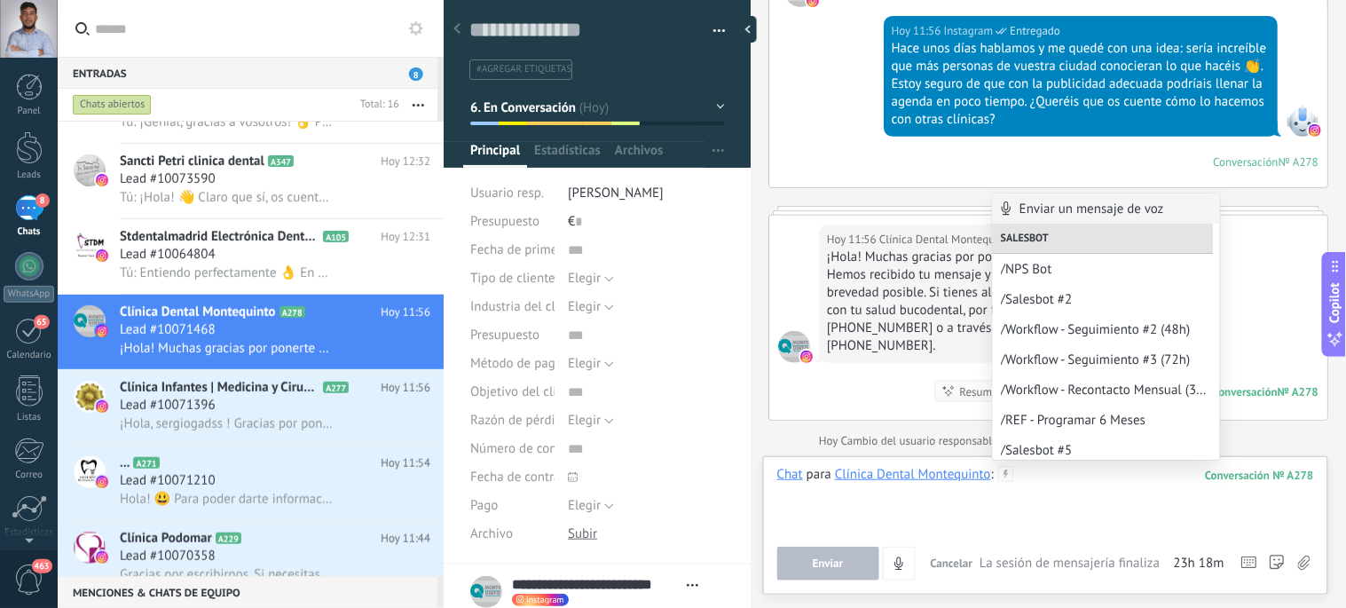
click at [994, 503] on div at bounding box center [1045, 499] width 537 height 67
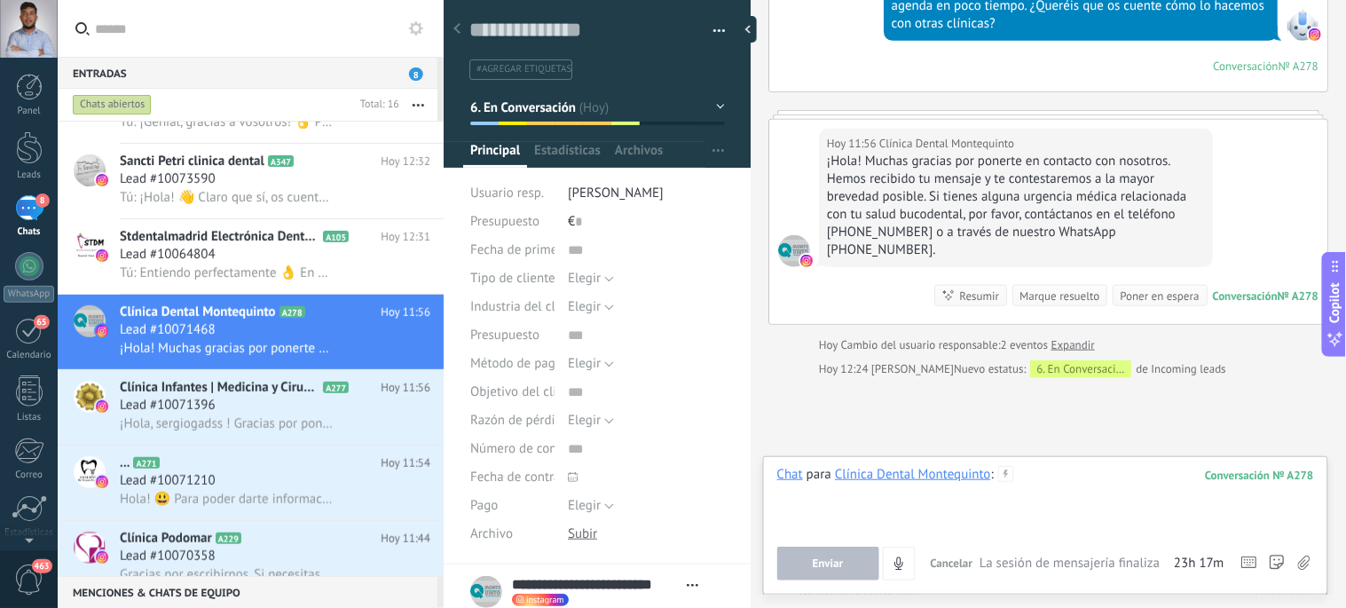
scroll to position [337, 0]
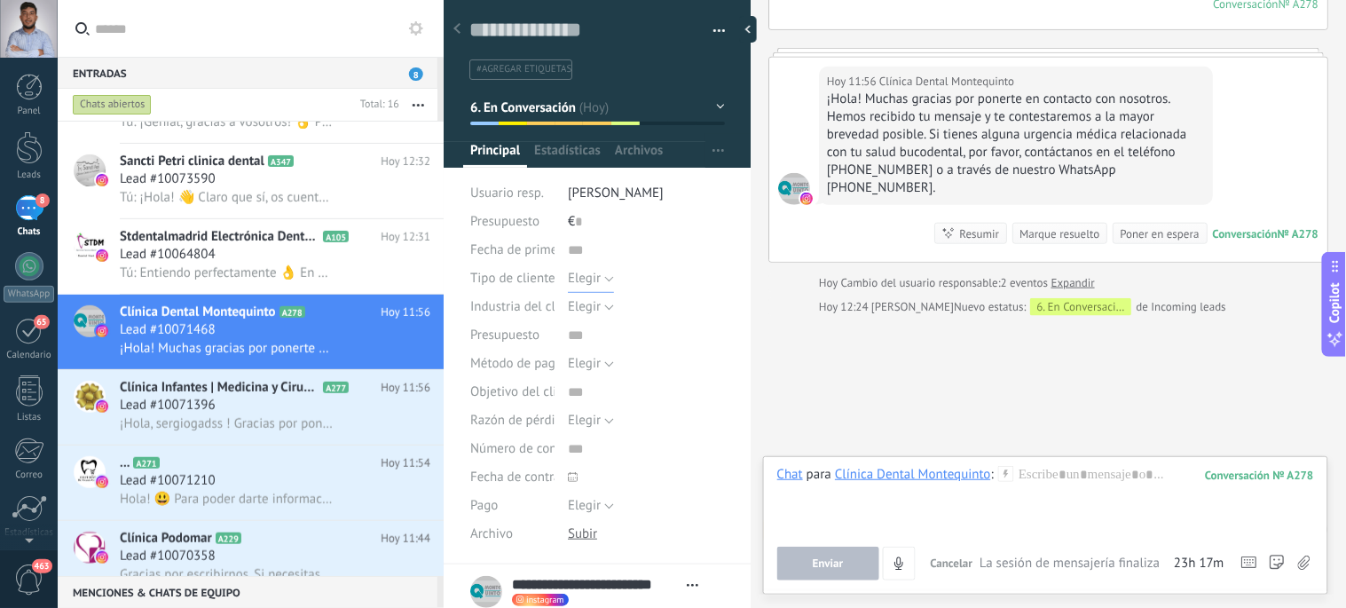
click at [606, 280] on button "Elegir" at bounding box center [591, 278] width 46 height 28
click at [606, 280] on span "Elegir" at bounding box center [628, 279] width 161 height 17
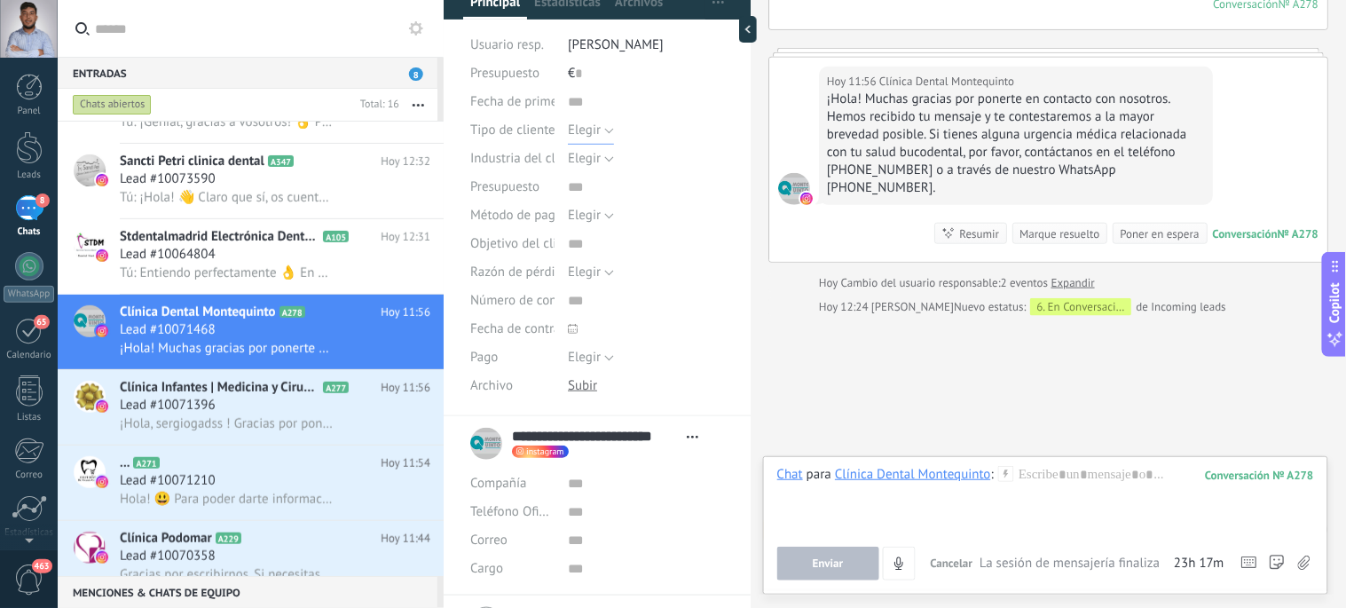
scroll to position [247, 0]
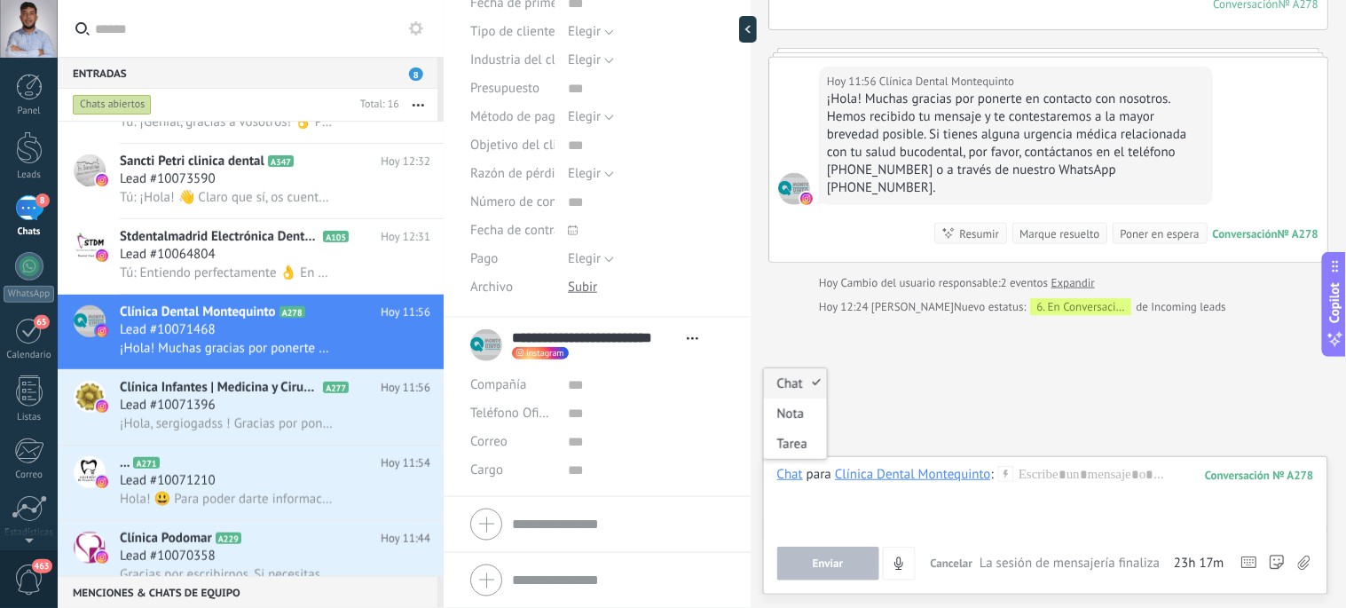
click at [779, 474] on div "Chat" at bounding box center [790, 474] width 26 height 16
click at [785, 442] on div "Tarea" at bounding box center [795, 443] width 63 height 30
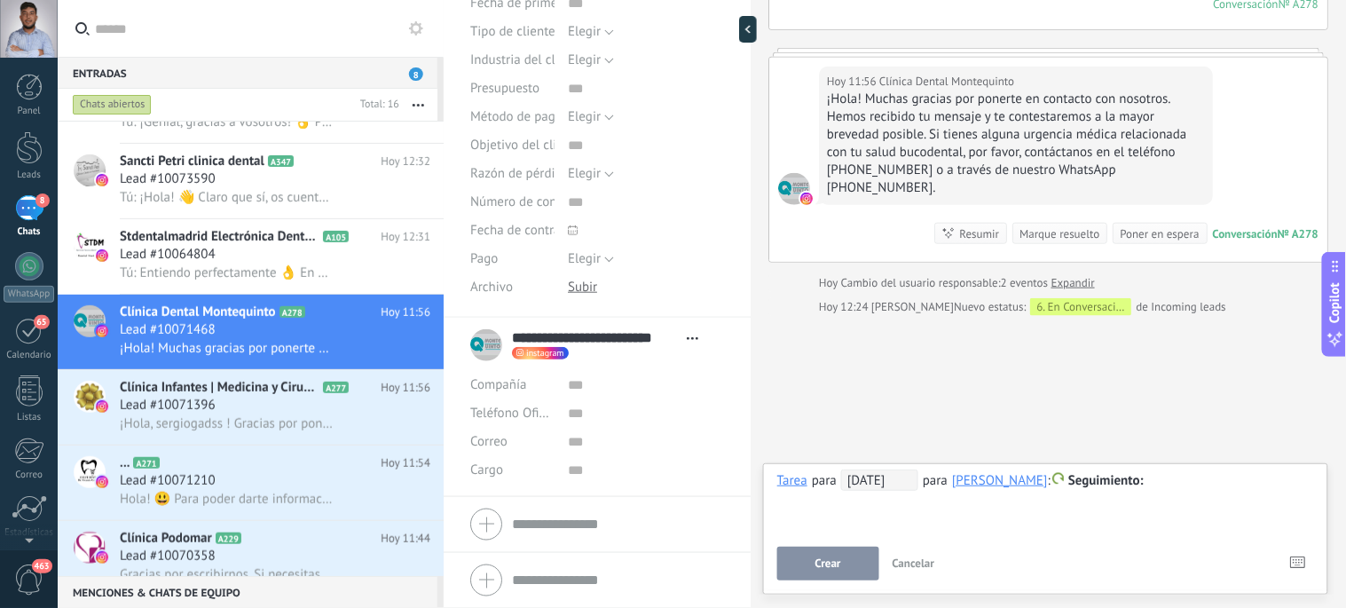
click at [1106, 483] on span "Seguimiento" at bounding box center [1105, 480] width 75 height 17
click at [1079, 551] on label "Personalizado" at bounding box center [1110, 550] width 160 height 35
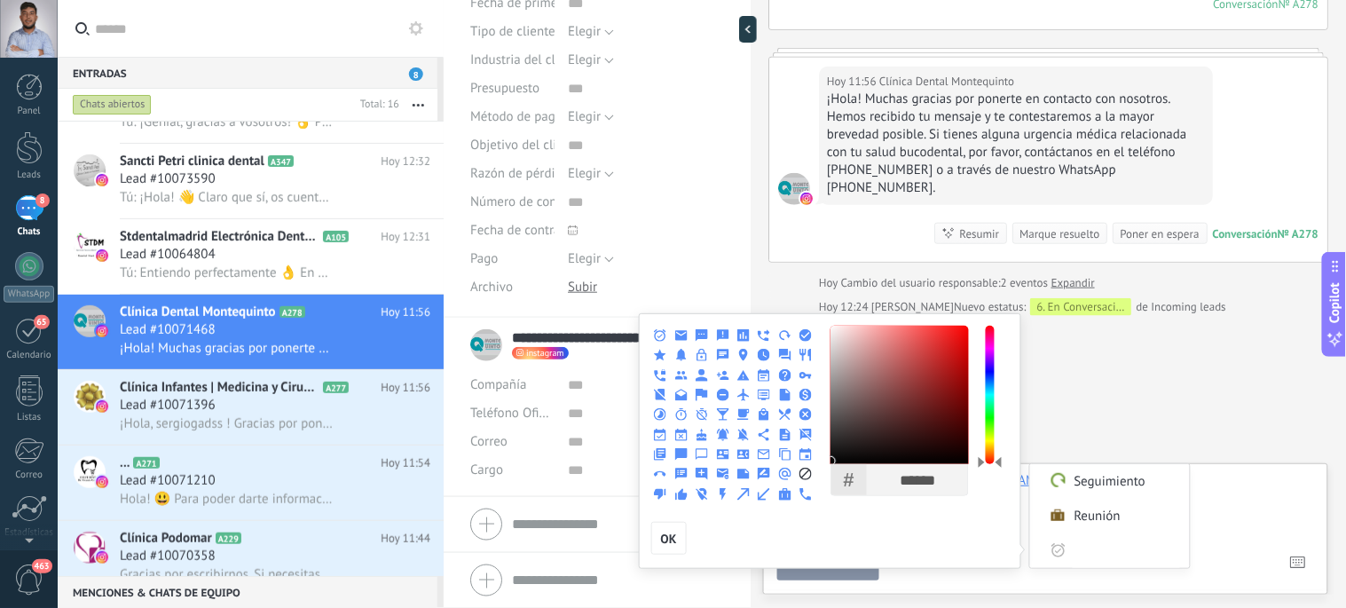
click at [1253, 485] on div at bounding box center [673, 304] width 1346 height 608
click at [1248, 479] on div at bounding box center [673, 304] width 1346 height 608
click at [1173, 499] on label "Reunión" at bounding box center [1110, 516] width 160 height 35
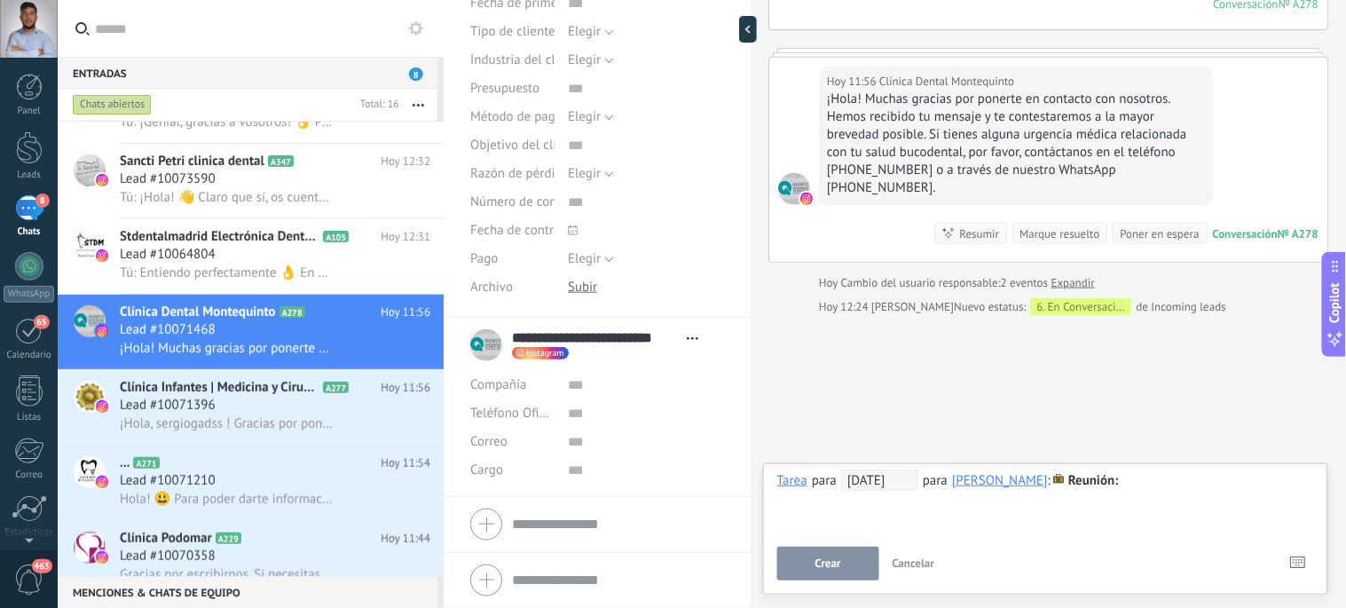
click at [1097, 485] on span "Reunión" at bounding box center [1093, 480] width 51 height 17
click at [1084, 486] on label "Seguimiento" at bounding box center [1110, 481] width 160 height 35
click at [262, 414] on div "Lead #10071396" at bounding box center [275, 406] width 310 height 18
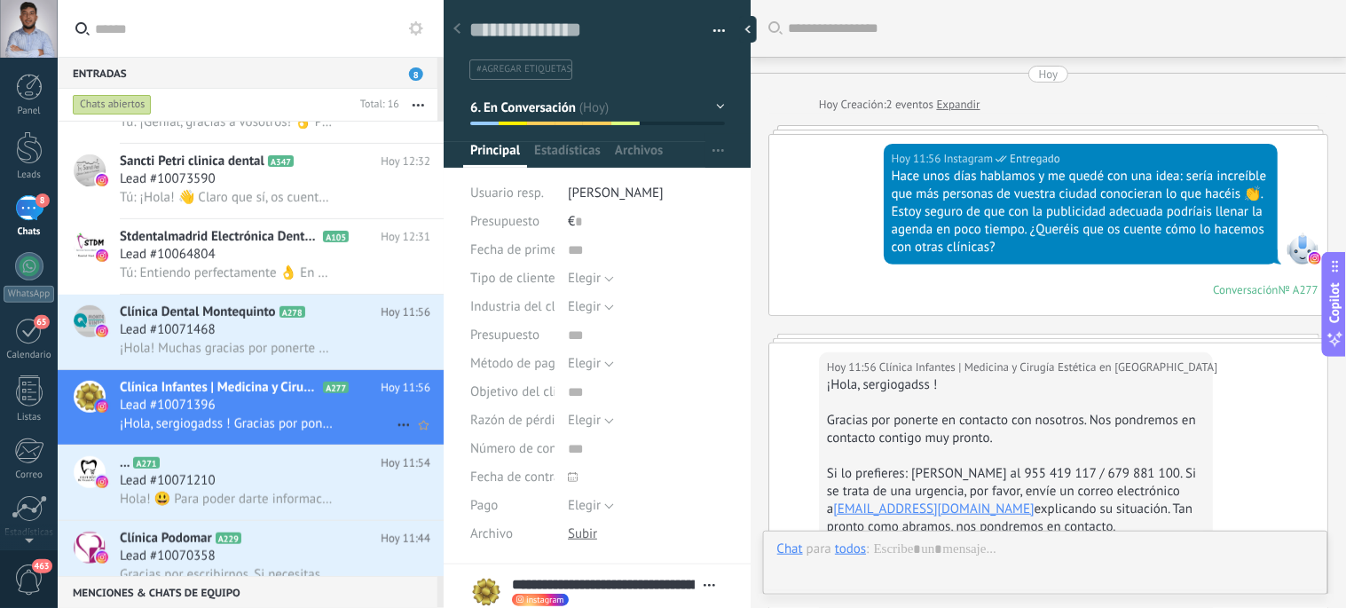
scroll to position [225, 0]
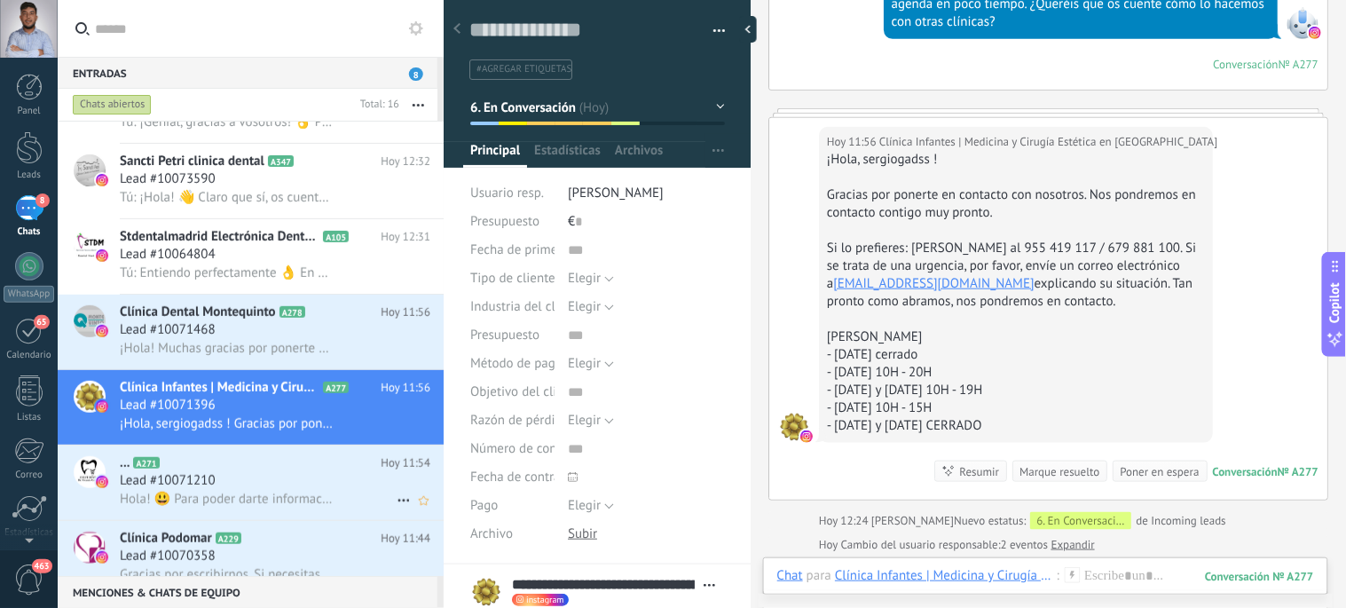
click at [240, 472] on h2 "... A271" at bounding box center [250, 463] width 261 height 18
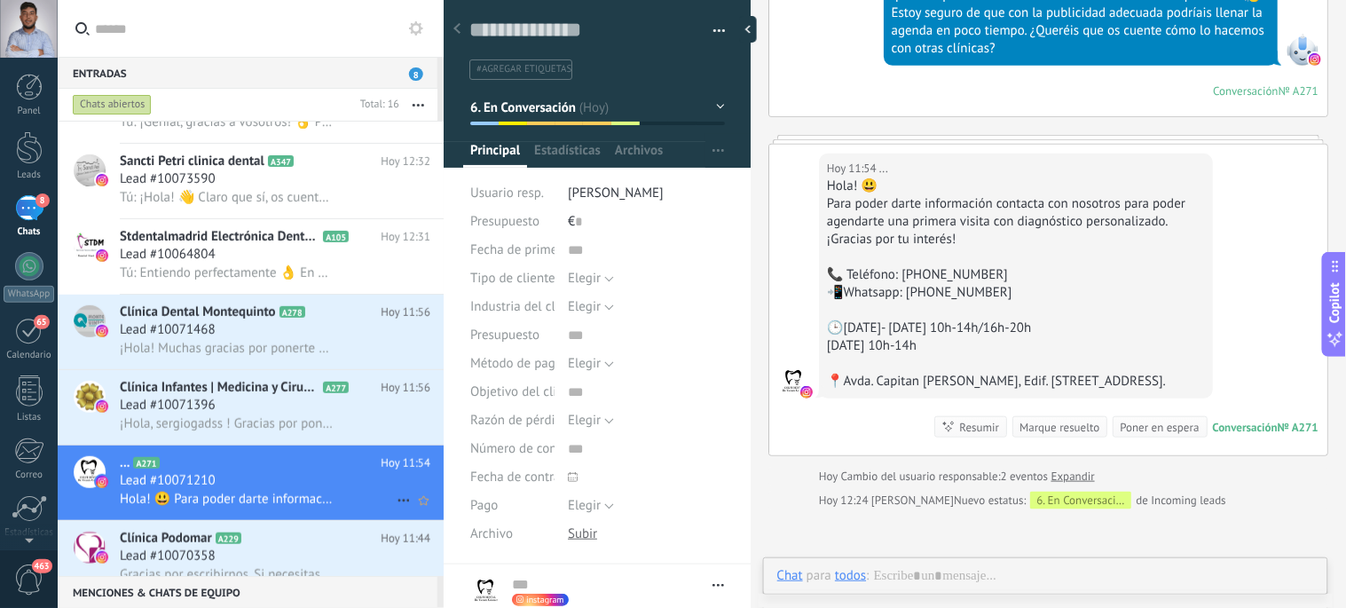
scroll to position [27, 0]
click at [208, 547] on span "Clínica Podomar" at bounding box center [166, 539] width 92 height 18
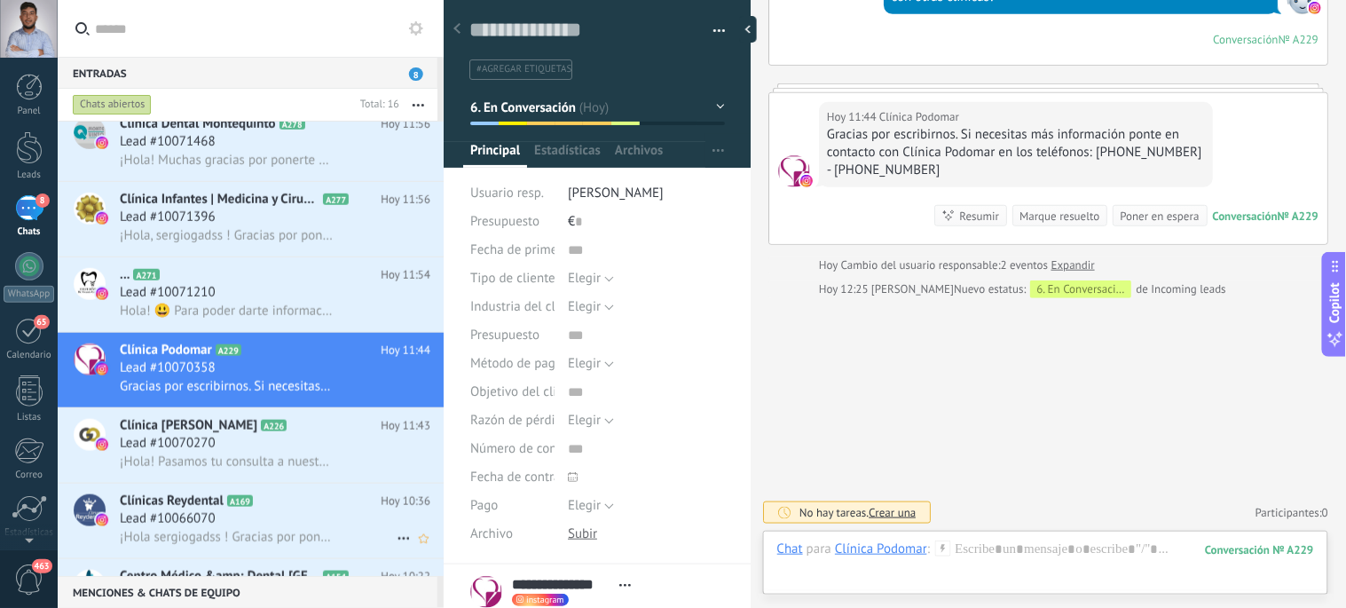
scroll to position [475, 0]
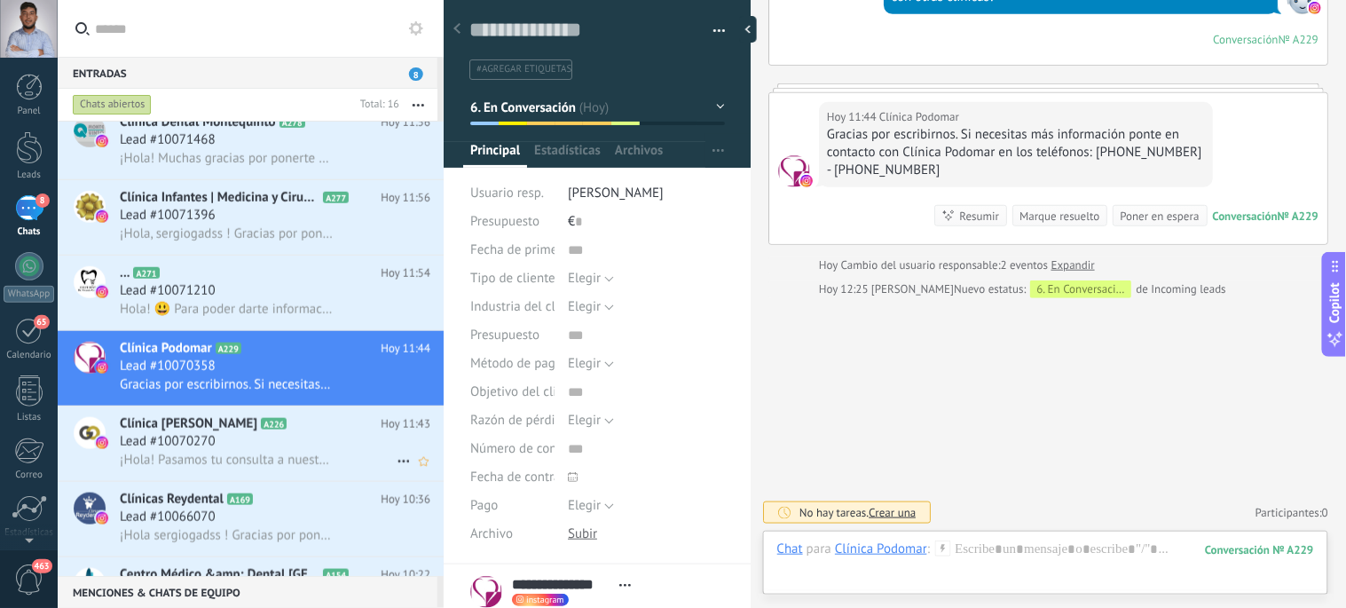
click at [200, 468] on span "¡Hola! Pasamos tu consulta a nuestro equipo y te damos respuesta lo antes posib…" at bounding box center [226, 460] width 213 height 17
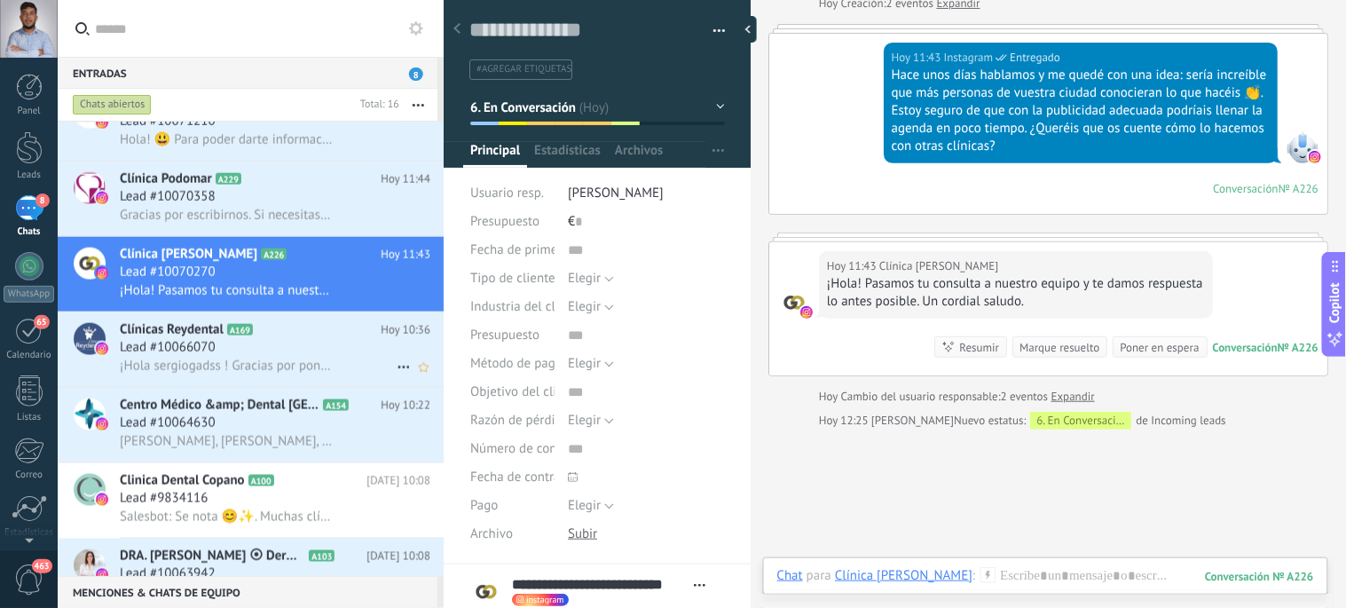
scroll to position [648, 0]
click at [224, 356] on h3 "Lead #10066070" at bounding box center [172, 347] width 105 height 18
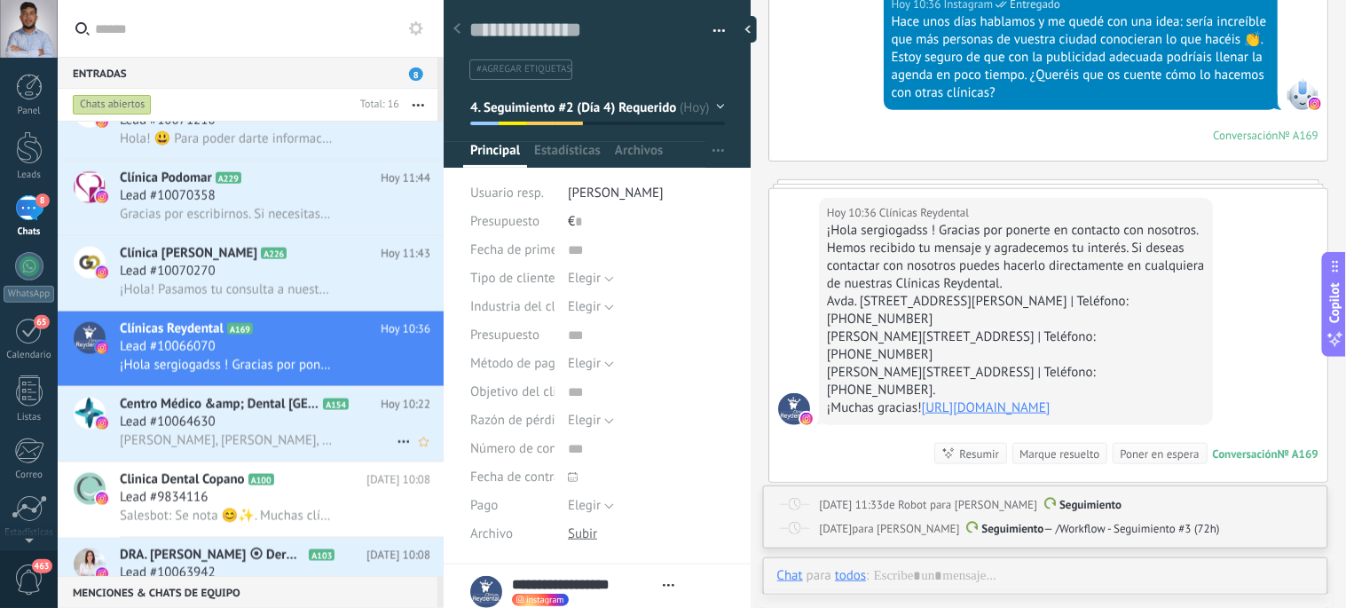
scroll to position [27, 0]
click at [200, 449] on span "Hola, sergiogadss, gracias por su mensaje, le responderemos lo más pronto posib…" at bounding box center [226, 440] width 213 height 17
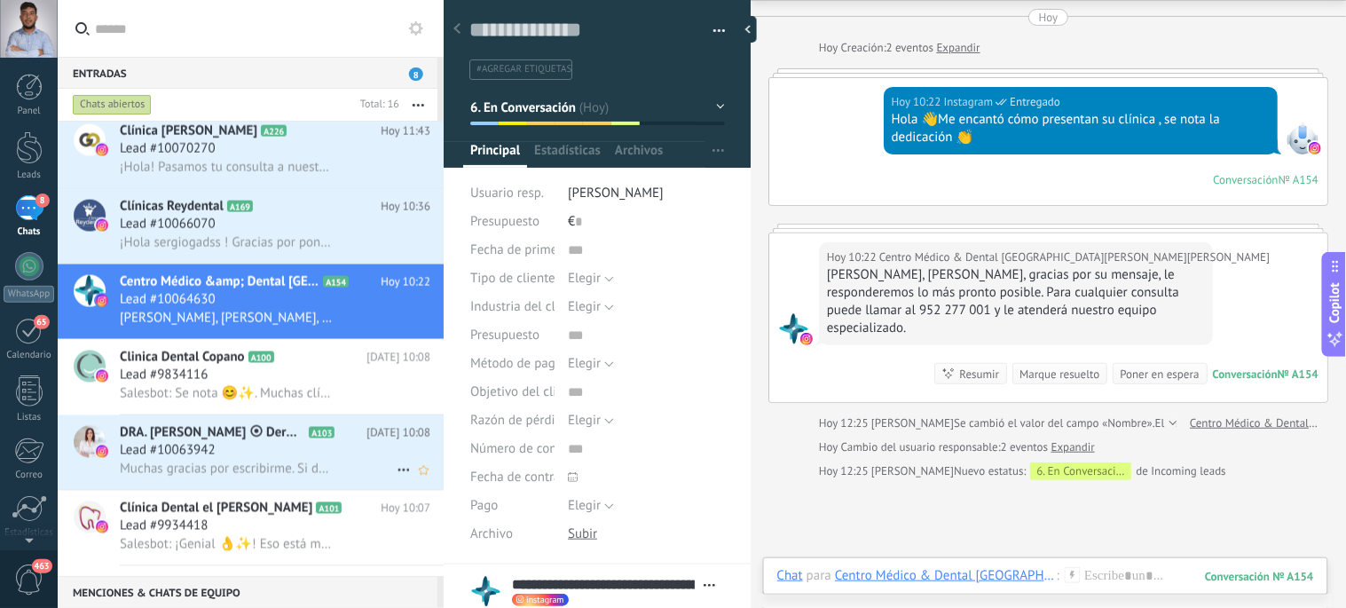
scroll to position [779, 0]
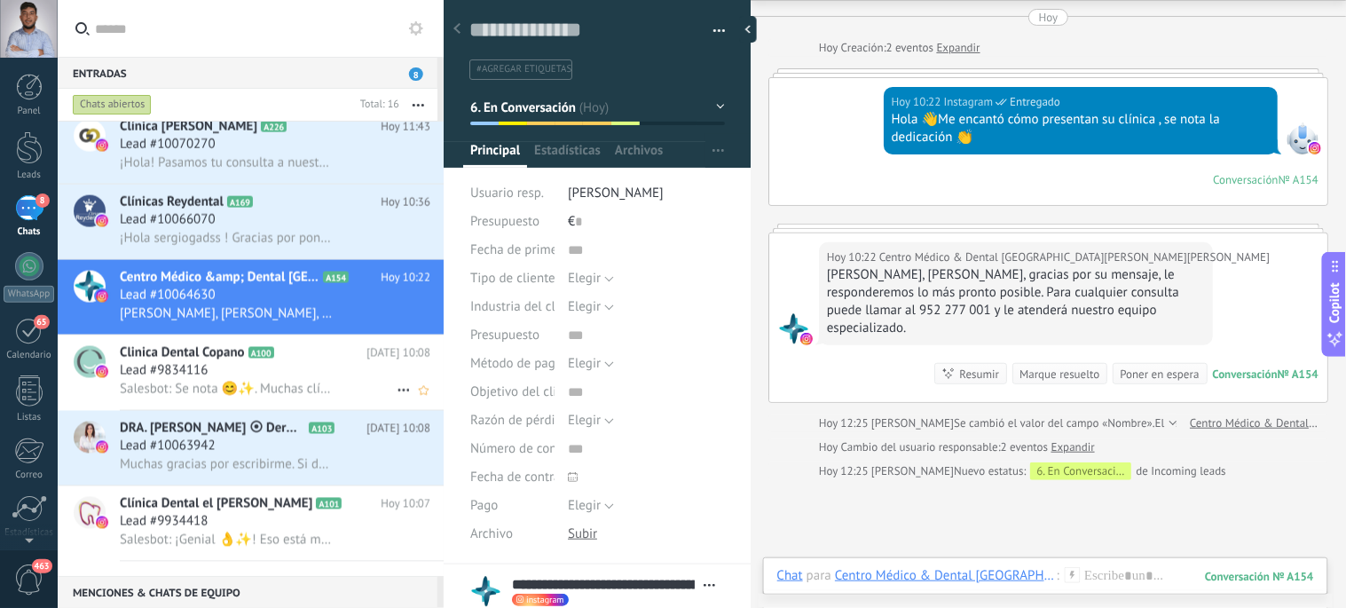
click at [204, 380] on span "Lead #9834116" at bounding box center [164, 371] width 88 height 18
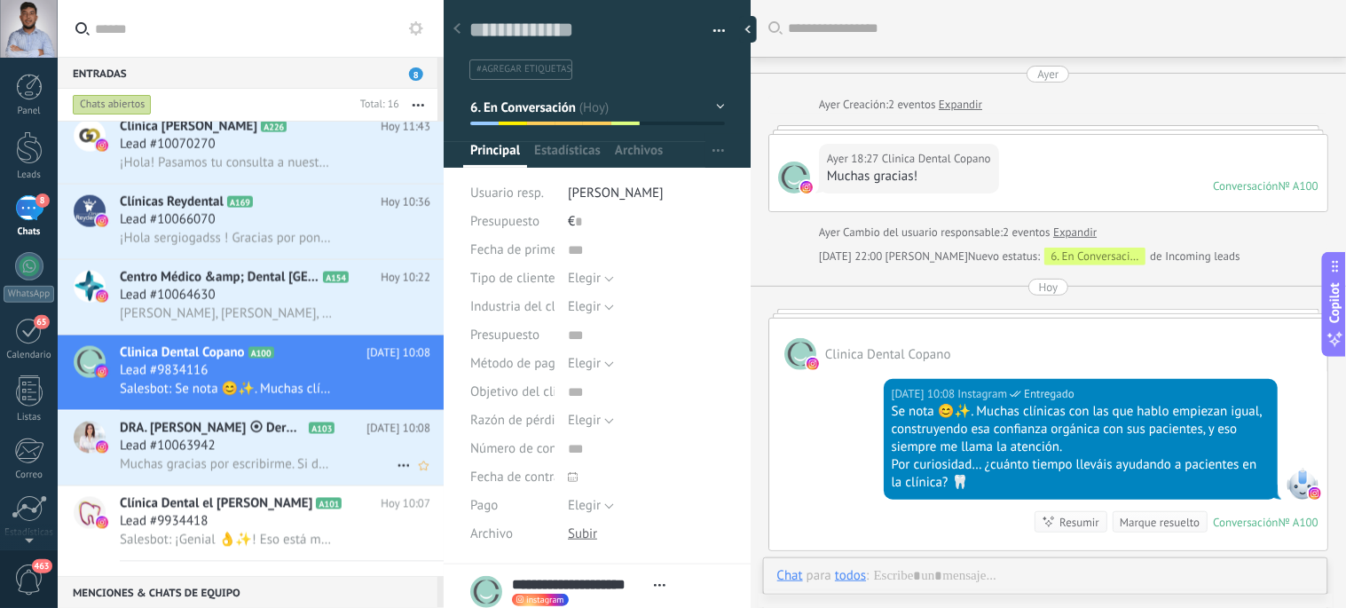
scroll to position [125, 0]
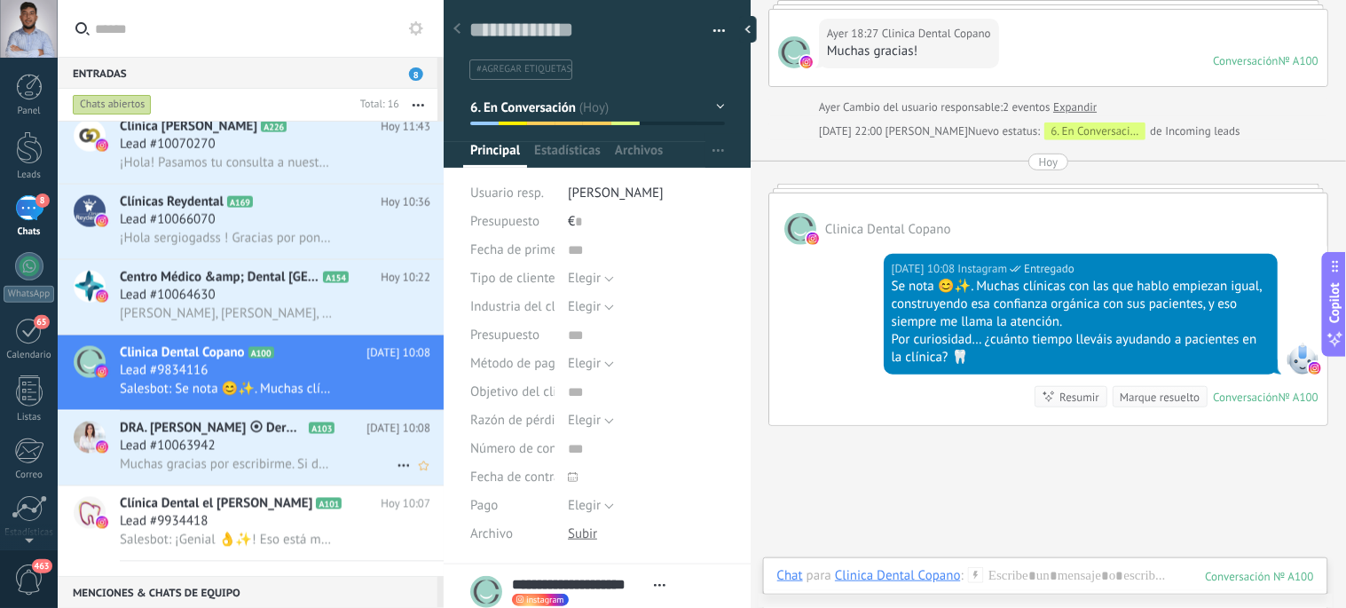
click at [199, 455] on span "Lead #10063942" at bounding box center [168, 446] width 96 height 18
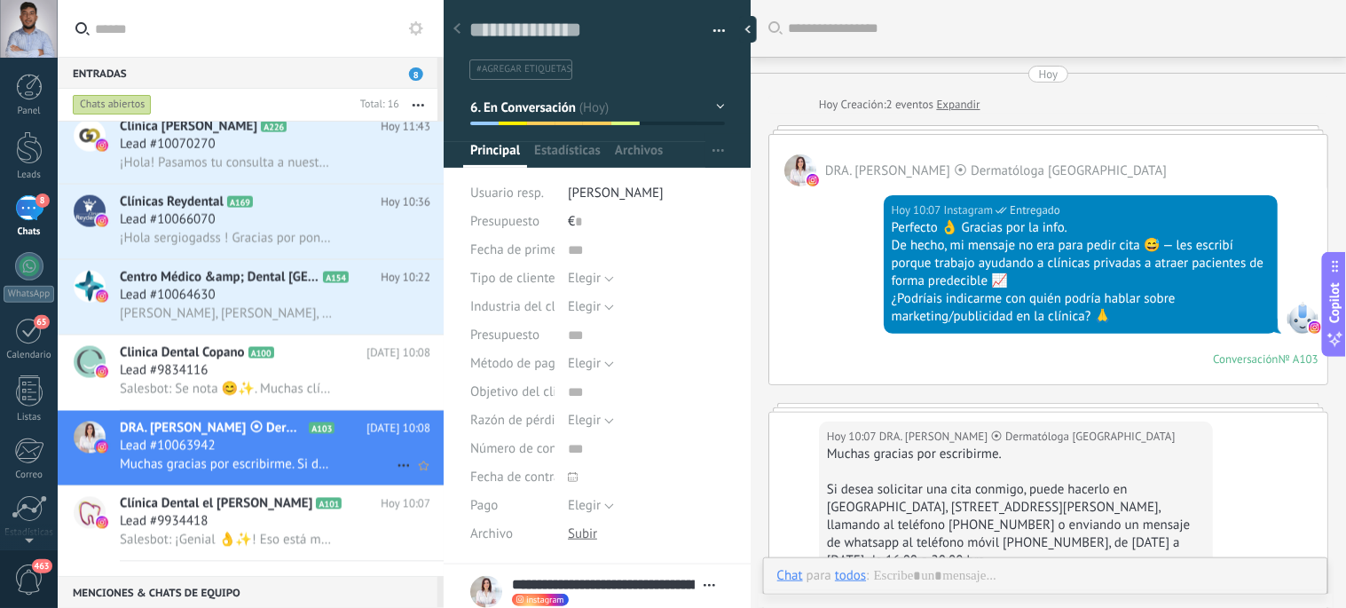
scroll to position [268, 0]
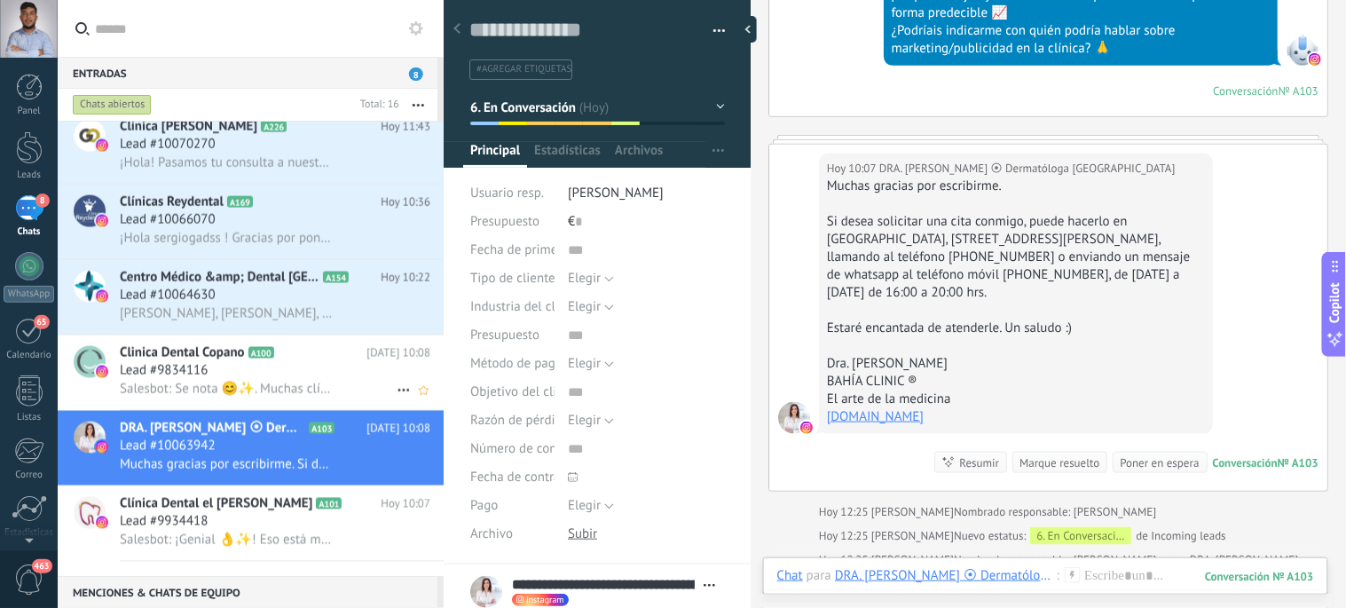
click at [214, 397] on span "Salesbot: Se nota 😊✨. Muchas clínicas con las que hablo empiezan igual, constru…" at bounding box center [226, 389] width 213 height 17
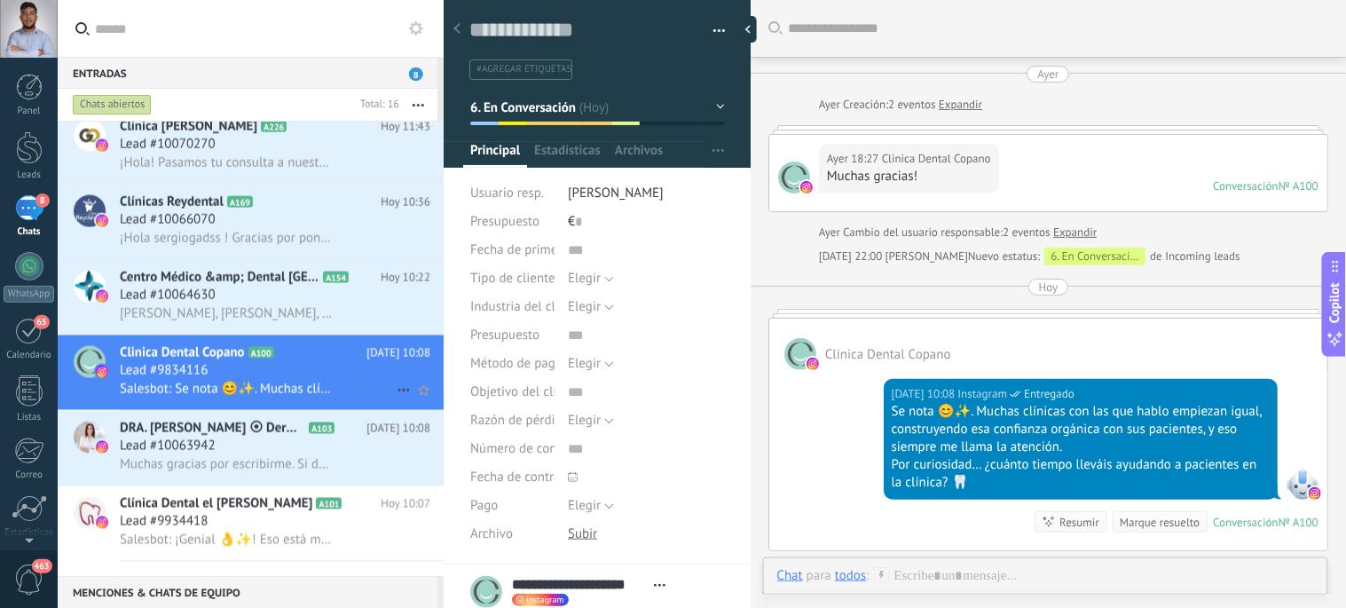
scroll to position [125, 0]
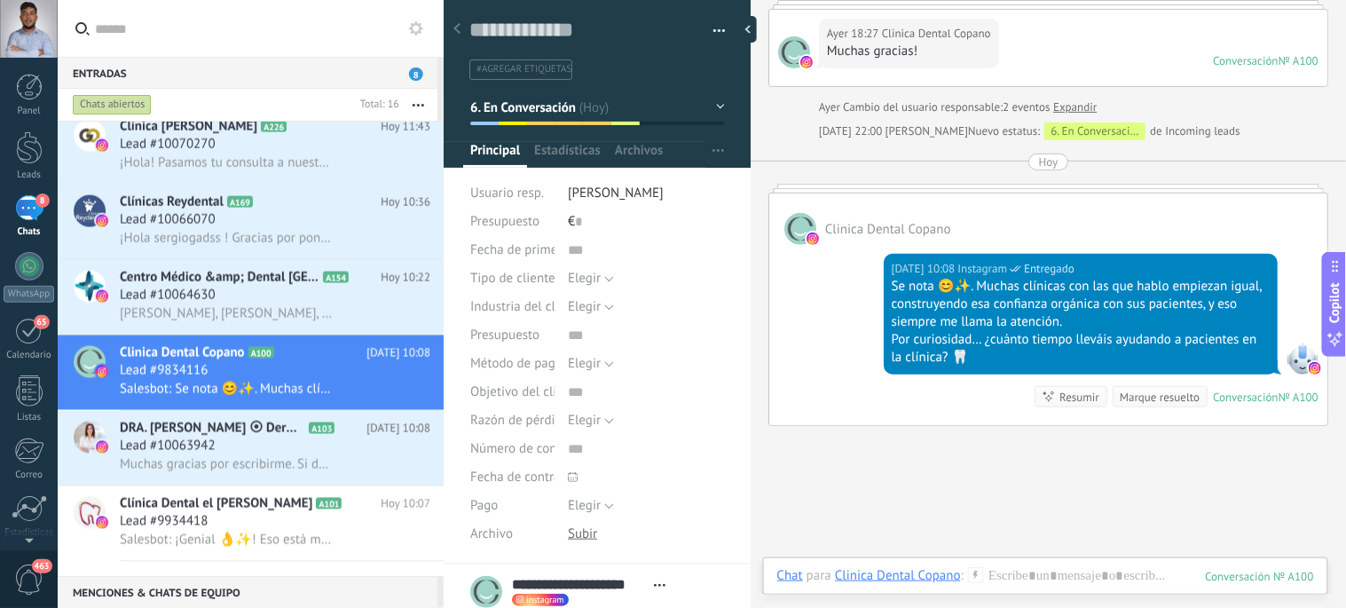
click at [985, 184] on div at bounding box center [1048, 188] width 560 height 9
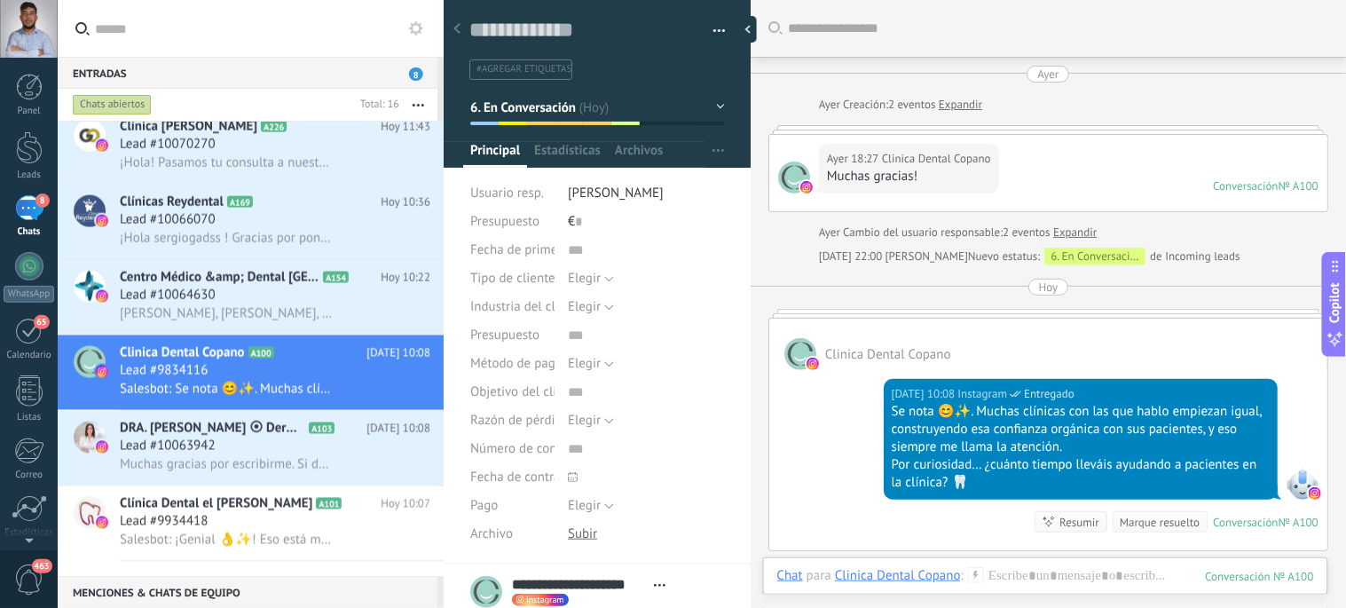
scroll to position [252, 0]
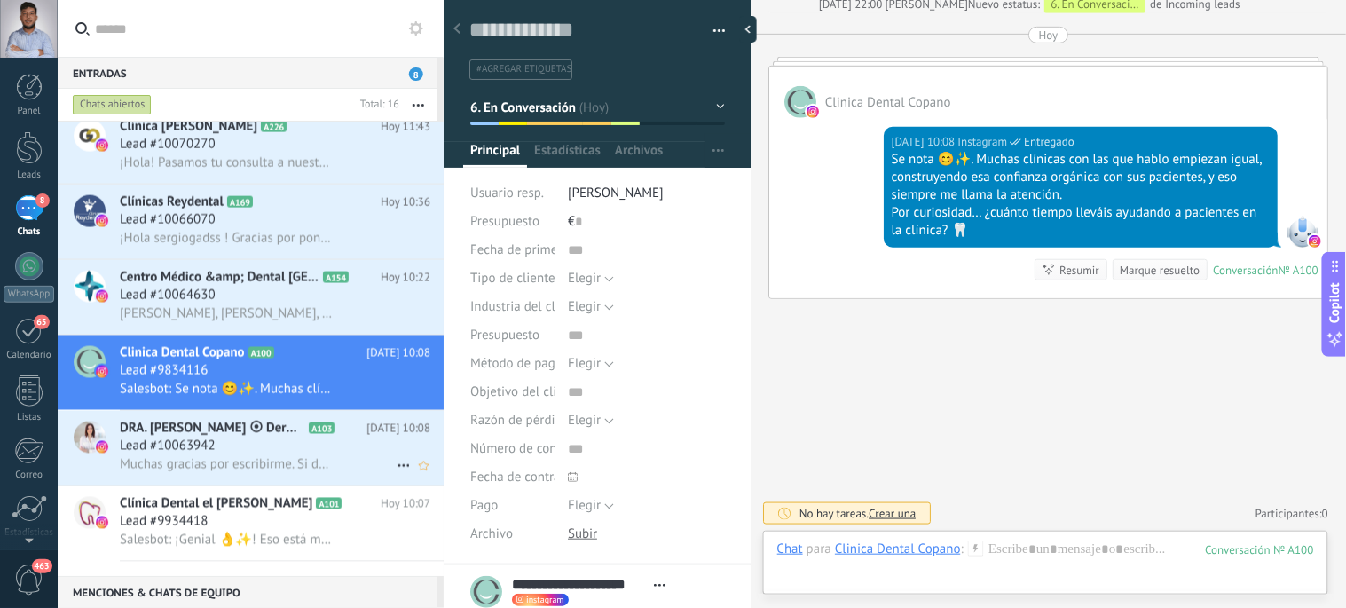
click at [273, 471] on span "Muchas gracias por escribirme. Si desea solicitar una cita conmigo, puede hacer…" at bounding box center [226, 464] width 213 height 17
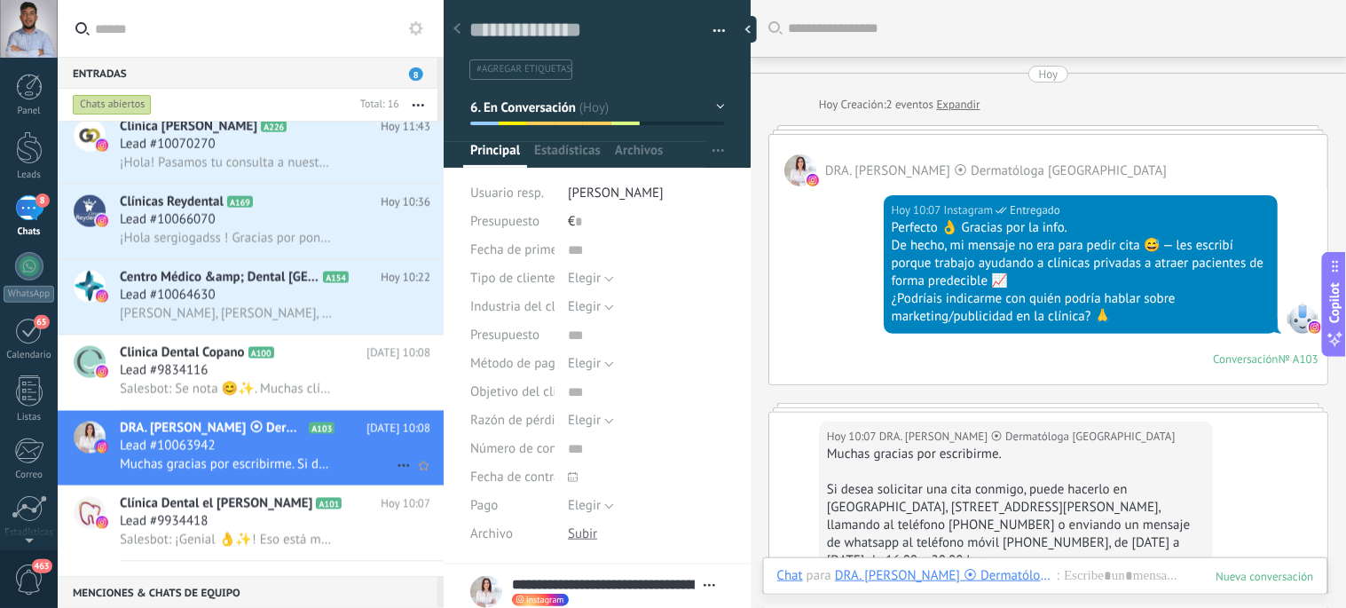
scroll to position [268, 0]
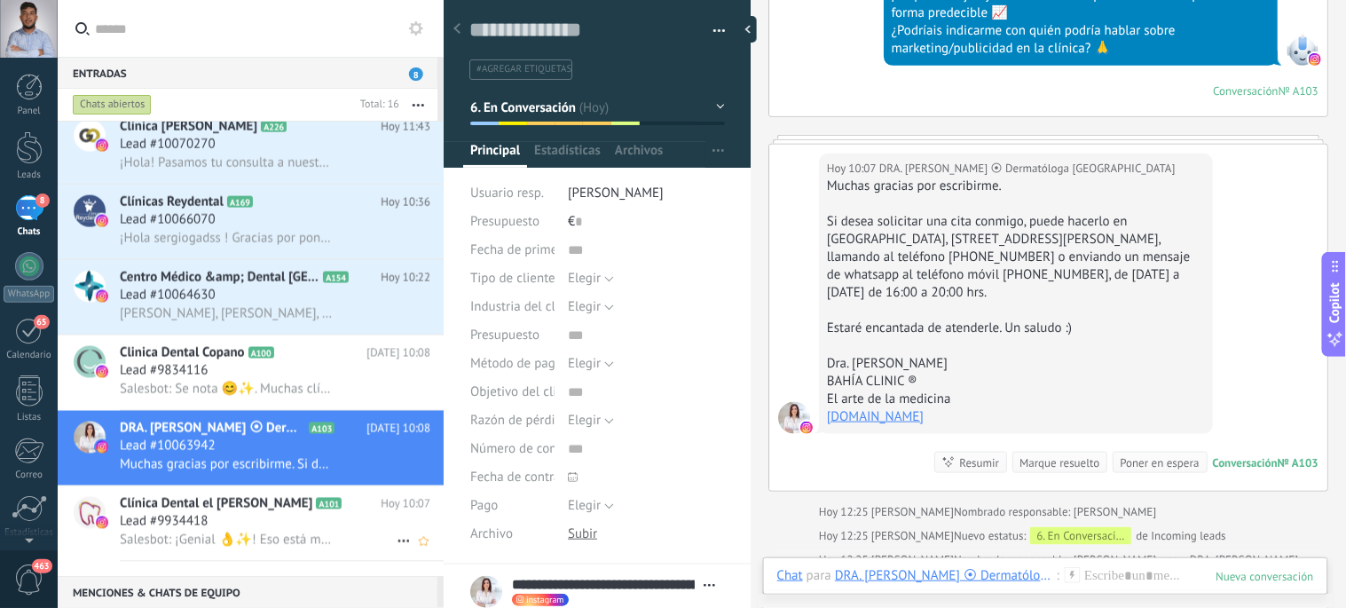
click at [255, 530] on div "Lead #9934418" at bounding box center [275, 522] width 310 height 18
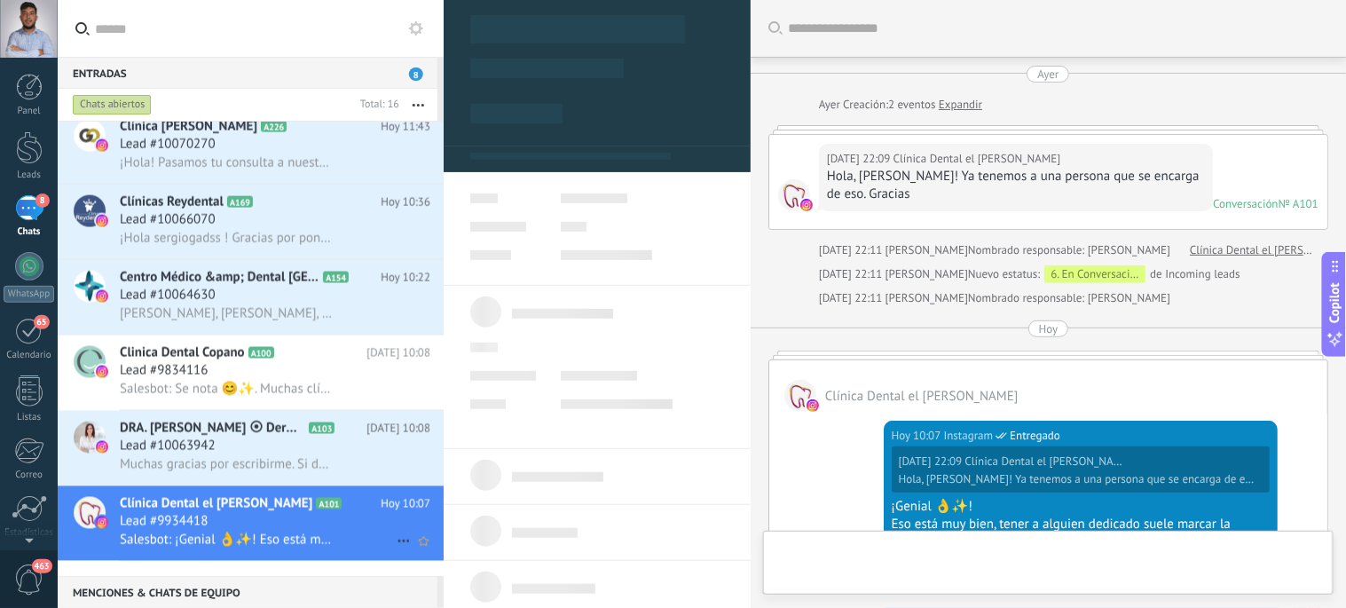
scroll to position [234, 0]
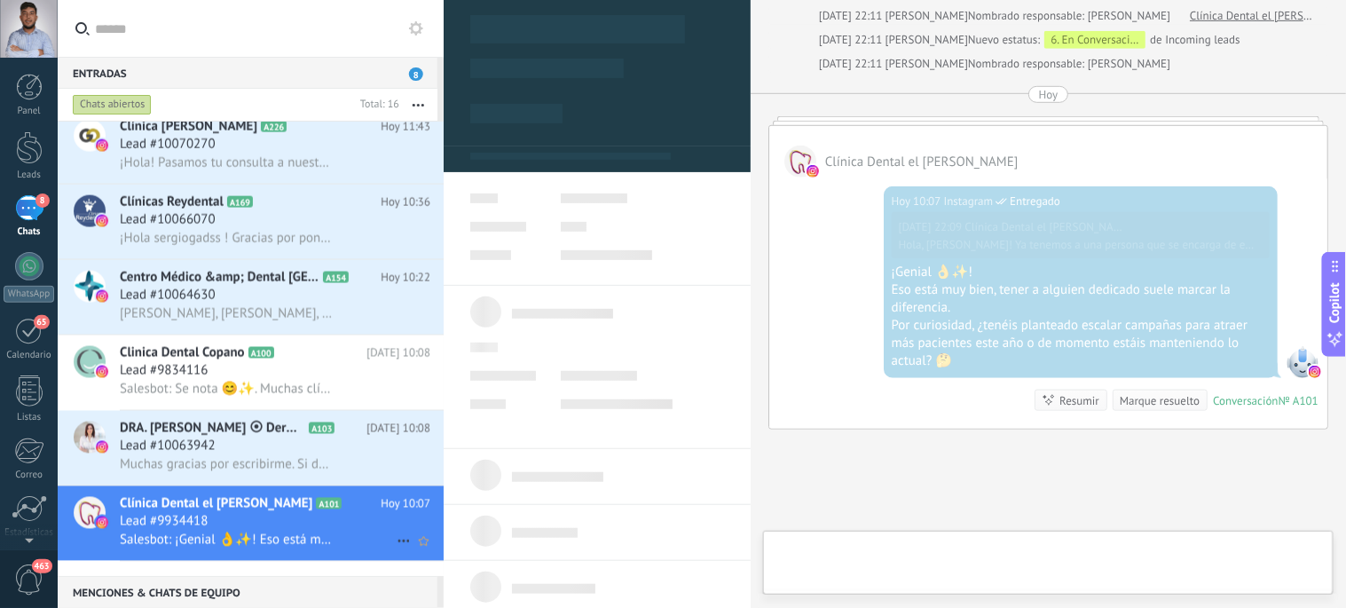
type textarea "**********"
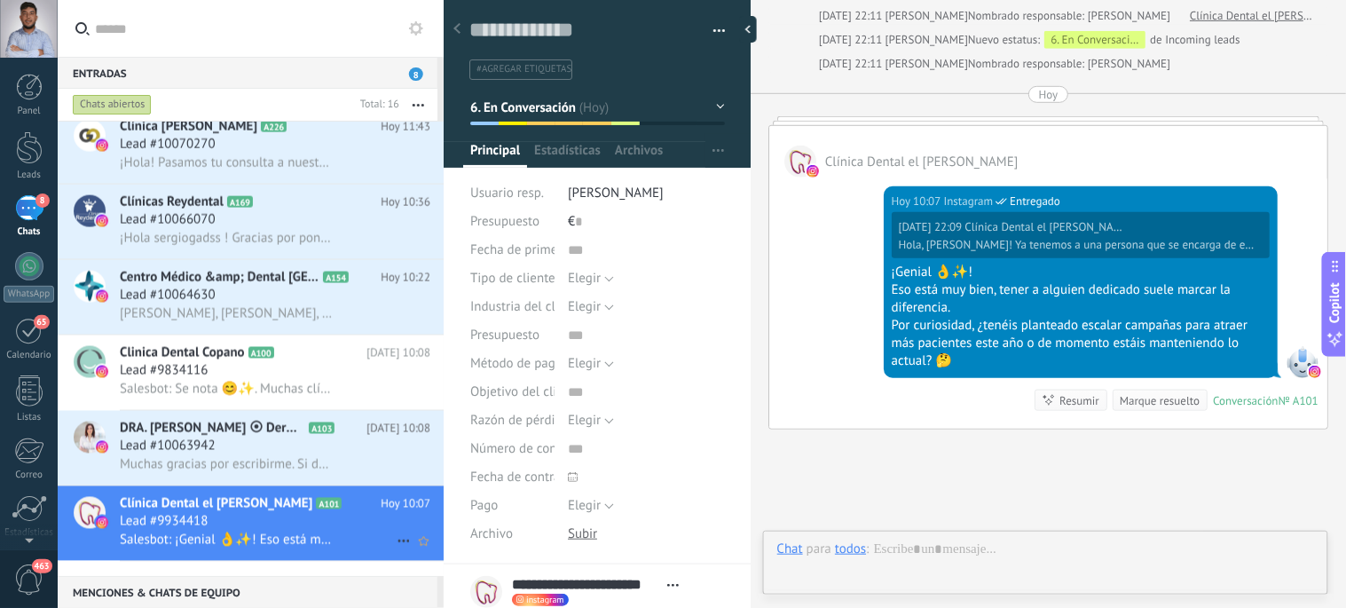
scroll to position [0, 0]
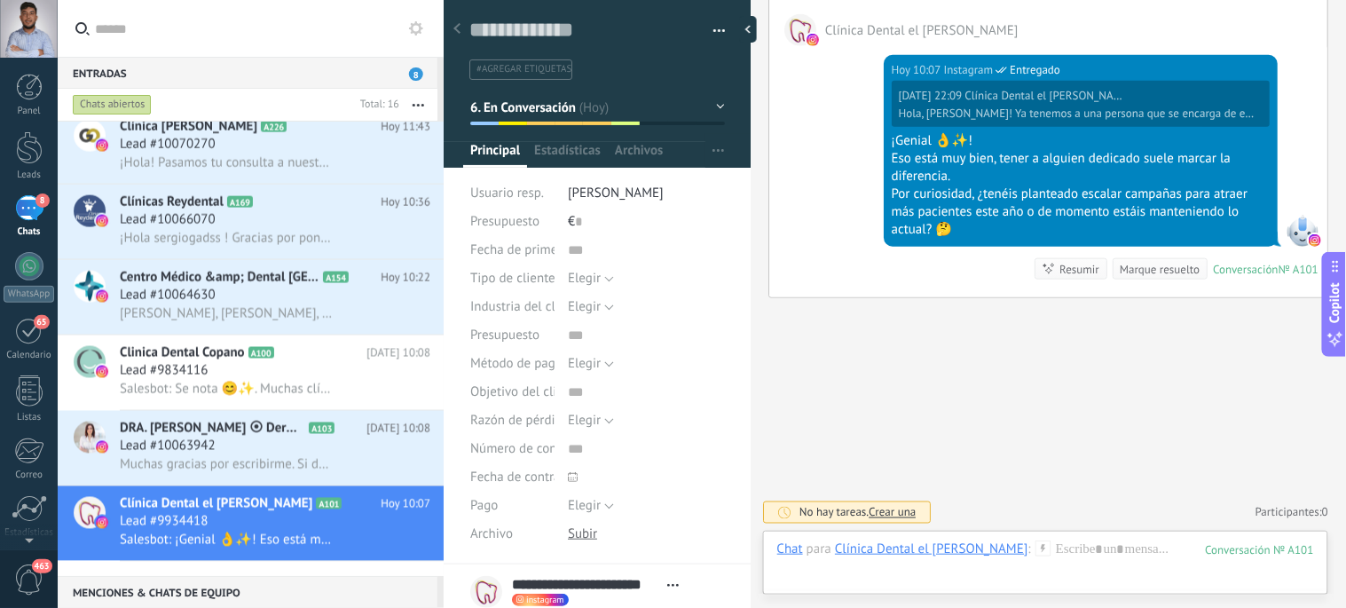
click at [998, 109] on div "Hola, Sergio! Ya tenemos a una persona que se encarga de eso. Gracias" at bounding box center [1078, 113] width 359 height 14
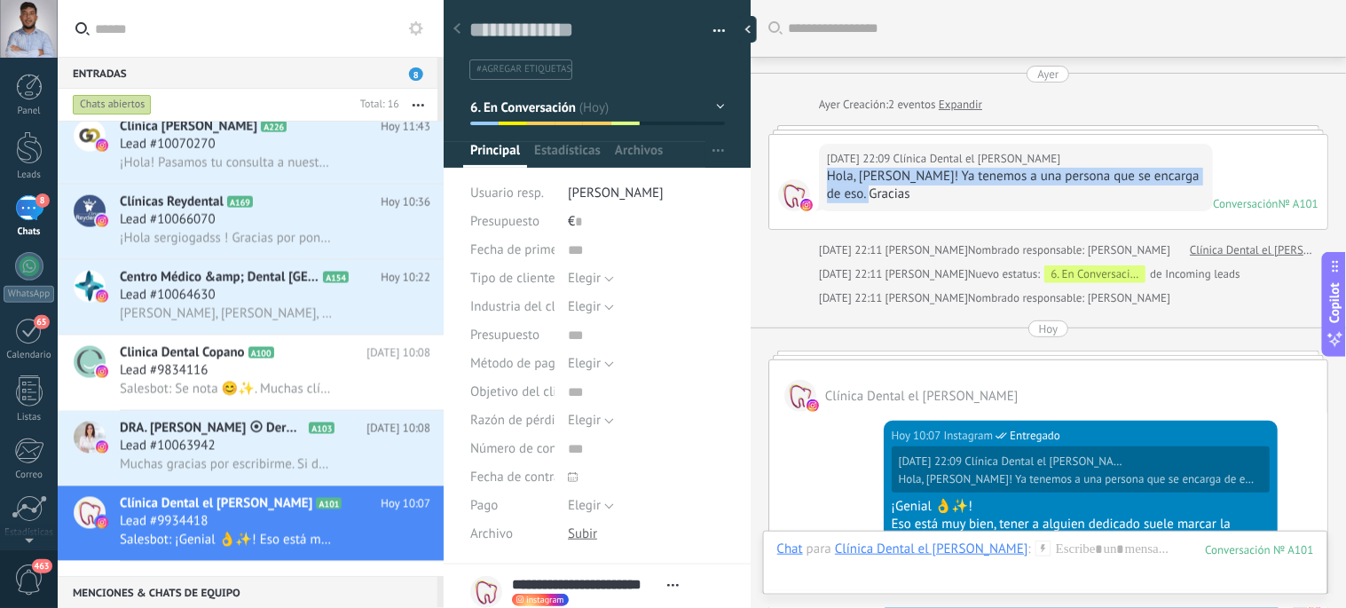
drag, startPoint x: 883, startPoint y: 200, endPoint x: 821, endPoint y: 174, distance: 67.2
click at [821, 174] on div "Ayer 22:09 Clínica Dental el Ranero Hola, Sergio! Ya tenemos a una persona que …" at bounding box center [1016, 177] width 394 height 67
copy div "Hola, Sergio! Ya tenemos a una persona que se encarga de eso. Gracias"
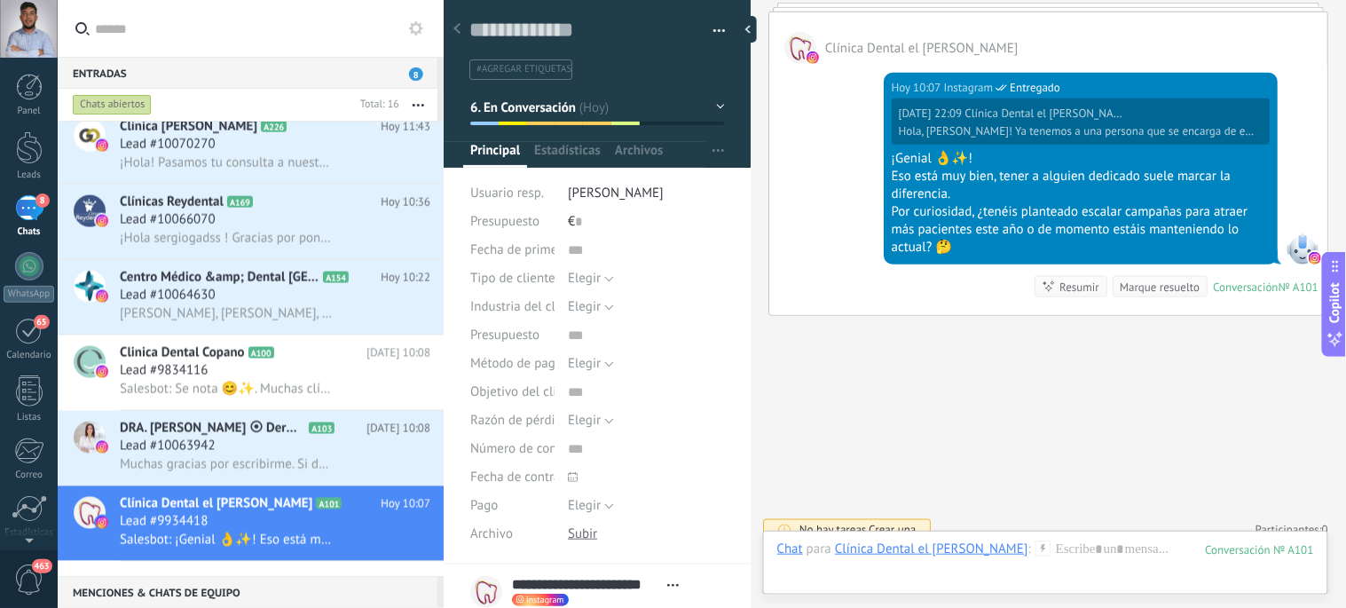
scroll to position [397, 0]
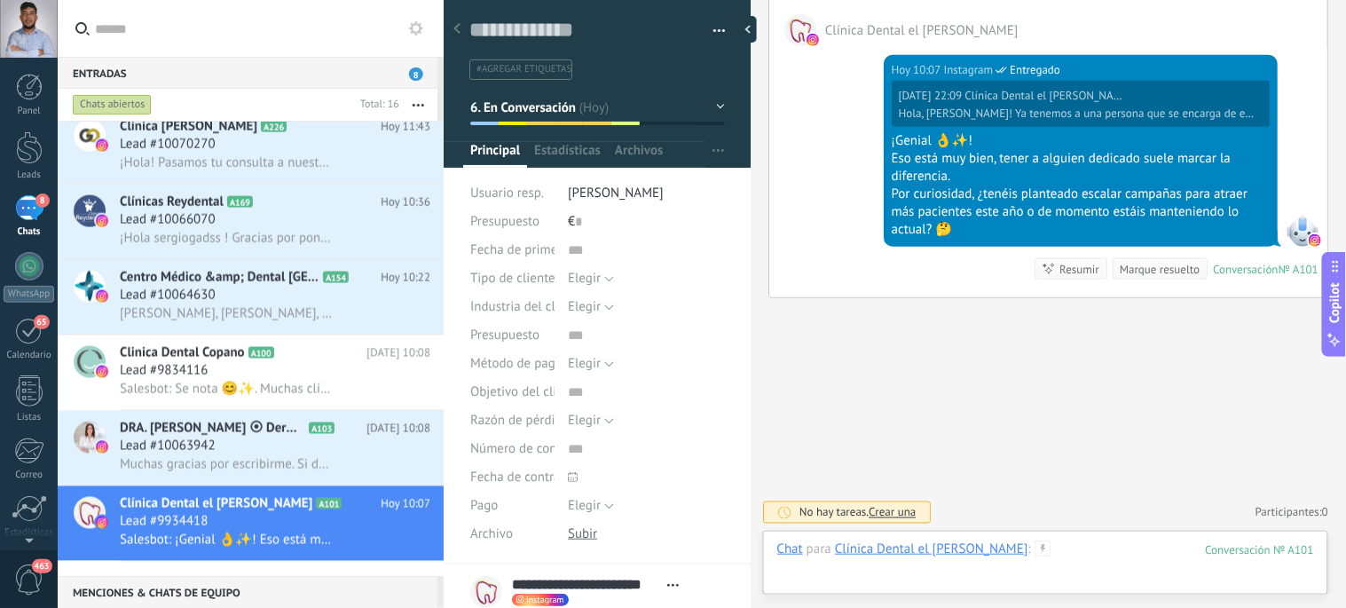
click at [1033, 553] on div at bounding box center [1045, 566] width 537 height 53
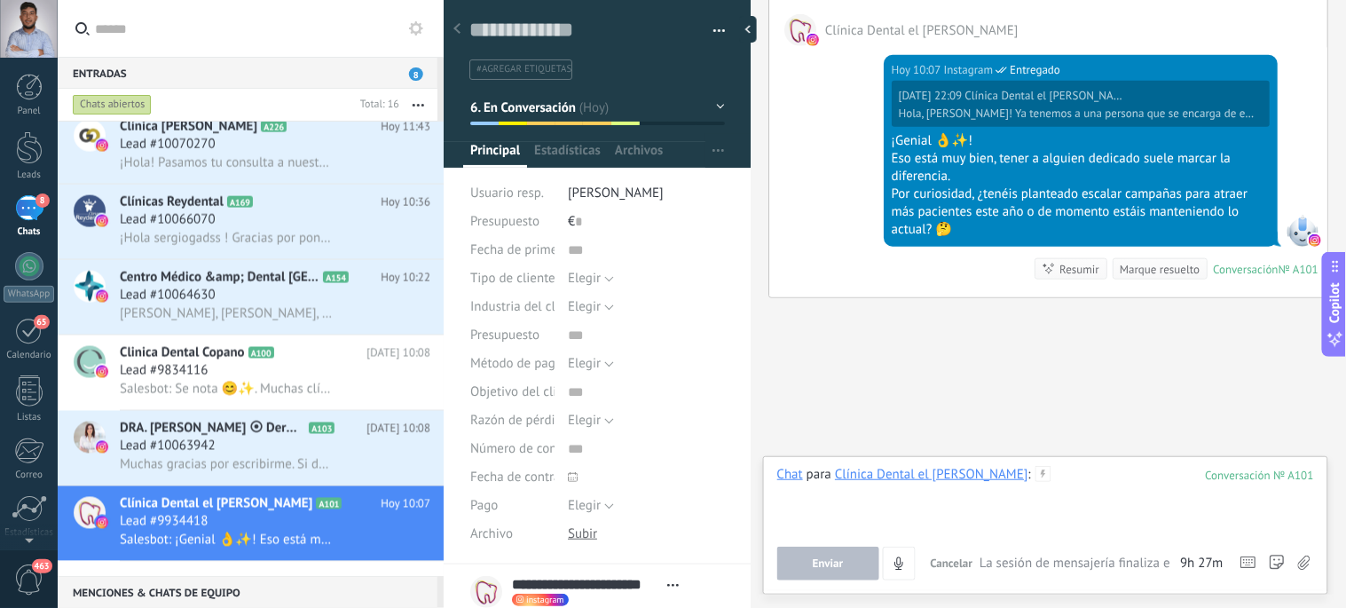
click at [1040, 492] on div at bounding box center [1045, 499] width 537 height 67
paste div
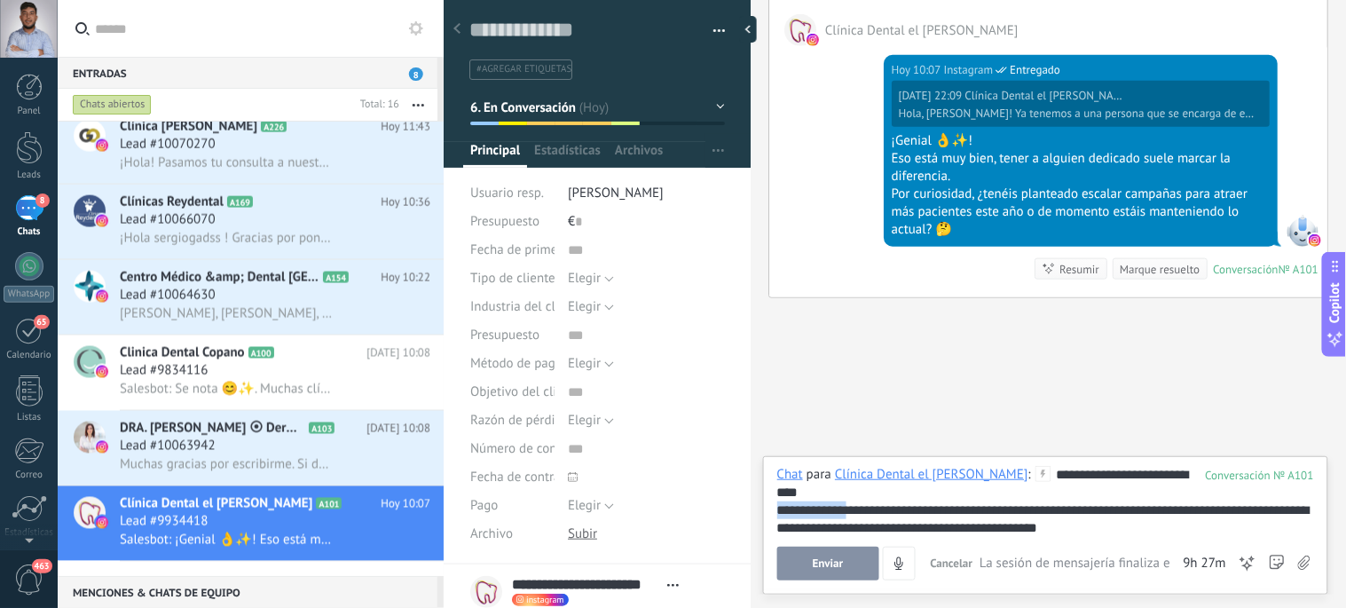
drag, startPoint x: 848, startPoint y: 495, endPoint x: 776, endPoint y: 491, distance: 71.9
click at [777, 501] on div "**********" at bounding box center [1046, 518] width 538 height 35
drag, startPoint x: 1175, startPoint y: 479, endPoint x: 996, endPoint y: 467, distance: 179.6
click at [996, 467] on div "**********" at bounding box center [1046, 499] width 538 height 67
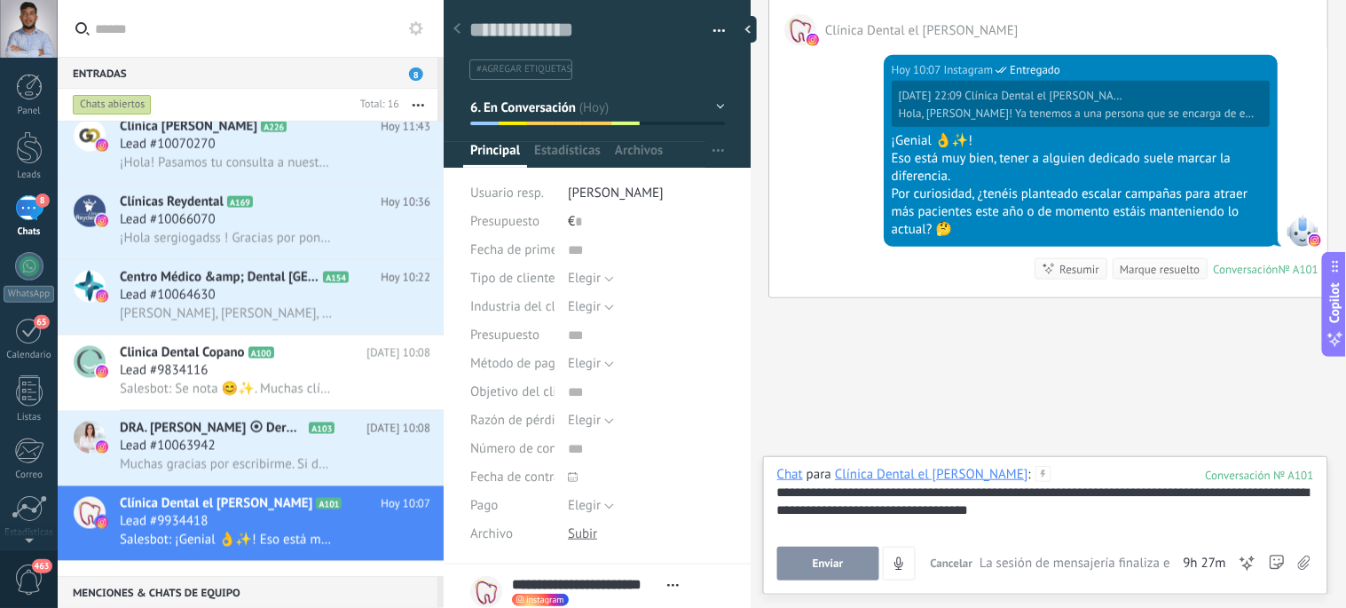
click at [826, 560] on span "Enviar" at bounding box center [828, 563] width 31 height 12
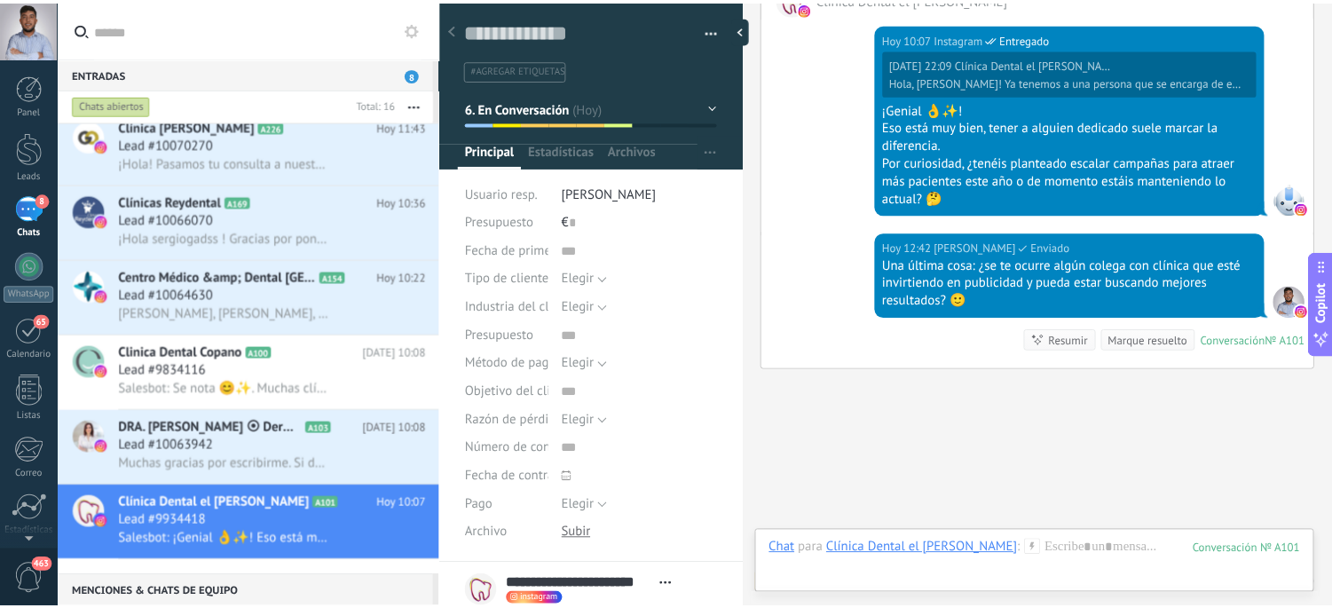
scroll to position [500, 0]
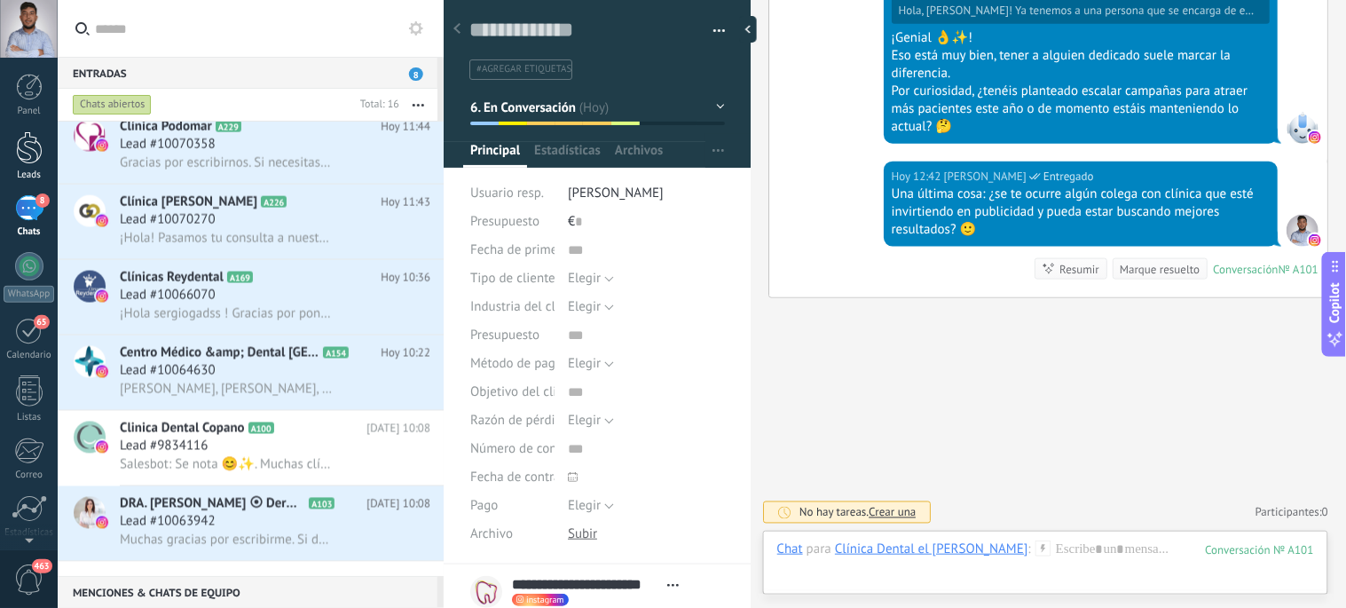
click at [31, 136] on div at bounding box center [29, 147] width 27 height 33
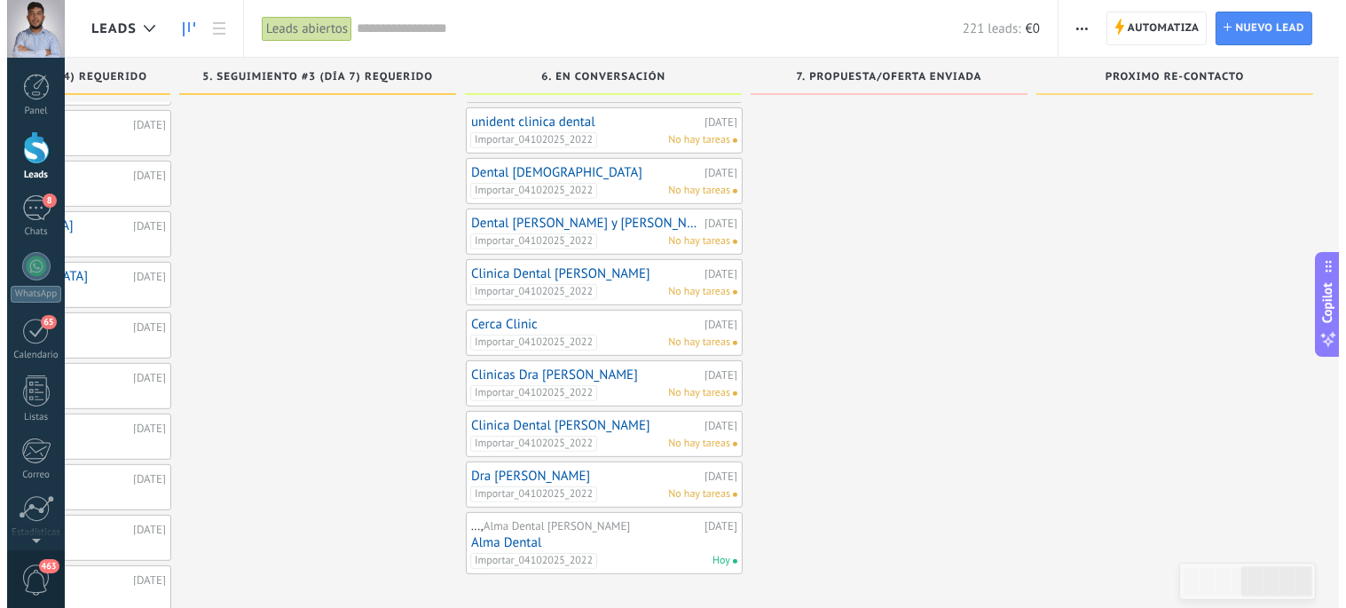
scroll to position [1390, 0]
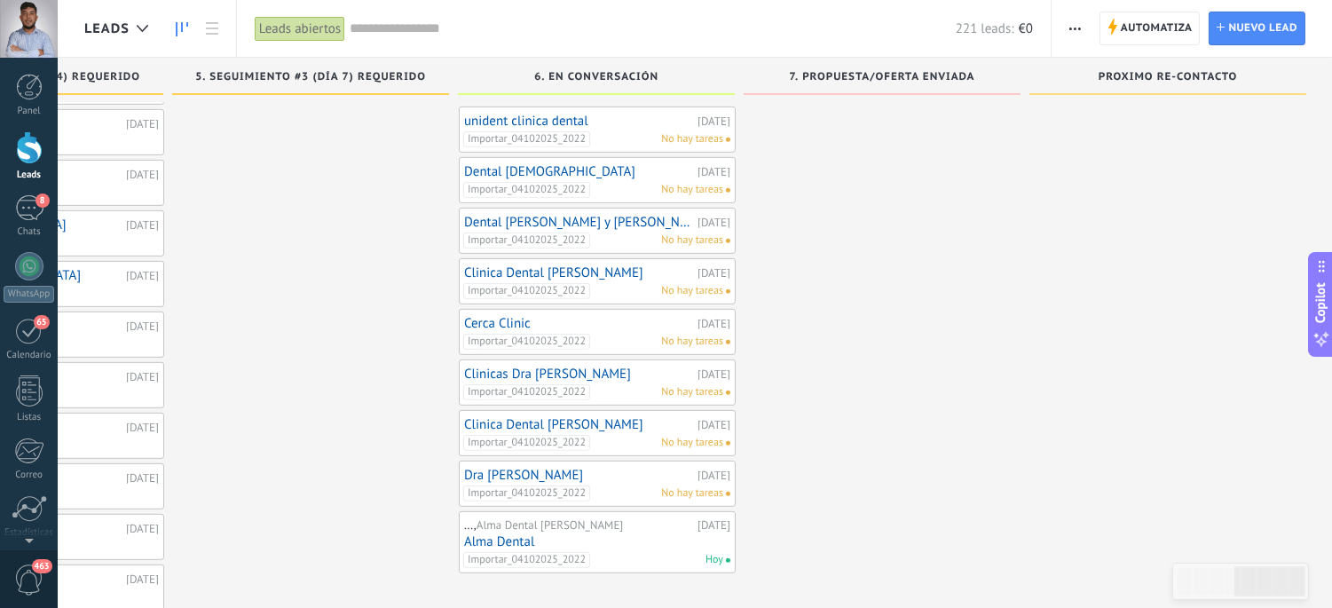
click at [569, 552] on span "Importar_04102025_2022" at bounding box center [526, 560] width 127 height 16
click at [645, 534] on link "Alma Dental" at bounding box center [597, 541] width 266 height 15
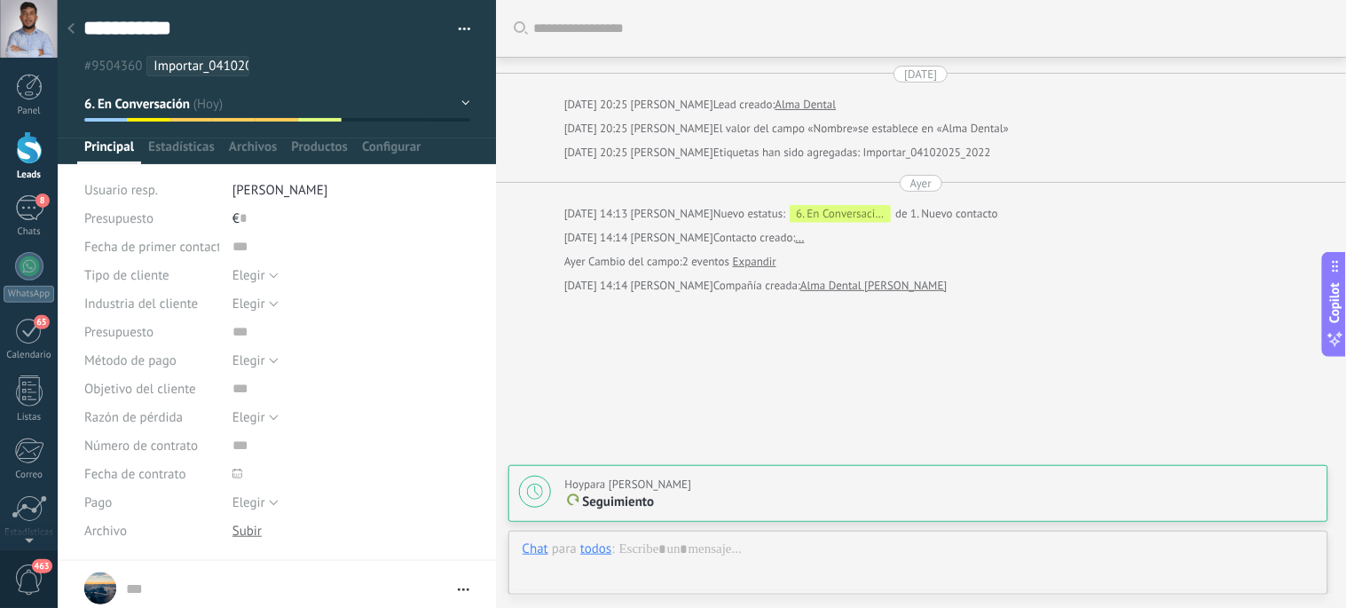
scroll to position [57, 0]
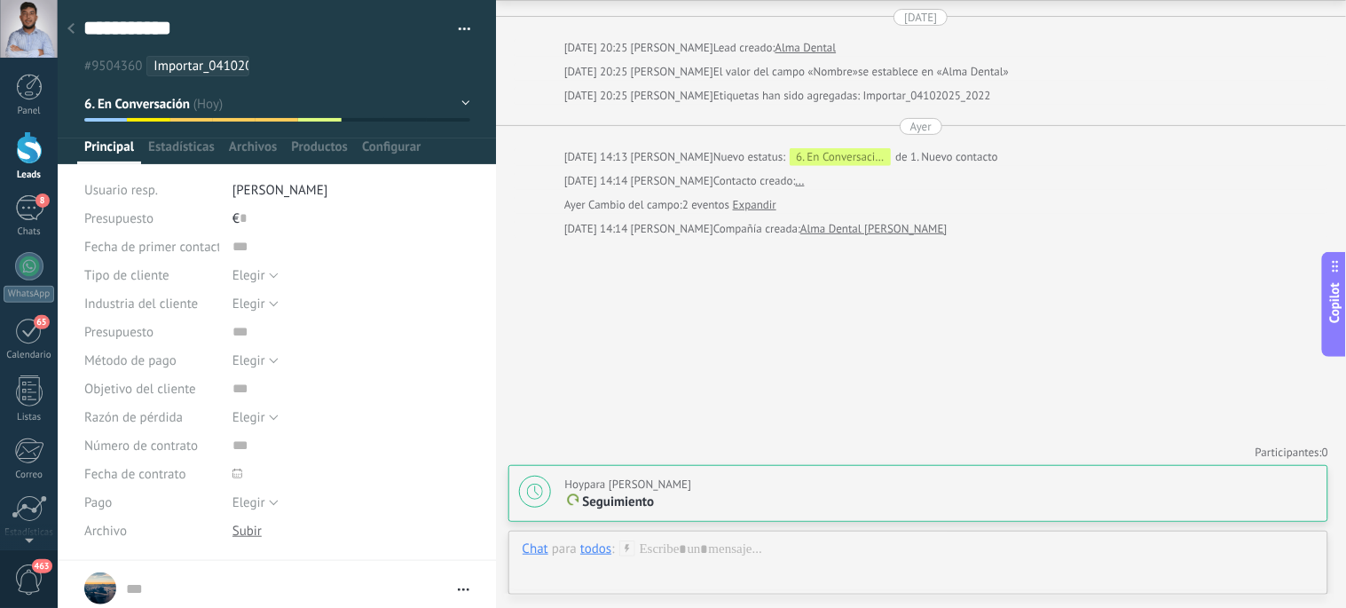
click at [73, 29] on icon at bounding box center [70, 28] width 7 height 11
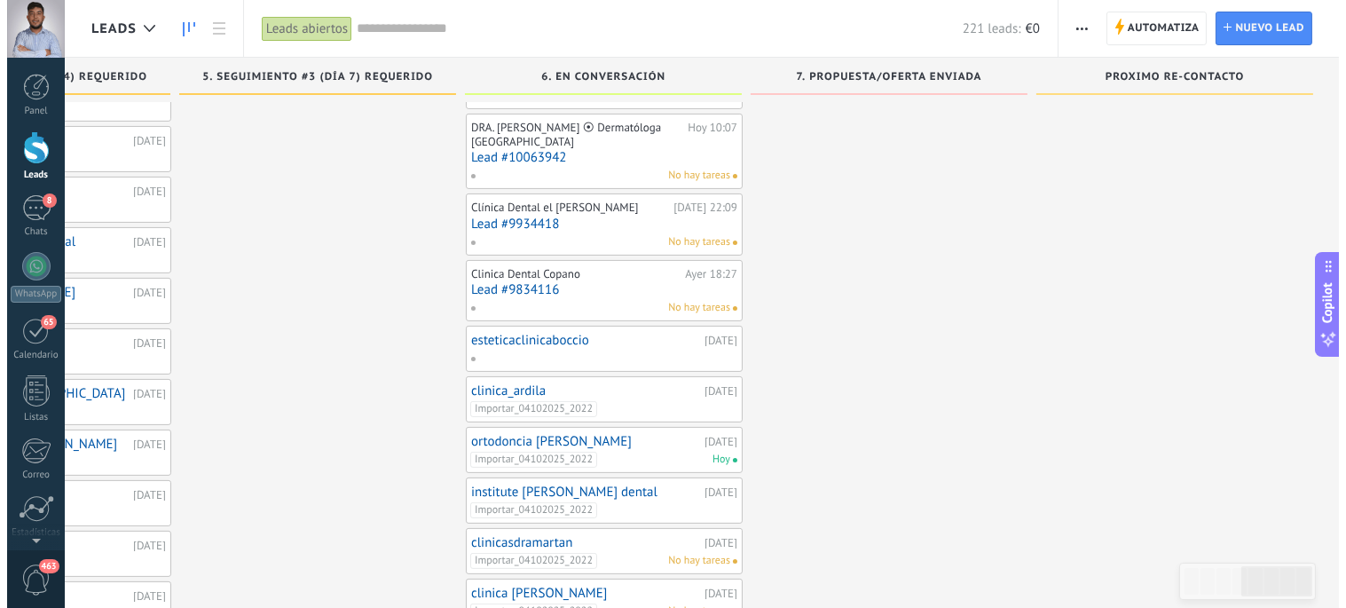
scroll to position [871, 0]
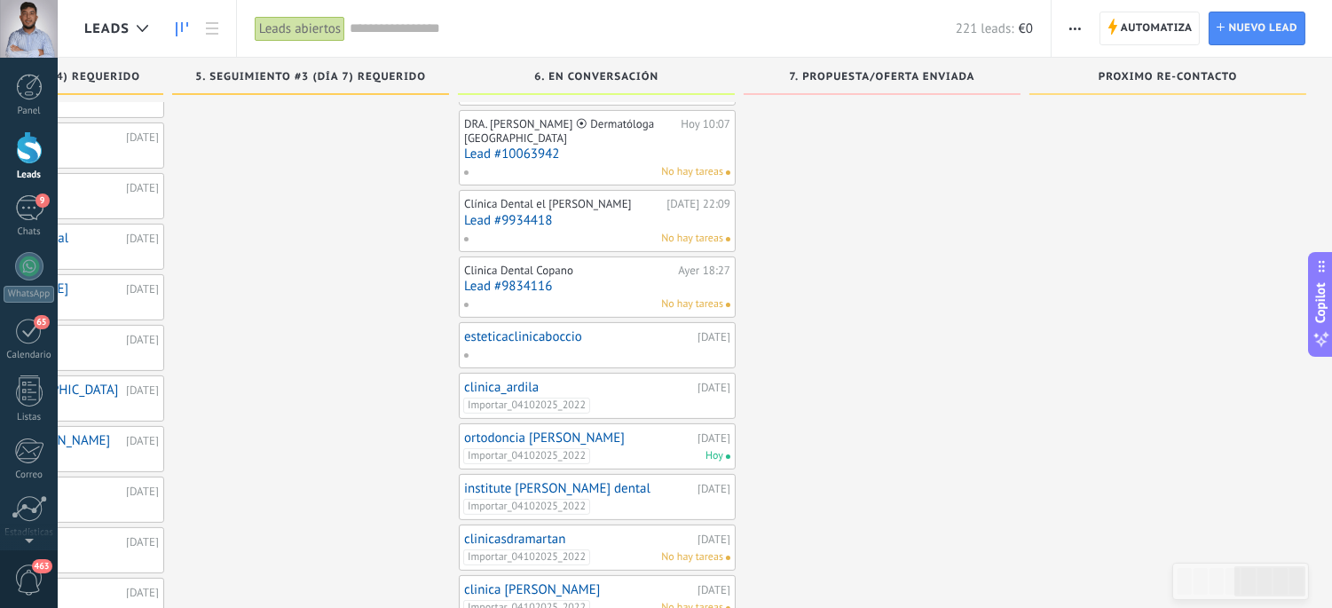
click at [697, 347] on div at bounding box center [595, 355] width 264 height 16
click at [546, 329] on link "esteticaclinicaboccio" at bounding box center [578, 336] width 229 height 15
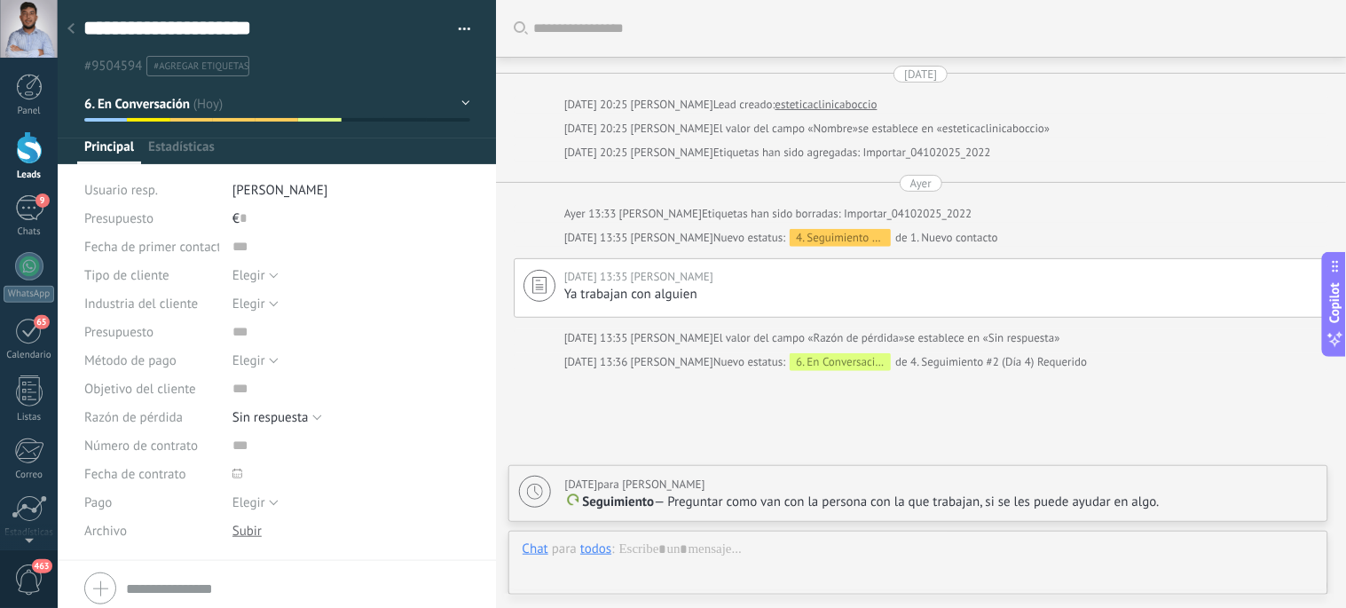
scroll to position [27, 0]
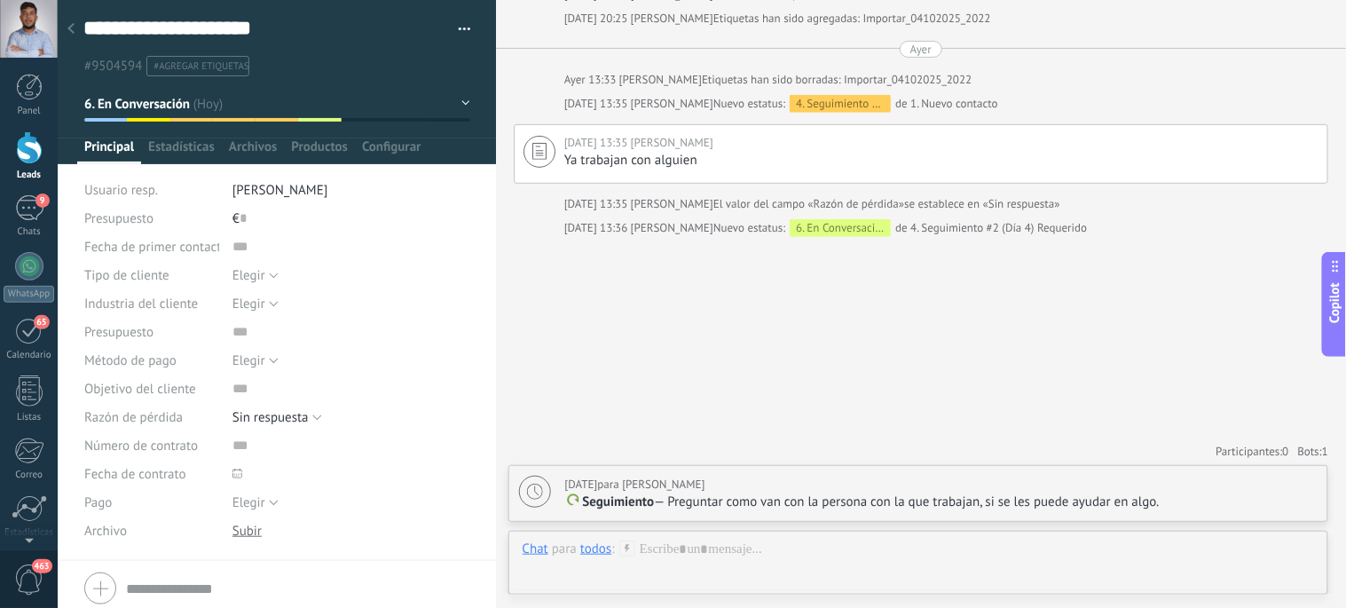
click at [462, 23] on button "button" at bounding box center [458, 29] width 26 height 27
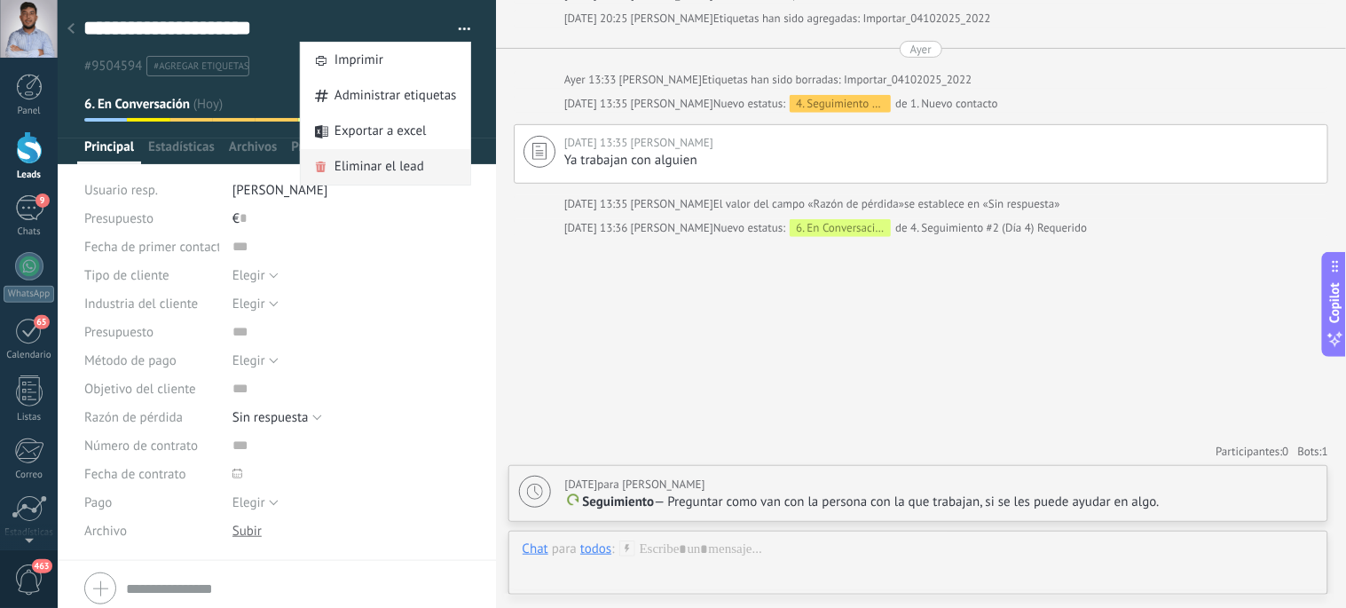
click at [364, 163] on span "Eliminar el lead" at bounding box center [379, 166] width 90 height 35
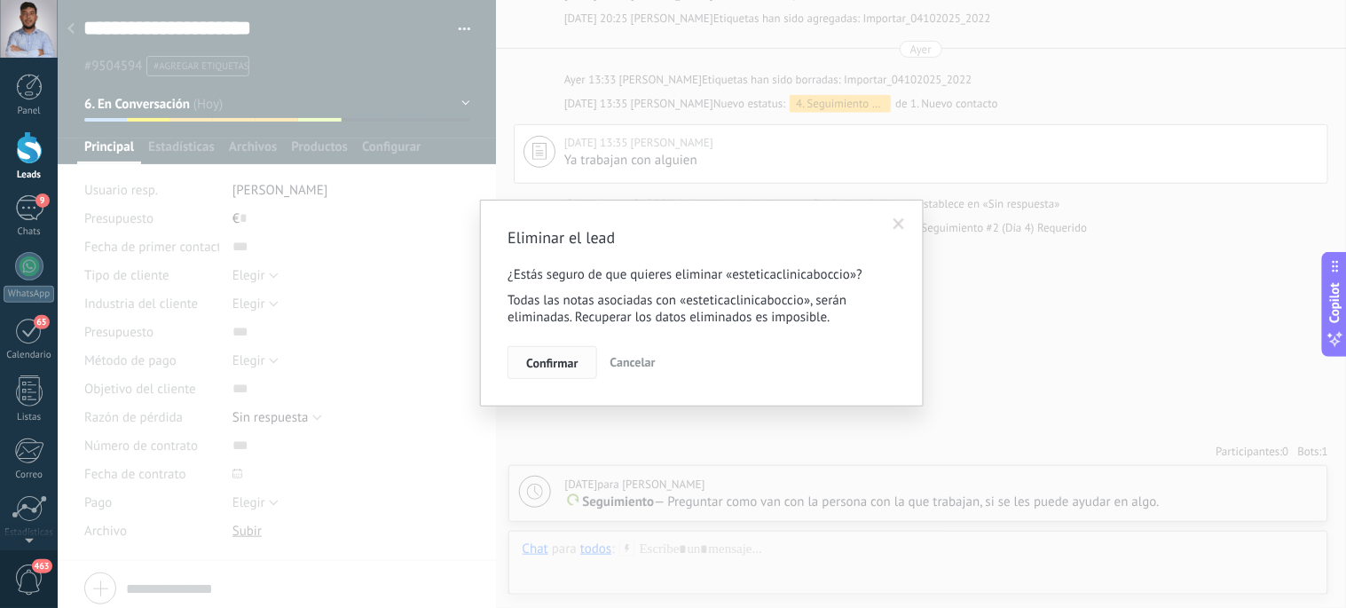
click at [537, 357] on button "Confirmar" at bounding box center [551, 363] width 89 height 34
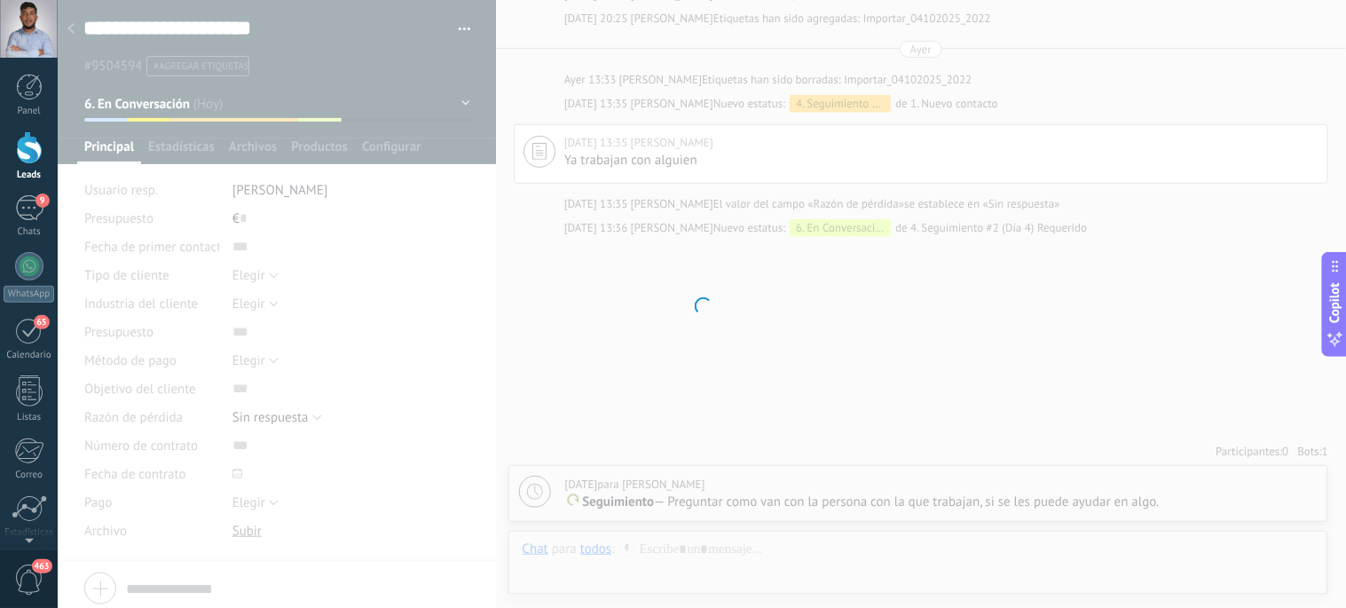
scroll to position [72, 0]
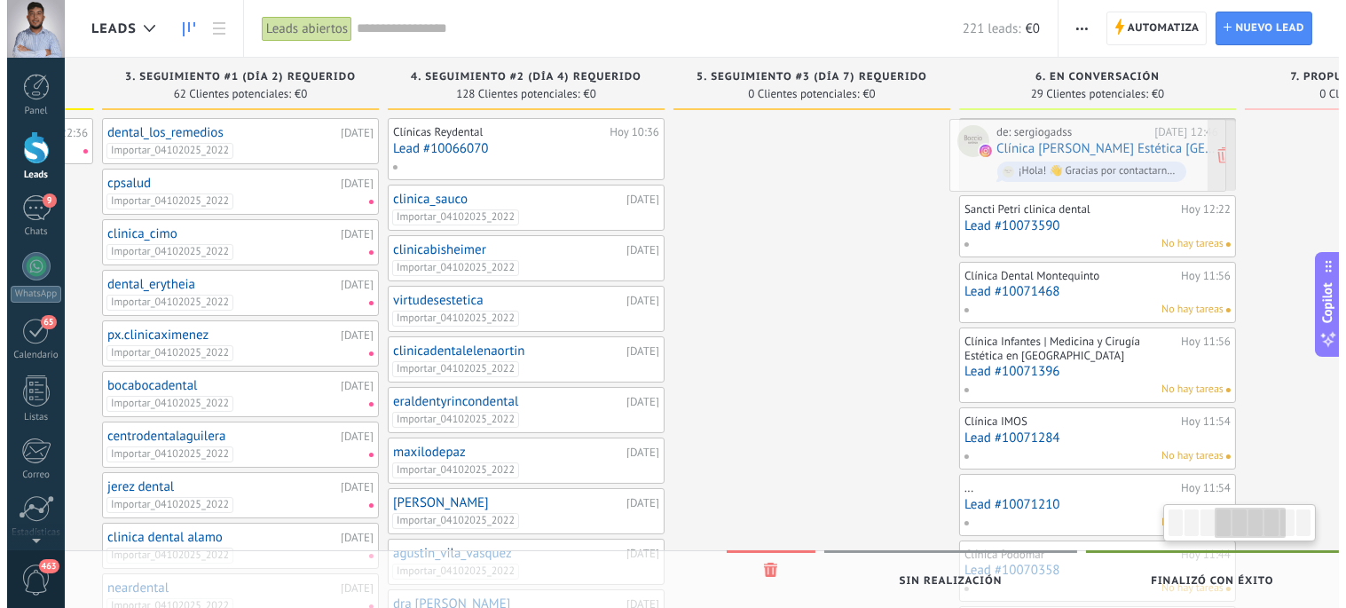
scroll to position [0, 873]
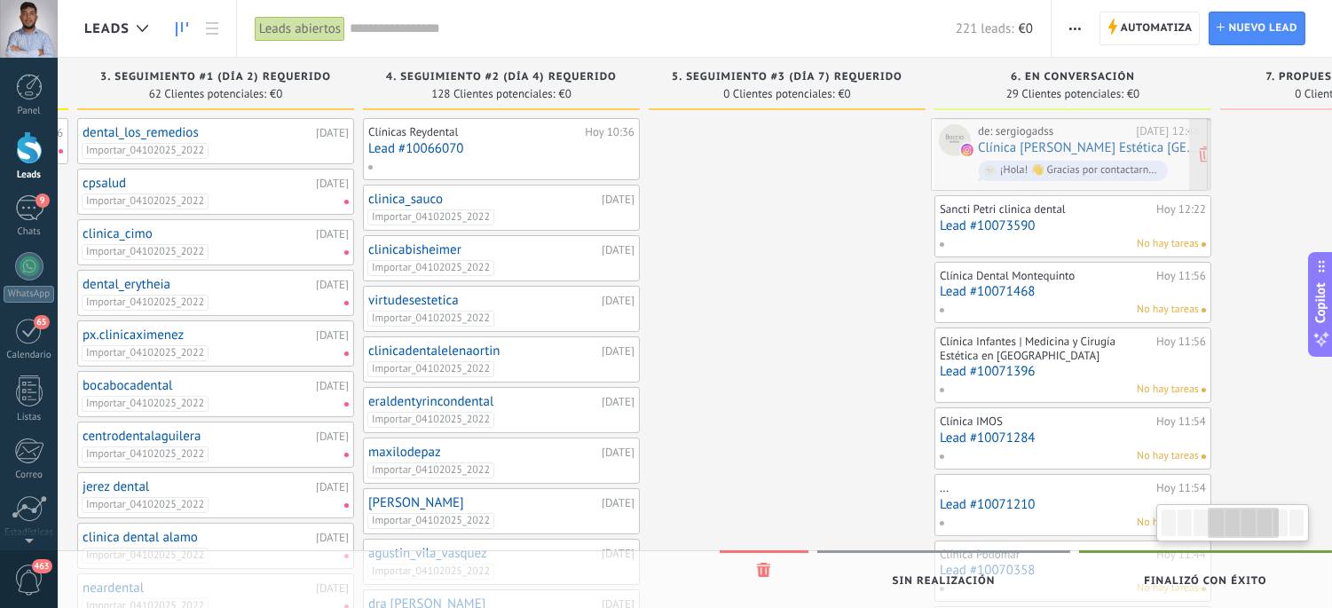
drag, startPoint x: 196, startPoint y: 143, endPoint x: 1041, endPoint y: 142, distance: 844.5
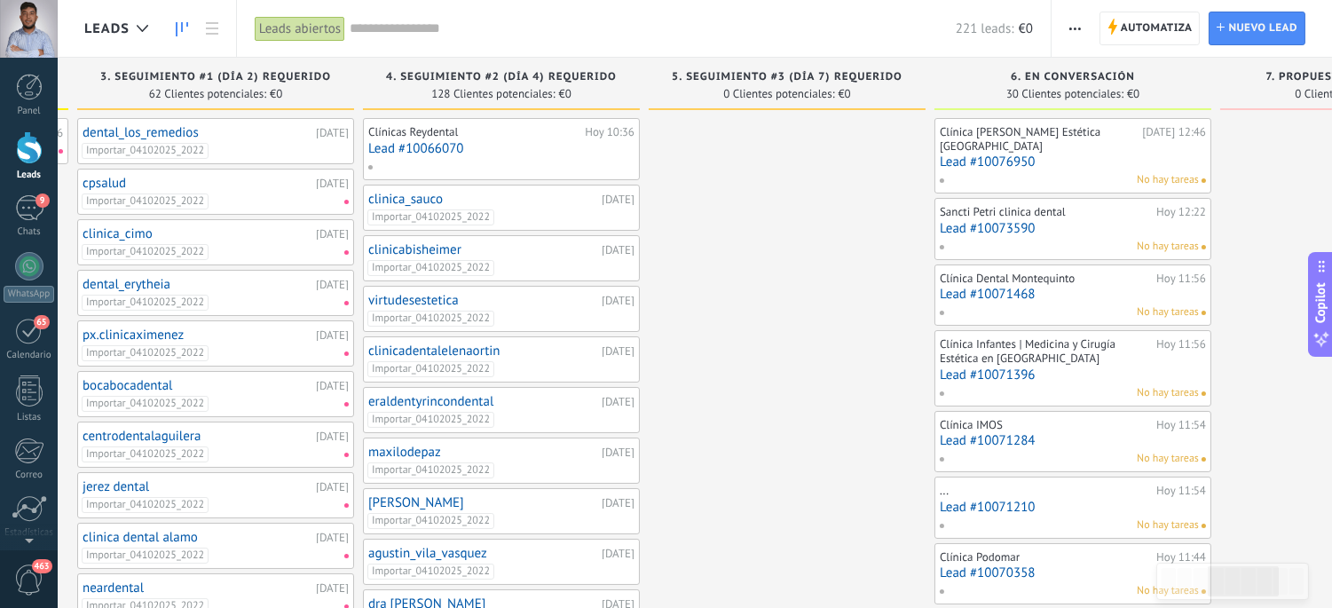
click at [1017, 154] on link "Lead #10076950" at bounding box center [1072, 161] width 266 height 15
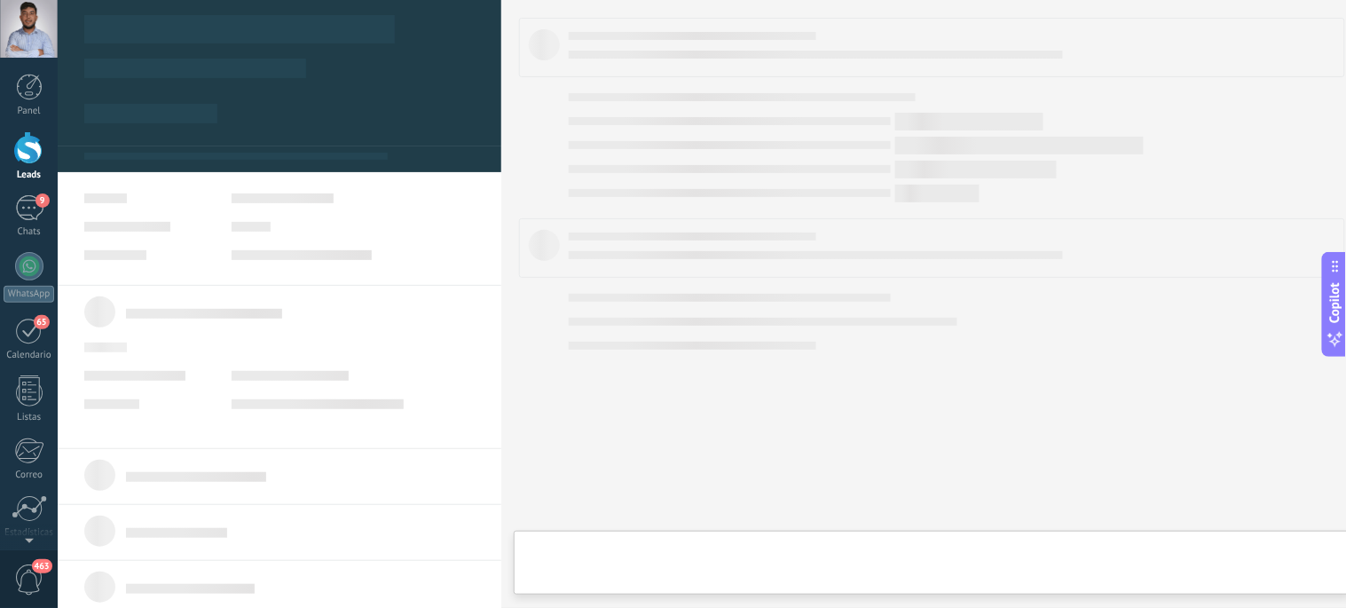
type textarea "**********"
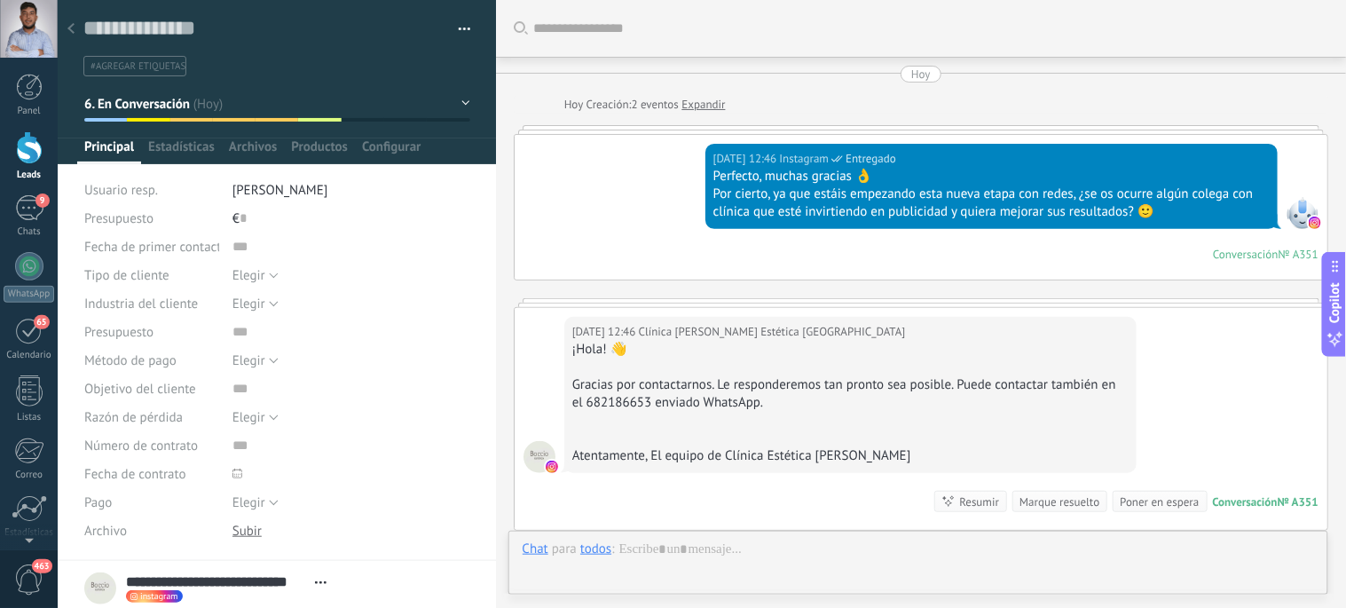
scroll to position [286, 0]
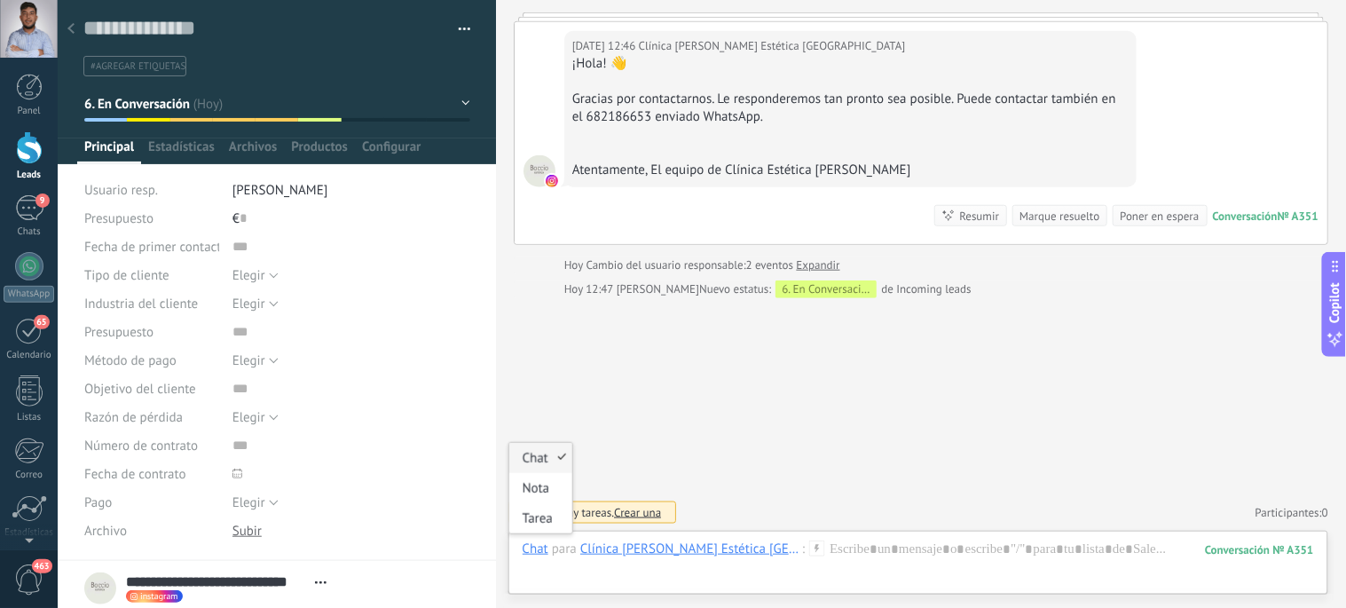
click at [523, 548] on div "Chat" at bounding box center [535, 548] width 26 height 16
click at [535, 519] on div "Tarea" at bounding box center [540, 518] width 63 height 30
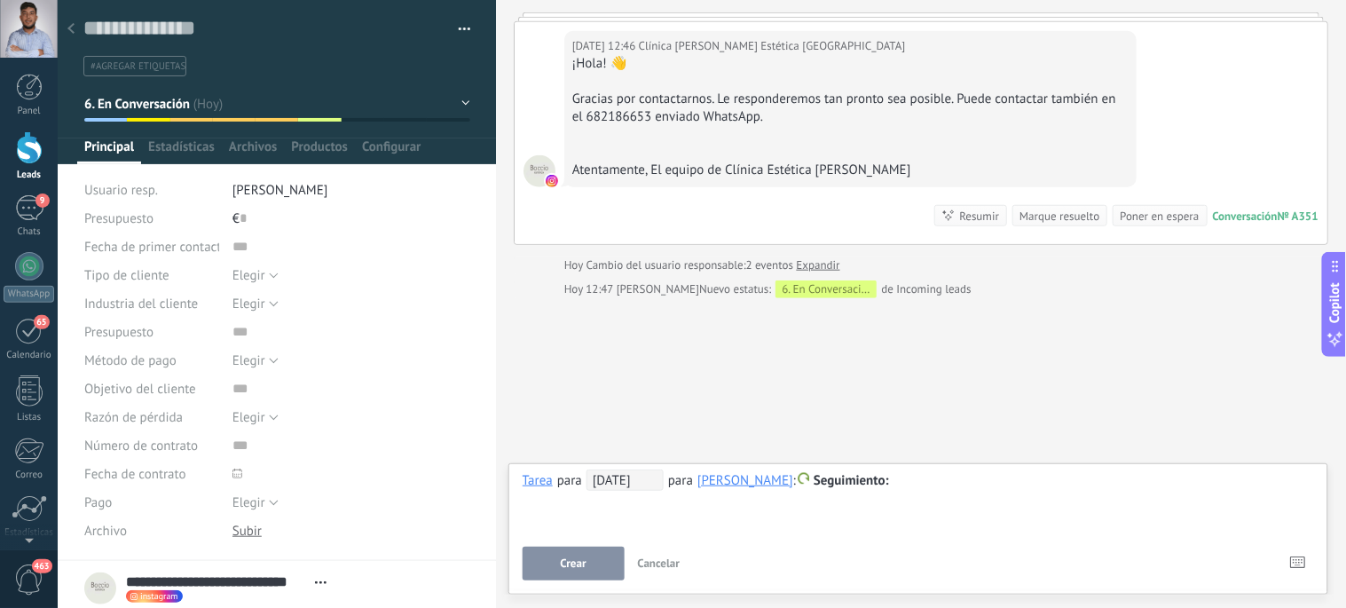
click at [634, 483] on span "[DATE]" at bounding box center [624, 479] width 77 height 21
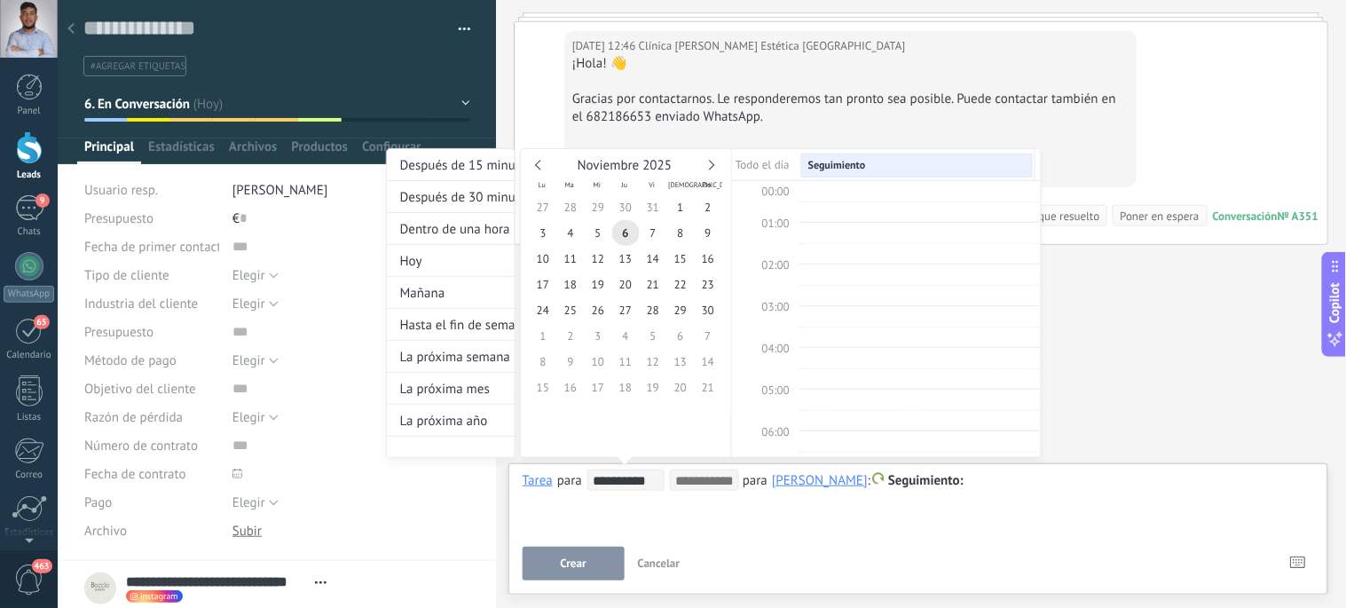
scroll to position [335, 0]
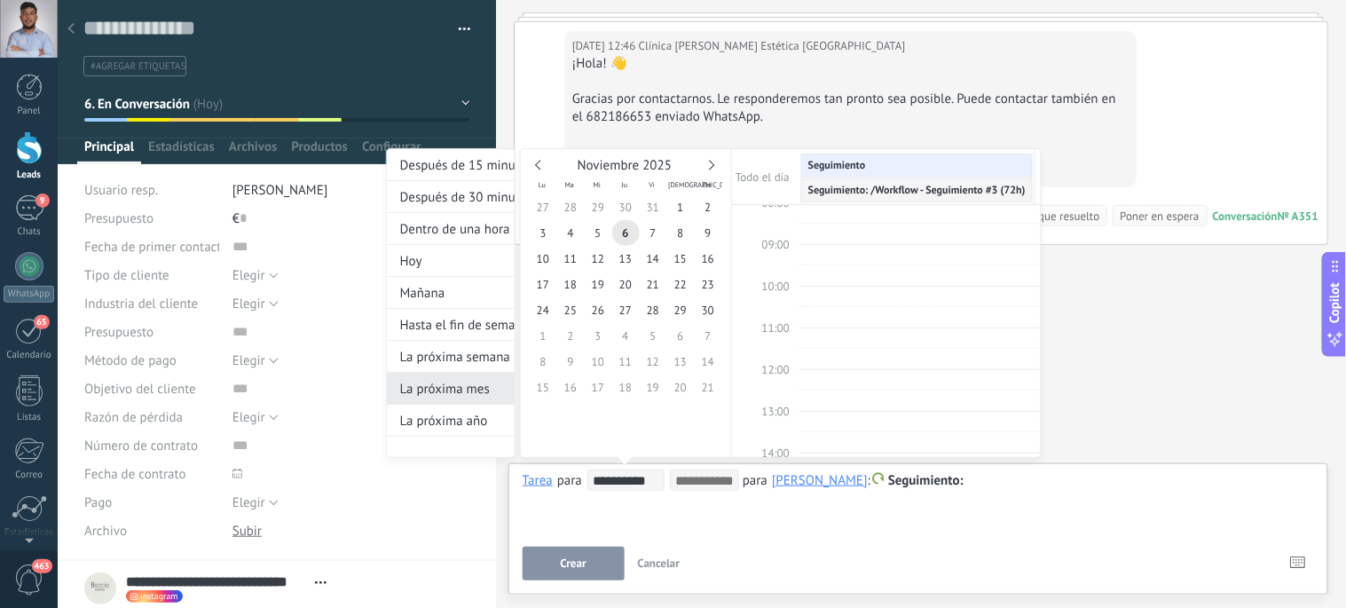
click at [433, 396] on div "La próxima mes" at bounding box center [451, 389] width 128 height 32
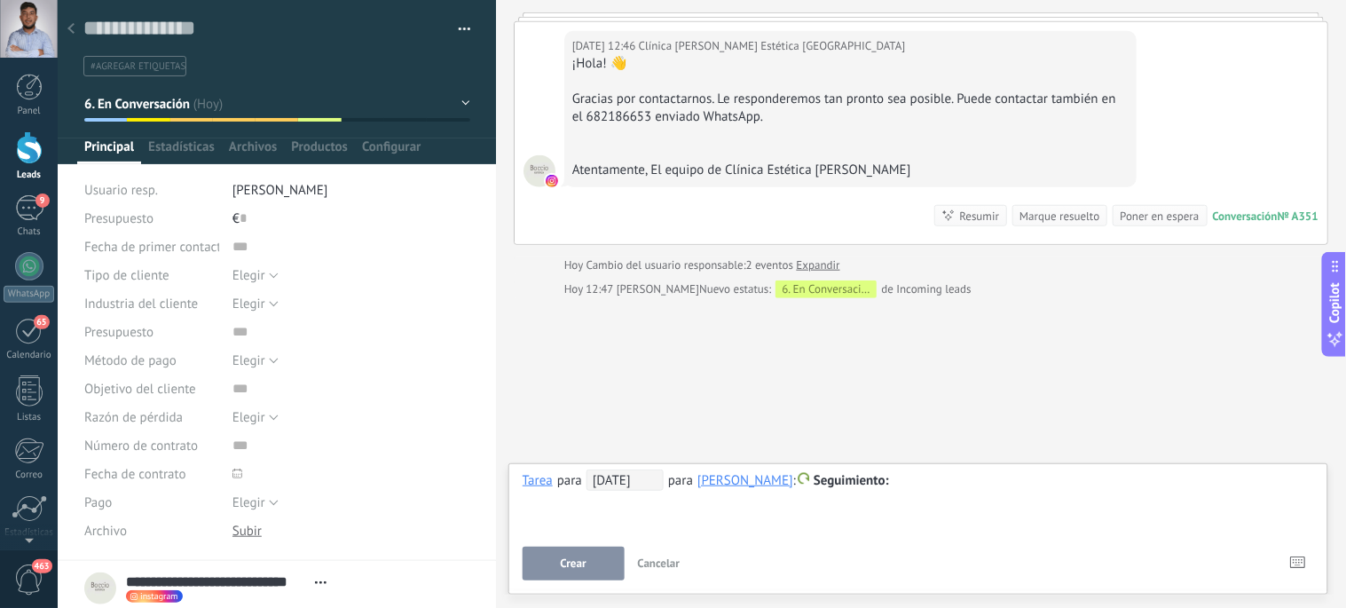
click at [915, 484] on div at bounding box center [918, 480] width 792 height 21
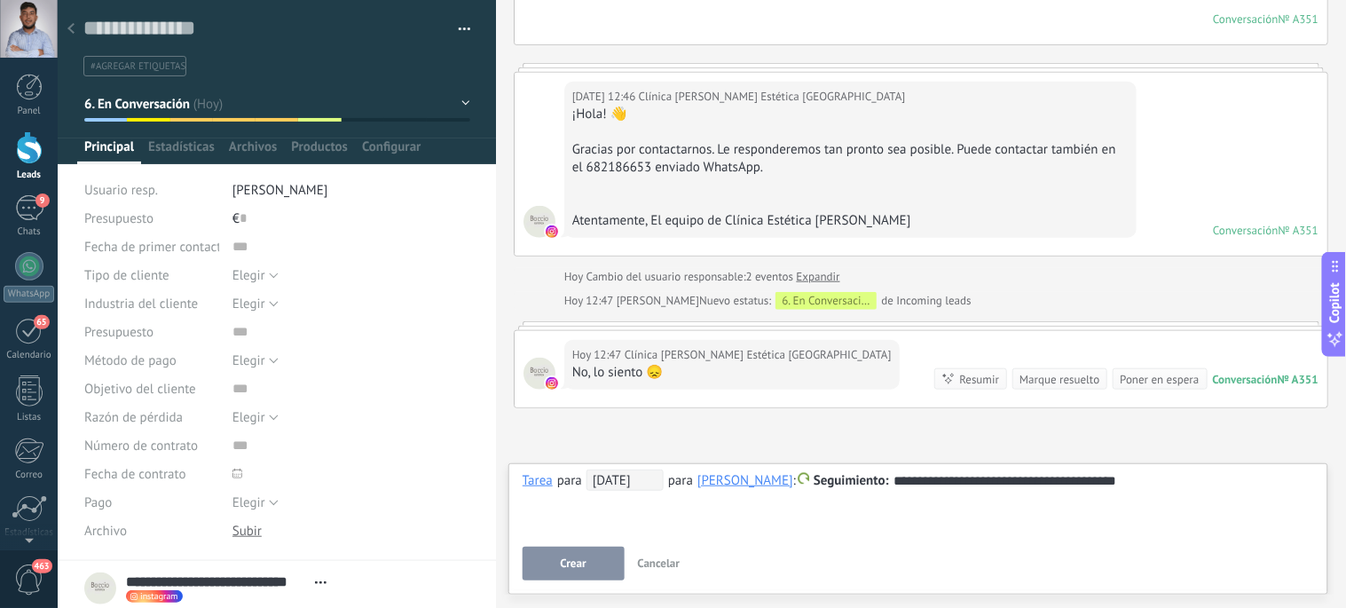
click at [589, 566] on button "Crear" at bounding box center [573, 563] width 102 height 34
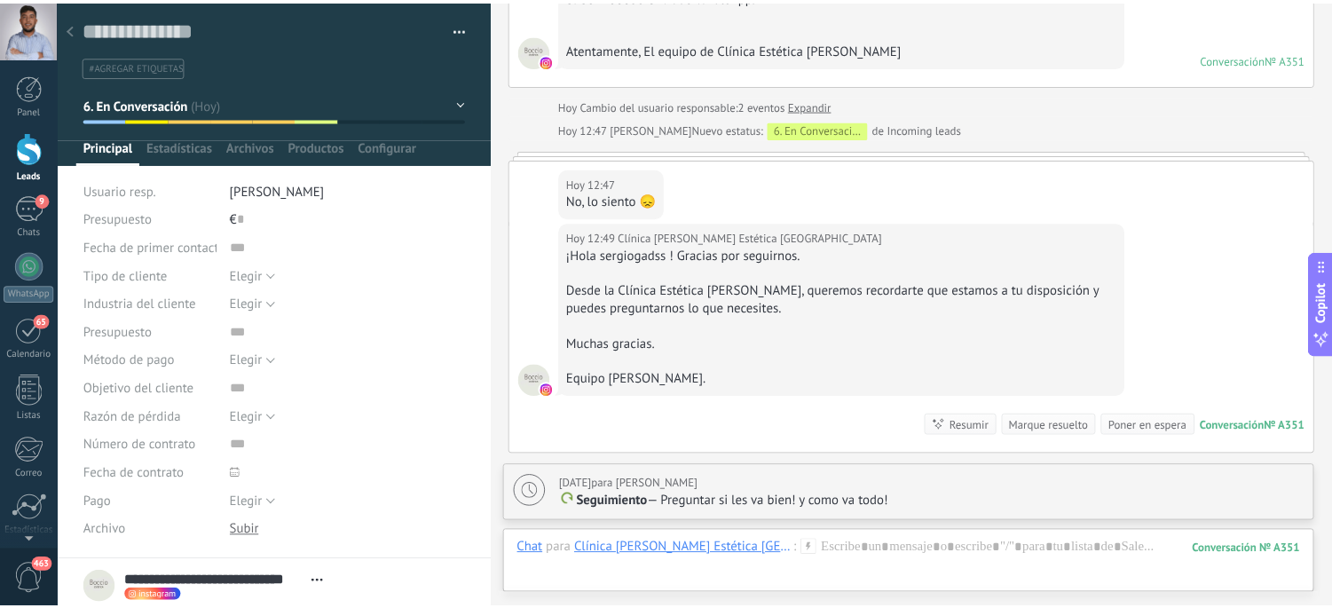
scroll to position [625, 0]
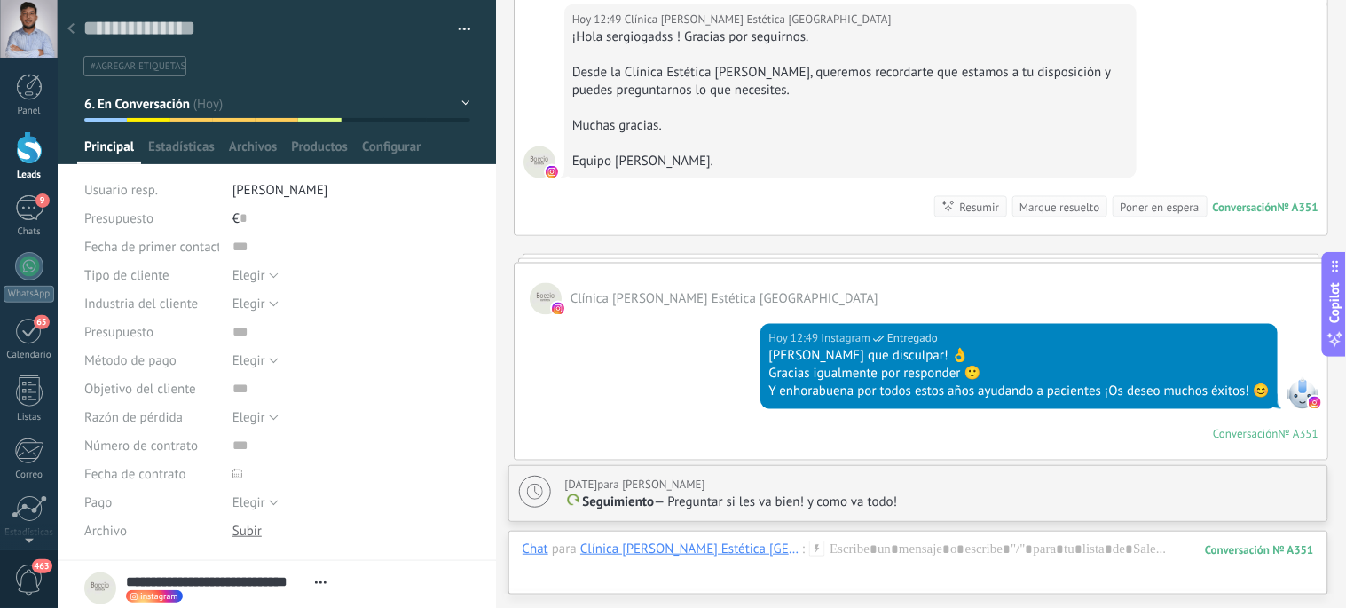
click at [21, 153] on div at bounding box center [29, 147] width 27 height 33
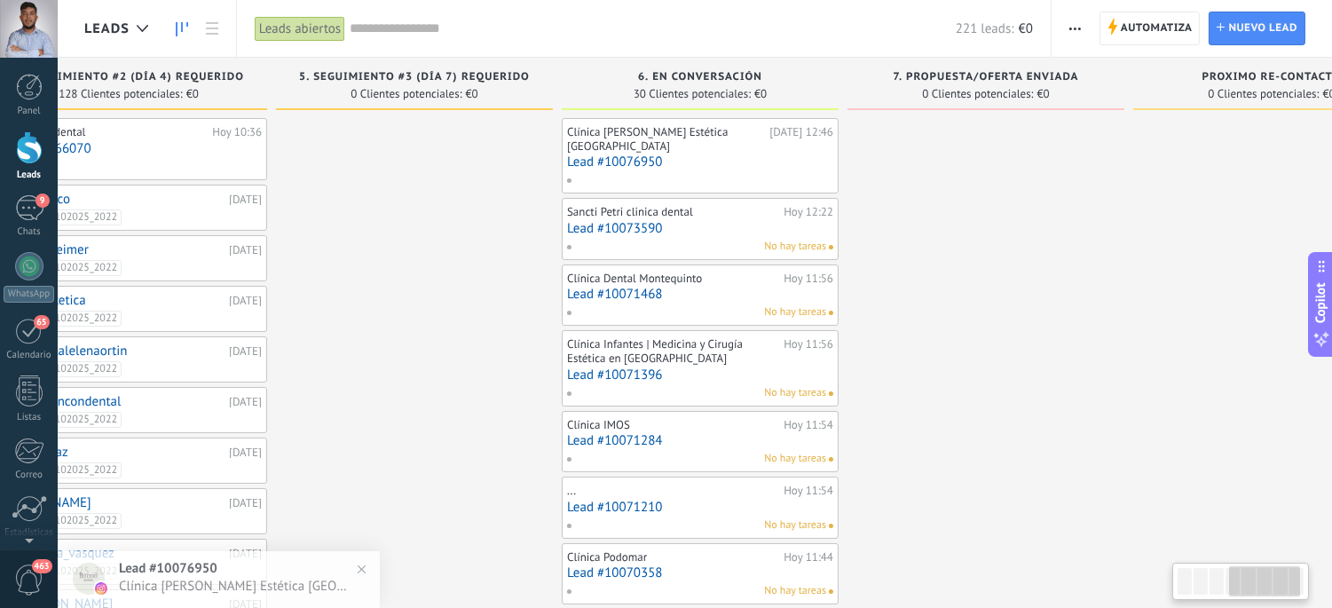
scroll to position [0, 952]
click at [360, 570] on img at bounding box center [362, 569] width 26 height 26
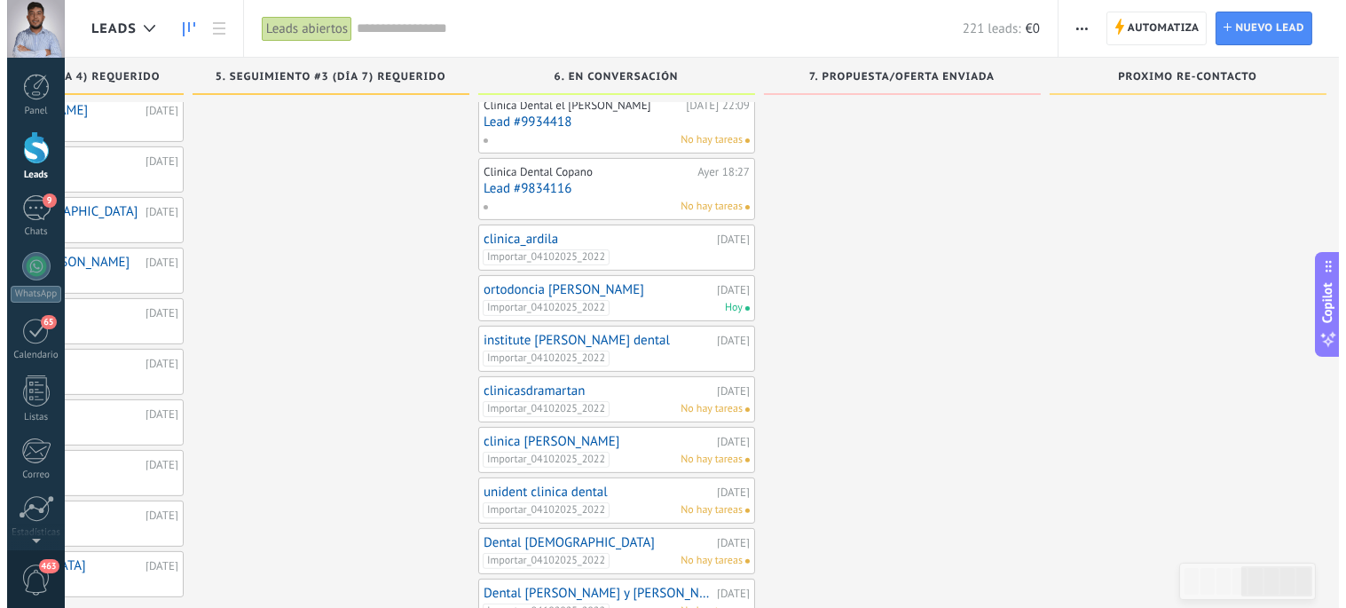
scroll to position [1050, 0]
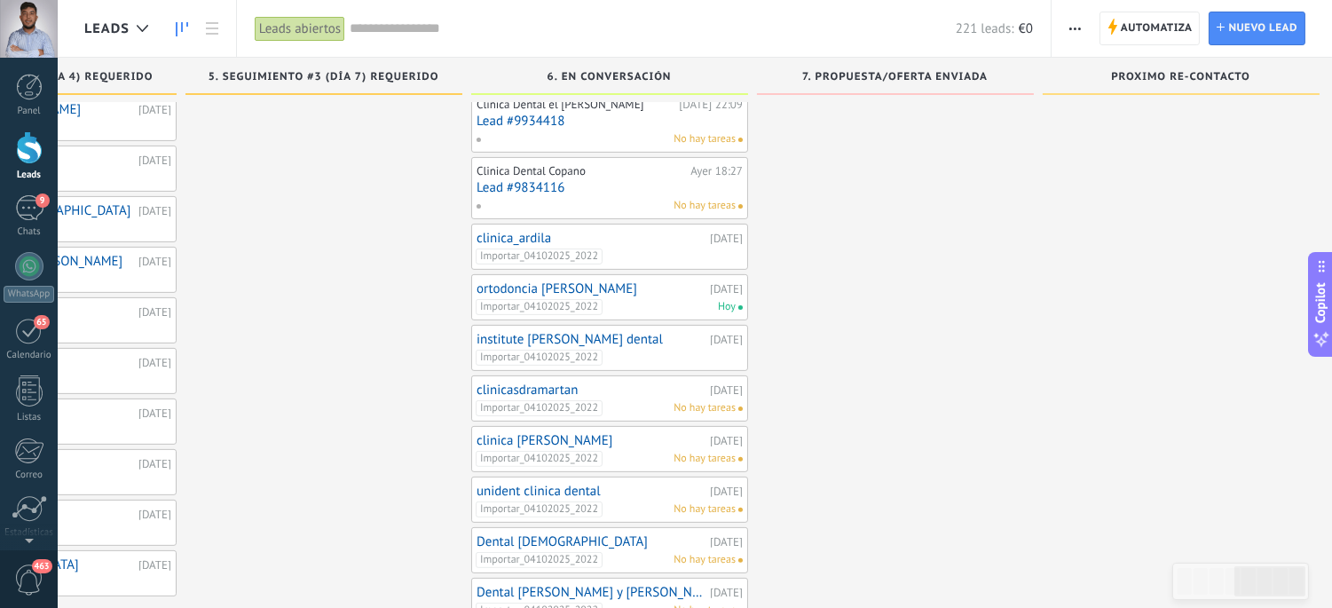
click at [537, 231] on link "clinica_ardila" at bounding box center [590, 238] width 229 height 15
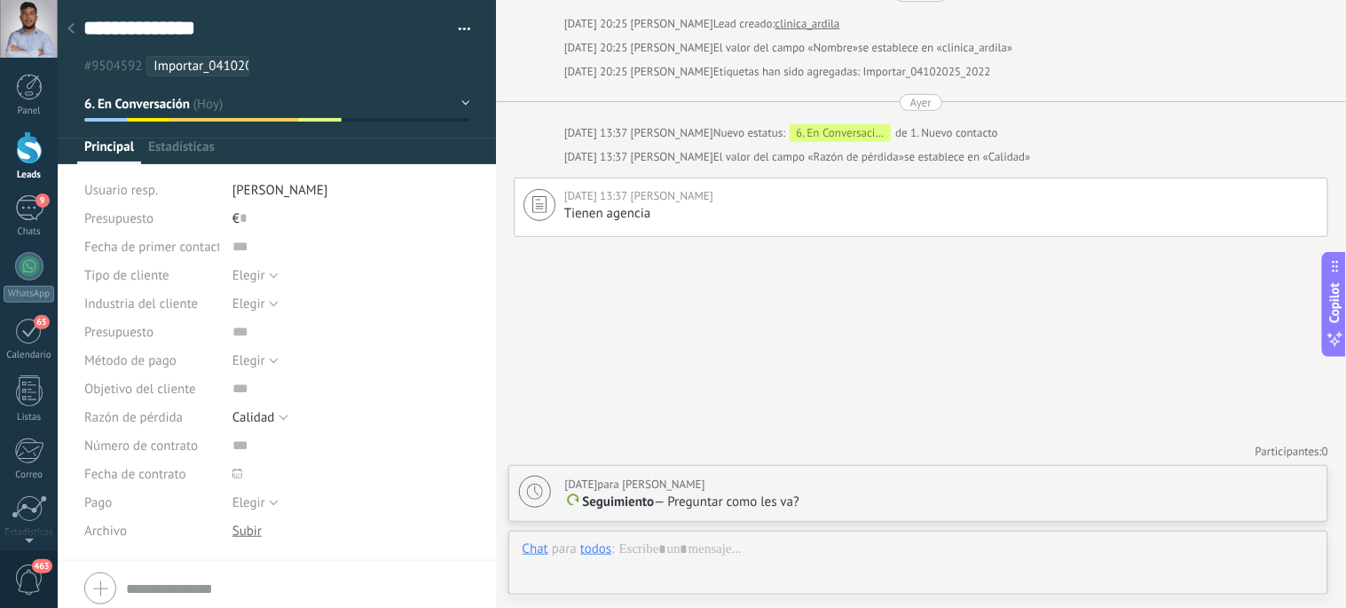
scroll to position [27, 0]
click at [73, 25] on use at bounding box center [70, 28] width 7 height 11
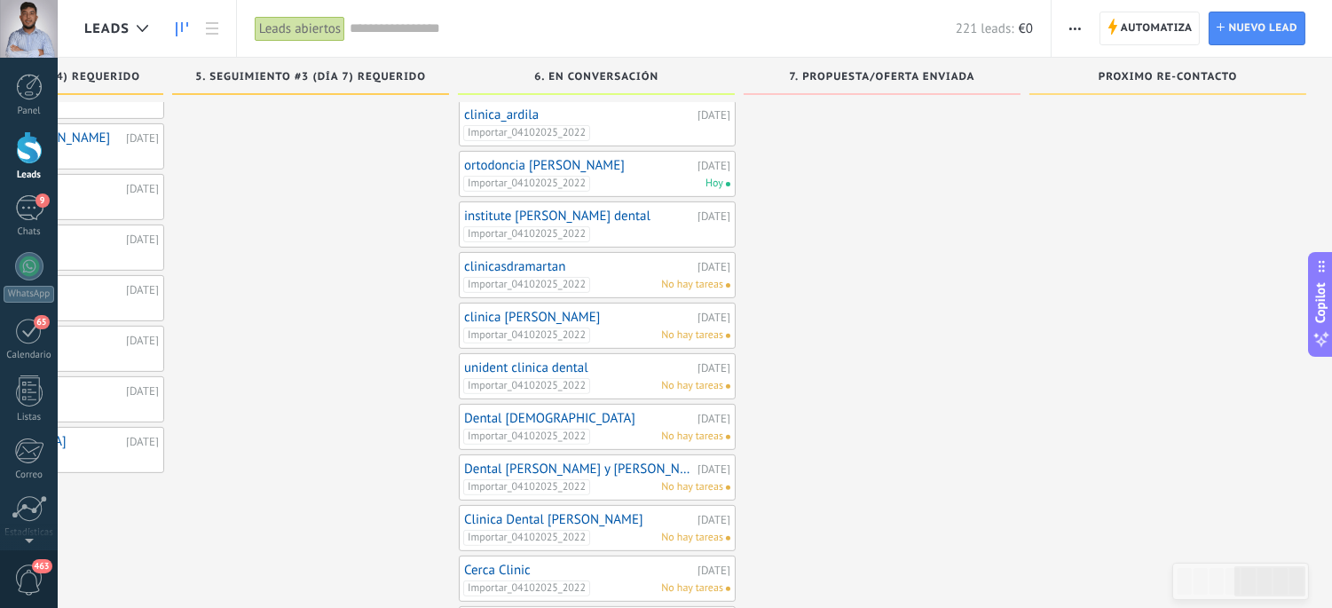
scroll to position [1178, 0]
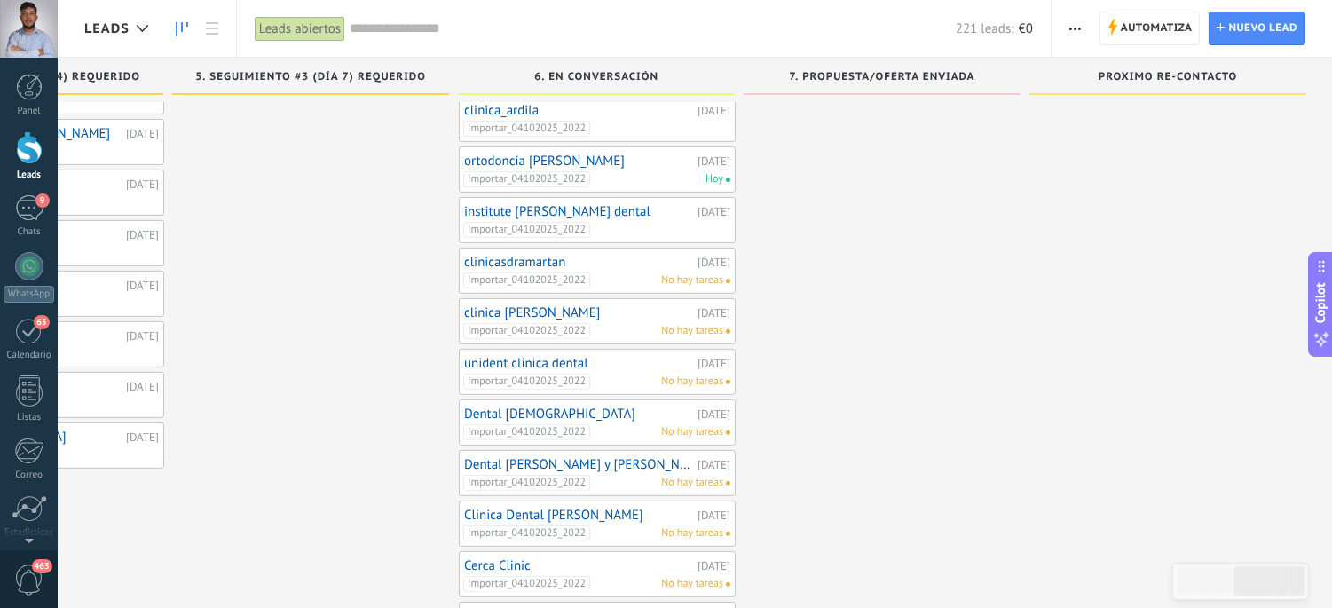
click at [583, 255] on link "clinicasdramartan" at bounding box center [578, 262] width 229 height 15
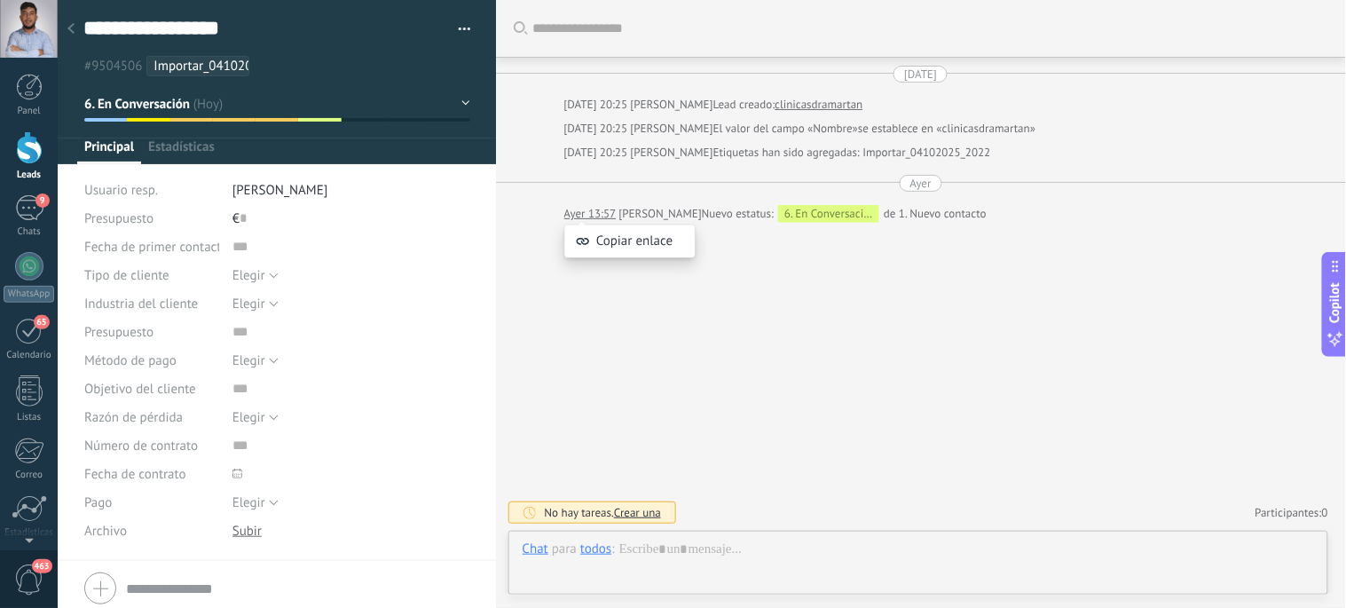
scroll to position [27, 0]
click at [71, 29] on icon at bounding box center [70, 28] width 7 height 11
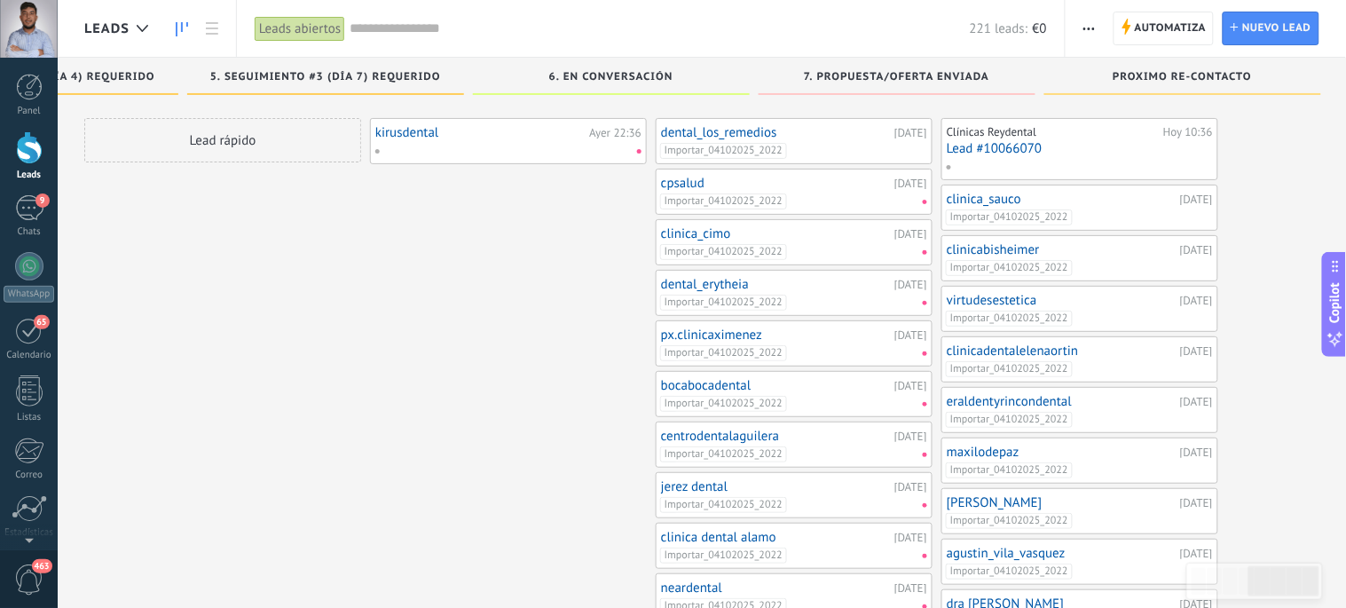
scroll to position [1178, 0]
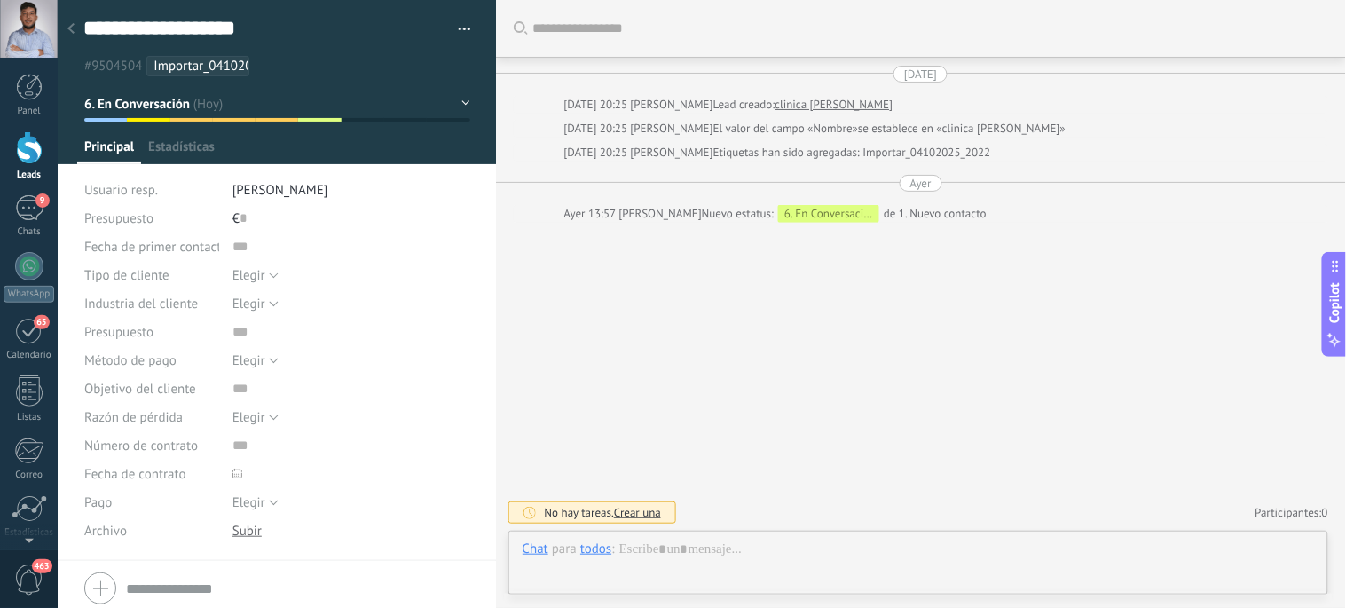
scroll to position [27, 0]
click at [69, 27] on use at bounding box center [70, 28] width 7 height 11
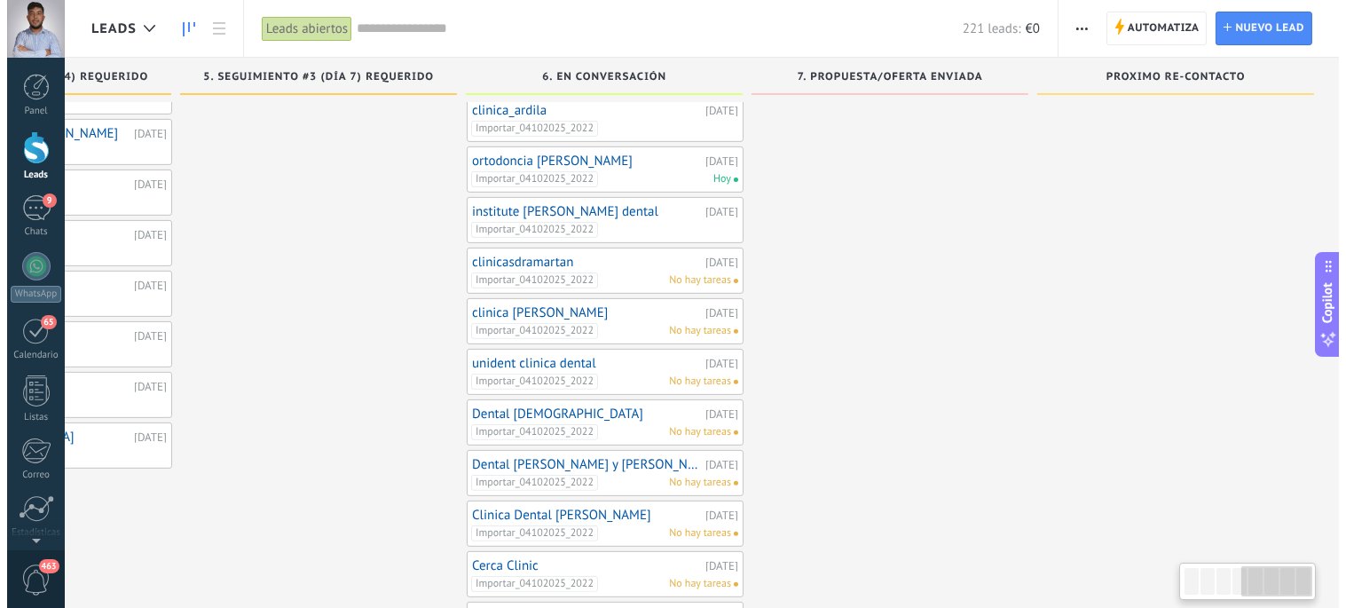
scroll to position [0, 1054]
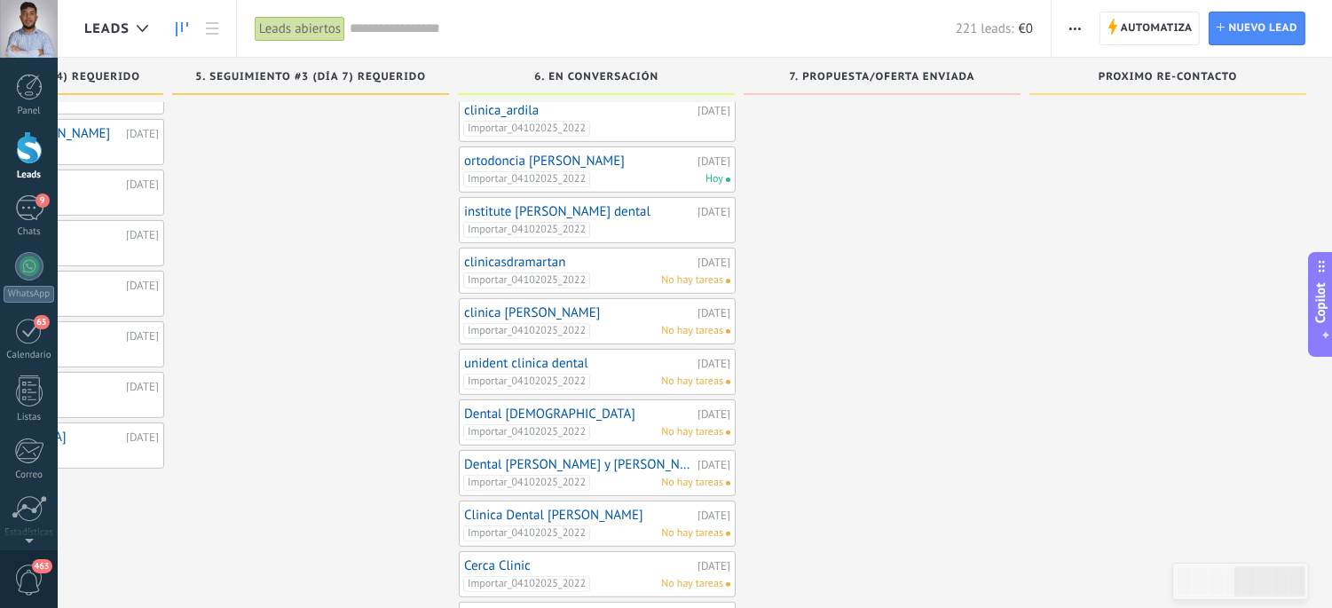
click at [604, 373] on div "Importar_04102025_2022 No hay tareas" at bounding box center [593, 381] width 260 height 16
click at [554, 356] on link "unident clinica dental" at bounding box center [578, 363] width 229 height 15
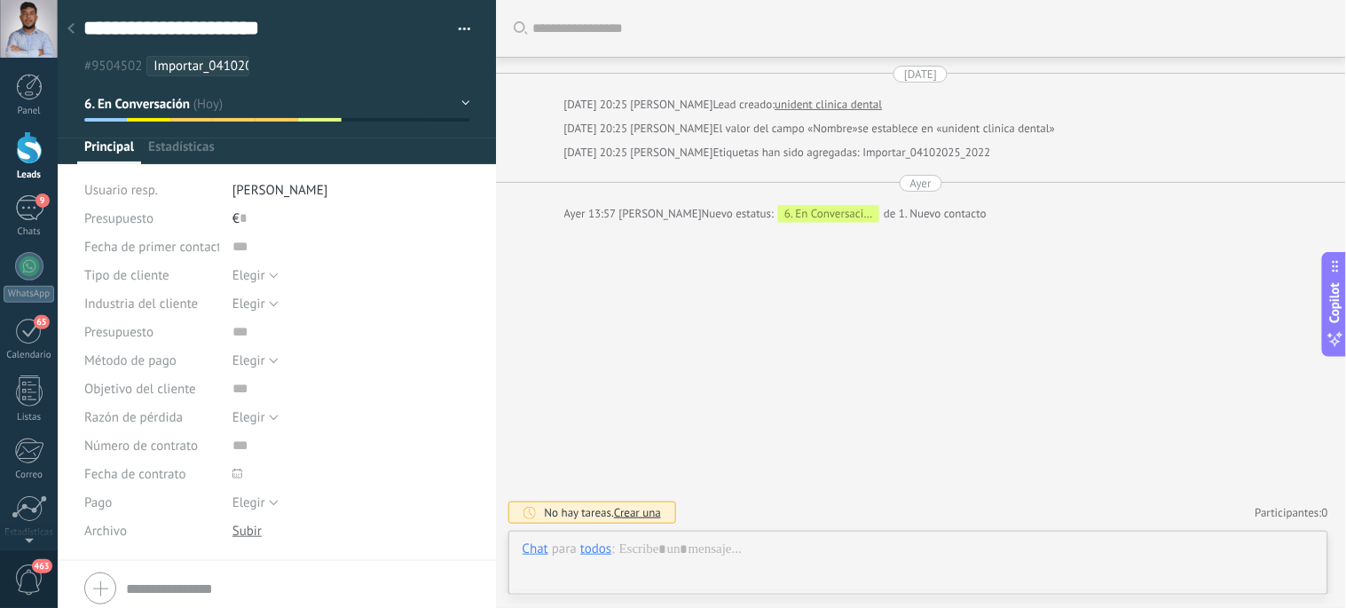
scroll to position [27, 0]
click at [72, 35] on div at bounding box center [71, 29] width 25 height 35
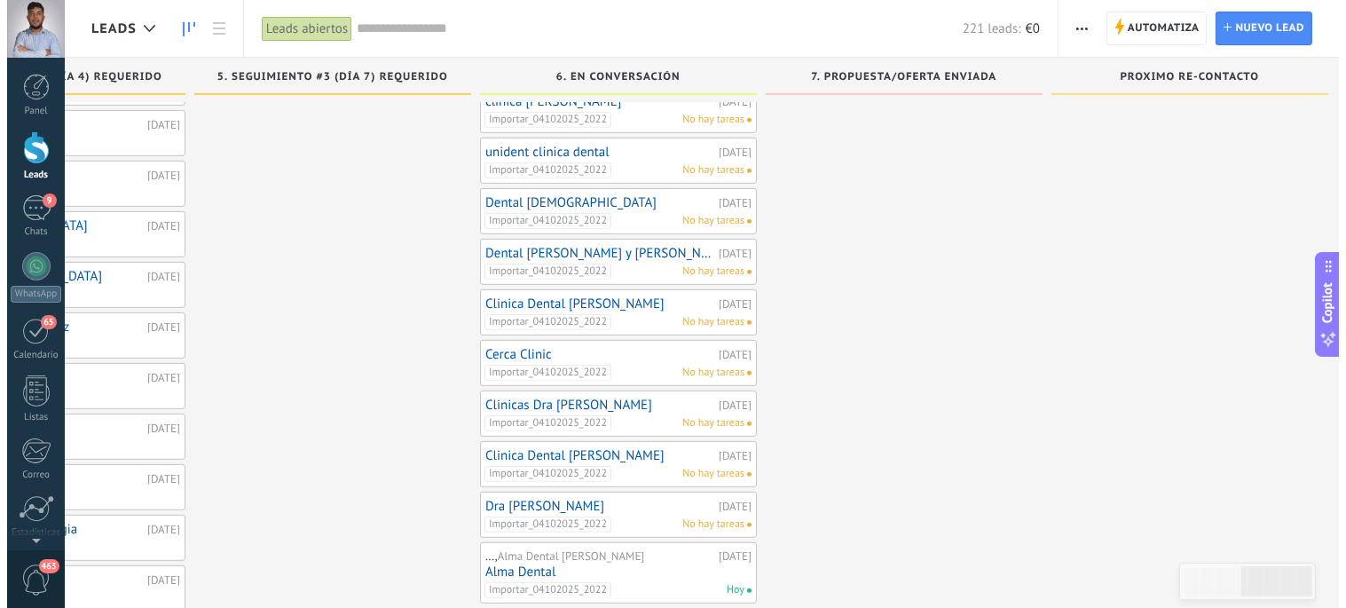
scroll to position [1381, 0]
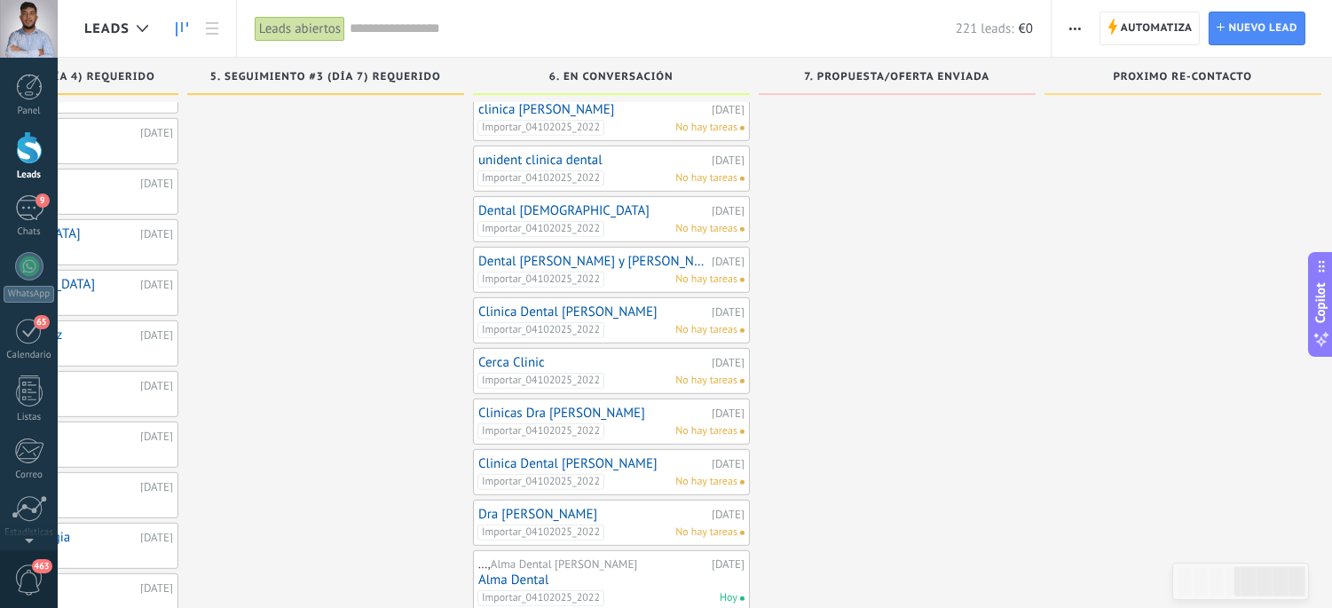
click at [541, 203] on link "Dental [DEMOGRAPHIC_DATA]" at bounding box center [592, 210] width 229 height 15
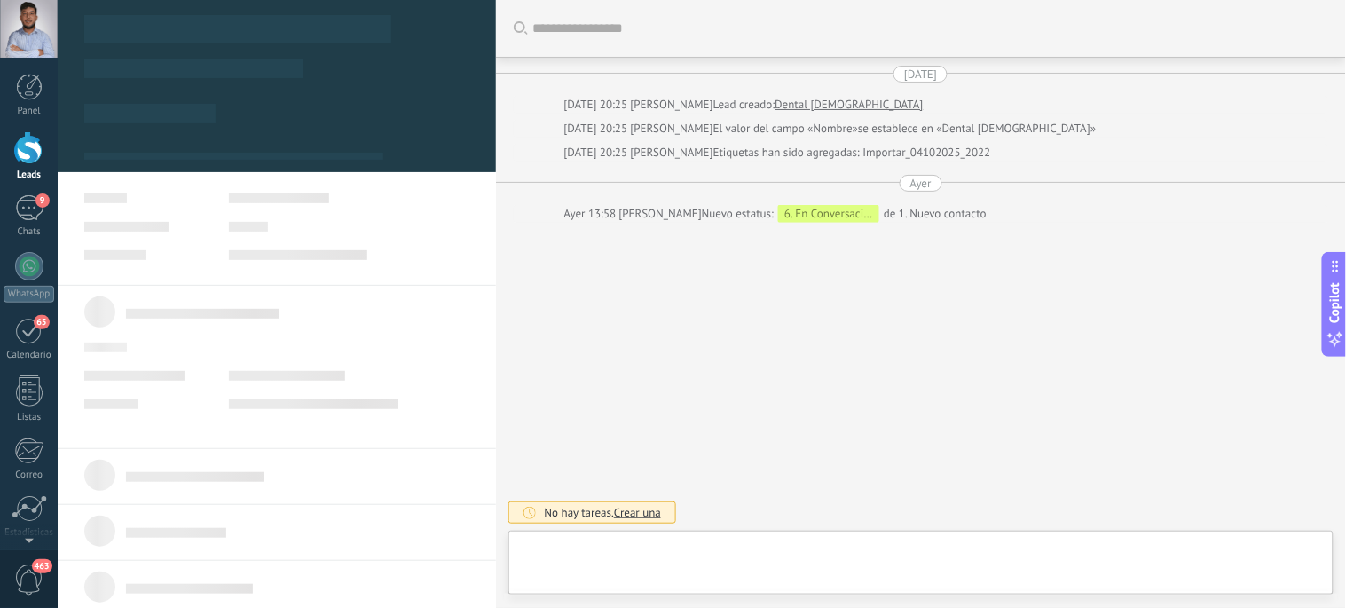
type textarea "**********"
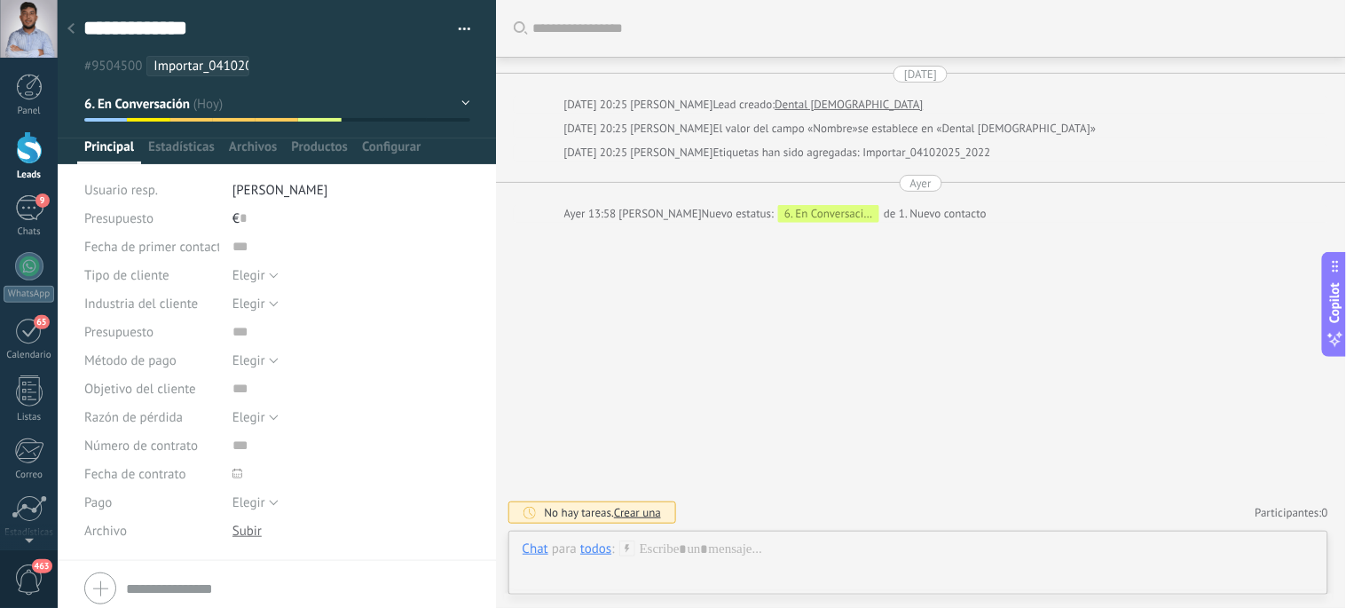
click at [71, 23] on icon at bounding box center [70, 28] width 7 height 11
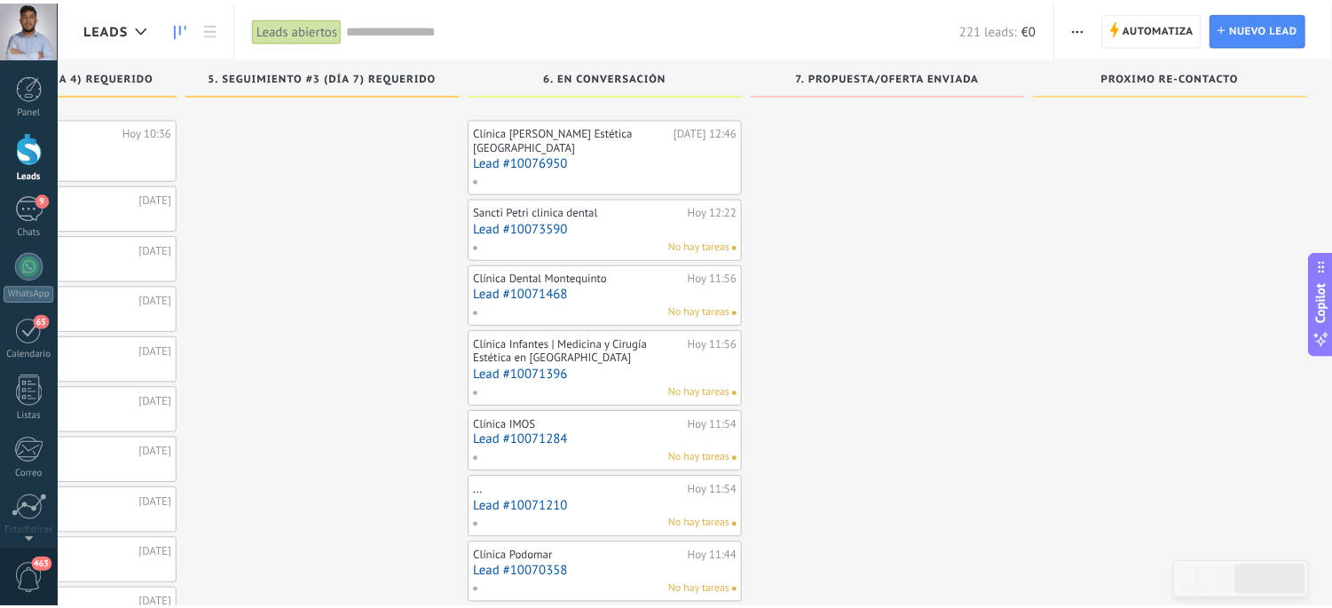
scroll to position [1381, 0]
